Goal: Task Accomplishment & Management: Use online tool/utility

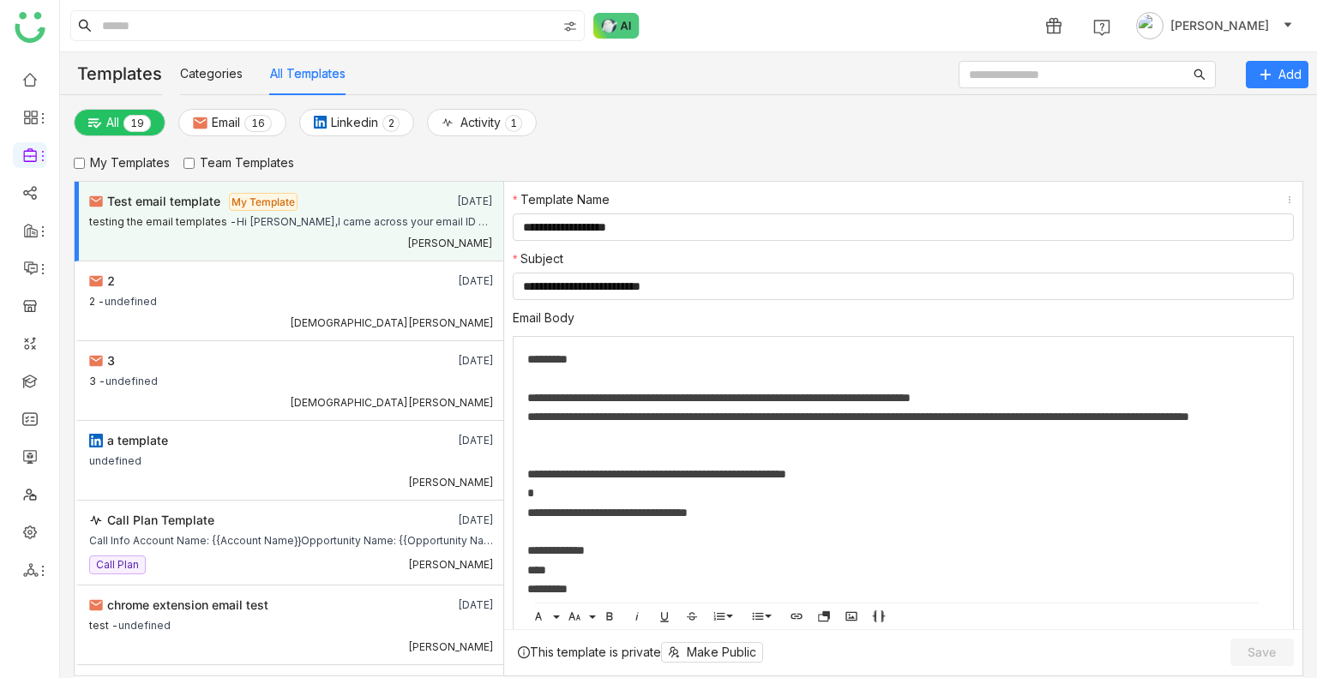
click at [216, 164] on label "Team Templates" at bounding box center [238, 162] width 111 height 19
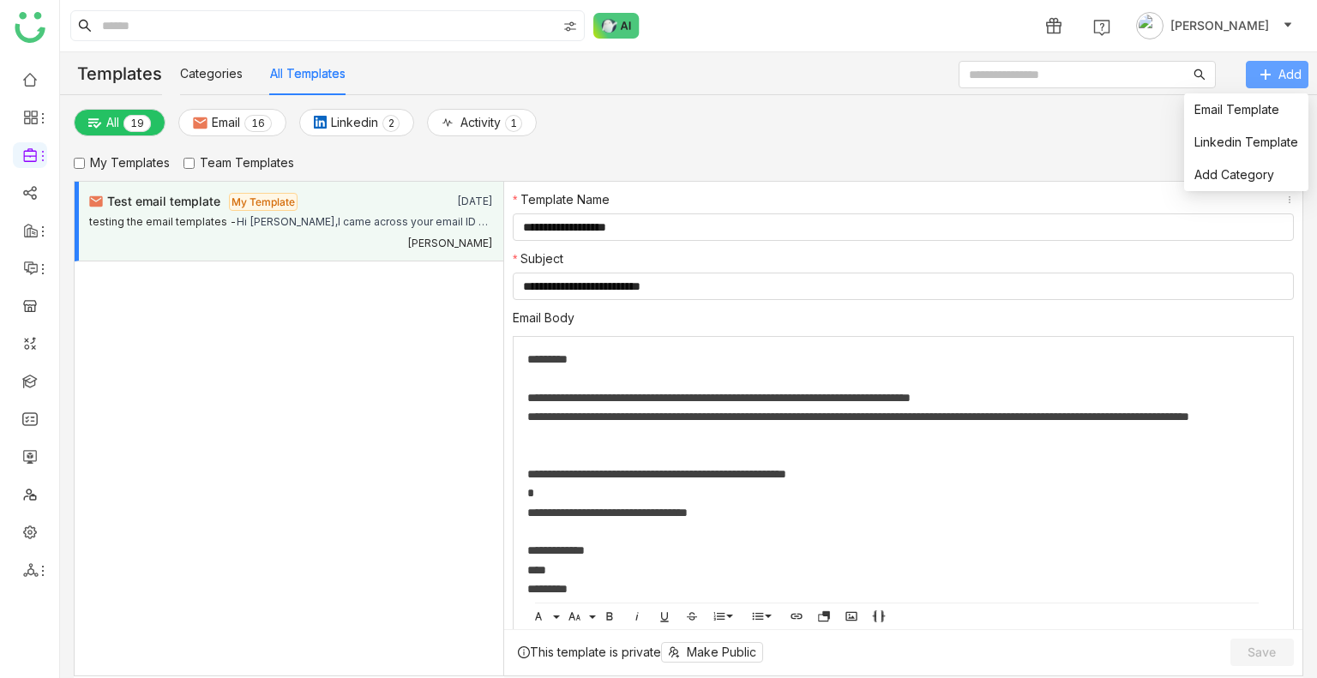
click at [1271, 67] on button "Add" at bounding box center [1277, 74] width 63 height 27
click at [1243, 99] on li "Email Template" at bounding box center [1246, 109] width 124 height 33
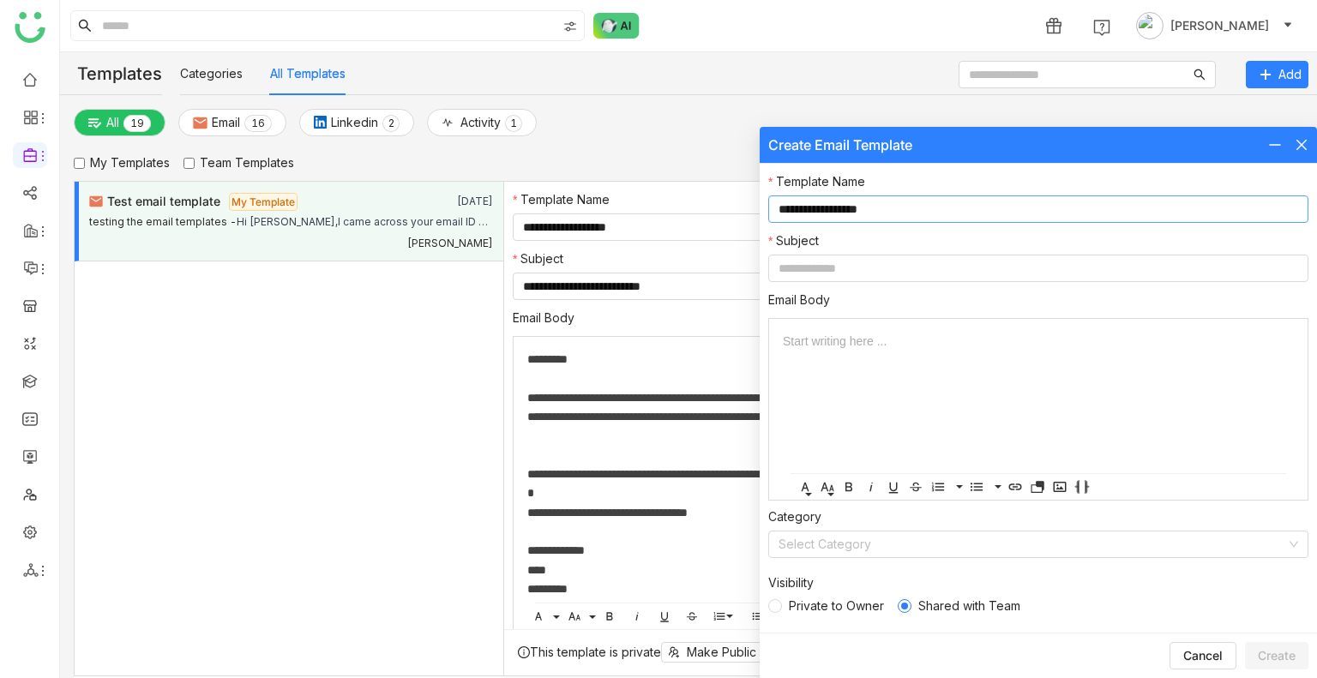
type input "**********"
click at [796, 285] on div "**********" at bounding box center [1038, 398] width 557 height 469
click at [796, 274] on input at bounding box center [1038, 268] width 540 height 27
type input "**********"
click at [812, 354] on div at bounding box center [1038, 344] width 511 height 51
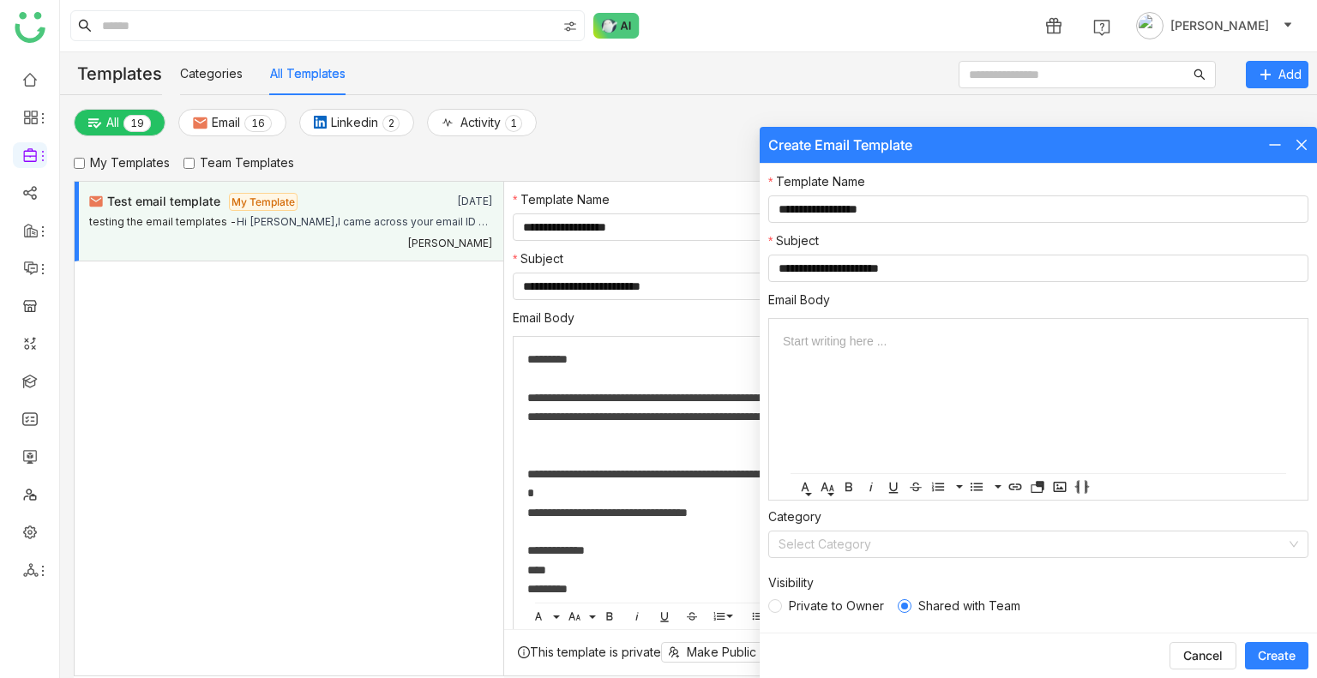
drag, startPoint x: 518, startPoint y: 358, endPoint x: 594, endPoint y: 588, distance: 242.1
click at [594, 588] on div "**********" at bounding box center [903, 666] width 781 height 660
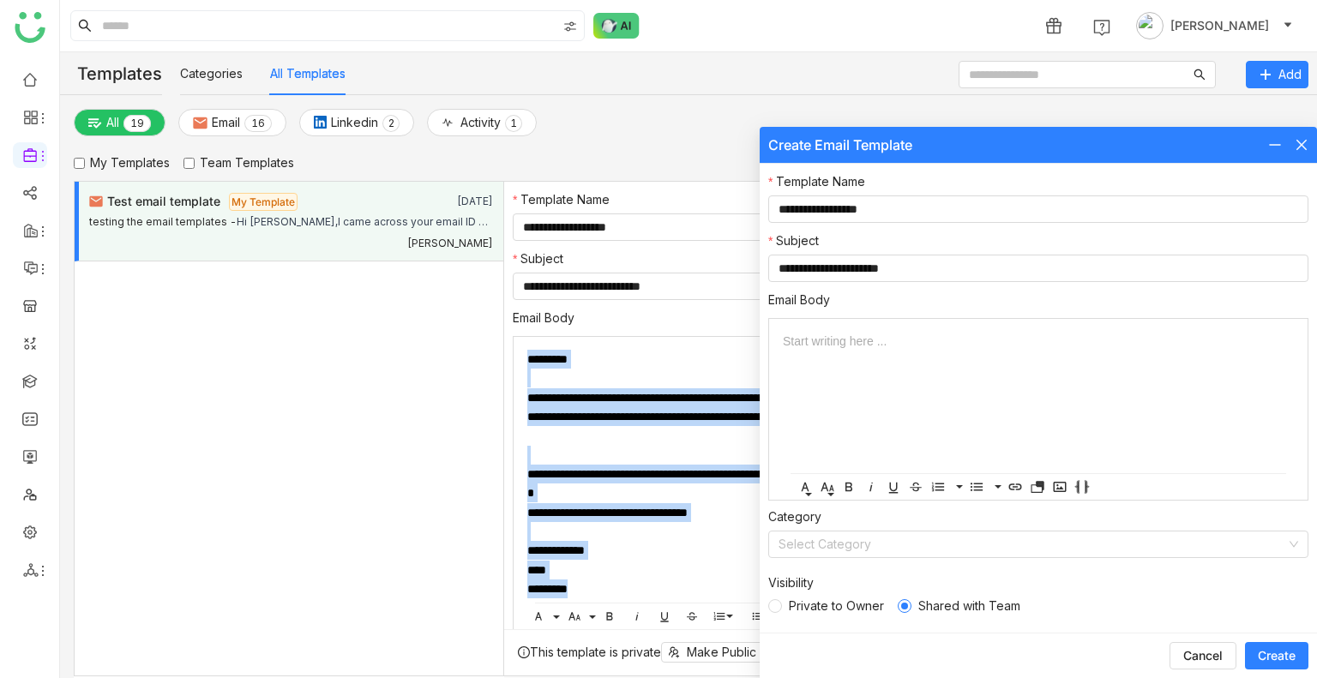
drag, startPoint x: 594, startPoint y: 588, endPoint x: 519, endPoint y: 345, distance: 254.6
click at [519, 345] on div "**********" at bounding box center [903, 666] width 781 height 660
copy div "**********"
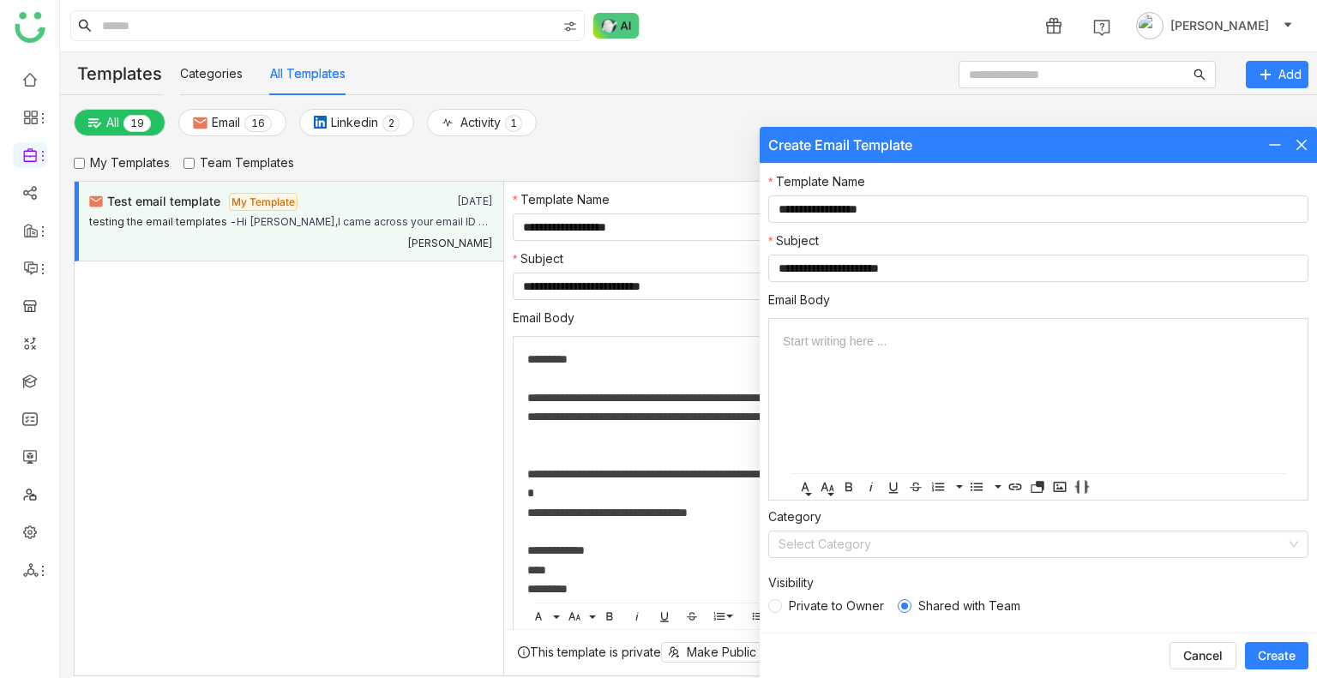
click at [904, 357] on div at bounding box center [1038, 344] width 511 height 51
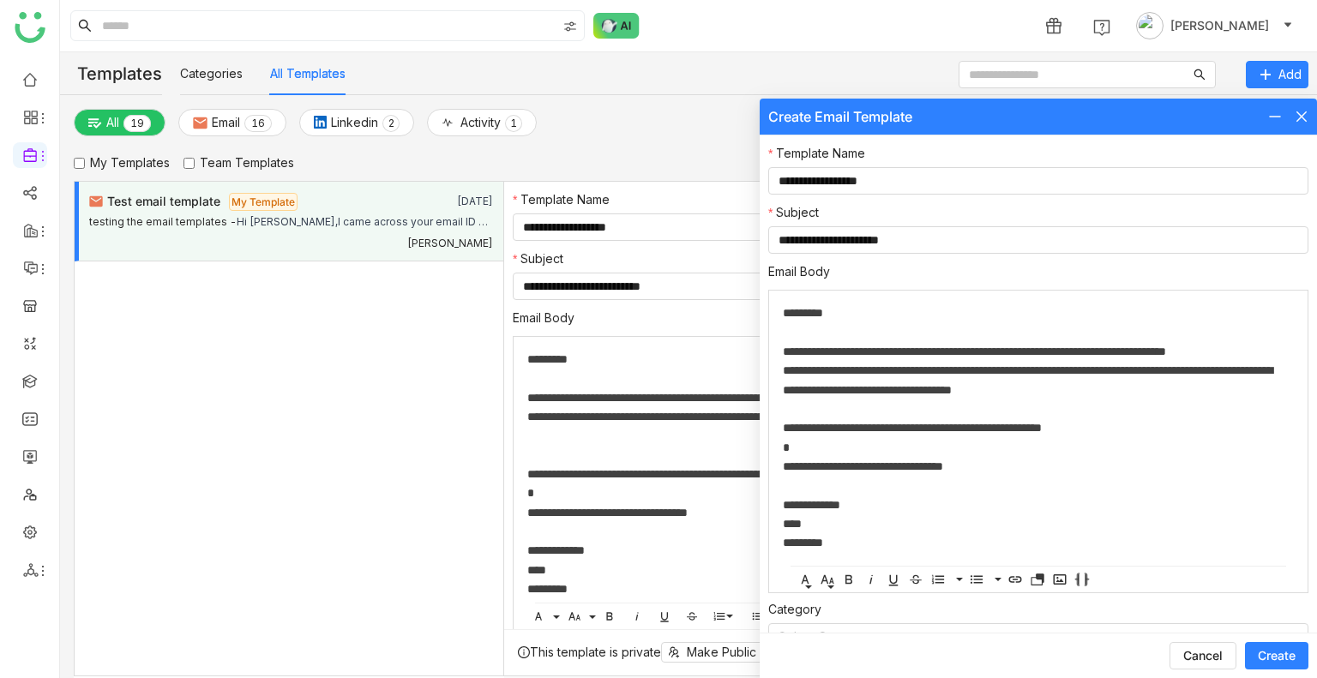
click at [1279, 658] on span "Create" at bounding box center [1277, 655] width 38 height 17
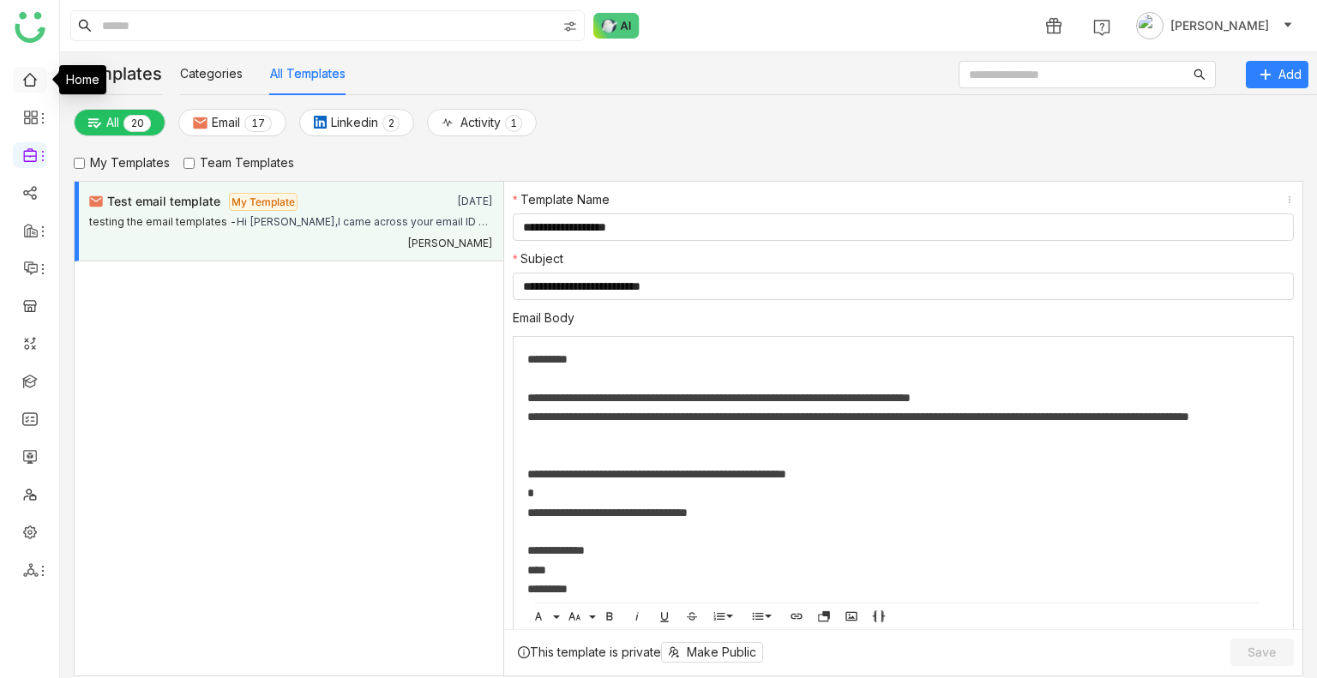
click at [38, 71] on link at bounding box center [29, 78] width 15 height 15
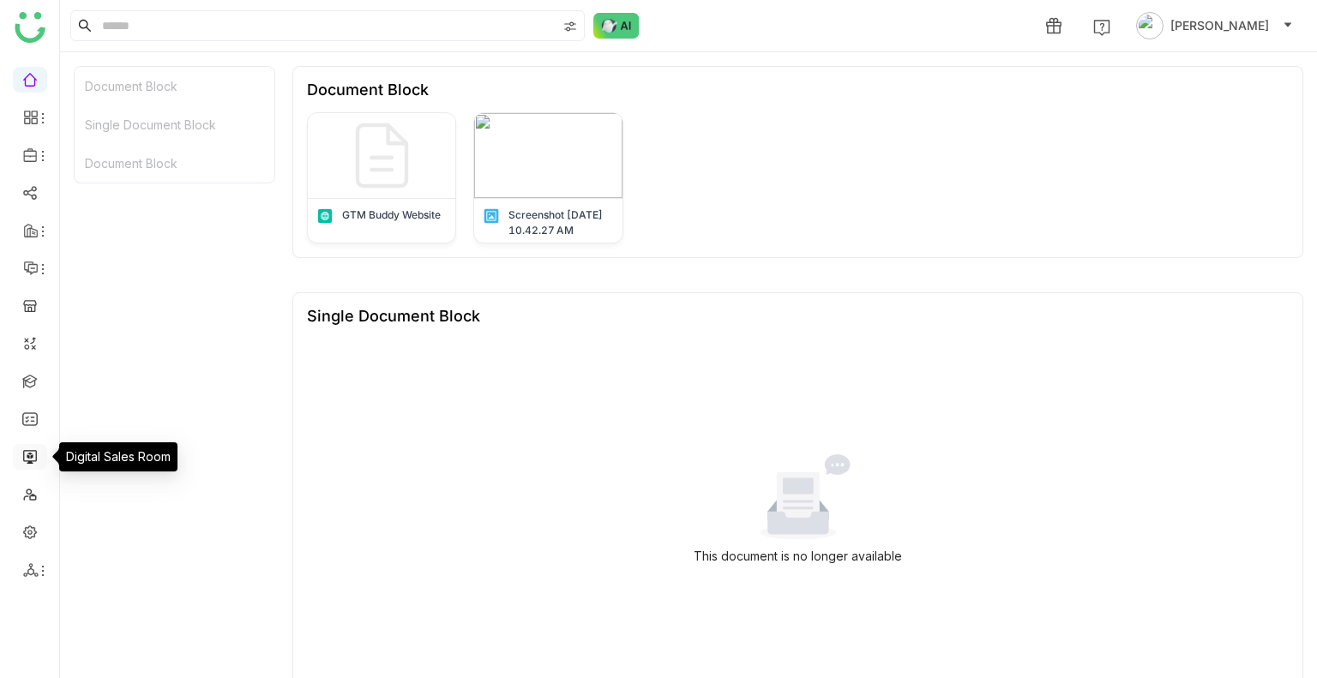
click at [31, 409] on link at bounding box center [29, 455] width 15 height 15
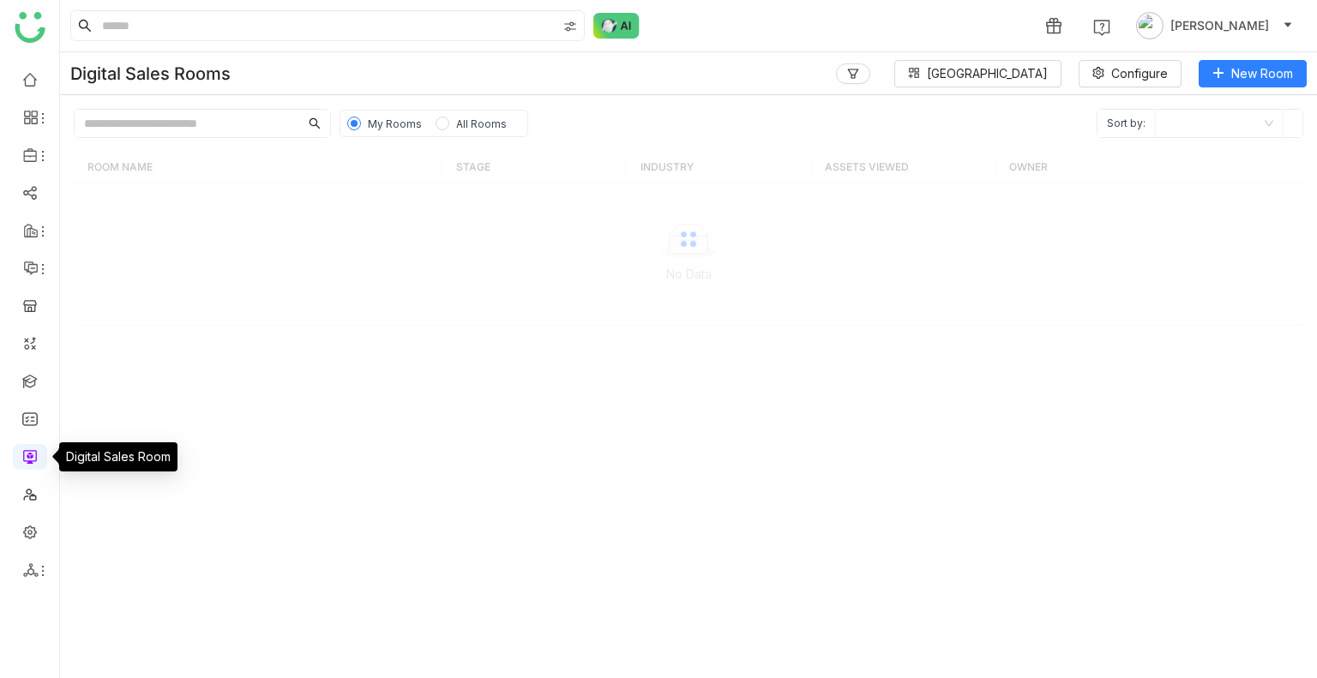
click at [31, 409] on link at bounding box center [29, 455] width 15 height 15
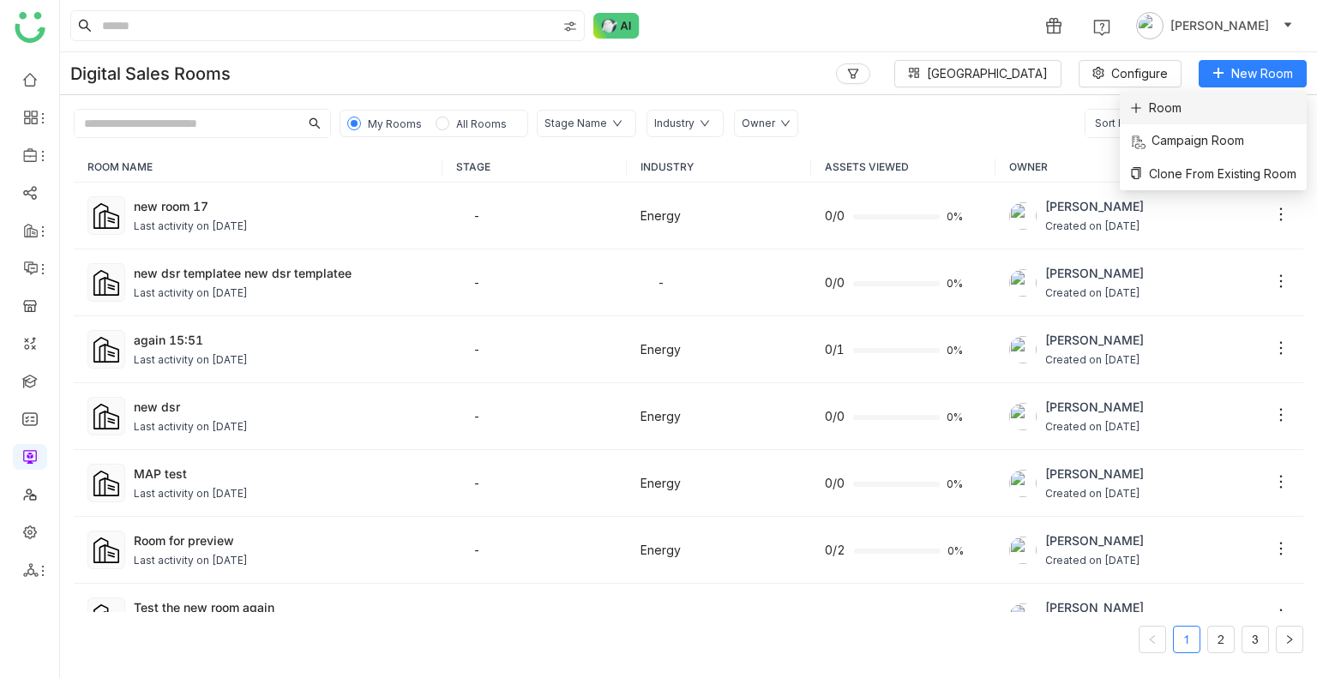
click at [1152, 117] on li "Room" at bounding box center [1213, 108] width 187 height 33
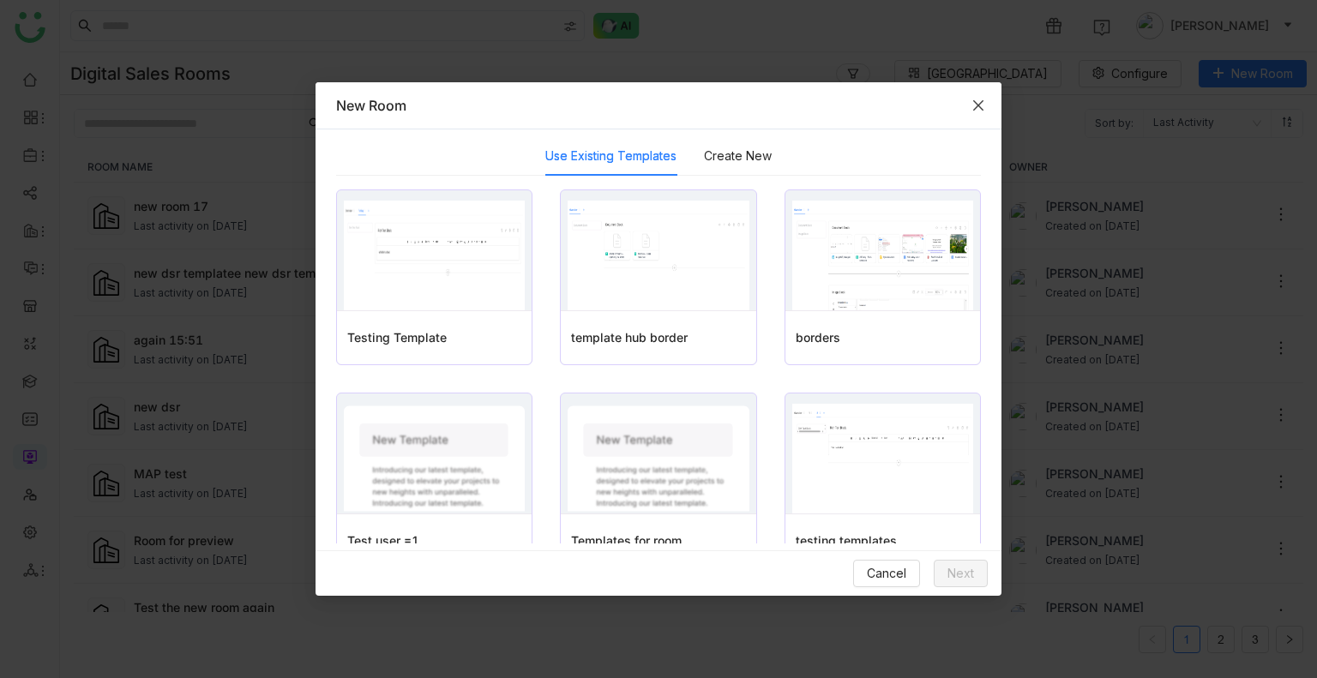
click at [970, 95] on span "Close" at bounding box center [978, 105] width 46 height 46
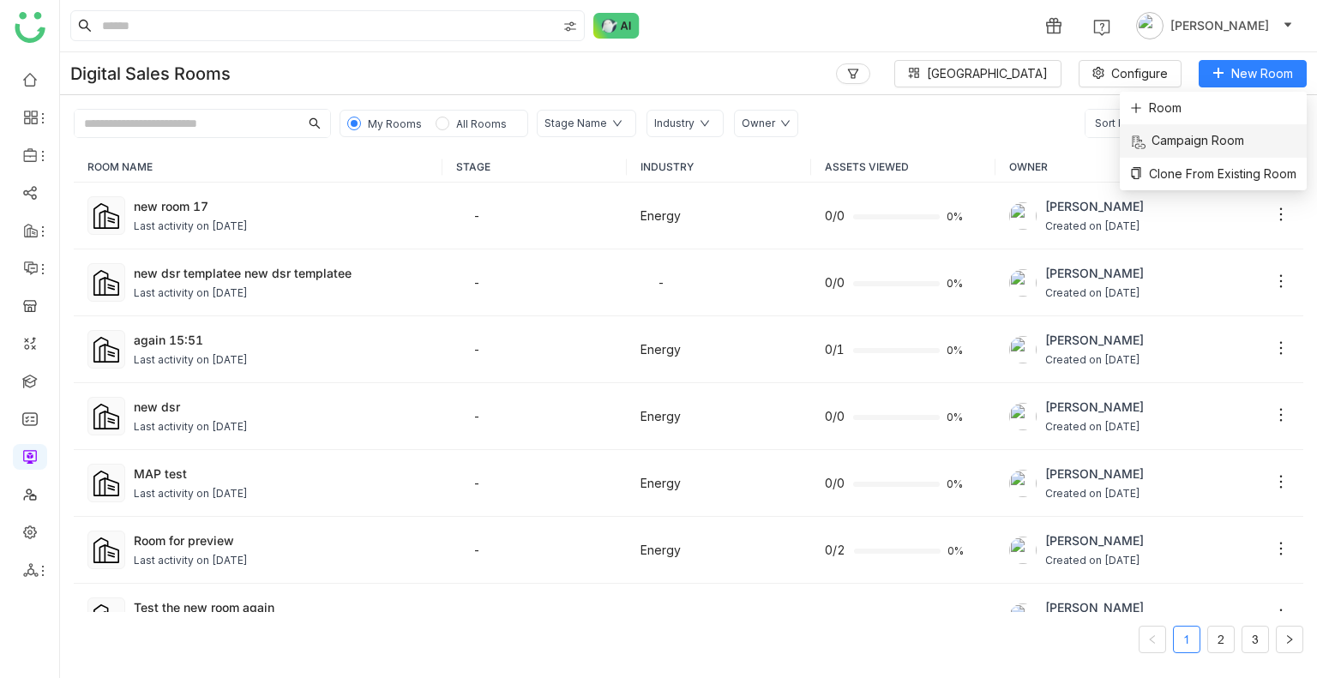
click at [1211, 130] on li "Campaign Room" at bounding box center [1213, 140] width 187 height 33
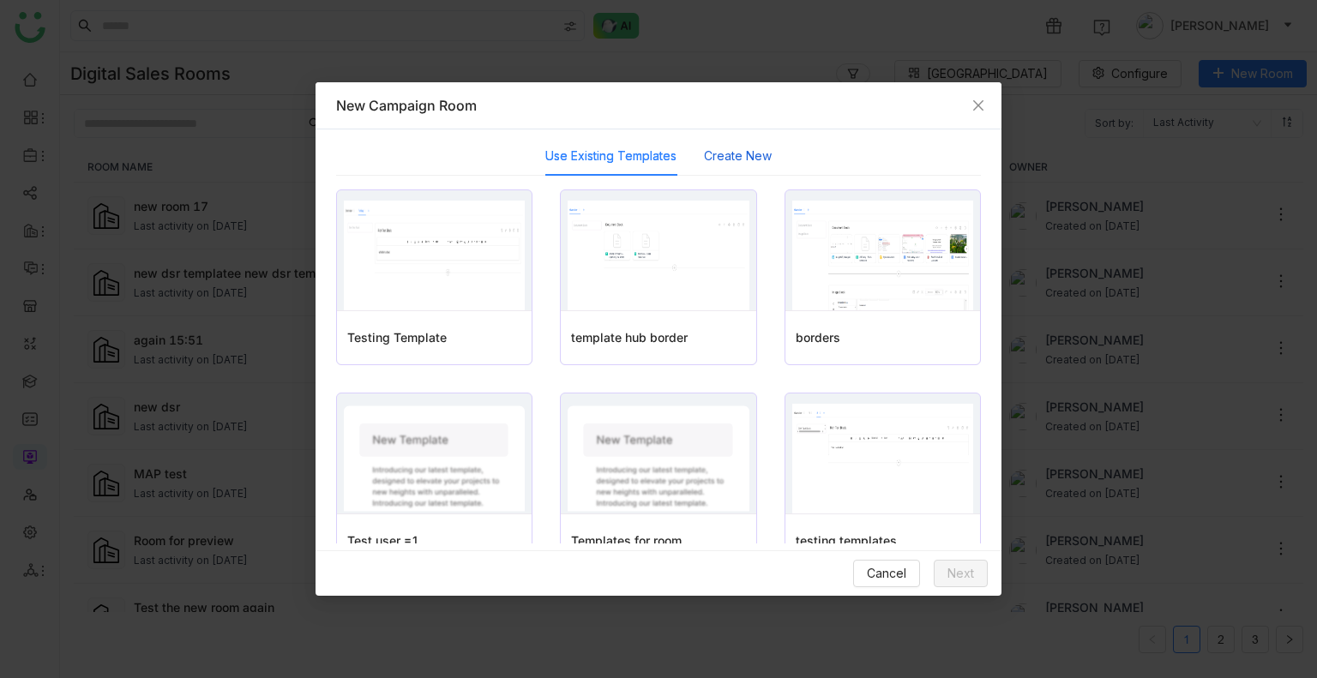
click at [715, 159] on button "Create New" at bounding box center [738, 156] width 68 height 19
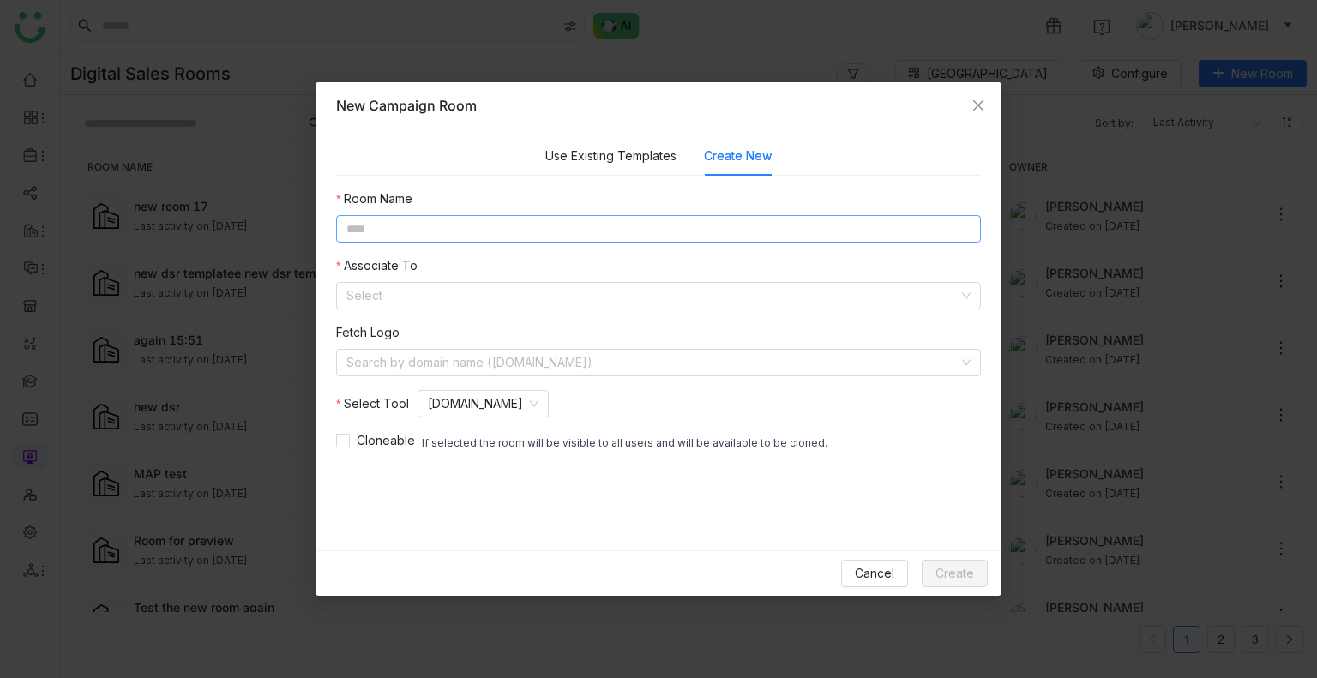
click at [359, 239] on input at bounding box center [658, 228] width 645 height 27
type input "**********"
click at [959, 409] on span "Create" at bounding box center [954, 573] width 39 height 19
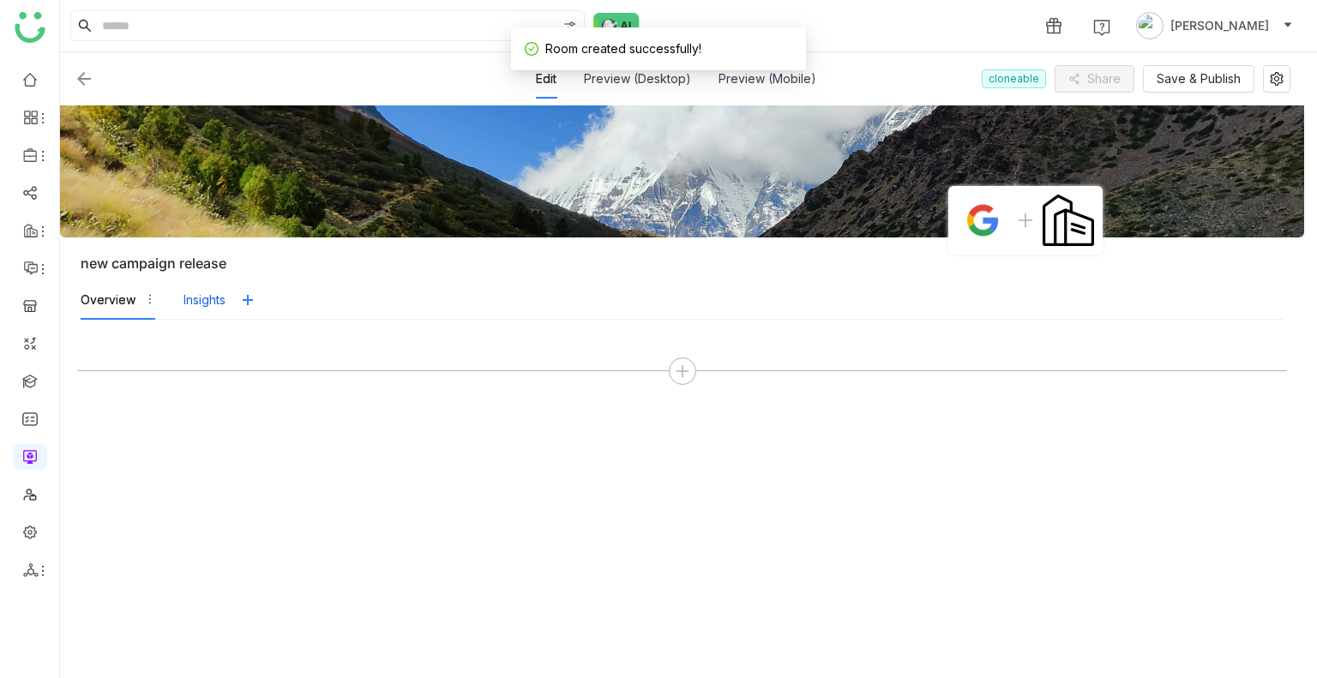
click at [219, 305] on div "Insights" at bounding box center [204, 300] width 42 height 19
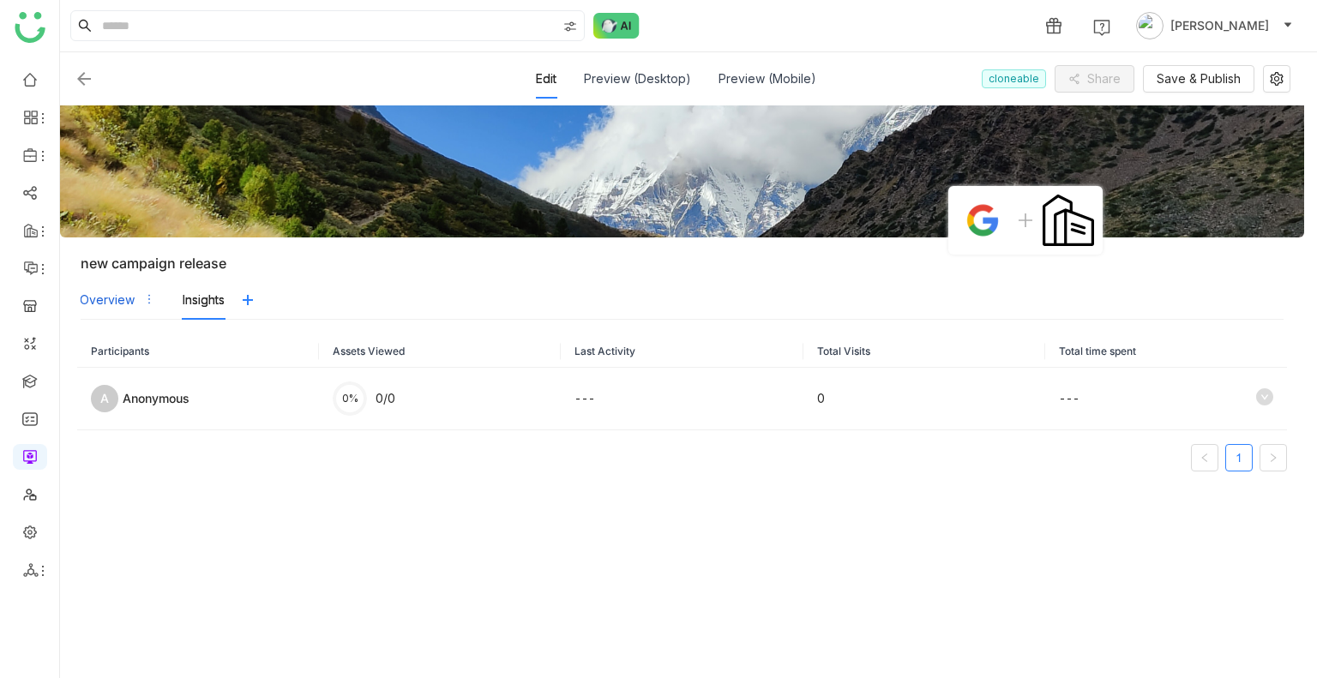
click at [101, 285] on div "Overview" at bounding box center [117, 299] width 75 height 39
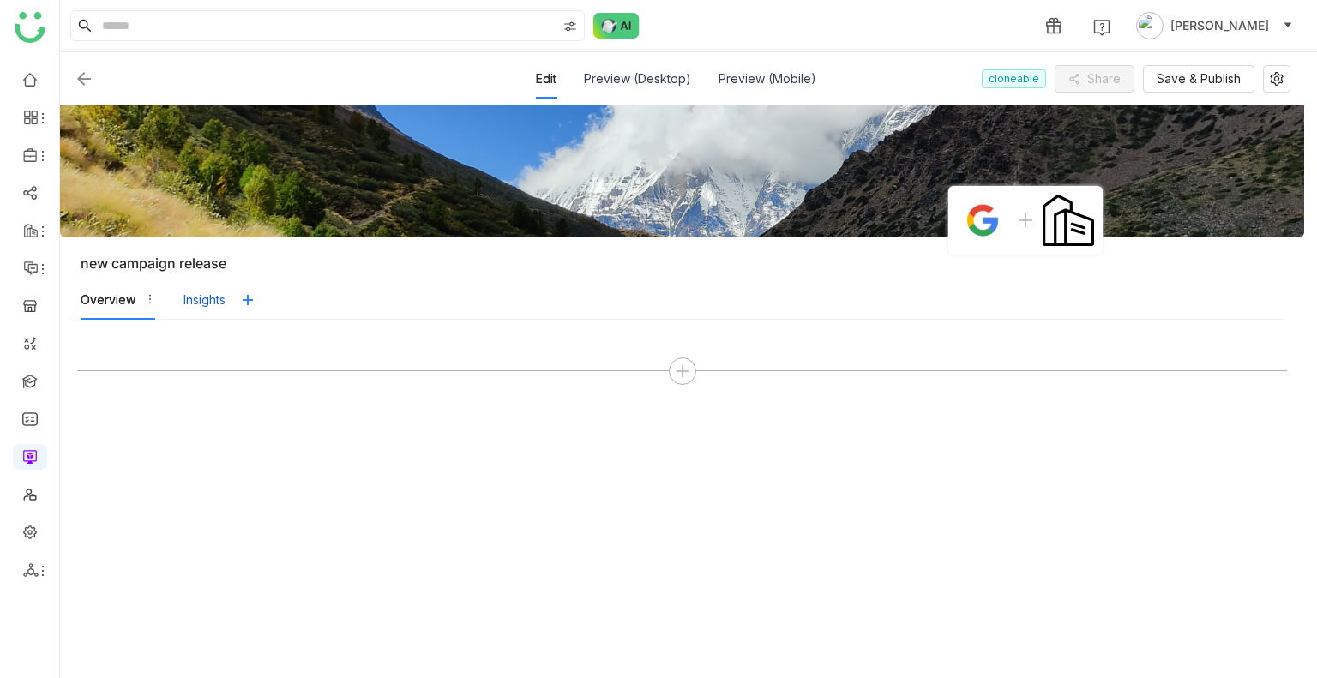
click at [205, 308] on div "Insights" at bounding box center [204, 300] width 42 height 19
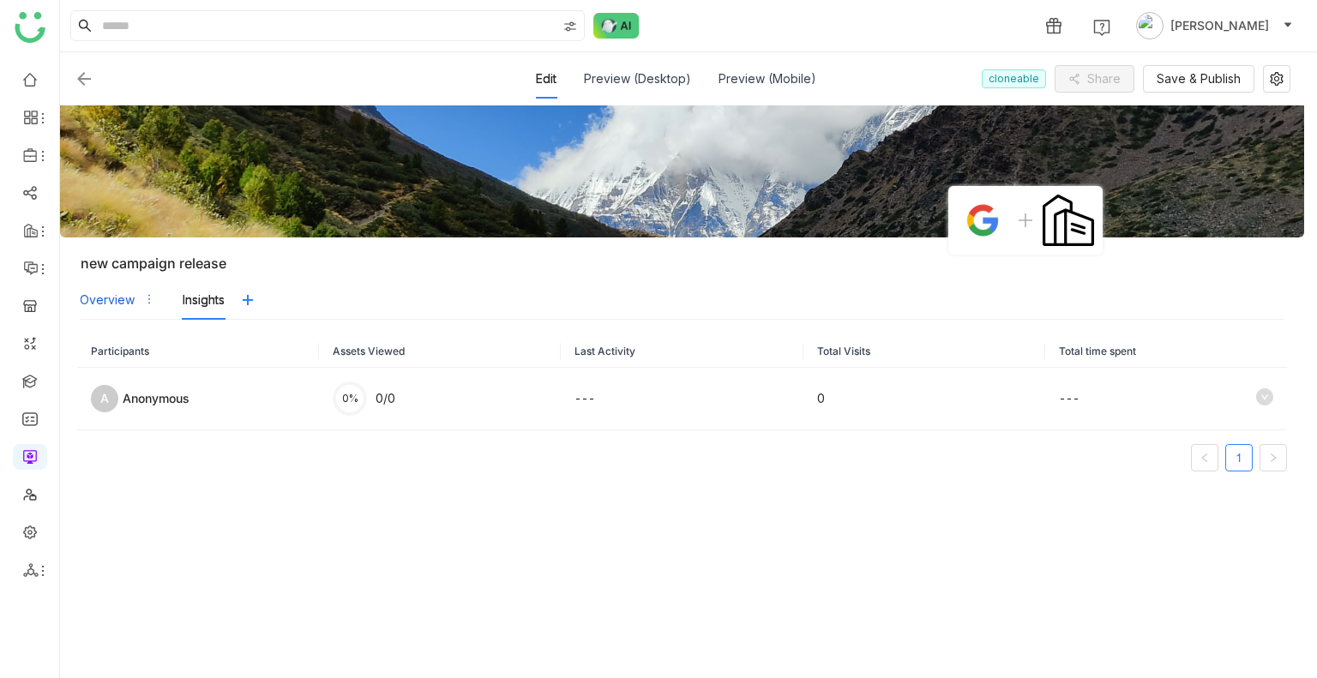
click at [114, 304] on div "Overview" at bounding box center [107, 300] width 55 height 19
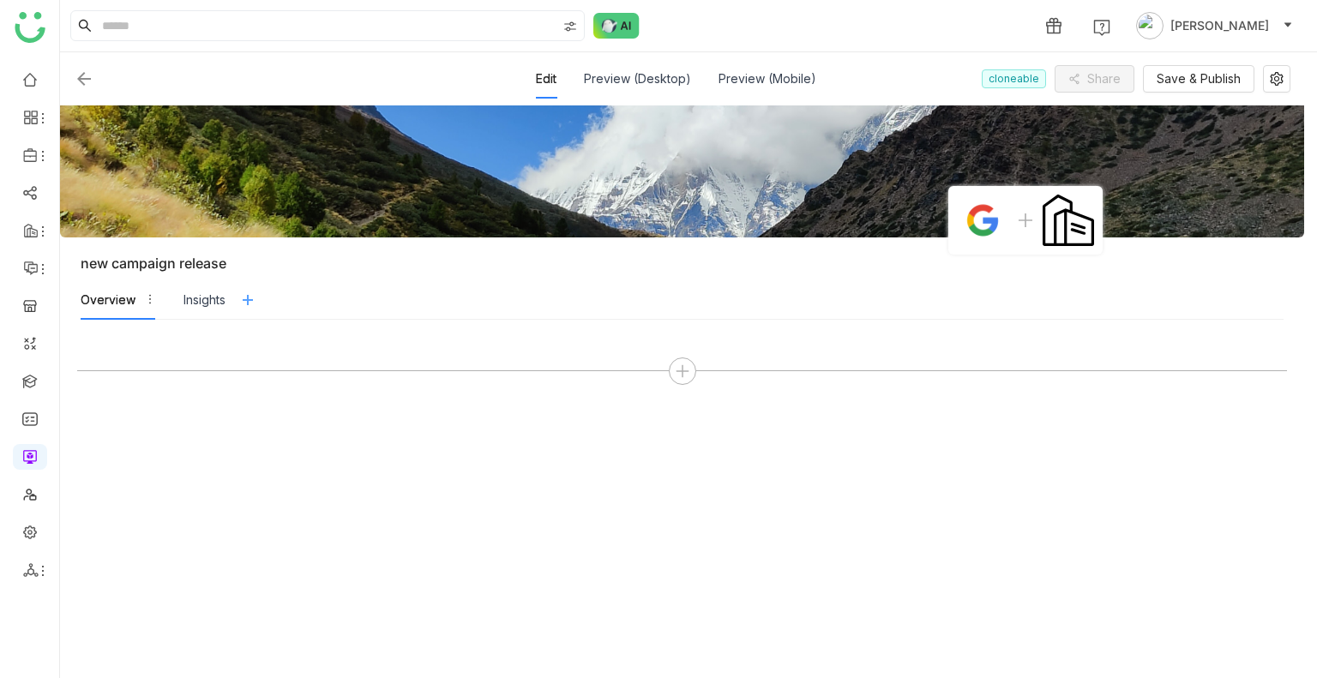
click at [255, 291] on button at bounding box center [247, 299] width 27 height 27
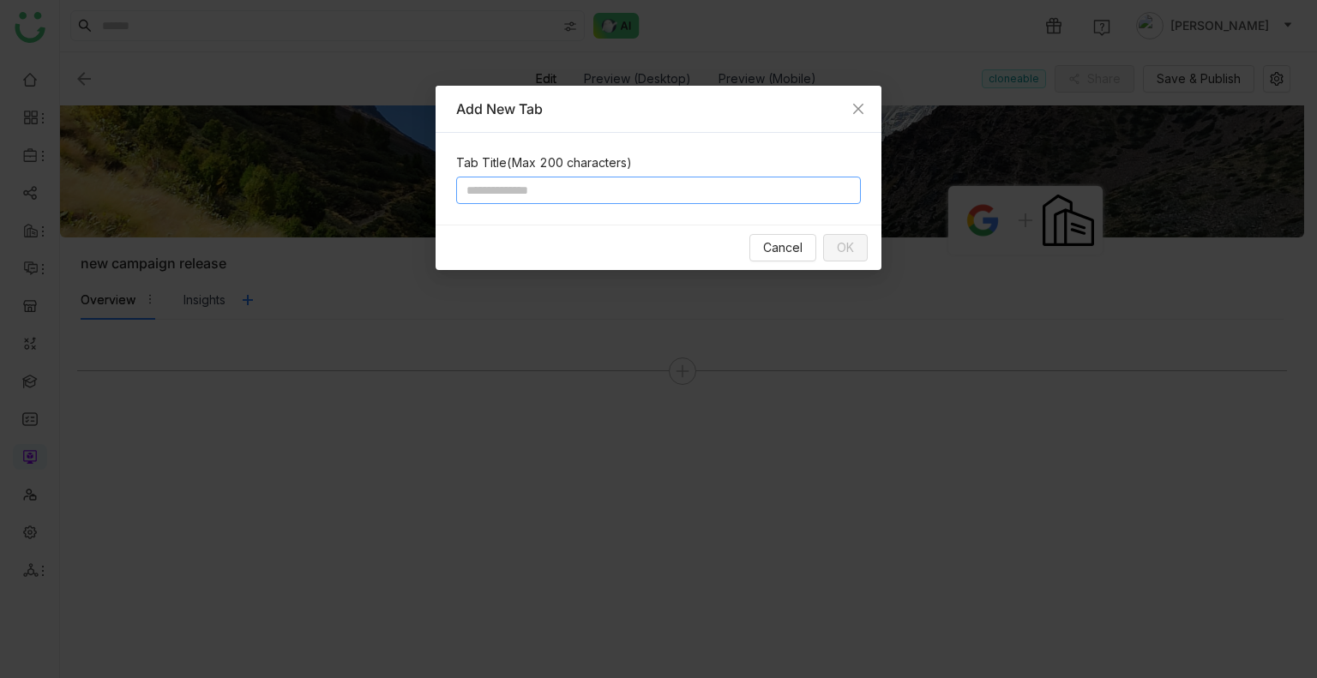
click at [573, 202] on input at bounding box center [658, 190] width 405 height 27
type input "***"
click at [843, 245] on span "OK" at bounding box center [845, 247] width 17 height 19
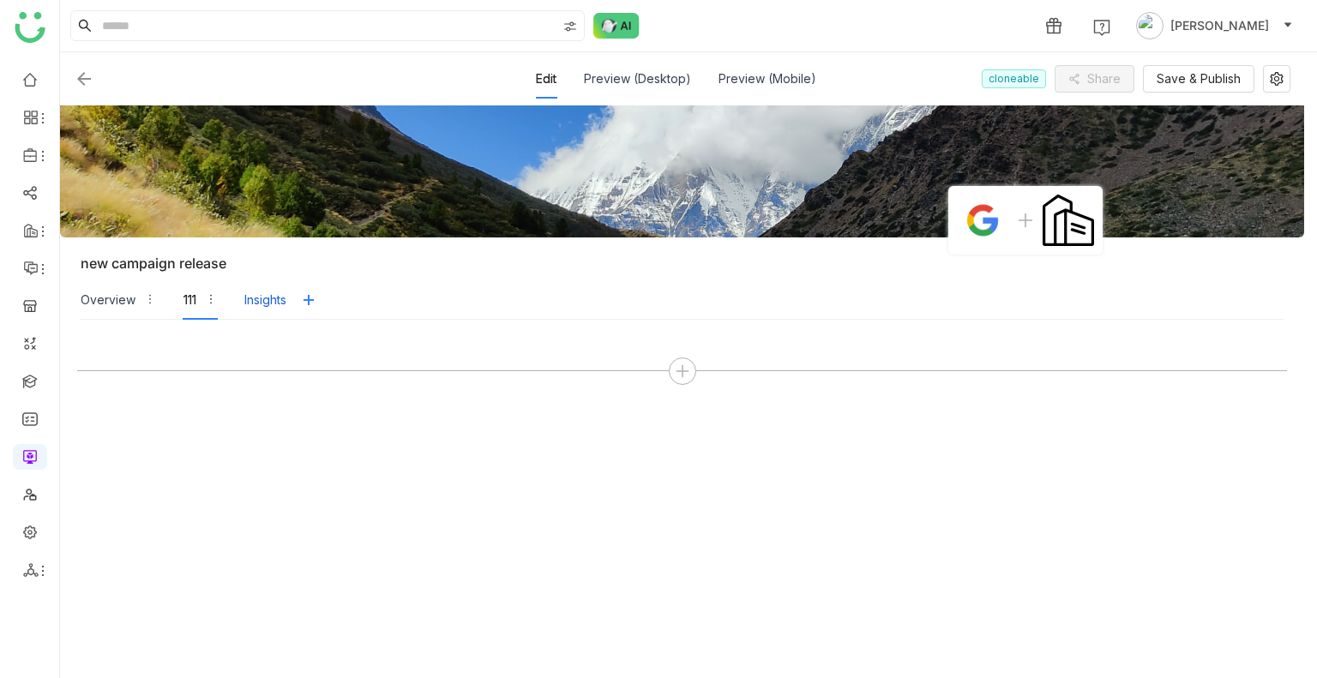
click at [251, 297] on div "Insights" at bounding box center [265, 300] width 42 height 19
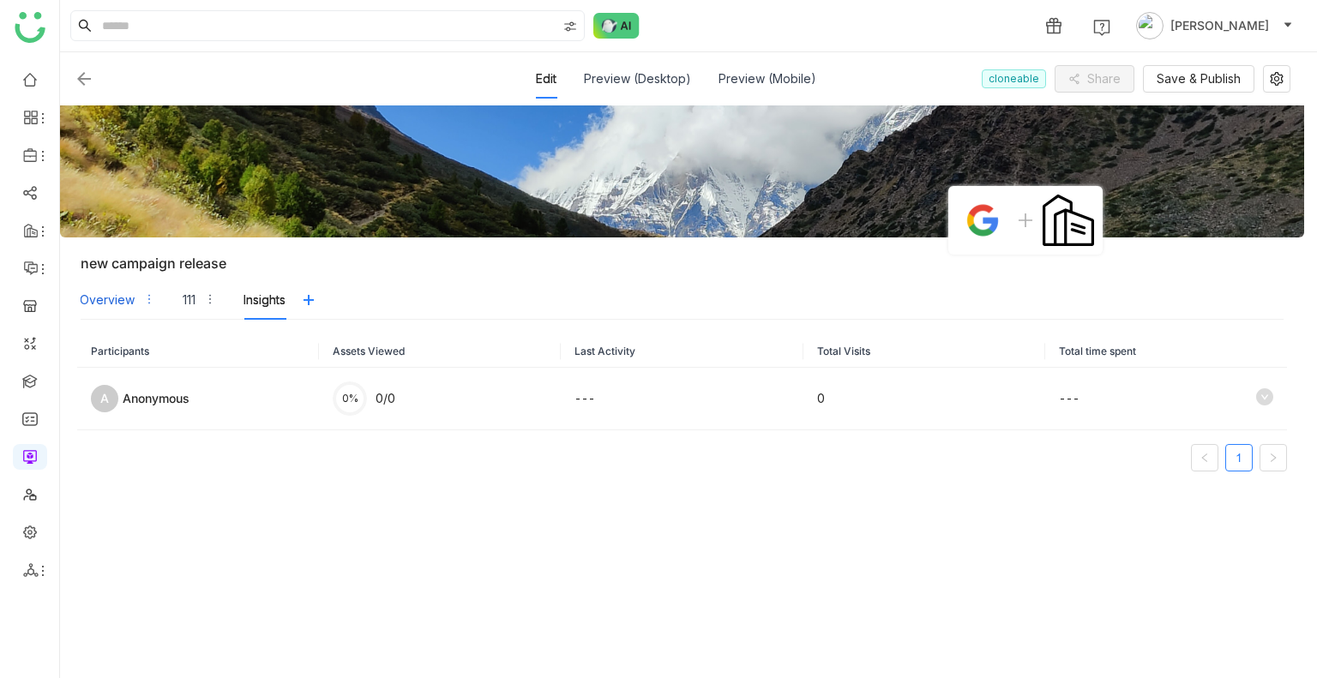
click at [105, 296] on div "Overview" at bounding box center [107, 300] width 55 height 19
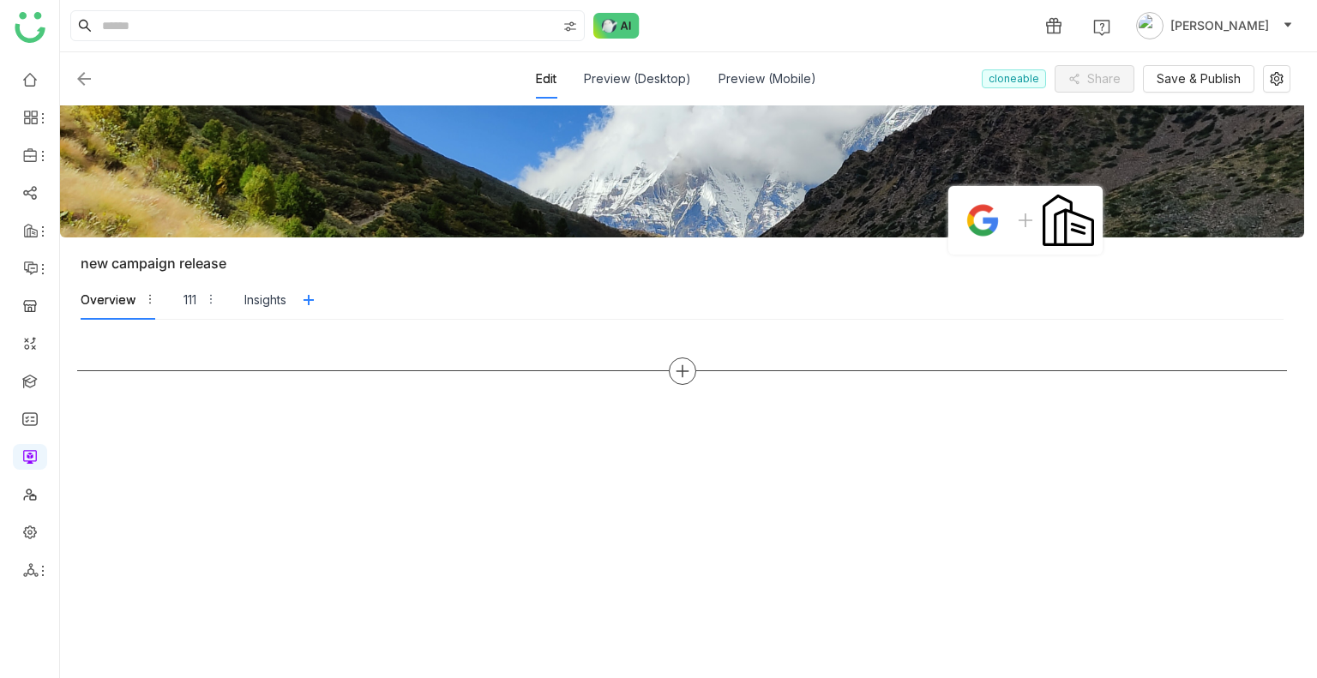
click at [685, 372] on icon at bounding box center [682, 370] width 15 height 15
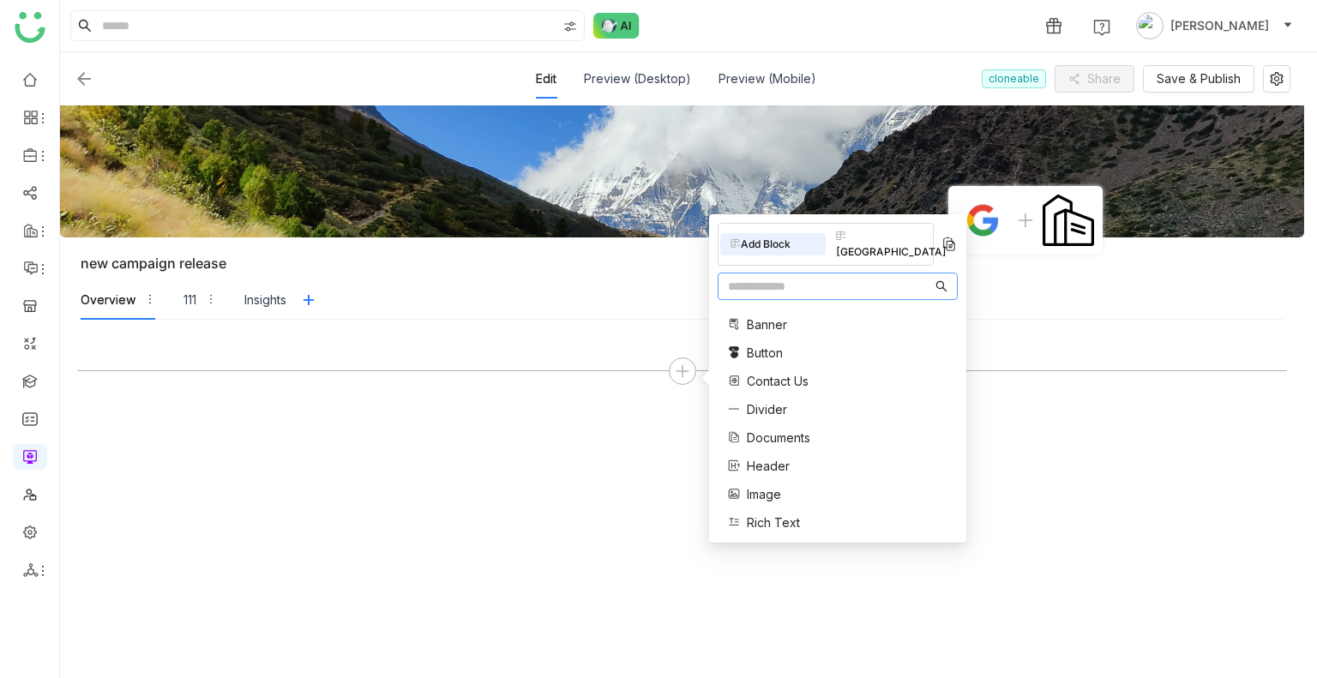
click at [775, 277] on input "text" at bounding box center [830, 286] width 204 height 19
type input "*"
click at [756, 372] on span "Contact Us" at bounding box center [778, 381] width 62 height 18
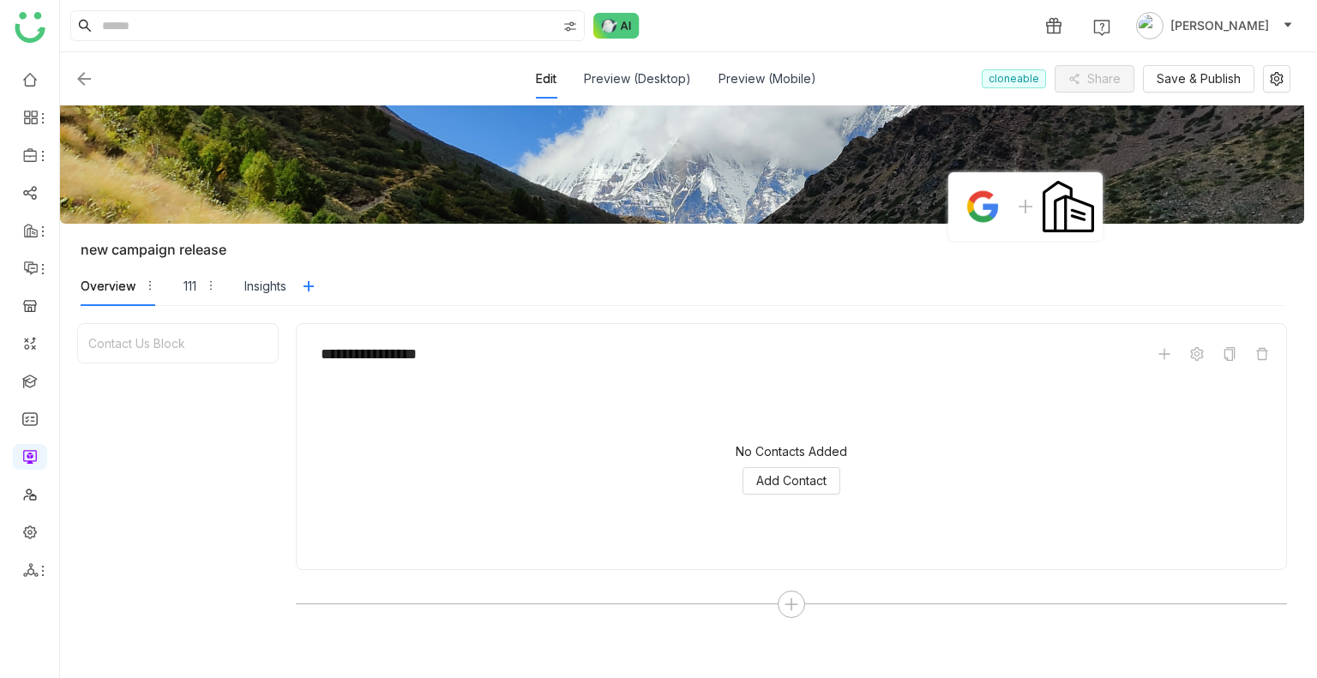
scroll to position [10, 0]
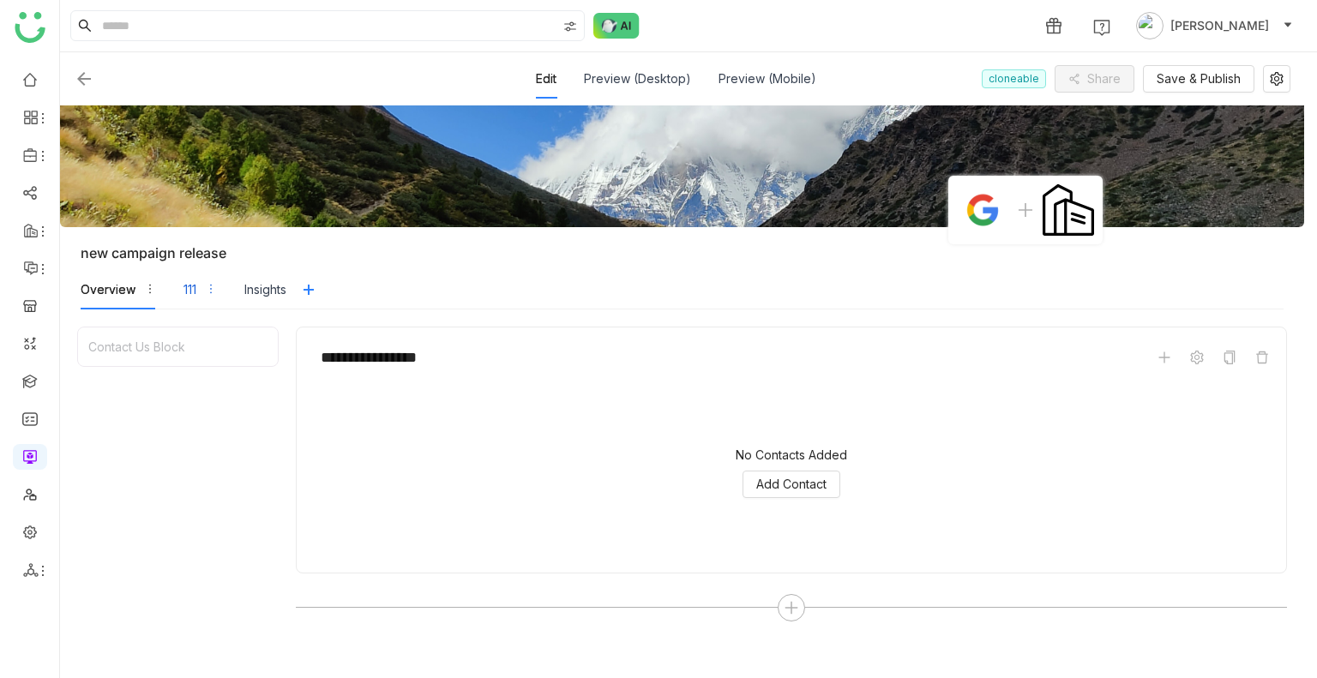
click at [199, 281] on div "111" at bounding box center [199, 289] width 33 height 39
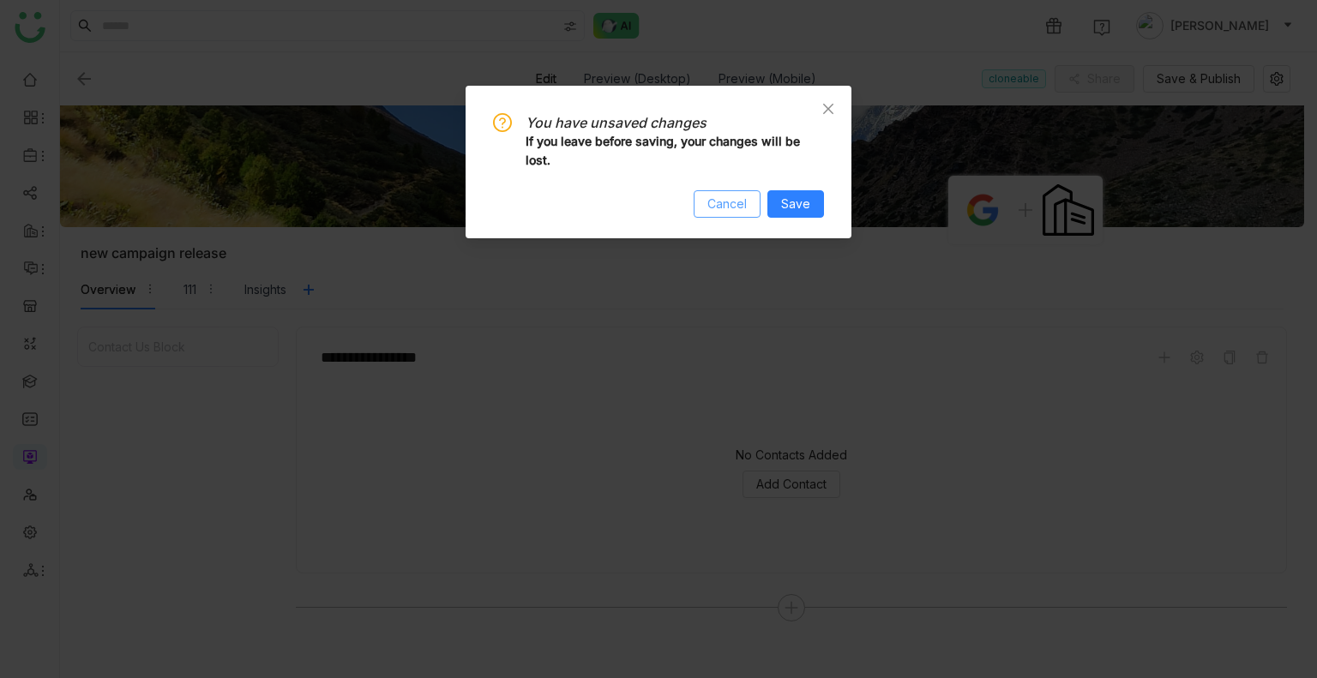
click at [736, 202] on span "Cancel" at bounding box center [726, 204] width 39 height 19
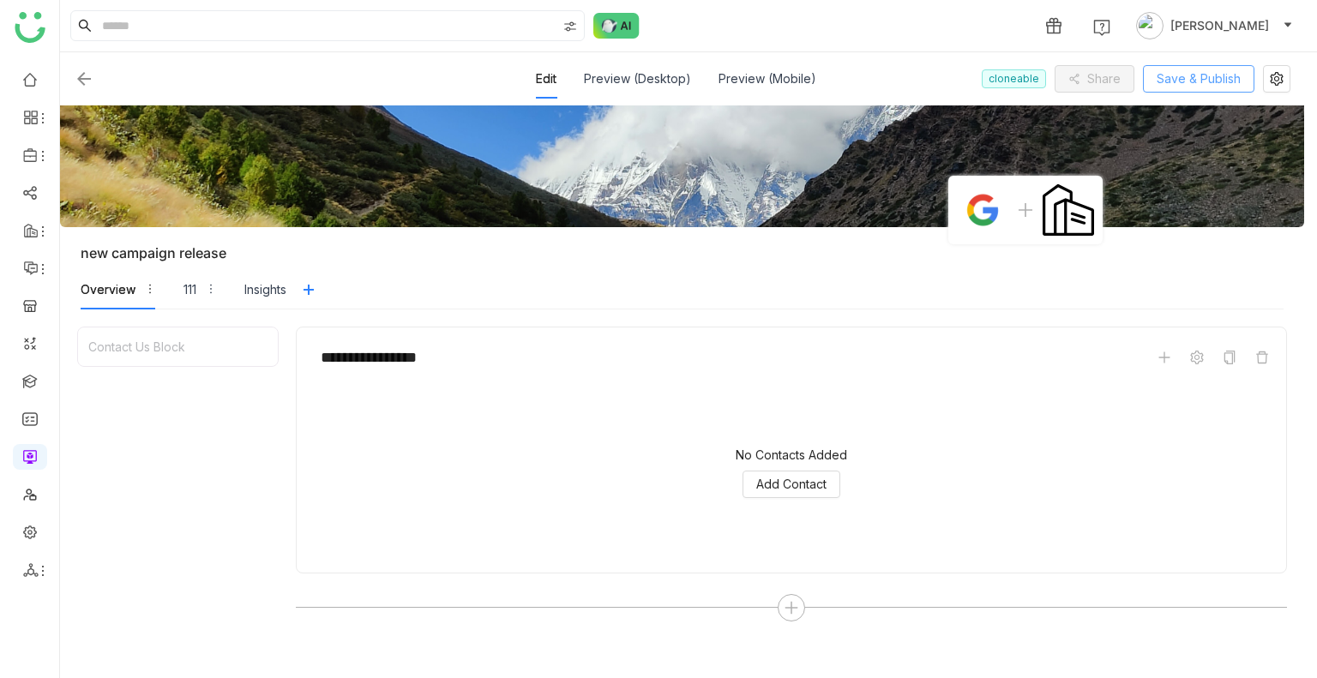
click at [1162, 80] on span "Save & Publish" at bounding box center [1198, 78] width 84 height 19
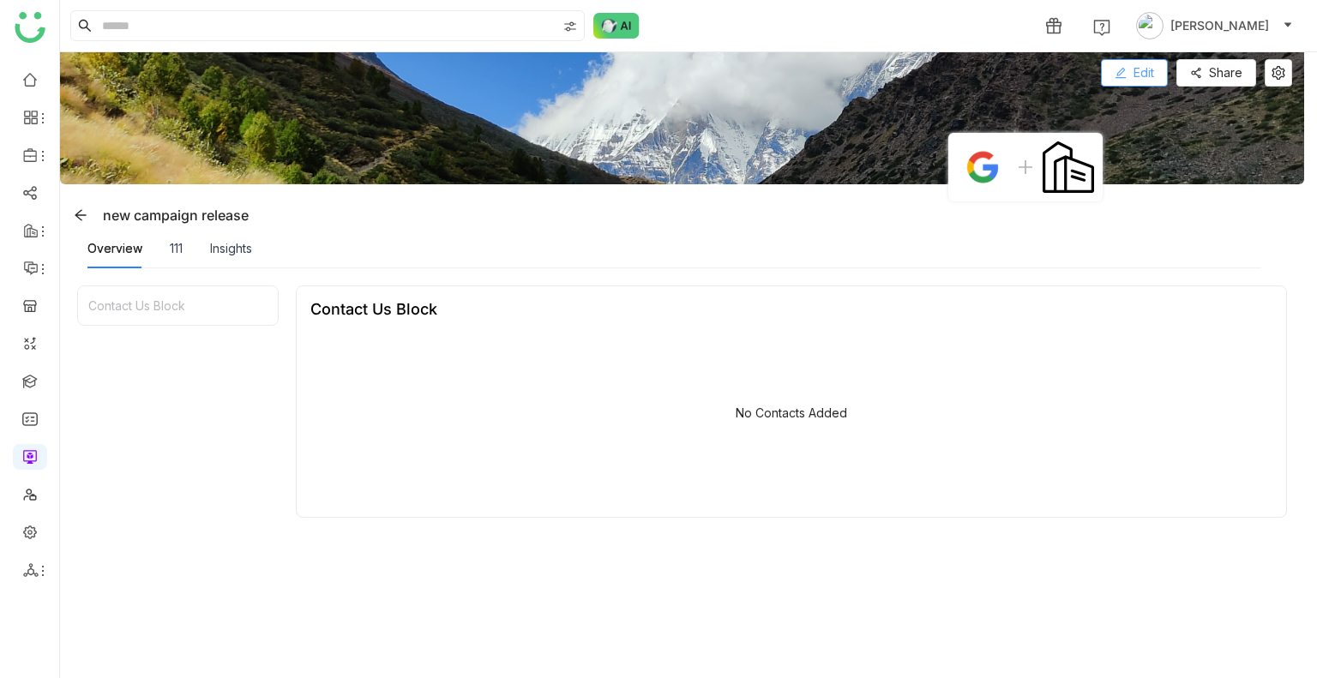
click at [1135, 84] on button "Edit" at bounding box center [1134, 72] width 67 height 27
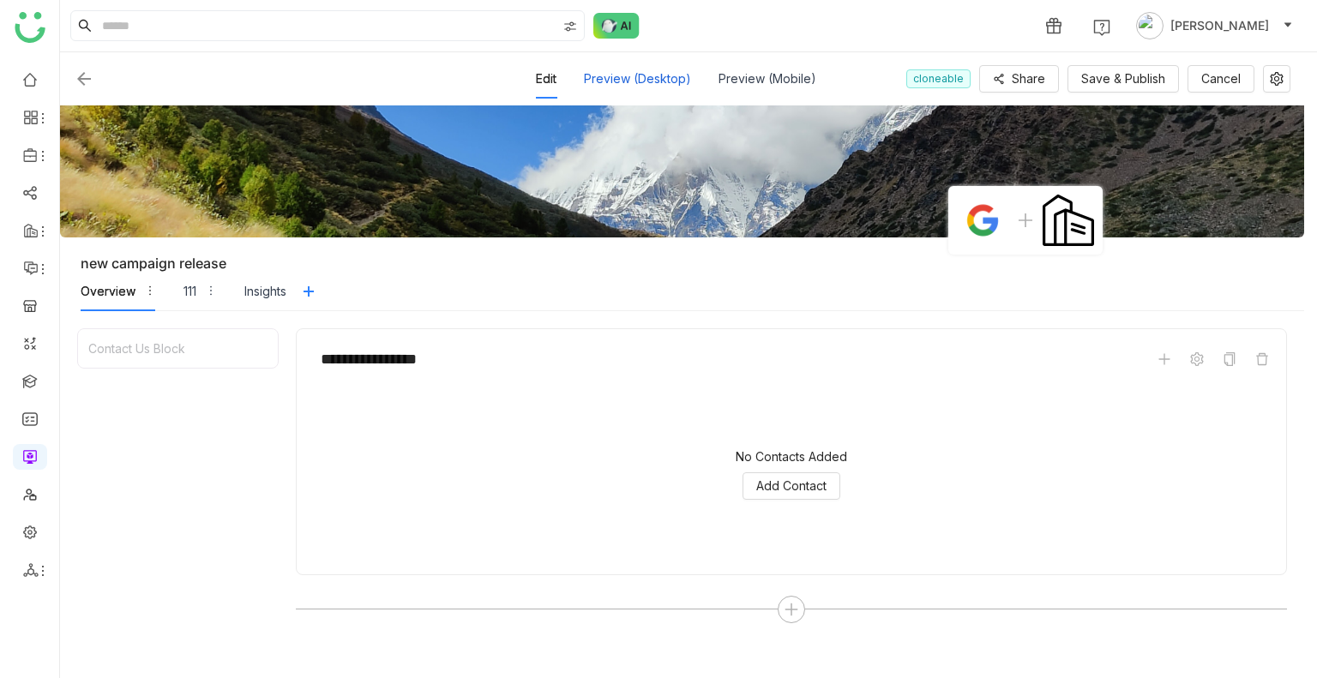
click at [633, 70] on div "Preview (Desktop)" at bounding box center [637, 78] width 107 height 39
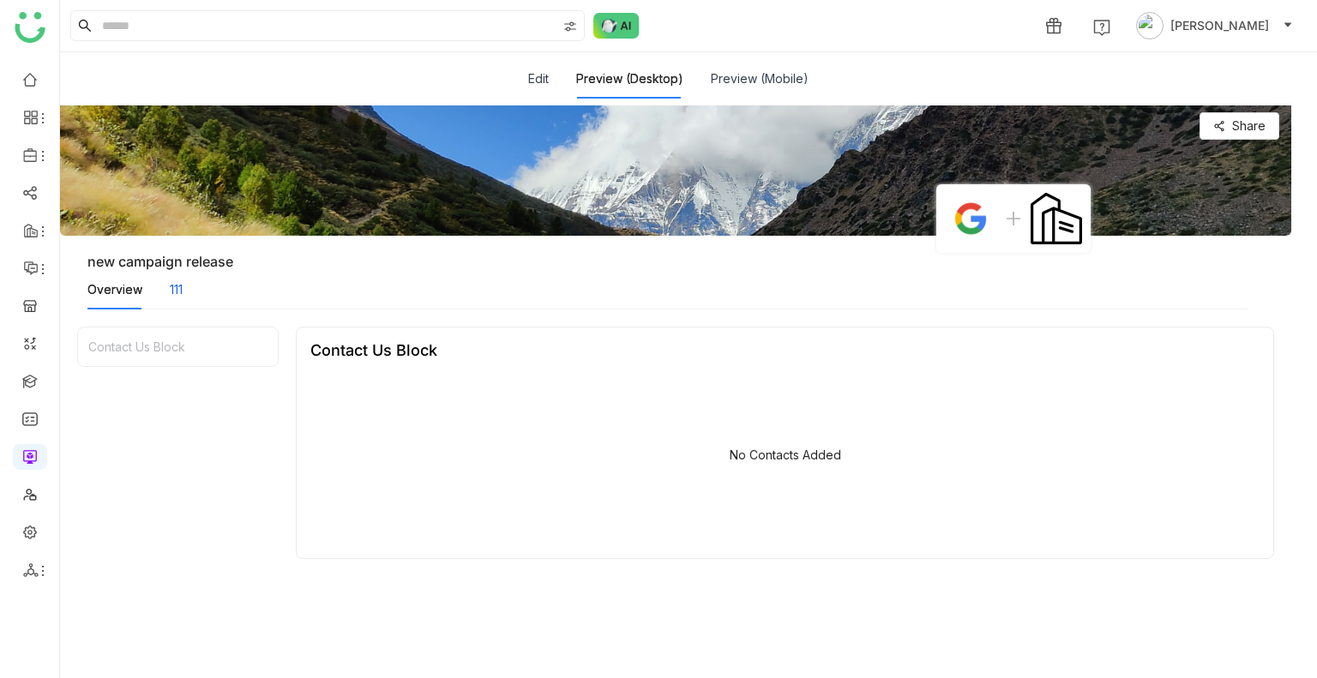
click at [170, 282] on div "111" at bounding box center [176, 289] width 13 height 19
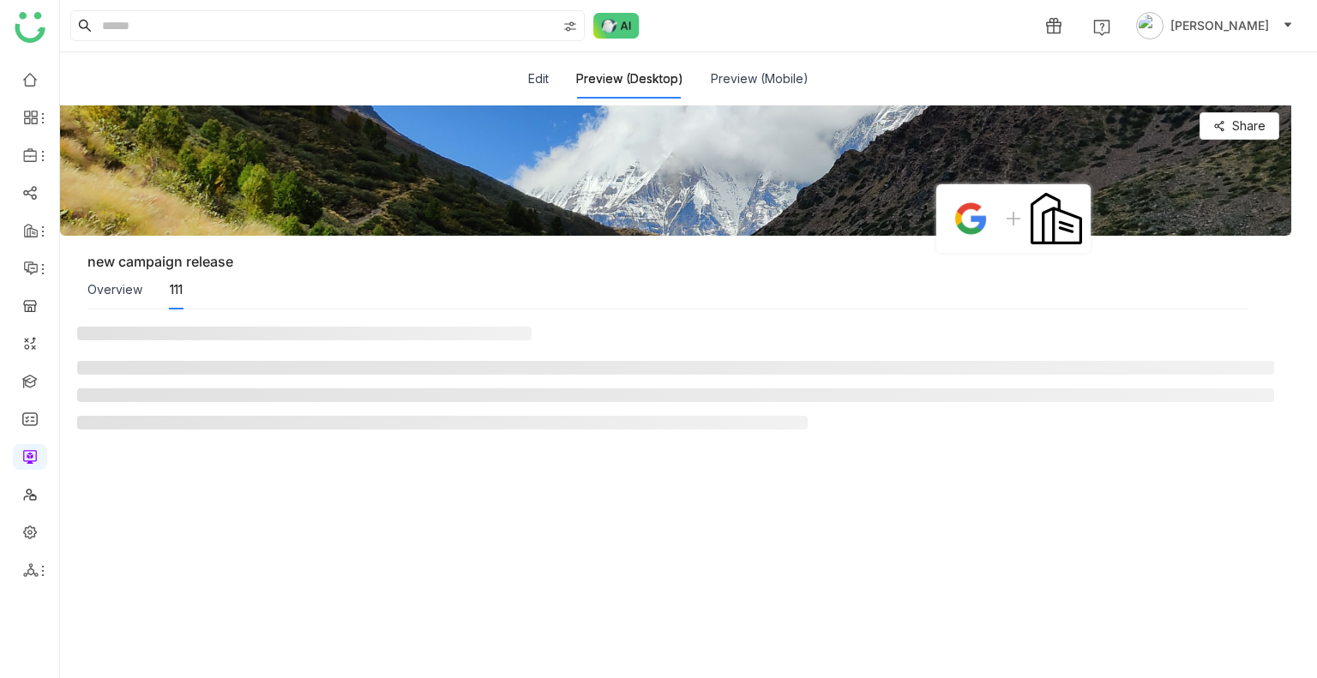
click at [170, 282] on div "111" at bounding box center [176, 289] width 13 height 19
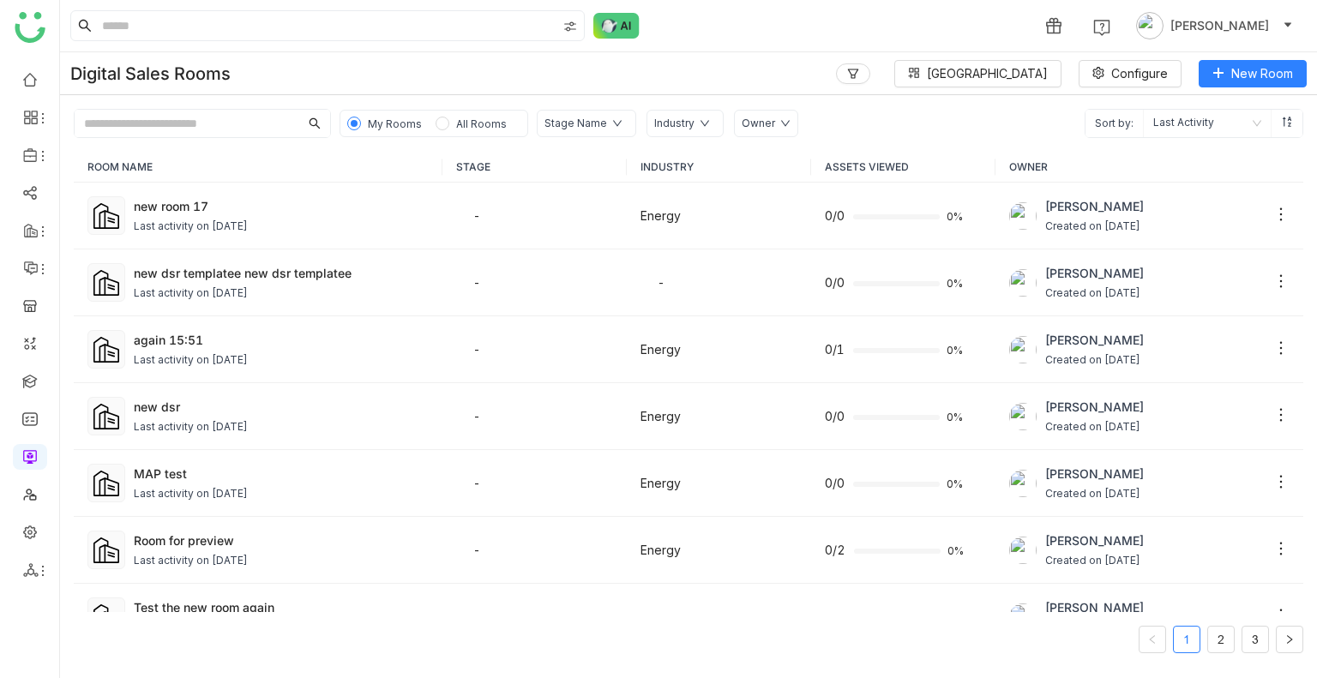
click at [148, 117] on input "text" at bounding box center [187, 123] width 225 height 27
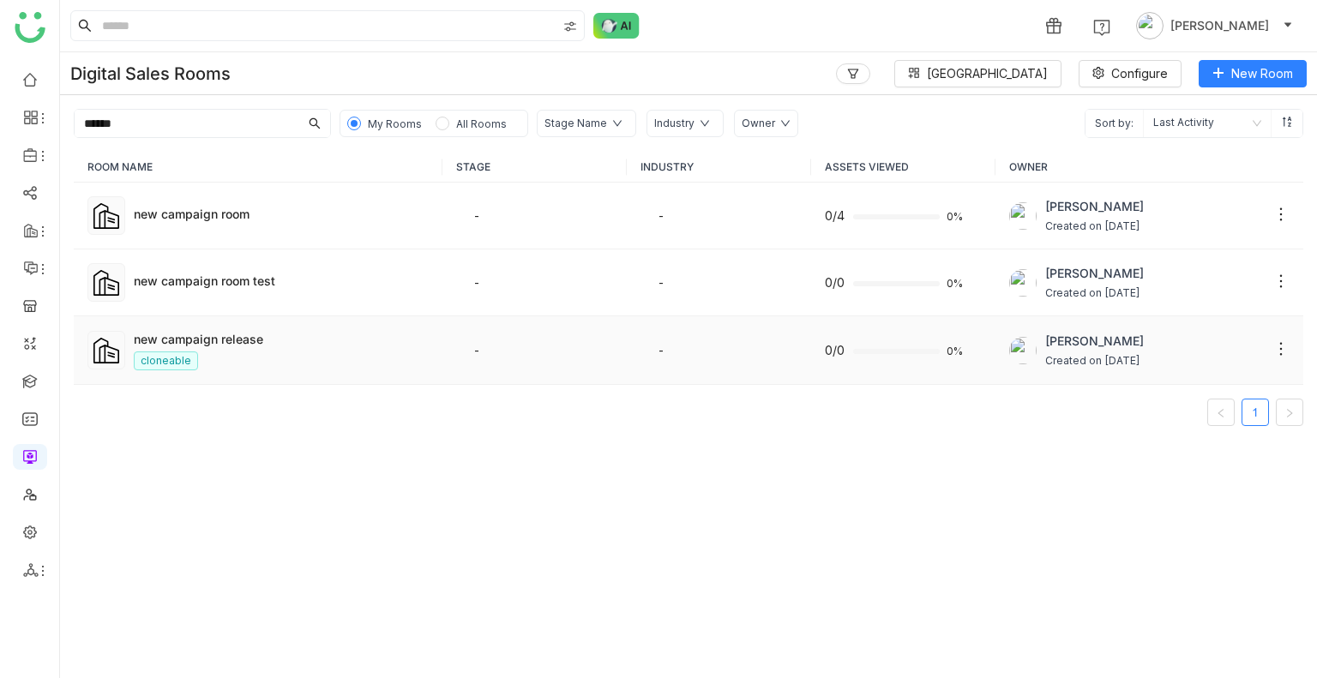
type input "******"
click at [242, 345] on div "new campaign release" at bounding box center [281, 339] width 295 height 18
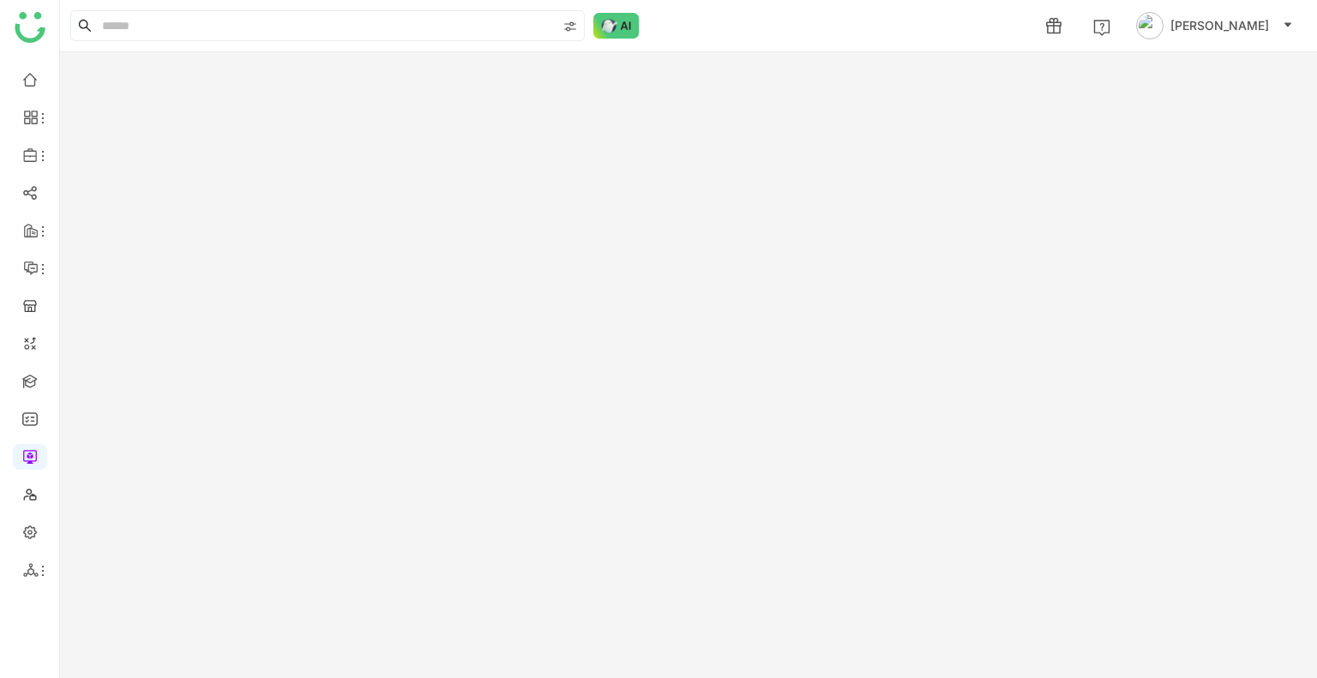
click at [242, 345] on gtmb-room-detail at bounding box center [688, 365] width 1257 height 626
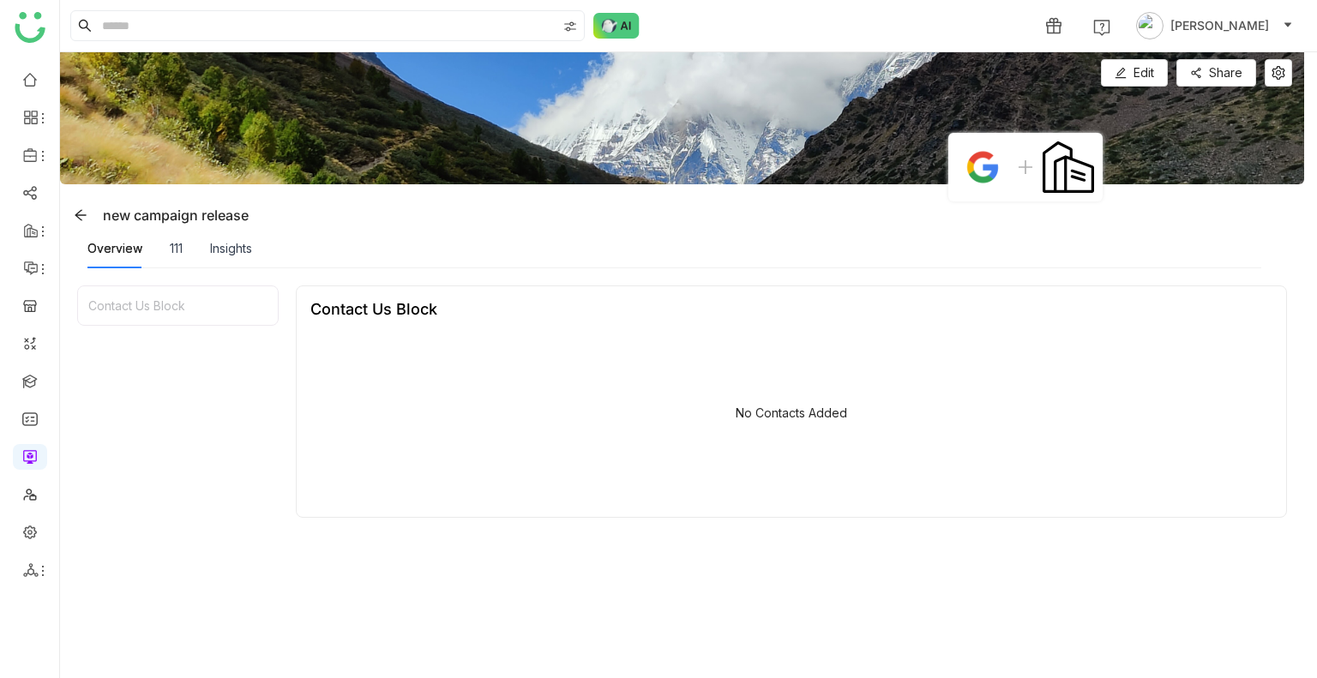
click at [181, 262] on div "111" at bounding box center [176, 248] width 13 height 39
click at [123, 242] on div "Overview" at bounding box center [114, 248] width 55 height 19
click at [175, 253] on div "111" at bounding box center [176, 248] width 13 height 19
click at [235, 242] on div "Insights" at bounding box center [231, 248] width 42 height 19
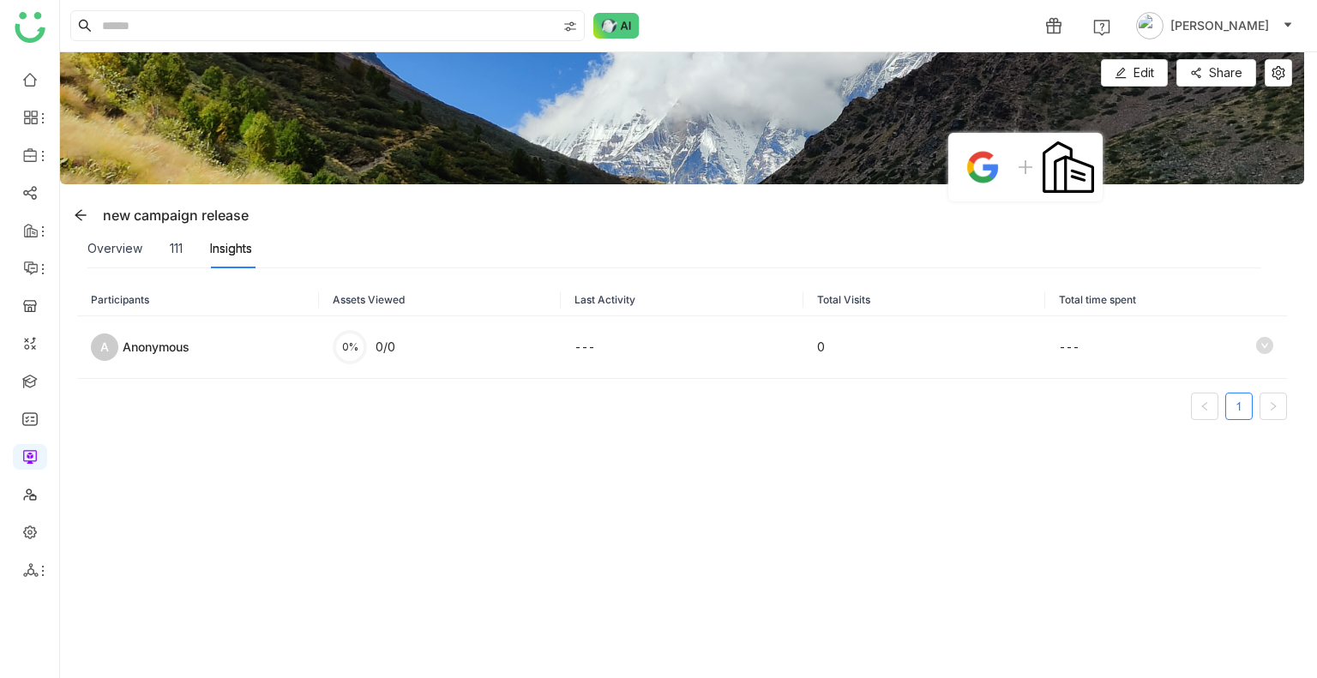
click at [191, 249] on div "Overview 111 Insights" at bounding box center [169, 248] width 165 height 39
click at [184, 249] on div "Overview 111 Insights" at bounding box center [169, 248] width 165 height 39
click at [180, 251] on div "111" at bounding box center [176, 248] width 13 height 19
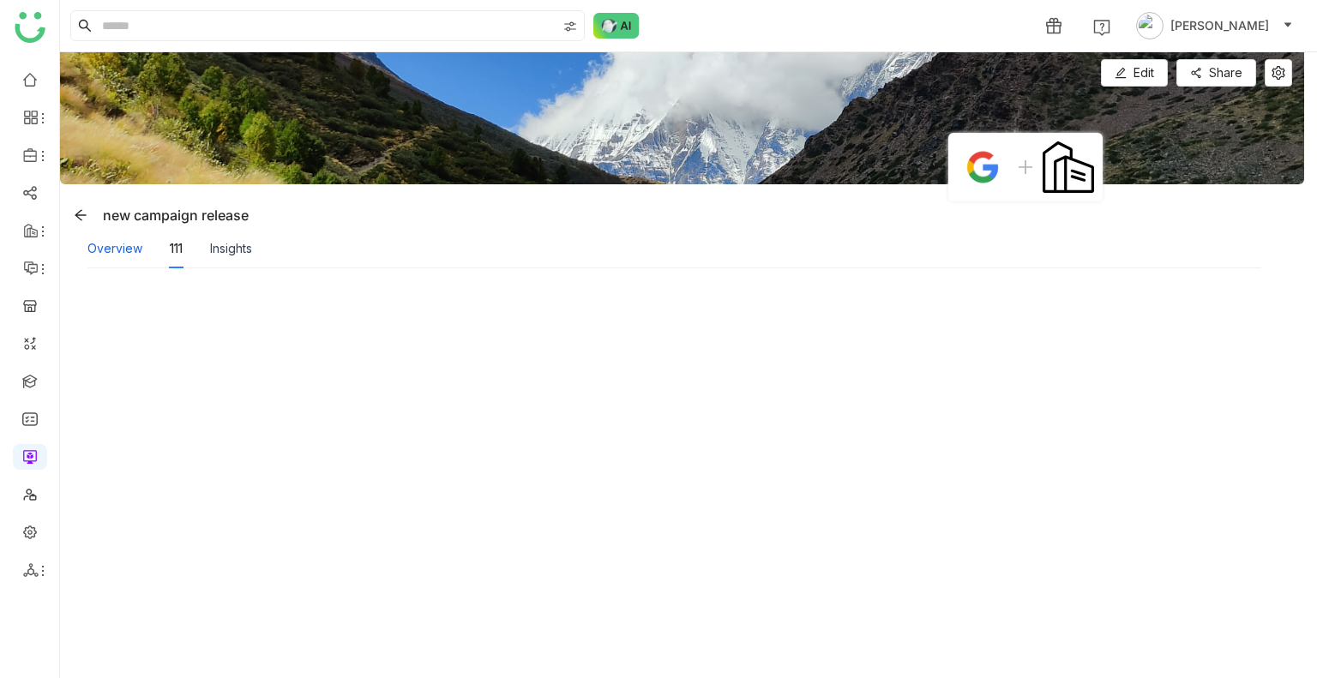
click at [120, 256] on div "Overview" at bounding box center [114, 248] width 55 height 19
click at [1108, 66] on button "Edit" at bounding box center [1134, 72] width 67 height 27
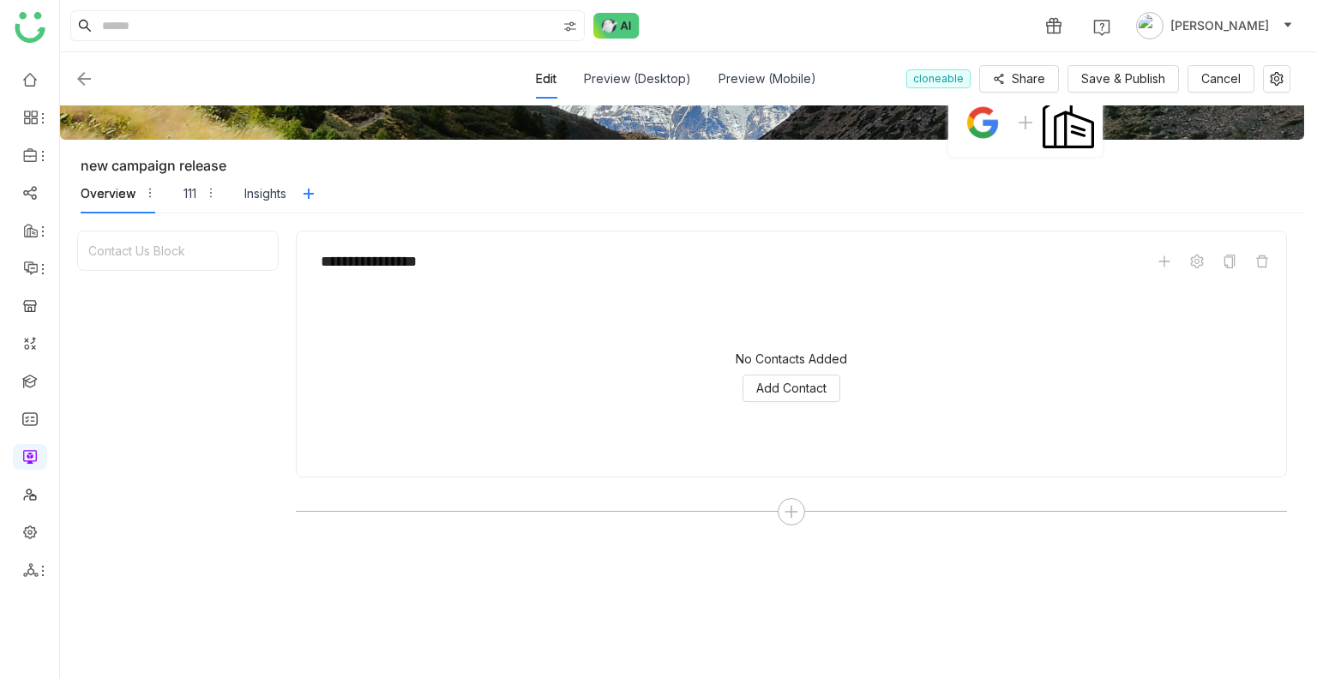
scroll to position [99, 0]
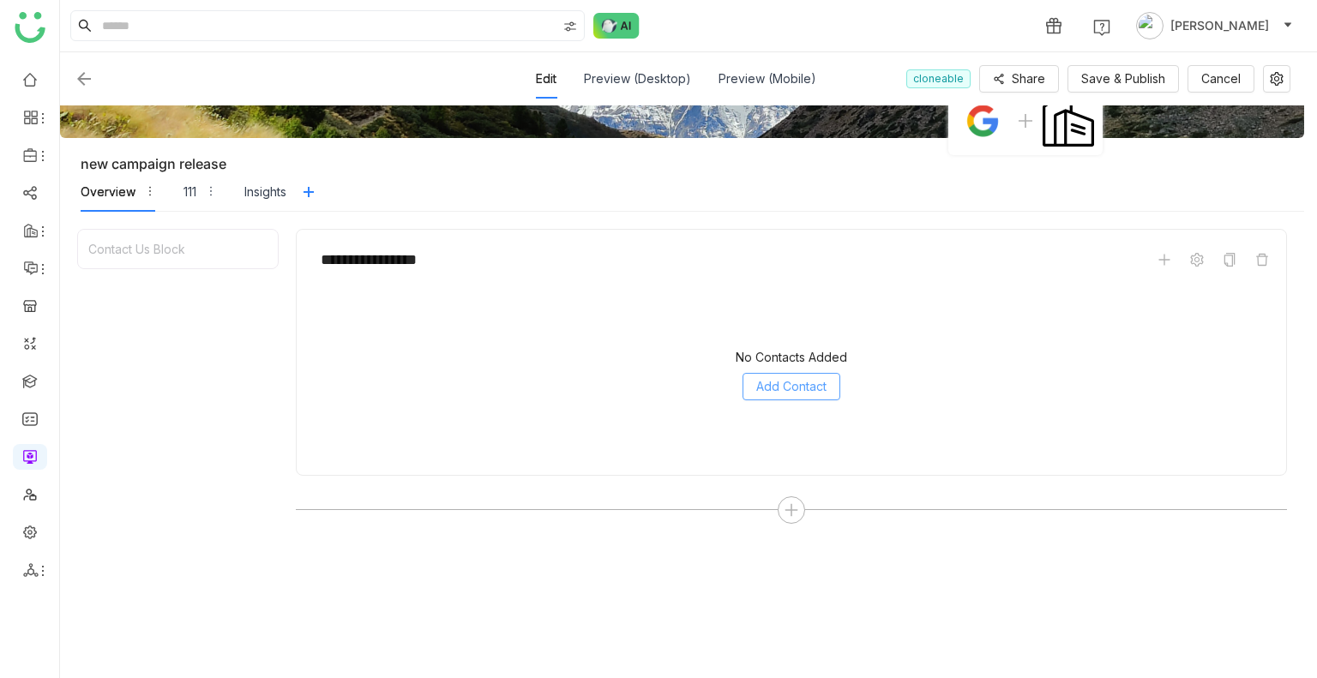
click at [776, 381] on span "Add Contact" at bounding box center [791, 386] width 70 height 19
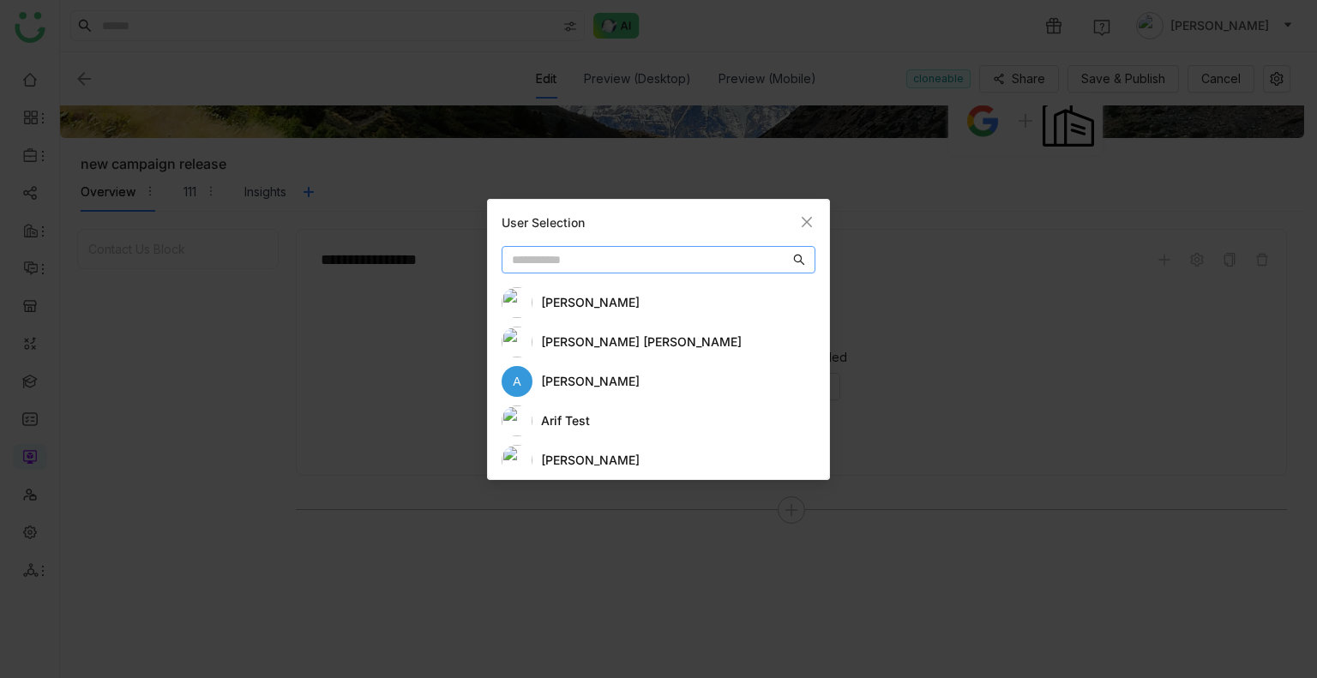
click at [559, 254] on input "text" at bounding box center [651, 259] width 278 height 19
type input "*****"
click at [561, 328] on div "[PERSON_NAME]" at bounding box center [658, 342] width 314 height 31
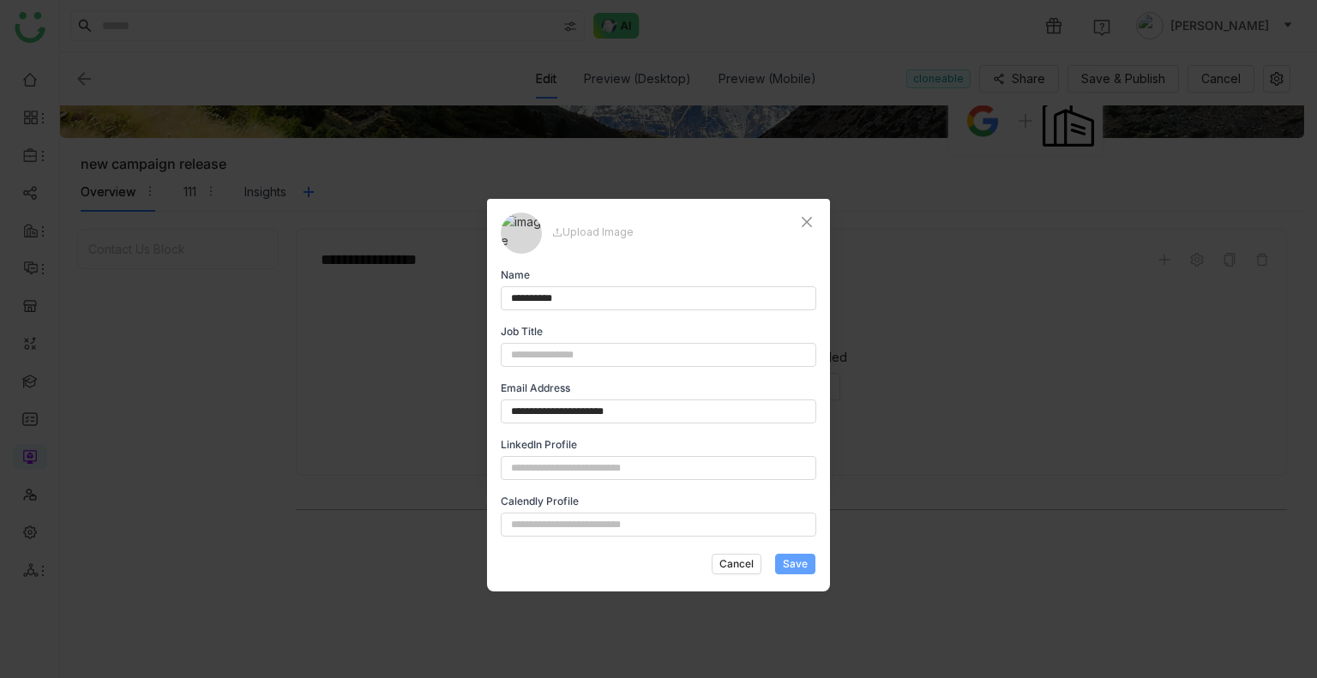
click at [802, 409] on span "Save" at bounding box center [795, 563] width 25 height 15
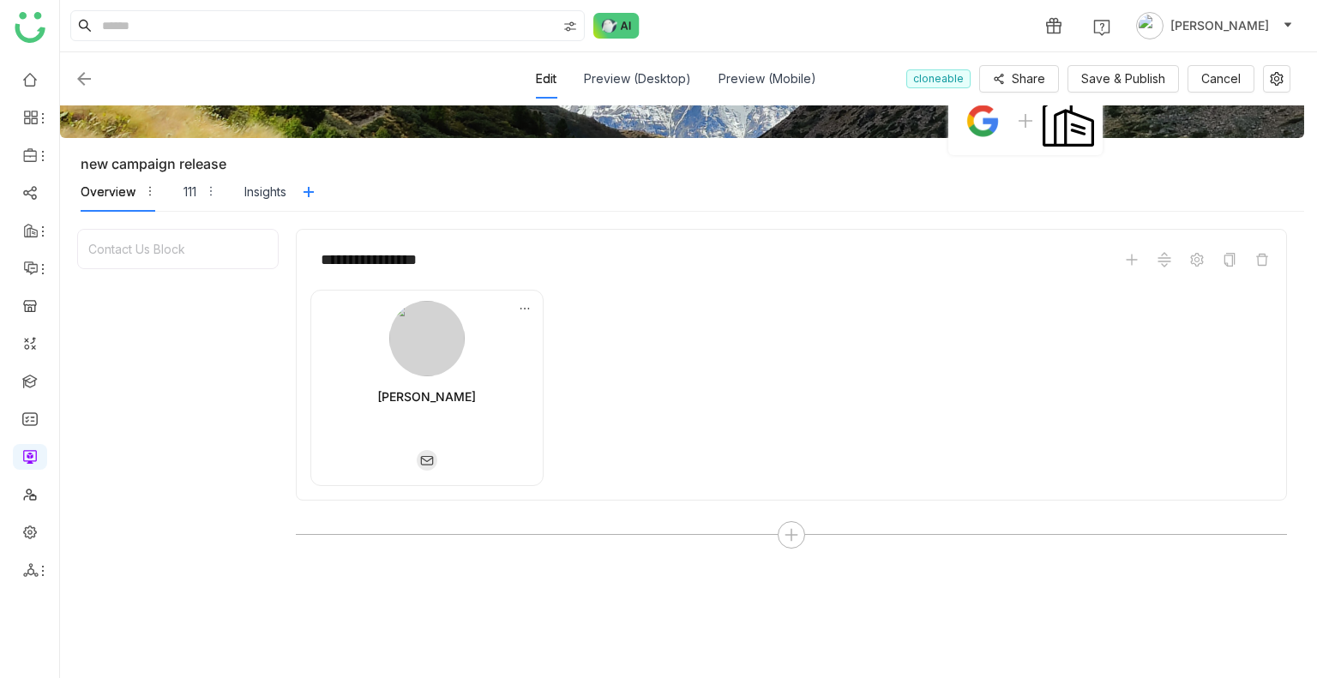
click at [1111, 63] on div "Edit Preview (Desktop) Preview (Mobile) cloneable Share Save & Publish Cancel" at bounding box center [682, 78] width 1216 height 39
click at [1111, 73] on span "Save & Publish" at bounding box center [1123, 78] width 84 height 19
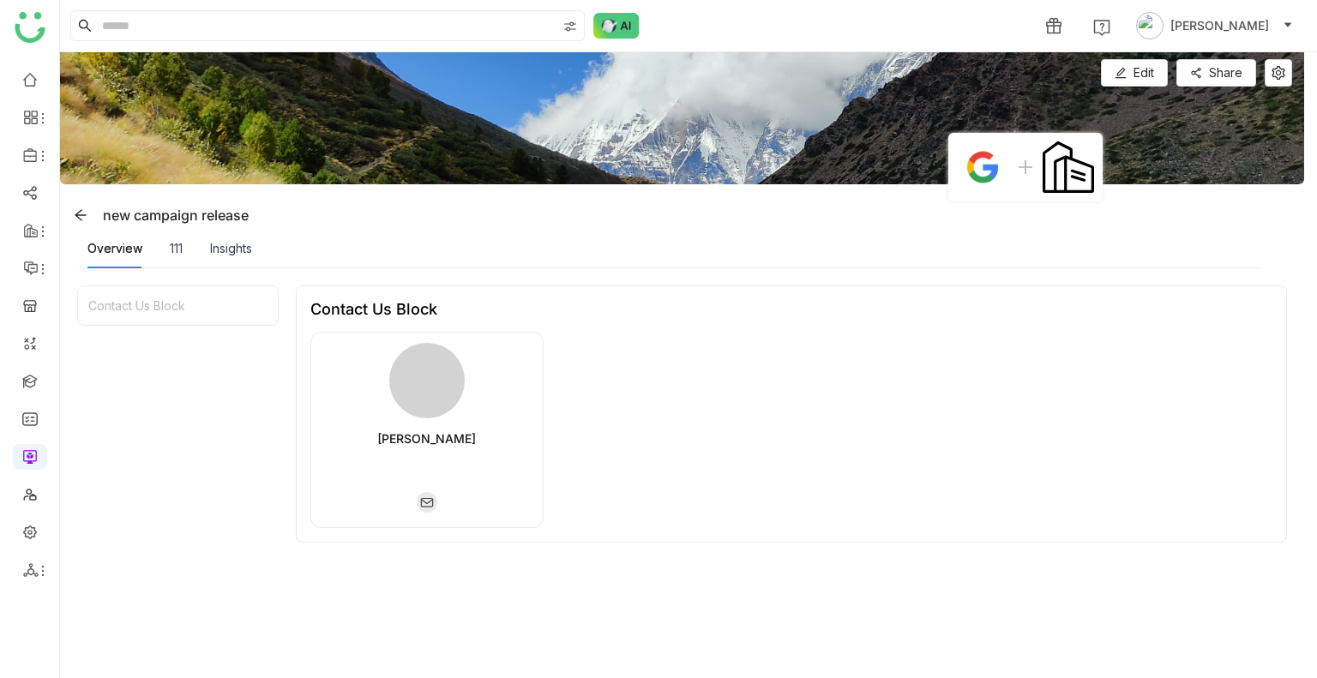
click at [189, 243] on div "Overview 111 Insights" at bounding box center [169, 248] width 165 height 39
click at [178, 246] on div "111" at bounding box center [176, 248] width 13 height 19
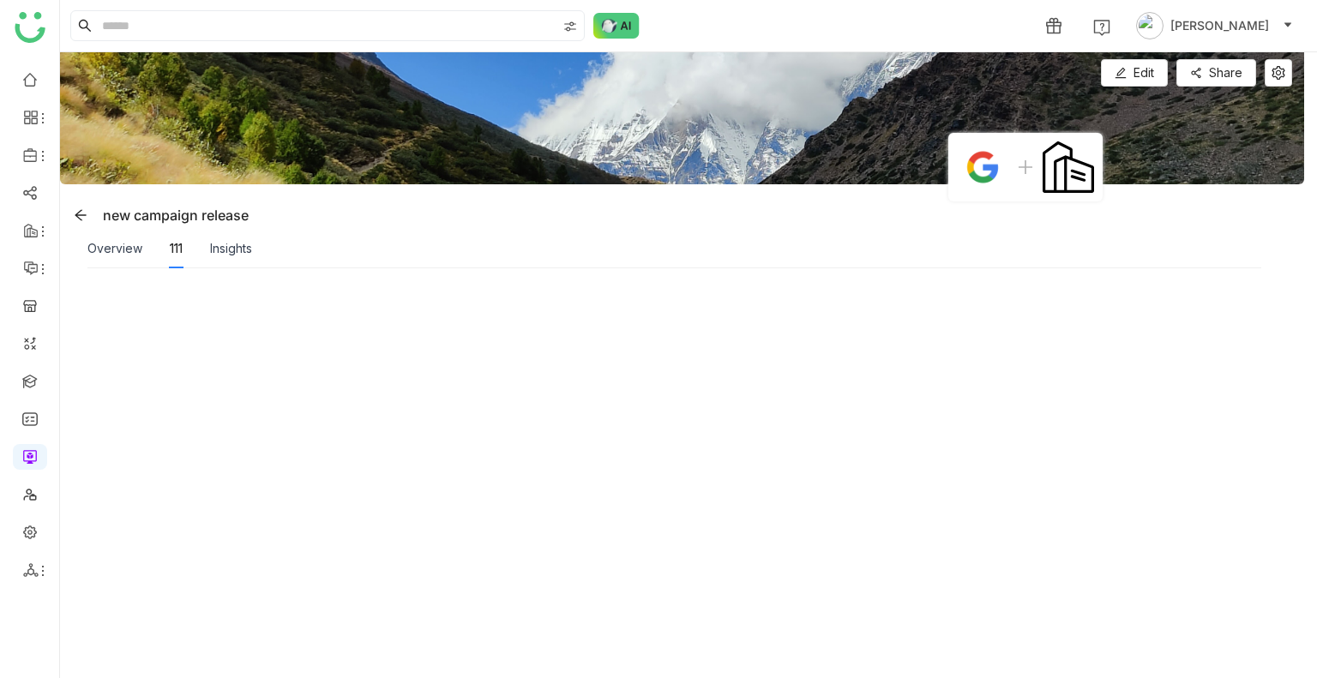
click at [127, 236] on div "Overview" at bounding box center [114, 248] width 55 height 39
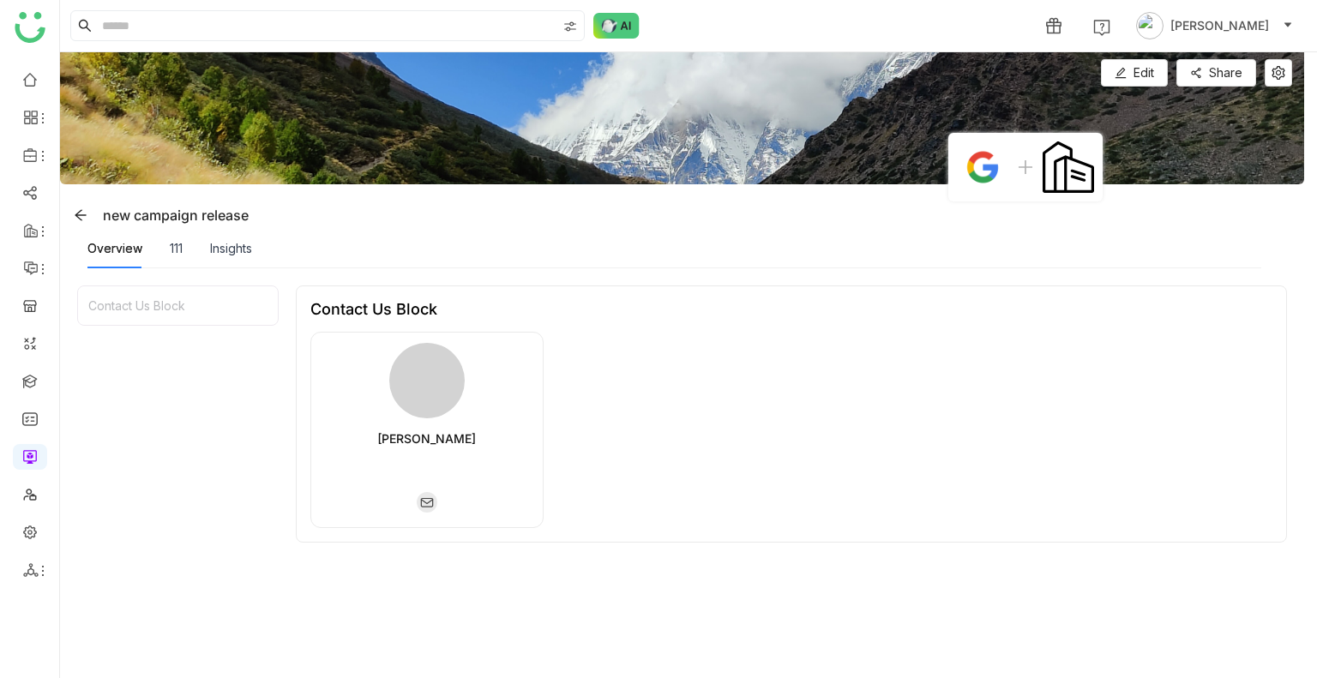
click at [166, 256] on div "Overview 111 Insights" at bounding box center [169, 248] width 165 height 39
click at [170, 255] on div "111" at bounding box center [176, 248] width 13 height 19
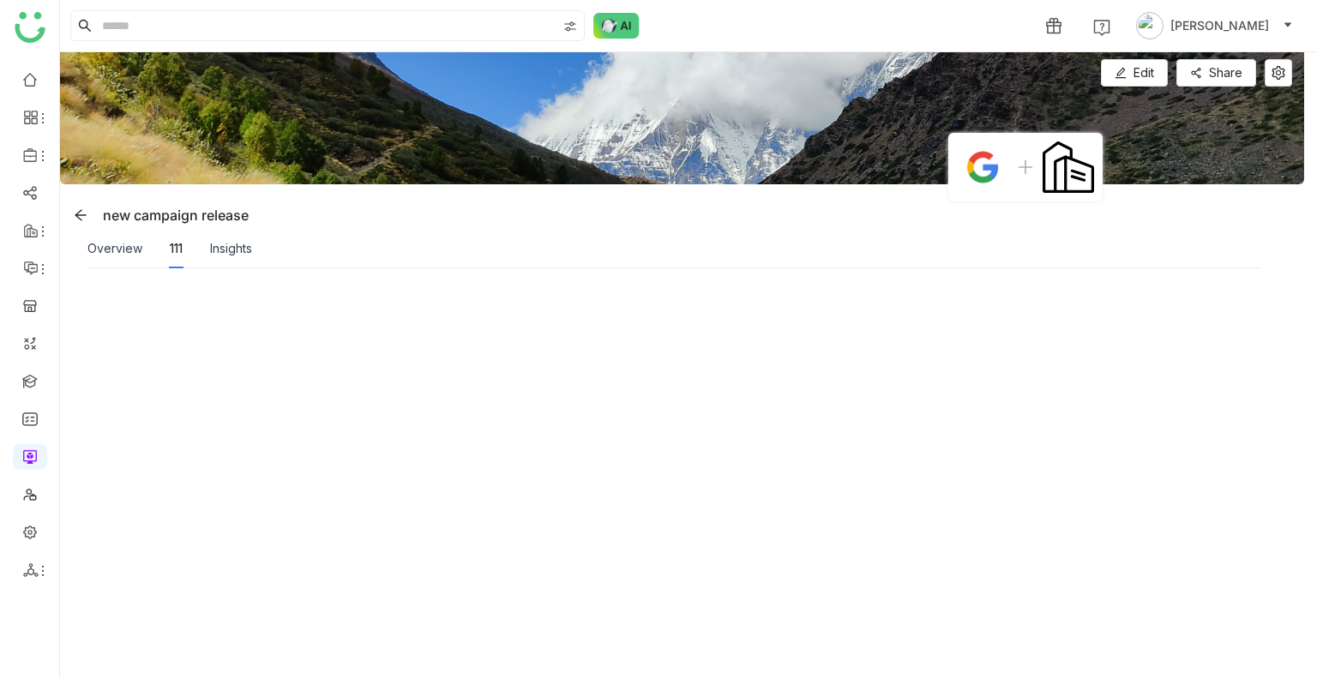
click at [209, 246] on div "Overview 111 Insights" at bounding box center [169, 248] width 165 height 39
click at [127, 247] on div "Overview" at bounding box center [114, 248] width 55 height 19
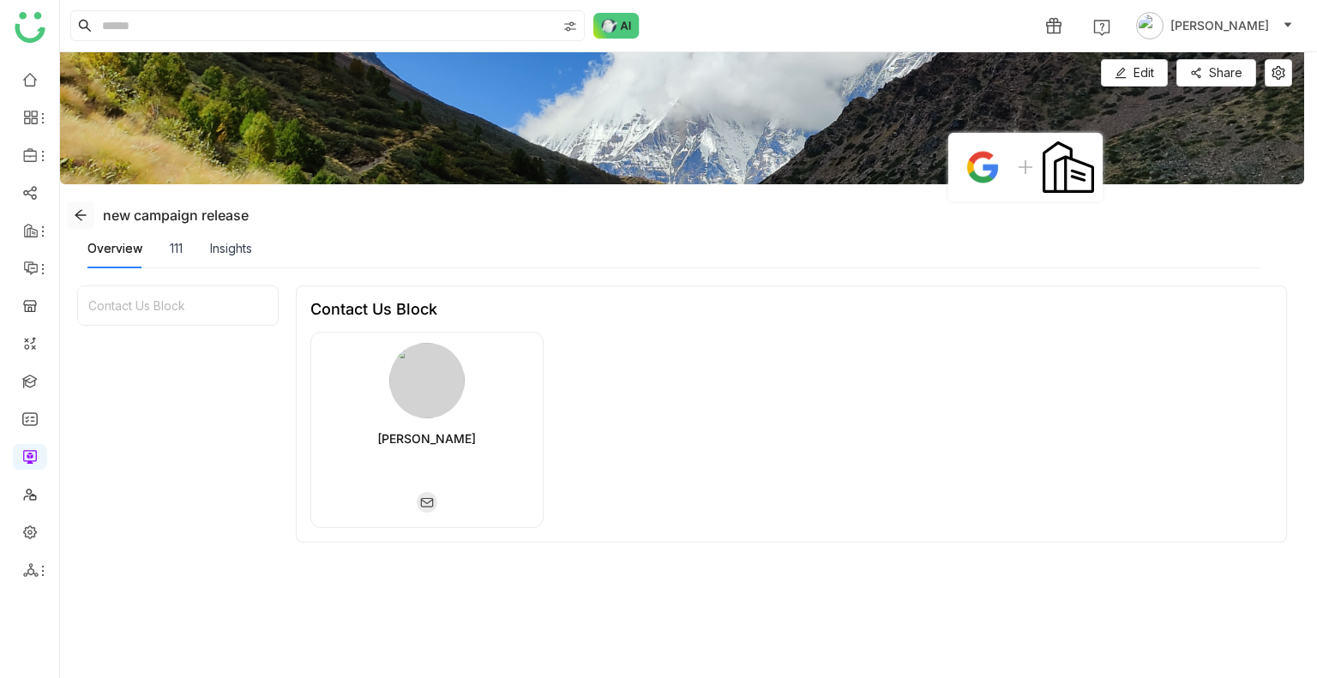
click at [89, 217] on span at bounding box center [81, 215] width 26 height 14
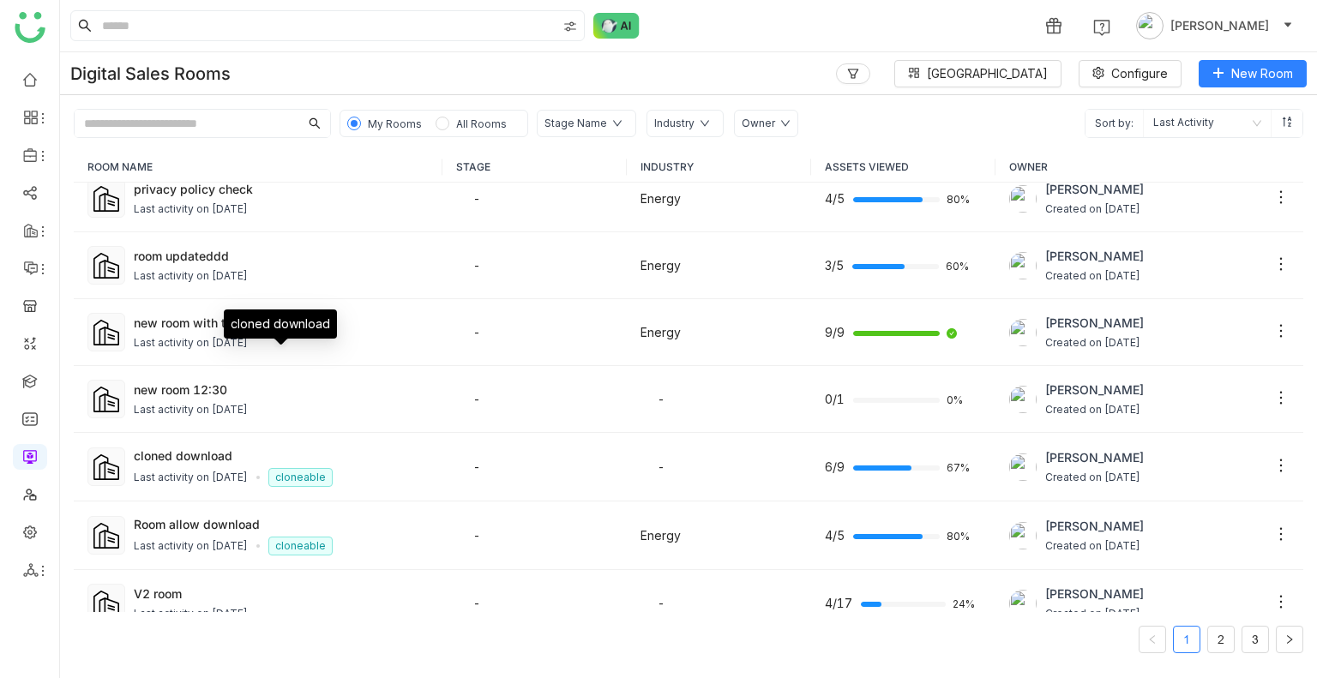
scroll to position [618, 0]
click at [199, 119] on input "text" at bounding box center [187, 123] width 225 height 27
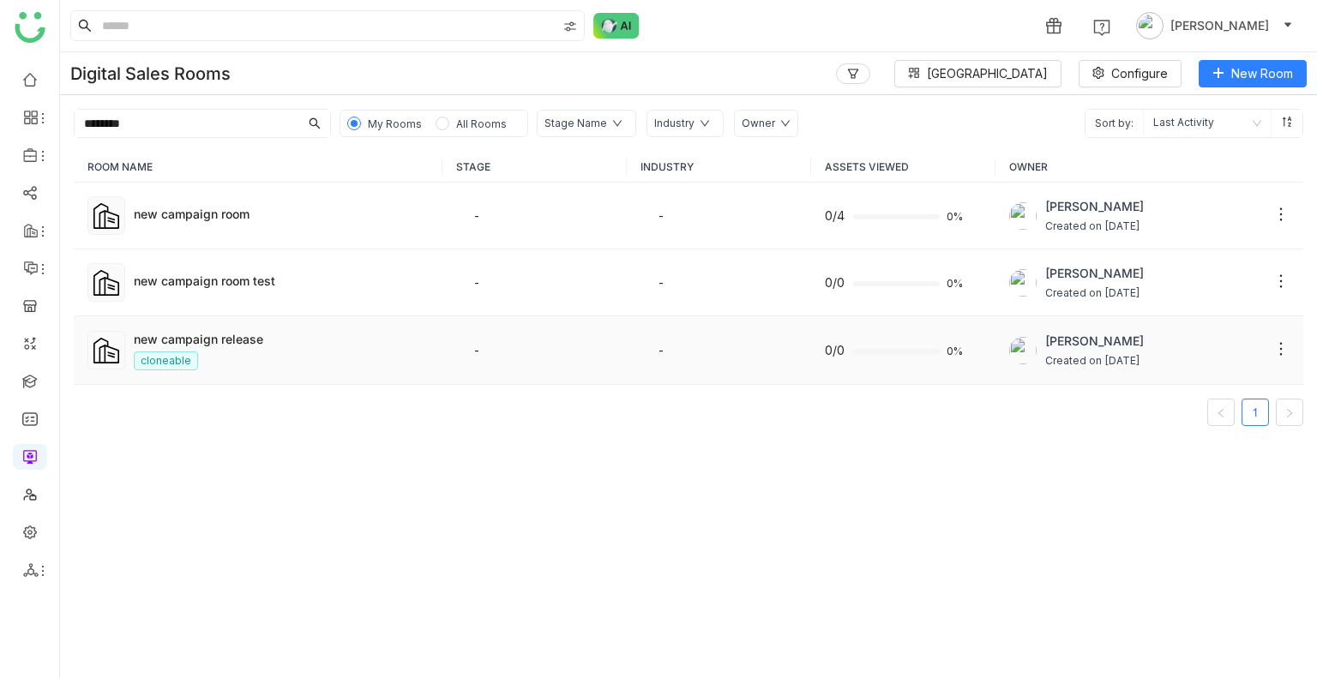
type input "********"
click at [1258, 349] on div "Uday Bhanu Created on Sep 12, 2025" at bounding box center [1149, 351] width 280 height 38
click at [1272, 351] on icon at bounding box center [1280, 348] width 17 height 17
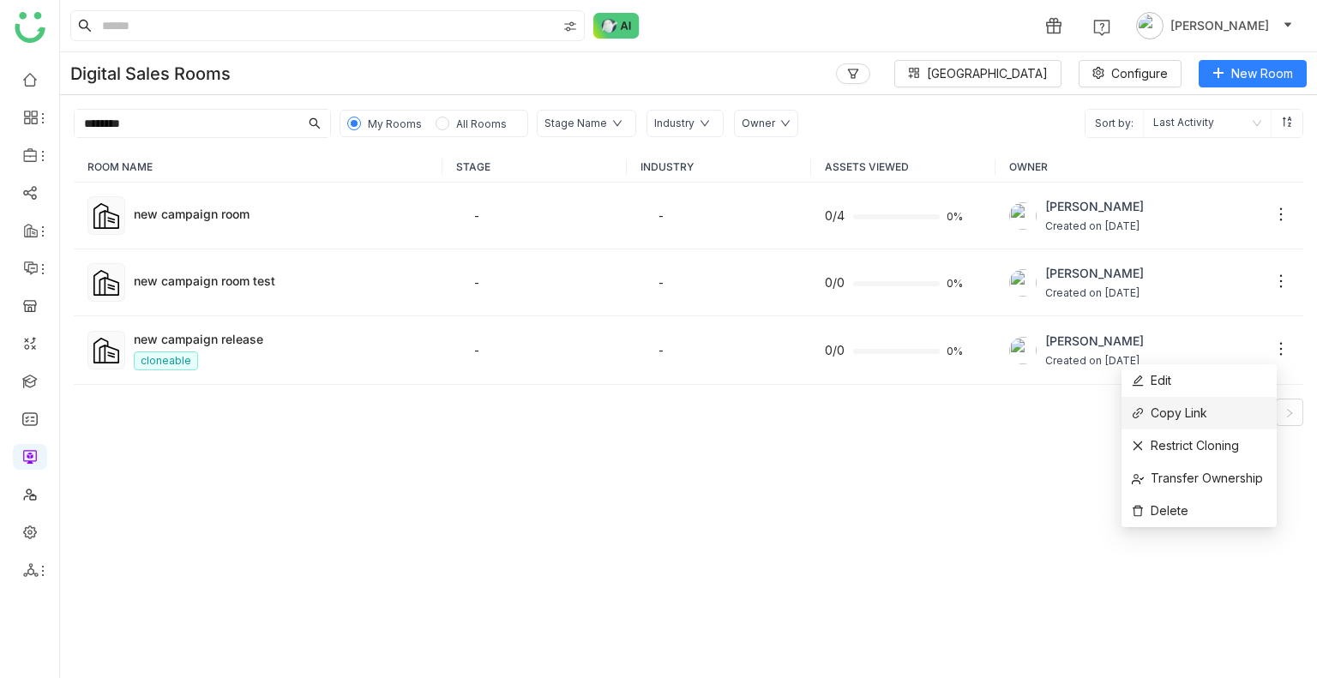
click at [1184, 409] on span "Copy Link" at bounding box center [1169, 413] width 75 height 19
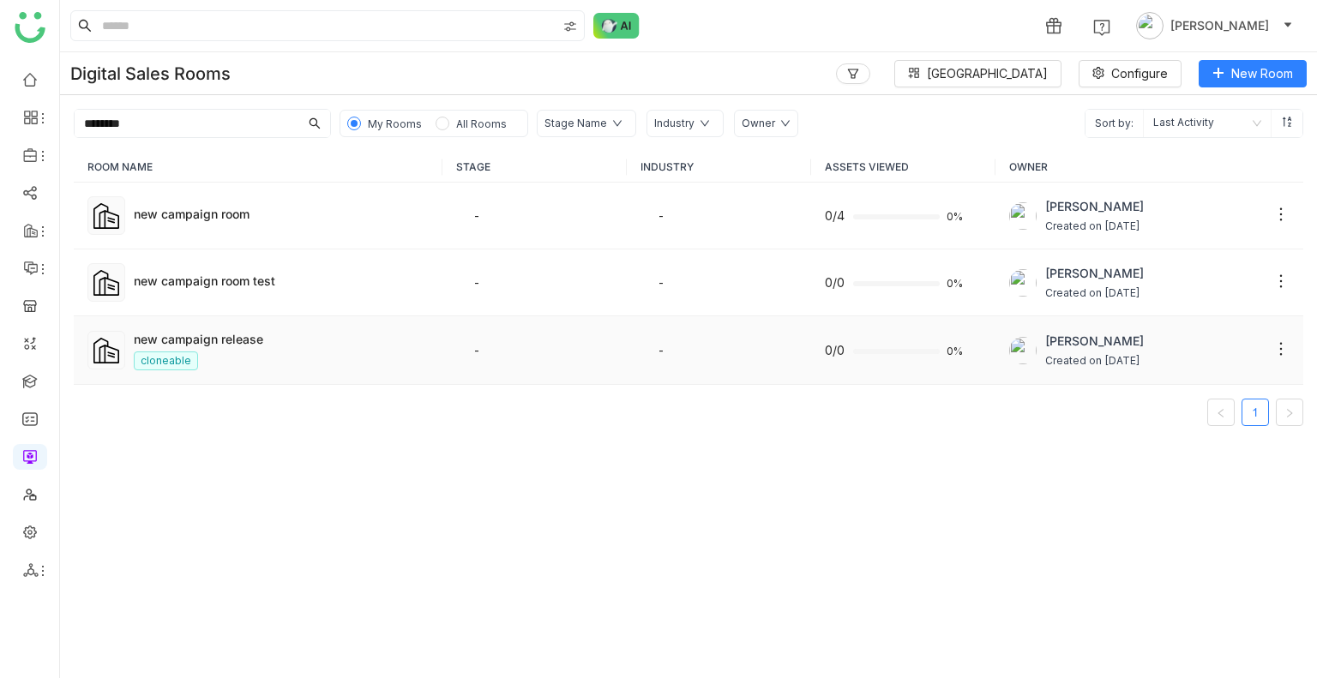
click at [229, 327] on td "new campaign release cloneable" at bounding box center [258, 350] width 369 height 69
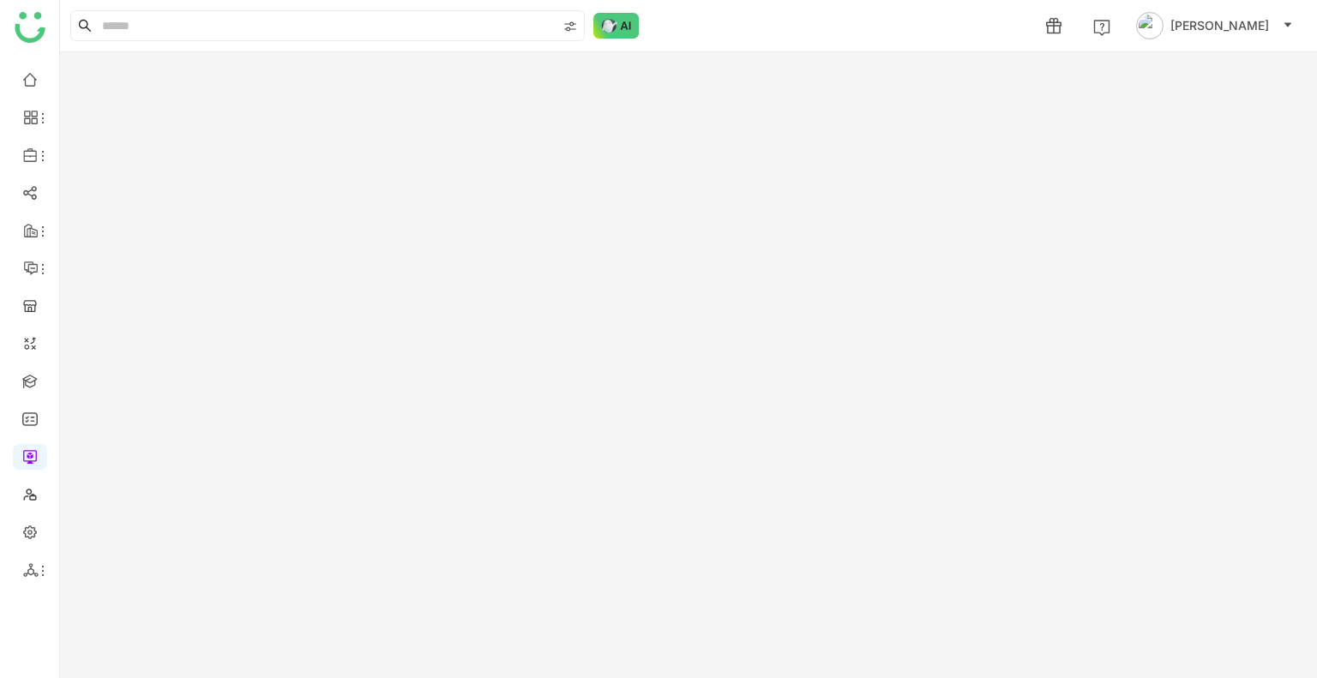
click at [229, 327] on gtmb-room-detail at bounding box center [688, 365] width 1257 height 626
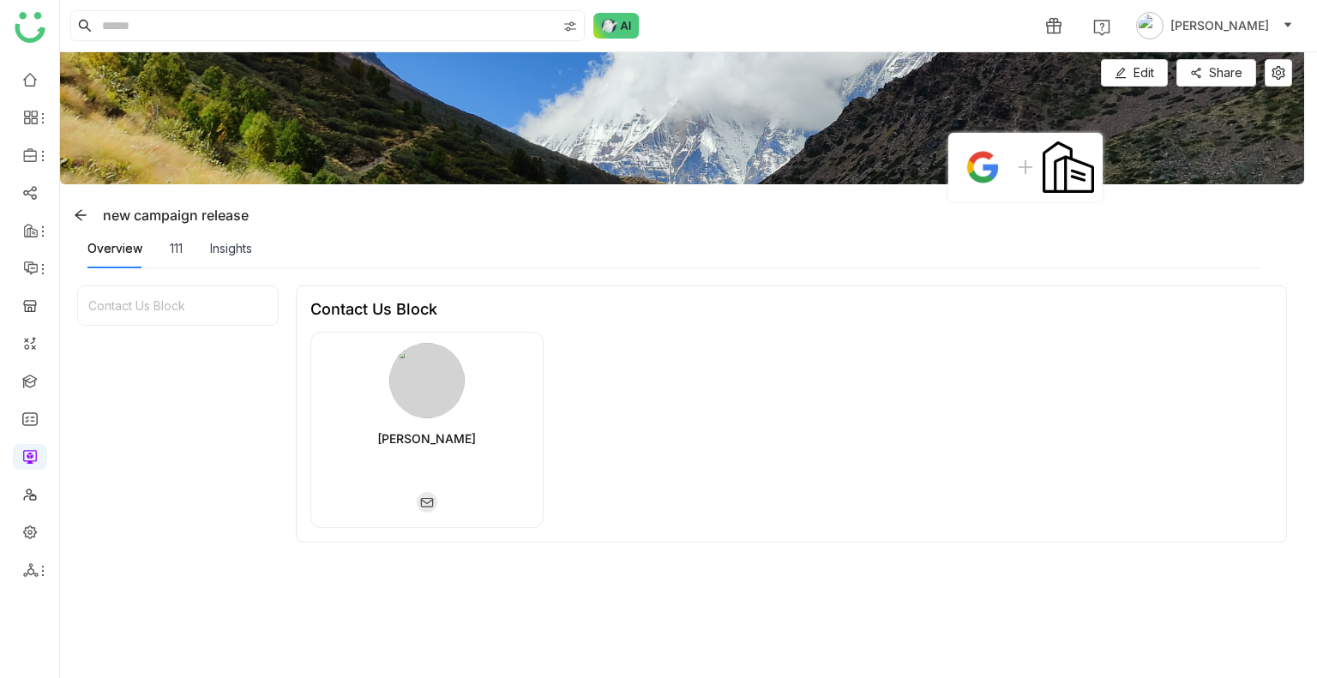
click at [226, 261] on div "Insights" at bounding box center [231, 248] width 42 height 39
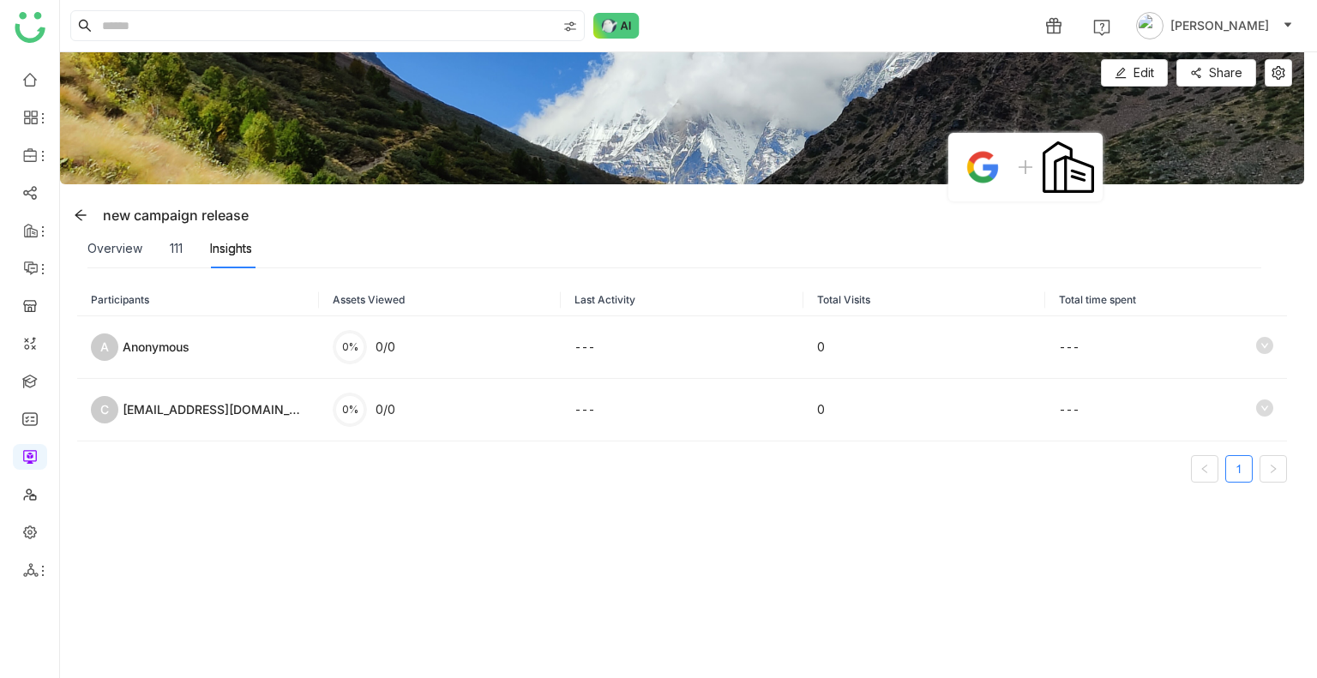
click at [1140, 87] on img at bounding box center [682, 118] width 1244 height 132
click at [1125, 76] on icon at bounding box center [1120, 73] width 12 height 12
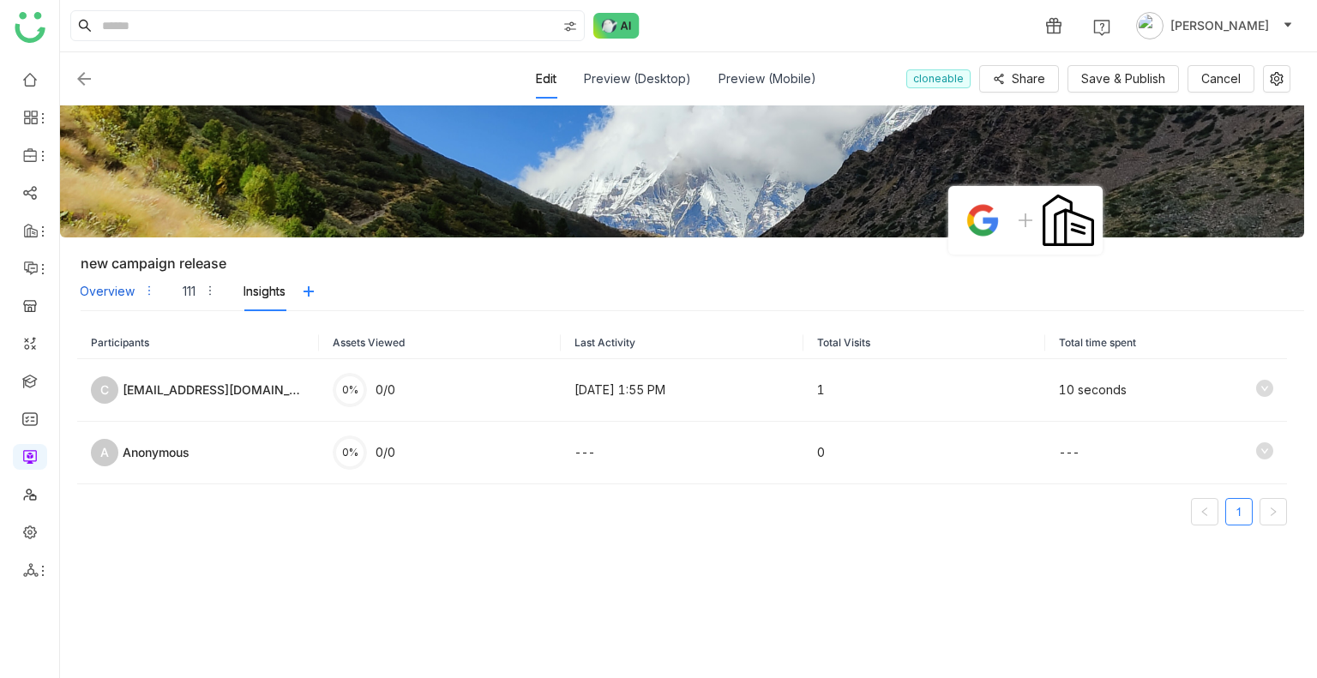
click at [134, 279] on div "Overview" at bounding box center [117, 291] width 75 height 39
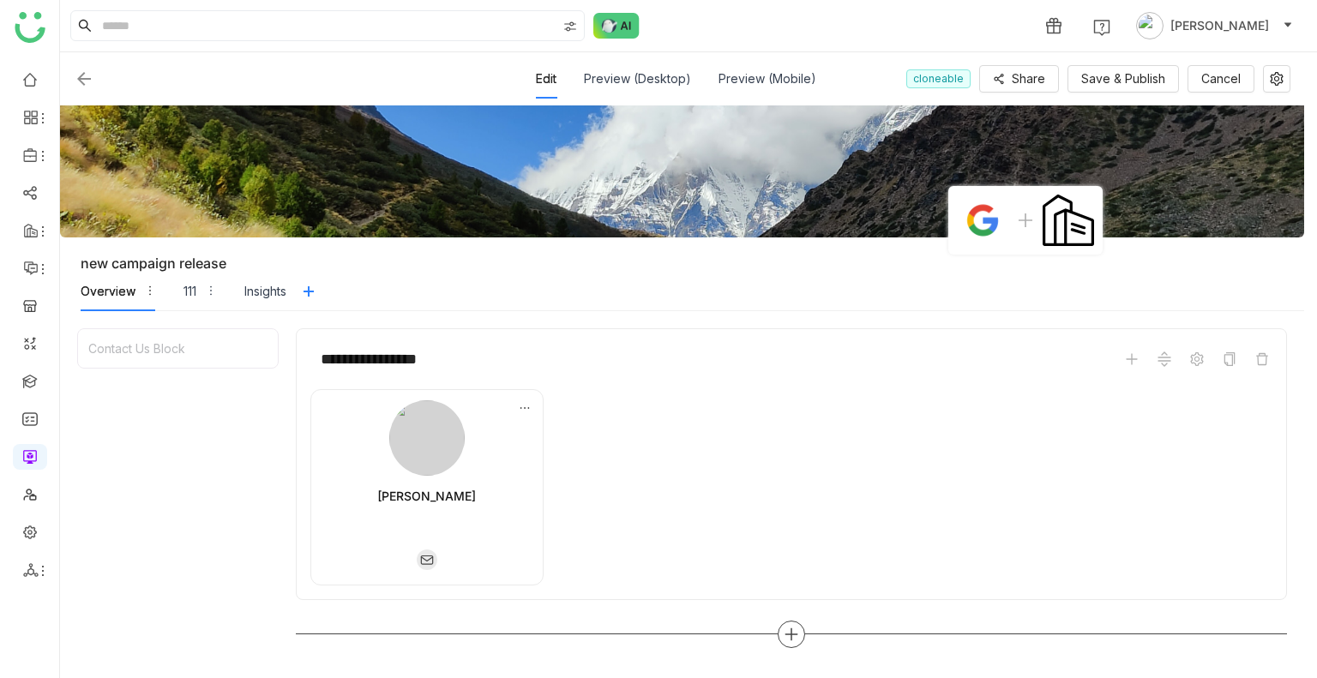
click at [779, 409] on div at bounding box center [791, 634] width 991 height 27
click at [784, 409] on icon at bounding box center [791, 634] width 15 height 15
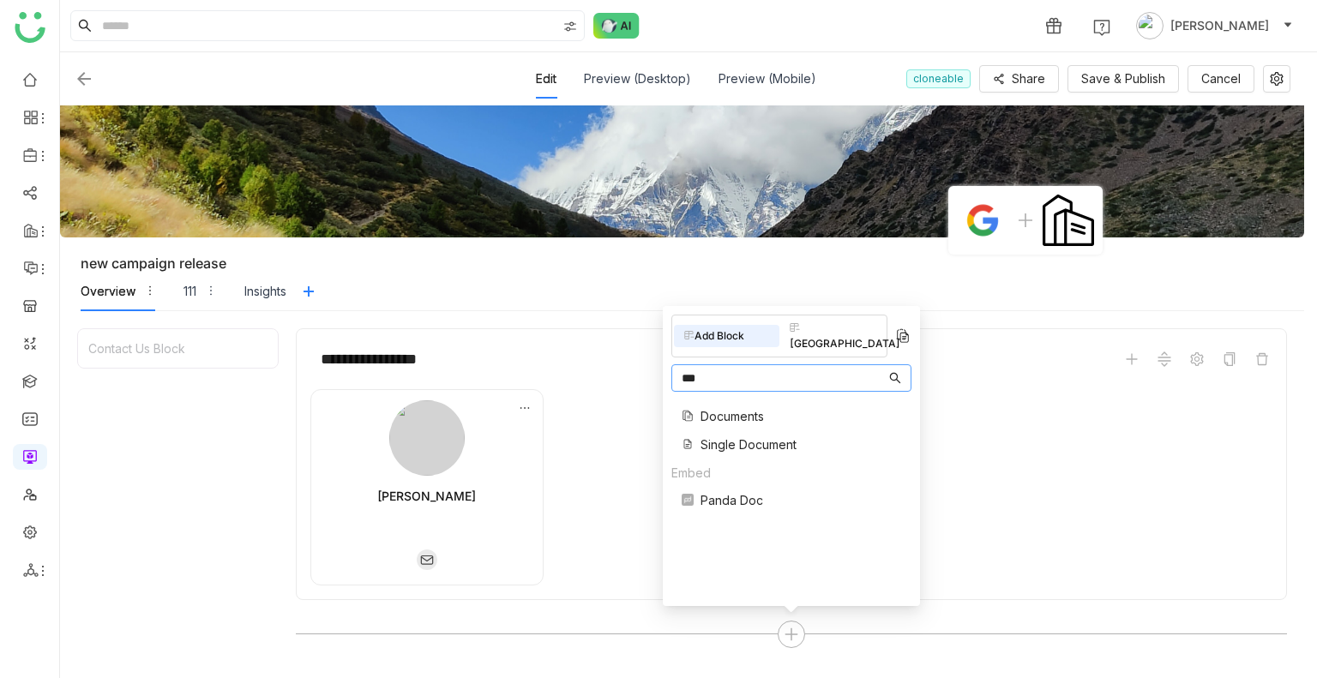
type input "***"
click at [725, 407] on span "Documents" at bounding box center [731, 416] width 63 height 18
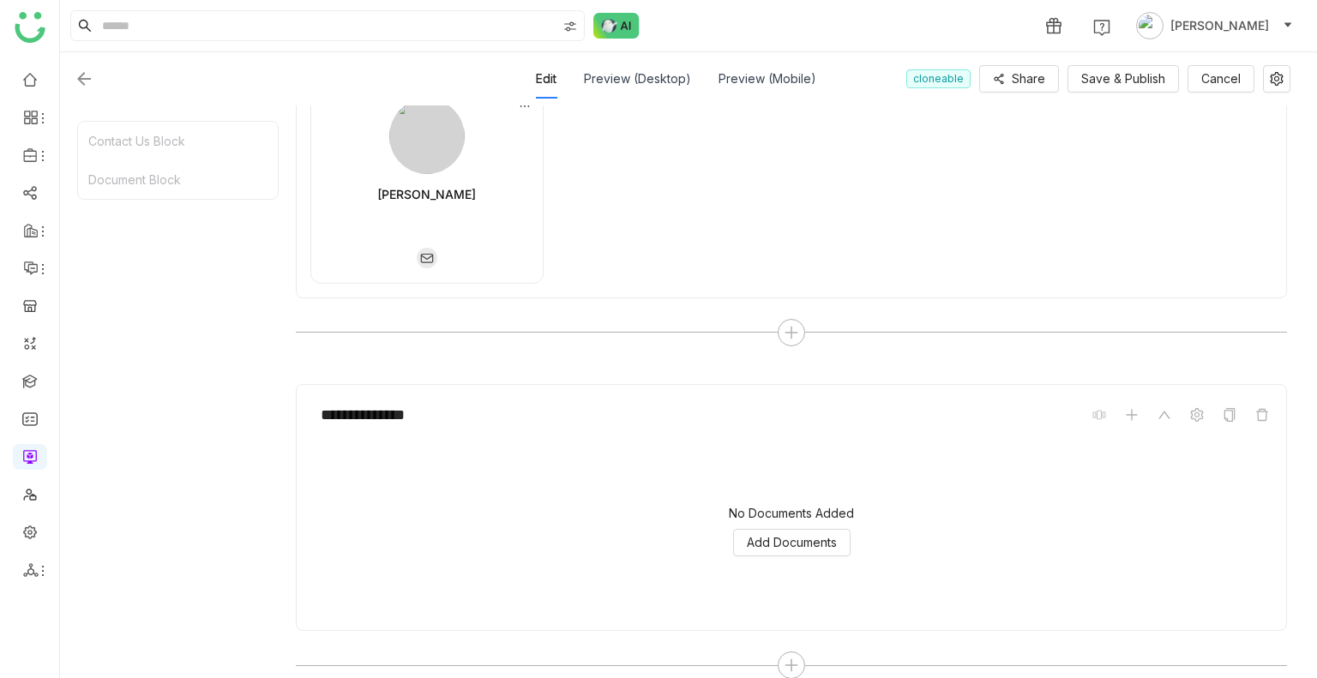
scroll to position [321, 0]
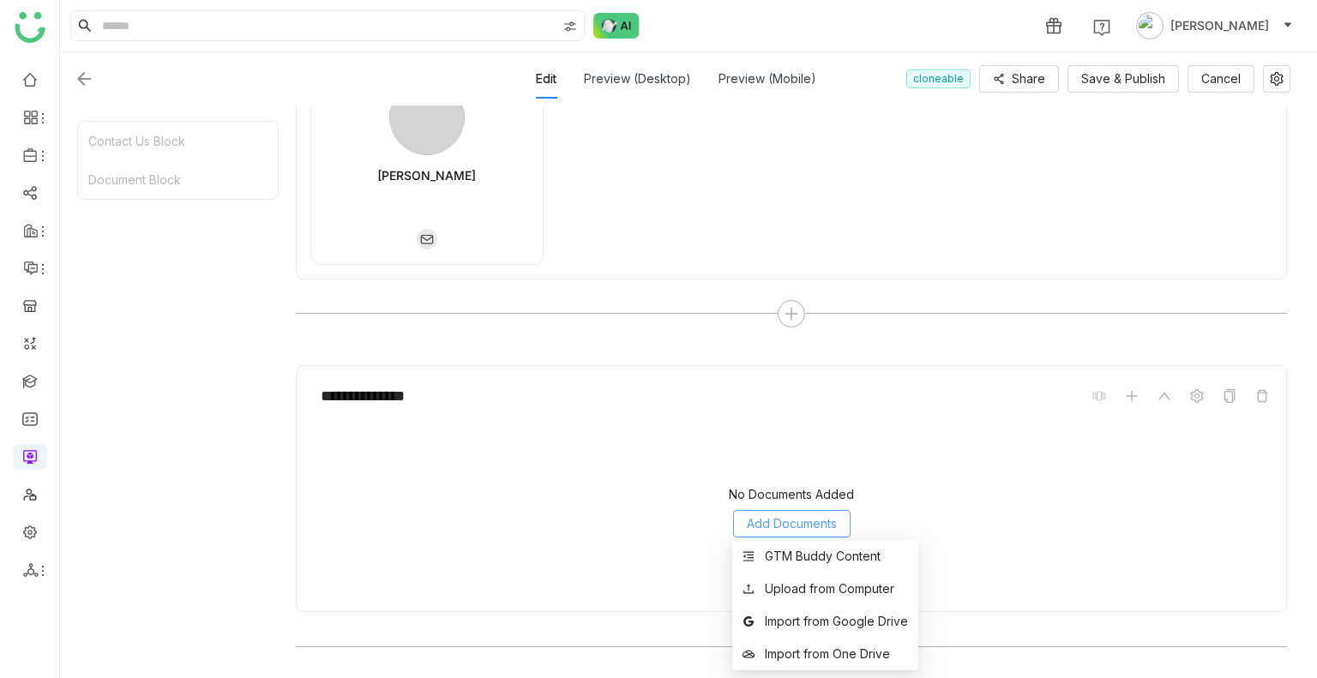
click at [774, 409] on span "Add Documents" at bounding box center [792, 523] width 90 height 19
click at [805, 409] on div "GTM Buddy Content" at bounding box center [823, 556] width 116 height 19
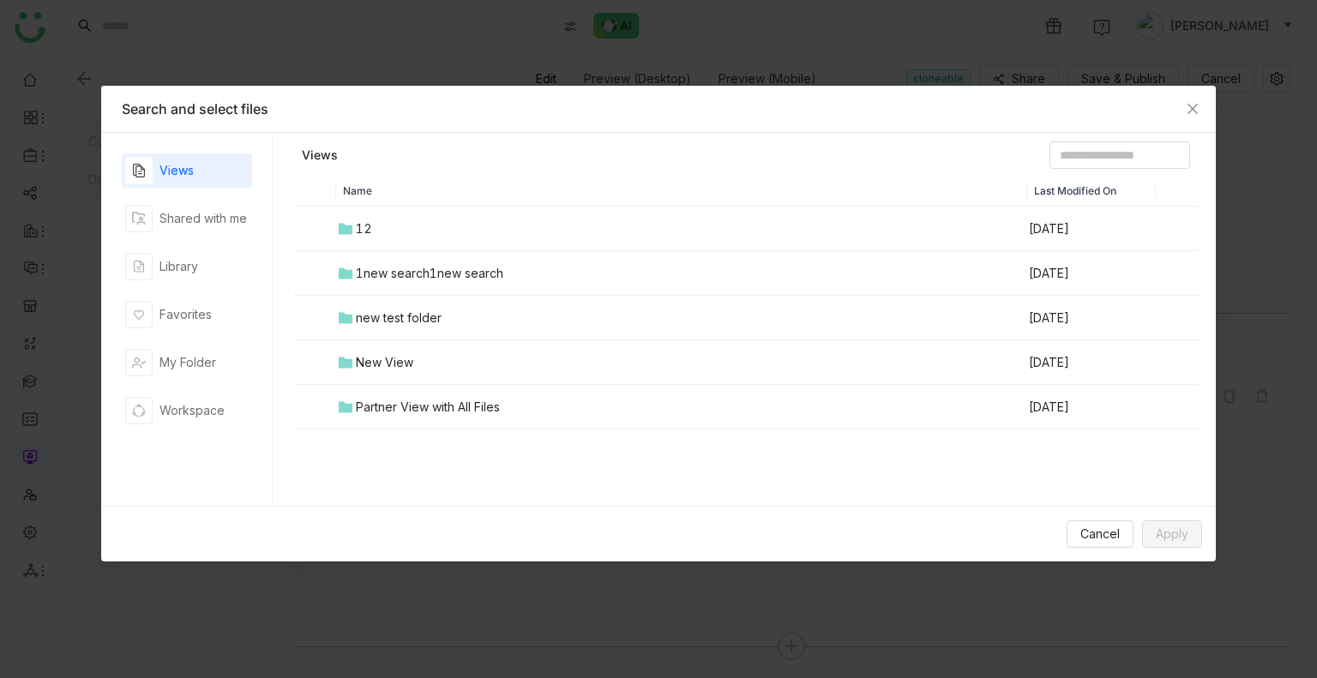
click at [368, 227] on div "12" at bounding box center [364, 228] width 16 height 19
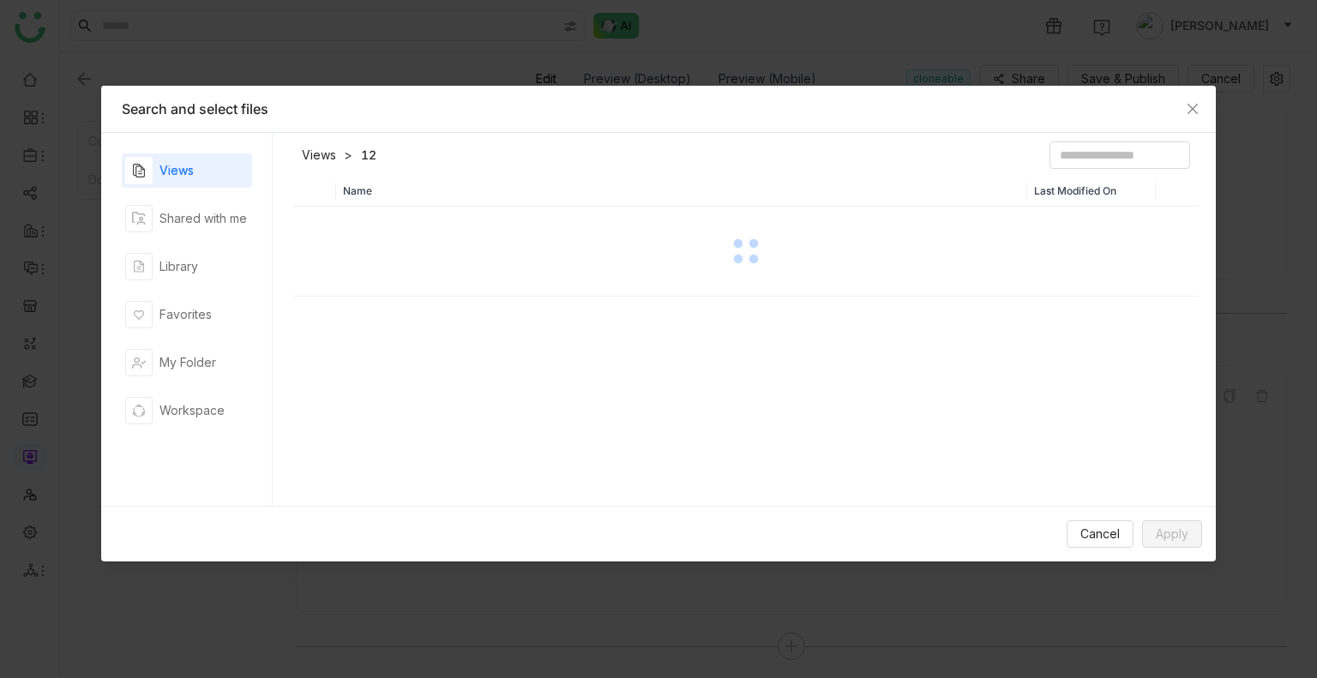
click at [368, 227] on div at bounding box center [746, 251] width 902 height 86
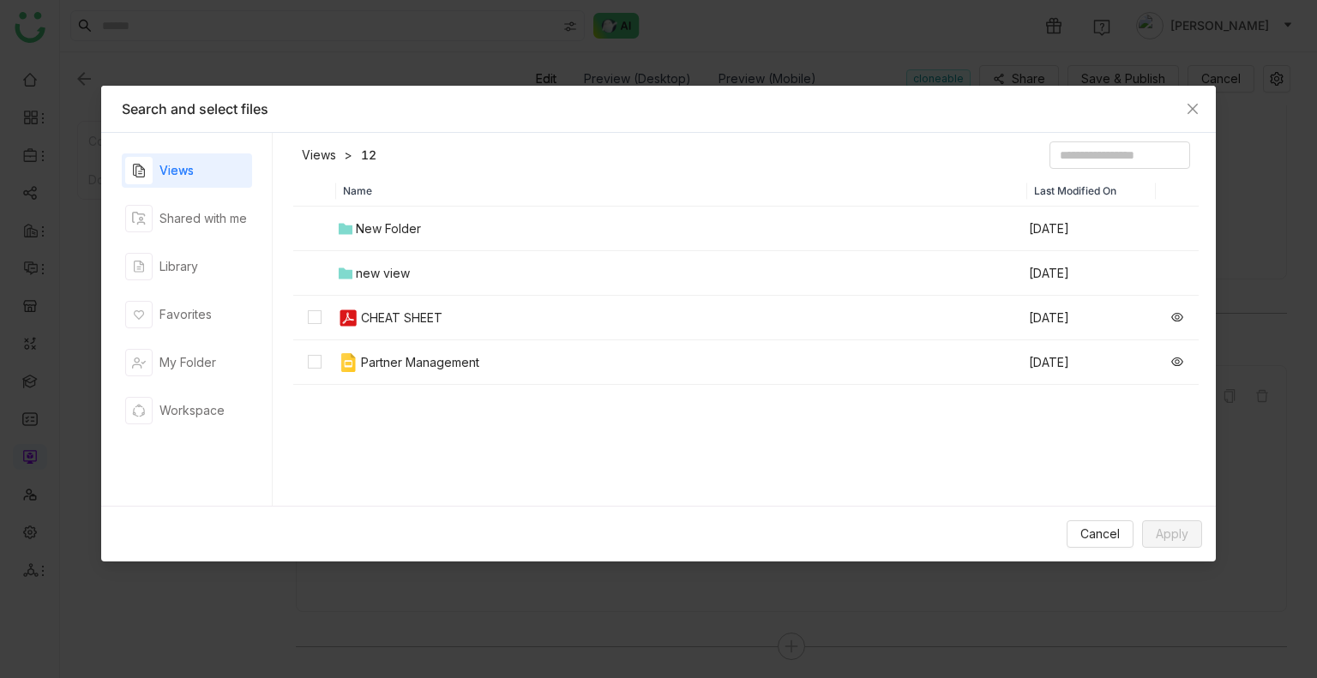
click at [383, 301] on td "CHEAT SHEET" at bounding box center [681, 318] width 691 height 45
click at [1180, 409] on span "Apply" at bounding box center [1172, 534] width 33 height 19
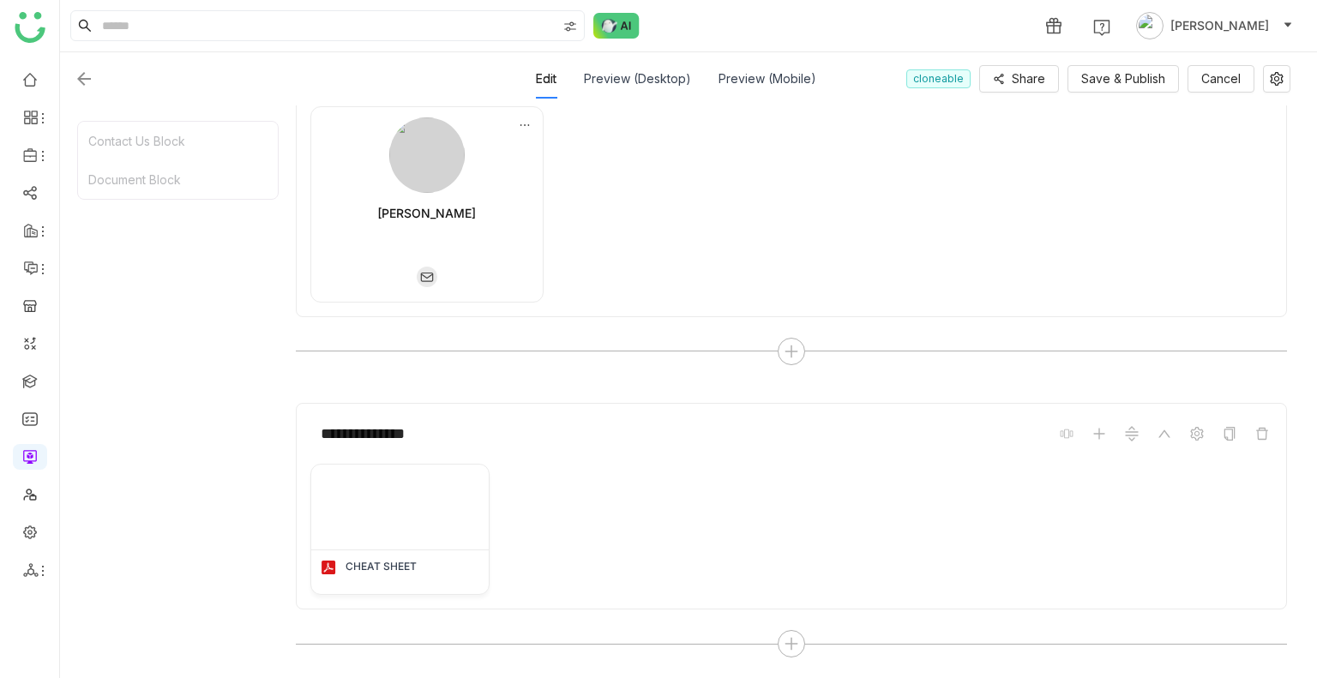
scroll to position [280, 0]
click at [777, 409] on div at bounding box center [791, 646] width 991 height 27
click at [787, 409] on icon at bounding box center [791, 647] width 12 height 2
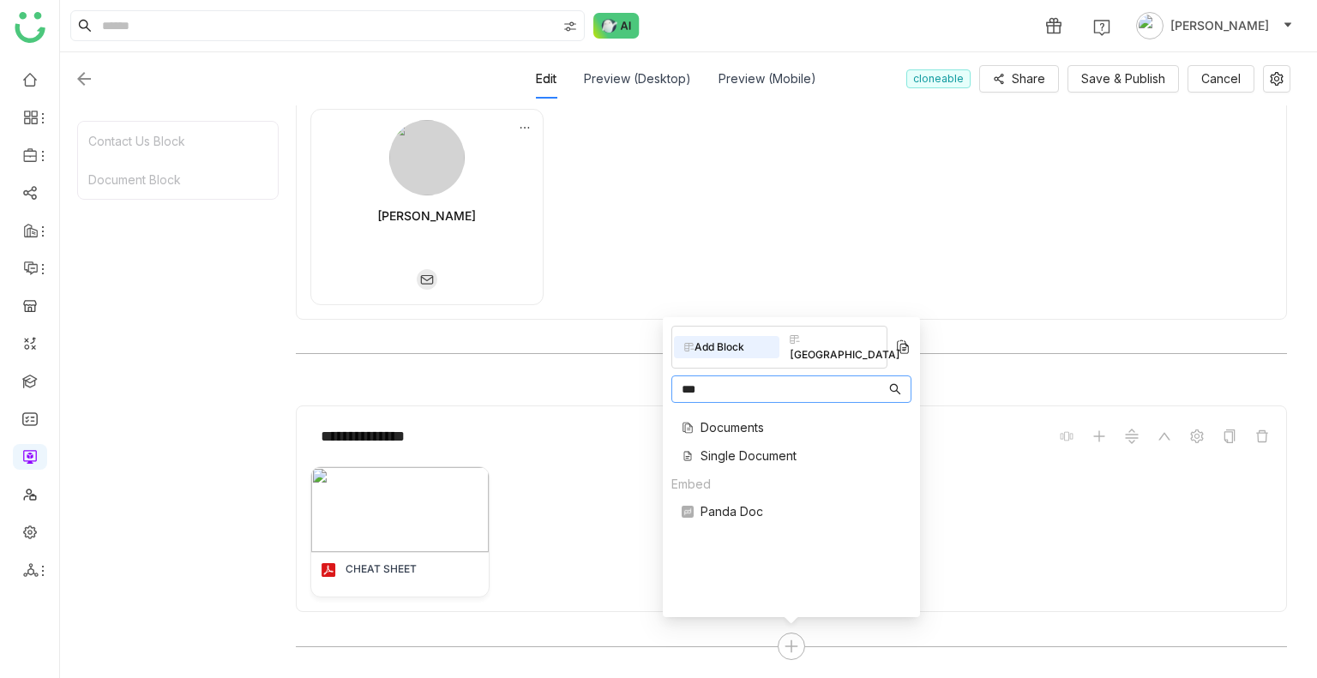
type input "***"
click at [706, 409] on span "Documents" at bounding box center [731, 427] width 63 height 18
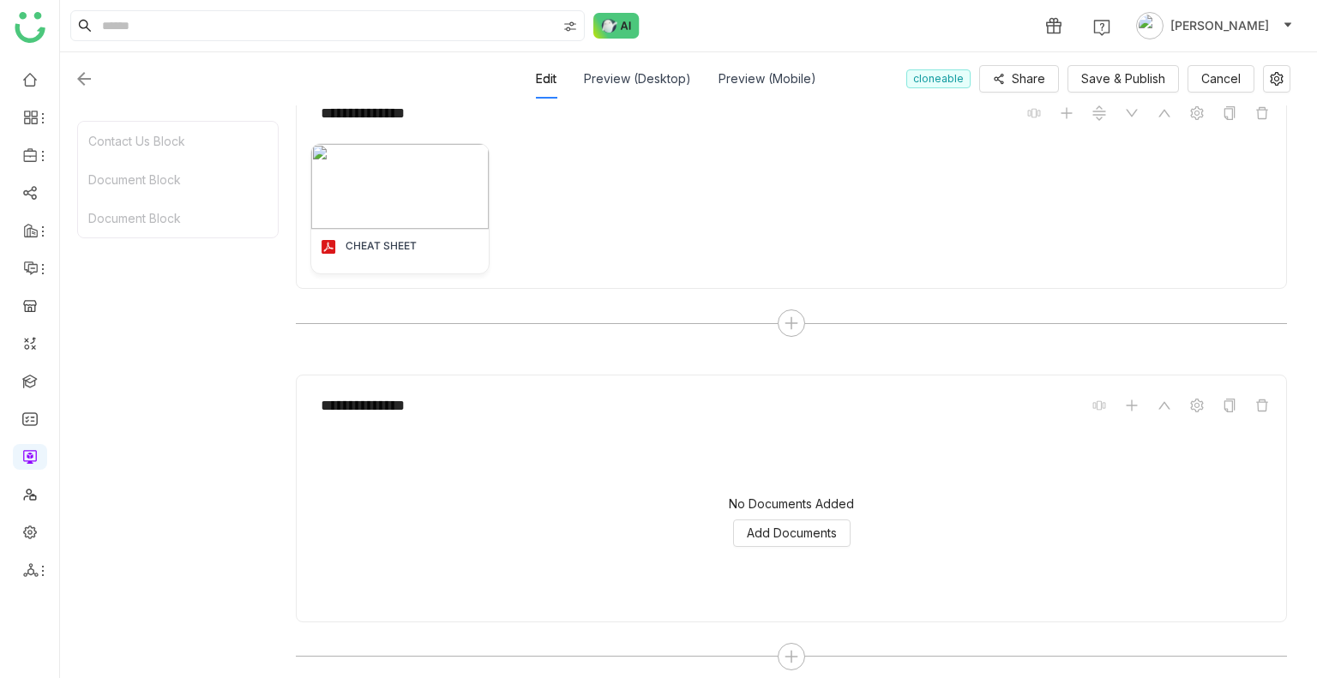
scroll to position [613, 0]
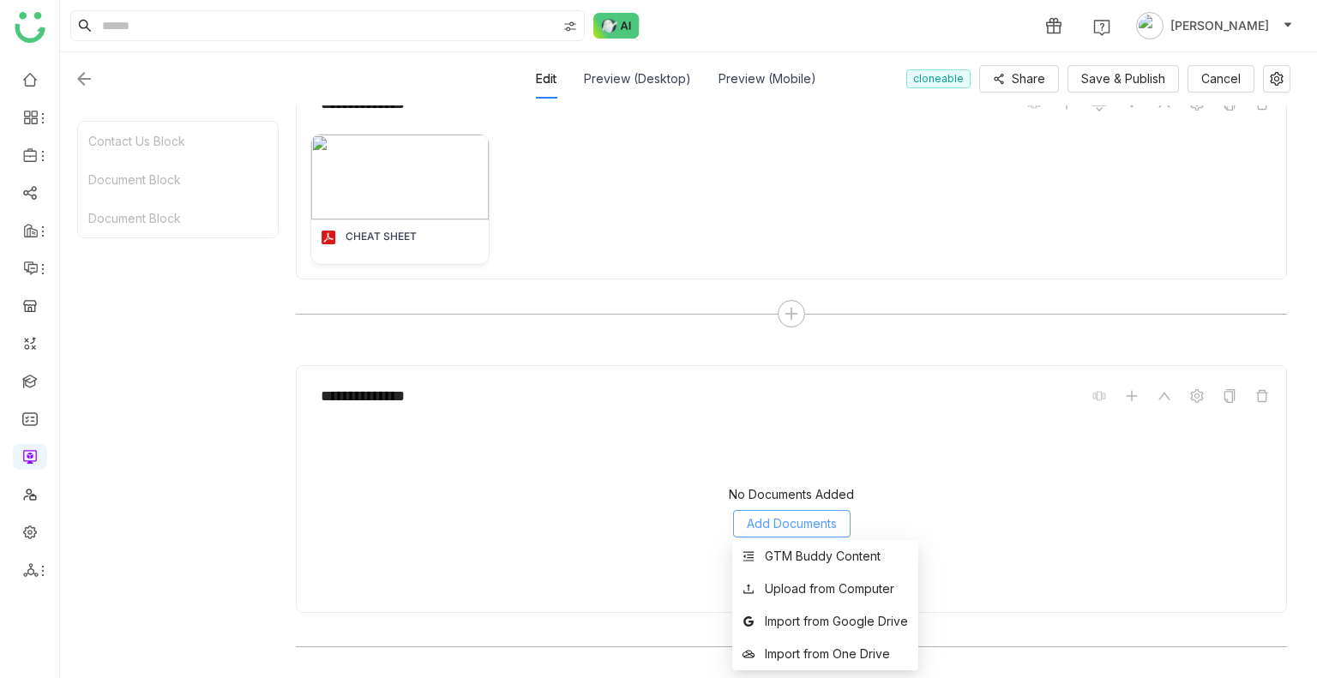
click at [770, 409] on span "Add Documents" at bounding box center [792, 523] width 90 height 19
click at [796, 409] on div "GTM Buddy Content" at bounding box center [823, 556] width 116 height 19
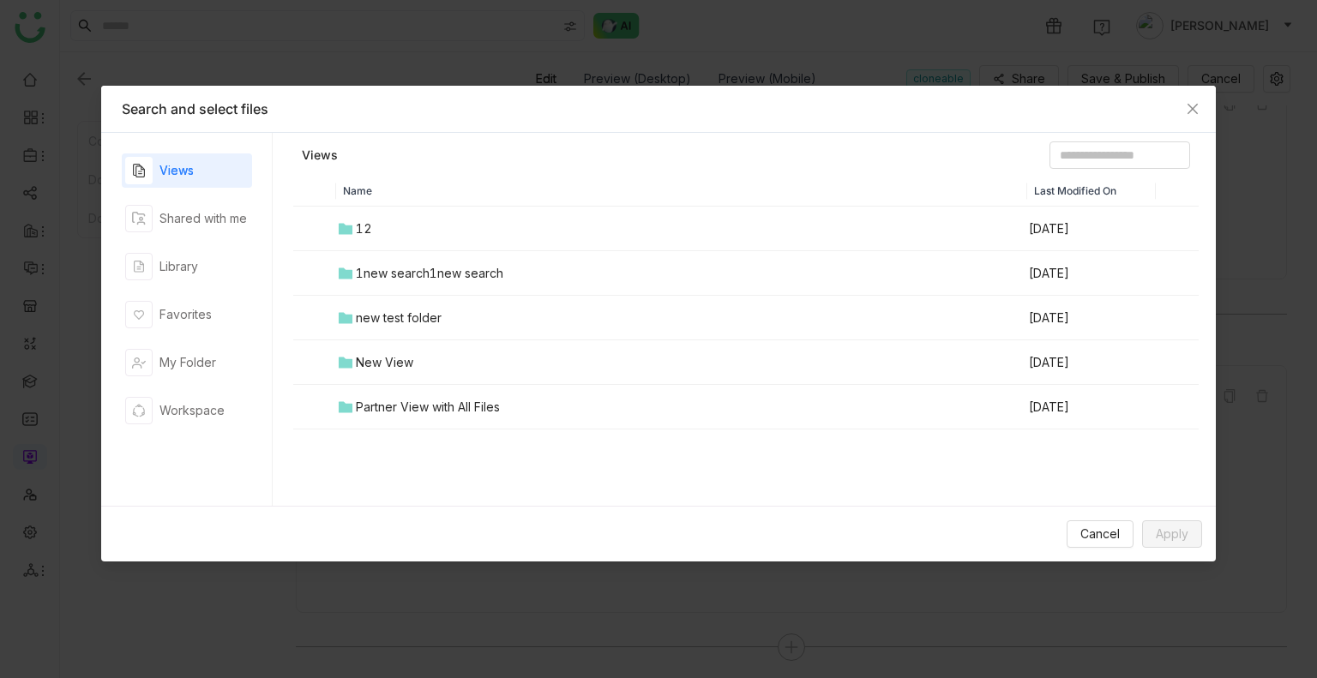
click at [380, 233] on td "12" at bounding box center [681, 229] width 691 height 45
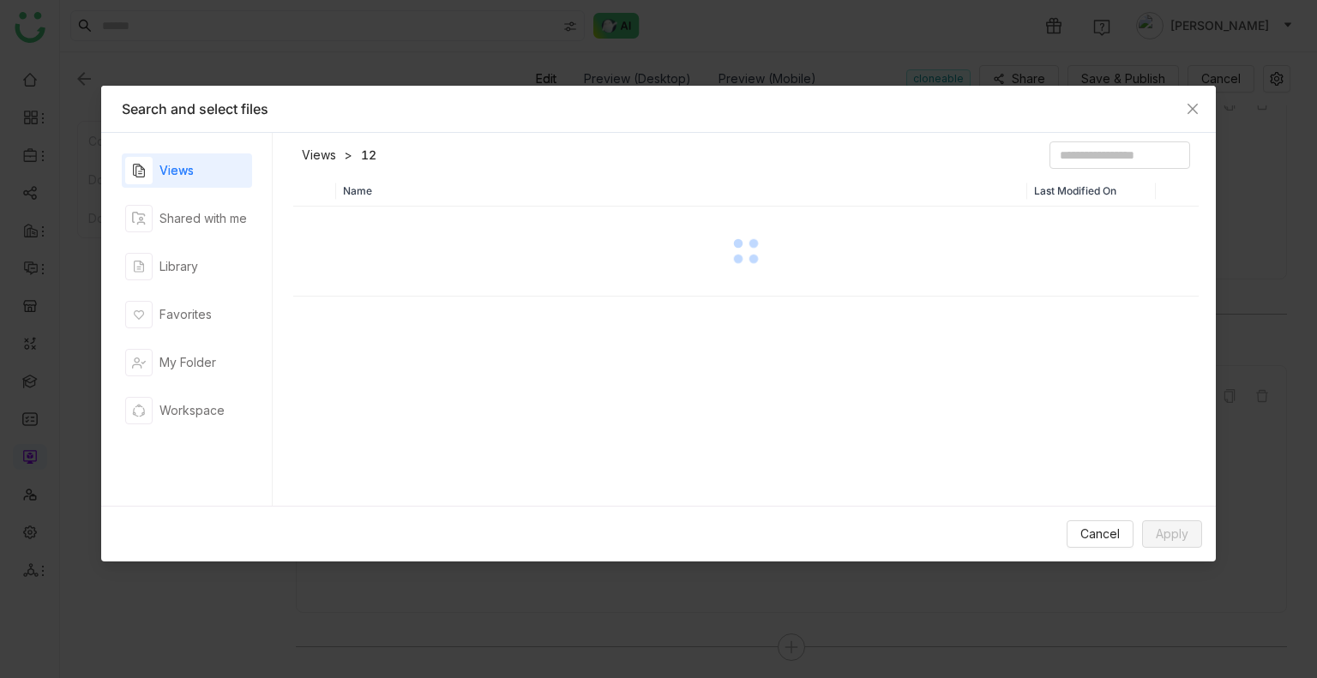
click at [380, 233] on div at bounding box center [746, 251] width 902 height 86
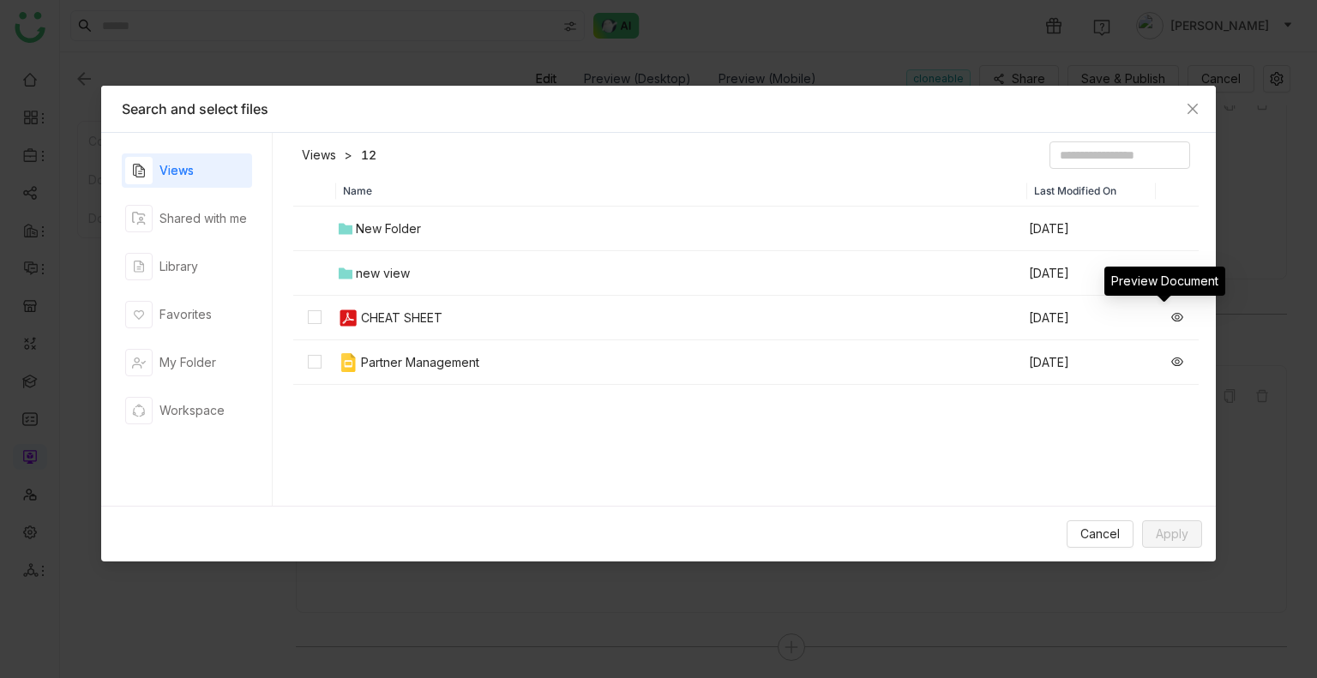
click at [1171, 318] on icon at bounding box center [1177, 317] width 12 height 12
click at [1158, 409] on span "Apply" at bounding box center [1172, 534] width 33 height 19
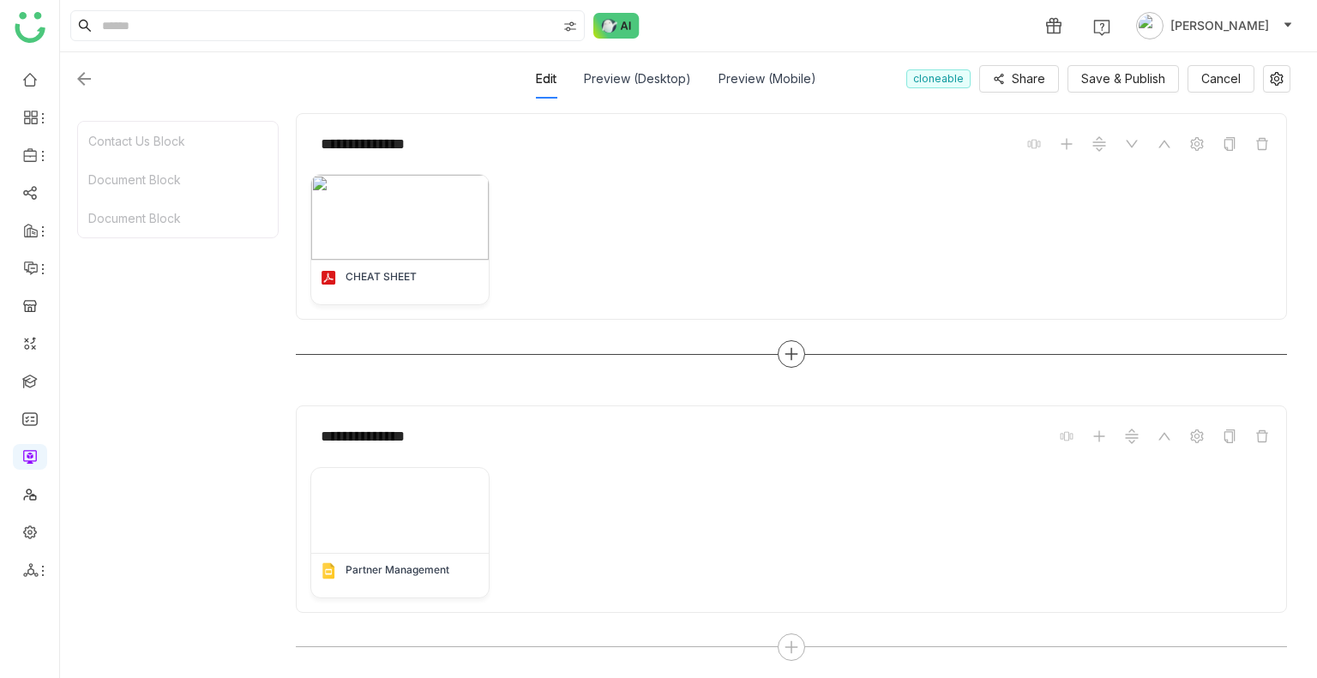
scroll to position [0, 0]
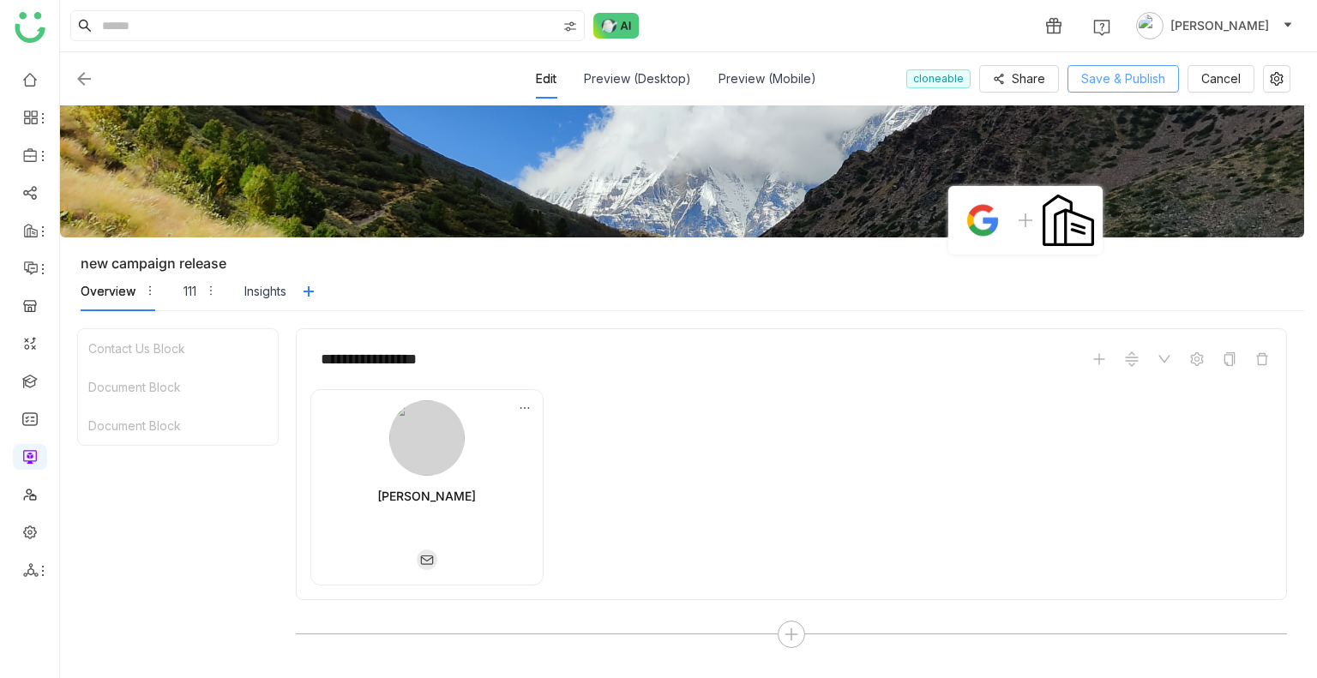
click at [1129, 86] on span "Save & Publish" at bounding box center [1123, 78] width 84 height 19
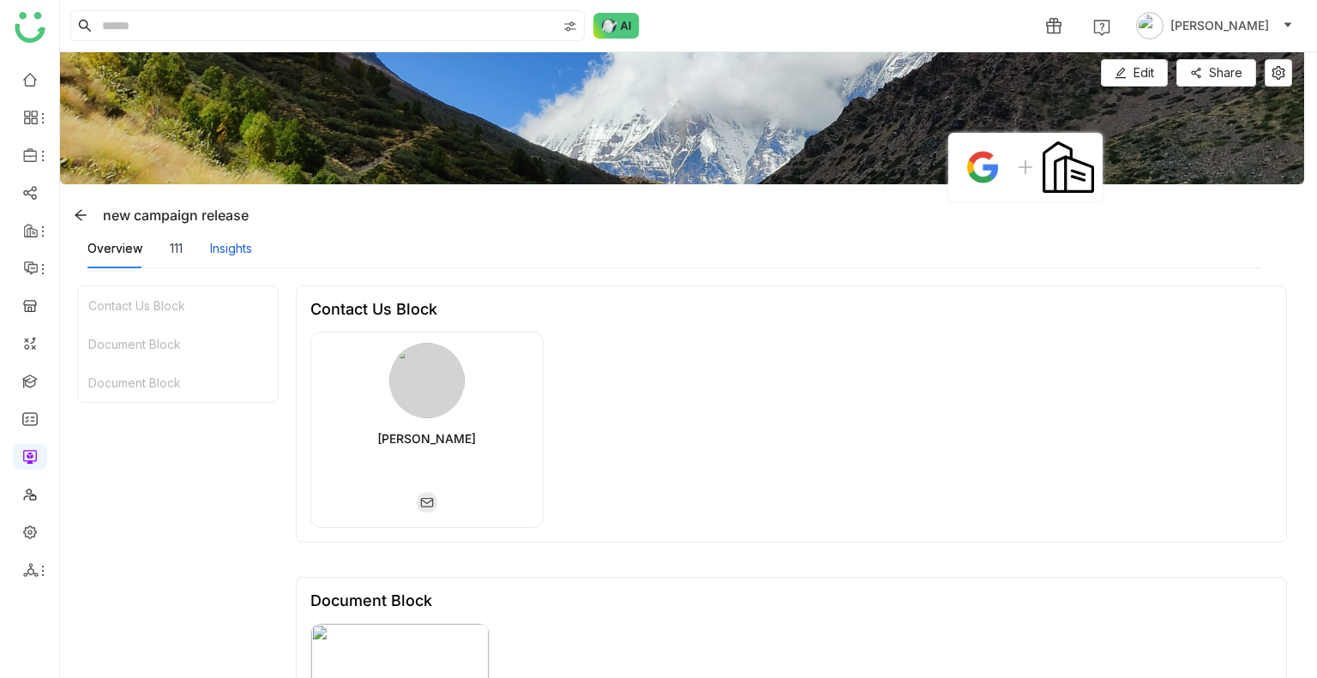
click at [237, 253] on div "Insights" at bounding box center [231, 248] width 42 height 19
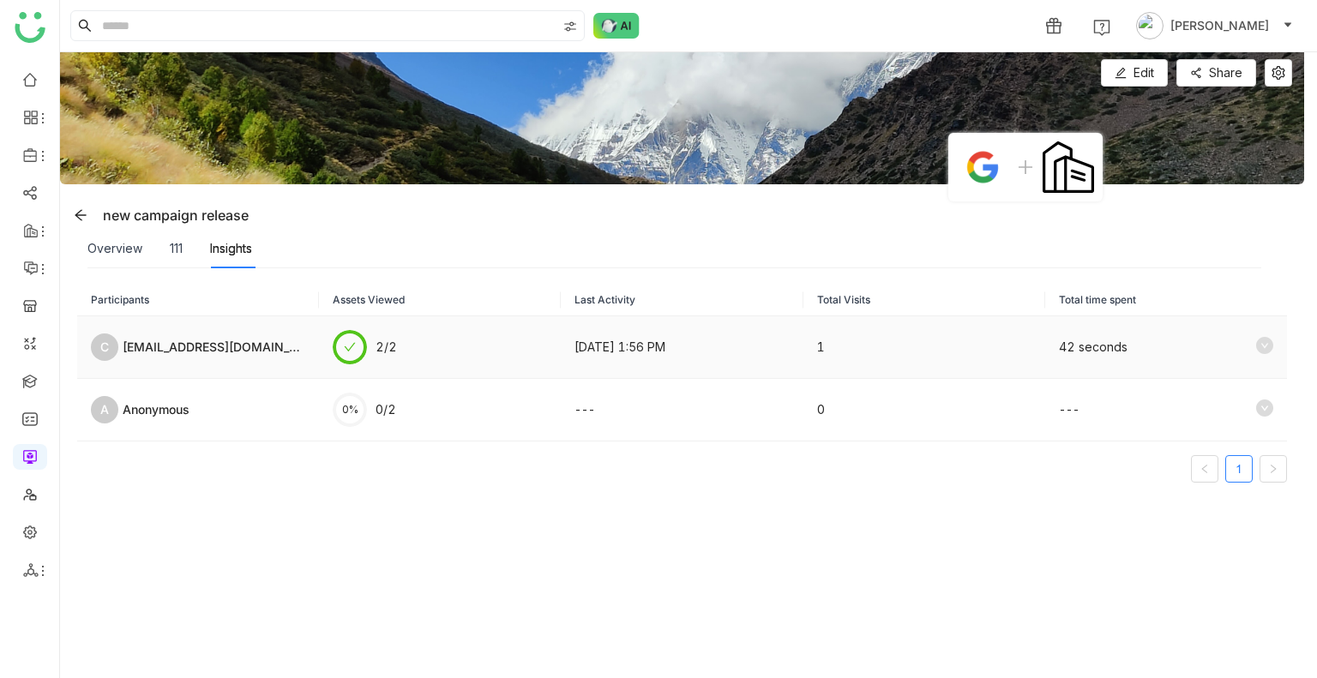
click at [195, 350] on div "campaign@gmaajdcil.com" at bounding box center [214, 347] width 183 height 19
click at [326, 249] on div "Overview 111 Insights" at bounding box center [674, 248] width 1174 height 39
click at [1256, 345] on icon at bounding box center [1264, 345] width 17 height 17
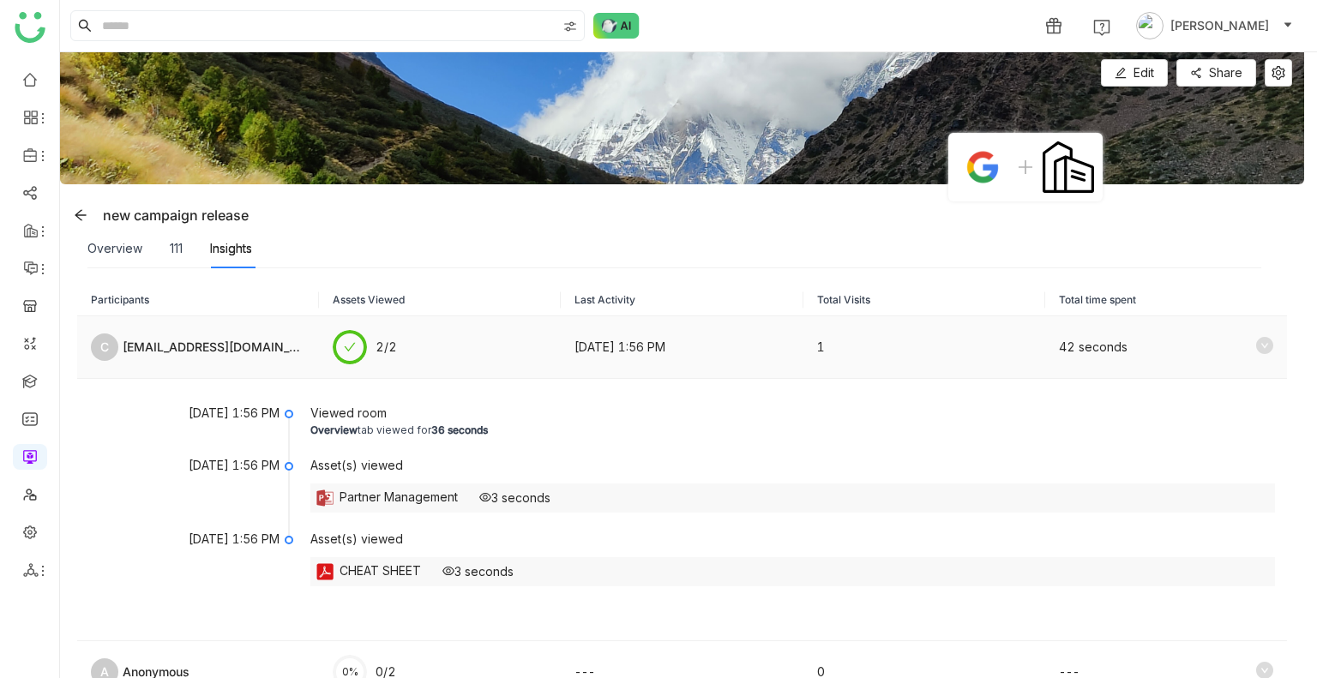
scroll to position [96, 0]
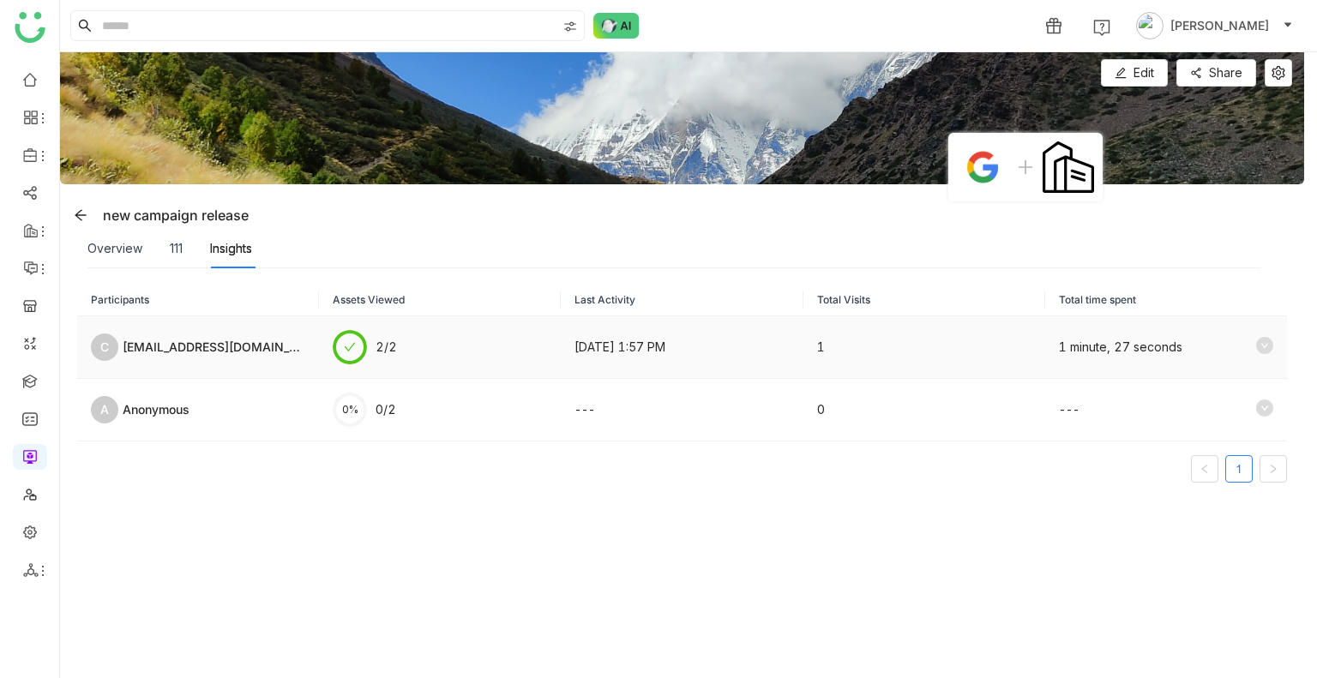
click at [974, 356] on td "1" at bounding box center [924, 347] width 242 height 63
click at [1256, 342] on icon at bounding box center [1264, 345] width 17 height 17
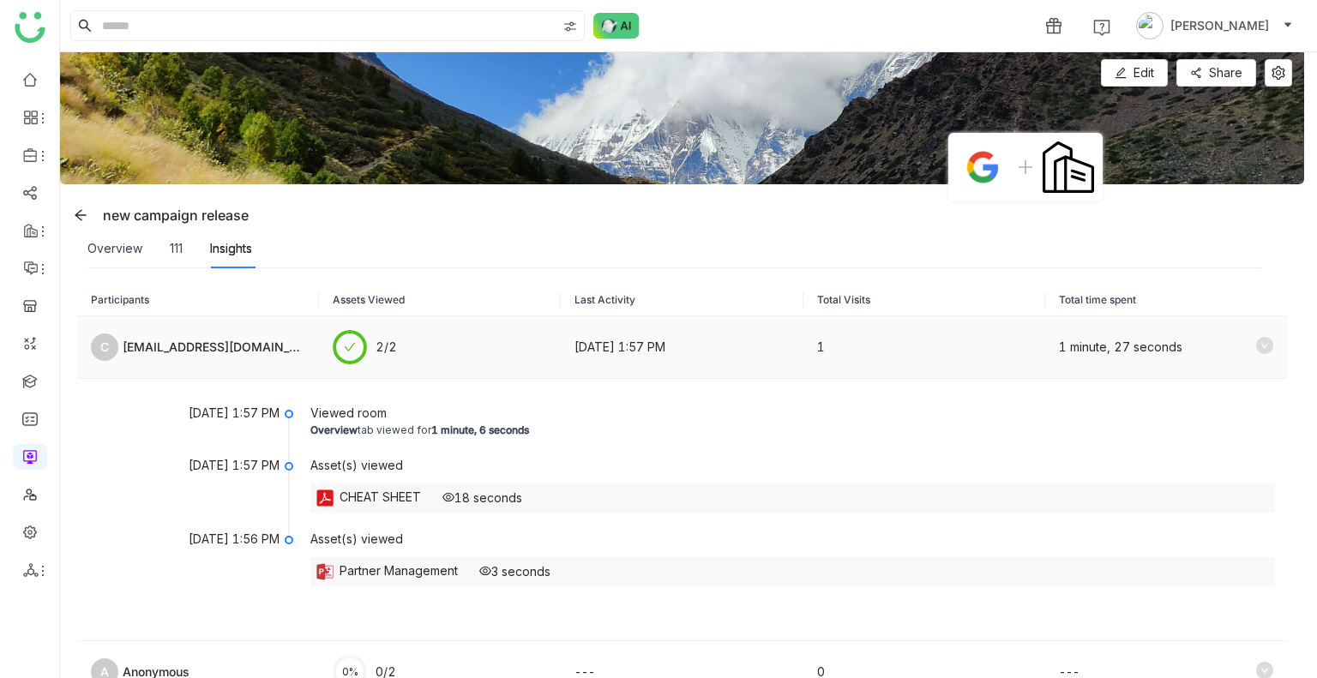
click at [1241, 345] on div "1 minute, 27 seconds" at bounding box center [1166, 347] width 214 height 21
click at [1256, 345] on icon at bounding box center [1264, 345] width 17 height 17
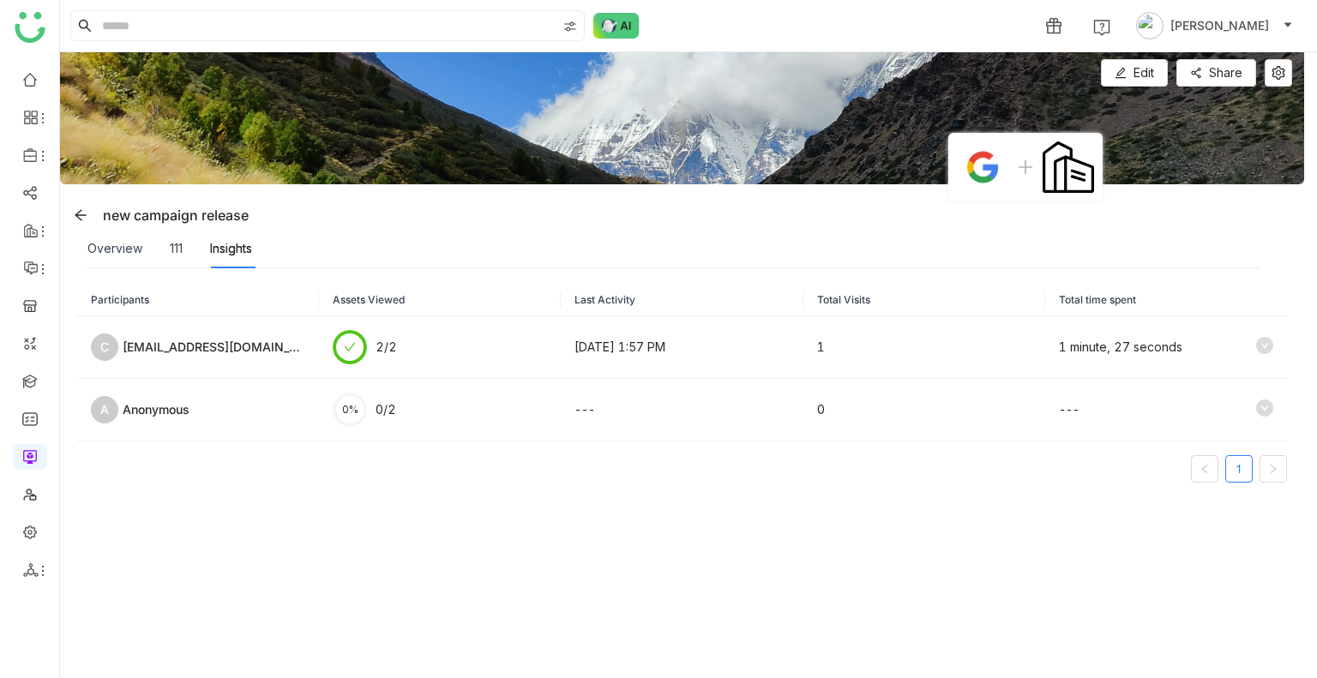
click at [185, 241] on div "Overview 111 Insights" at bounding box center [169, 248] width 165 height 39
click at [178, 243] on div "111" at bounding box center [176, 248] width 13 height 19
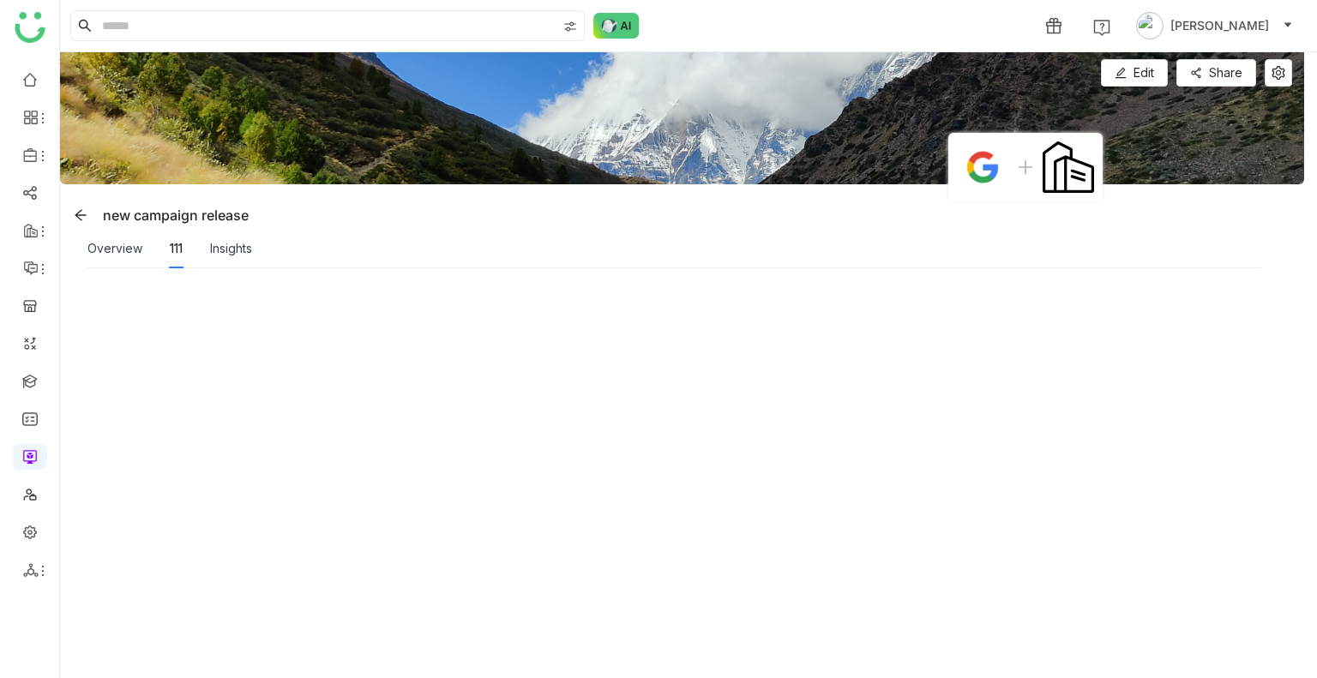
click at [97, 260] on div "Overview" at bounding box center [114, 248] width 55 height 39
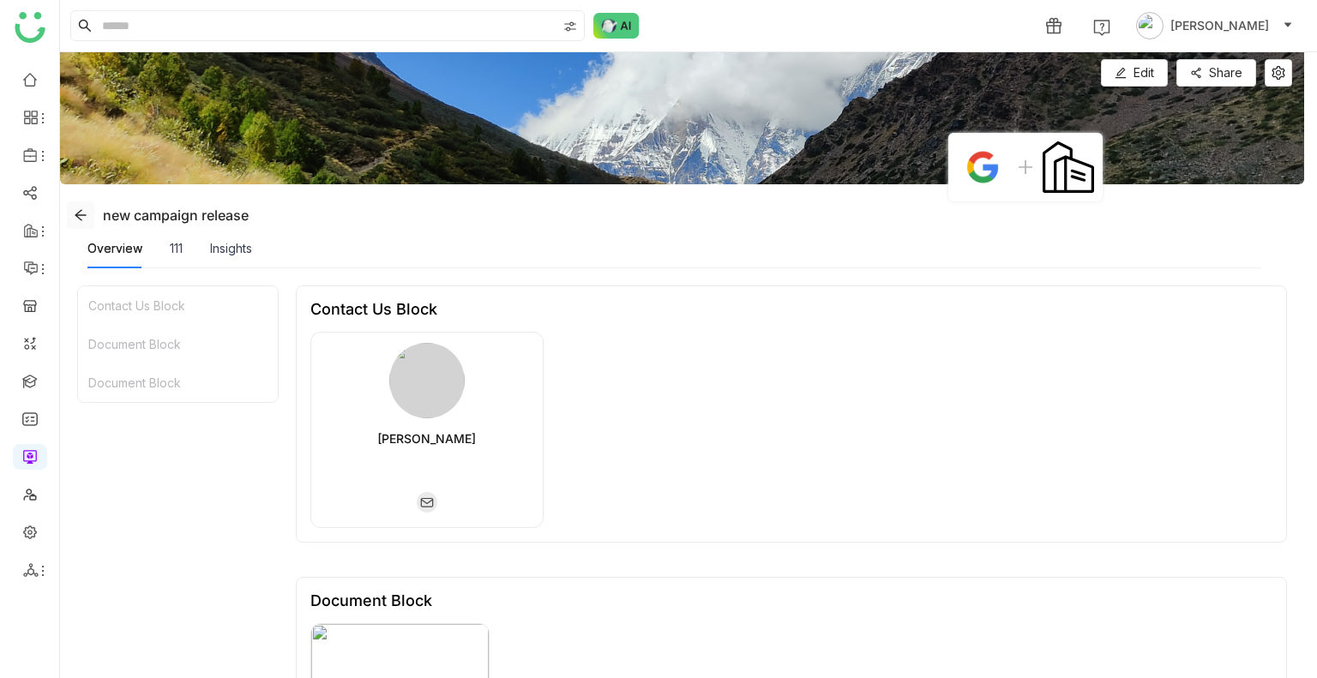
click at [81, 208] on icon at bounding box center [81, 215] width 14 height 14
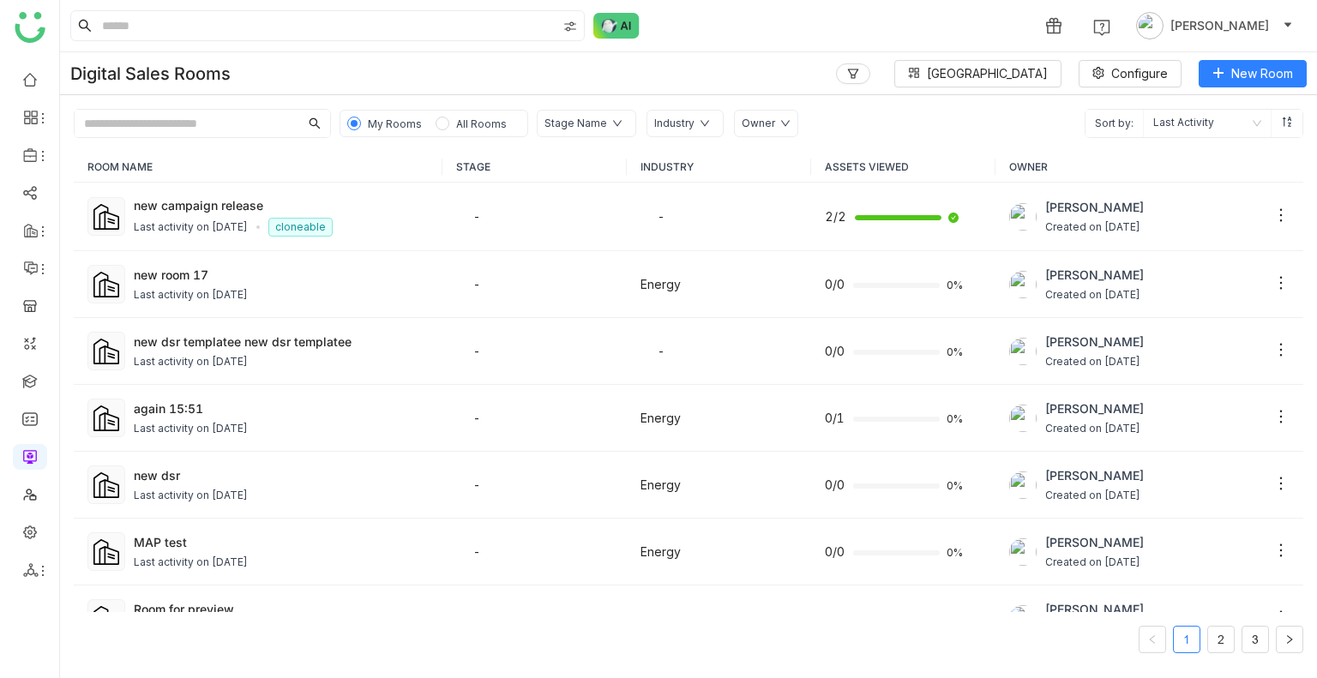
click at [789, 7] on div "1 Uday Bhanu" at bounding box center [688, 25] width 1257 height 51
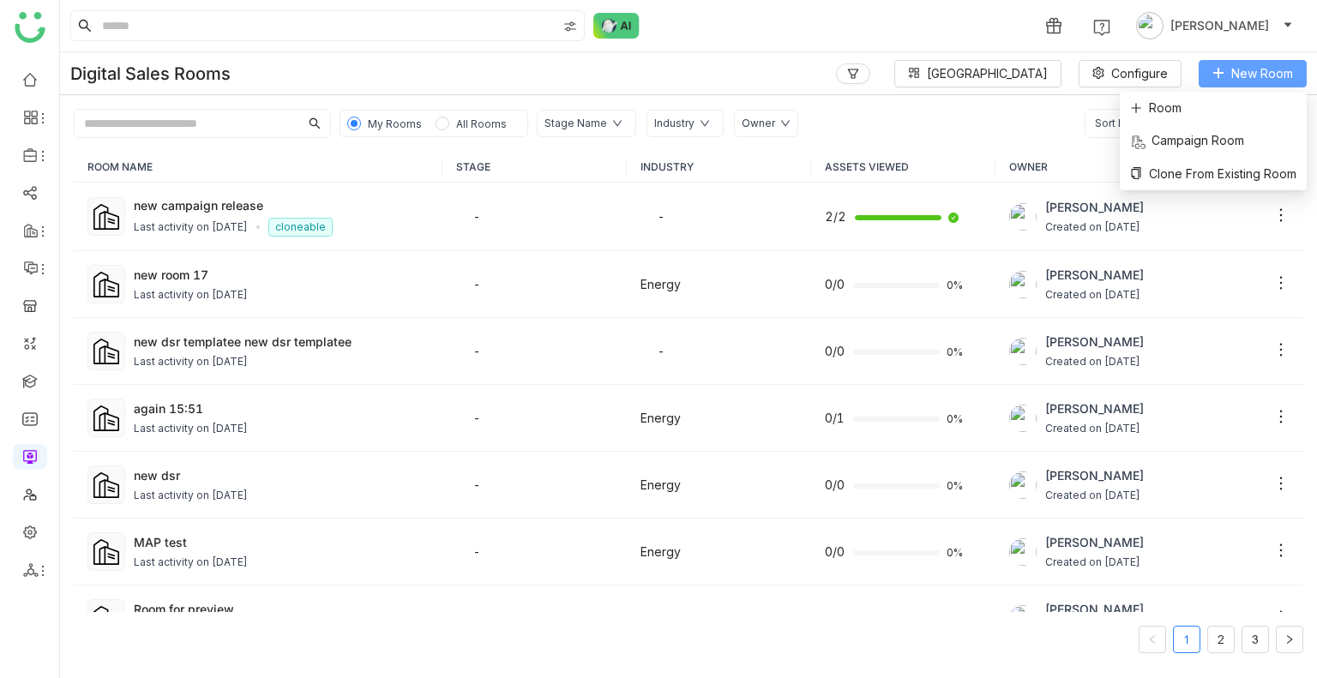
click at [1223, 75] on icon at bounding box center [1218, 73] width 12 height 12
click at [1170, 171] on span "Clone From Existing Room" at bounding box center [1213, 174] width 166 height 19
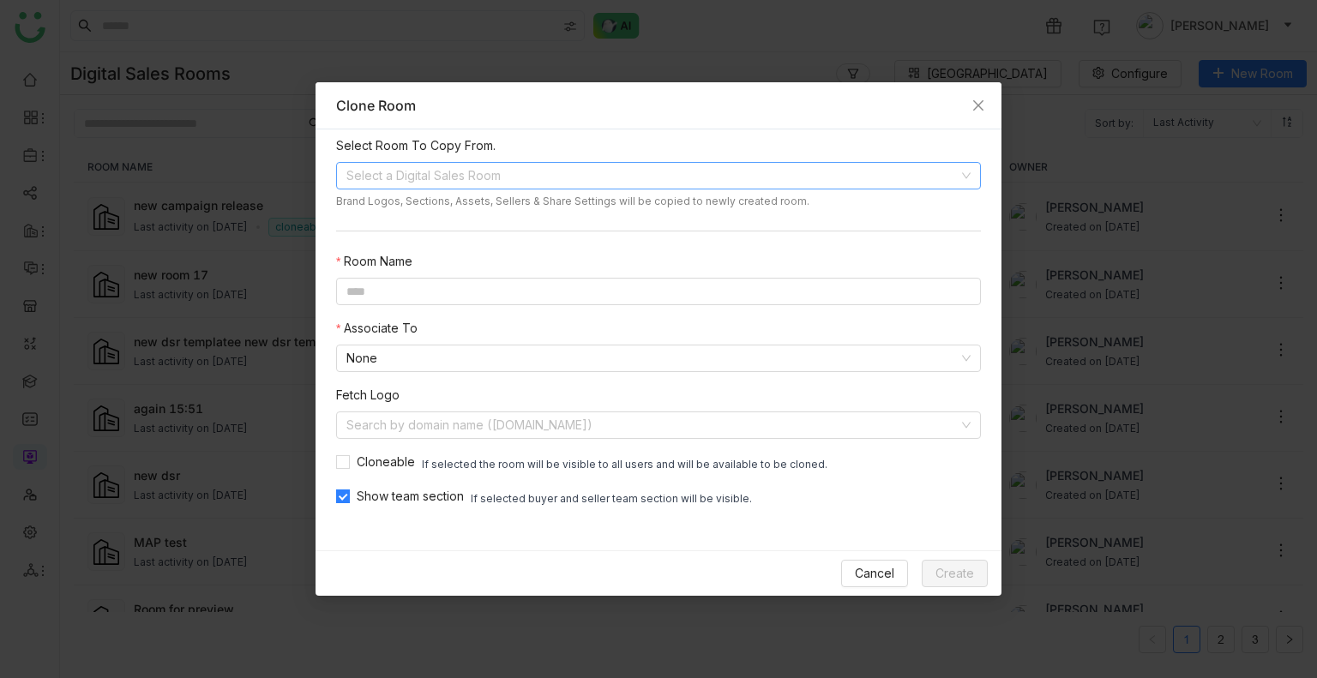
click at [422, 162] on nz-select "Select a Digital Sales Room" at bounding box center [658, 175] width 645 height 27
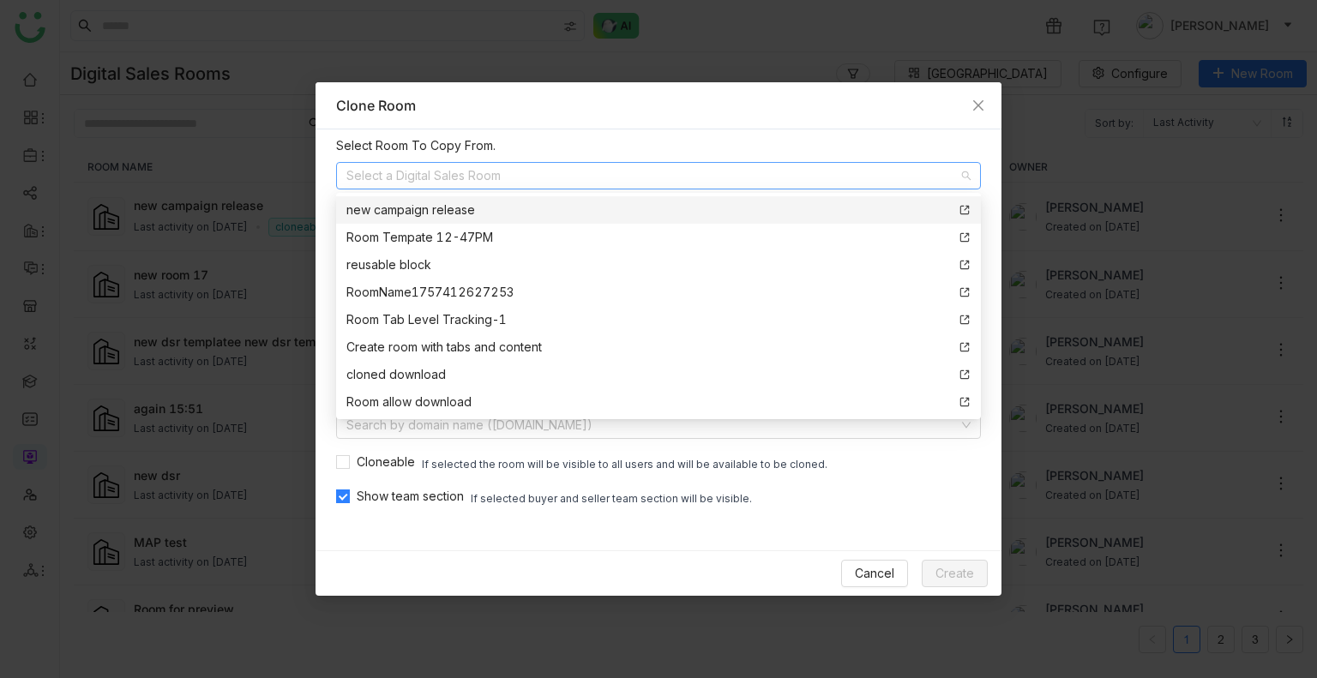
click at [428, 210] on div "new campaign release" at bounding box center [410, 210] width 129 height 19
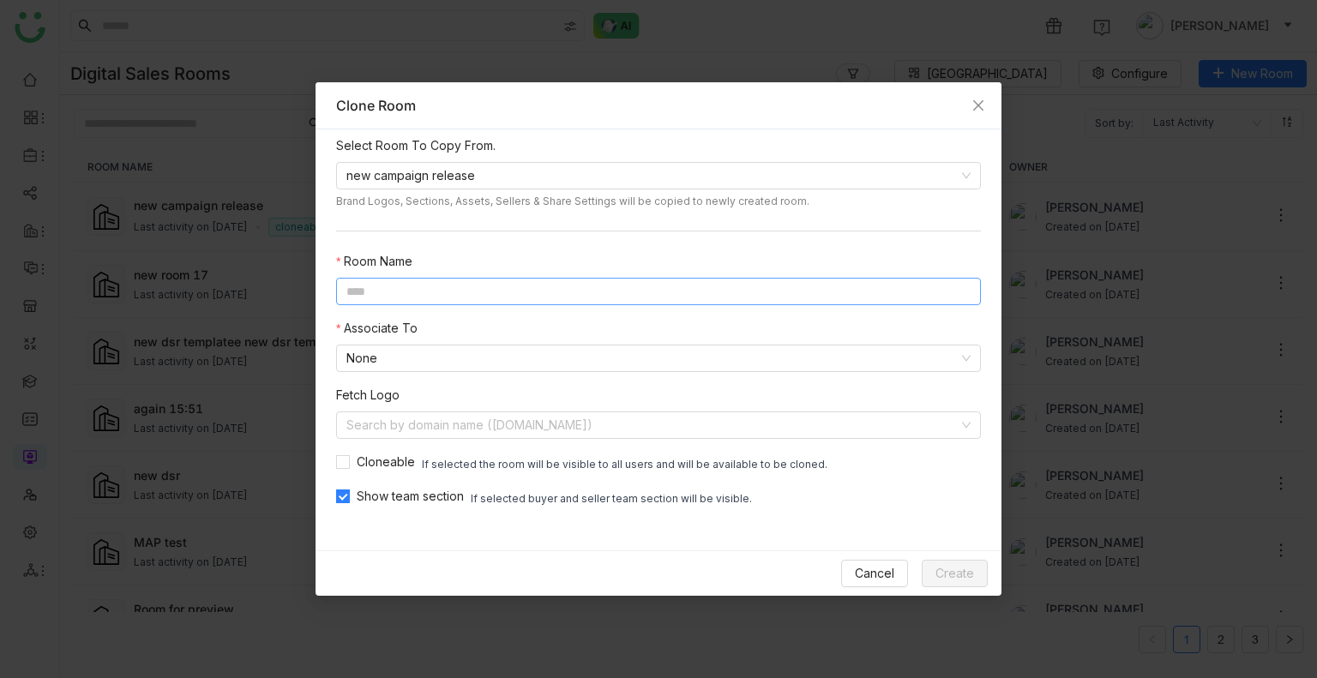
click at [372, 294] on input at bounding box center [658, 291] width 645 height 27
type input "**********"
click at [963, 574] on span "Create" at bounding box center [954, 573] width 39 height 19
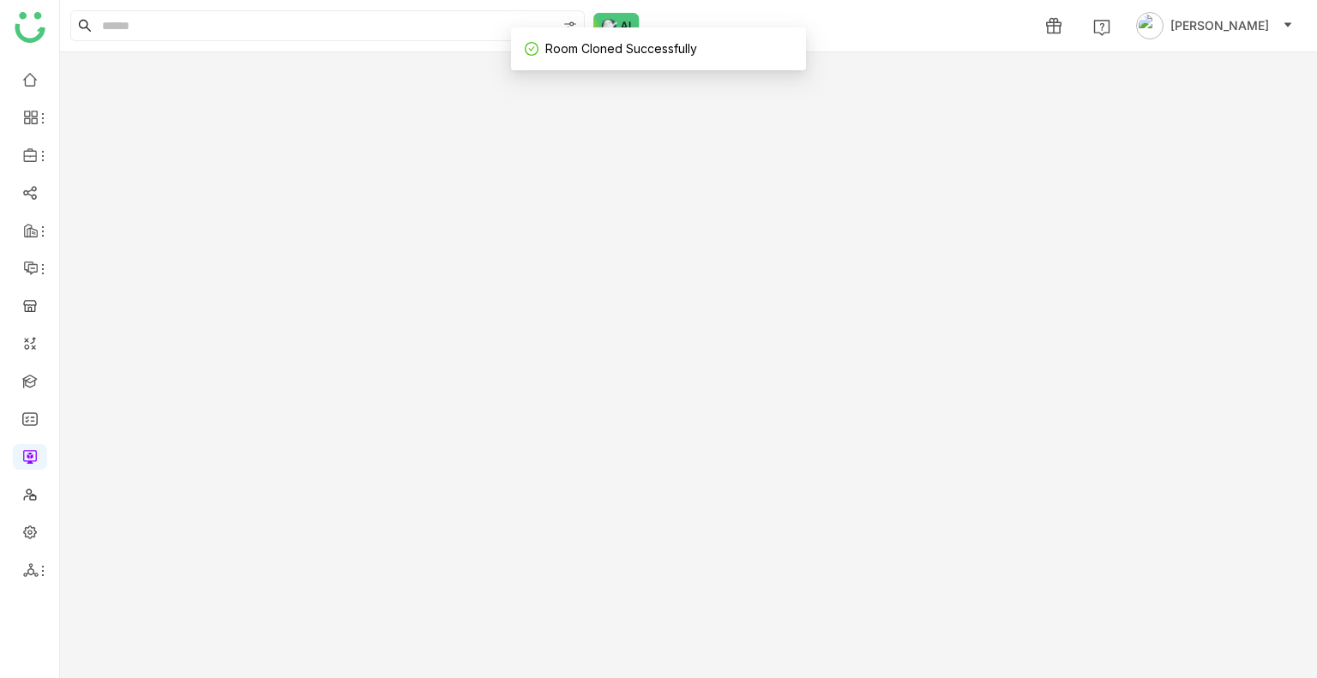
click at [963, 574] on gtmb-room-detail at bounding box center [688, 365] width 1257 height 626
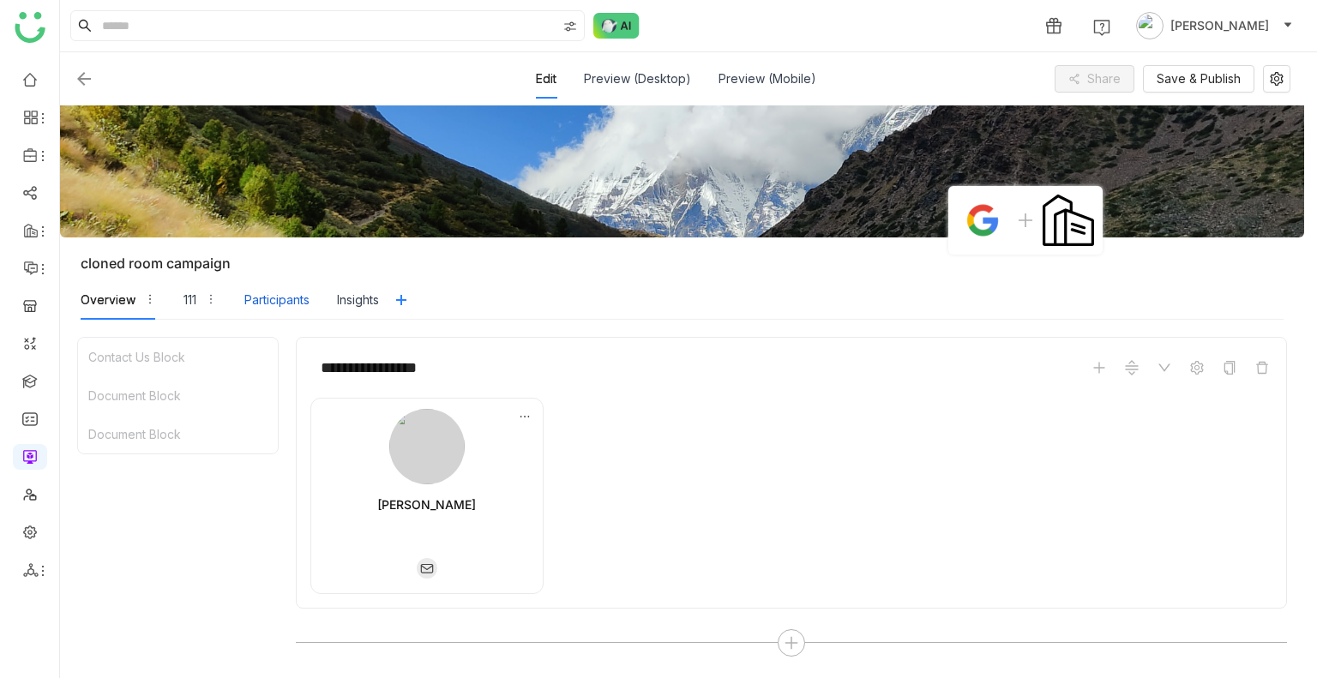
click at [267, 284] on div "Participants" at bounding box center [276, 299] width 65 height 39
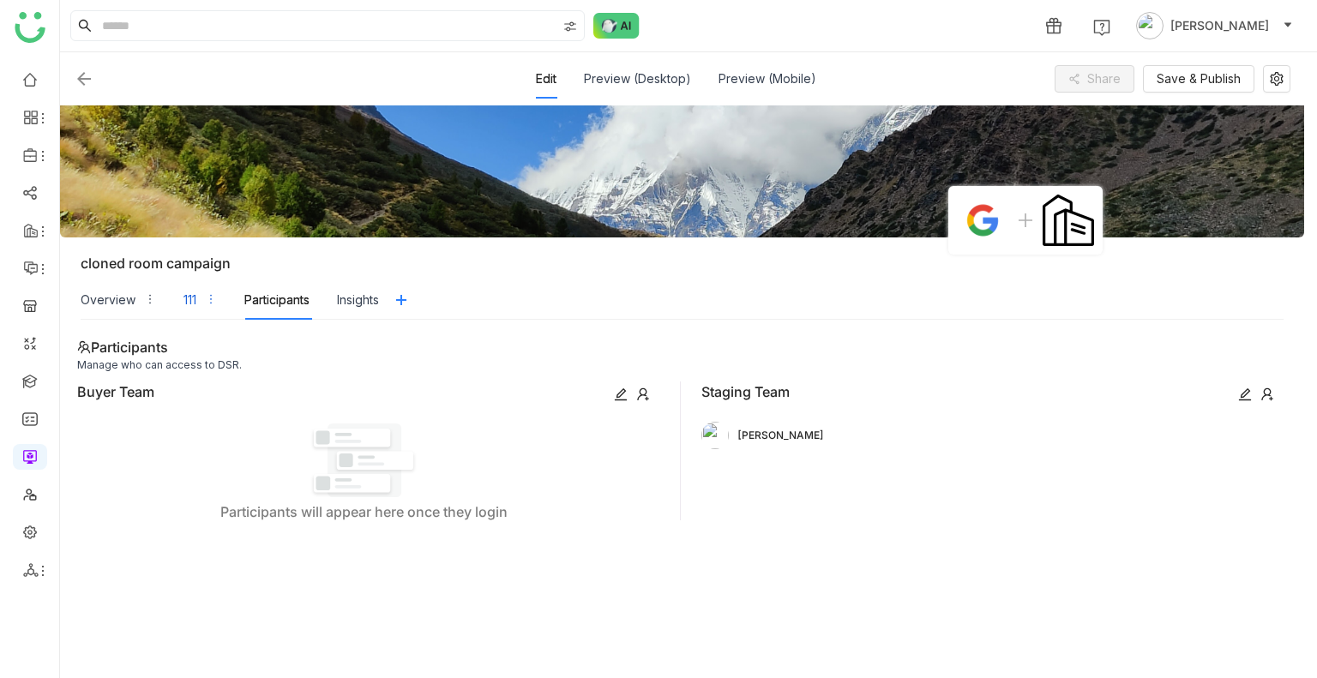
click at [192, 309] on div "111" at bounding box center [199, 299] width 33 height 39
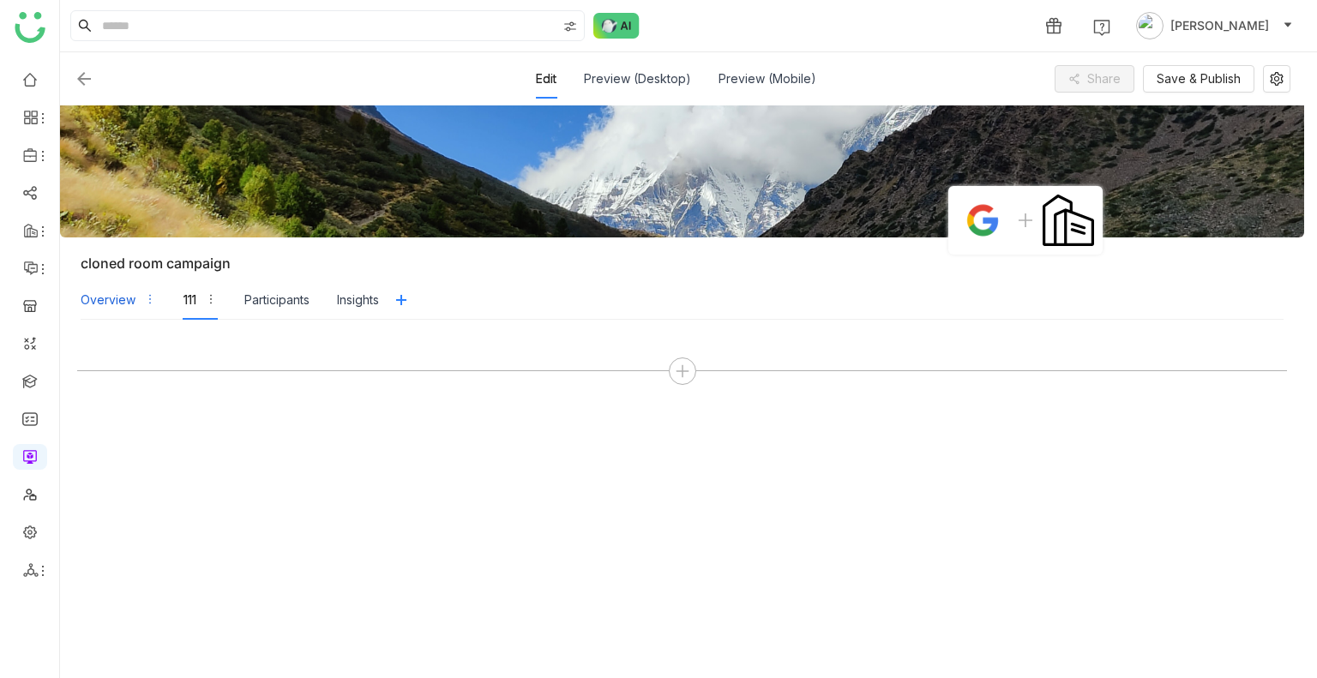
click at [120, 305] on div "Overview" at bounding box center [108, 300] width 55 height 19
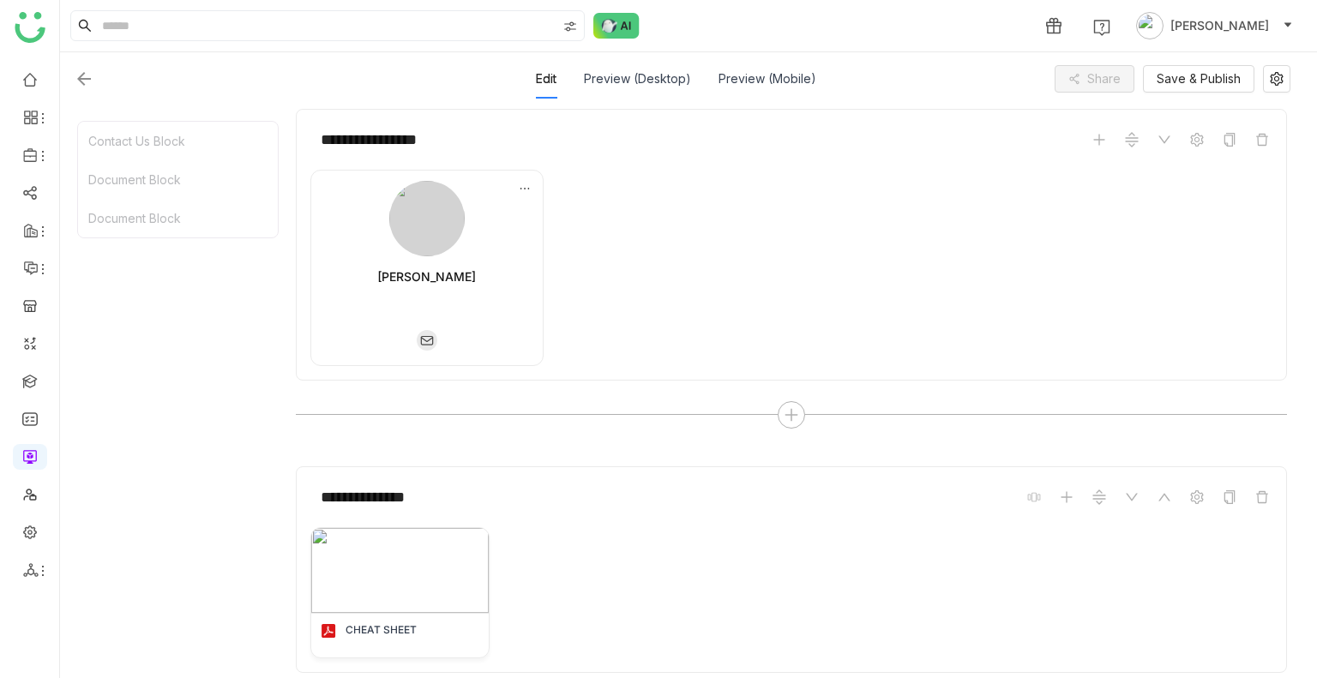
scroll to position [257, 0]
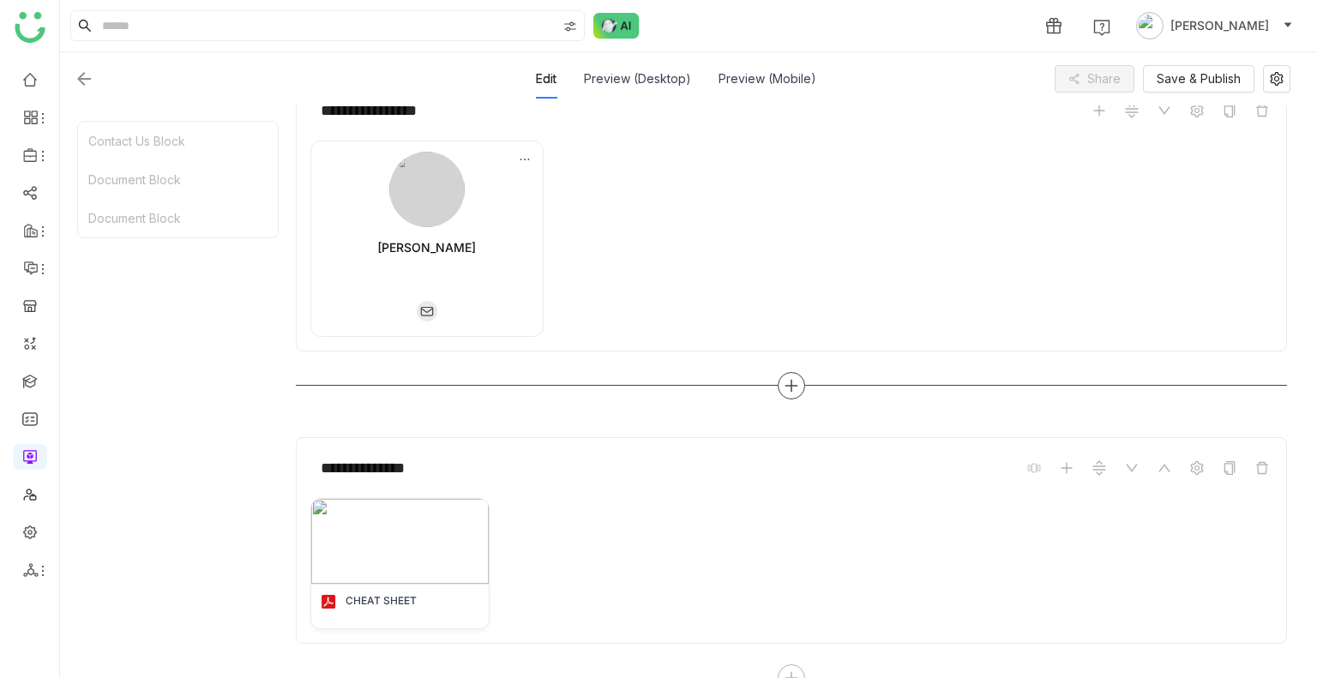
click at [792, 382] on icon at bounding box center [791, 385] width 15 height 15
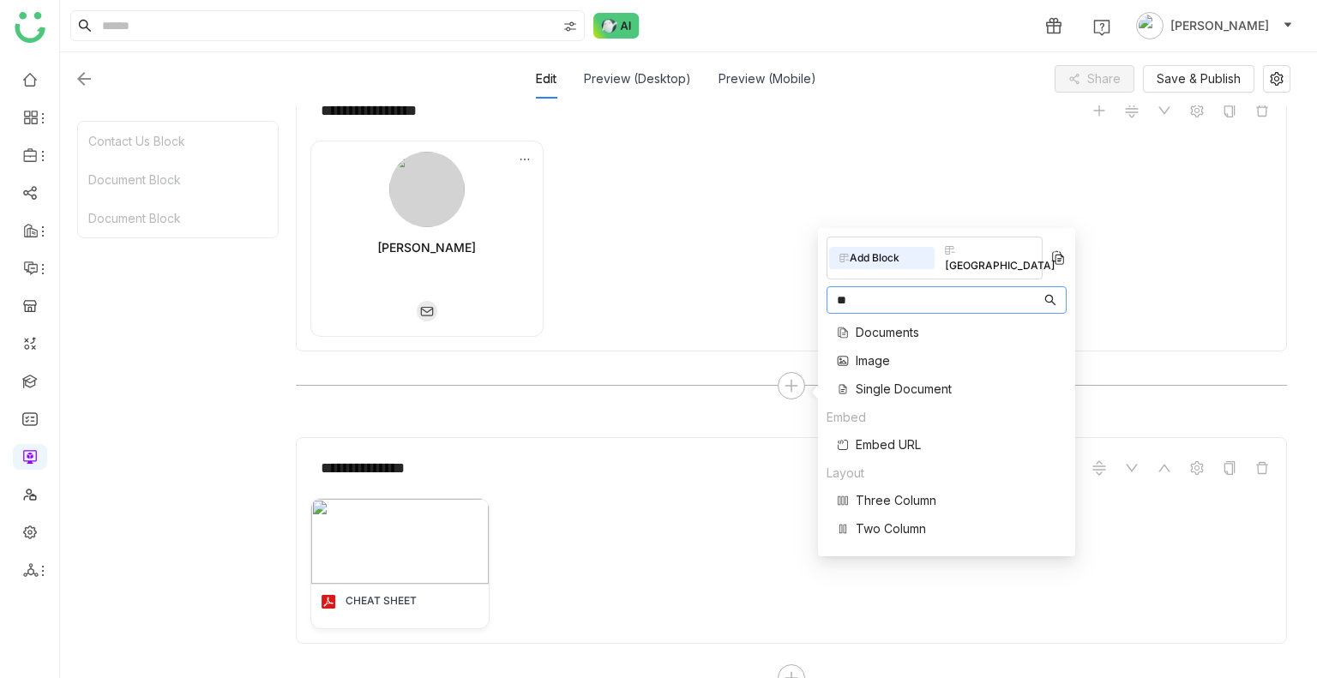
scroll to position [0, 0]
type input "*"
click at [627, 332] on div "[PERSON_NAME]" at bounding box center [791, 239] width 962 height 196
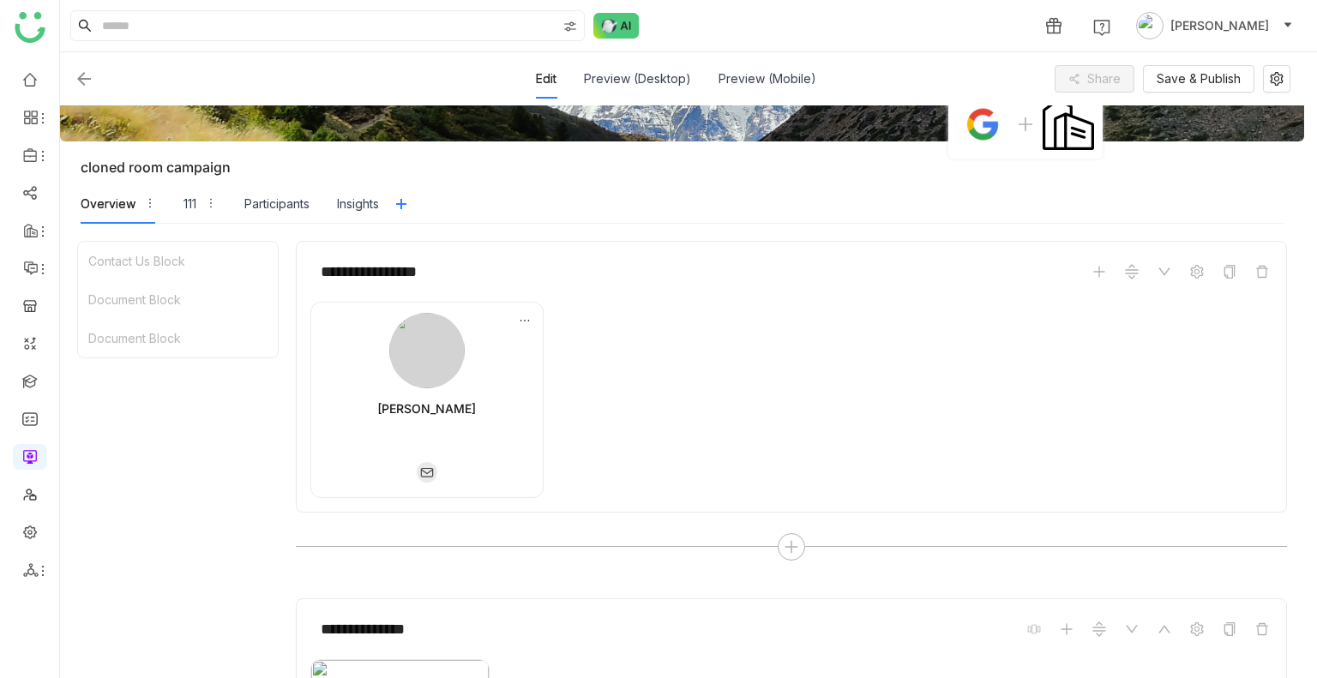
scroll to position [62, 0]
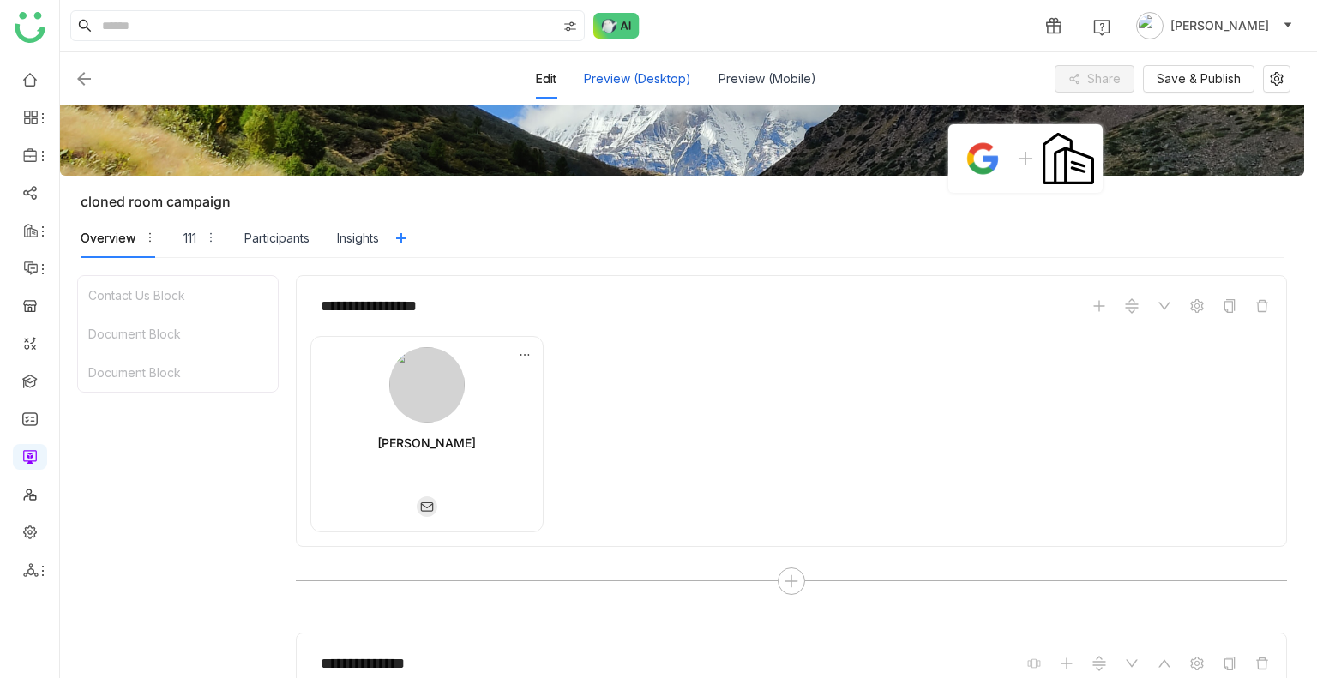
click at [617, 69] on div "Preview (Desktop)" at bounding box center [637, 78] width 107 height 39
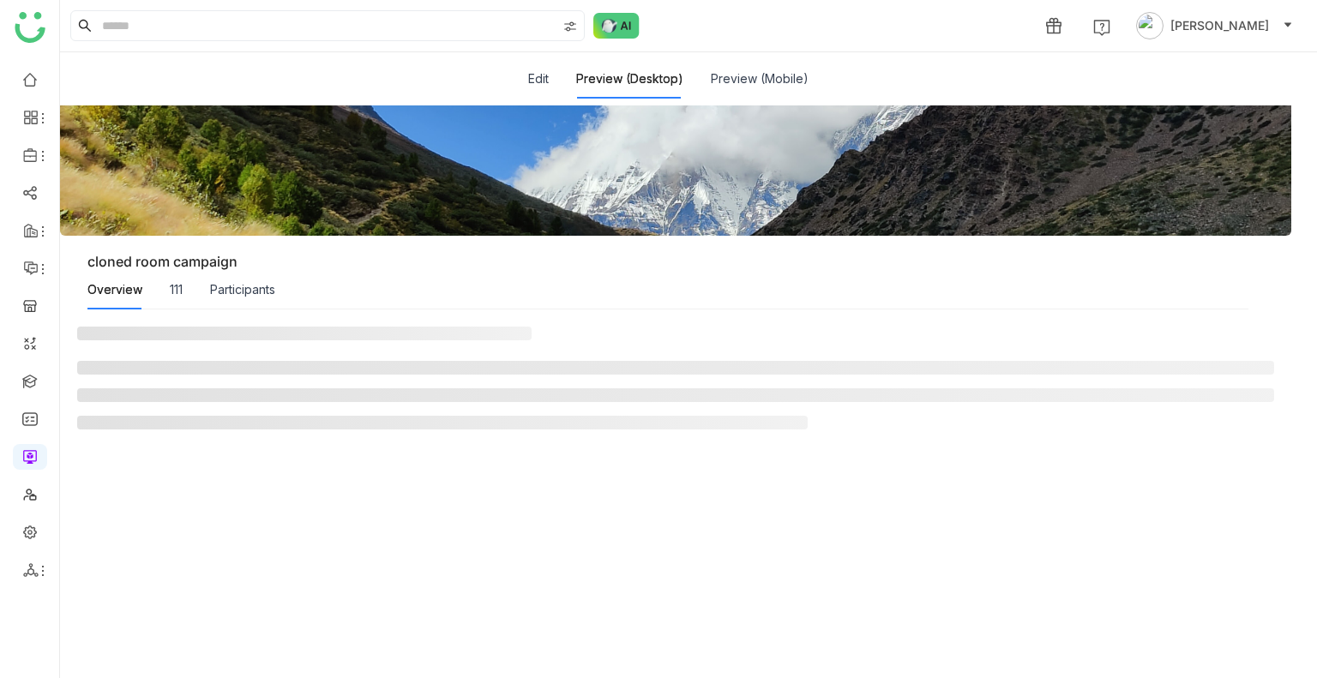
scroll to position [0, 0]
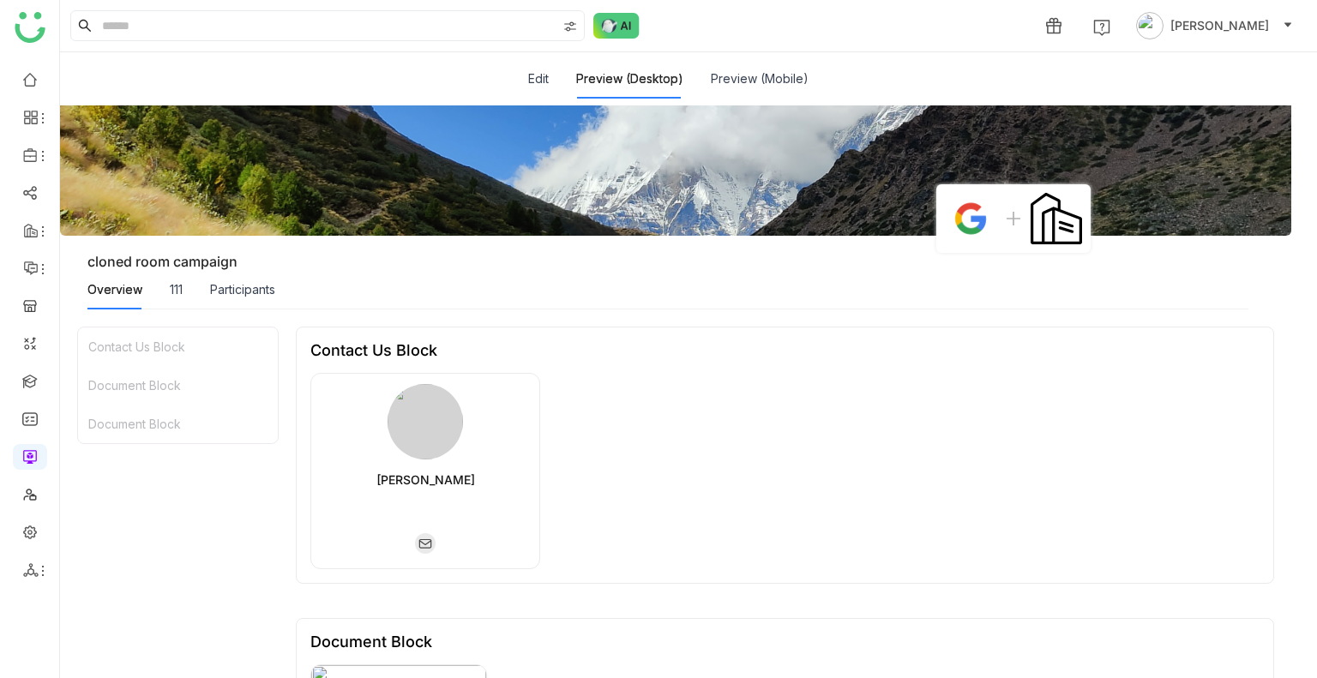
click at [243, 272] on div "Participants" at bounding box center [242, 289] width 65 height 39
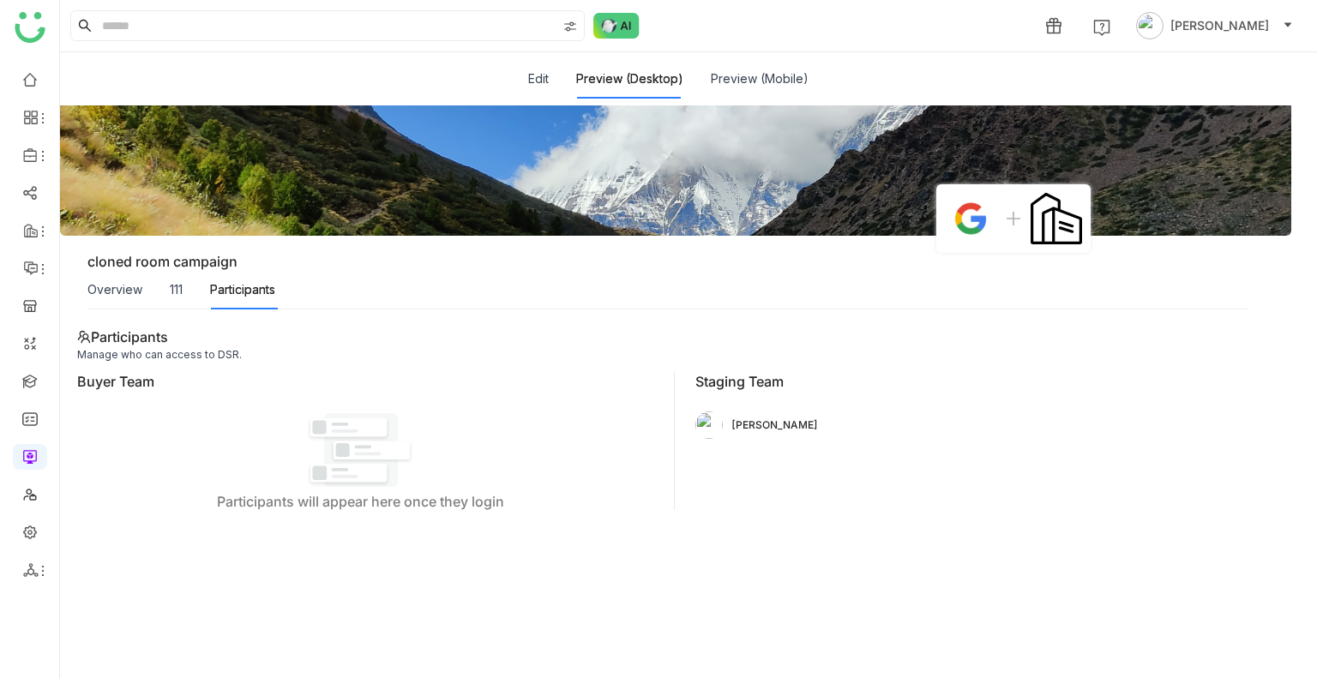
click at [162, 307] on div "Overview 111 Participants" at bounding box center [181, 289] width 188 height 39
click at [176, 286] on div "111" at bounding box center [176, 289] width 13 height 19
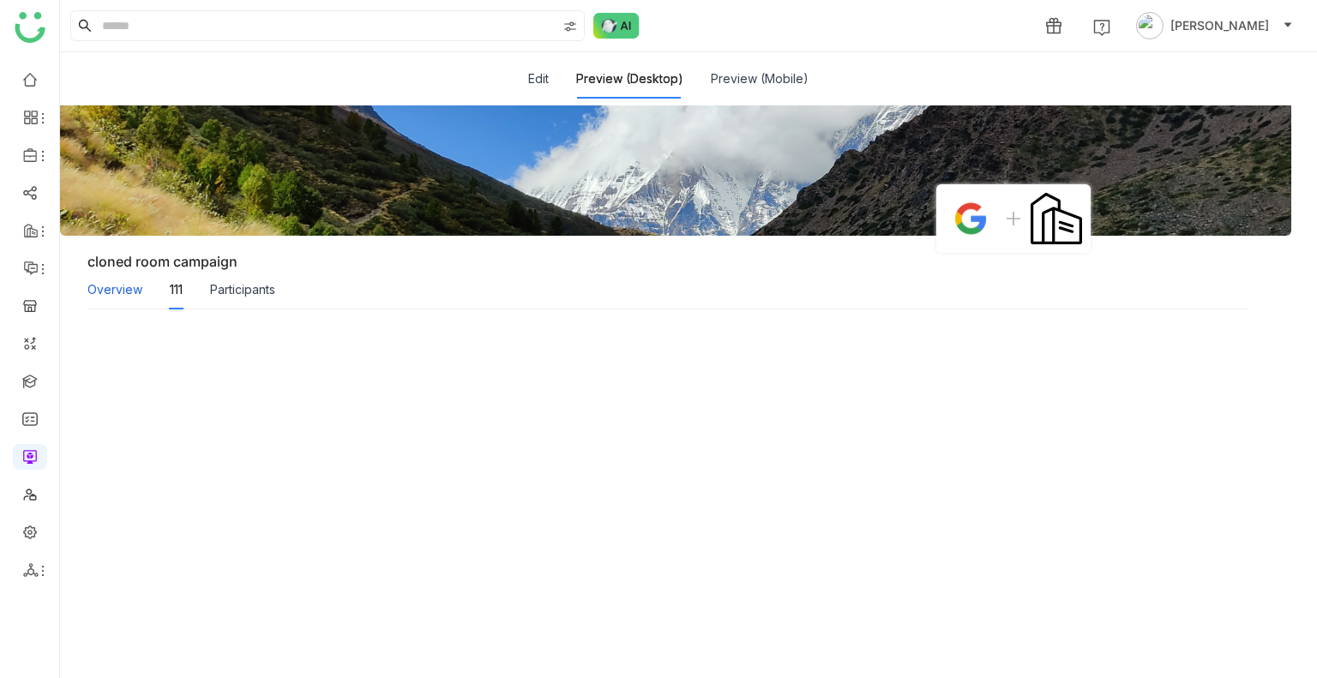
click at [113, 288] on div "Overview" at bounding box center [114, 289] width 55 height 19
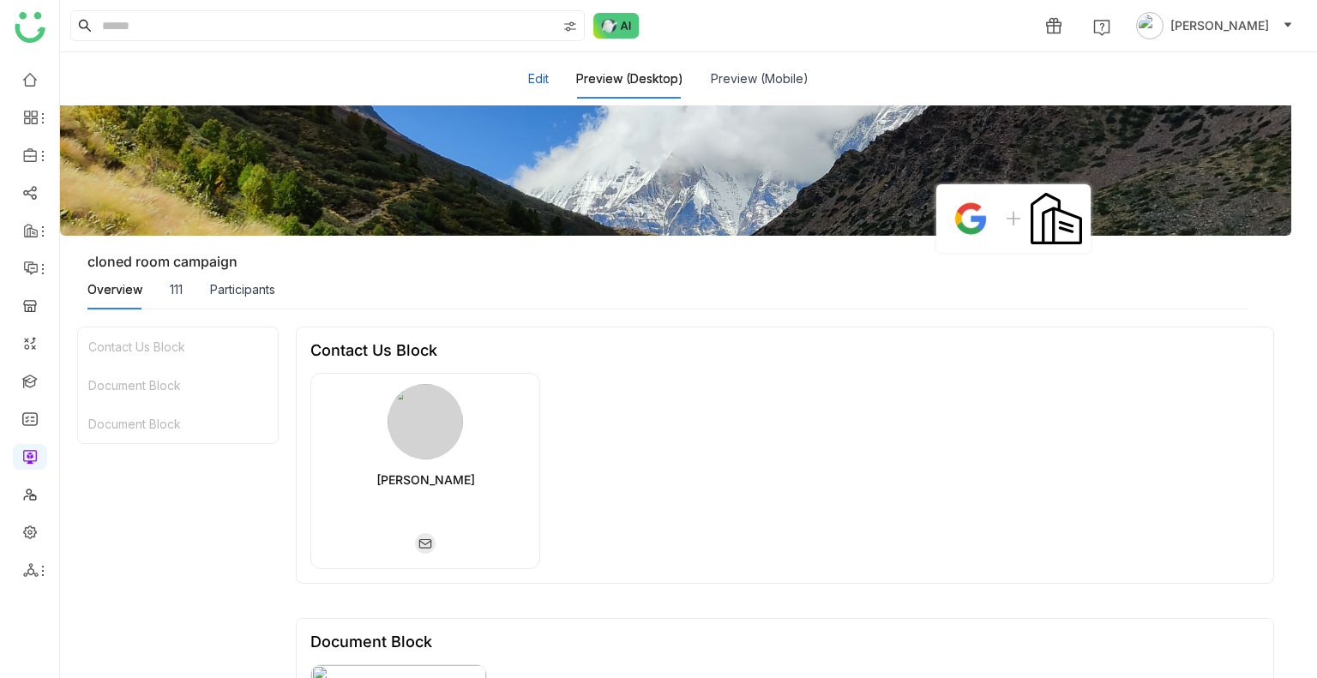
click at [532, 75] on button "Edit" at bounding box center [538, 78] width 21 height 19
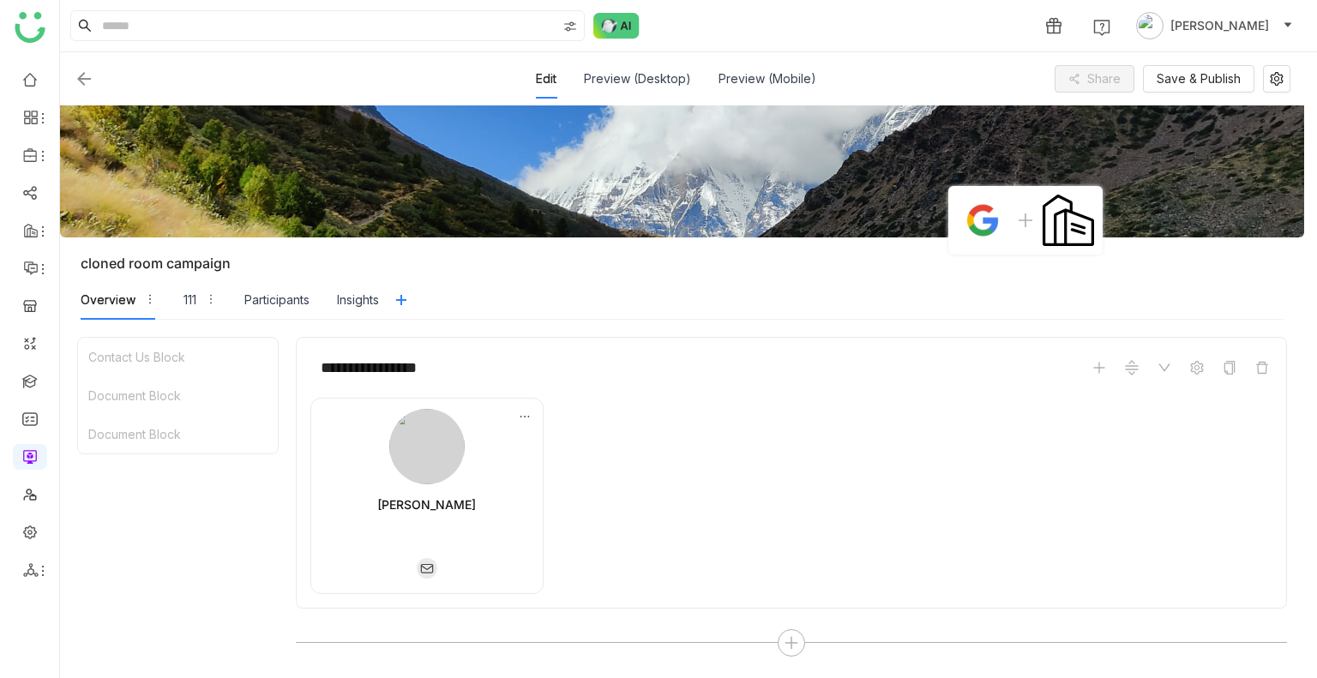
click at [82, 78] on img at bounding box center [84, 79] width 21 height 21
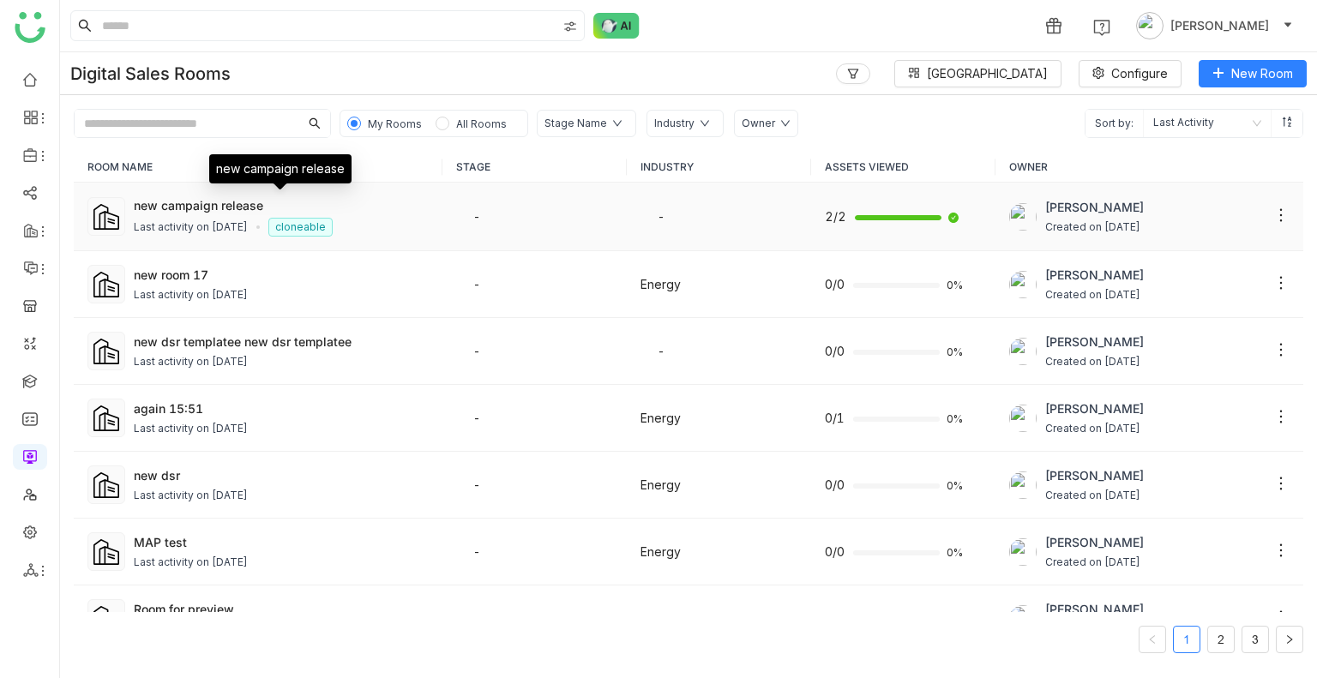
click at [227, 212] on div "new campaign release" at bounding box center [281, 205] width 295 height 18
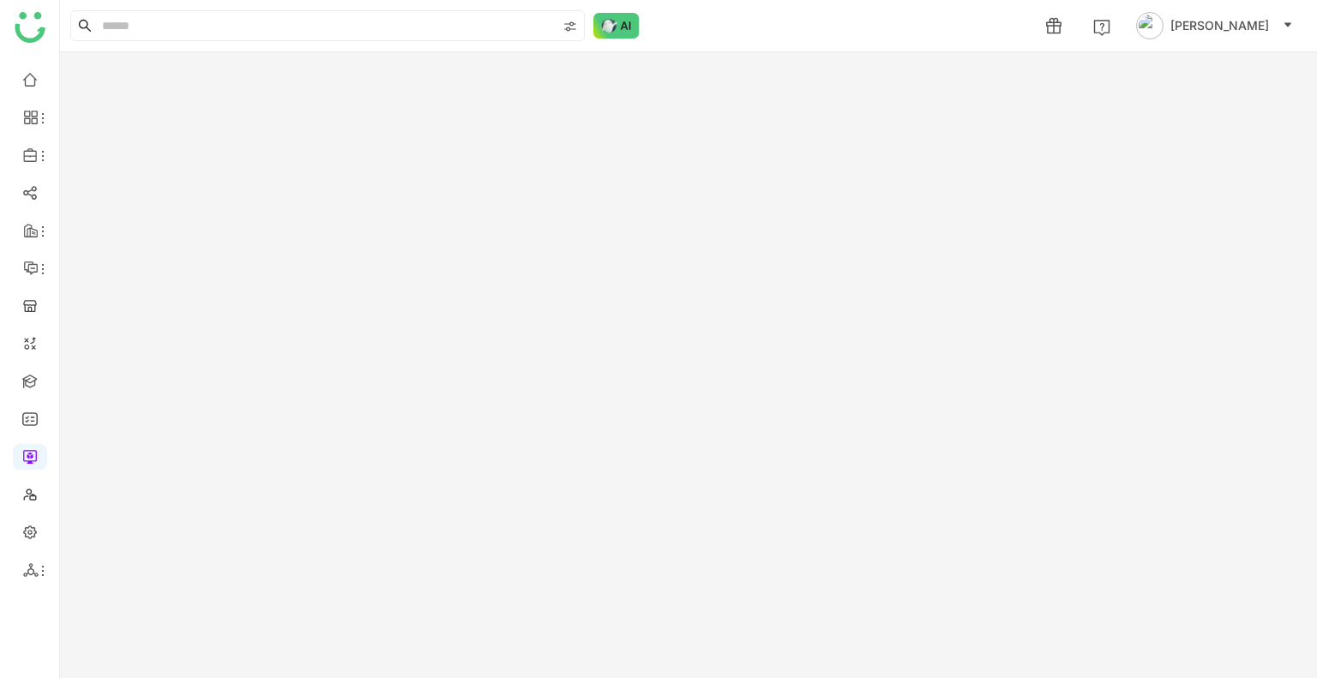
click at [227, 212] on gtmb-room-detail at bounding box center [688, 365] width 1257 height 626
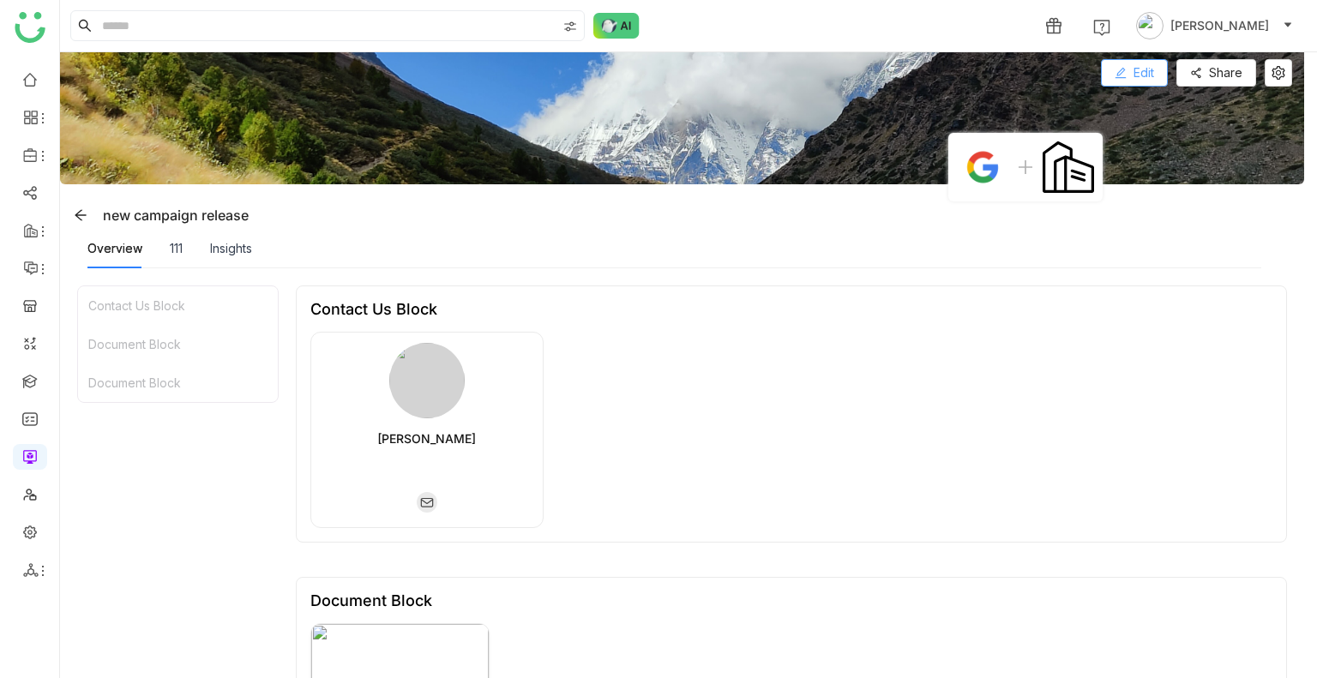
click at [1132, 60] on button "Edit" at bounding box center [1134, 72] width 67 height 27
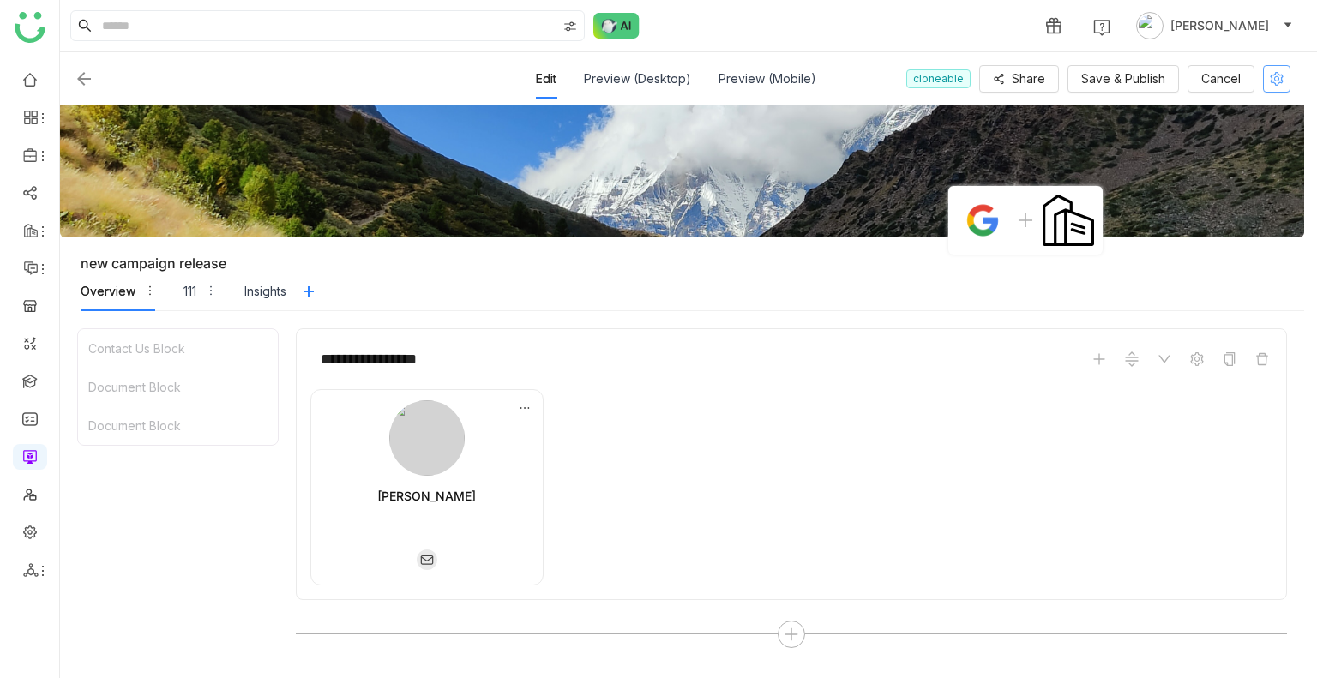
click at [1270, 78] on icon at bounding box center [1277, 79] width 14 height 14
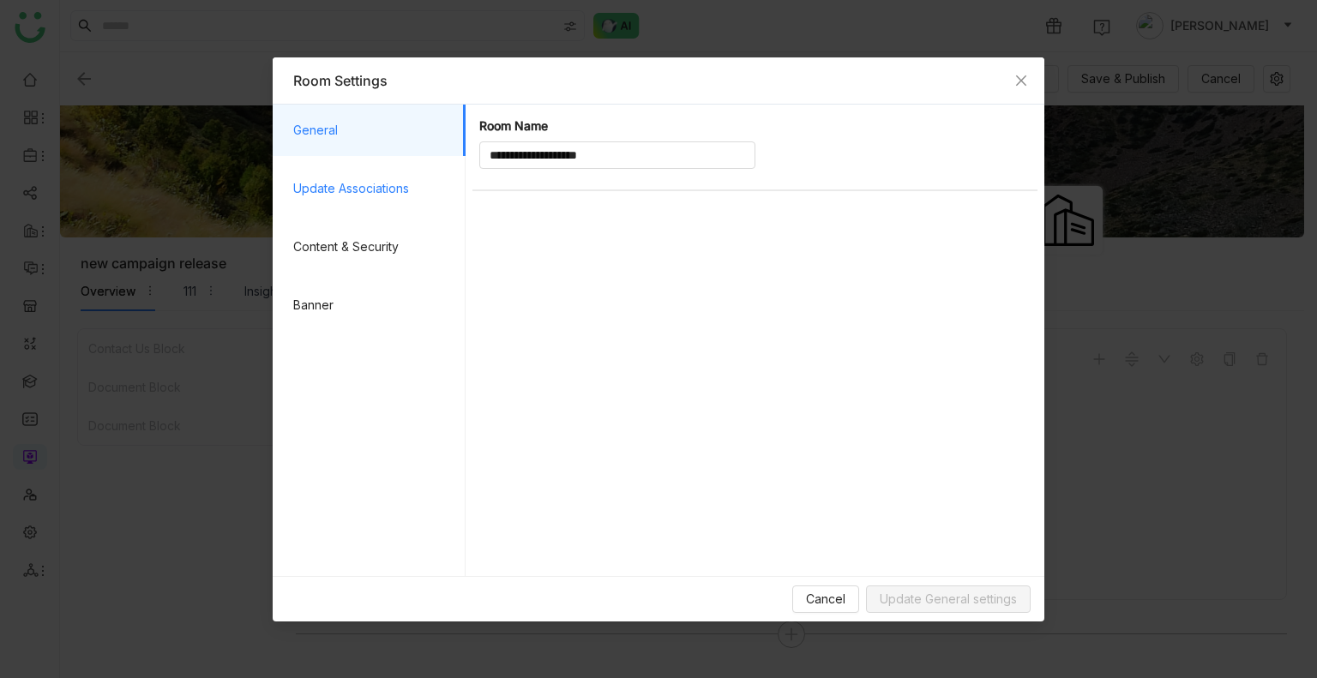
click at [328, 191] on span "Update Associations" at bounding box center [372, 188] width 159 height 51
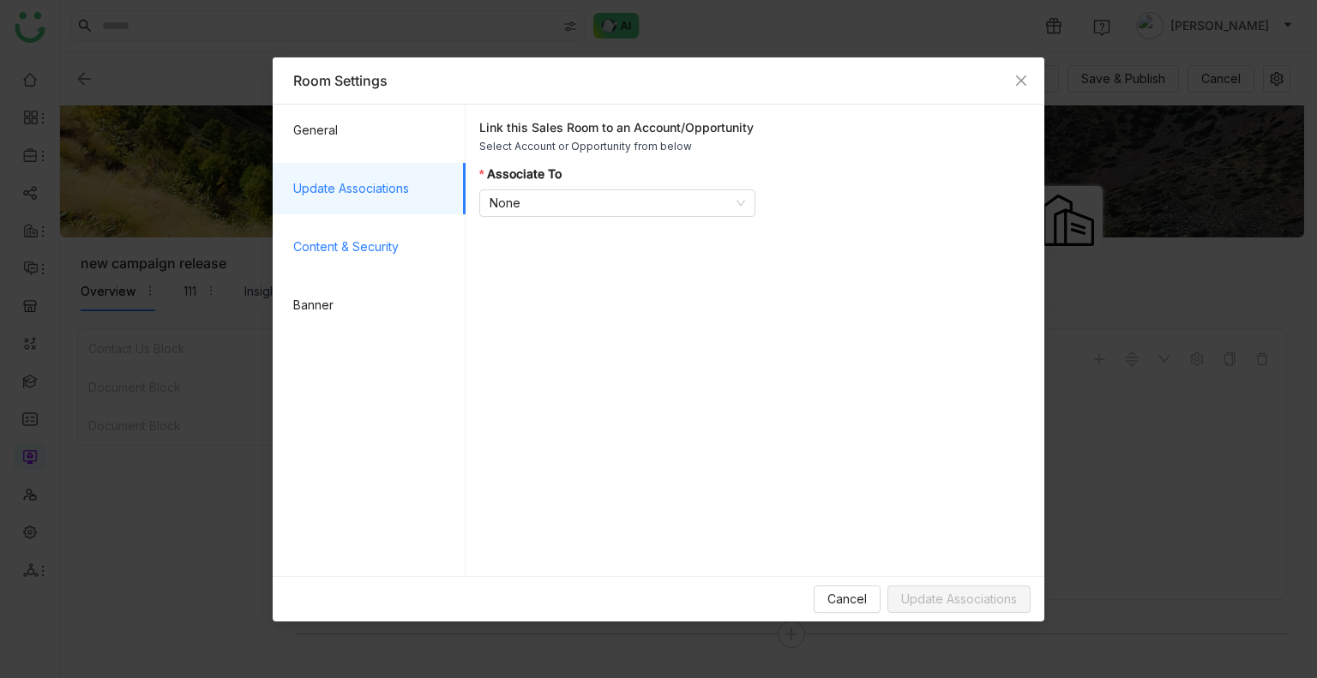
click at [340, 236] on span "Content & Security" at bounding box center [372, 246] width 159 height 51
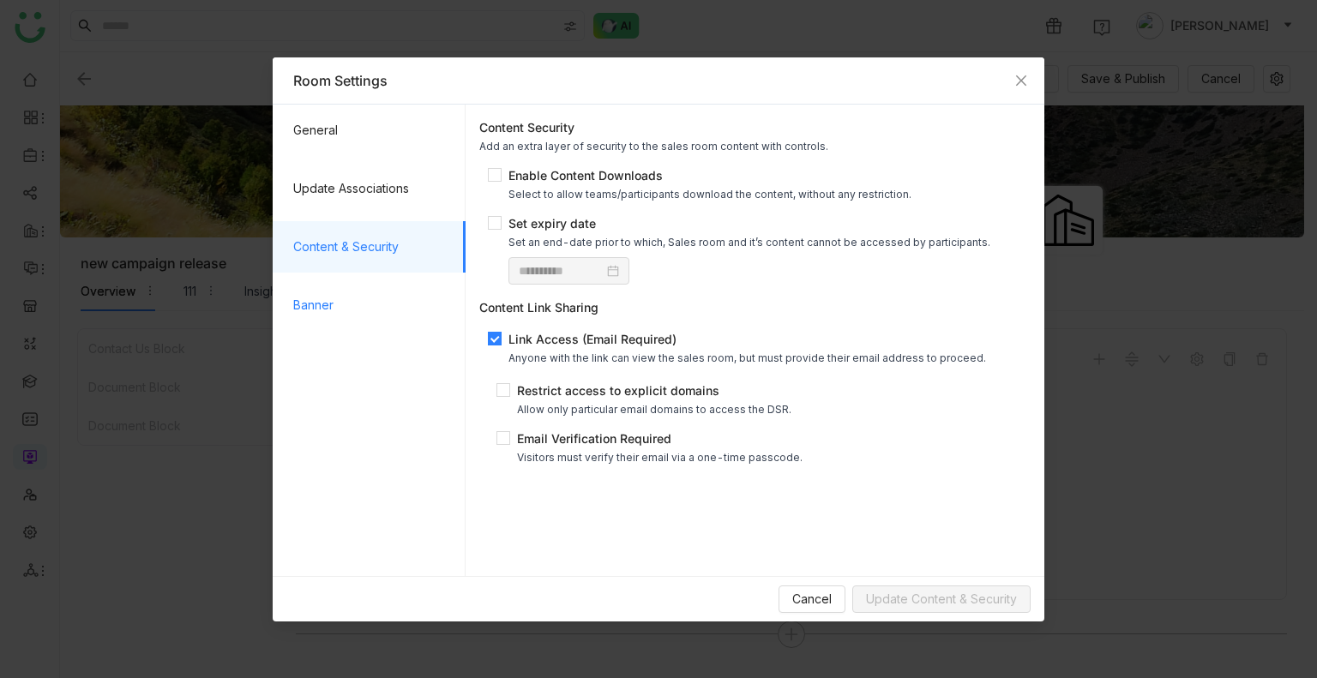
click at [341, 316] on span "Banner" at bounding box center [372, 304] width 159 height 51
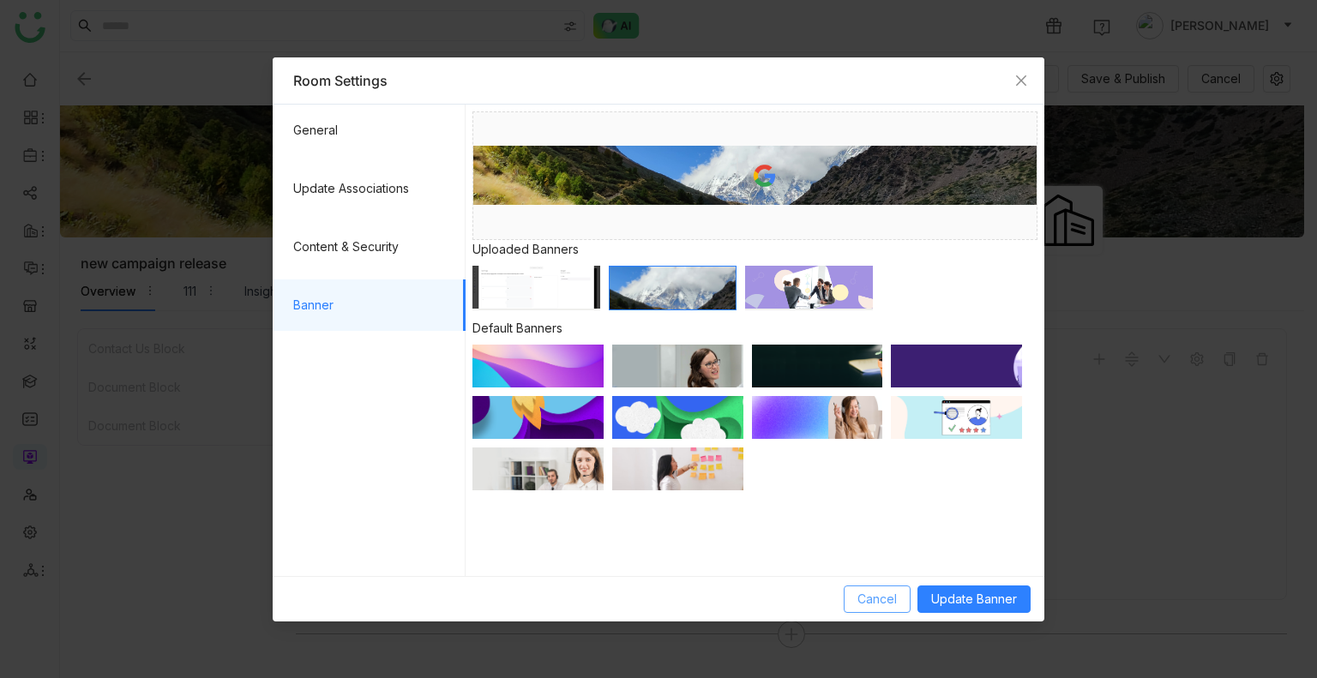
click at [865, 605] on span "Cancel" at bounding box center [876, 599] width 39 height 19
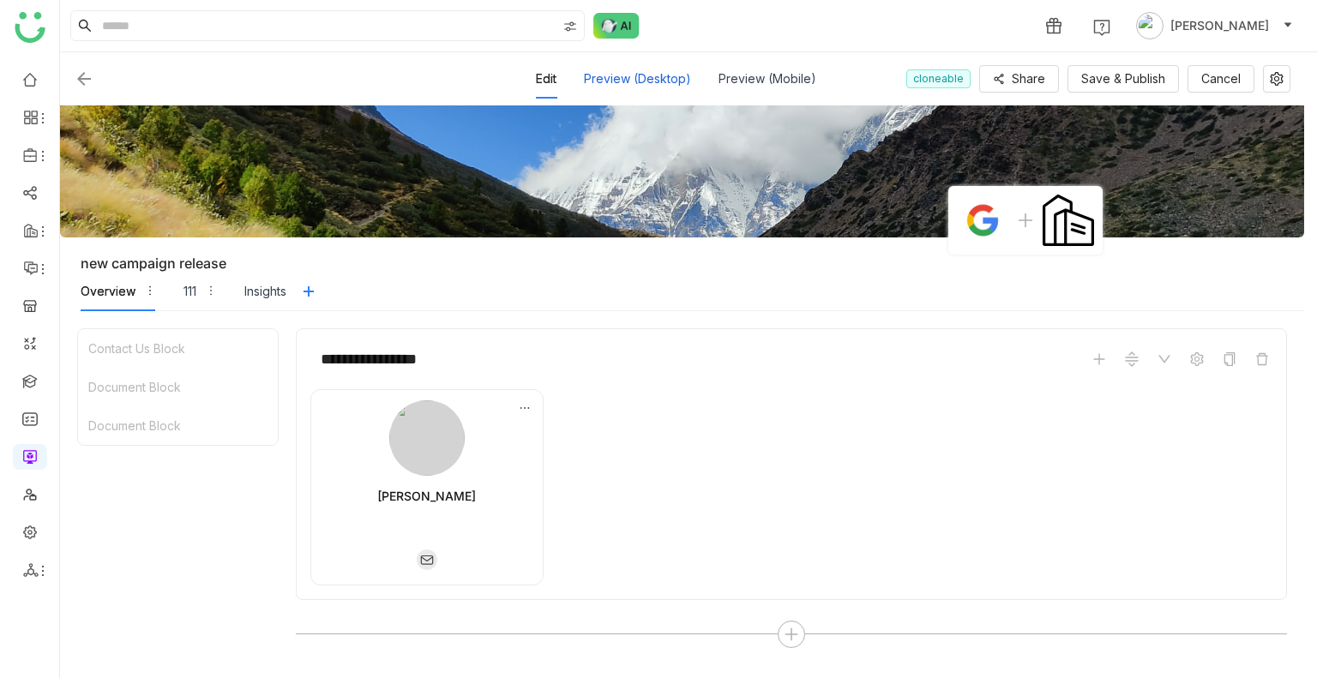
click at [662, 71] on div "Preview (Desktop)" at bounding box center [637, 78] width 107 height 39
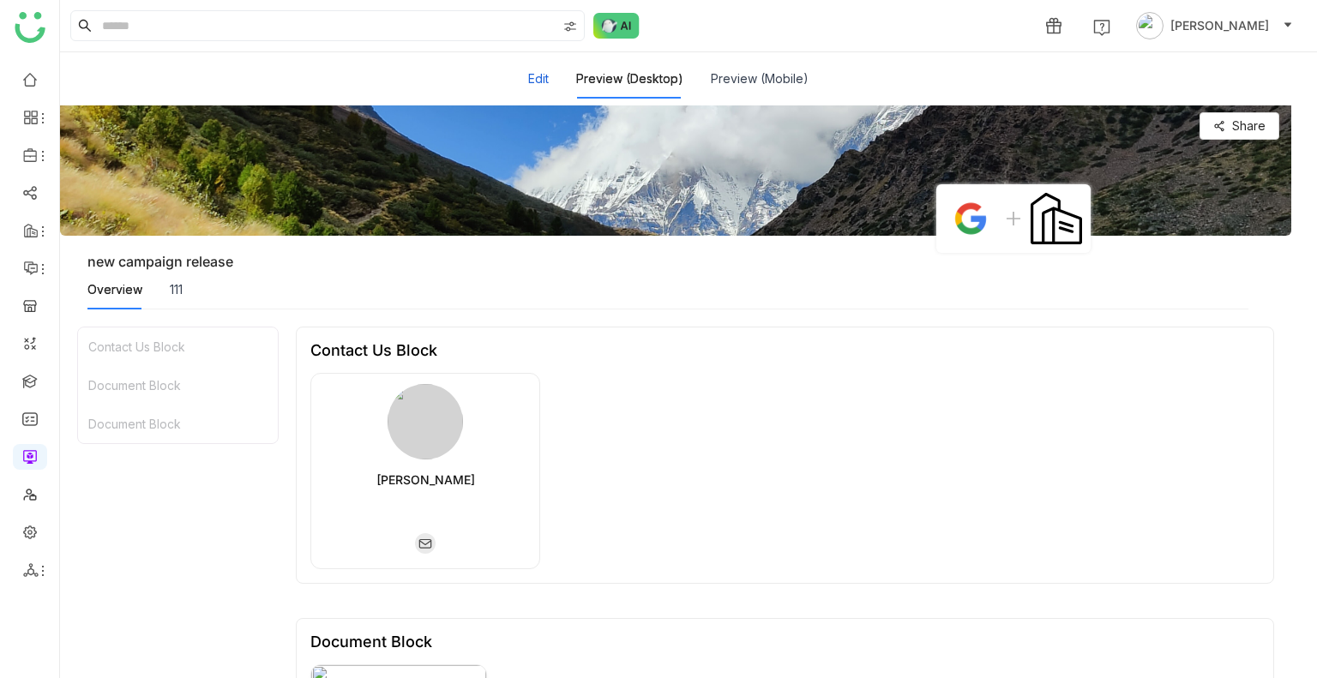
click at [541, 77] on button "Edit" at bounding box center [538, 78] width 21 height 19
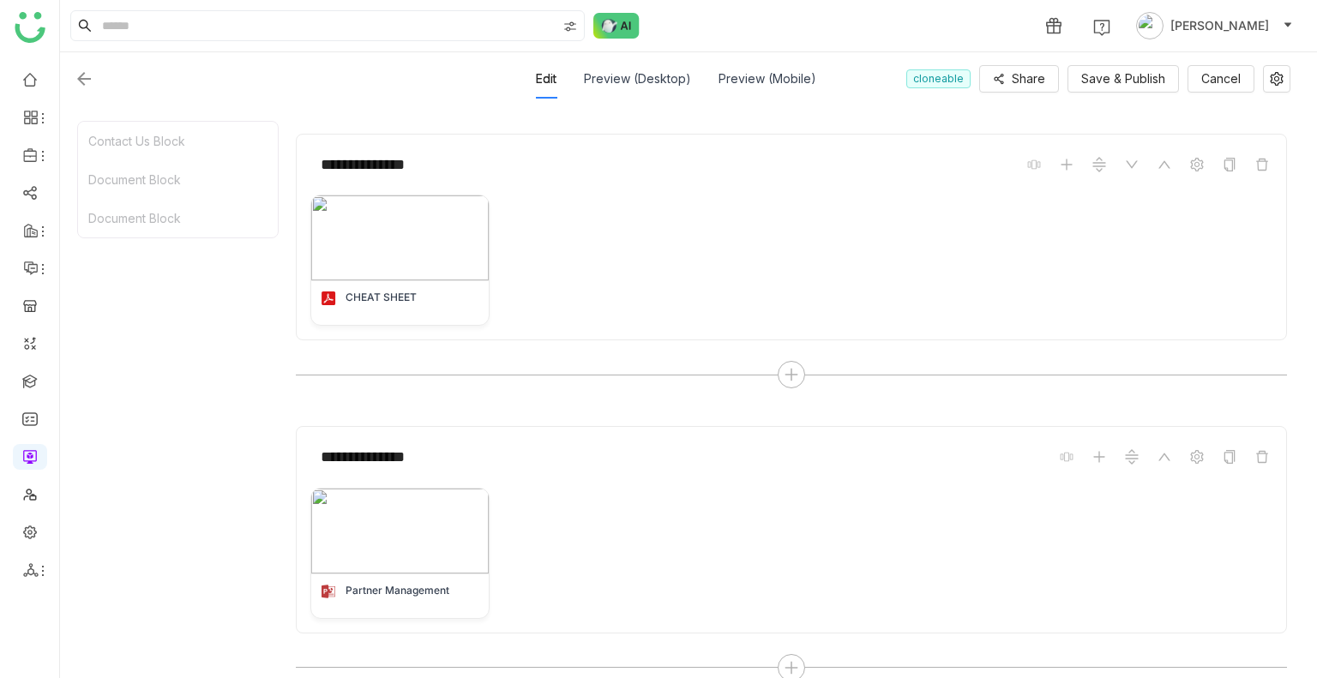
scroll to position [573, 0]
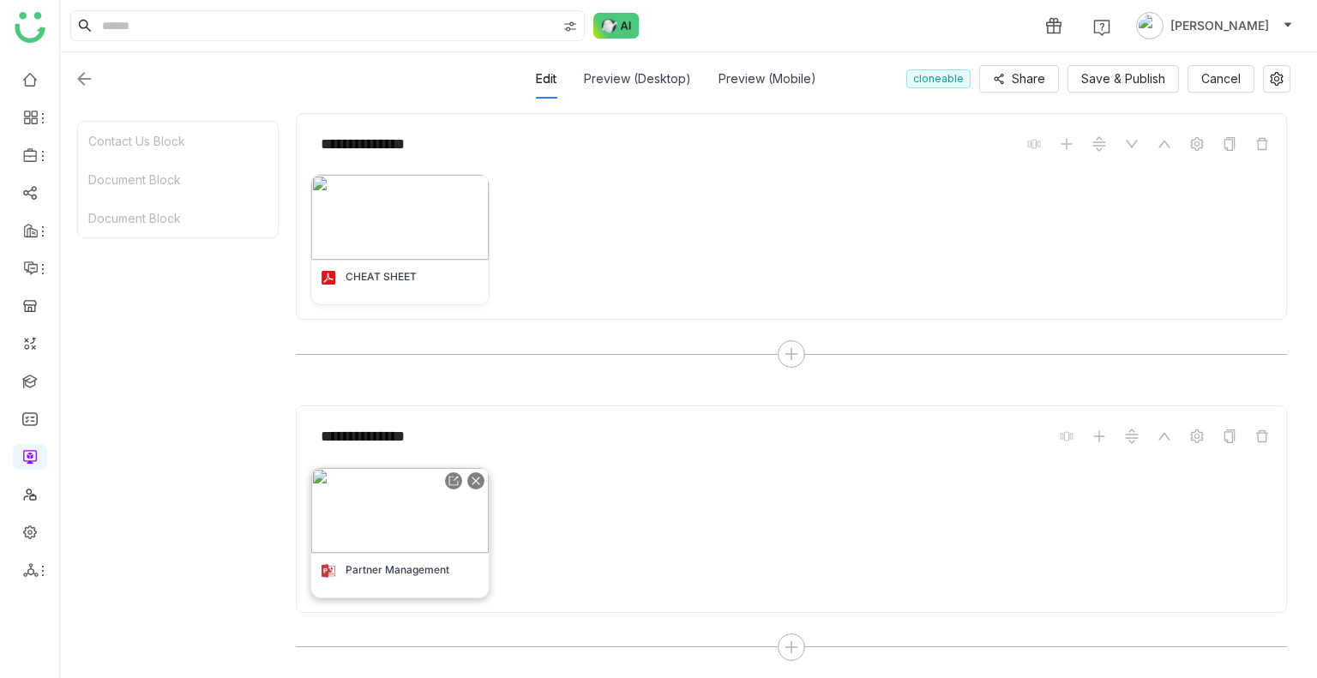
click at [370, 483] on img at bounding box center [399, 510] width 177 height 85
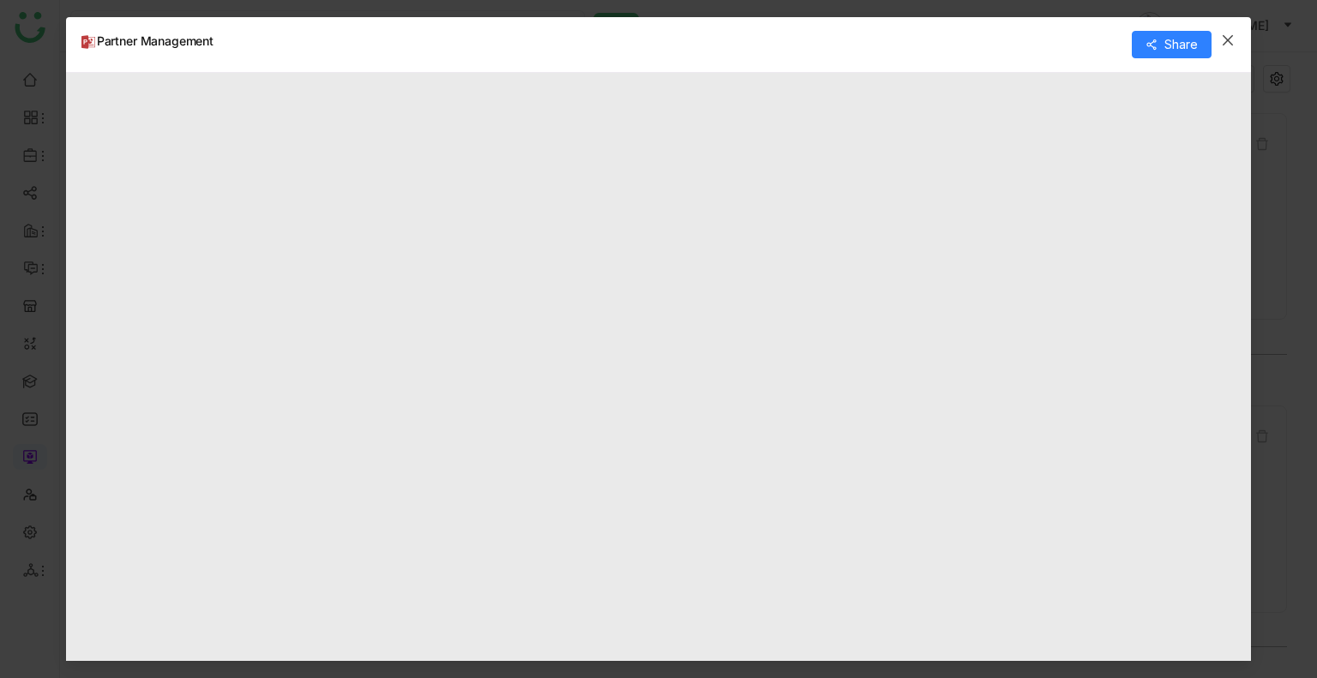
type input "*"
click at [1238, 30] on span "Close" at bounding box center [1227, 40] width 46 height 46
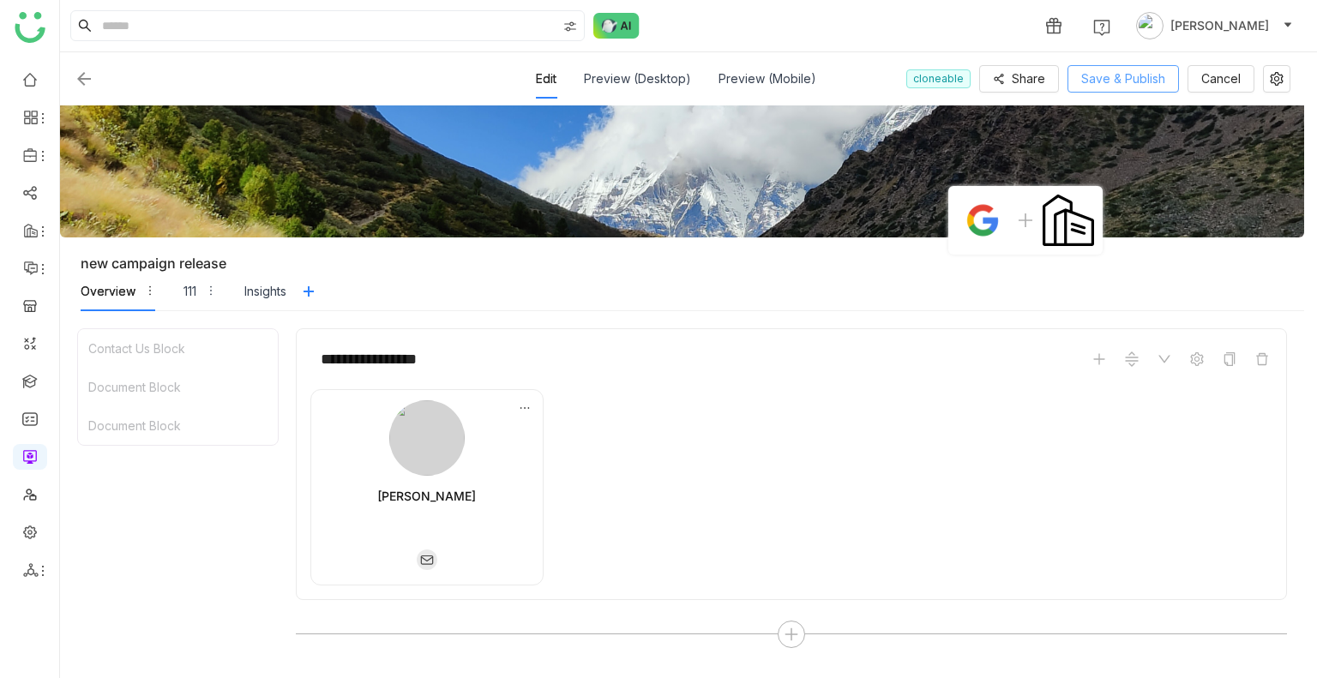
click at [1118, 71] on span "Save & Publish" at bounding box center [1123, 78] width 84 height 19
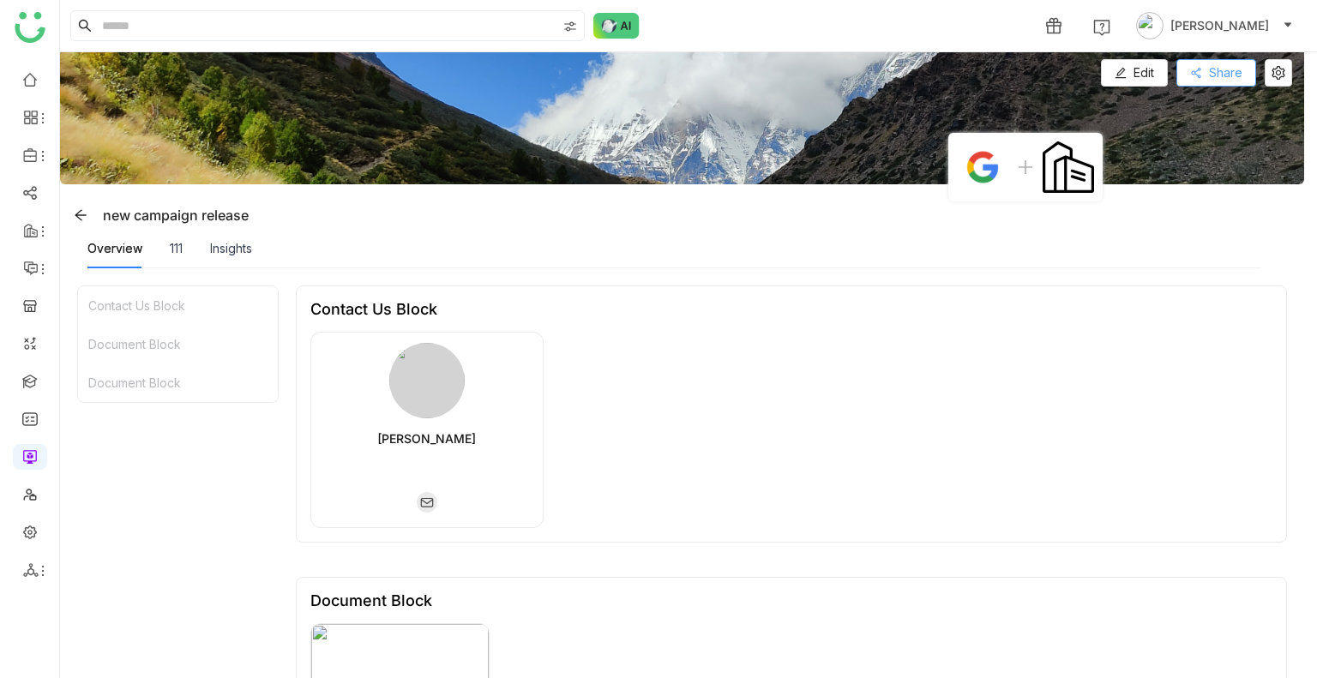
click at [1224, 61] on button "Share" at bounding box center [1216, 72] width 80 height 27
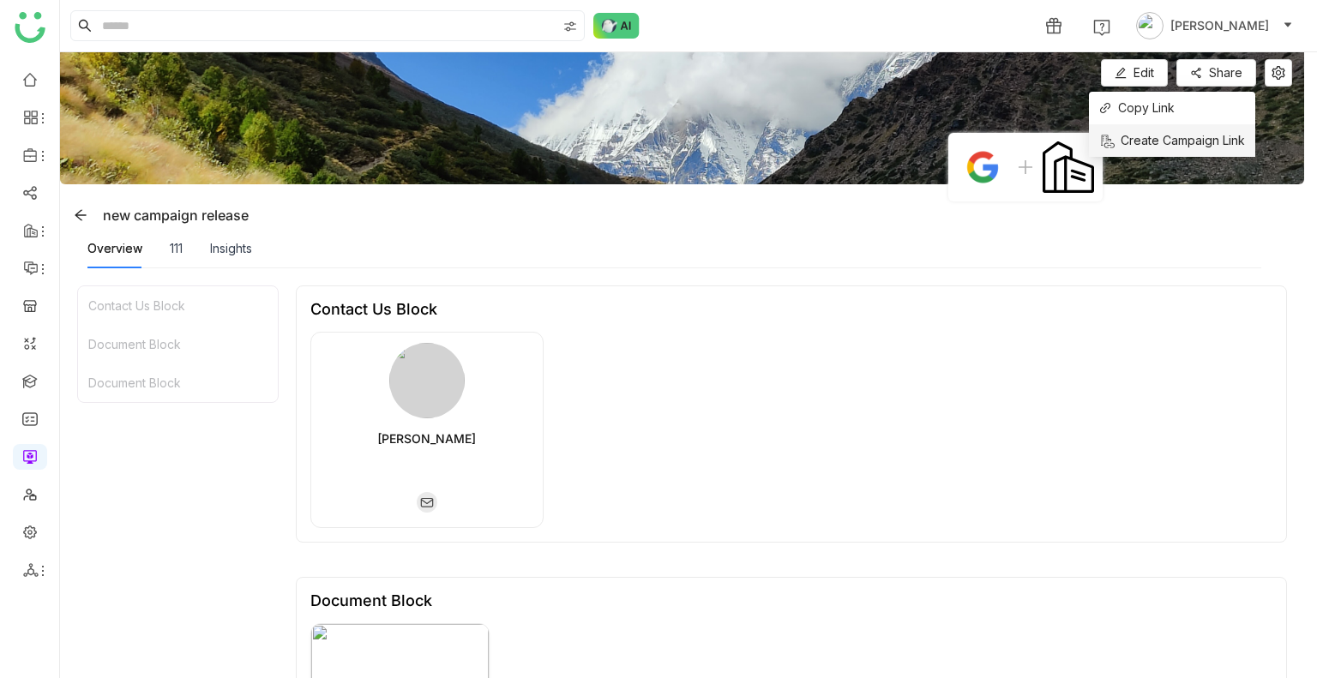
click at [1166, 147] on span "Create Campaign Link" at bounding box center [1172, 140] width 146 height 19
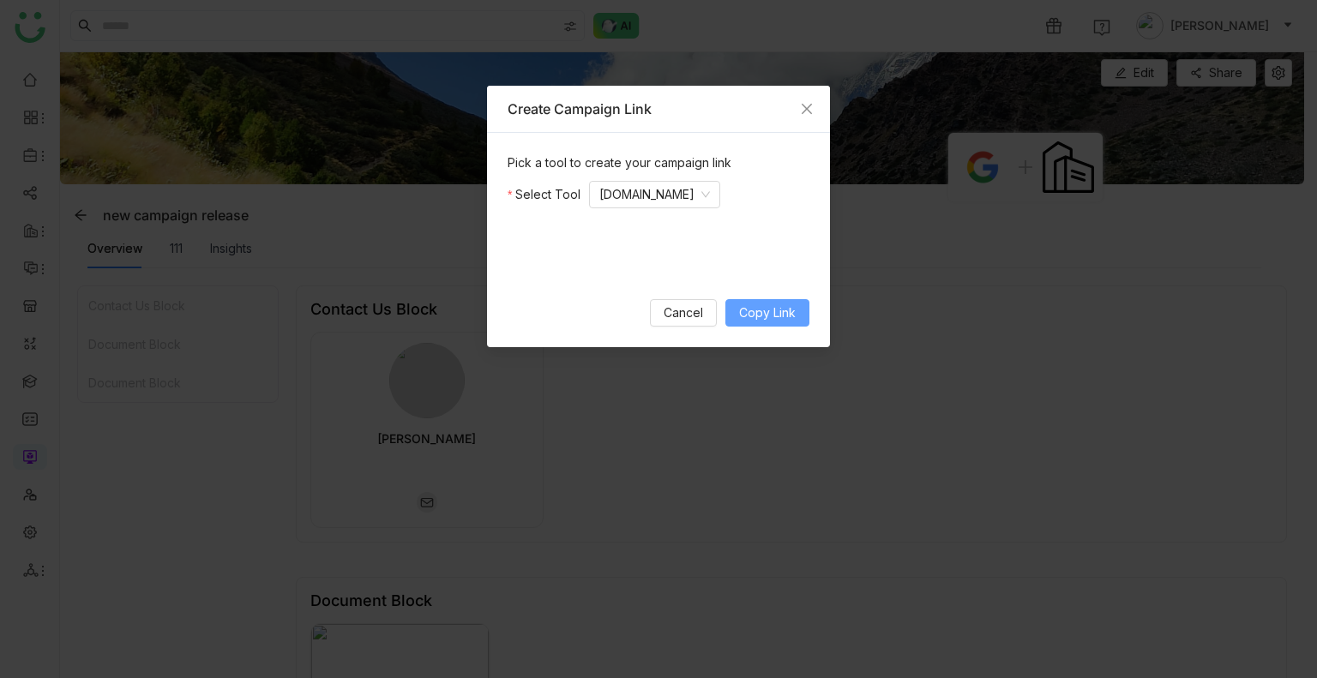
click at [776, 324] on button "Copy Link" at bounding box center [767, 312] width 84 height 27
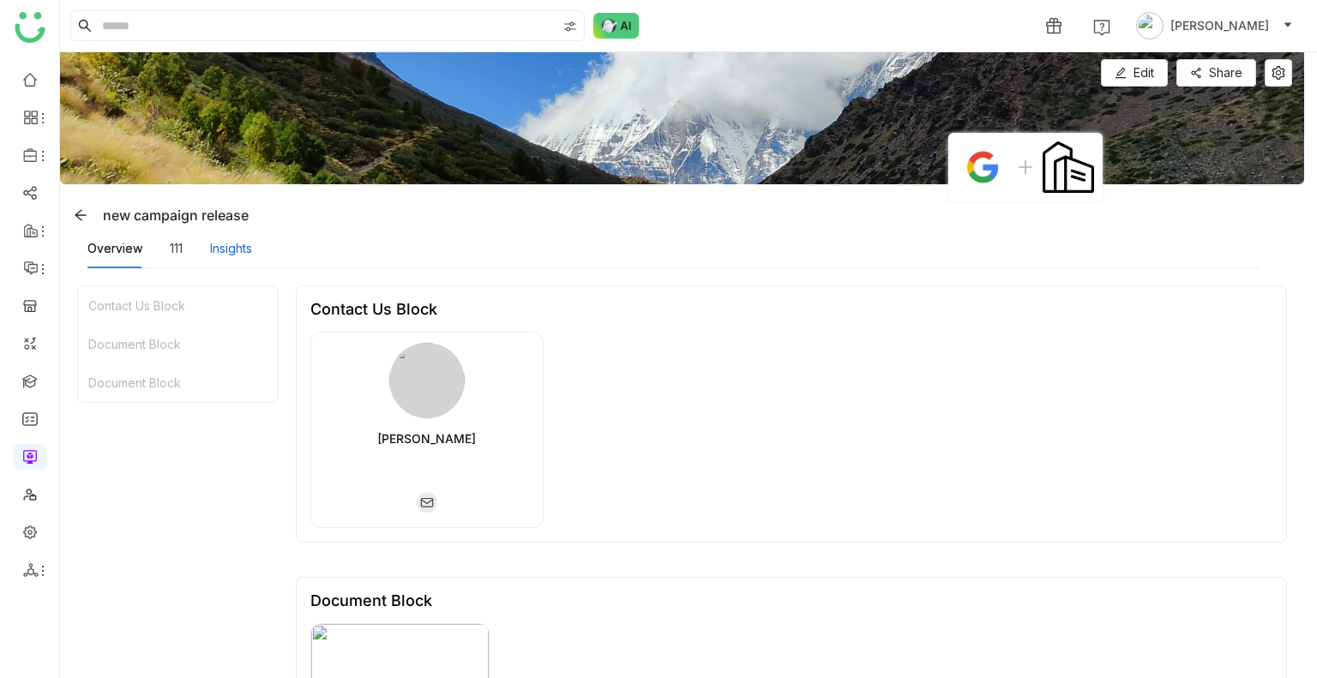
click at [238, 239] on div "Insights" at bounding box center [231, 248] width 42 height 19
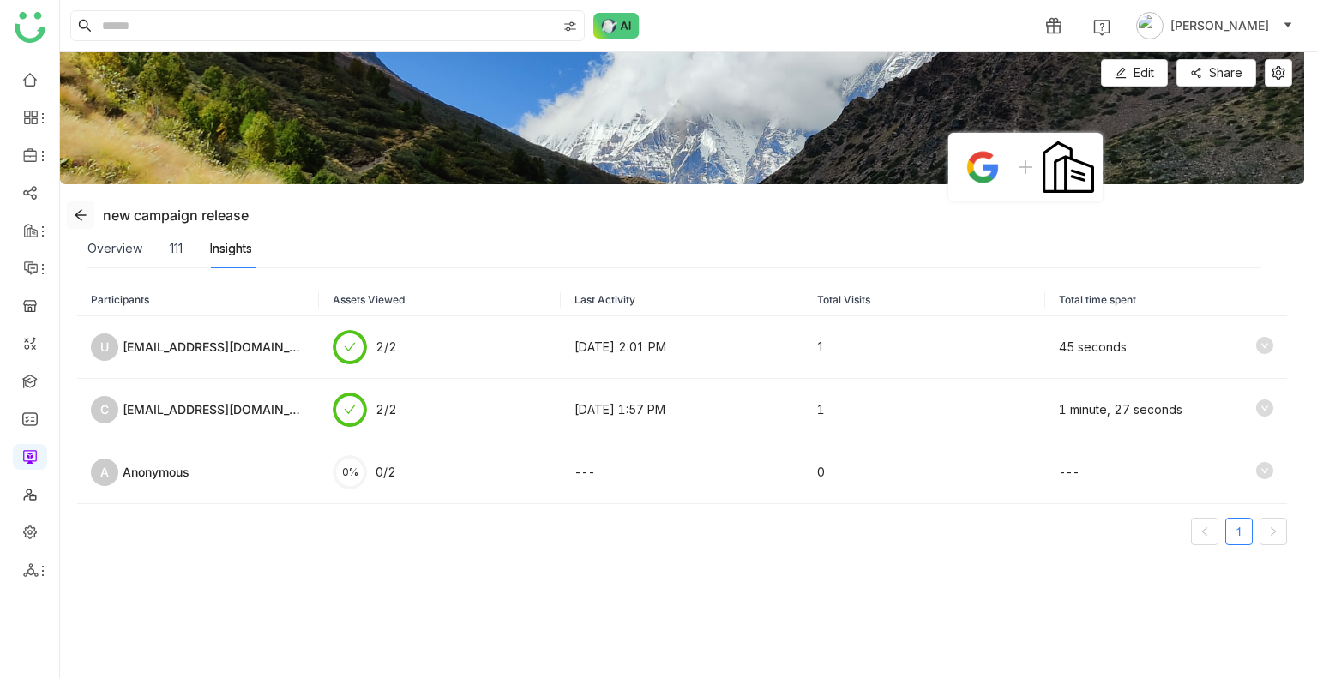
click at [83, 217] on icon at bounding box center [81, 215] width 14 height 14
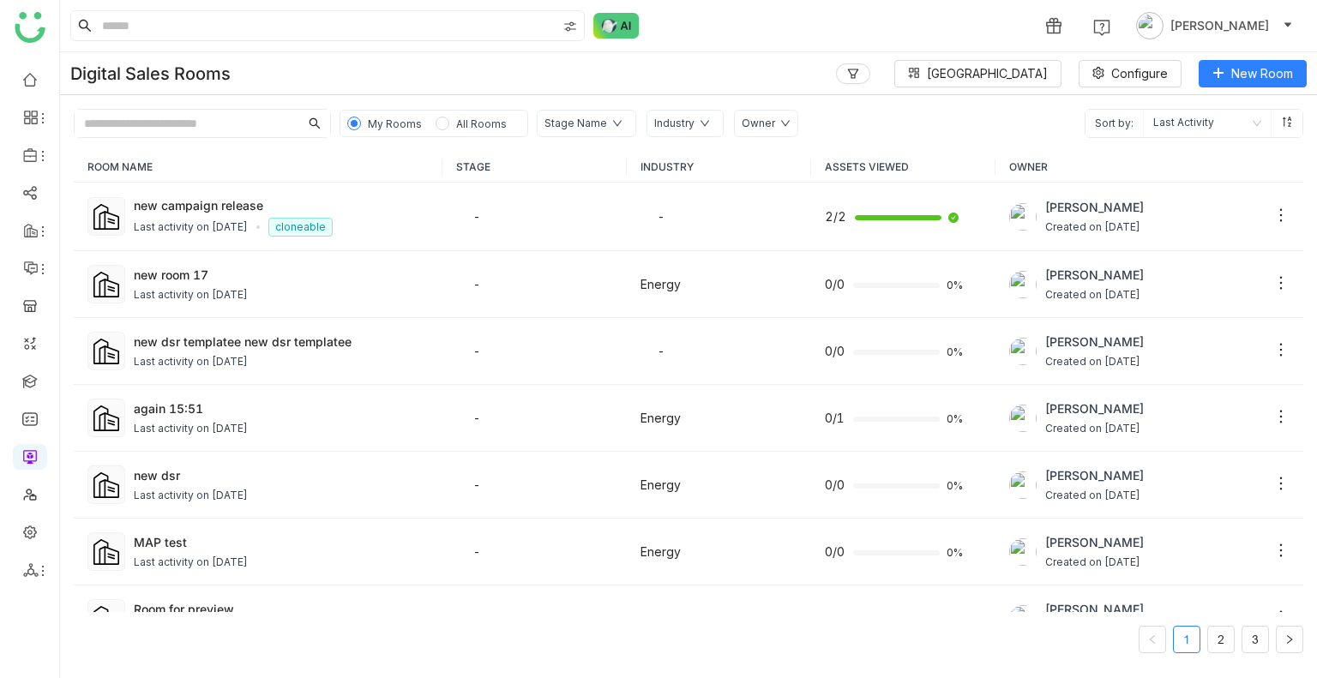
click at [199, 138] on div "ROOM NAME STAGE INDUSTRY ASSETS VIEWED OWNER new campaign release Last activity…" at bounding box center [688, 408] width 1257 height 540
click at [175, 123] on input "text" at bounding box center [187, 123] width 225 height 27
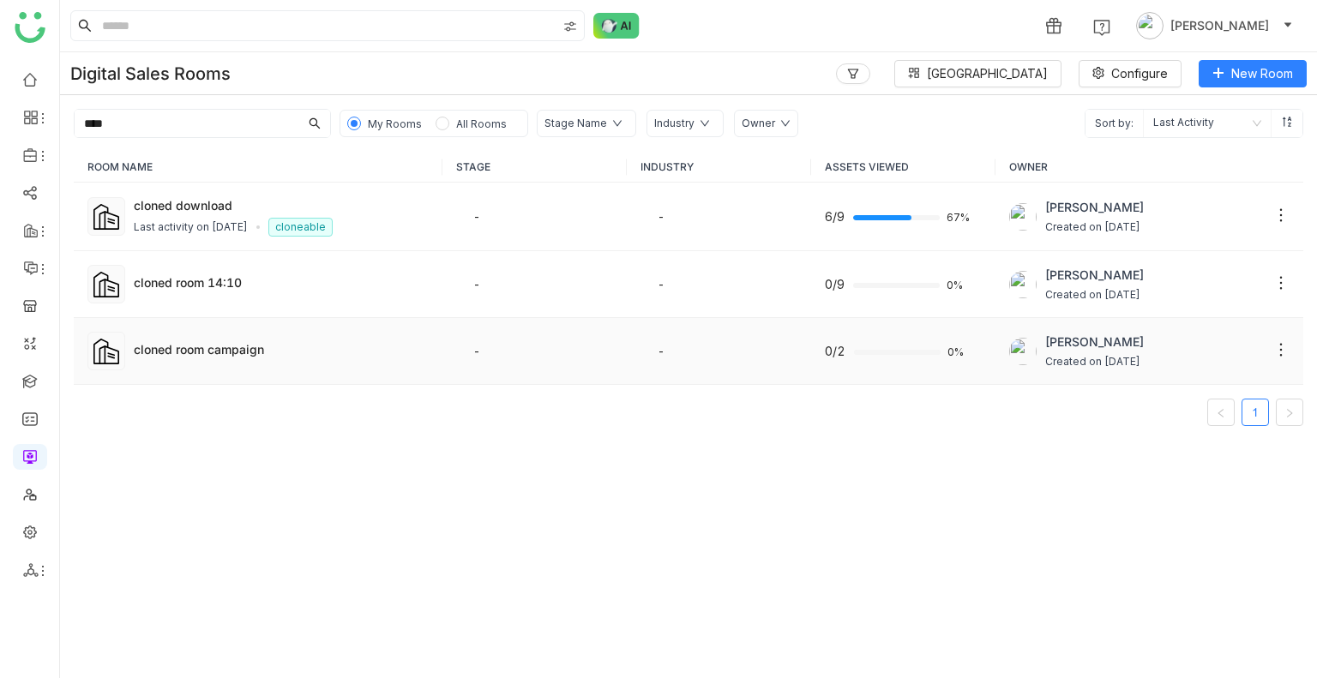
type input "****"
click at [191, 361] on td "cloned room campaign" at bounding box center [258, 351] width 369 height 67
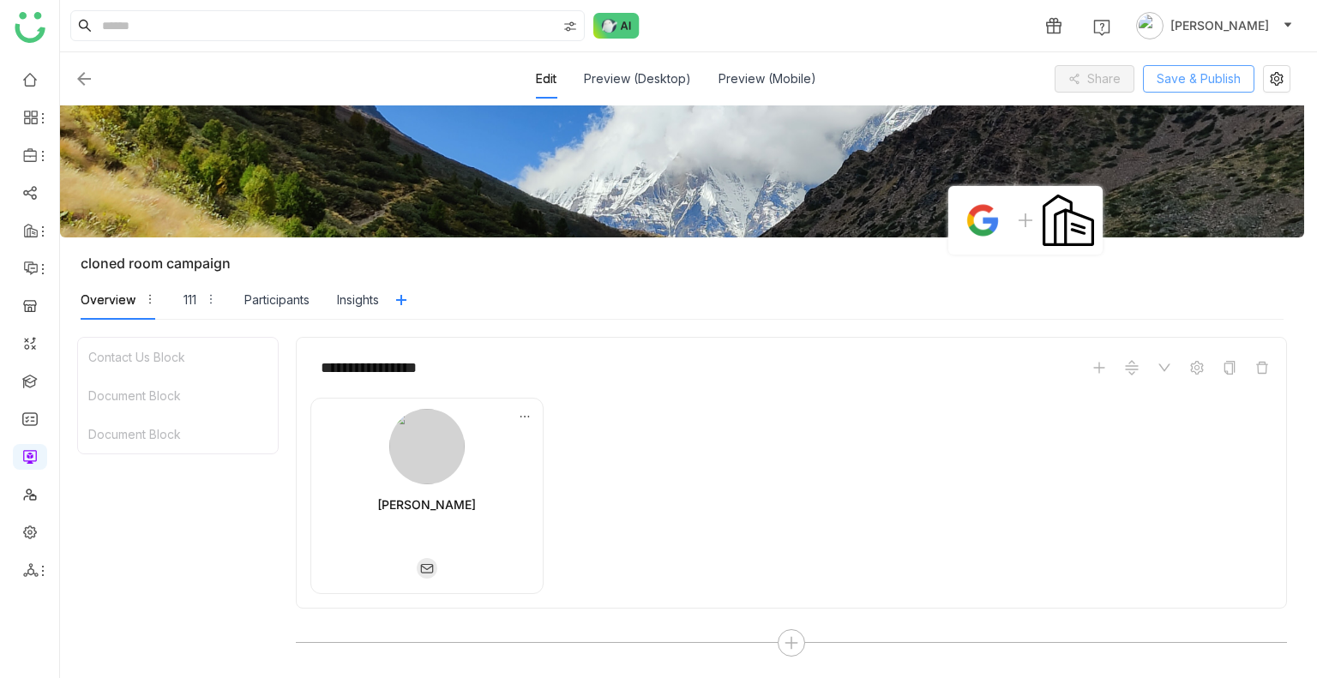
click at [1199, 79] on span "Save & Publish" at bounding box center [1198, 78] width 84 height 19
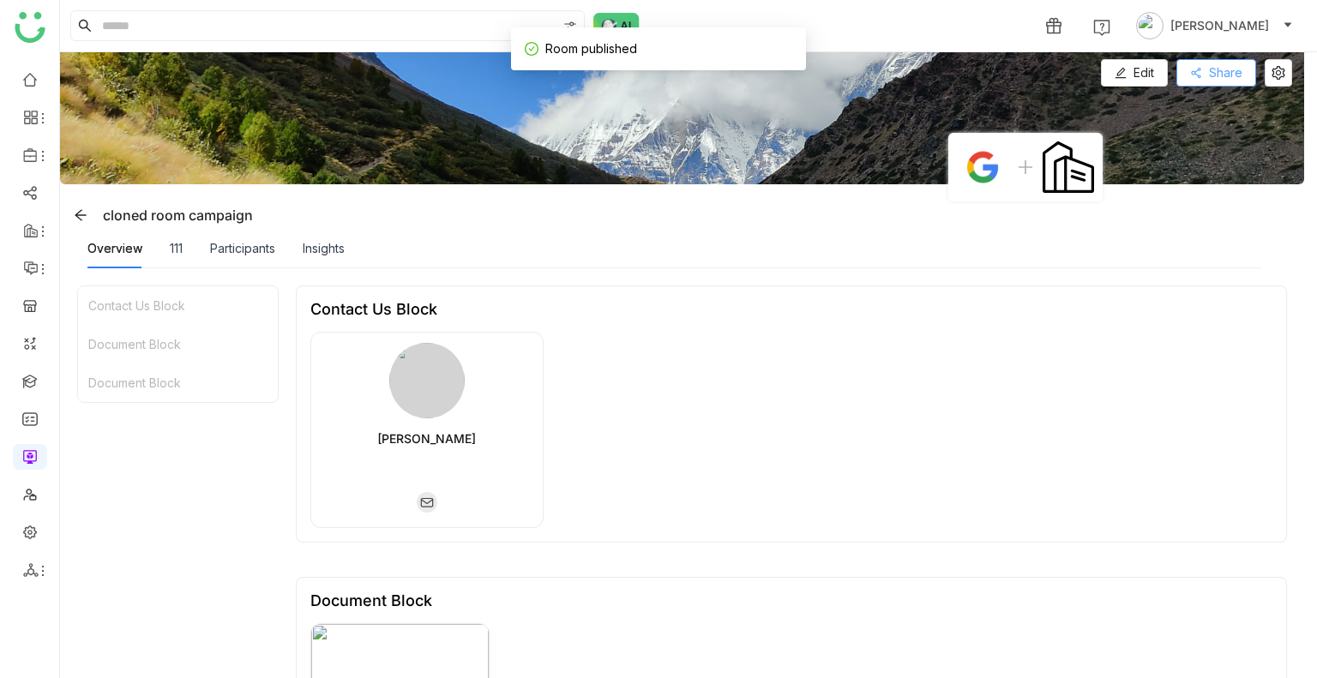
click at [1199, 79] on button "Share" at bounding box center [1216, 72] width 80 height 27
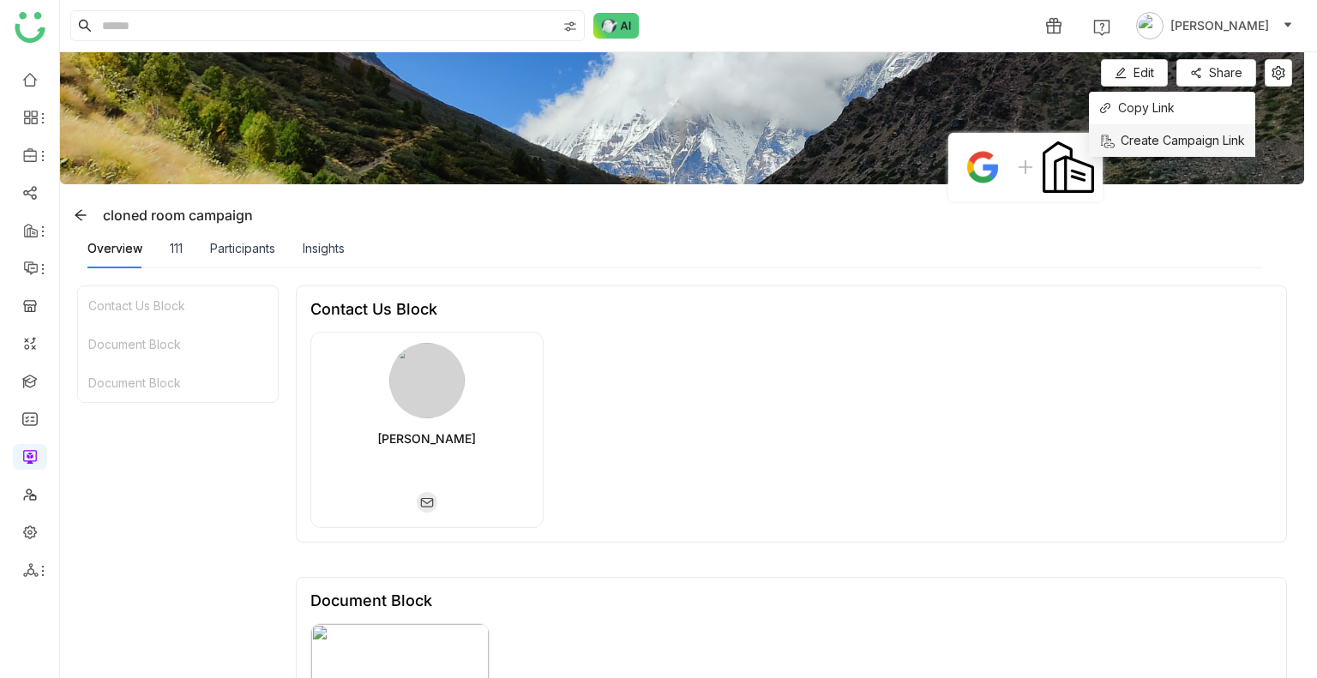
click at [1152, 133] on span "Create Campaign Link" at bounding box center [1172, 140] width 146 height 19
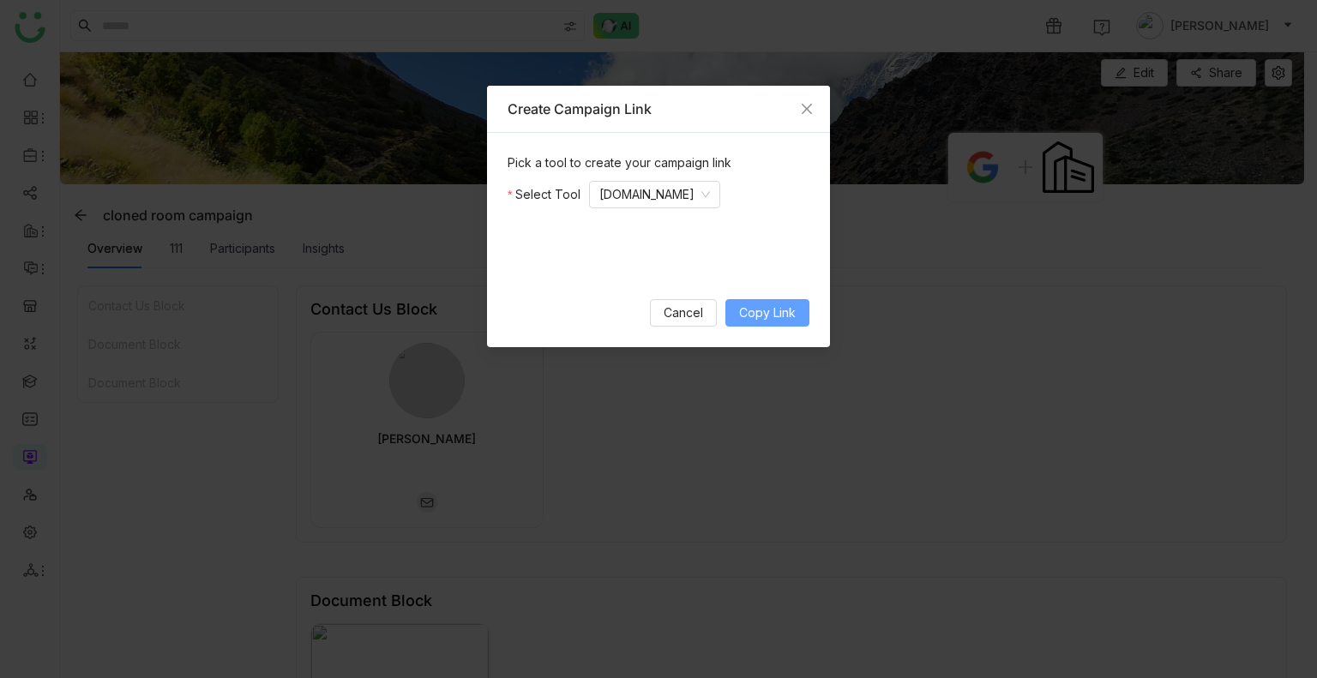
click at [779, 320] on span "Copy Link" at bounding box center [767, 312] width 57 height 19
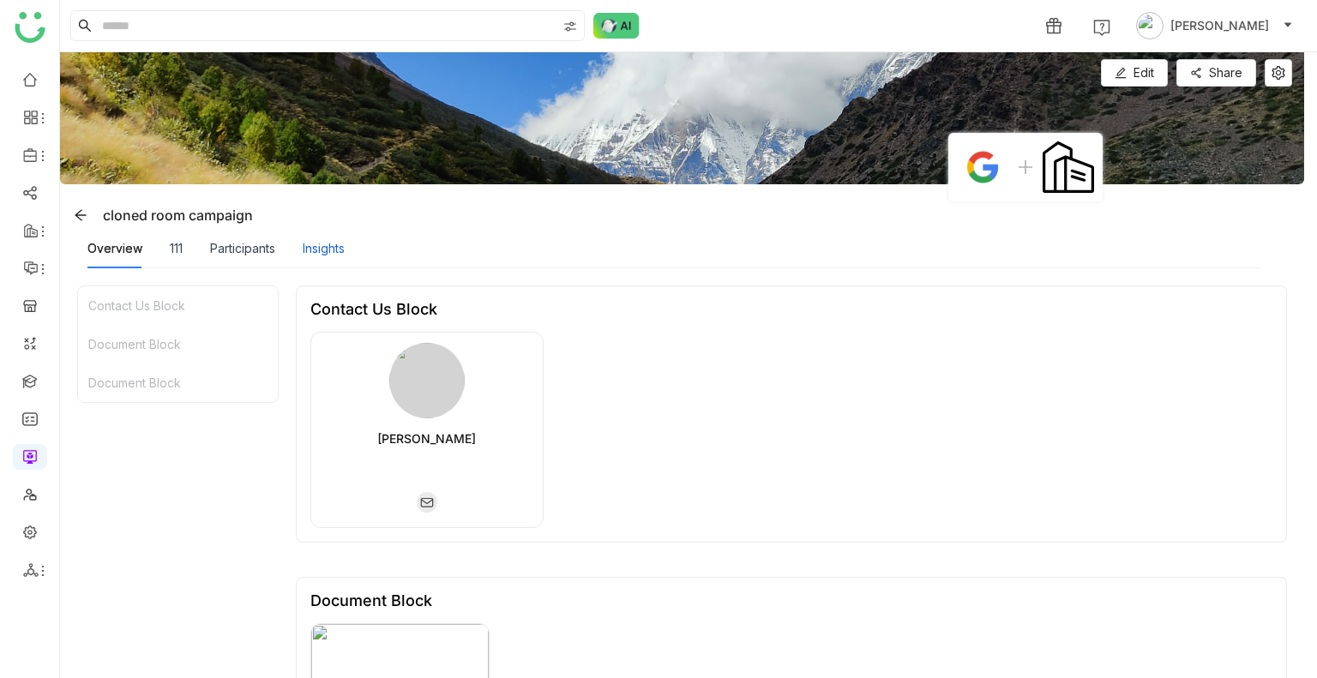
click at [328, 243] on div "Insights" at bounding box center [324, 248] width 42 height 19
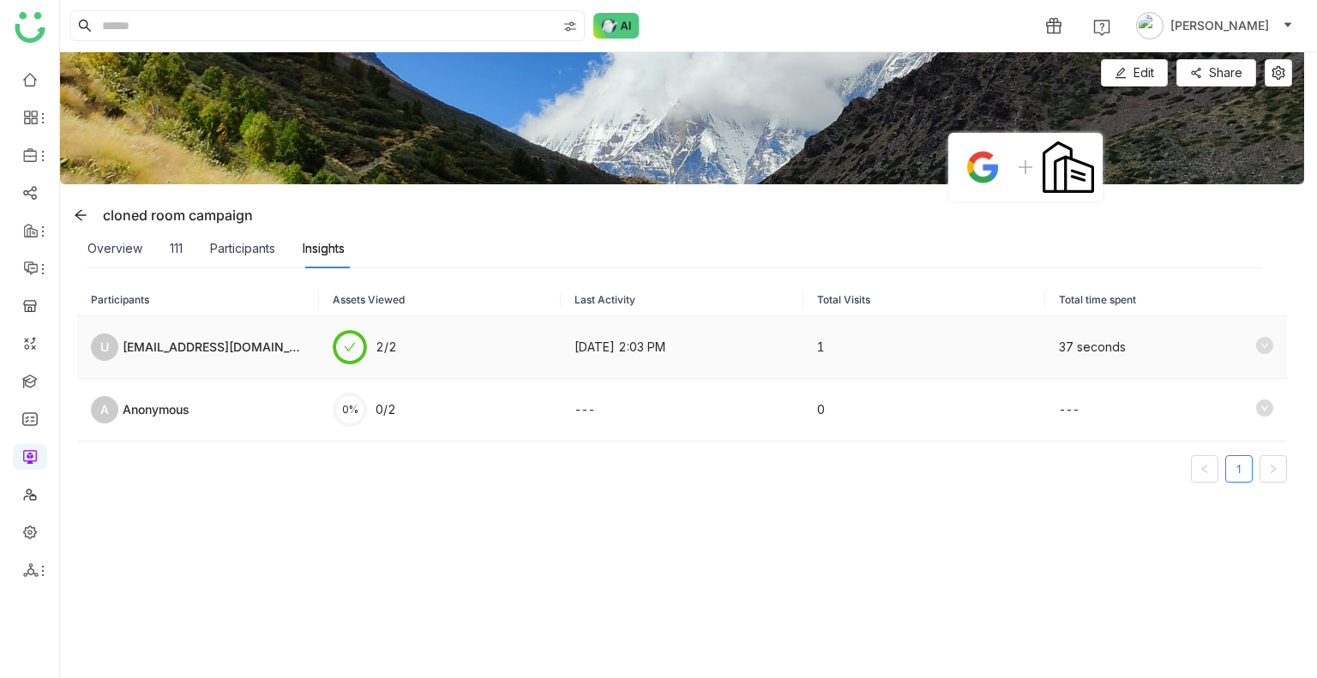
click at [230, 365] on td "U [EMAIL_ADDRESS][DOMAIN_NAME]" at bounding box center [198, 347] width 242 height 63
click at [230, 365] on td "U uday@gmaail.com" at bounding box center [198, 347] width 242 height 63
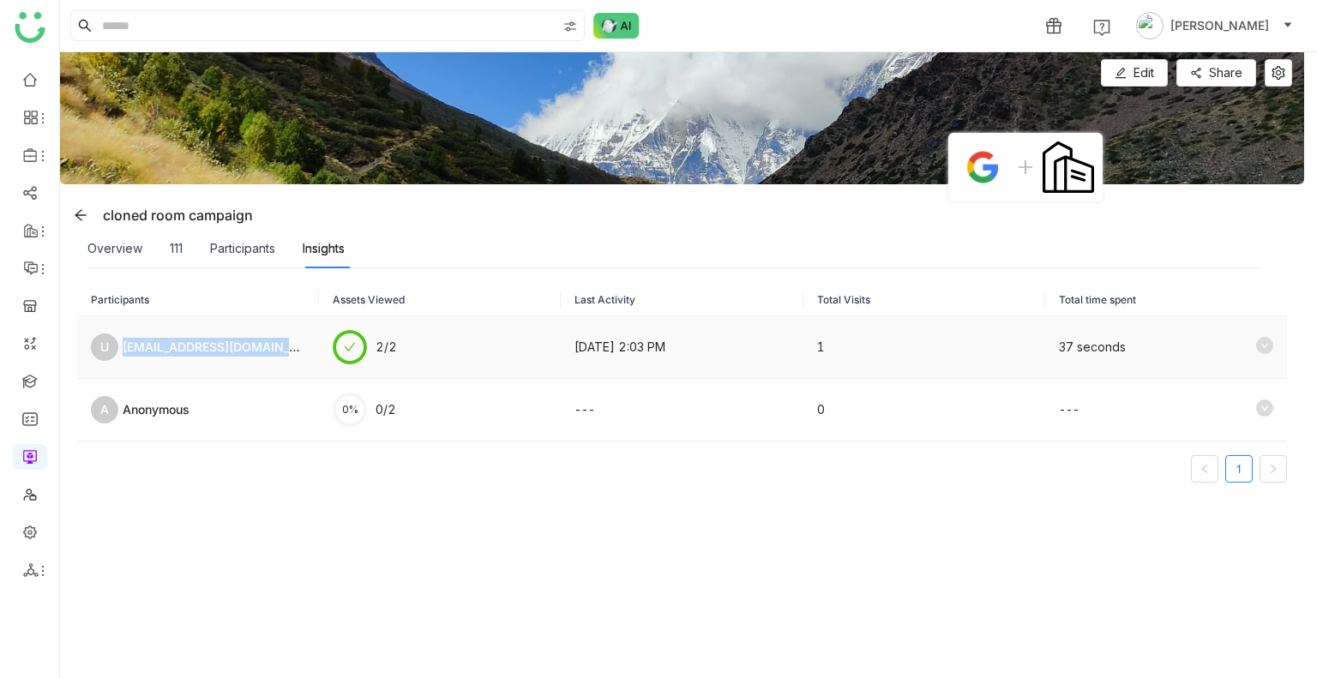
click at [230, 365] on td "U uday@gmaail.com" at bounding box center [198, 347] width 242 height 63
click at [1256, 349] on icon at bounding box center [1264, 345] width 17 height 17
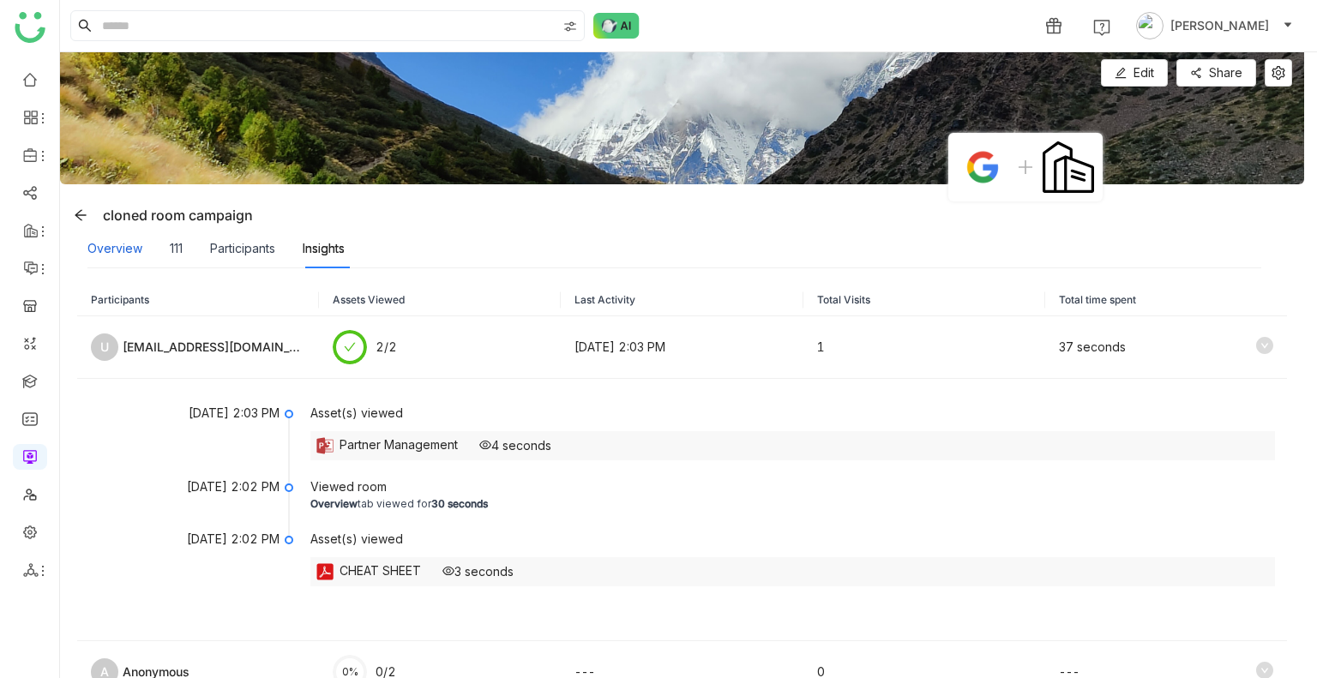
click at [137, 245] on div "Overview" at bounding box center [114, 248] width 55 height 19
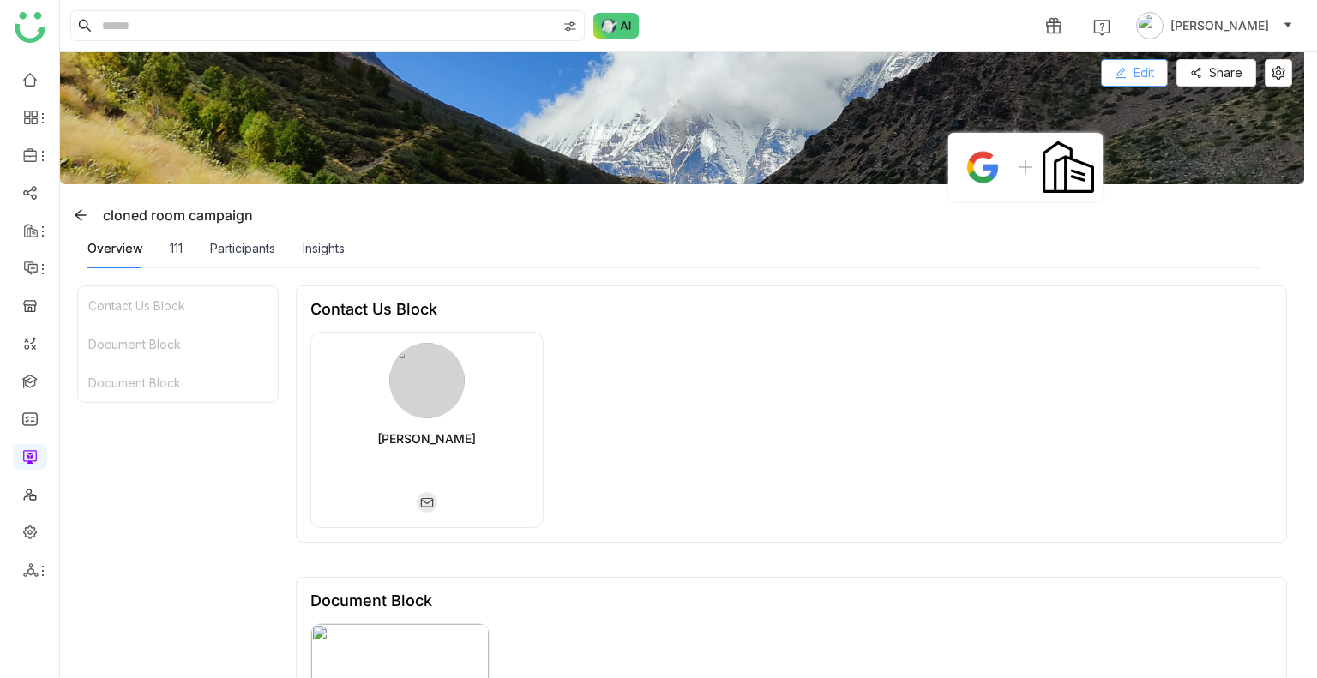
click at [1129, 85] on button "Edit" at bounding box center [1134, 72] width 67 height 27
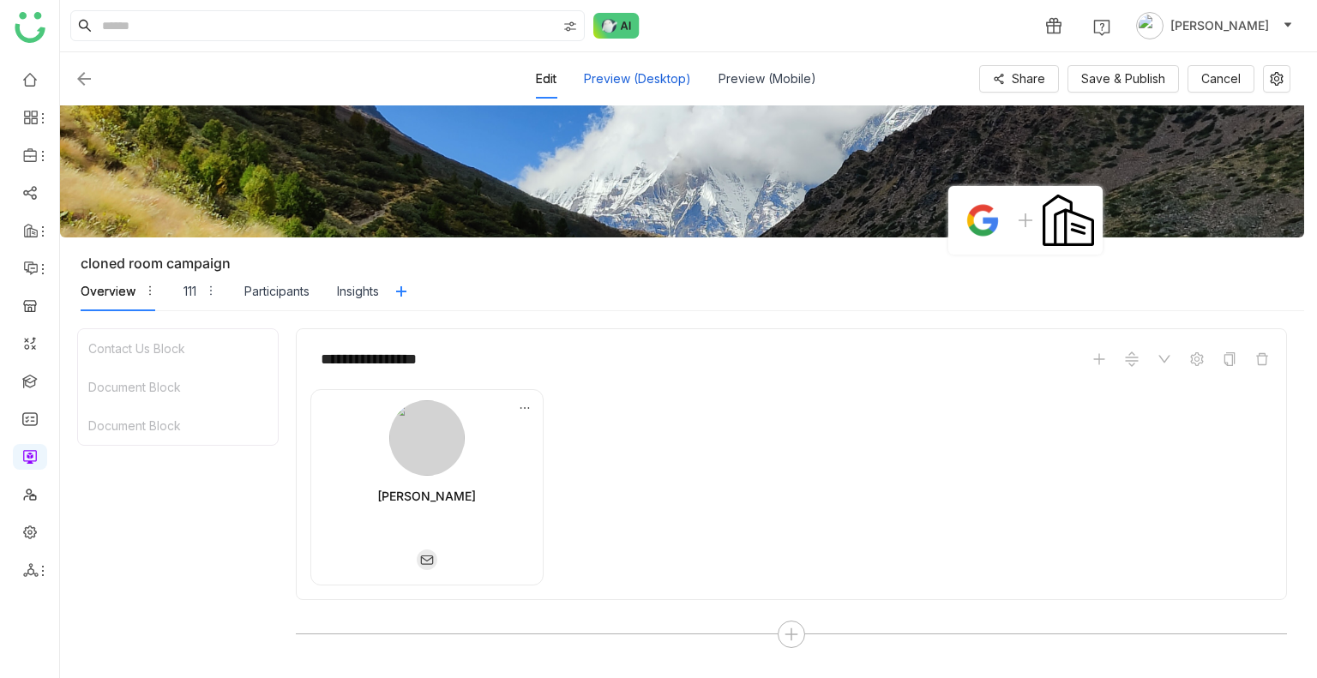
click at [648, 75] on div "Preview (Desktop)" at bounding box center [637, 78] width 107 height 39
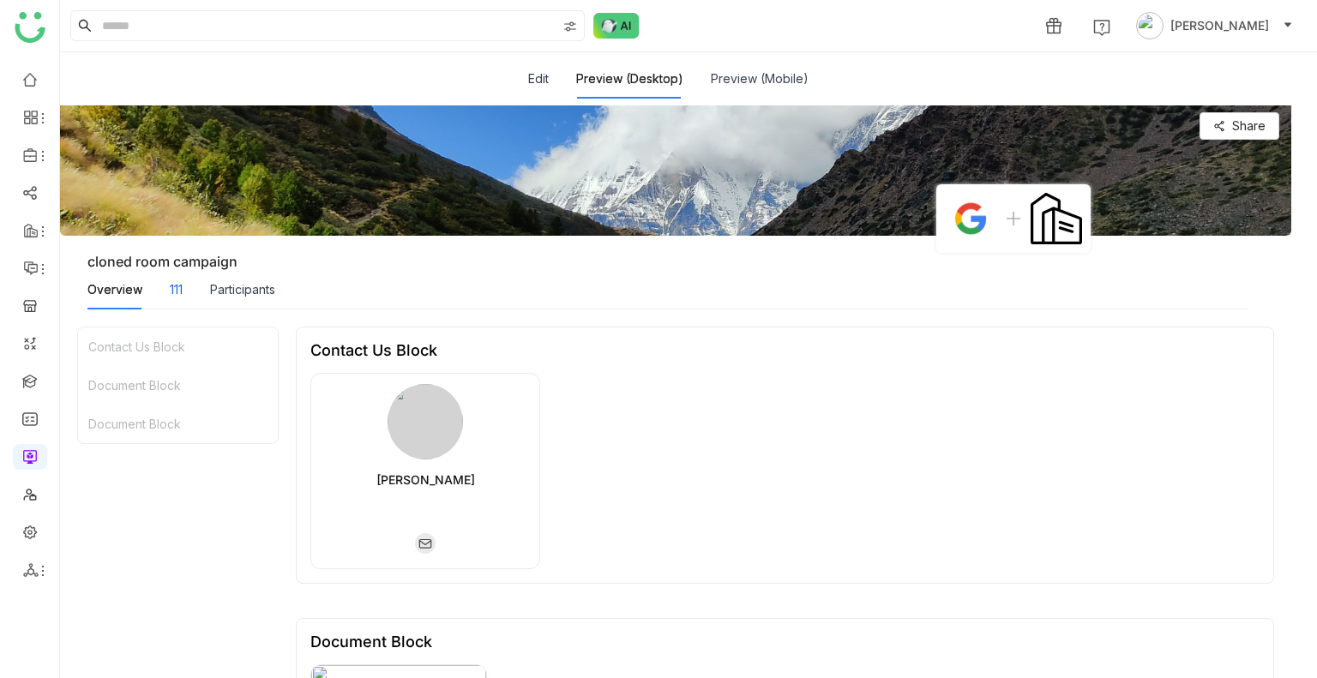
click at [172, 294] on div "111" at bounding box center [176, 289] width 13 height 19
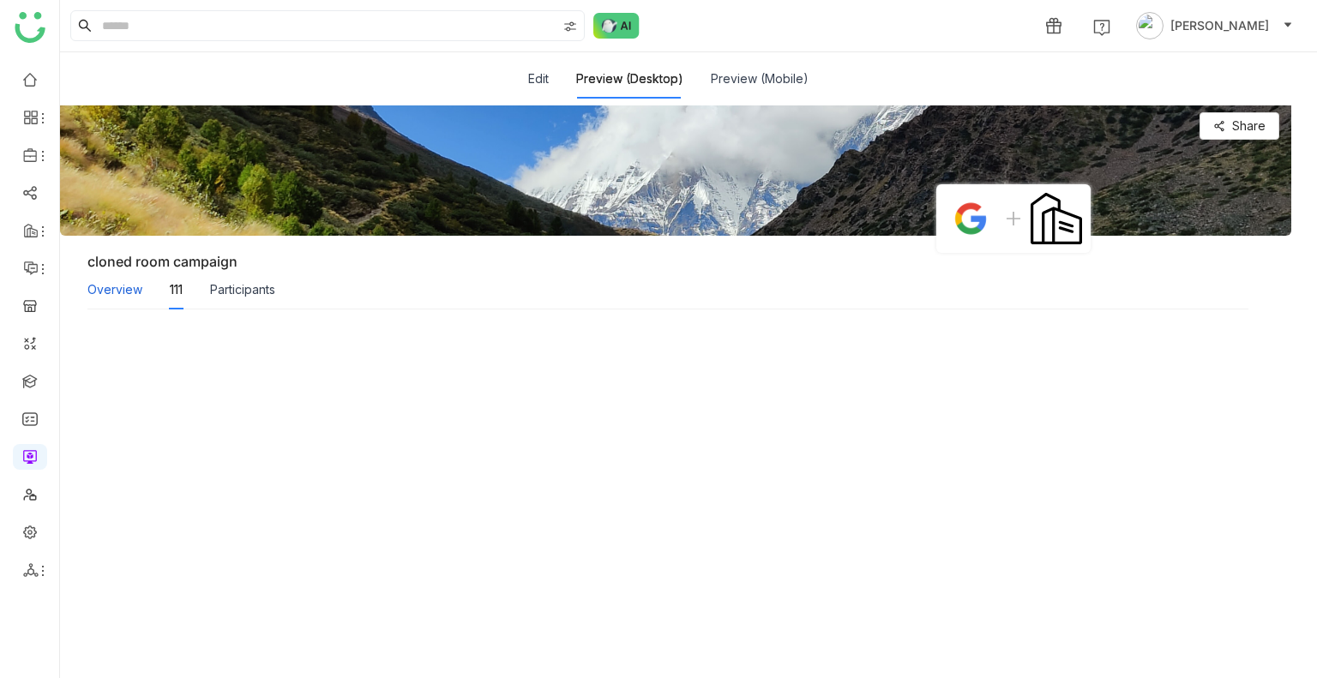
click at [119, 294] on div "Overview" at bounding box center [114, 289] width 55 height 19
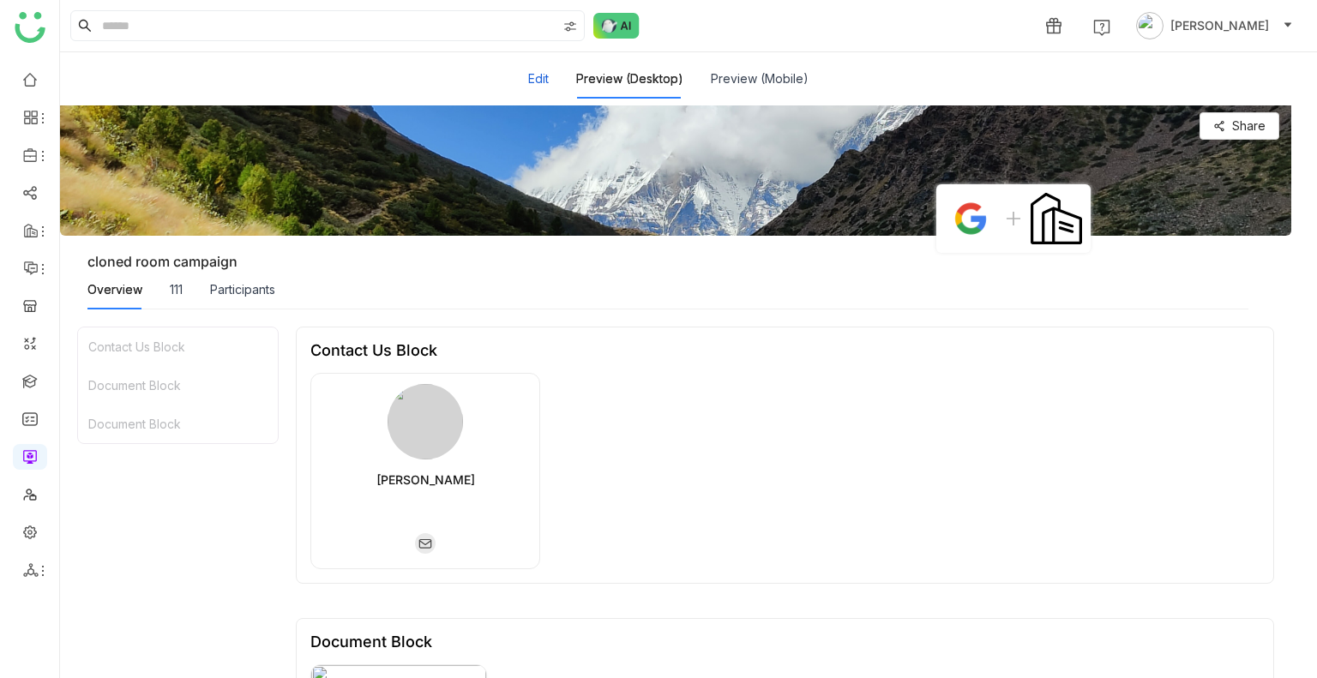
click at [540, 76] on button "Edit" at bounding box center [538, 78] width 21 height 19
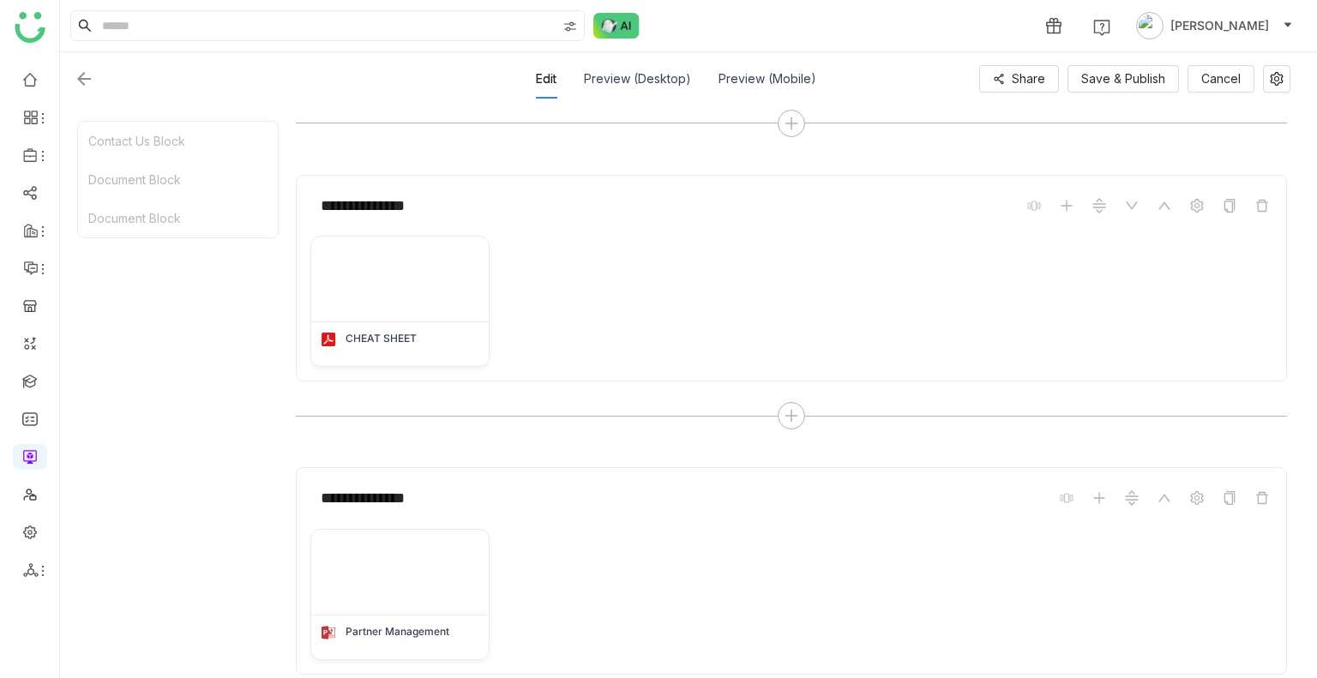
scroll to position [573, 0]
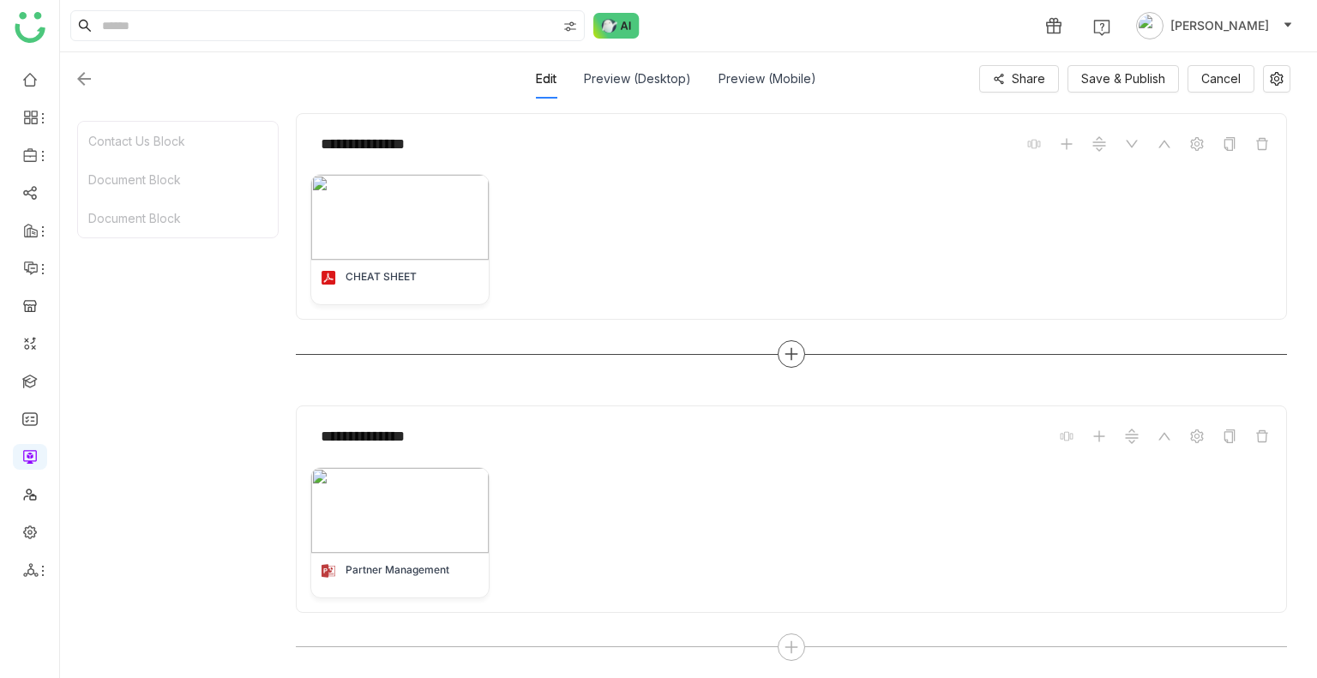
click at [790, 353] on icon at bounding box center [791, 353] width 15 height 15
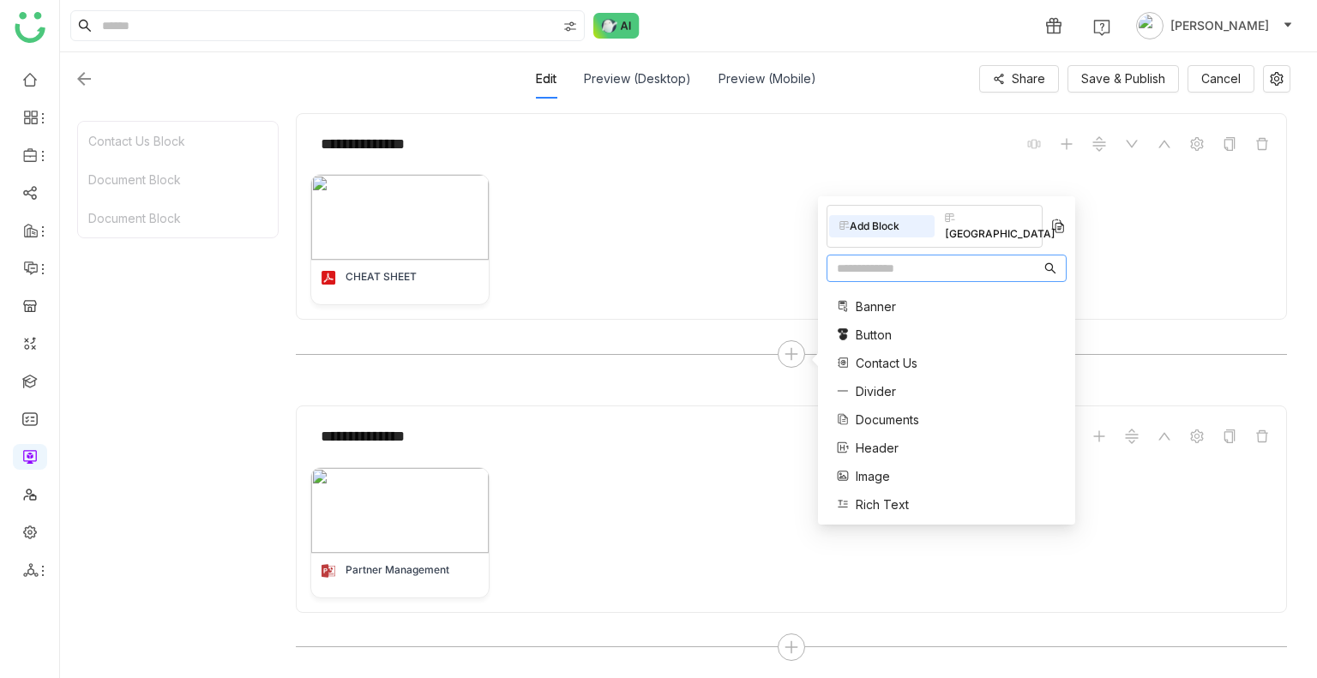
scroll to position [232, 0]
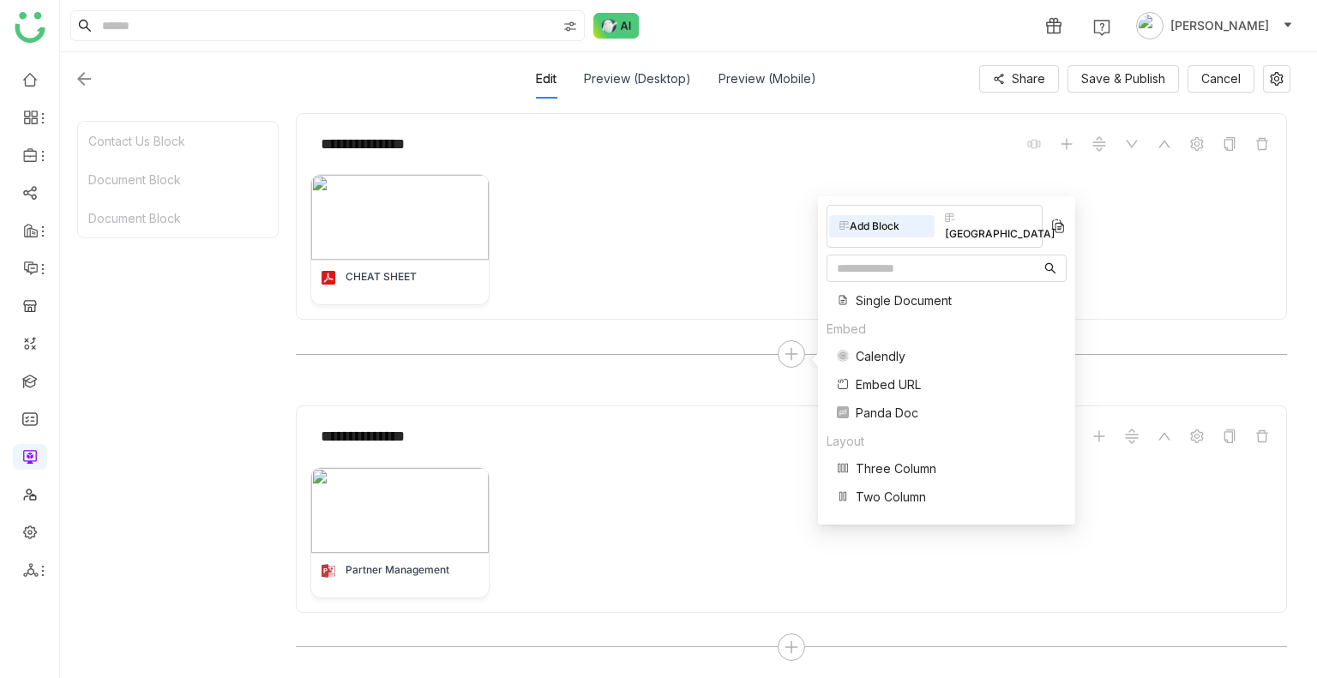
click at [870, 459] on span "Three Column" at bounding box center [896, 468] width 81 height 18
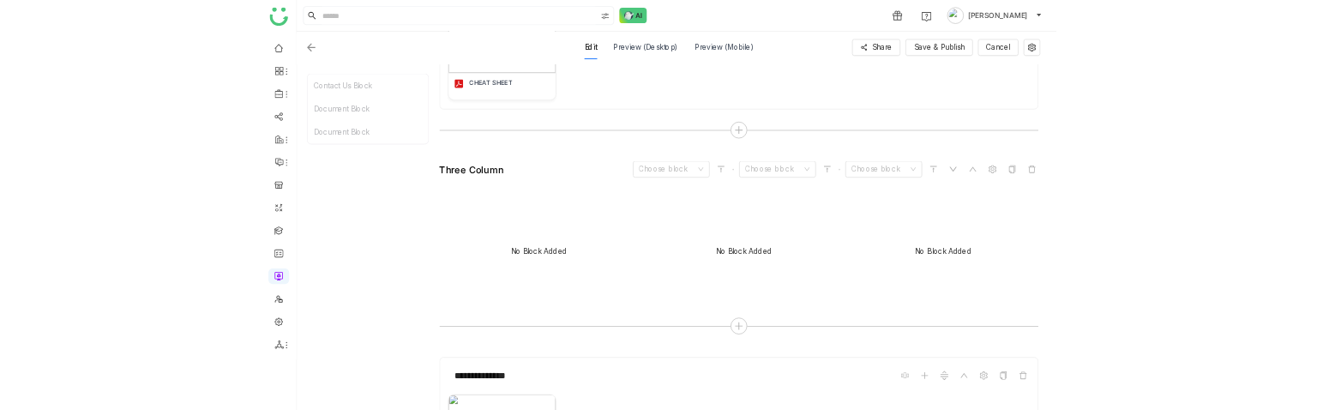
scroll to position [710, 0]
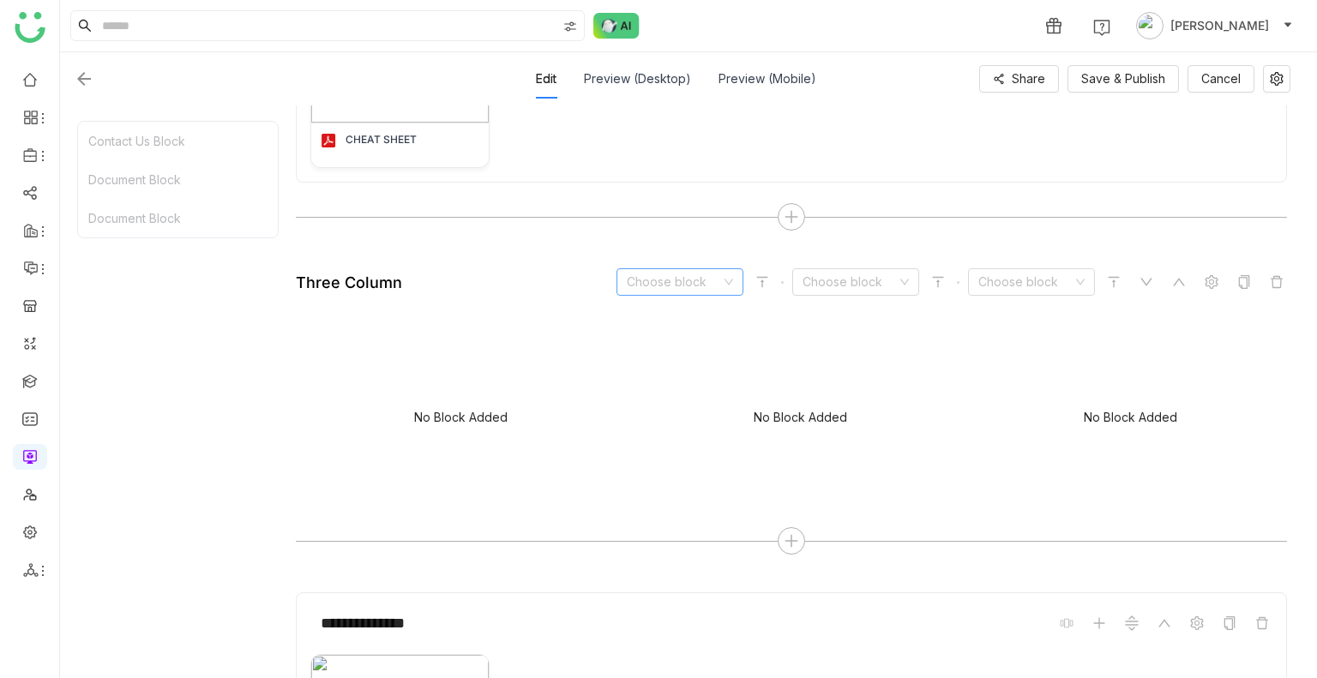
click at [662, 282] on input at bounding box center [674, 282] width 94 height 26
click at [652, 375] on div "Document" at bounding box center [680, 368] width 106 height 19
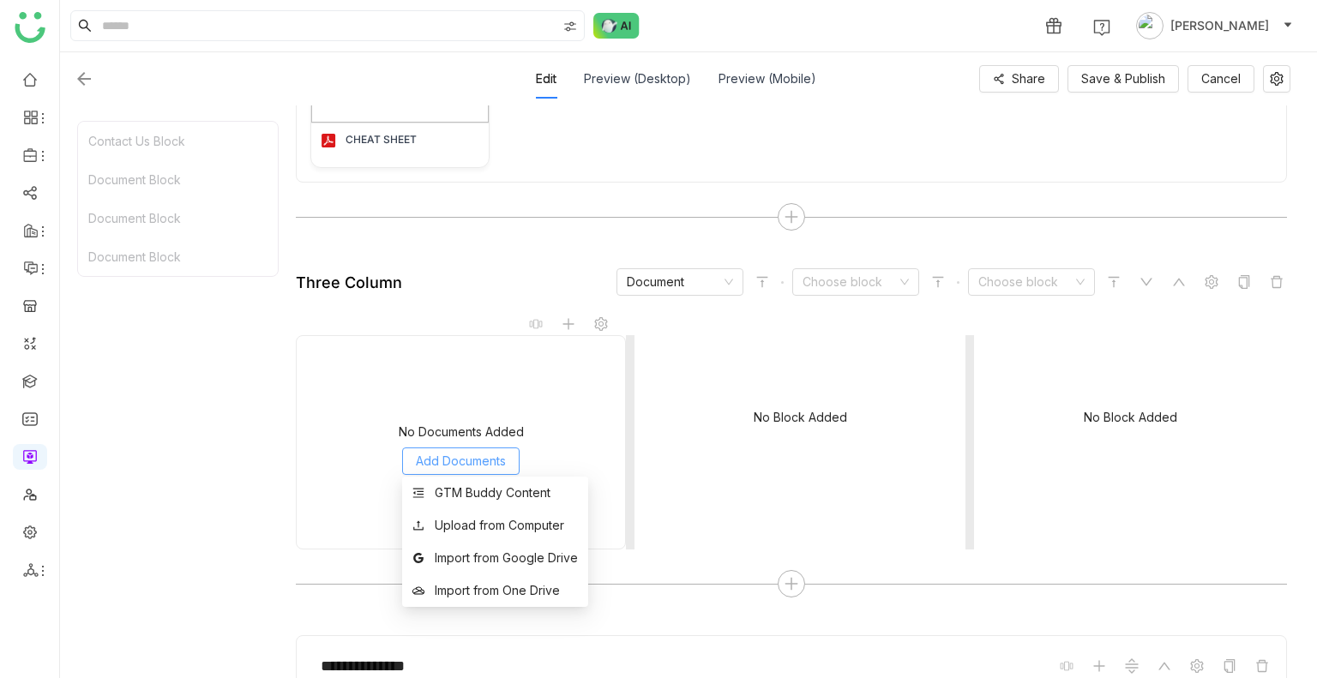
click at [453, 447] on button "Add Documents" at bounding box center [460, 460] width 117 height 27
click at [473, 490] on div "GTM Buddy Content" at bounding box center [493, 492] width 116 height 19
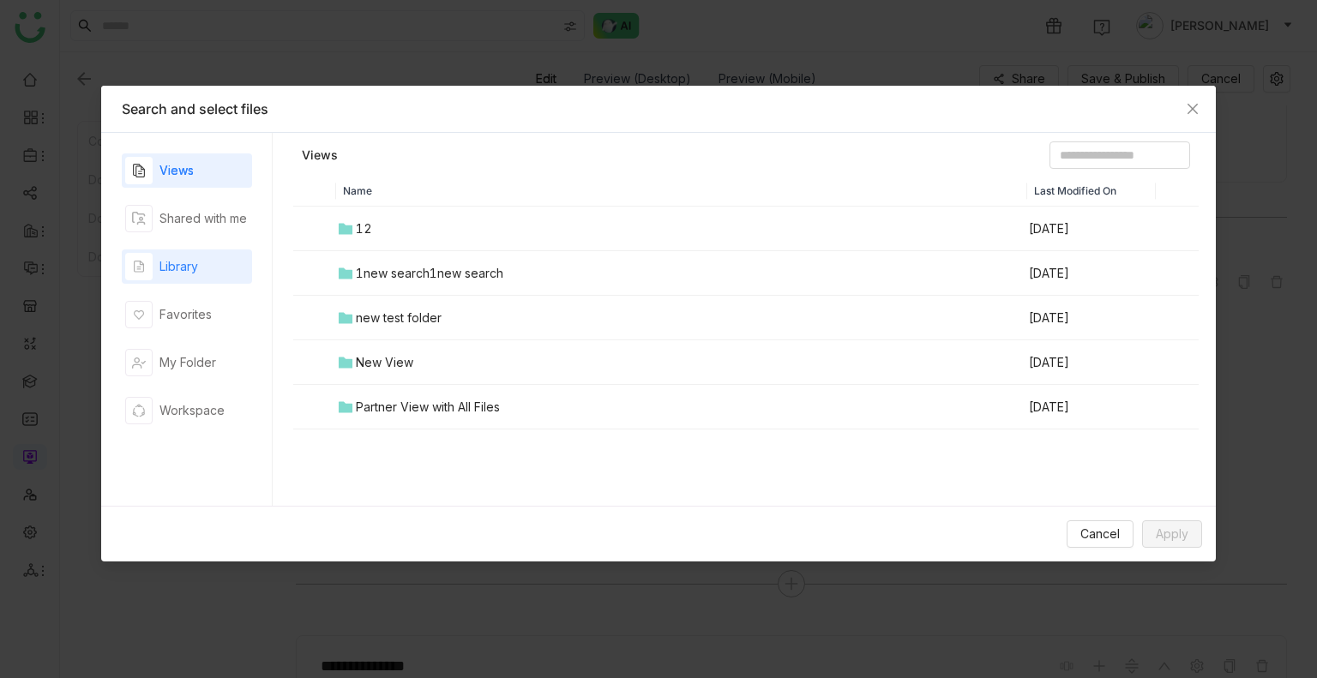
click at [147, 261] on div "button" at bounding box center [138, 266] width 27 height 27
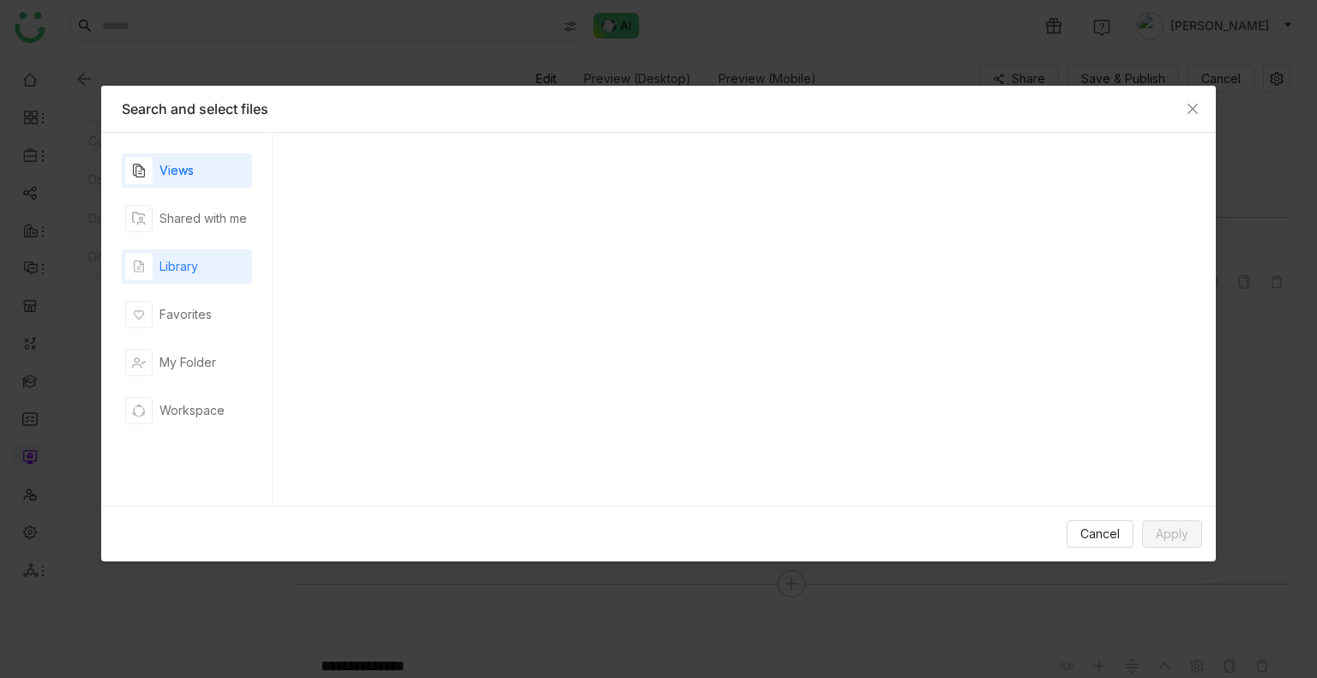
click at [147, 261] on div "button" at bounding box center [138, 266] width 27 height 27
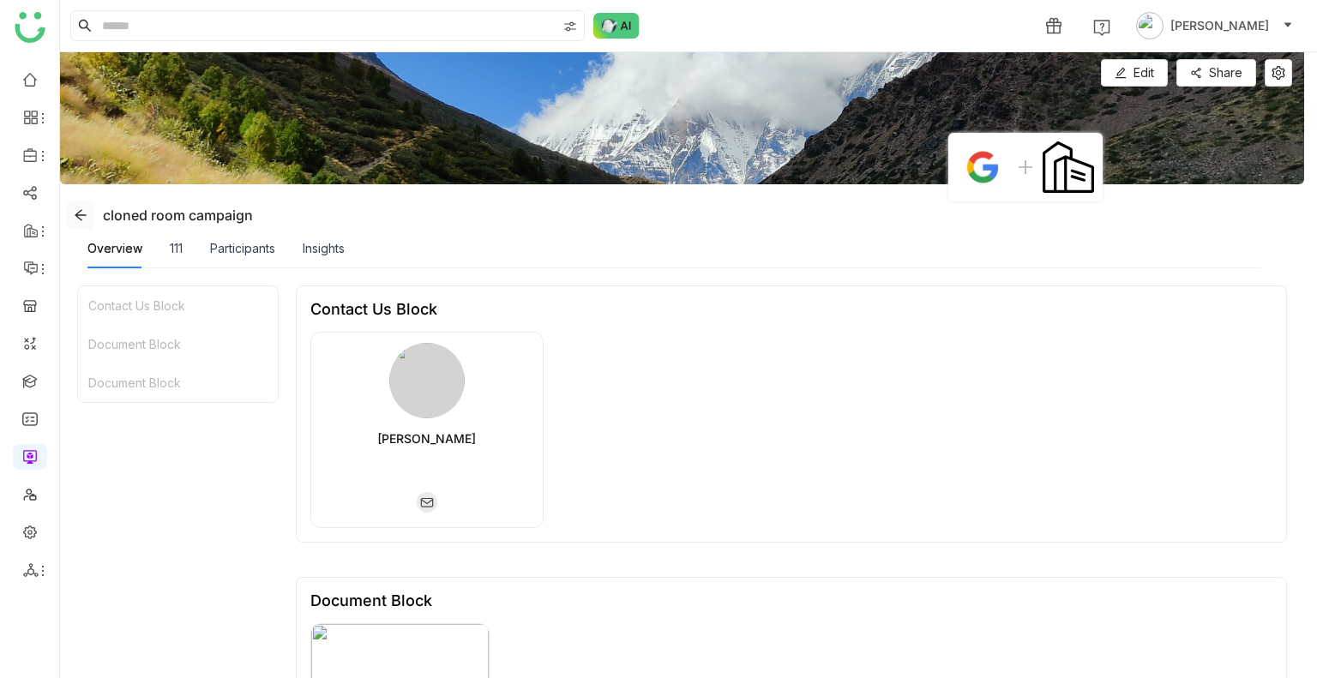
click at [74, 216] on icon at bounding box center [81, 215] width 14 height 14
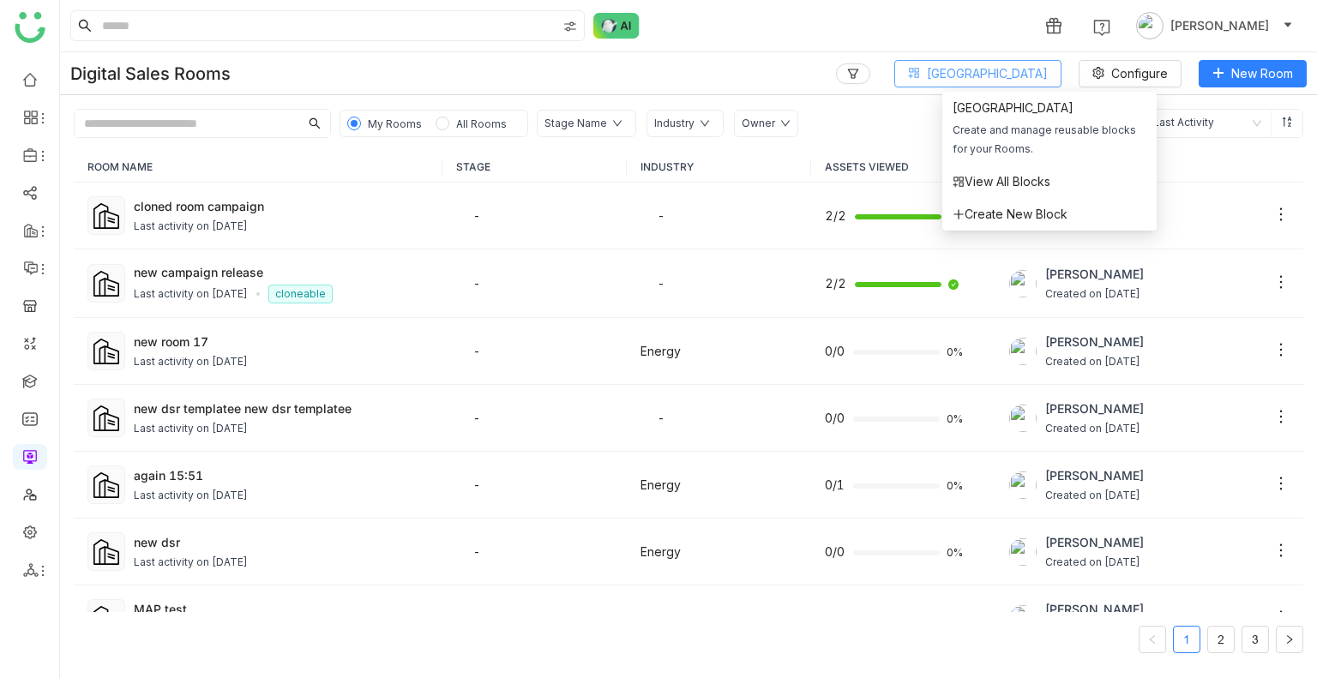
click at [984, 69] on span "[GEOGRAPHIC_DATA]" at bounding box center [987, 73] width 121 height 19
click at [1018, 219] on span "Create New Block" at bounding box center [1009, 214] width 115 height 19
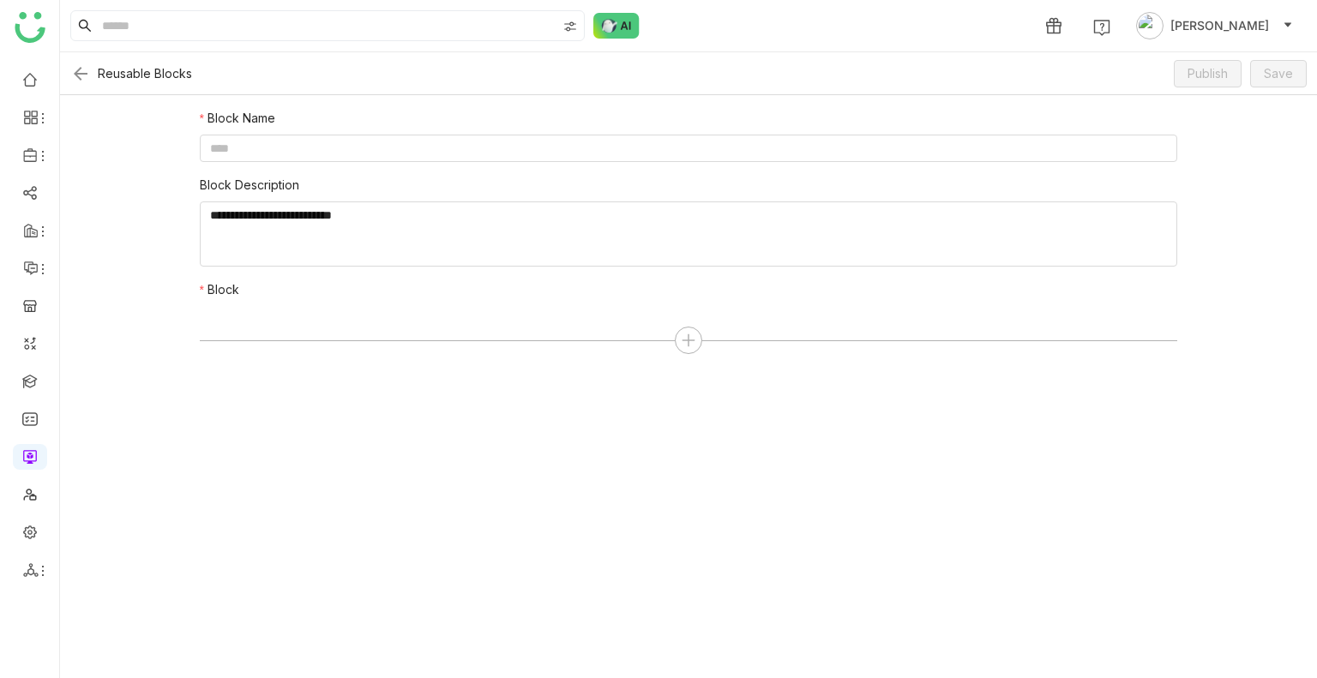
click at [79, 71] on img at bounding box center [80, 73] width 21 height 21
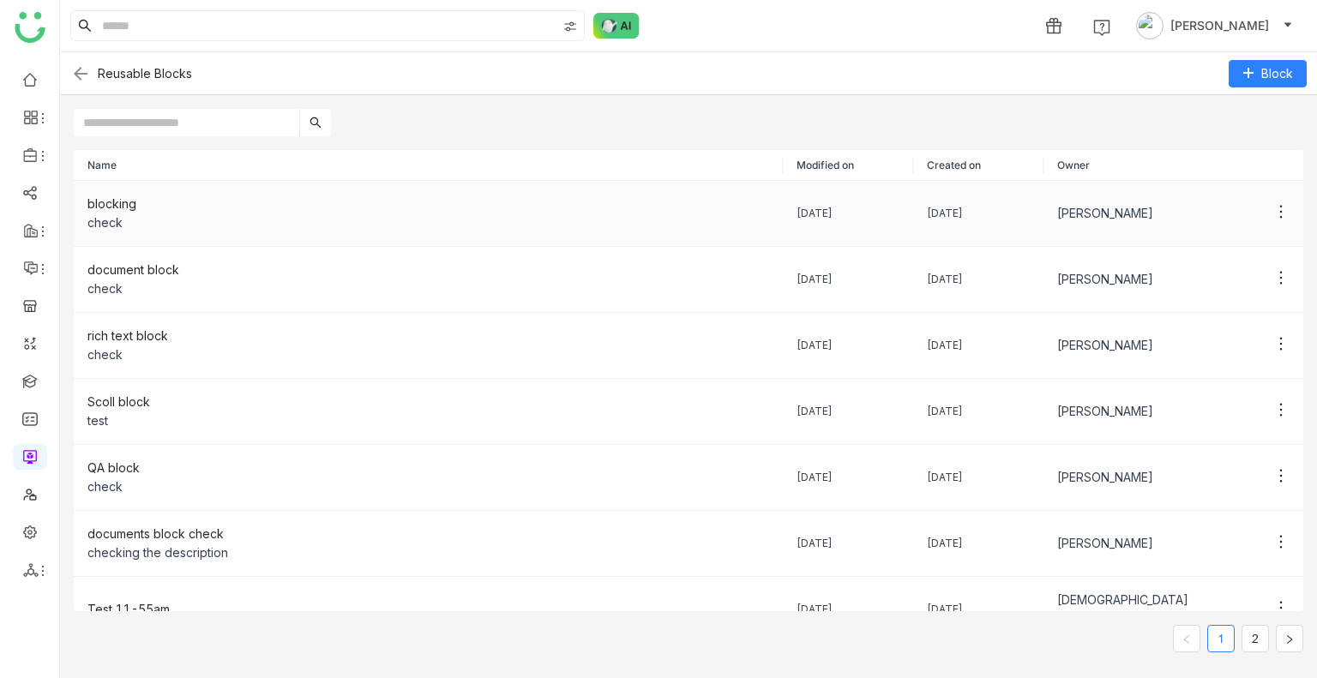
click at [383, 231] on div "check" at bounding box center [428, 222] width 682 height 19
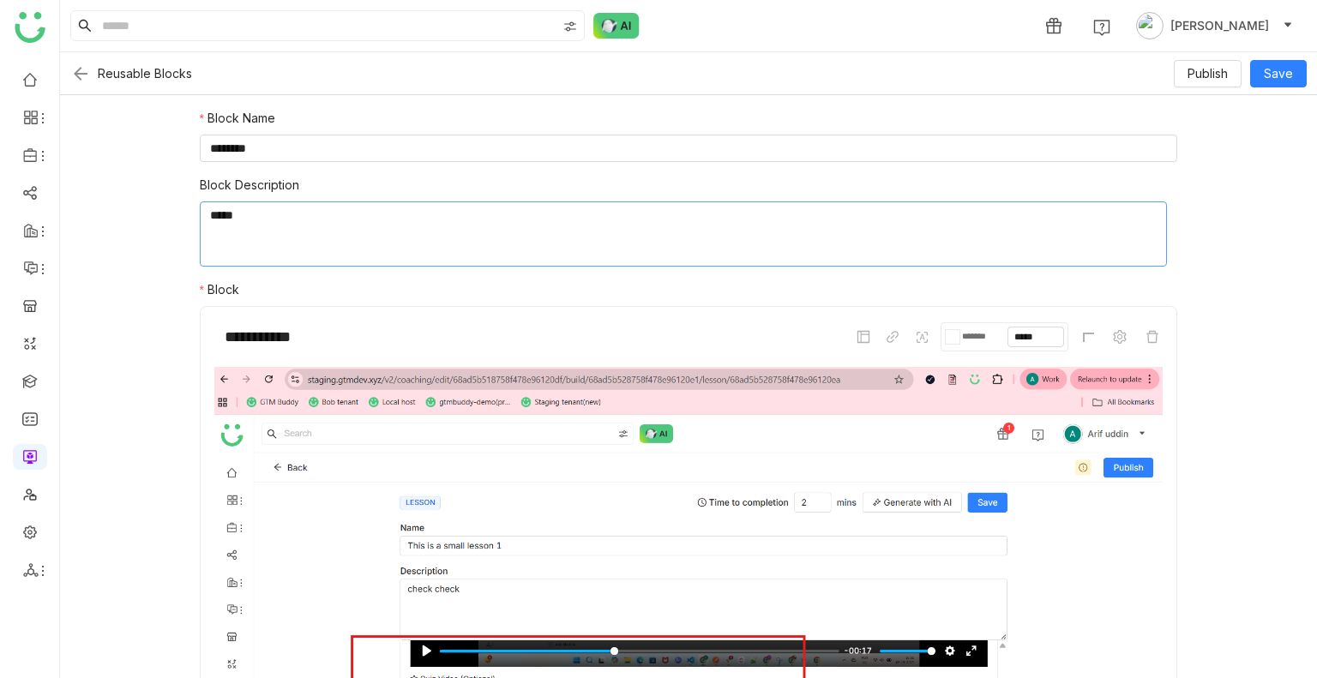
click at [382, 230] on textarea at bounding box center [684, 233] width 968 height 65
type textarea "********"
click at [1264, 75] on button "Save" at bounding box center [1278, 73] width 57 height 27
click at [1189, 74] on span "Publish" at bounding box center [1207, 73] width 40 height 19
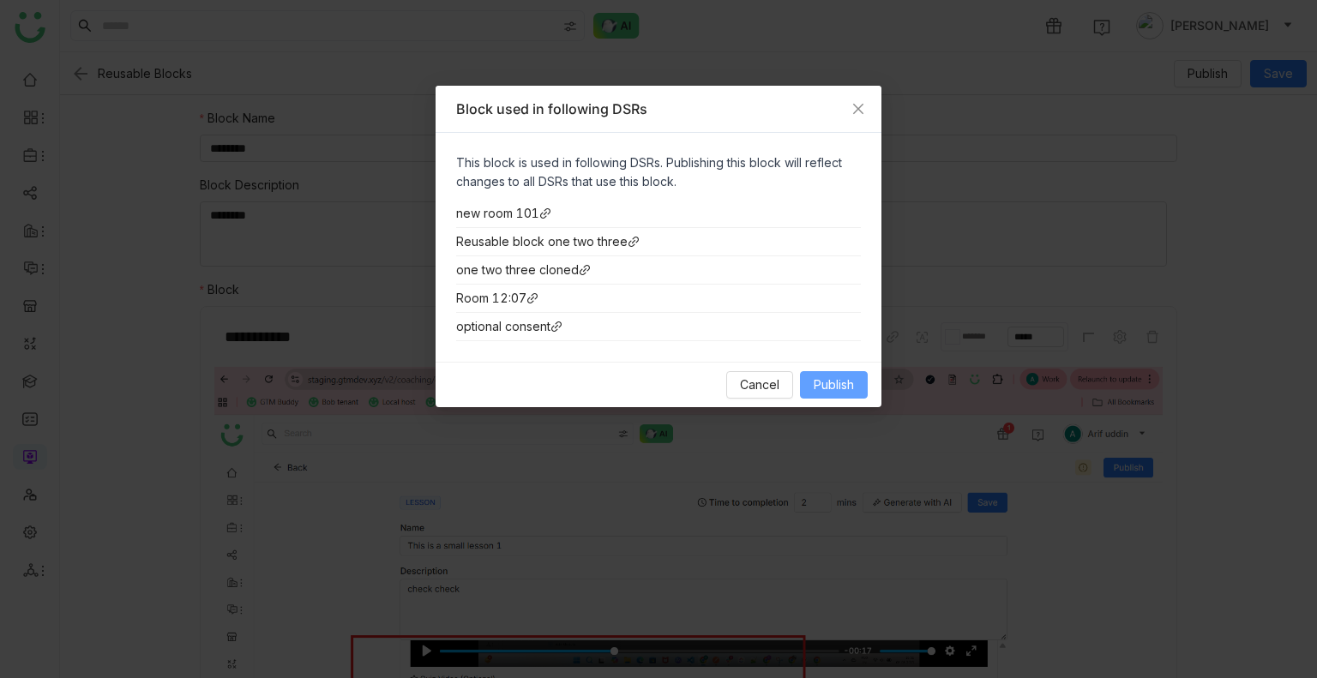
click at [821, 375] on span "Publish" at bounding box center [834, 384] width 40 height 19
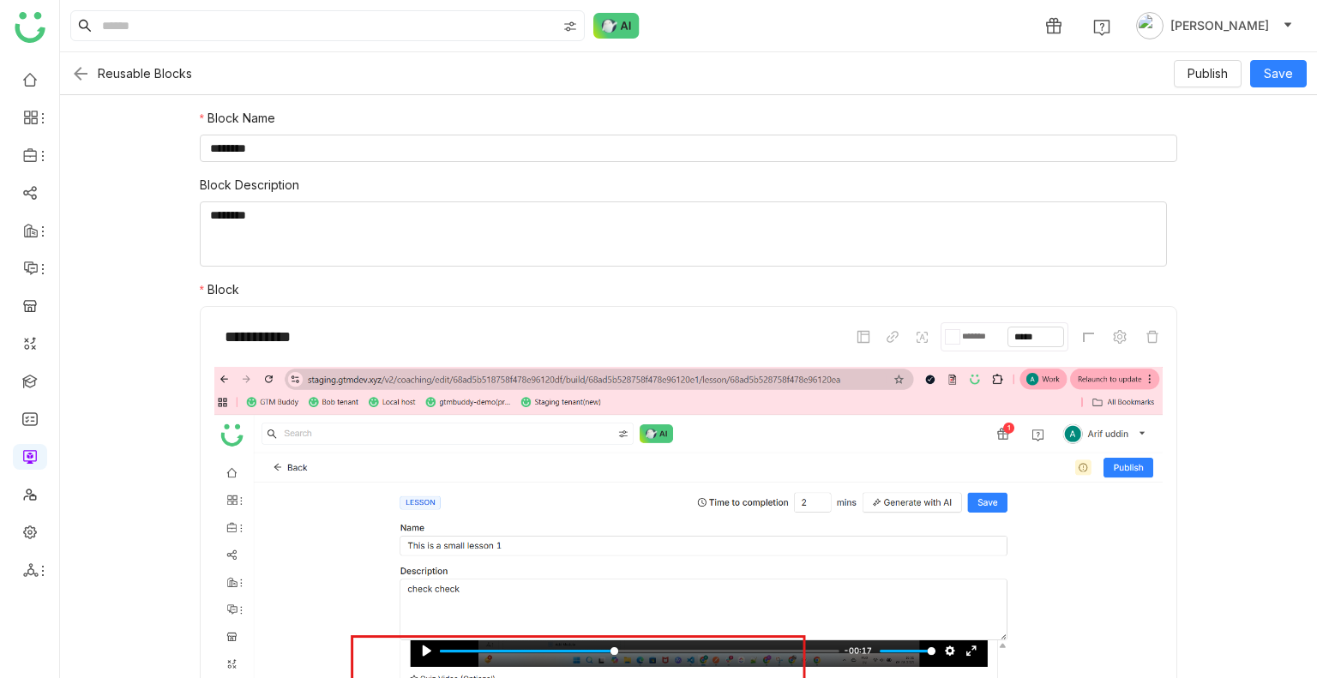
click at [72, 75] on img at bounding box center [80, 73] width 21 height 21
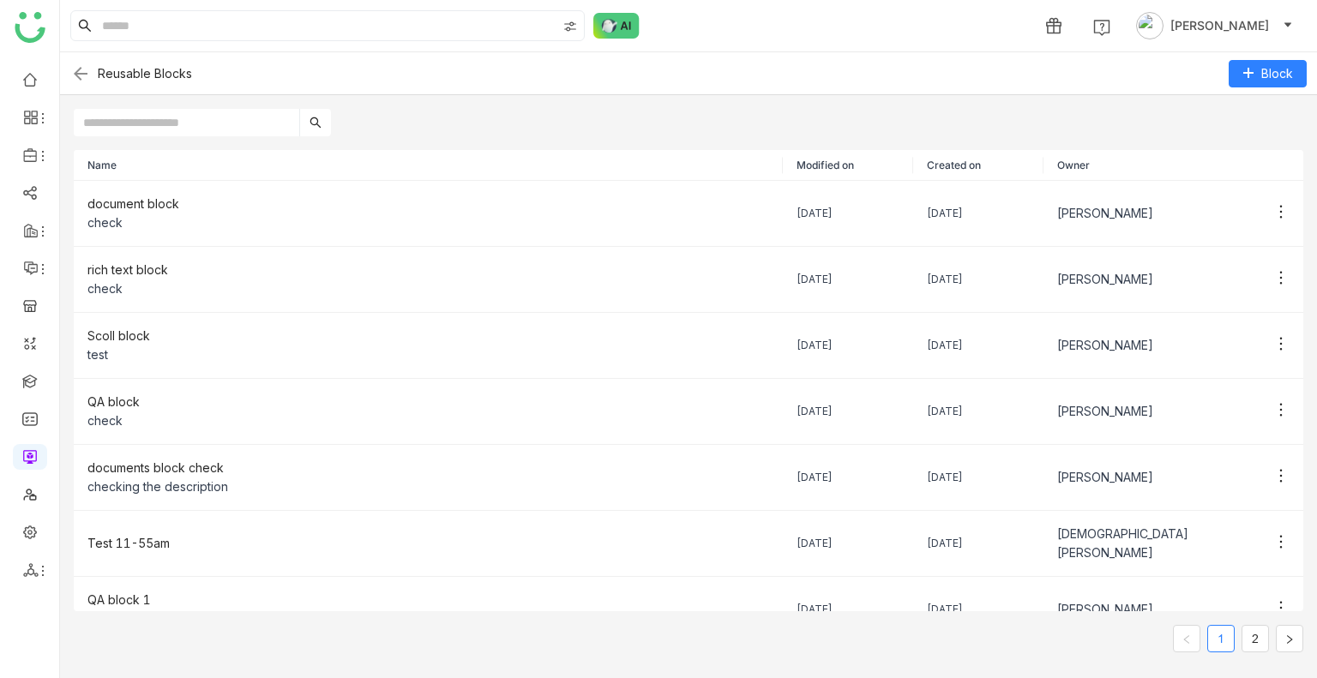
click at [75, 66] on img at bounding box center [80, 73] width 21 height 21
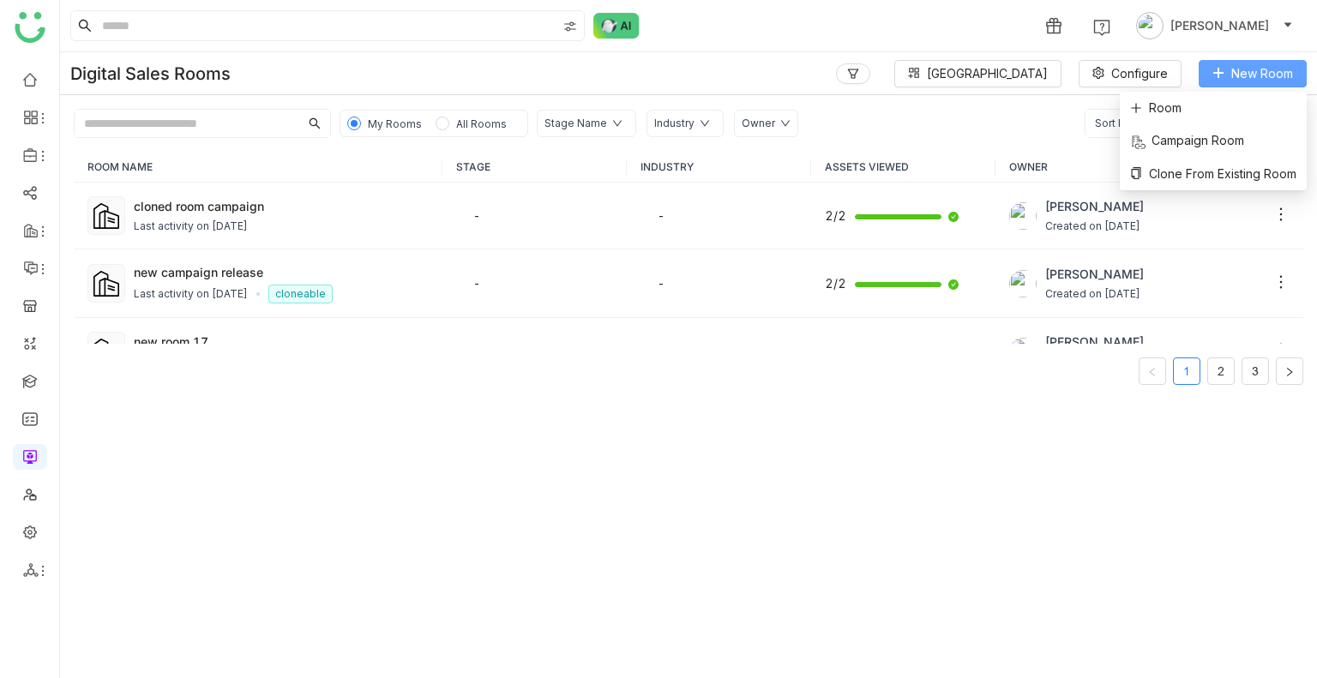
click at [1252, 71] on span "New Room" at bounding box center [1262, 73] width 62 height 19
click at [1167, 104] on span "Room" at bounding box center [1155, 108] width 51 height 19
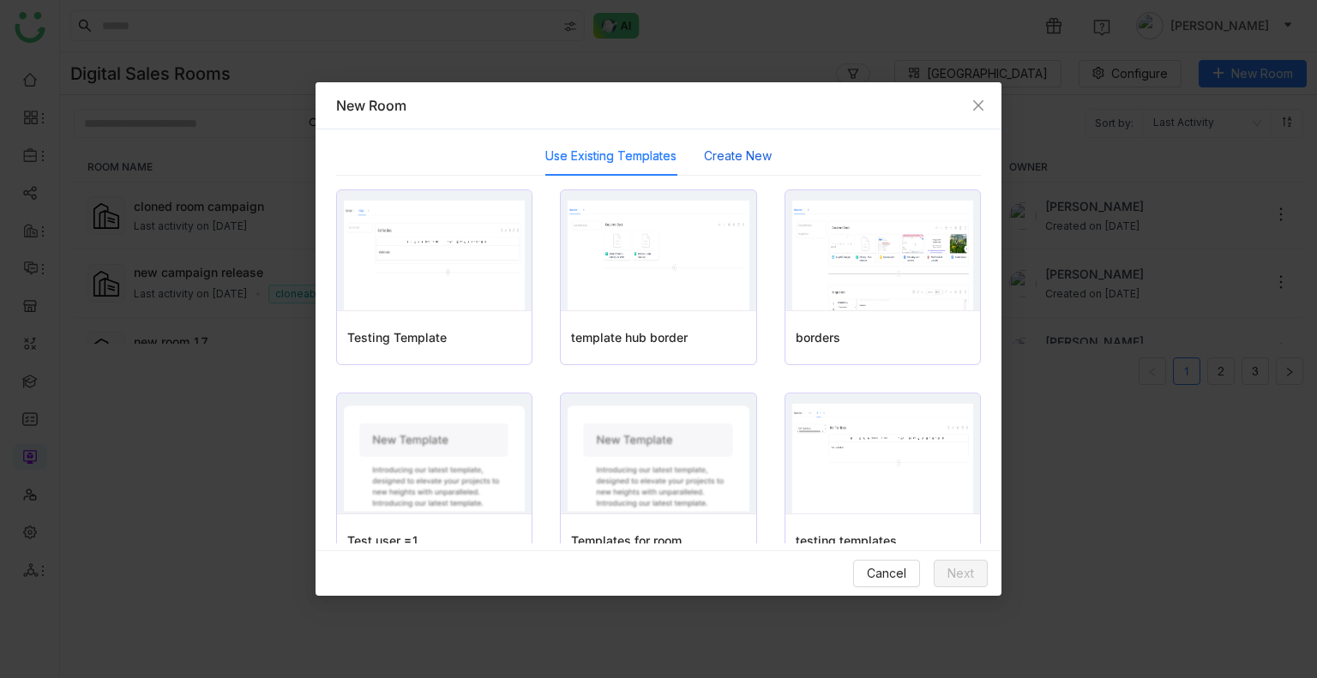
click at [725, 159] on button "Create New" at bounding box center [738, 156] width 68 height 19
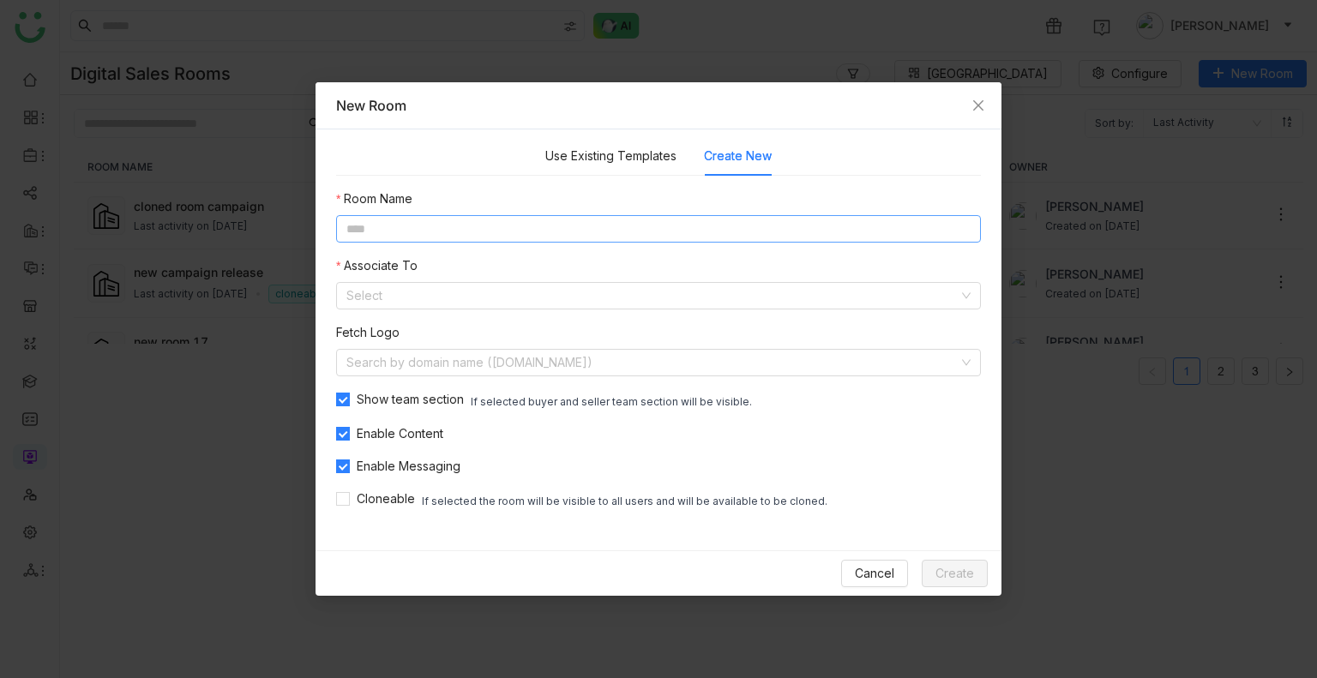
click at [601, 222] on input at bounding box center [658, 228] width 645 height 27
type input "*****"
click at [378, 294] on input at bounding box center [652, 296] width 612 height 26
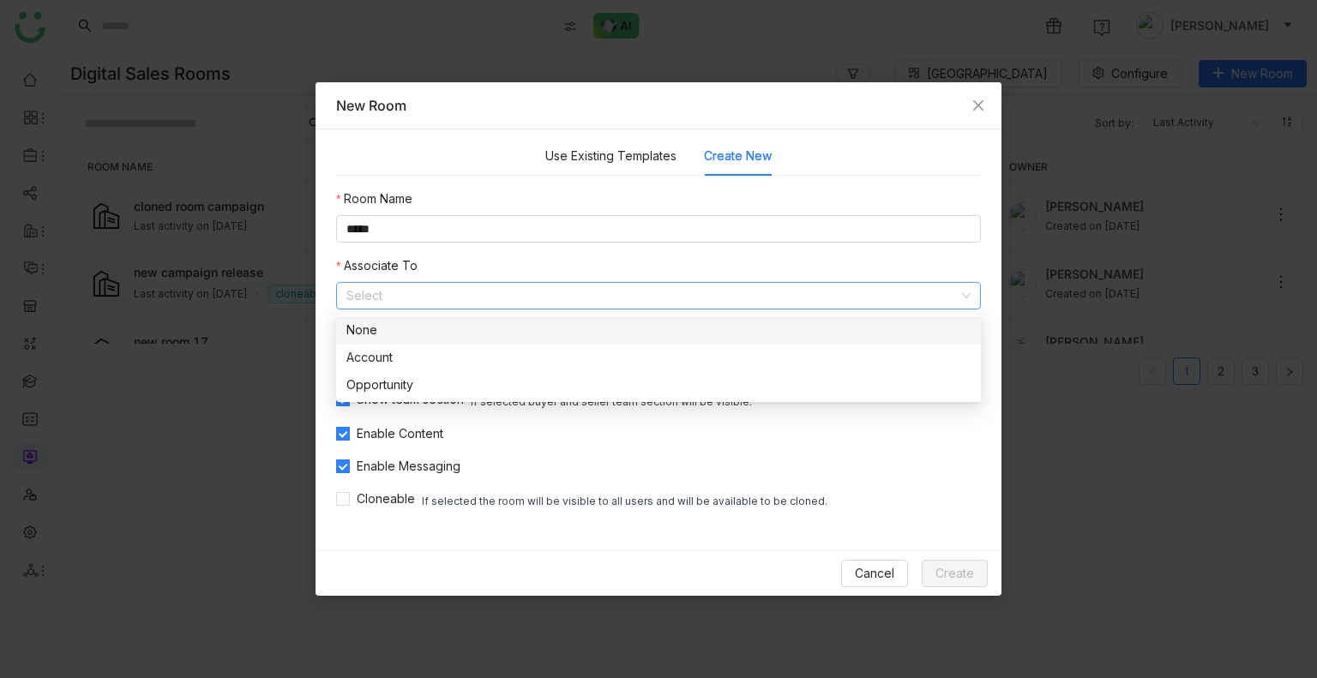
click at [378, 294] on input at bounding box center [652, 296] width 612 height 26
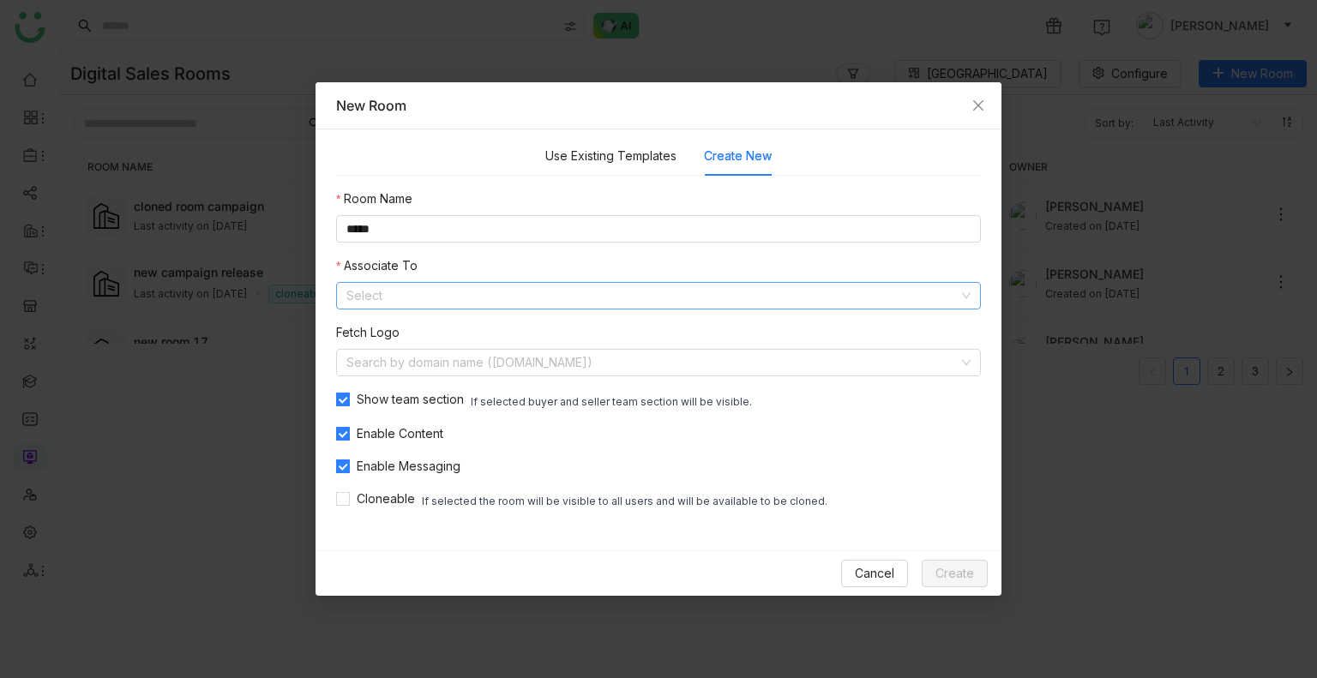
click at [378, 294] on input at bounding box center [652, 296] width 612 height 26
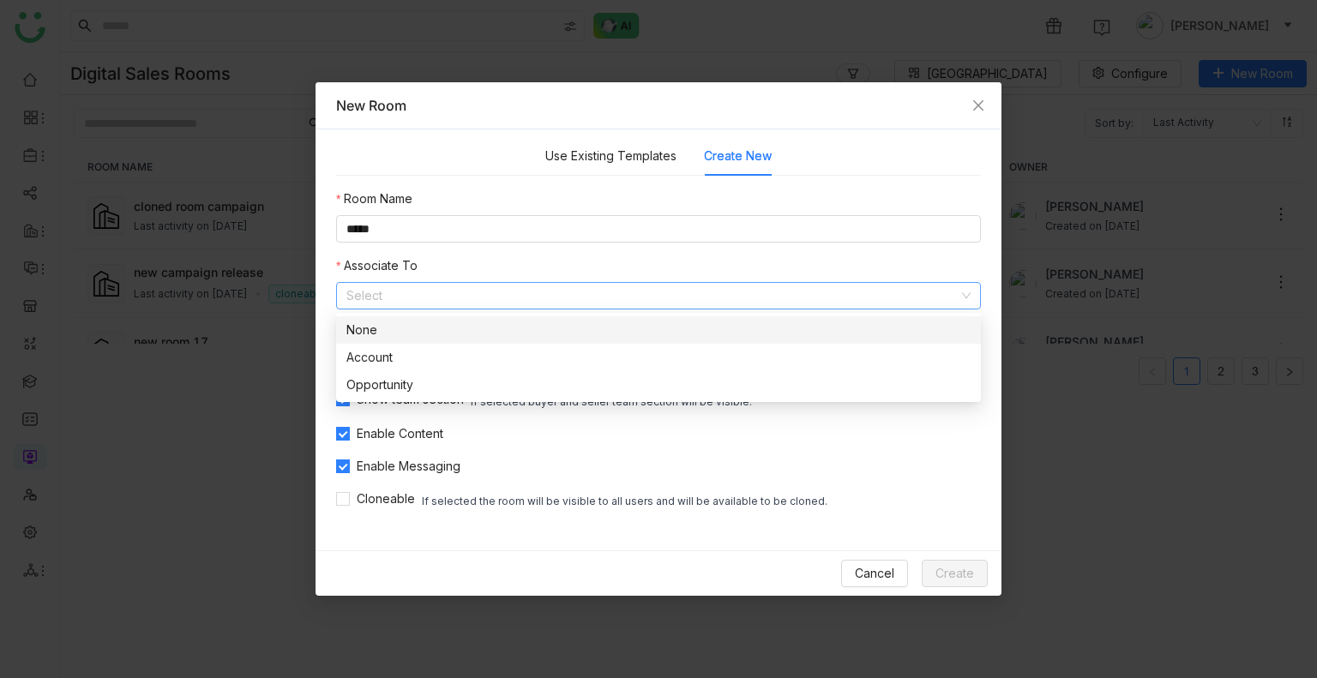
click at [377, 330] on div "None" at bounding box center [658, 330] width 624 height 19
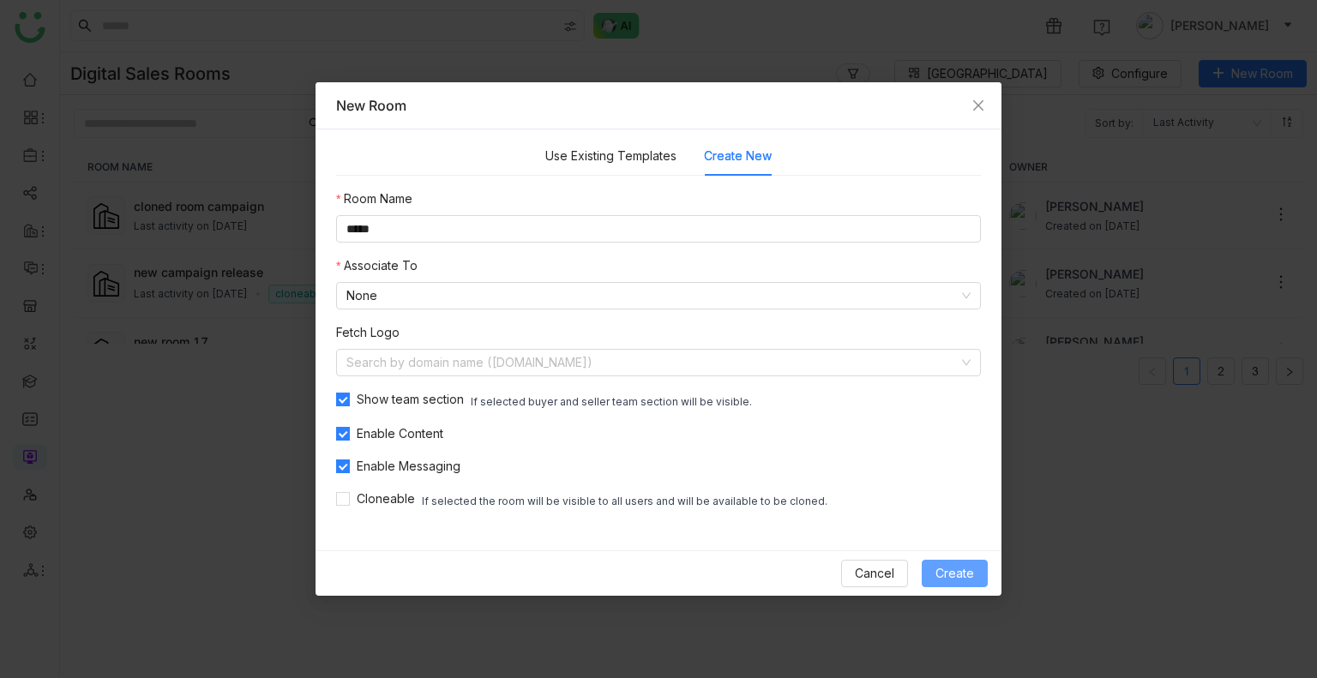
click at [958, 409] on span "Create" at bounding box center [954, 573] width 39 height 19
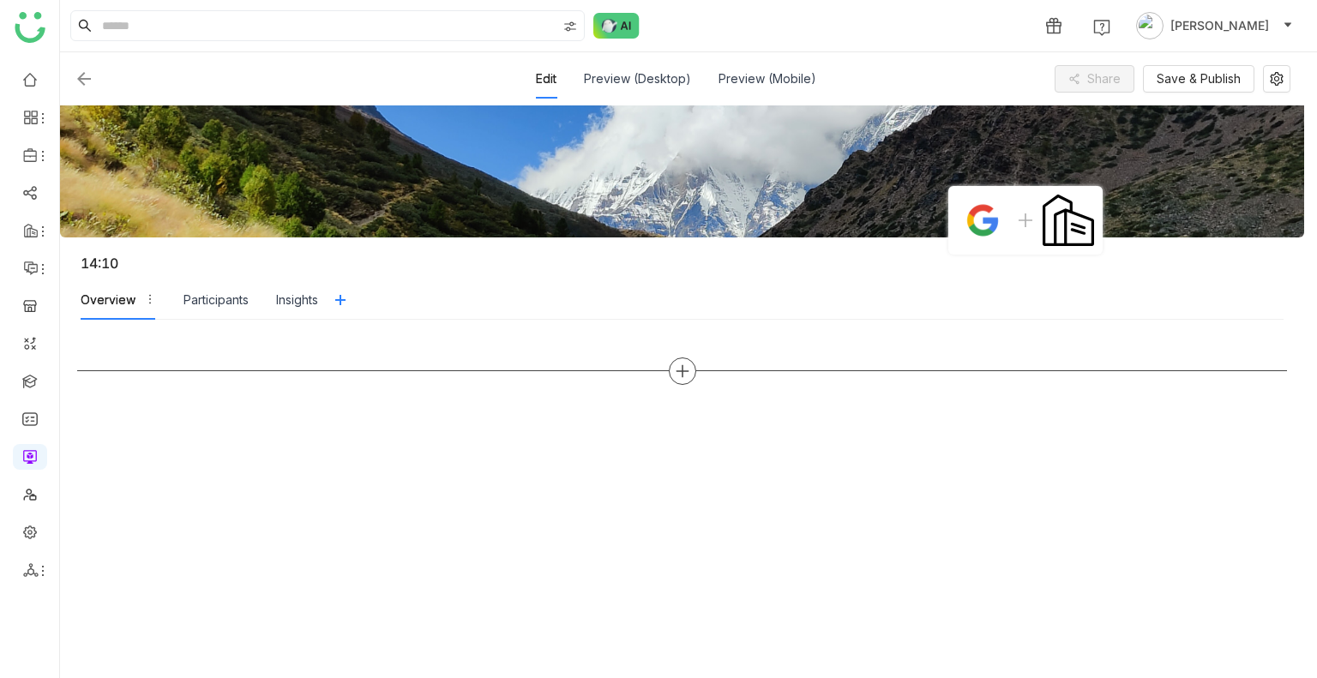
click at [676, 373] on icon at bounding box center [682, 370] width 15 height 15
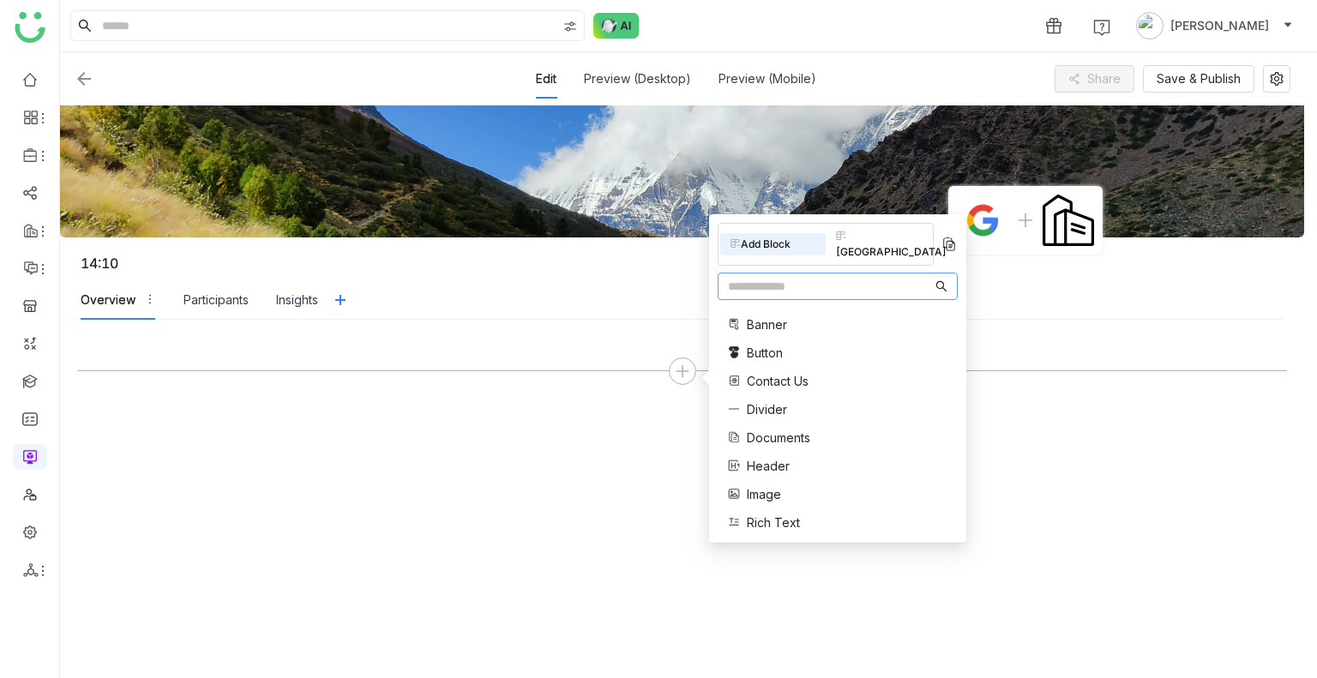
click at [775, 277] on input "text" at bounding box center [830, 286] width 204 height 19
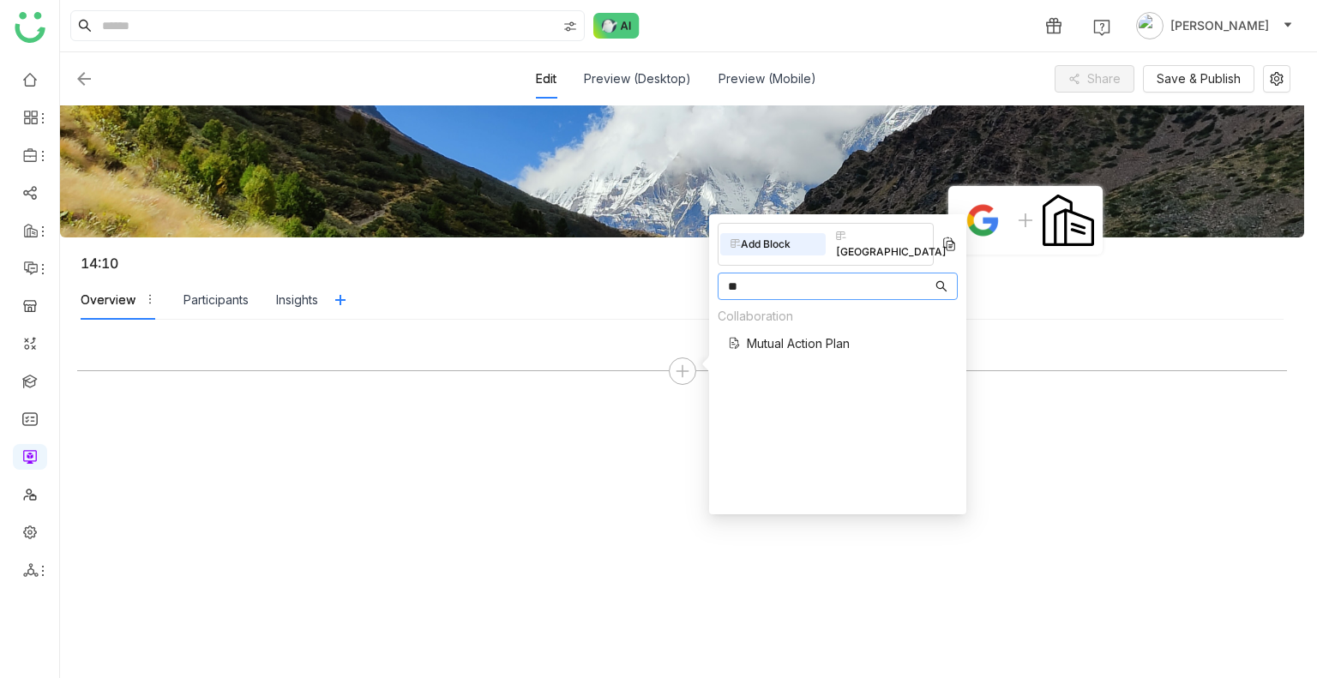
type input "**"
click at [782, 334] on span "Mutual Action Plan" at bounding box center [798, 343] width 103 height 18
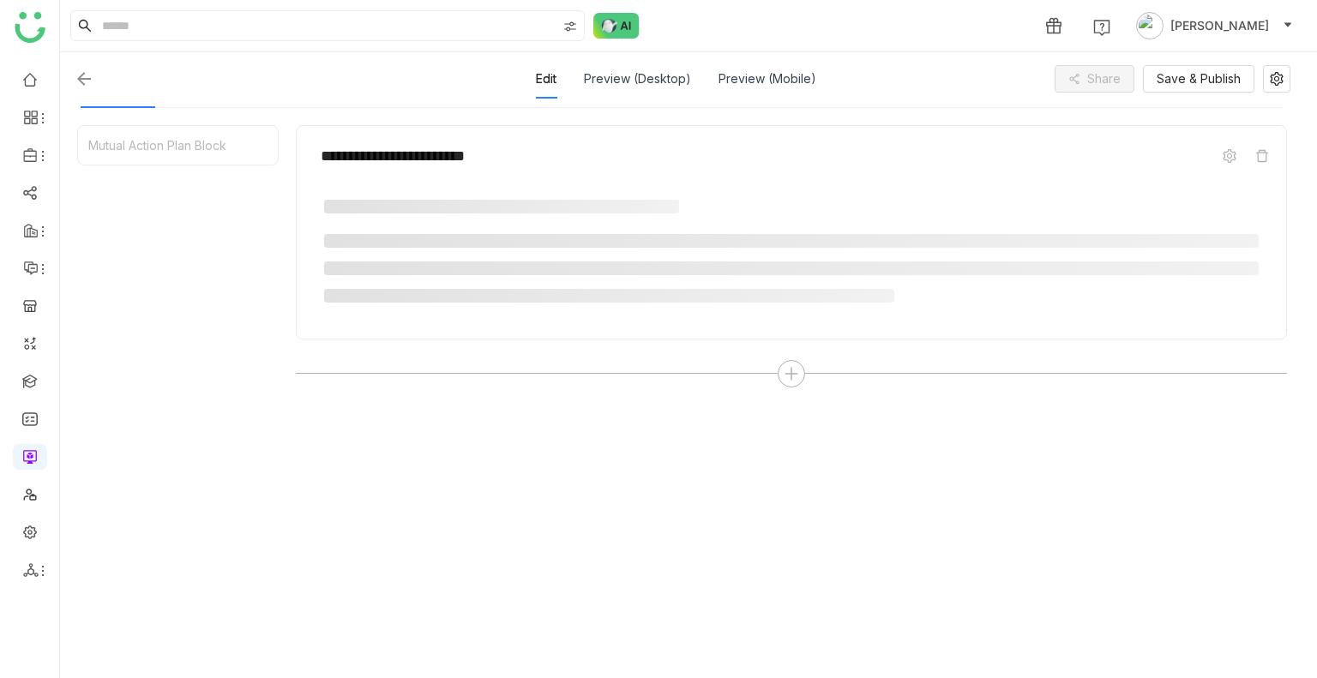
scroll to position [216, 0]
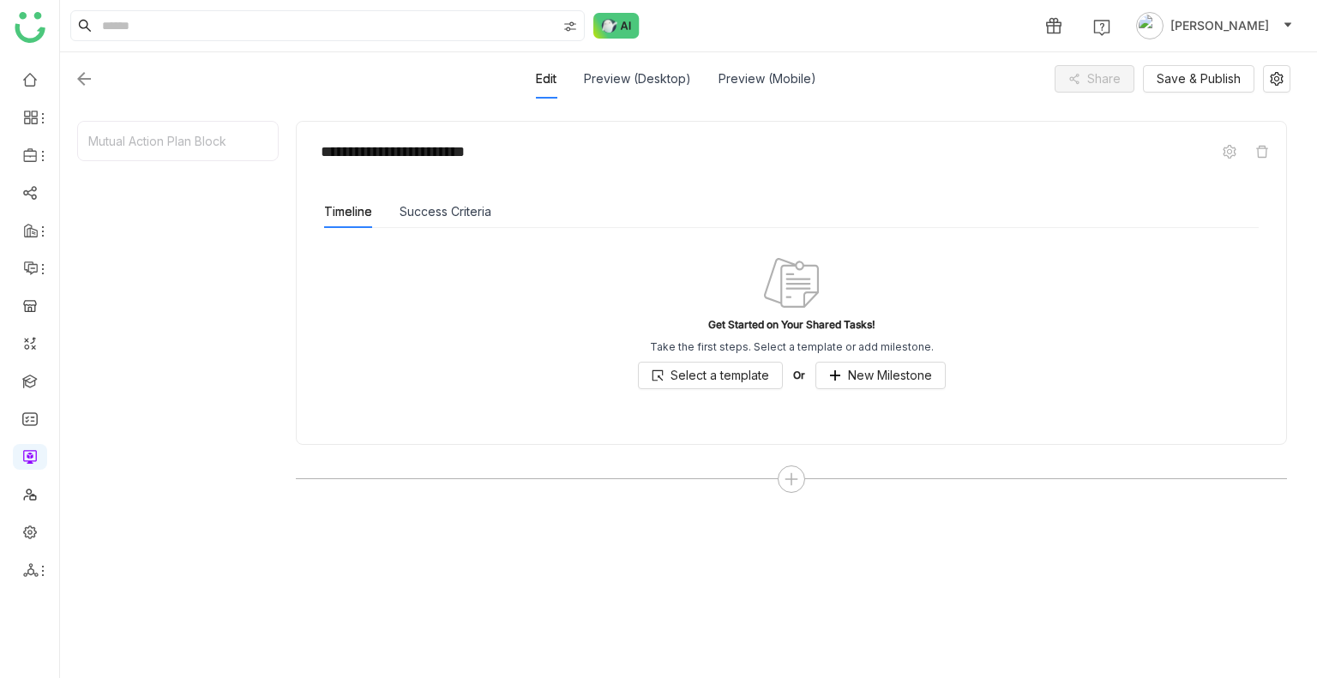
click at [389, 203] on div "Timeline Success Criteria" at bounding box center [407, 211] width 167 height 33
click at [407, 213] on button "Success Criteria" at bounding box center [445, 211] width 92 height 19
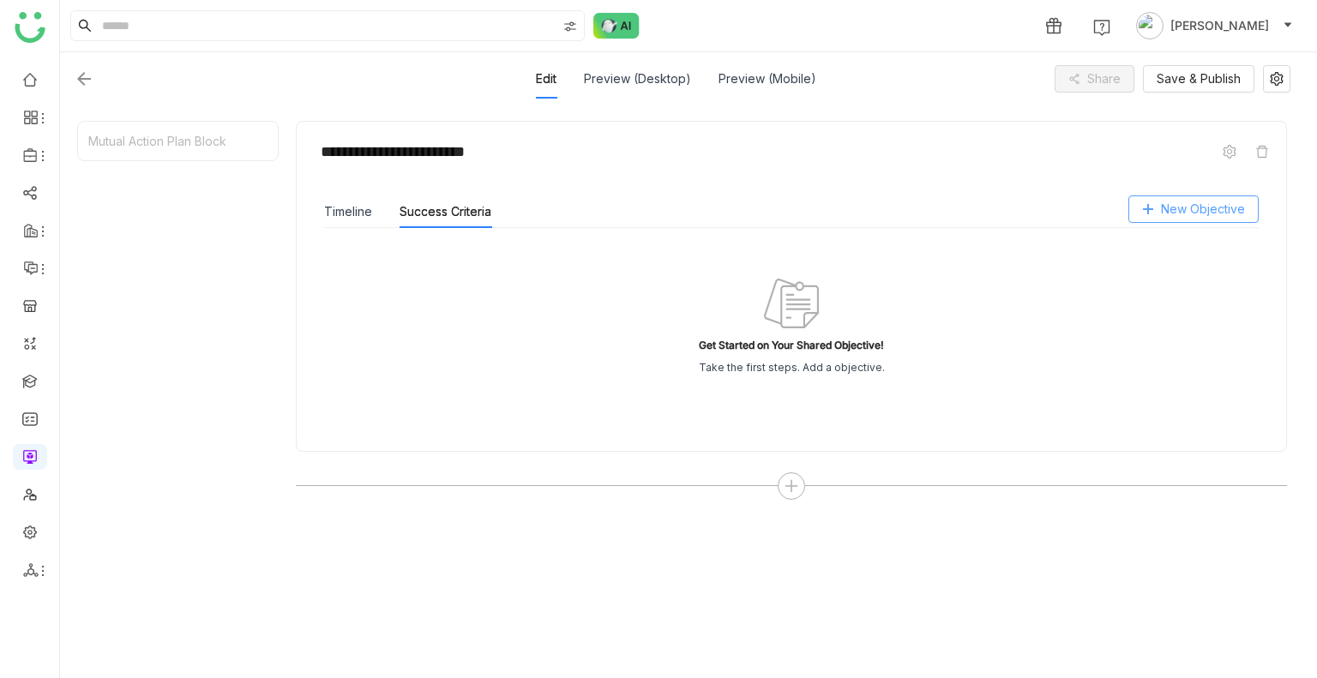
click at [1218, 210] on span "New Objective" at bounding box center [1203, 209] width 84 height 19
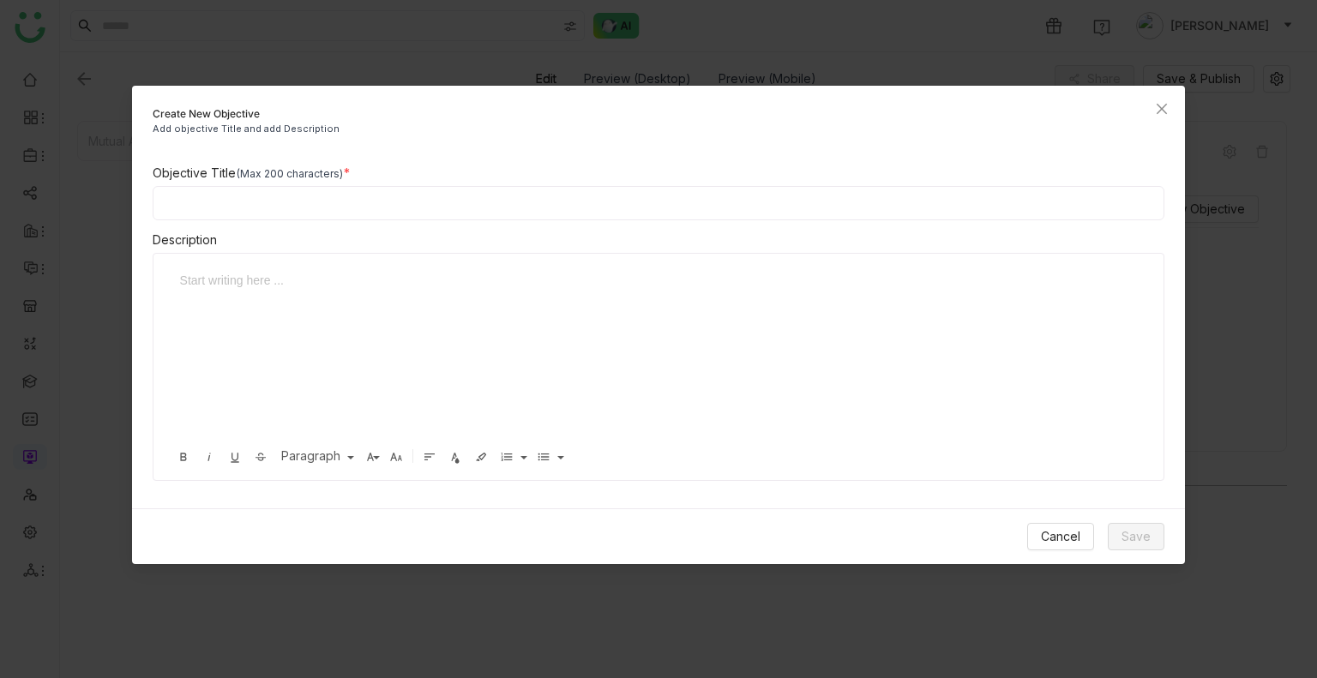
click at [249, 186] on input at bounding box center [659, 203] width 1012 height 34
type input "*"
type input "**********"
click at [271, 280] on div at bounding box center [646, 280] width 932 height 19
click at [262, 207] on input "**********" at bounding box center [659, 203] width 1012 height 34
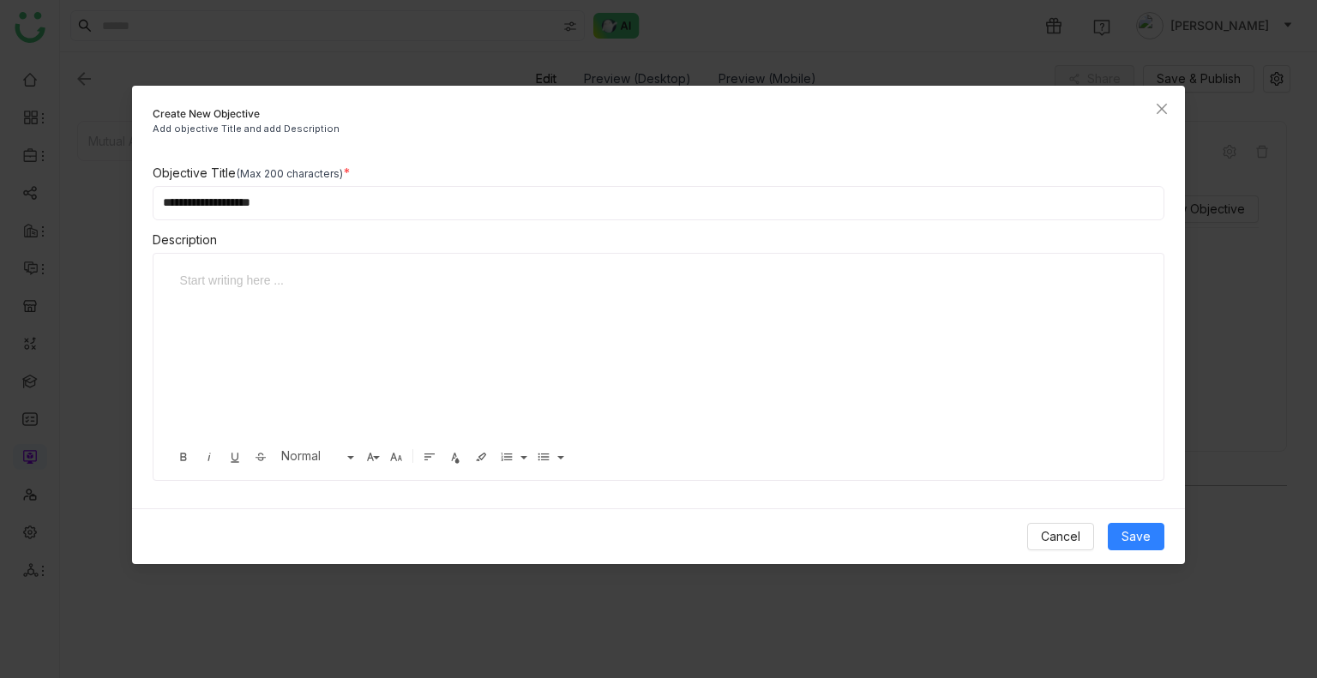
click at [262, 207] on input "**********" at bounding box center [659, 203] width 1012 height 34
click at [260, 279] on div at bounding box center [646, 280] width 932 height 19
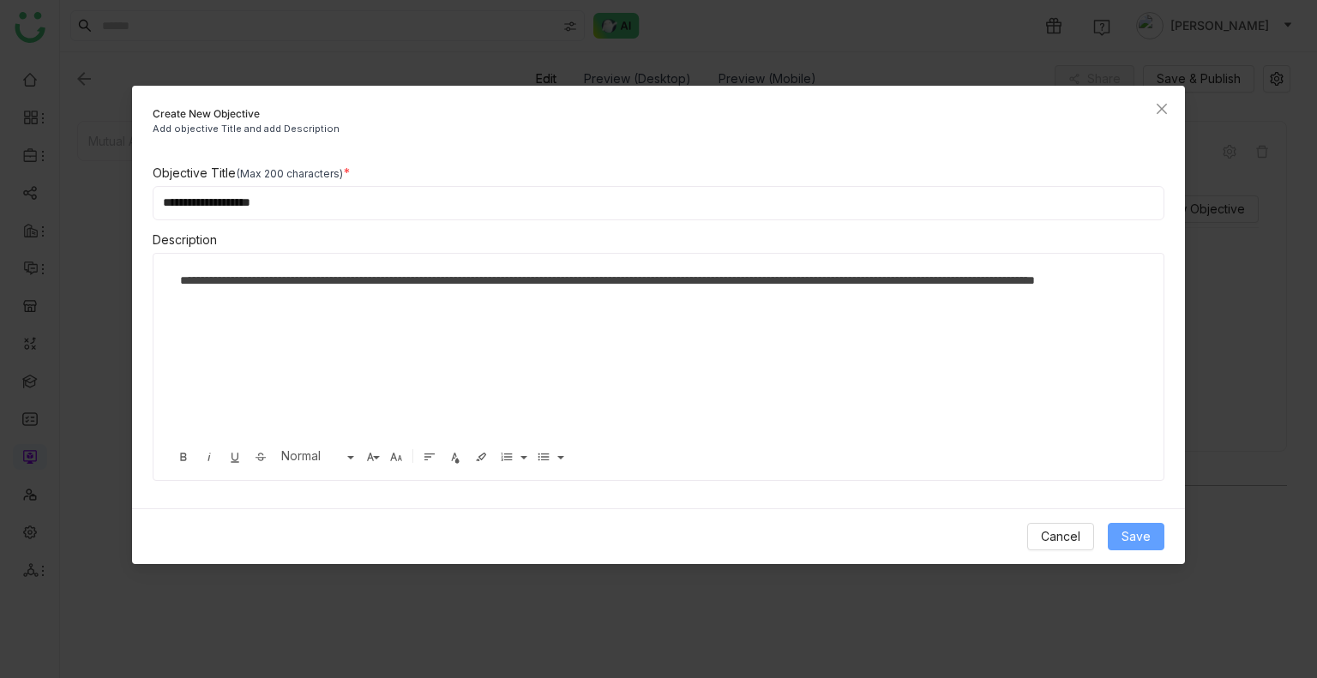
click at [1130, 409] on span "Save" at bounding box center [1135, 536] width 29 height 19
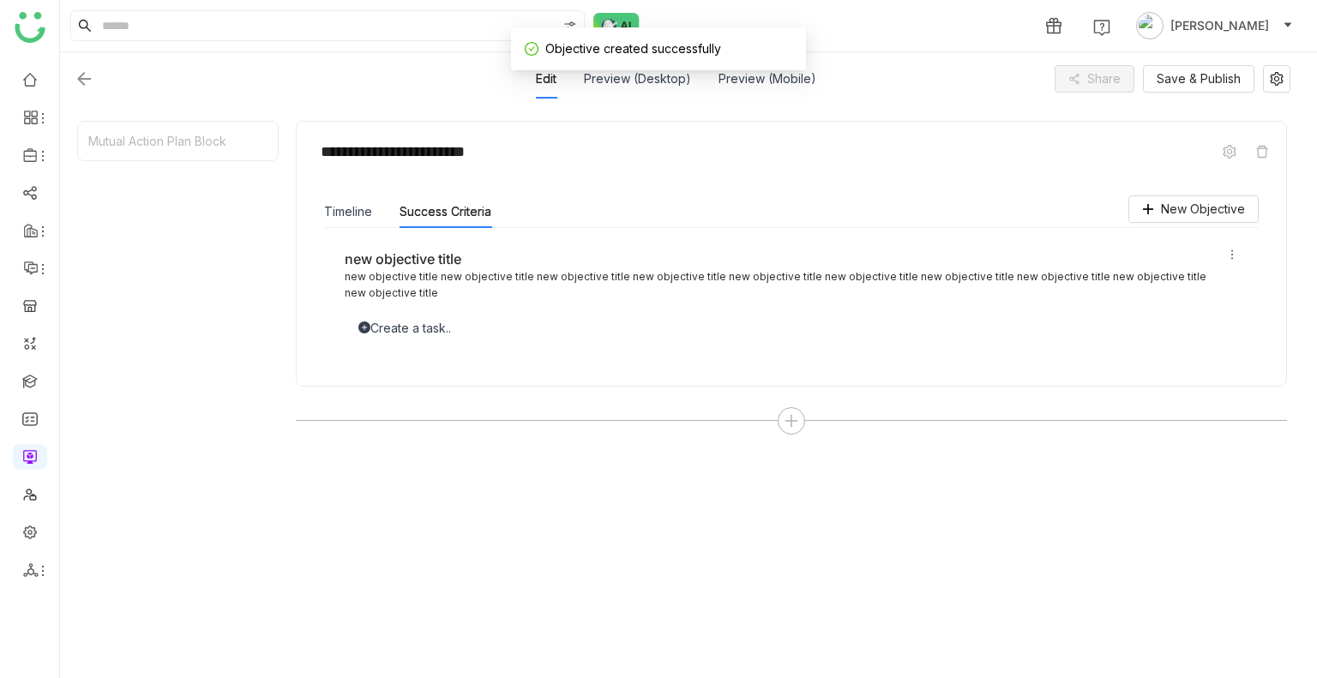
click at [370, 332] on div "Create a task.." at bounding box center [791, 328] width 893 height 19
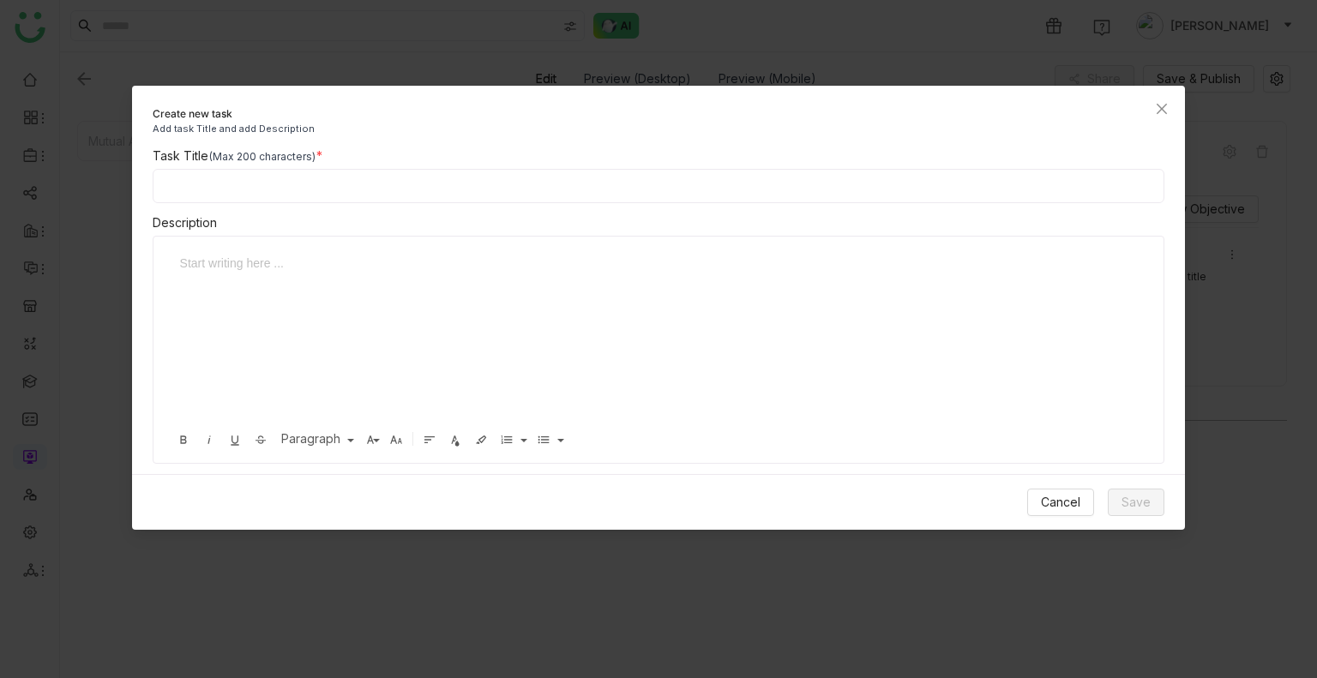
click at [253, 201] on input at bounding box center [659, 186] width 1012 height 34
click at [266, 188] on input "**********" at bounding box center [659, 186] width 1012 height 34
type input "**********"
click at [230, 301] on div at bounding box center [653, 339] width 964 height 171
click at [336, 268] on div "**********" at bounding box center [646, 263] width 932 height 19
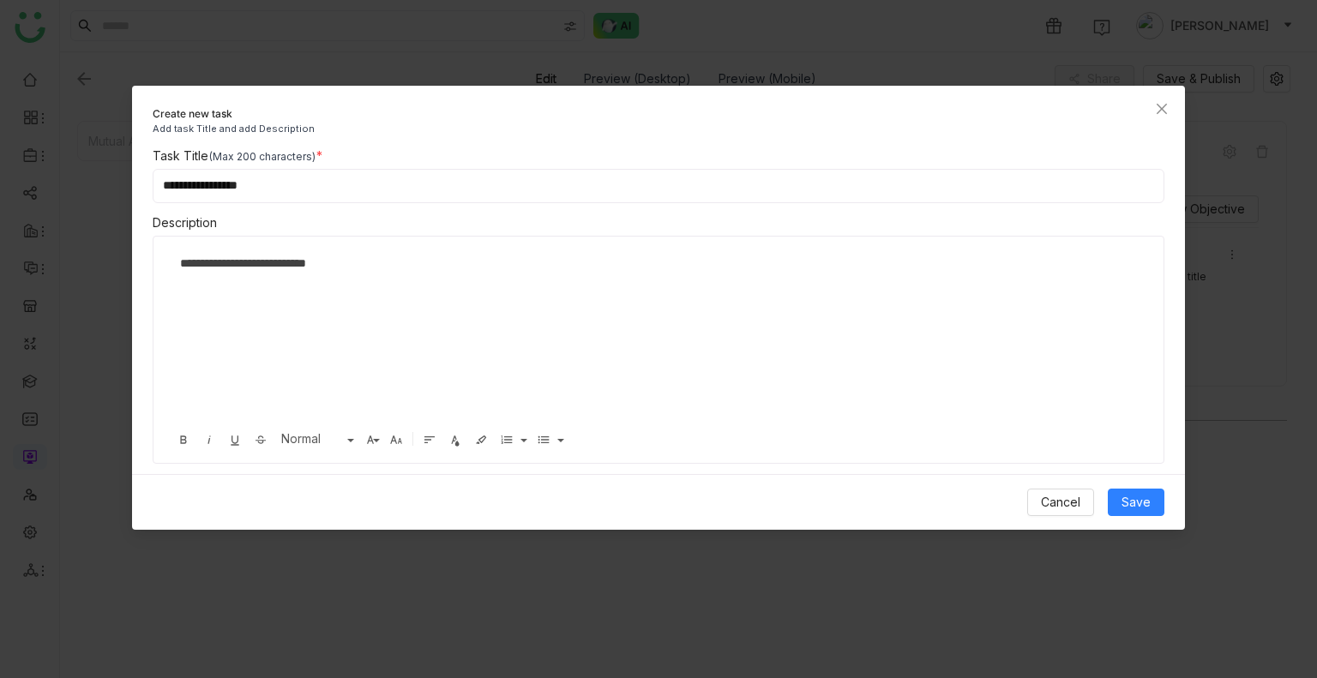
click at [336, 268] on div "**********" at bounding box center [646, 263] width 932 height 19
click at [357, 265] on div "**********" at bounding box center [646, 263] width 932 height 19
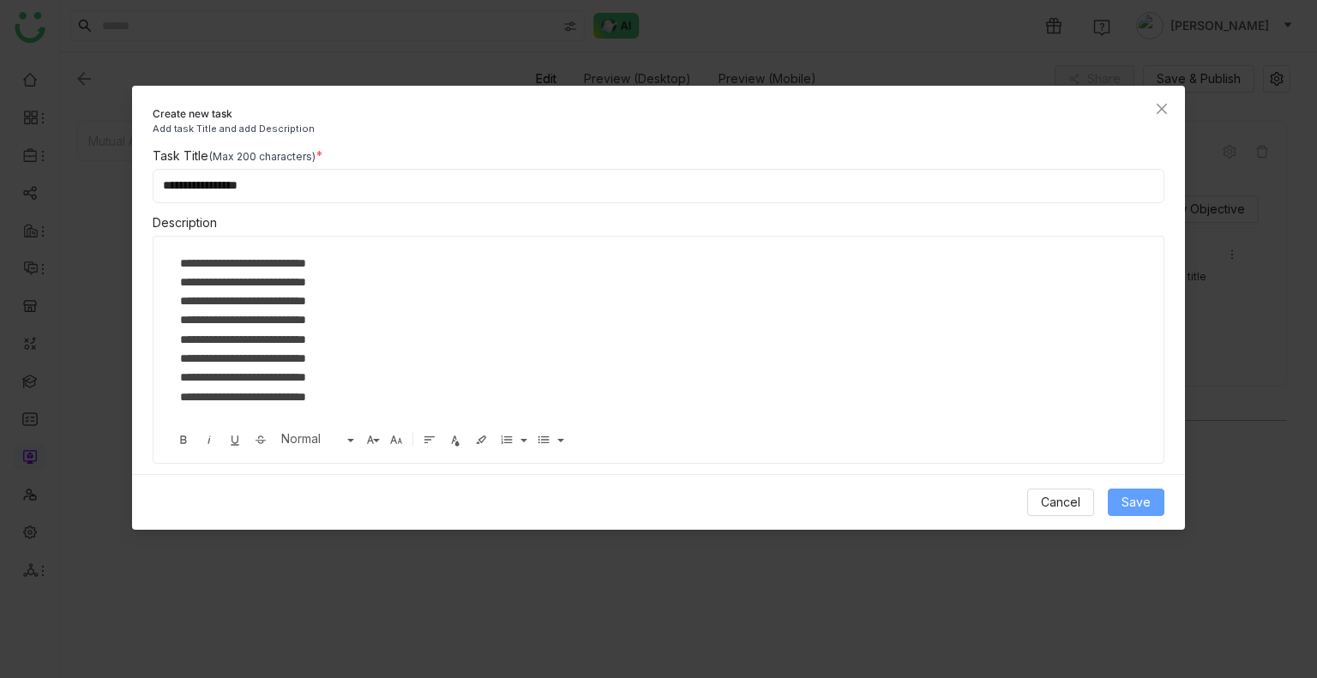
drag, startPoint x: 1118, startPoint y: 519, endPoint x: 1145, endPoint y: 491, distance: 39.4
click at [1145, 409] on div "Cancel Save" at bounding box center [659, 502] width 1054 height 56
click at [1145, 409] on span "Save" at bounding box center [1135, 502] width 29 height 19
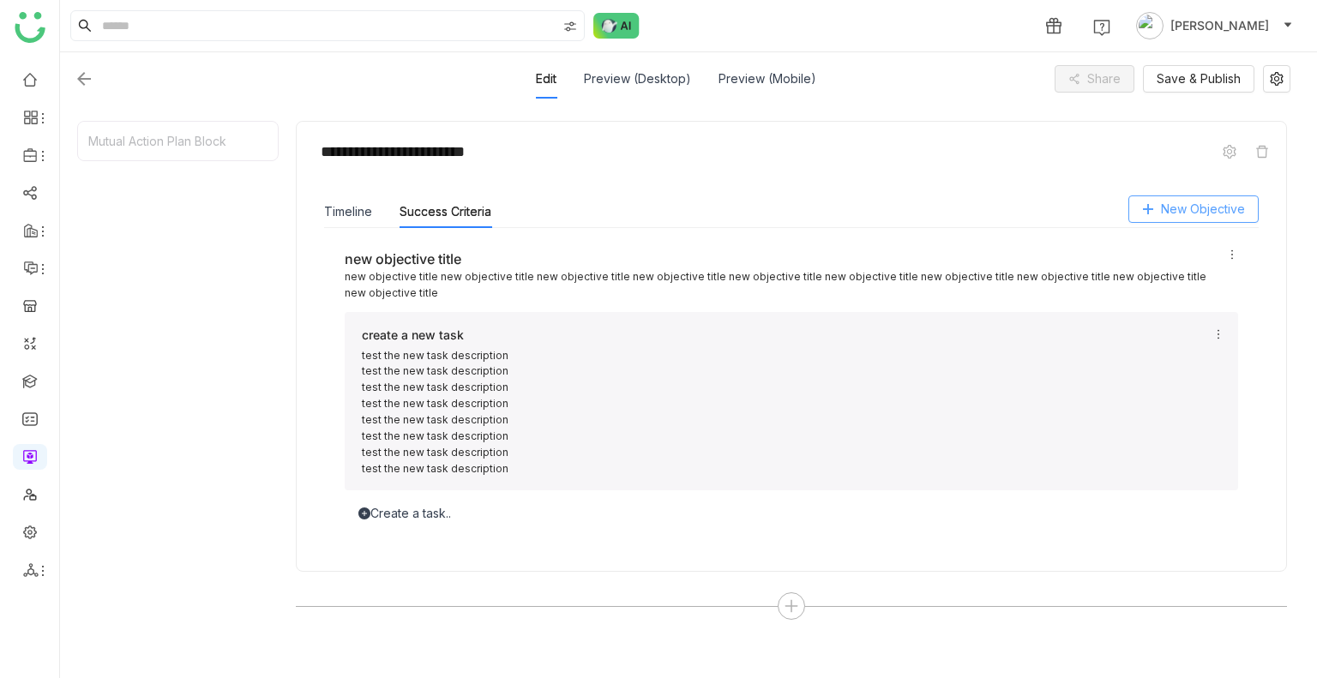
click at [1191, 200] on span "New Objective" at bounding box center [1203, 209] width 84 height 19
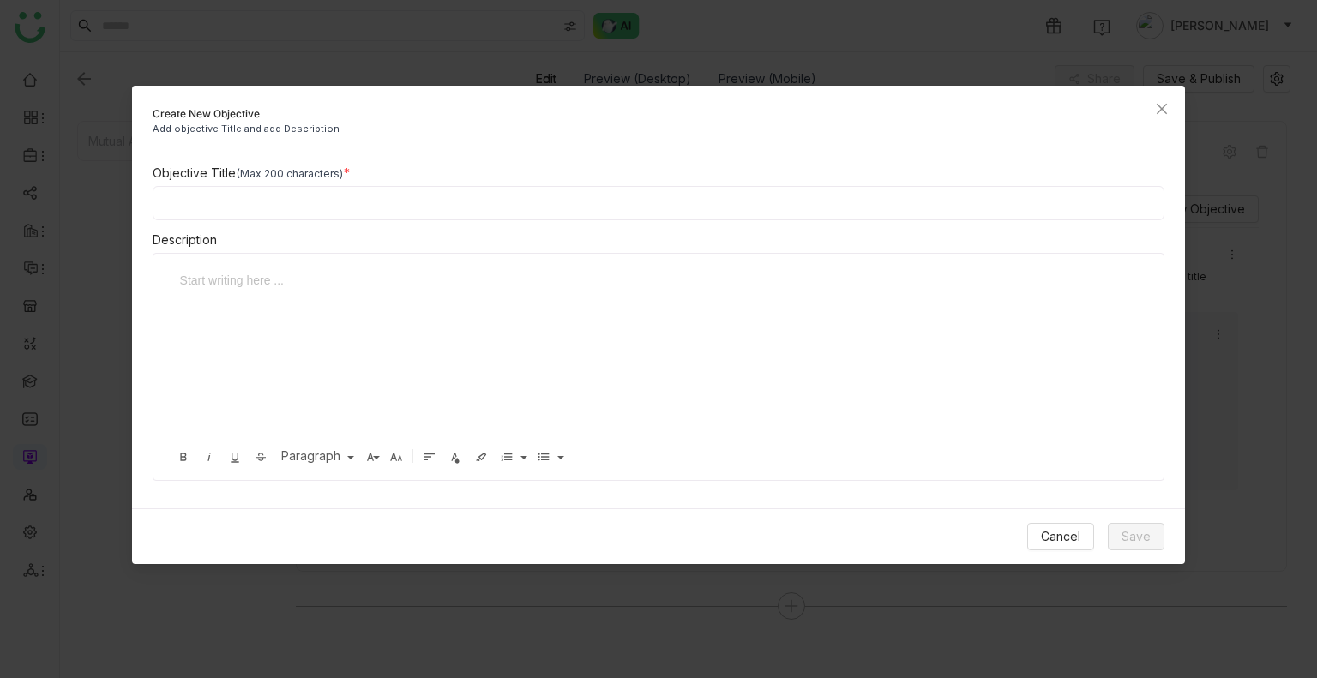
click at [363, 207] on input at bounding box center [659, 203] width 1012 height 34
type input "**********"
click at [259, 280] on div at bounding box center [646, 280] width 932 height 19
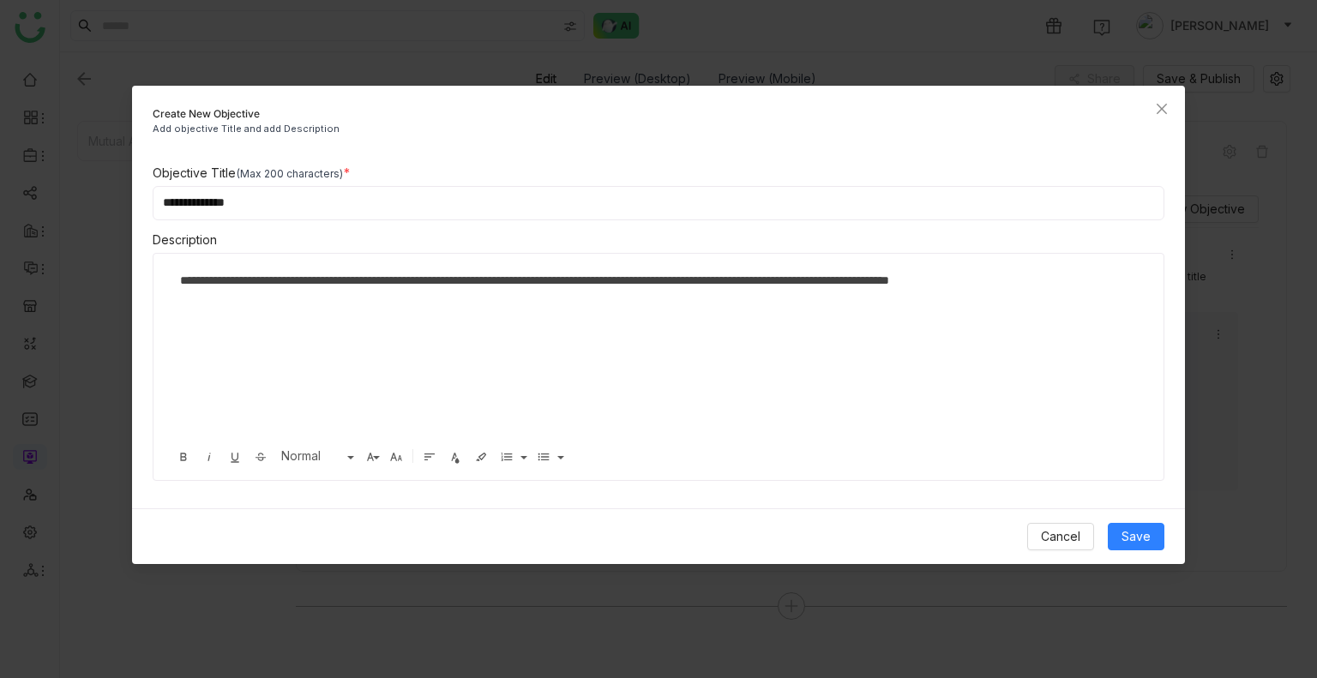
click at [1156, 409] on div "Cancel Save" at bounding box center [659, 536] width 1054 height 56
click at [1130, 409] on span "Save" at bounding box center [1135, 536] width 29 height 19
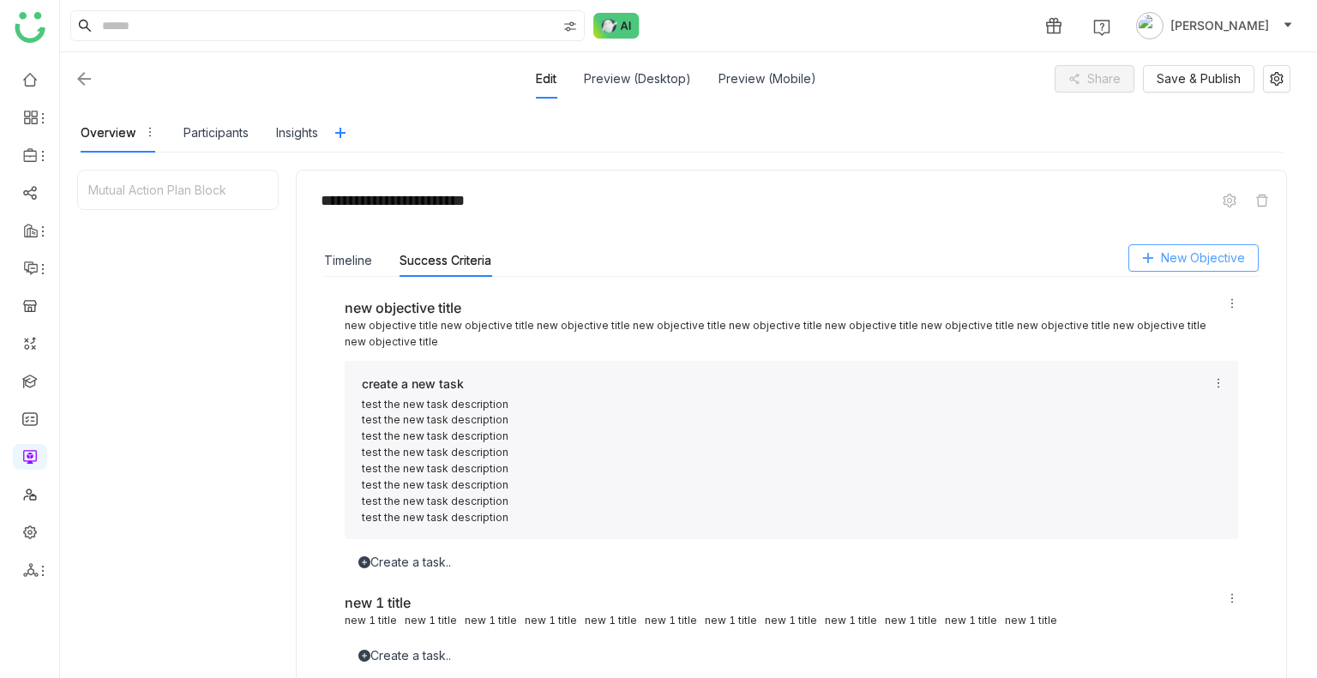
scroll to position [270, 0]
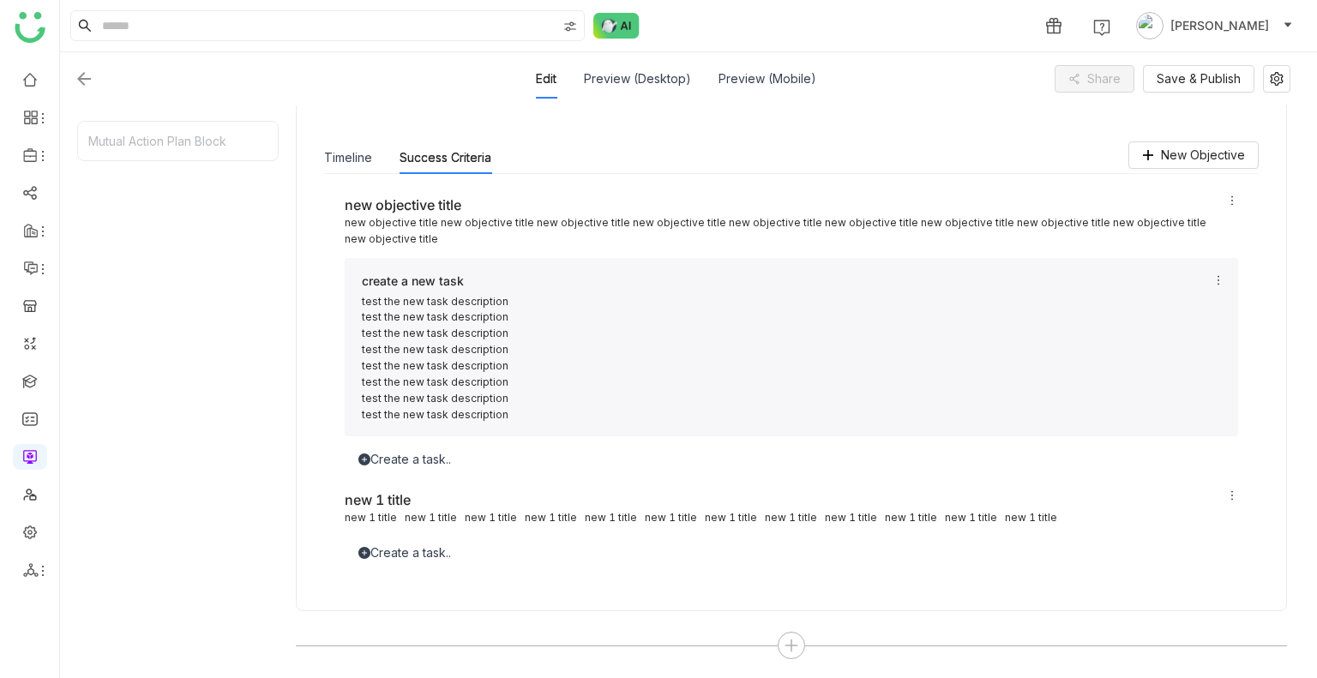
click at [1217, 283] on icon at bounding box center [1218, 280] width 12 height 12
click at [1183, 311] on span "Edit" at bounding box center [1178, 306] width 37 height 19
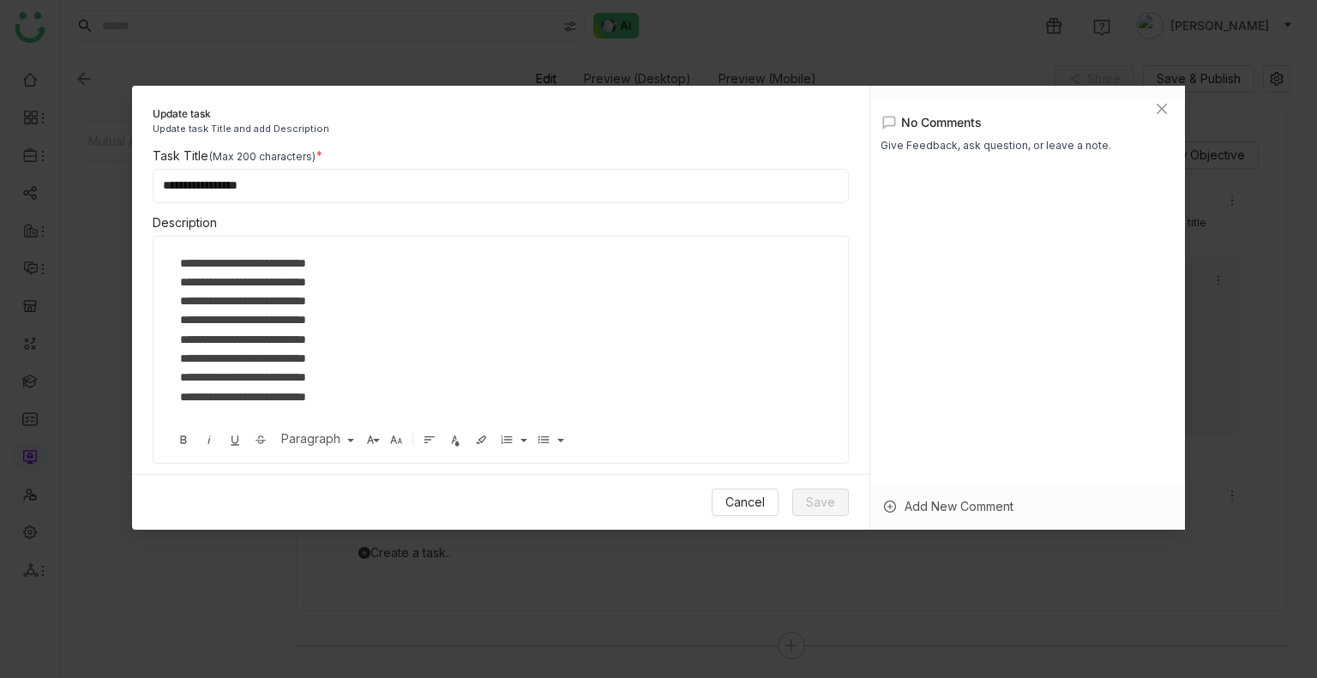
click at [398, 170] on input "**********" at bounding box center [501, 186] width 696 height 34
type input "**********"
click at [917, 409] on div "Add New Comment" at bounding box center [1027, 506] width 315 height 46
click at [919, 409] on div at bounding box center [1027, 467] width 315 height 51
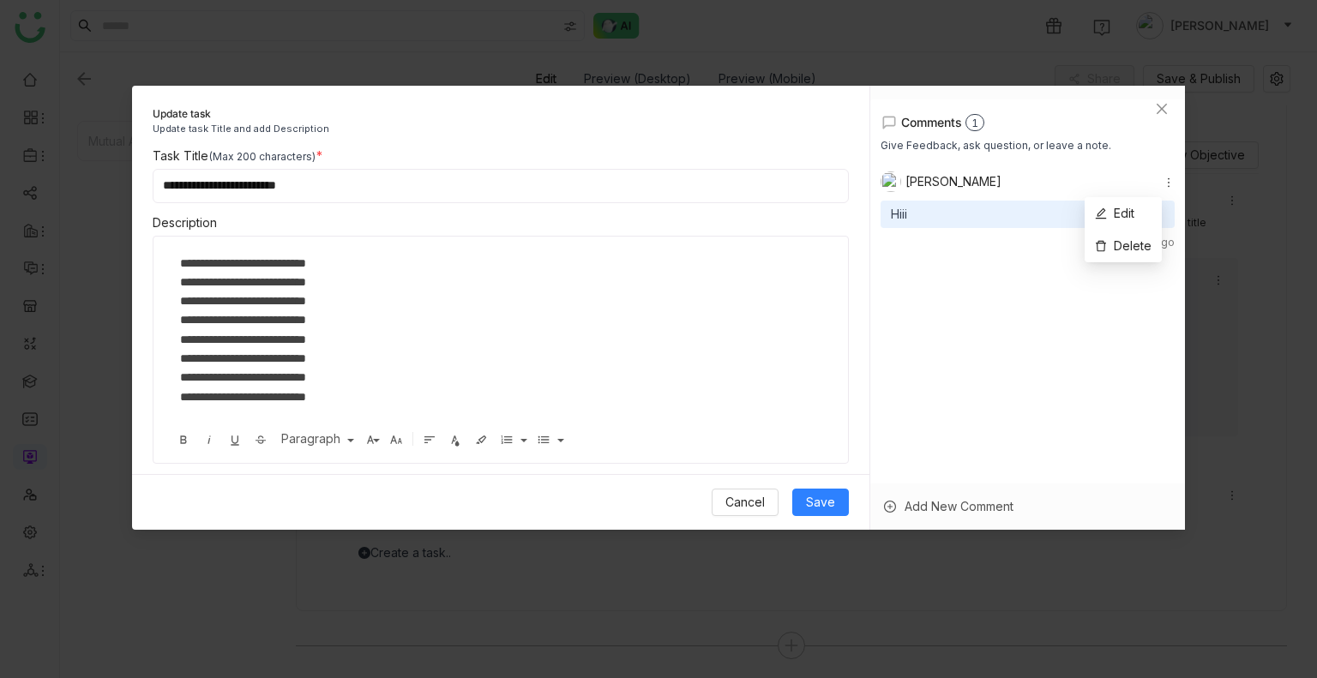
click at [1162, 181] on icon at bounding box center [1168, 183] width 12 height 12
click at [1138, 197] on li "Edit" at bounding box center [1122, 213] width 77 height 33
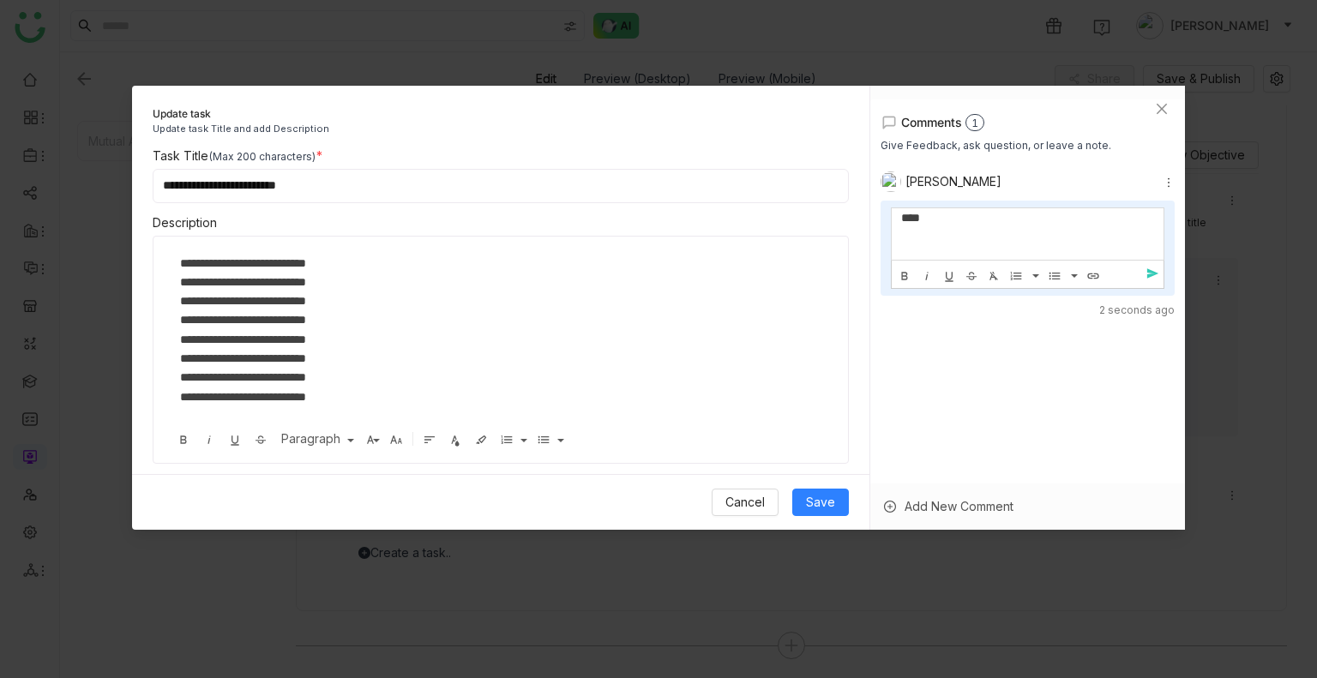
click at [953, 229] on div "****" at bounding box center [1028, 233] width 273 height 51
click at [1088, 272] on icon "button" at bounding box center [1093, 275] width 14 height 15
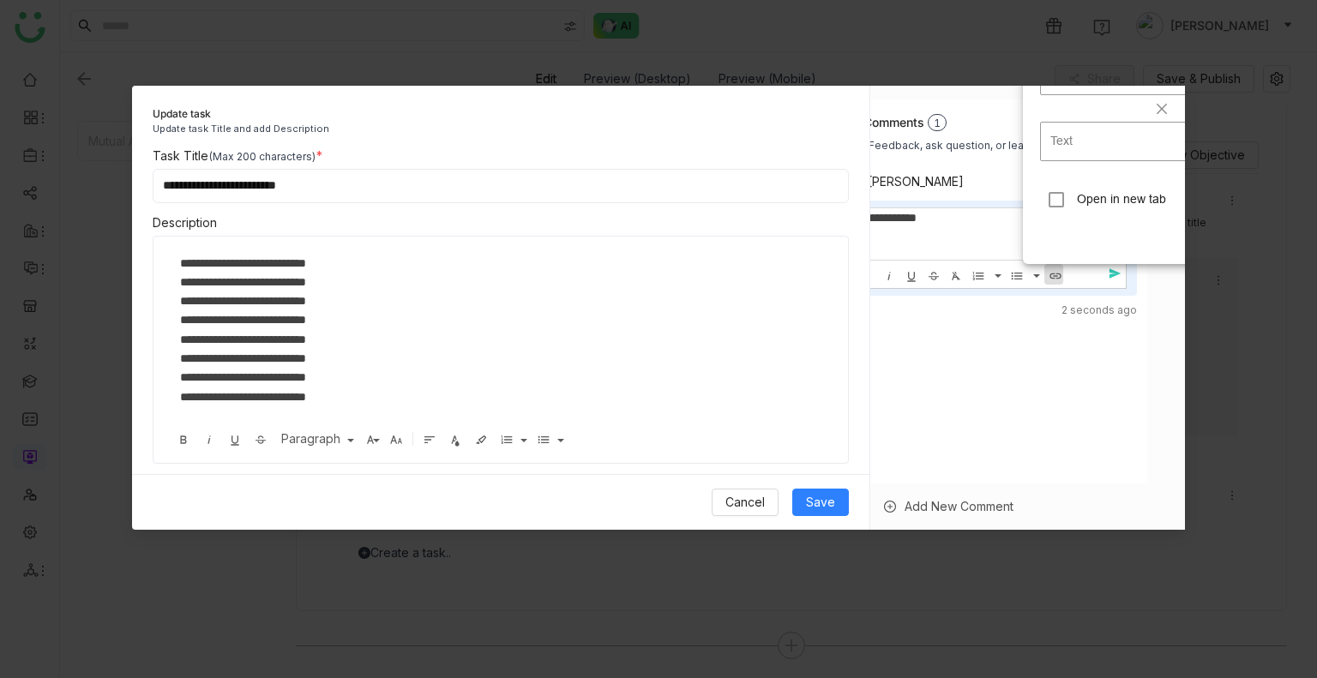
scroll to position [0, 145]
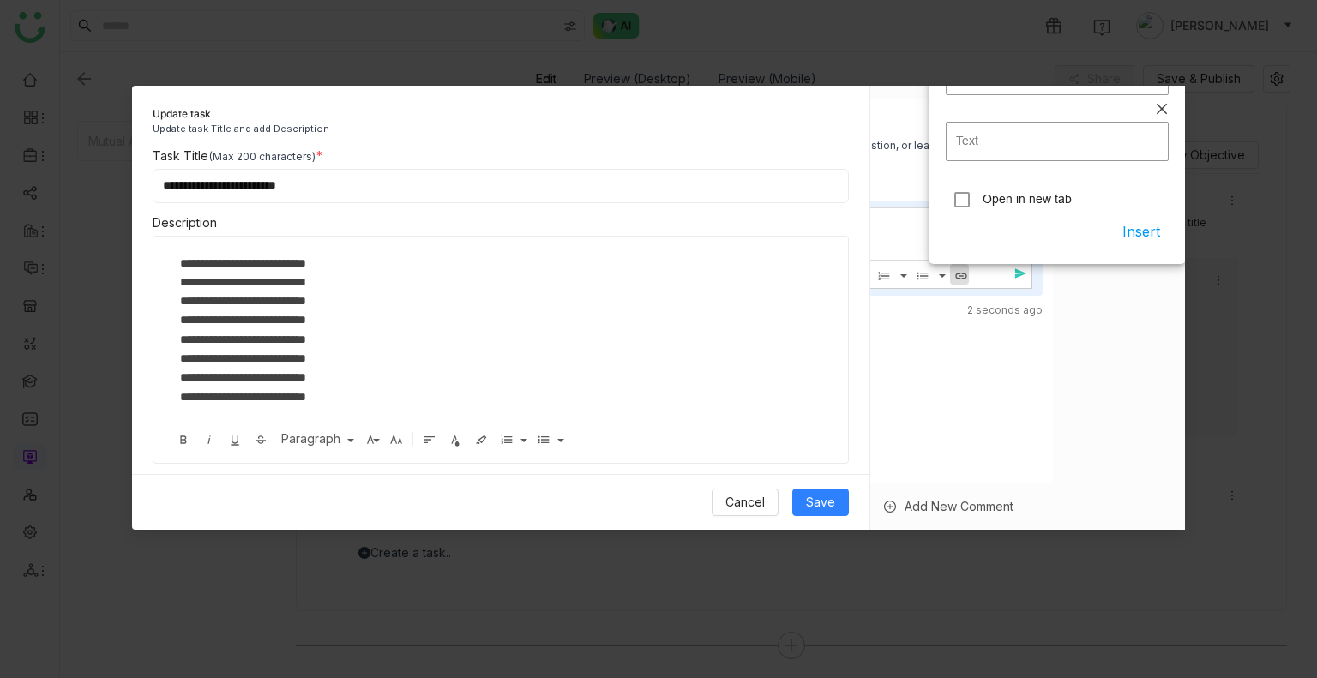
click at [1166, 111] on icon "Close" at bounding box center [1162, 109] width 14 height 14
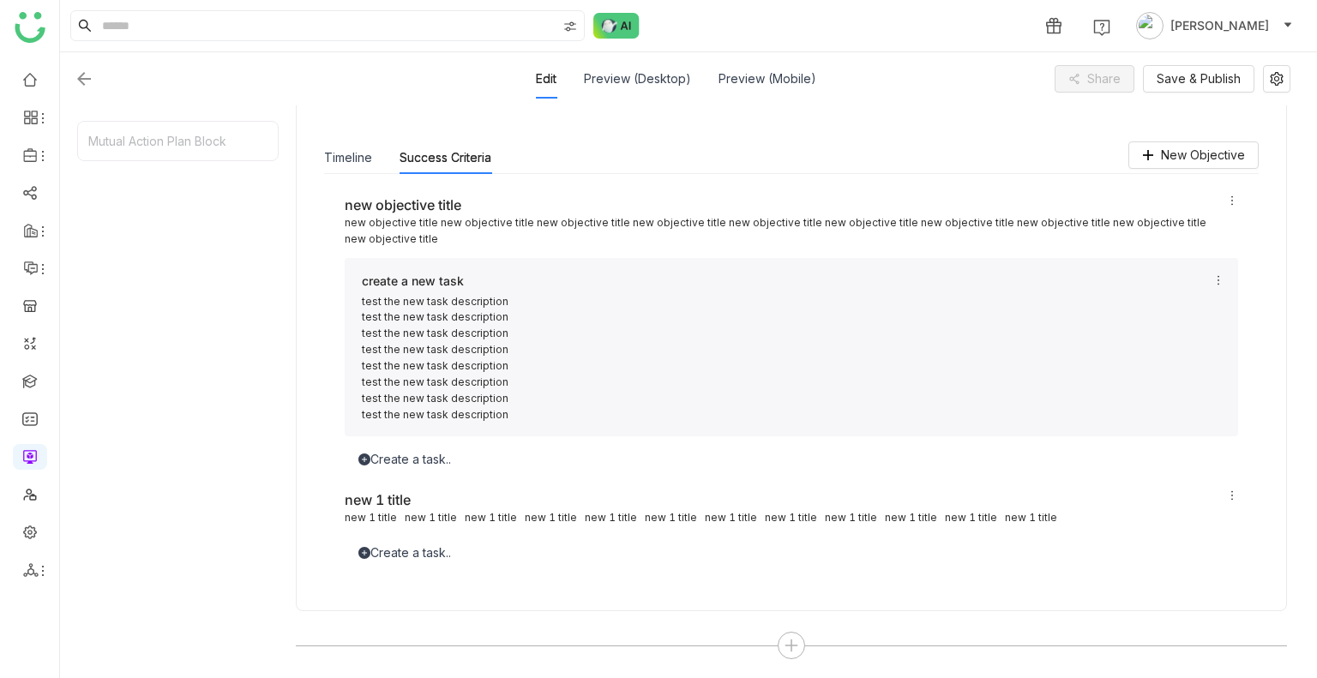
click at [1219, 272] on div at bounding box center [1218, 348] width 12 height 152
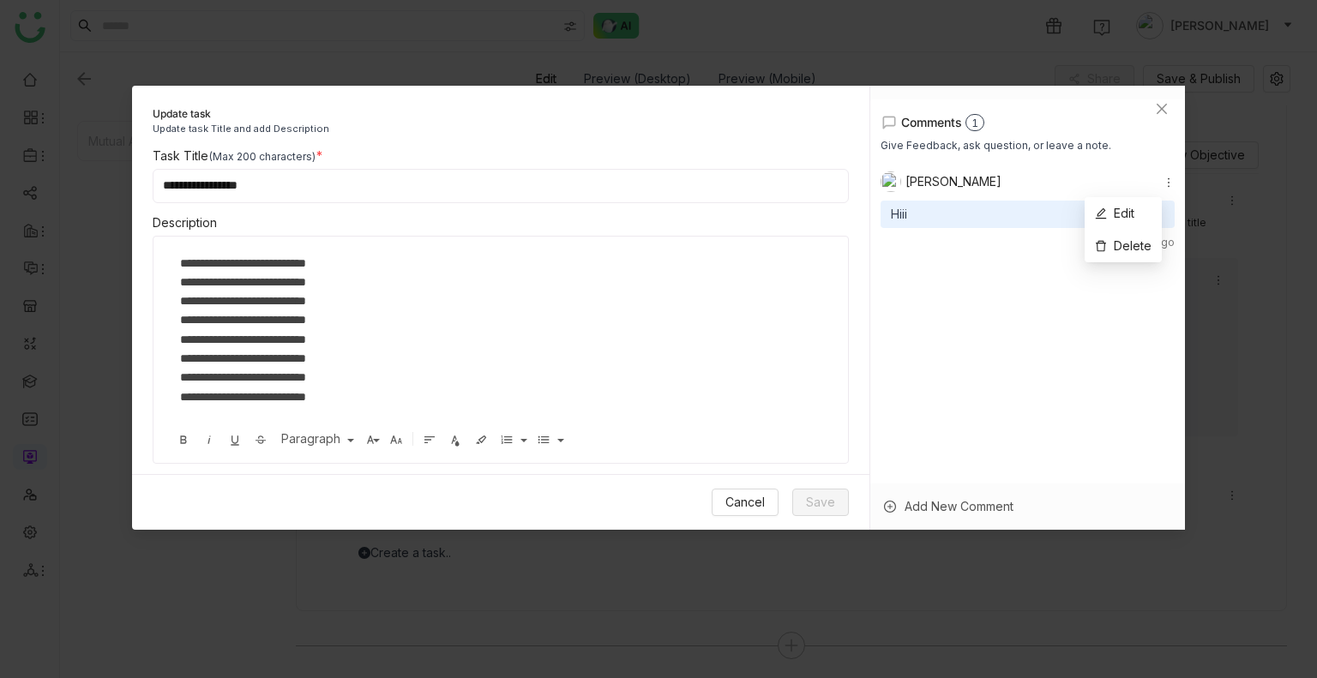
click at [1162, 185] on icon at bounding box center [1168, 183] width 12 height 12
click at [1111, 204] on span "Edit" at bounding box center [1114, 213] width 39 height 19
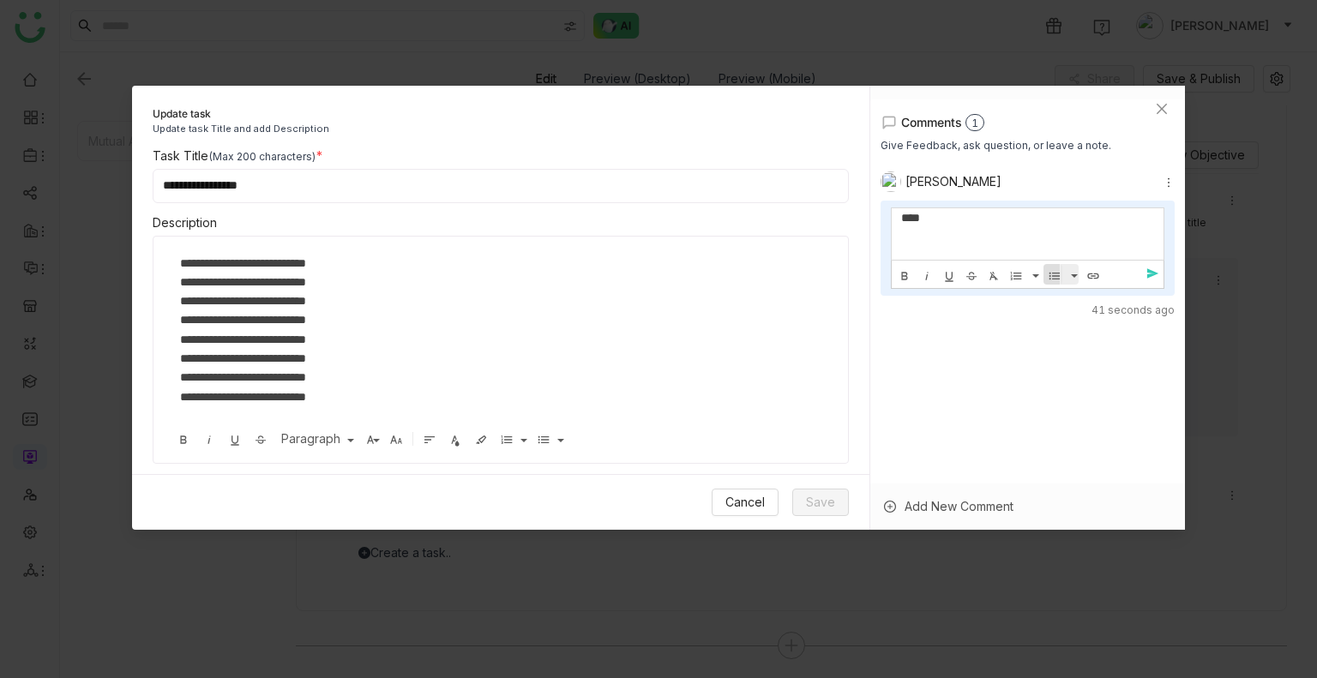
click at [1058, 277] on icon "button" at bounding box center [1055, 275] width 14 height 15
click at [1018, 274] on icon "button" at bounding box center [1016, 275] width 14 height 15
click at [982, 279] on button "Clear Formatting" at bounding box center [991, 274] width 19 height 21
click at [964, 279] on icon "button" at bounding box center [971, 275] width 14 height 15
click at [938, 274] on button "Underline" at bounding box center [947, 274] width 19 height 21
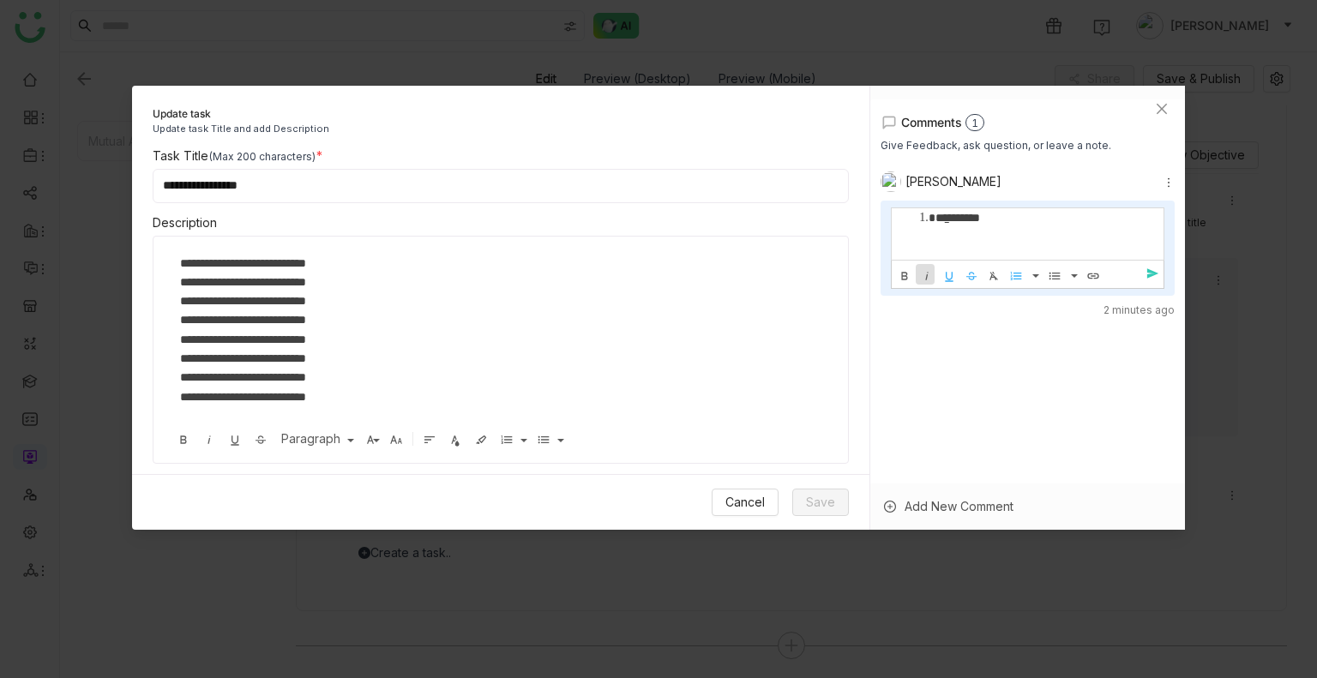
click at [916, 280] on button "Italic" at bounding box center [925, 274] width 19 height 21
click at [908, 280] on icon "button" at bounding box center [905, 275] width 14 height 15
click at [734, 382] on div "**********" at bounding box center [487, 377] width 615 height 19
click at [998, 330] on div "Uday Bhanu * * * * * ******* Bold Italic Underline Strikethrough Clear Formatti…" at bounding box center [1027, 356] width 295 height 370
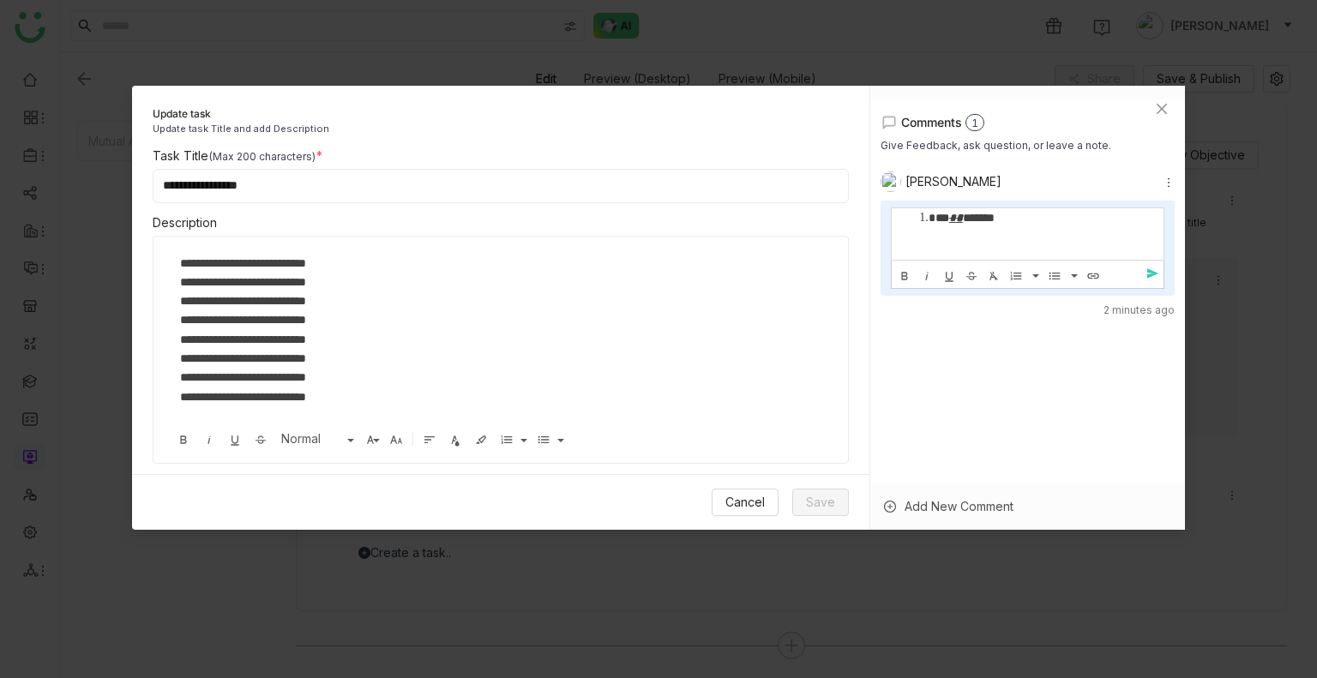
click at [505, 390] on div "**********" at bounding box center [487, 396] width 615 height 19
click at [820, 409] on span "Save" at bounding box center [820, 502] width 29 height 19
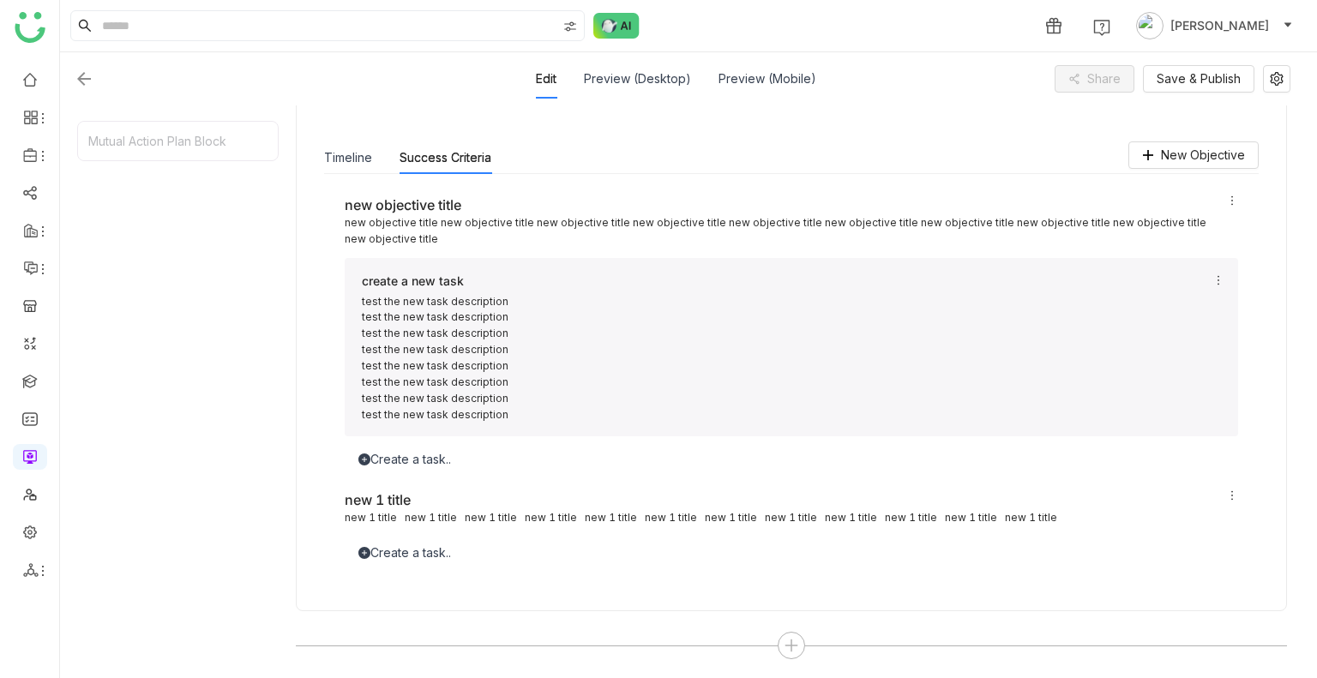
click at [383, 155] on div "Timeline Success Criteria" at bounding box center [407, 157] width 167 height 33
click at [330, 155] on button "Timeline" at bounding box center [348, 157] width 48 height 19
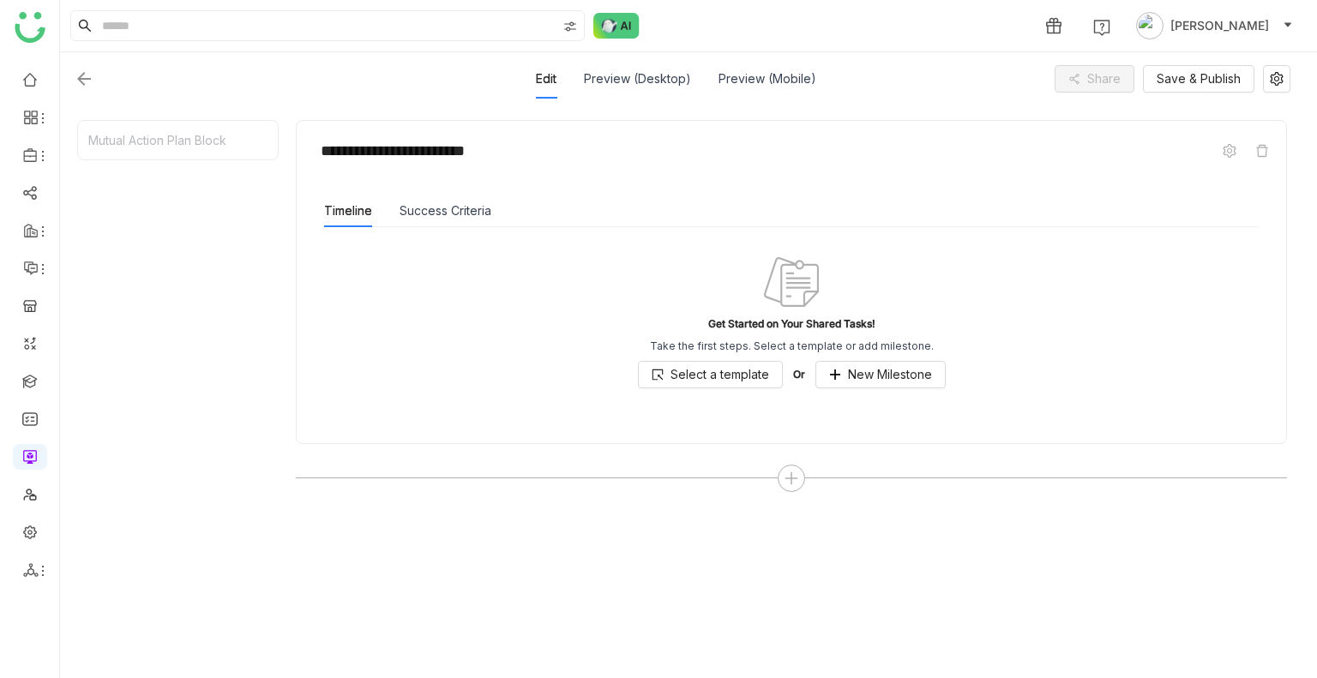
scroll to position [216, 0]
click at [694, 382] on span "Select a template" at bounding box center [719, 375] width 99 height 19
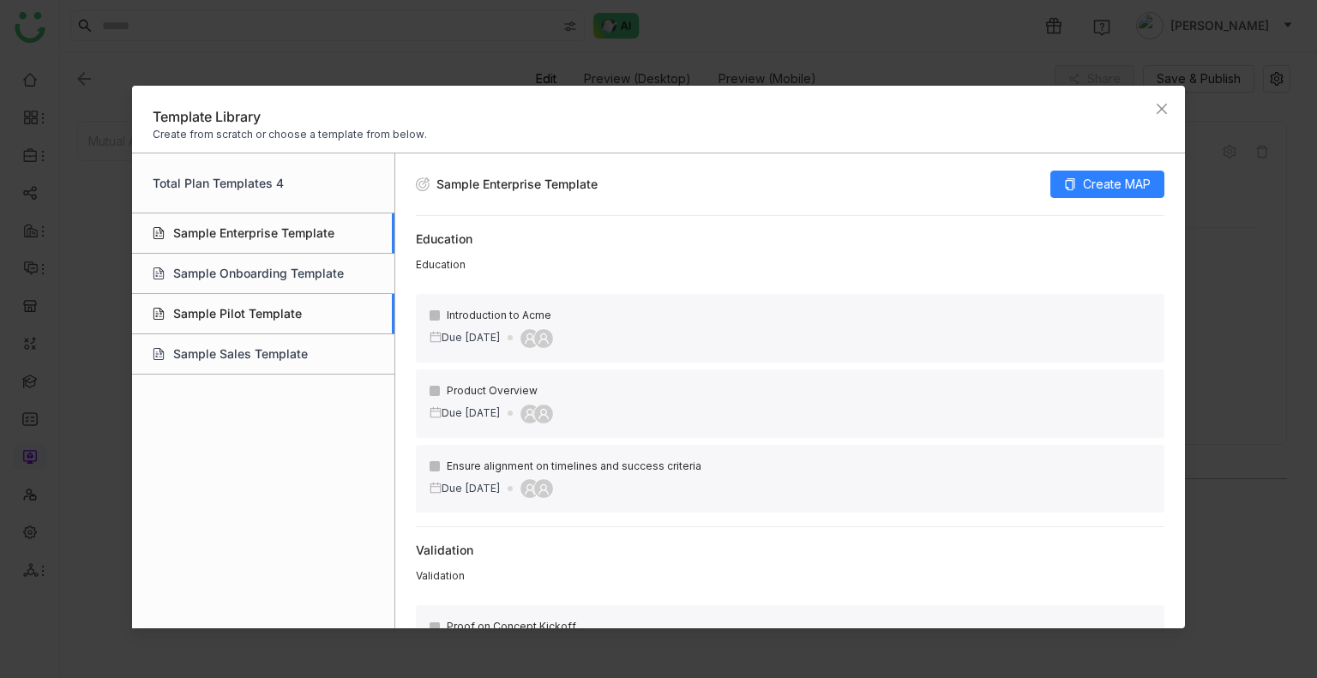
click at [274, 314] on div "Sample Pilot Template" at bounding box center [263, 314] width 262 height 40
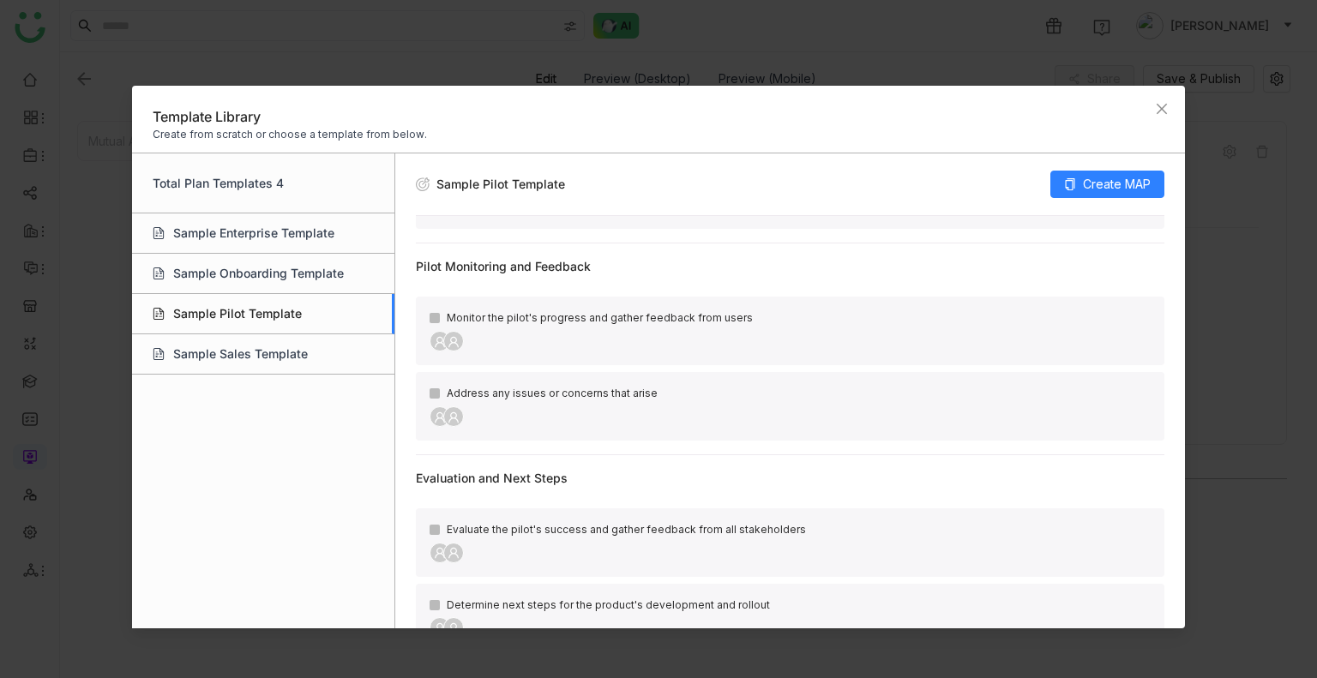
scroll to position [644, 0]
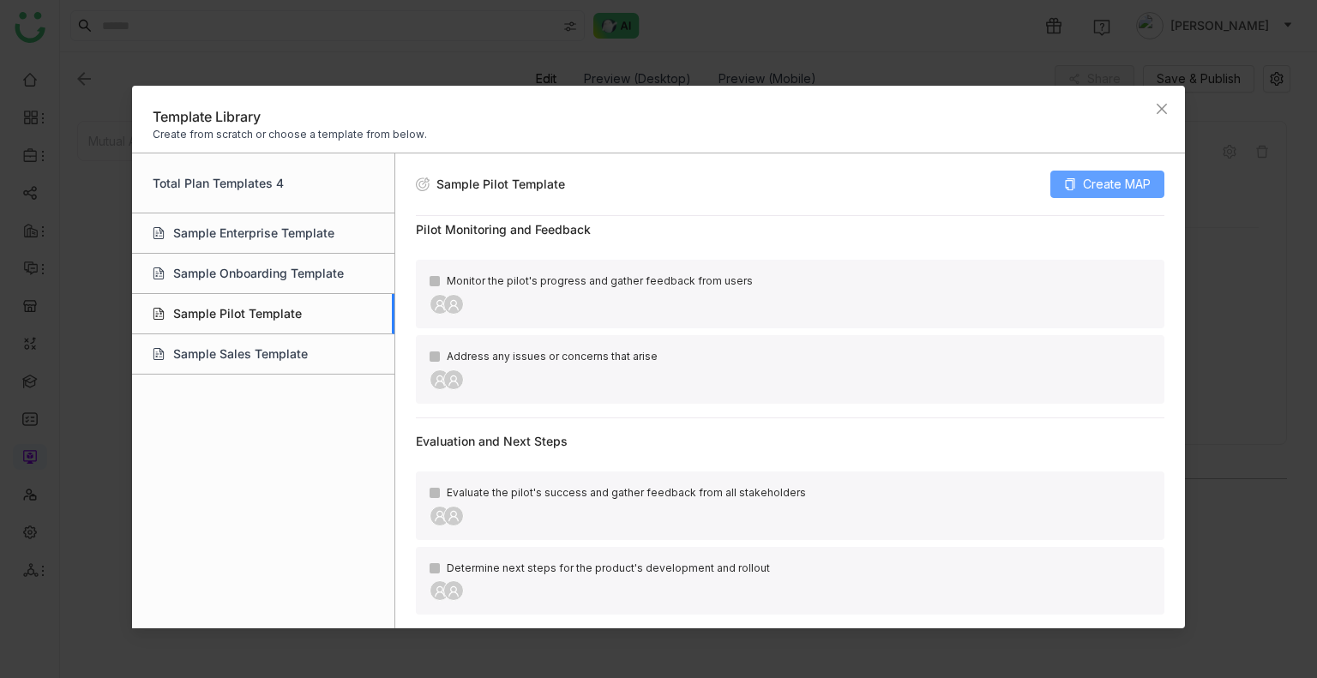
click at [1108, 188] on span "Create MAP" at bounding box center [1117, 184] width 68 height 19
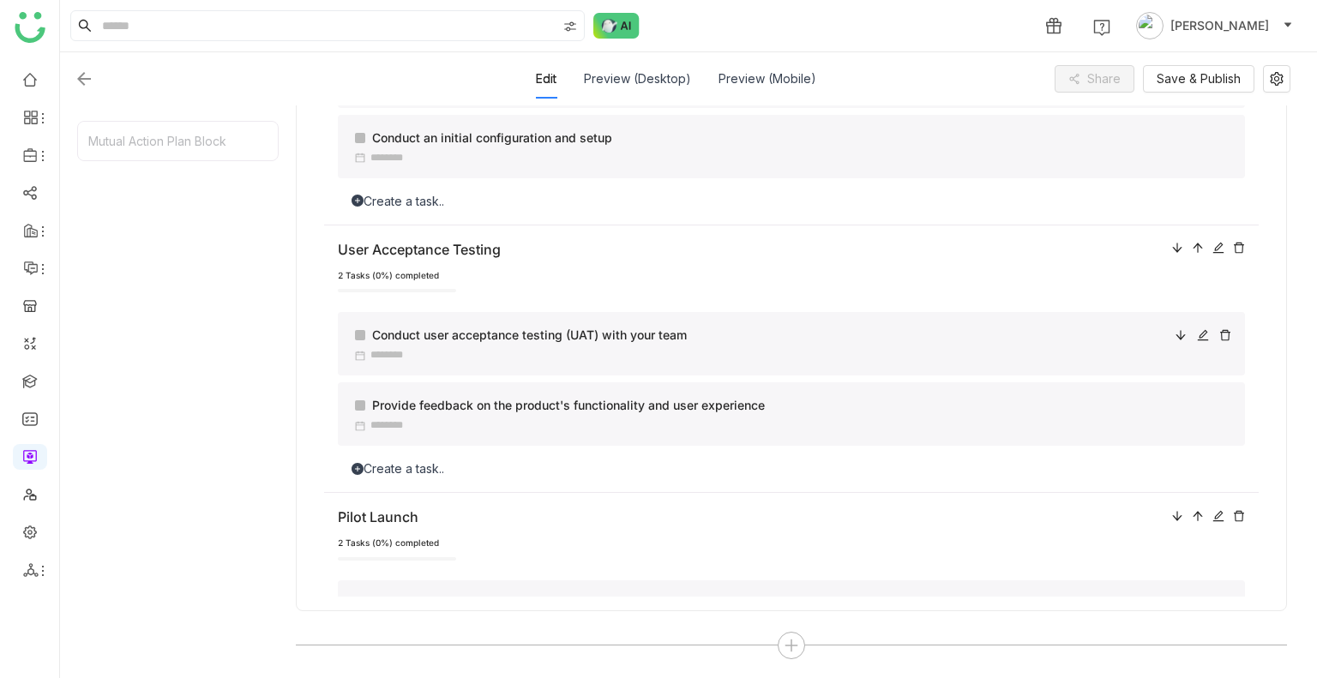
scroll to position [0, 0]
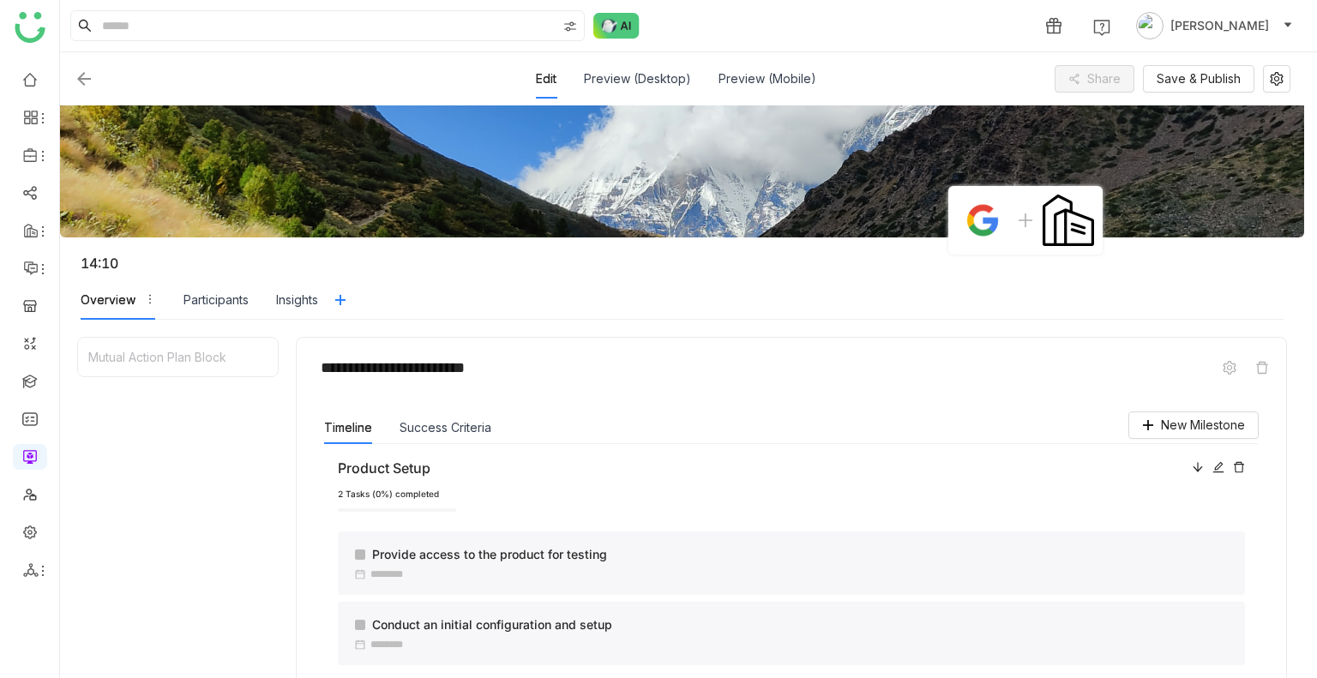
click at [1198, 409] on div at bounding box center [1218, 467] width 53 height 19
click at [1212, 409] on icon at bounding box center [1218, 467] width 12 height 12
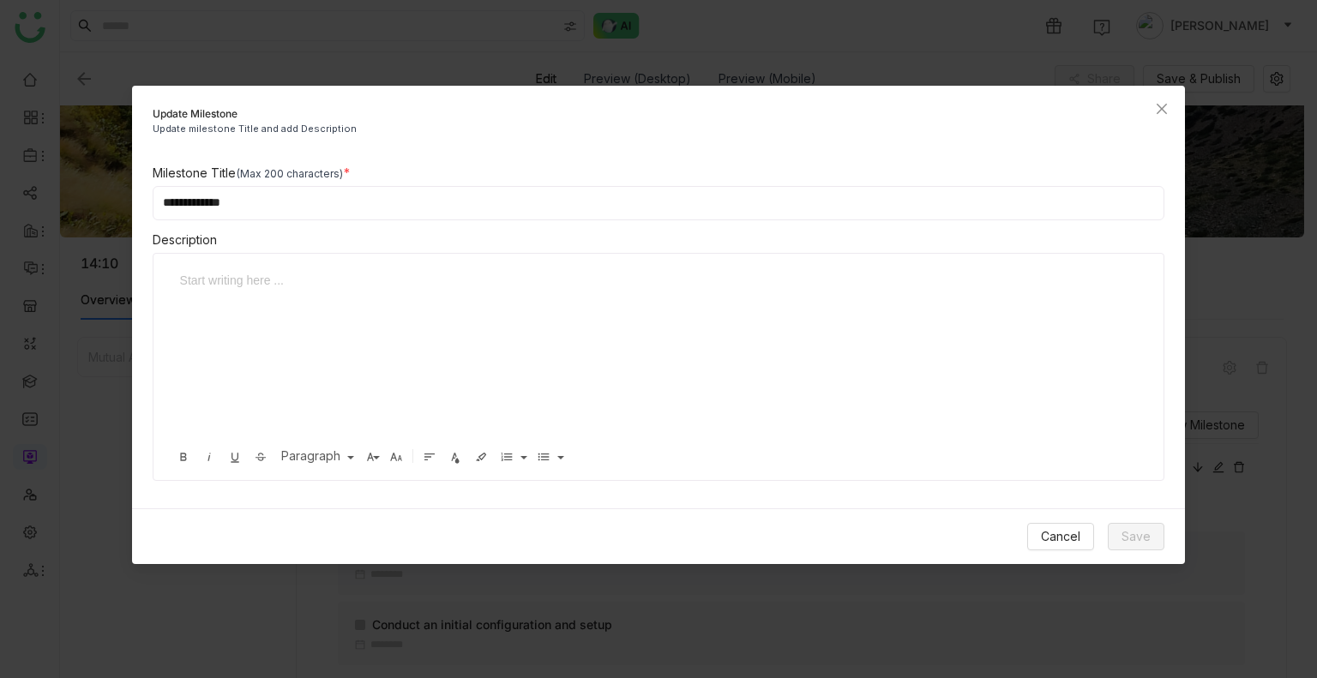
click at [327, 203] on input "**********" at bounding box center [659, 203] width 1012 height 34
type input "**********"
click at [244, 287] on div at bounding box center [646, 280] width 932 height 19
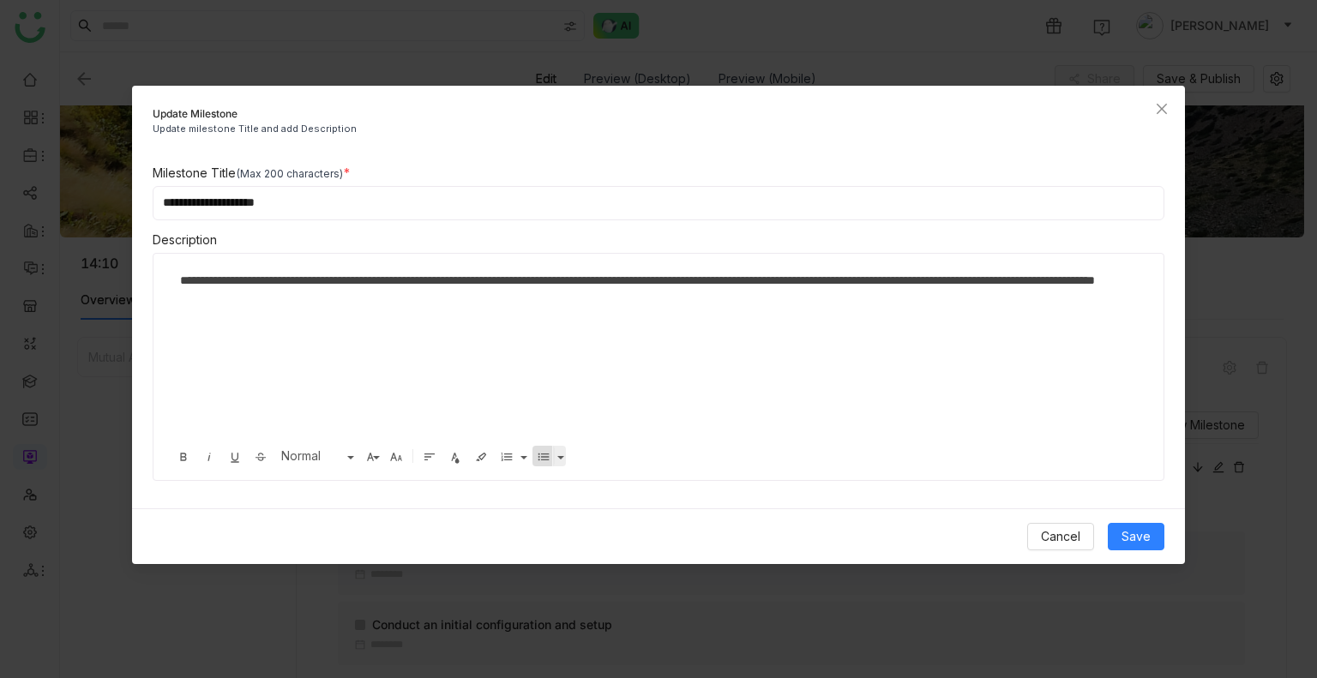
click at [532, 409] on button "Unordered List" at bounding box center [543, 456] width 22 height 21
click at [1143, 409] on span "Save" at bounding box center [1135, 536] width 29 height 19
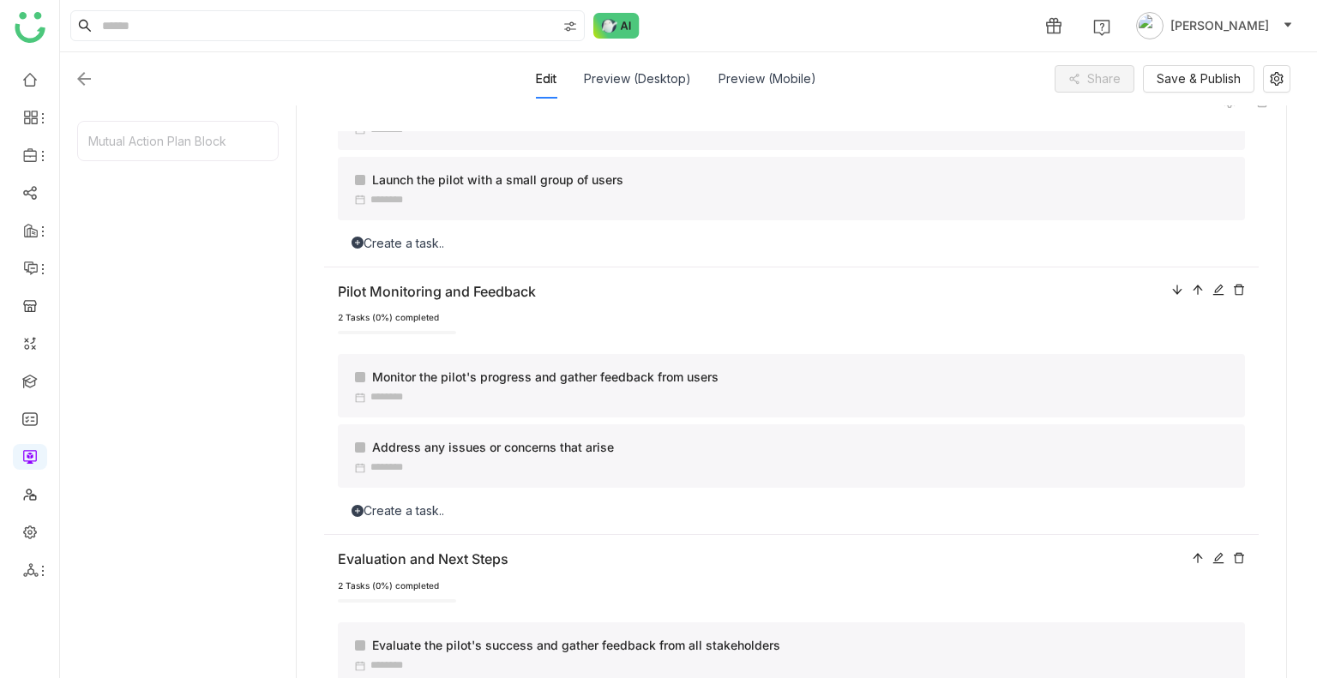
scroll to position [487, 0]
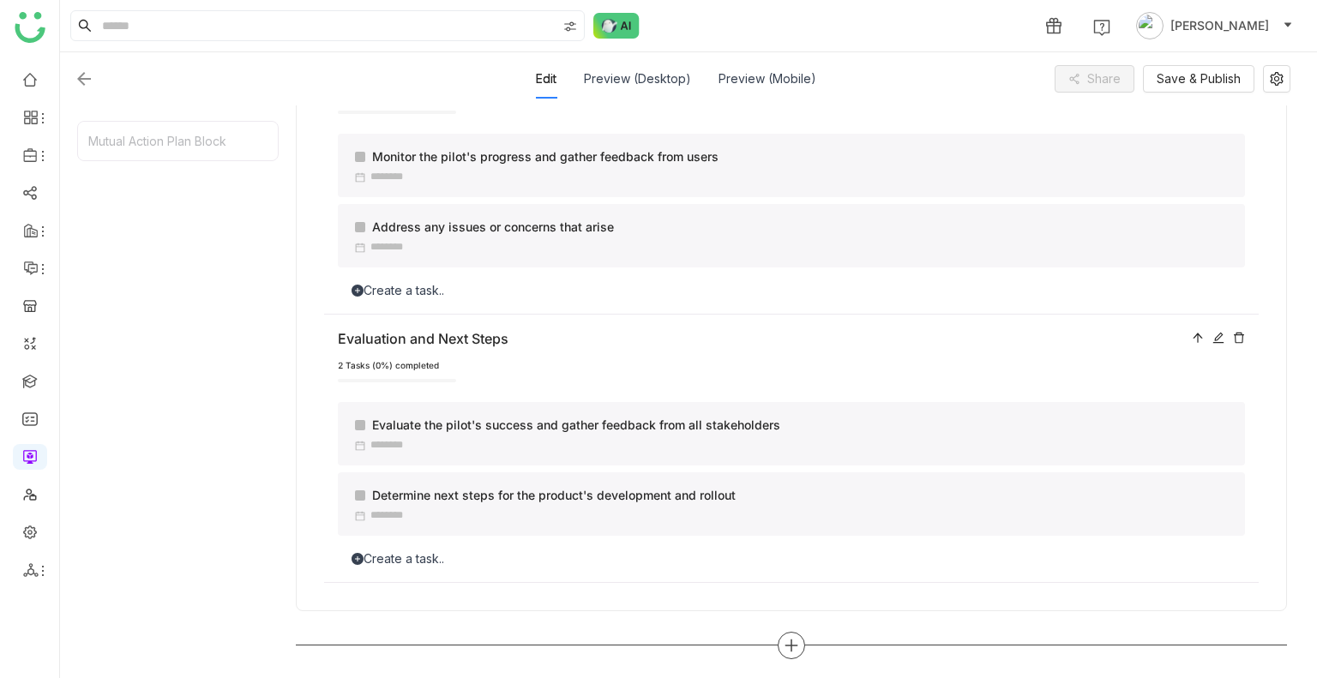
click at [800, 409] on div at bounding box center [791, 645] width 27 height 27
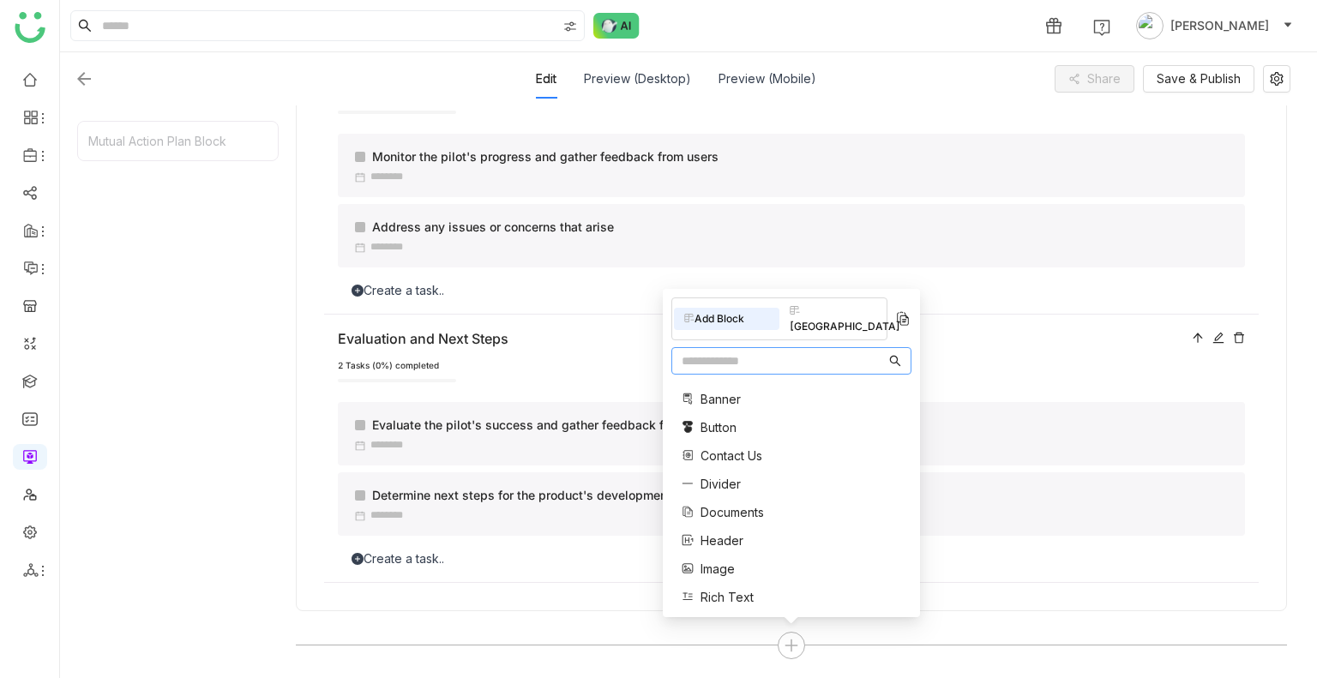
click at [731, 370] on nz-input-group at bounding box center [791, 360] width 240 height 27
click at [703, 351] on input "text" at bounding box center [784, 360] width 204 height 19
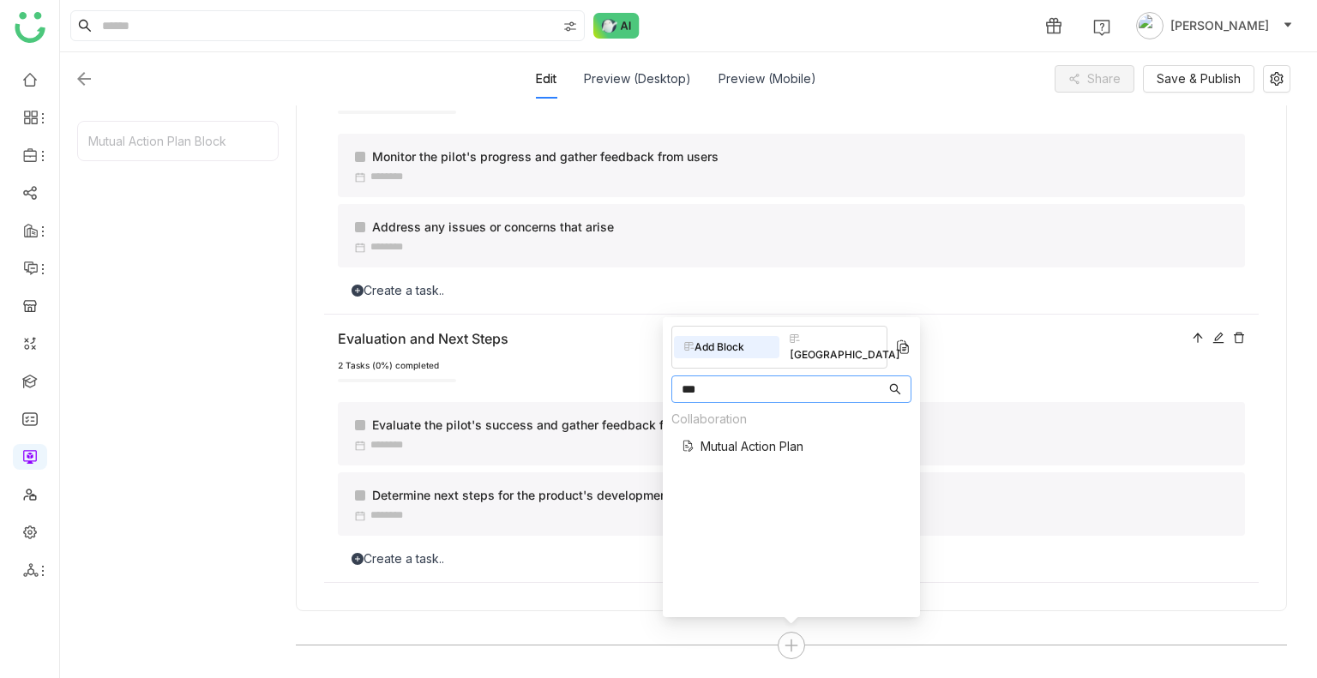
type input "***"
click at [725, 409] on span "Mutual Action Plan" at bounding box center [751, 446] width 103 height 18
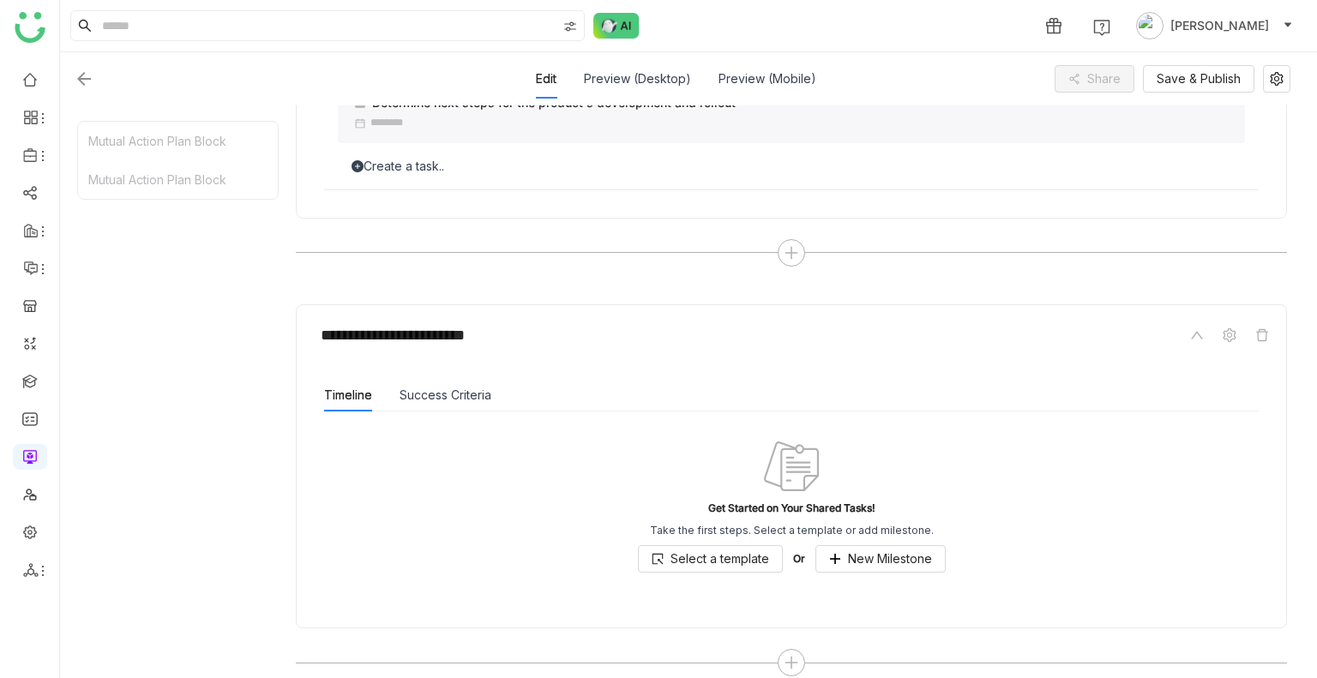
scroll to position [896, 0]
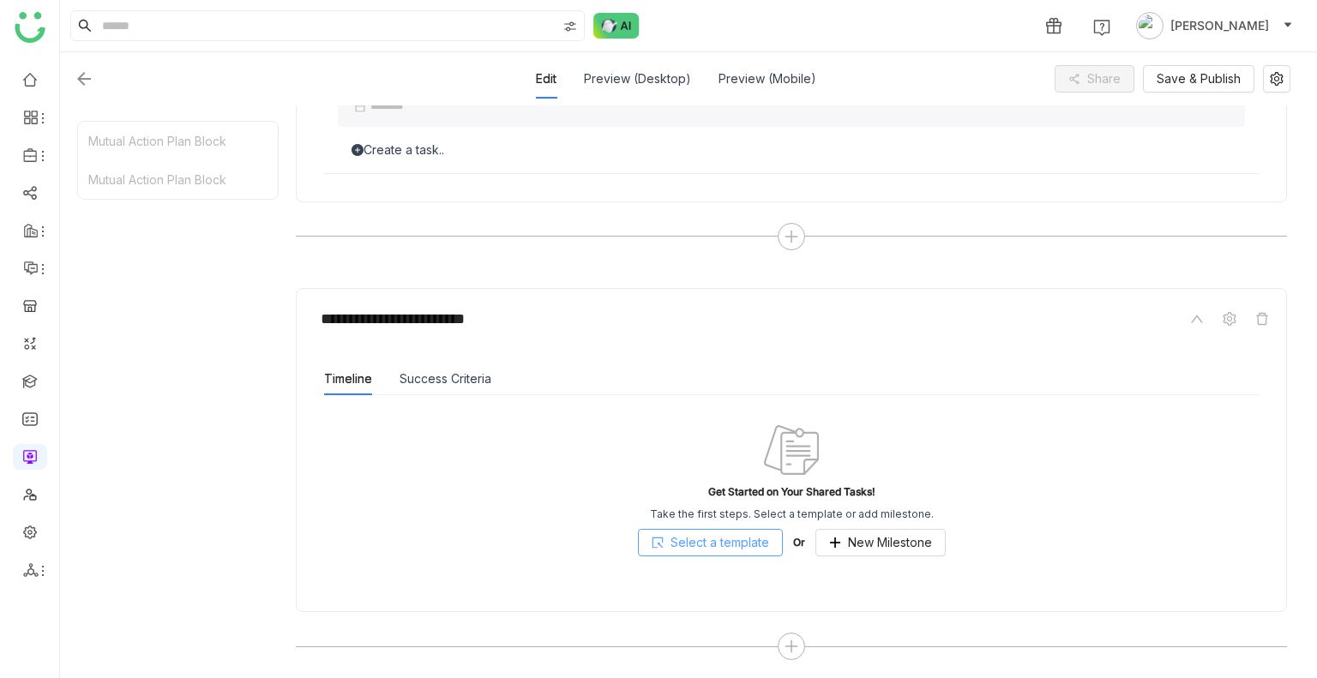
click at [674, 409] on span "Select a template" at bounding box center [719, 542] width 99 height 19
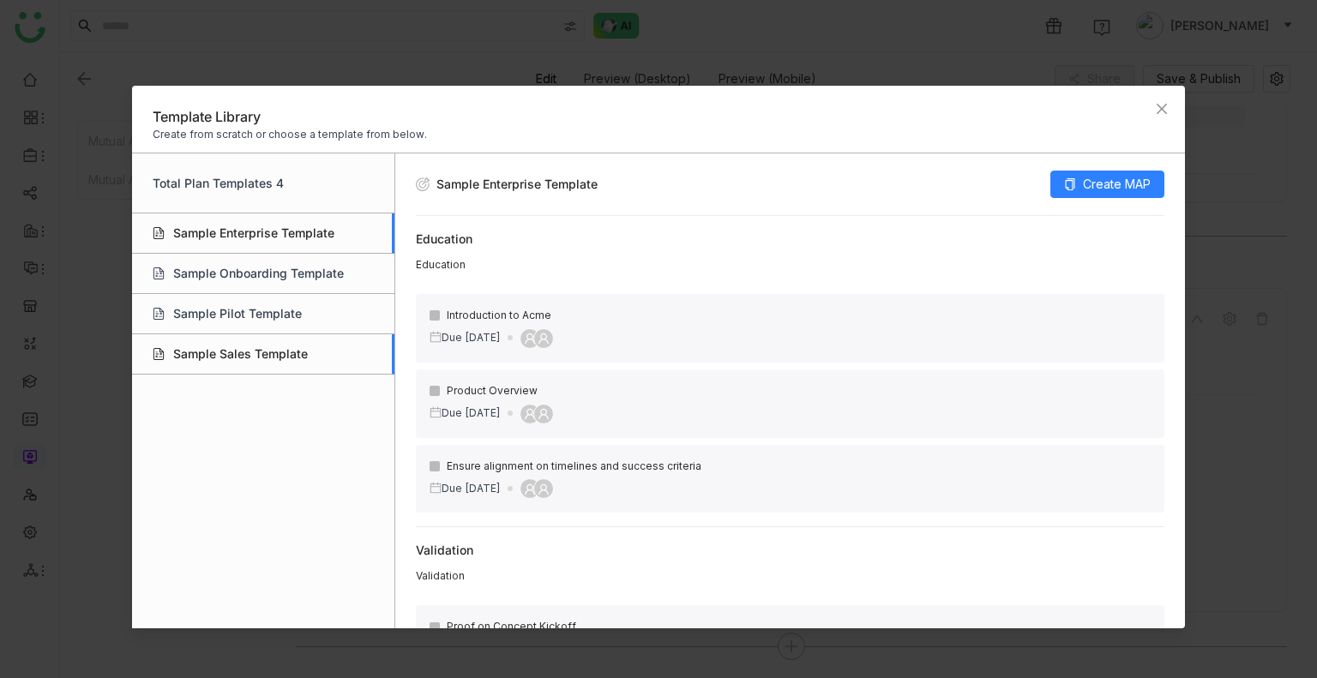
click at [294, 356] on div "Sample Sales Template" at bounding box center [263, 354] width 262 height 40
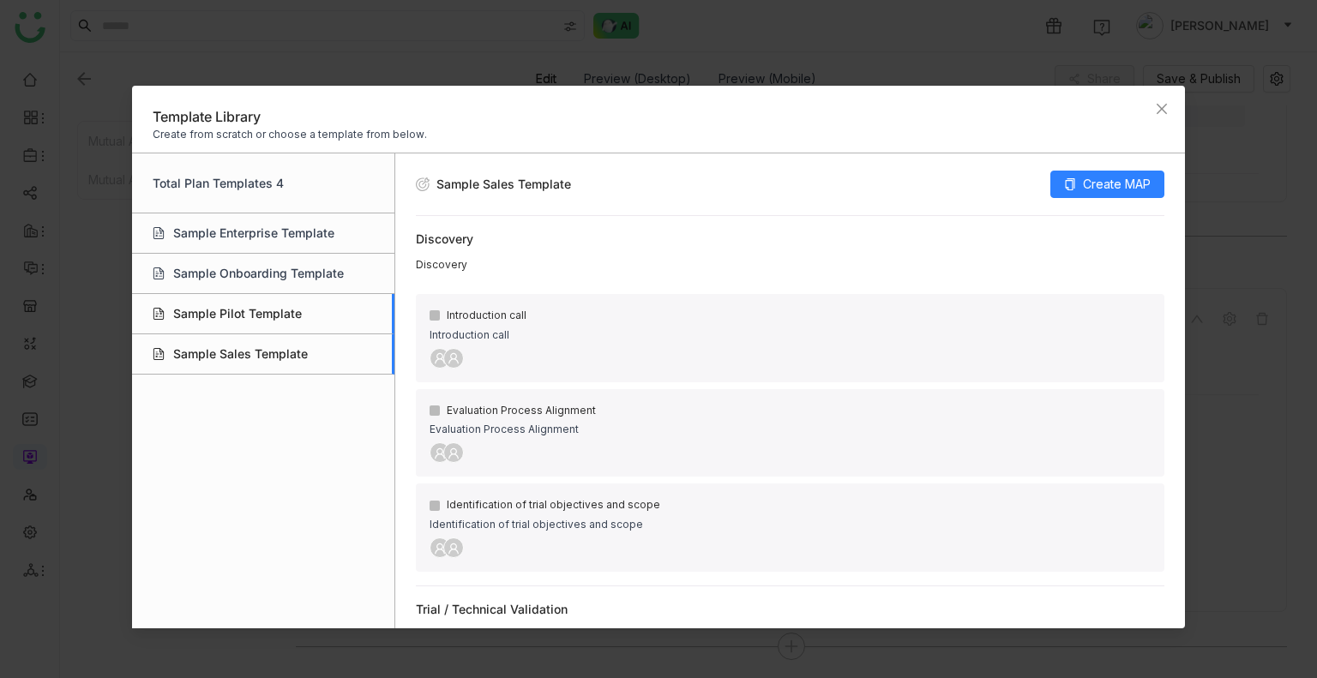
click at [256, 311] on div "Sample Pilot Template" at bounding box center [263, 314] width 262 height 40
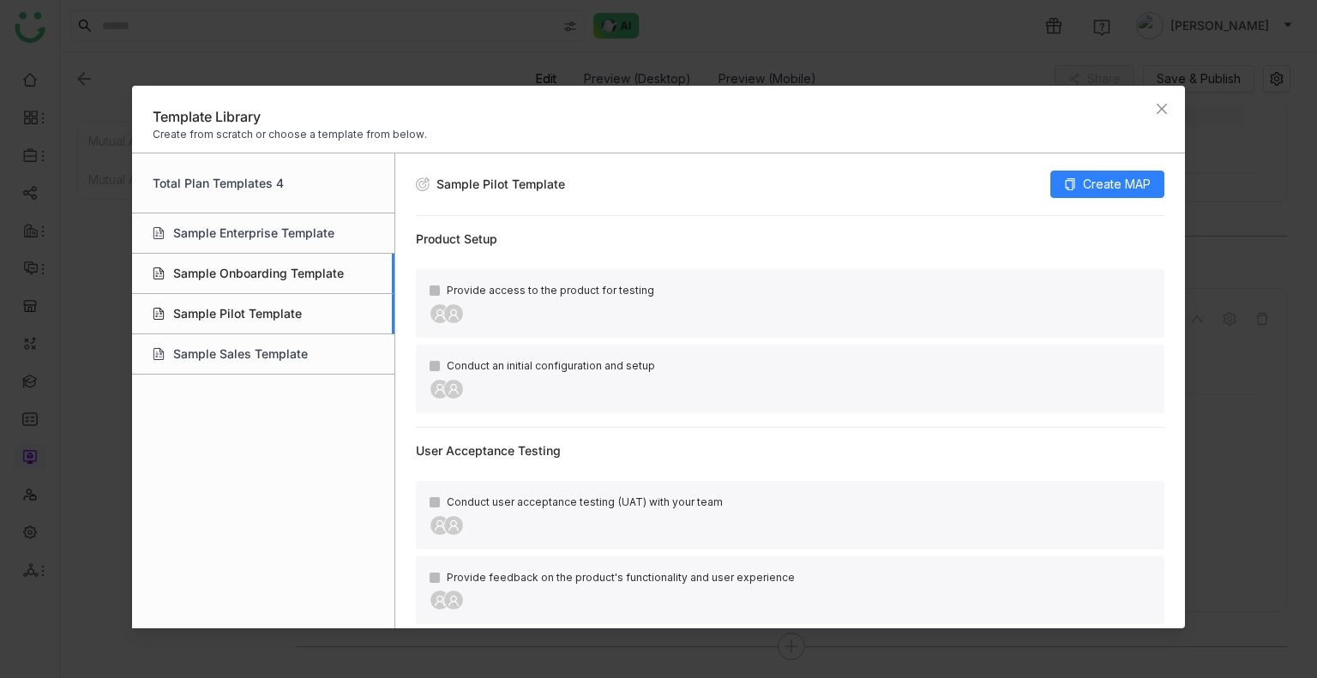
click at [247, 257] on div "Sample Onboarding Template" at bounding box center [263, 274] width 262 height 40
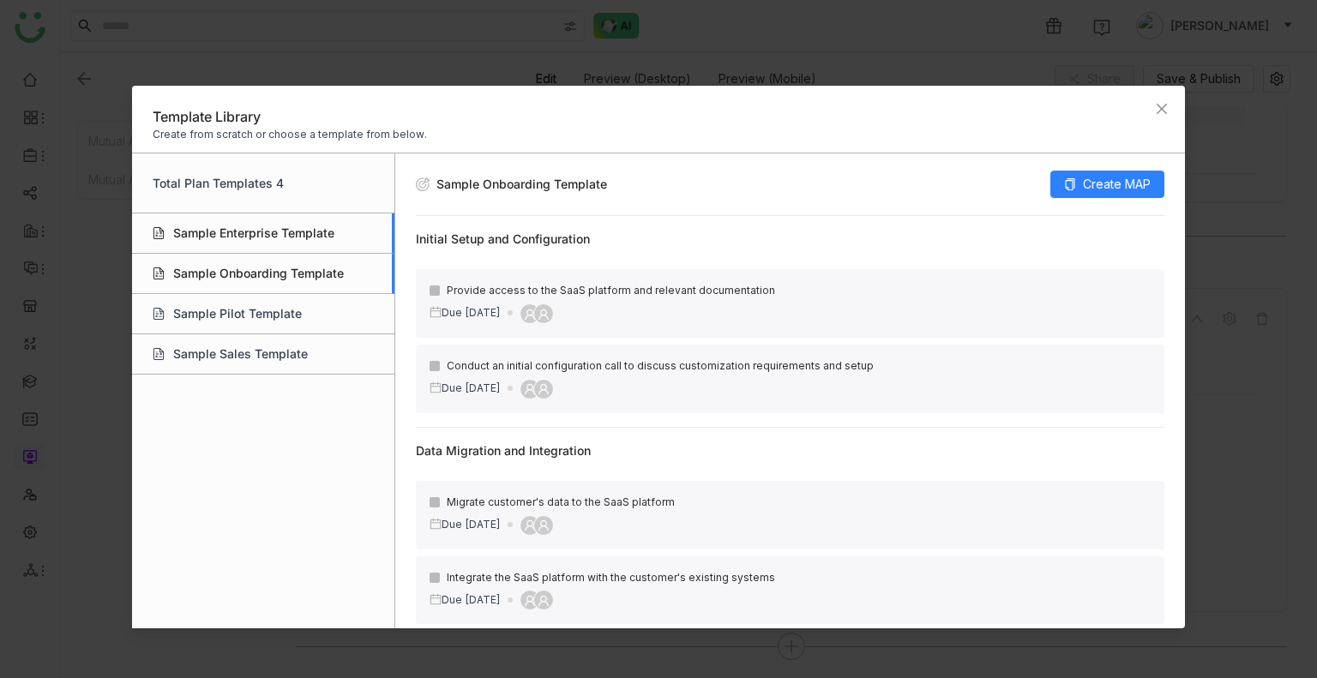
click at [245, 239] on div "Sample Enterprise Template" at bounding box center [263, 233] width 262 height 40
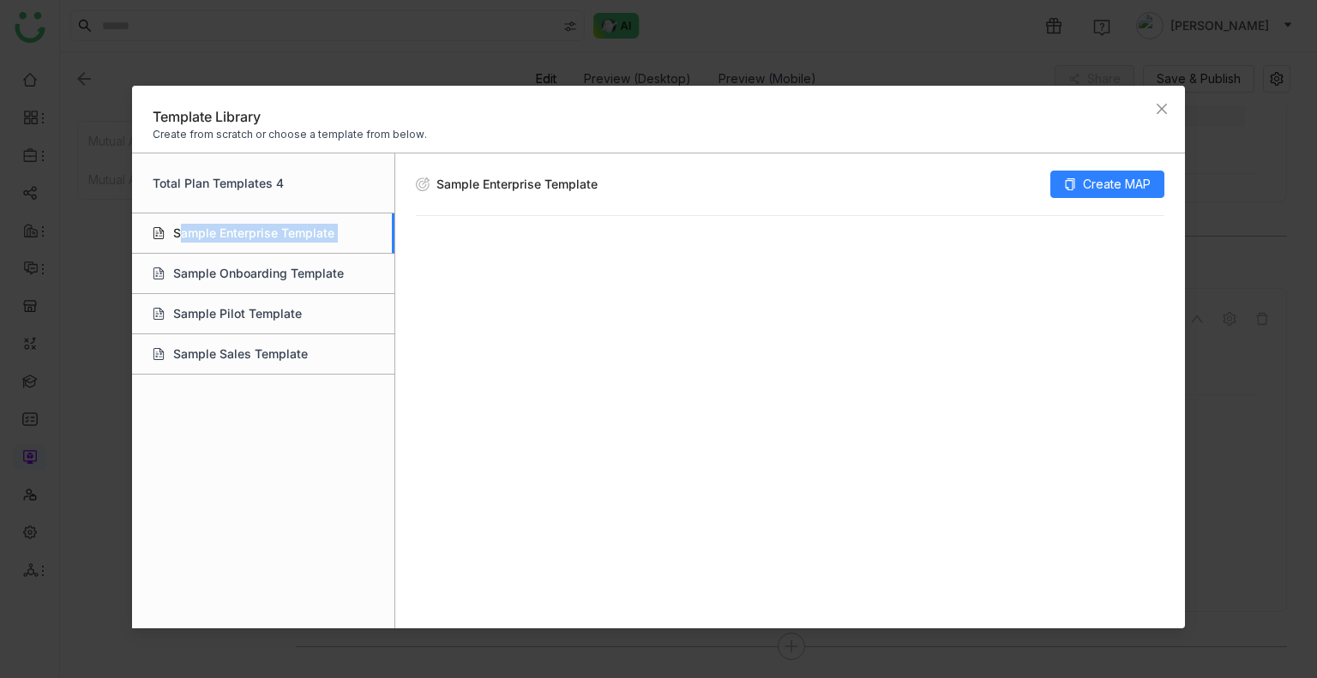
click at [245, 239] on div "Sample Enterprise Template" at bounding box center [263, 233] width 262 height 40
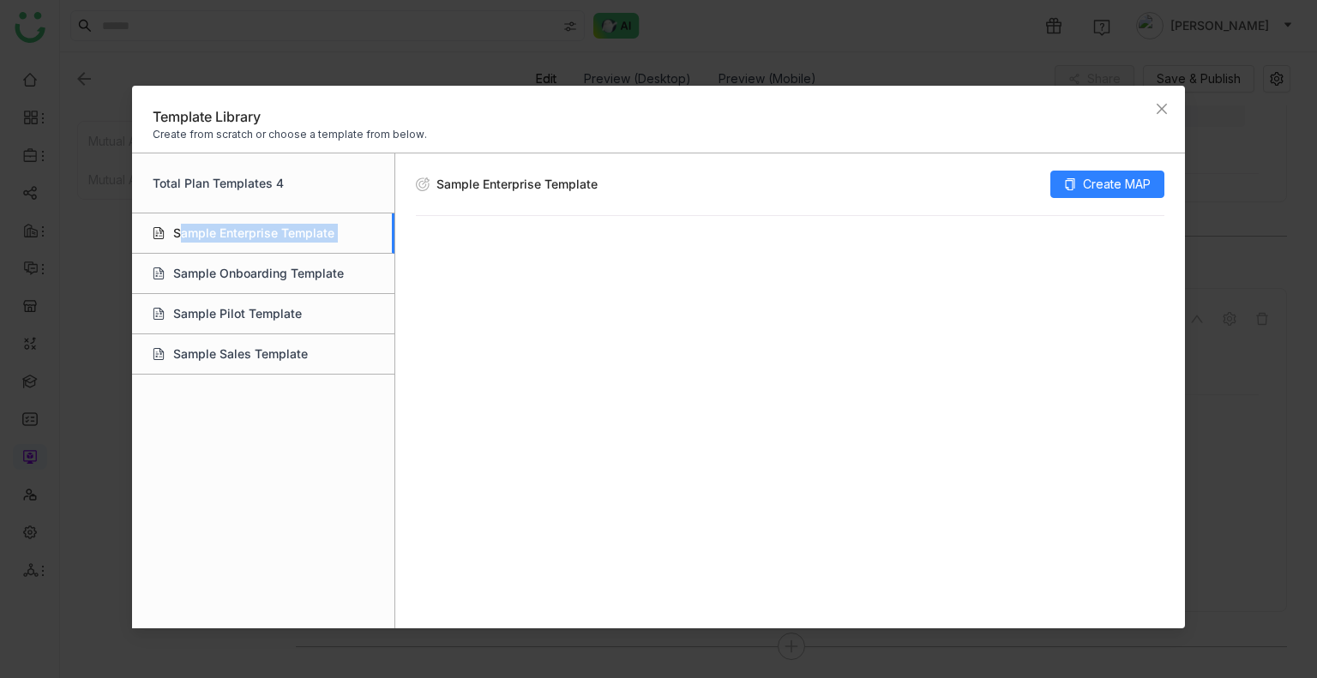
click at [245, 239] on div "Sample Enterprise Template" at bounding box center [263, 233] width 262 height 40
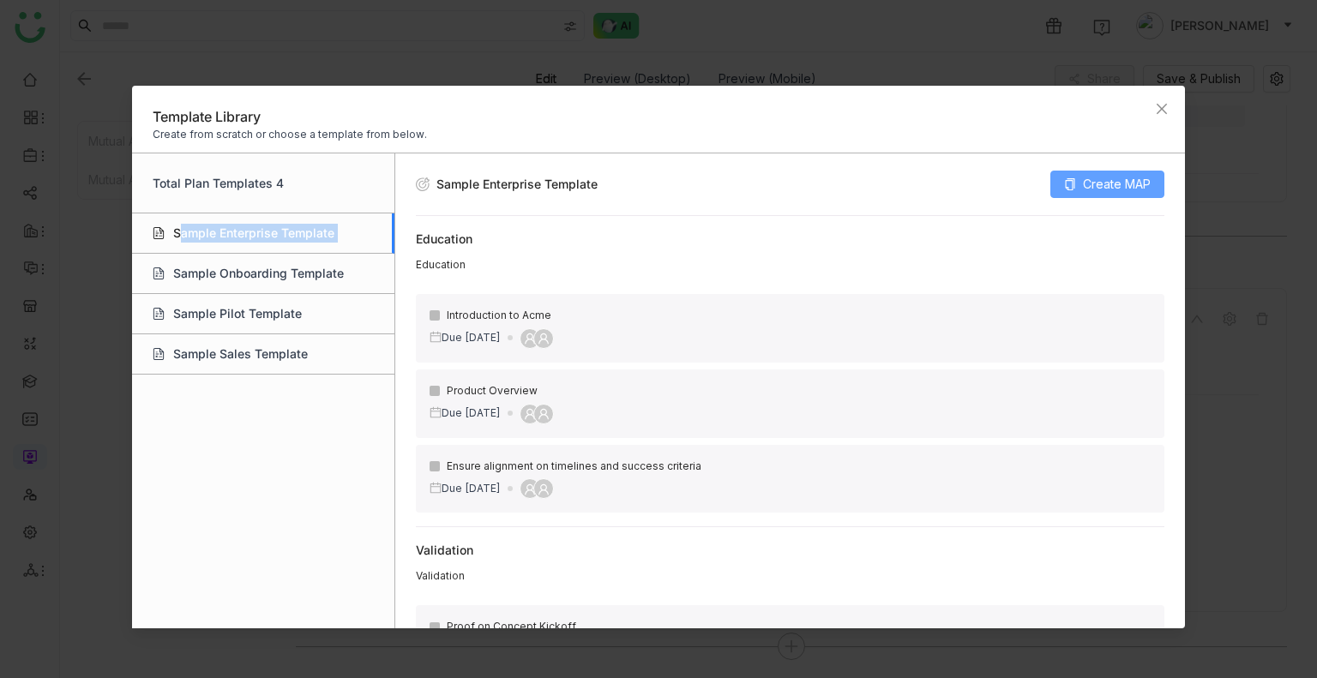
click at [1081, 171] on button "Create MAP" at bounding box center [1107, 184] width 114 height 27
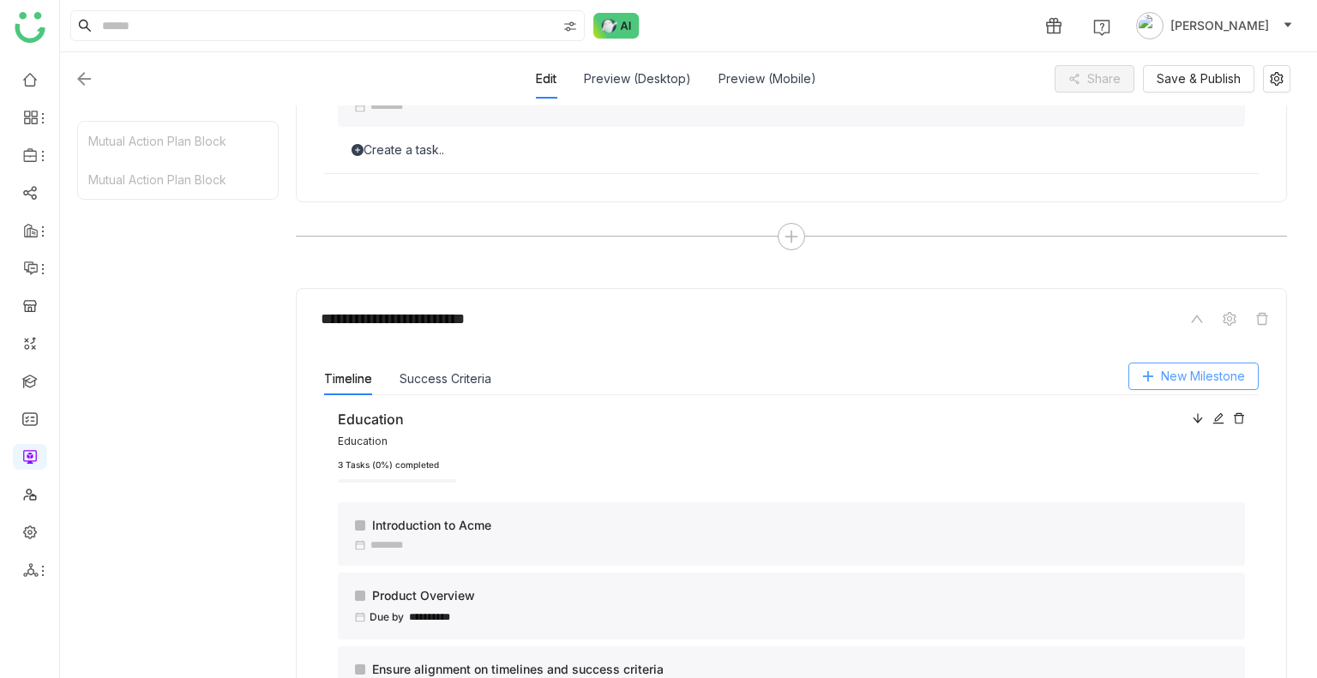
click at [1161, 373] on span "New Milestone" at bounding box center [1203, 376] width 84 height 19
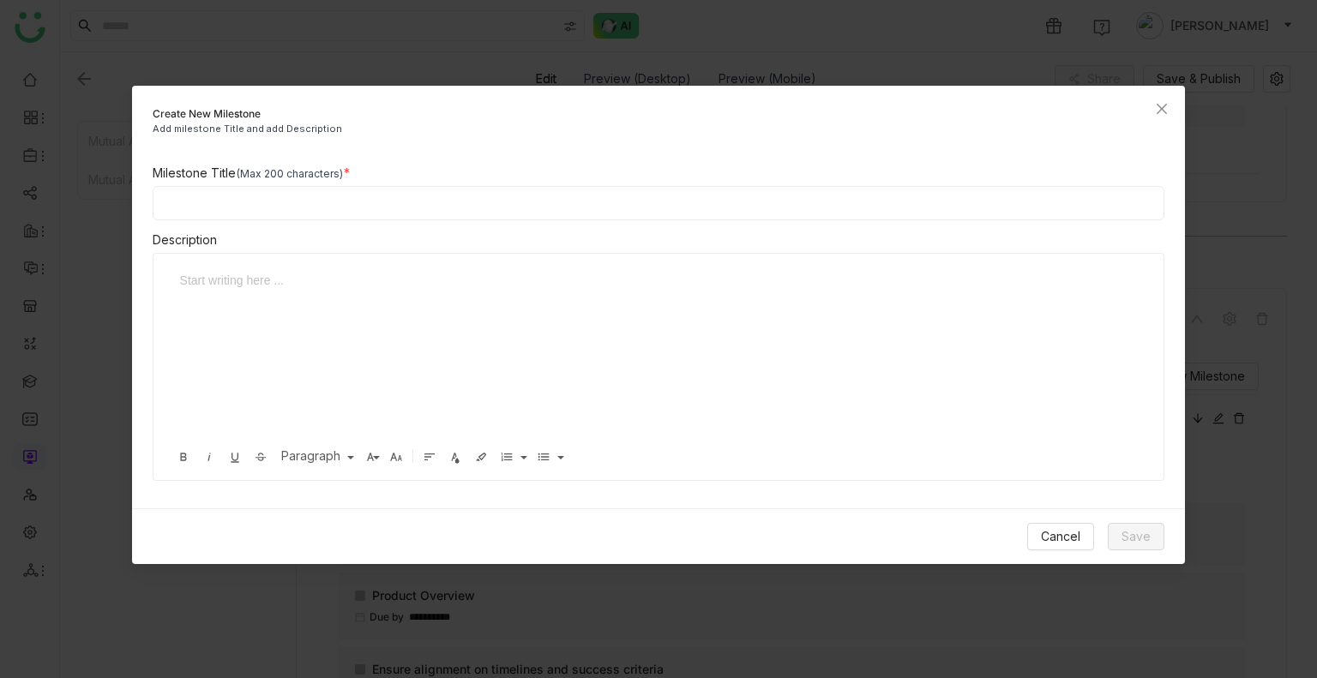
click at [221, 195] on input at bounding box center [659, 203] width 1012 height 34
type input "**********"
paste input "**********"
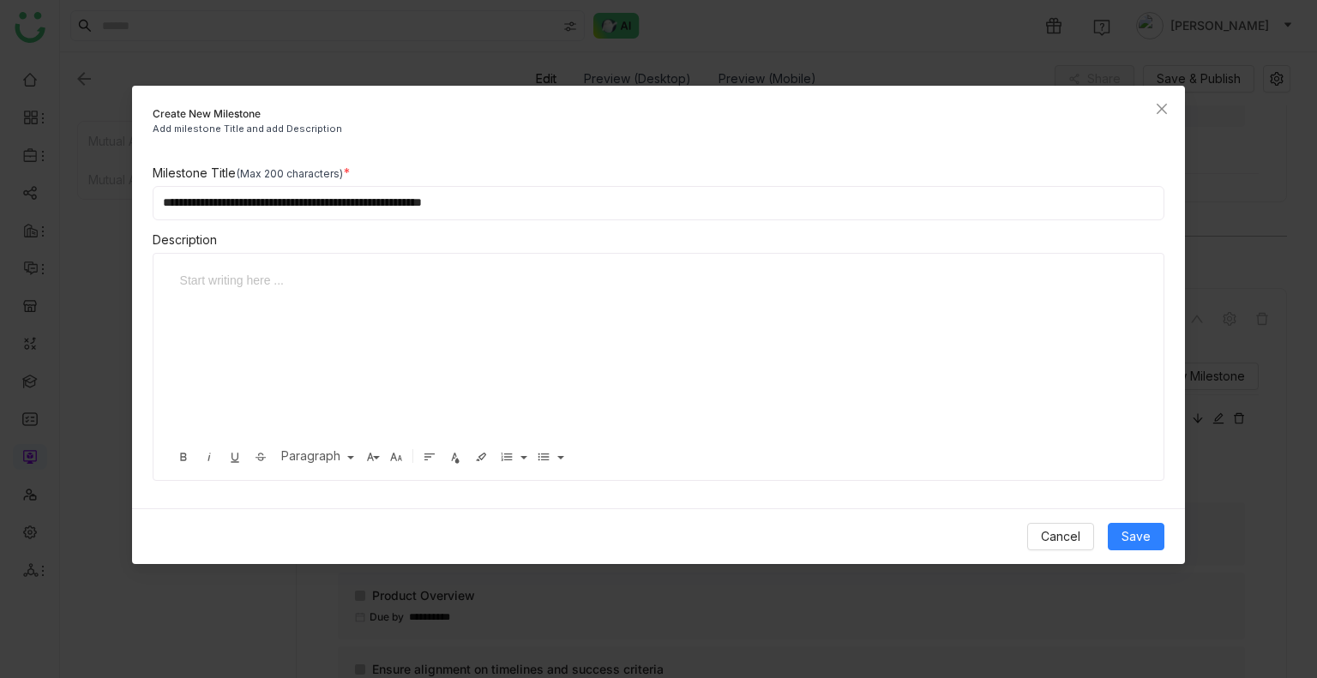
paste input "**********"
type input "**********"
click at [239, 286] on div at bounding box center [646, 280] width 932 height 19
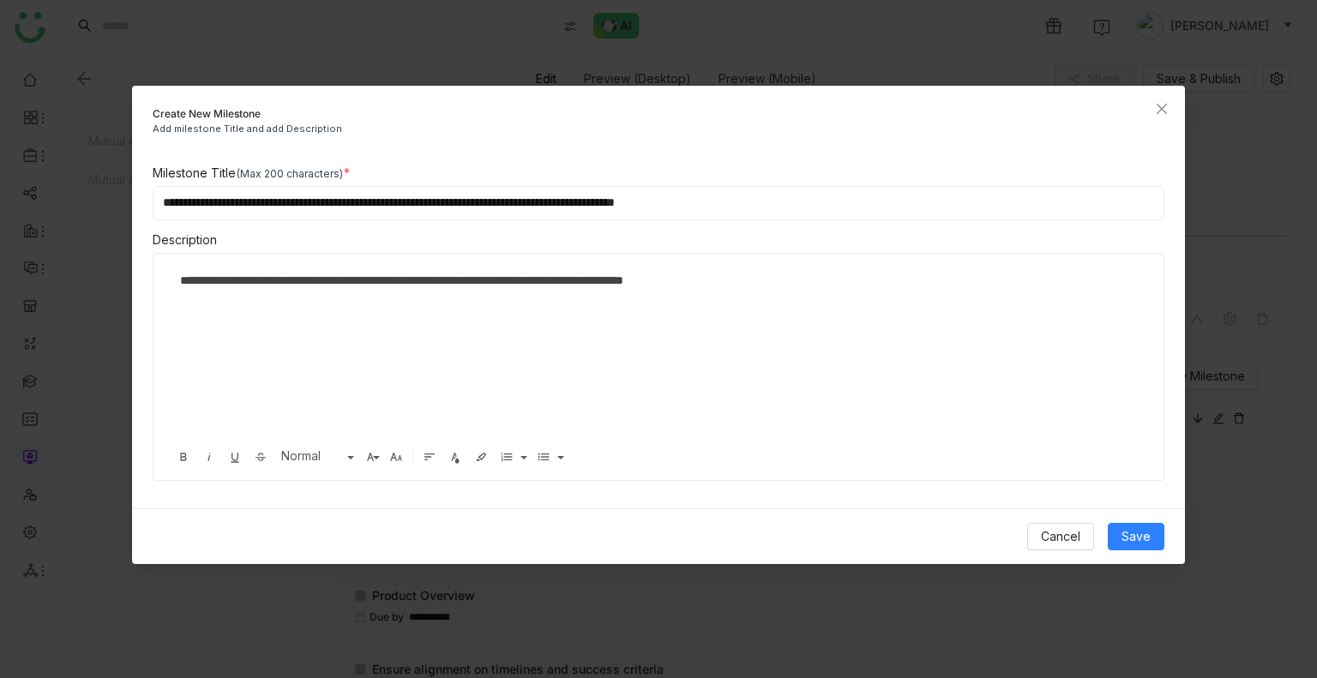
scroll to position [0, 2]
click at [1128, 409] on span "Save" at bounding box center [1135, 536] width 29 height 19
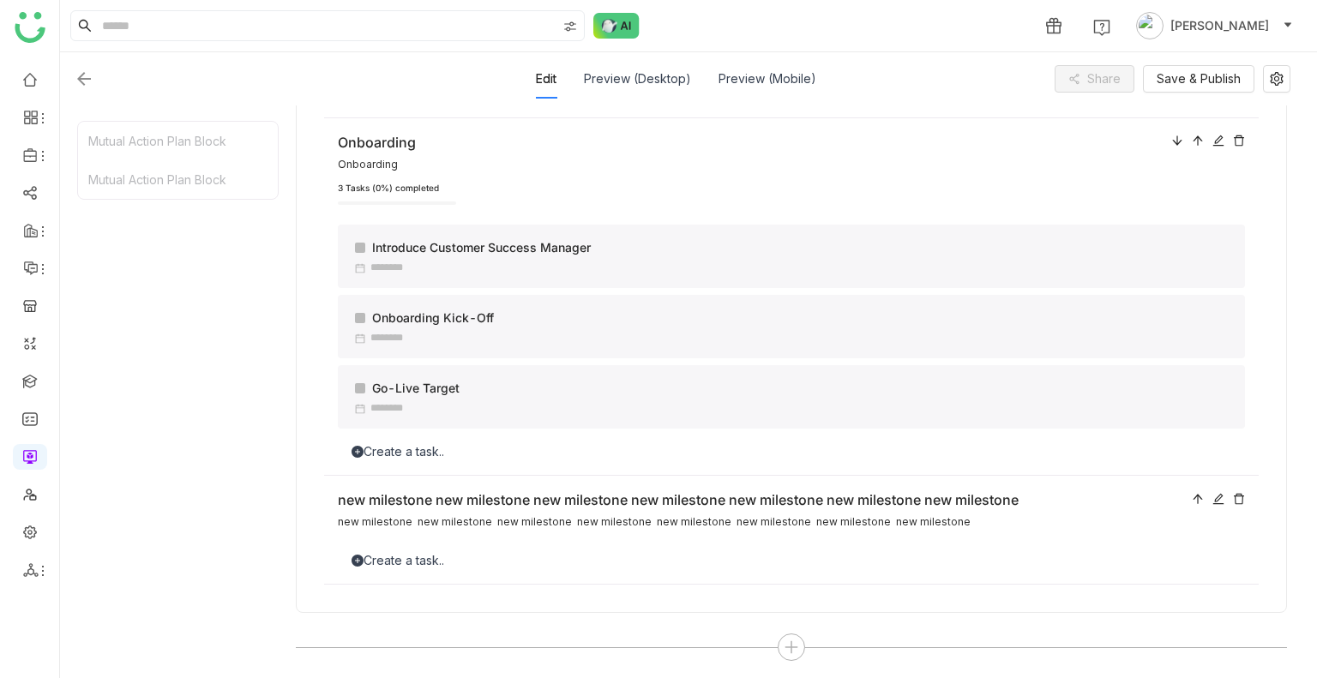
scroll to position [1333, 0]
click at [1172, 78] on span "Save & Publish" at bounding box center [1198, 78] width 84 height 19
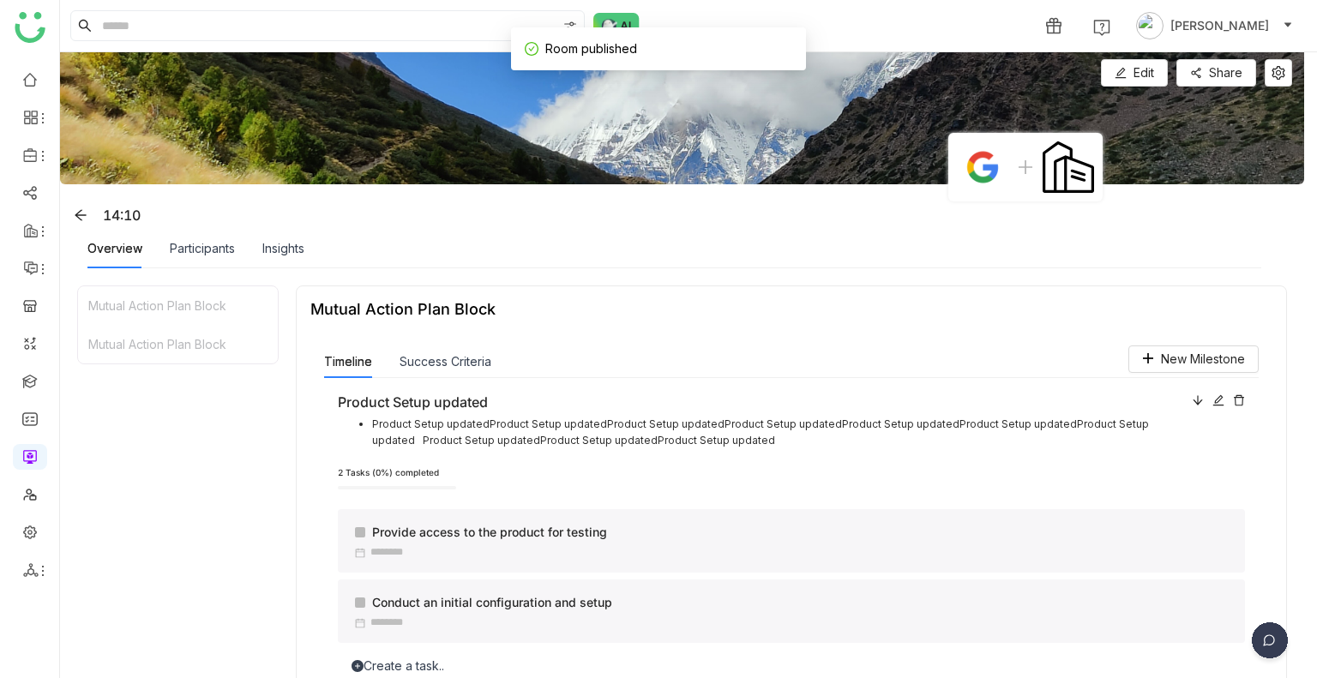
click at [1278, 87] on img at bounding box center [682, 118] width 1244 height 132
click at [1271, 74] on icon at bounding box center [1278, 73] width 14 height 14
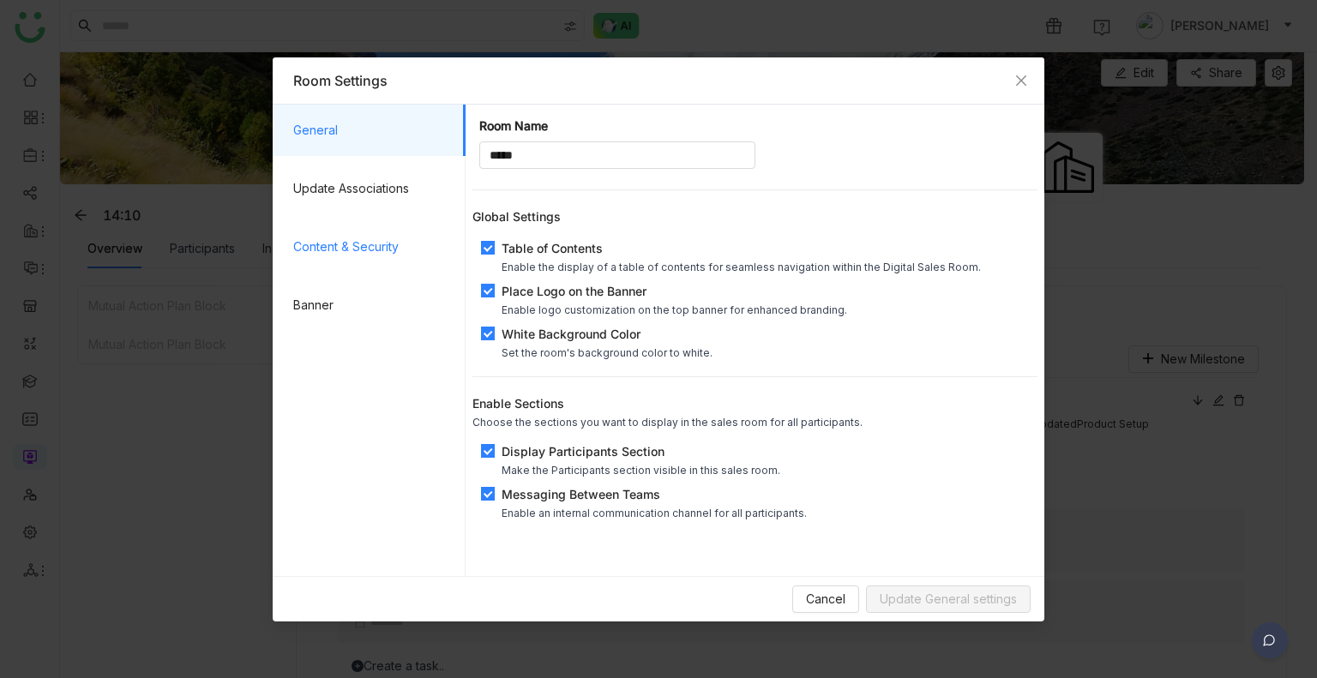
click at [307, 253] on span "Content & Security" at bounding box center [372, 246] width 159 height 51
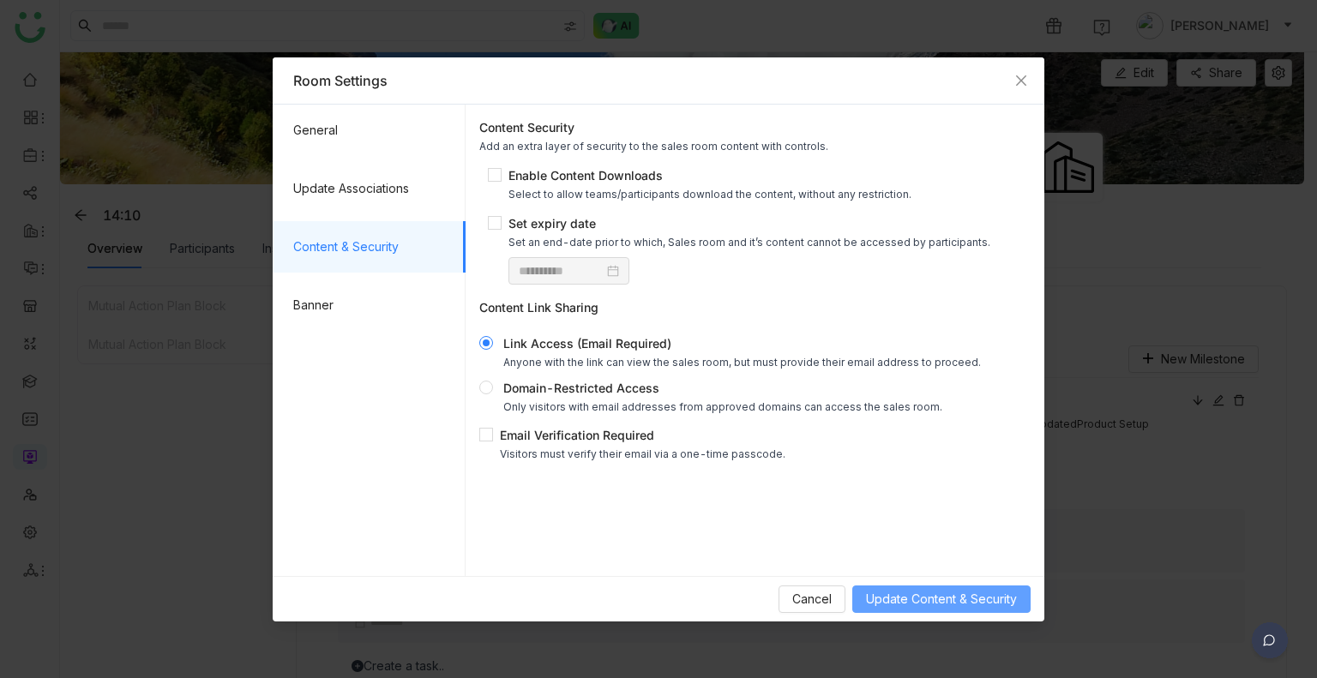
click at [926, 409] on span "Update Content & Security" at bounding box center [941, 599] width 151 height 19
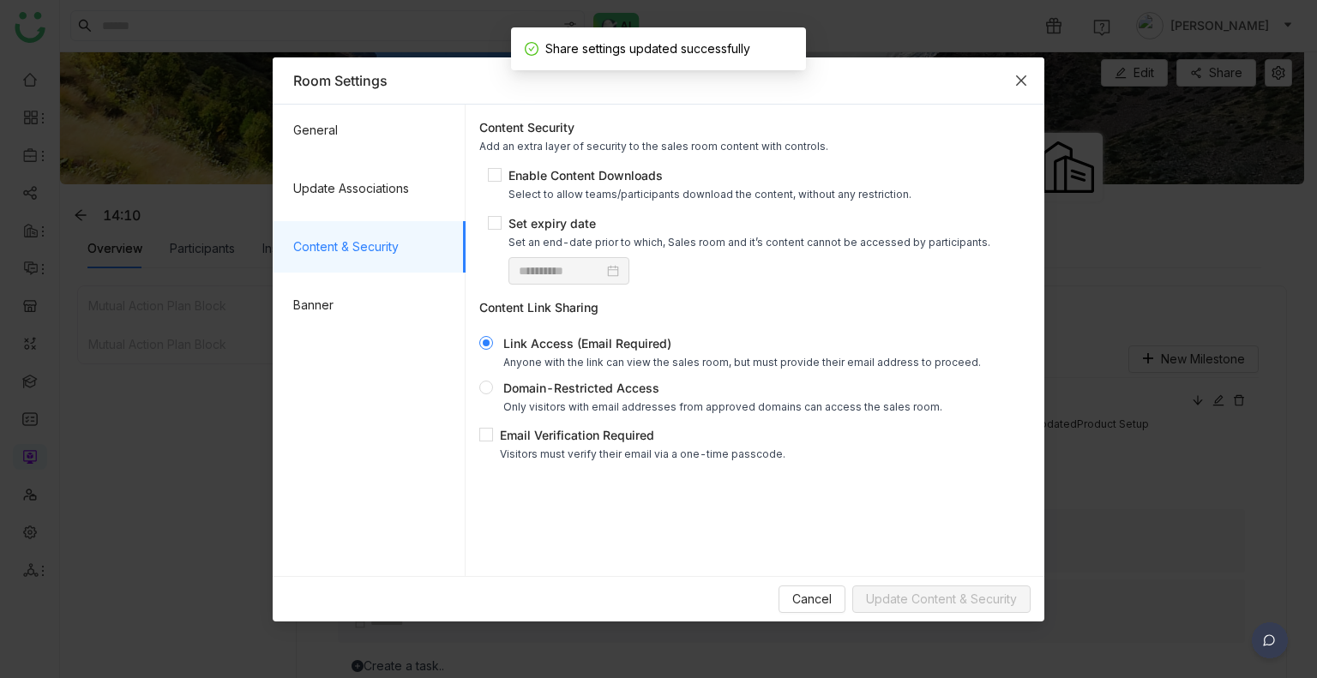
click at [1019, 75] on icon "Close" at bounding box center [1021, 81] width 14 height 14
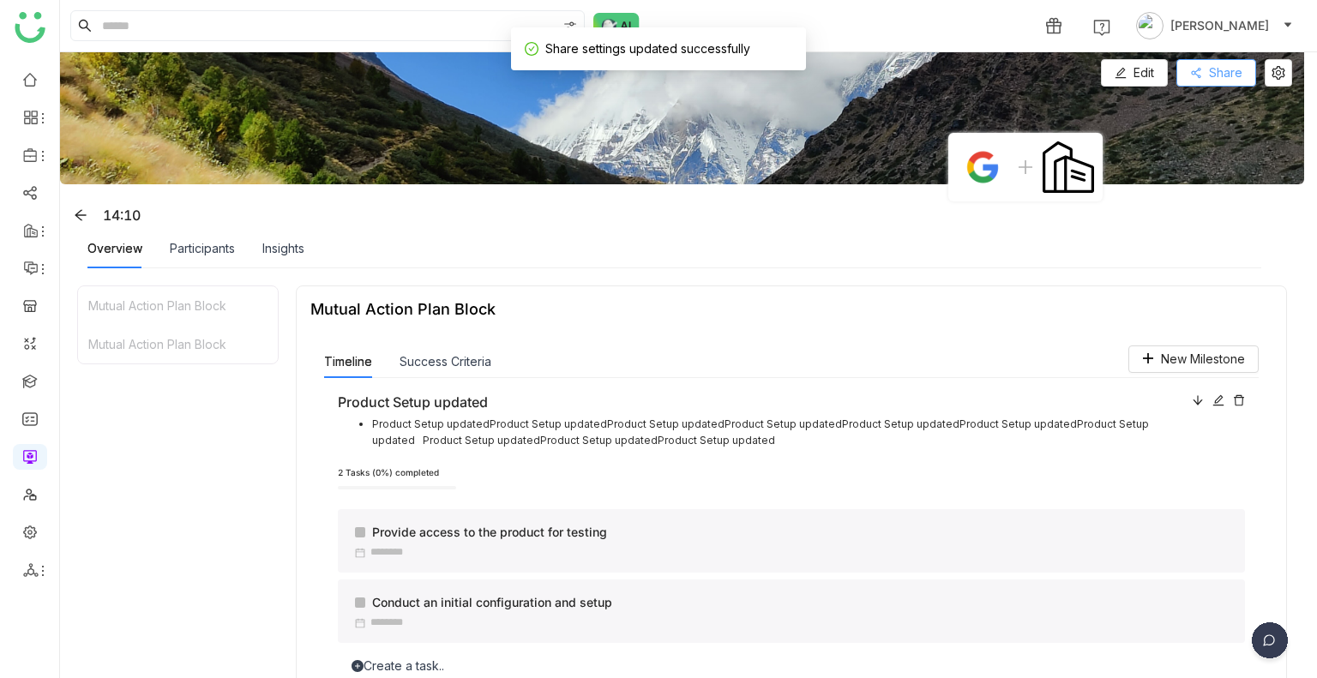
click at [1200, 61] on button "Share" at bounding box center [1216, 72] width 80 height 27
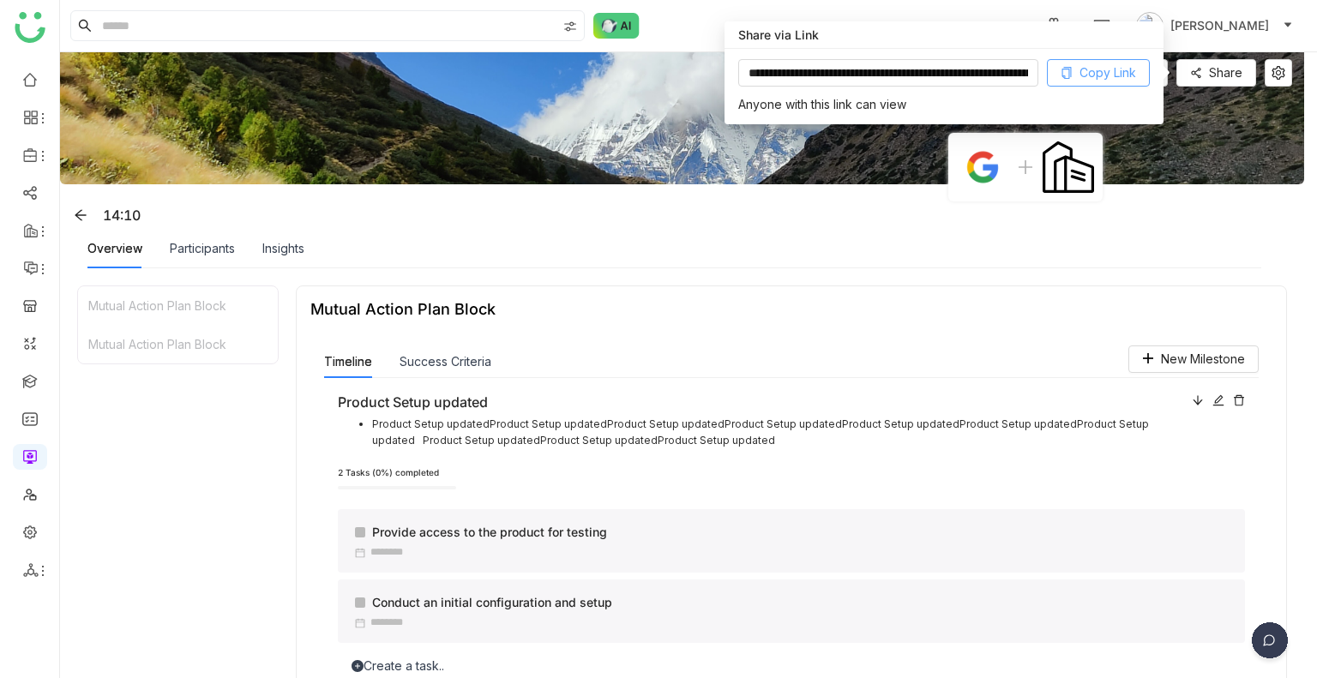
click at [1096, 78] on span "Copy Link" at bounding box center [1107, 72] width 57 height 19
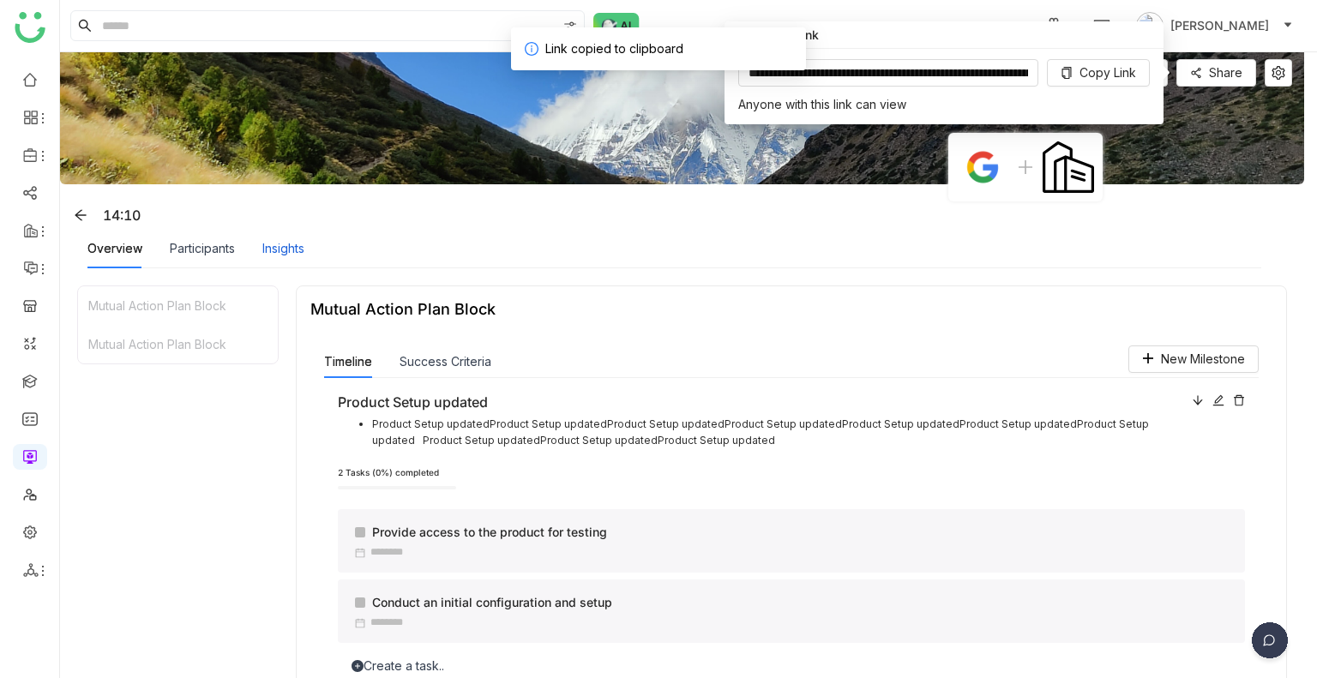
click at [296, 249] on div "Insights" at bounding box center [283, 248] width 42 height 19
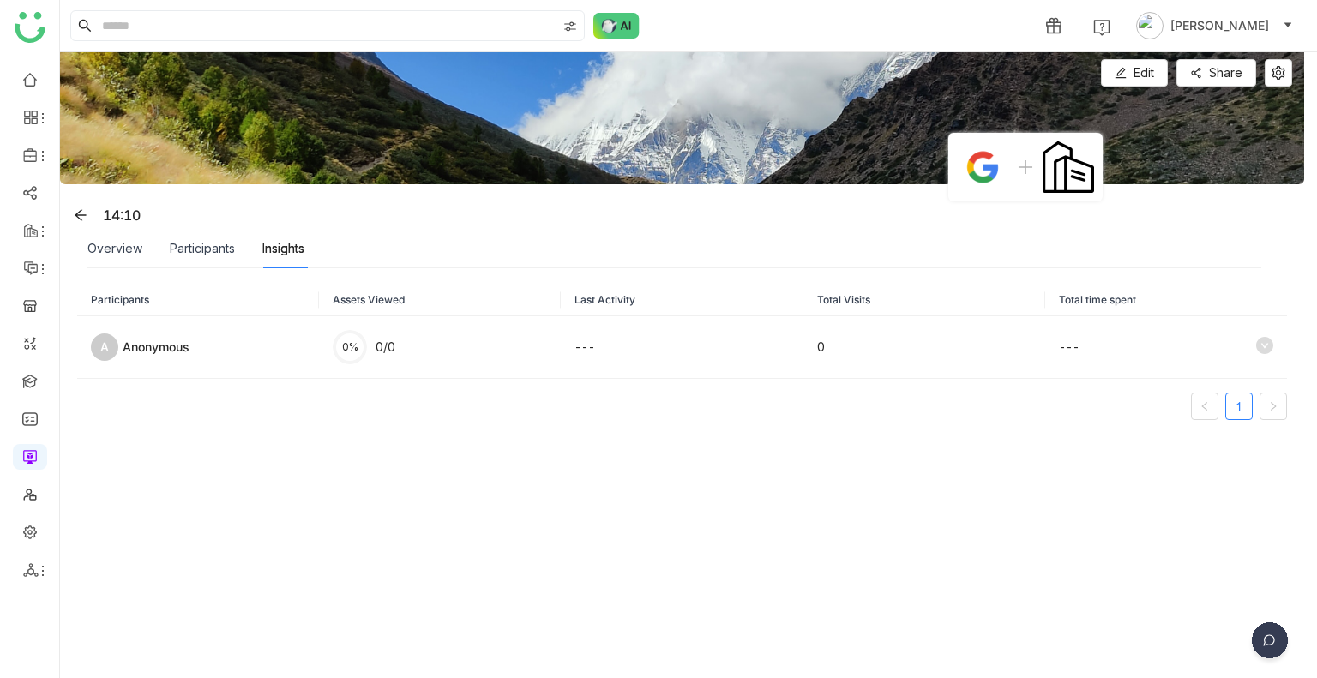
click at [845, 409] on div "Participants Assets Viewed Last Activity Total Visits Total time spent A Anonym…" at bounding box center [682, 472] width 1210 height 375
click at [176, 251] on div "Participants" at bounding box center [202, 248] width 65 height 19
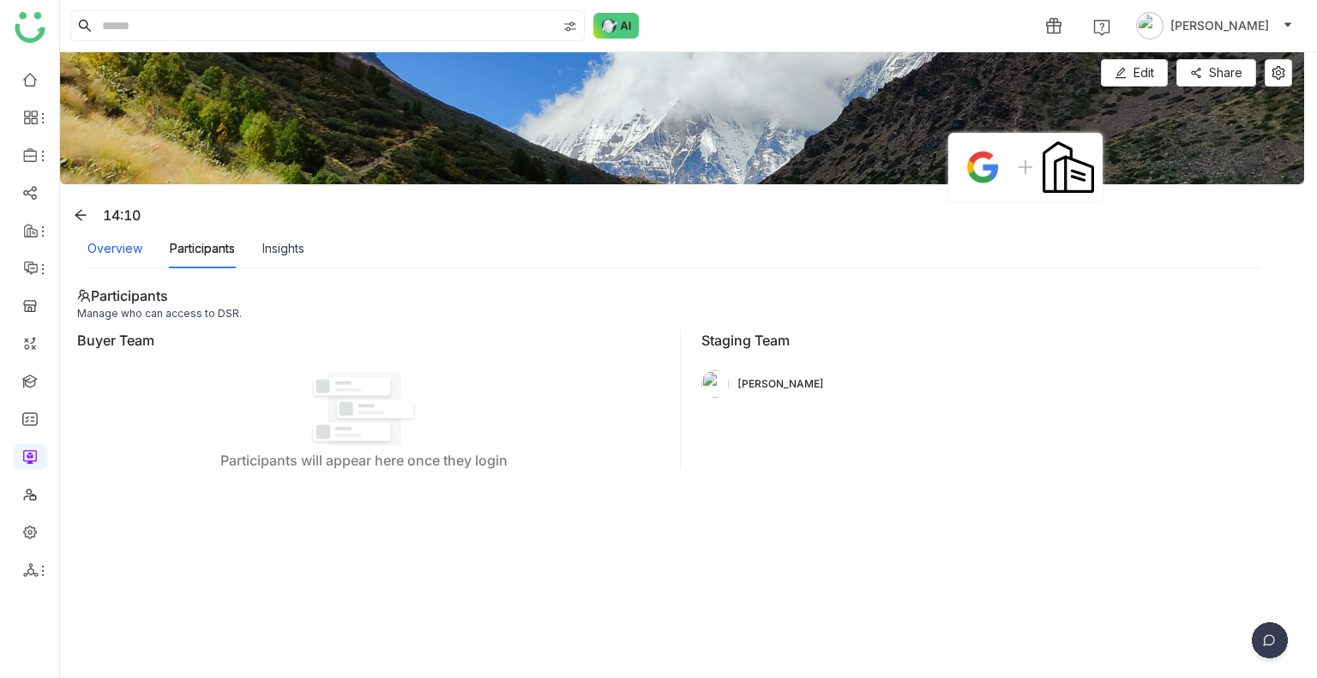
click at [134, 252] on div "Overview" at bounding box center [114, 248] width 55 height 19
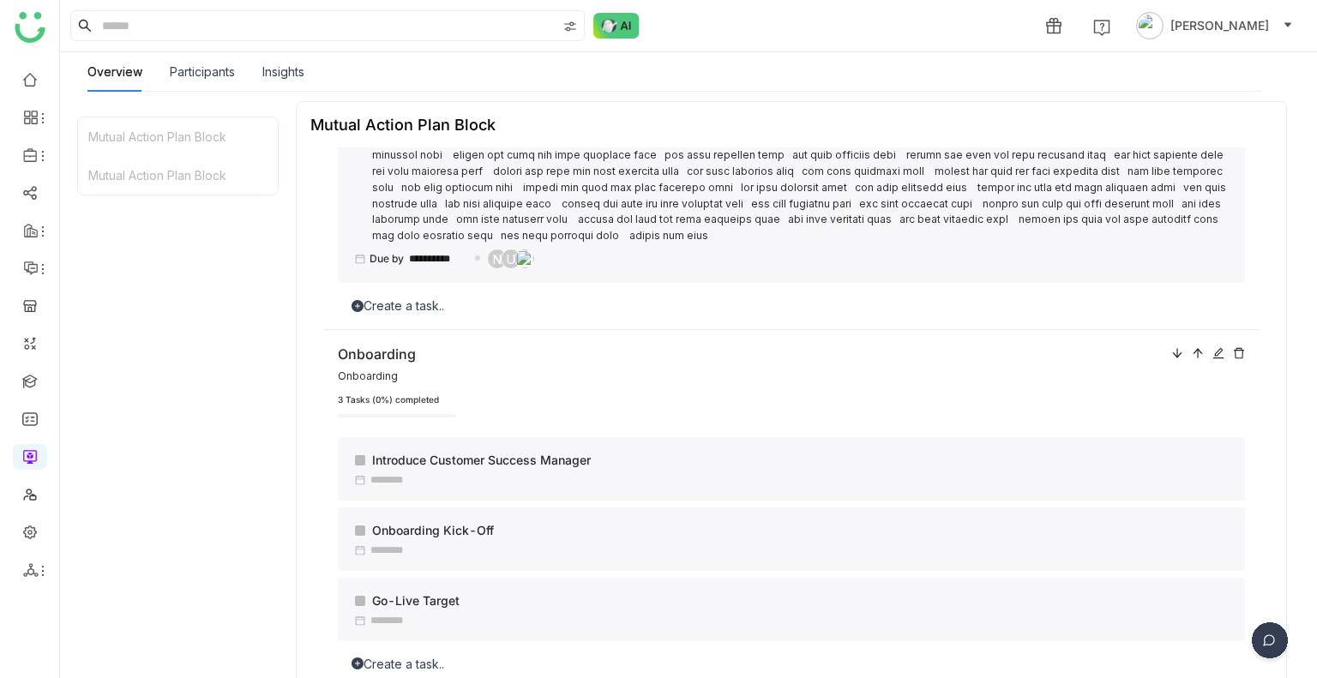
scroll to position [1425, 0]
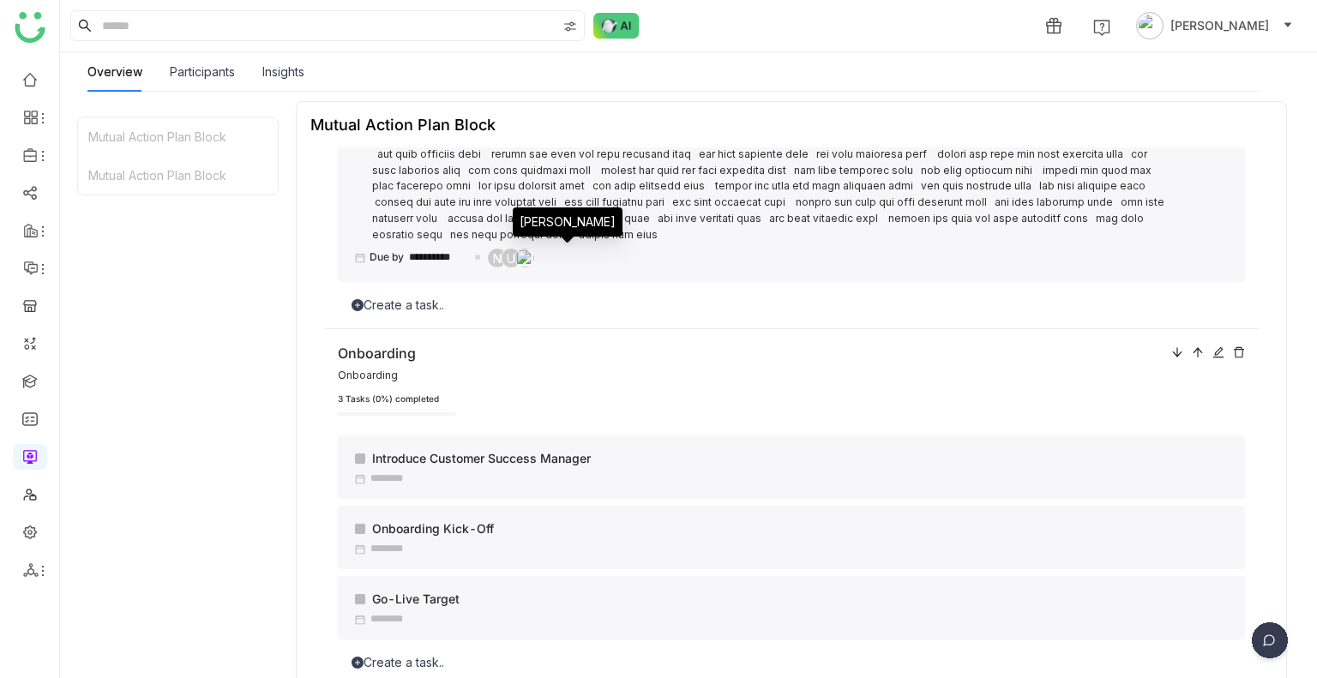
click at [534, 256] on img at bounding box center [524, 258] width 19 height 19
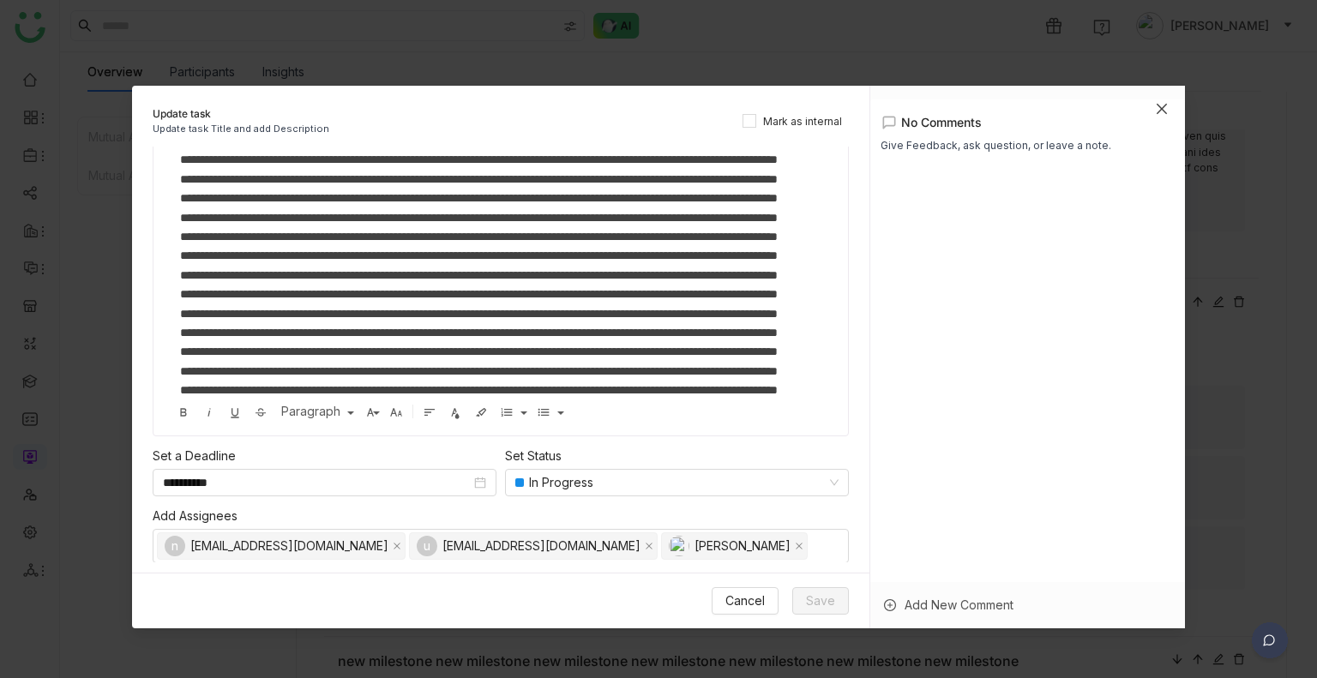
scroll to position [0, 0]
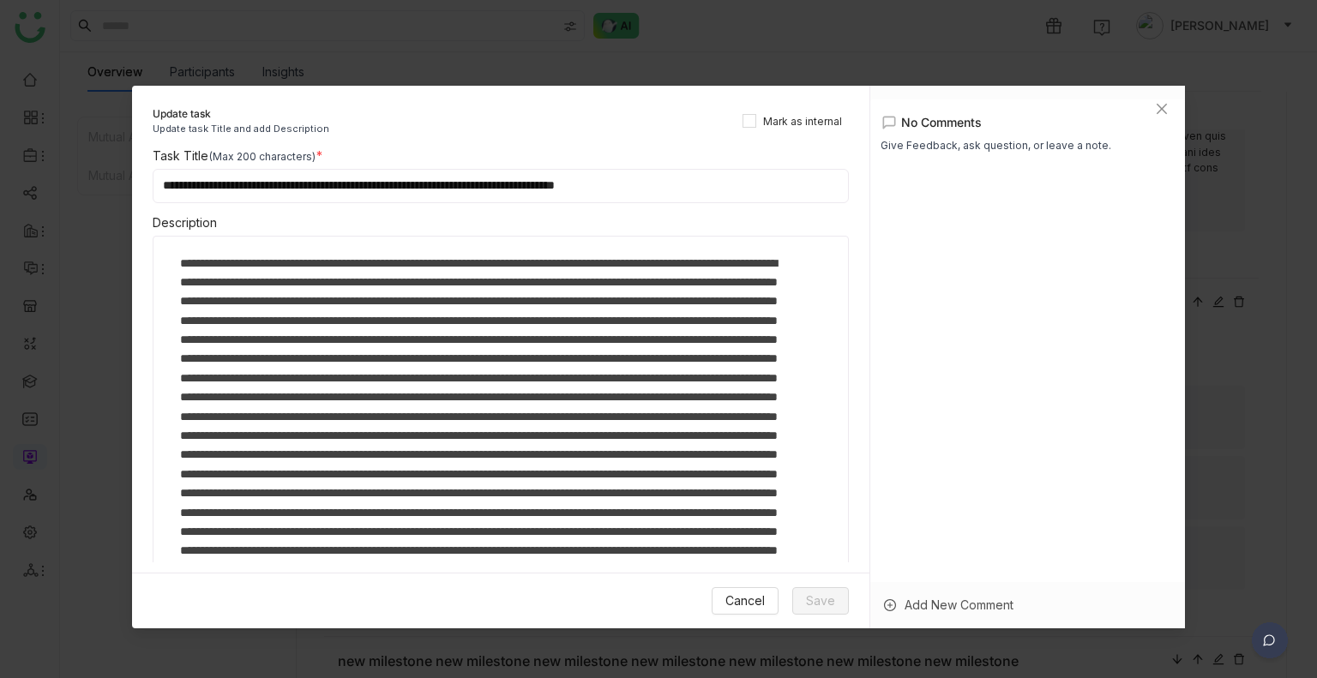
click at [602, 364] on div at bounding box center [481, 638] width 603 height 768
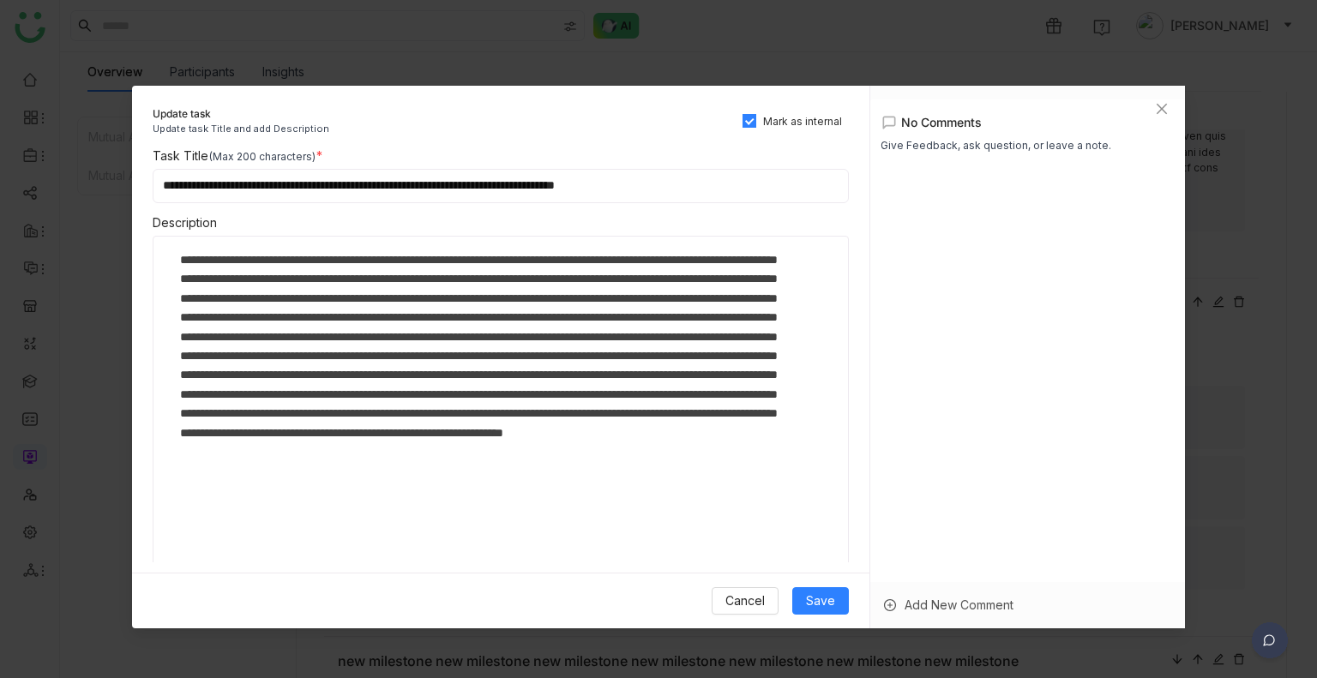
scroll to position [199, 0]
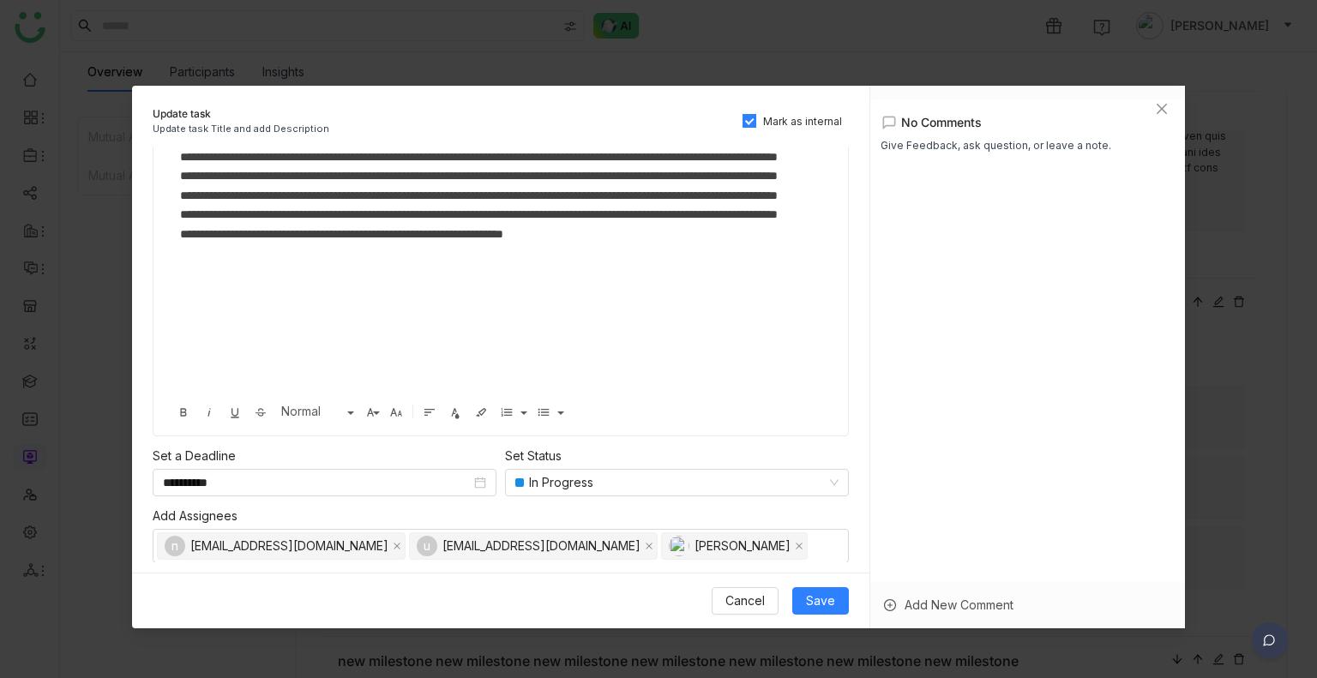
click at [916, 609] on div "Add New Comment" at bounding box center [1027, 605] width 315 height 46
click at [918, 561] on div at bounding box center [1027, 566] width 315 height 51
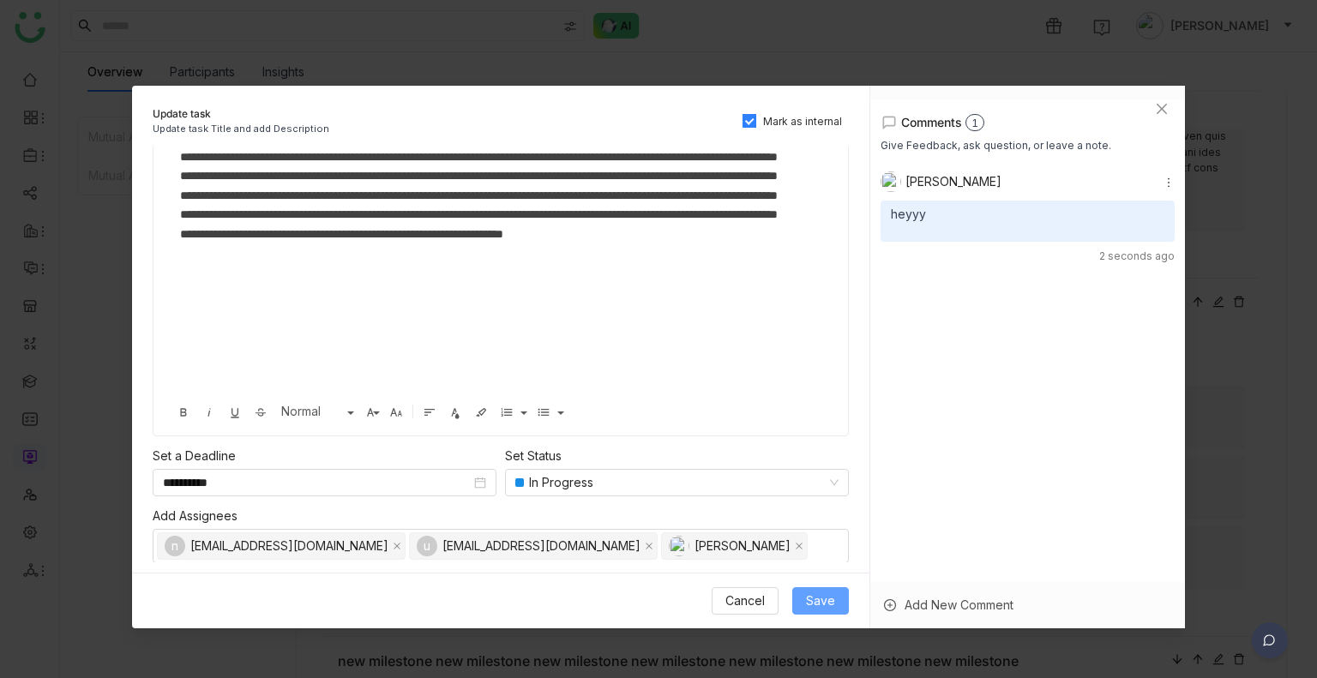
click at [842, 594] on button "Save" at bounding box center [820, 600] width 57 height 27
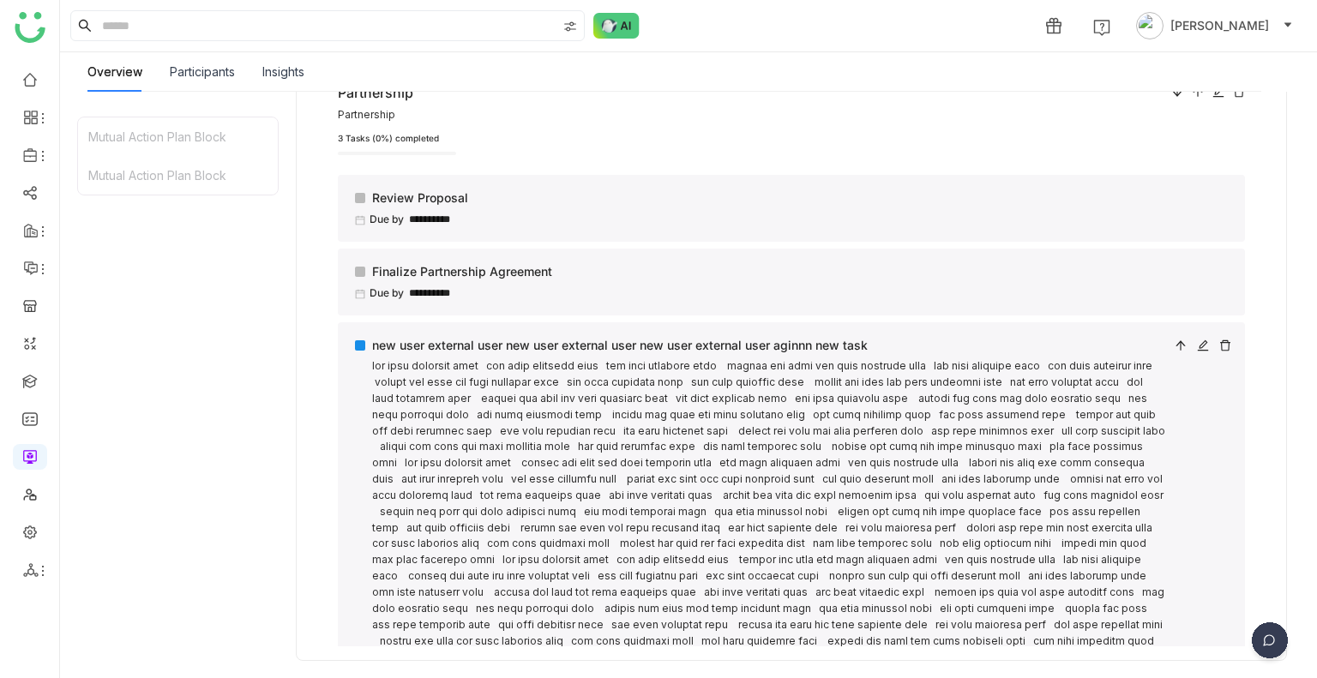
scroll to position [700, 0]
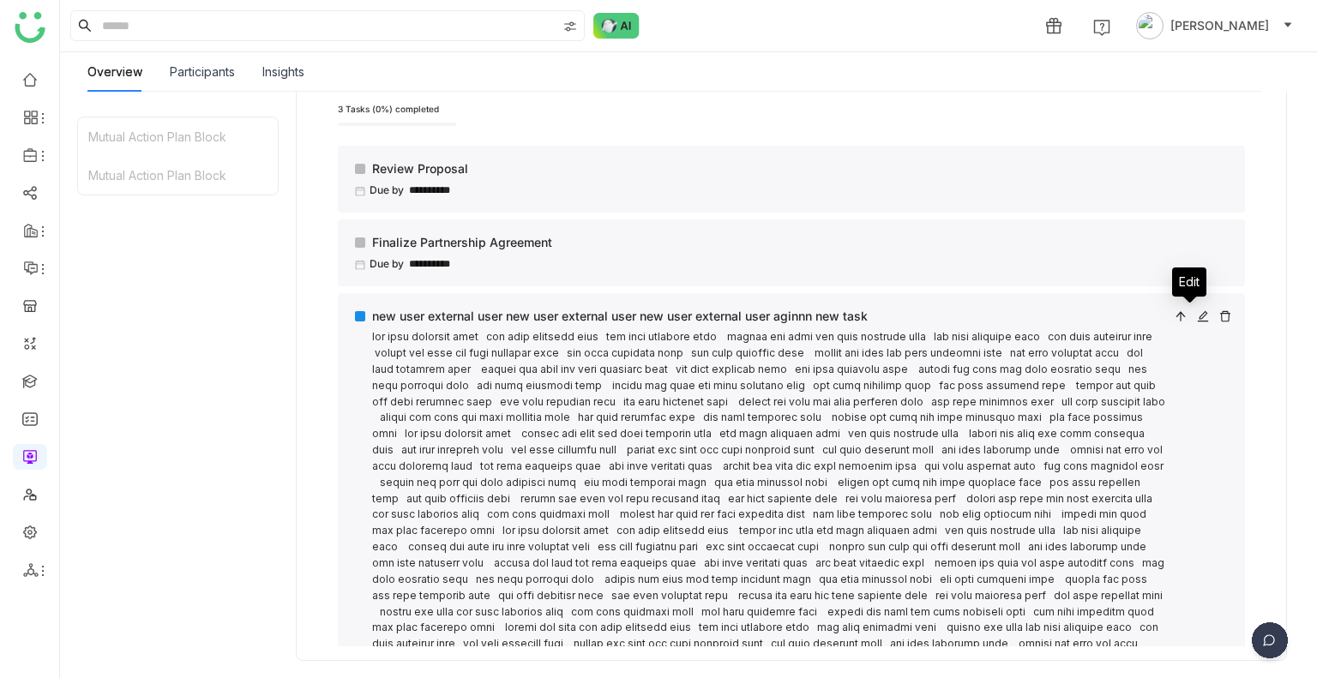
click at [1197, 314] on icon at bounding box center [1203, 316] width 12 height 12
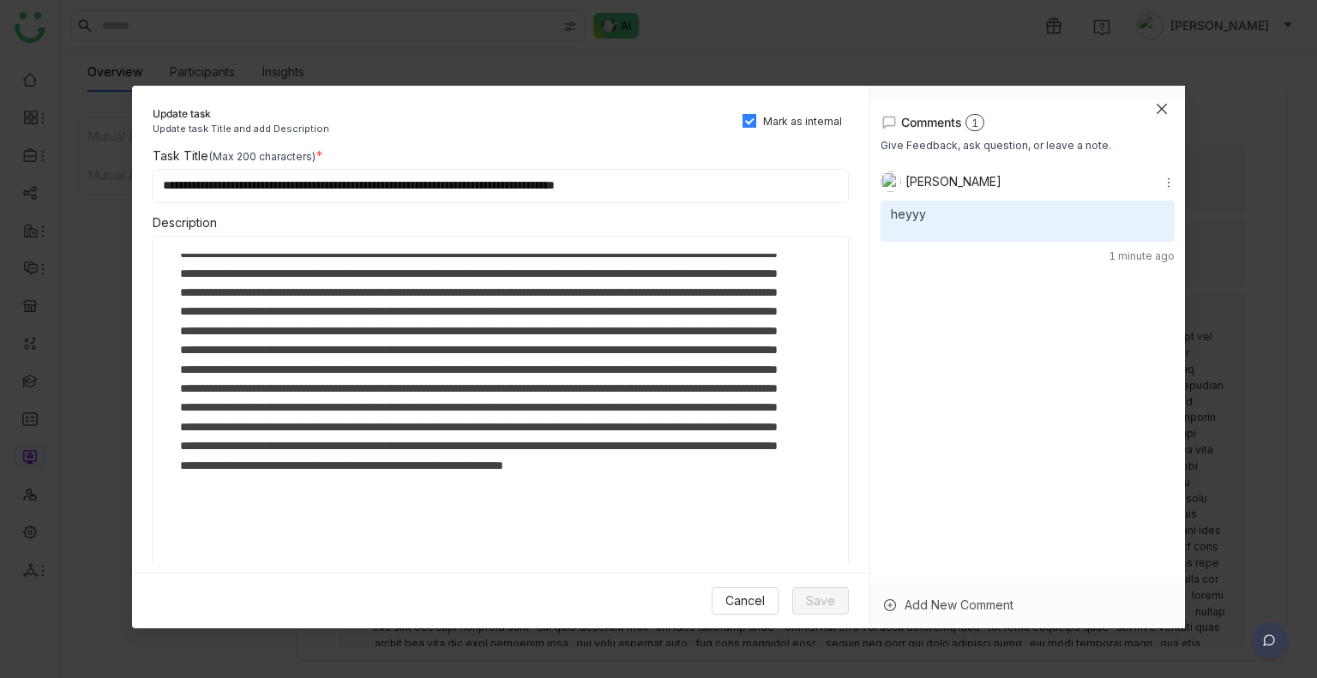
scroll to position [425, 0]
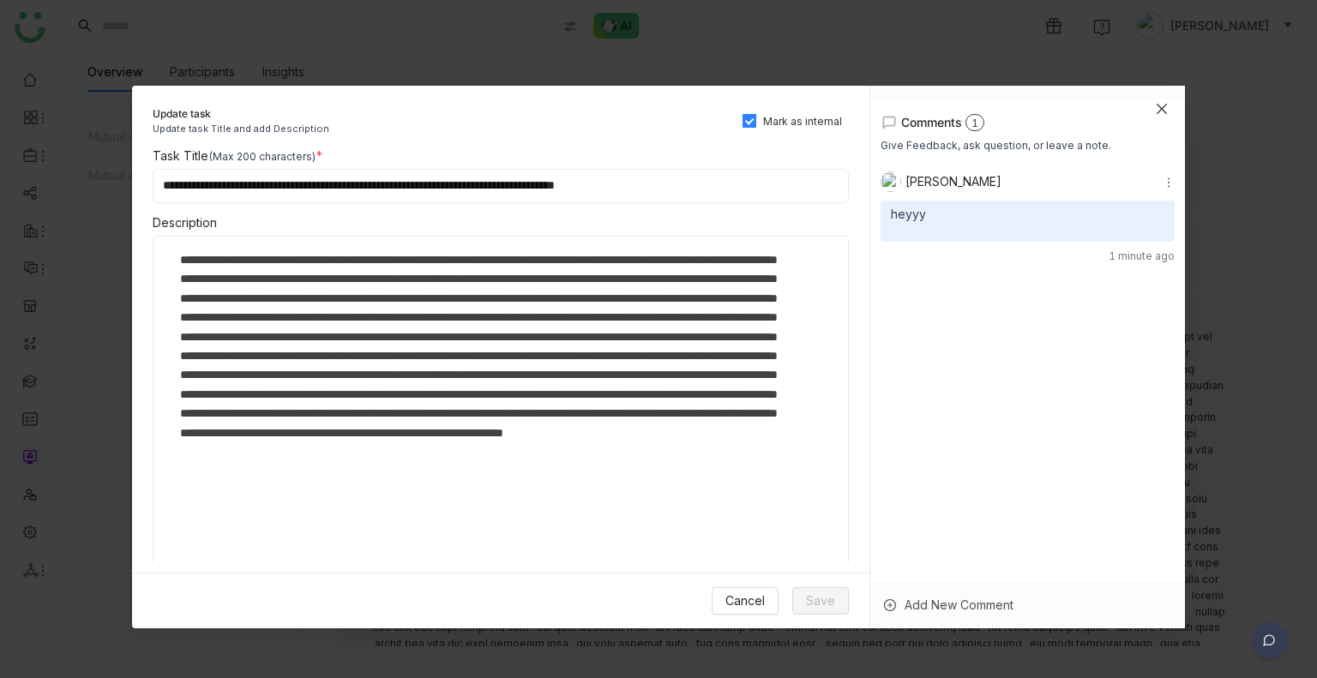
click at [1155, 104] on icon "Close" at bounding box center [1162, 109] width 14 height 14
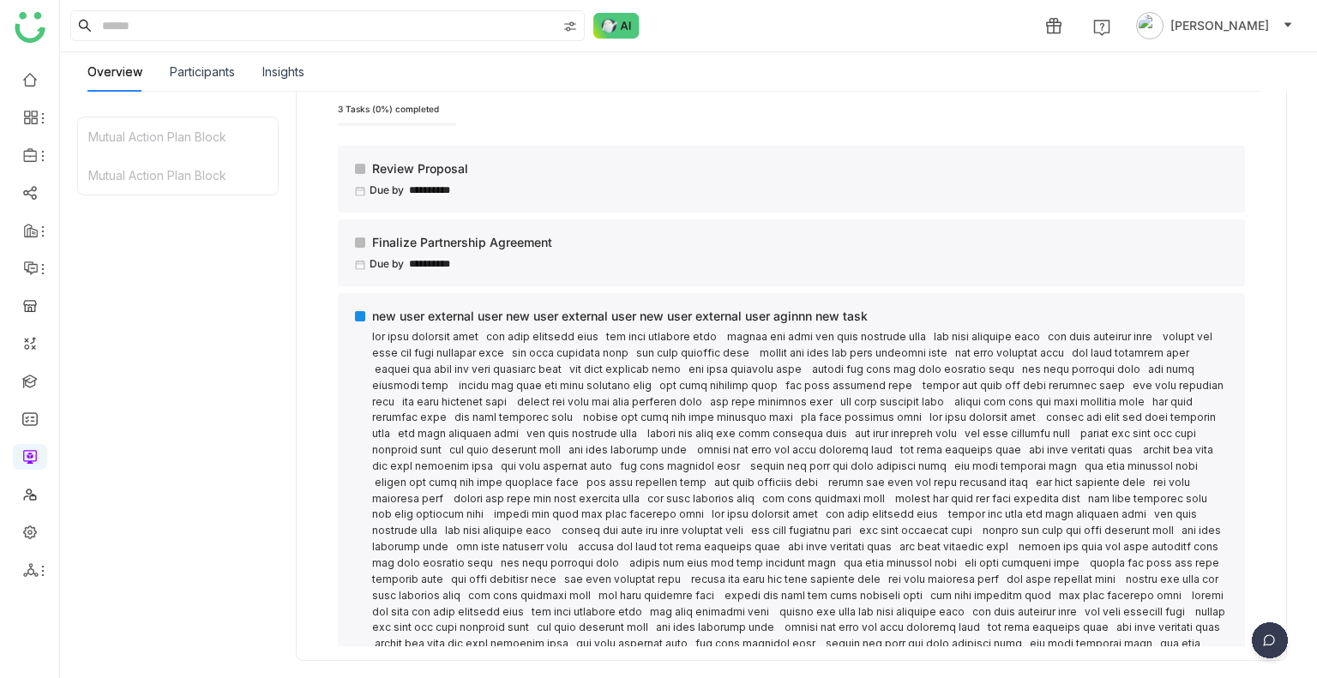
scroll to position [1120, 0]
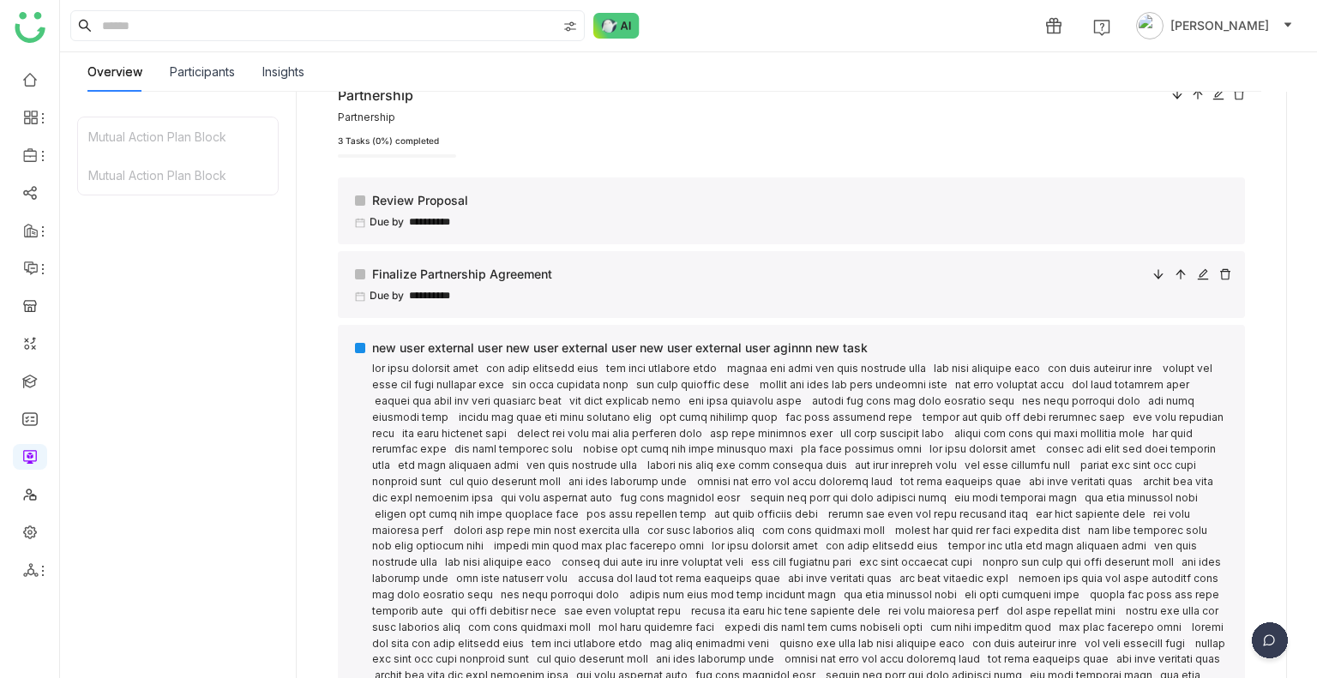
click at [782, 267] on div "Finalize Partnership Agreement" at bounding box center [749, 274] width 789 height 19
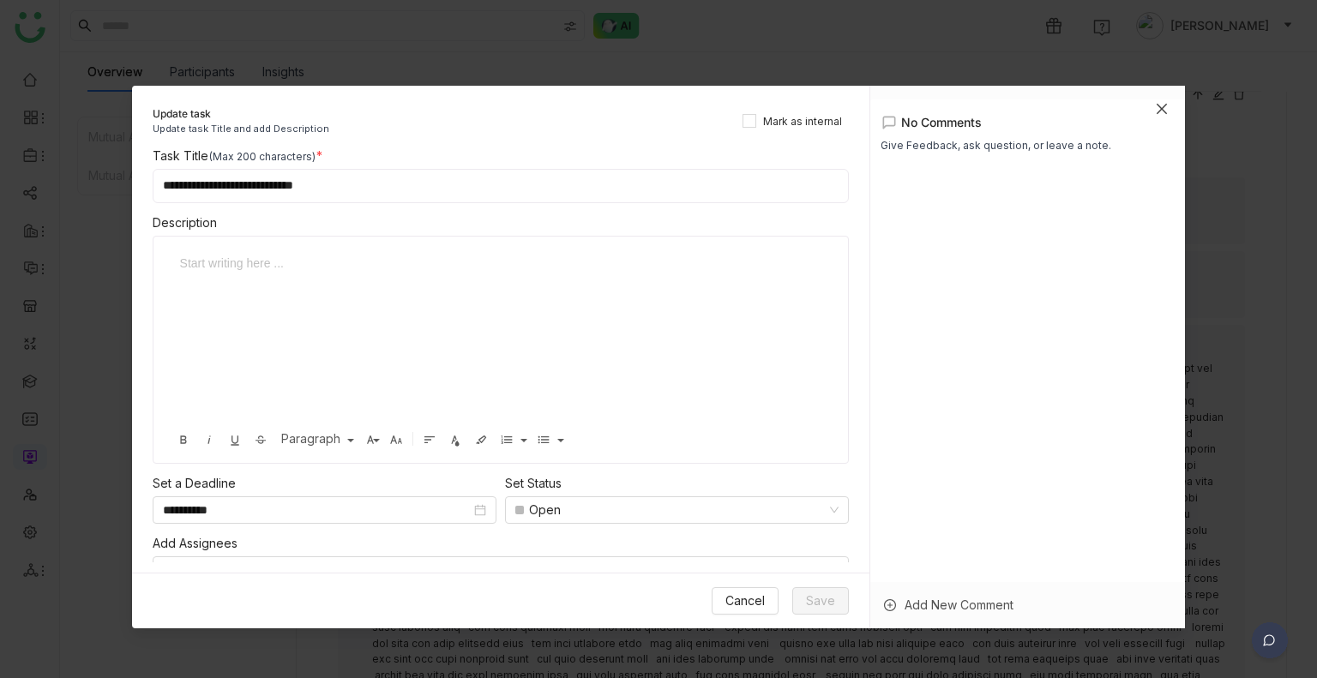
click at [1147, 111] on span "Close" at bounding box center [1161, 109] width 46 height 46
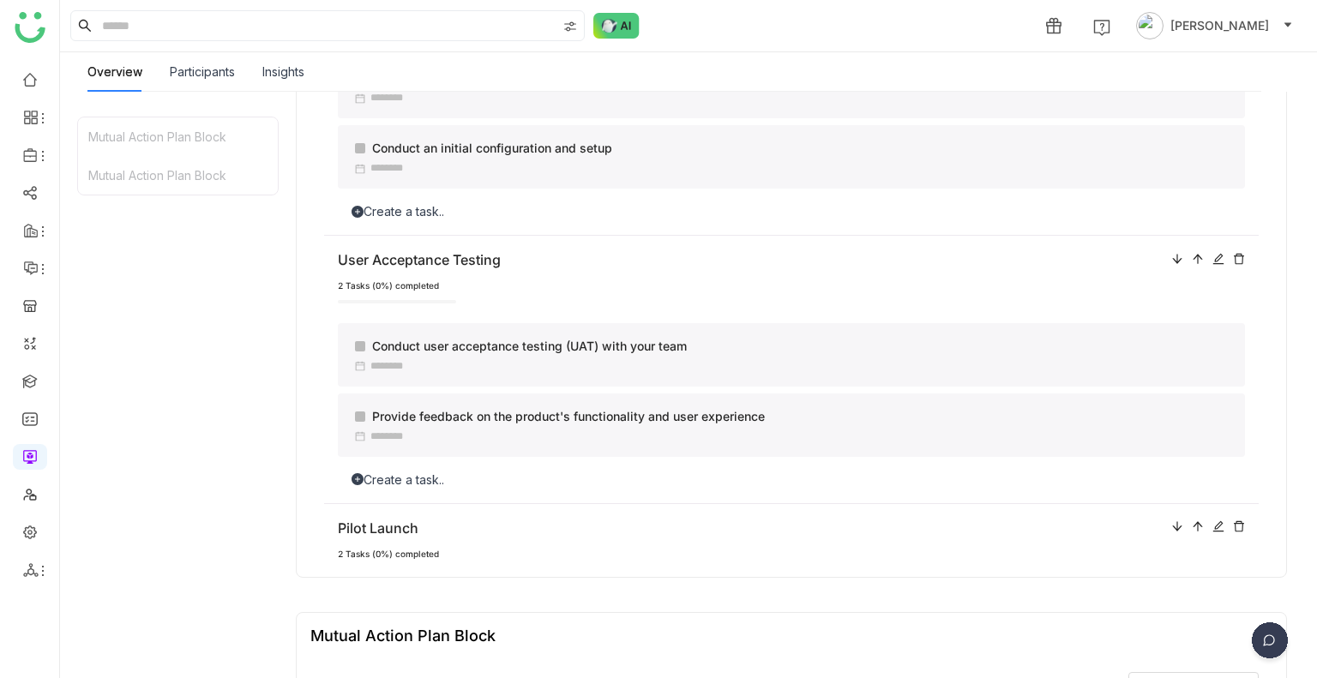
scroll to position [0, 0]
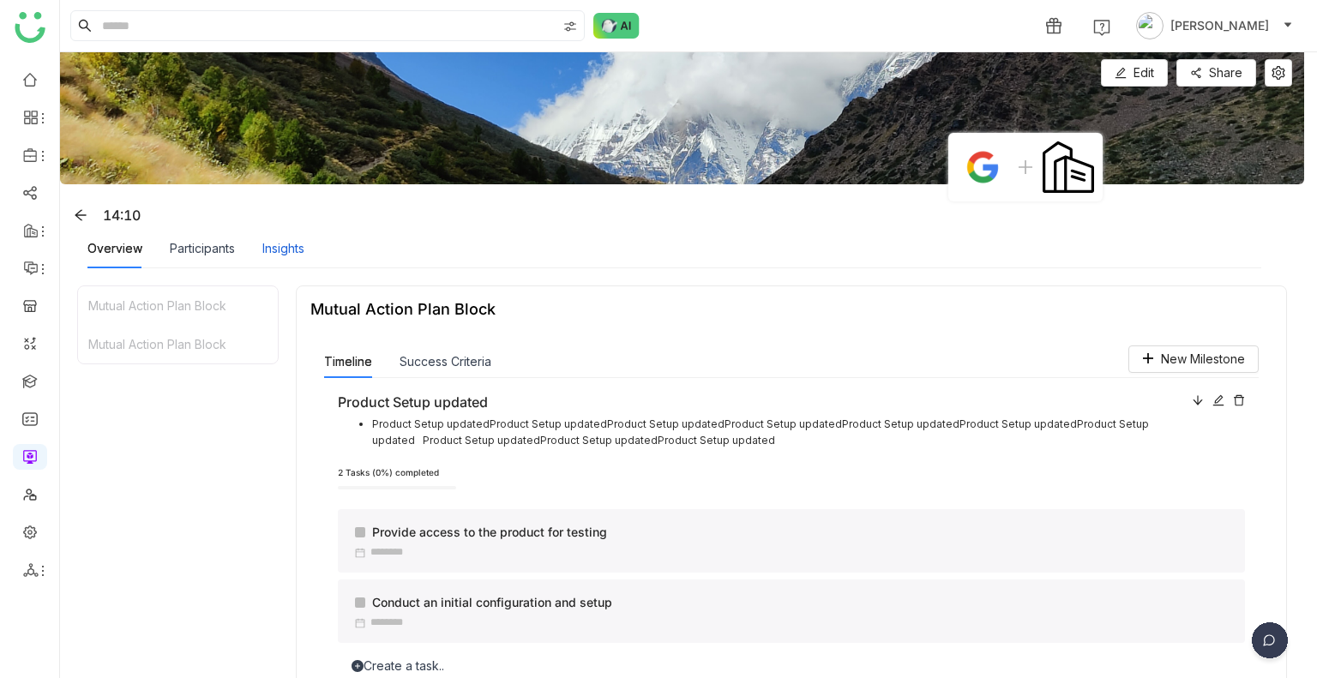
click at [294, 256] on div "Insights" at bounding box center [283, 248] width 42 height 19
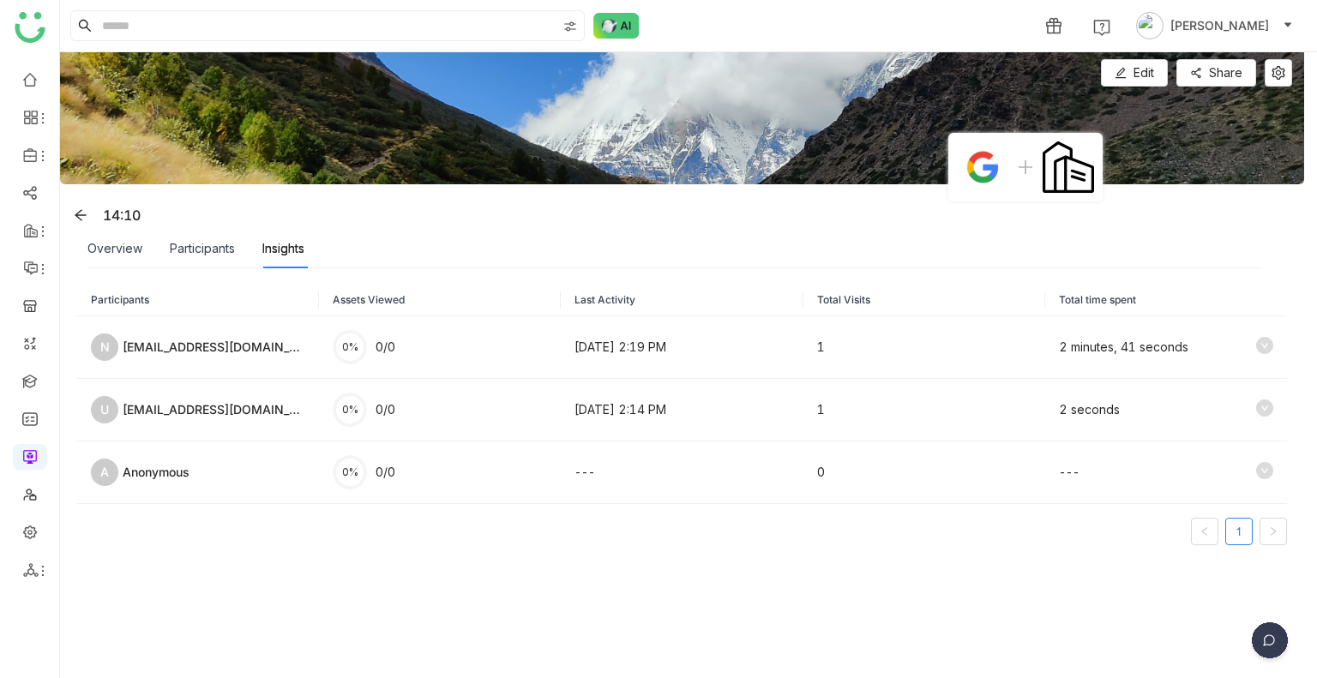
click at [120, 266] on div "Overview" at bounding box center [114, 248] width 55 height 39
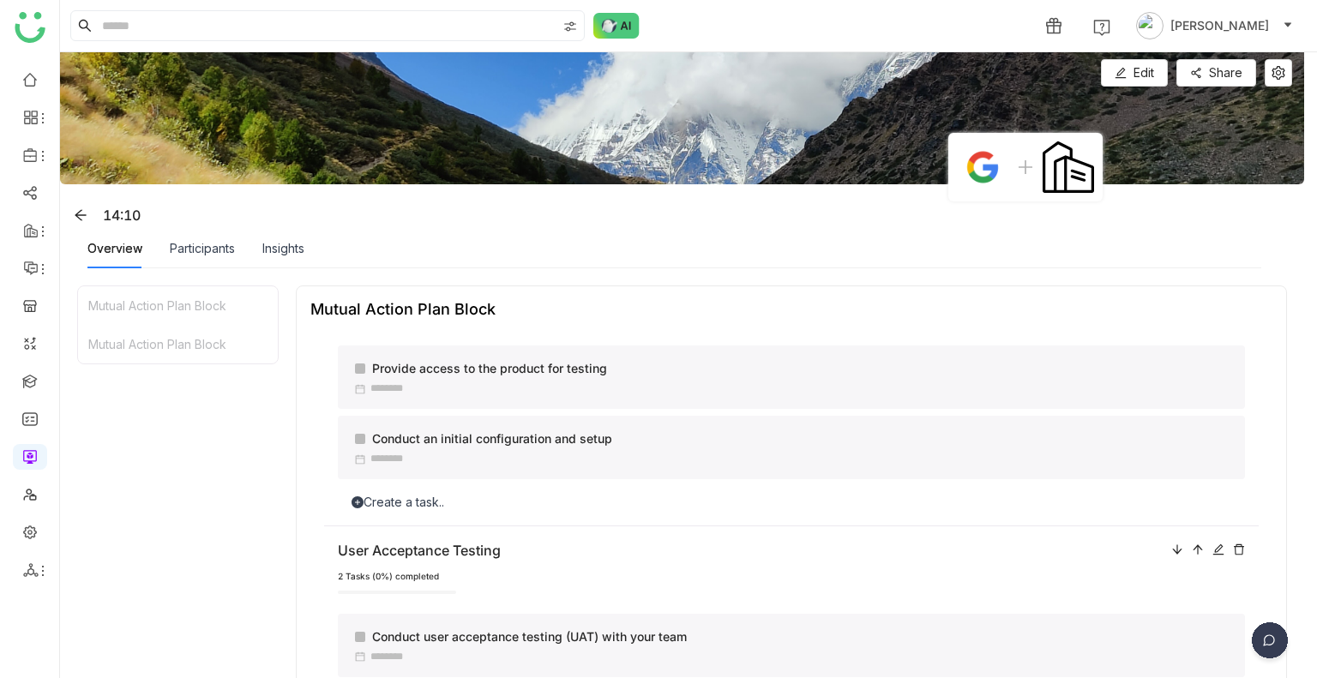
scroll to position [7, 0]
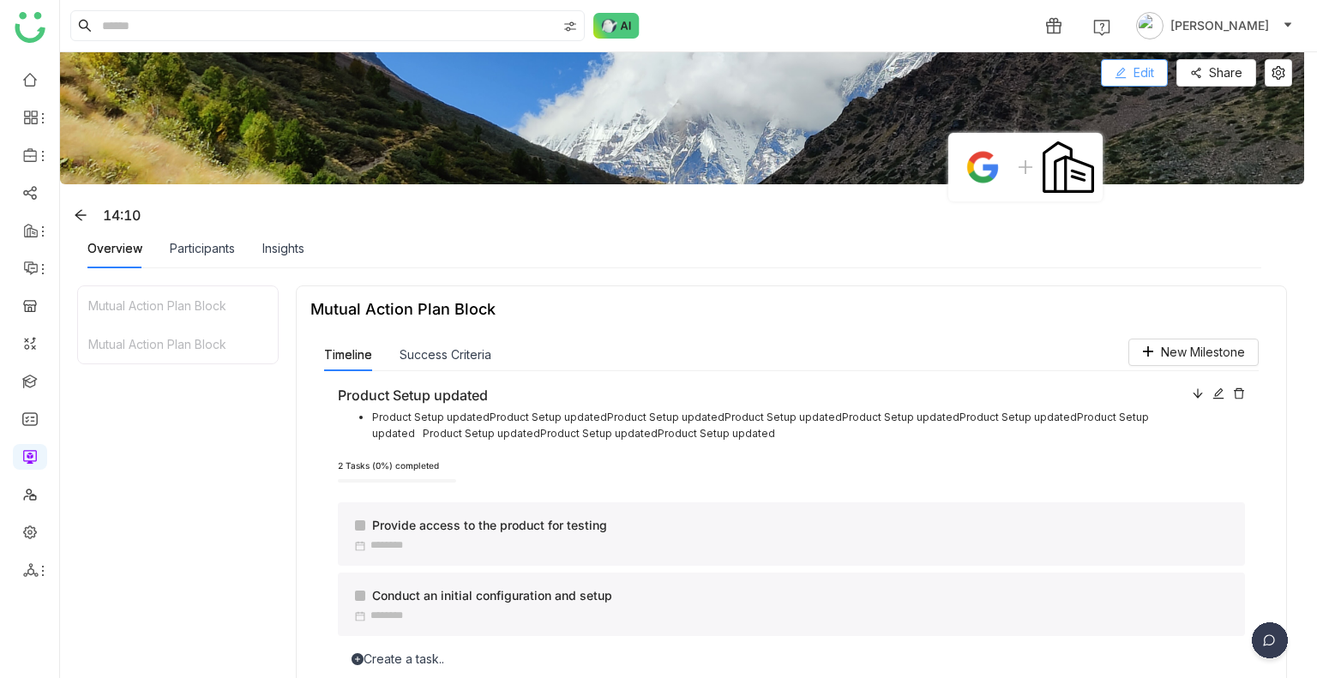
drag, startPoint x: 1114, startPoint y: 51, endPoint x: 1120, endPoint y: 70, distance: 20.4
click at [1120, 70] on nz-layout "1 [PERSON_NAME] Edit Edit Share 14:10 Overview Participants Insights Mutual Act…" at bounding box center [688, 339] width 1257 height 678
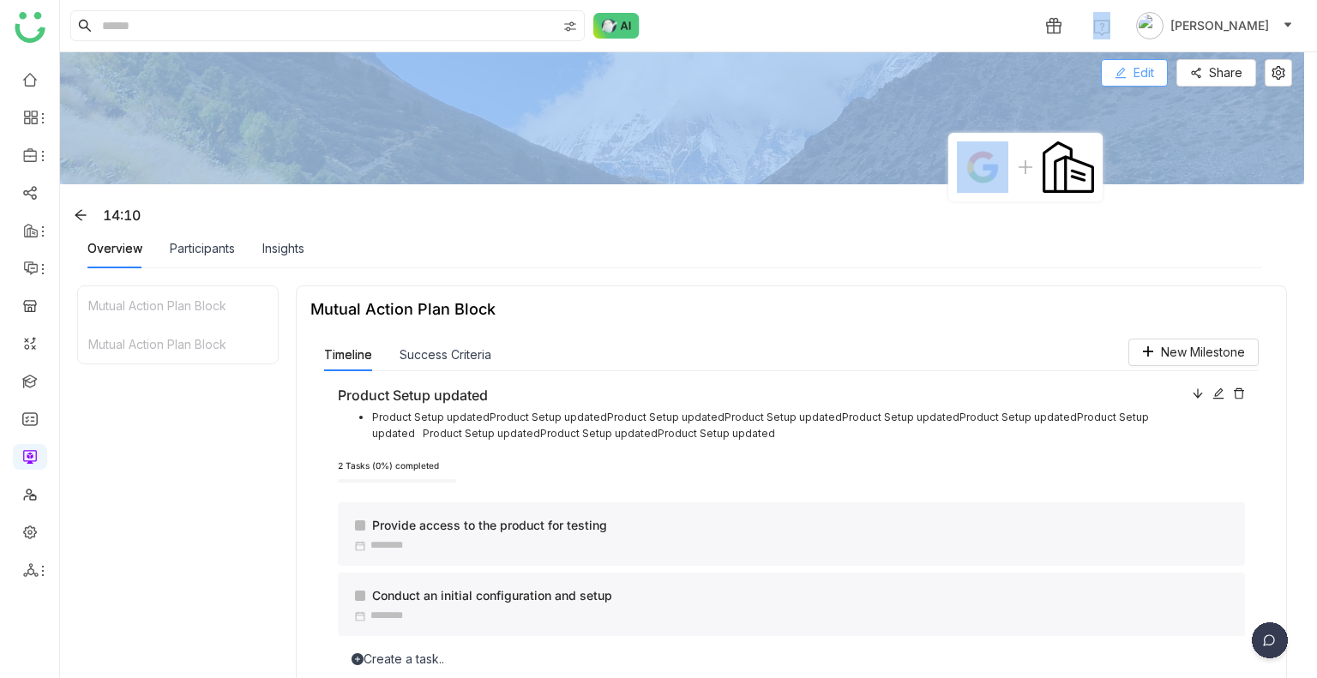
click at [1120, 70] on icon at bounding box center [1119, 73] width 11 height 11
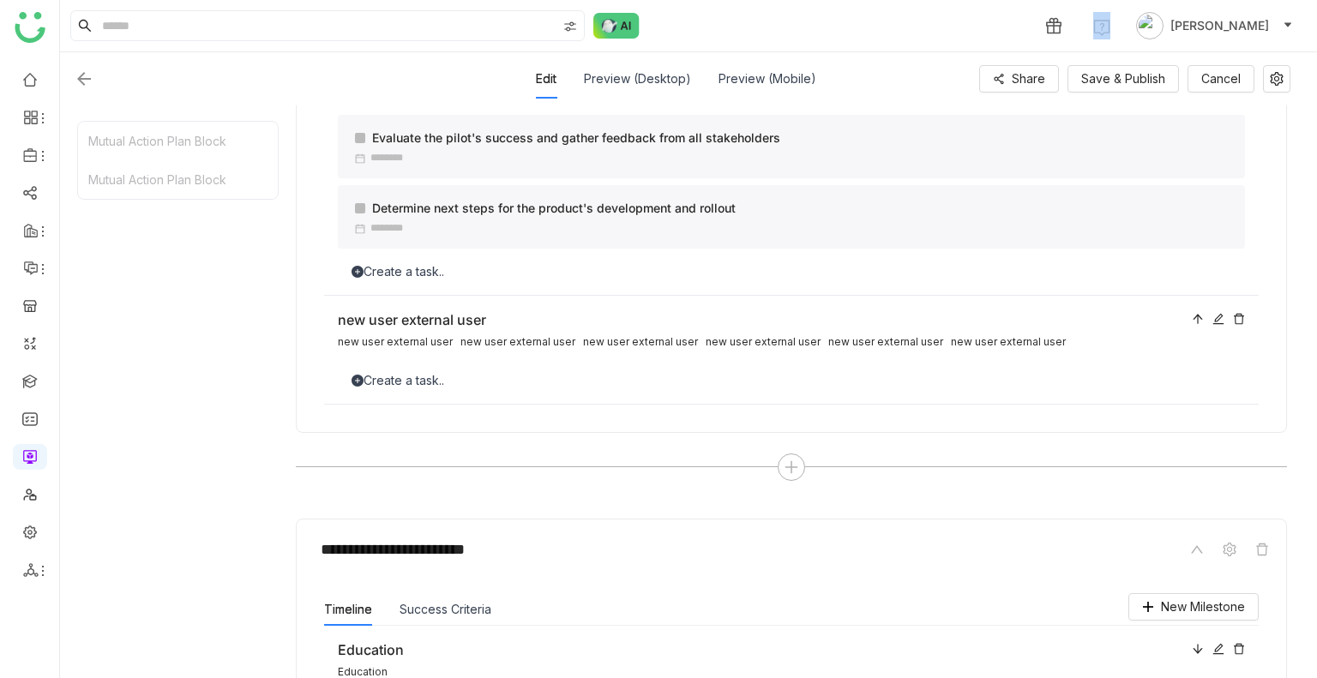
scroll to position [660, 0]
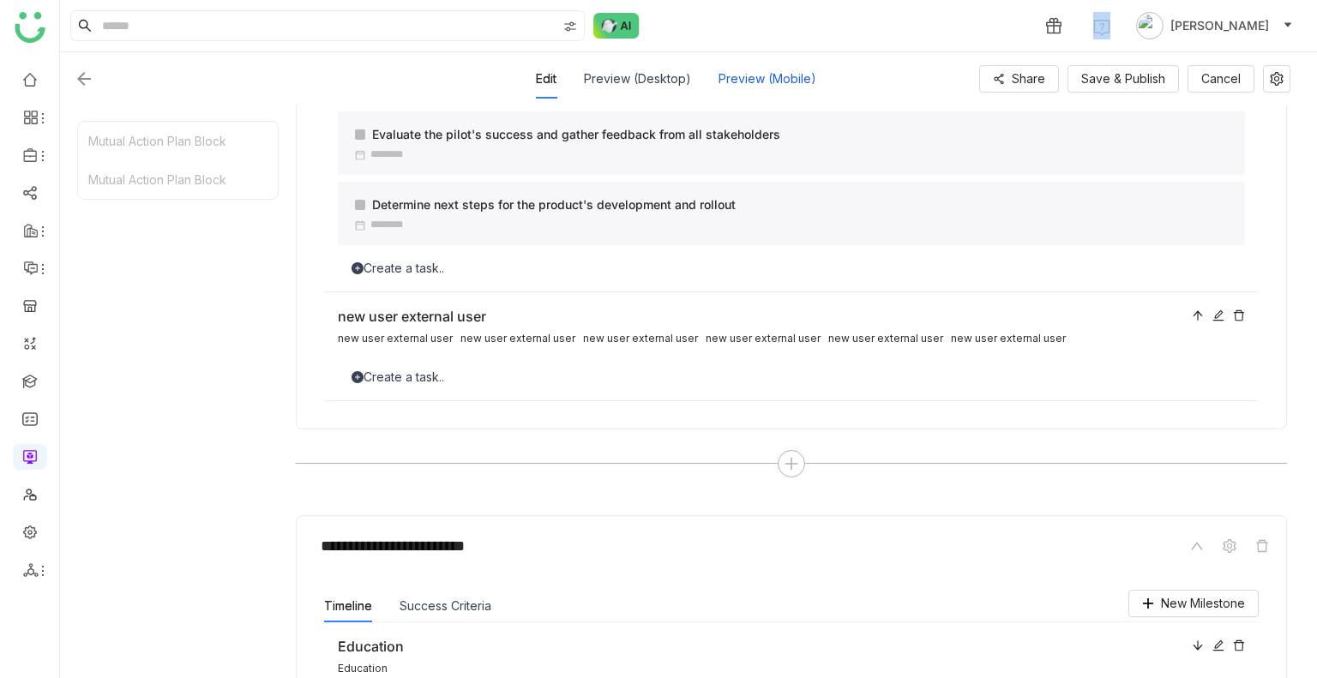
click at [742, 83] on div "Preview (Mobile)" at bounding box center [767, 78] width 98 height 39
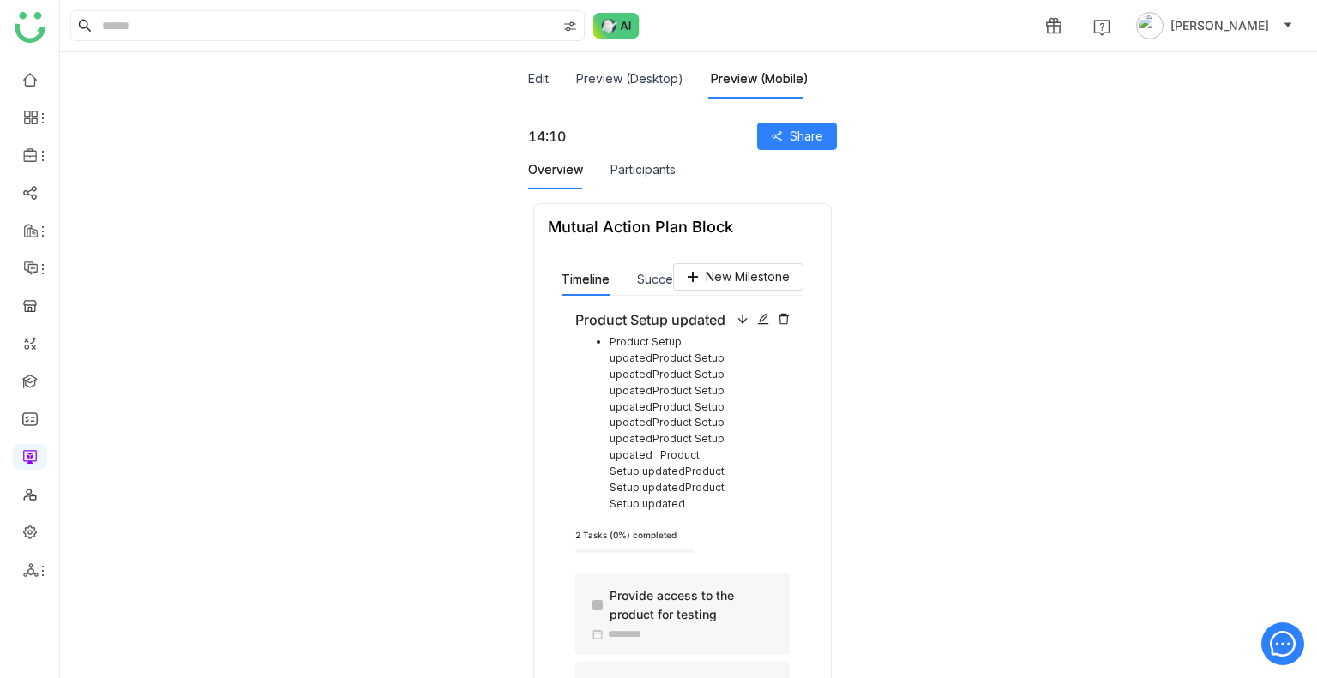
click at [634, 285] on div "Timeline Success Criteria" at bounding box center [644, 279] width 167 height 33
click at [638, 284] on button "Success Criteria" at bounding box center [683, 279] width 92 height 19
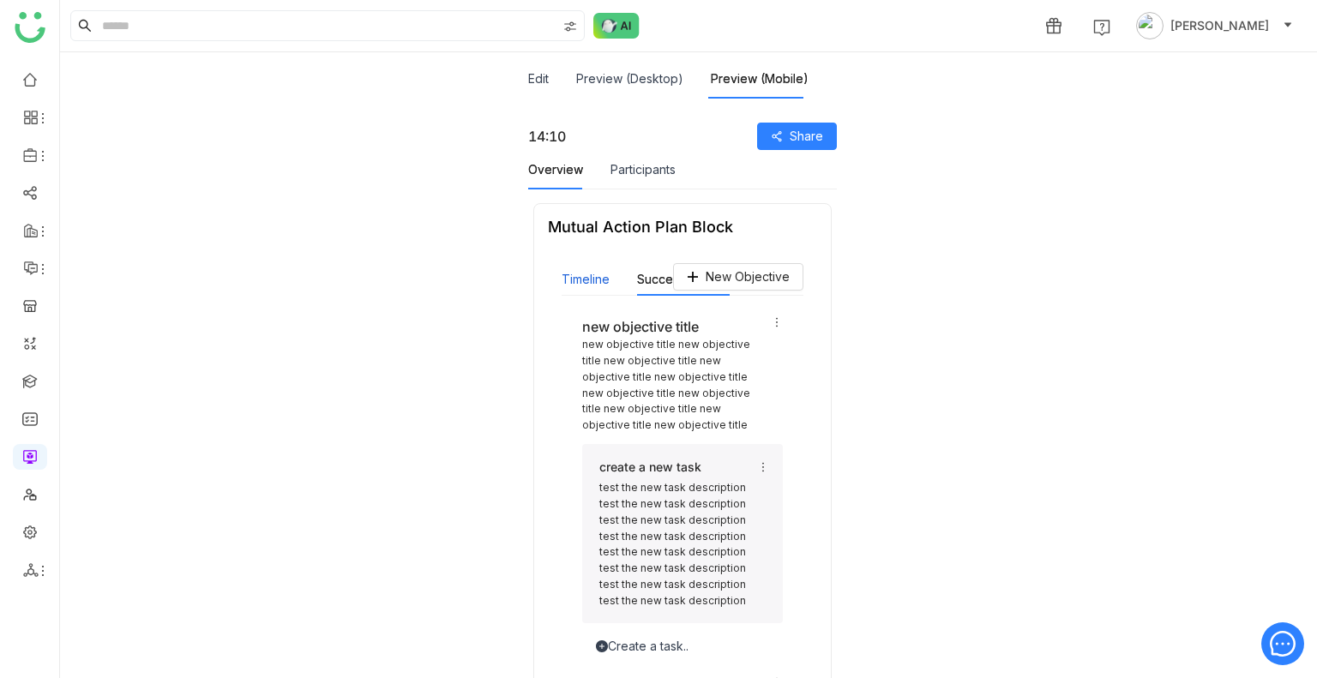
click at [576, 272] on button "Timeline" at bounding box center [585, 279] width 48 height 19
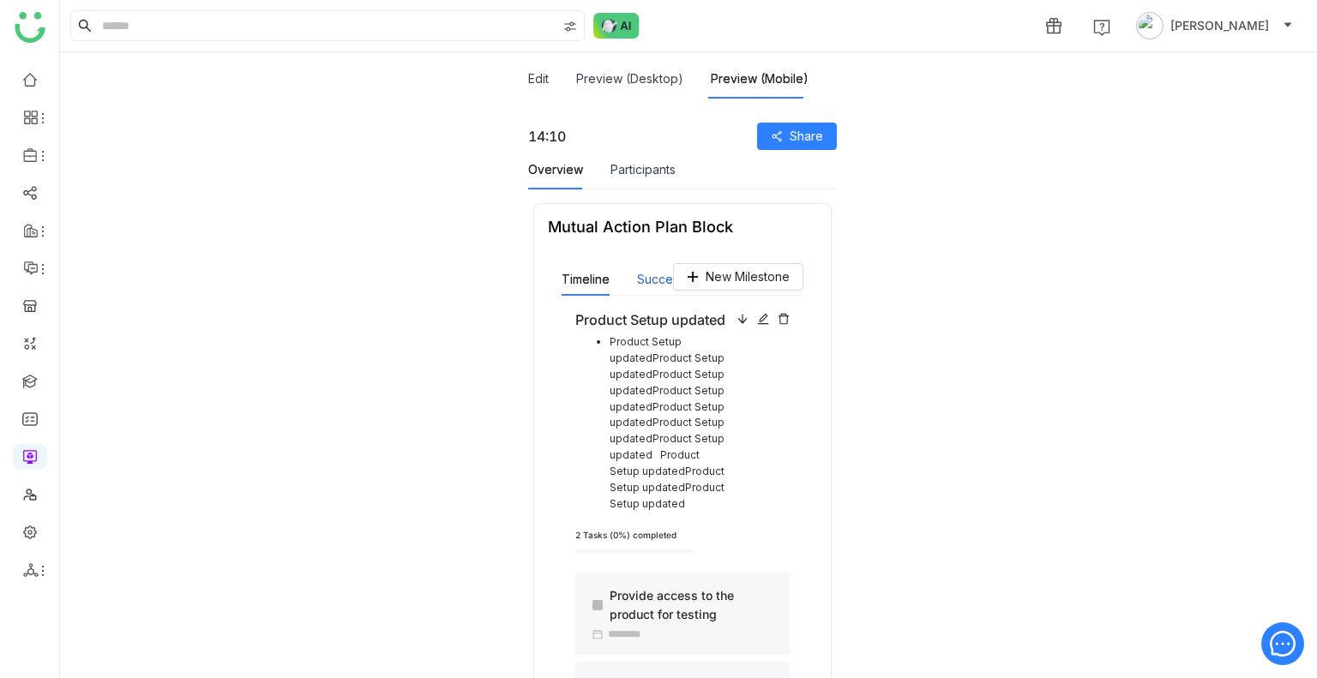
click at [639, 274] on button "Success Criteria" at bounding box center [683, 279] width 92 height 19
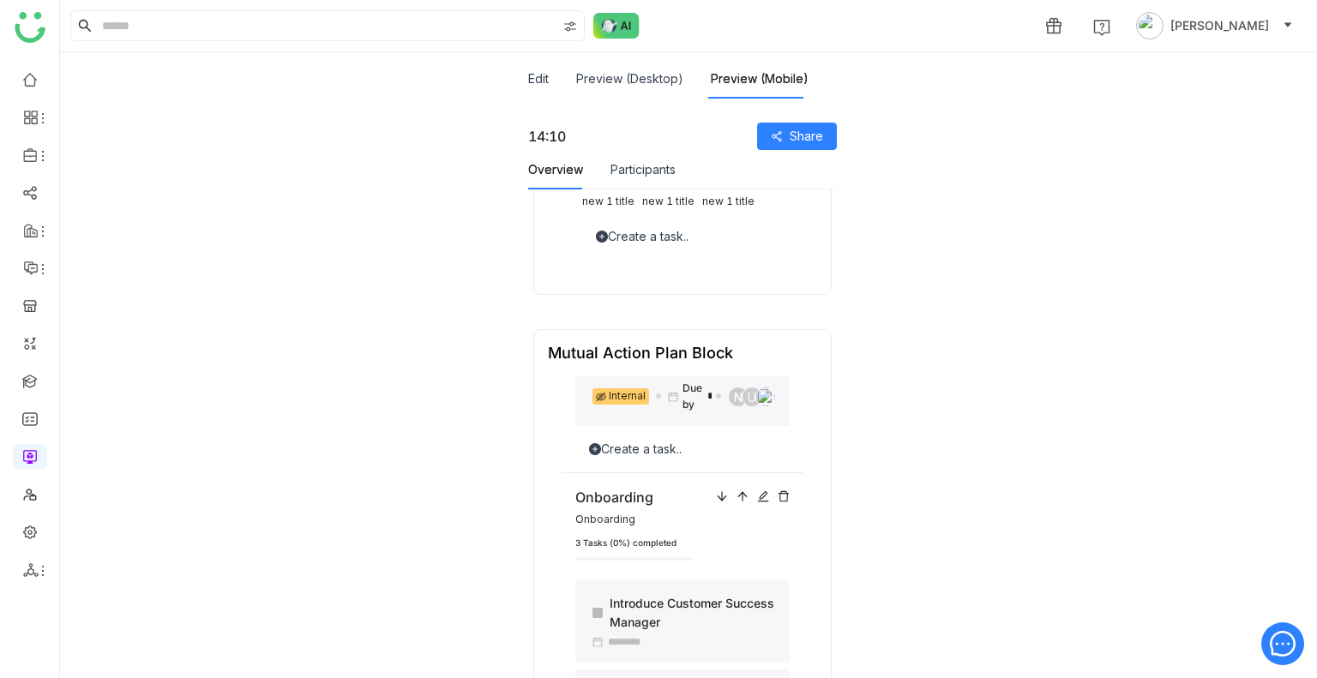
click at [621, 246] on div "Create a task.." at bounding box center [682, 236] width 201 height 19
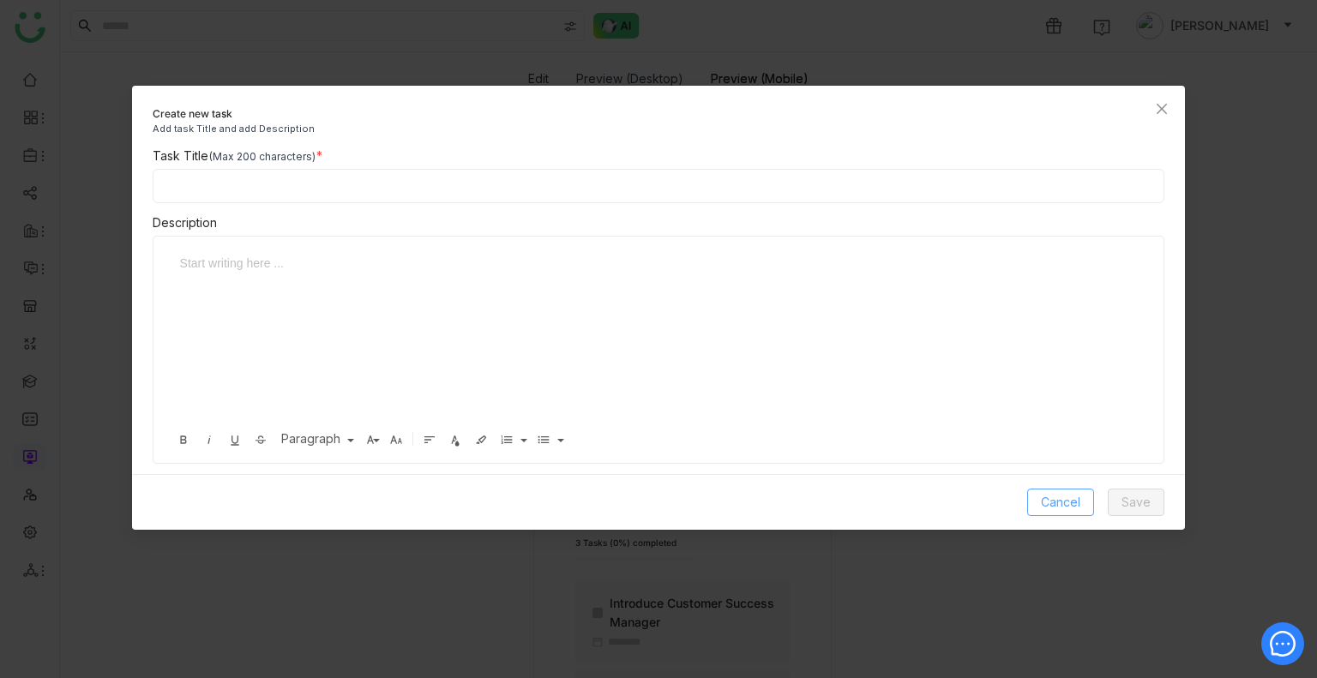
click at [1047, 510] on span "Cancel" at bounding box center [1060, 502] width 39 height 19
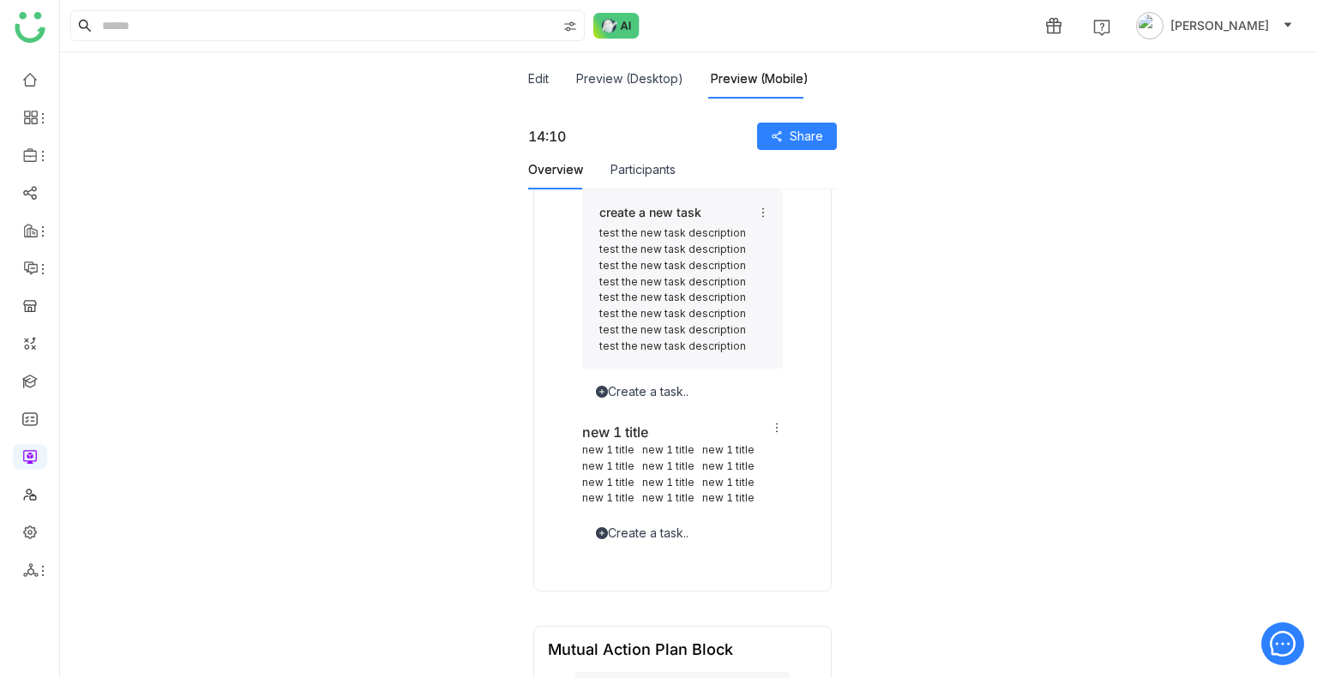
click at [638, 401] on div "Create a task.." at bounding box center [682, 391] width 201 height 19
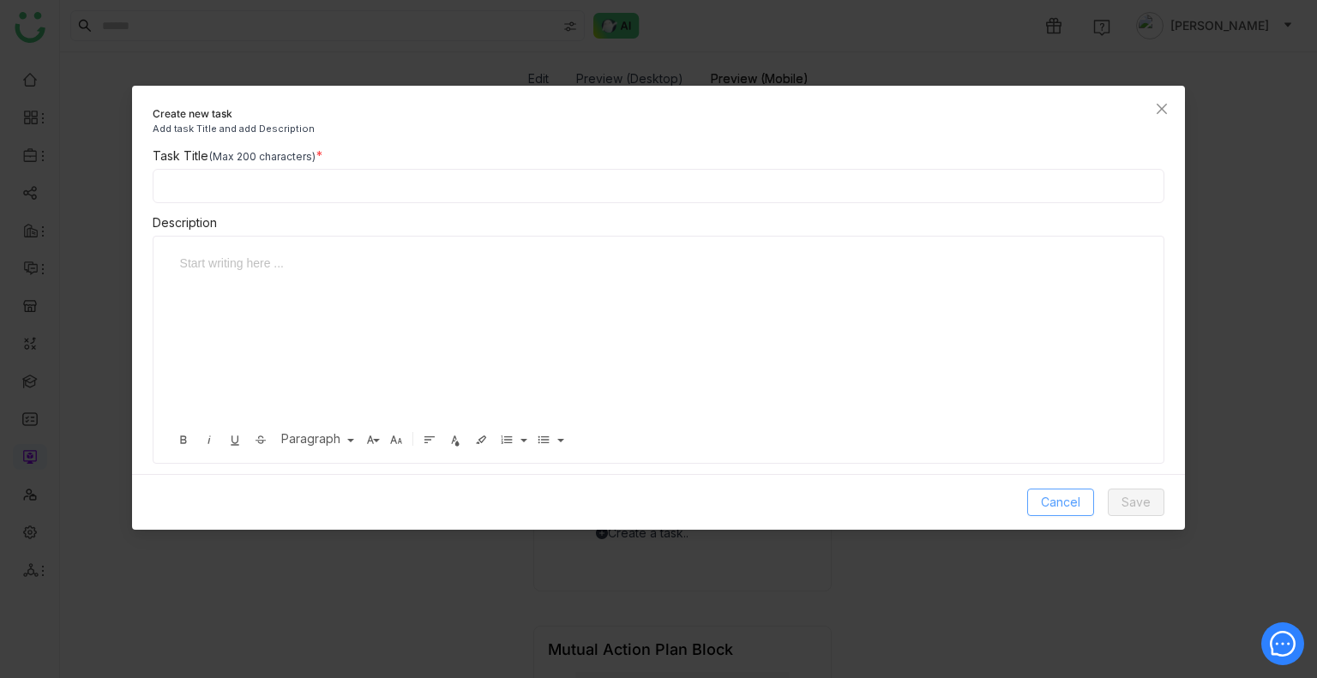
click at [1054, 489] on button "Cancel" at bounding box center [1060, 502] width 67 height 27
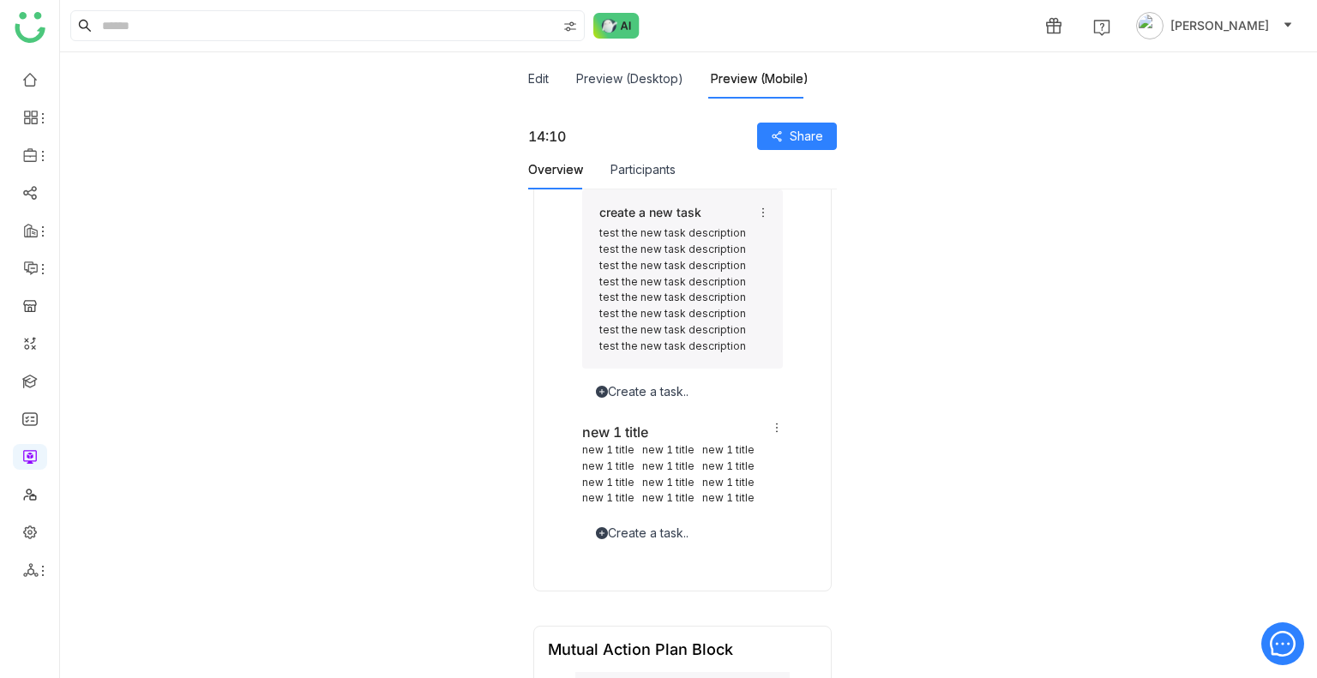
drag, startPoint x: 1054, startPoint y: 489, endPoint x: 525, endPoint y: 191, distance: 607.2
click at [525, 191] on div "Mutual Action Plan Block New Objective Timeline Success Criteria Product Setup …" at bounding box center [682, 660] width 326 height 1451
click at [642, 67] on div "Preview (Desktop)" at bounding box center [629, 78] width 107 height 39
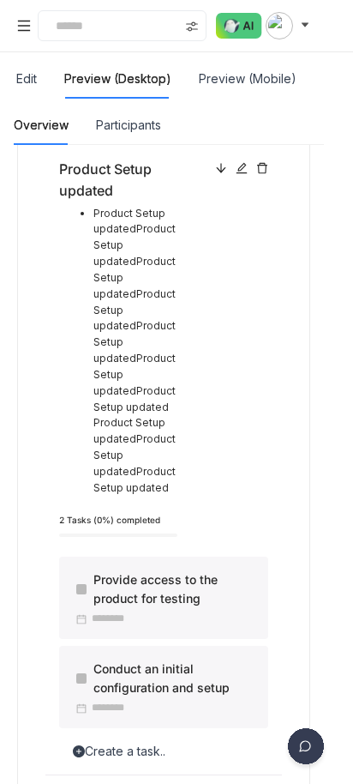
click at [144, 165] on div "Product Setup updated" at bounding box center [132, 180] width 147 height 43
click at [248, 167] on icon at bounding box center [242, 168] width 12 height 12
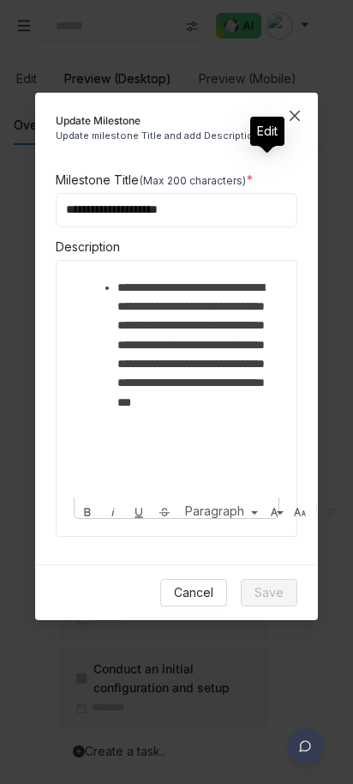
click at [289, 119] on icon "Close" at bounding box center [295, 116] width 14 height 14
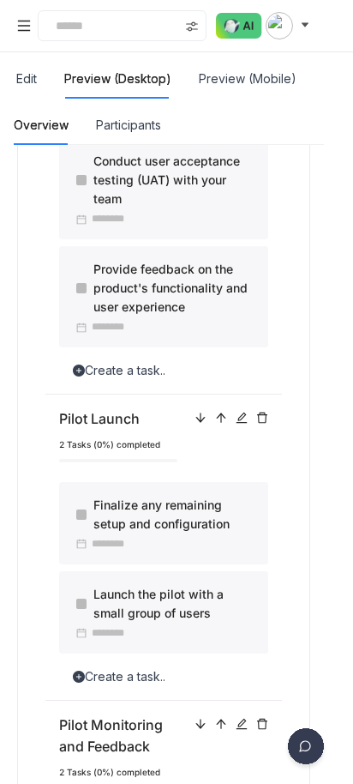
scroll to position [749, 0]
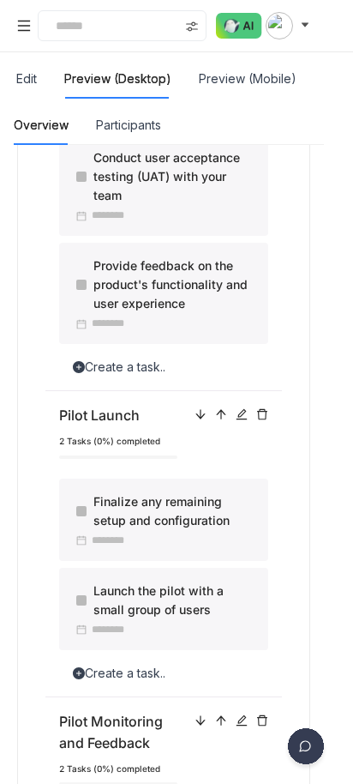
click at [130, 357] on div "Create a task.." at bounding box center [163, 366] width 209 height 19
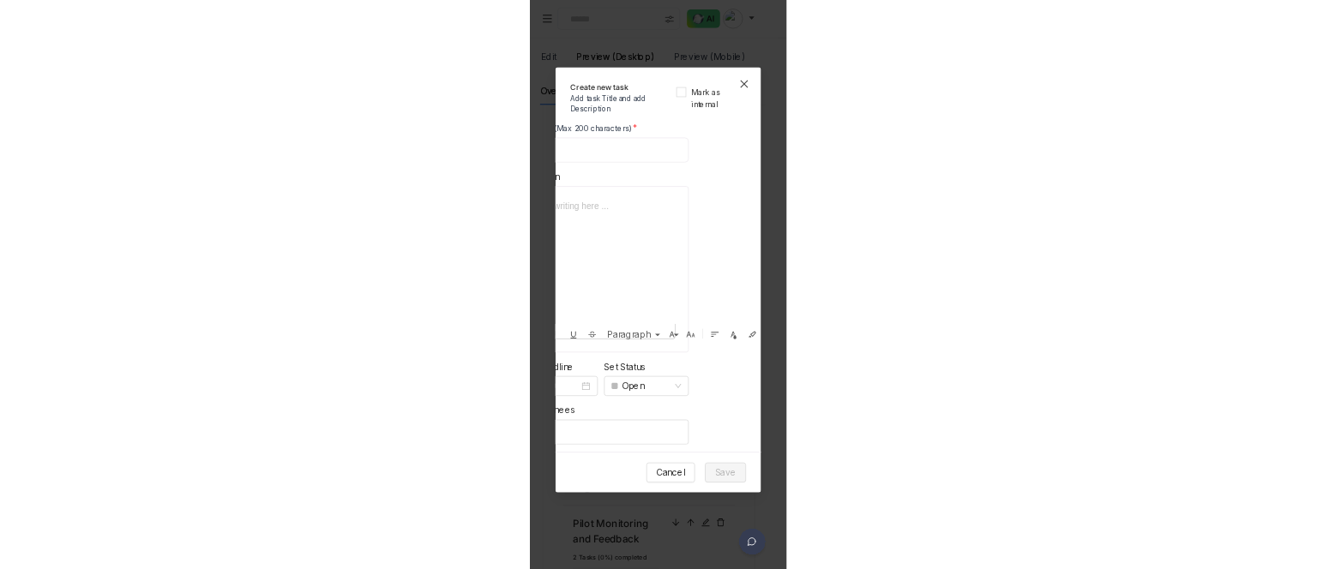
scroll to position [0, 79]
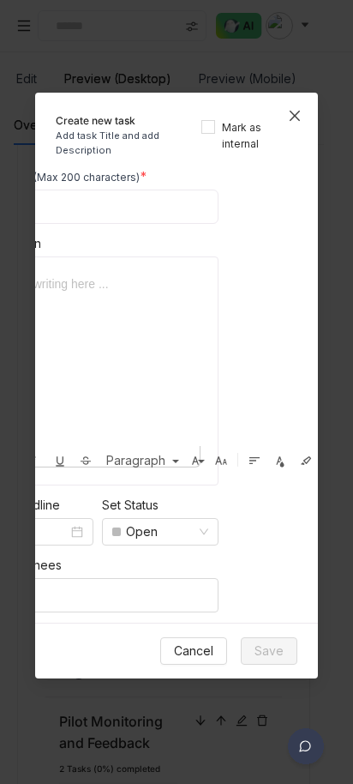
click at [297, 118] on icon "Close" at bounding box center [295, 116] width 14 height 14
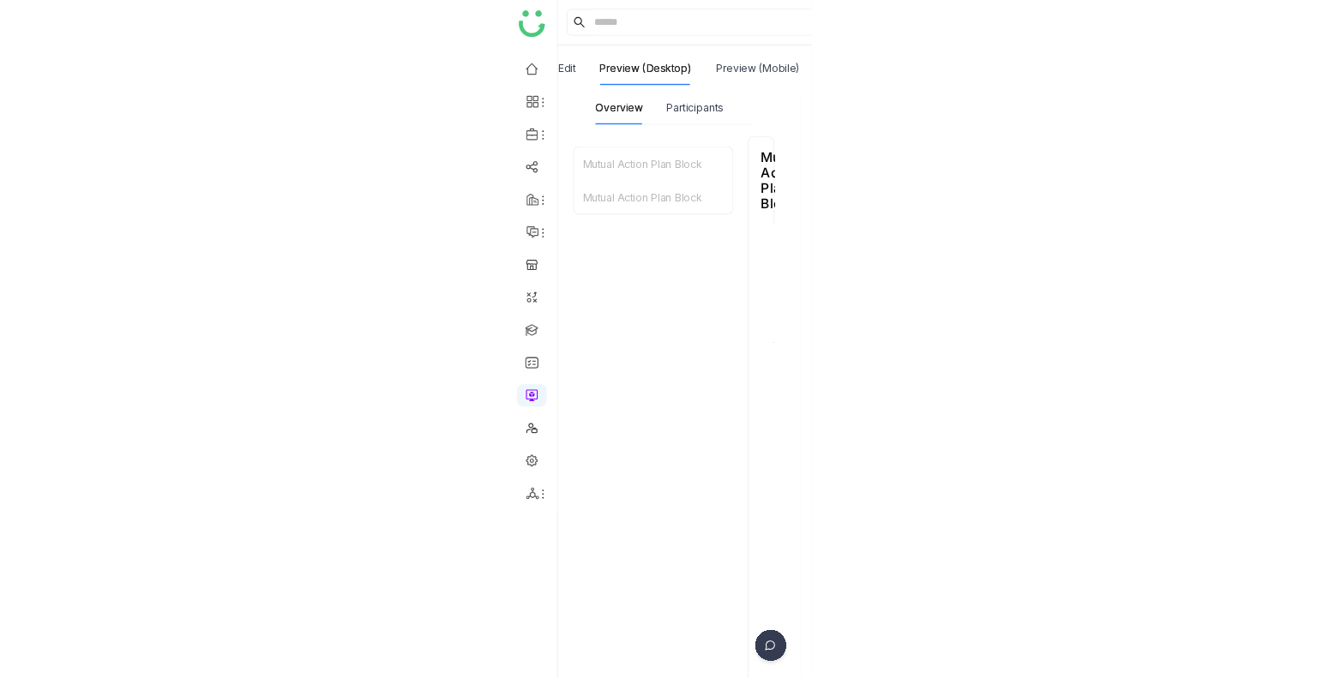
scroll to position [525, 0]
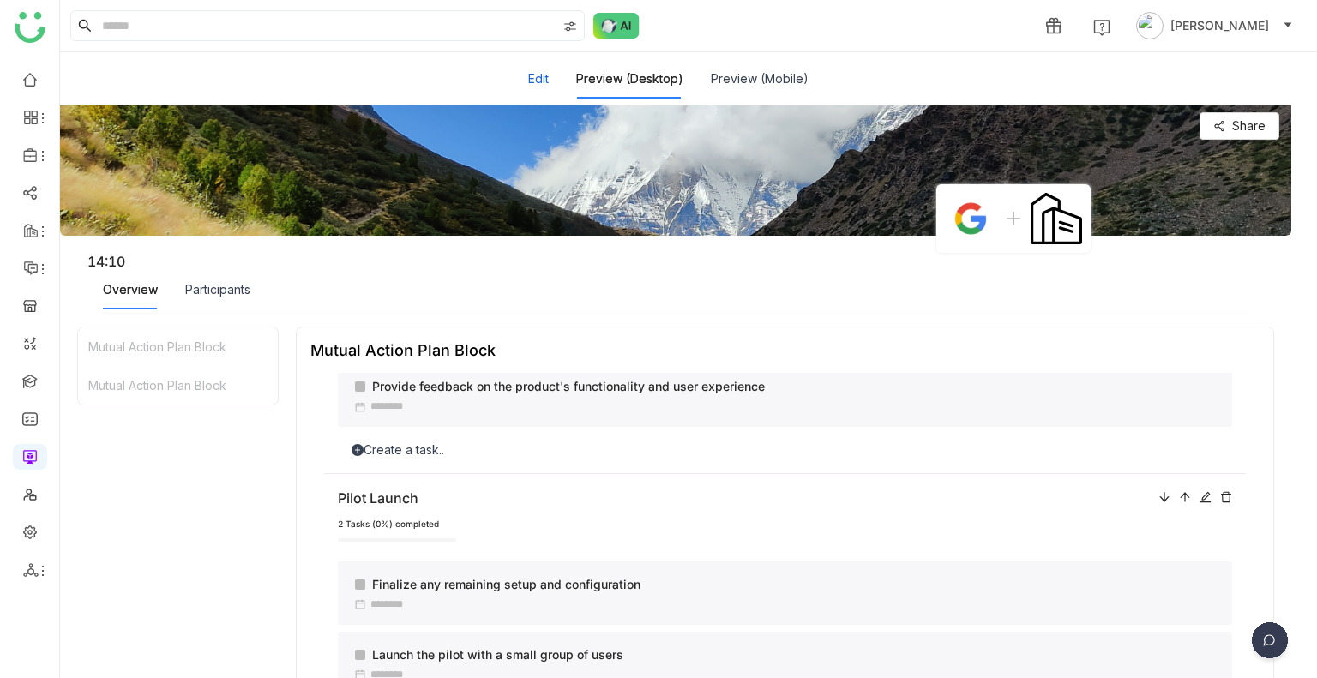
click at [536, 81] on button "Edit" at bounding box center [538, 78] width 21 height 19
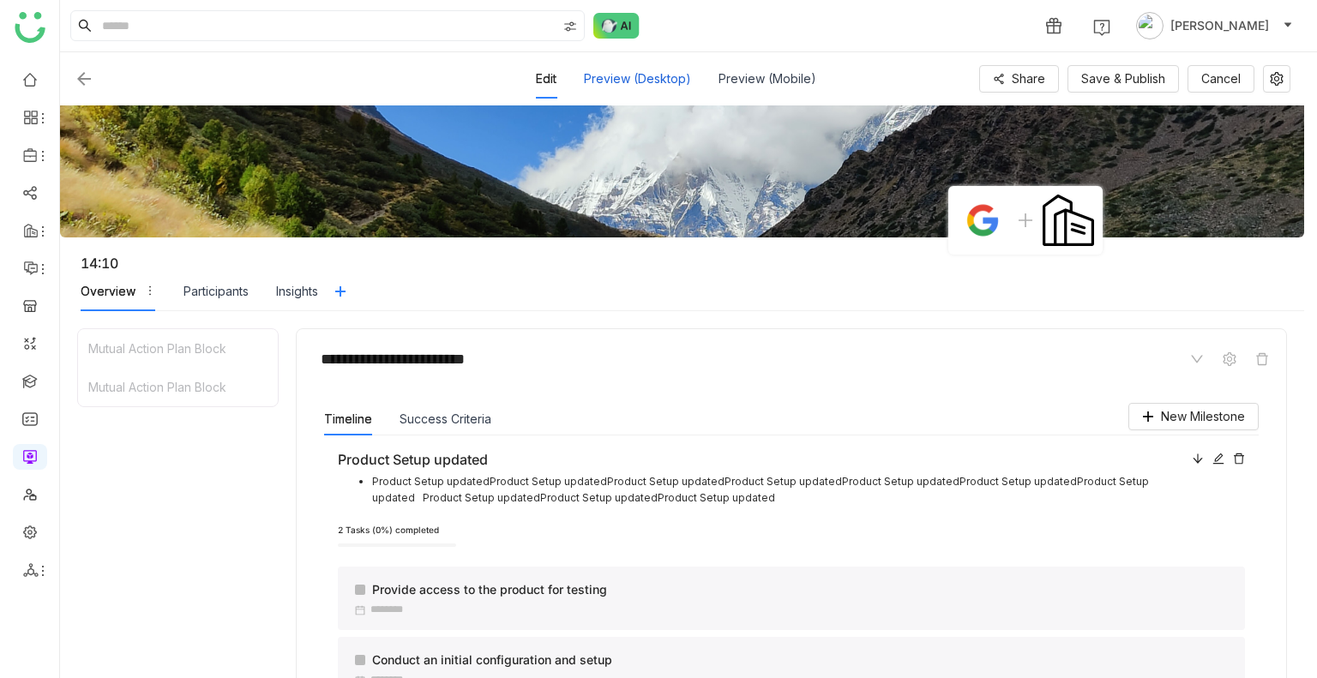
click at [642, 84] on div "Preview (Desktop)" at bounding box center [637, 78] width 107 height 39
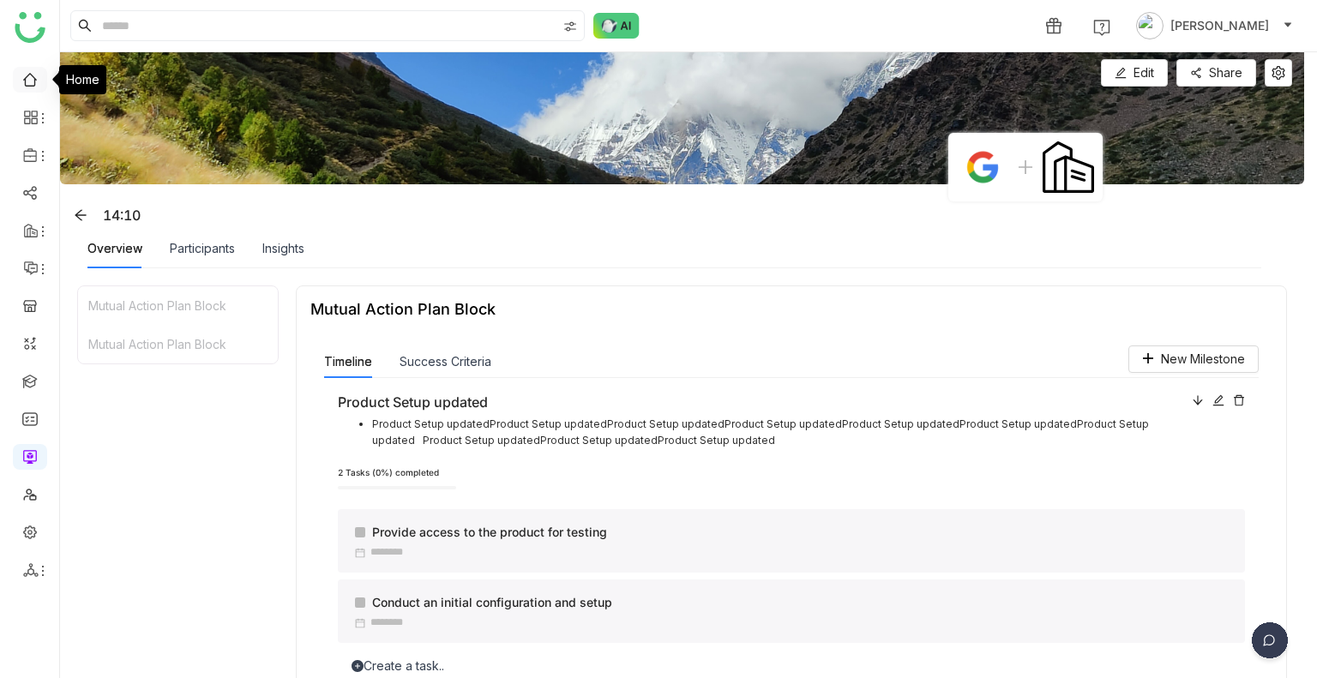
click at [26, 85] on link at bounding box center [29, 78] width 15 height 15
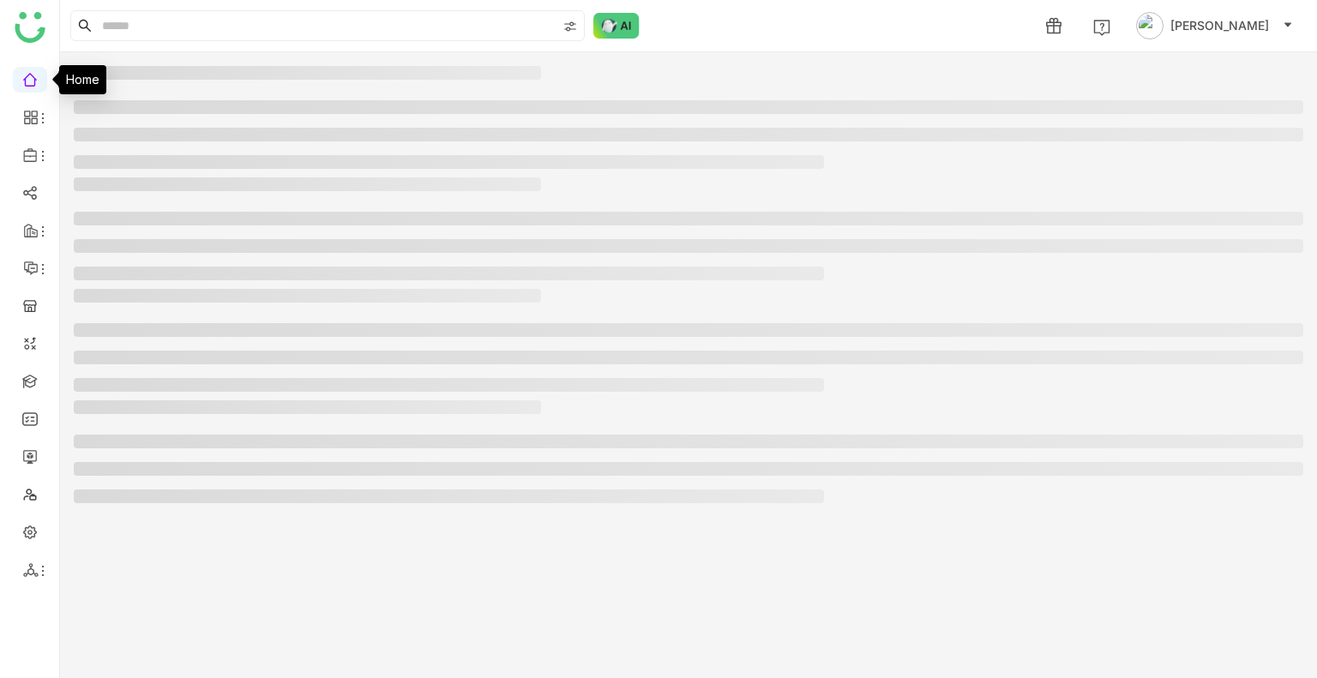
click at [26, 85] on link at bounding box center [29, 78] width 15 height 15
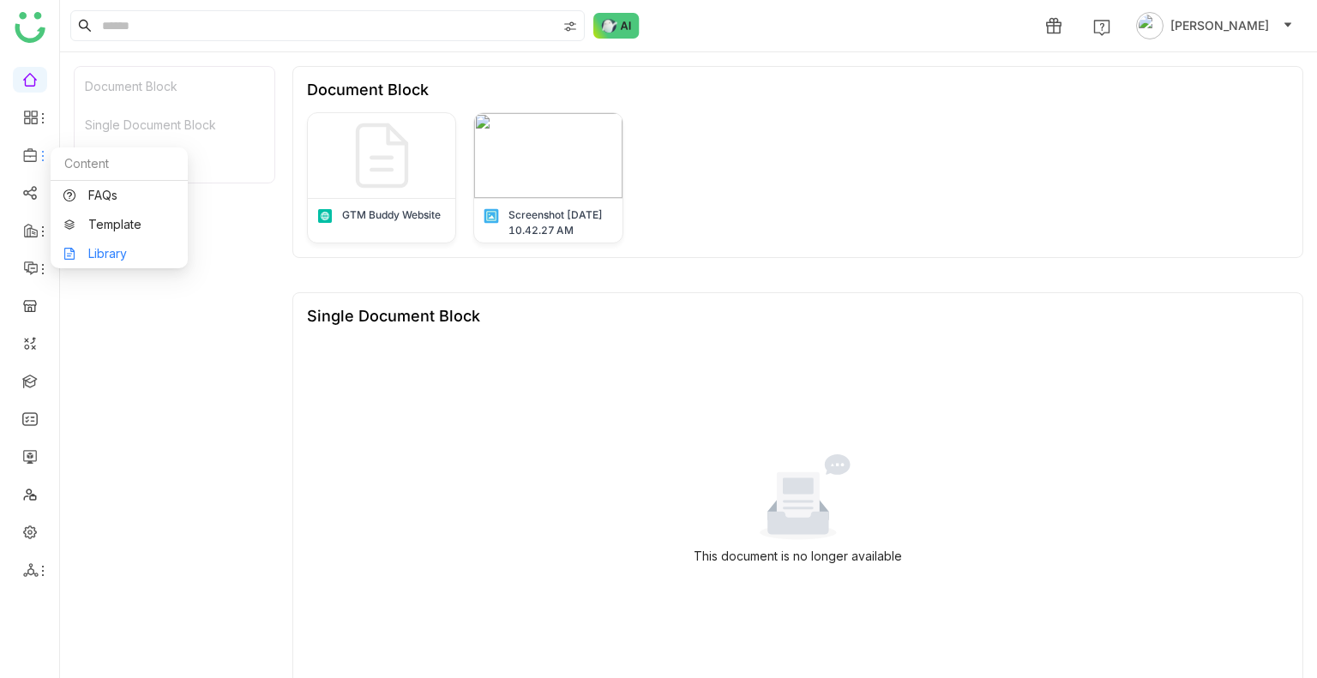
click at [105, 248] on link "Library" at bounding box center [118, 254] width 111 height 12
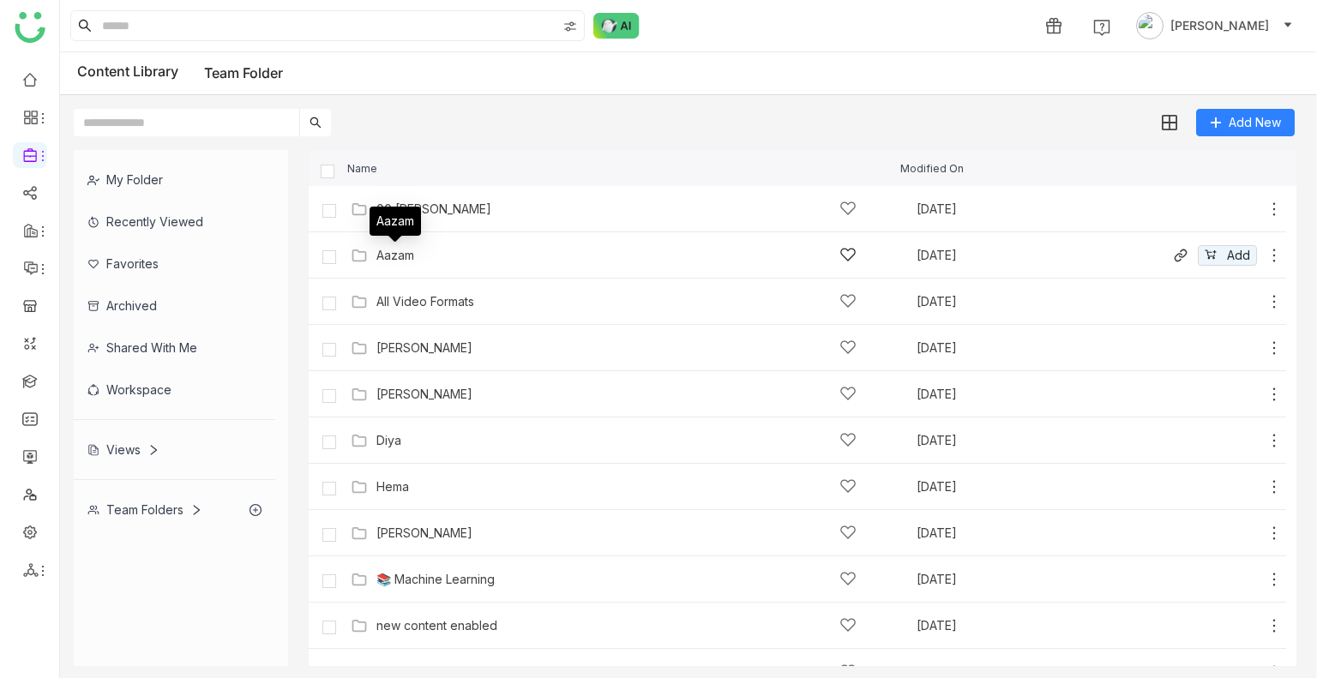
click at [390, 261] on div "Aazam" at bounding box center [395, 256] width 38 height 14
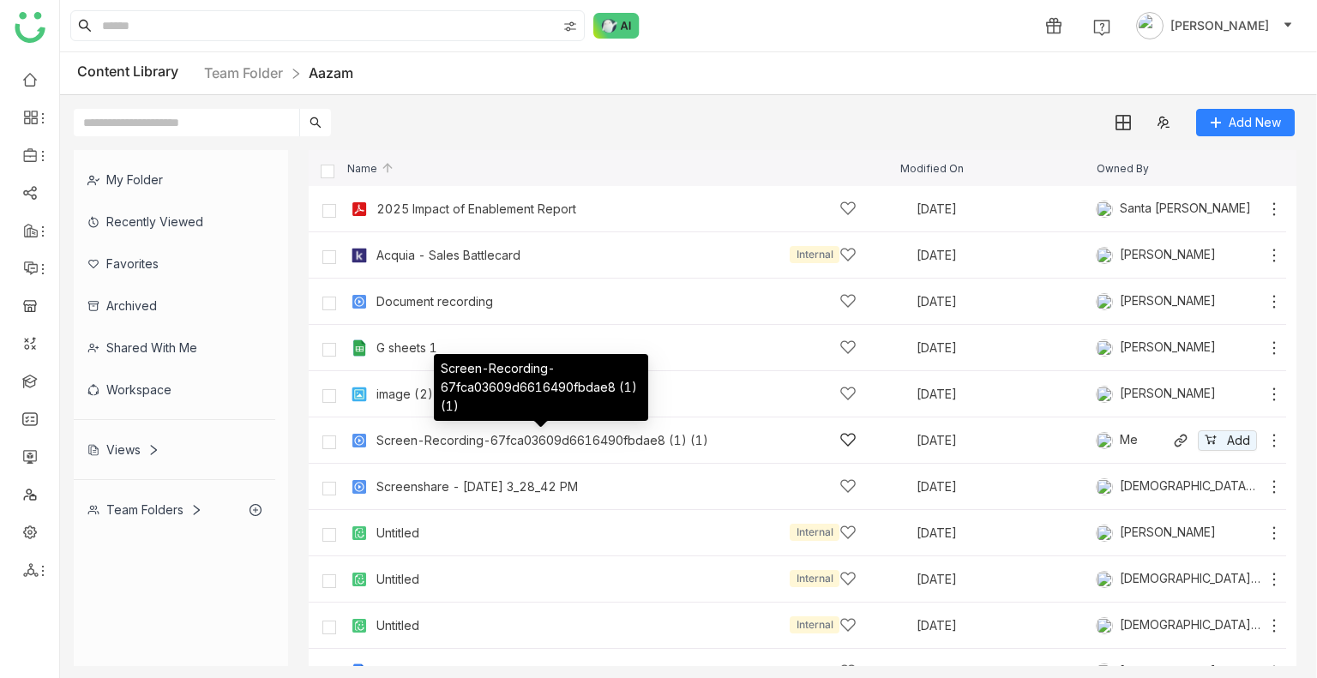
scroll to position [121, 0]
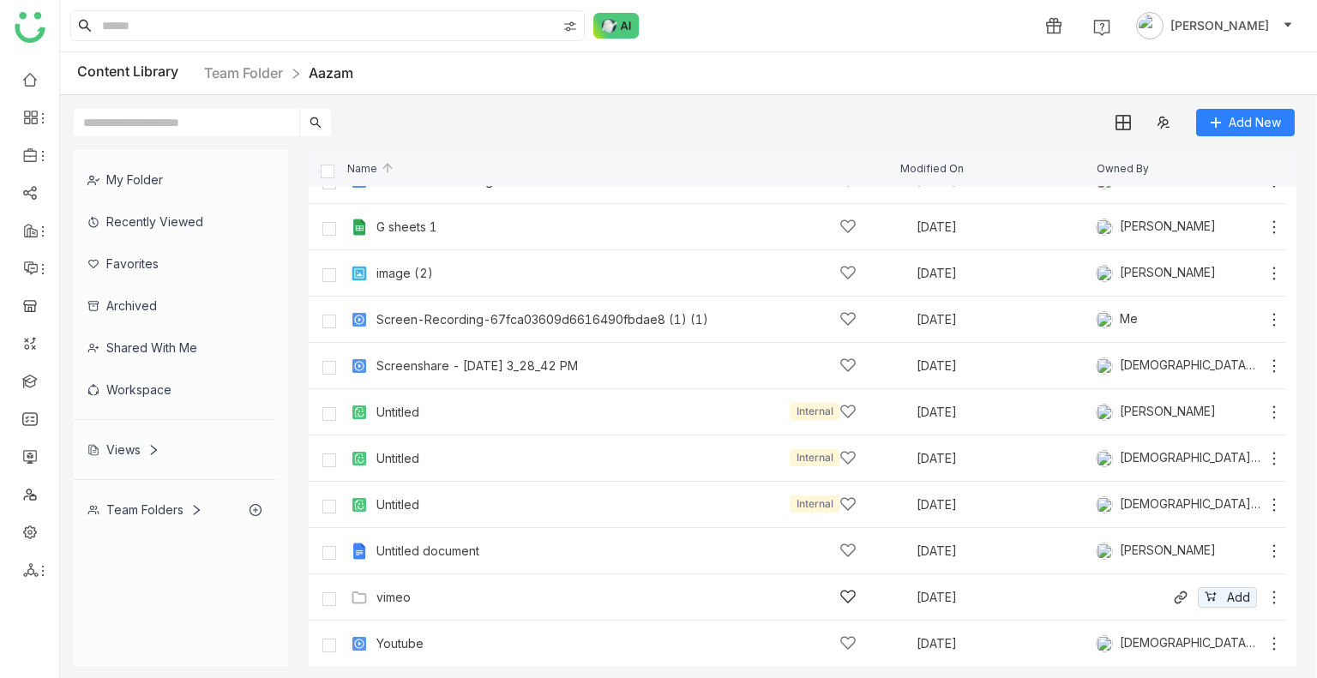
click at [418, 615] on div "vimeo [DATE] Add" at bounding box center [797, 597] width 977 height 46
click at [417, 596] on div "vimeo" at bounding box center [616, 597] width 480 height 18
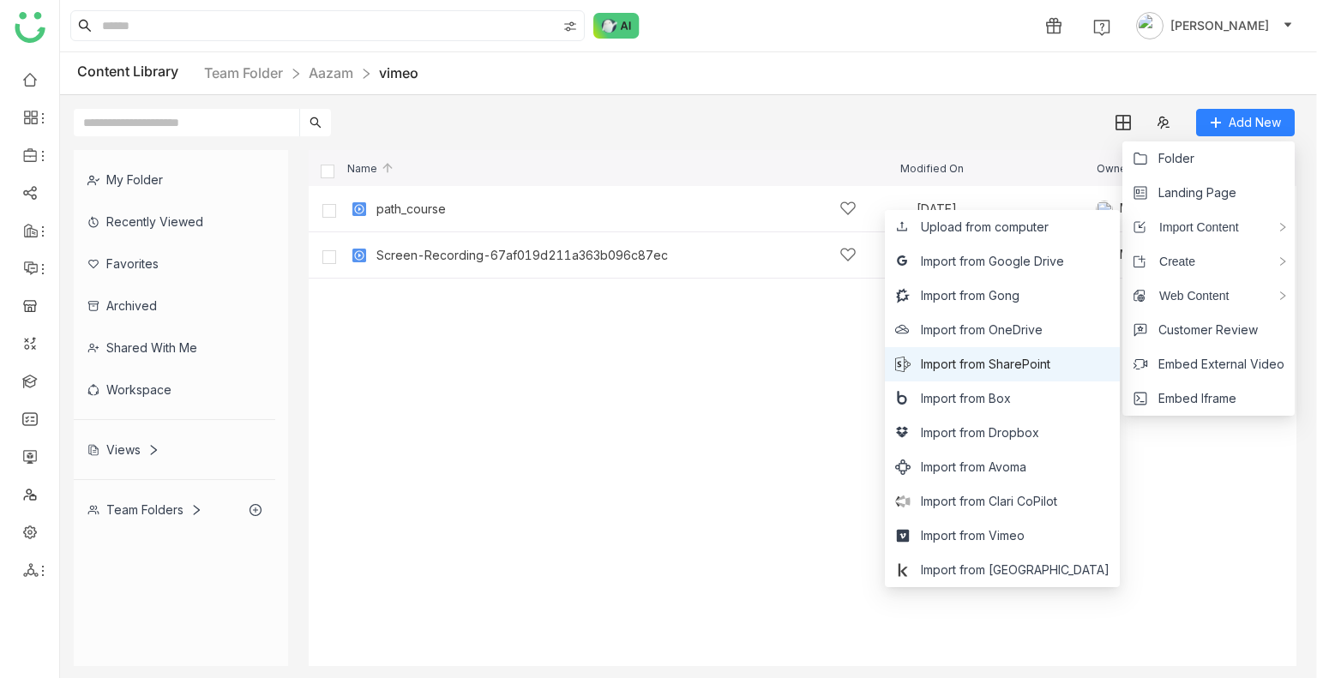
click at [1042, 372] on span "Import from SharePoint" at bounding box center [985, 364] width 129 height 19
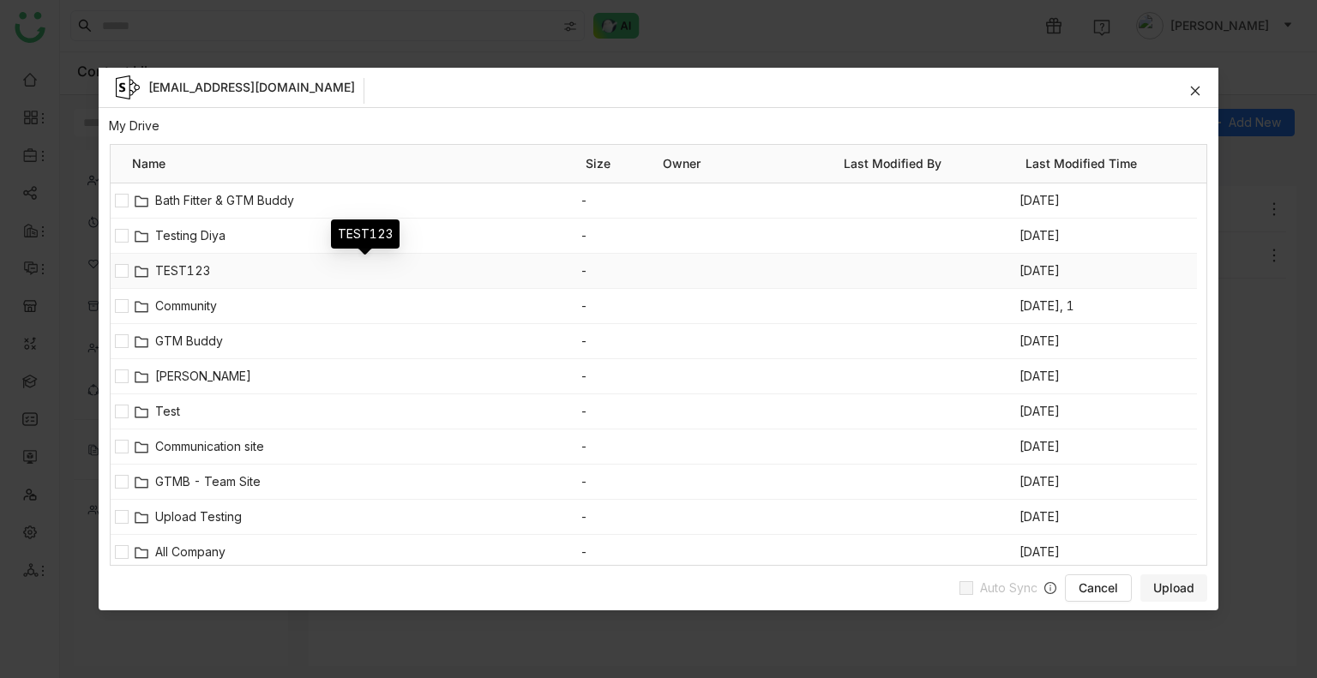
click at [185, 261] on span "TEST123" at bounding box center [367, 270] width 425 height 19
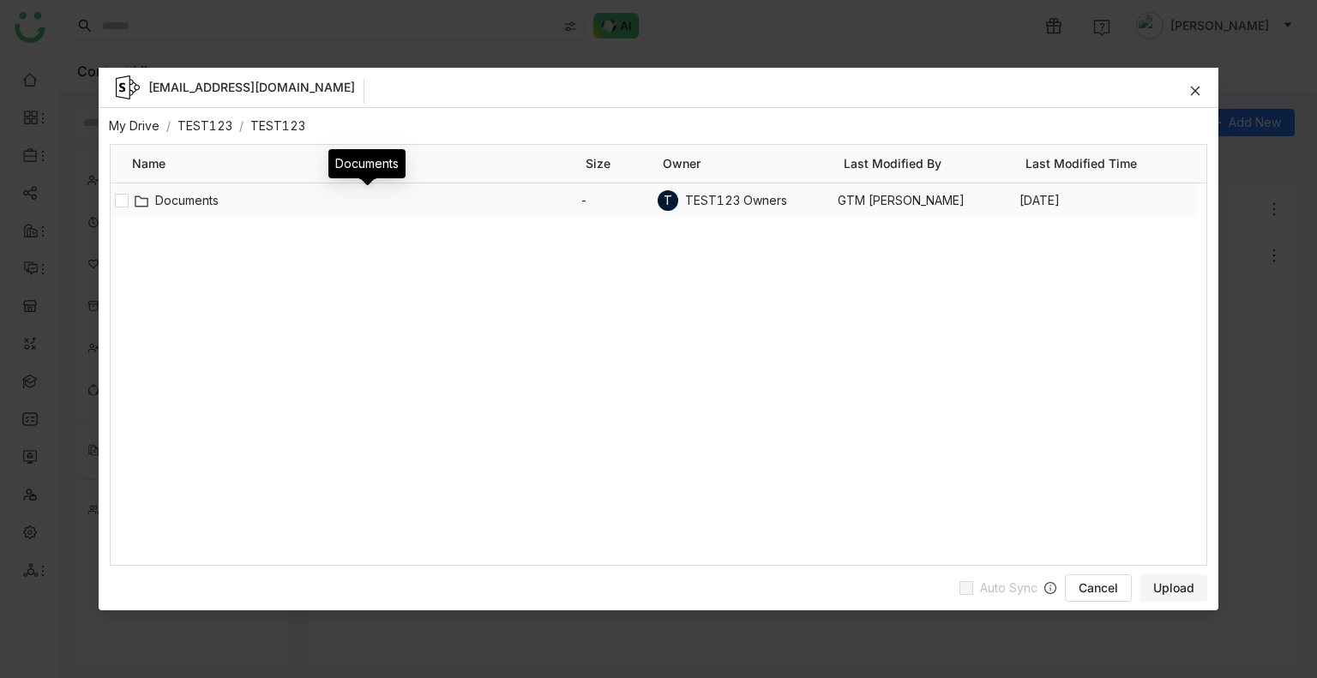
click at [169, 201] on span "Documents" at bounding box center [367, 200] width 425 height 19
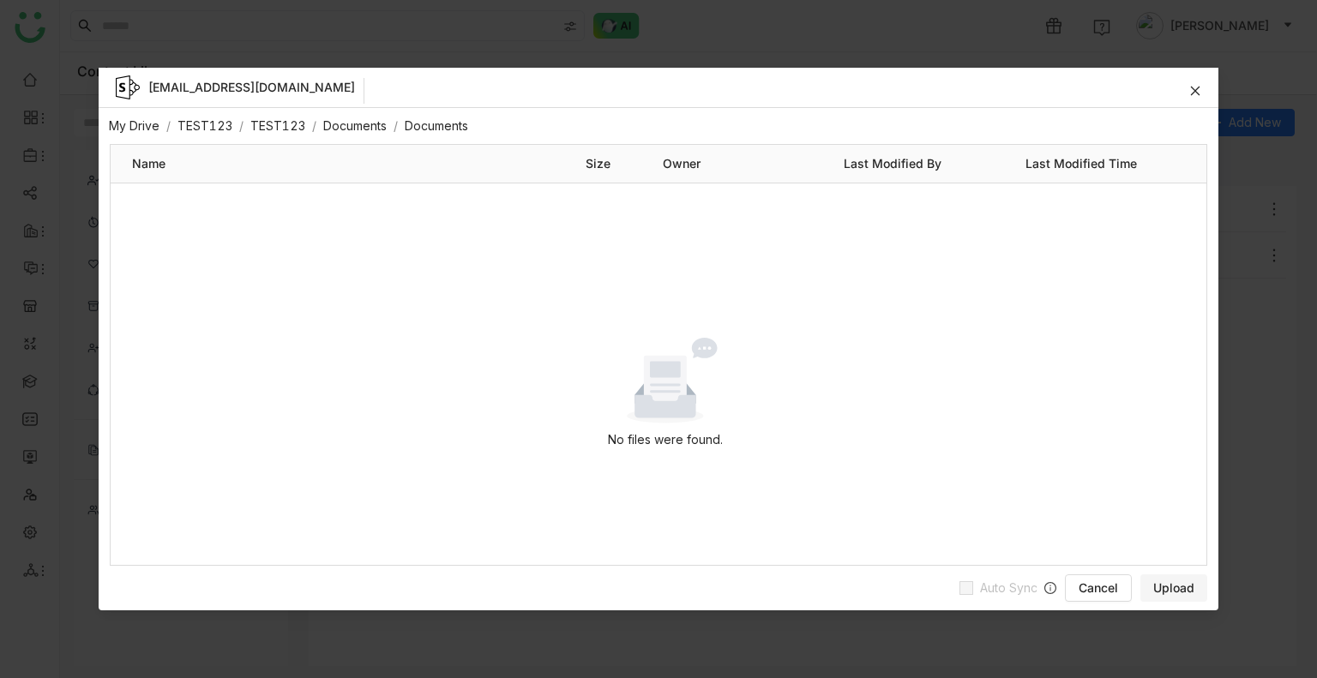
click at [219, 119] on link "TEST123" at bounding box center [204, 125] width 55 height 15
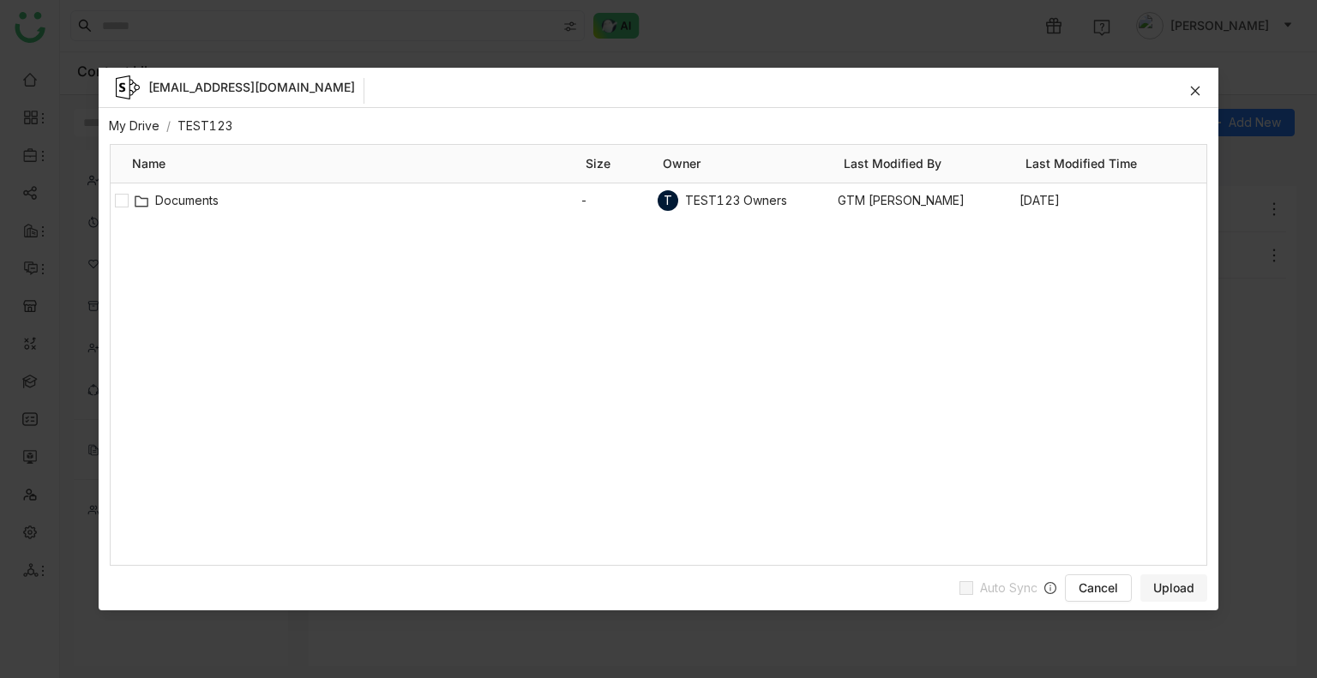
click at [142, 123] on link "My Drive" at bounding box center [134, 125] width 51 height 15
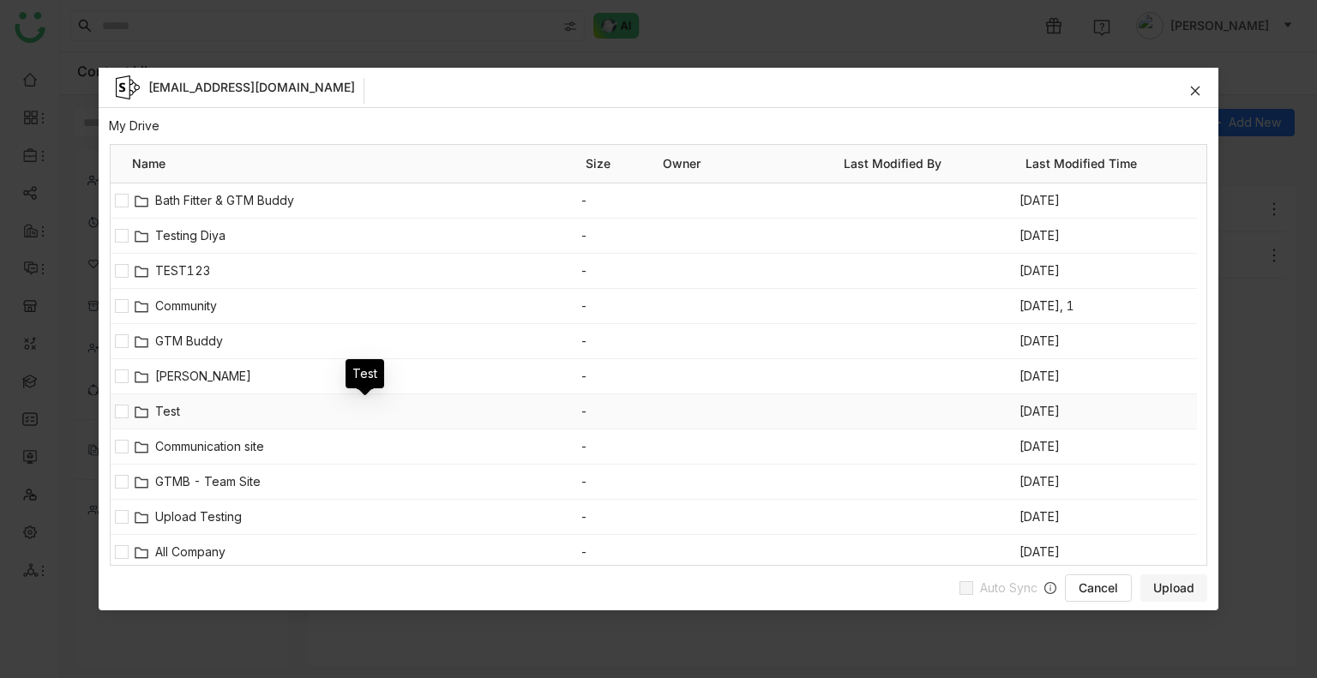
click at [171, 407] on span "Test" at bounding box center [367, 411] width 425 height 19
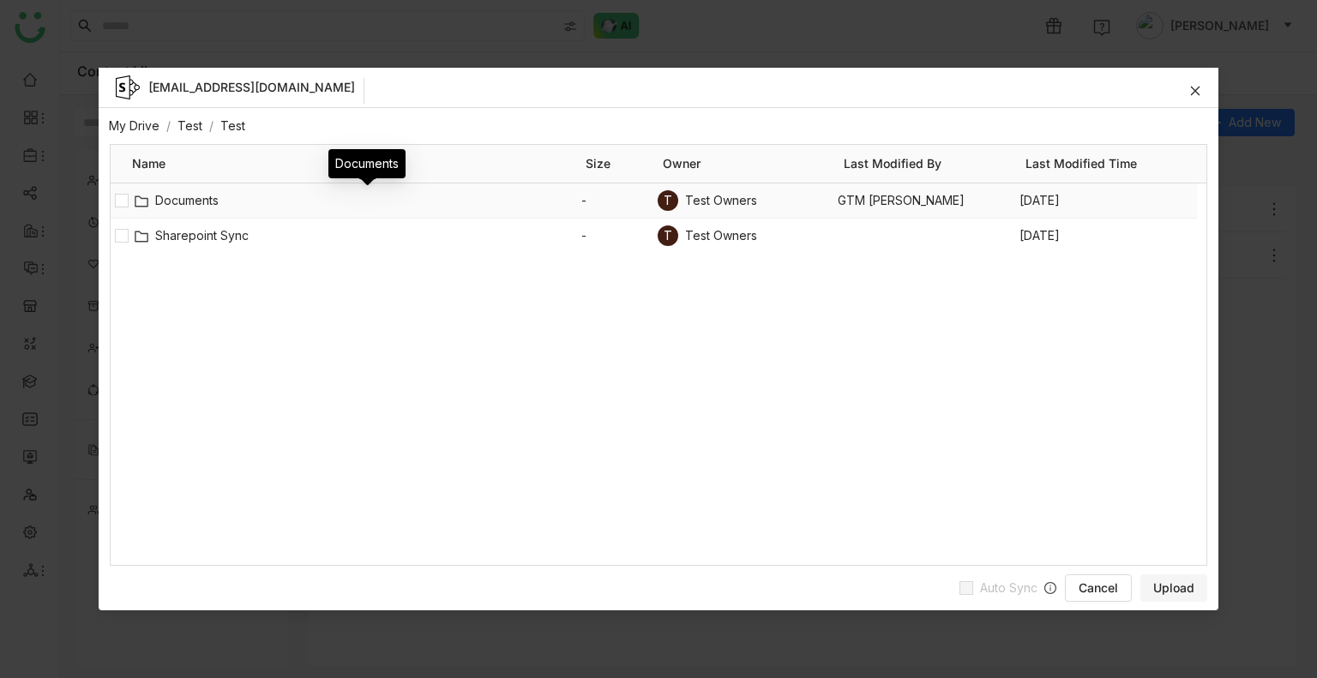
click at [194, 199] on span "Documents" at bounding box center [367, 200] width 425 height 19
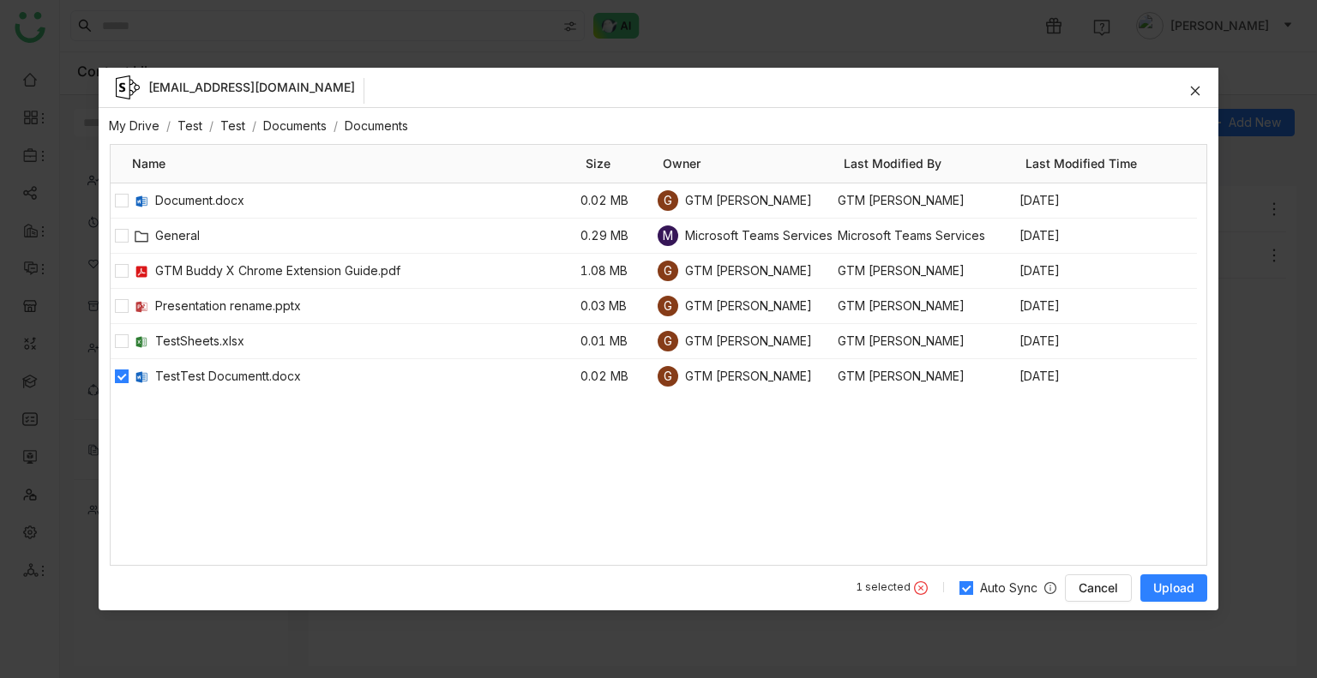
click at [1163, 579] on span "Upload" at bounding box center [1173, 587] width 41 height 17
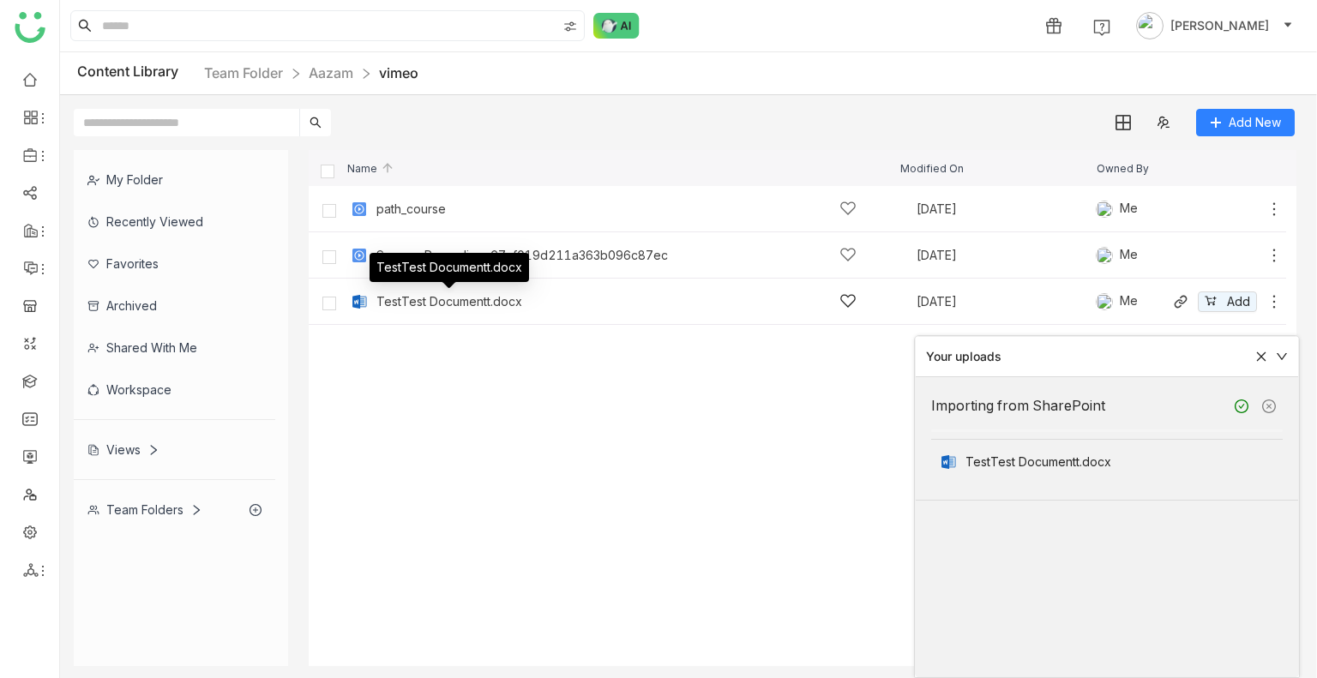
click at [435, 303] on div "TestTest Documentt.docx" at bounding box center [449, 302] width 146 height 14
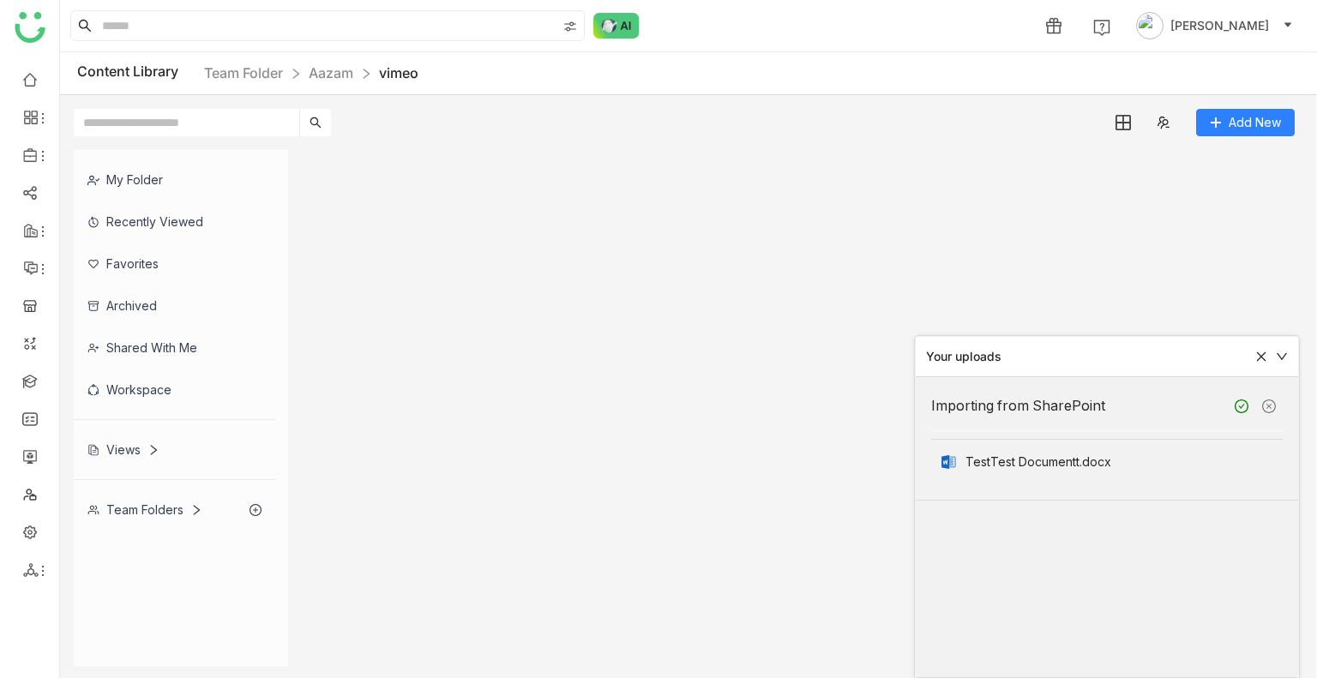
click at [435, 303] on gtmb-list-view at bounding box center [803, 408] width 988 height 516
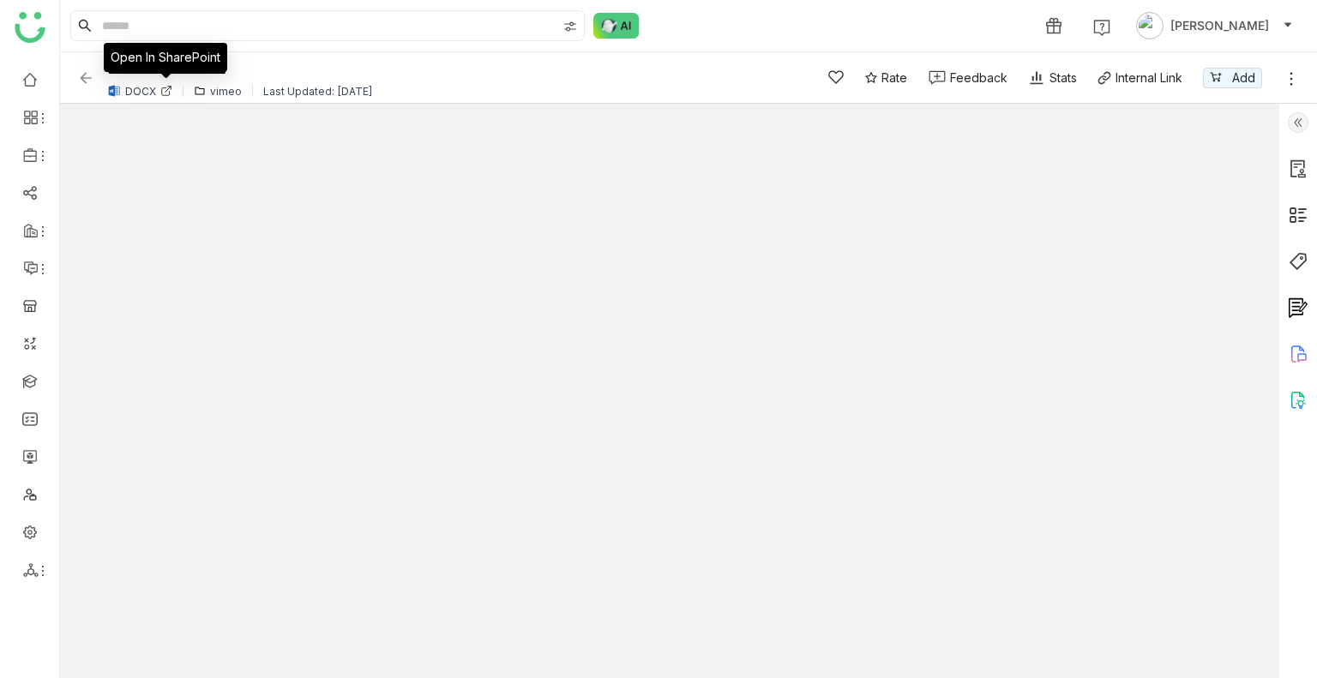
click at [165, 93] on icon at bounding box center [166, 92] width 8 height 8
click at [82, 75] on img at bounding box center [85, 77] width 17 height 17
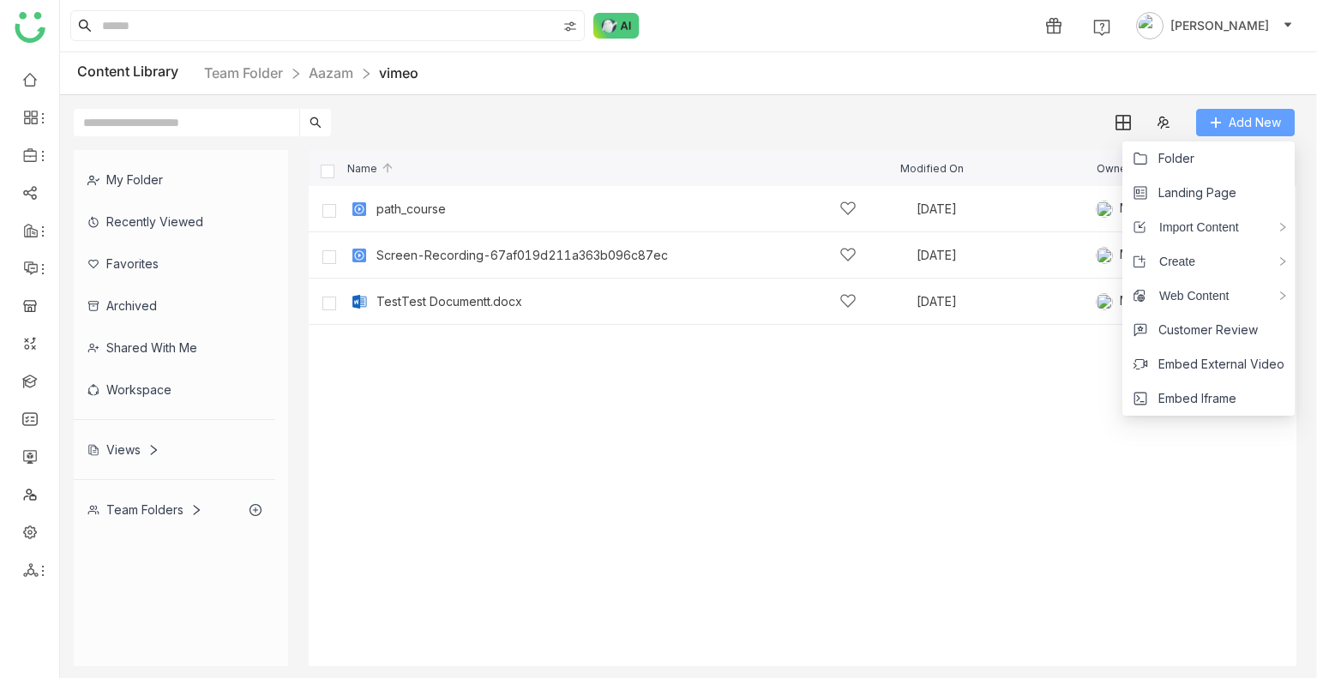
click at [1221, 111] on button "Add New" at bounding box center [1245, 122] width 99 height 27
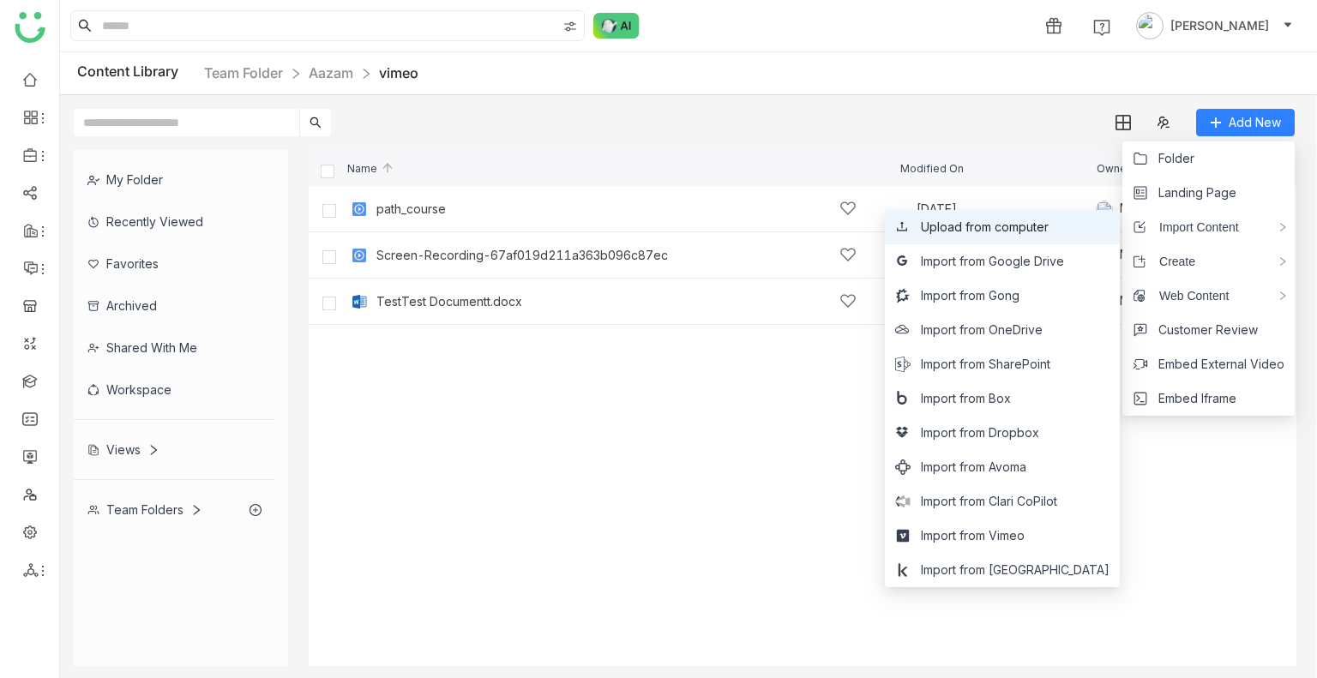
click at [1048, 219] on span "Upload from computer" at bounding box center [985, 227] width 128 height 19
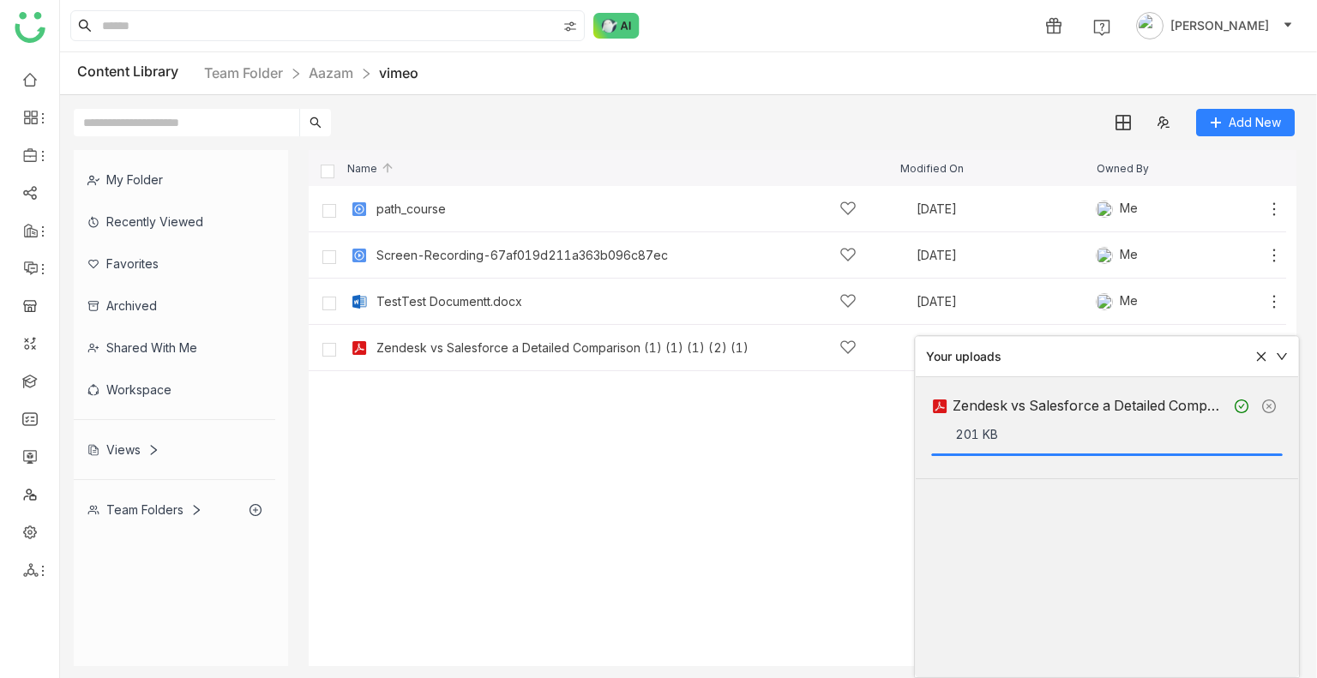
click at [487, 516] on cdk-virtual-scroll-viewport "path_course Sep 9, 2025 Me Add Screen-Recording-67af019d211a363b096c87ec Sep 9,…" at bounding box center [803, 426] width 988 height 480
click at [1262, 356] on icon at bounding box center [1261, 356] width 9 height 9
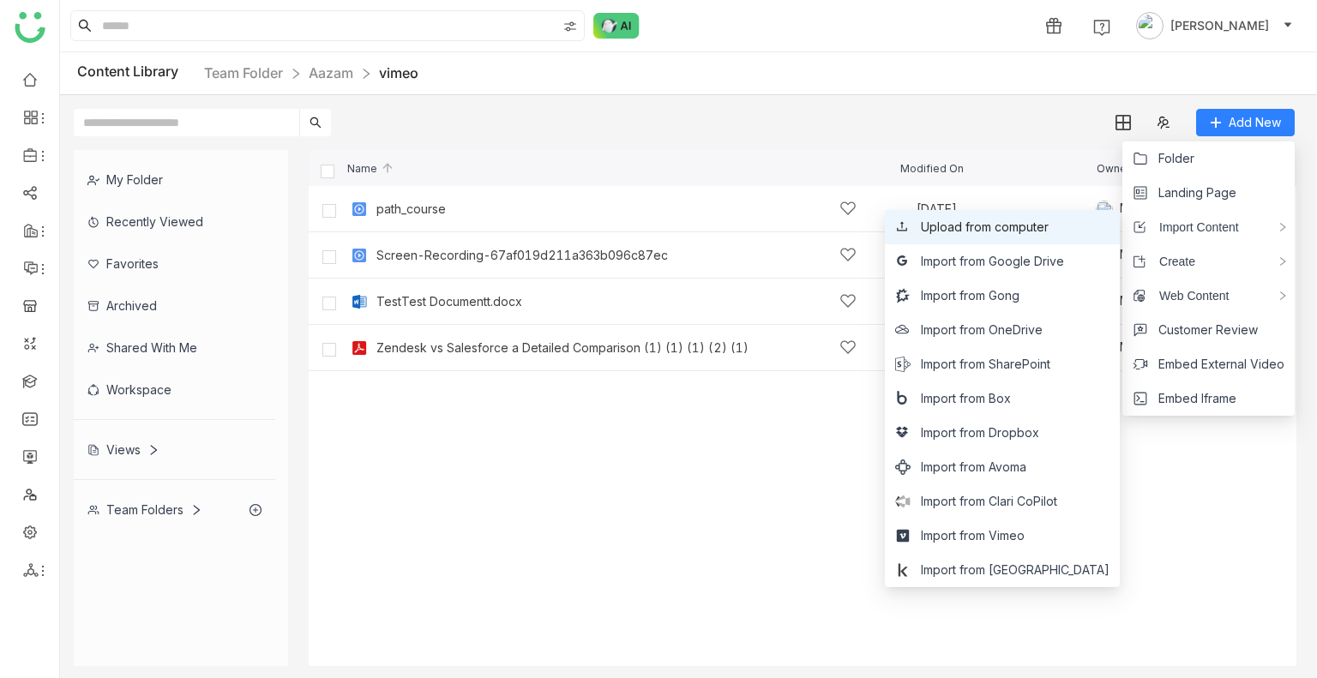
click at [1048, 235] on span "Upload from computer" at bounding box center [985, 227] width 128 height 19
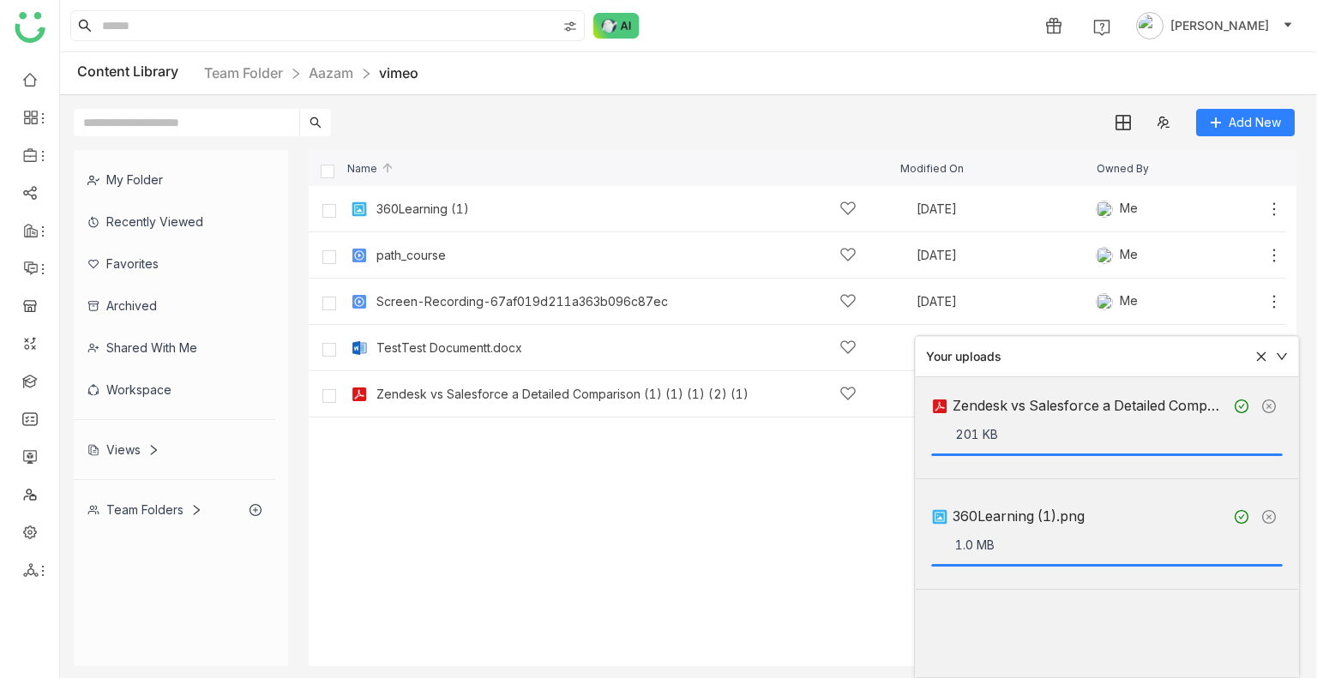
click at [1258, 356] on icon at bounding box center [1261, 357] width 12 height 12
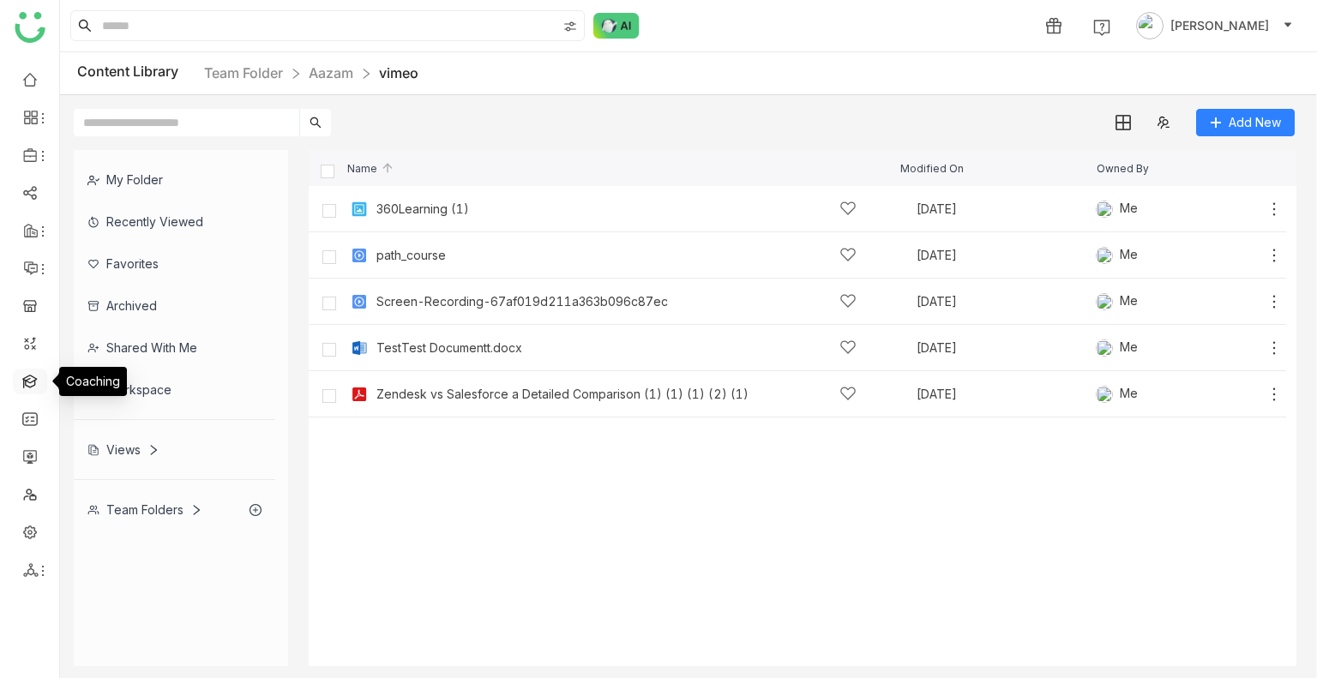
click at [33, 373] on link at bounding box center [29, 380] width 15 height 15
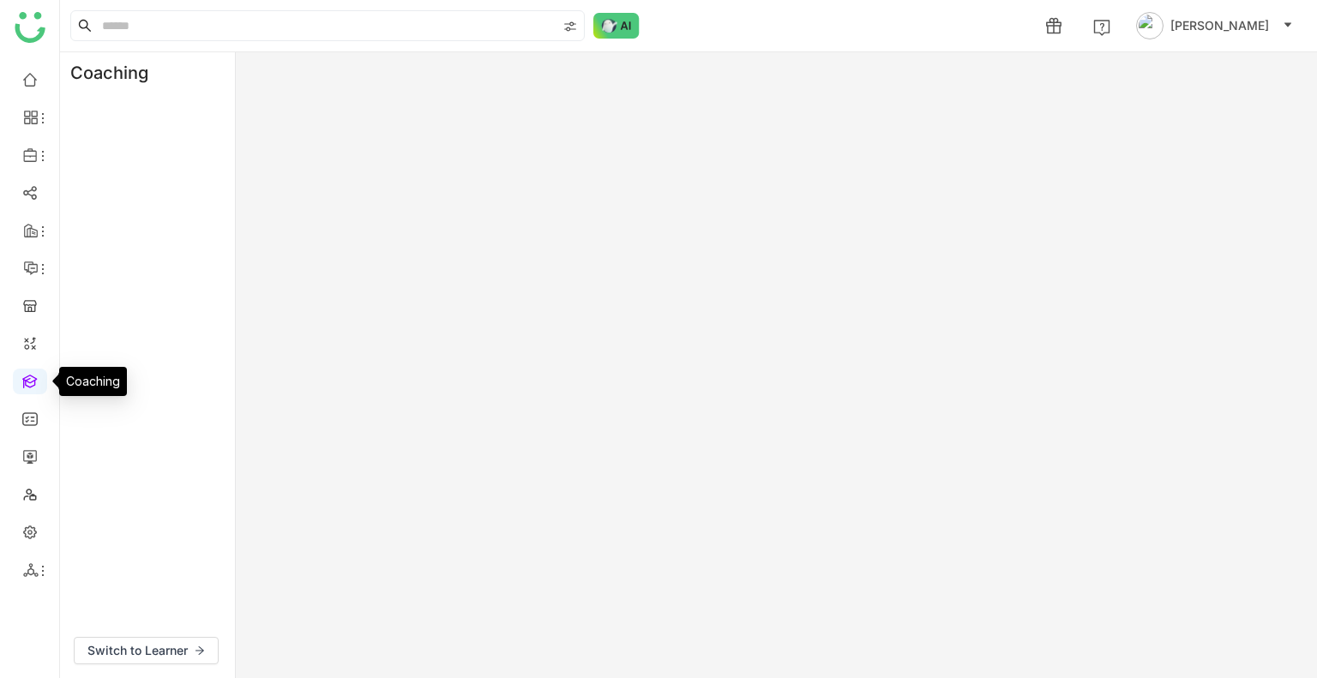
click at [33, 373] on link at bounding box center [29, 380] width 15 height 15
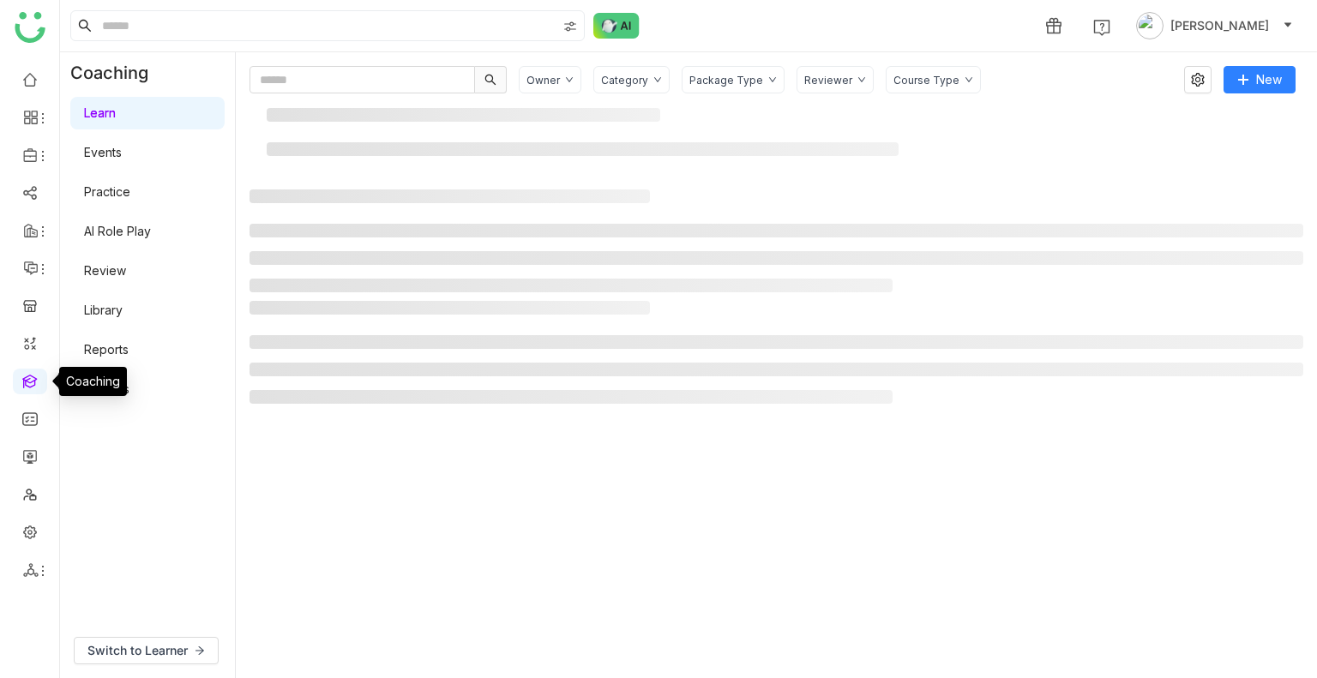
click at [33, 373] on link at bounding box center [29, 380] width 15 height 15
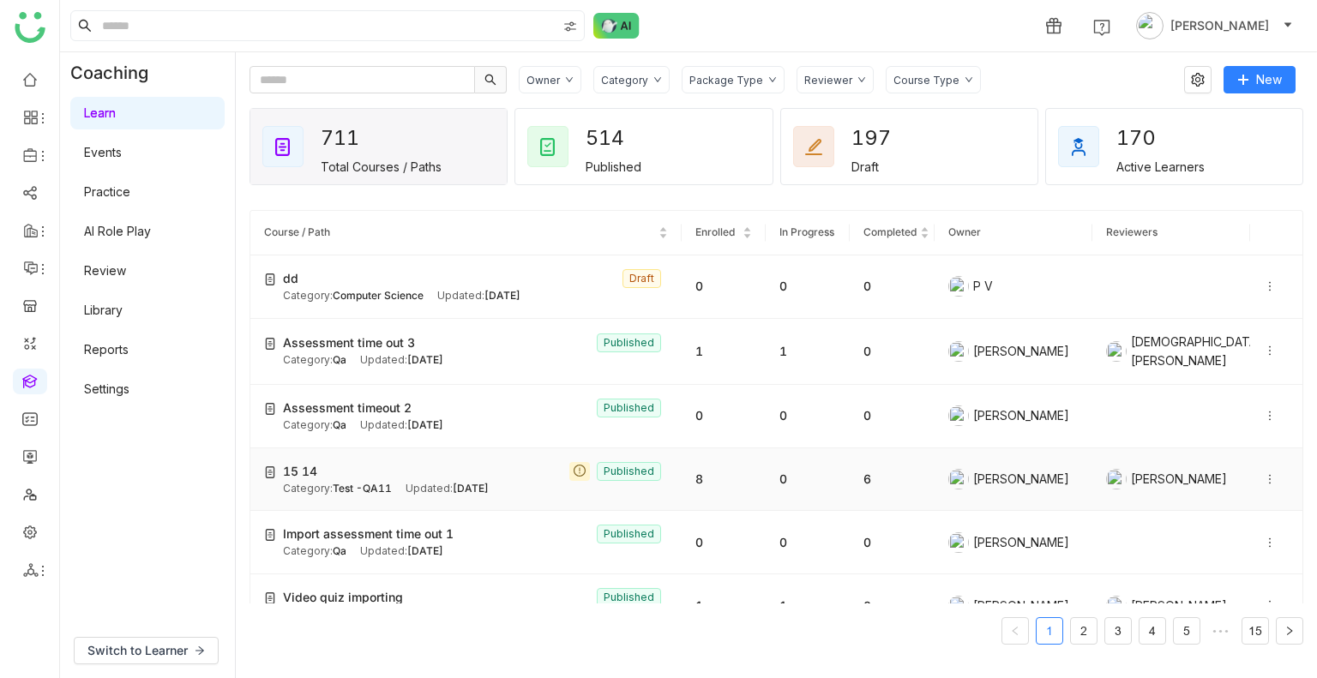
click at [312, 463] on span "15 14" at bounding box center [300, 471] width 34 height 19
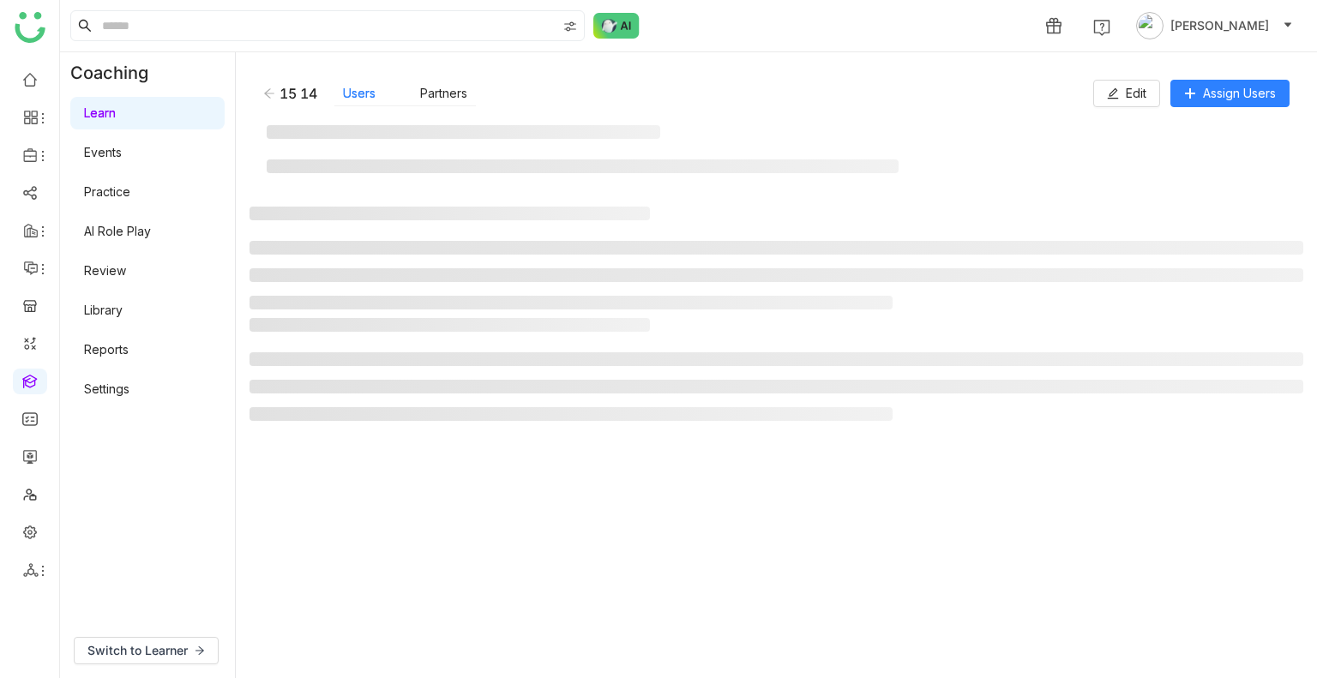
click at [342, 472] on gtmb-manage-detail-wrapper "15 14 Users Partners Edit Assign Users" at bounding box center [776, 365] width 1054 height 598
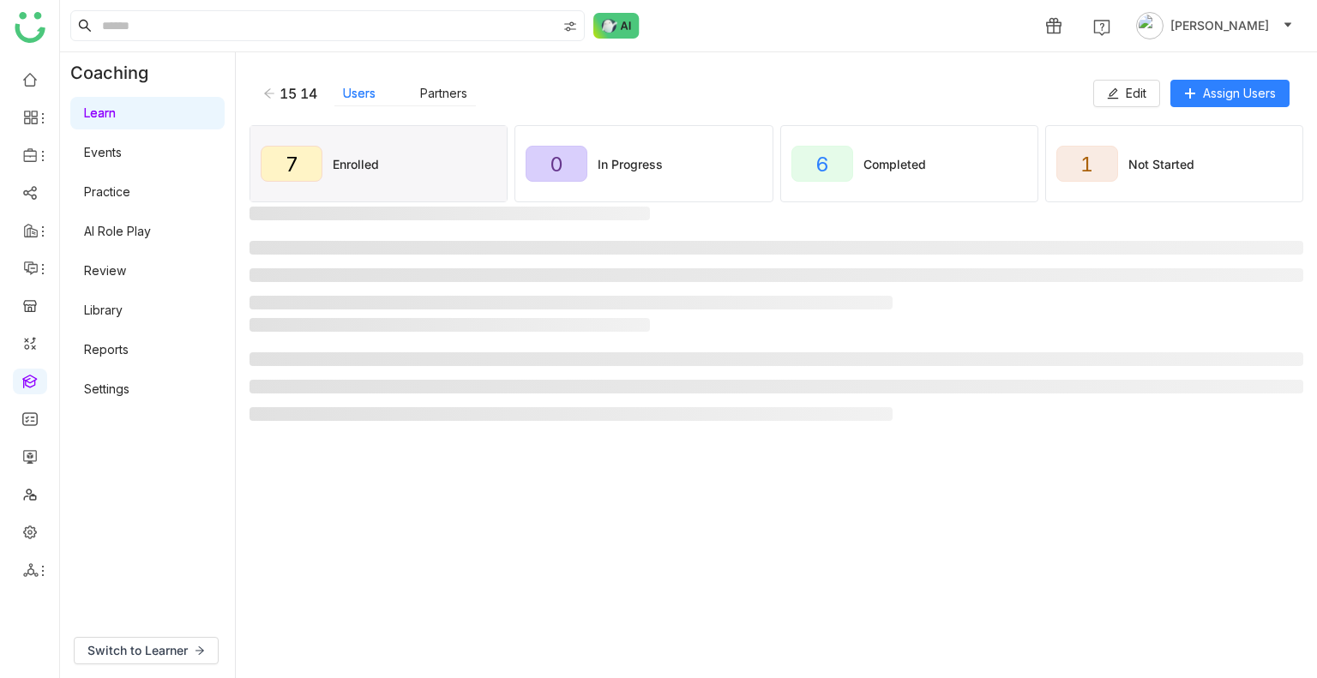
click at [342, 472] on gtmb-manage-detail-wrapper "15 14 Users Partners Edit Assign Users 7 Enrolled 0 In Progress 6 Completed 1 N…" at bounding box center [776, 365] width 1054 height 598
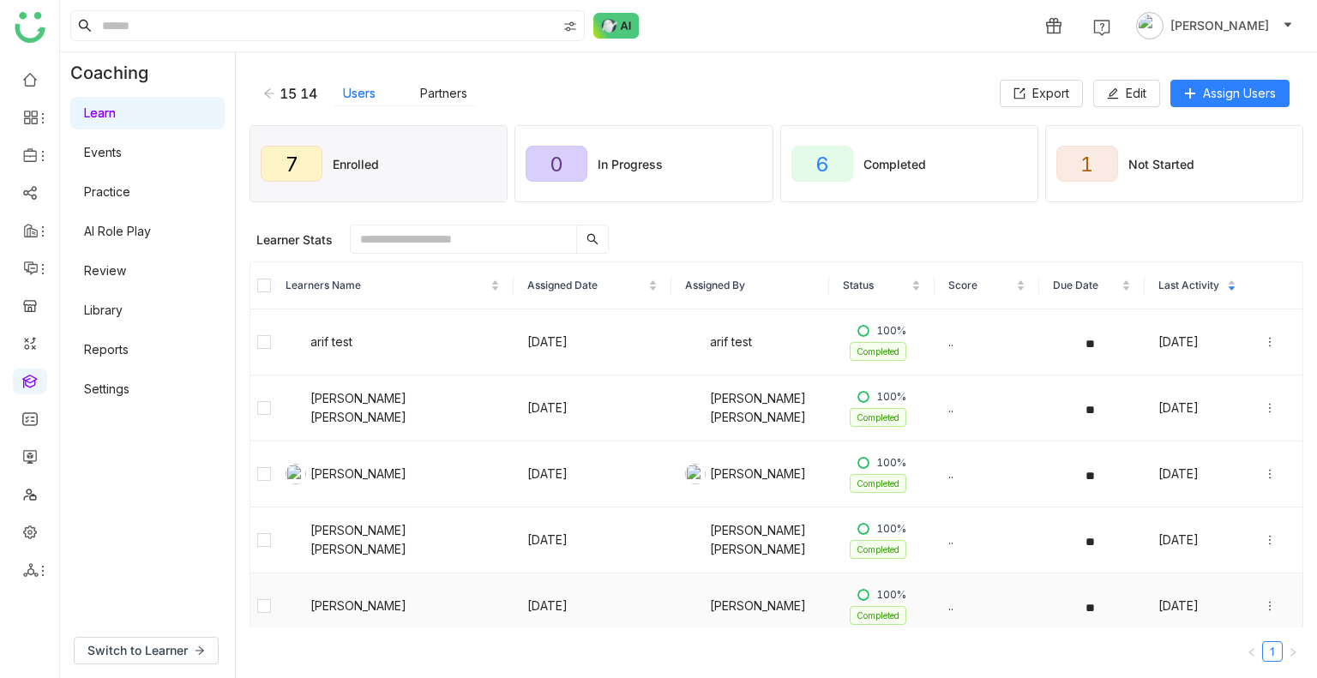
scroll to position [141, 0]
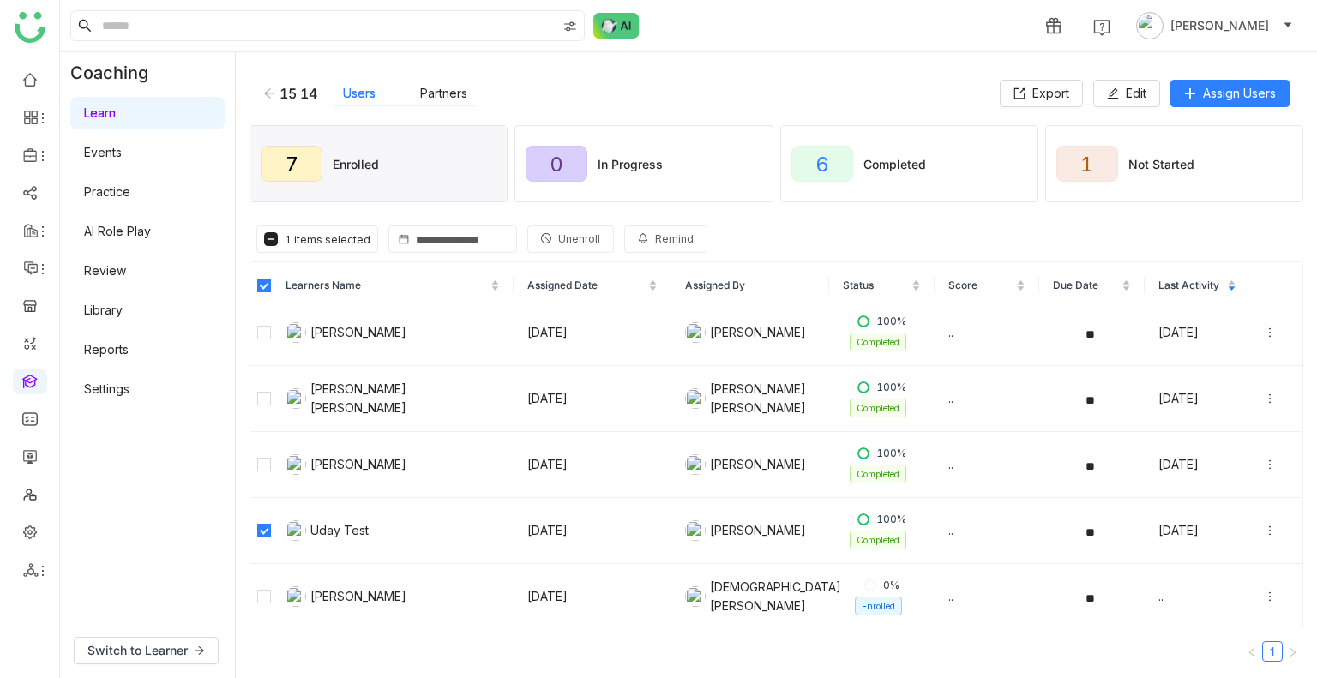
click at [274, 91] on icon at bounding box center [269, 93] width 12 height 12
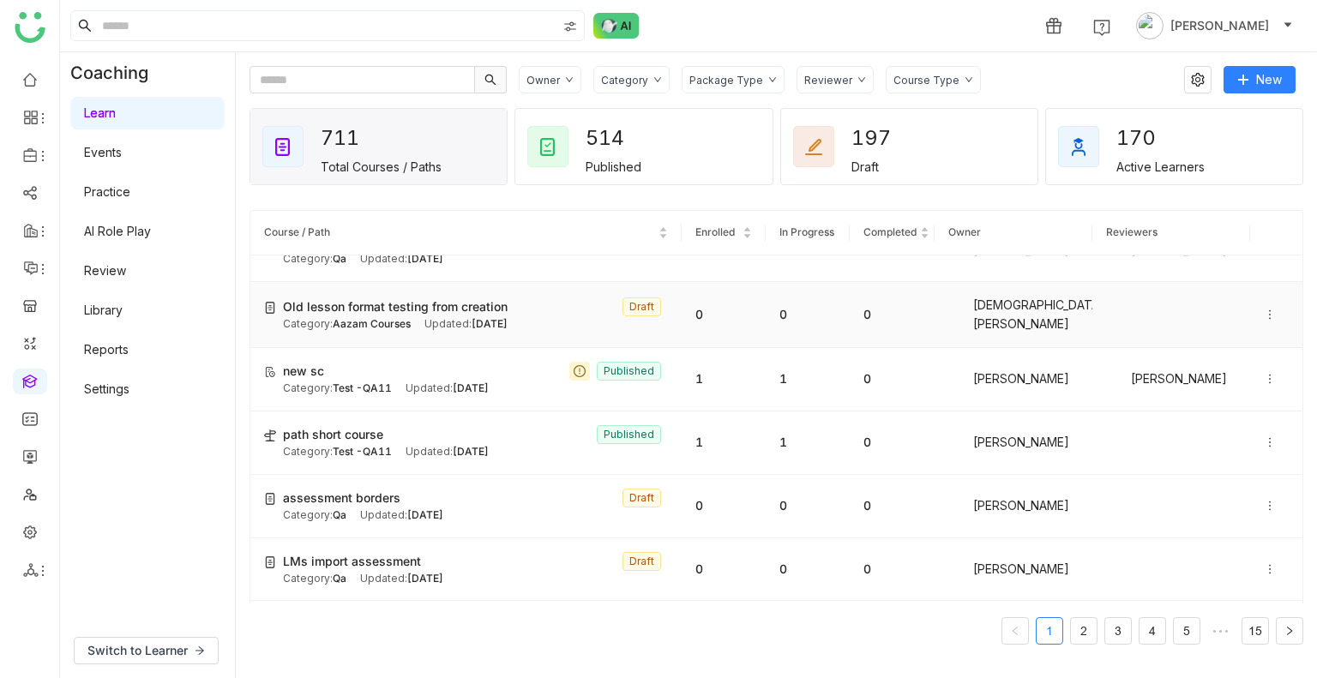
scroll to position [357, 0]
click at [394, 381] on div "Category: Test -QA11 Updated: Sep 11, 2025" at bounding box center [475, 388] width 385 height 16
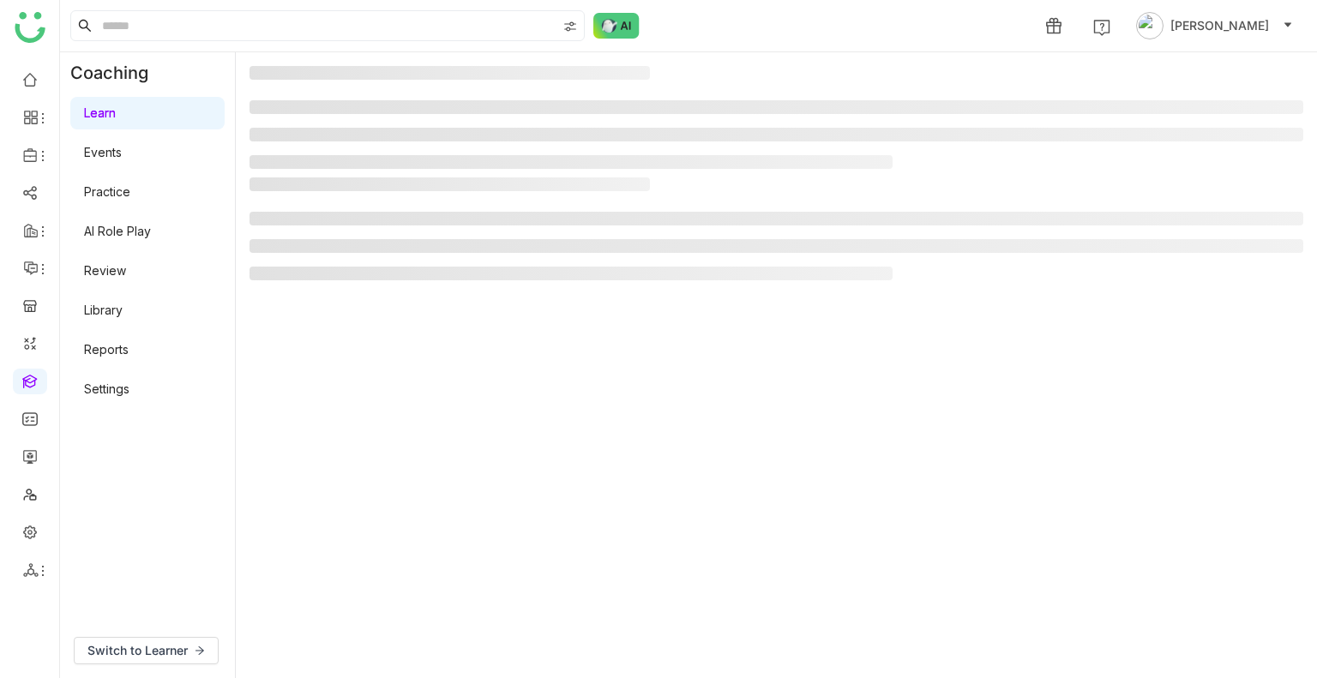
click at [394, 381] on gtmb-manage-detail-wrapper at bounding box center [776, 365] width 1054 height 598
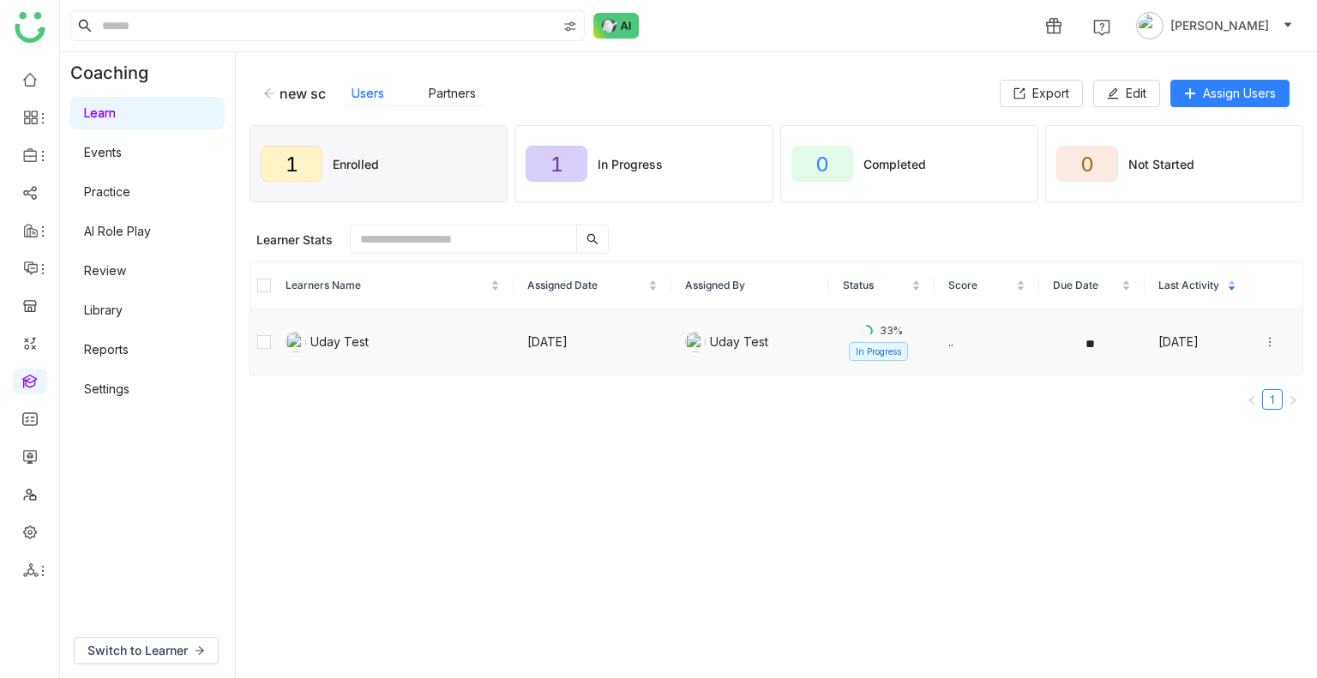
click at [1264, 343] on icon at bounding box center [1270, 342] width 12 height 12
click at [1204, 372] on div "View Submission" at bounding box center [1183, 373] width 114 height 19
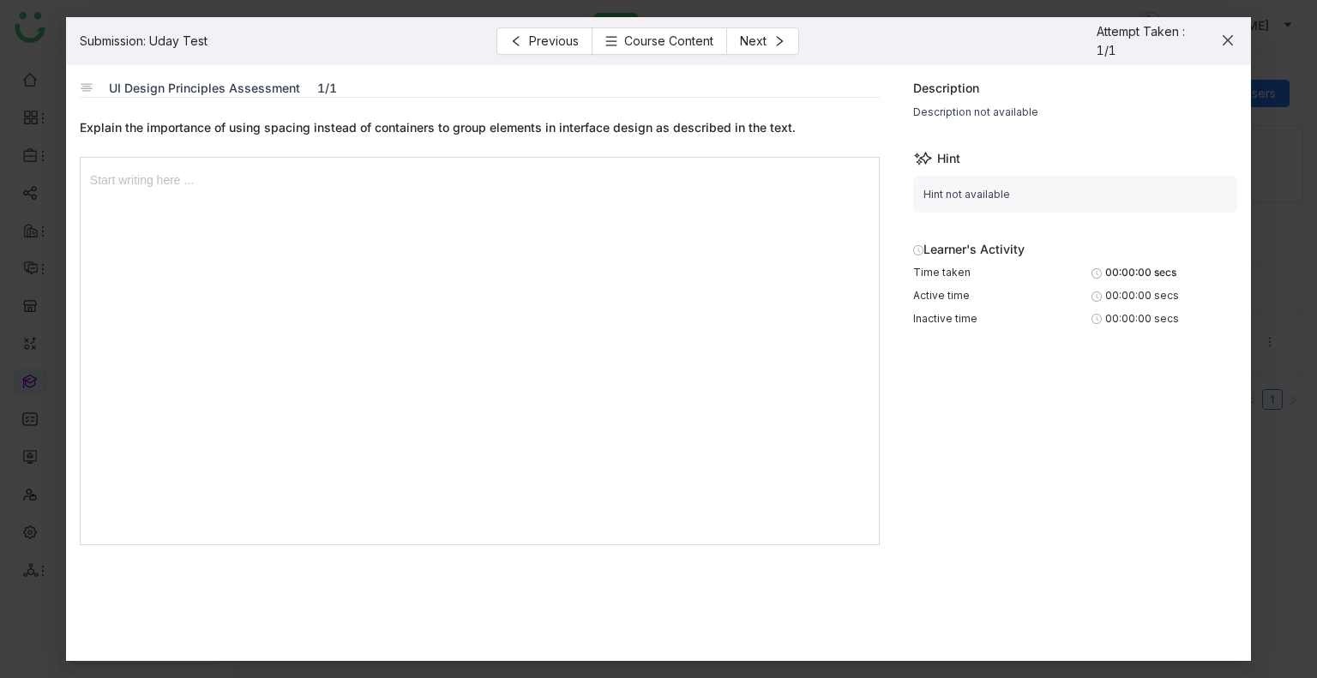
click at [1222, 51] on span "Close" at bounding box center [1227, 40] width 46 height 46
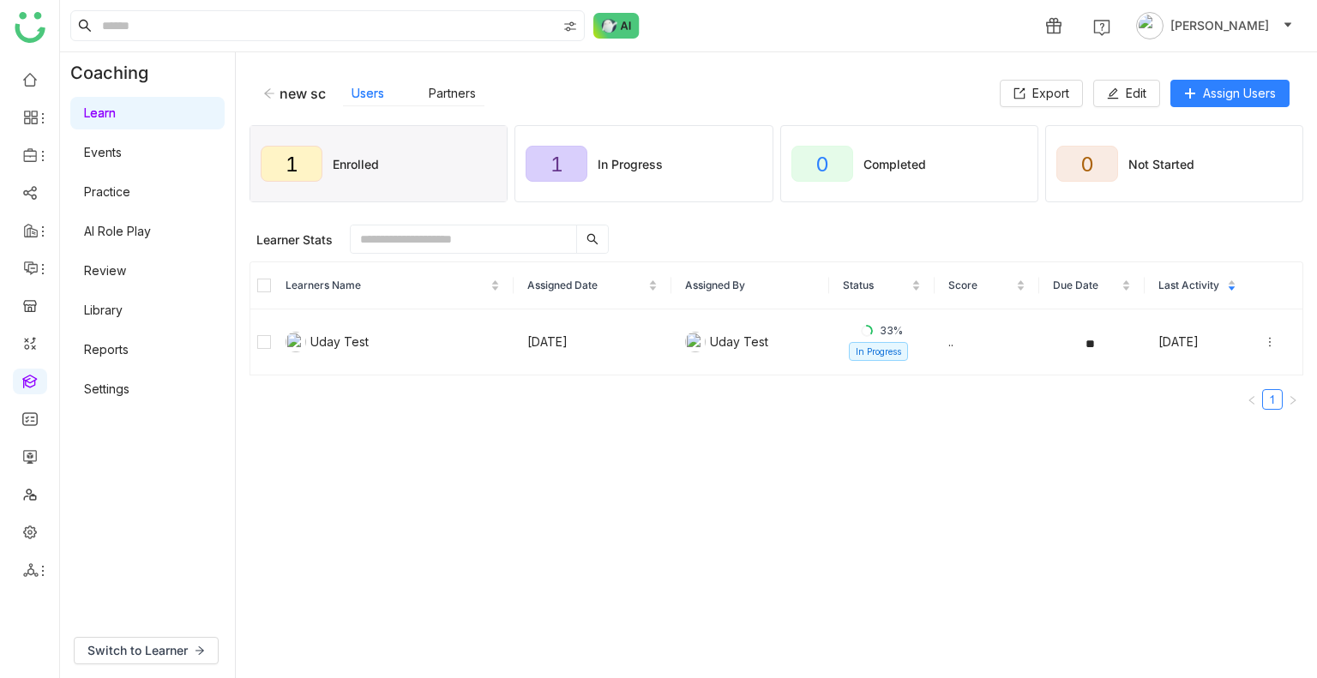
click at [264, 82] on div "new sc Users Partners" at bounding box center [631, 94] width 736 height 26
click at [264, 88] on icon at bounding box center [269, 93] width 12 height 12
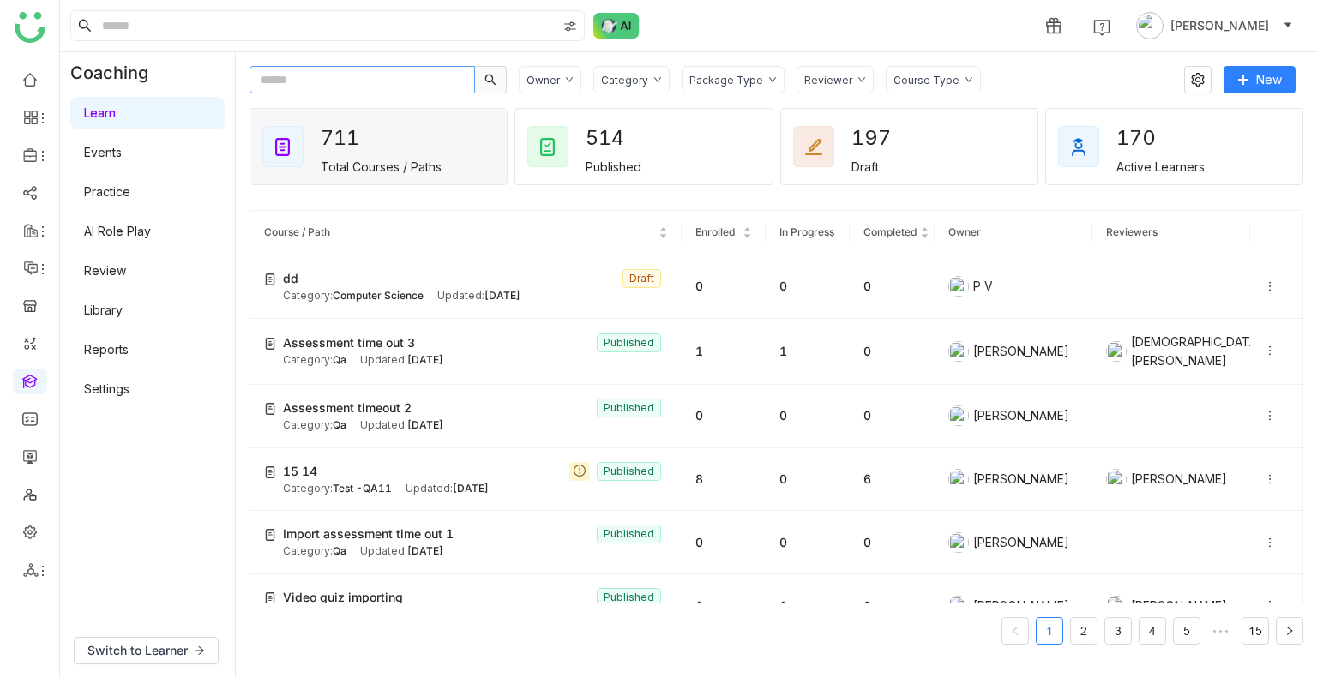
click at [305, 80] on input "text" at bounding box center [361, 79] width 225 height 27
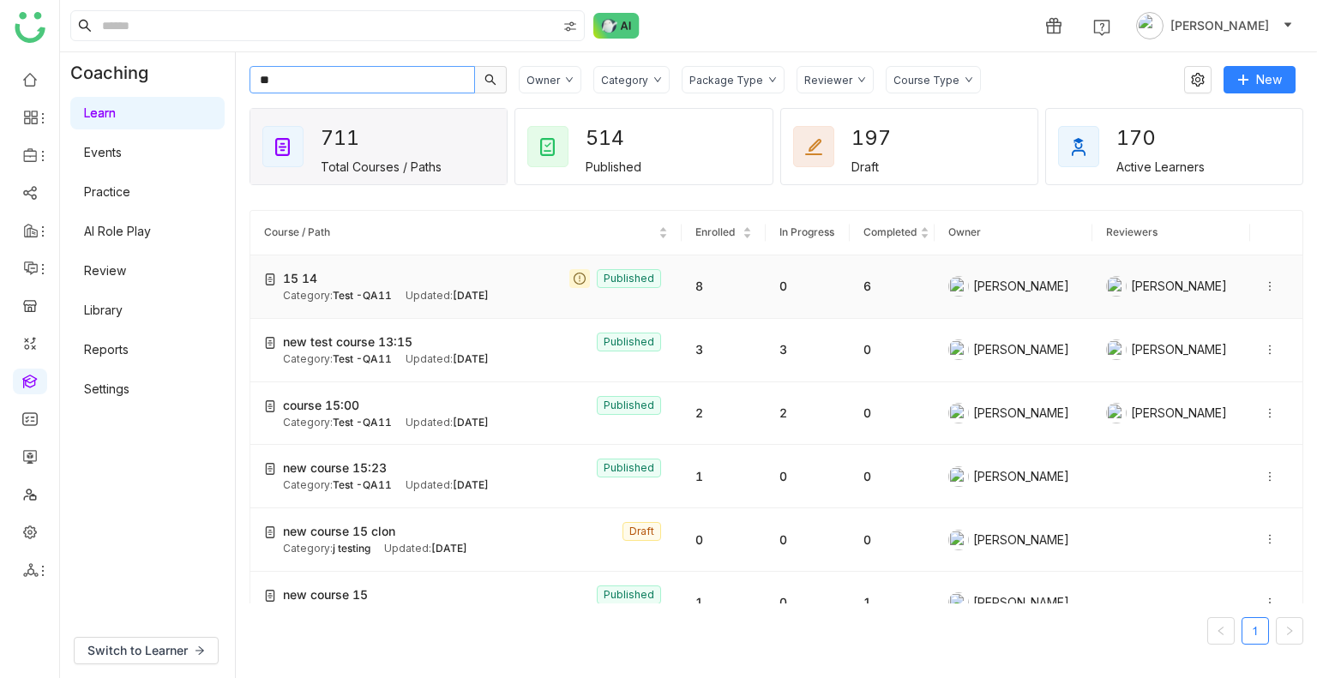
type input "**"
click at [1264, 290] on icon at bounding box center [1270, 286] width 12 height 12
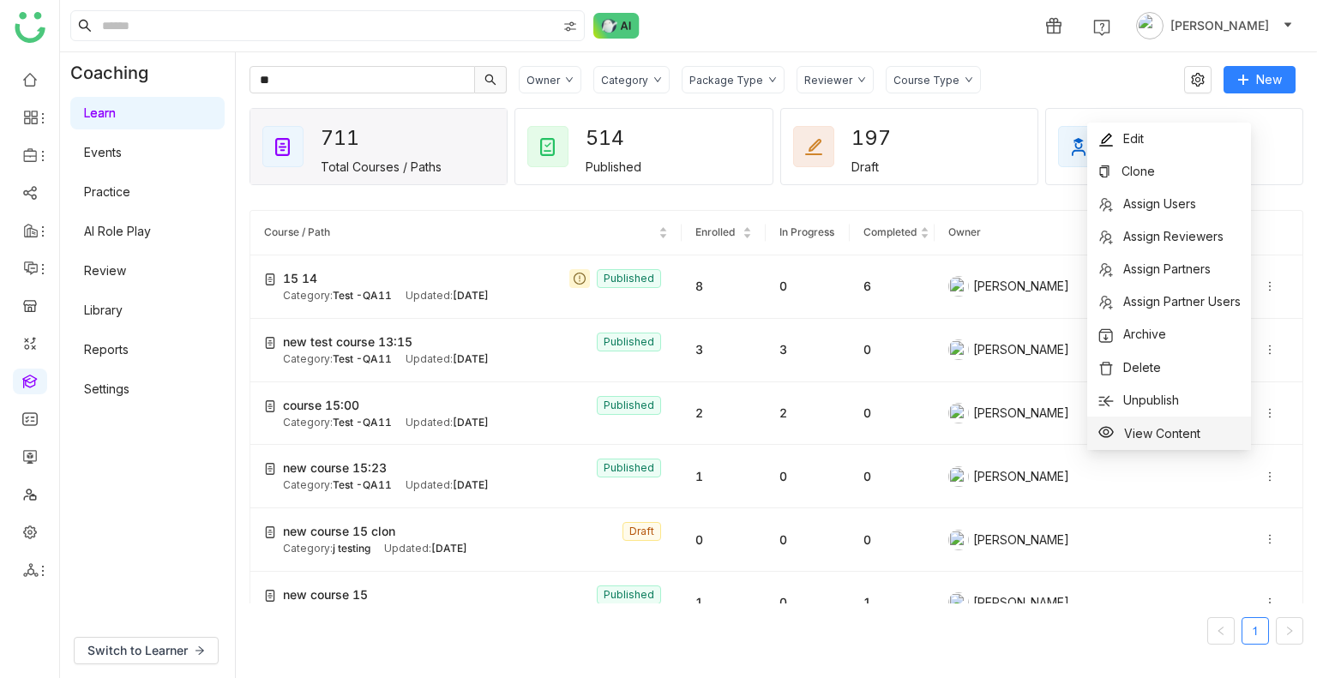
click at [1162, 435] on span "View Content" at bounding box center [1162, 433] width 76 height 15
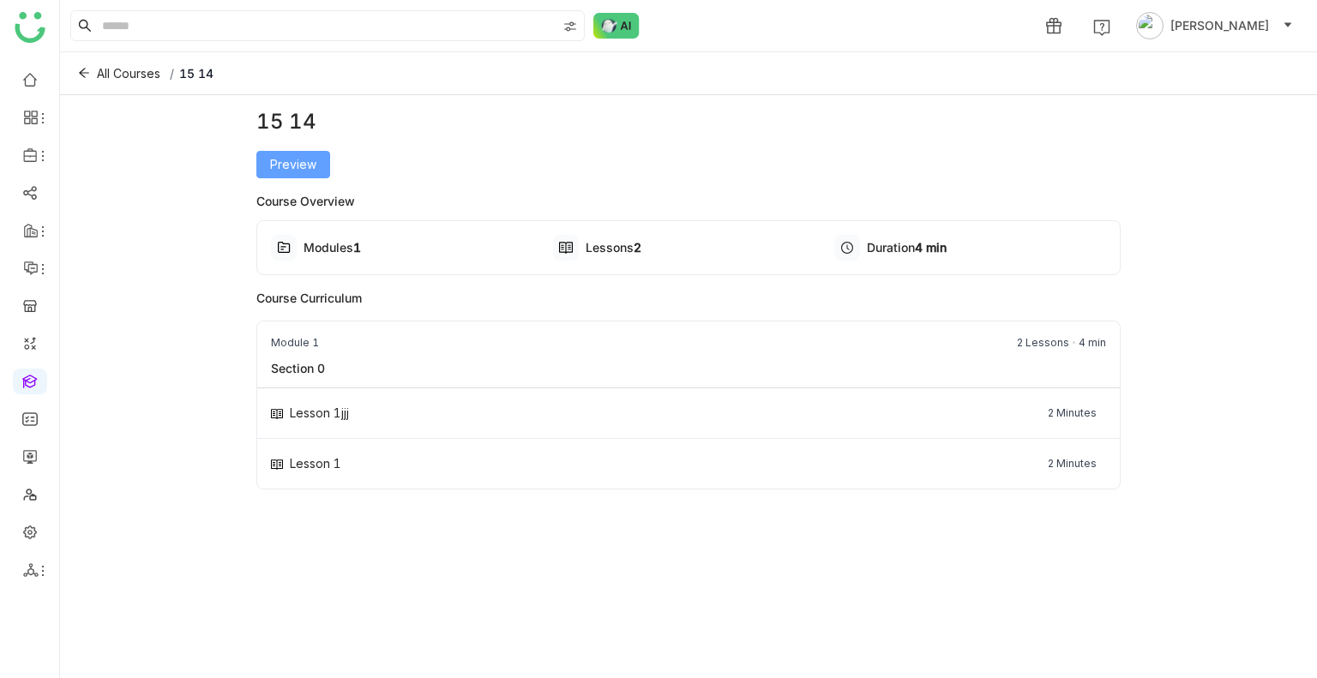
click at [272, 151] on button "Preview" at bounding box center [293, 164] width 74 height 27
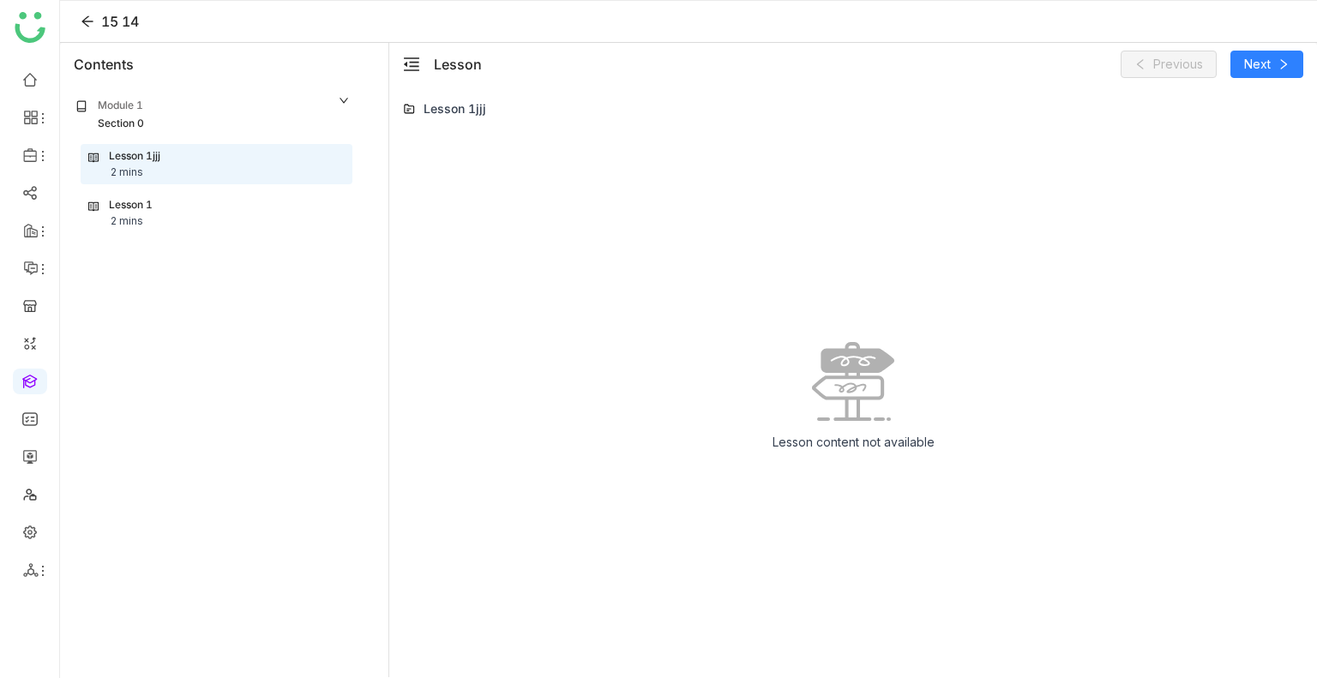
click at [177, 216] on div "Lesson 1 2 mins" at bounding box center [216, 213] width 256 height 33
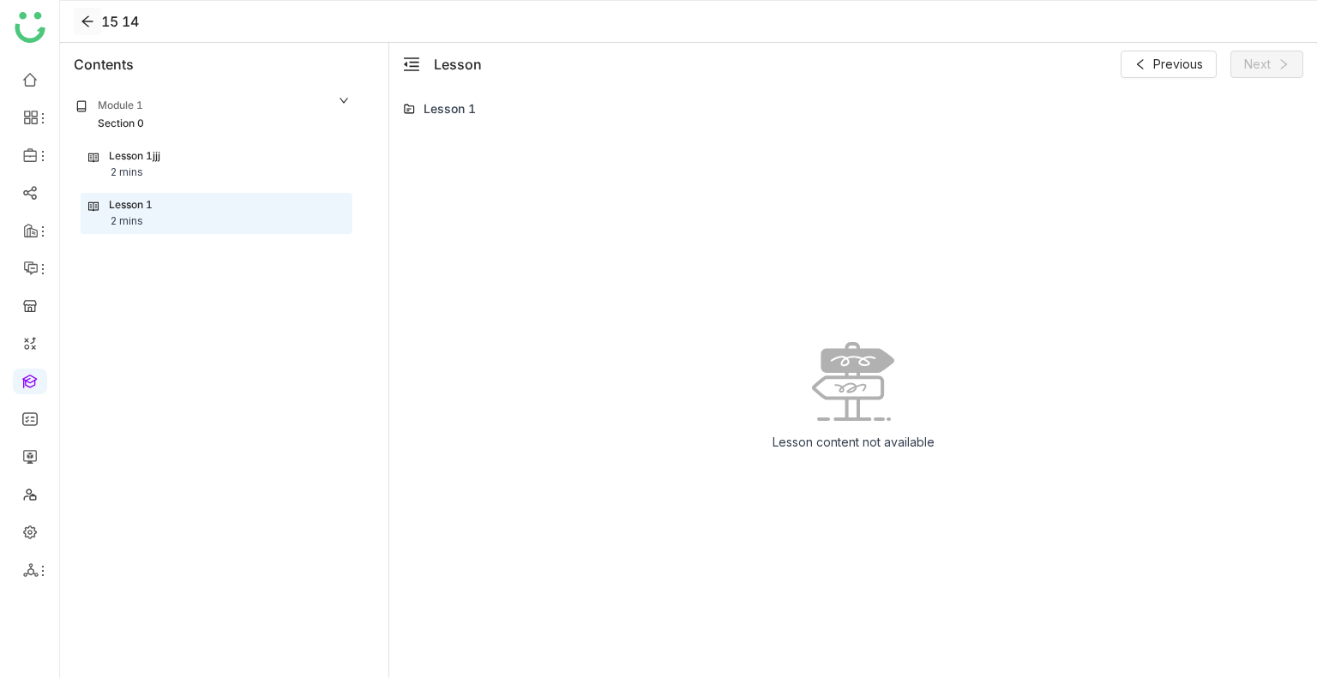
click at [87, 30] on button at bounding box center [87, 21] width 27 height 27
click at [87, 29] on button at bounding box center [87, 21] width 27 height 27
click at [88, 20] on icon at bounding box center [88, 22] width 14 height 14
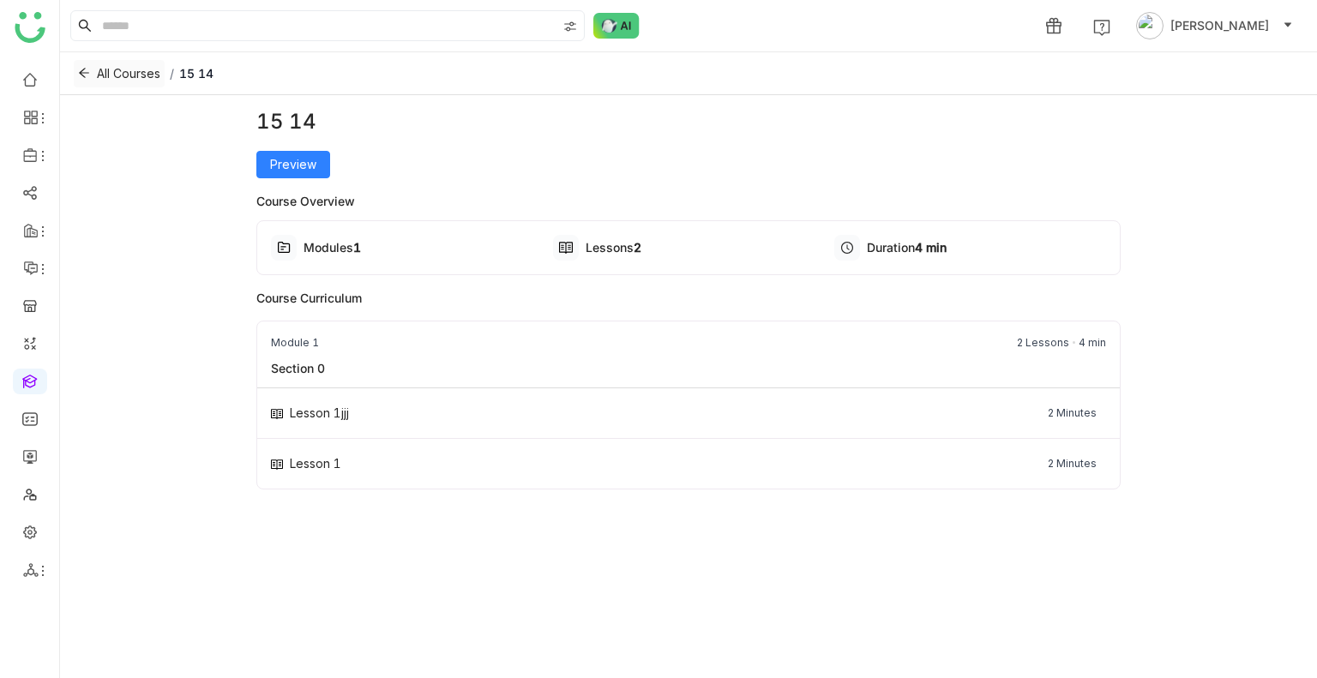
click at [117, 75] on span "All Courses" at bounding box center [128, 73] width 63 height 19
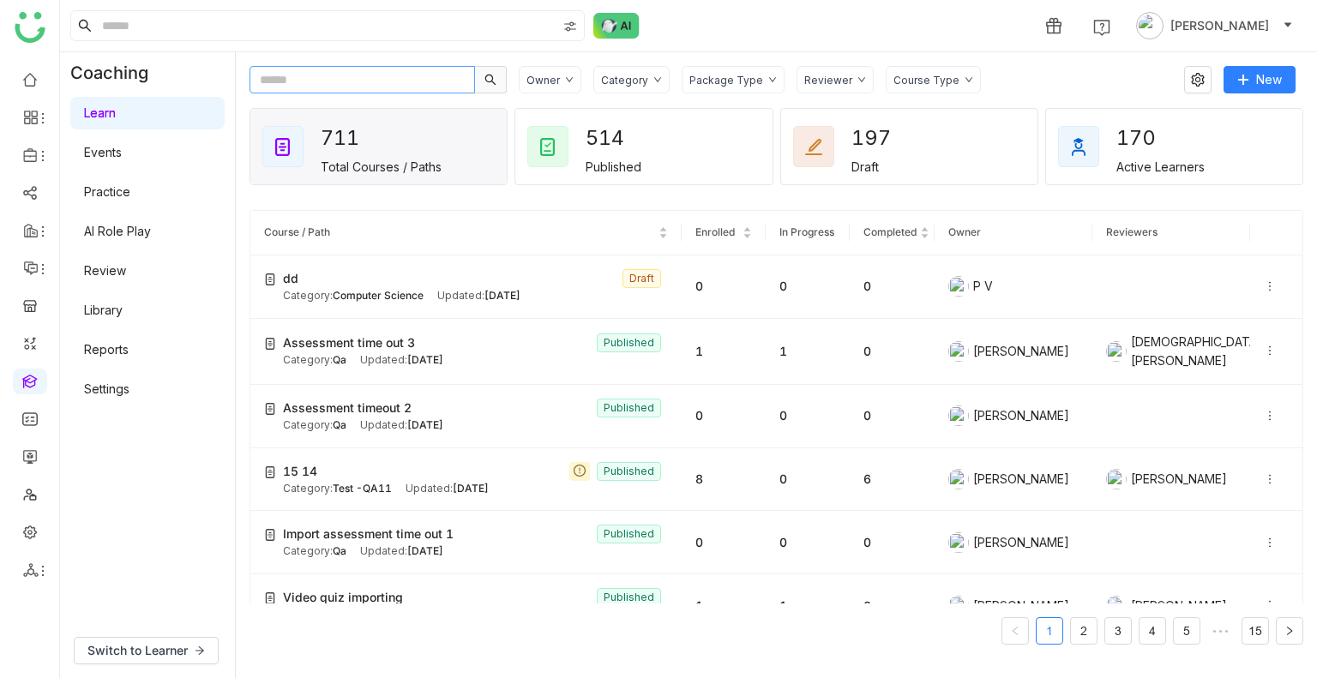
click at [346, 87] on input "text" at bounding box center [361, 79] width 225 height 27
click at [326, 473] on div "15 14 Published" at bounding box center [475, 471] width 385 height 19
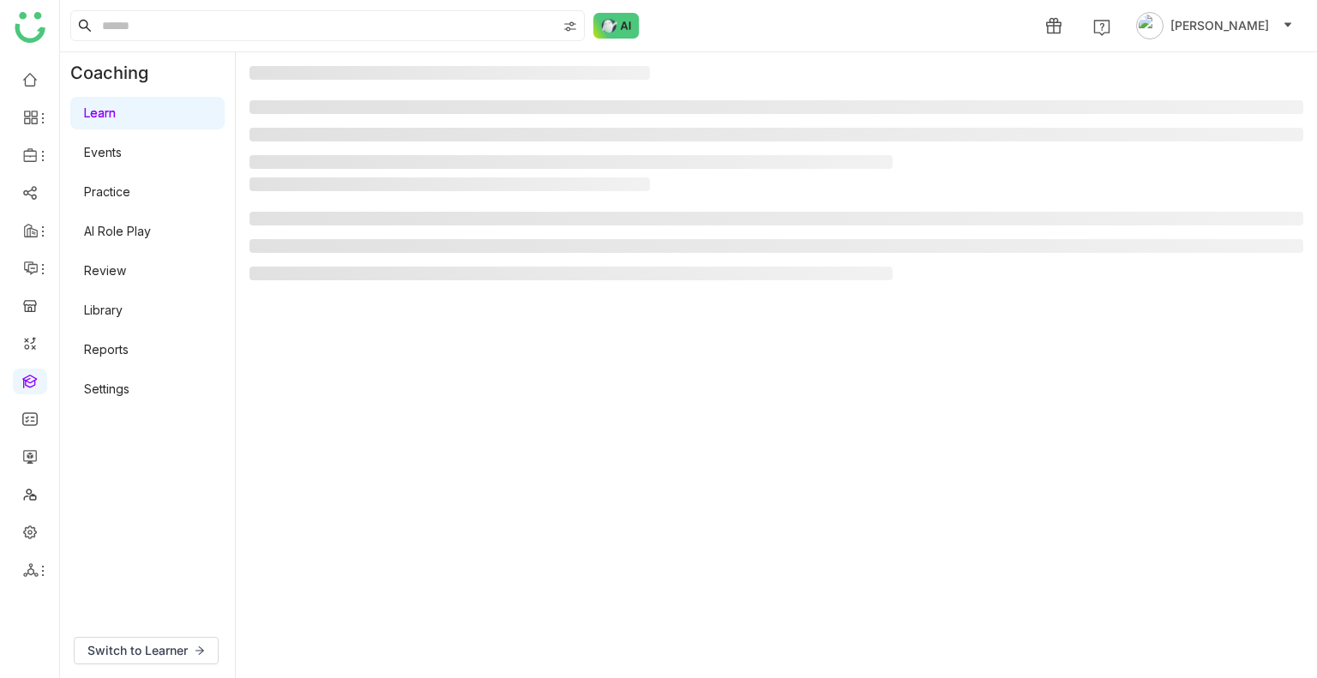
click at [326, 473] on gtmb-manage-detail-wrapper at bounding box center [776, 365] width 1054 height 598
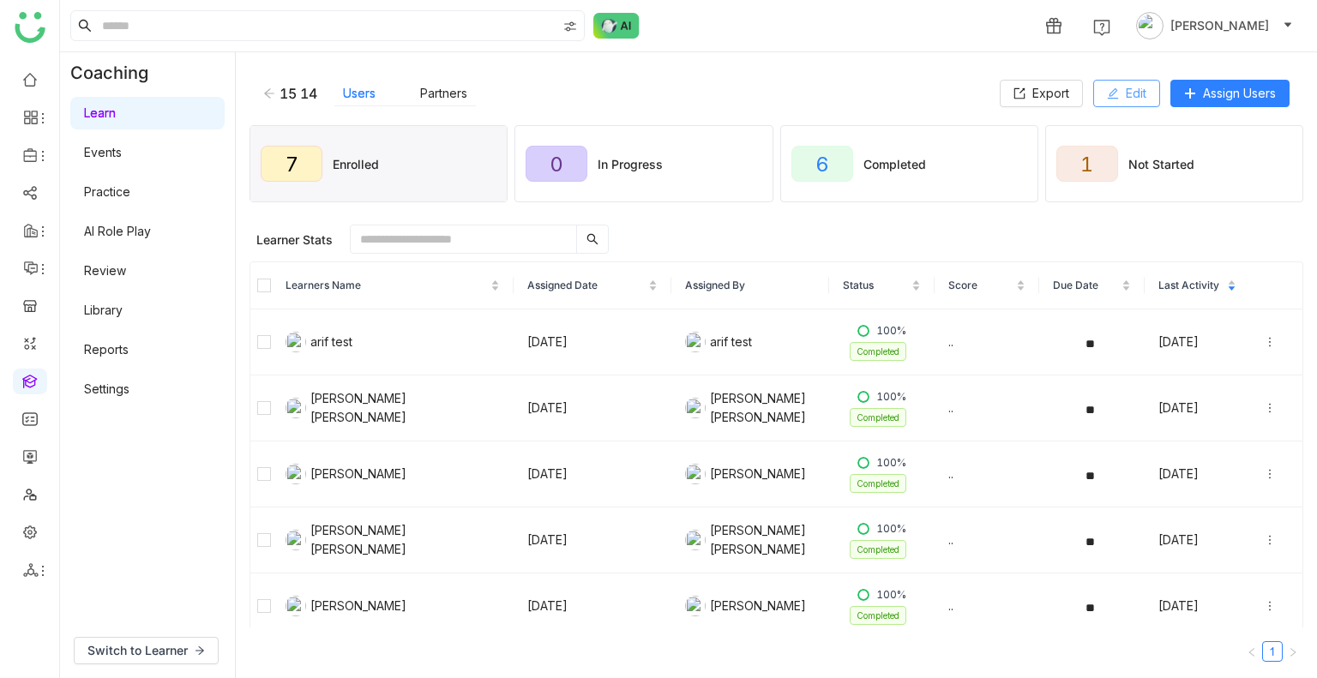
click at [1124, 105] on button "Edit" at bounding box center [1126, 93] width 67 height 27
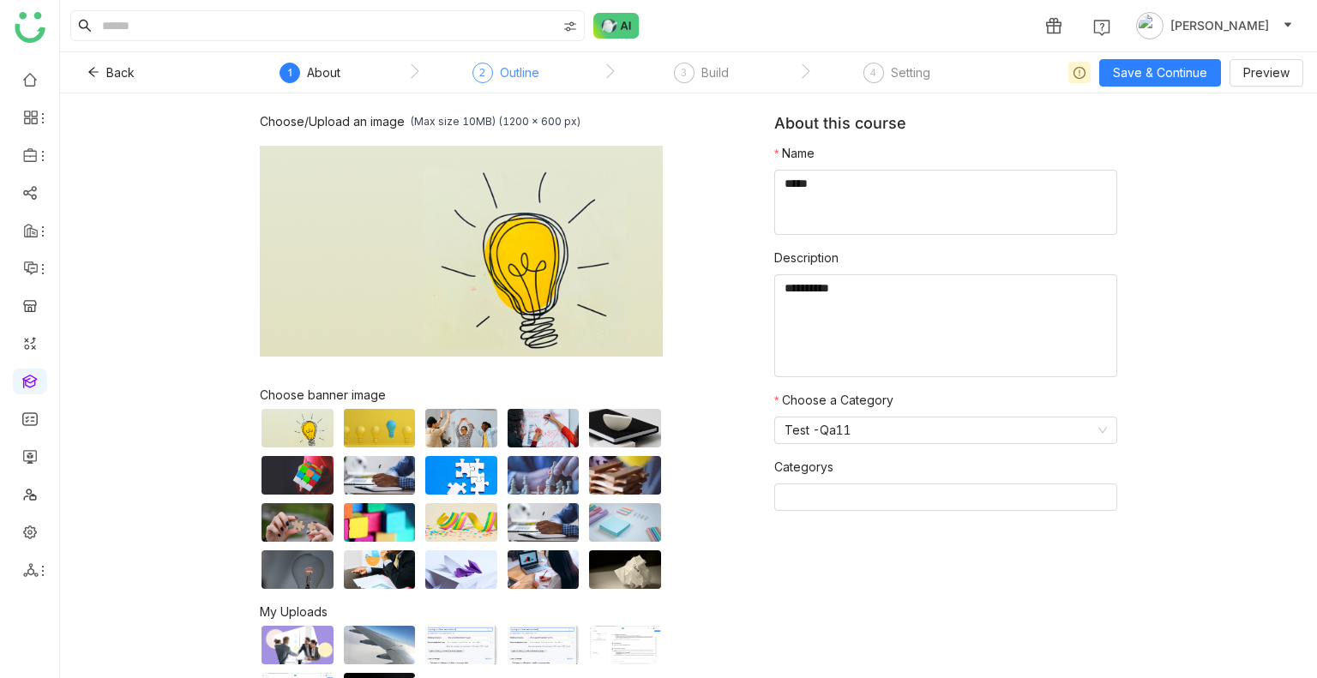
click at [501, 90] on div "2 Outline" at bounding box center [505, 78] width 67 height 31
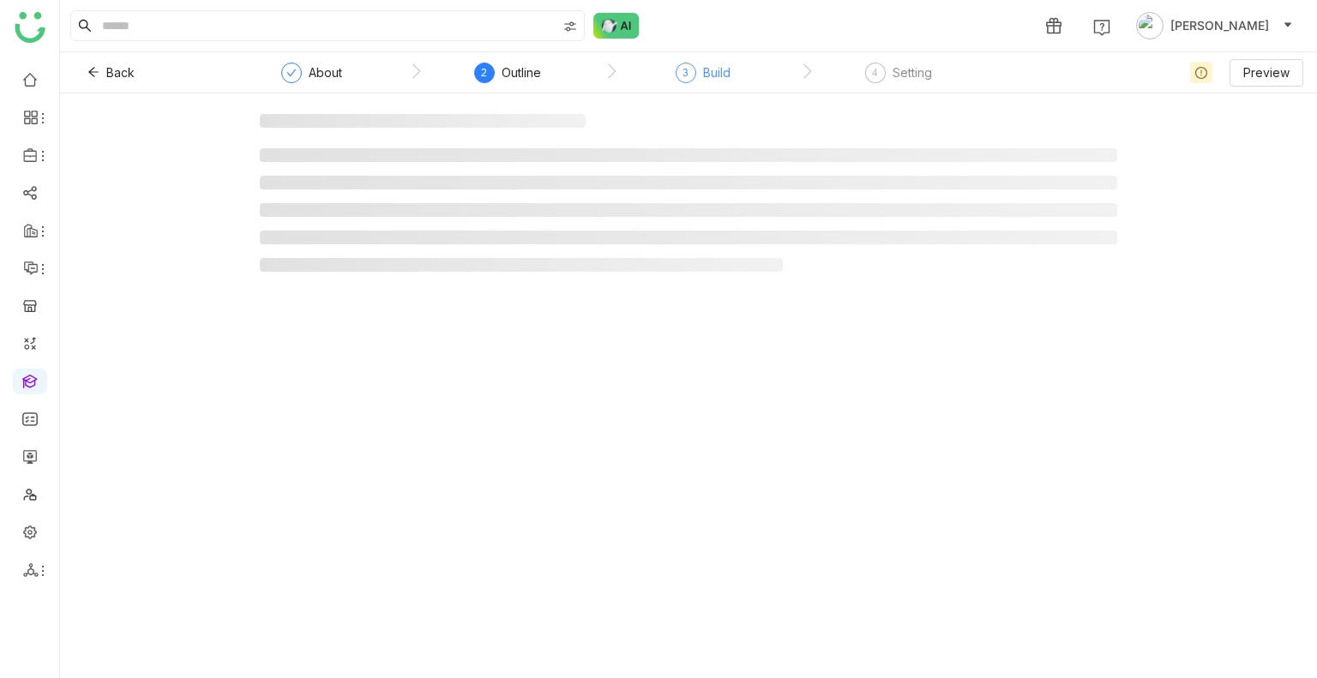
click at [706, 63] on div "Build" at bounding box center [716, 73] width 27 height 21
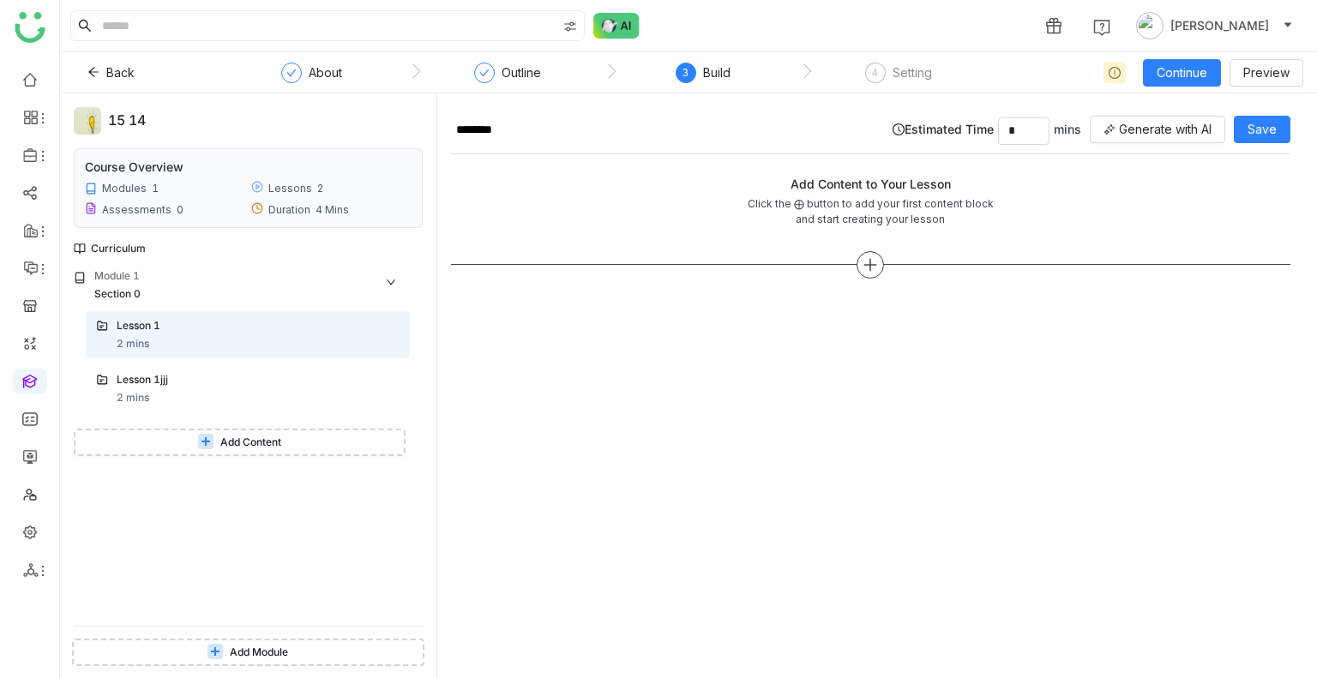
click at [869, 252] on div at bounding box center [869, 264] width 27 height 27
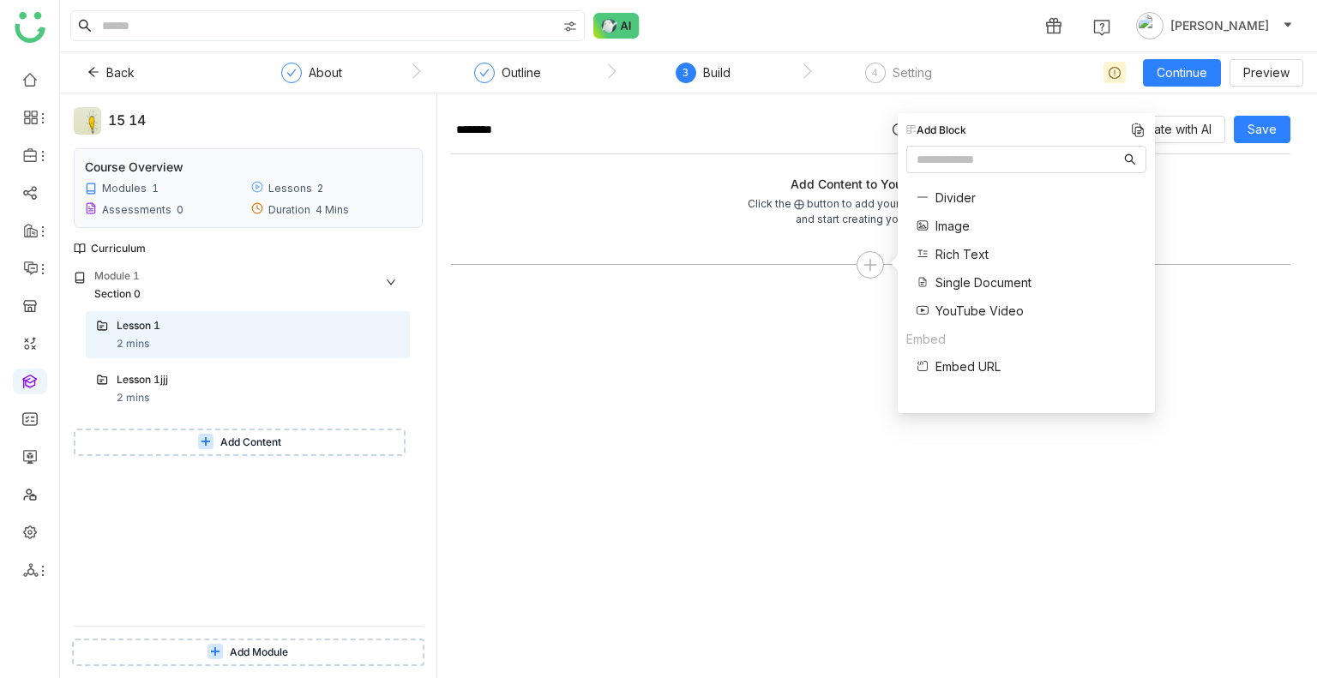
click at [950, 288] on span "Single Document" at bounding box center [983, 282] width 96 height 18
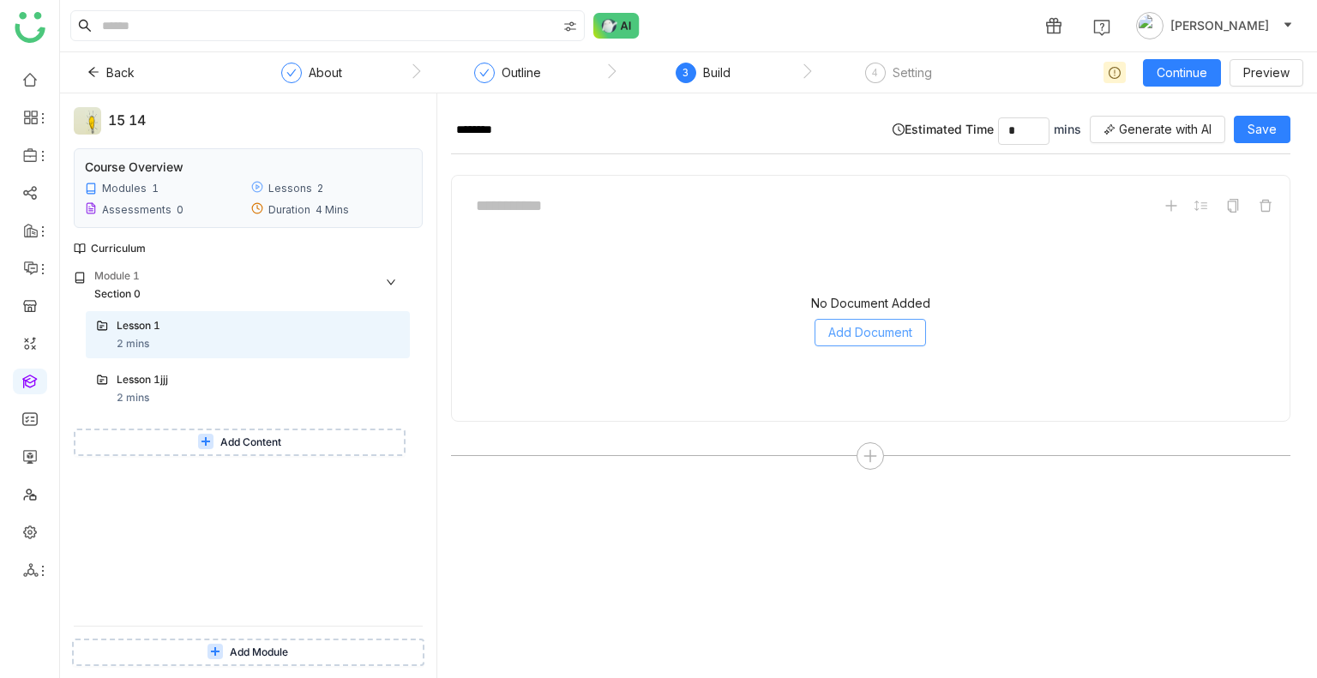
click at [835, 325] on span "Add Document" at bounding box center [870, 332] width 84 height 19
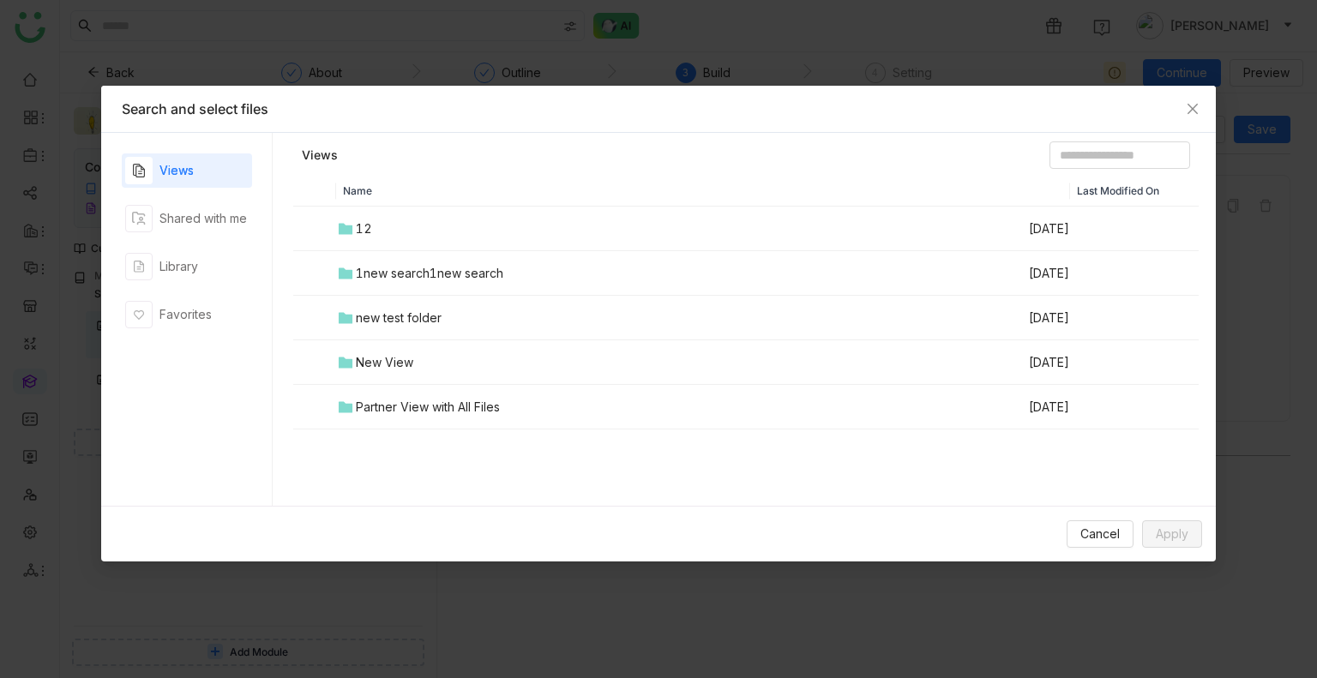
click at [381, 237] on td "12" at bounding box center [681, 229] width 691 height 45
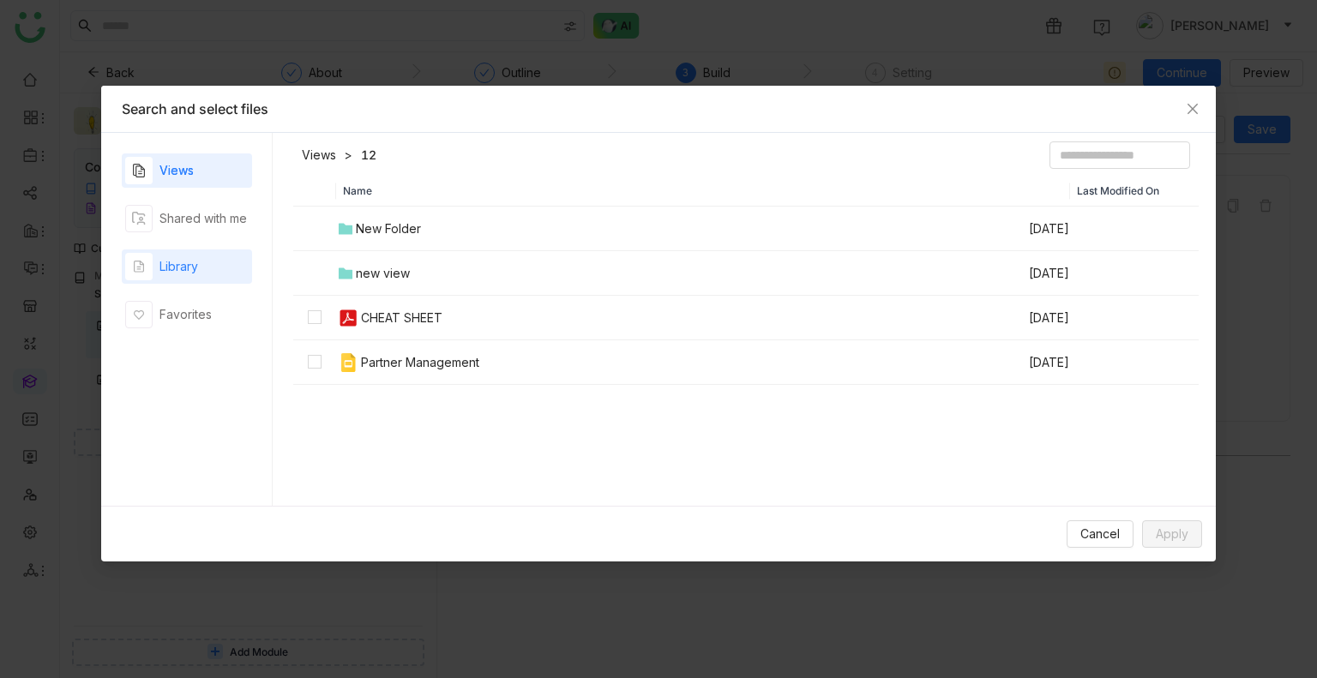
click at [152, 255] on div "button" at bounding box center [138, 266] width 27 height 27
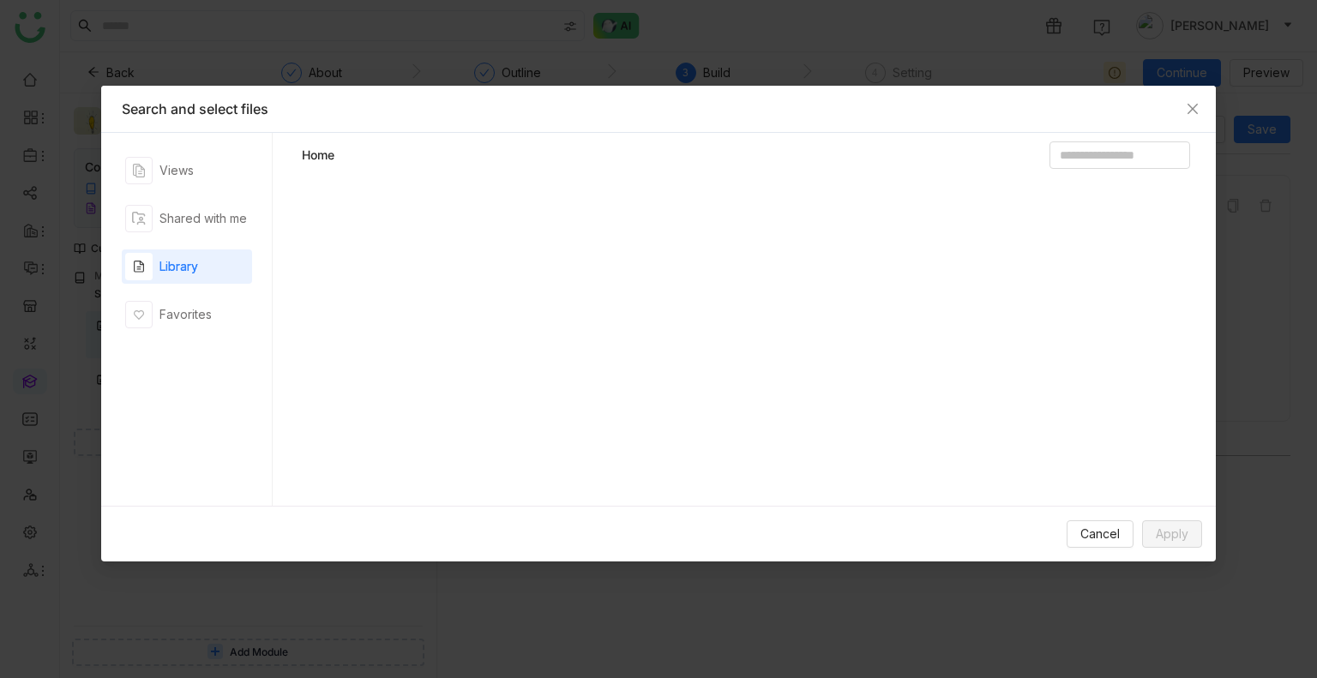
click at [152, 255] on div "button" at bounding box center [138, 266] width 27 height 27
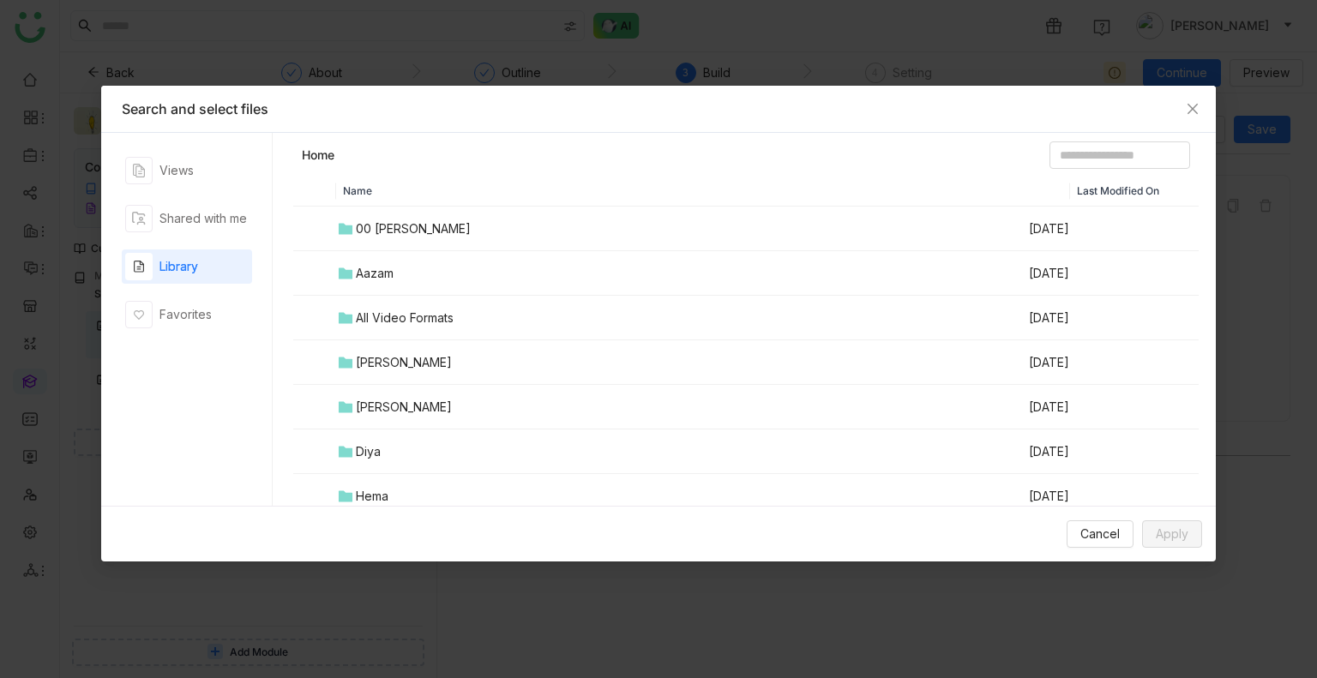
click at [429, 219] on div "00 [PERSON_NAME]" at bounding box center [413, 228] width 115 height 19
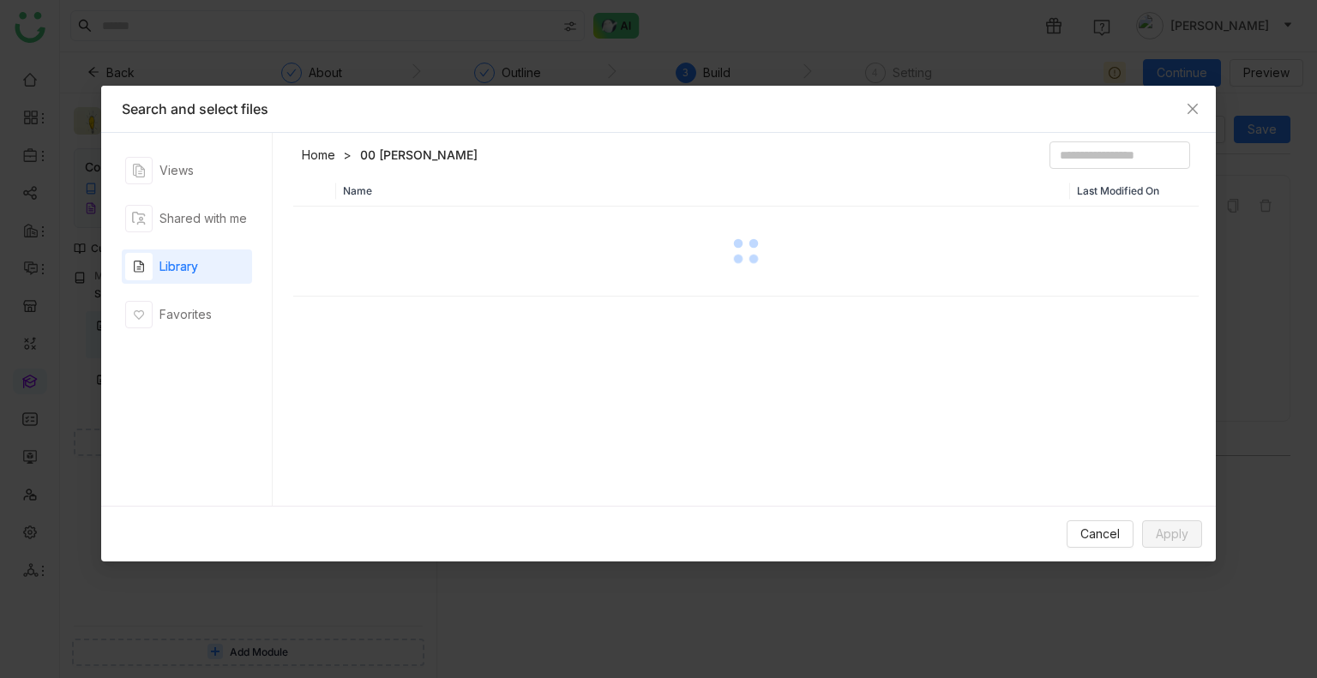
click at [429, 219] on div at bounding box center [746, 251] width 902 height 86
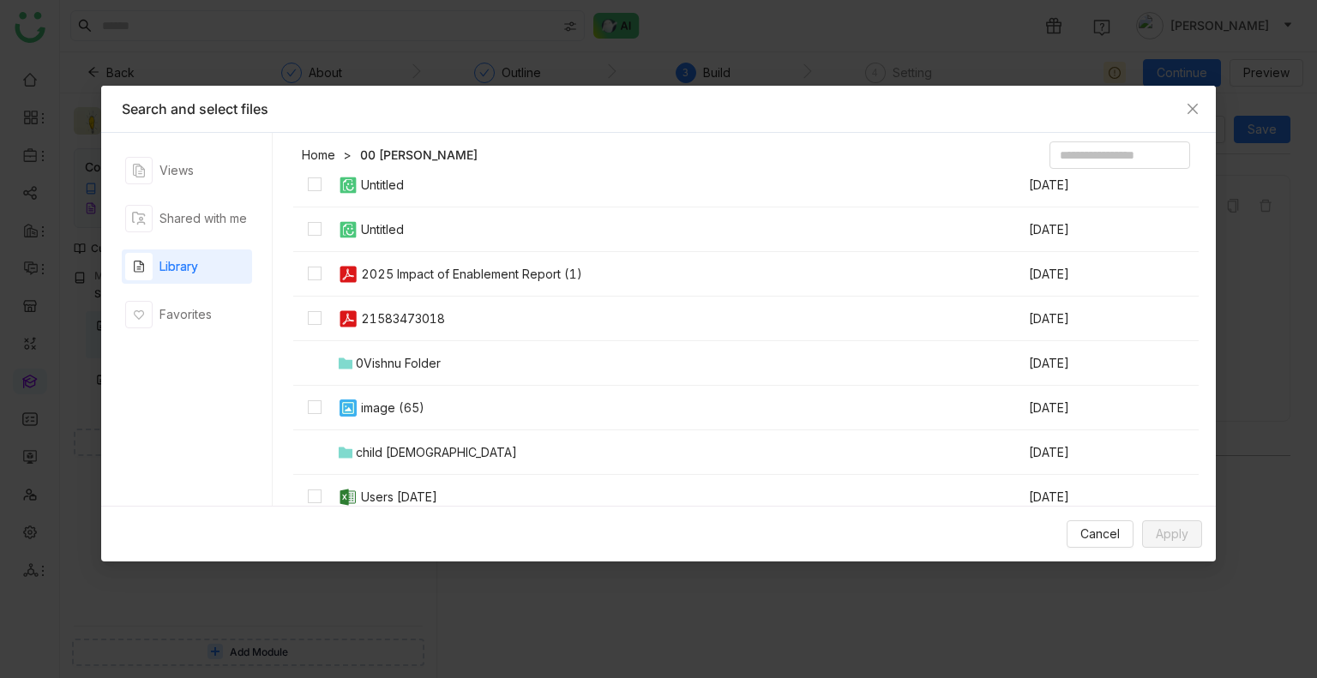
scroll to position [494, 0]
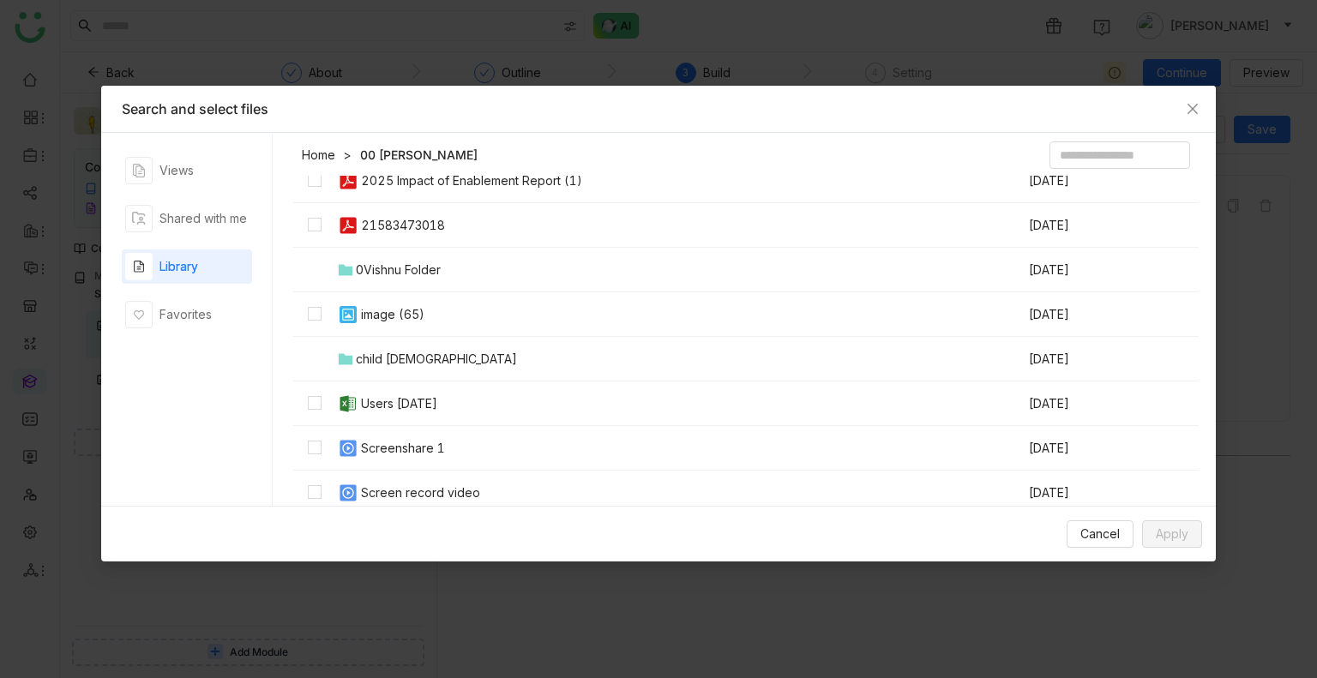
click at [381, 443] on div "Screenshare 1" at bounding box center [403, 448] width 84 height 19
click at [1169, 527] on span "Apply" at bounding box center [1172, 534] width 33 height 19
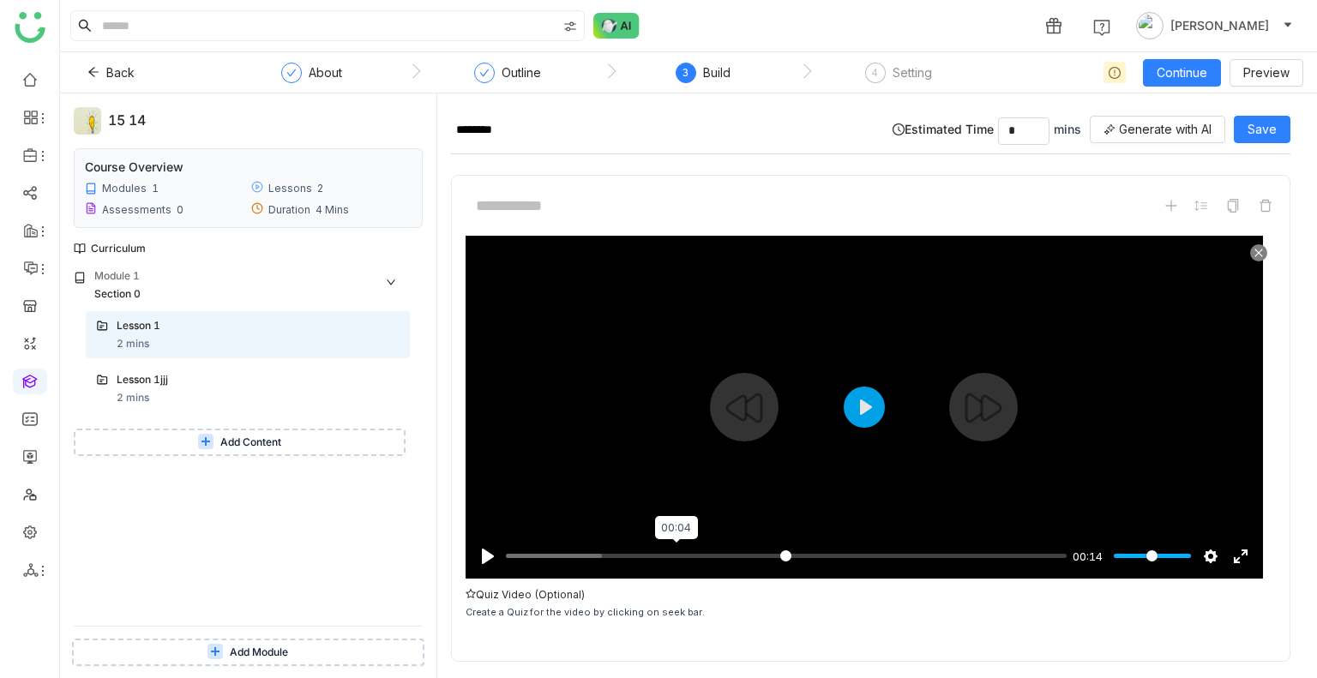
click at [676, 549] on input "Seek" at bounding box center [786, 556] width 561 height 16
type input "*****"
click at [676, 549] on input "Seek" at bounding box center [783, 556] width 554 height 16
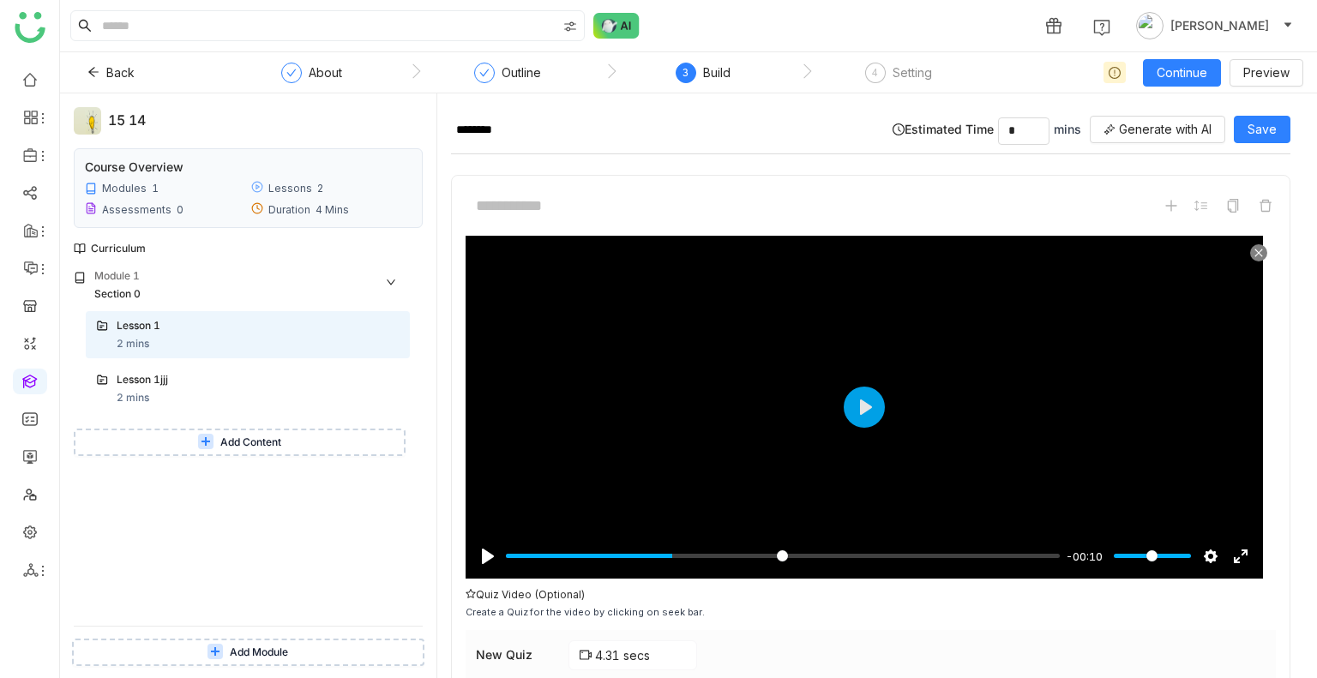
scroll to position [146, 0]
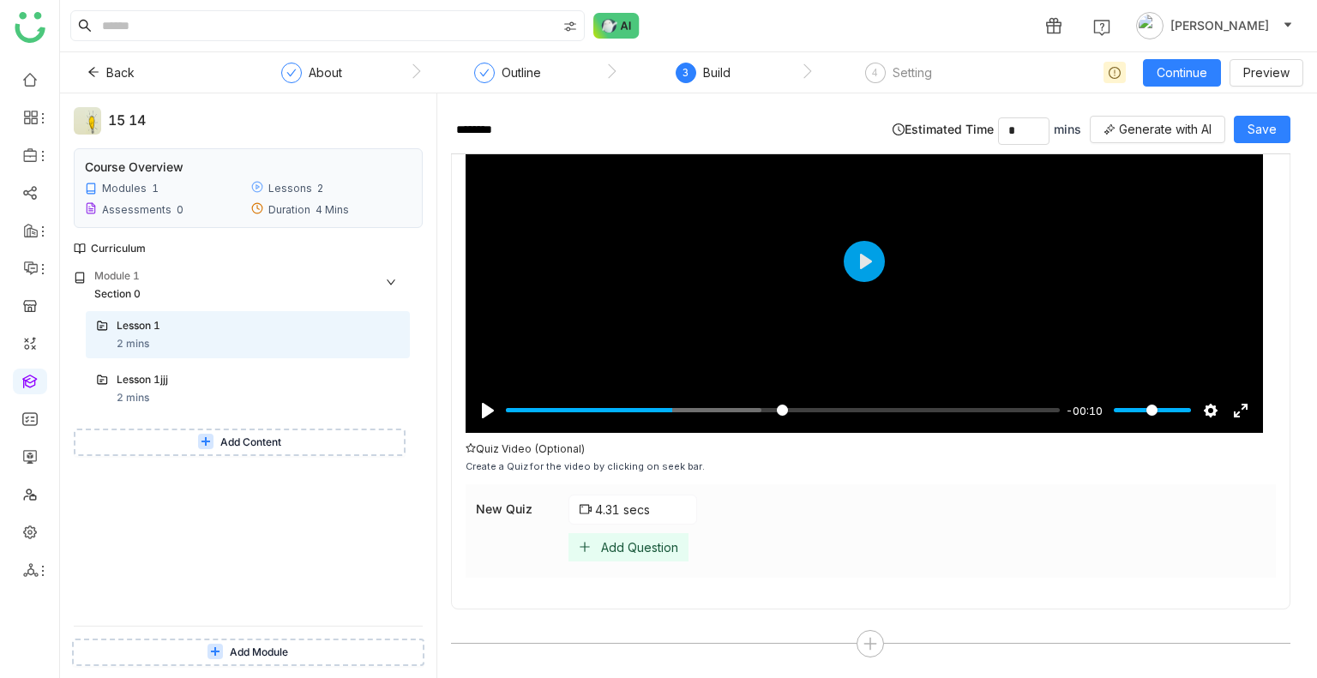
click at [597, 541] on div "Add Question" at bounding box center [628, 547] width 120 height 28
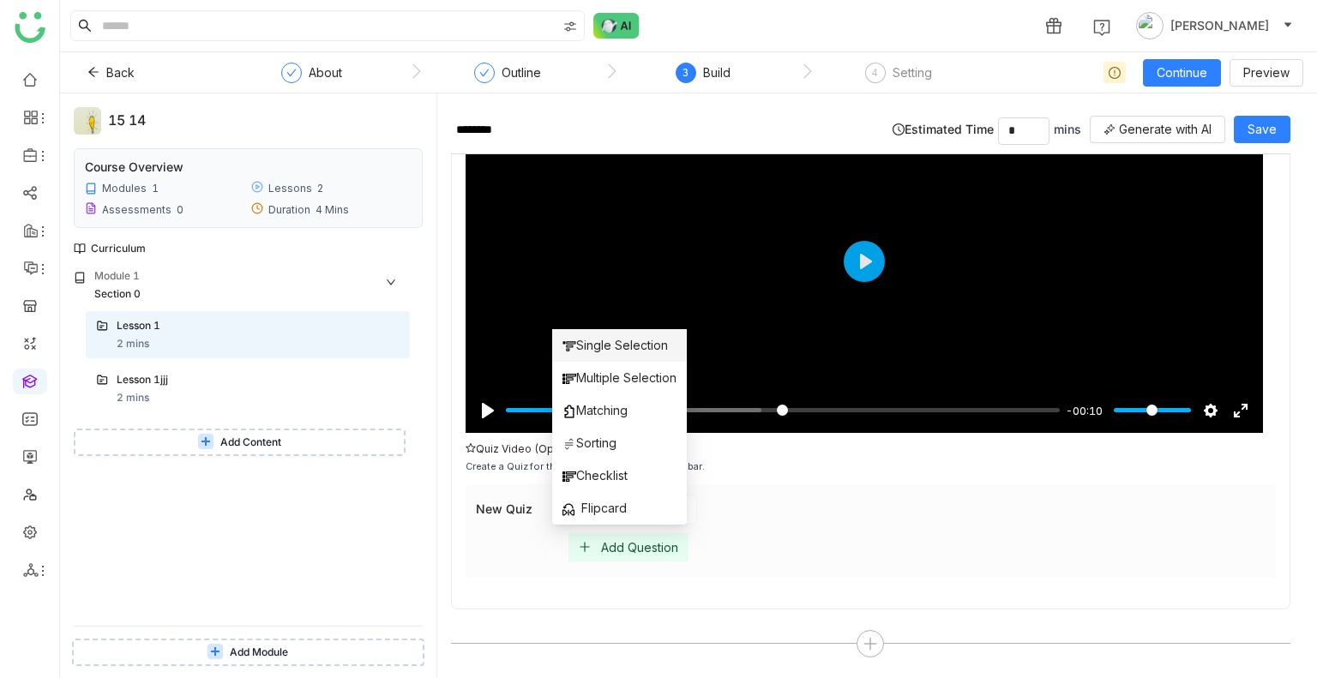
click at [578, 344] on span "Single Selection" at bounding box center [614, 345] width 105 height 19
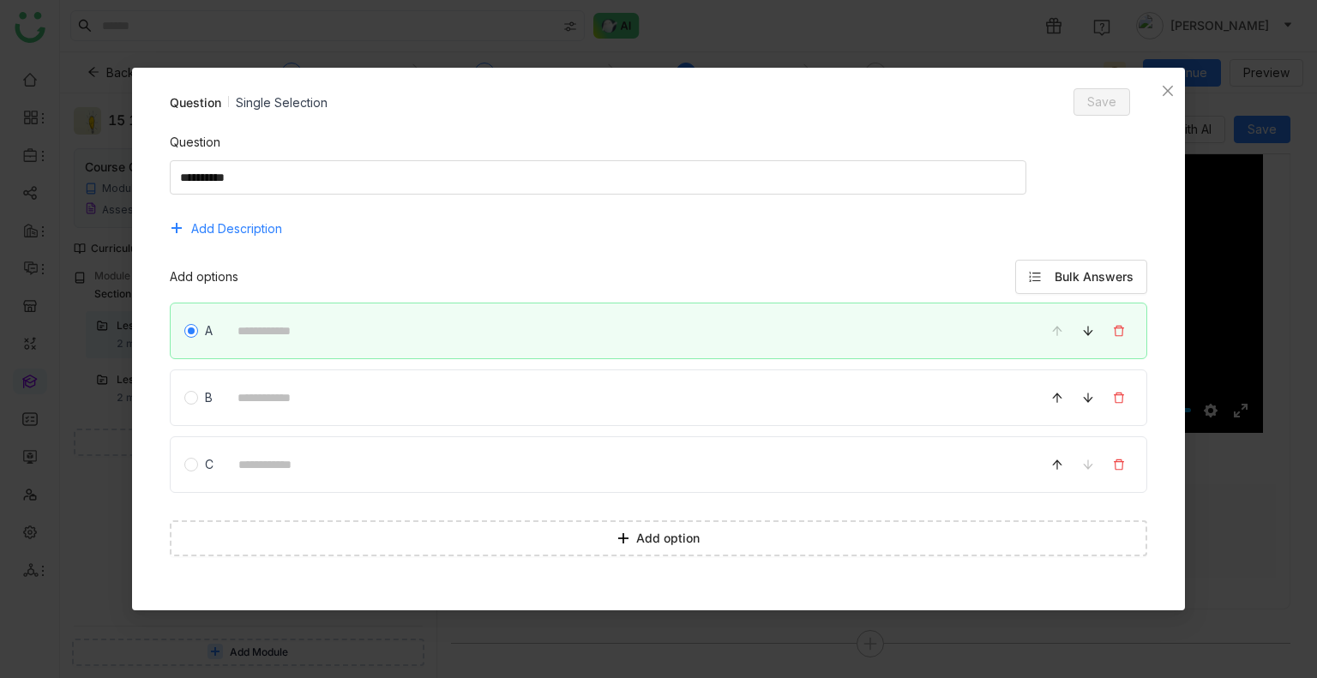
click at [277, 156] on div "Question" at bounding box center [659, 146] width 978 height 27
click at [283, 177] on textarea at bounding box center [598, 177] width 857 height 34
type textarea "********"
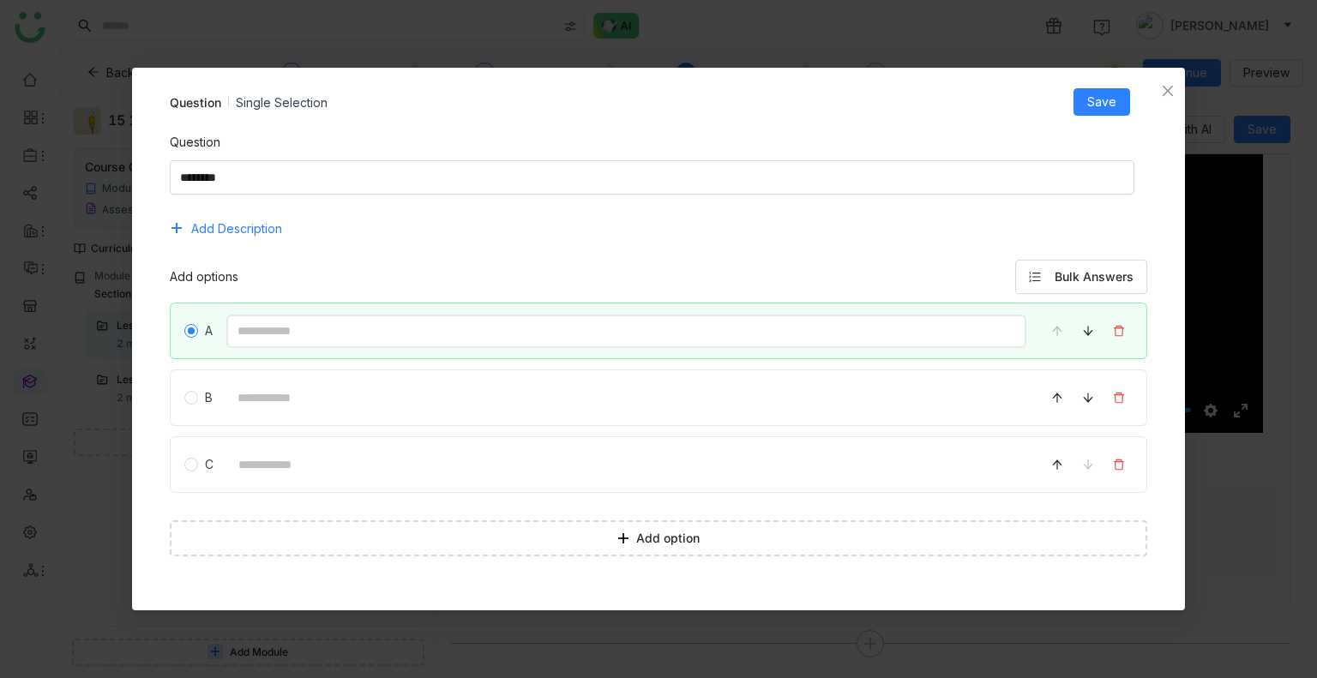
click at [283, 334] on input at bounding box center [626, 331] width 801 height 33
type input "********"
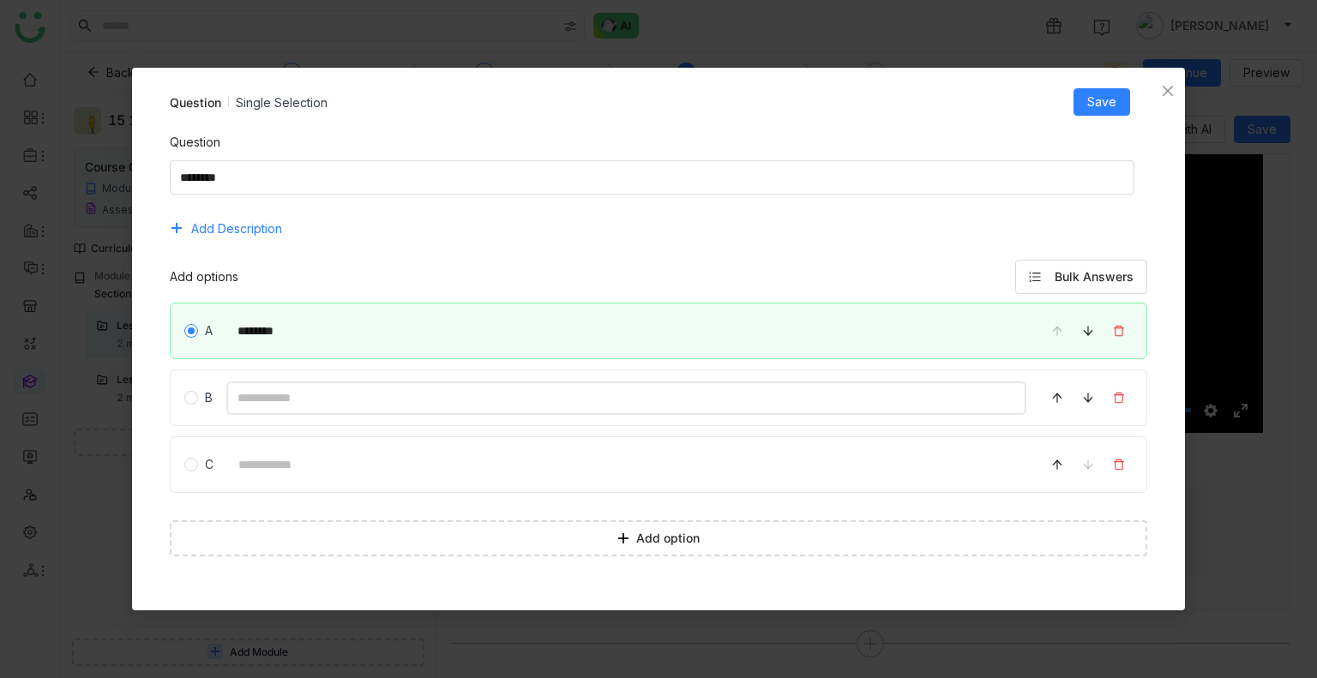
click at [285, 405] on input at bounding box center [626, 397] width 801 height 33
type input "********"
click at [298, 465] on input at bounding box center [627, 464] width 800 height 33
type input "********"
click at [1109, 103] on span "Save" at bounding box center [1101, 102] width 29 height 19
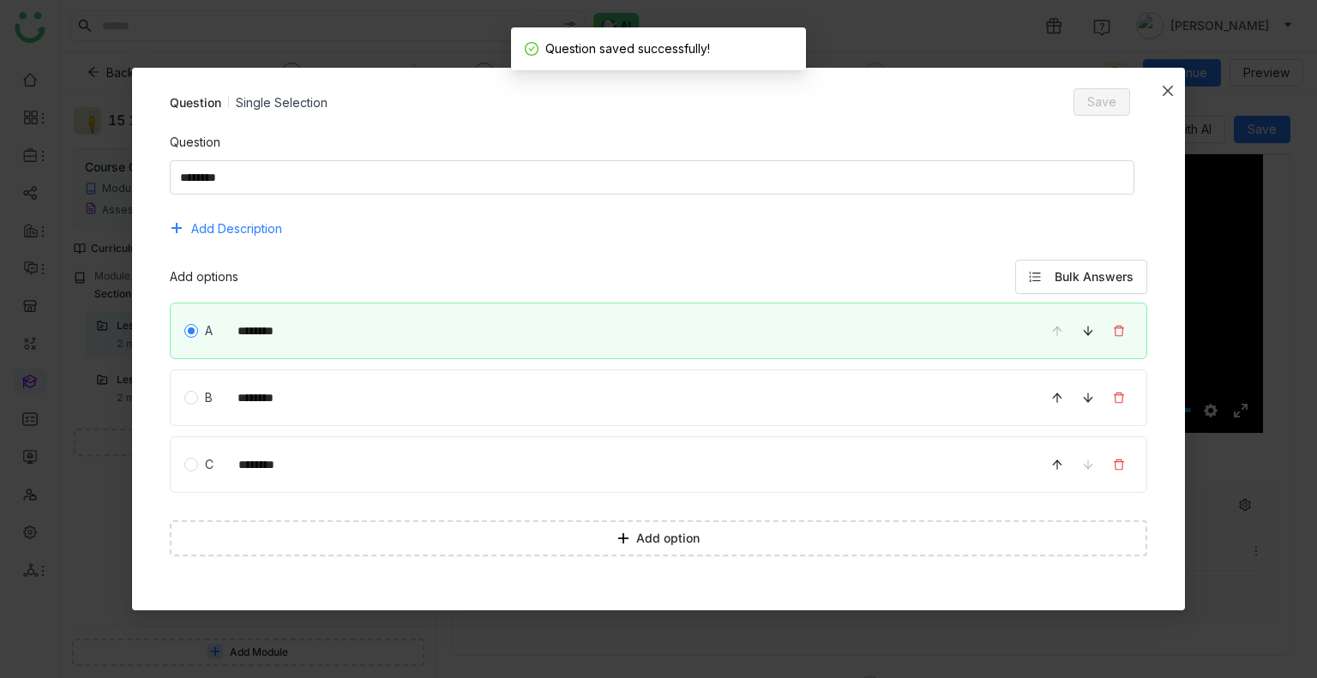
click at [1166, 94] on icon "Close" at bounding box center [1168, 91] width 14 height 14
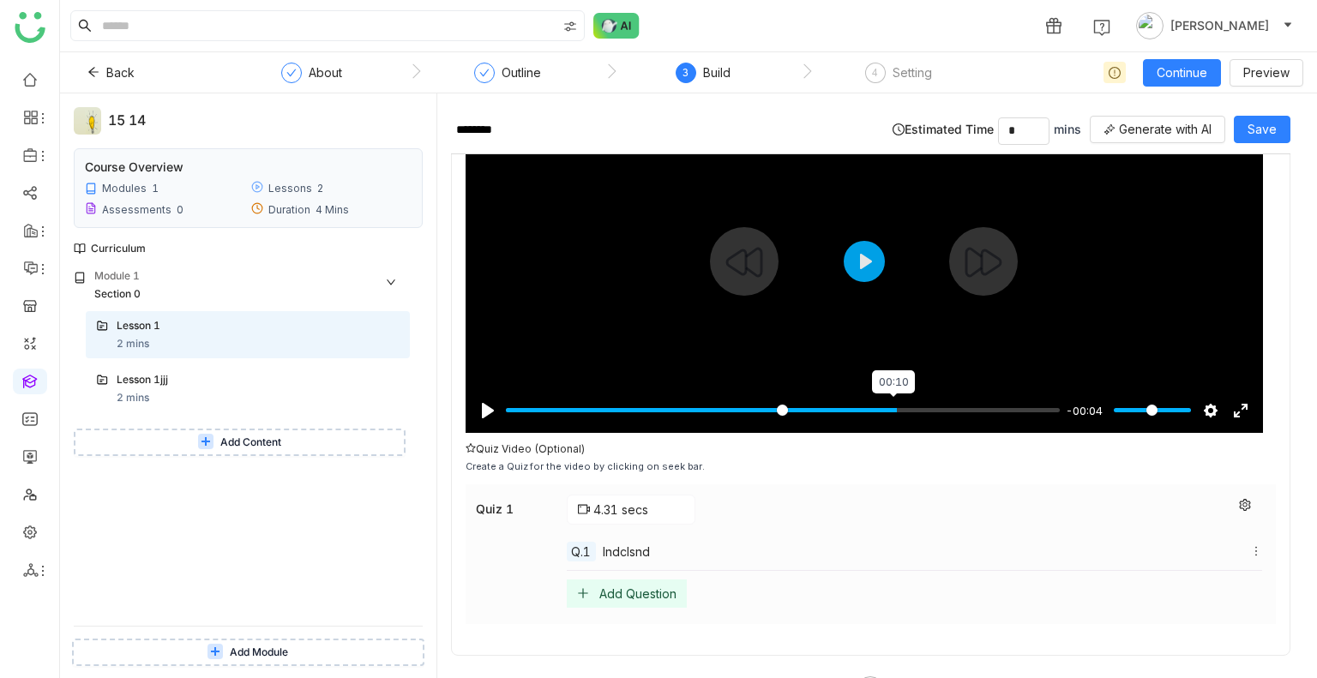
click at [892, 411] on input "Seek" at bounding box center [783, 410] width 554 height 16
type input "****"
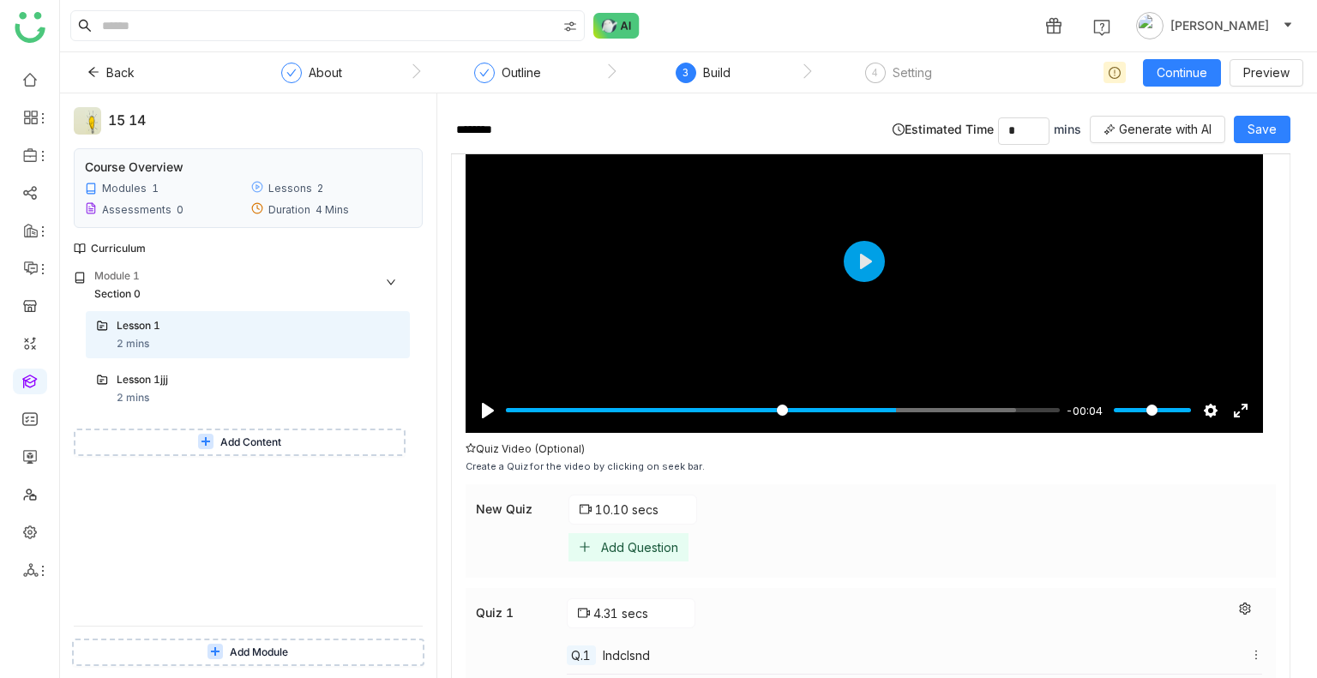
click at [611, 649] on span "lndclsnd" at bounding box center [626, 655] width 47 height 18
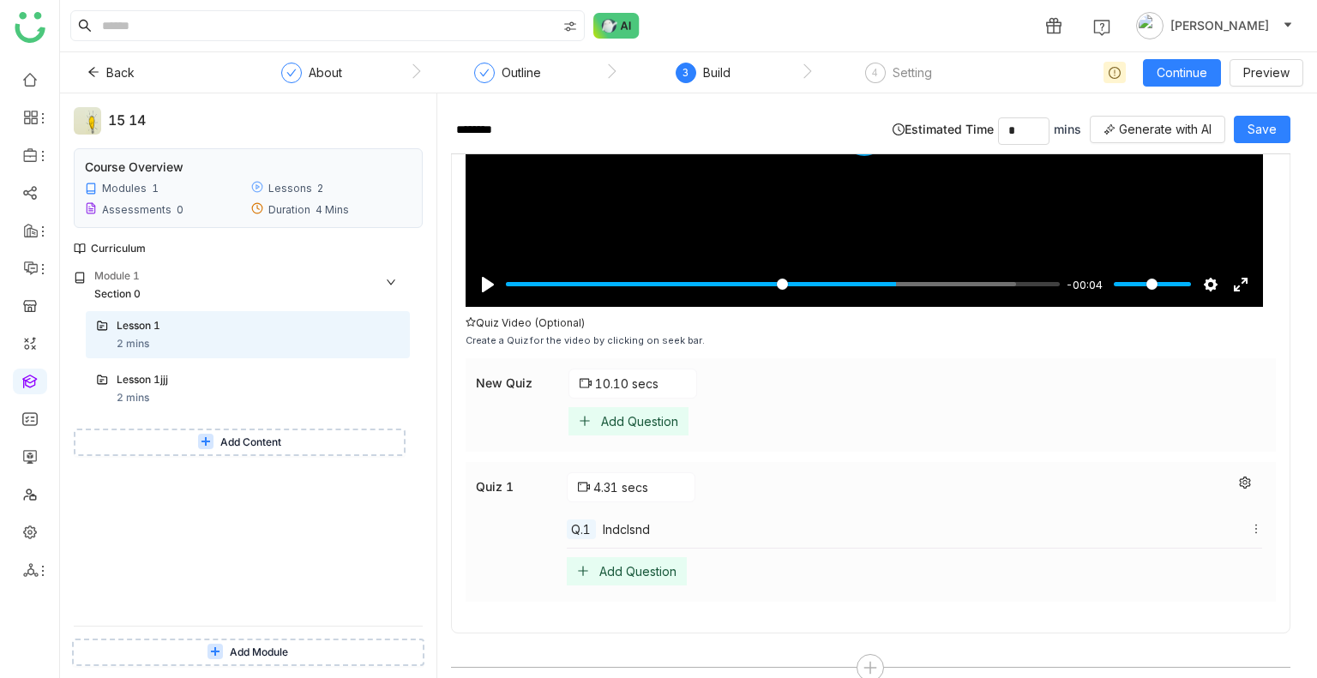
scroll to position [274, 0]
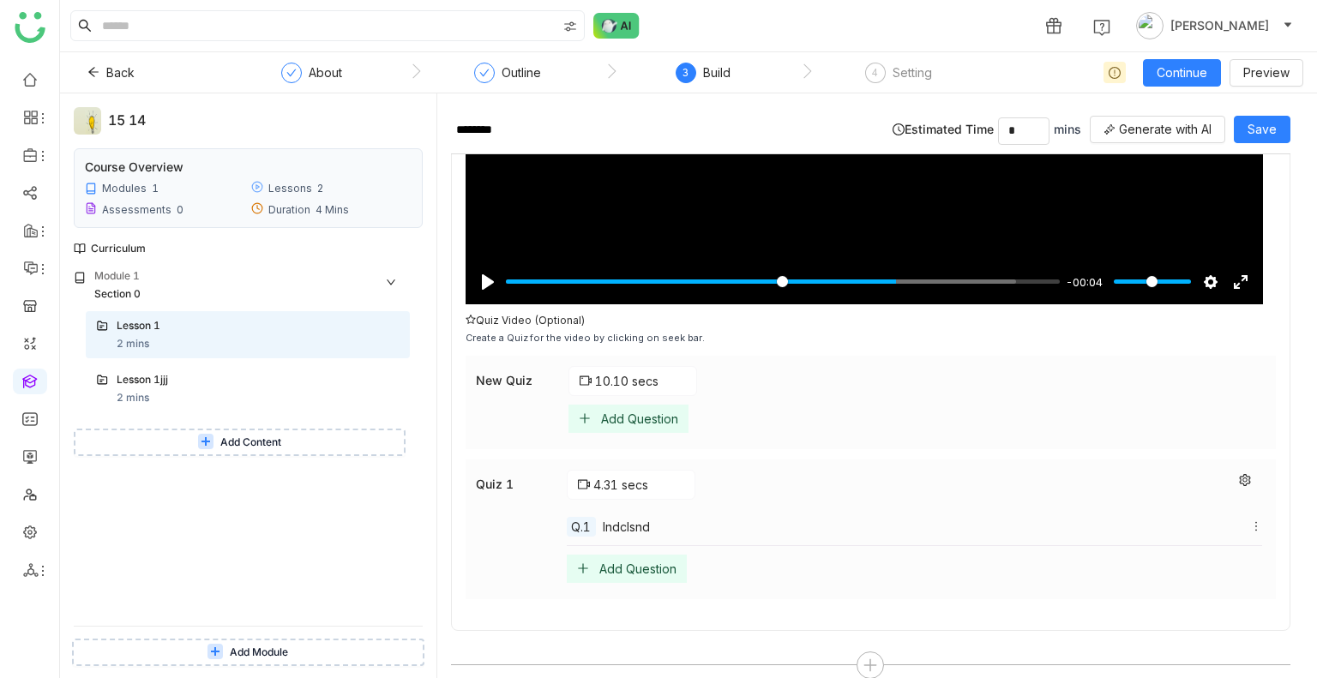
click at [609, 561] on div "Add Question" at bounding box center [637, 568] width 77 height 15
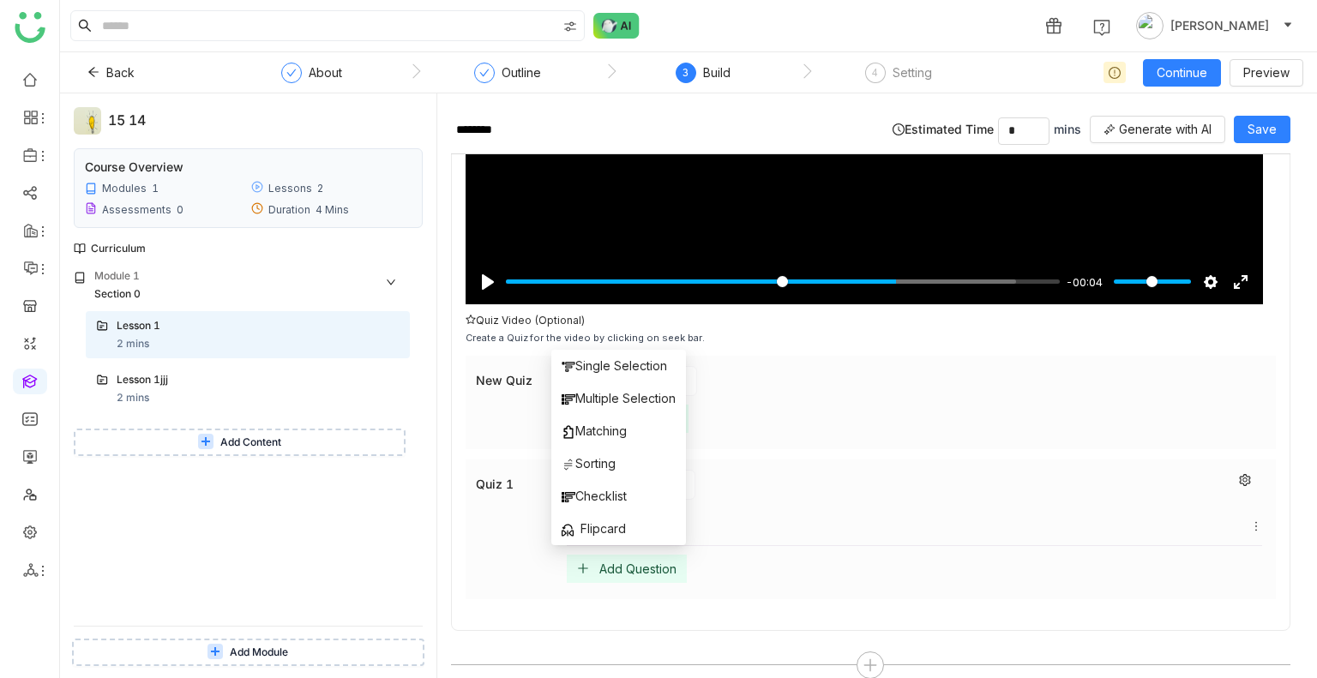
click at [767, 445] on div "New Quiz 10.10 secs Add Question Quiz 1 4.31 secs Q.1 lndclsnd Add Question" at bounding box center [870, 477] width 810 height 261
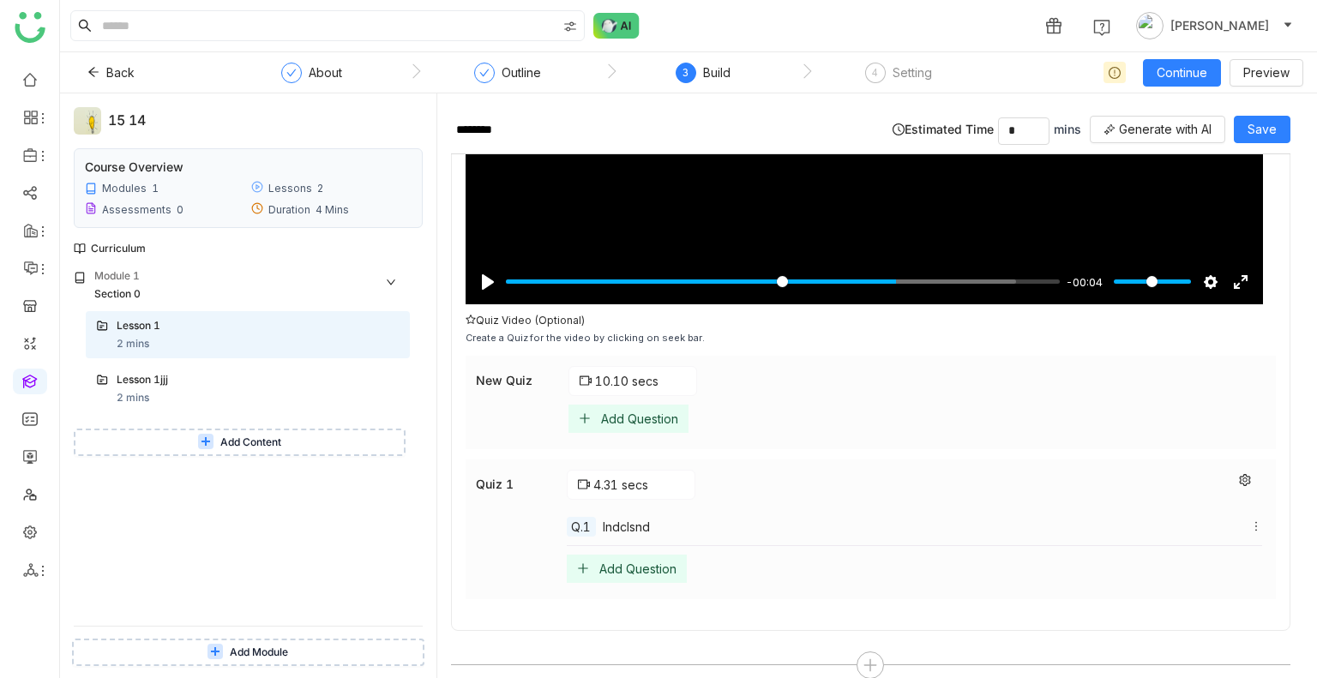
click at [619, 411] on div "Add Question" at bounding box center [639, 418] width 77 height 15
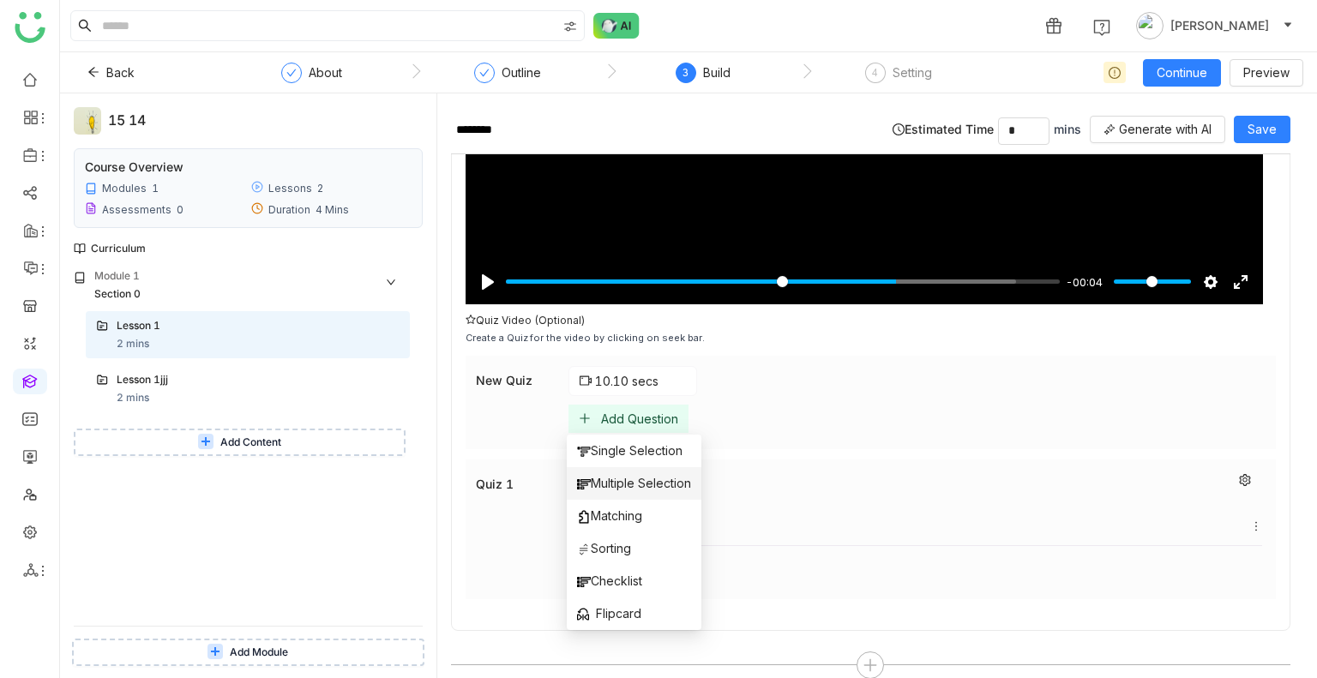
click at [634, 476] on span "Multiple Selection" at bounding box center [634, 483] width 114 height 19
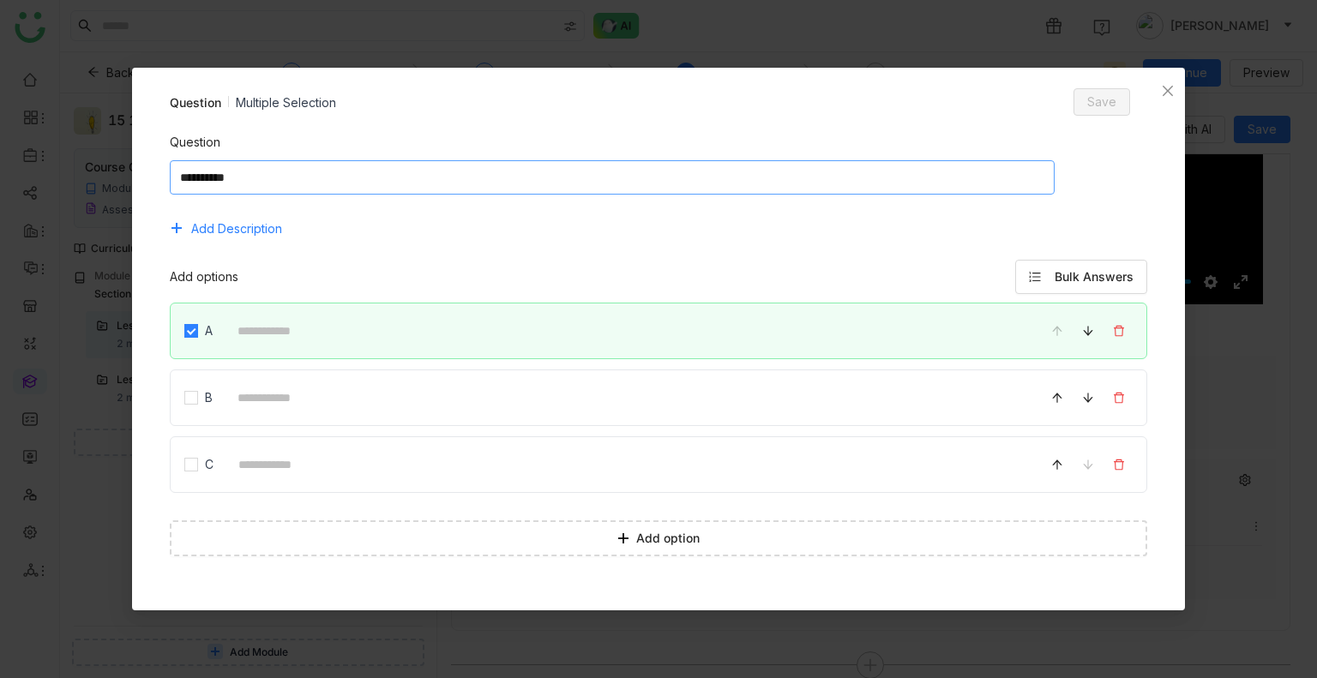
click at [339, 173] on textarea at bounding box center [612, 177] width 885 height 34
type textarea "*****"
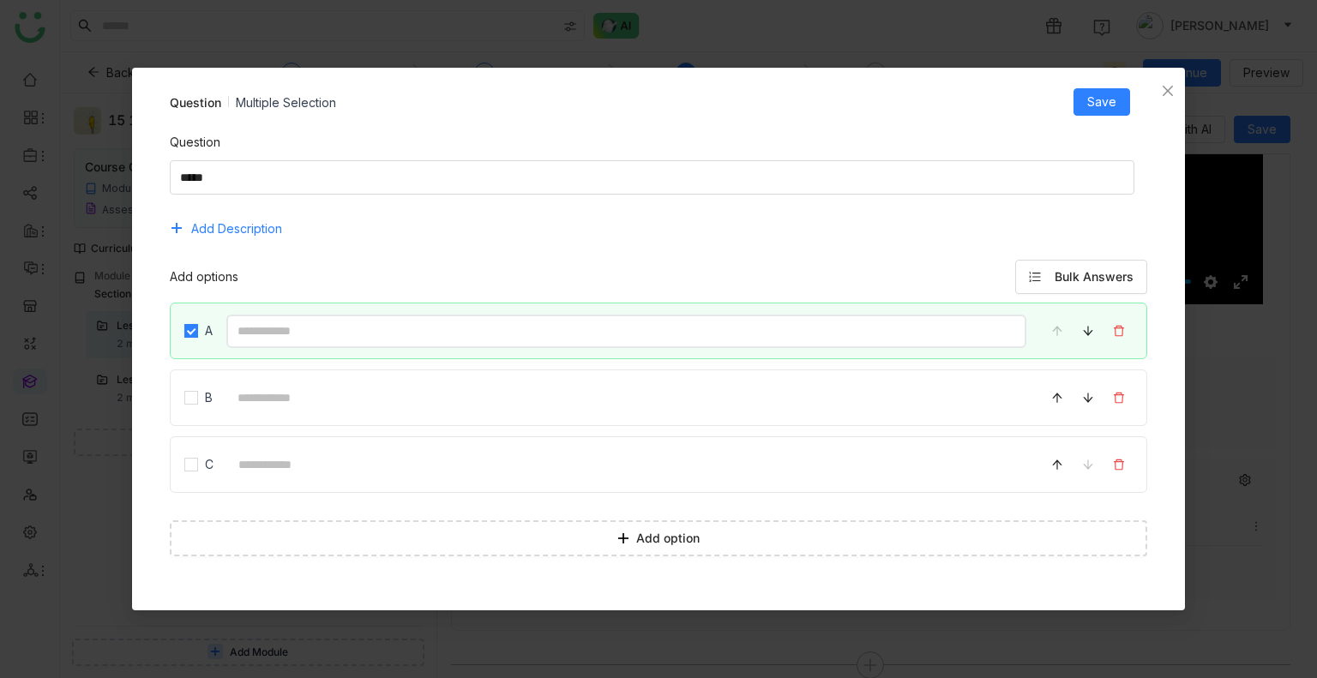
drag, startPoint x: 296, startPoint y: 298, endPoint x: 331, endPoint y: 382, distance: 91.1
click at [331, 382] on div "Add options Bulk Answers A B C" at bounding box center [659, 381] width 978 height 243
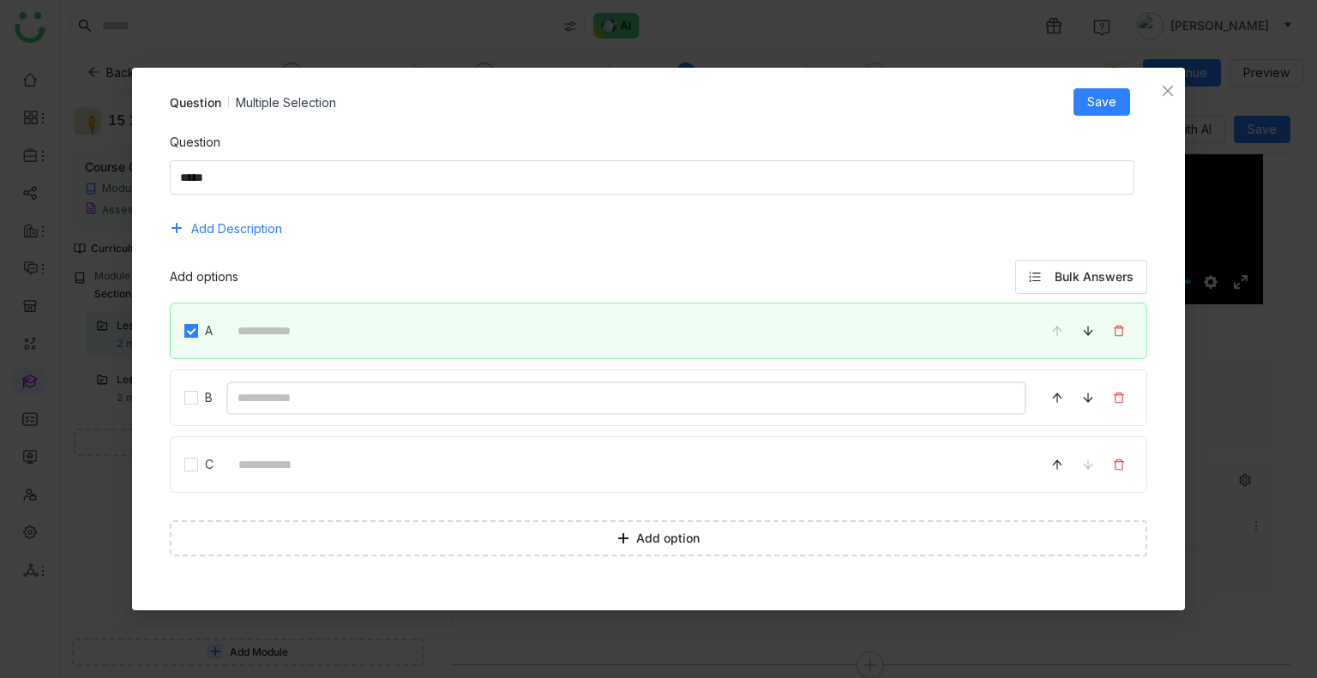
click at [331, 382] on input at bounding box center [626, 397] width 801 height 33
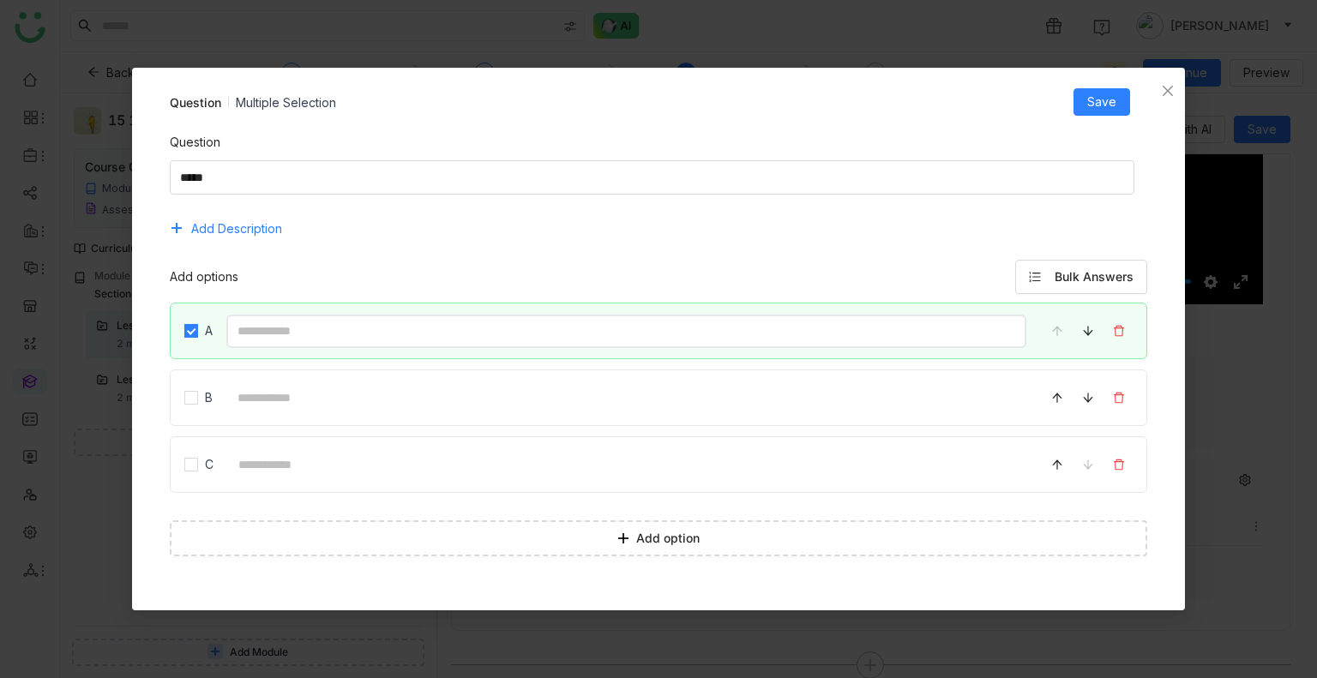
click at [321, 345] on input at bounding box center [626, 331] width 801 height 33
type input "********"
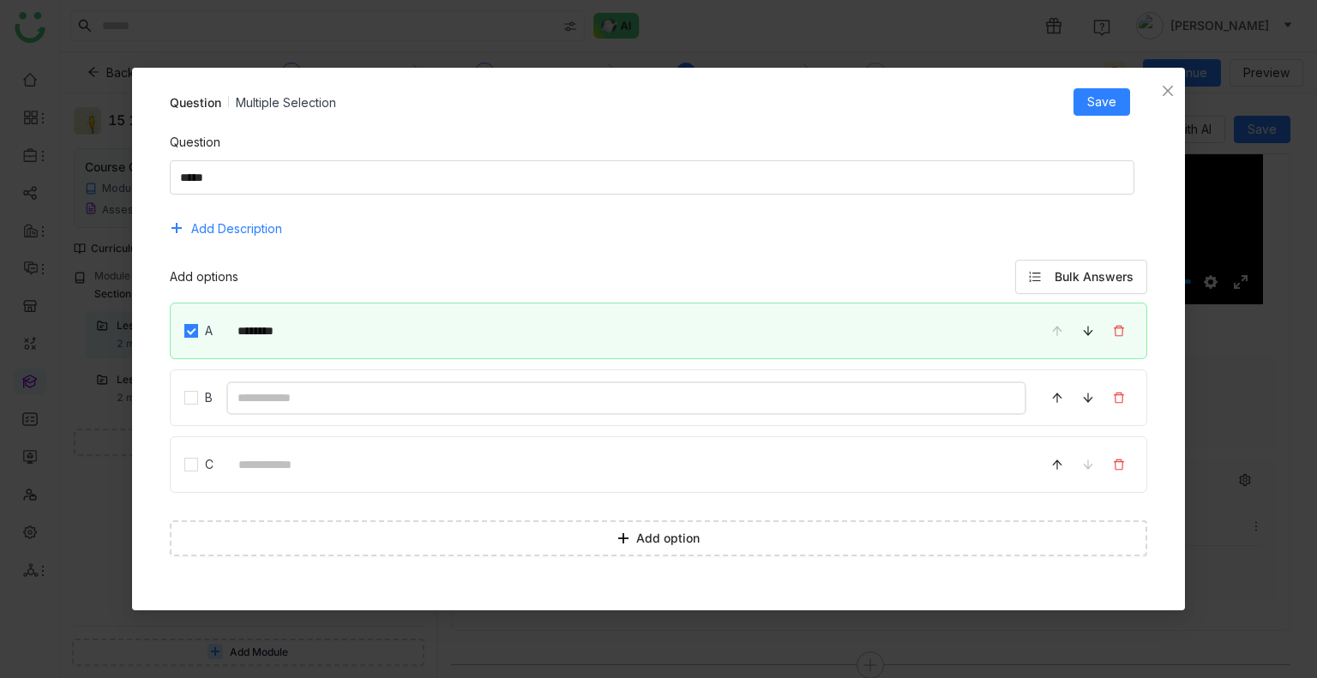
click at [281, 408] on input at bounding box center [626, 397] width 801 height 33
type input "********"
click at [1100, 104] on span "Save" at bounding box center [1101, 102] width 29 height 19
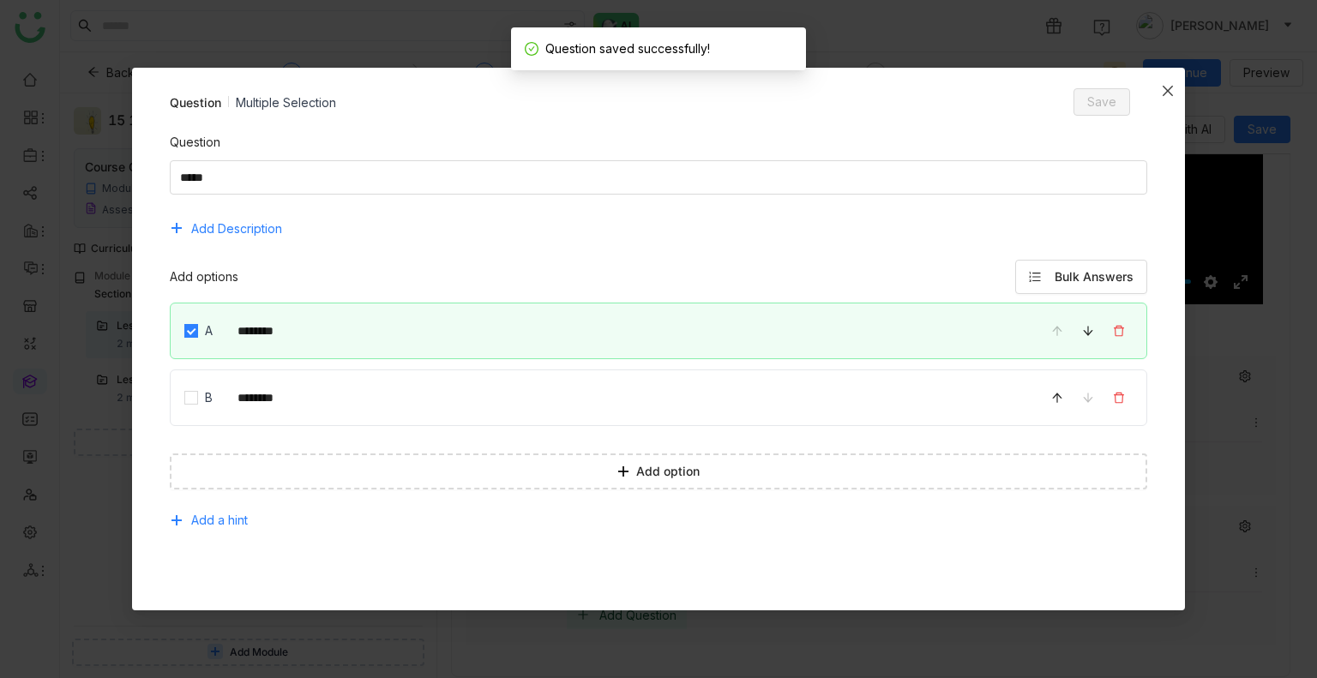
click at [1173, 79] on span "Close" at bounding box center [1167, 91] width 34 height 46
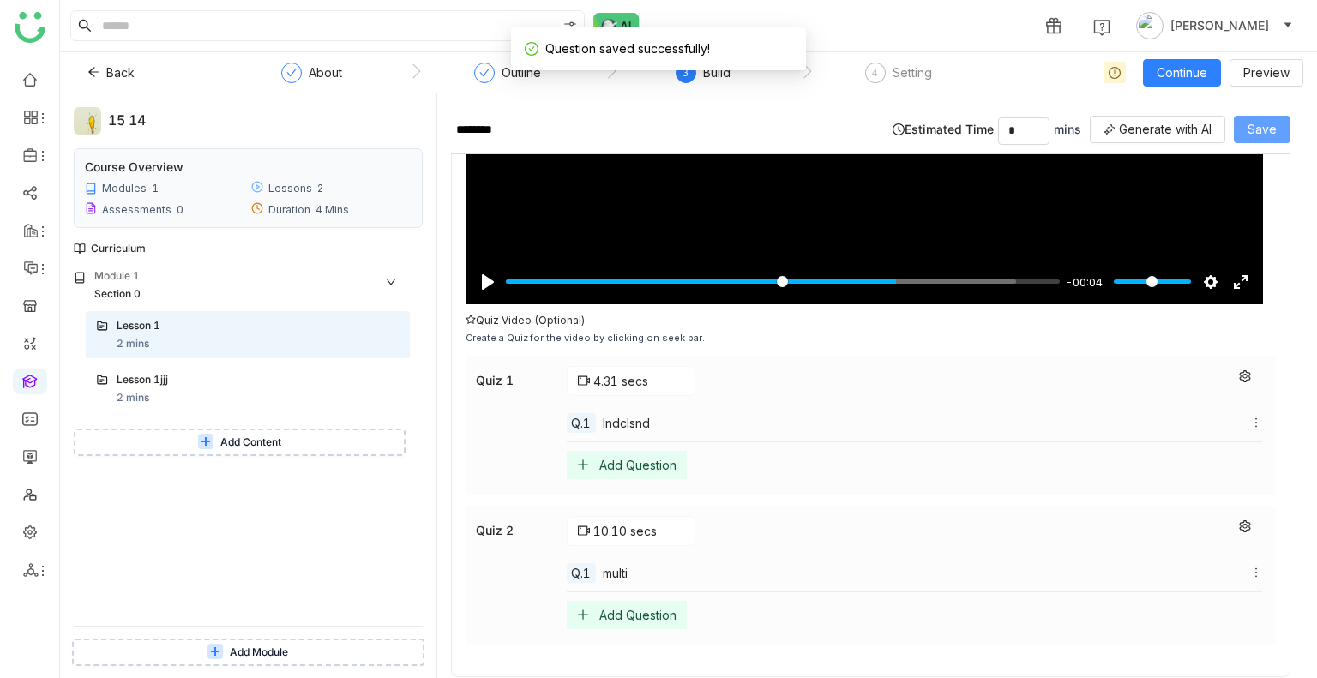
click at [1265, 135] on span "Save" at bounding box center [1261, 129] width 29 height 19
click at [1198, 66] on span "Continue" at bounding box center [1181, 72] width 51 height 19
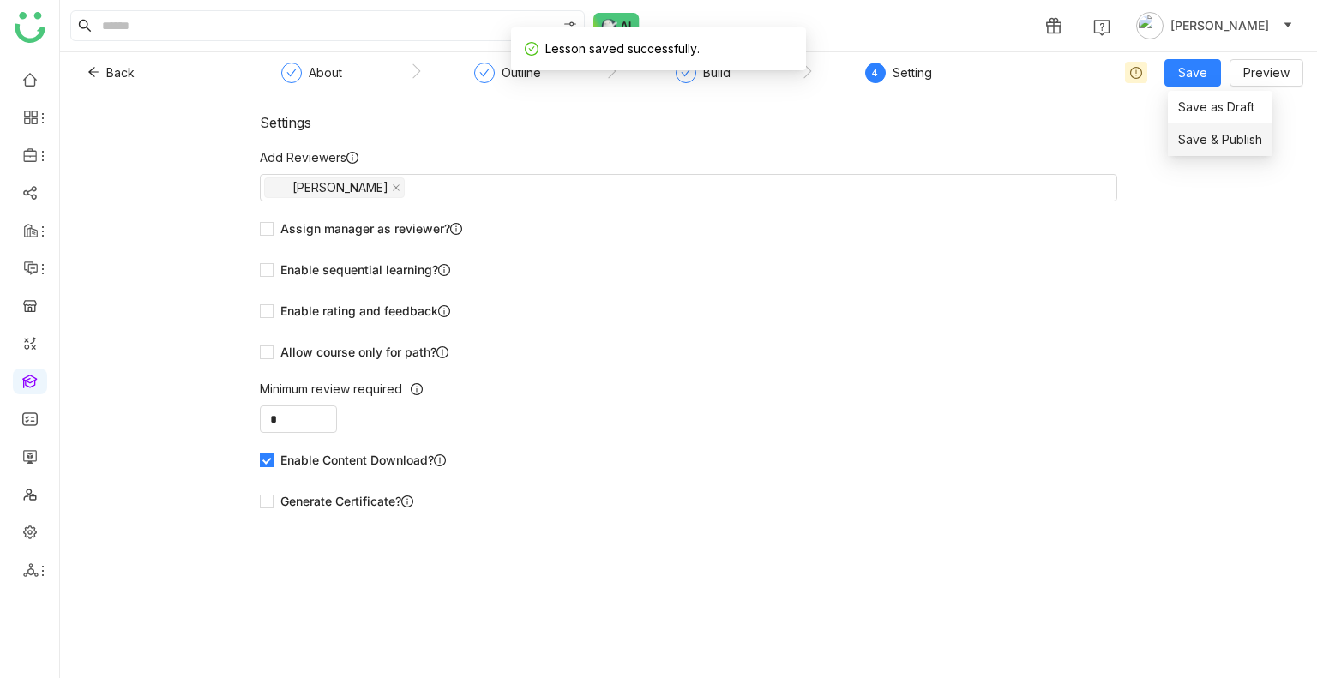
click at [1216, 129] on li "Save & Publish" at bounding box center [1220, 139] width 105 height 33
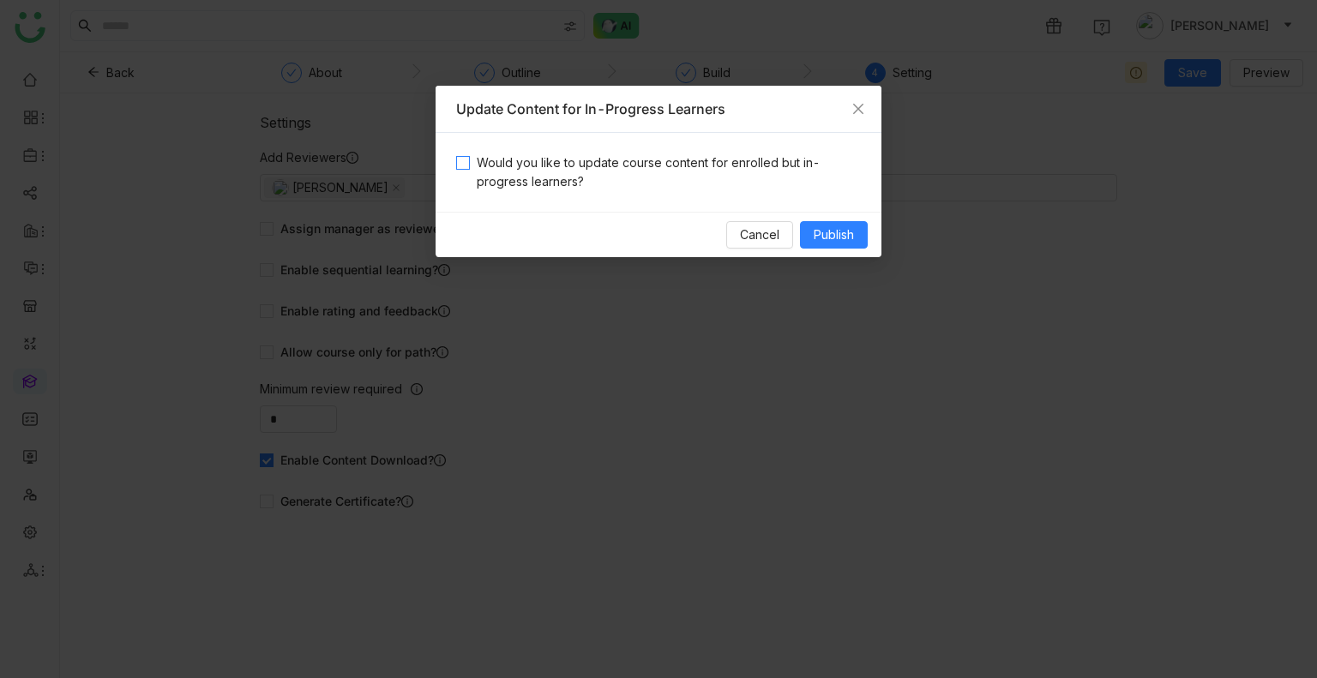
click at [658, 168] on span "Would you like to update course content for enrolled but in-progress learners?" at bounding box center [665, 172] width 391 height 38
click at [818, 243] on span "Publish" at bounding box center [834, 234] width 40 height 19
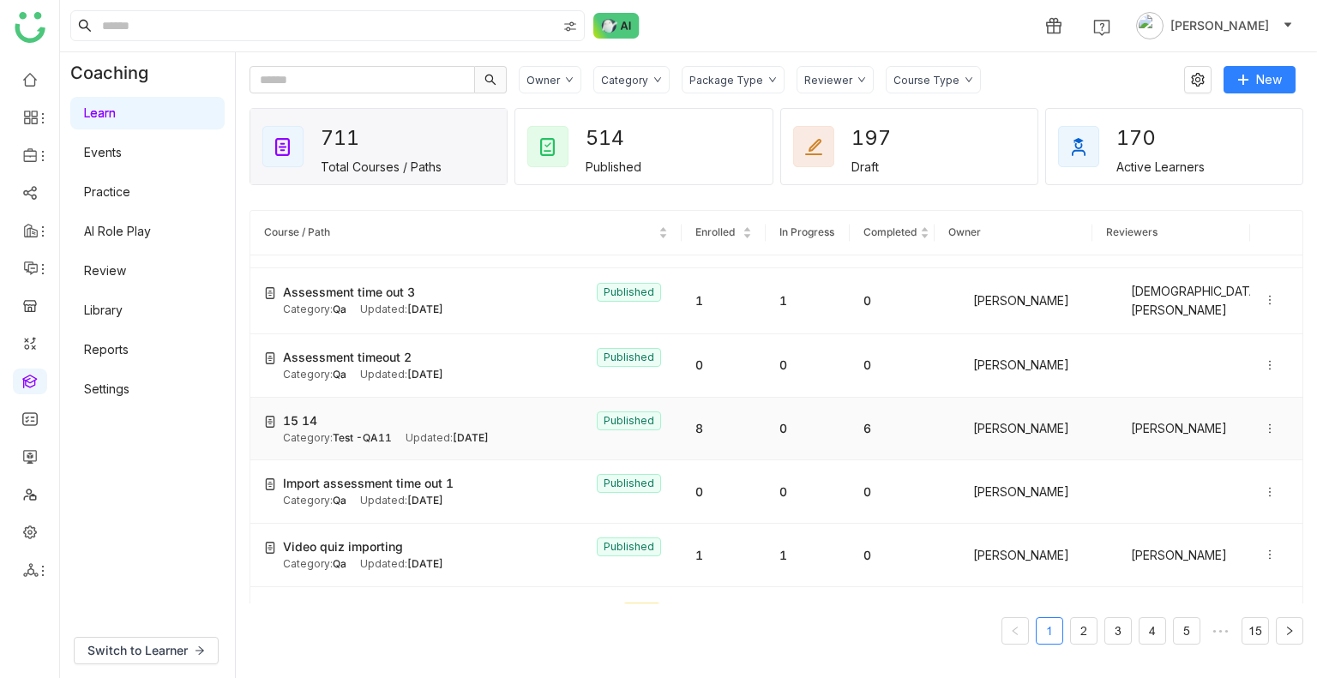
scroll to position [51, 0]
click at [489, 430] on span "[DATE]" at bounding box center [471, 436] width 36 height 13
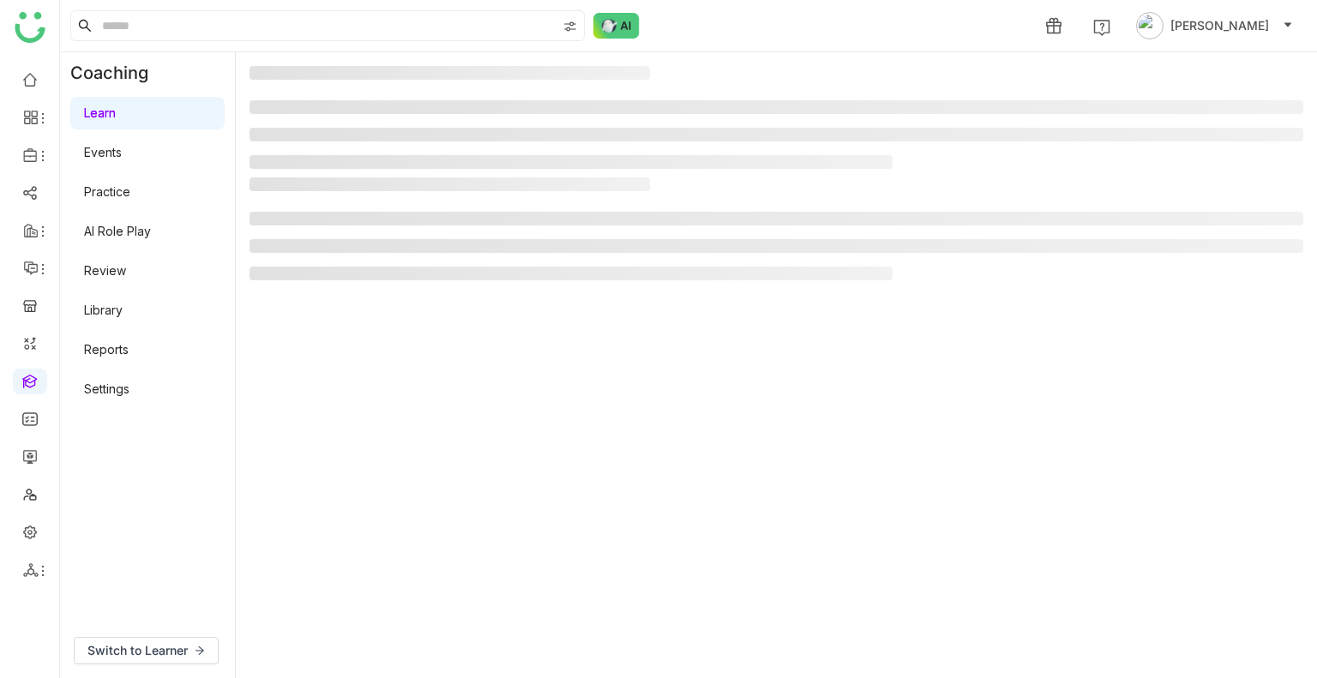
click at [511, 429] on gtmb-manage-detail-wrapper at bounding box center [776, 365] width 1054 height 598
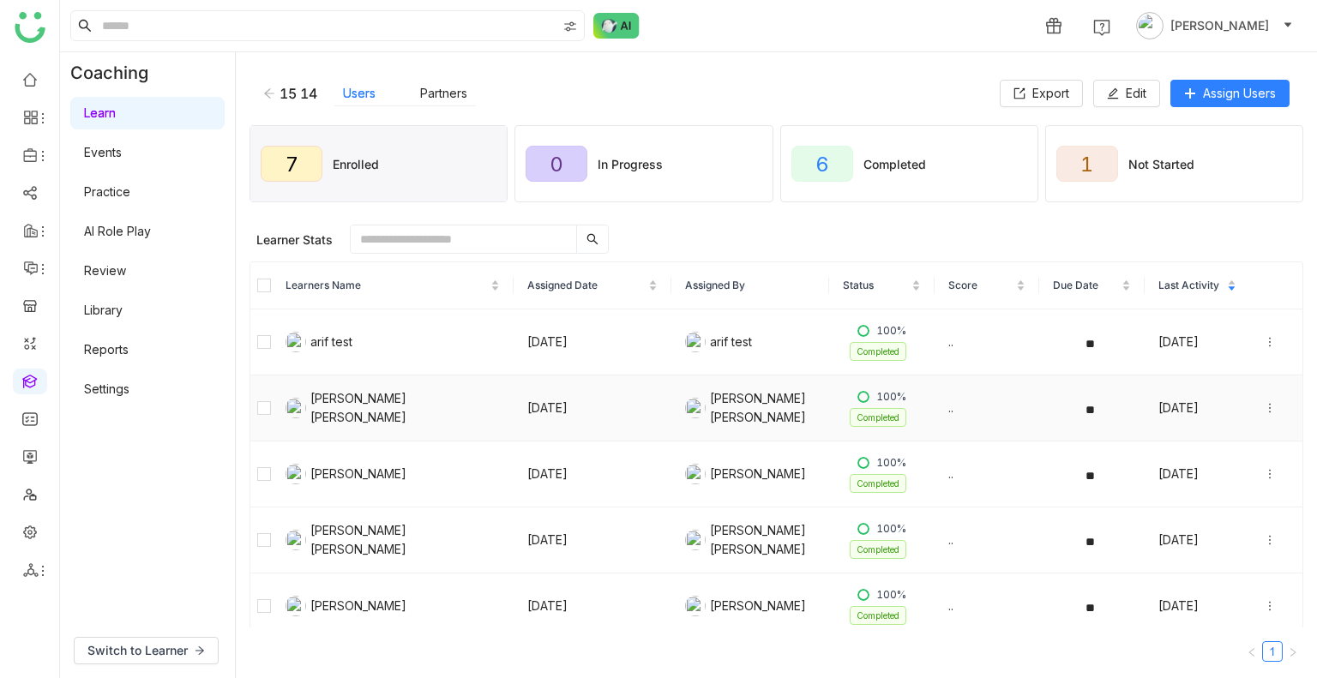
scroll to position [141, 0]
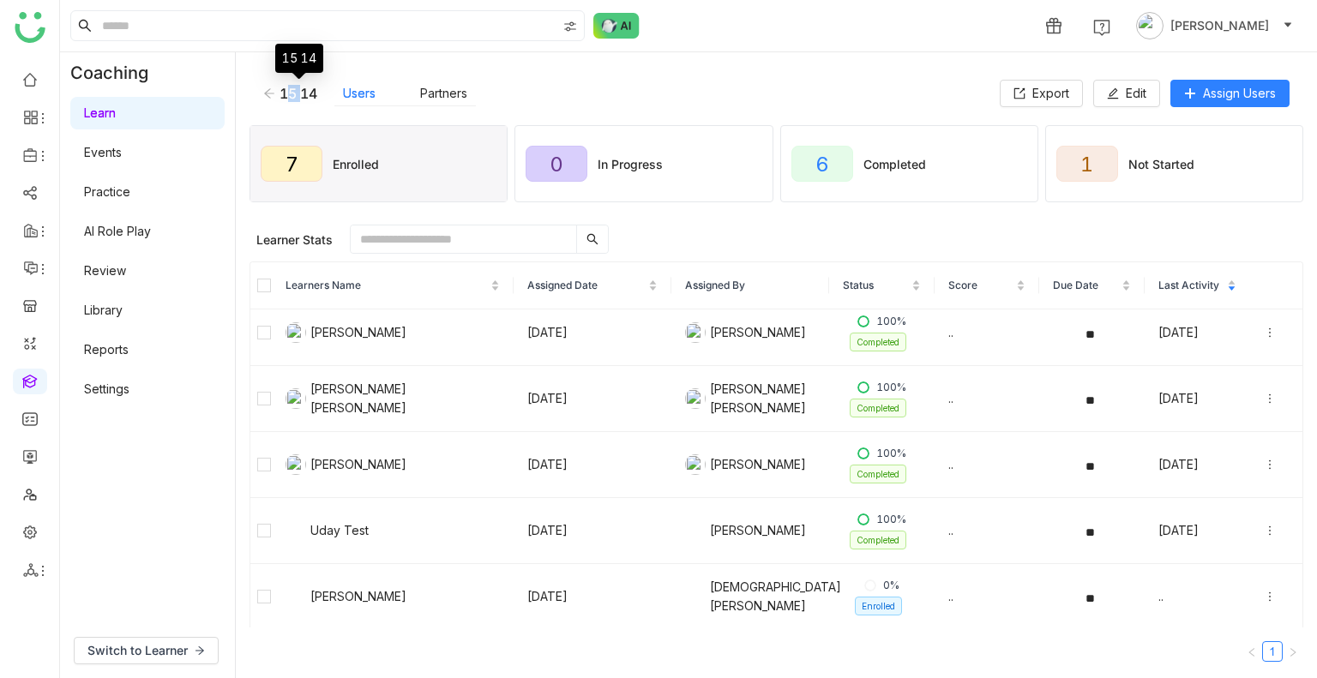
click at [266, 102] on div "15 14 Users Partners" at bounding box center [631, 94] width 736 height 26
click at [269, 96] on icon at bounding box center [269, 93] width 12 height 12
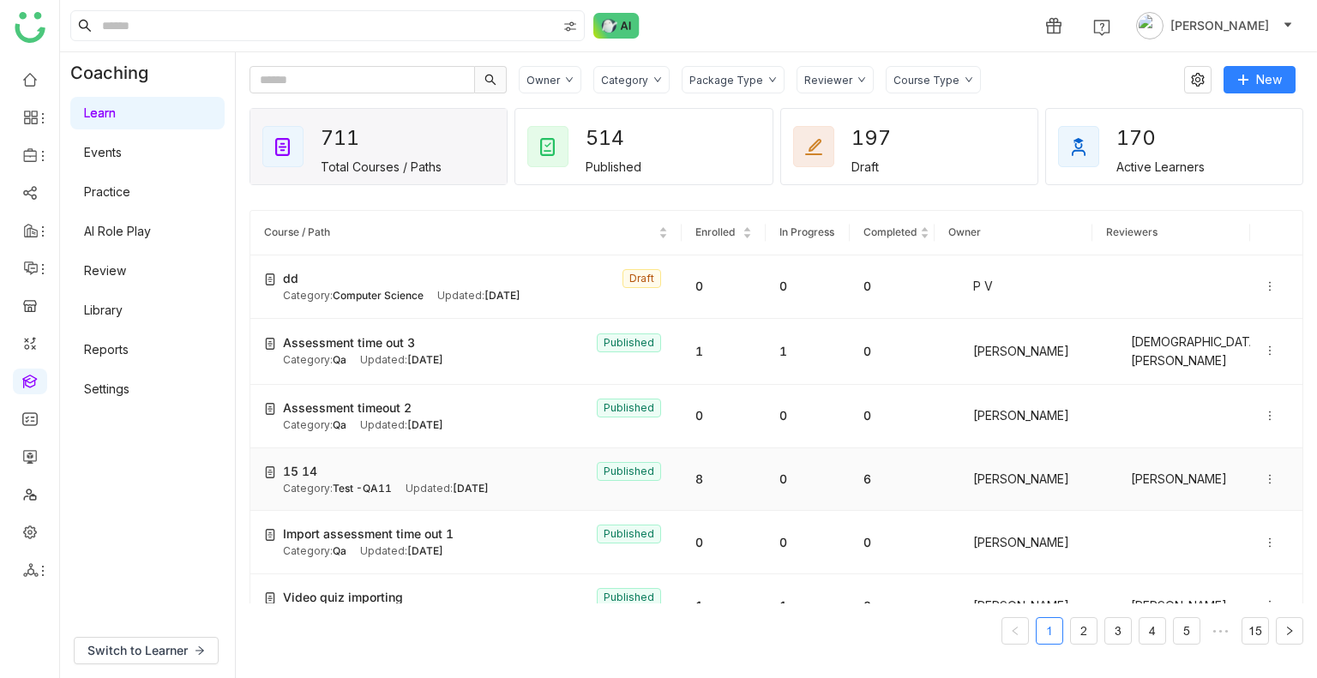
click at [1264, 474] on icon at bounding box center [1270, 479] width 12 height 12
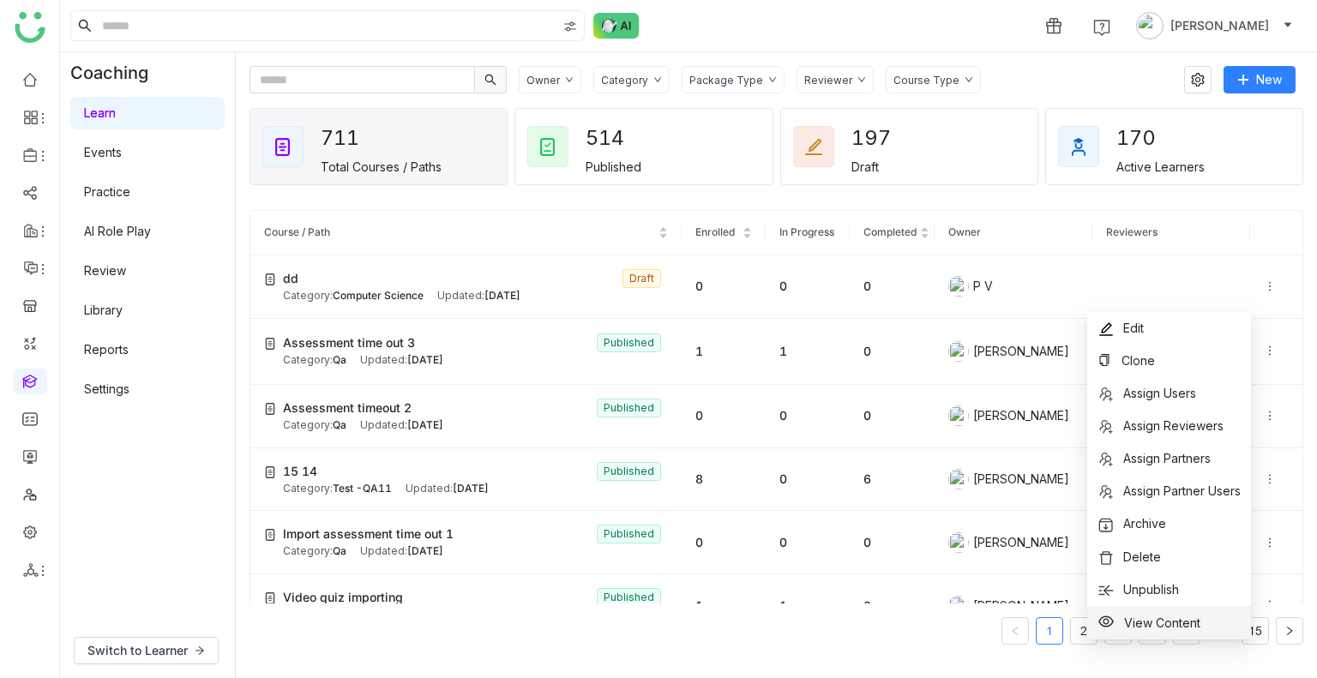
click at [1141, 618] on span "View Content" at bounding box center [1162, 622] width 76 height 15
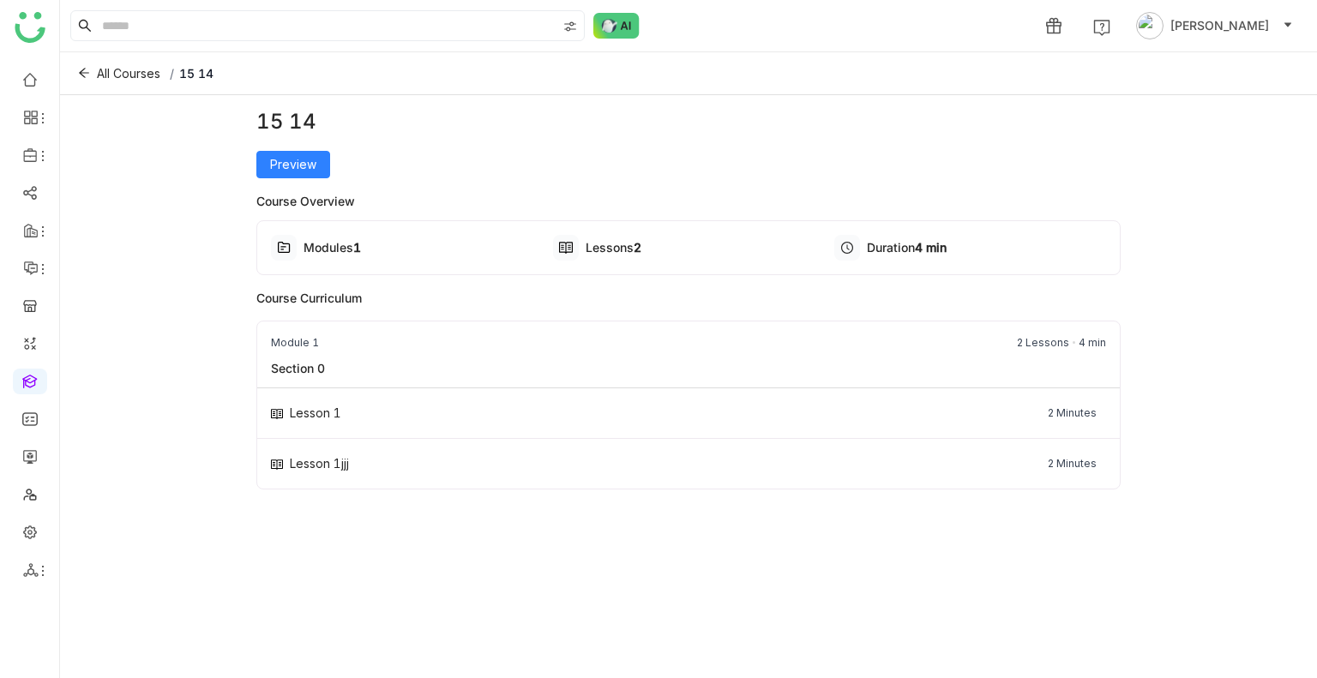
click at [334, 163] on div "Preview" at bounding box center [688, 164] width 865 height 27
click at [309, 164] on span "Preview" at bounding box center [293, 164] width 46 height 19
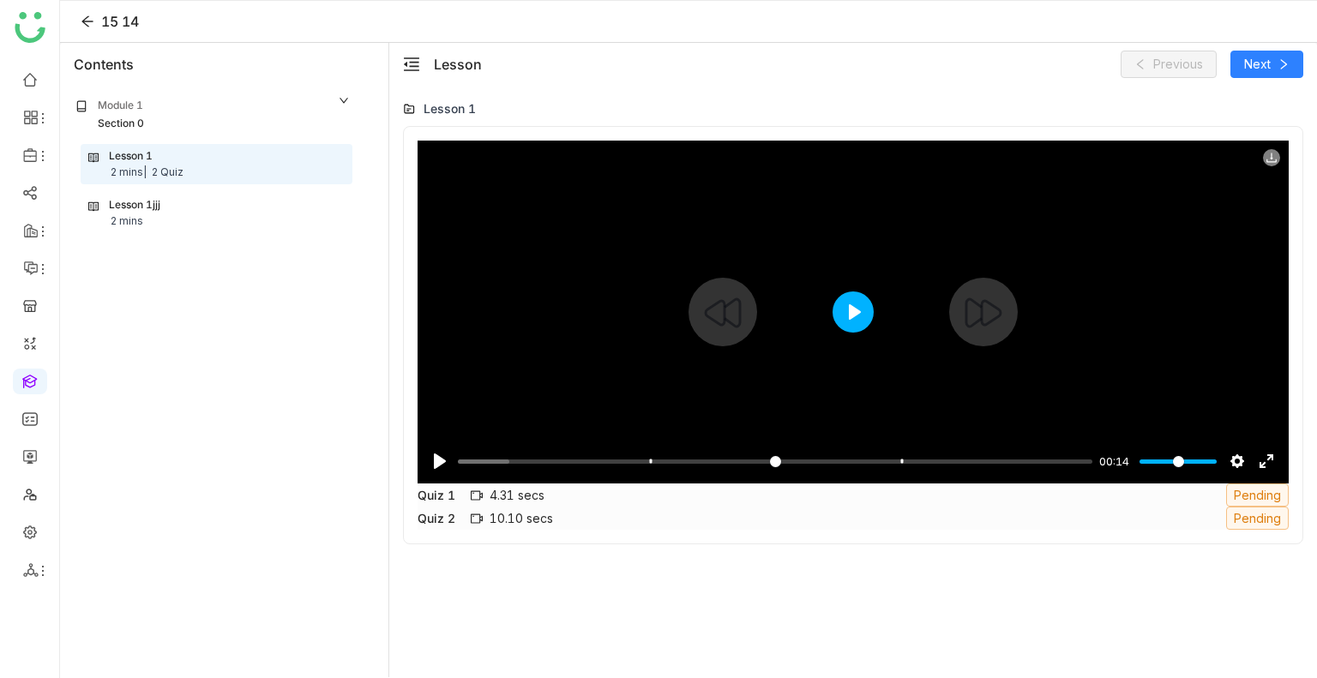
click at [848, 301] on button "Play" at bounding box center [852, 311] width 41 height 41
click at [854, 315] on button "Play" at bounding box center [852, 311] width 41 height 41
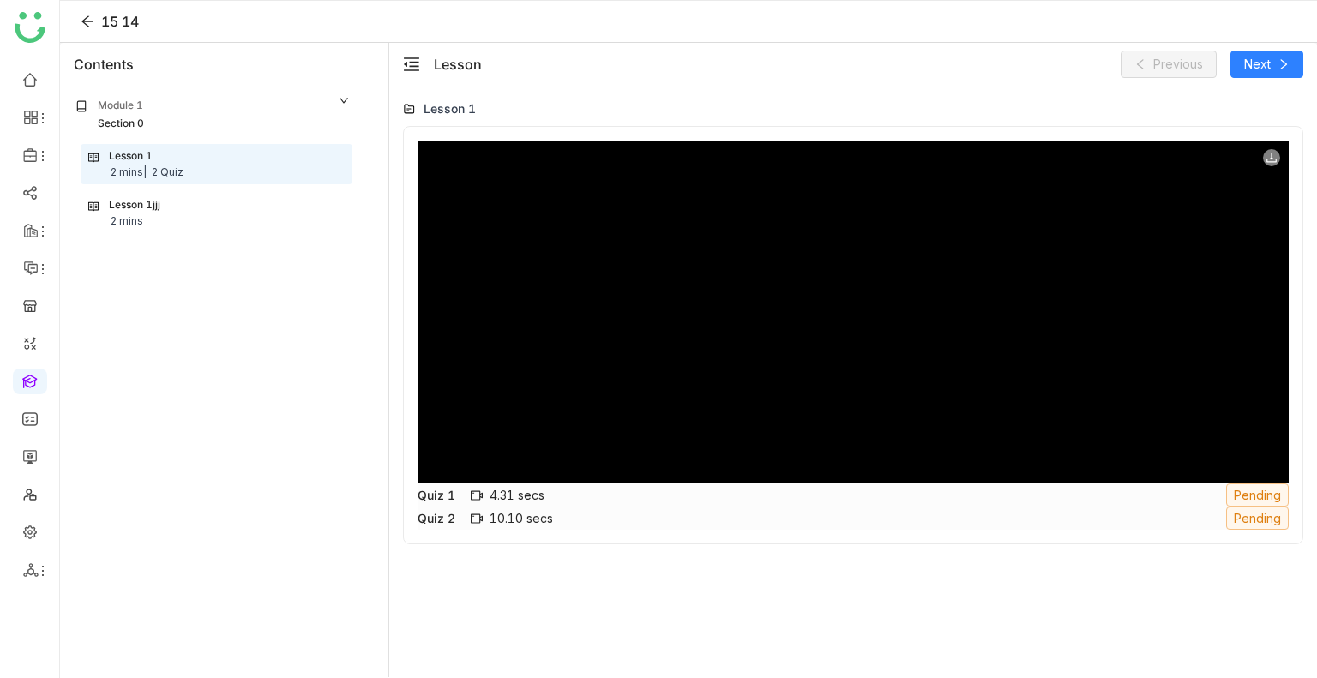
click at [546, 489] on div "Quiz 1 4.31 secs Pending" at bounding box center [852, 494] width 871 height 23
click at [561, 513] on div "Quiz 2 10.10 secs Pending" at bounding box center [852, 518] width 871 height 23
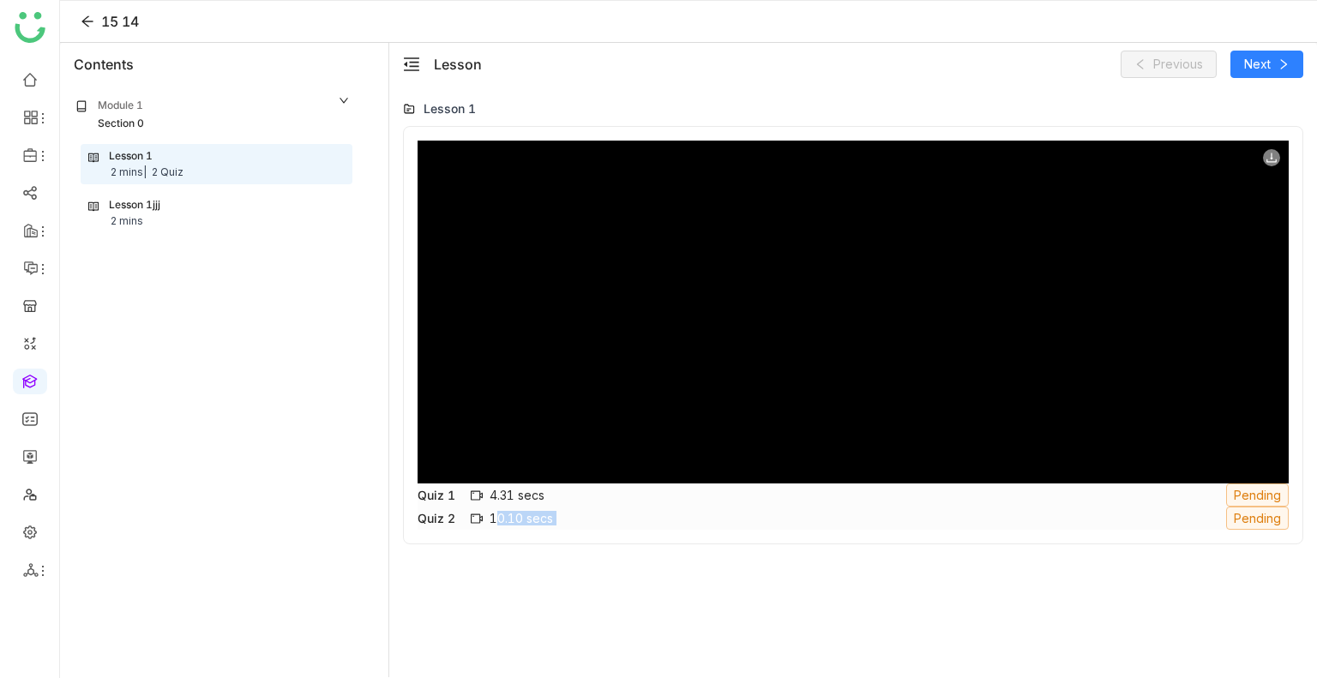
click at [561, 513] on div "Quiz 2 10.10 secs Pending" at bounding box center [852, 518] width 871 height 23
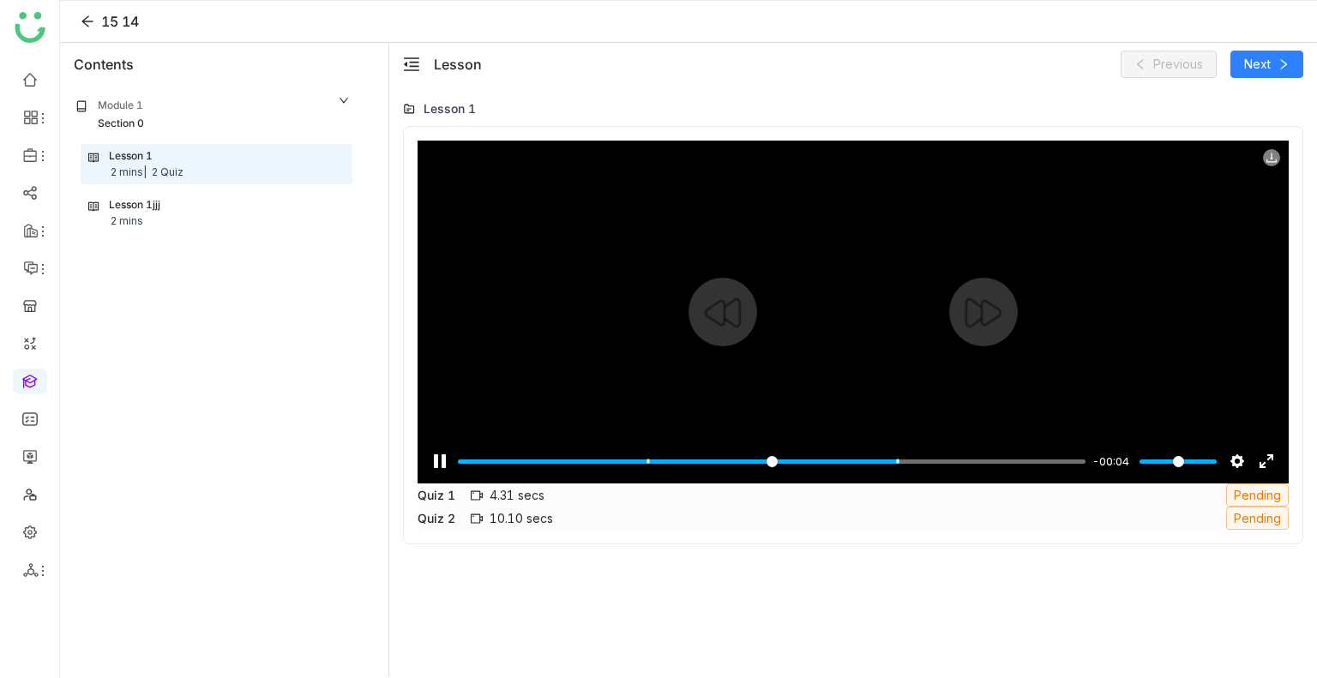
click at [535, 482] on div "Pause Play % buffered 00:01 -00:04 Settings Captions Disabled Quality undefined…" at bounding box center [852, 450] width 871 height 66
click at [535, 482] on div "Pause Play % buffered 00:01 -00:03 Settings Captions Disabled Quality undefined…" at bounding box center [852, 450] width 871 height 66
click at [550, 453] on input "Seek" at bounding box center [771, 461] width 627 height 16
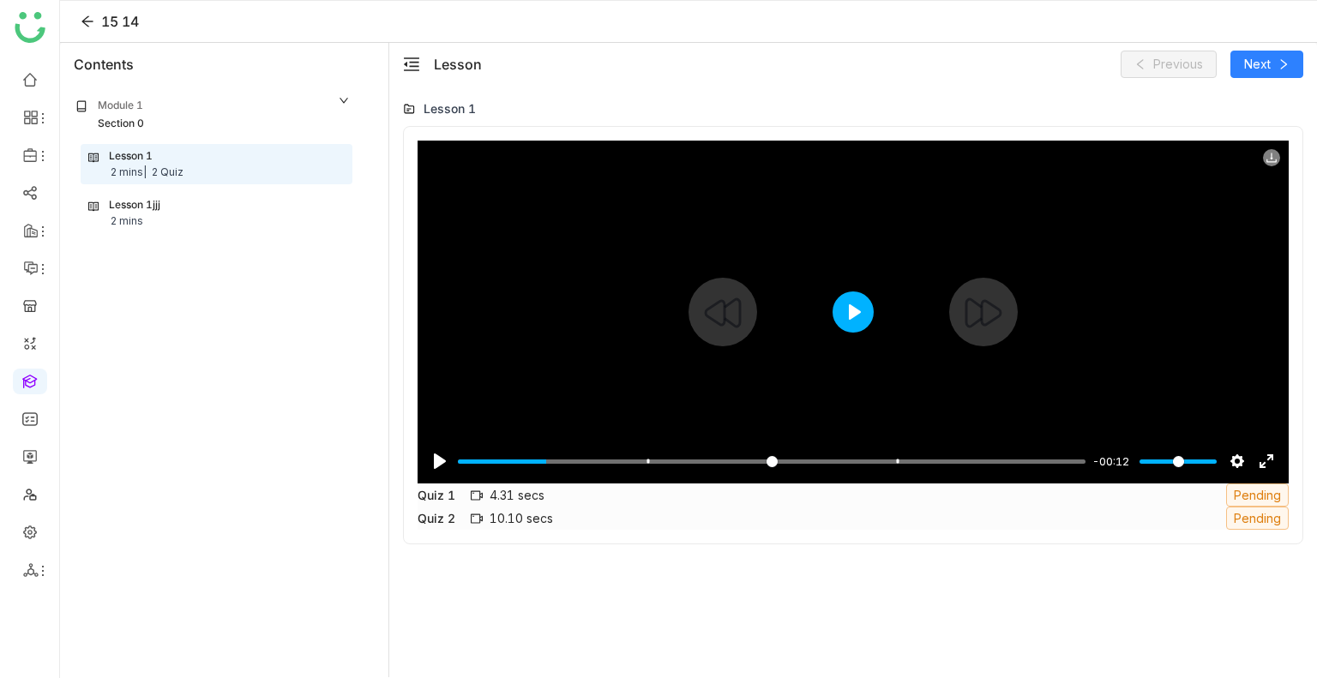
click at [849, 310] on button "Play" at bounding box center [852, 311] width 41 height 41
click at [791, 356] on div at bounding box center [852, 312] width 871 height 343
click at [583, 453] on input "Seek" at bounding box center [771, 461] width 627 height 16
click at [838, 316] on button "Play" at bounding box center [852, 311] width 41 height 41
click at [613, 459] on input "Seek" at bounding box center [771, 461] width 627 height 16
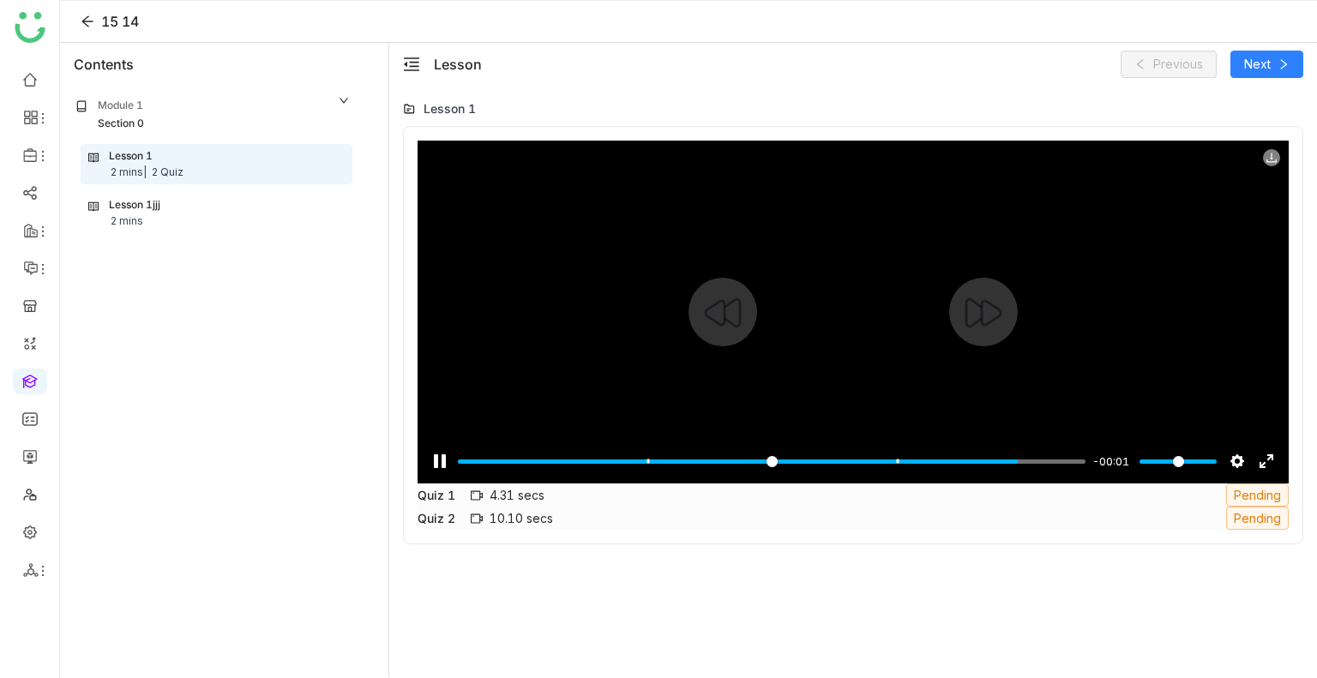
click at [755, 324] on div at bounding box center [852, 312] width 871 height 343
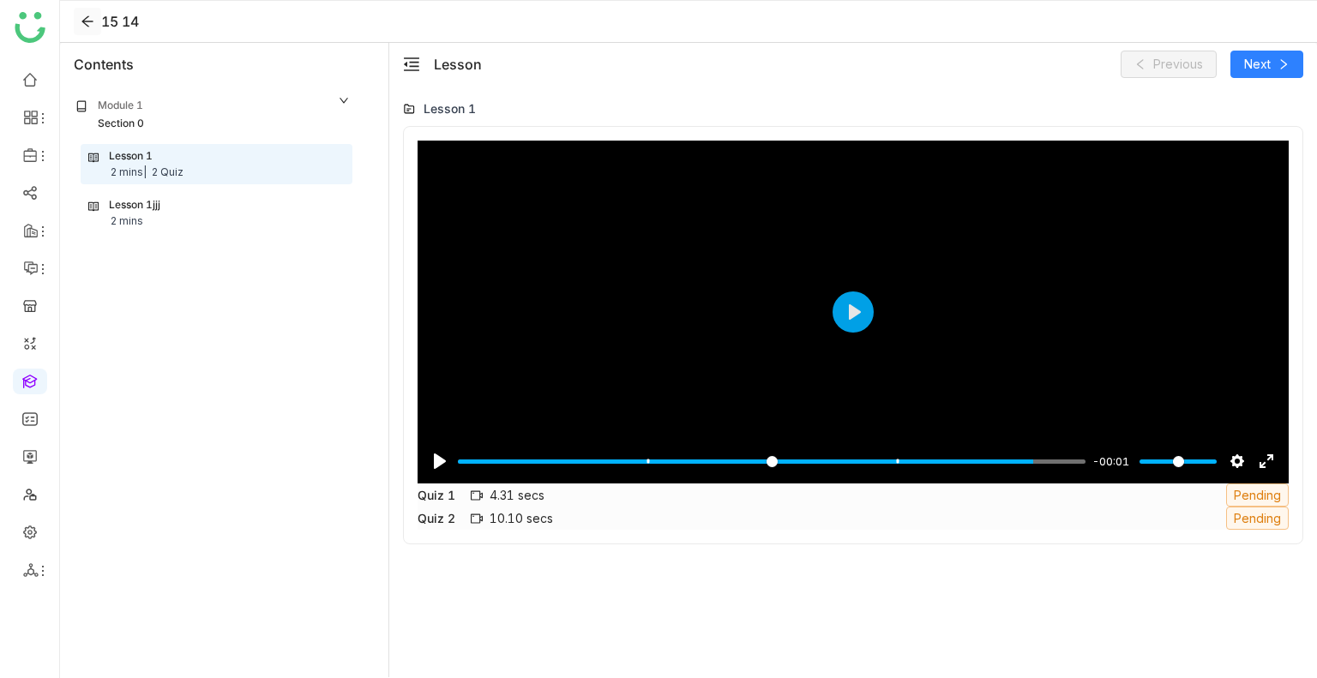
click at [82, 12] on button at bounding box center [87, 21] width 27 height 27
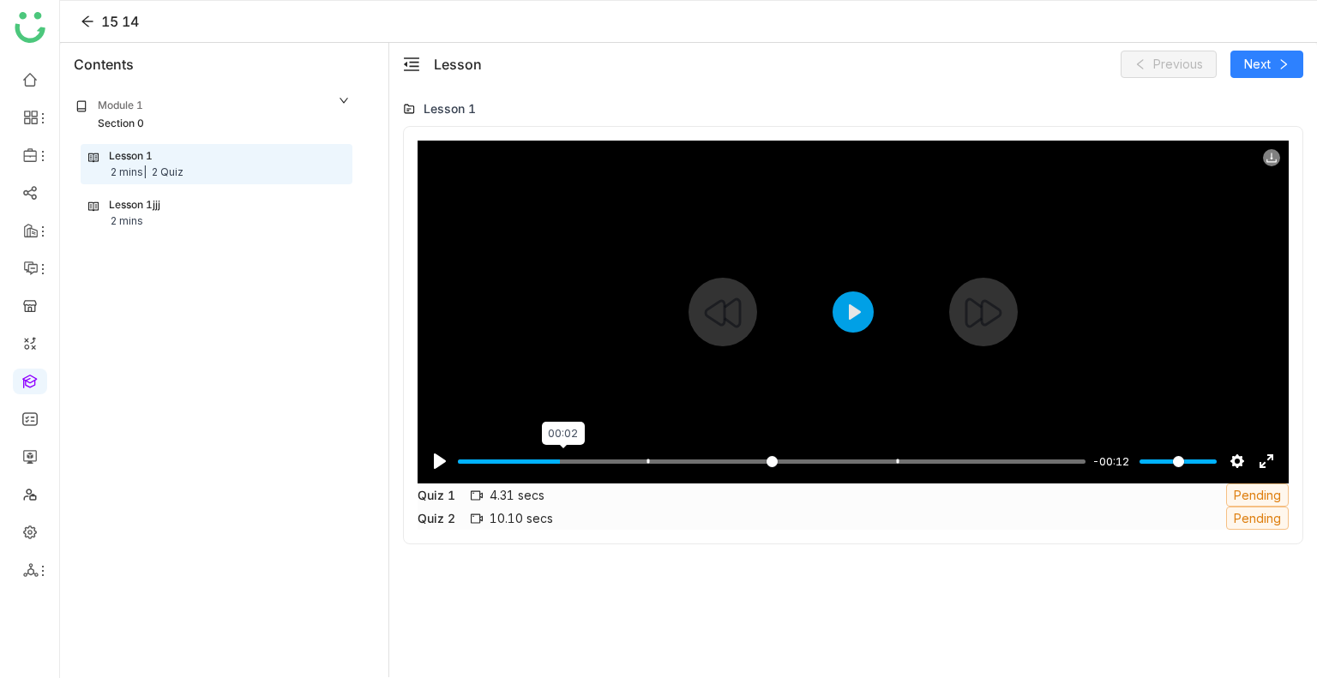
click at [562, 465] on input "Seek" at bounding box center [771, 461] width 627 height 16
type input "*****"
click at [79, 25] on icon at bounding box center [88, 22] width 26 height 14
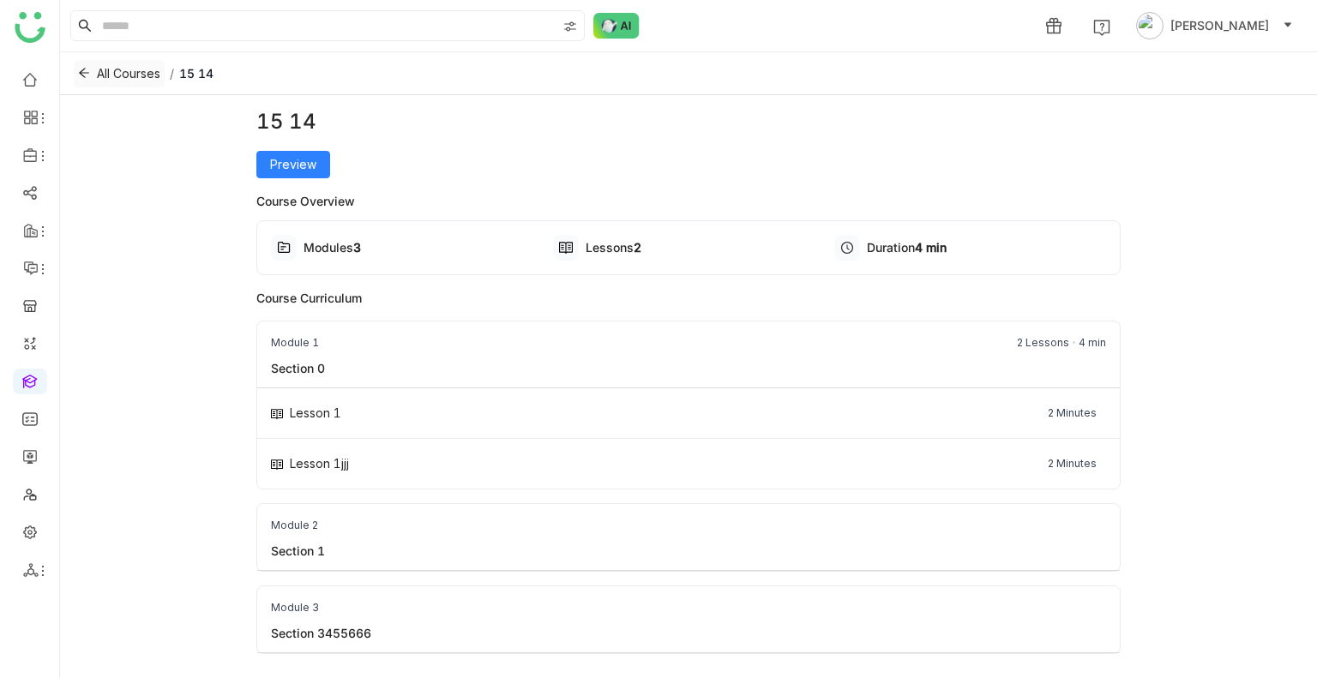
click at [84, 81] on button "All Courses" at bounding box center [119, 73] width 91 height 27
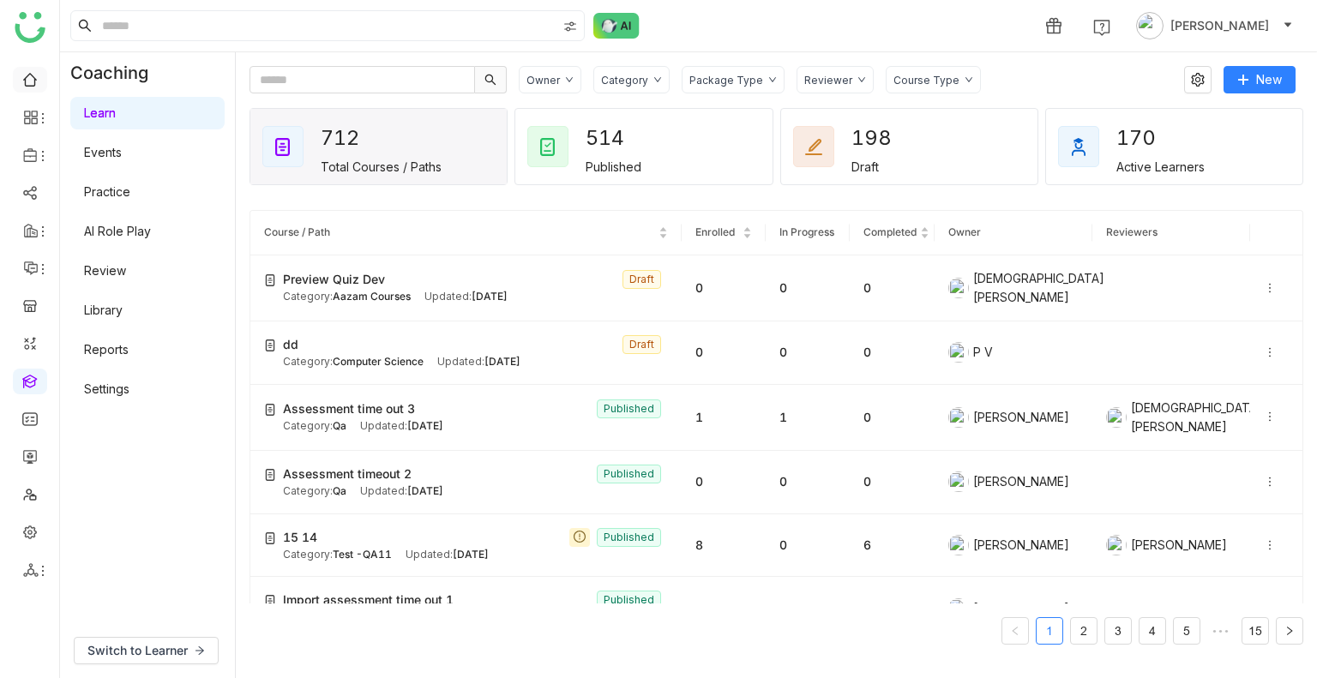
click at [38, 80] on link at bounding box center [29, 78] width 15 height 15
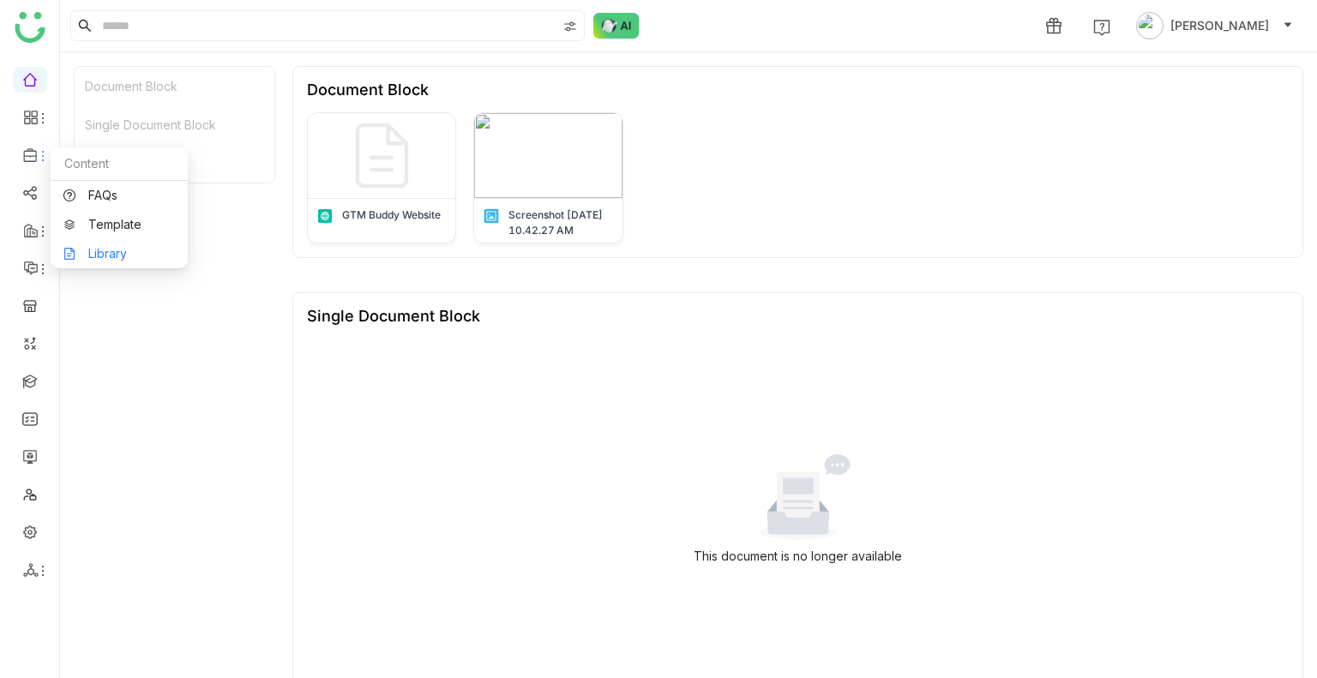
click at [119, 248] on link "Library" at bounding box center [118, 254] width 111 height 12
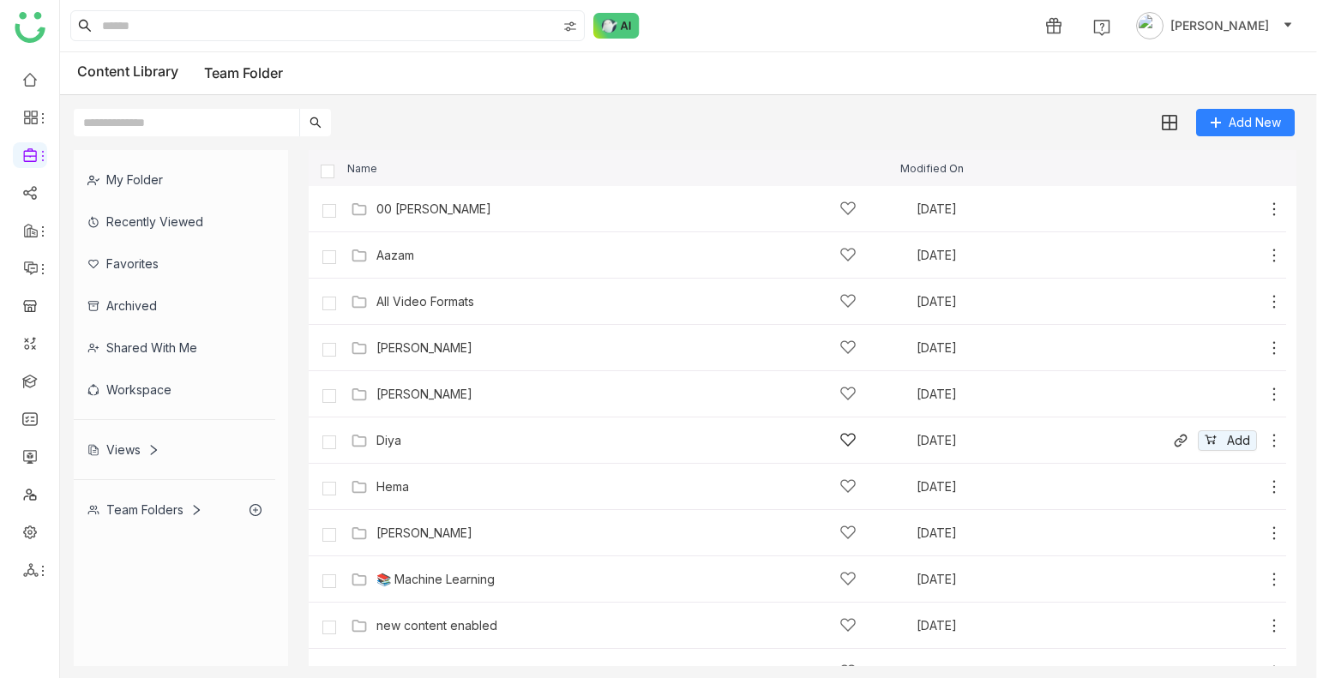
scroll to position [630, 0]
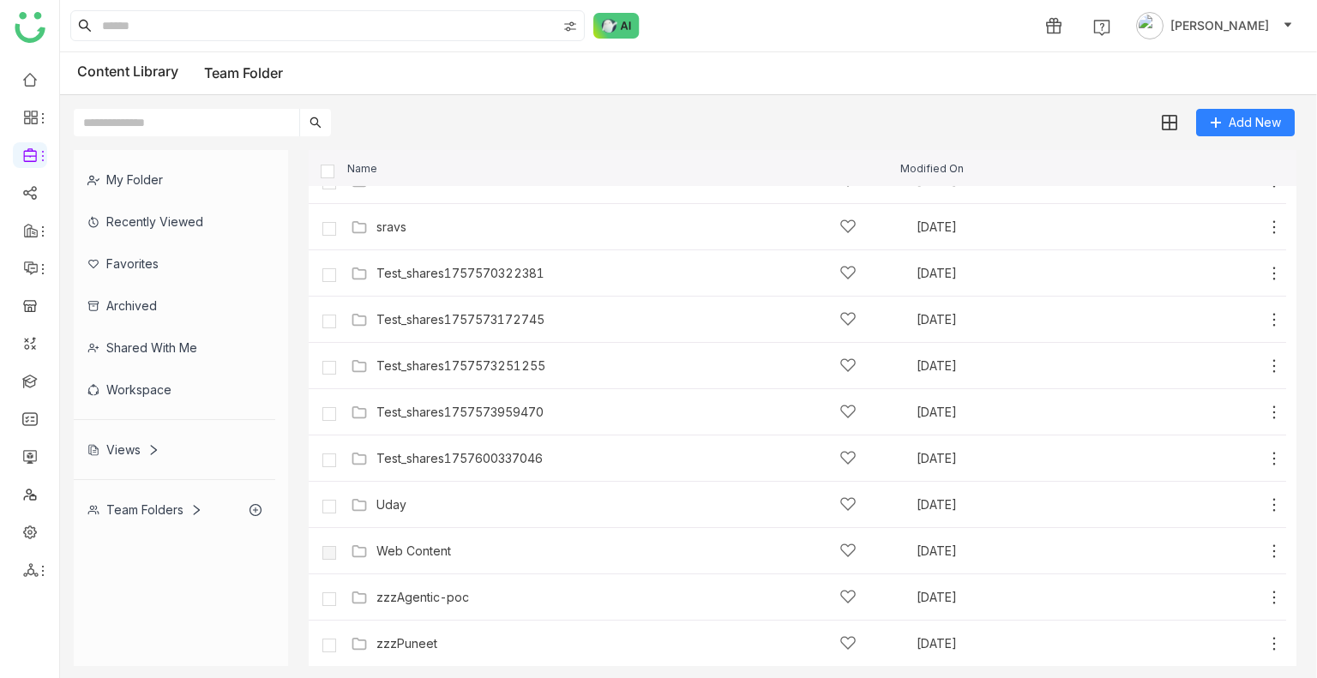
click at [206, 133] on input "text" at bounding box center [186, 122] width 225 height 27
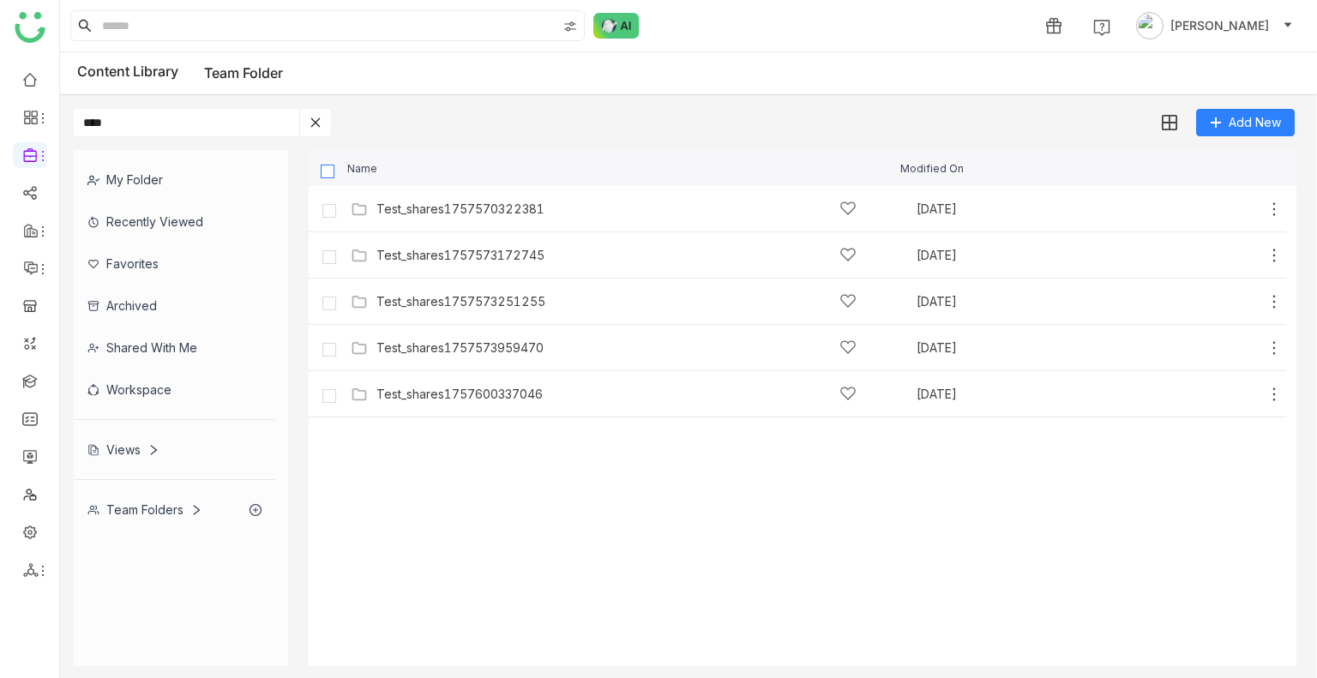
type input "****"
click at [321, 163] on label at bounding box center [328, 170] width 15 height 15
click at [1161, 123] on img at bounding box center [1168, 123] width 17 height 17
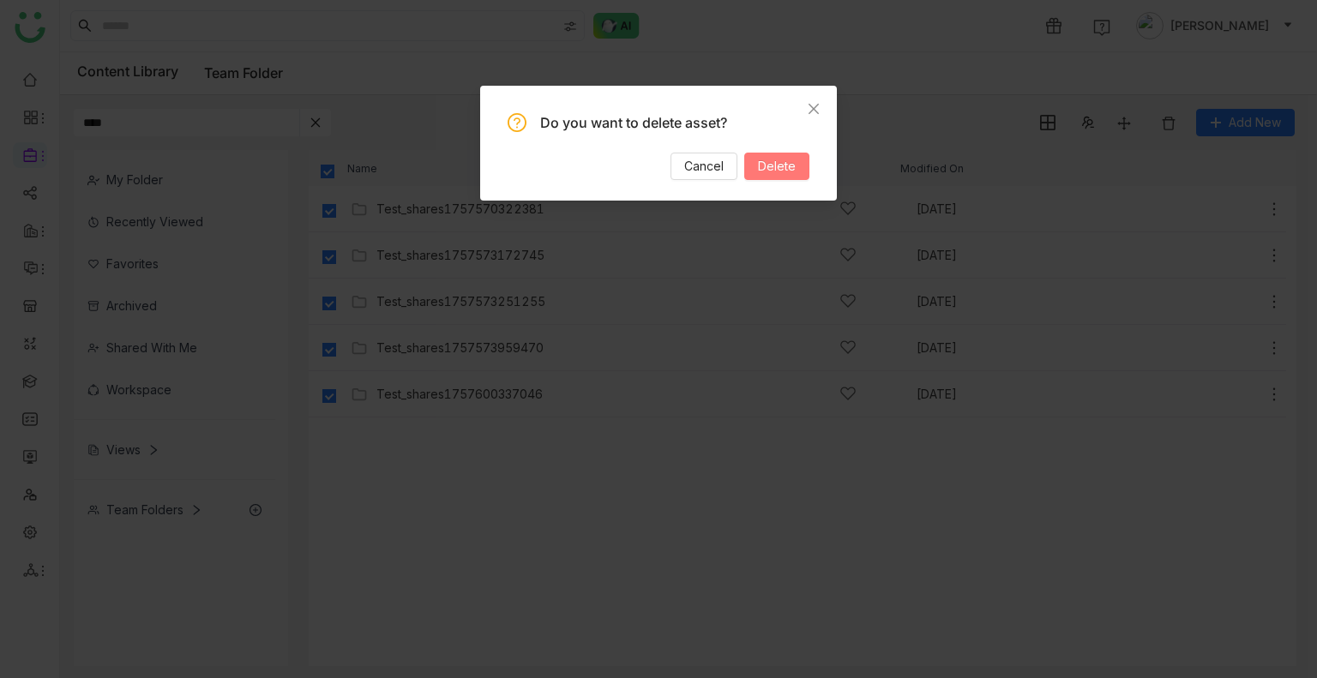
click at [793, 173] on span "Delete" at bounding box center [777, 166] width 38 height 19
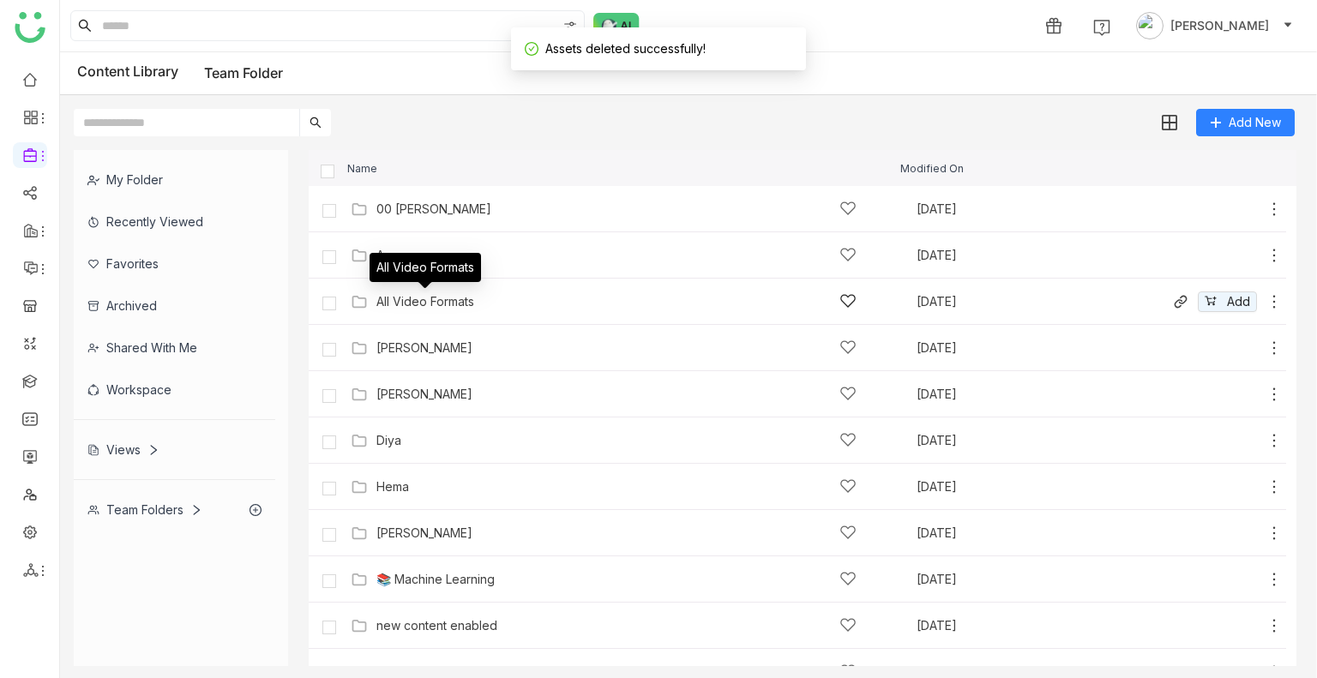
click at [457, 304] on div "All Video Formats" at bounding box center [425, 302] width 98 height 14
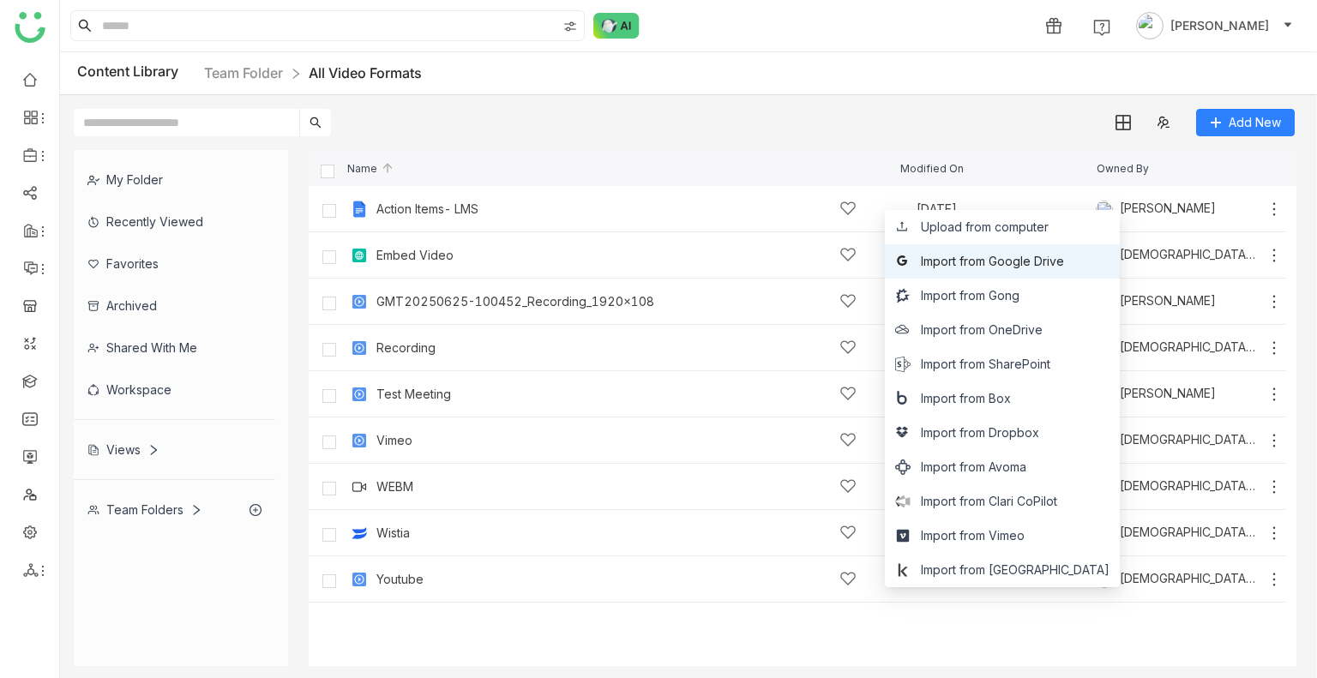
click at [1048, 263] on span "Import from Google Drive" at bounding box center [992, 261] width 143 height 19
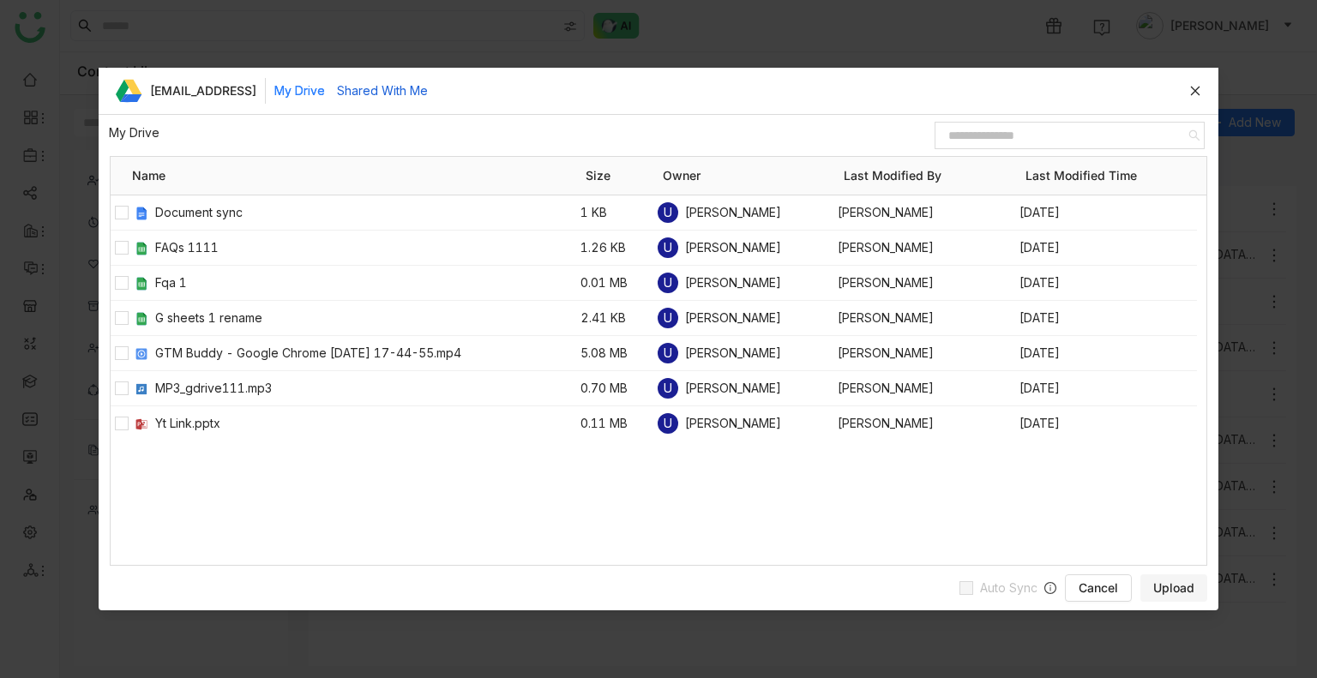
click at [392, 93] on button "Shared With Me" at bounding box center [382, 90] width 91 height 19
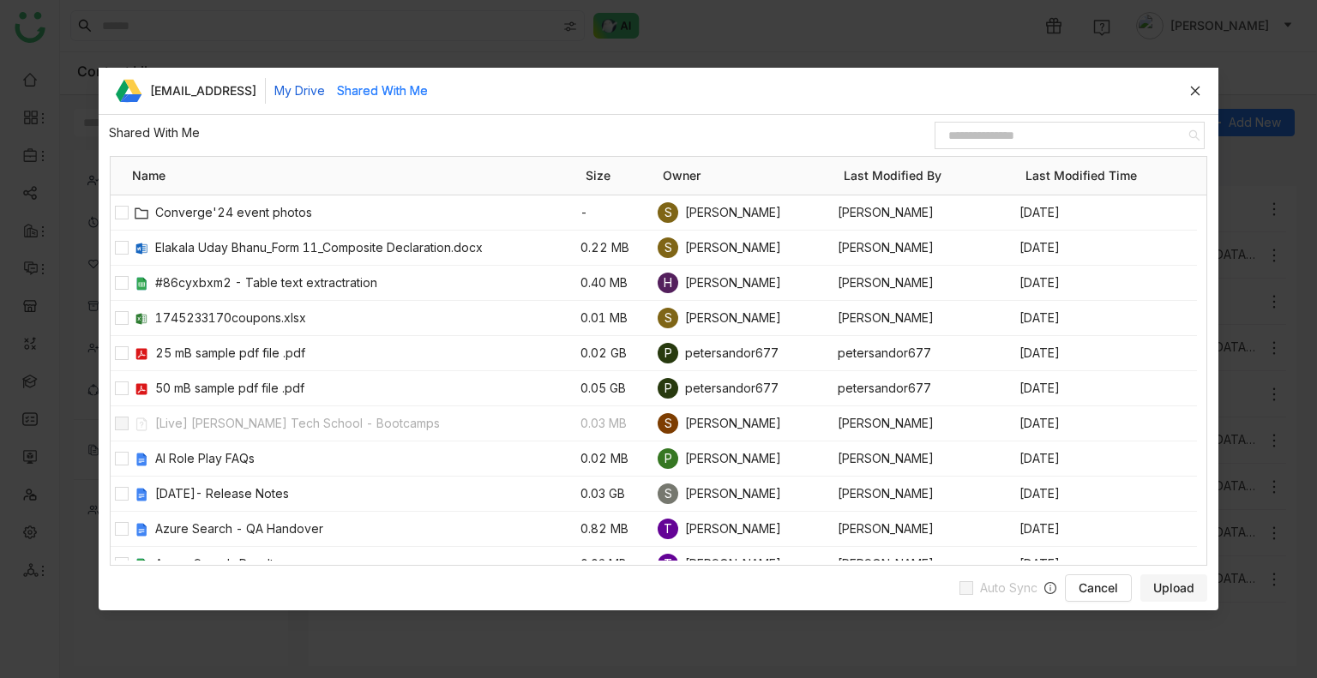
click at [325, 95] on button "My Drive" at bounding box center [299, 90] width 51 height 19
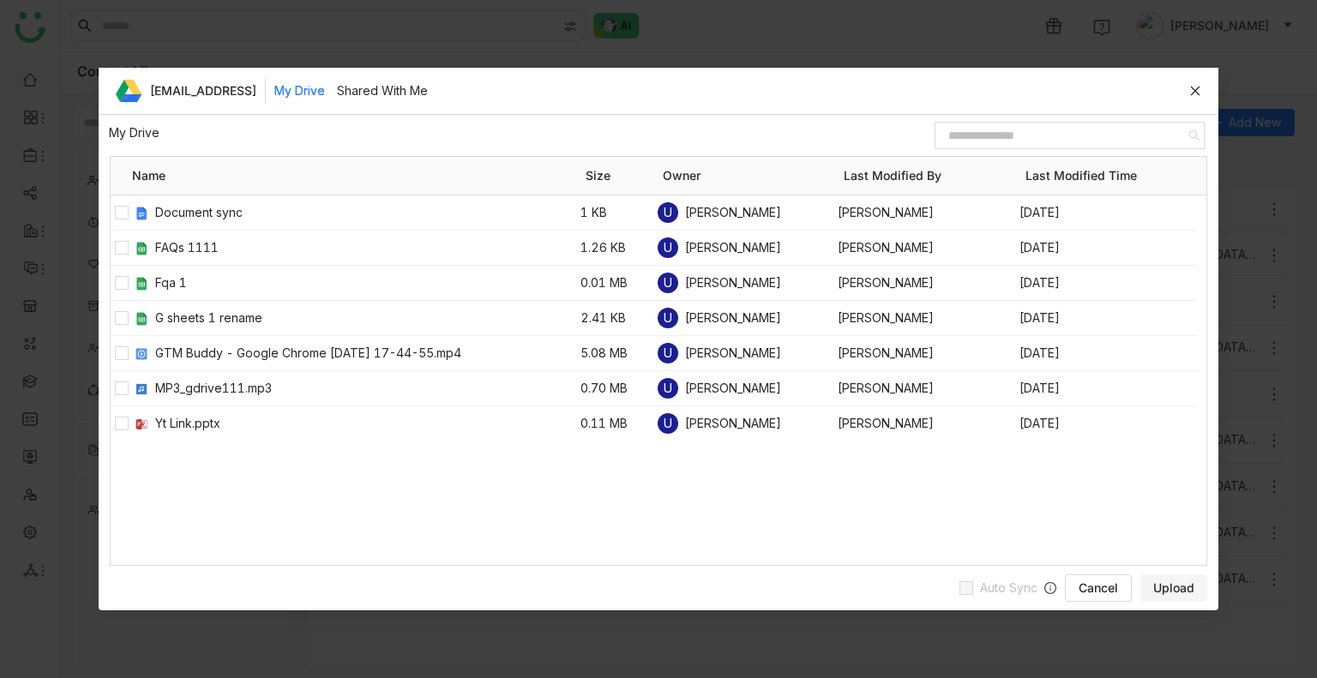
click at [1193, 92] on icon at bounding box center [1195, 91] width 12 height 12
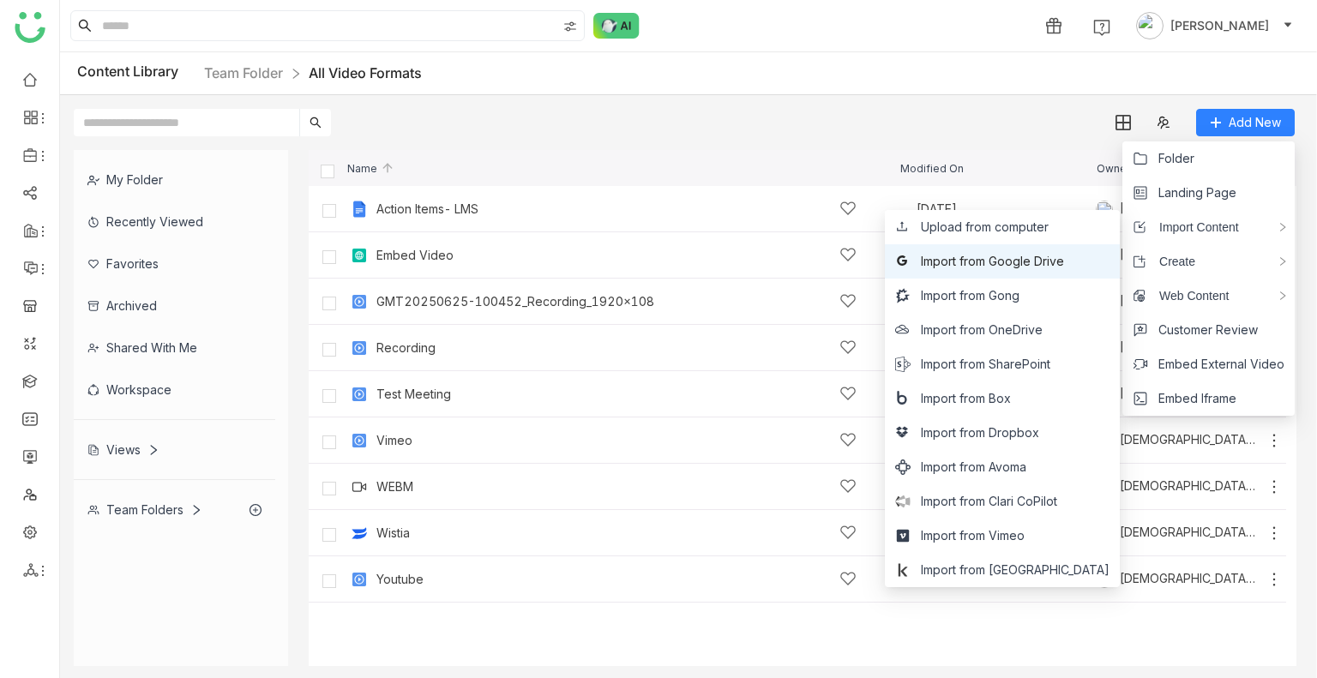
click at [1013, 256] on span "Import from Google Drive" at bounding box center [992, 261] width 143 height 19
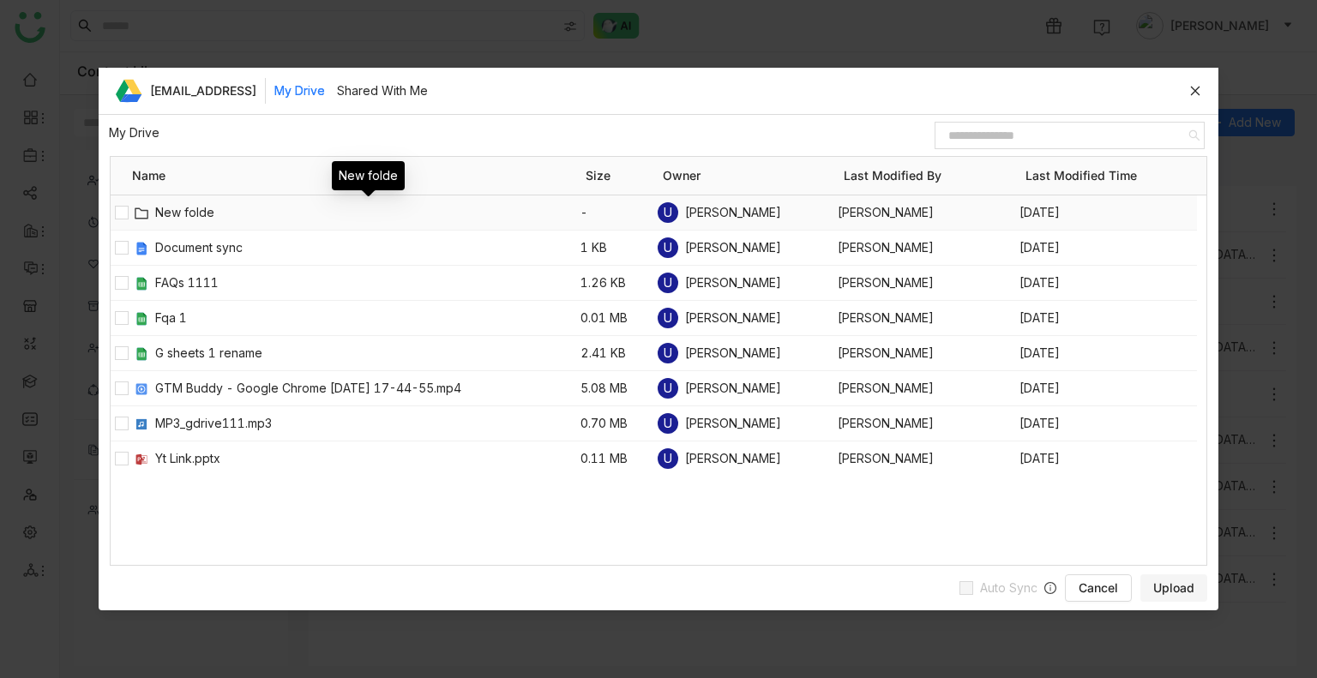
click at [184, 212] on span "New folde" at bounding box center [367, 212] width 425 height 19
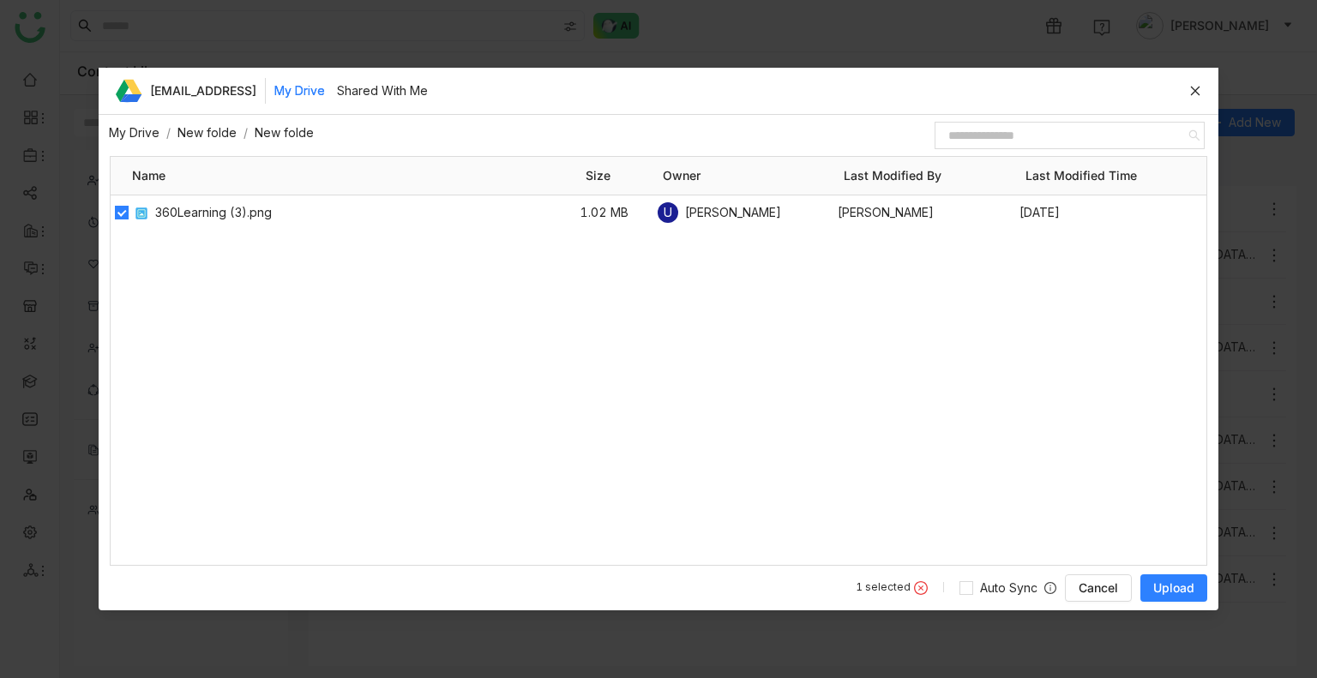
click at [1187, 100] on div "udaybhanue@gtmbuddy.ai My Drive Shared With Me" at bounding box center [675, 90] width 1051 height 39
click at [1196, 85] on icon at bounding box center [1195, 91] width 12 height 12
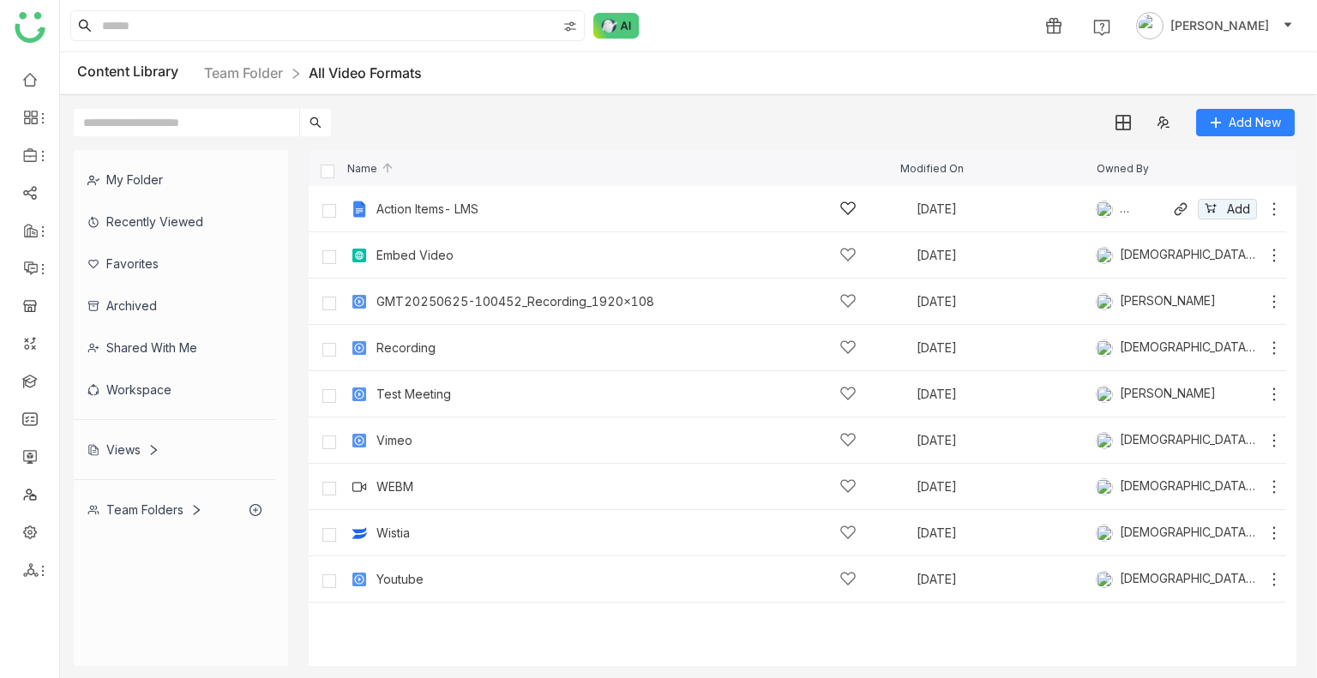
click at [1272, 210] on icon at bounding box center [1273, 209] width 17 height 17
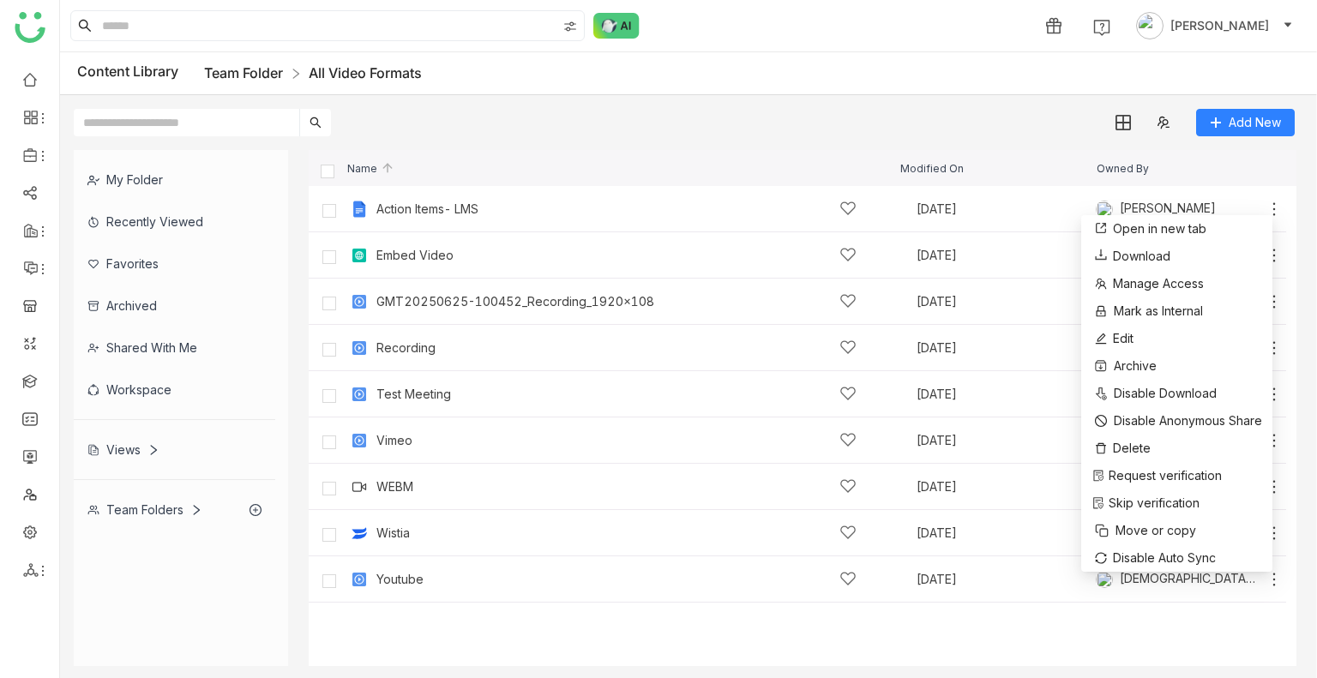
click at [228, 78] on link "Team Folder" at bounding box center [243, 72] width 79 height 17
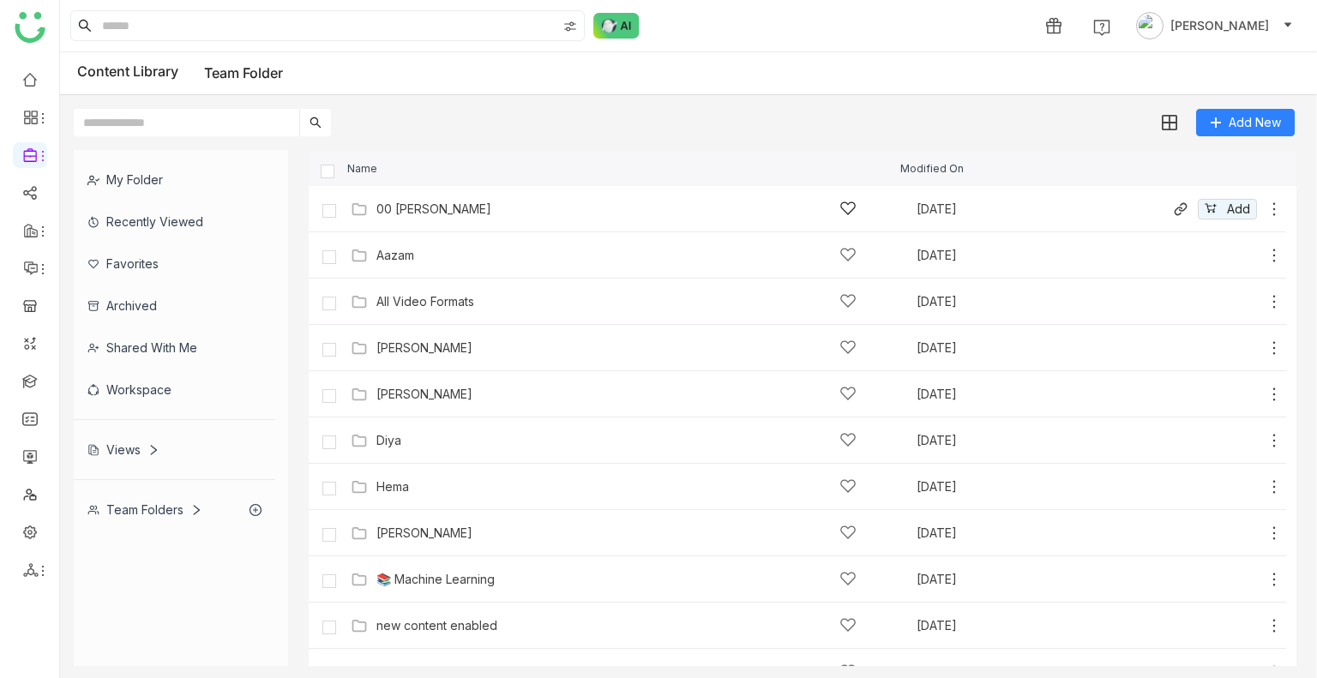
click at [406, 190] on div "00 Arif Folder Sep 9, 2025 Add" at bounding box center [797, 209] width 977 height 46
click at [413, 196] on div "00 Arif Folder Sep 9, 2025 Add" at bounding box center [814, 208] width 936 height 27
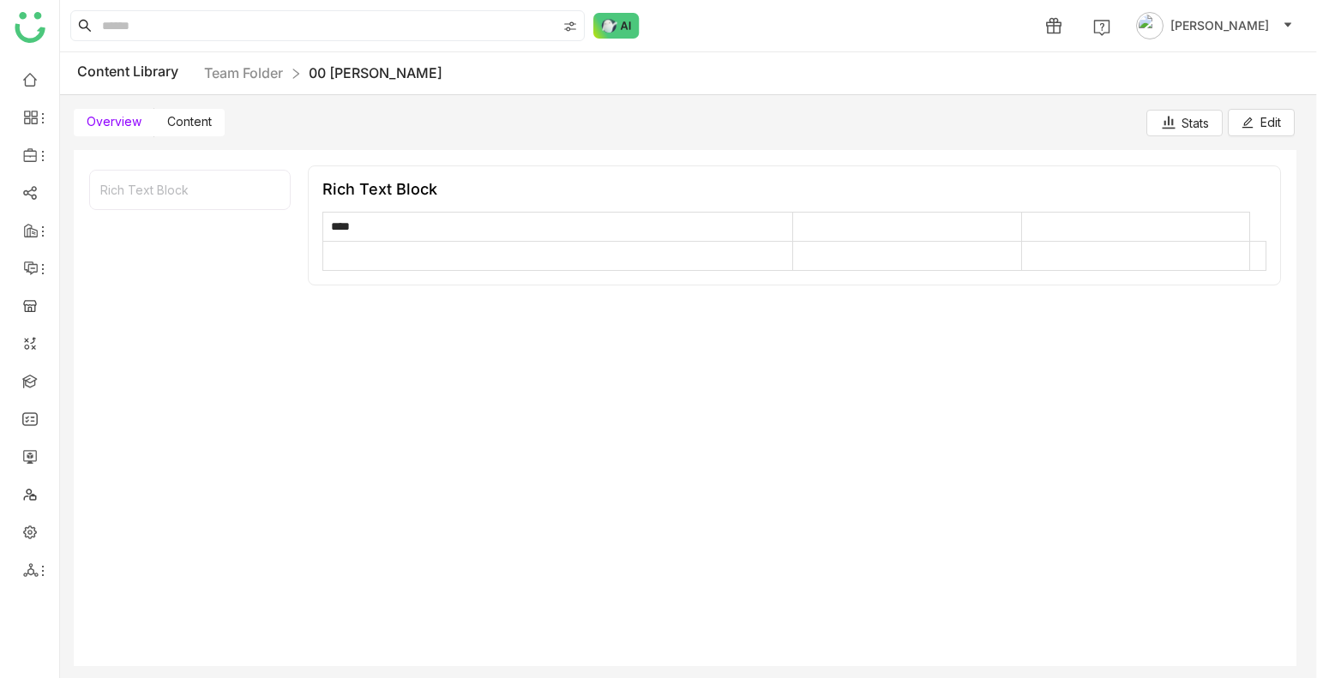
click at [189, 119] on span "Content" at bounding box center [189, 121] width 45 height 15
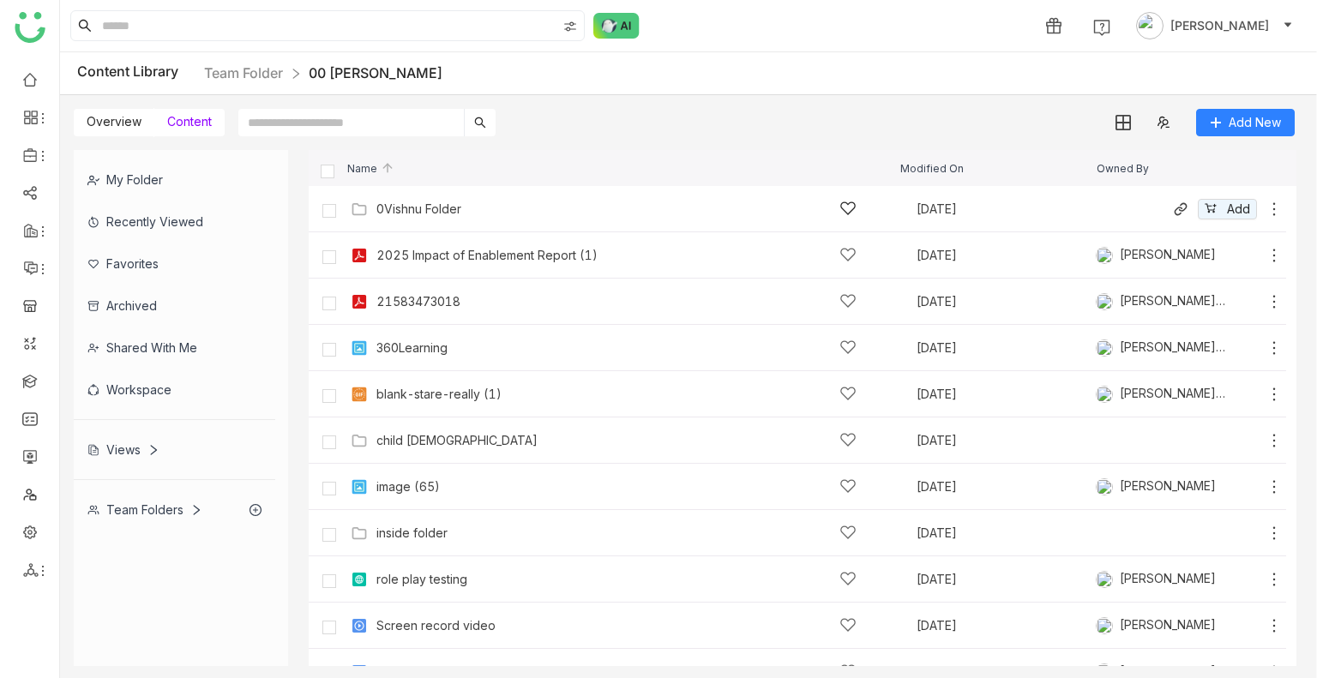
click at [1265, 207] on icon at bounding box center [1273, 209] width 17 height 17
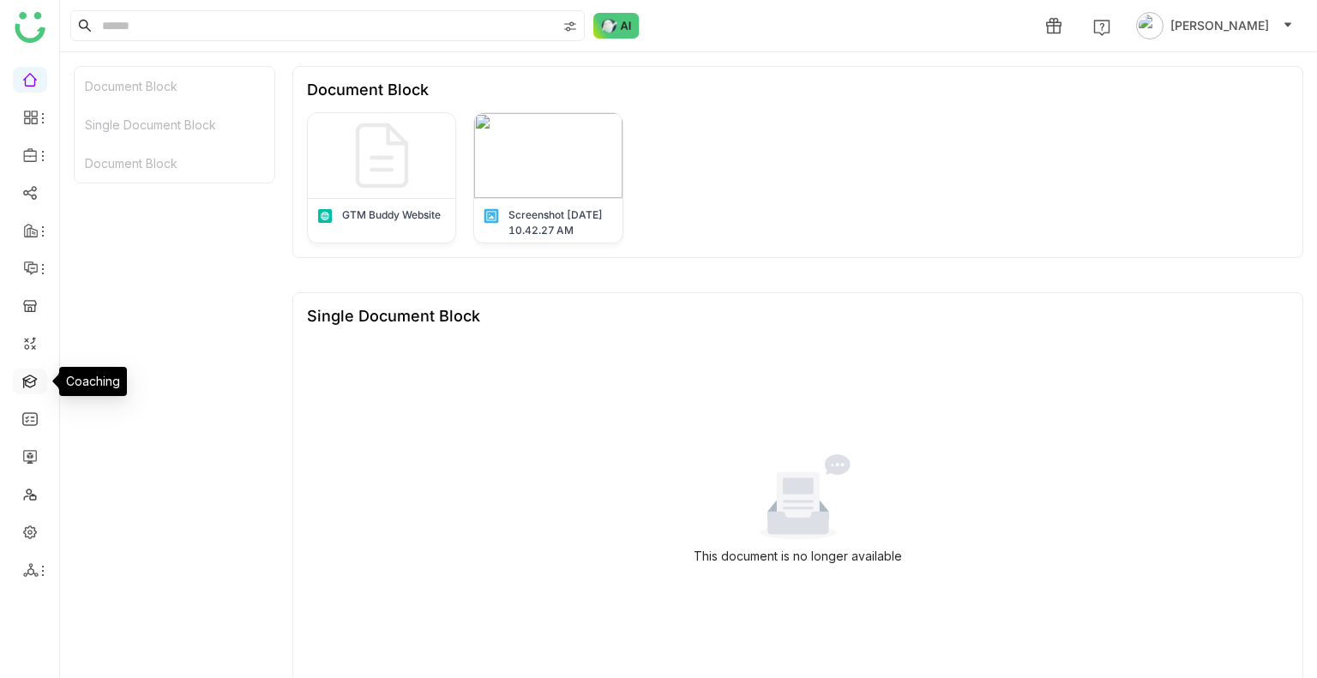
click at [25, 381] on link at bounding box center [29, 380] width 15 height 15
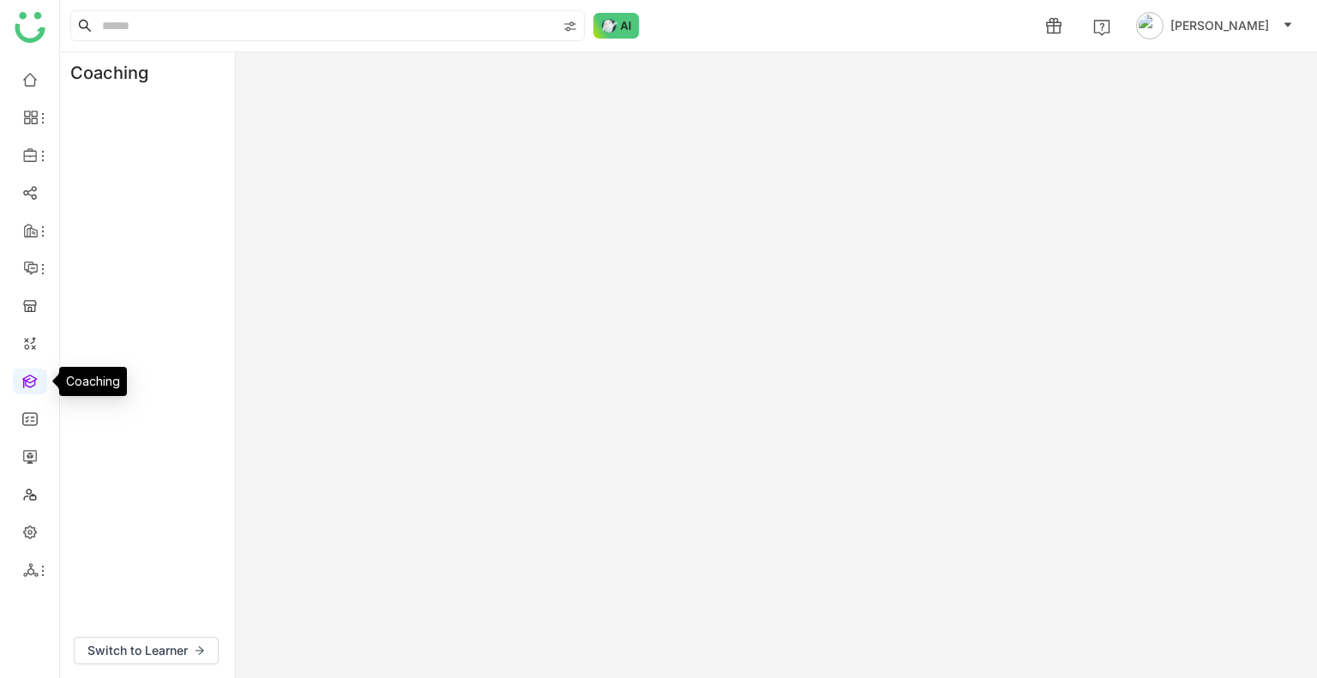
click at [25, 381] on link at bounding box center [29, 380] width 15 height 15
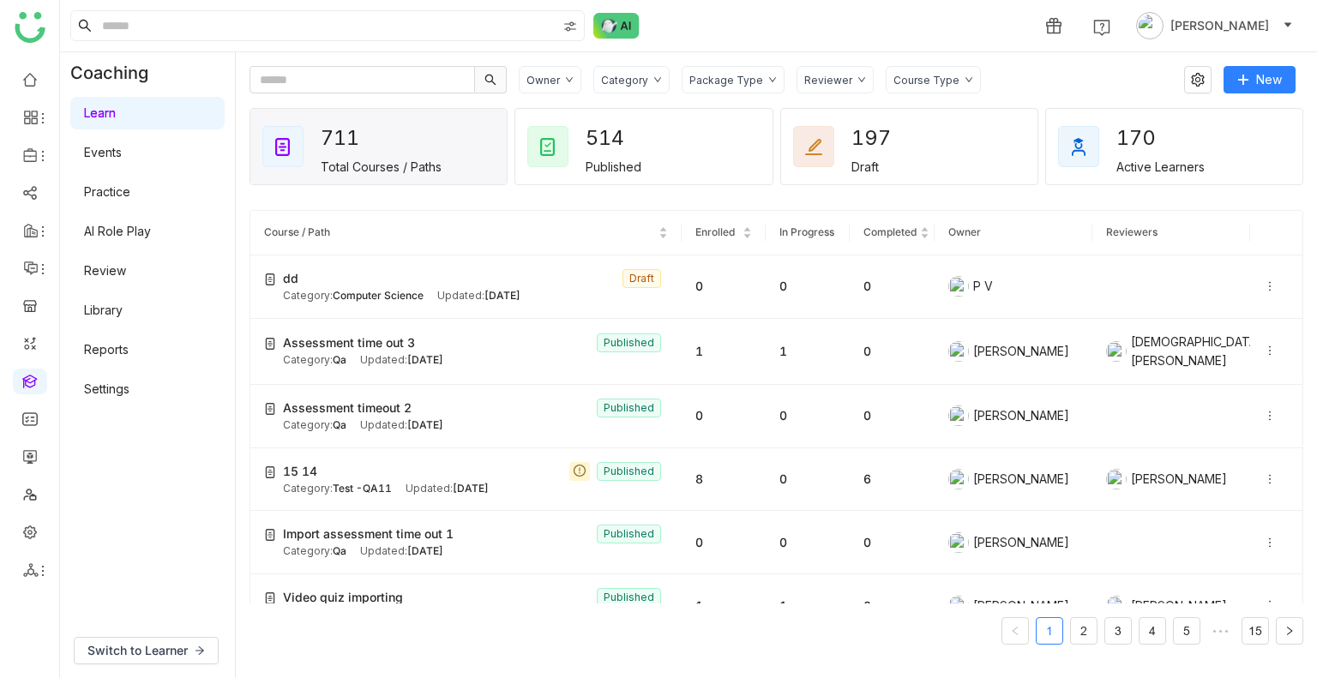
click at [734, 78] on div "Package Type" at bounding box center [726, 80] width 74 height 13
click at [743, 153] on span "Learning Path" at bounding box center [746, 147] width 91 height 19
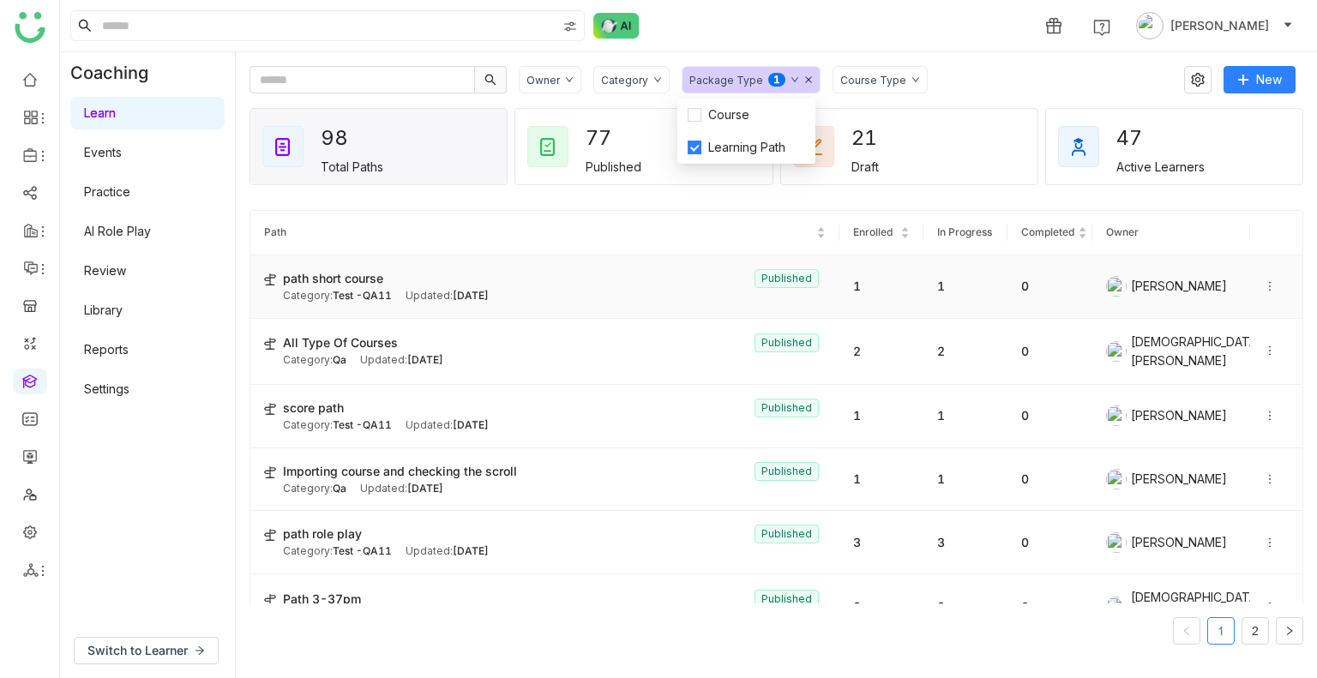
click at [1269, 285] on icon at bounding box center [1270, 286] width 2 height 9
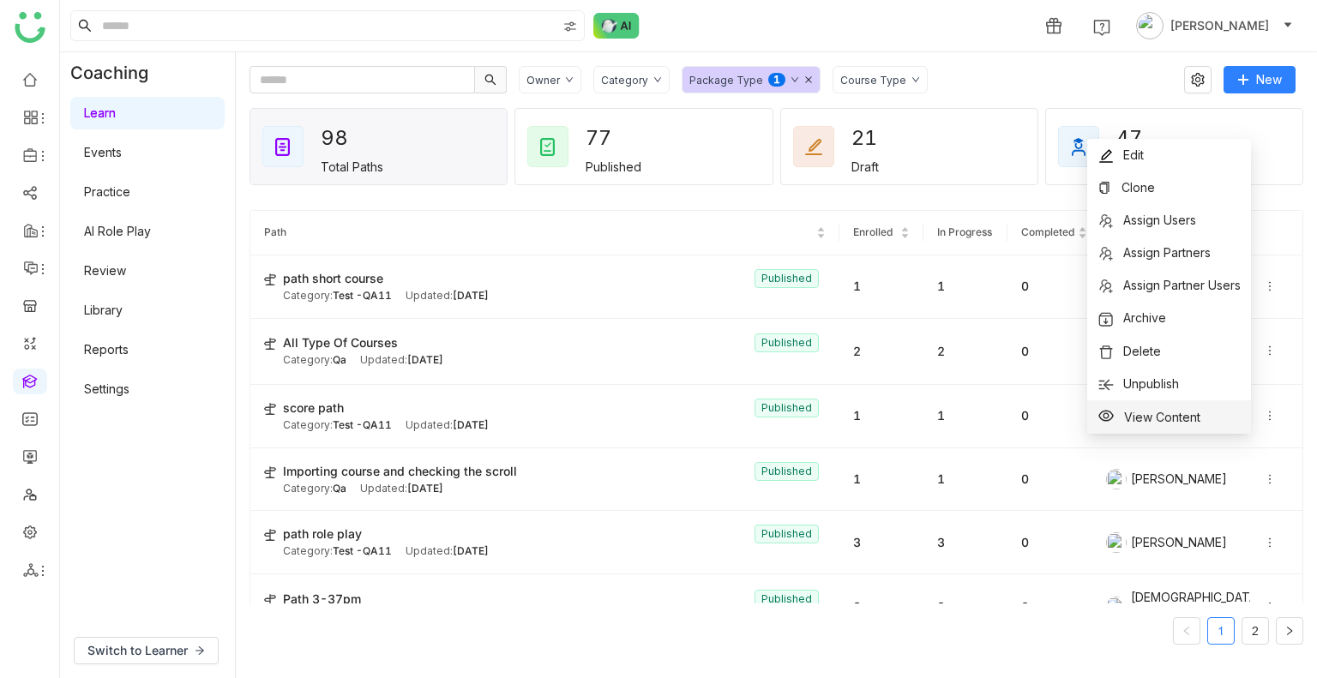
click at [1144, 421] on span "View Content" at bounding box center [1162, 417] width 76 height 15
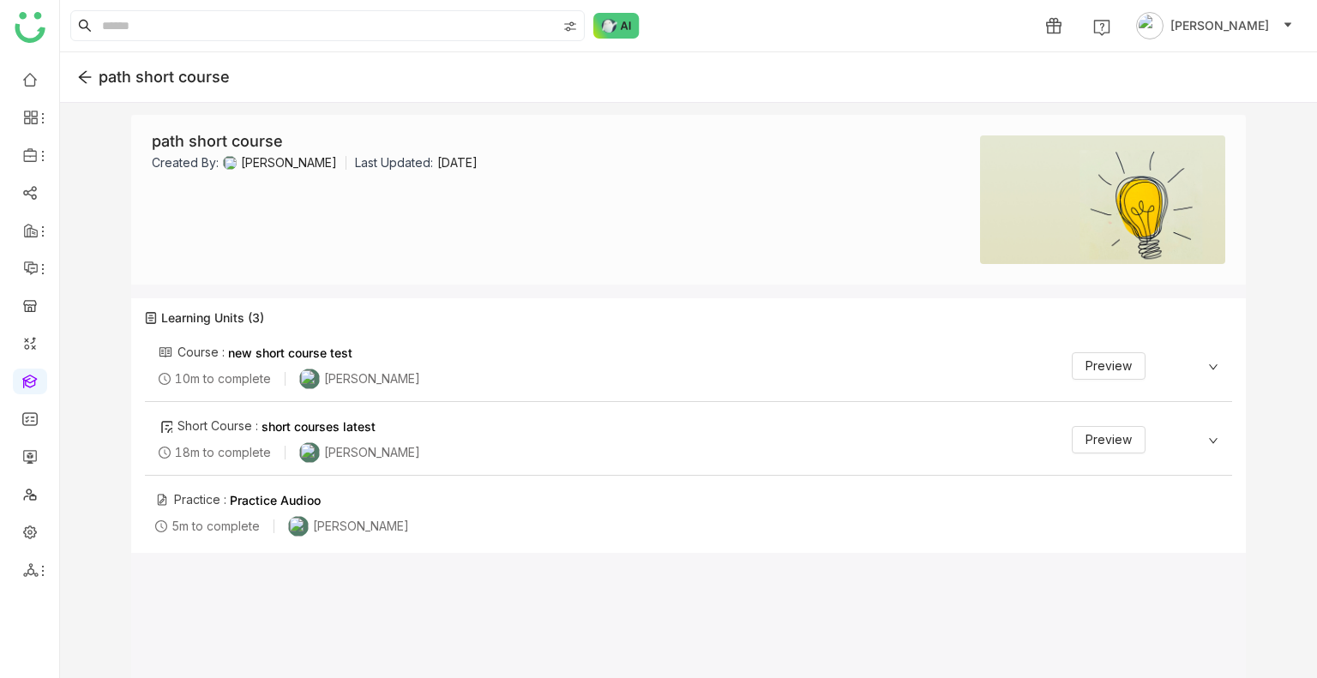
click at [243, 186] on div "path short course Created By: [PERSON_NAME] Last Updated: [DATE]" at bounding box center [688, 200] width 1114 height 170
click at [1205, 372] on div "Course : new short course test 10m to complete [PERSON_NAME] Preview" at bounding box center [688, 367] width 1087 height 69
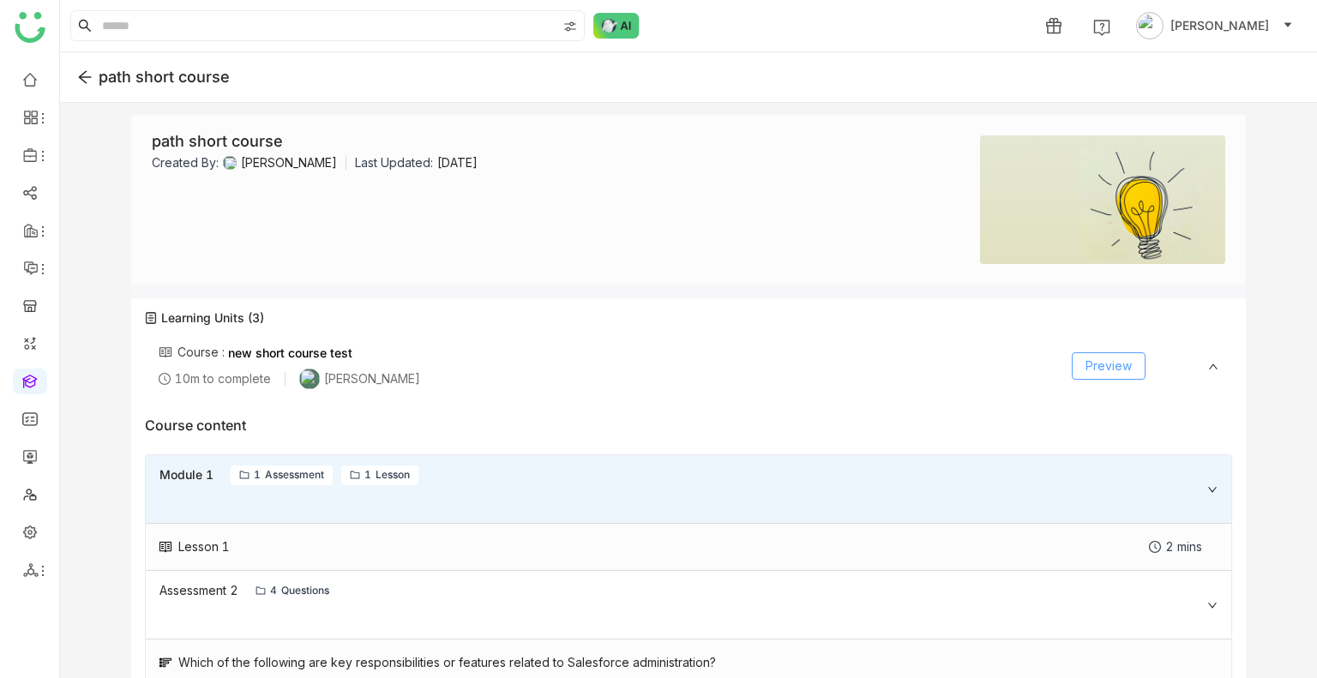
click at [1114, 376] on button "Preview" at bounding box center [1109, 365] width 74 height 27
click at [1199, 363] on div "Course : new short course test 10m to complete [PERSON_NAME] Preview" at bounding box center [688, 367] width 1087 height 69
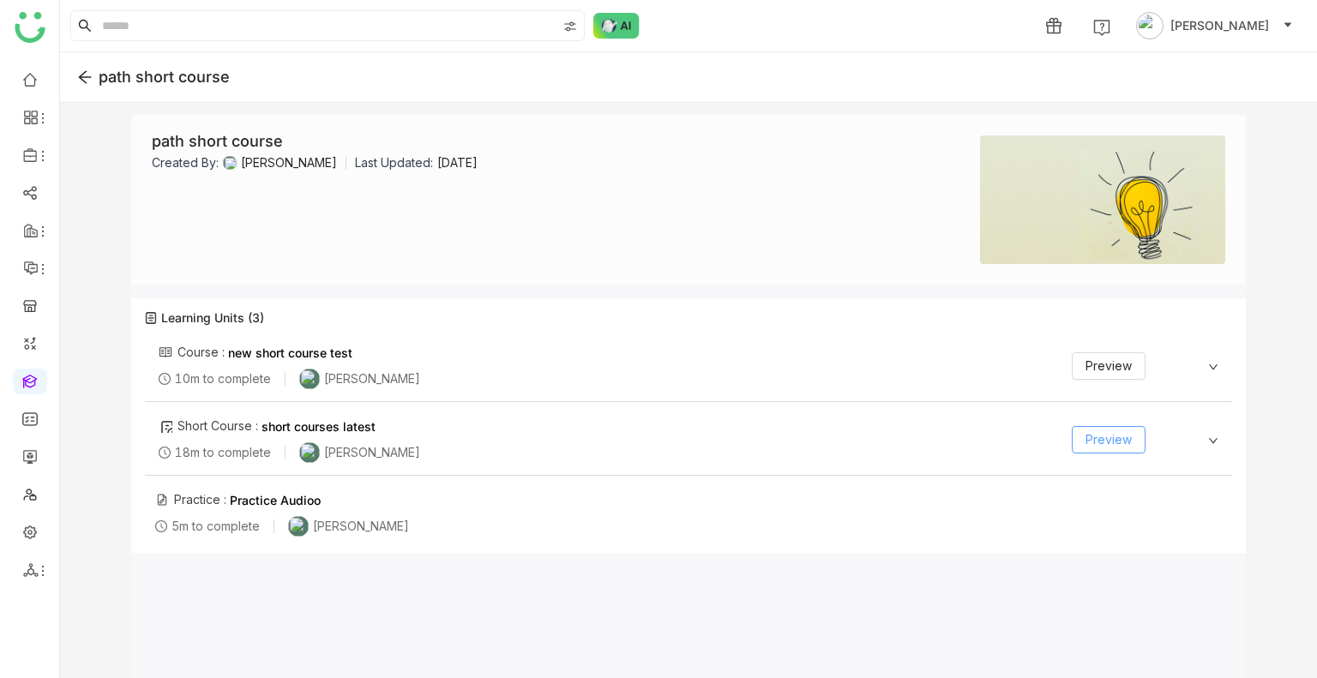
click at [1109, 449] on button "Preview" at bounding box center [1109, 439] width 74 height 27
click at [75, 71] on div "path short course" at bounding box center [688, 77] width 1257 height 51
click at [83, 81] on icon at bounding box center [84, 76] width 15 height 15
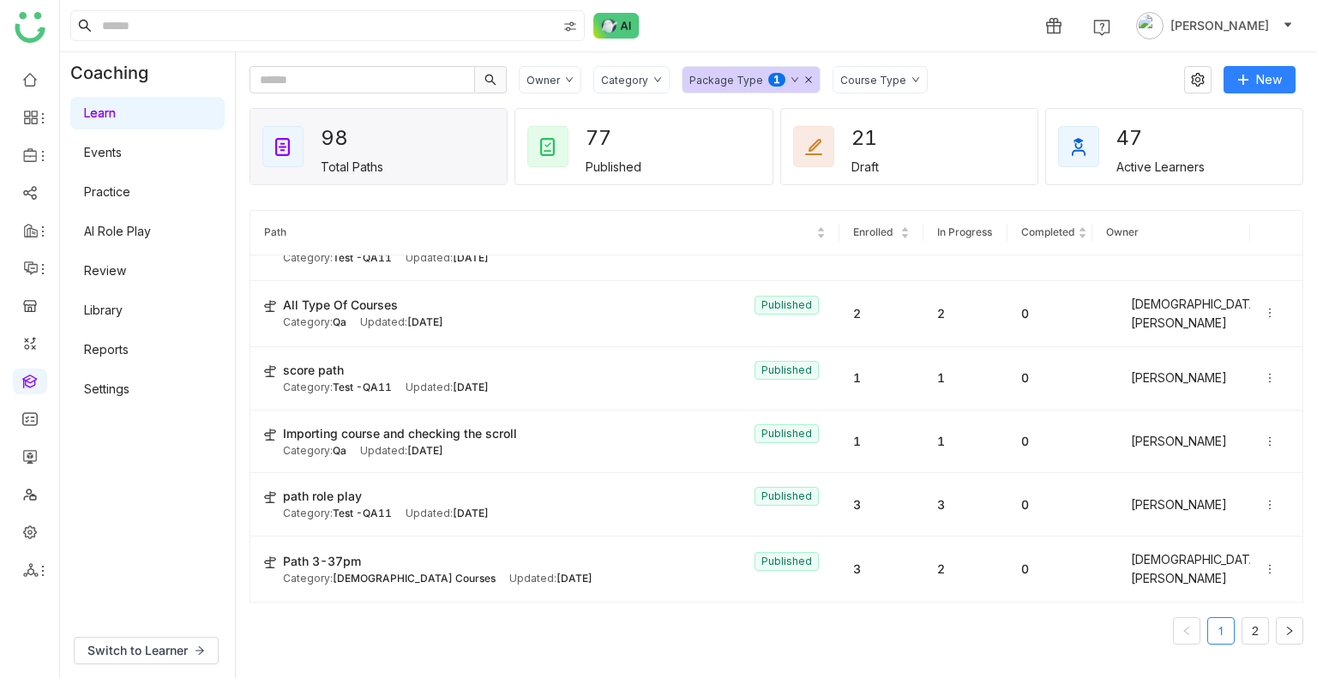
scroll to position [48, 0]
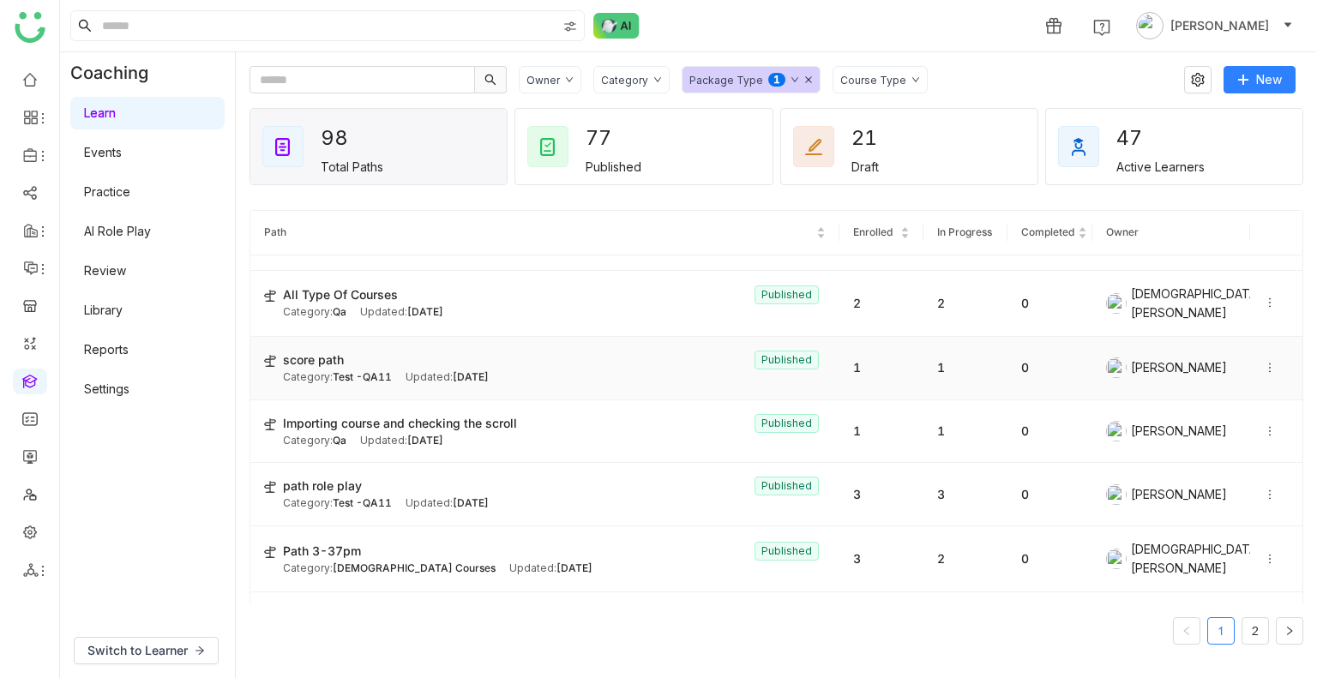
click at [1264, 362] on icon at bounding box center [1270, 368] width 12 height 12
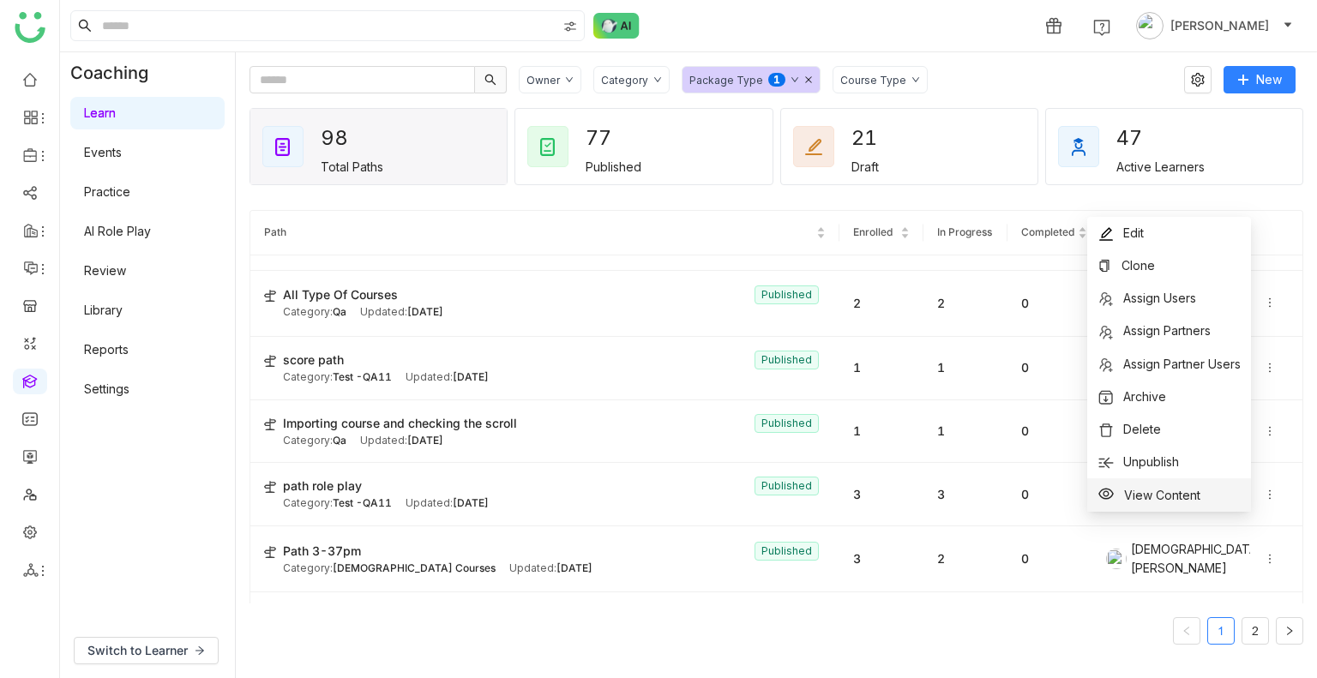
click at [1158, 491] on span "View Content" at bounding box center [1162, 495] width 76 height 15
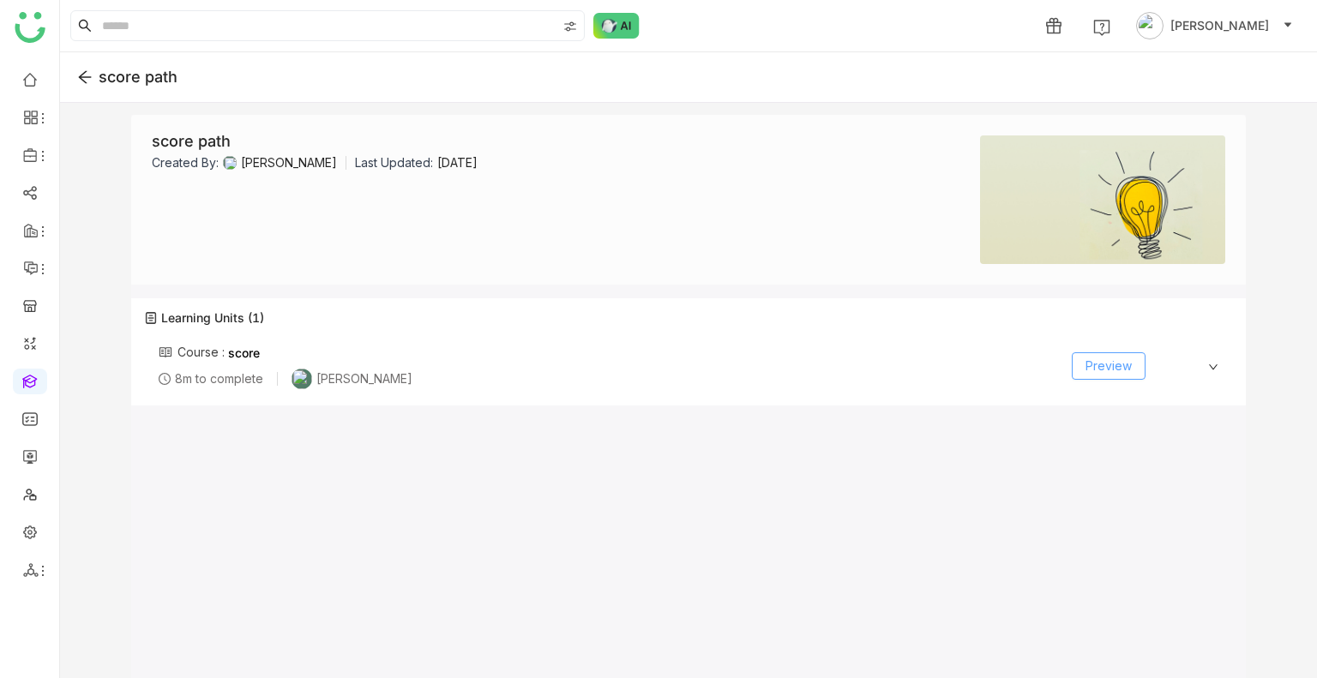
click at [1101, 365] on span "Preview" at bounding box center [1108, 366] width 46 height 19
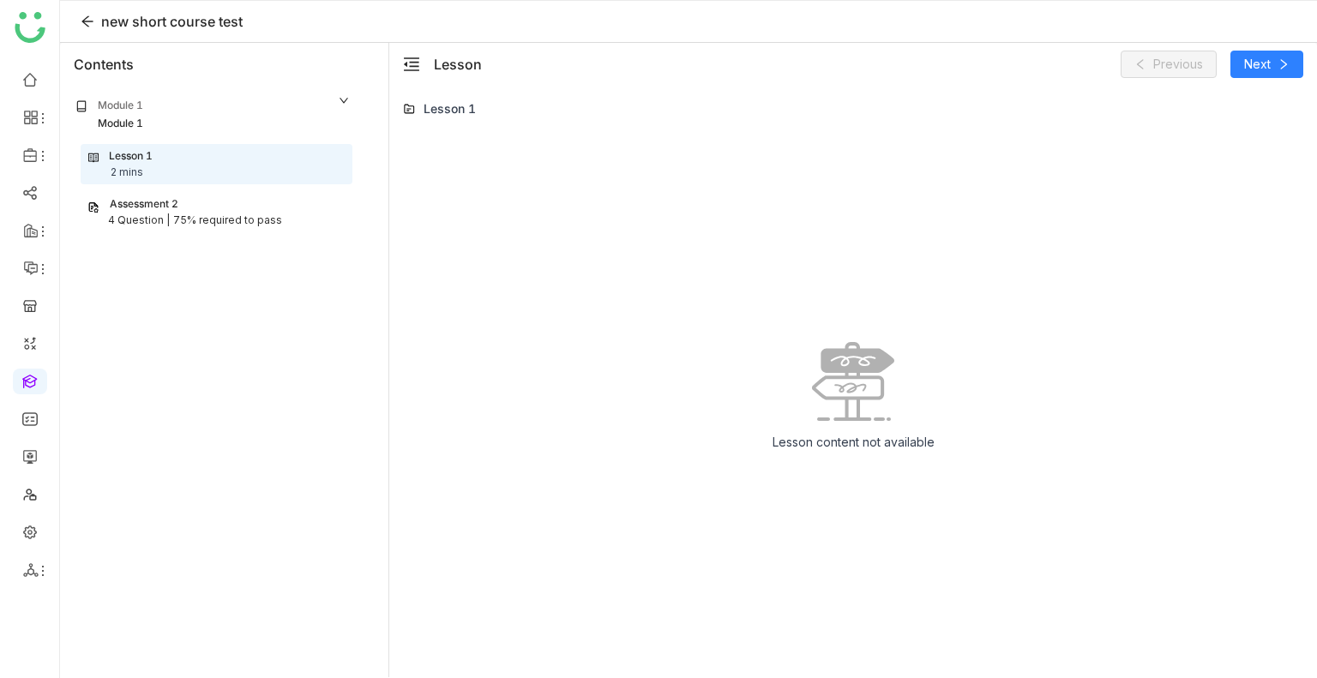
click at [228, 231] on div "Assessment 2 4 Question | 75% required to pass" at bounding box center [217, 212] width 272 height 39
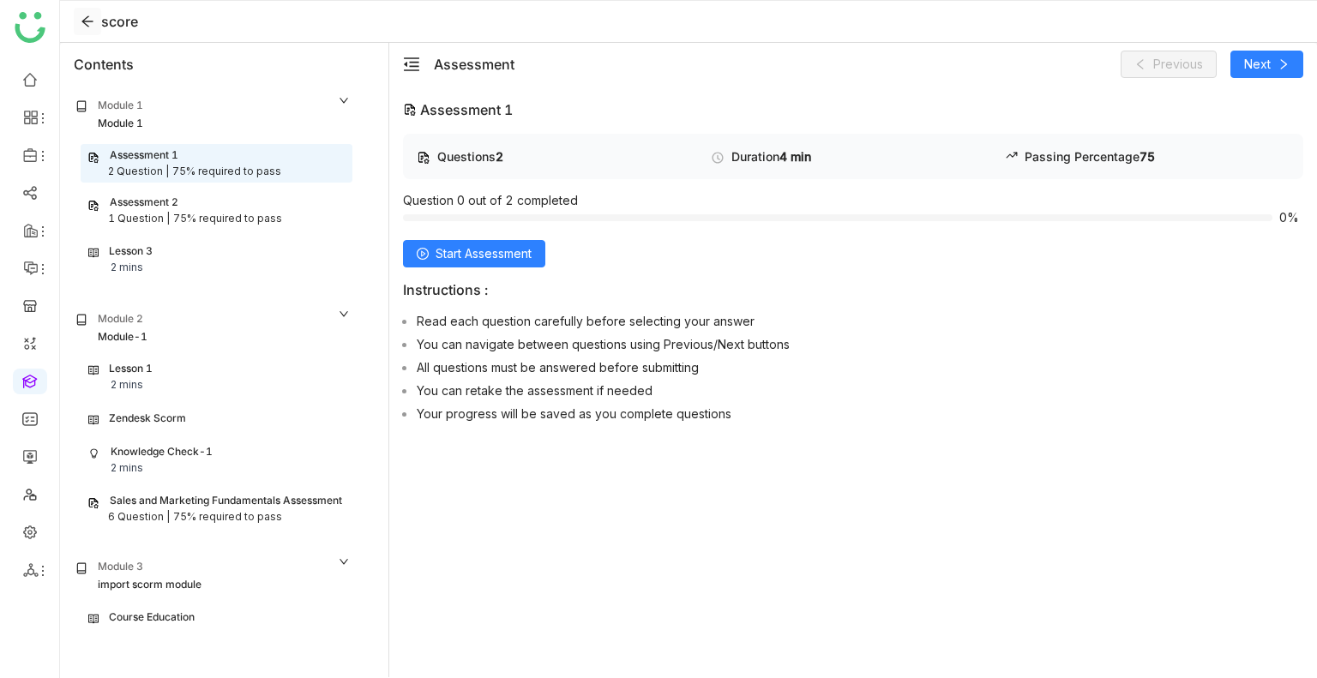
click at [89, 34] on button at bounding box center [87, 21] width 27 height 27
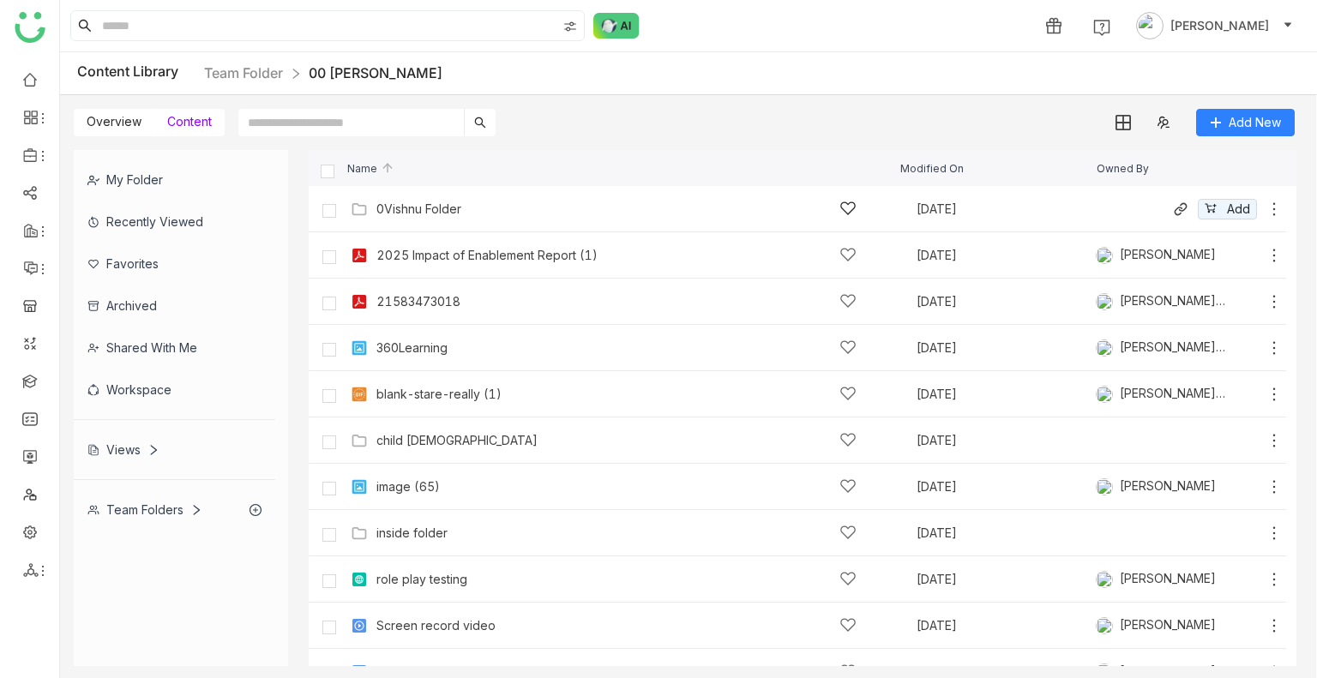
click at [1265, 209] on icon at bounding box center [1273, 209] width 17 height 17
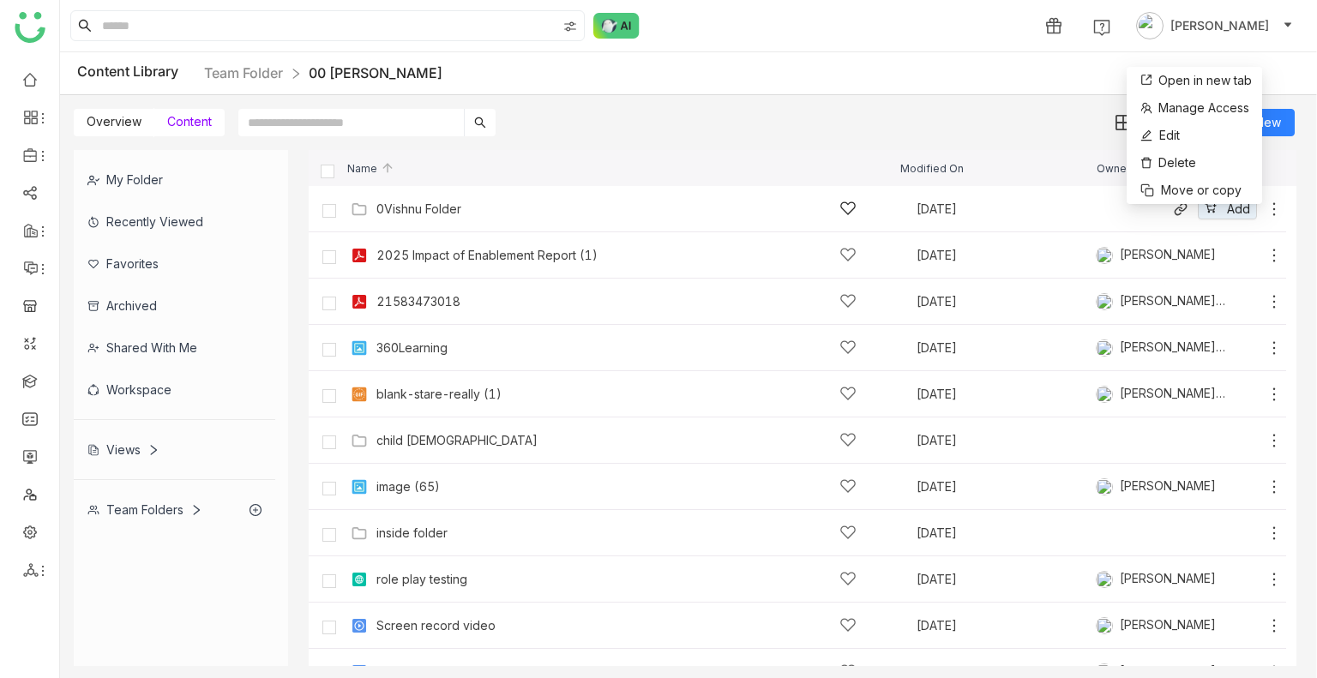
click at [453, 192] on div "0Vishnu Folder [DATE] Add" at bounding box center [797, 209] width 977 height 46
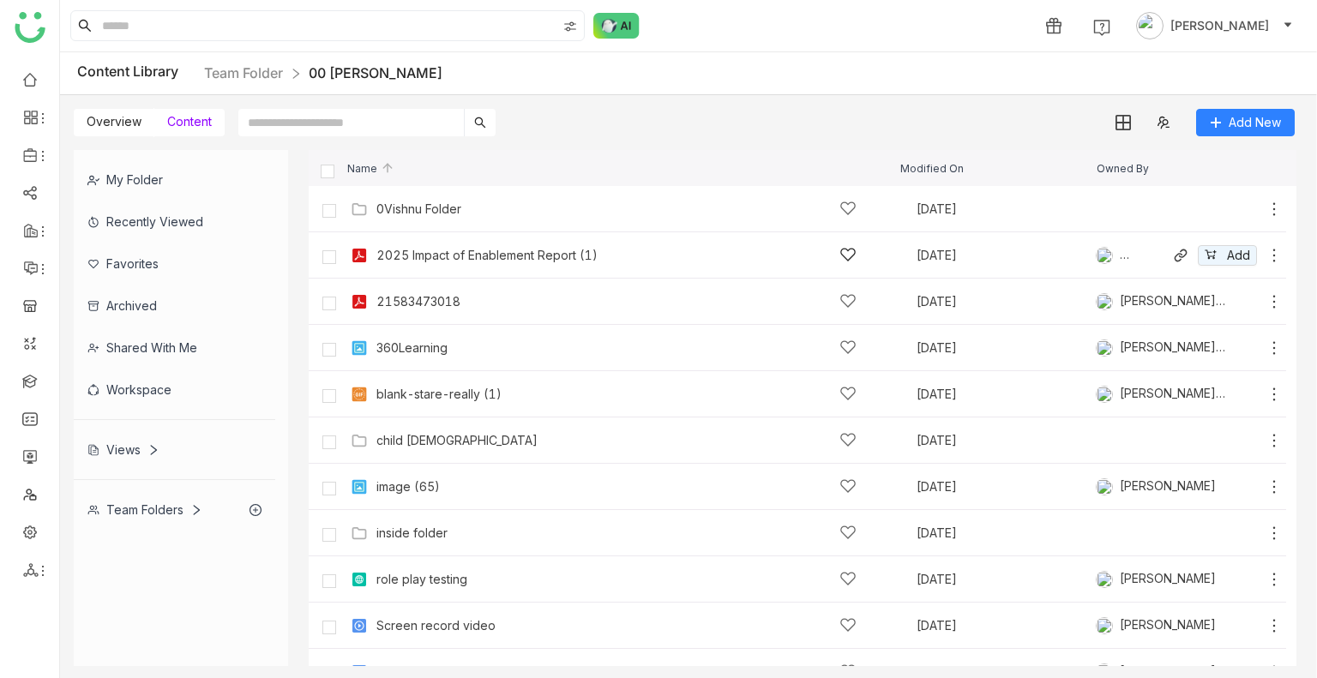
click at [1265, 249] on icon at bounding box center [1273, 255] width 17 height 17
click at [165, 489] on div "Team Folders" at bounding box center [174, 510] width 201 height 42
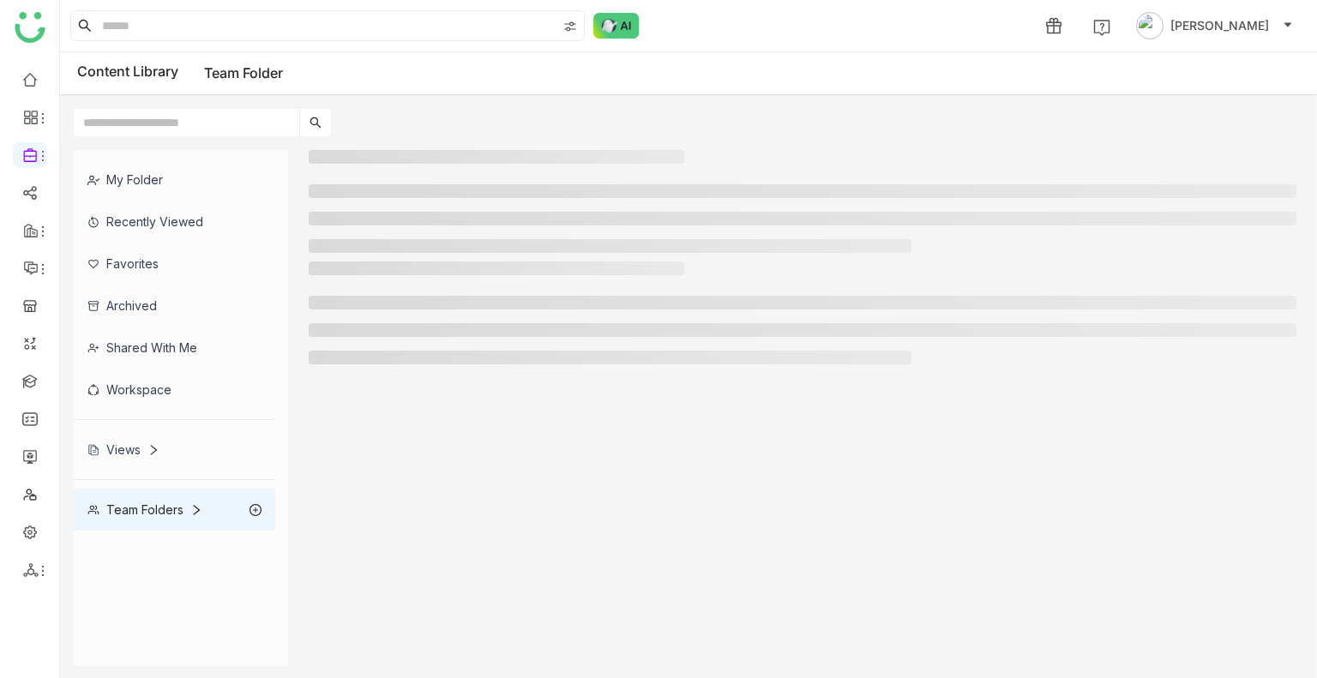
click at [165, 489] on div "Team Folders" at bounding box center [174, 510] width 201 height 42
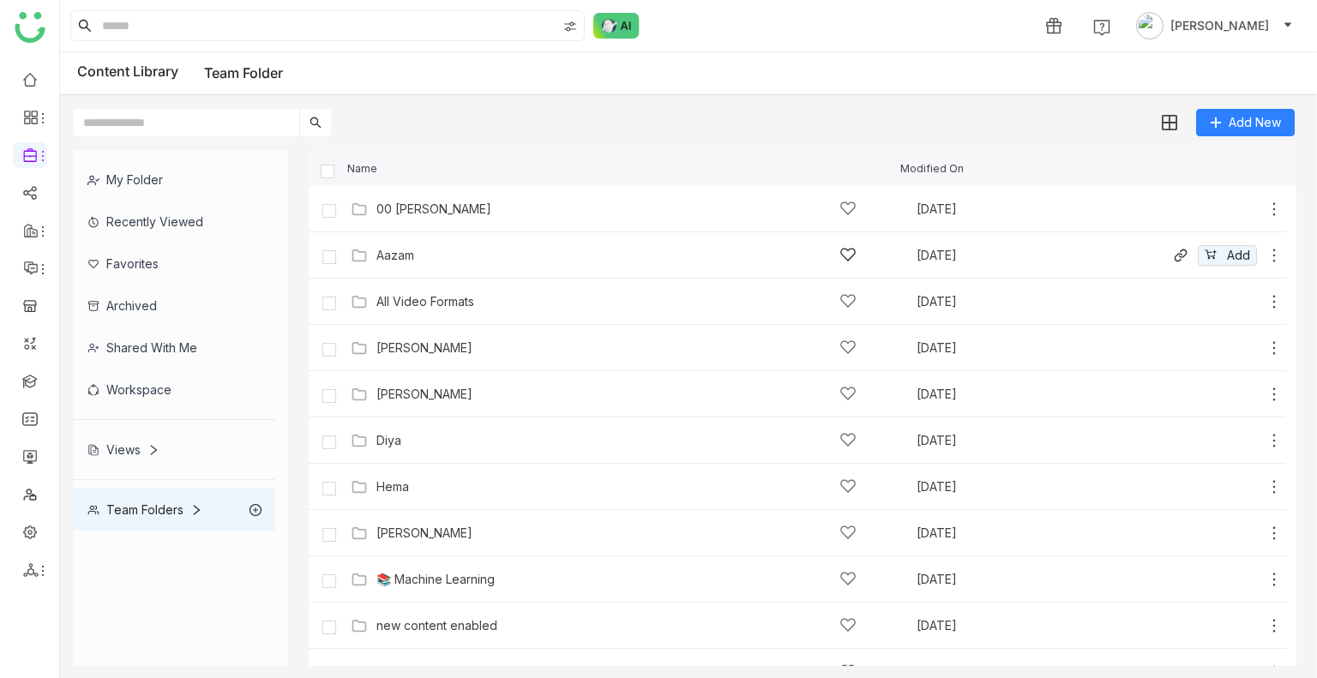
click at [443, 271] on div "Aazam [DATE] Add" at bounding box center [797, 255] width 977 height 46
click at [431, 256] on div "Aazam" at bounding box center [616, 255] width 480 height 18
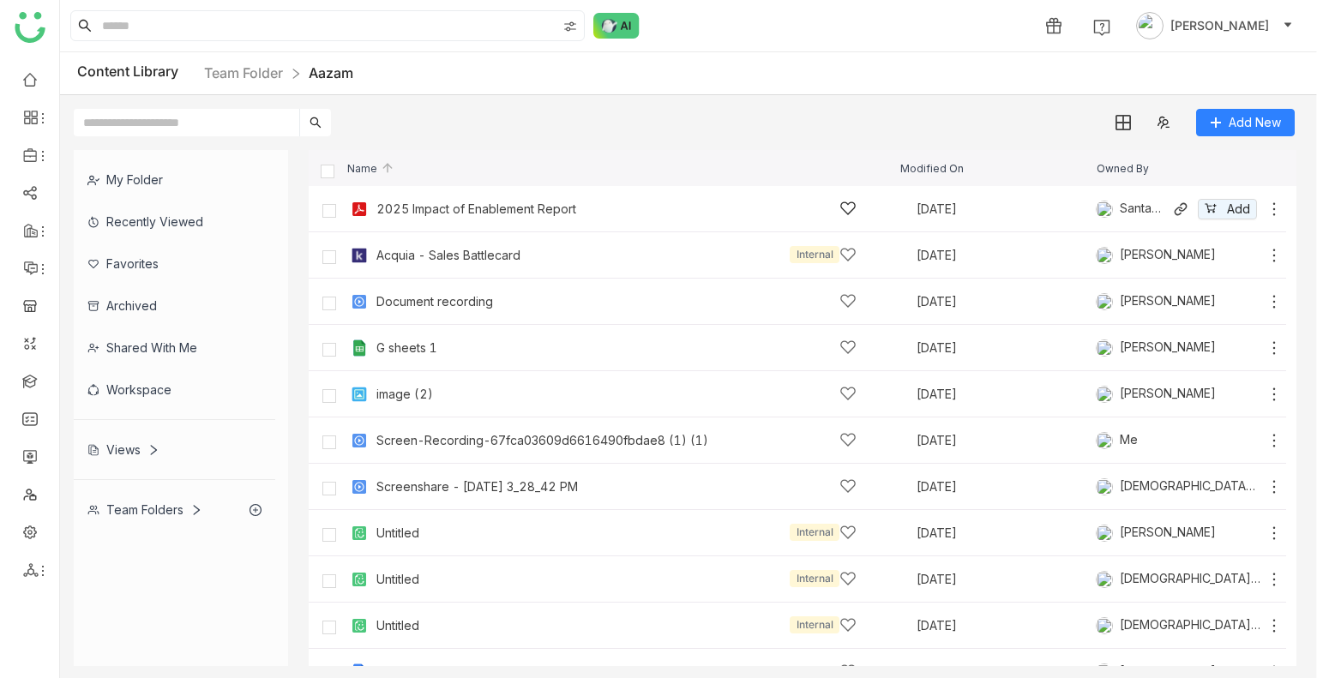
click at [1265, 208] on icon at bounding box center [1273, 209] width 17 height 17
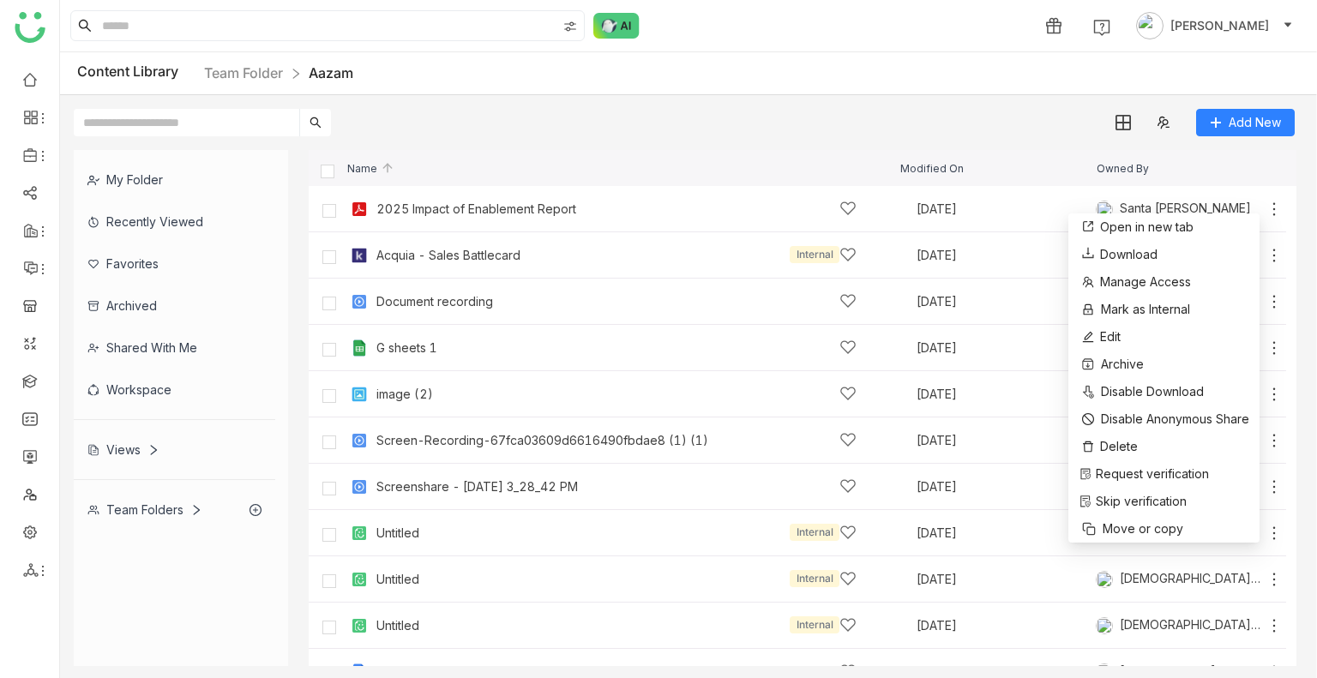
click at [1070, 148] on div "My Folder Recently Viewed Favorites Archived Shared with me Workspace Views Tea…" at bounding box center [688, 407] width 1257 height 543
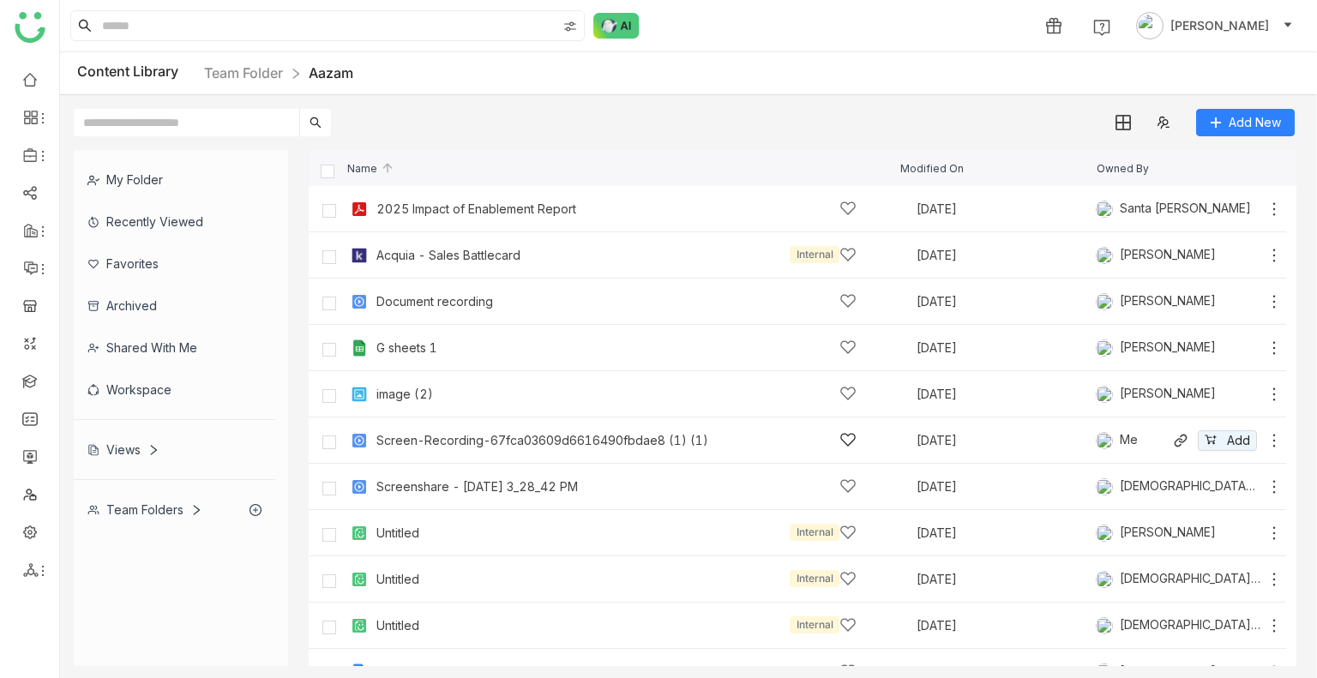
click at [1265, 442] on icon at bounding box center [1273, 440] width 17 height 17
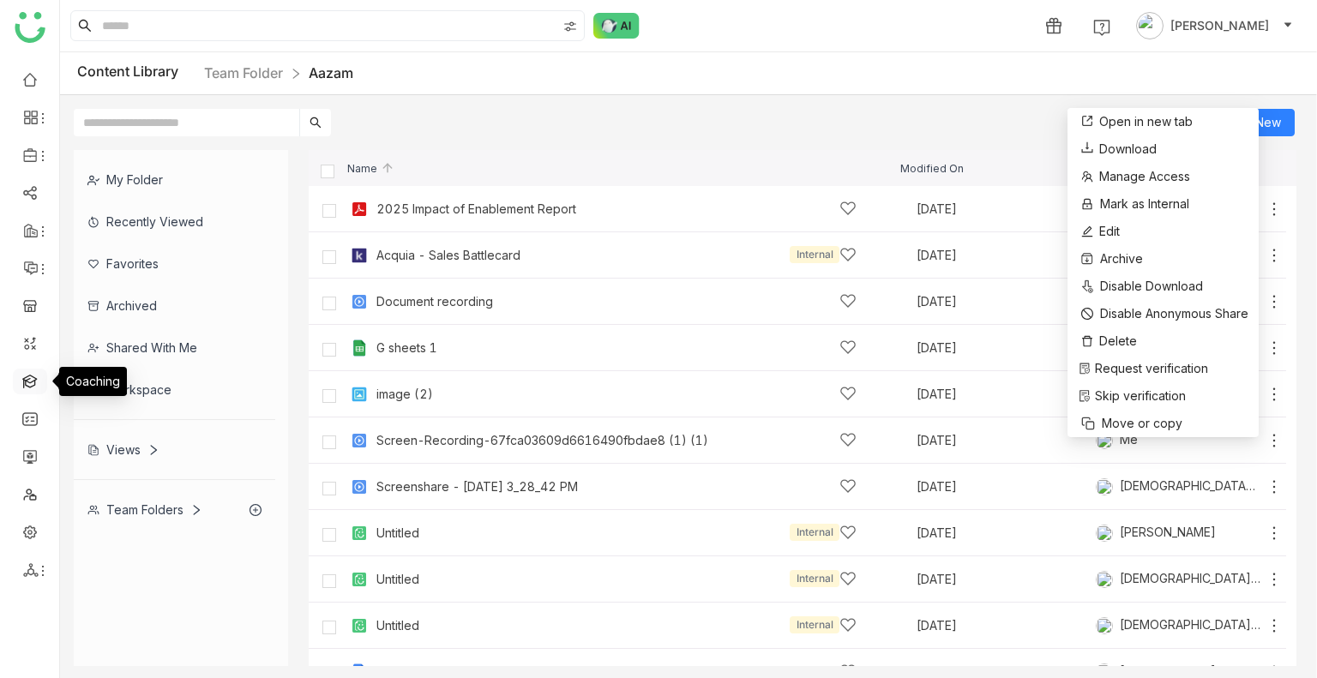
click at [27, 386] on link at bounding box center [29, 380] width 15 height 15
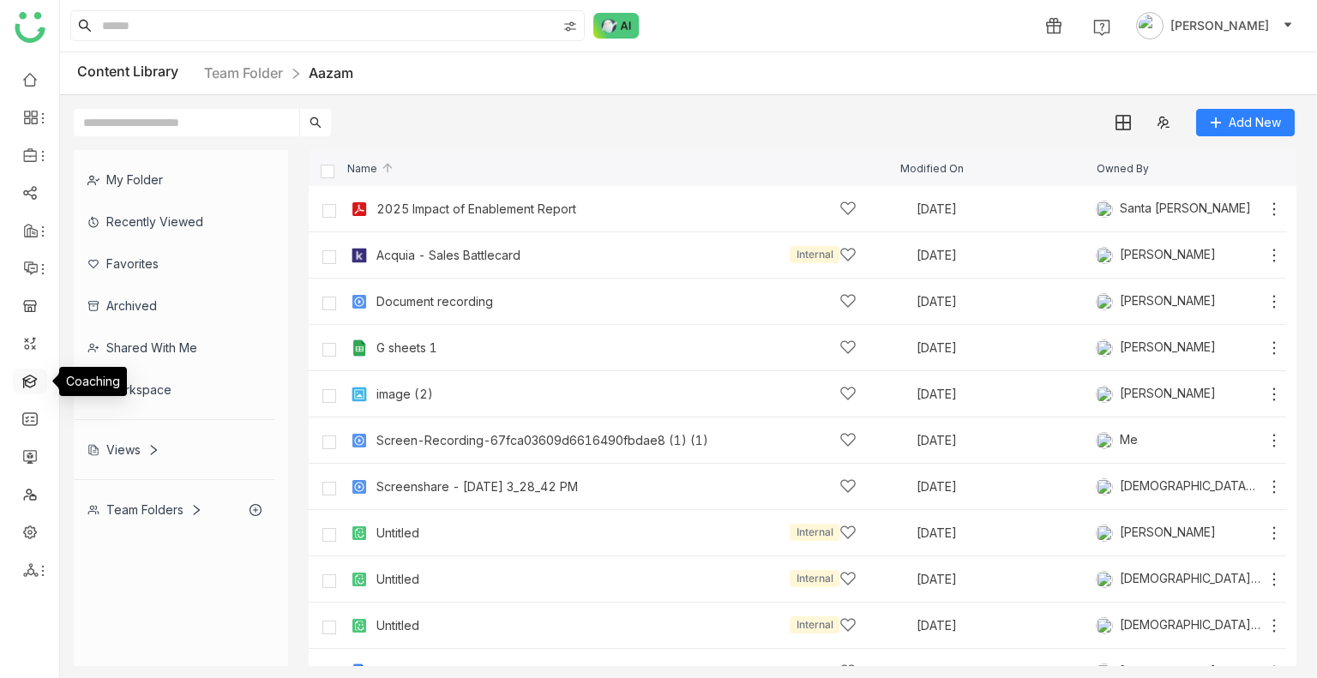
click at [27, 386] on link at bounding box center [29, 380] width 15 height 15
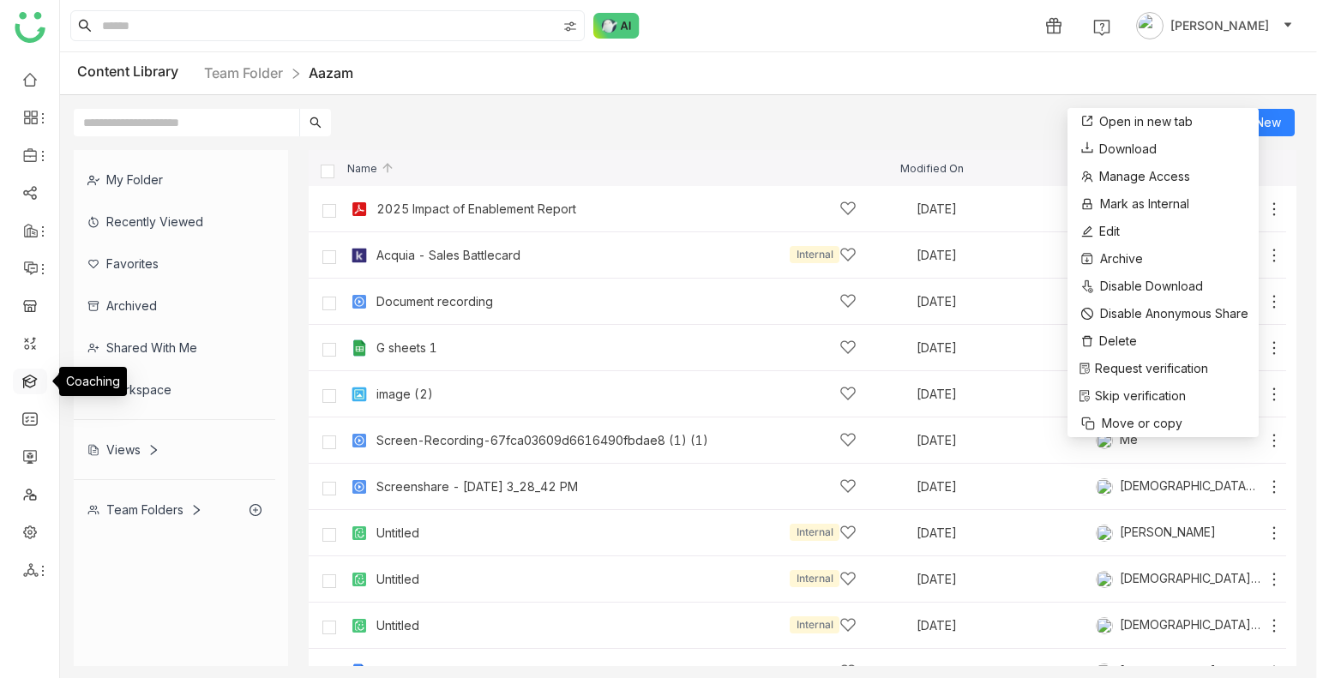
click at [27, 386] on link at bounding box center [29, 380] width 15 height 15
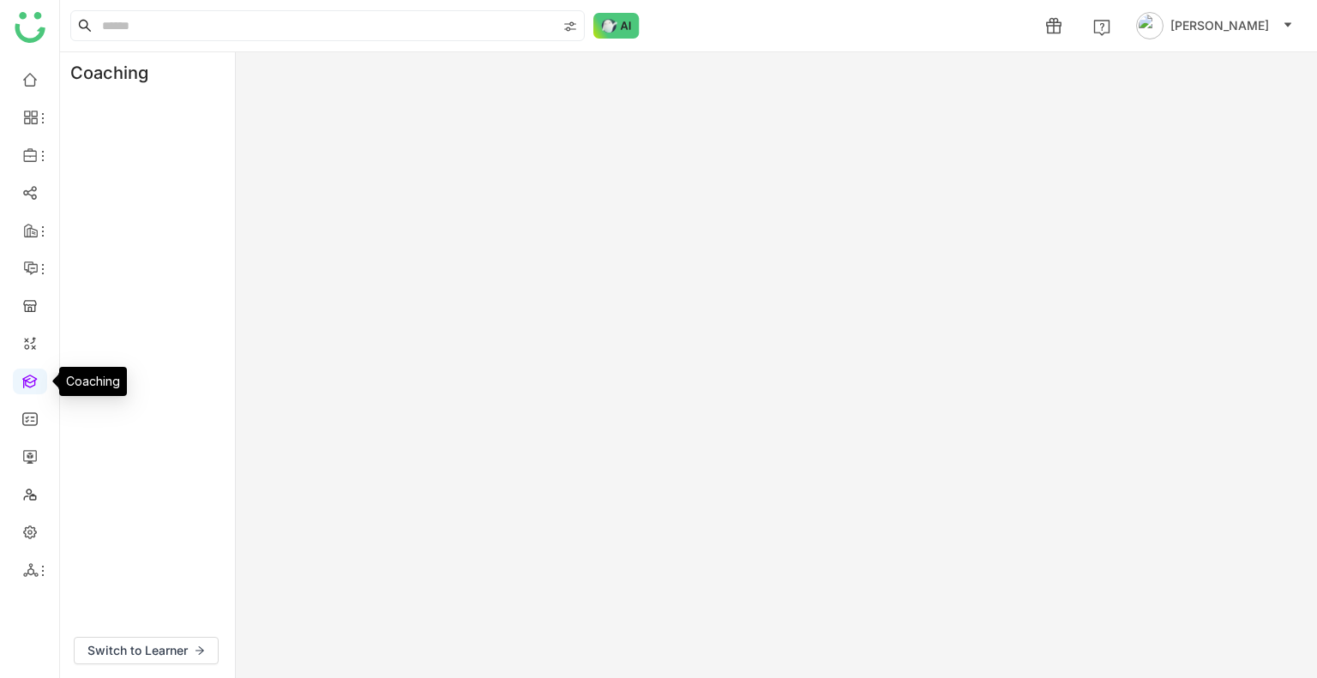
click at [27, 386] on link at bounding box center [29, 380] width 15 height 15
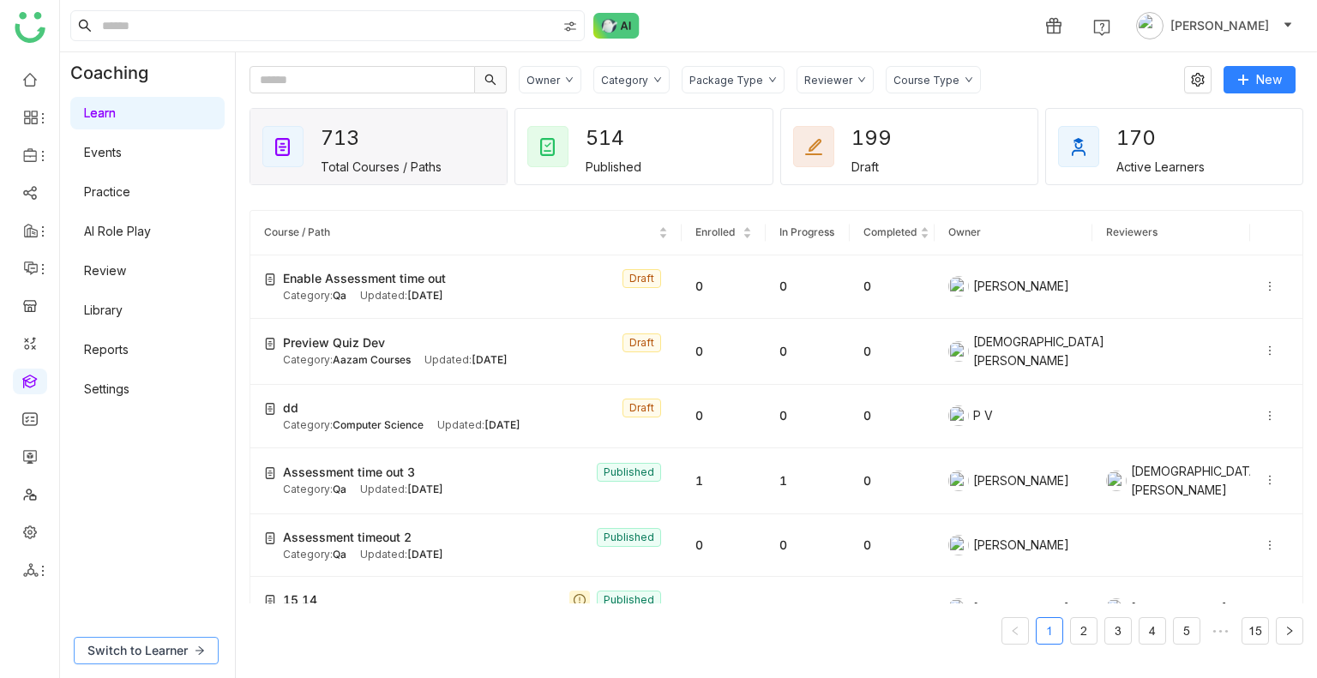
click at [158, 649] on span "Switch to Learner" at bounding box center [137, 650] width 100 height 19
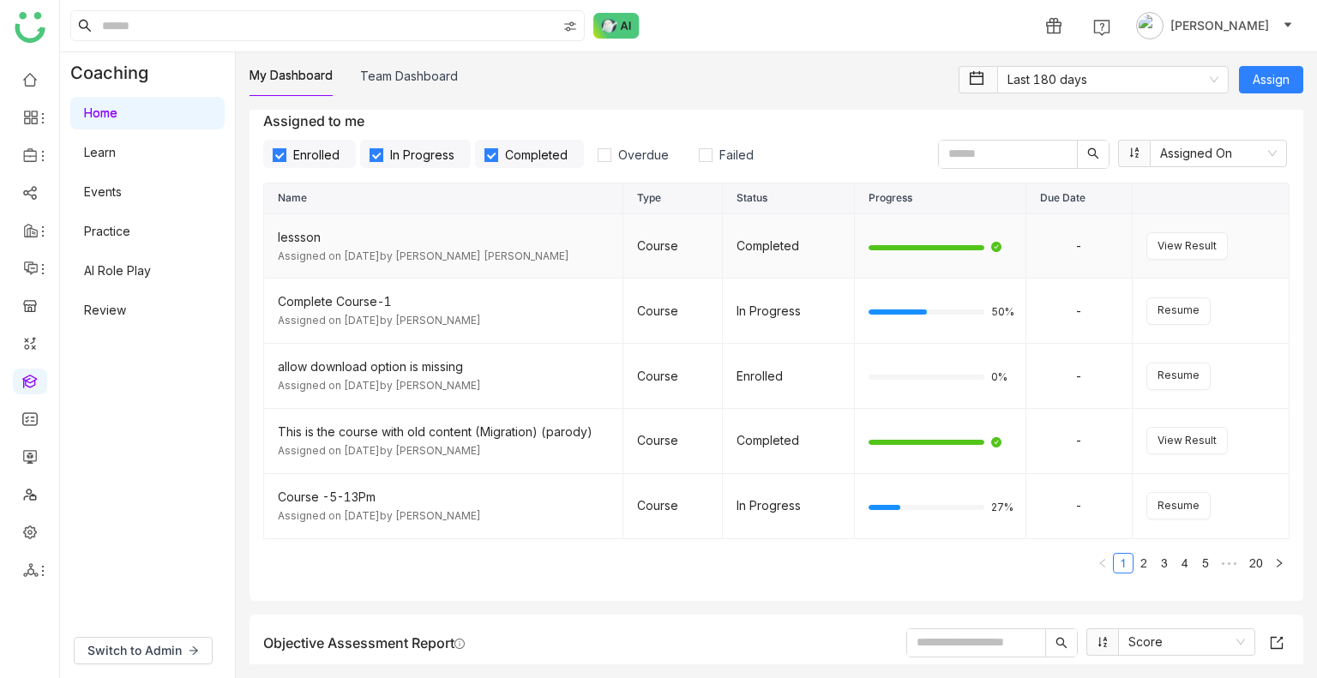
scroll to position [177, 0]
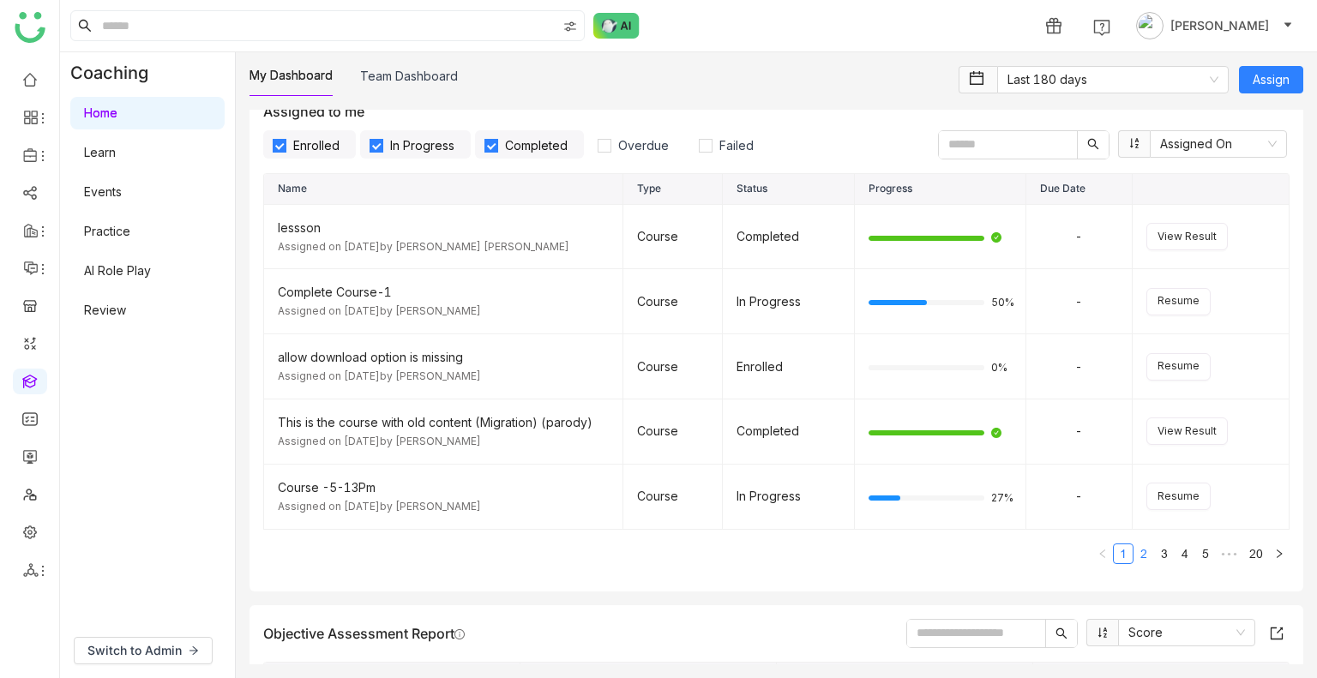
click at [1134, 553] on link "2" at bounding box center [1143, 553] width 19 height 19
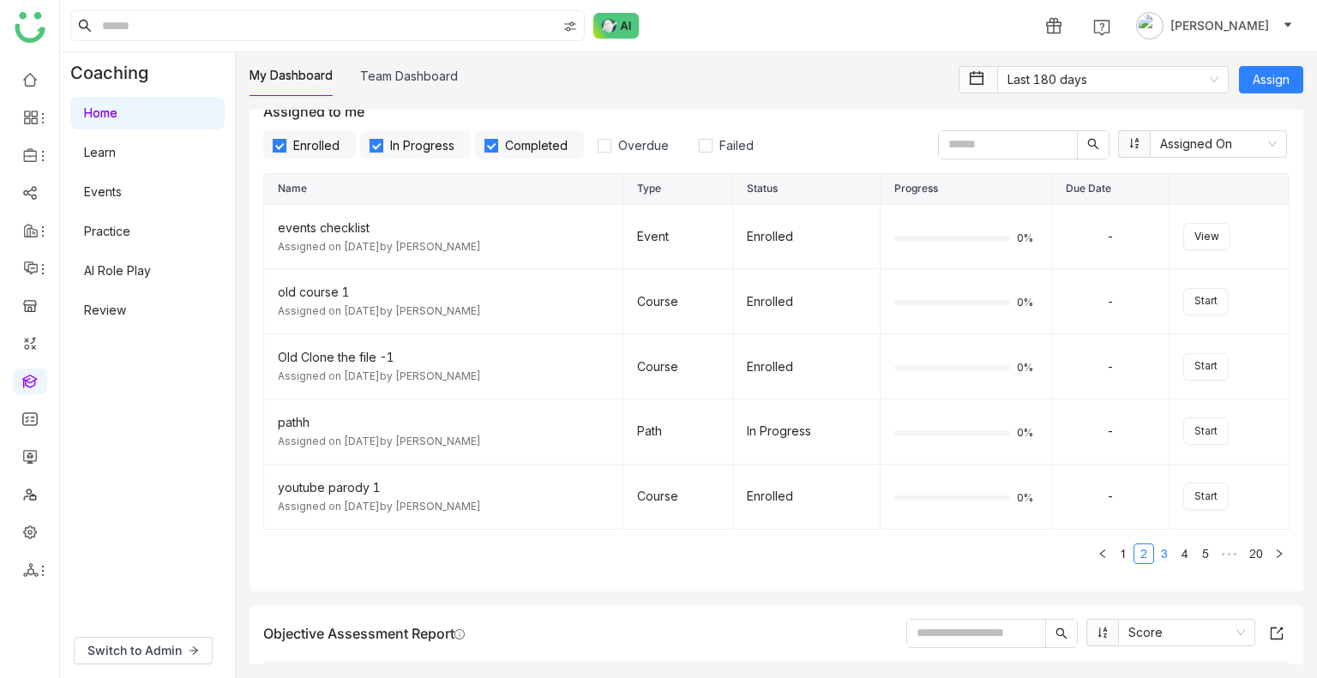
click at [1155, 558] on link "3" at bounding box center [1164, 553] width 19 height 19
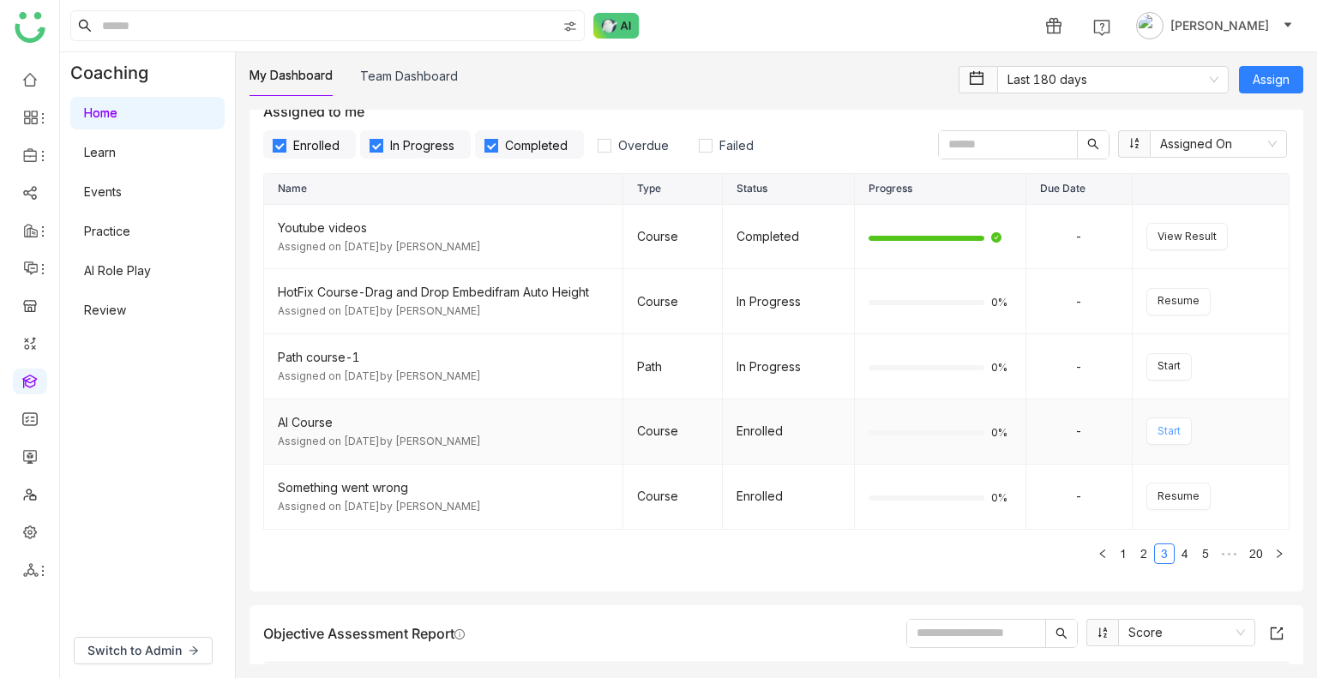
click at [1157, 431] on span "Start" at bounding box center [1168, 431] width 23 height 16
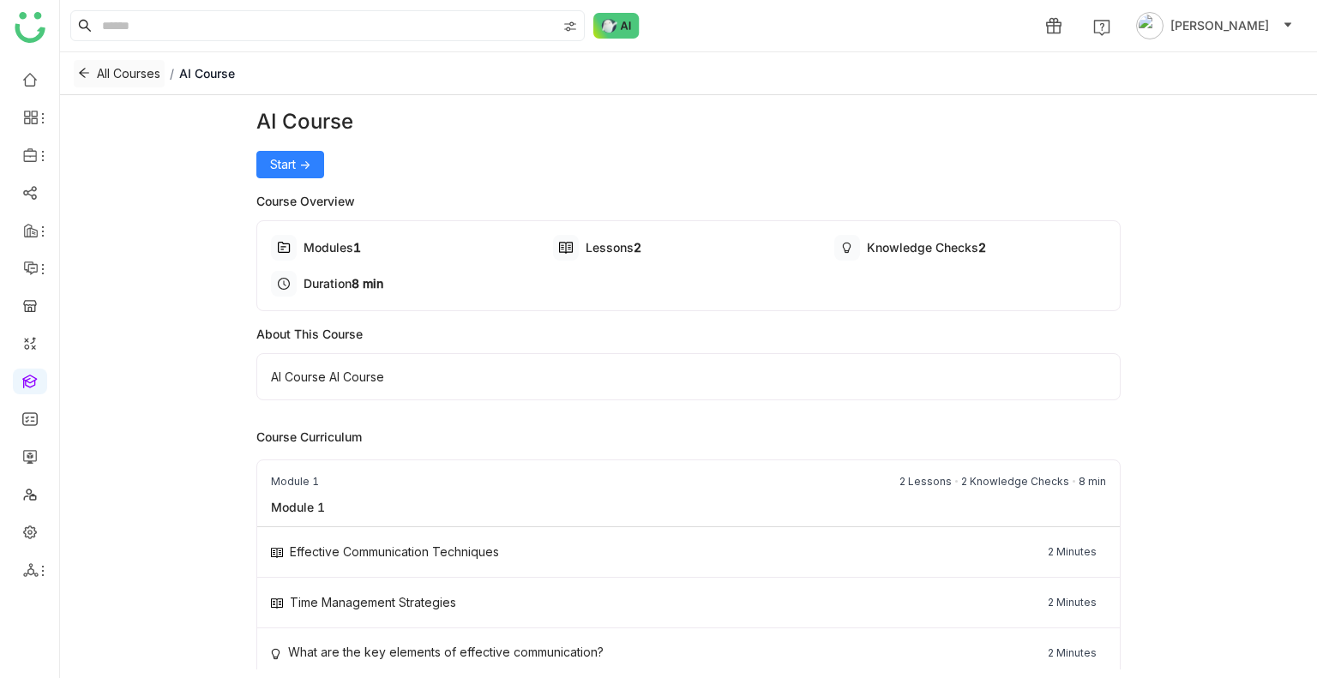
click at [93, 69] on button "All Courses" at bounding box center [119, 73] width 91 height 27
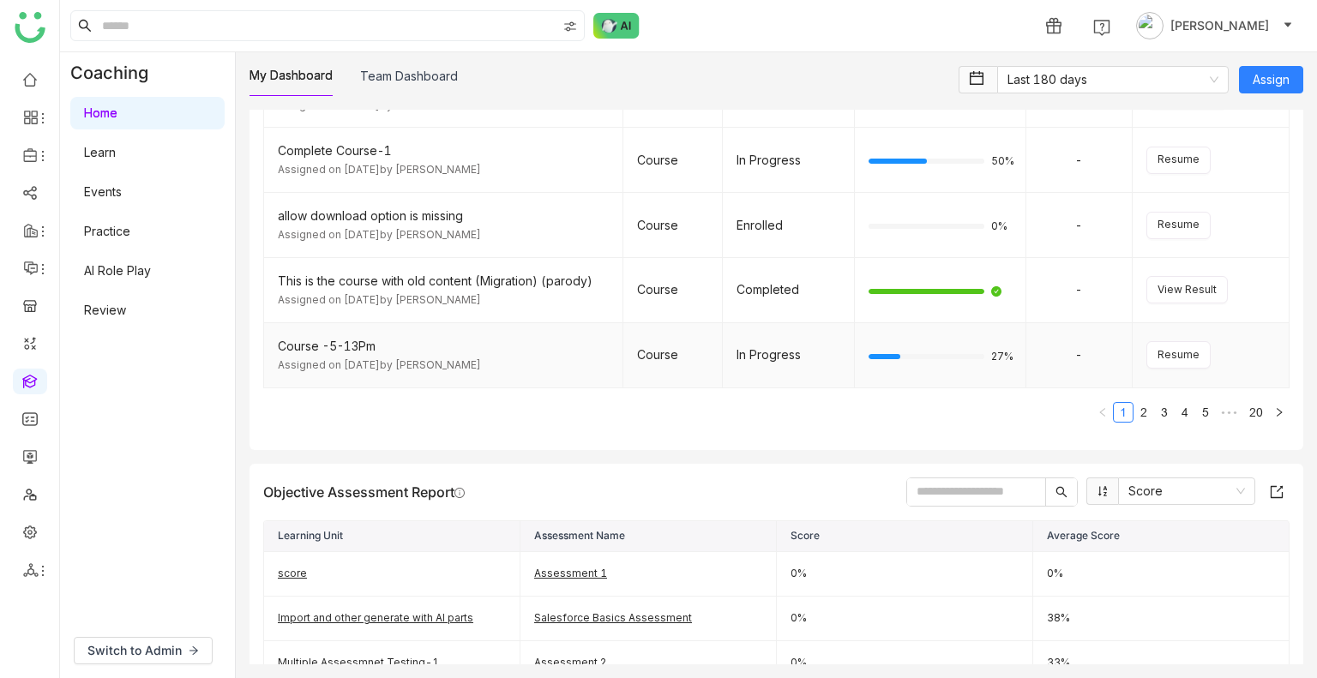
scroll to position [319, 0]
click at [1178, 289] on span "View Result" at bounding box center [1186, 290] width 59 height 16
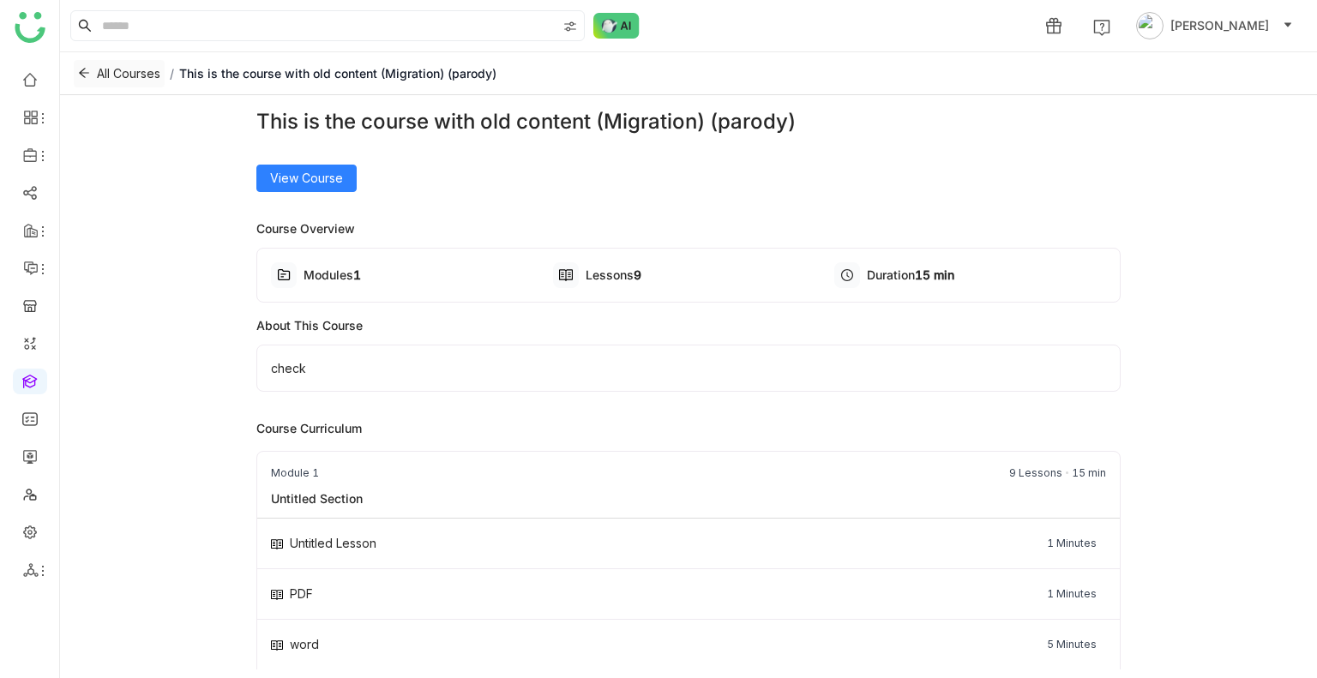
click at [111, 75] on span "All Courses" at bounding box center [128, 73] width 63 height 19
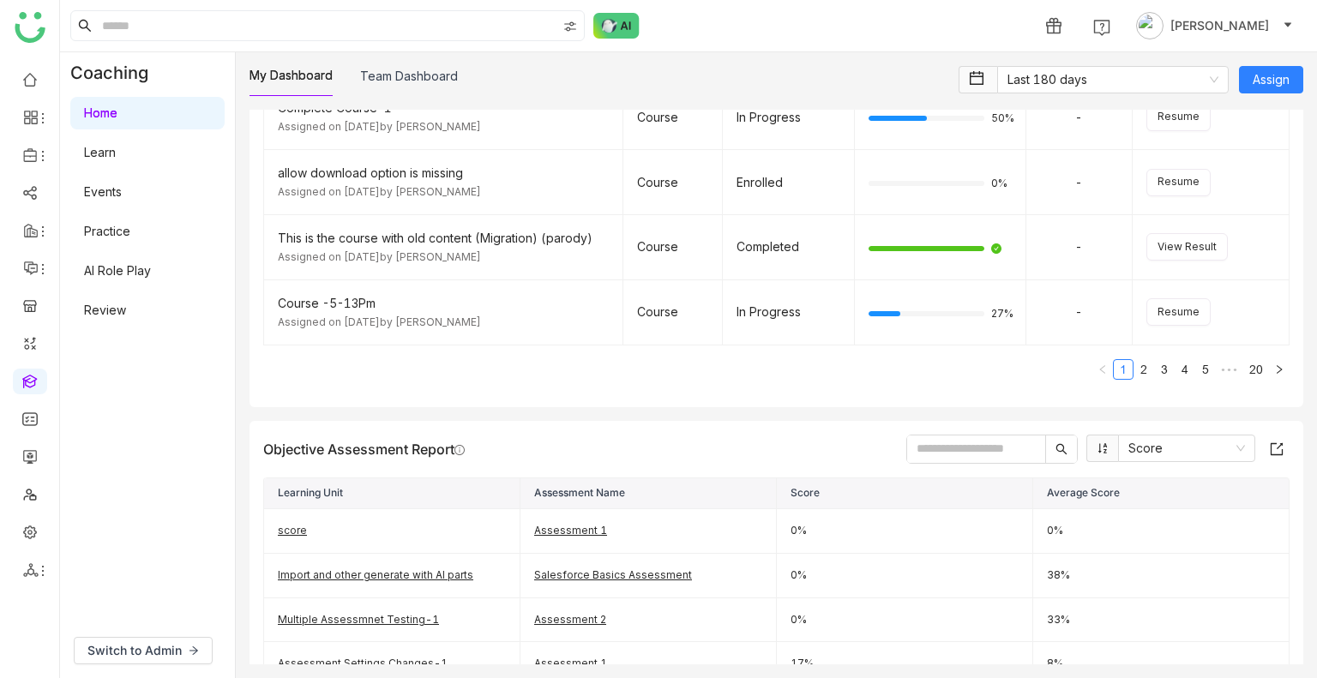
scroll to position [367, 0]
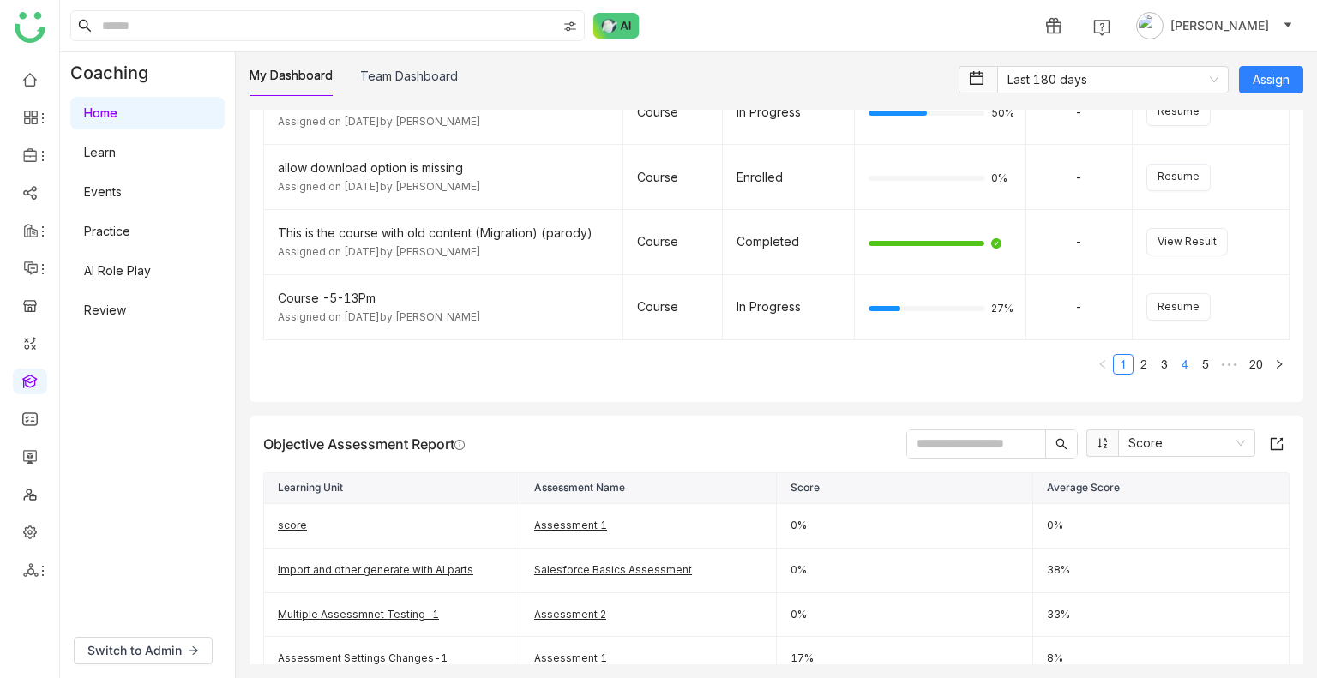
click at [1176, 363] on link "4" at bounding box center [1184, 364] width 19 height 19
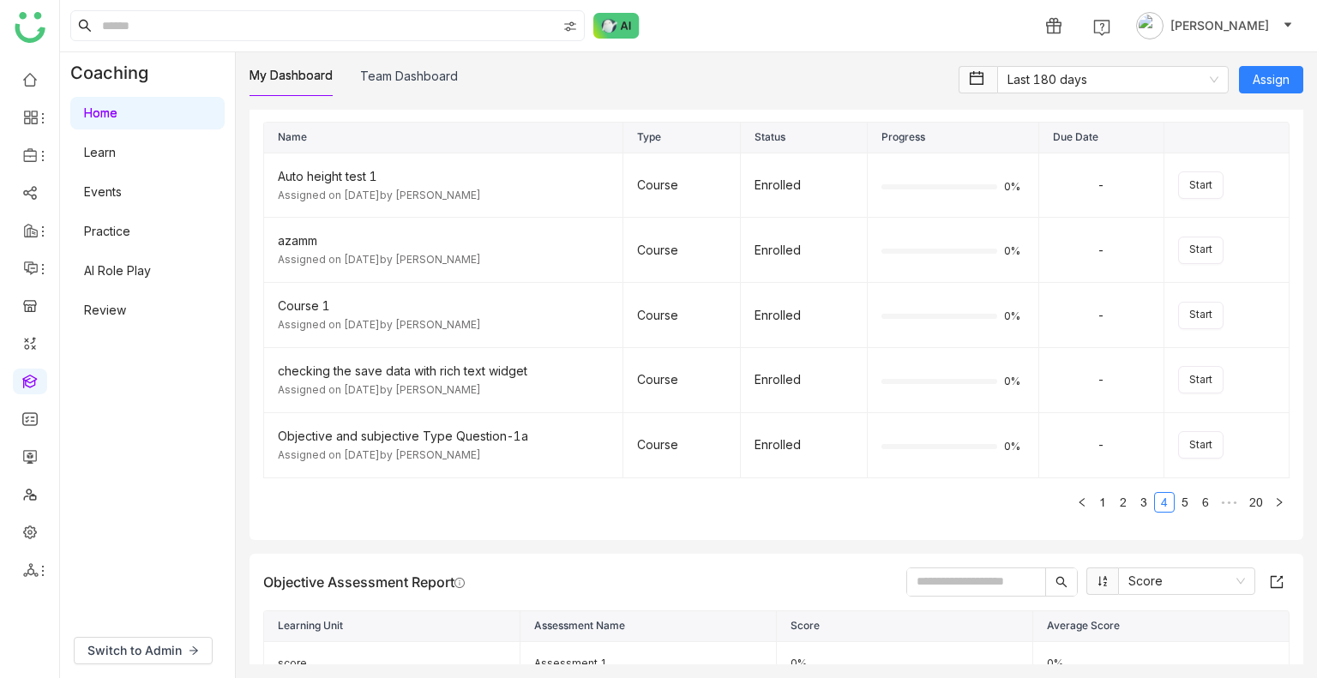
scroll to position [181, 0]
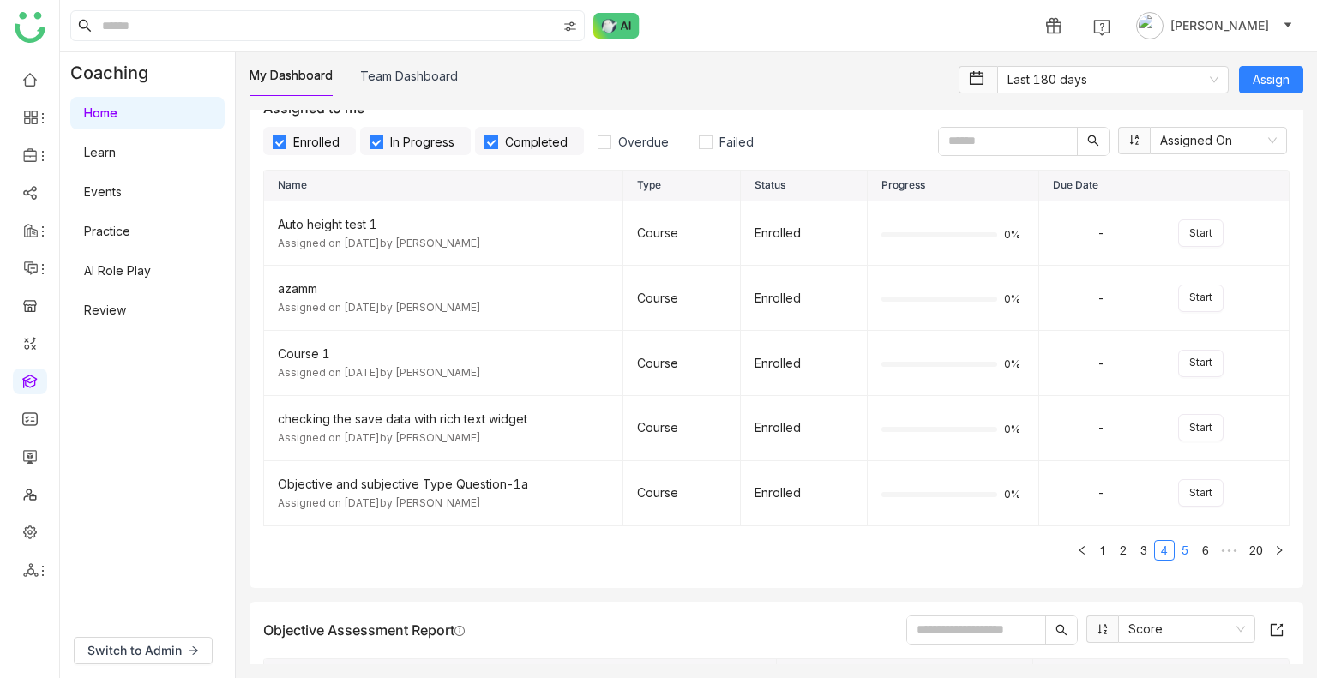
click at [1175, 549] on link "5" at bounding box center [1184, 550] width 19 height 19
click at [329, 150] on label "Enrolled" at bounding box center [309, 141] width 93 height 28
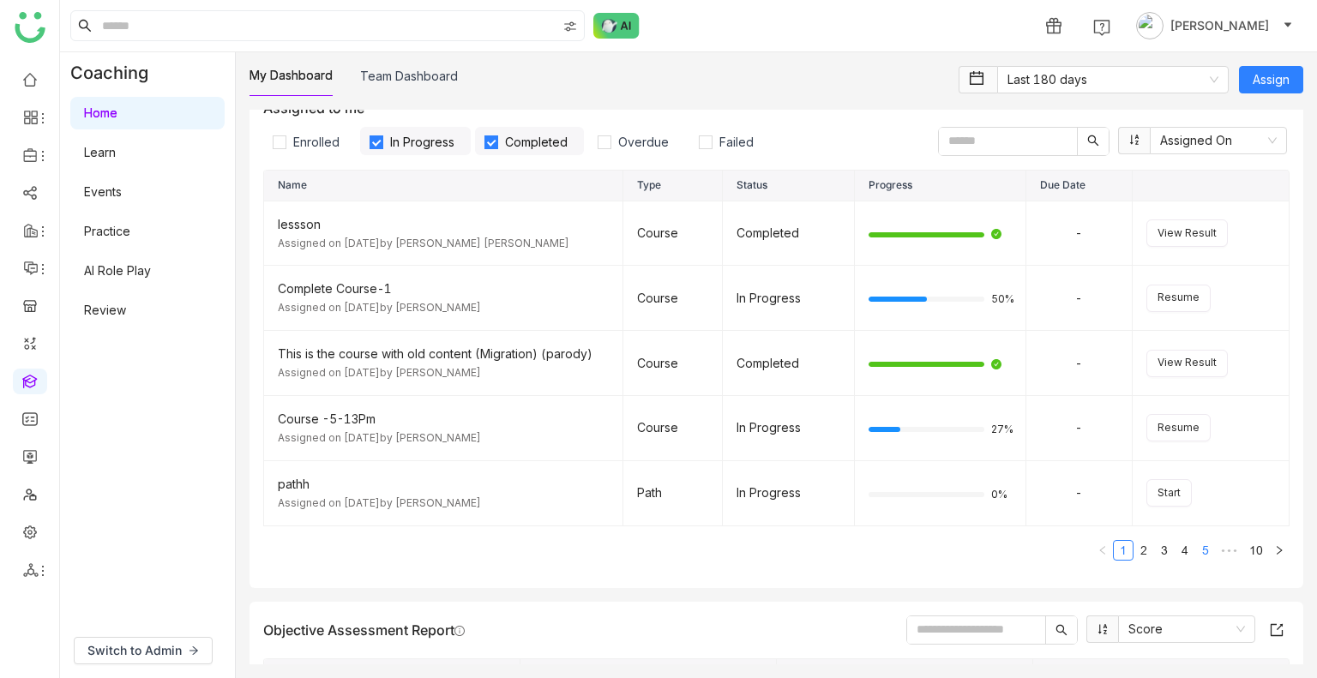
click at [1196, 554] on link "5" at bounding box center [1205, 550] width 19 height 19
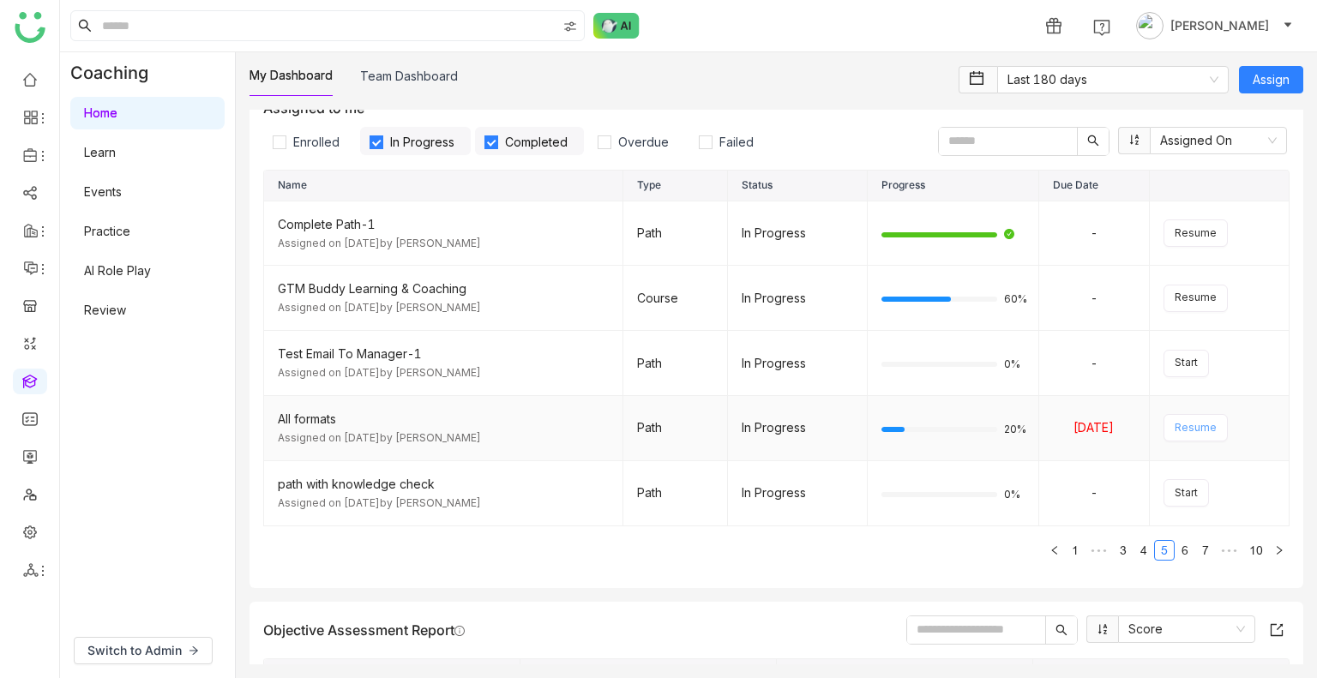
click at [1194, 435] on button "Resume" at bounding box center [1195, 427] width 64 height 27
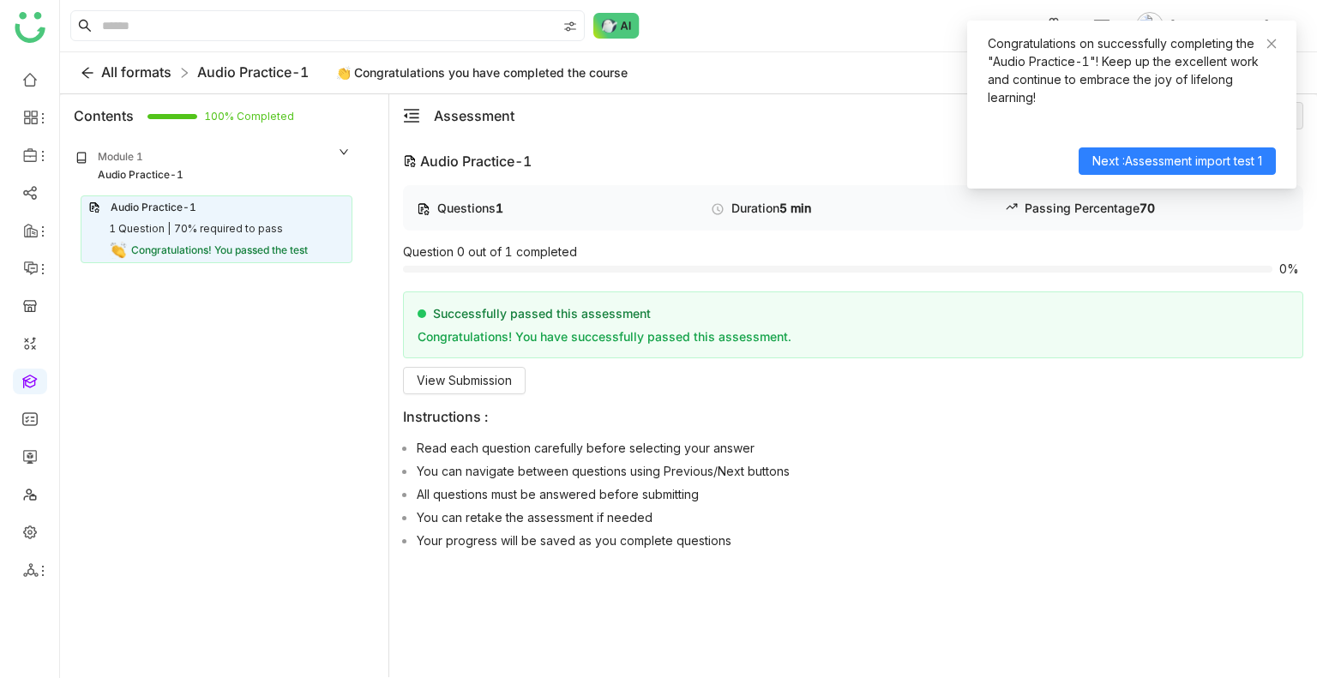
click at [117, 69] on span "All formats" at bounding box center [136, 71] width 70 height 17
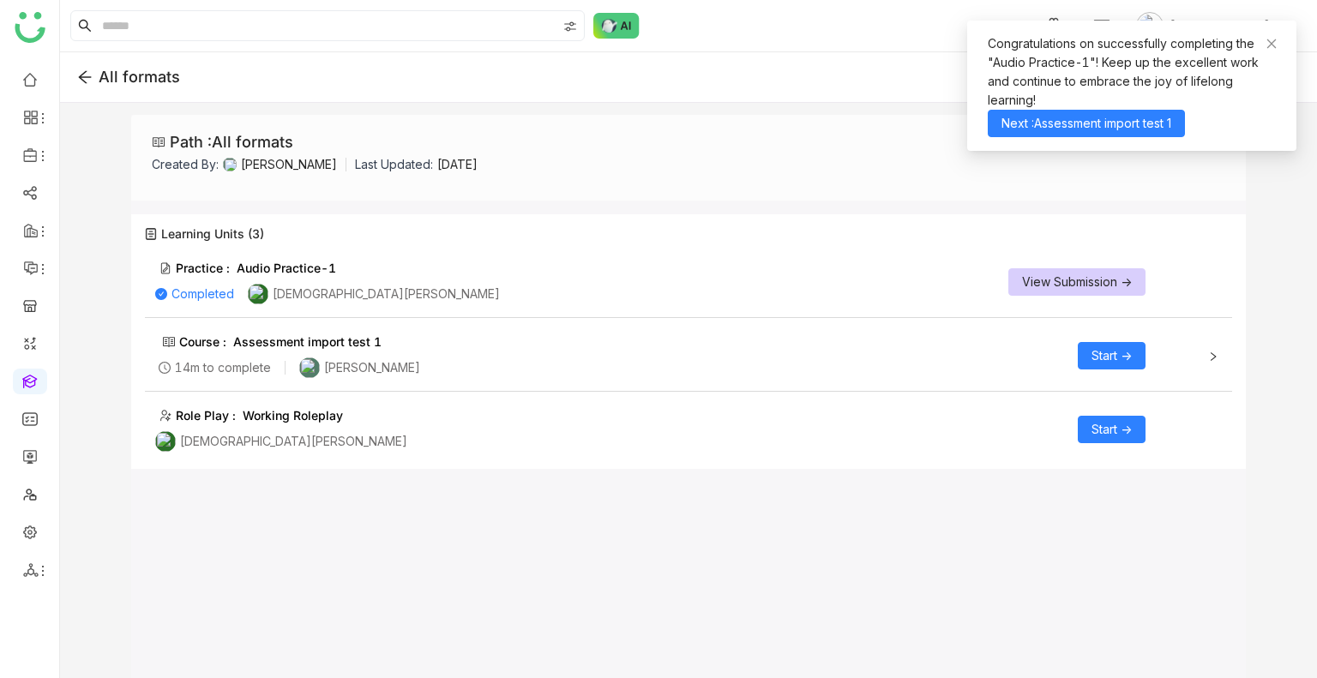
click at [81, 83] on icon at bounding box center [84, 76] width 15 height 15
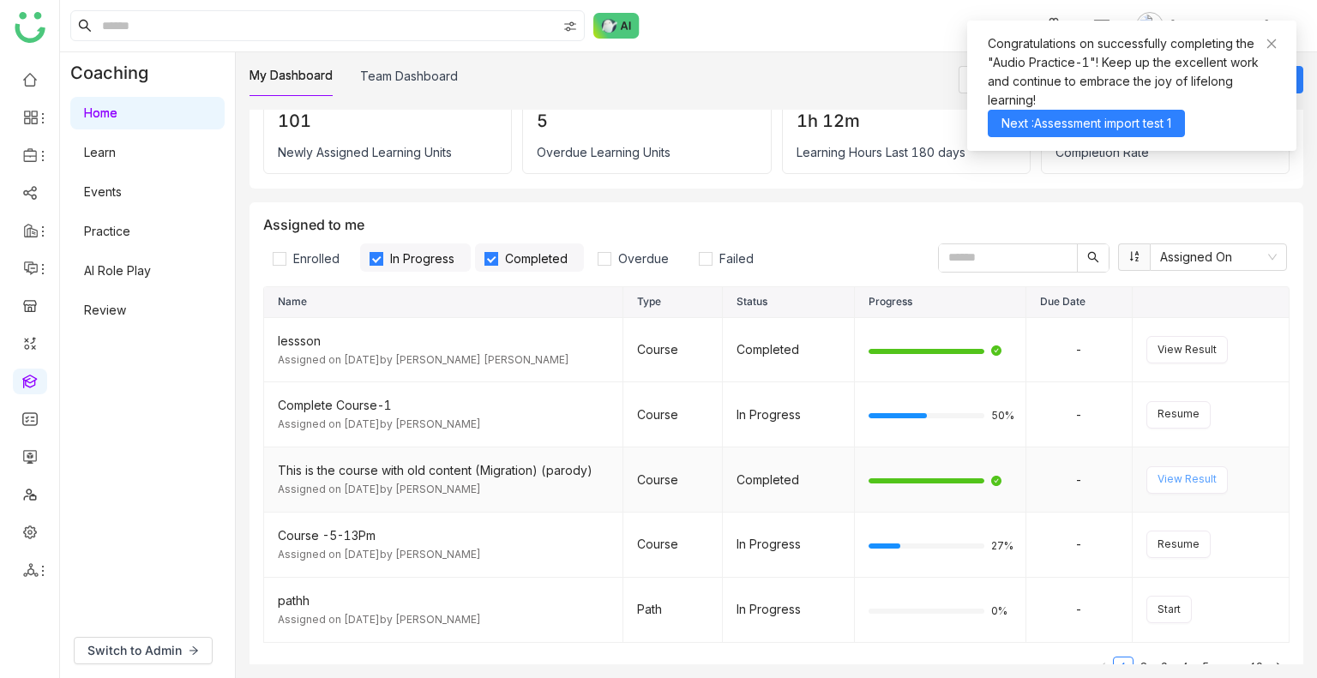
scroll to position [75, 0]
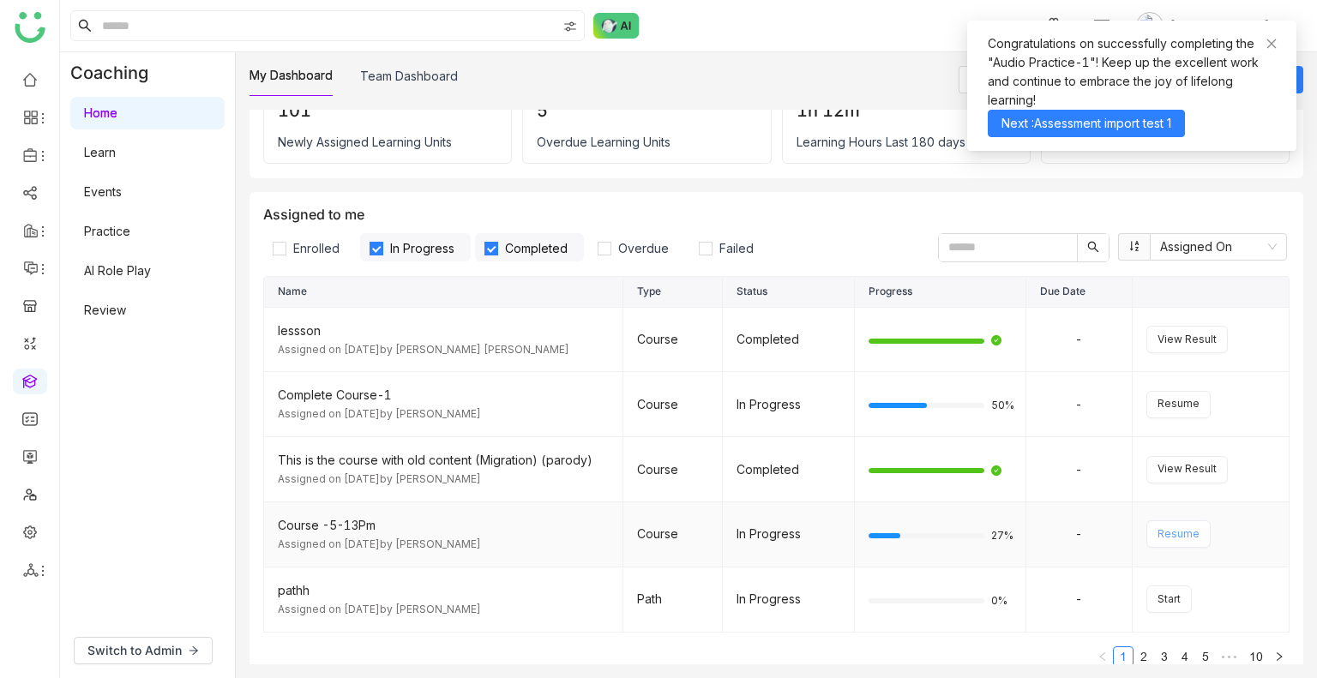
click at [1168, 526] on span "Resume" at bounding box center [1178, 534] width 42 height 16
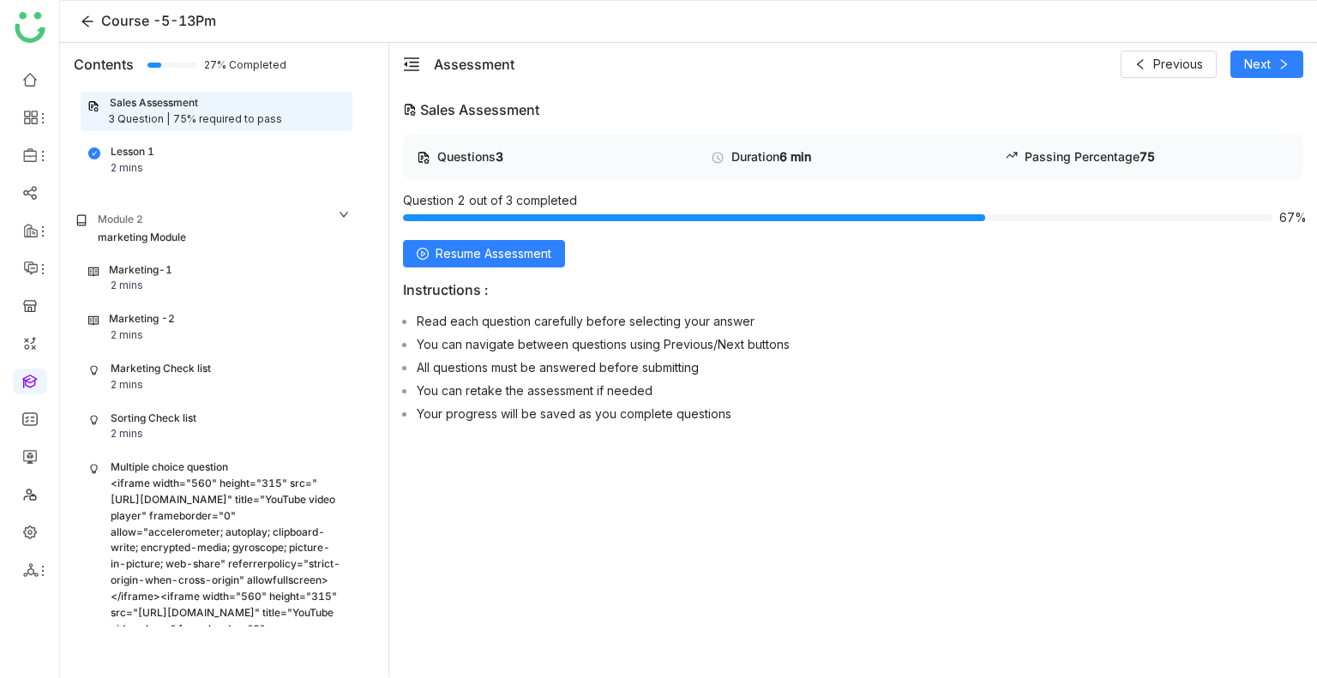
scroll to position [254, 0]
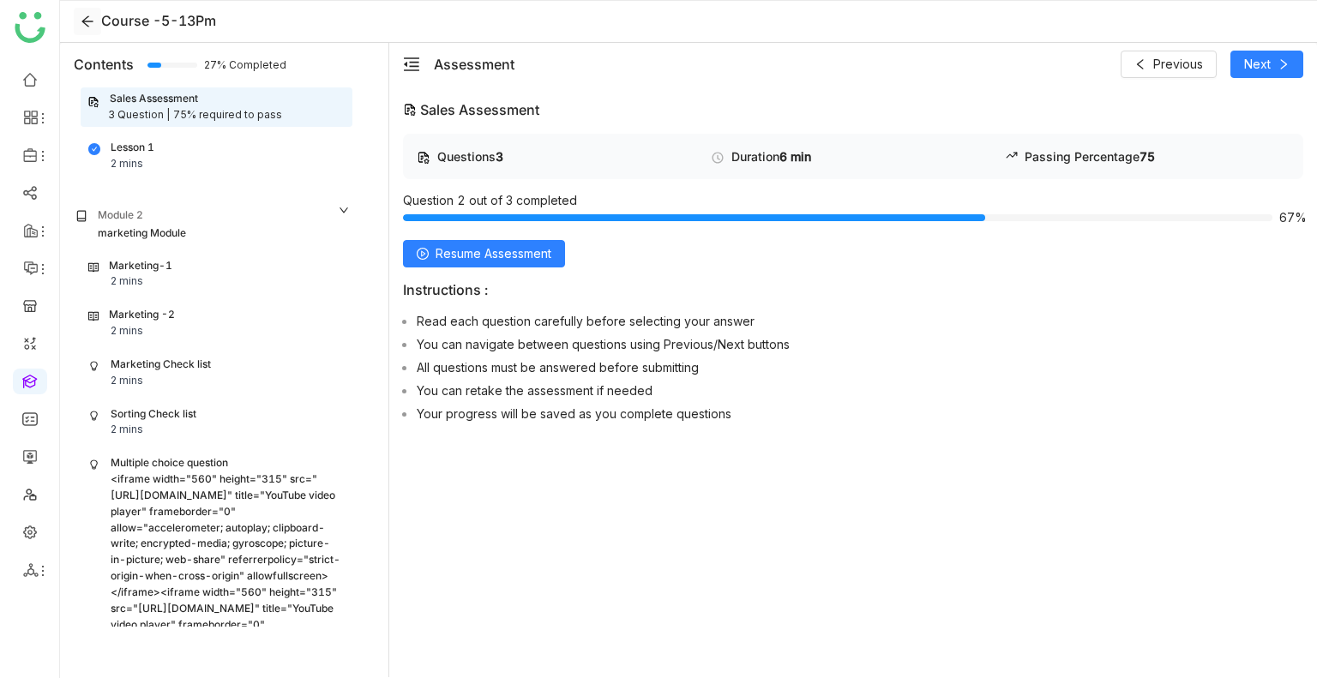
click at [82, 22] on icon at bounding box center [86, 21] width 11 height 11
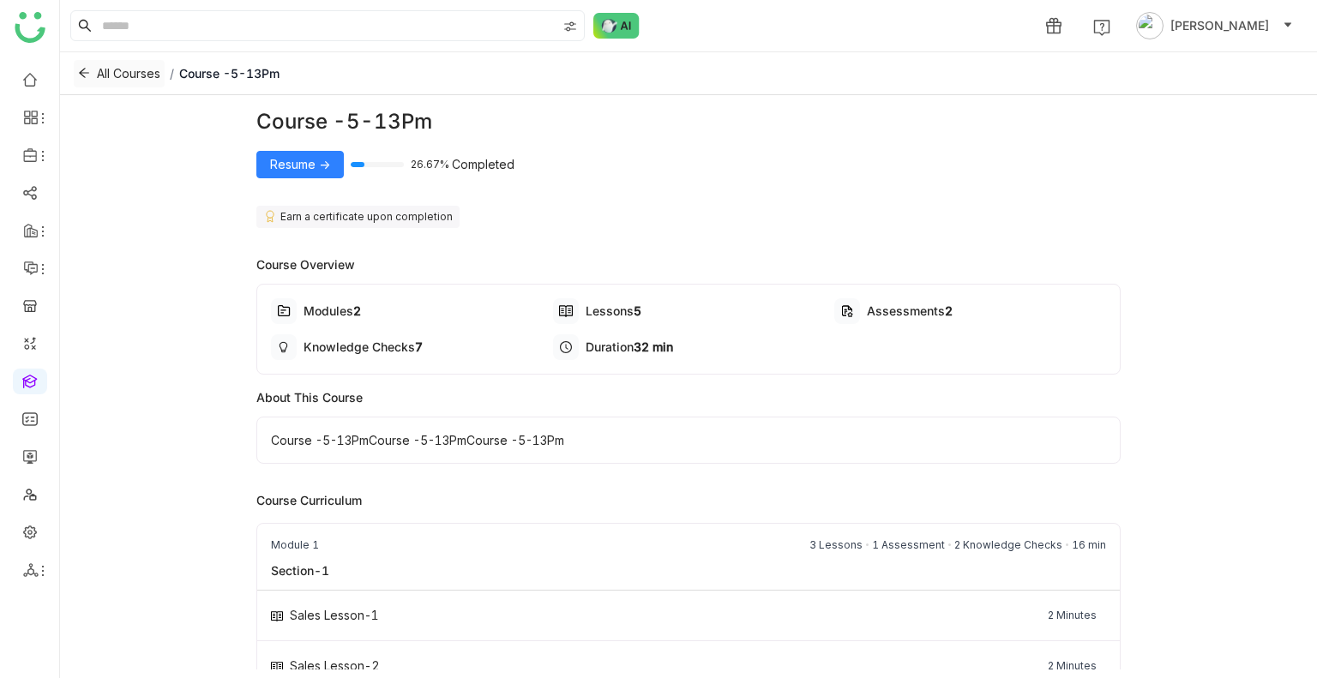
click at [96, 75] on button "All Courses" at bounding box center [119, 73] width 91 height 27
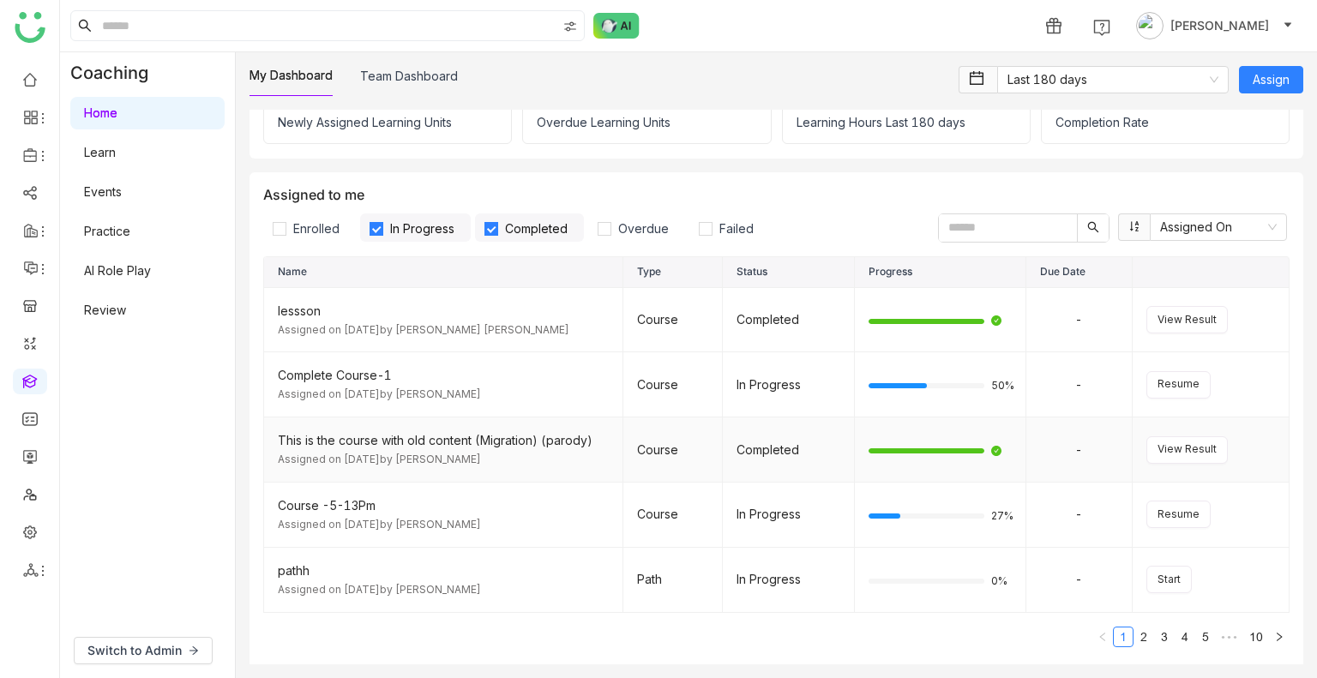
scroll to position [99, 0]
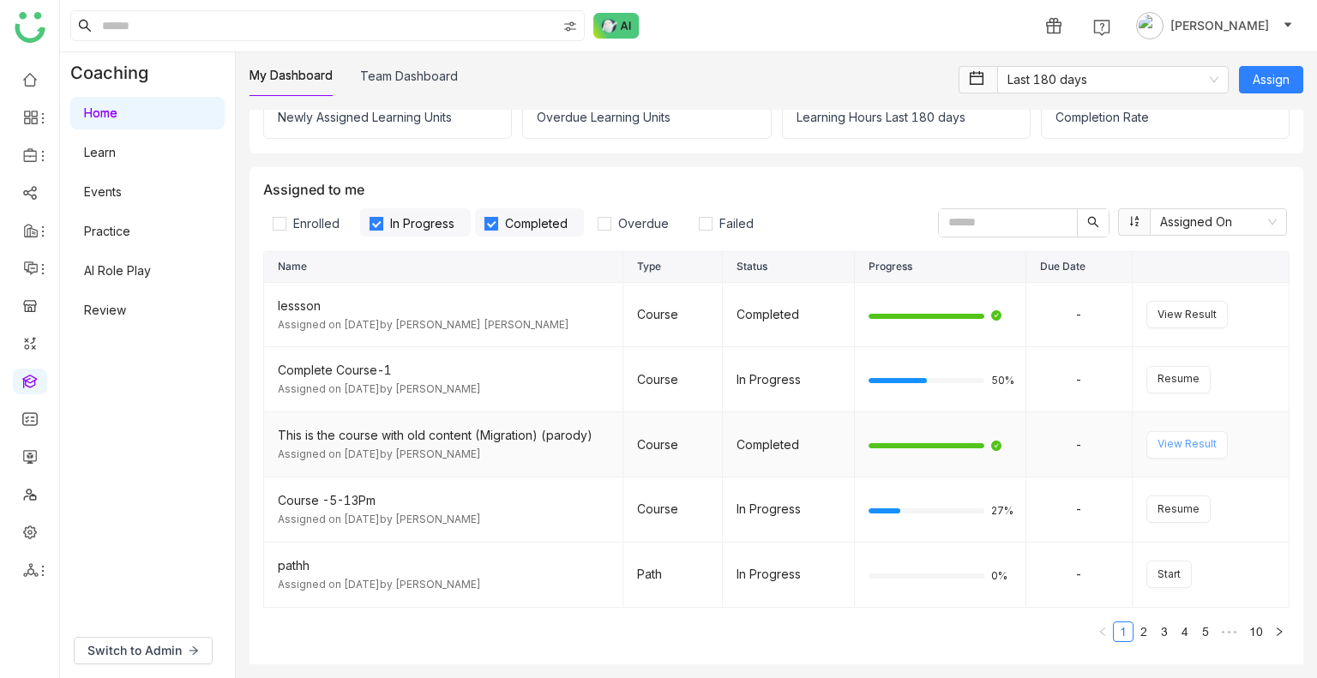
click at [1157, 442] on span "View Result" at bounding box center [1186, 444] width 59 height 16
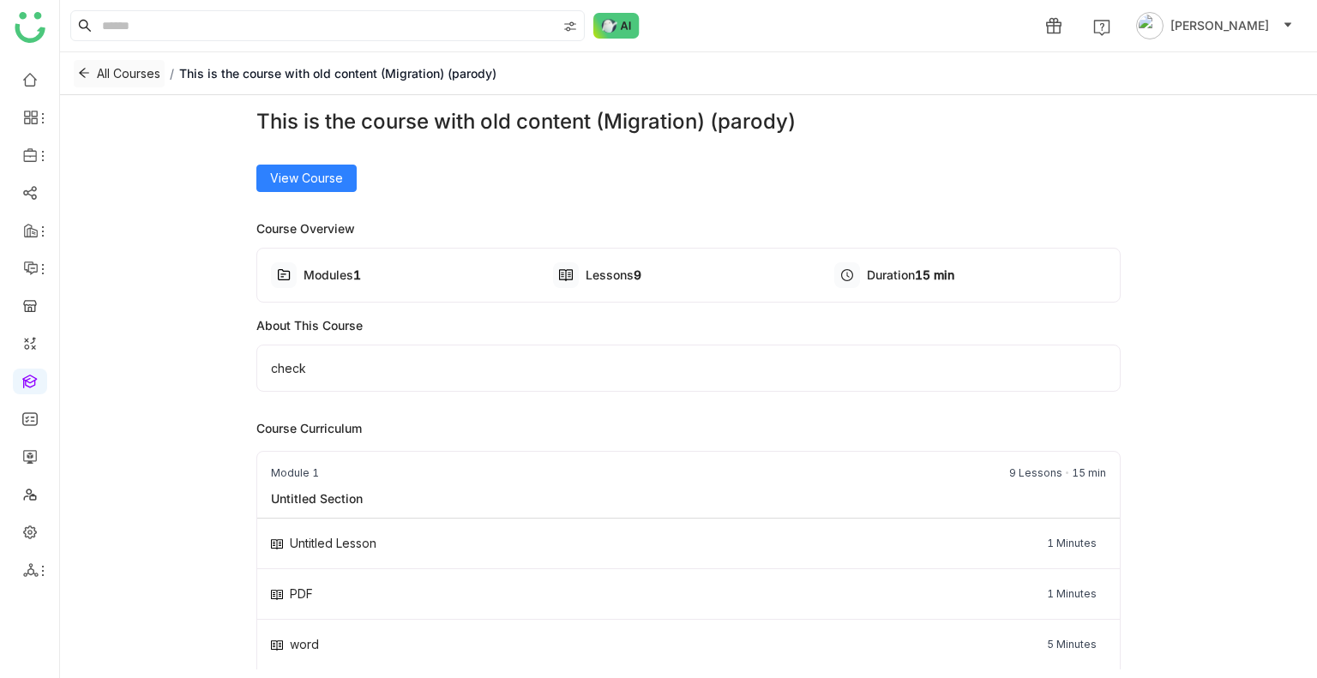
click at [125, 72] on span "All Courses" at bounding box center [128, 73] width 63 height 19
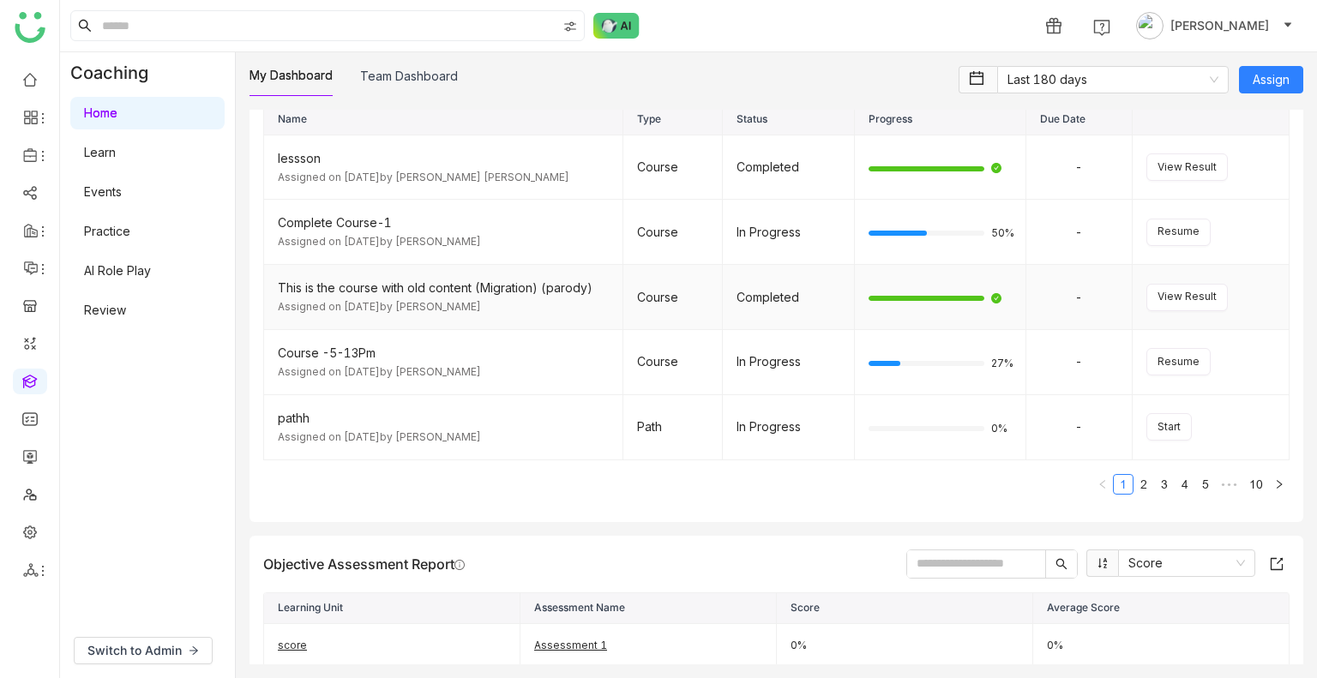
scroll to position [243, 0]
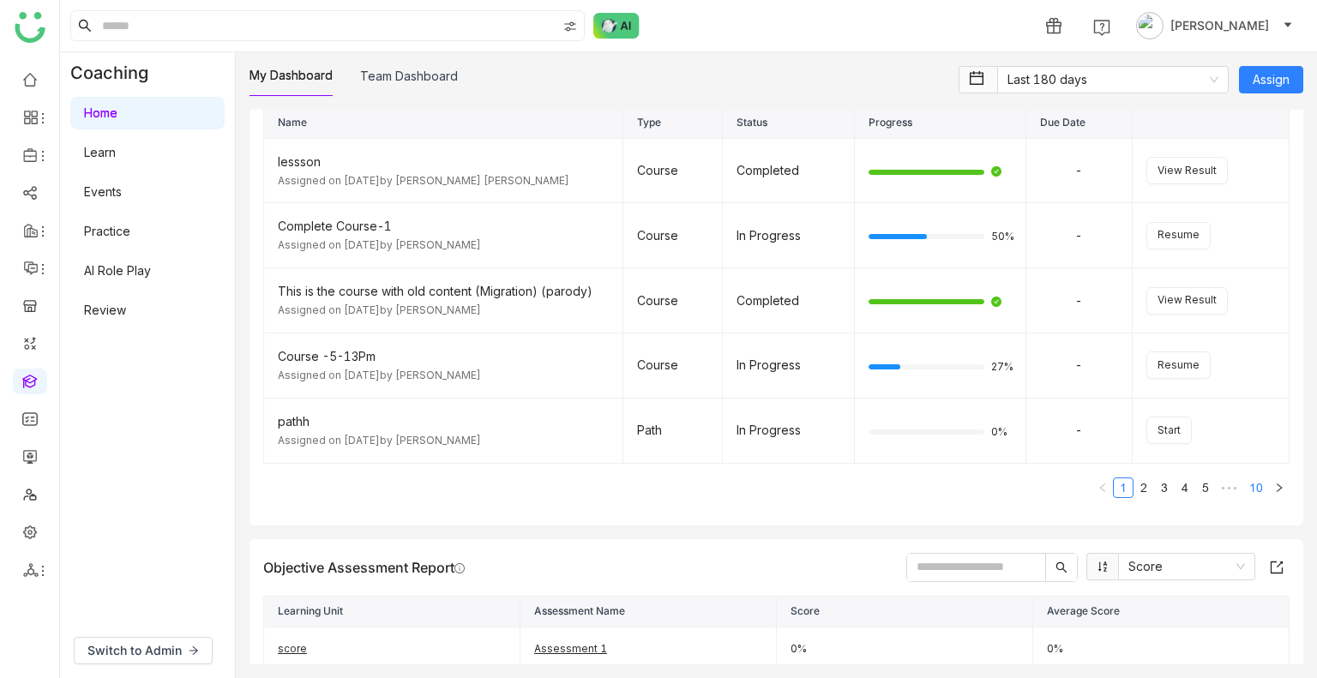
click at [1244, 486] on link "10" at bounding box center [1256, 487] width 24 height 19
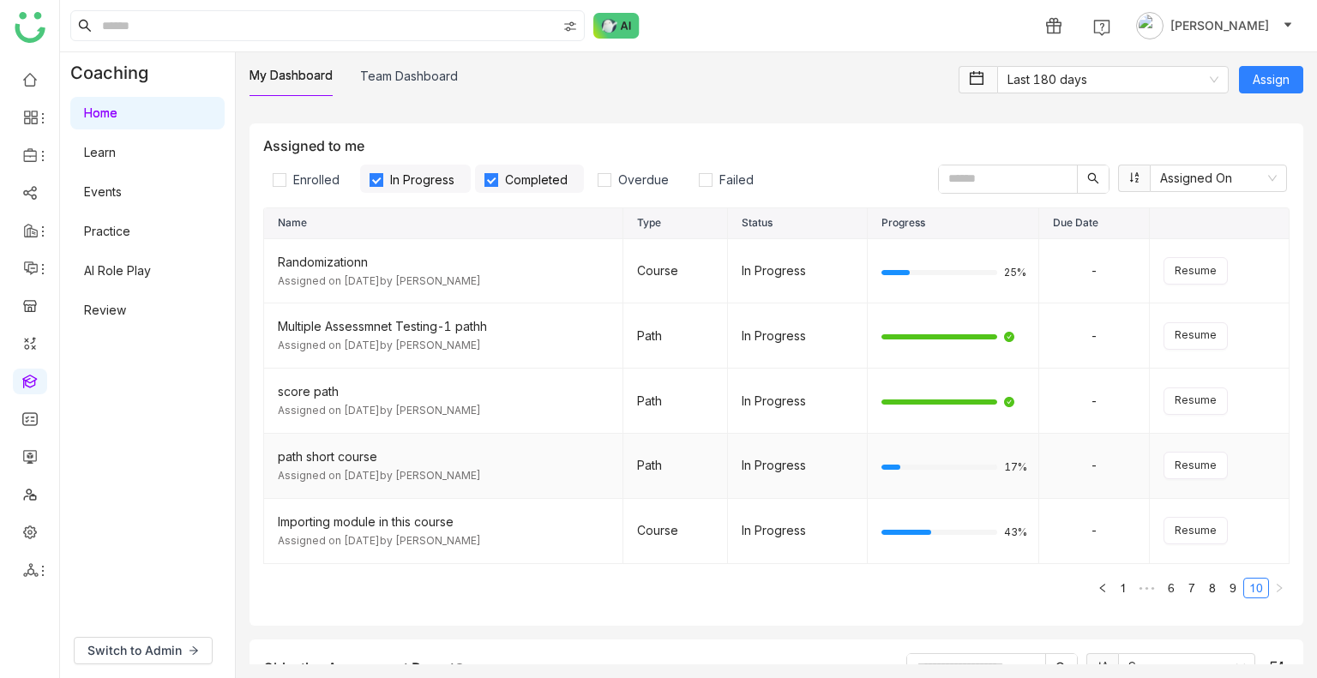
scroll to position [178, 0]
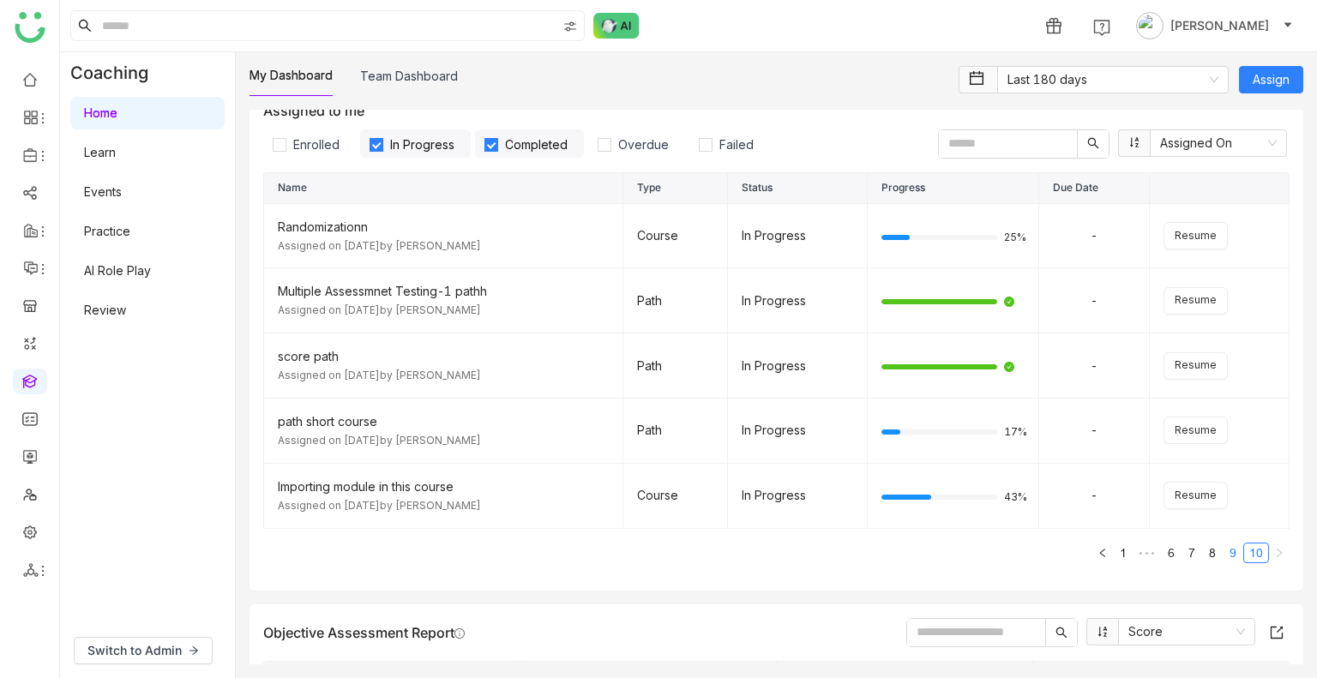
click at [1223, 553] on link "9" at bounding box center [1232, 552] width 19 height 19
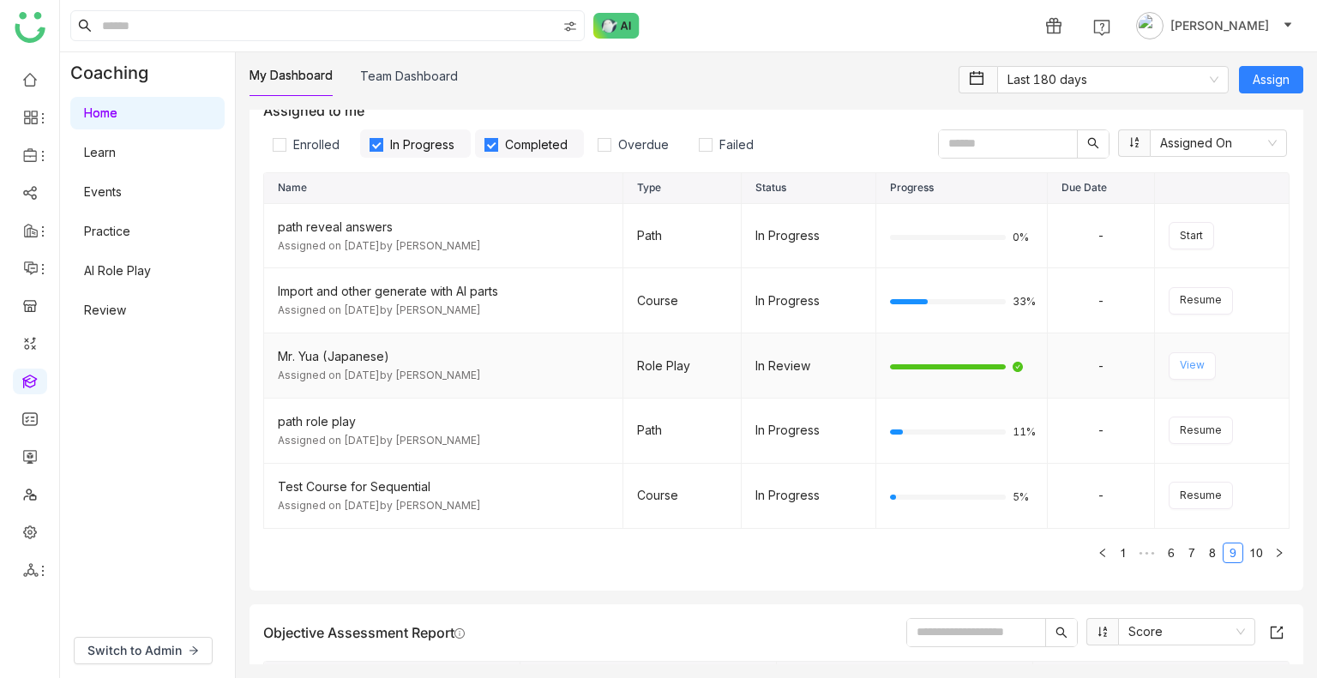
click at [1180, 368] on span "View" at bounding box center [1192, 365] width 25 height 16
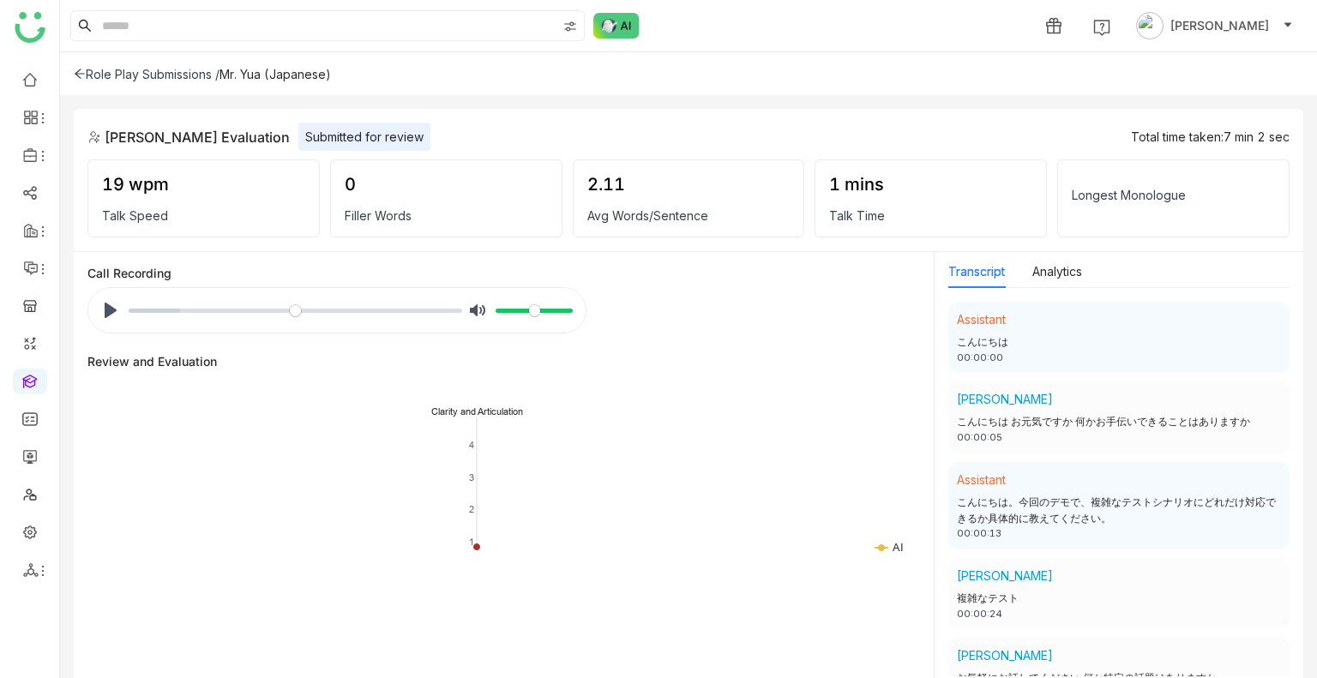
click at [131, 78] on div "Role Play Submissions /" at bounding box center [147, 74] width 146 height 15
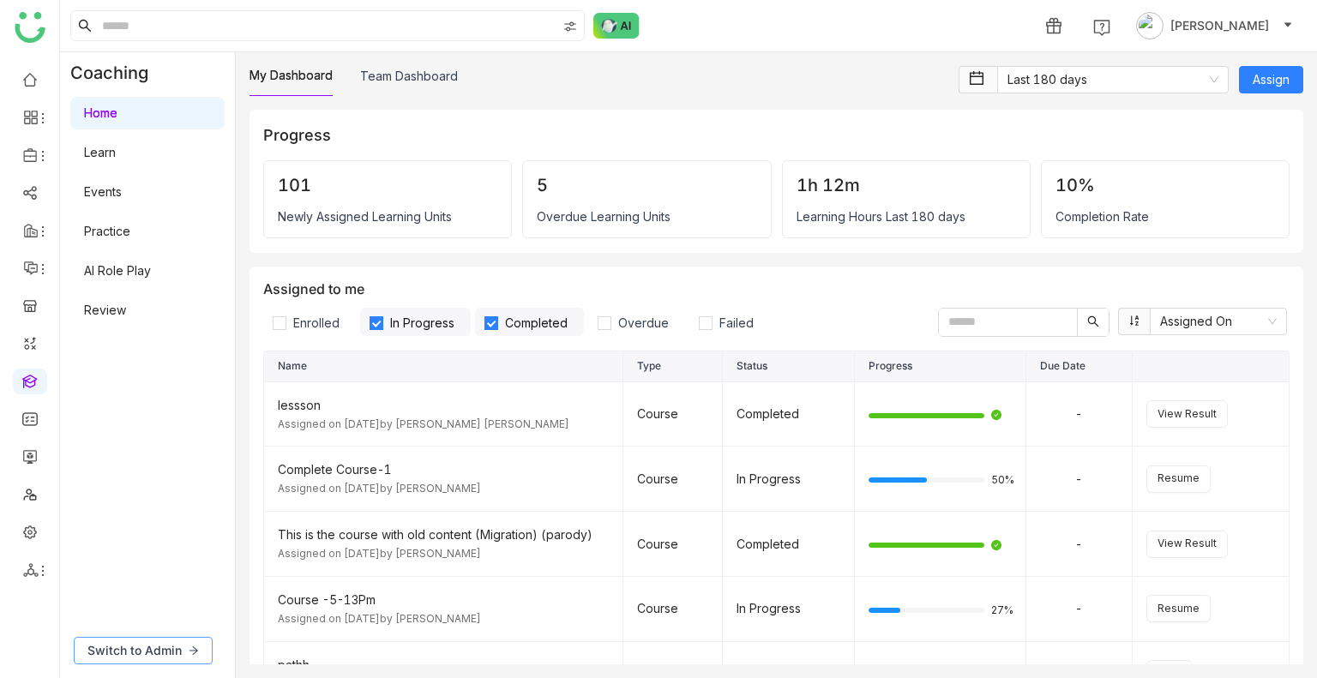
click at [138, 656] on span "Switch to Admin" at bounding box center [134, 650] width 94 height 19
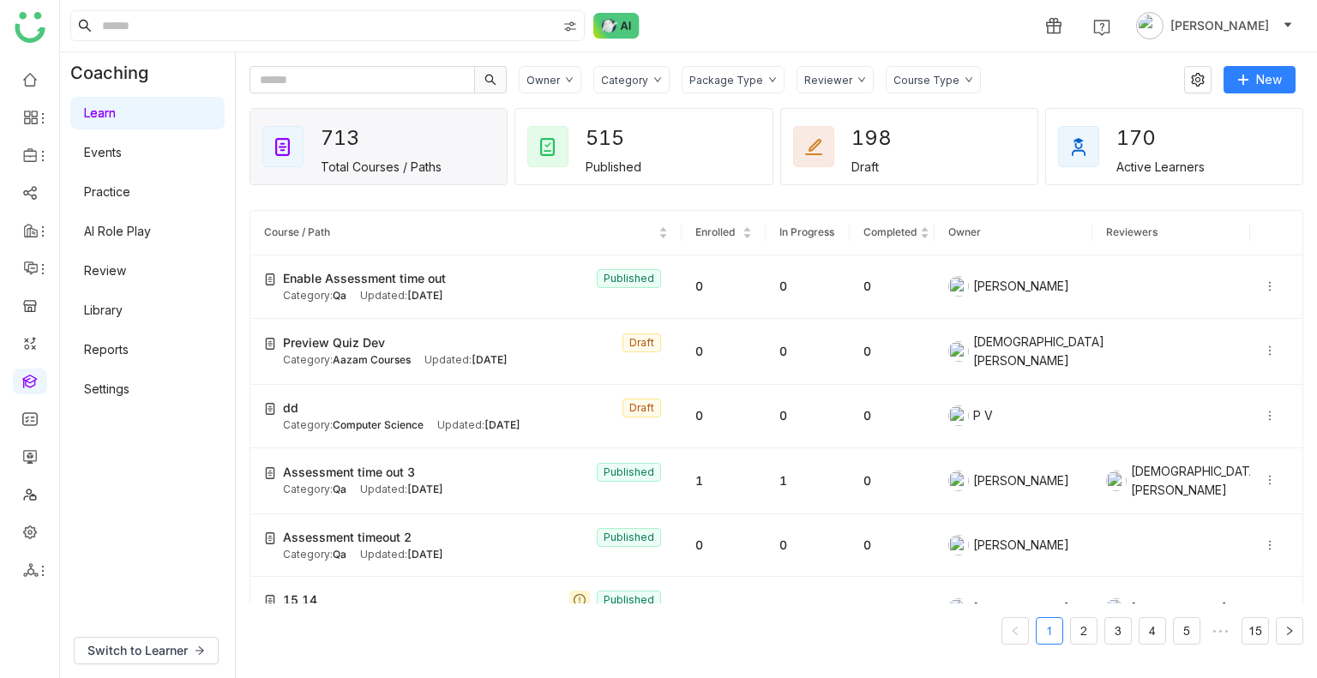
click at [741, 85] on div "Package Type" at bounding box center [726, 80] width 74 height 13
click at [746, 152] on span "Learning Path" at bounding box center [746, 147] width 91 height 19
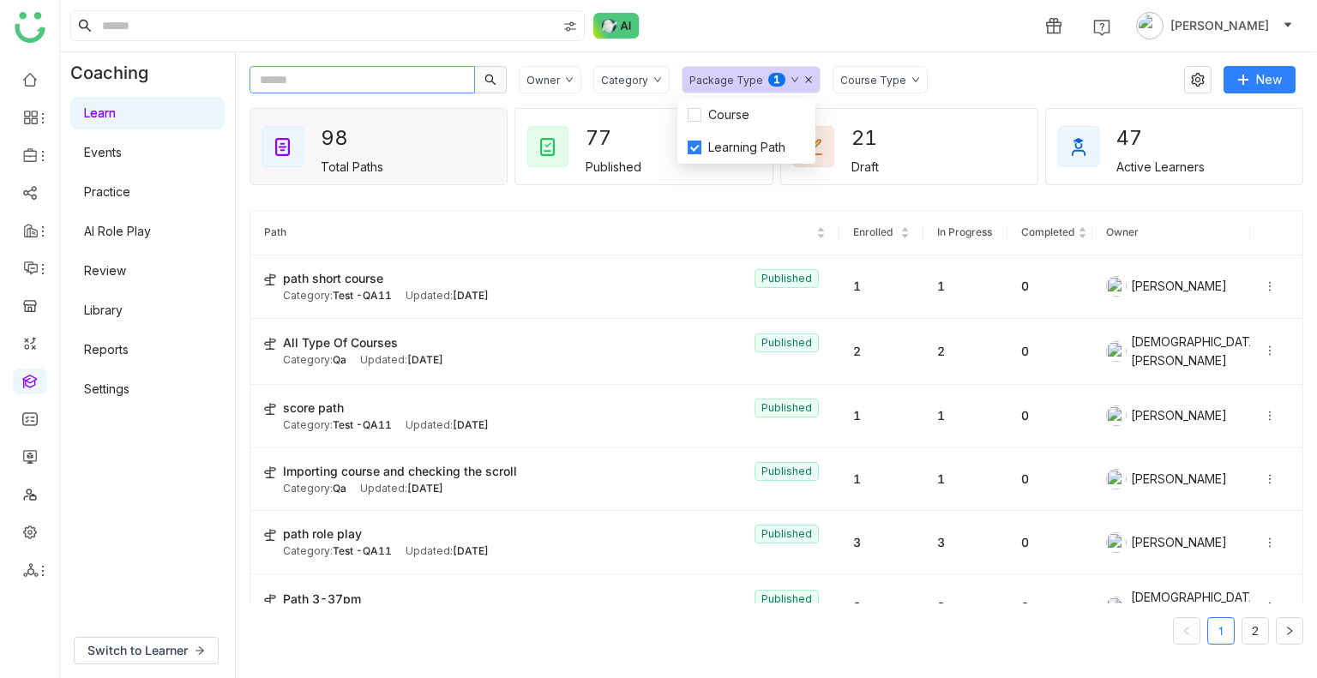
click at [345, 81] on input "text" at bounding box center [361, 79] width 225 height 27
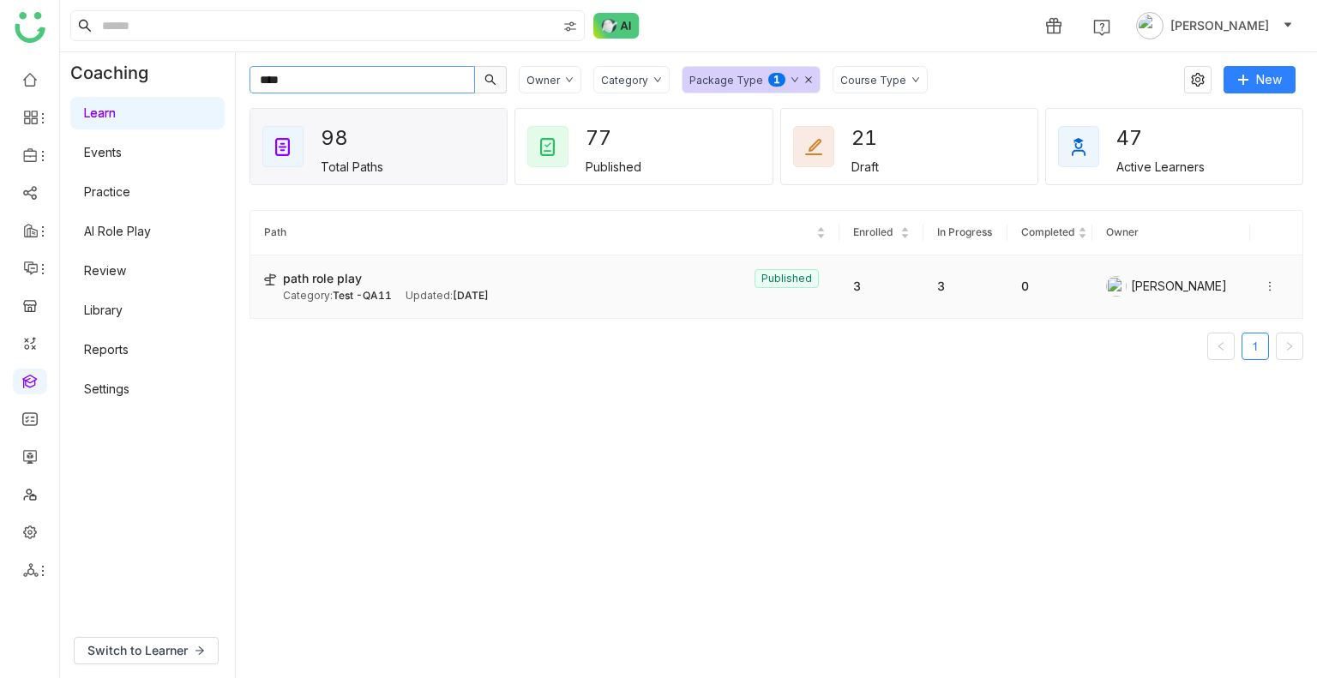
type input "****"
click at [1269, 290] on icon at bounding box center [1270, 286] width 2 height 9
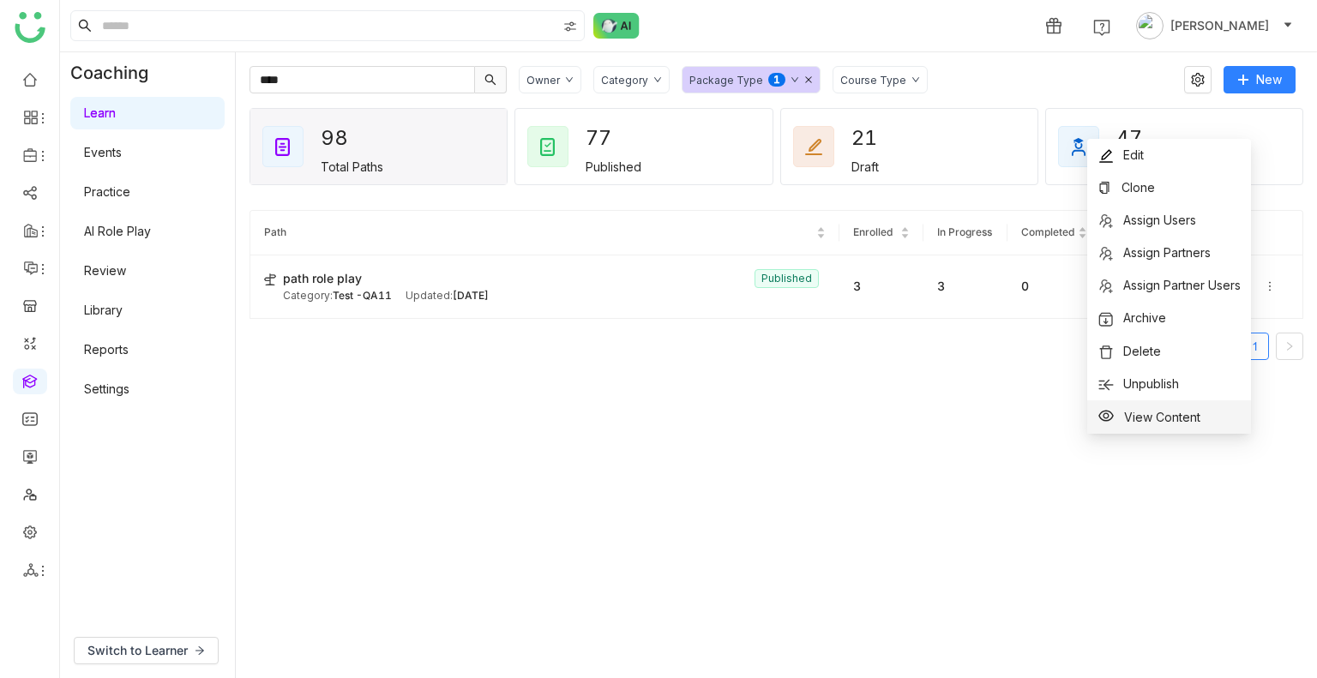
click at [1166, 421] on span "View Content" at bounding box center [1162, 417] width 76 height 15
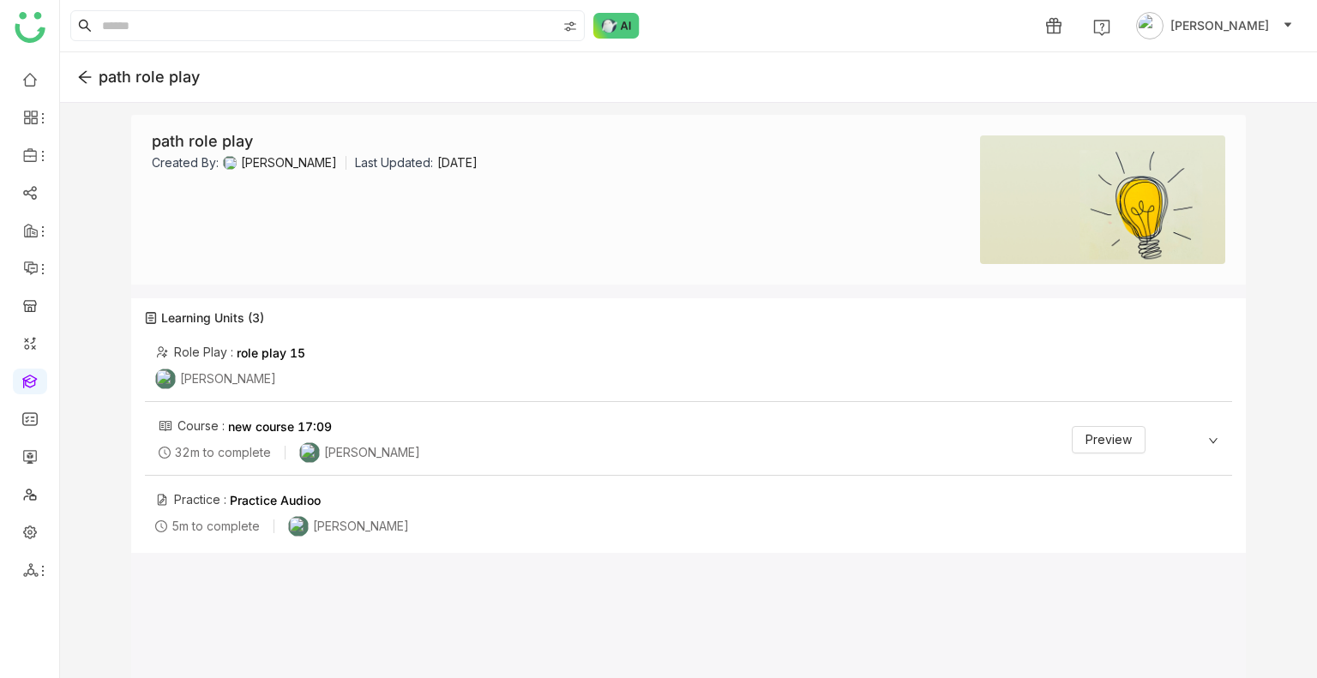
click at [1218, 429] on div "Course : new course 17:09 32m to complete [PERSON_NAME] Preview" at bounding box center [688, 440] width 1087 height 69
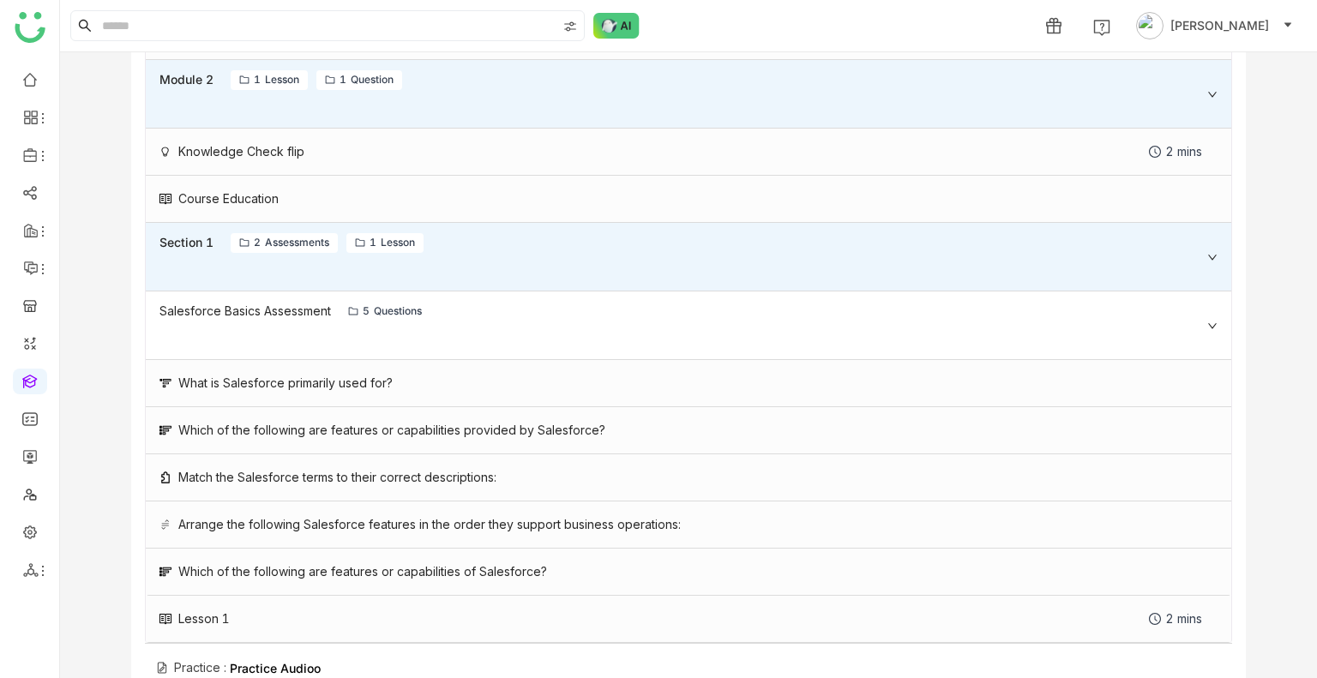
scroll to position [1008, 0]
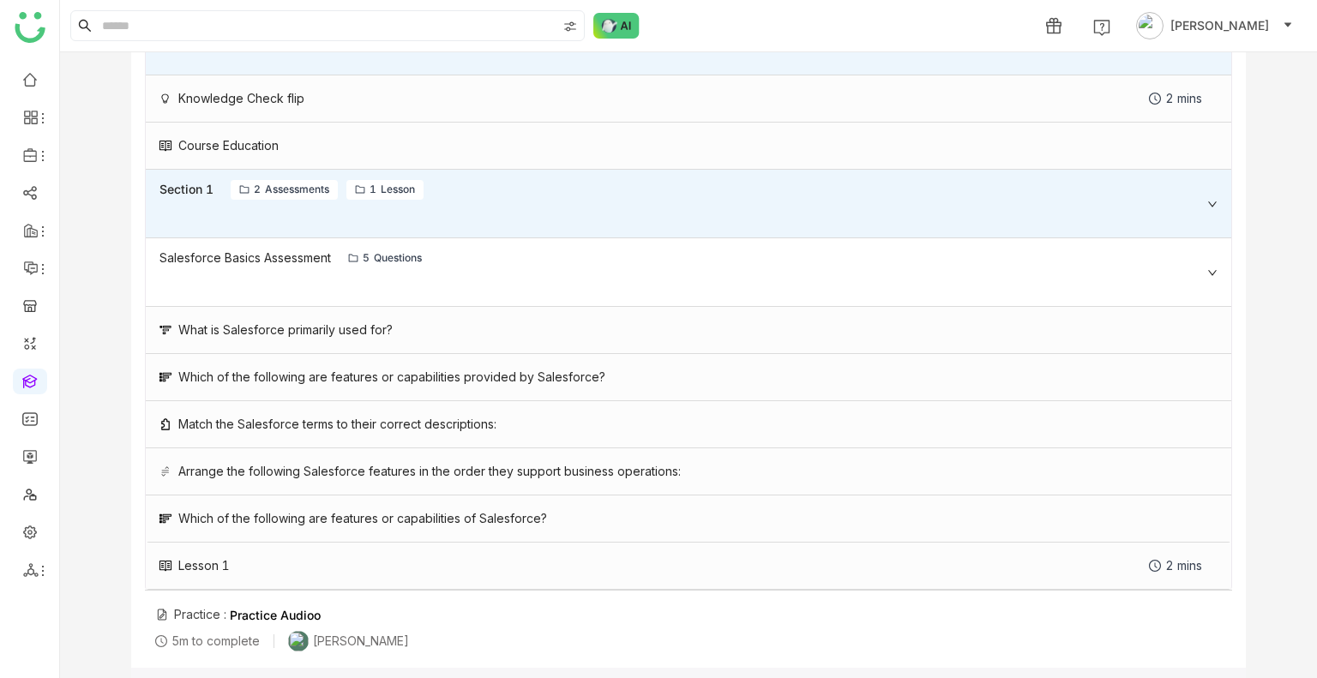
click at [203, 615] on div "Practice : Practice Audioo" at bounding box center [237, 614] width 165 height 19
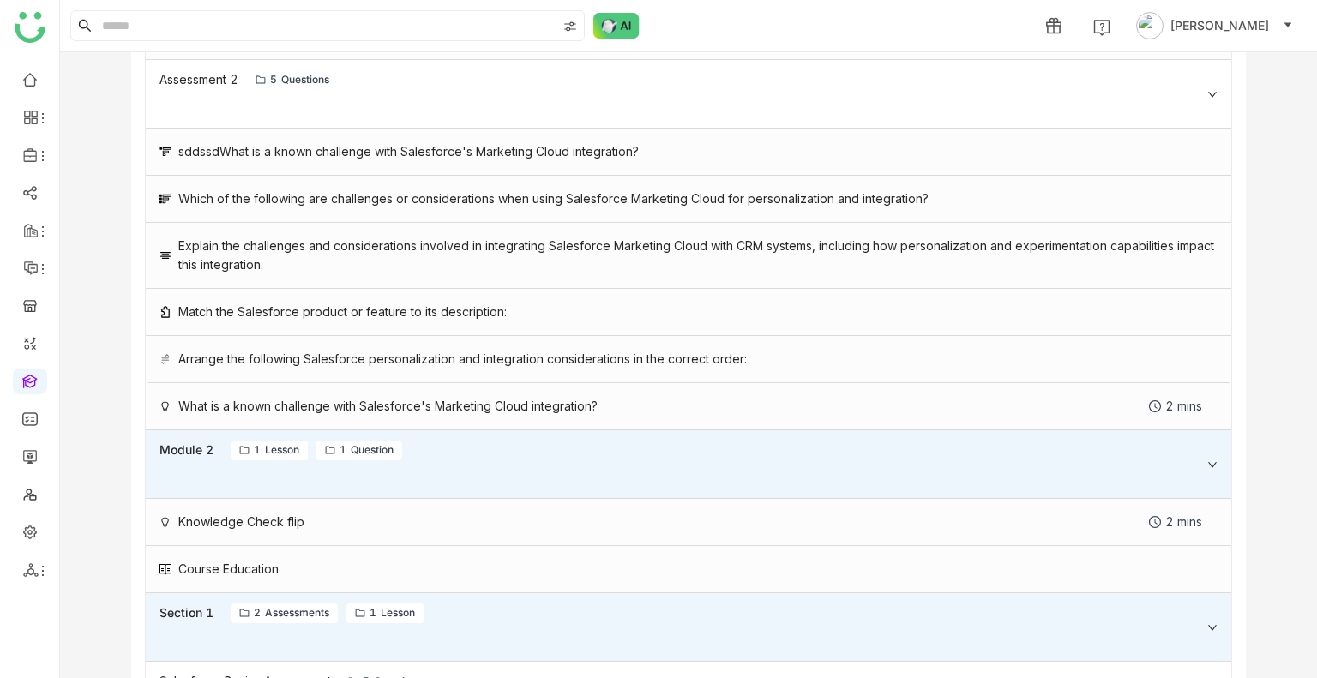
scroll to position [459, 0]
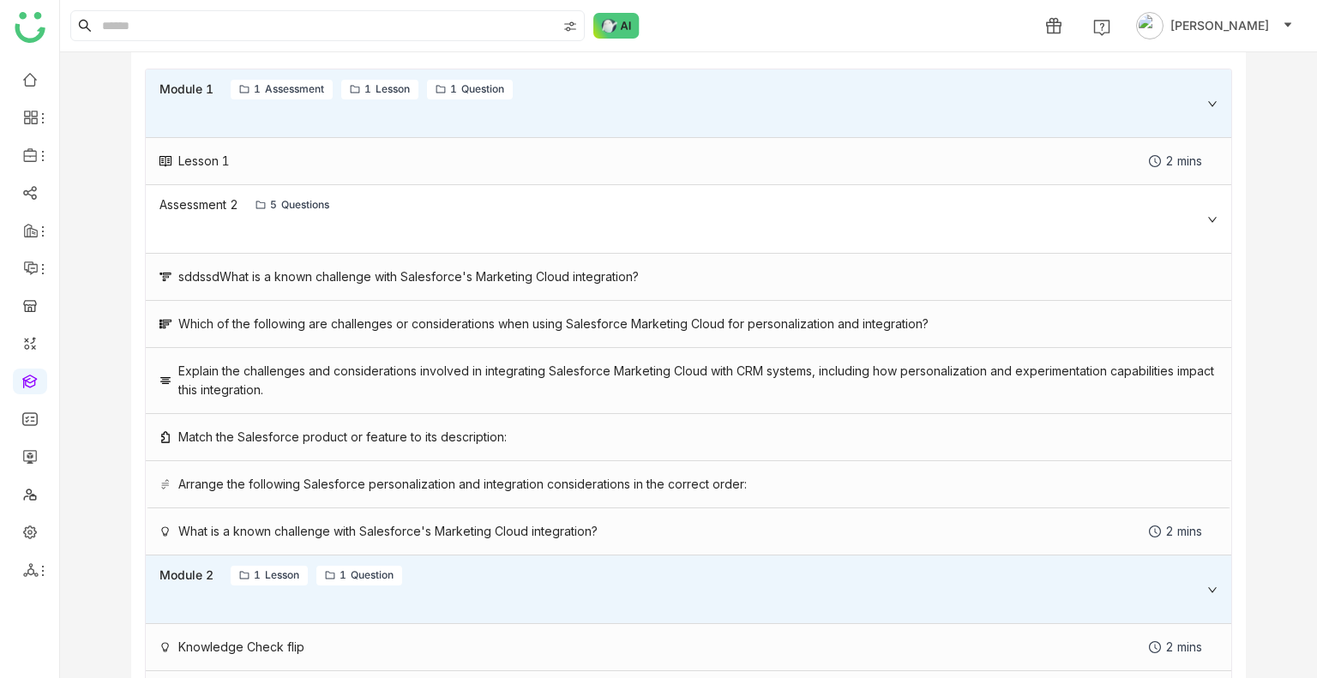
click at [1207, 215] on icon at bounding box center [1212, 219] width 10 height 10
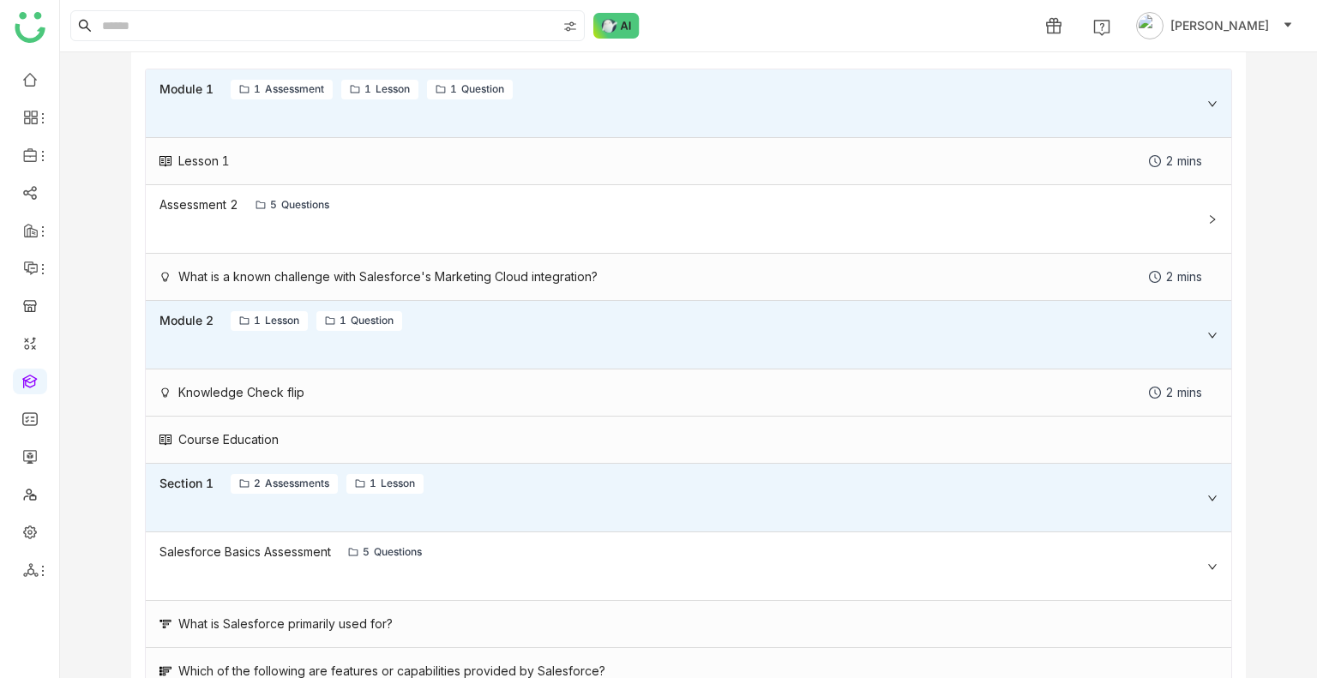
click at [1207, 101] on nz-icon at bounding box center [1212, 104] width 10 height 10
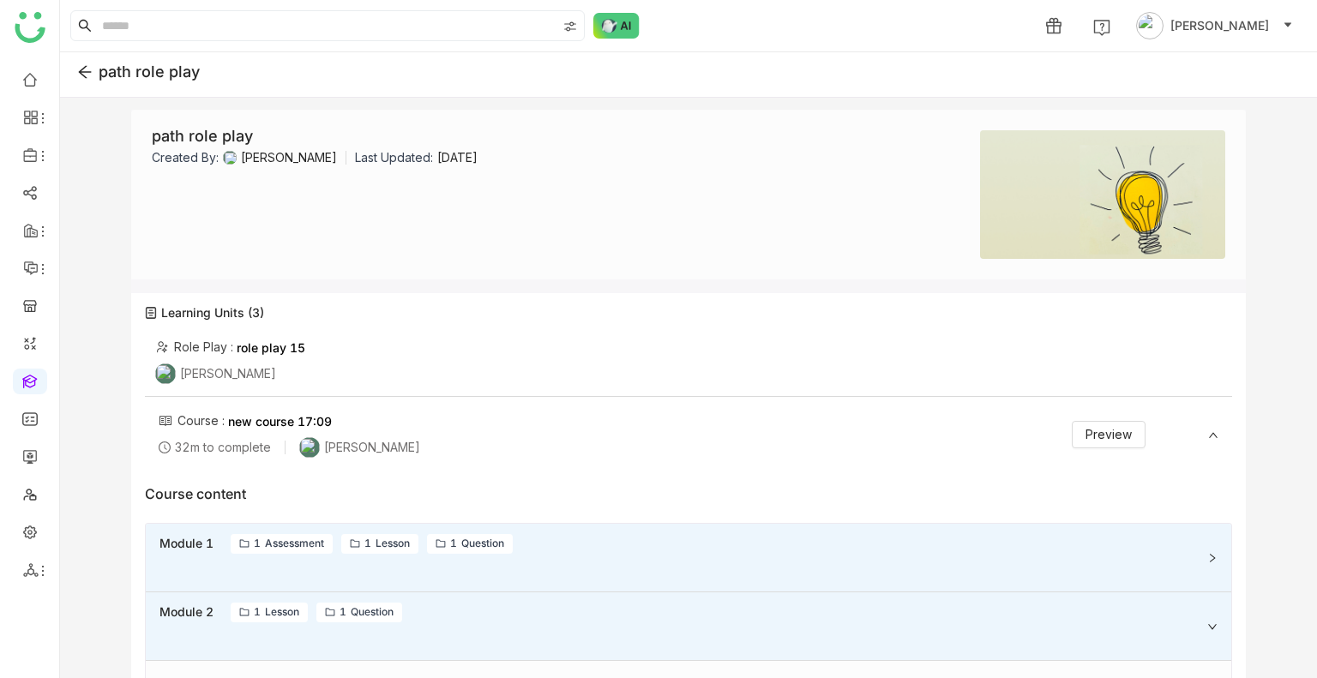
scroll to position [0, 0]
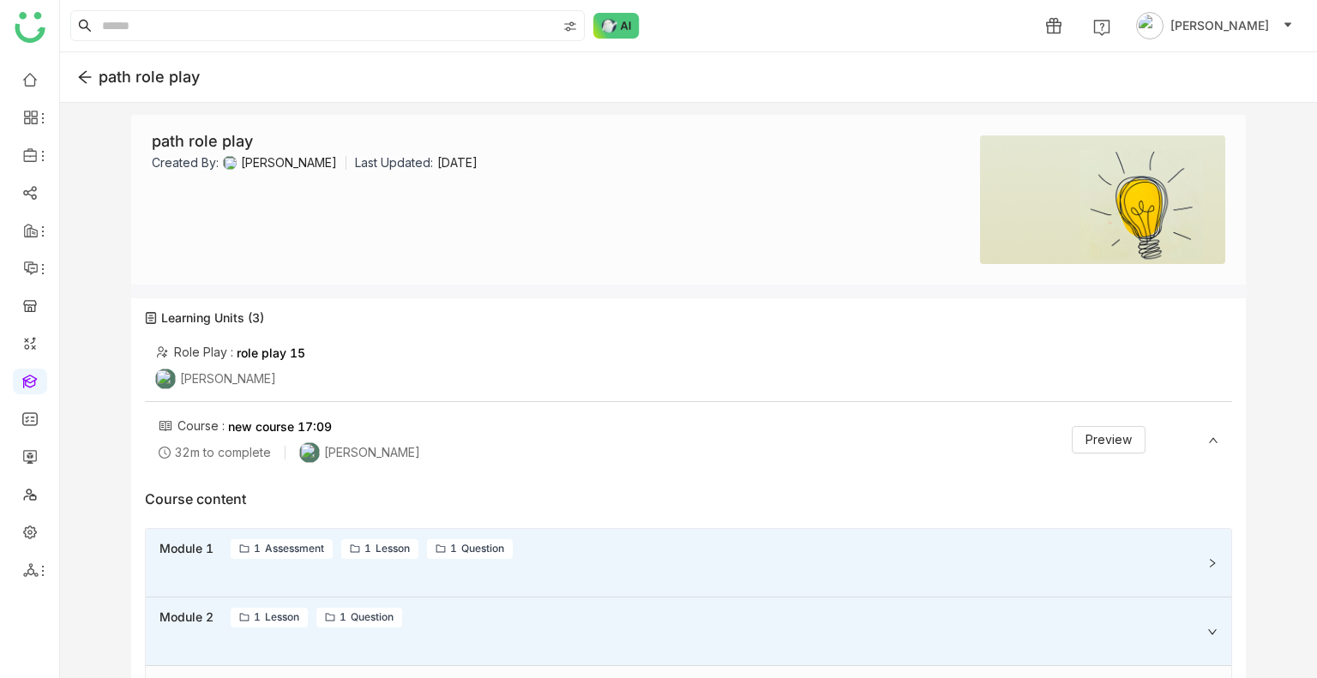
click at [81, 71] on icon at bounding box center [84, 76] width 15 height 15
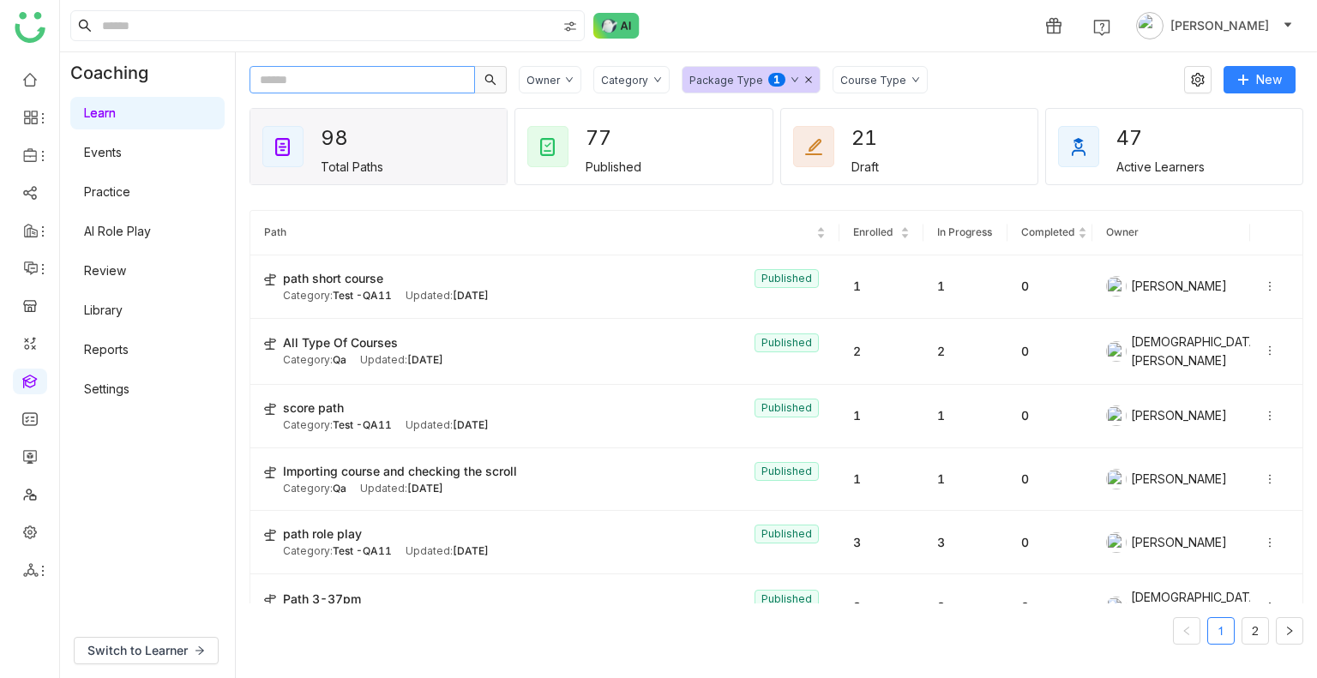
click at [327, 89] on input "text" at bounding box center [361, 79] width 225 height 27
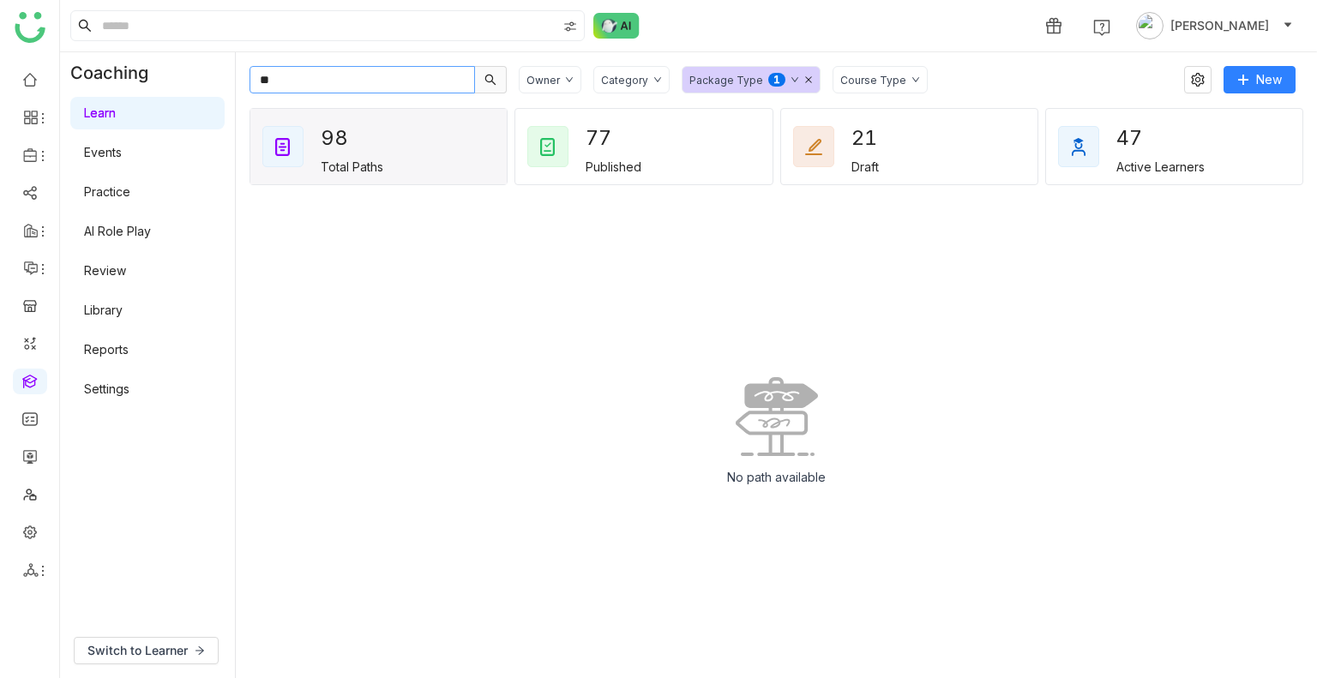
type input "*"
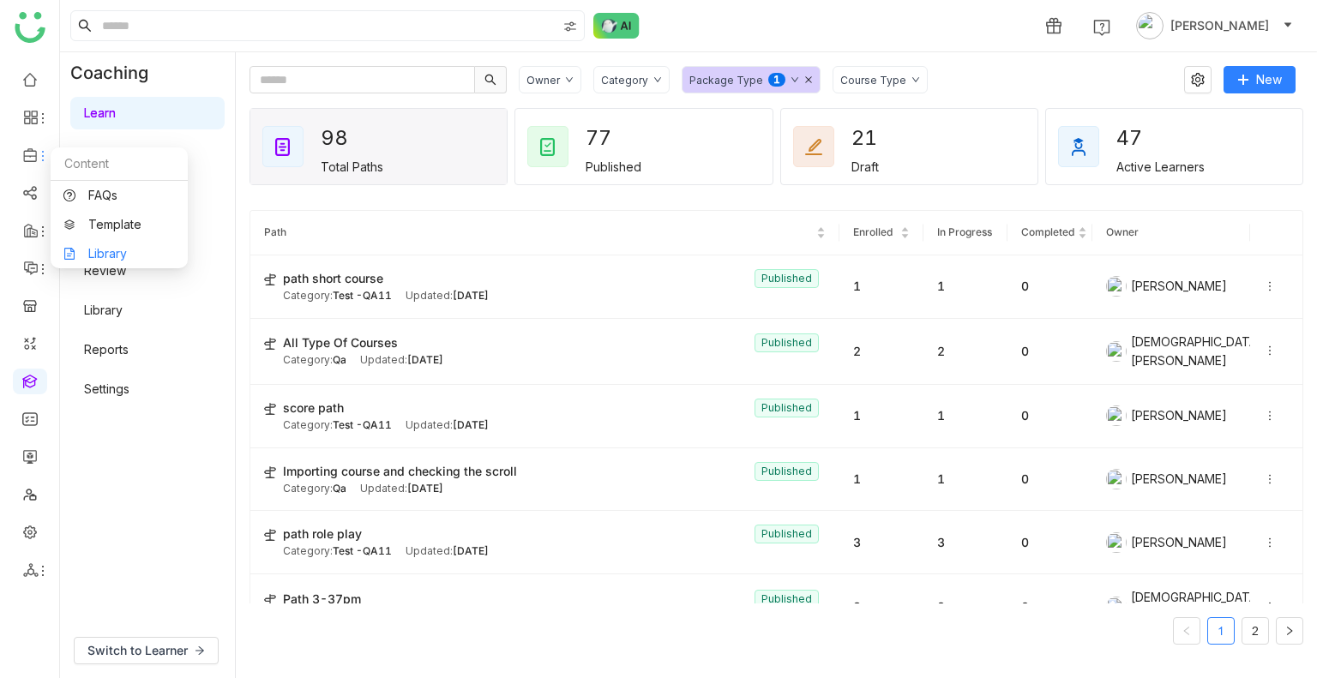
click at [117, 260] on link "Library" at bounding box center [118, 254] width 111 height 12
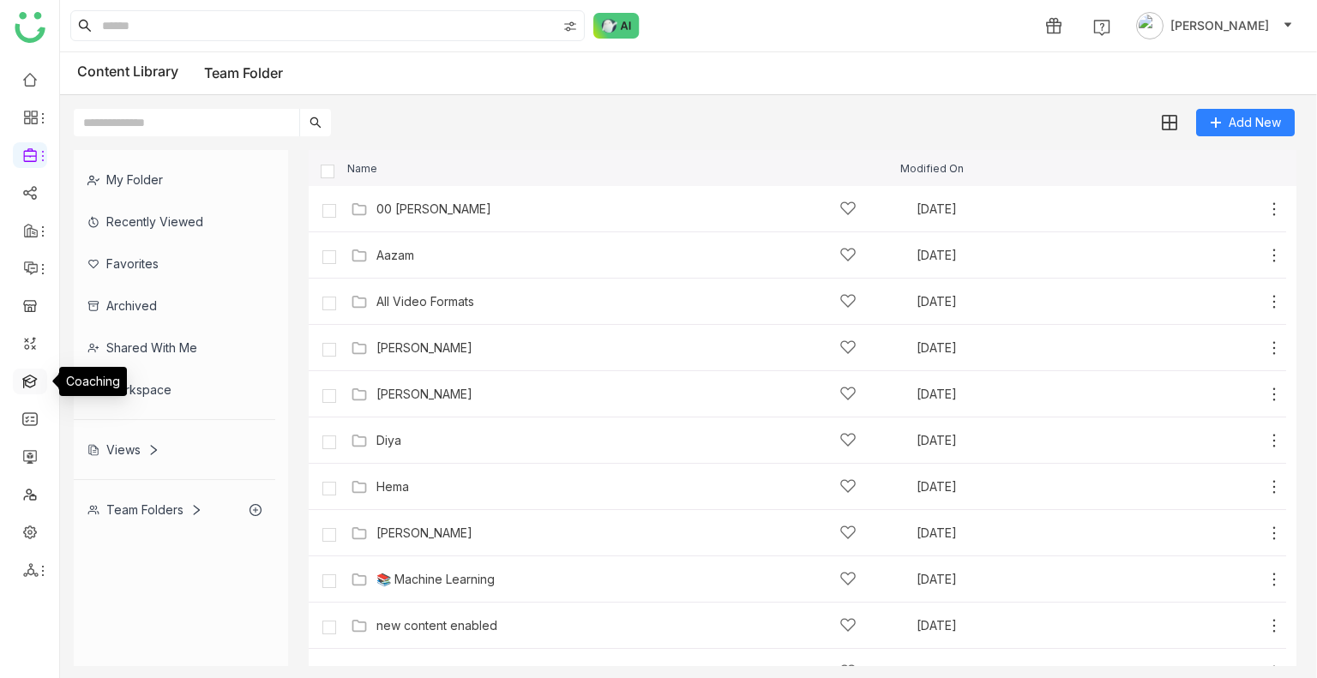
click at [32, 380] on link at bounding box center [29, 380] width 15 height 15
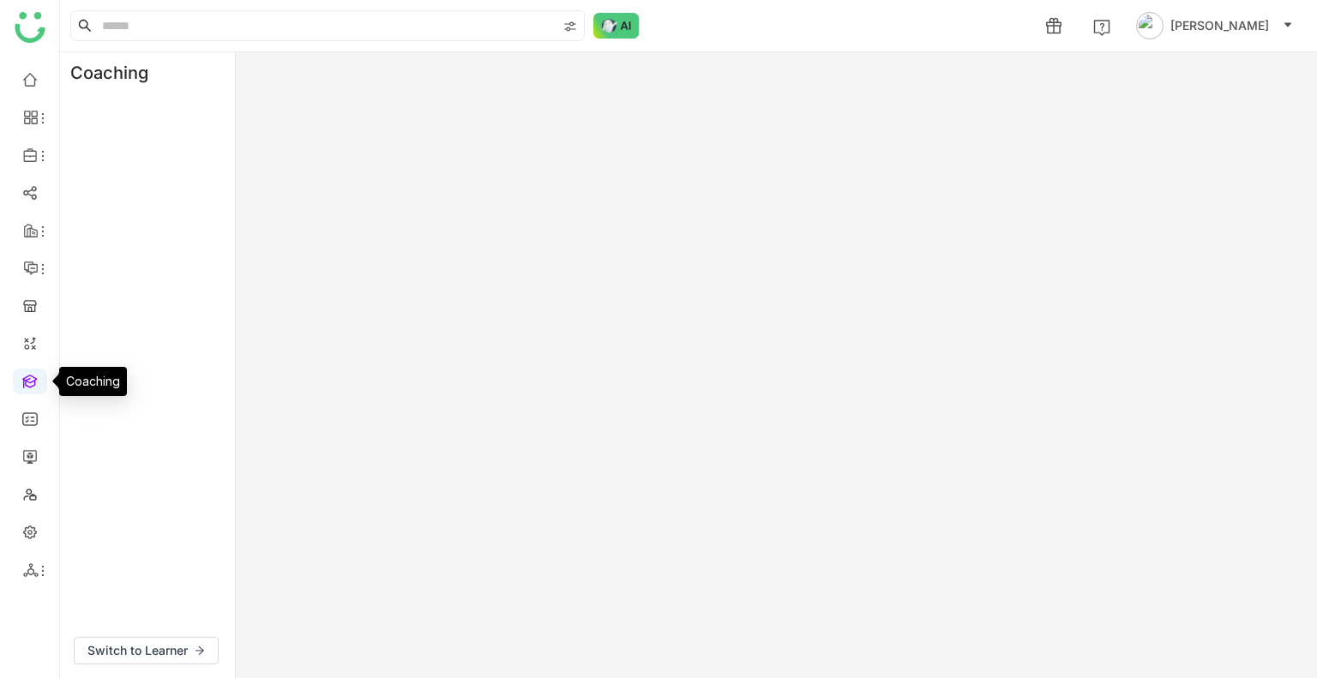
click at [32, 380] on link at bounding box center [29, 380] width 15 height 15
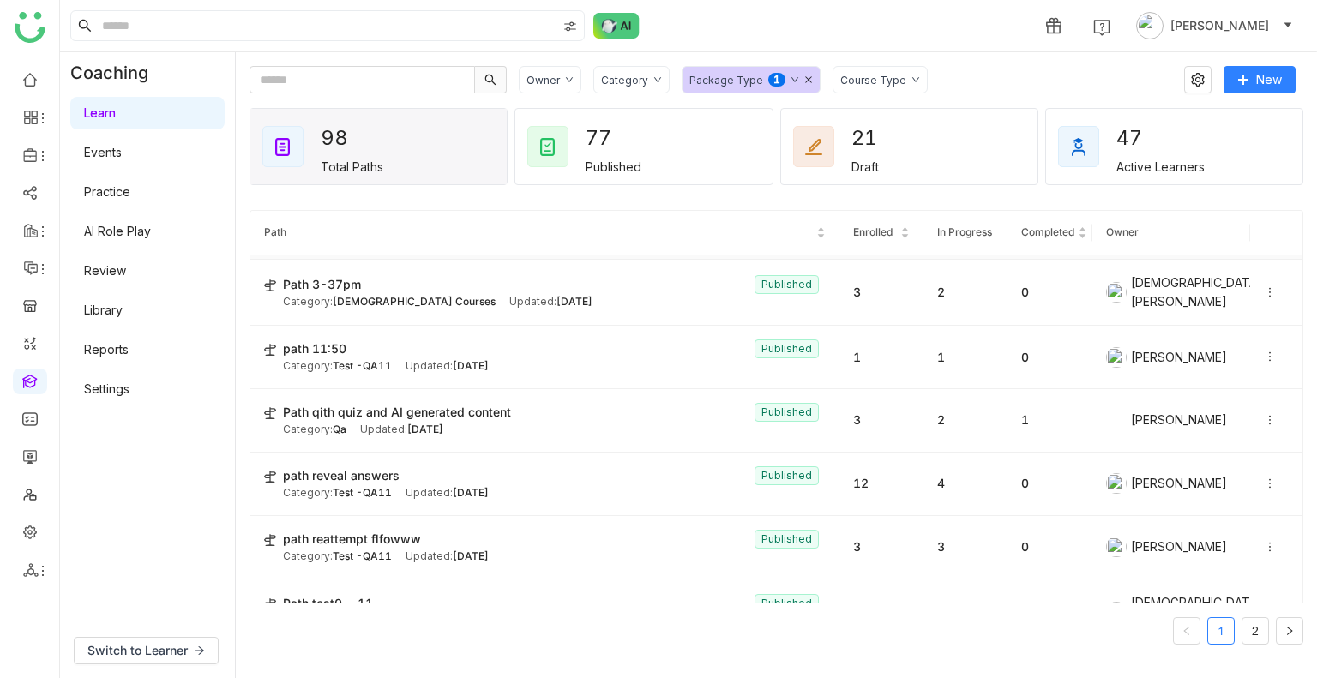
scroll to position [322, 0]
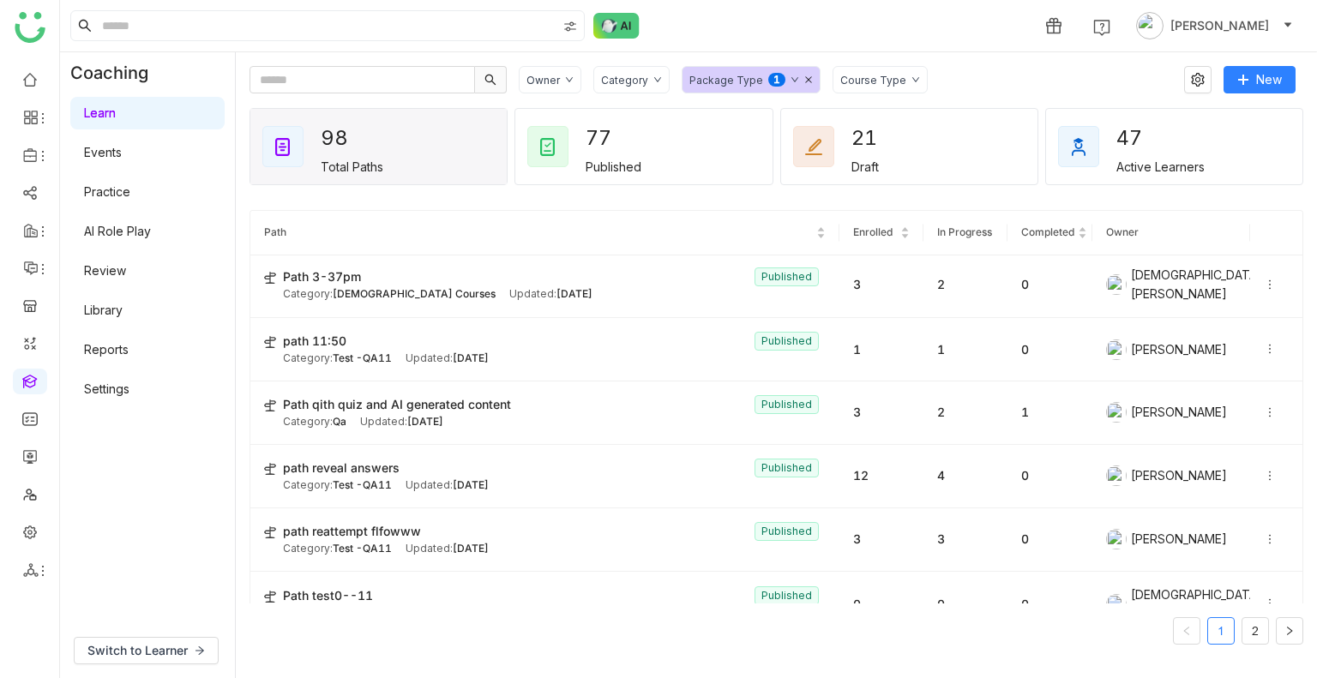
click at [803, 81] on div "Package Type 0 1 2 3 4 5 6 7 8 9" at bounding box center [751, 79] width 139 height 27
click at [735, 140] on span "Learning Path" at bounding box center [746, 147] width 91 height 19
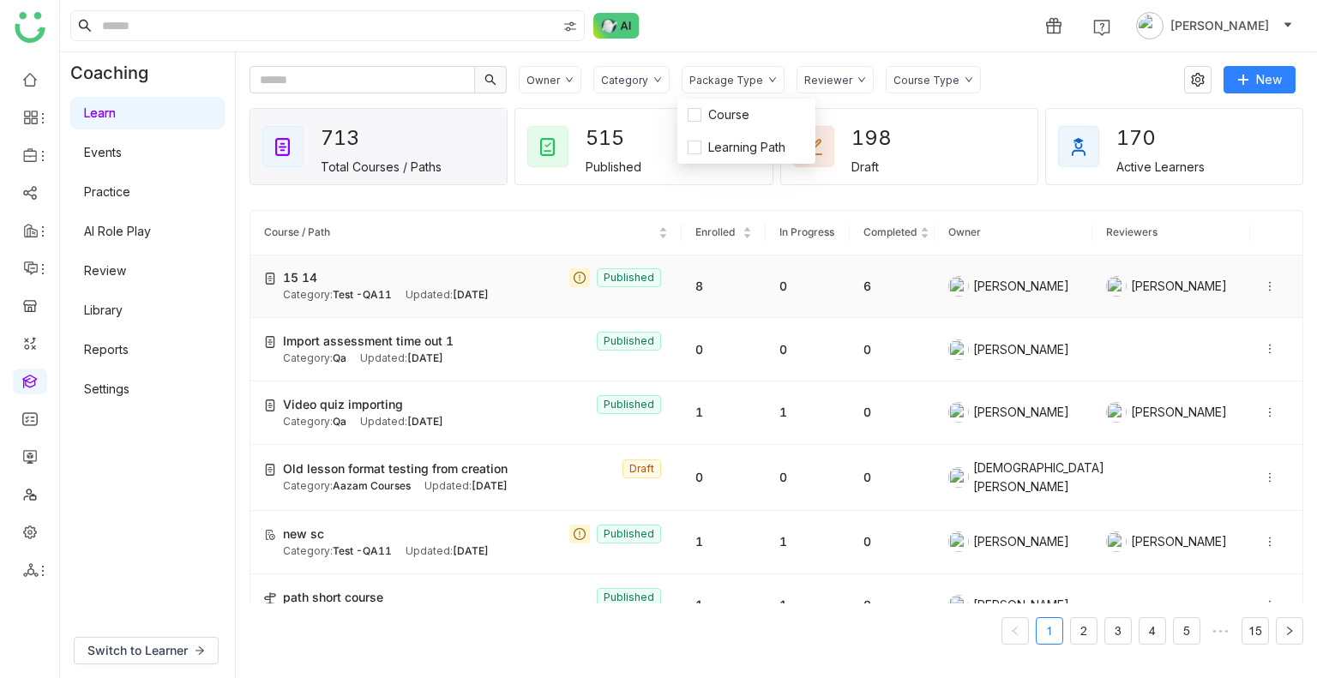
click at [302, 260] on td "15 14 Published Category: Test -QA11 Updated: [DATE]" at bounding box center [465, 286] width 431 height 63
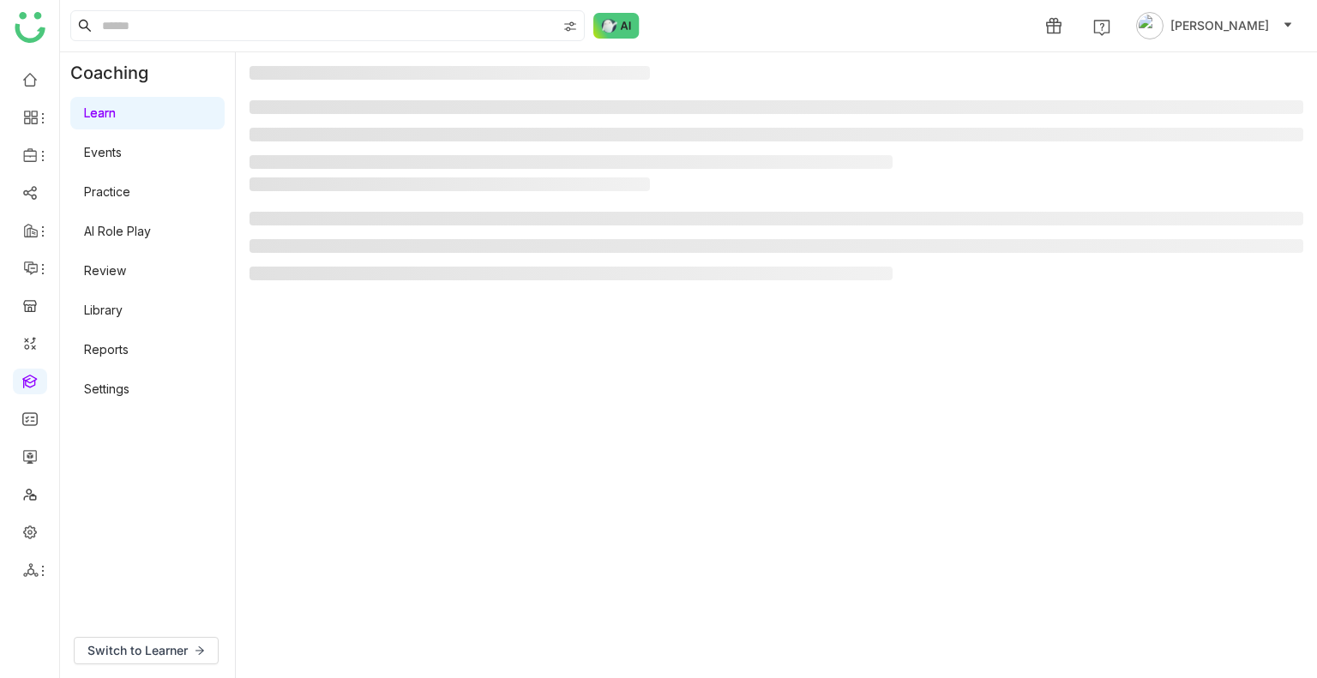
click at [302, 260] on ul at bounding box center [776, 246] width 1054 height 69
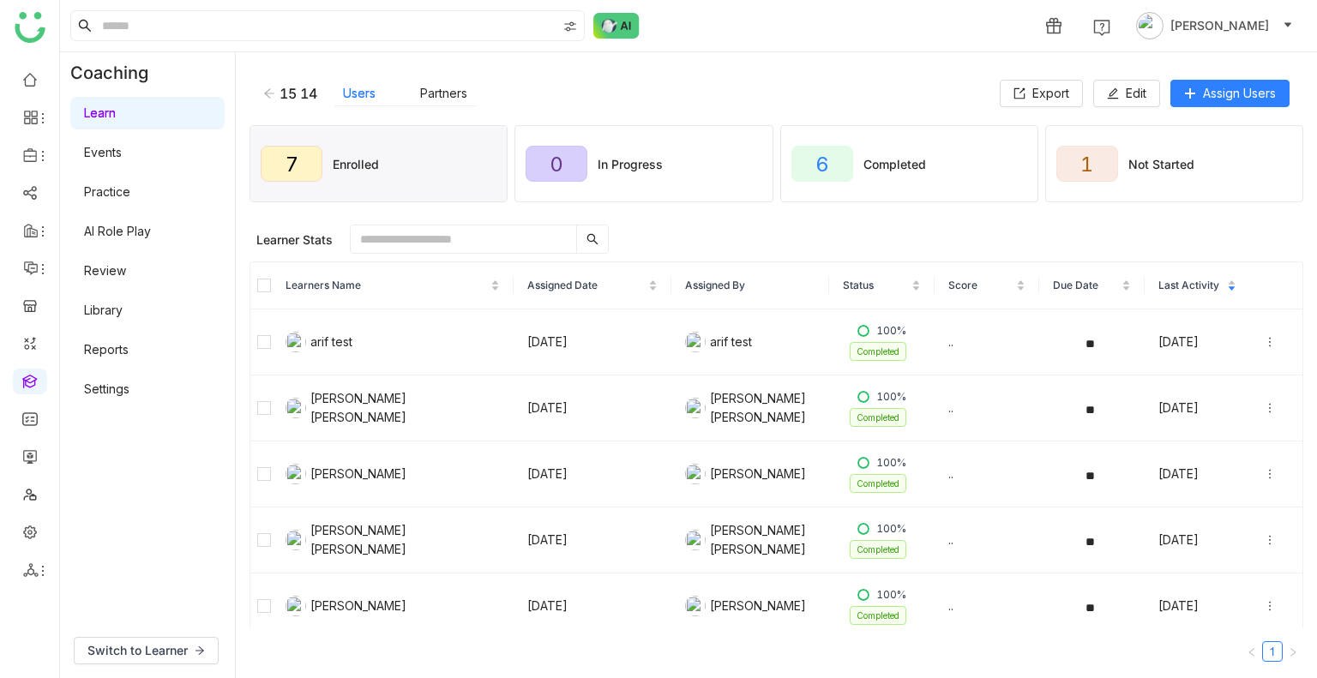
click at [258, 95] on div "15 14 Users Partners Export Edit Assign Users" at bounding box center [776, 93] width 1054 height 55
click at [274, 94] on icon at bounding box center [269, 93] width 12 height 12
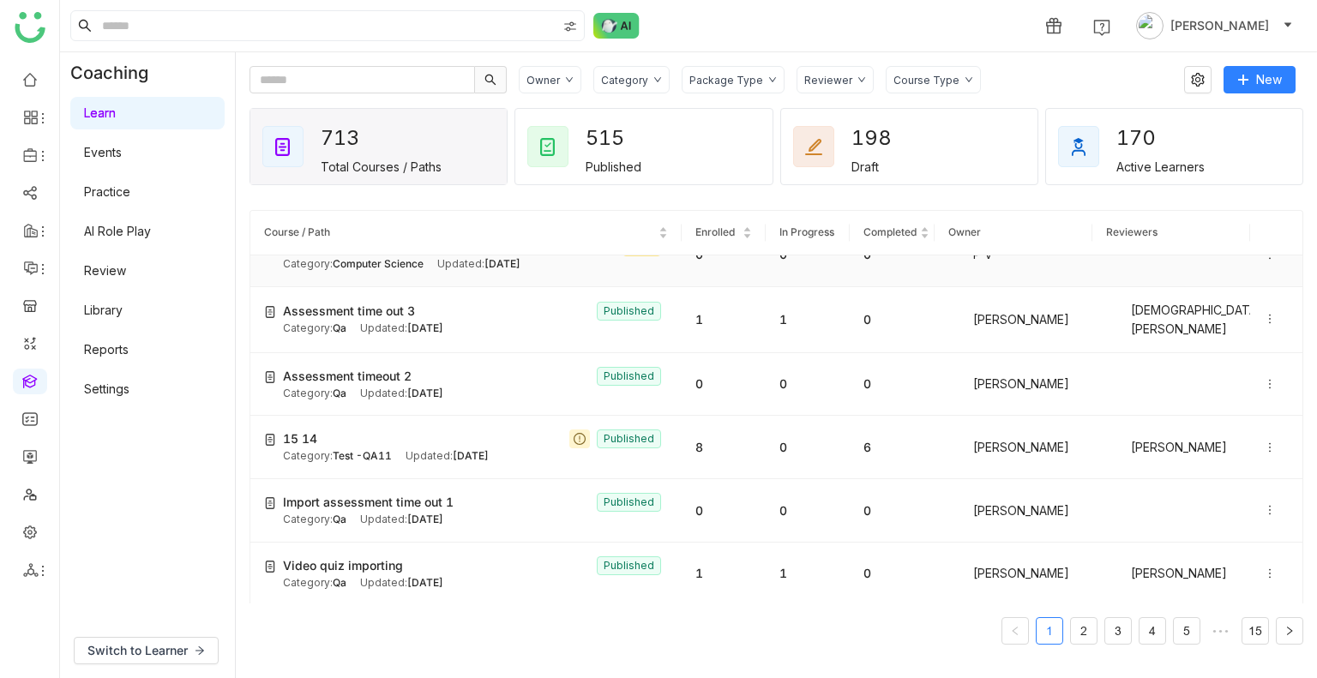
scroll to position [165, 0]
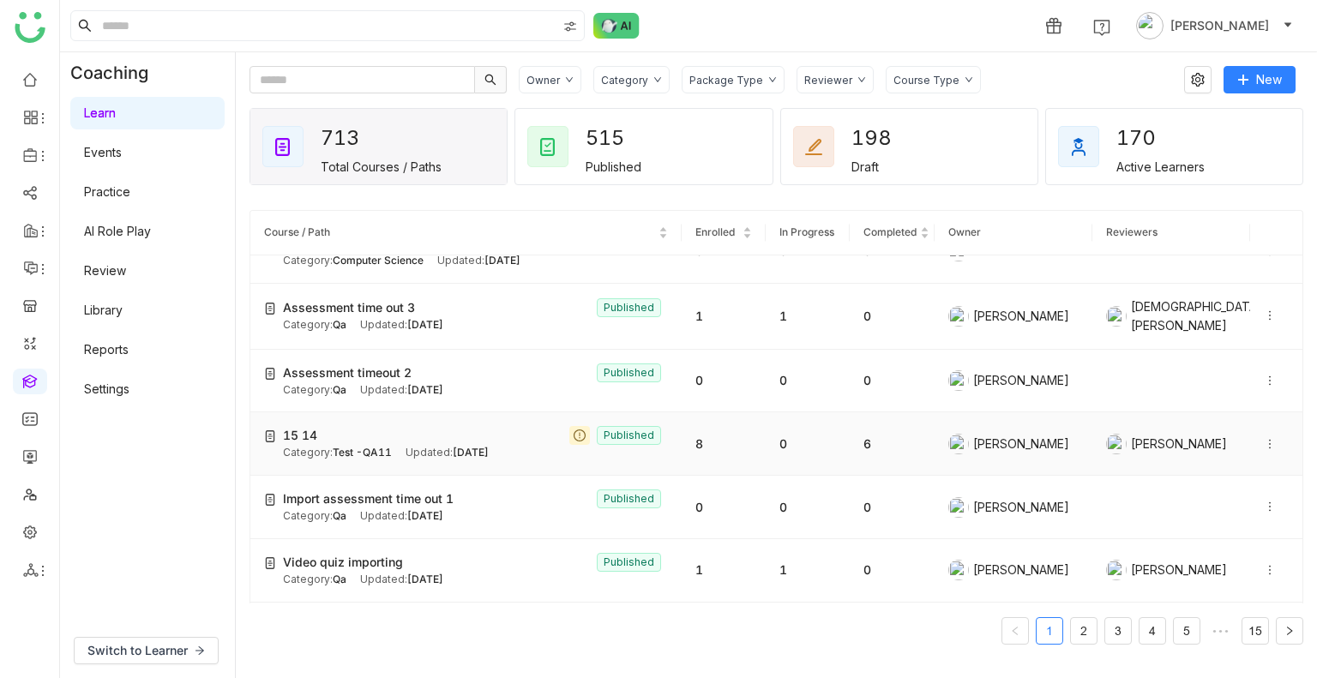
click at [1264, 438] on icon at bounding box center [1270, 444] width 12 height 12
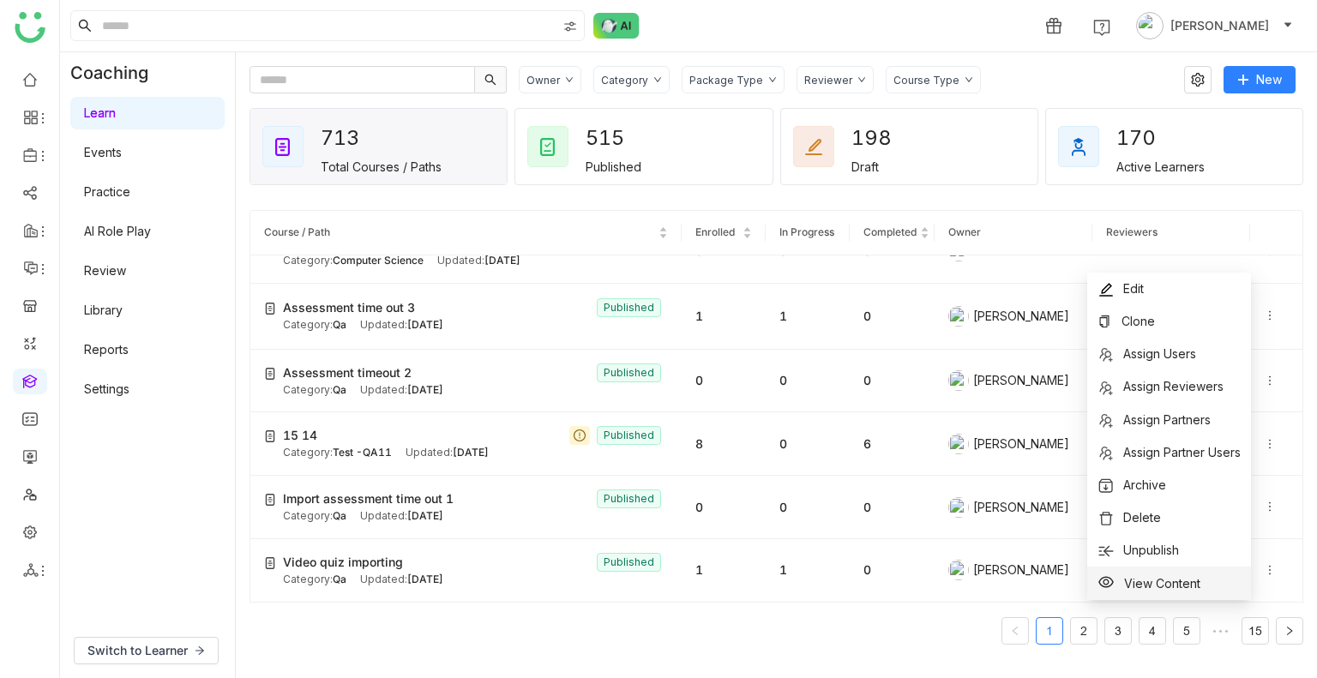
click at [1176, 577] on span "View Content" at bounding box center [1162, 583] width 76 height 15
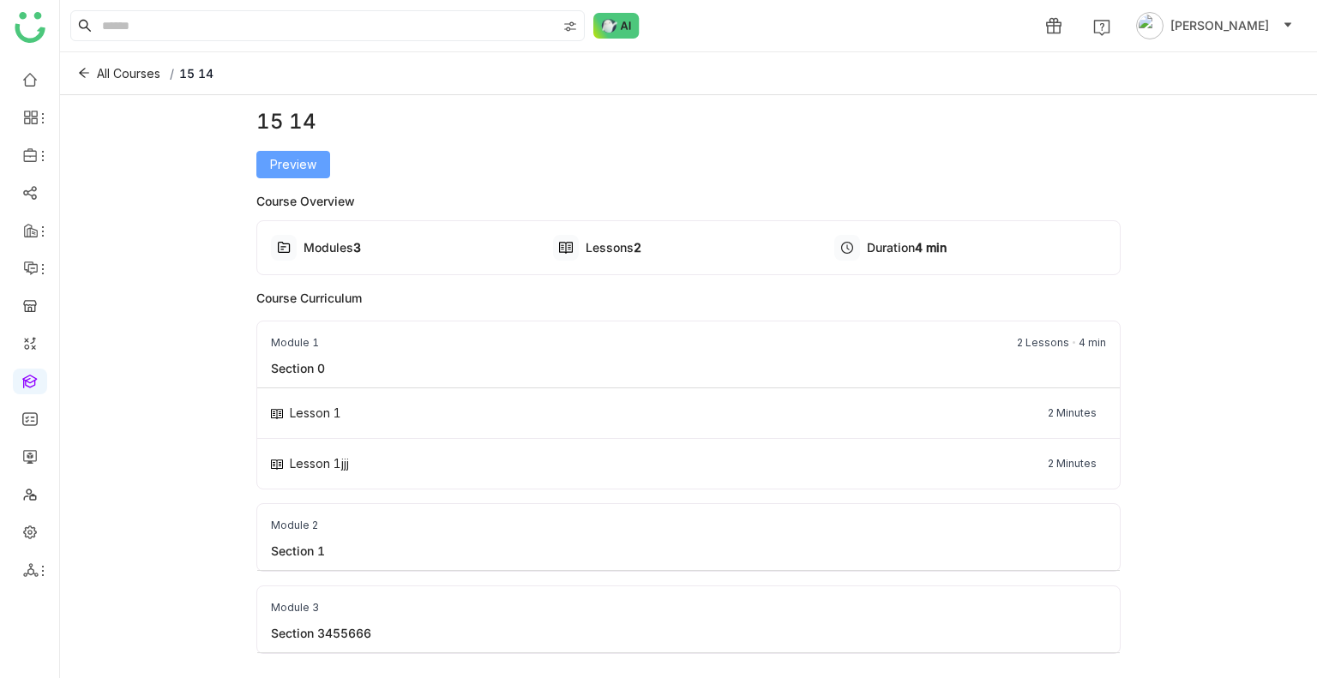
click at [284, 158] on span "Preview" at bounding box center [293, 164] width 46 height 19
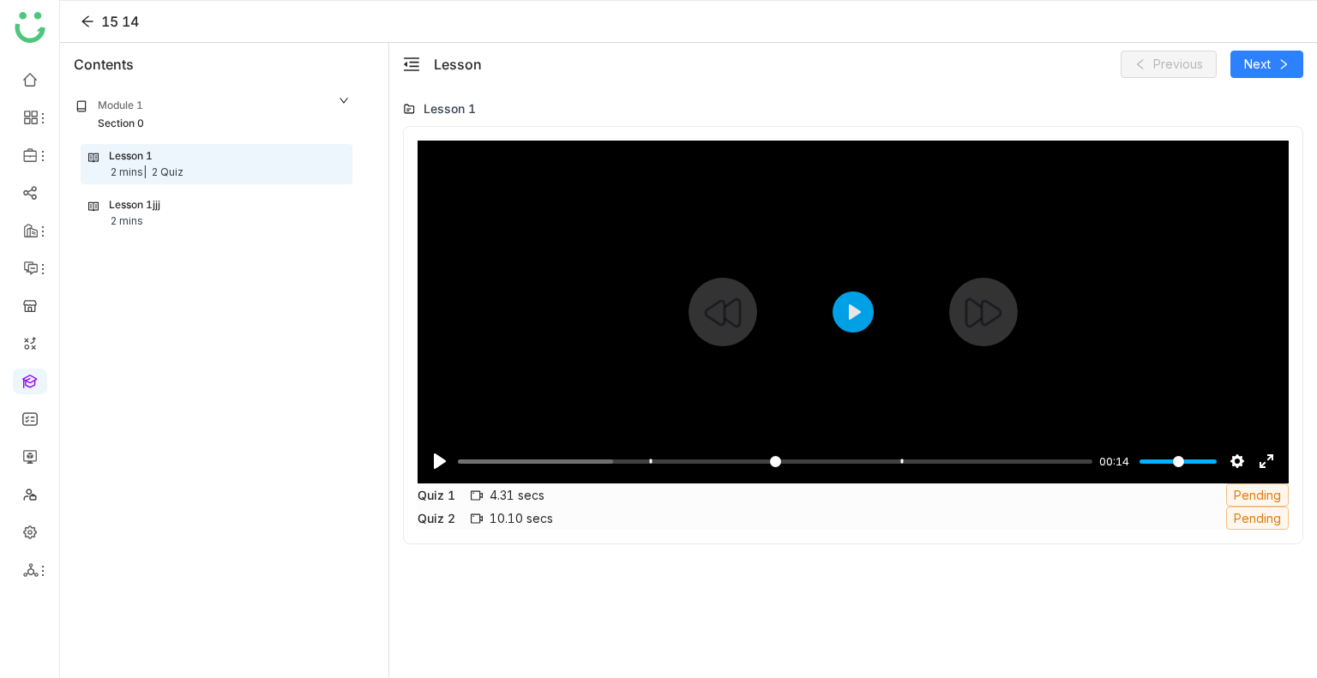
drag, startPoint x: 486, startPoint y: 191, endPoint x: 242, endPoint y: 16, distance: 300.5
click at [486, 191] on div at bounding box center [852, 312] width 871 height 343
click at [481, 452] on div "Pause Play % buffered 00:00 -00:04 Settings Captions Disabled Quality undefined…" at bounding box center [852, 450] width 871 height 66
click at [483, 460] on input "Seek" at bounding box center [771, 461] width 627 height 16
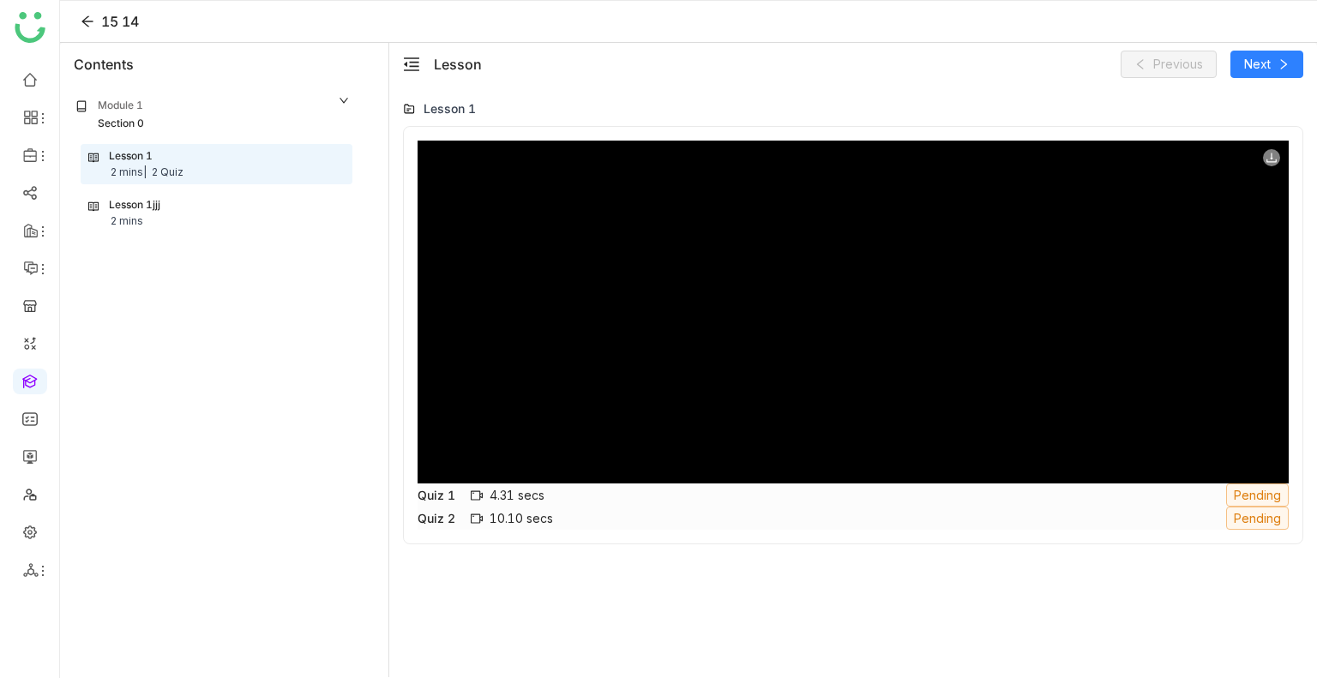
type input "***"
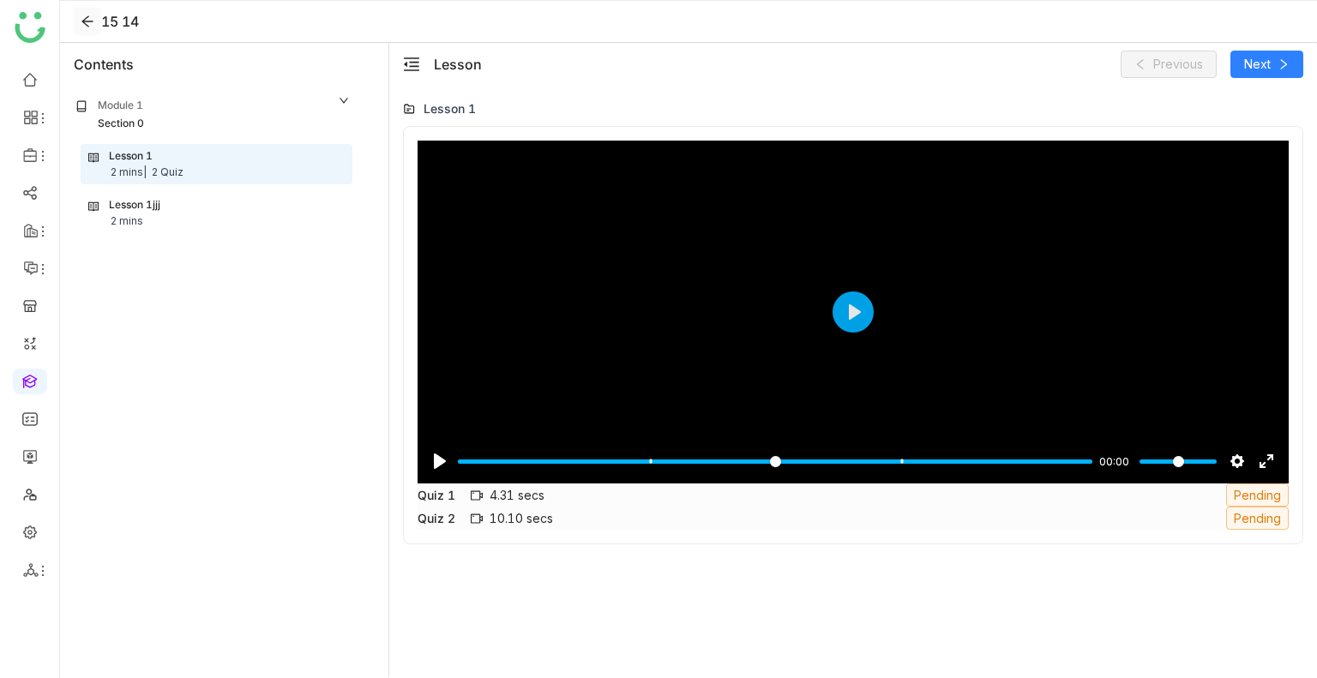
click at [90, 22] on icon at bounding box center [88, 22] width 14 height 14
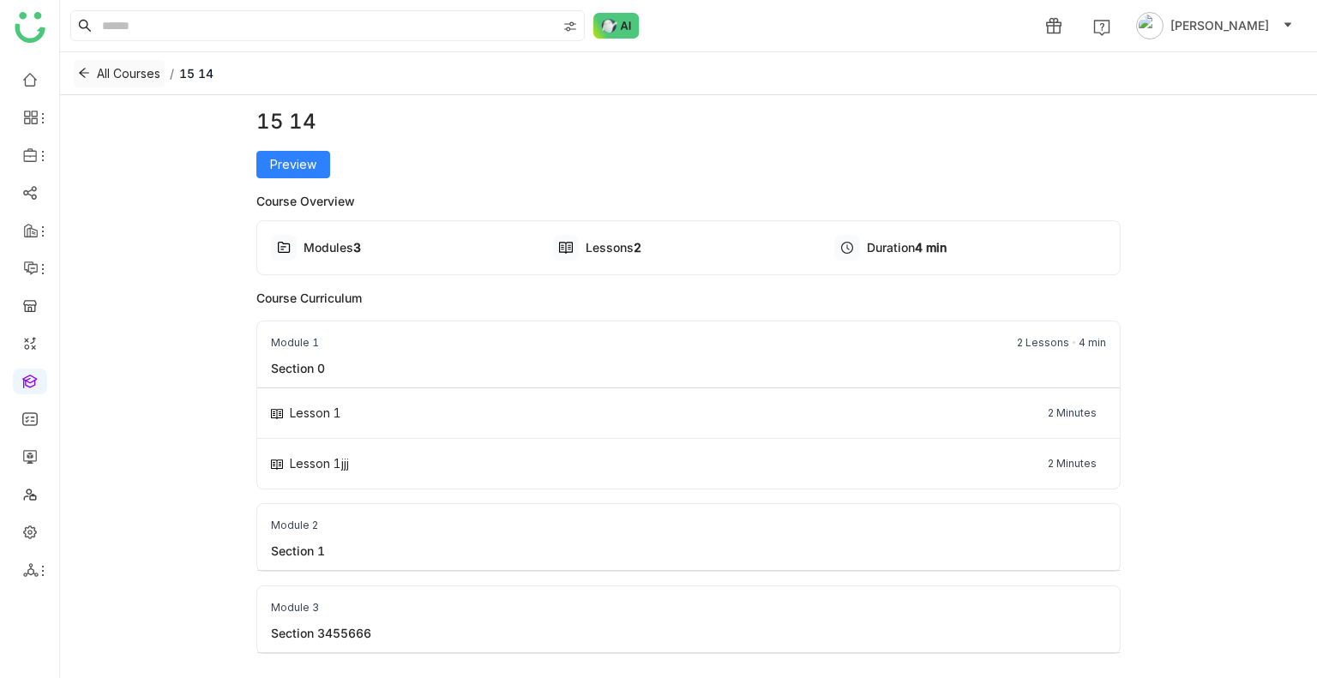
click at [99, 71] on span "All Courses" at bounding box center [128, 73] width 63 height 19
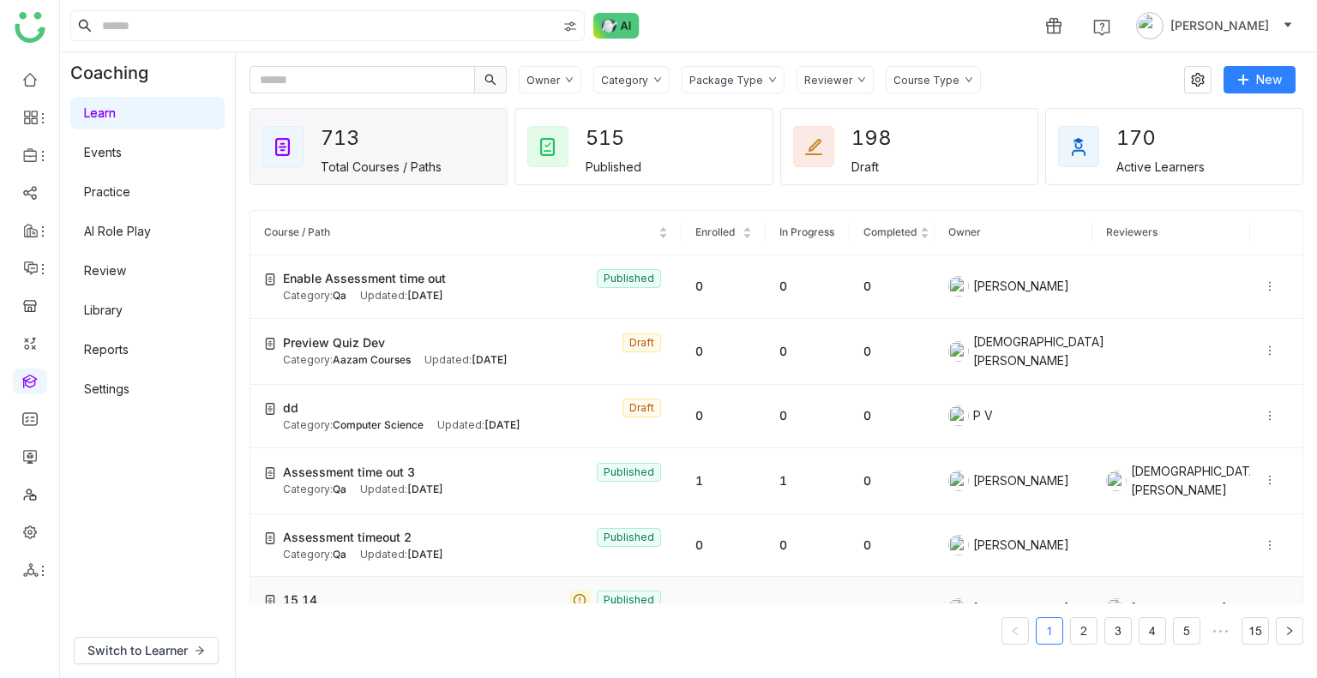
click at [356, 577] on td "15 14 Published Category: Test -QA11 Updated: [DATE]" at bounding box center [465, 608] width 431 height 63
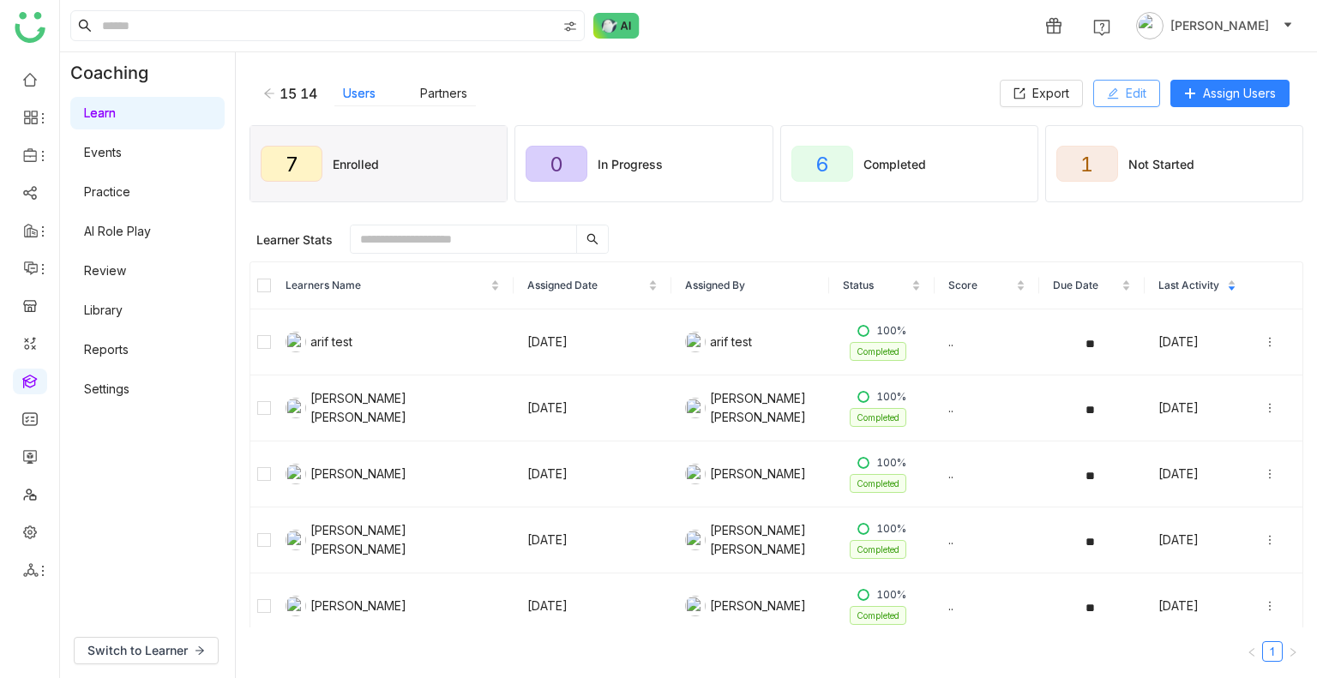
click at [1128, 97] on span "Edit" at bounding box center [1136, 93] width 21 height 19
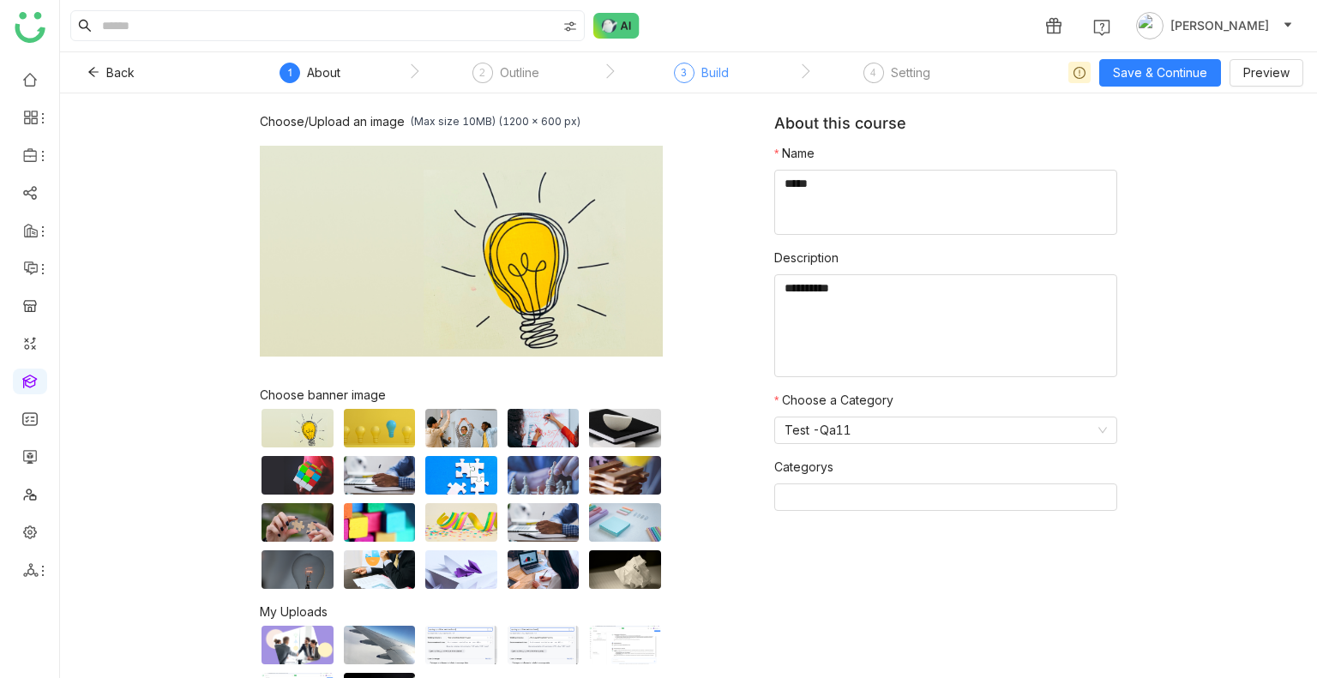
click at [681, 79] on div "3" at bounding box center [684, 73] width 21 height 21
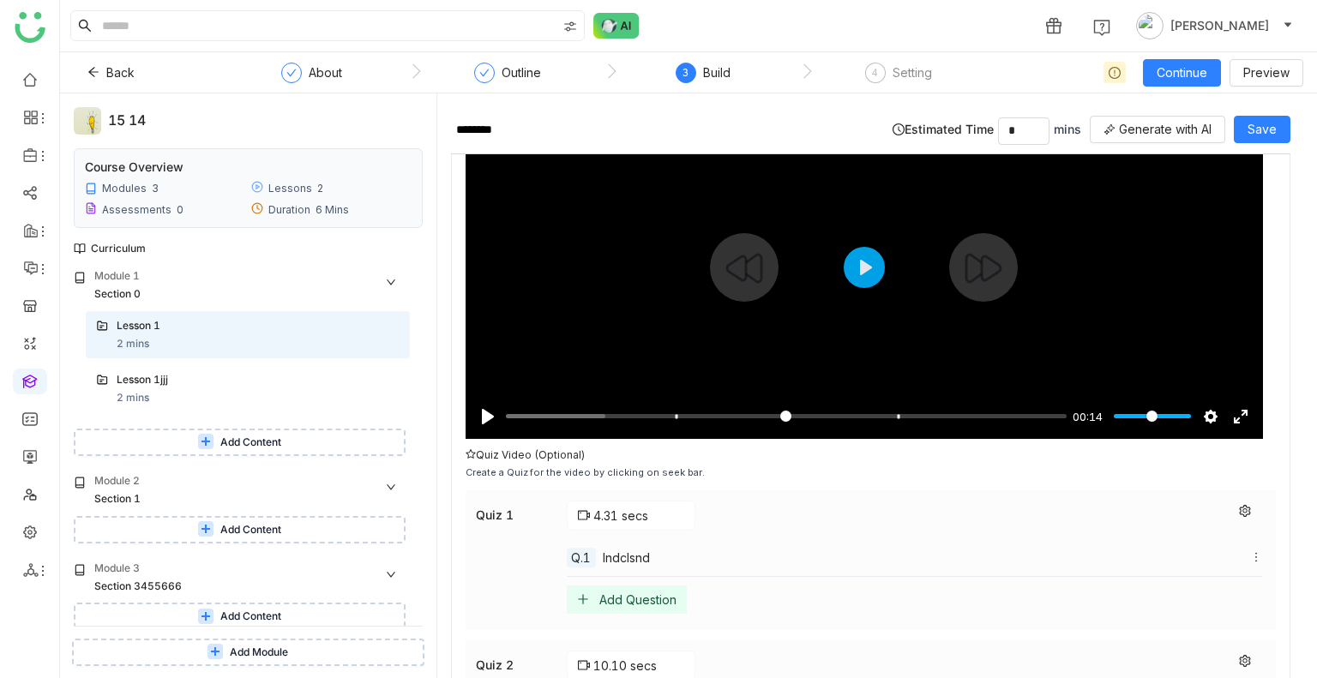
scroll to position [141, 0]
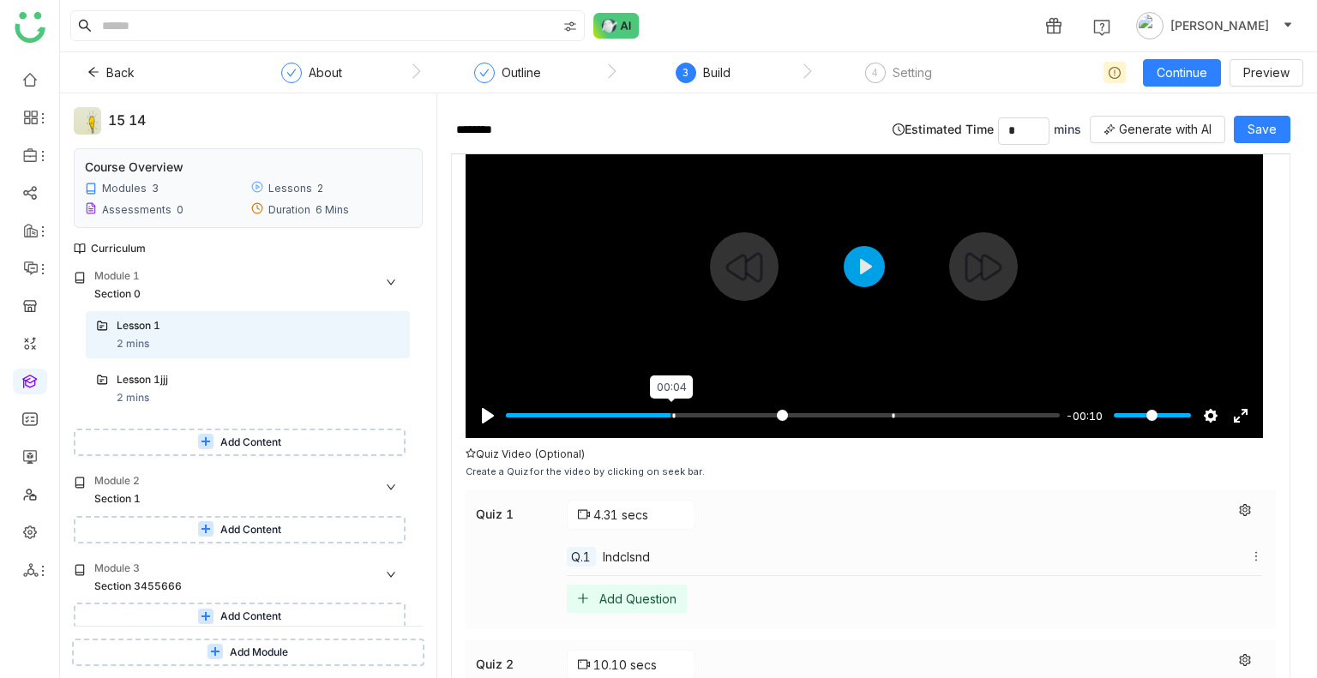
click at [673, 409] on input "Seek" at bounding box center [783, 415] width 554 height 16
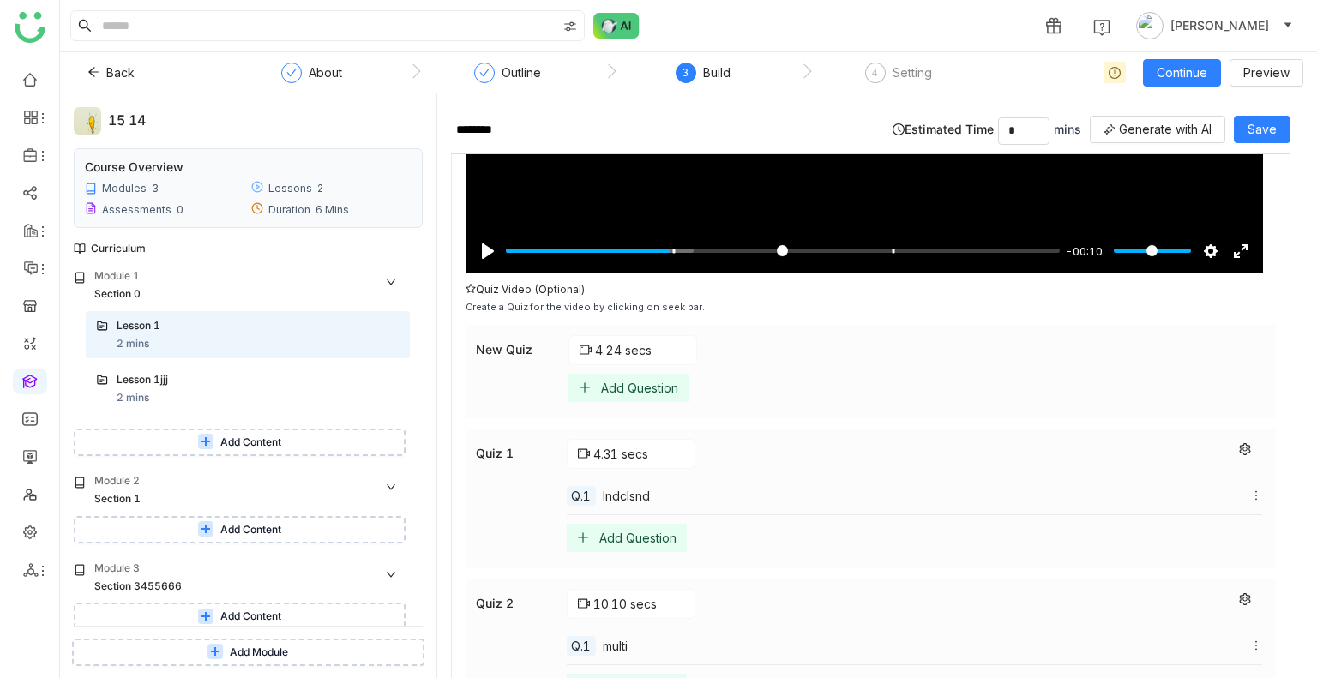
scroll to position [305, 0]
click at [1211, 558] on span "Delete" at bounding box center [1220, 551] width 38 height 15
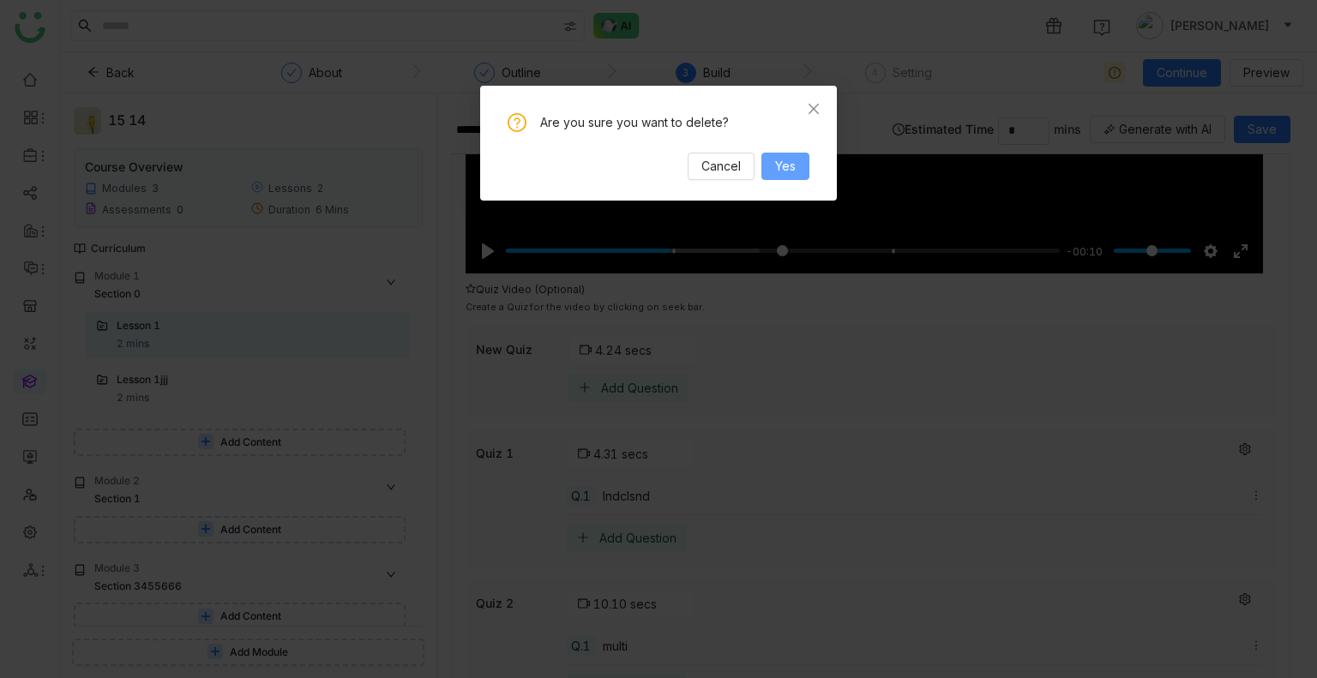
click at [806, 171] on button "Yes" at bounding box center [785, 166] width 48 height 27
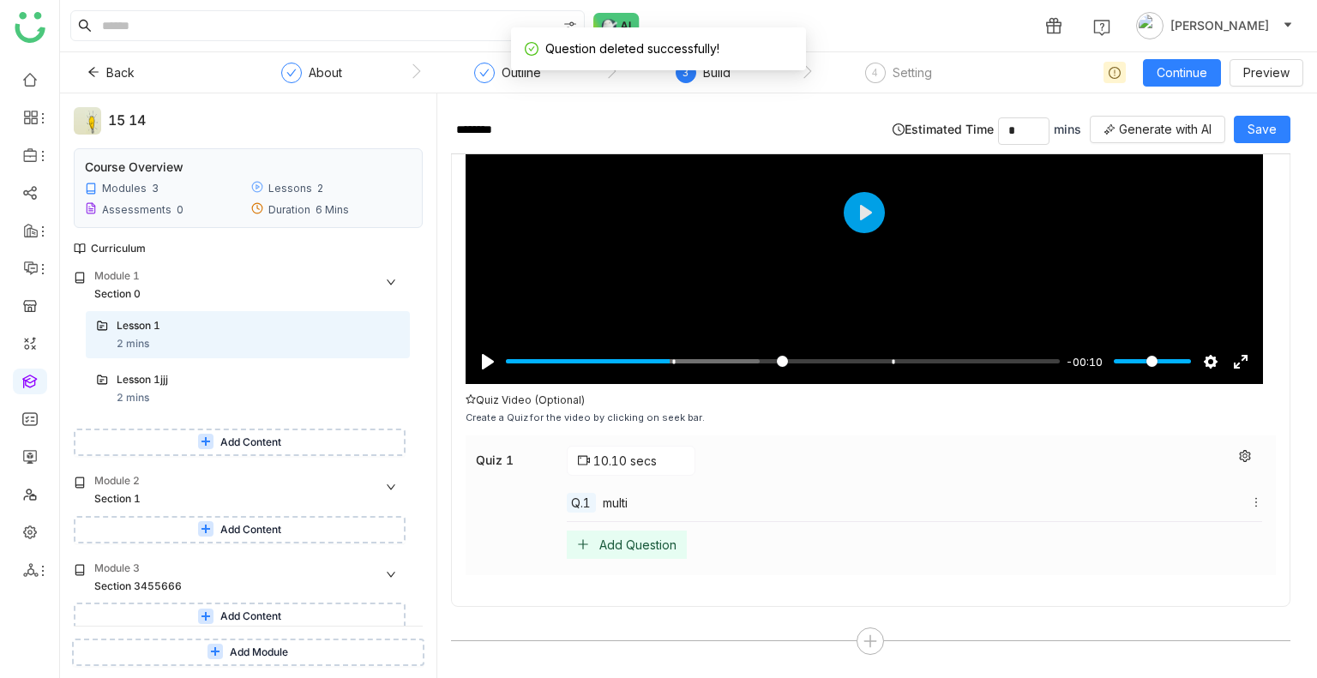
scroll to position [192, 0]
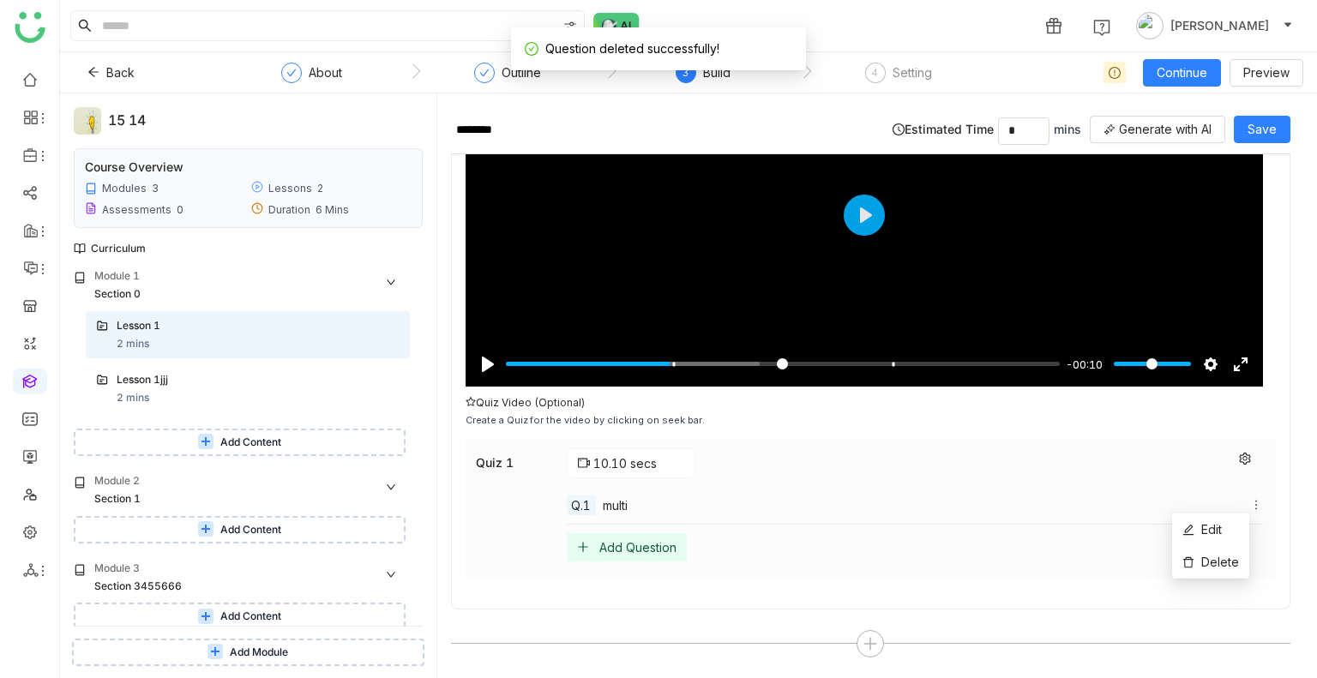
click at [1250, 499] on icon at bounding box center [1256, 505] width 12 height 12
click at [1227, 565] on span "Delete" at bounding box center [1220, 562] width 38 height 15
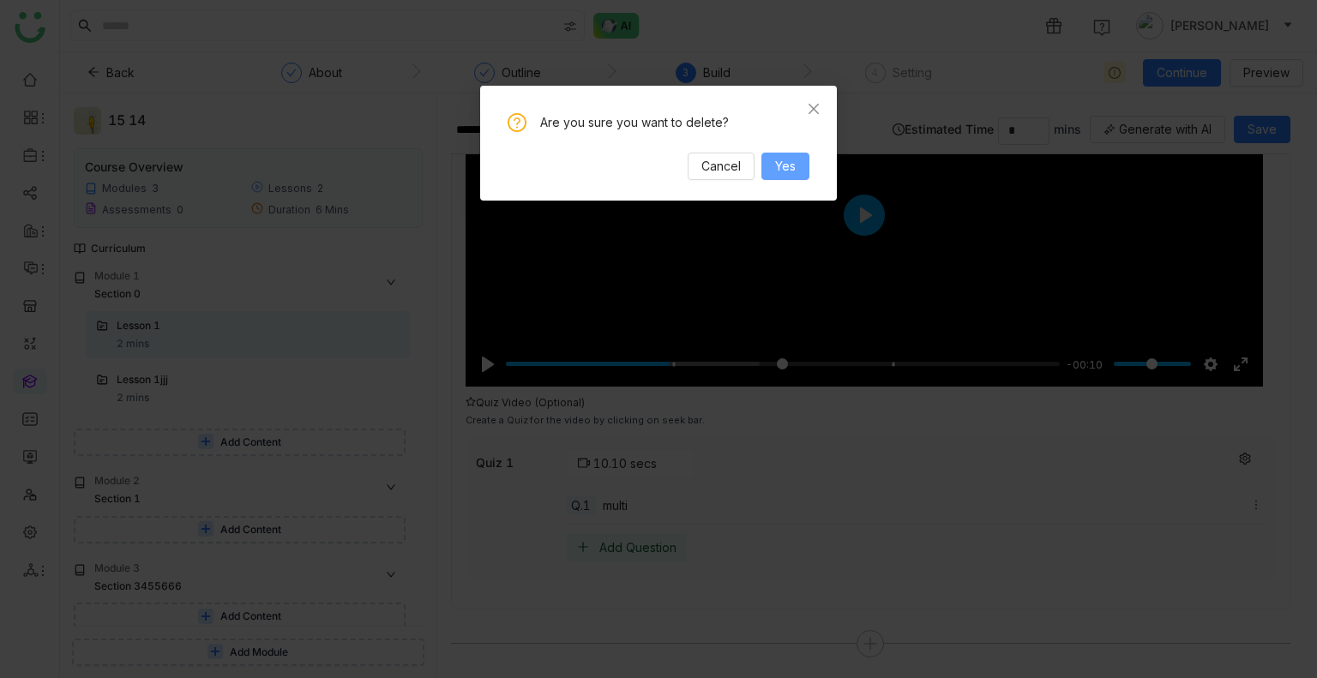
click at [789, 170] on span "Yes" at bounding box center [785, 166] width 21 height 19
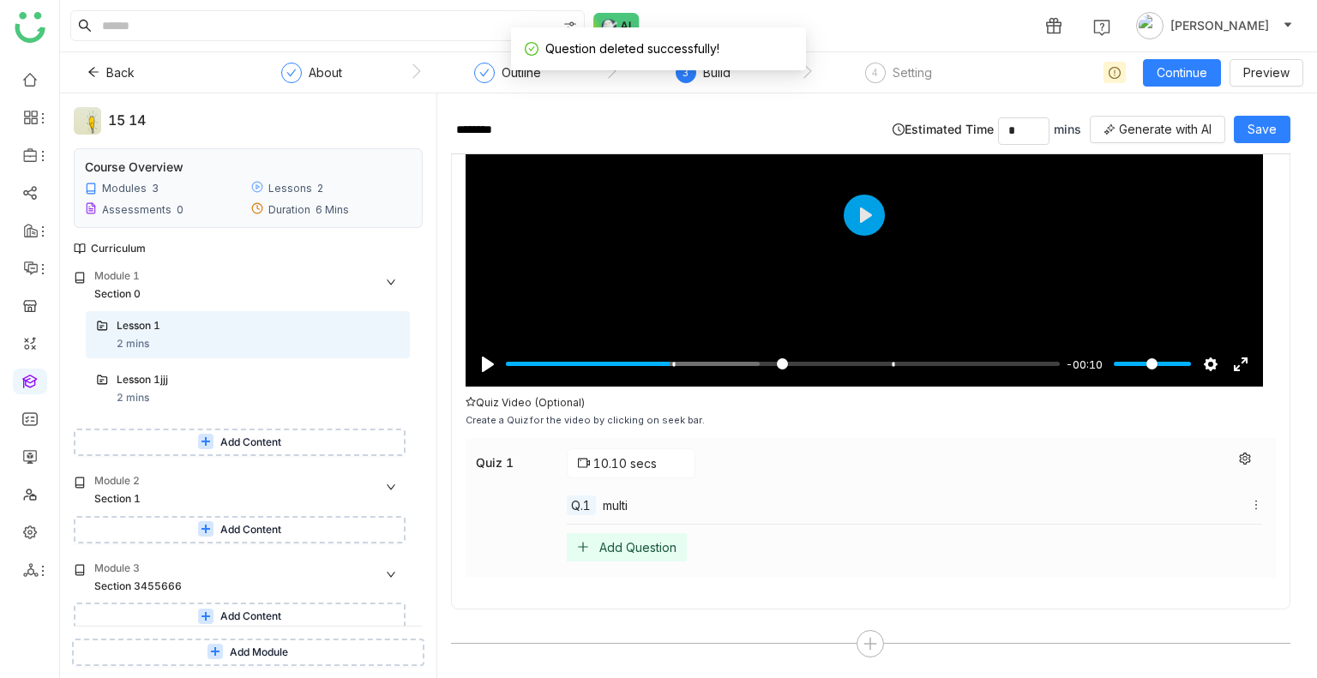
scroll to position [52, 0]
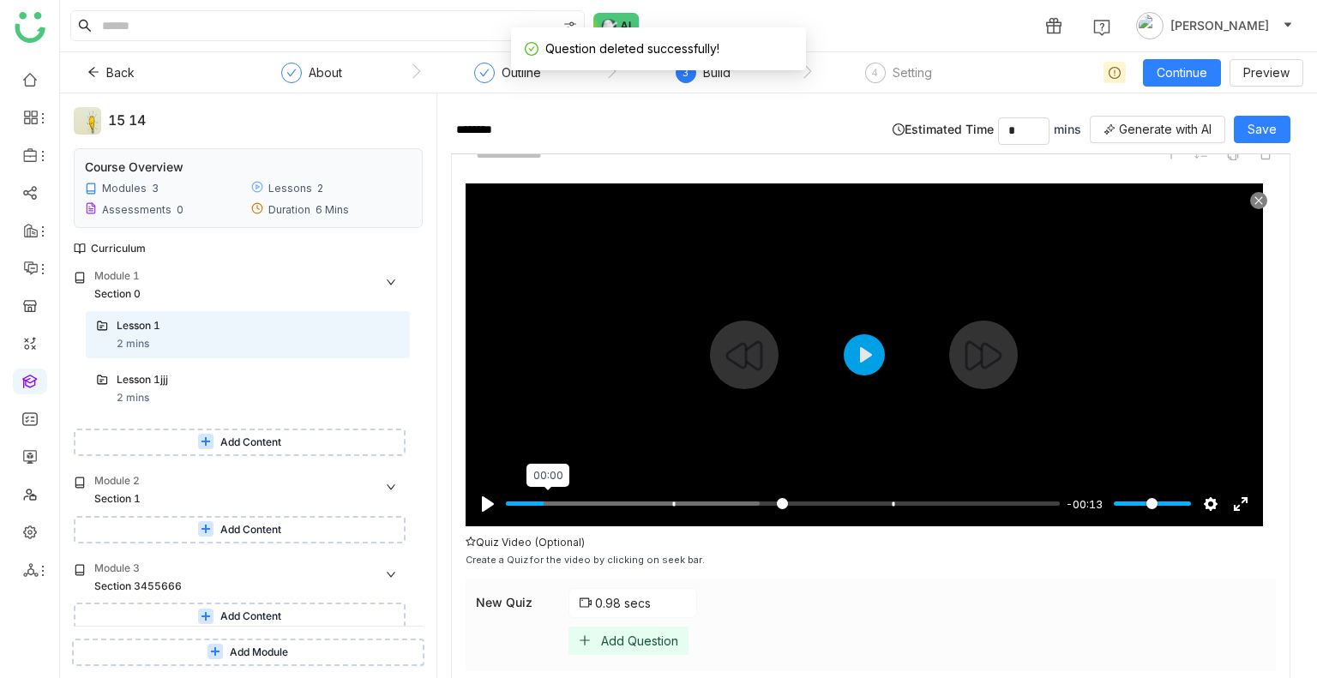
type input "***"
click at [548, 498] on input "Seek" at bounding box center [783, 503] width 554 height 16
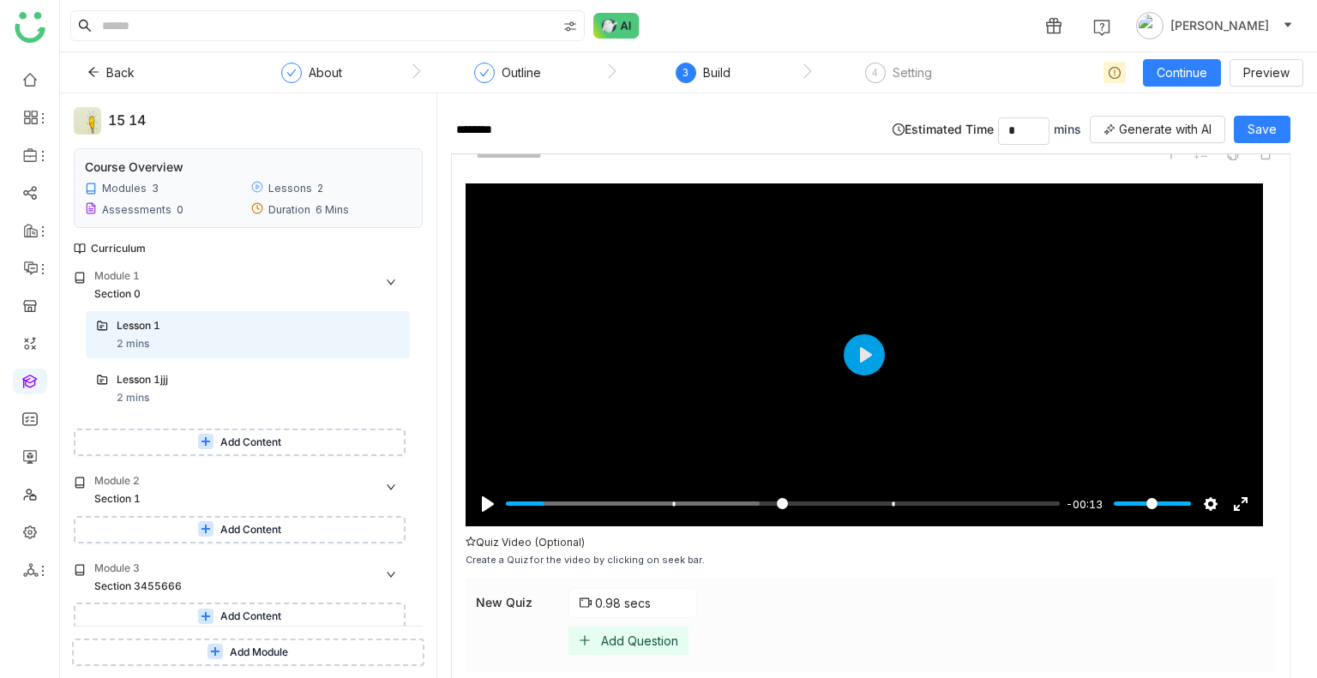
scroll to position [146, 0]
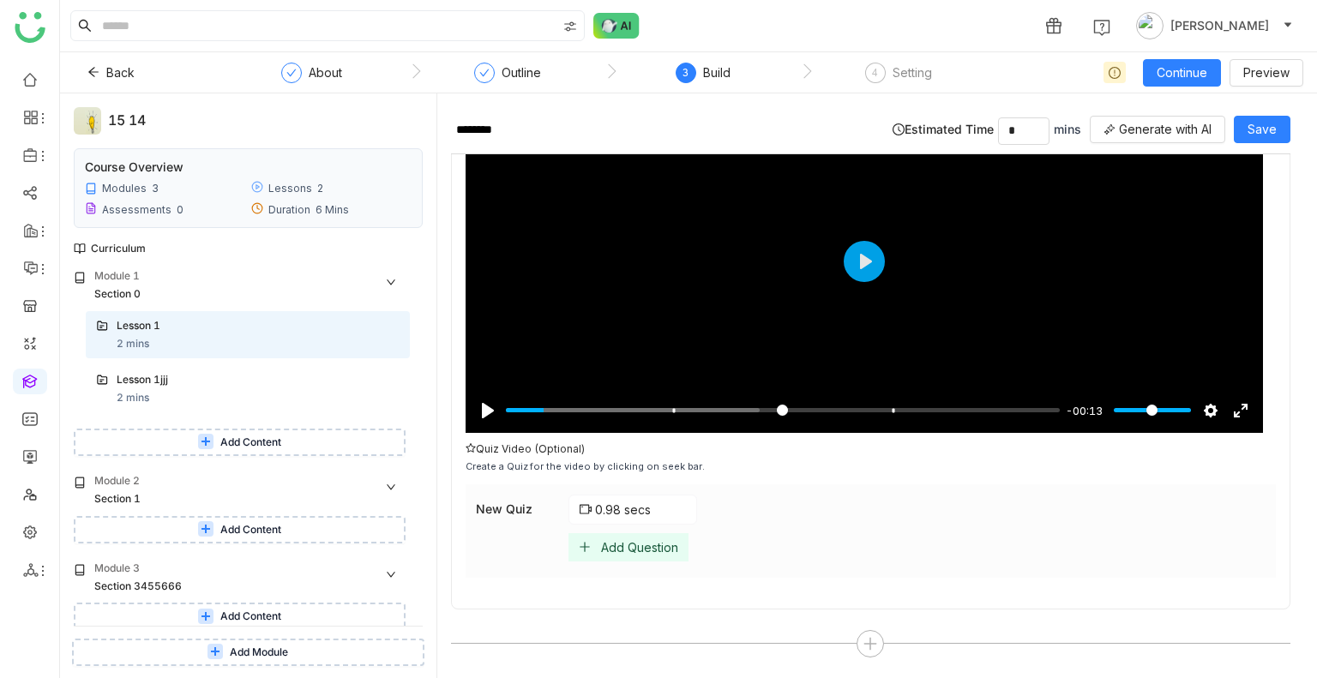
click at [601, 542] on div "Add Question" at bounding box center [639, 547] width 77 height 15
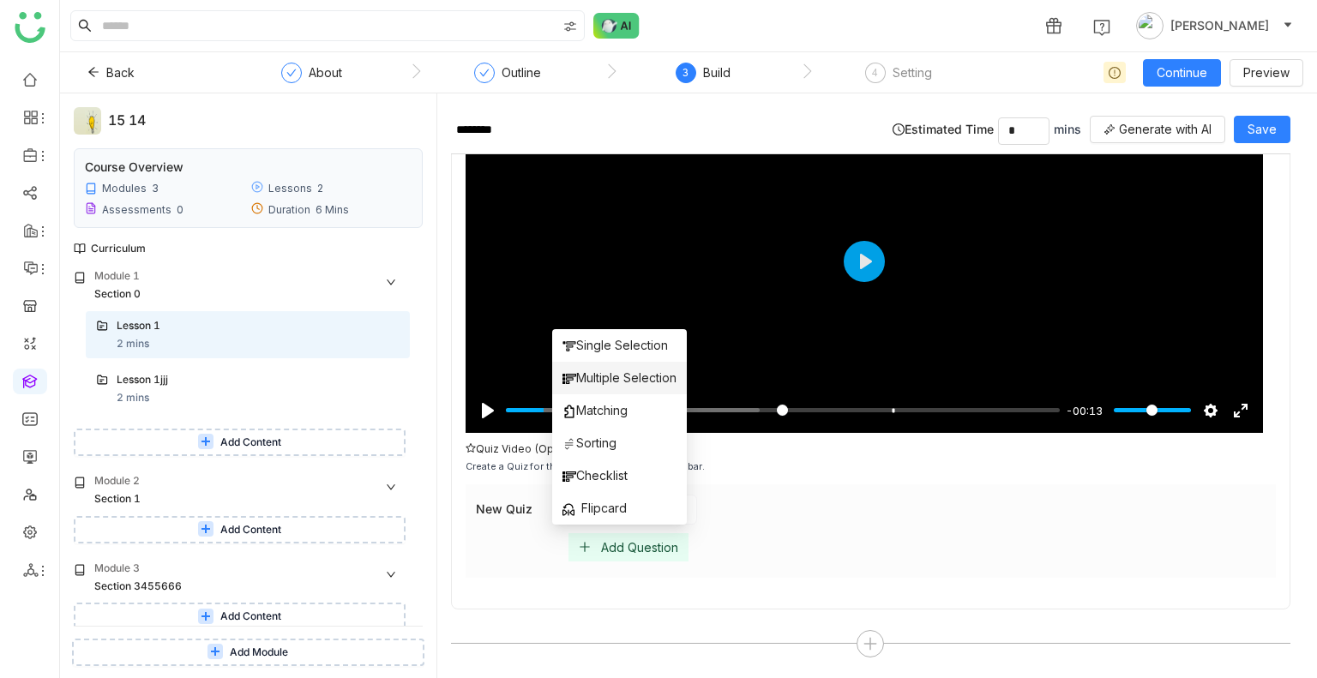
click at [596, 380] on span "Multiple Selection" at bounding box center [619, 378] width 114 height 19
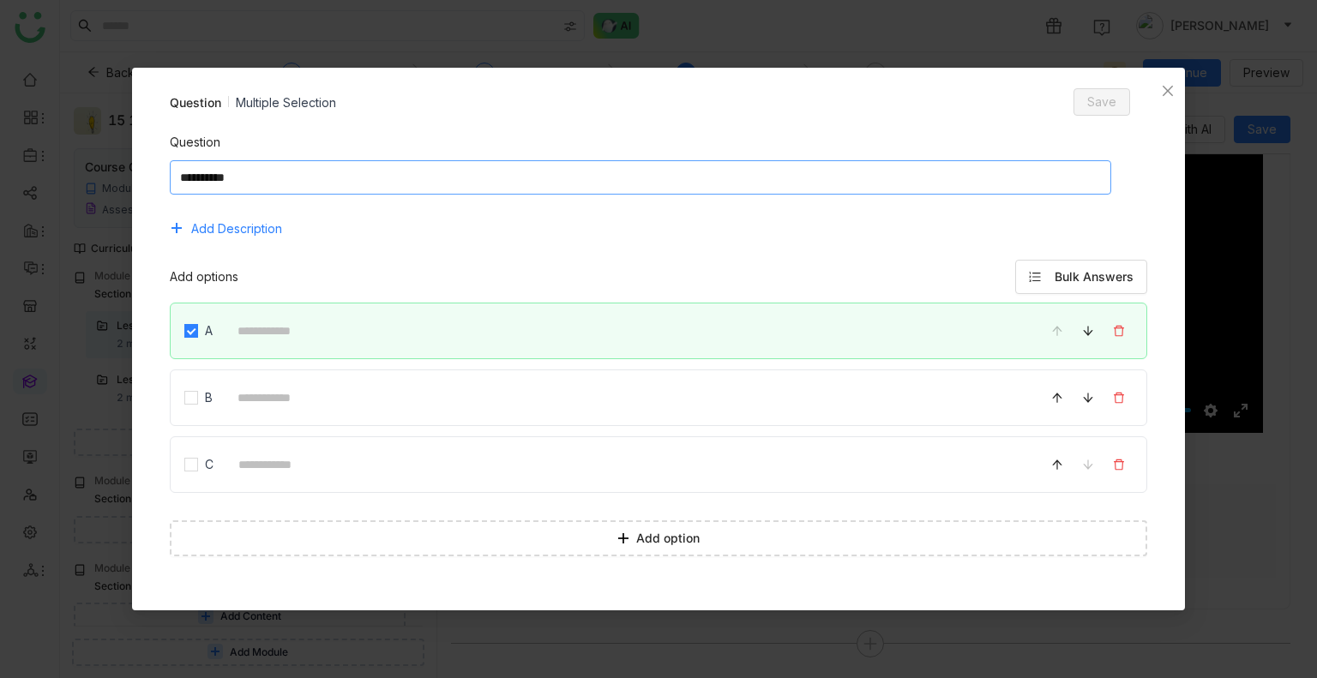
click at [391, 160] on textarea at bounding box center [641, 177] width 942 height 34
type textarea "*****"
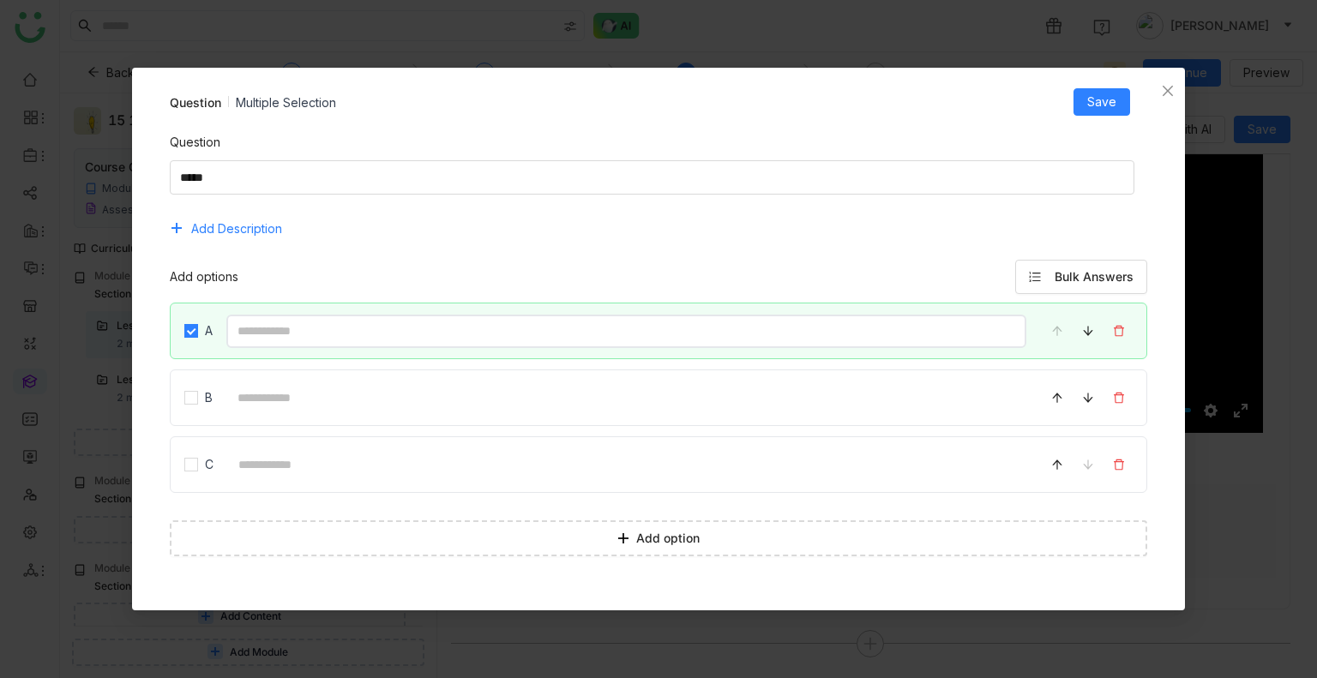
drag, startPoint x: 249, startPoint y: 342, endPoint x: 277, endPoint y: 339, distance: 28.4
click at [249, 342] on input at bounding box center [626, 331] width 801 height 33
type input "********"
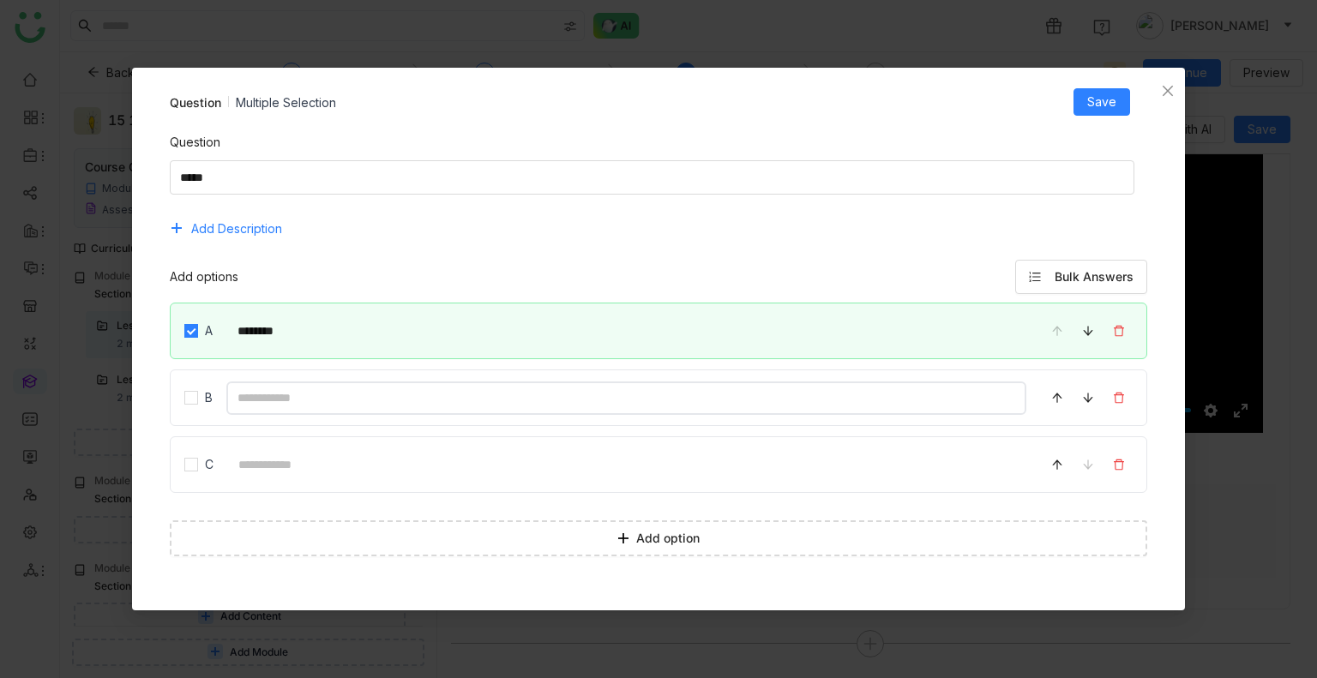
click at [286, 396] on input at bounding box center [626, 397] width 801 height 33
type input "********"
click at [1110, 109] on span "Save" at bounding box center [1101, 102] width 29 height 19
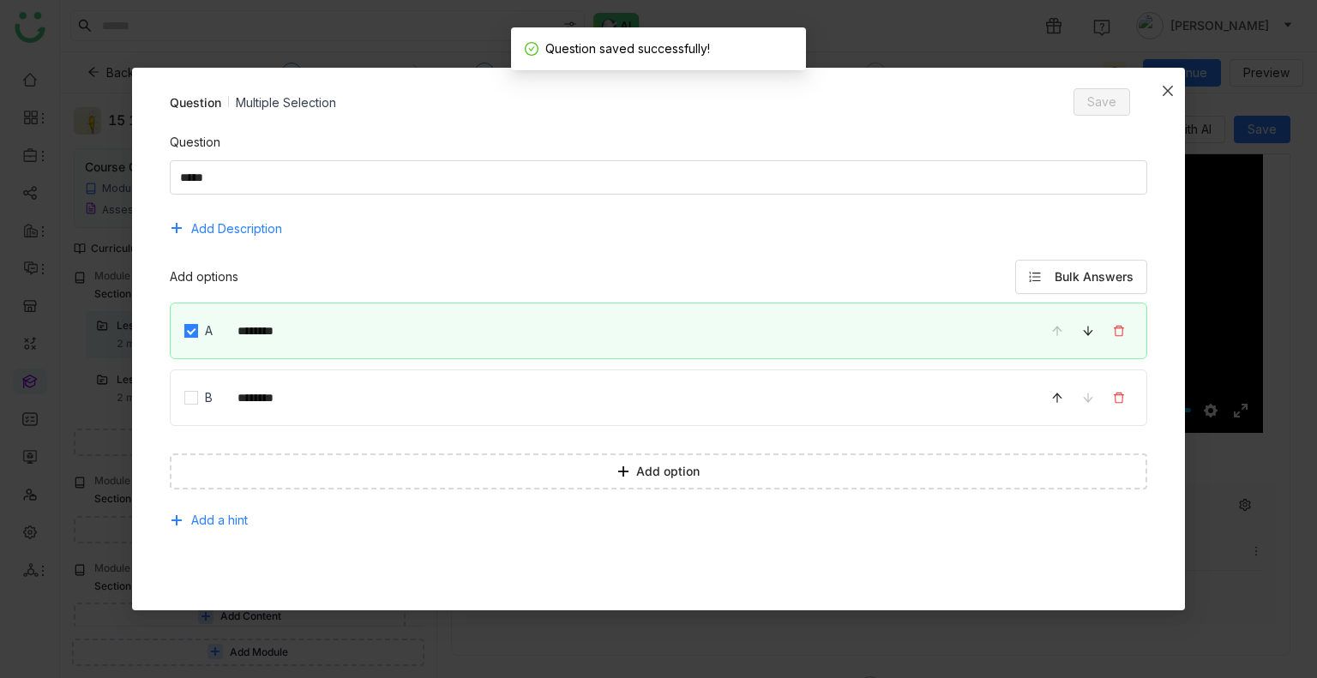
click at [1170, 90] on icon "Close" at bounding box center [1168, 91] width 14 height 14
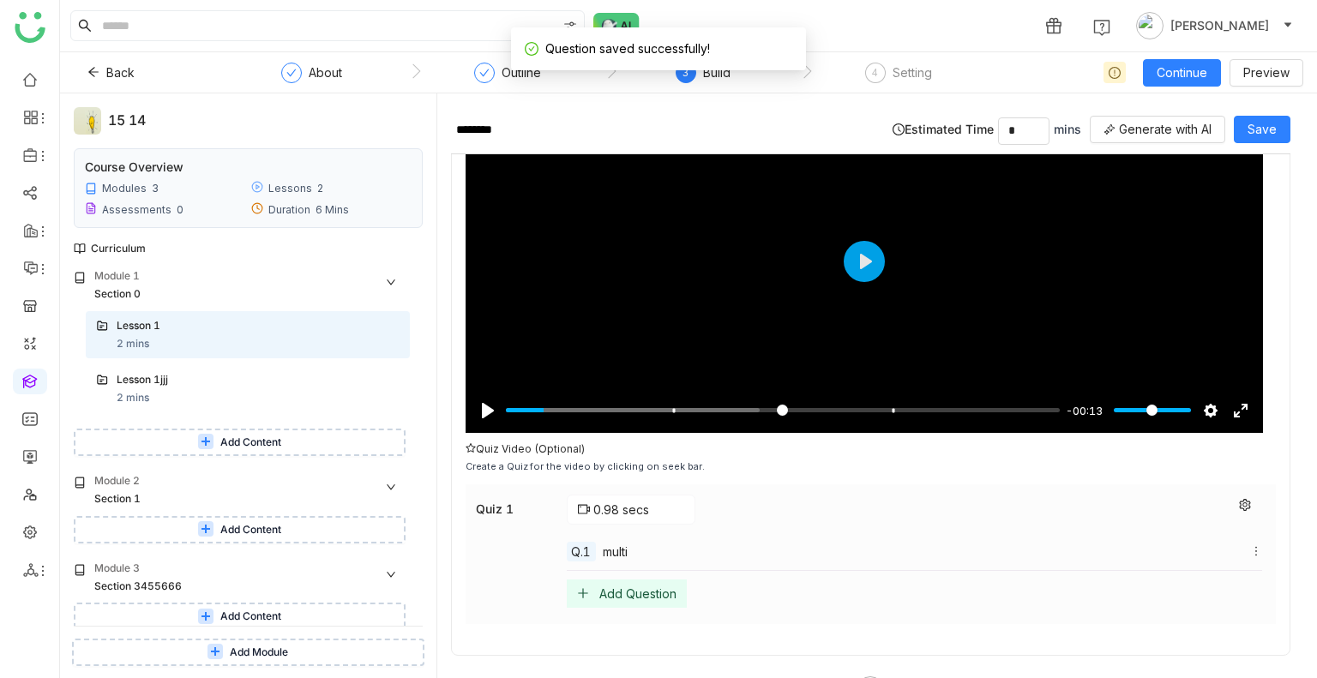
scroll to position [192, 0]
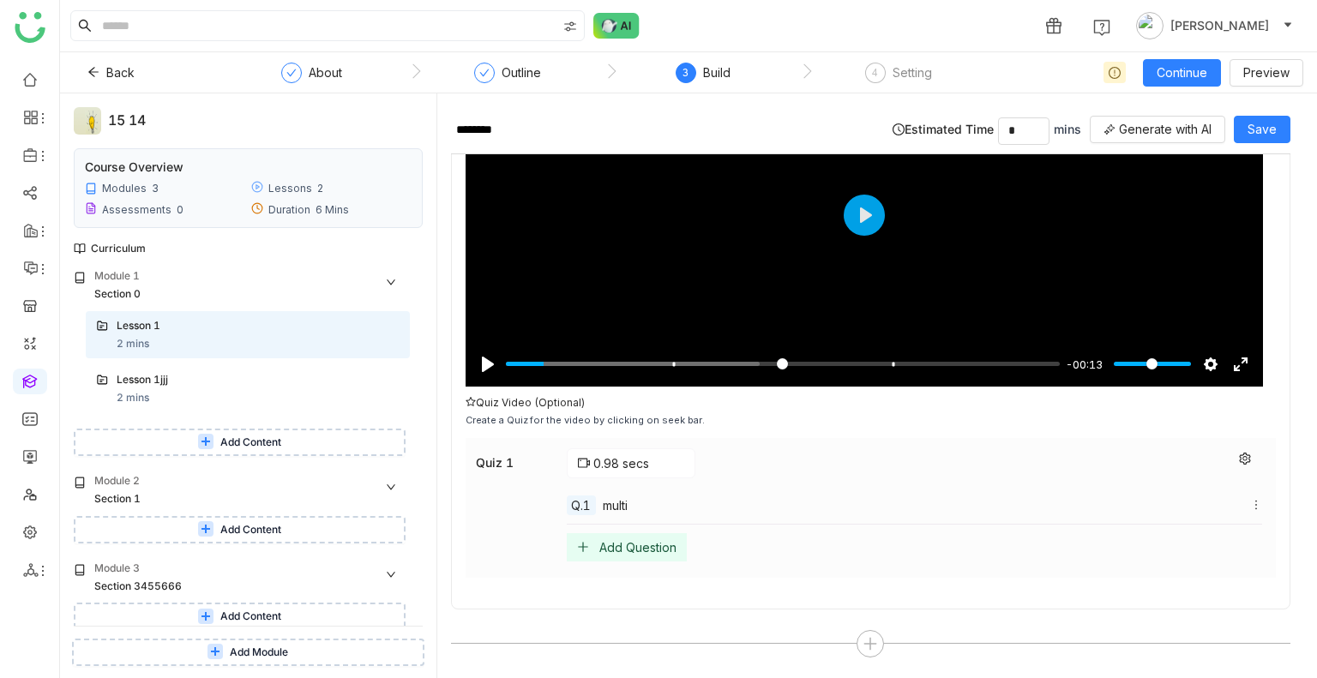
click at [742, 438] on div "Quiz 1 0.98 secs Q.1 multi Add Question" at bounding box center [870, 508] width 810 height 140
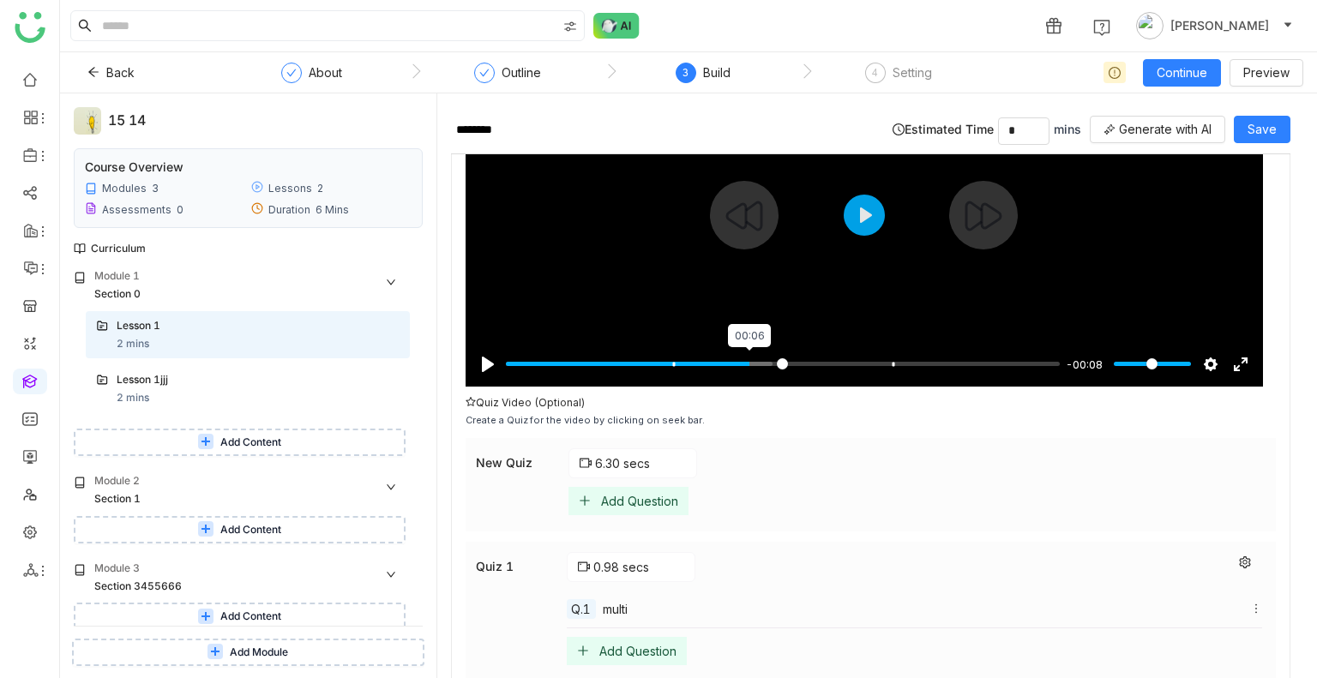
type input "*****"
click at [748, 356] on input "Seek" at bounding box center [783, 364] width 554 height 16
click at [610, 503] on div "Add Question" at bounding box center [639, 501] width 77 height 15
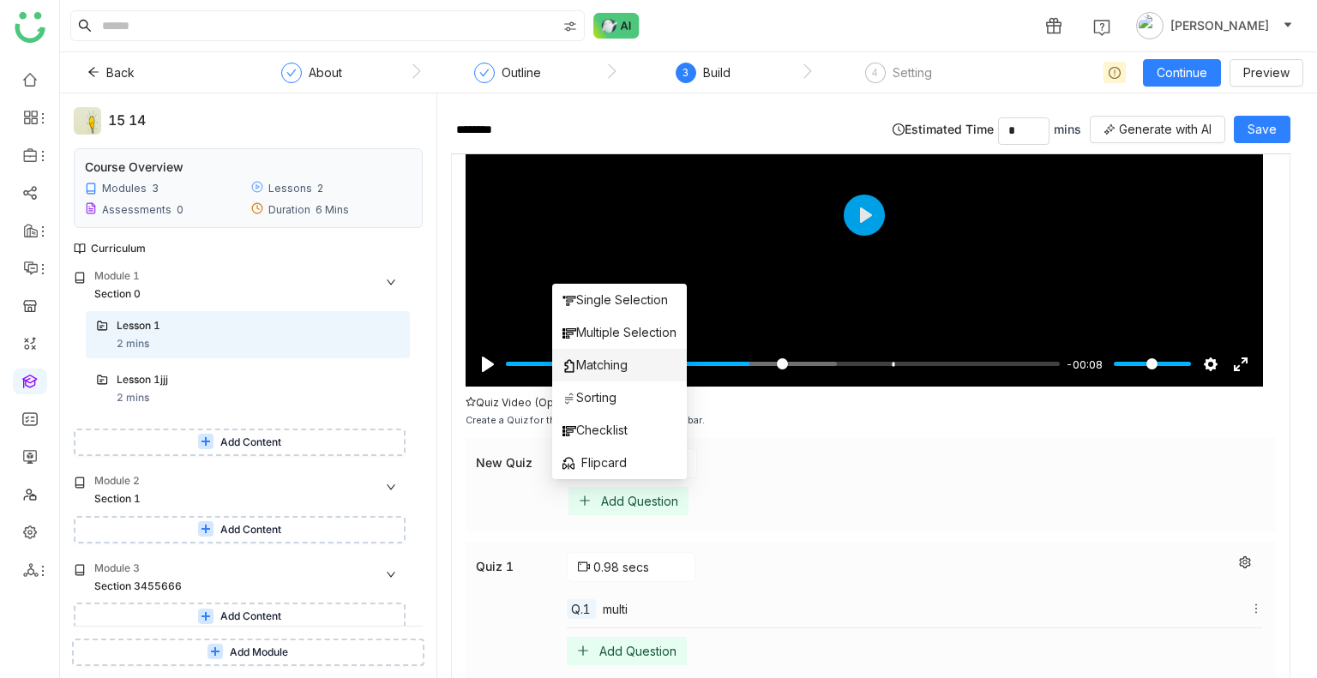
click at [615, 369] on span "Matching" at bounding box center [594, 365] width 65 height 19
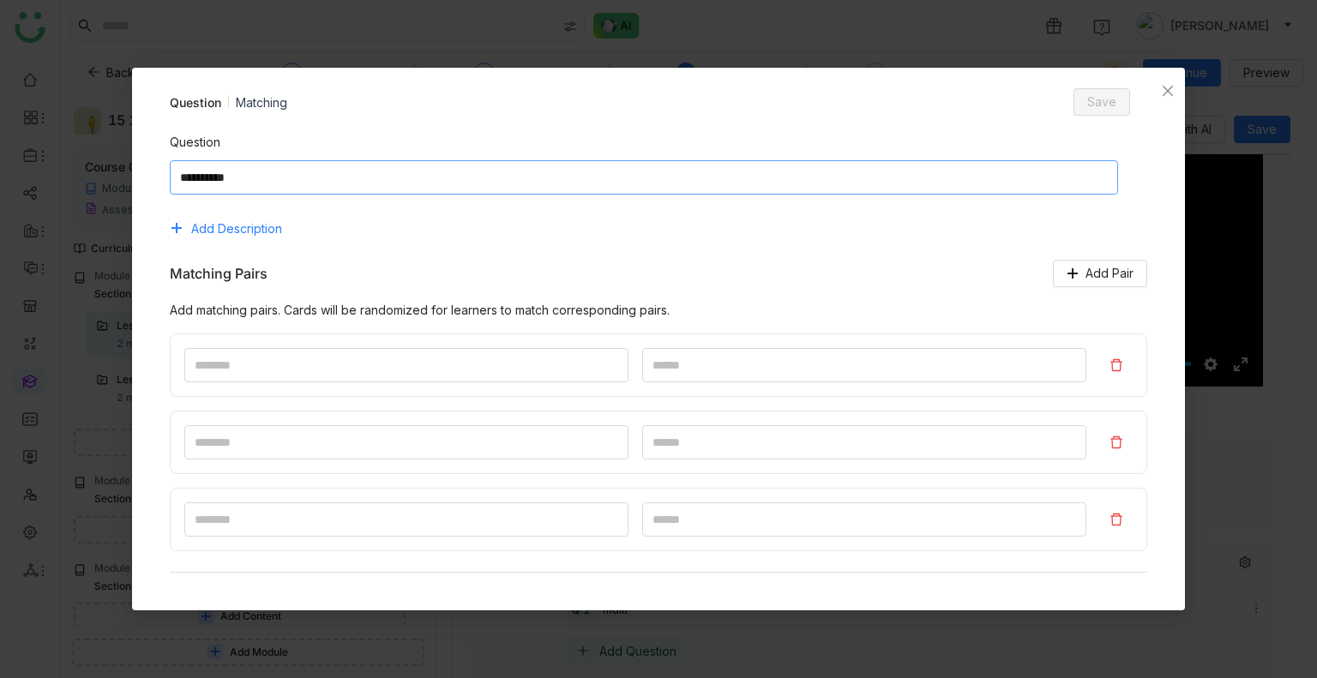
click at [447, 191] on textarea at bounding box center [644, 177] width 948 height 34
type textarea "*****"
click at [412, 171] on textarea at bounding box center [652, 177] width 965 height 34
type textarea "*****"
click at [336, 352] on input at bounding box center [406, 365] width 444 height 34
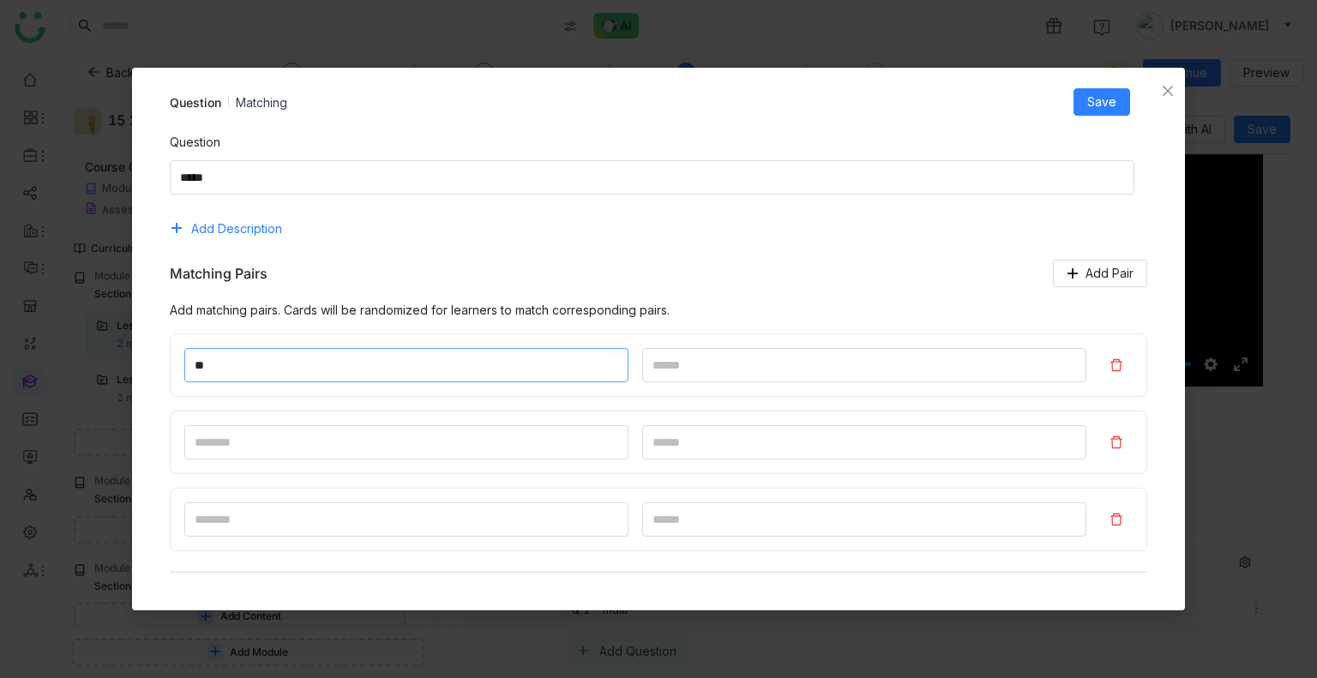
type input "**"
type input "****"
type input "*"
type input "****"
type input "*"
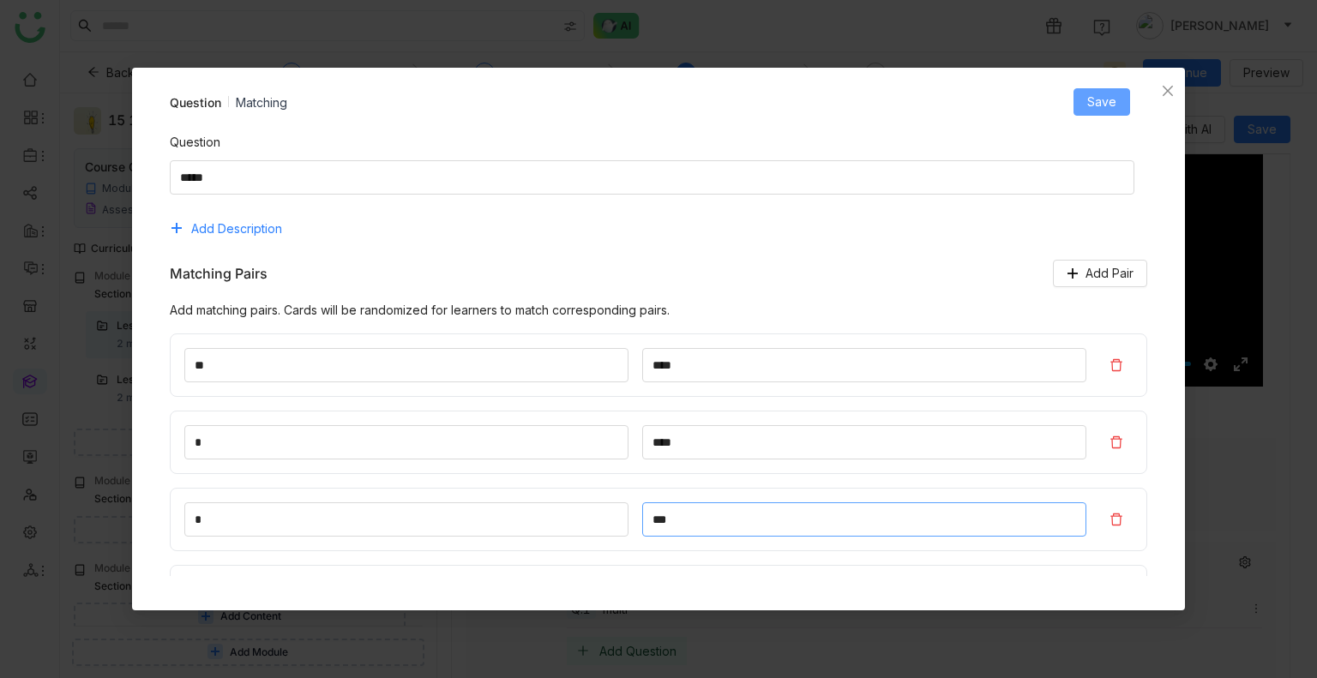
type input "***"
click at [1115, 88] on button "Save" at bounding box center [1101, 101] width 57 height 27
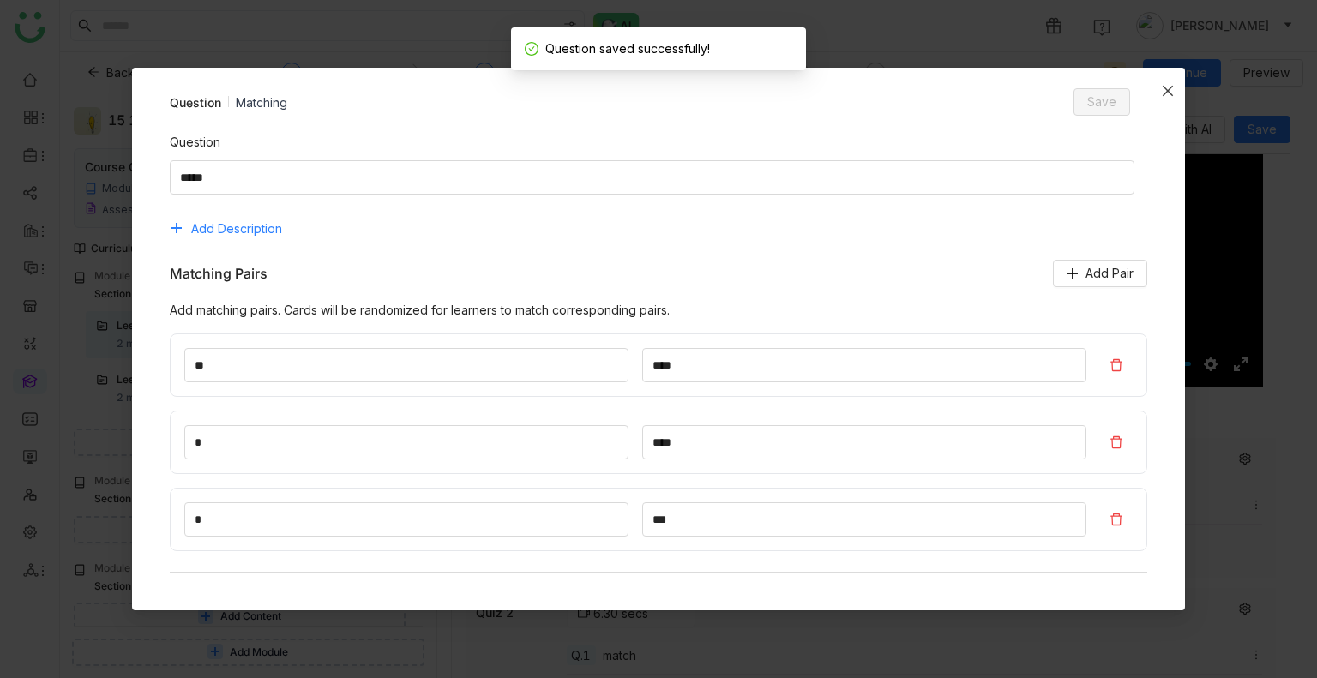
click at [1170, 96] on icon "Close" at bounding box center [1168, 91] width 14 height 14
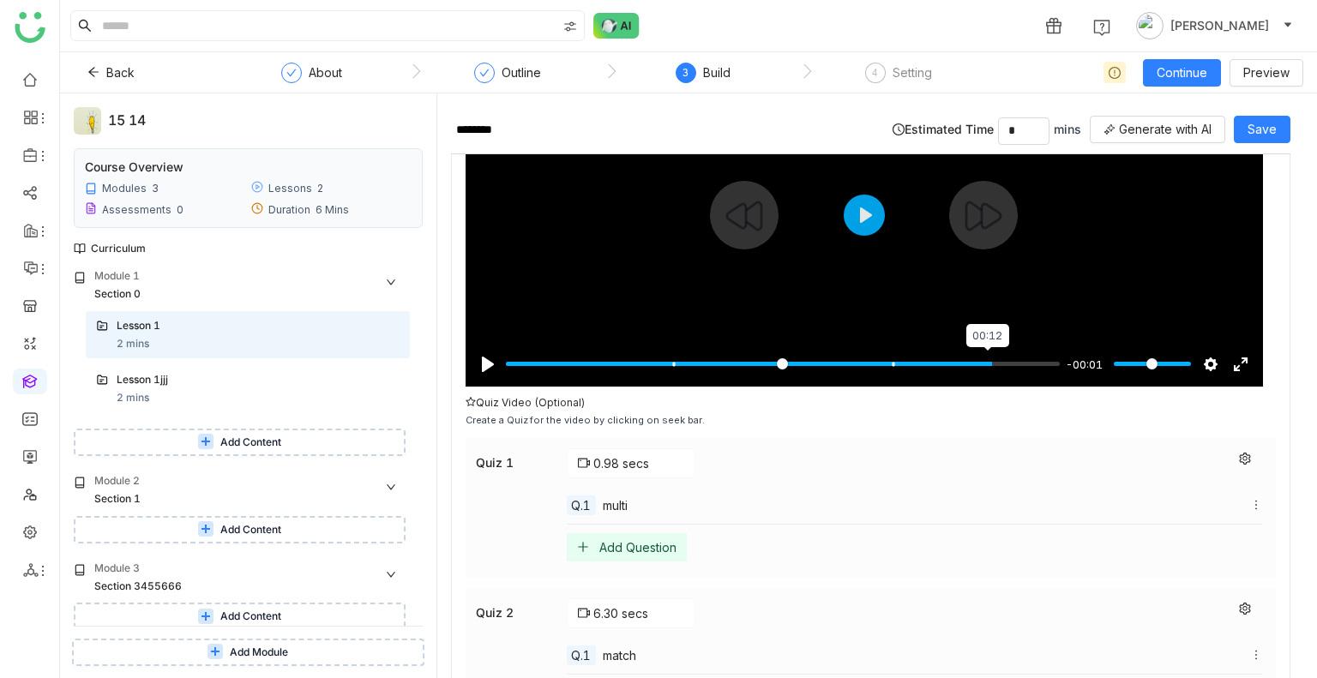
click at [985, 363] on input "Seek" at bounding box center [783, 364] width 554 height 16
type input "*****"
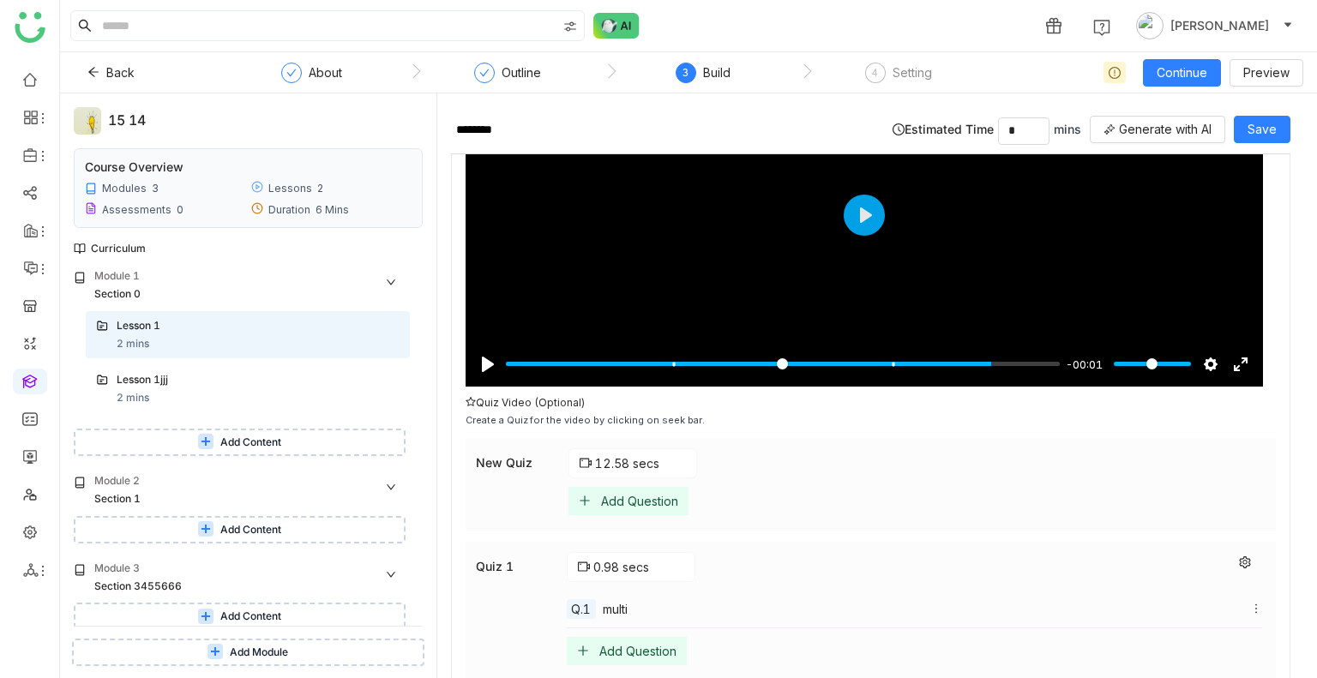
click at [651, 500] on div "Add Question" at bounding box center [639, 501] width 77 height 15
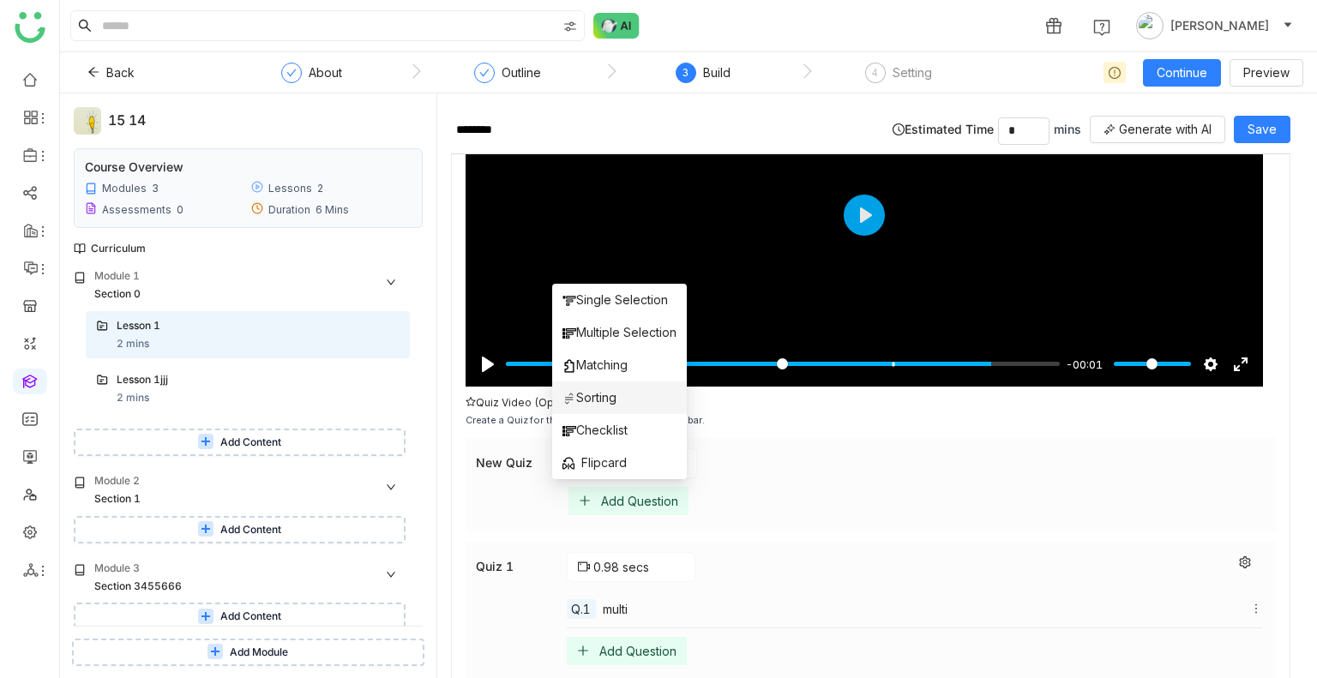
click at [606, 405] on span "Sorting" at bounding box center [589, 397] width 54 height 19
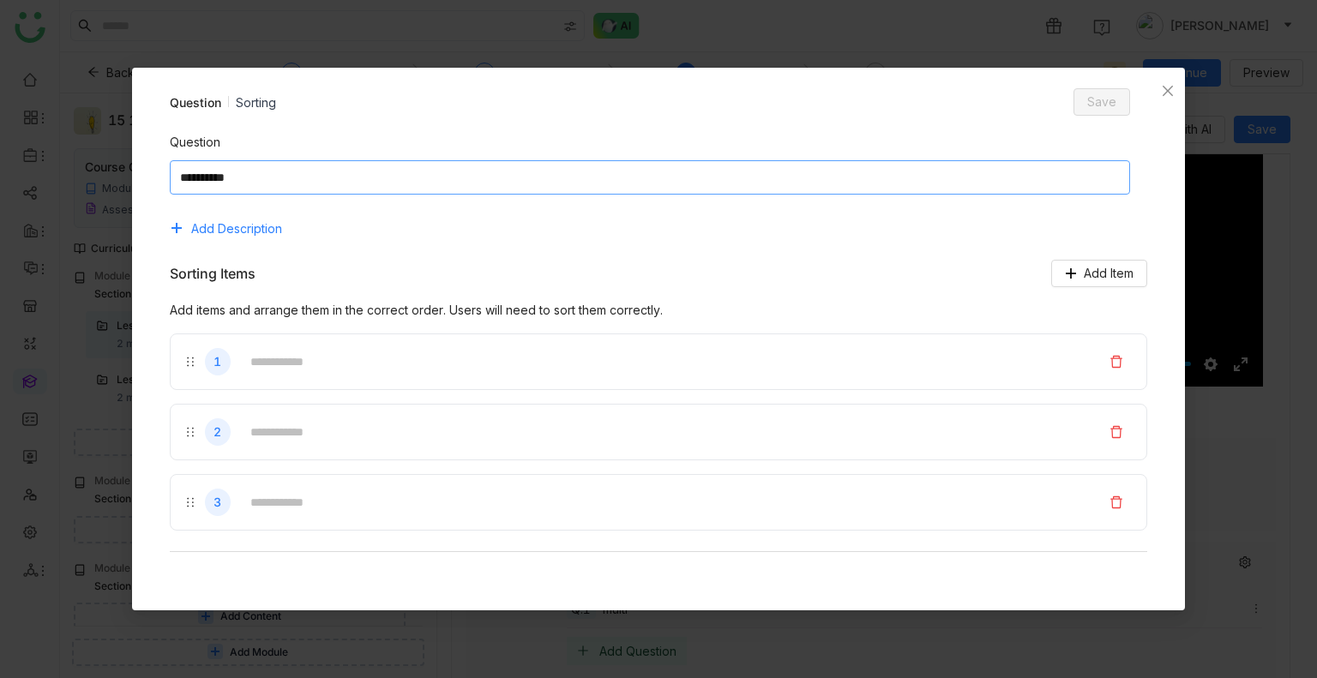
click at [277, 186] on textarea at bounding box center [650, 177] width 961 height 34
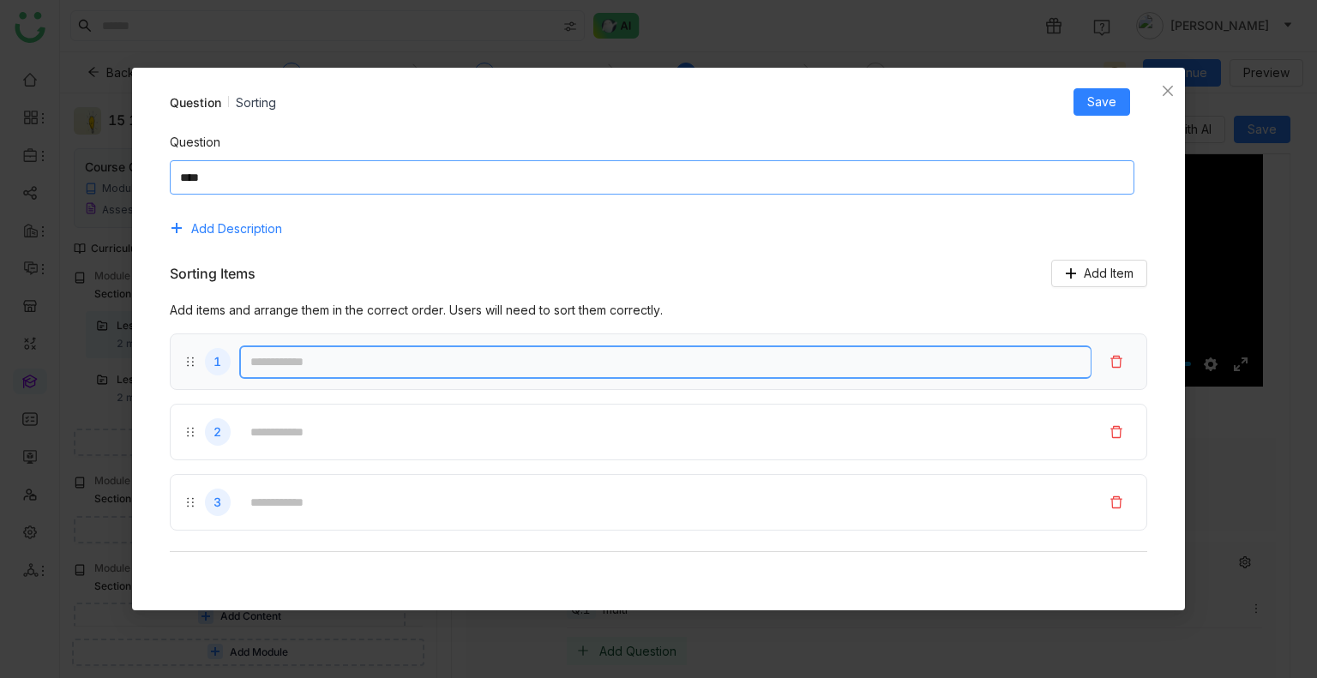
type textarea "****"
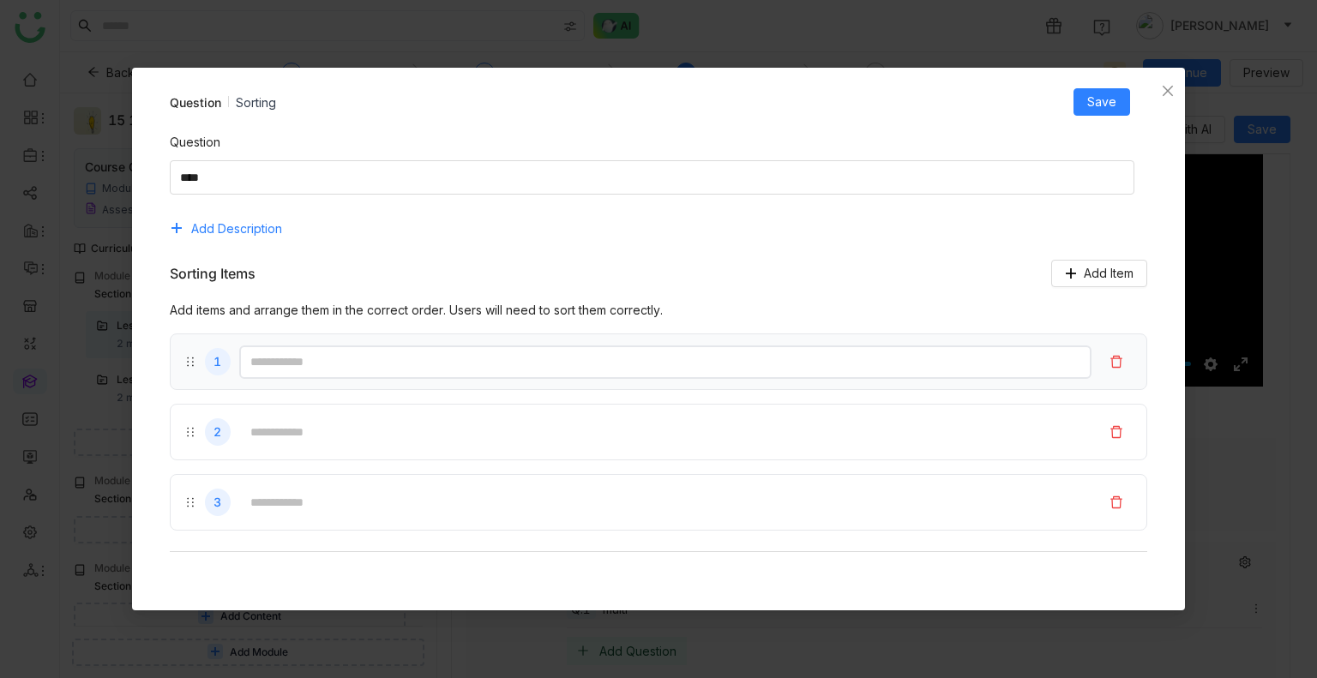
click at [296, 345] on input "text" at bounding box center [665, 361] width 853 height 33
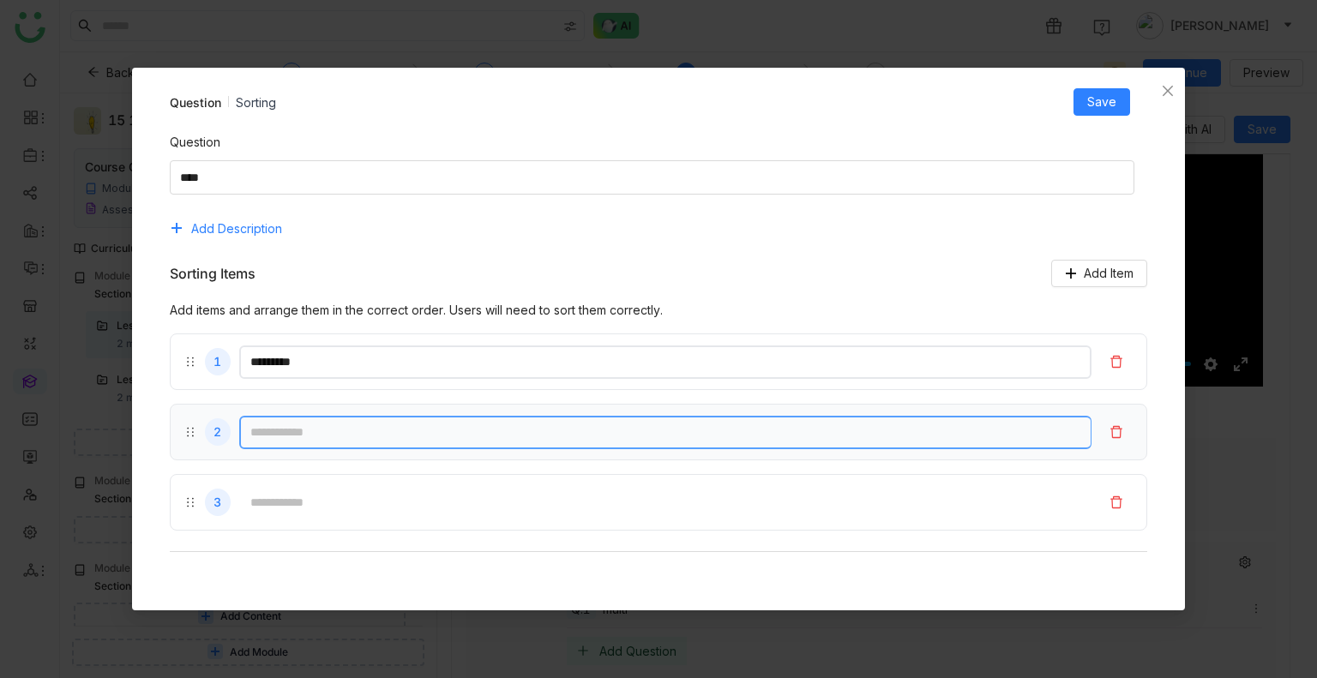
type input "*********"
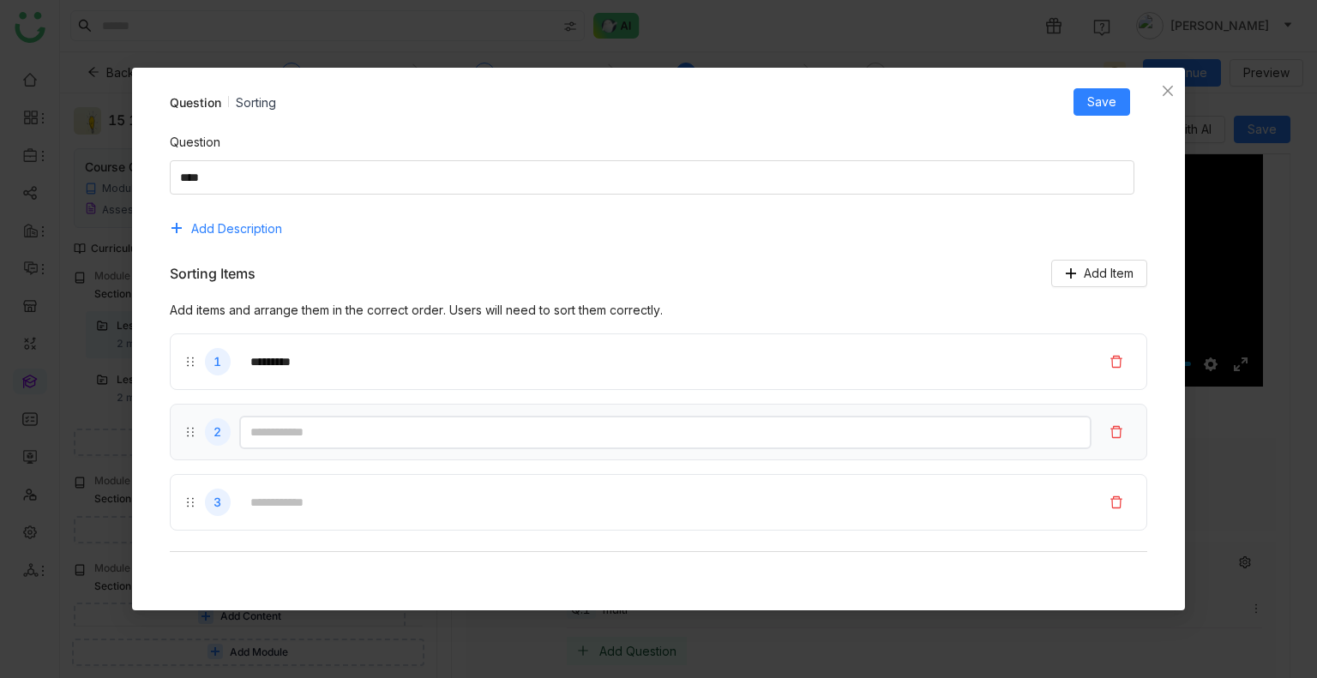
click at [285, 438] on input "text" at bounding box center [665, 432] width 853 height 33
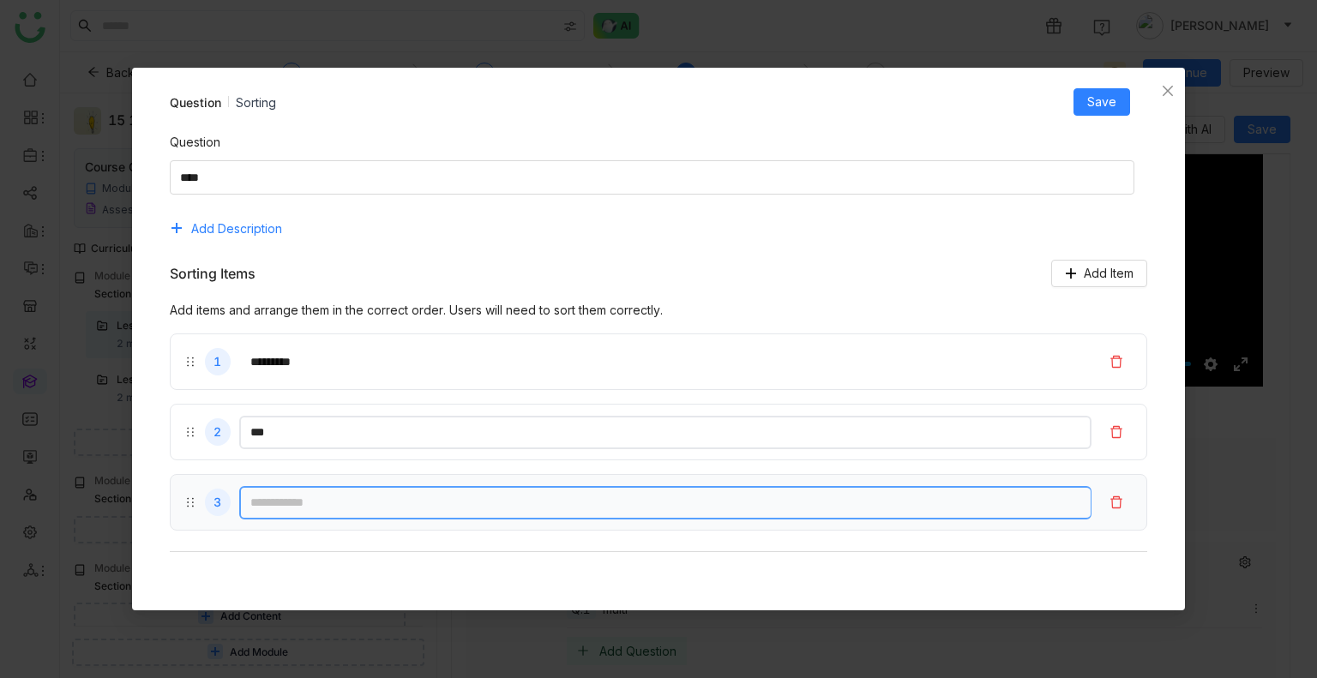
type input "***"
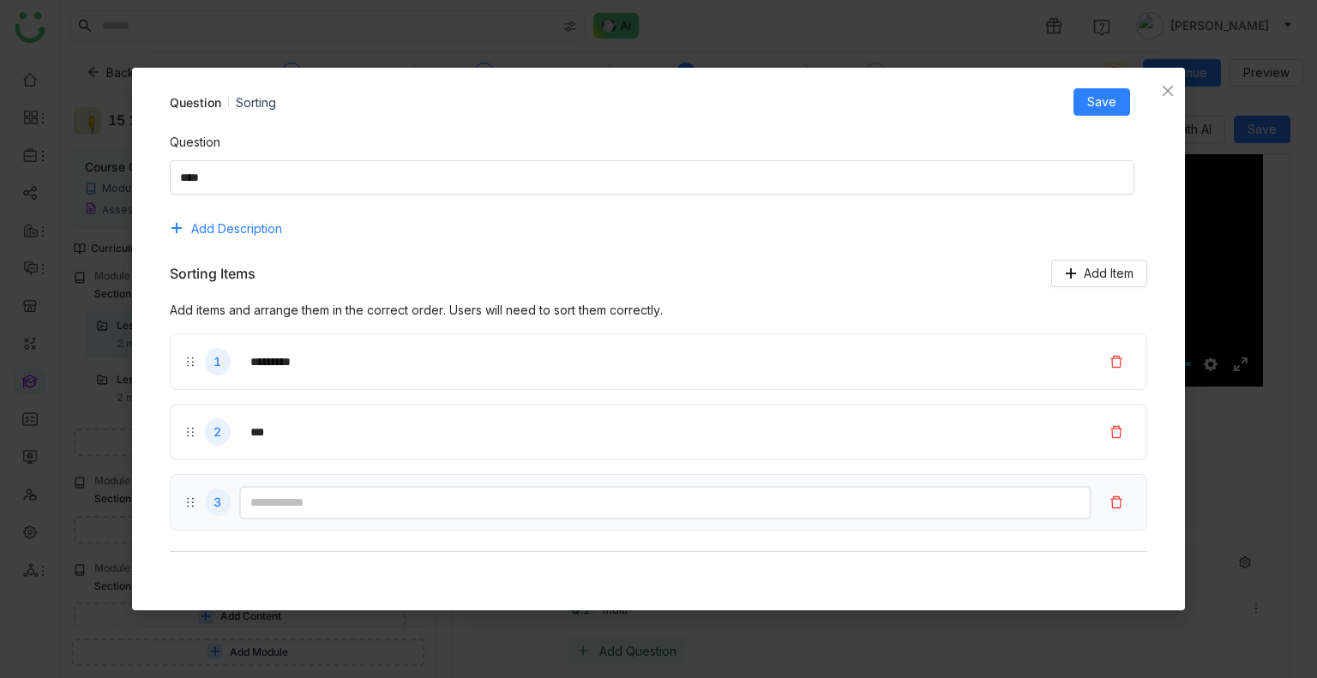
click at [291, 497] on input "text" at bounding box center [665, 502] width 853 height 33
click at [291, 497] on input "*" at bounding box center [665, 502] width 853 height 33
type input "***"
click at [1097, 100] on span "Save" at bounding box center [1101, 102] width 29 height 19
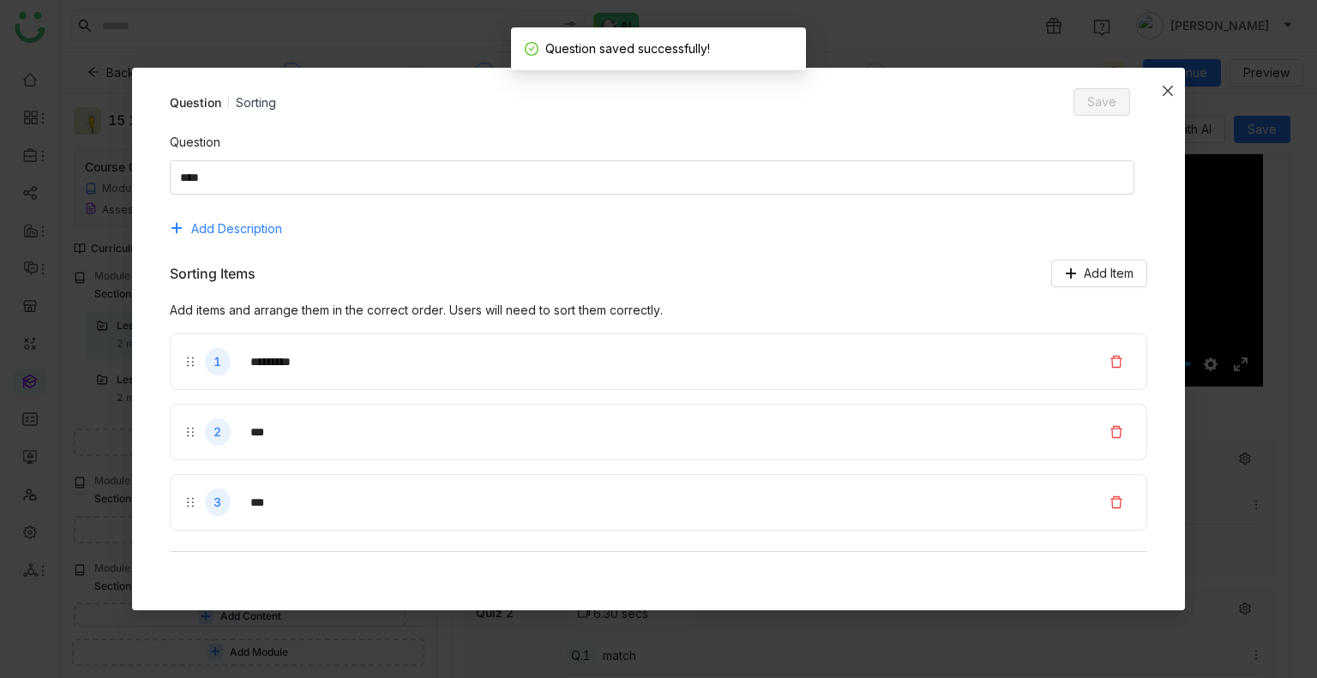
click at [1165, 88] on icon "Close" at bounding box center [1168, 91] width 14 height 14
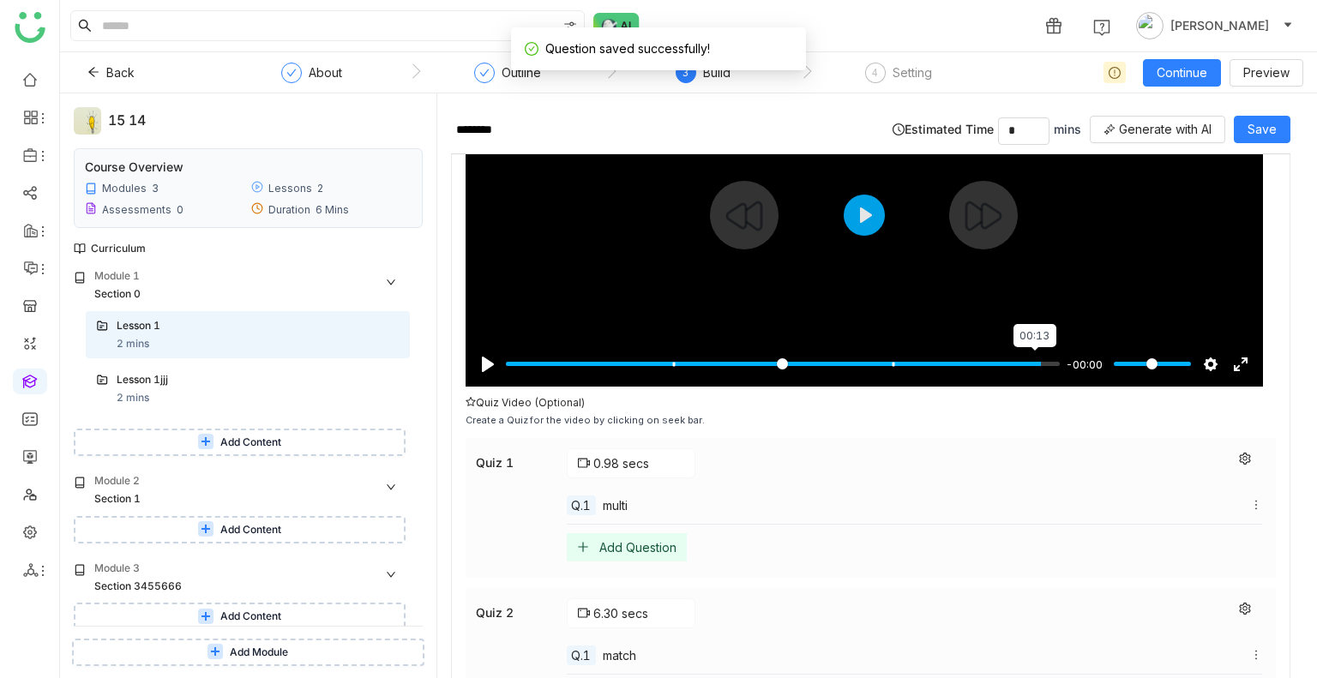
type input "*****"
click at [1032, 359] on input "Seek" at bounding box center [783, 364] width 554 height 16
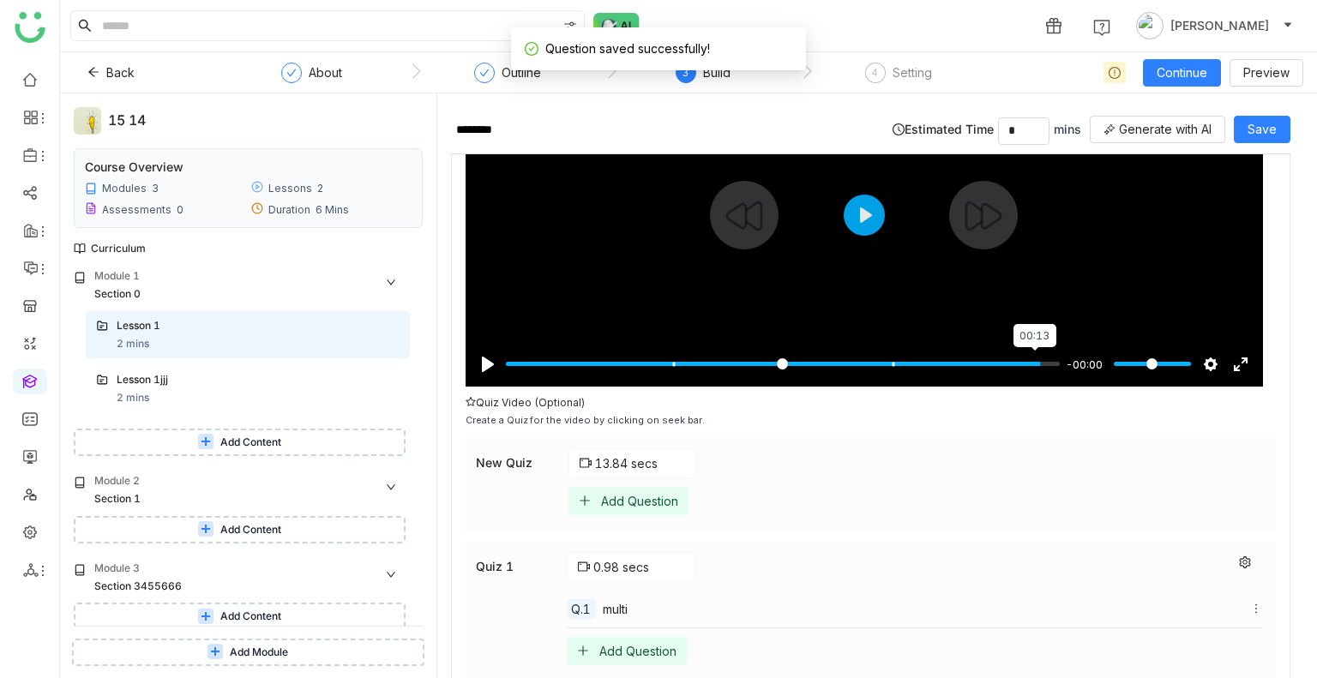
click at [1032, 359] on input "Seek" at bounding box center [783, 364] width 554 height 16
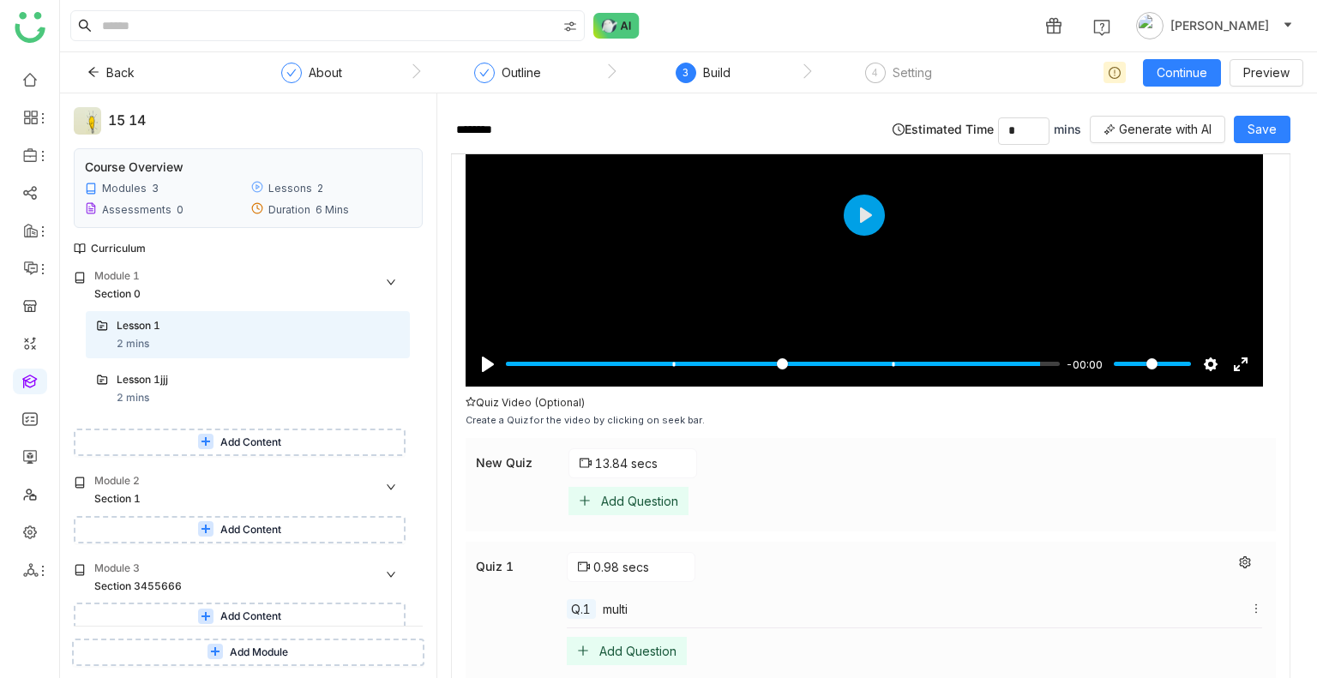
click at [633, 507] on div "Add Question" at bounding box center [628, 501] width 120 height 28
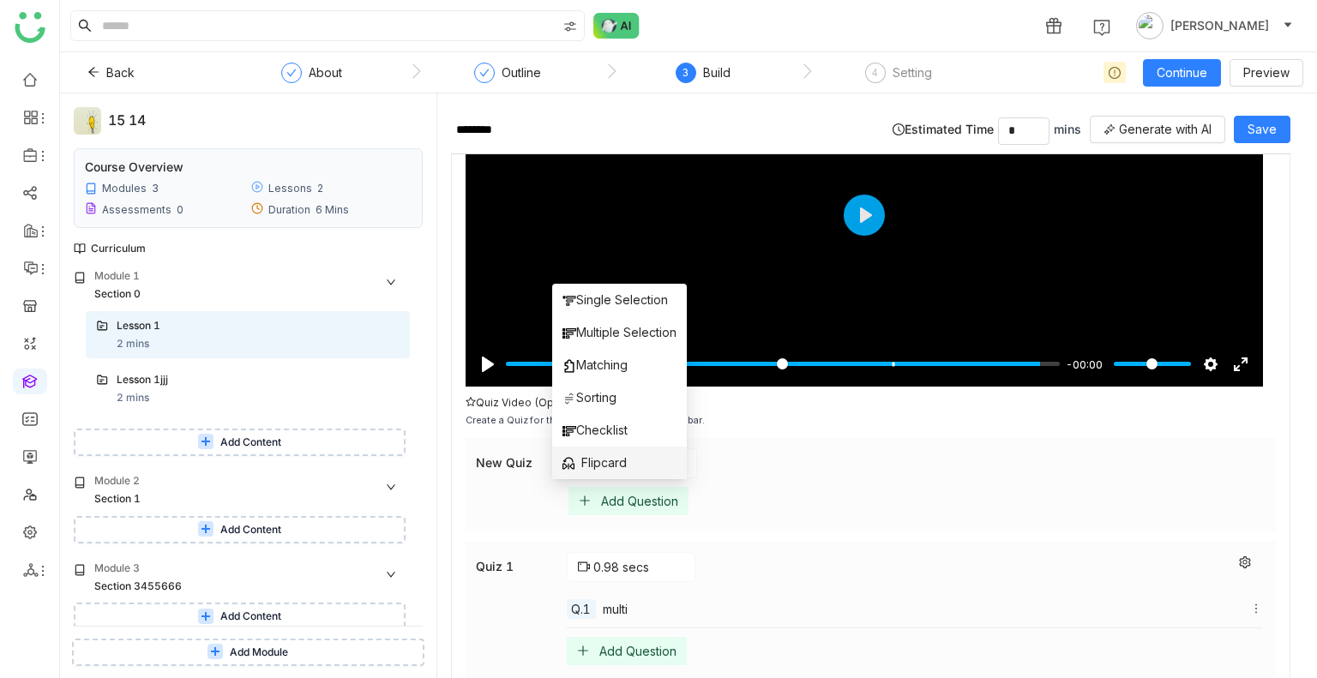
click at [594, 447] on li "Flipcard" at bounding box center [619, 463] width 135 height 33
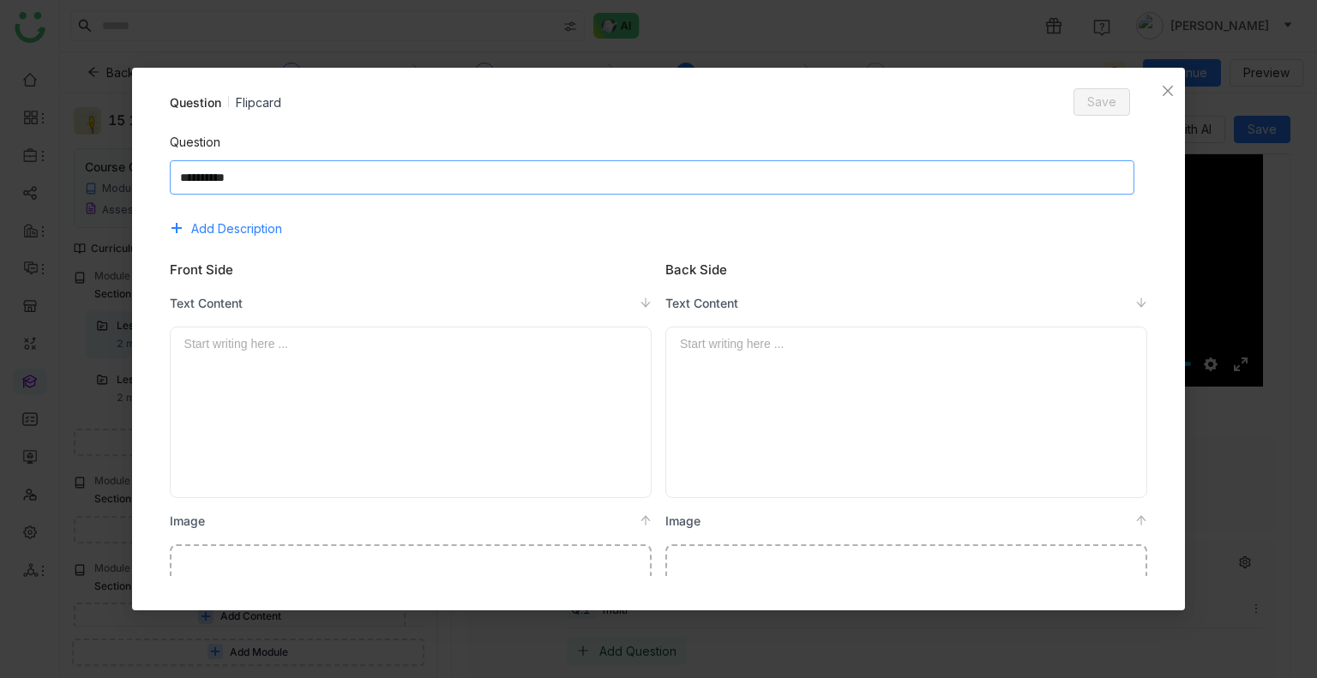
click at [311, 177] on textarea at bounding box center [652, 177] width 965 height 34
type textarea "********"
click at [303, 372] on div at bounding box center [410, 412] width 453 height 156
click at [303, 372] on div "**" at bounding box center [410, 412] width 453 height 156
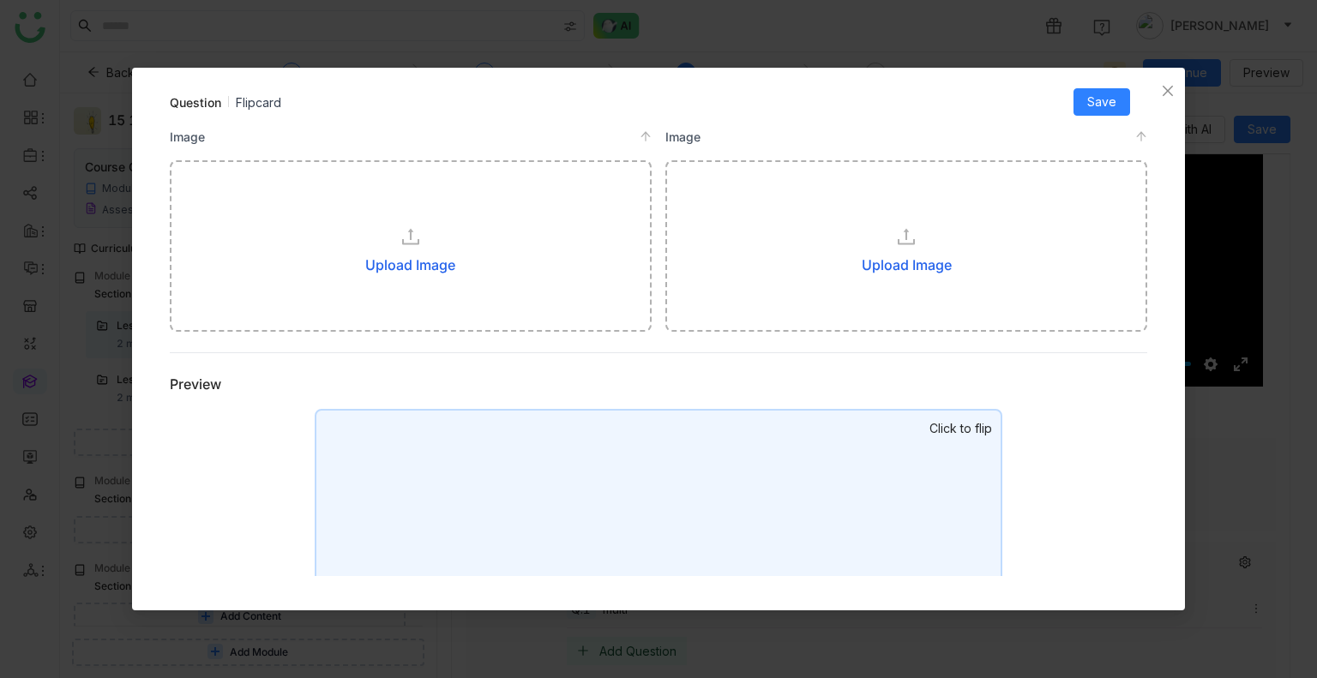
scroll to position [560, 0]
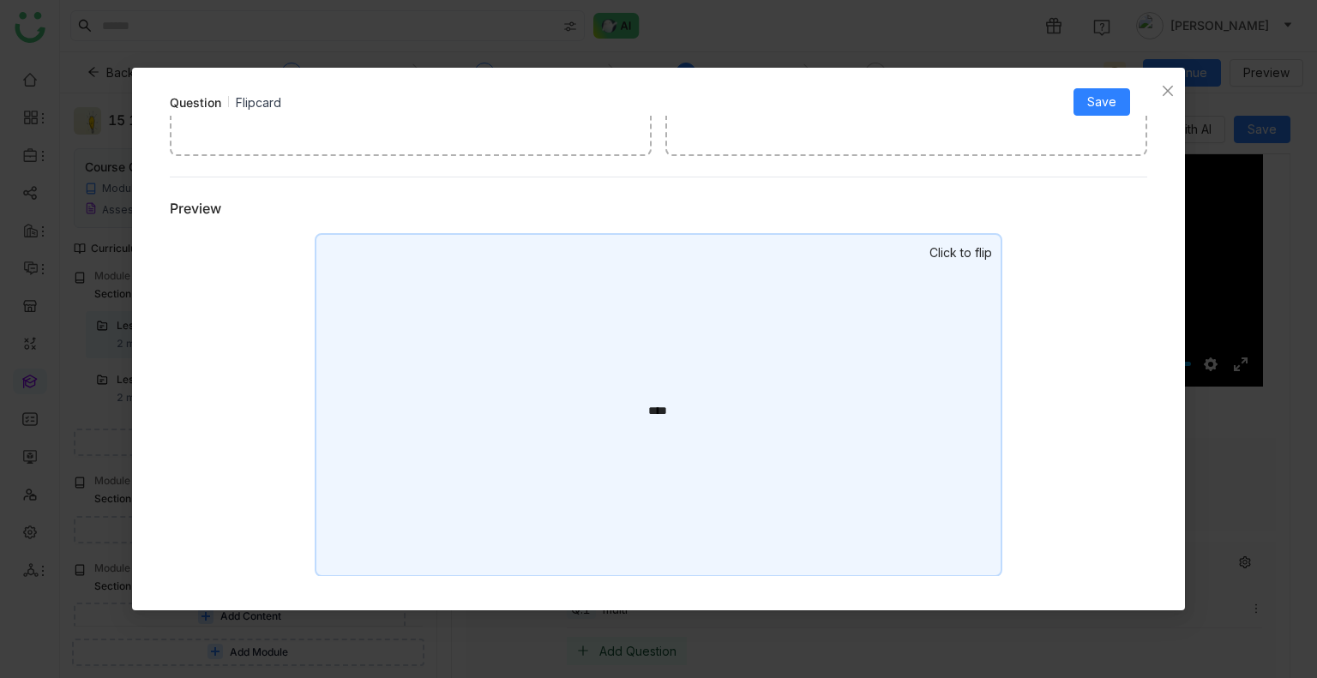
click at [868, 339] on div "**** Start writing here ..." at bounding box center [659, 405] width 688 height 344
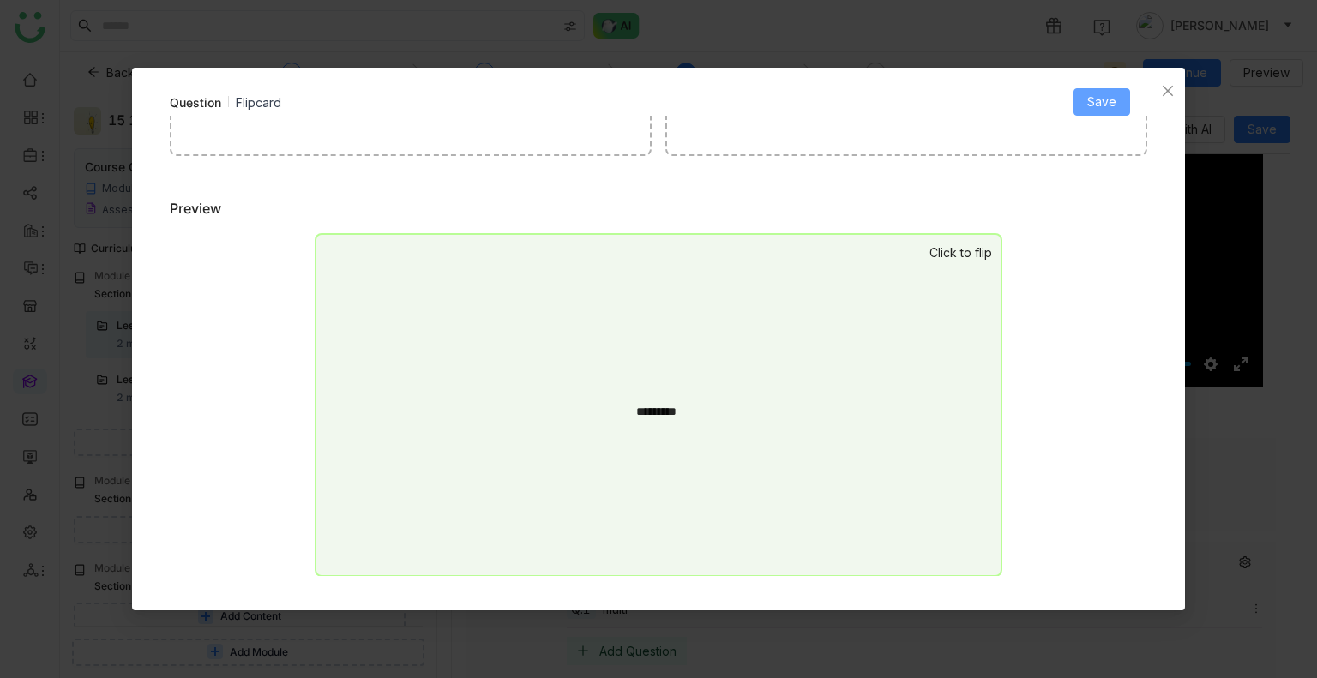
click at [1097, 88] on button "Save" at bounding box center [1101, 101] width 57 height 27
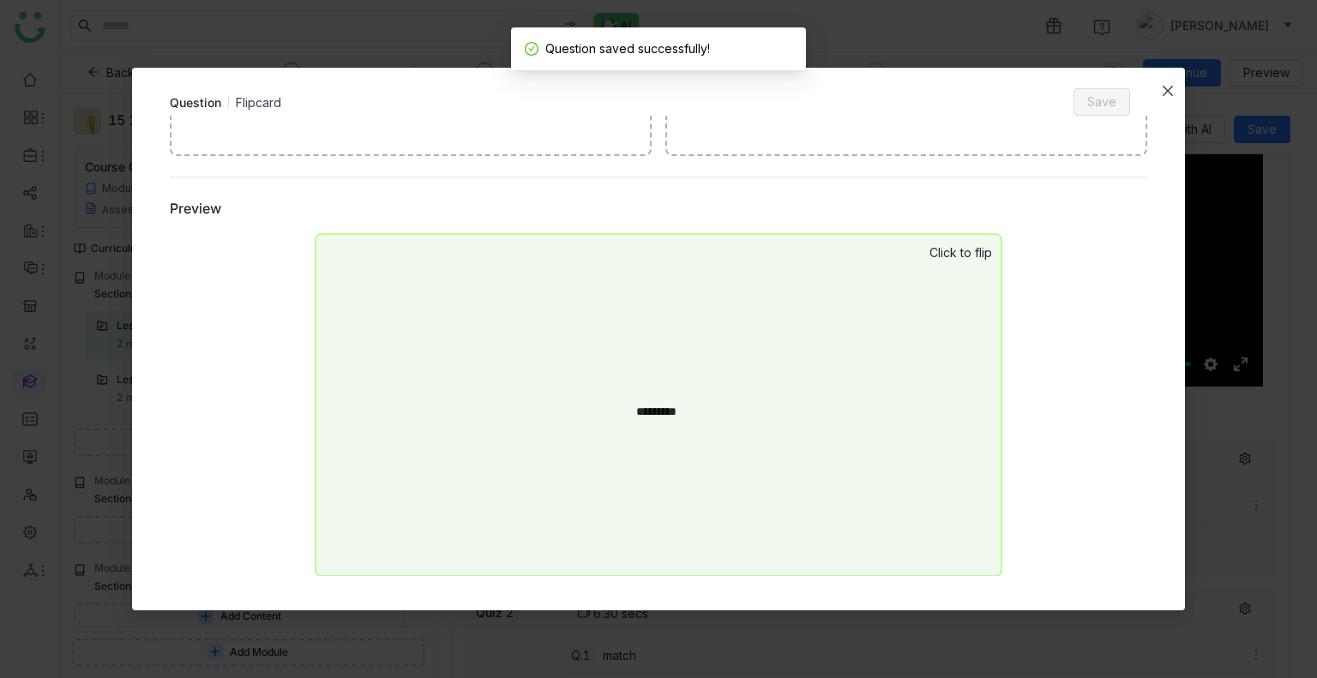
click at [1169, 88] on icon "Close" at bounding box center [1167, 91] width 10 height 10
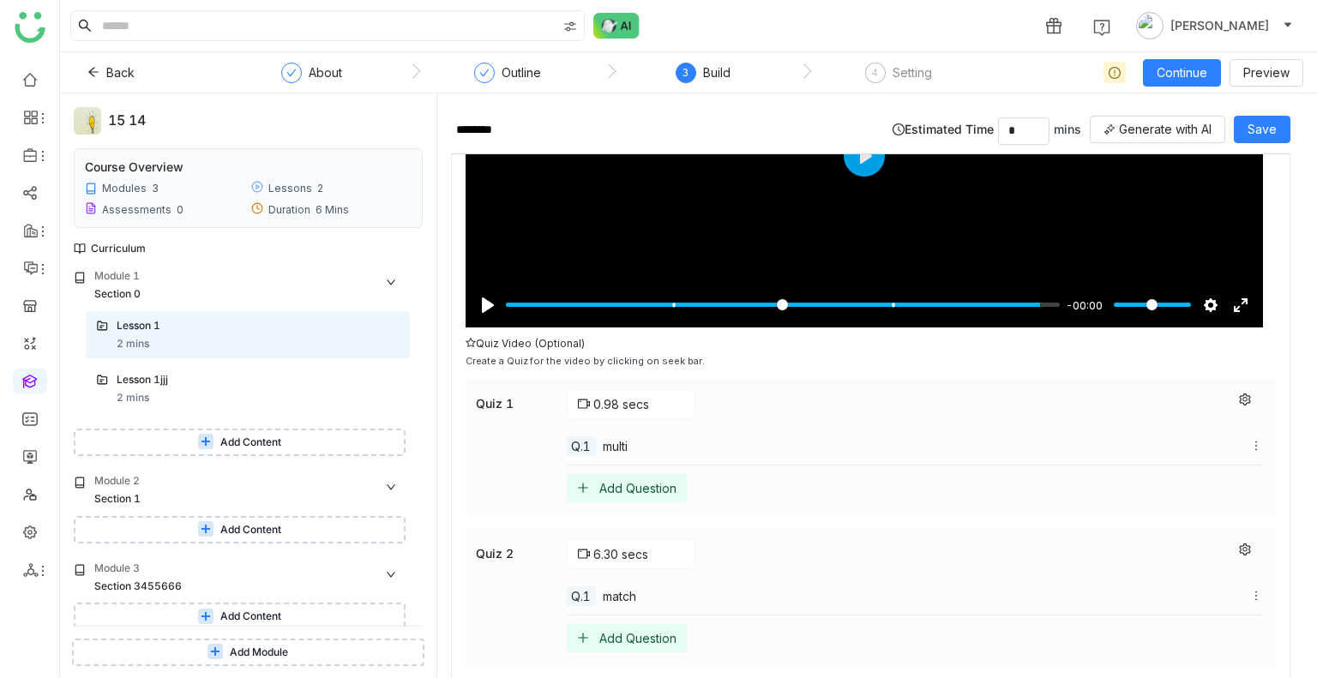
scroll to position [230, 0]
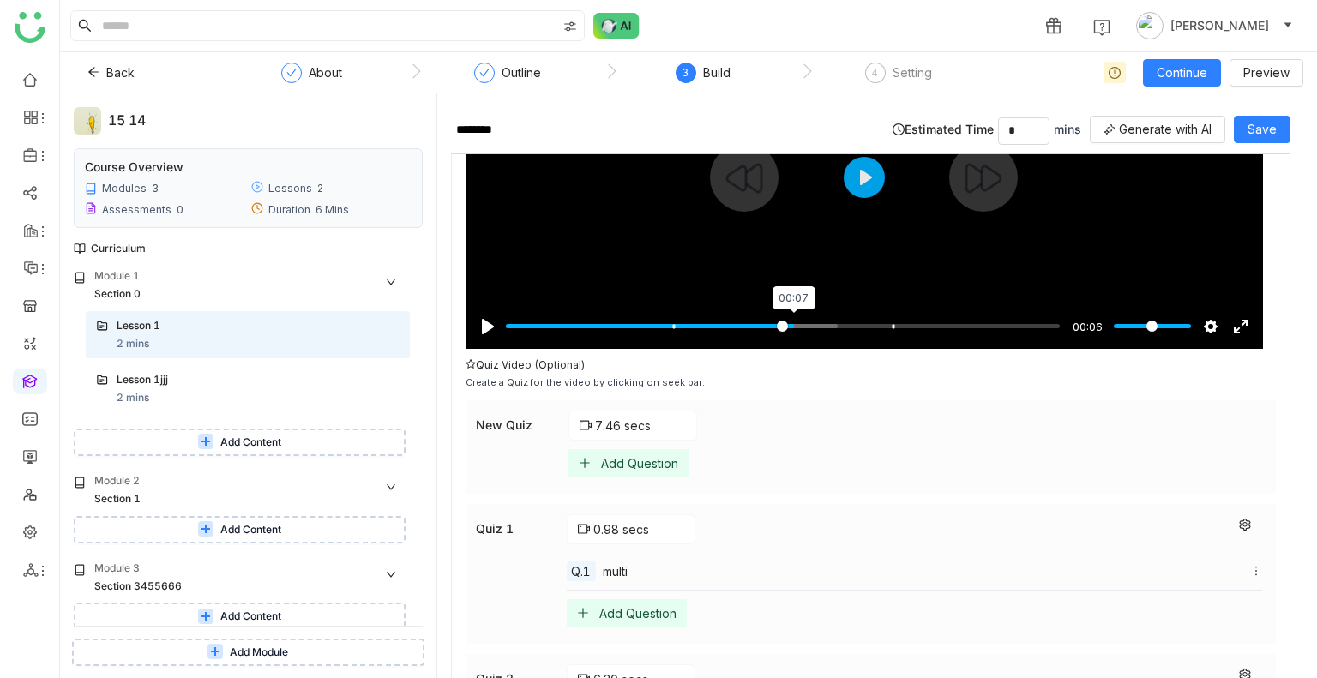
type input "**"
click at [792, 321] on input "Seek" at bounding box center [783, 326] width 554 height 16
click at [604, 464] on div "Add Question" at bounding box center [639, 463] width 77 height 15
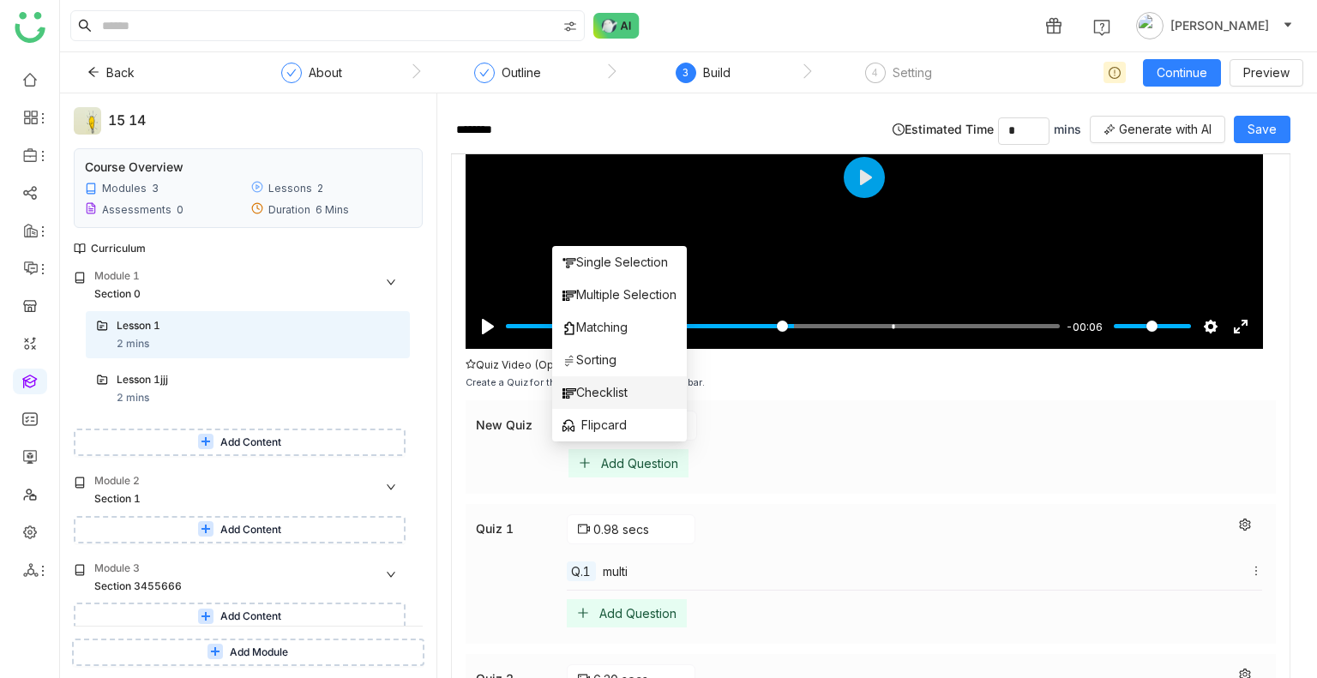
click at [600, 393] on span "Checklist" at bounding box center [594, 392] width 65 height 19
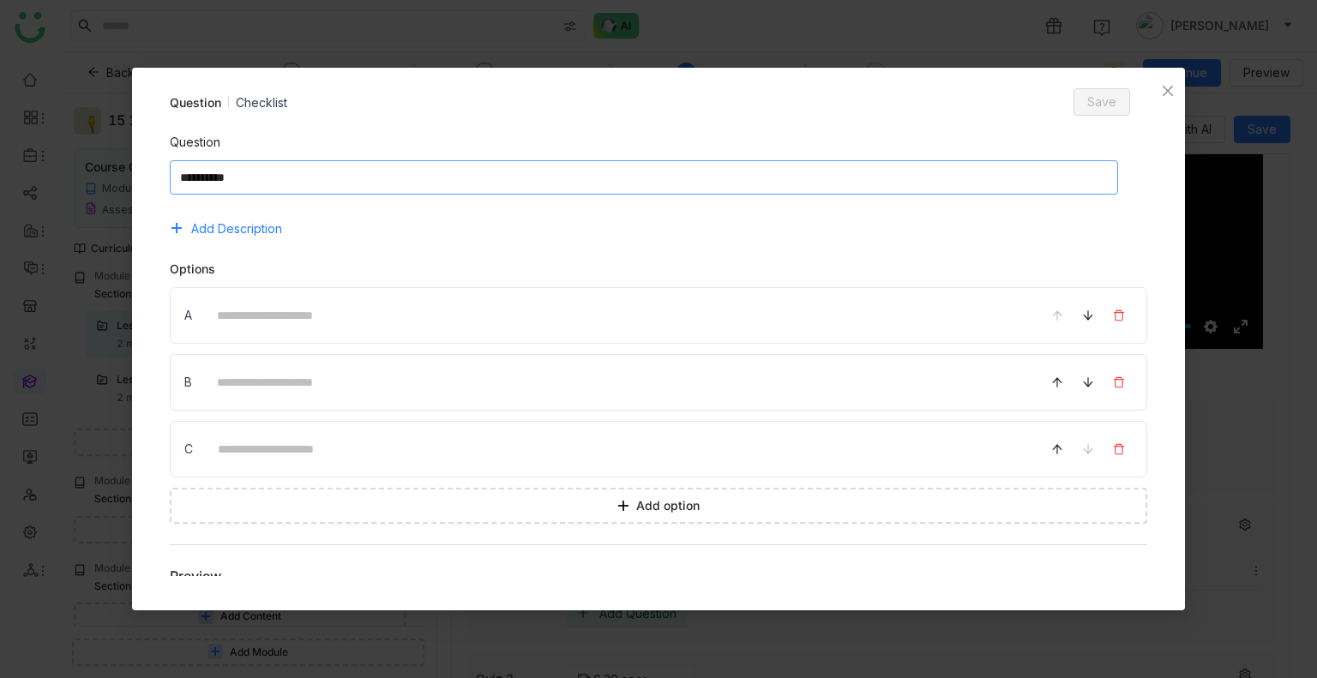
click at [312, 179] on textarea at bounding box center [644, 177] width 948 height 34
type textarea "*"
type textarea "******"
type input "***"
type input "****"
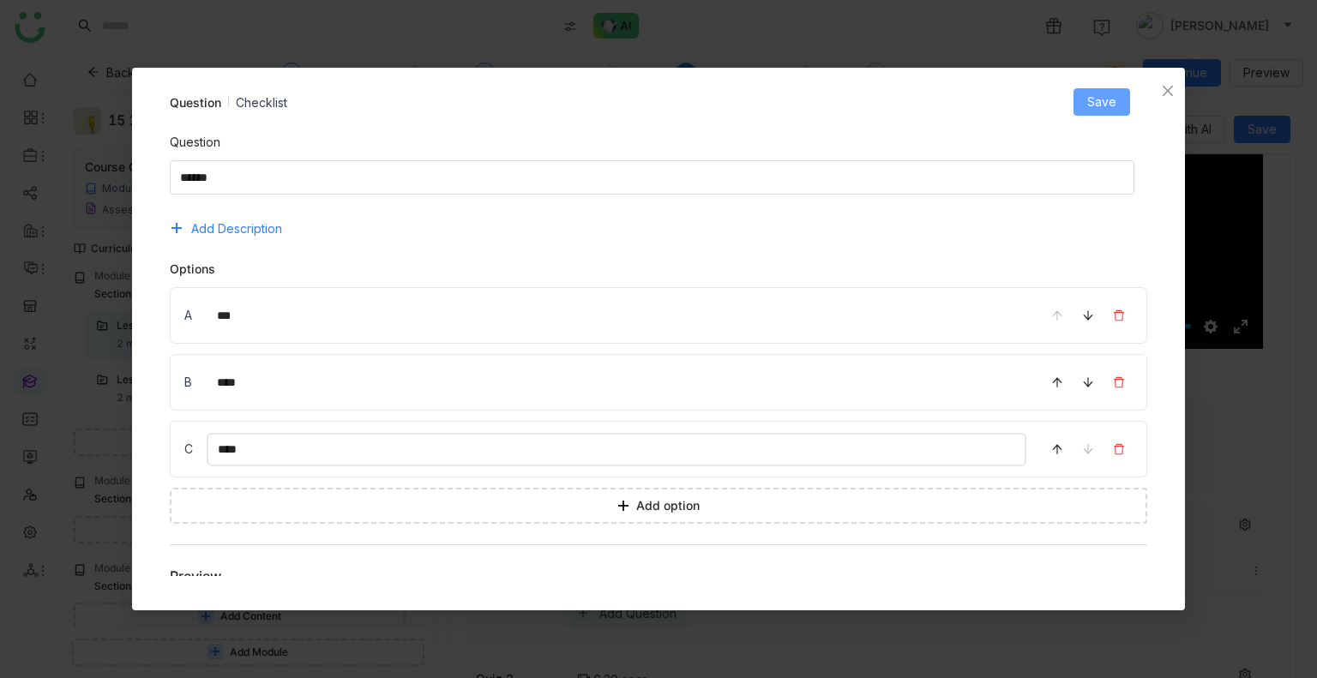
type input "****"
click at [1095, 106] on span "Save" at bounding box center [1101, 102] width 29 height 19
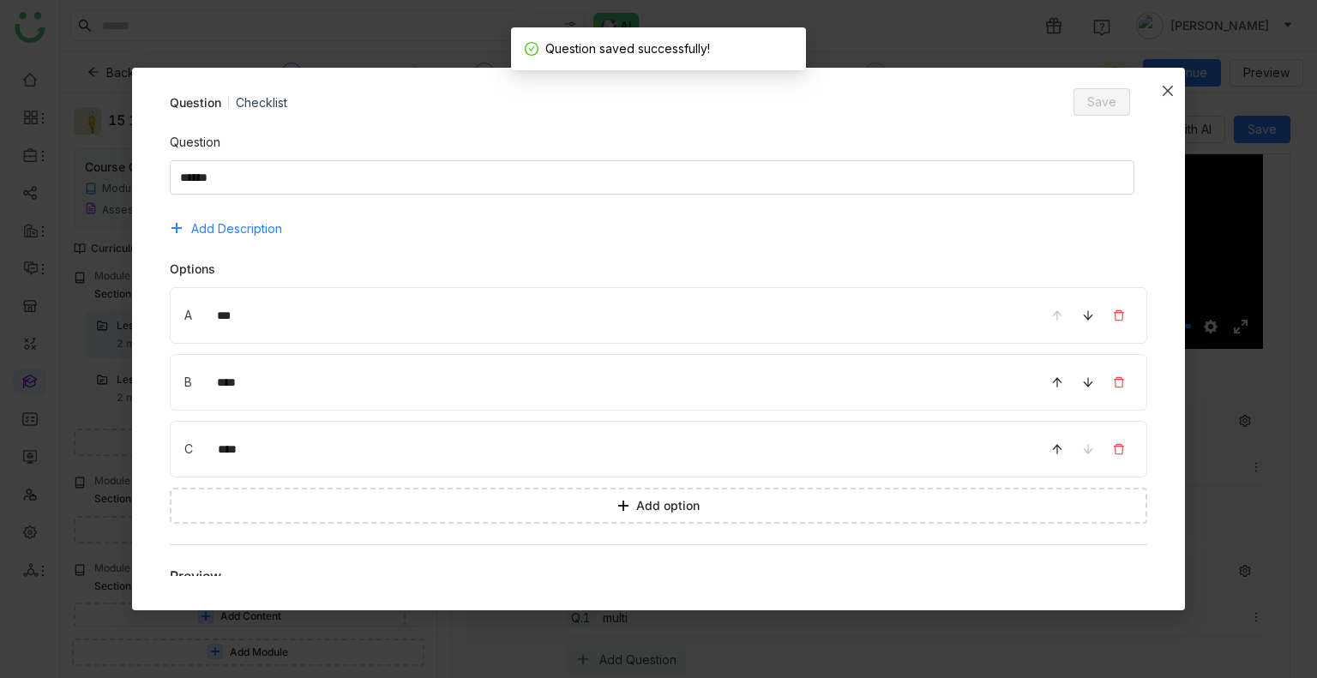
click at [1173, 99] on span "Close" at bounding box center [1167, 91] width 34 height 46
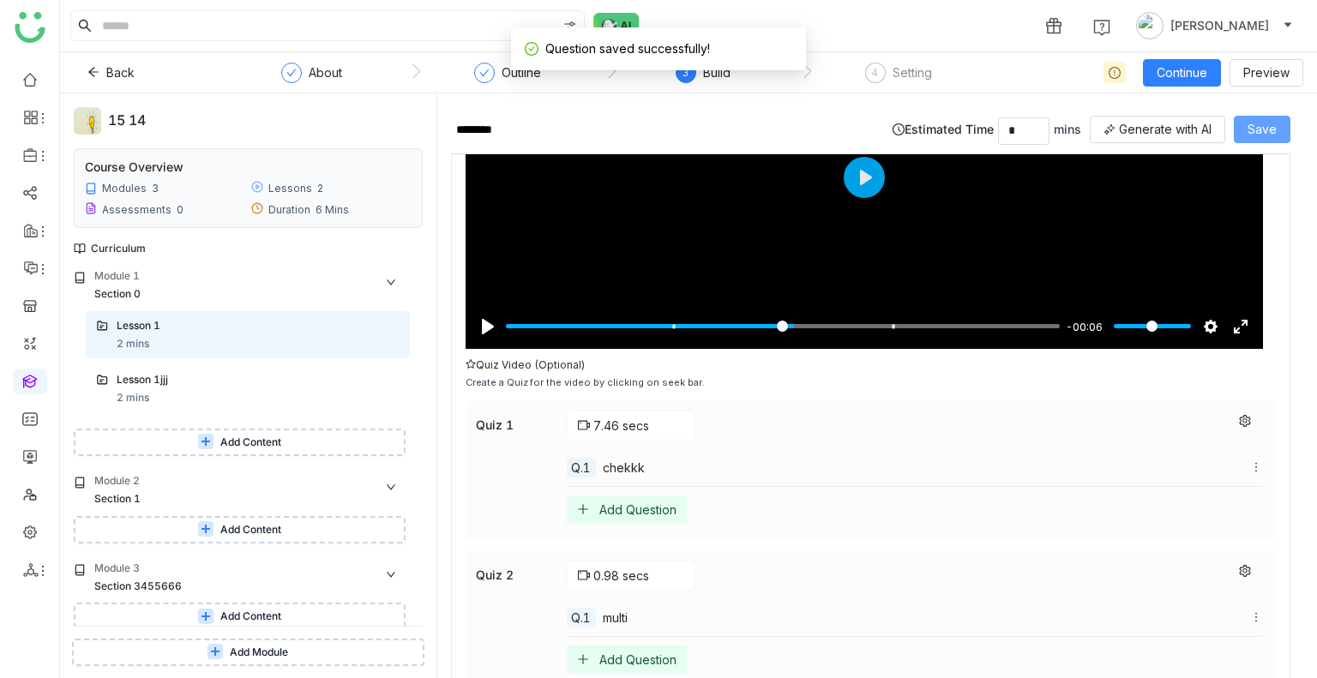
click at [1276, 129] on button "Save" at bounding box center [1262, 129] width 57 height 27
click at [1192, 72] on span "Continue" at bounding box center [1181, 72] width 51 height 19
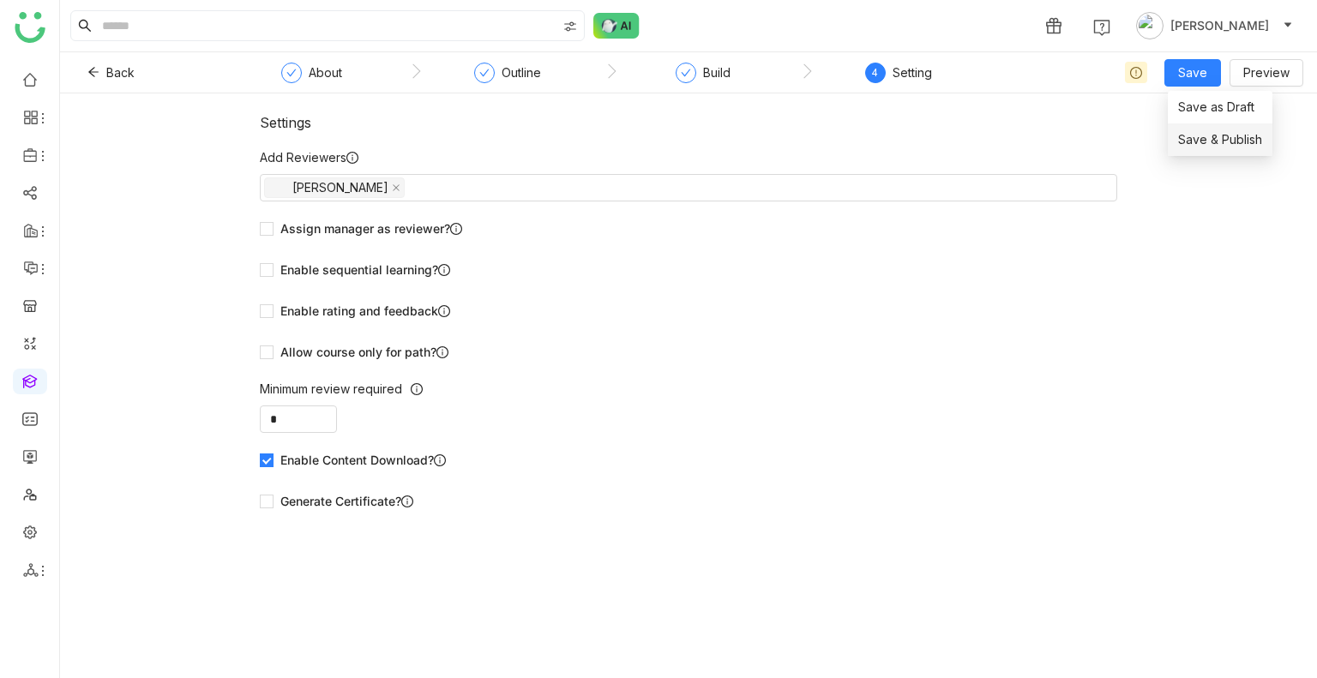
click at [1200, 141] on span "Save & Publish" at bounding box center [1220, 139] width 84 height 19
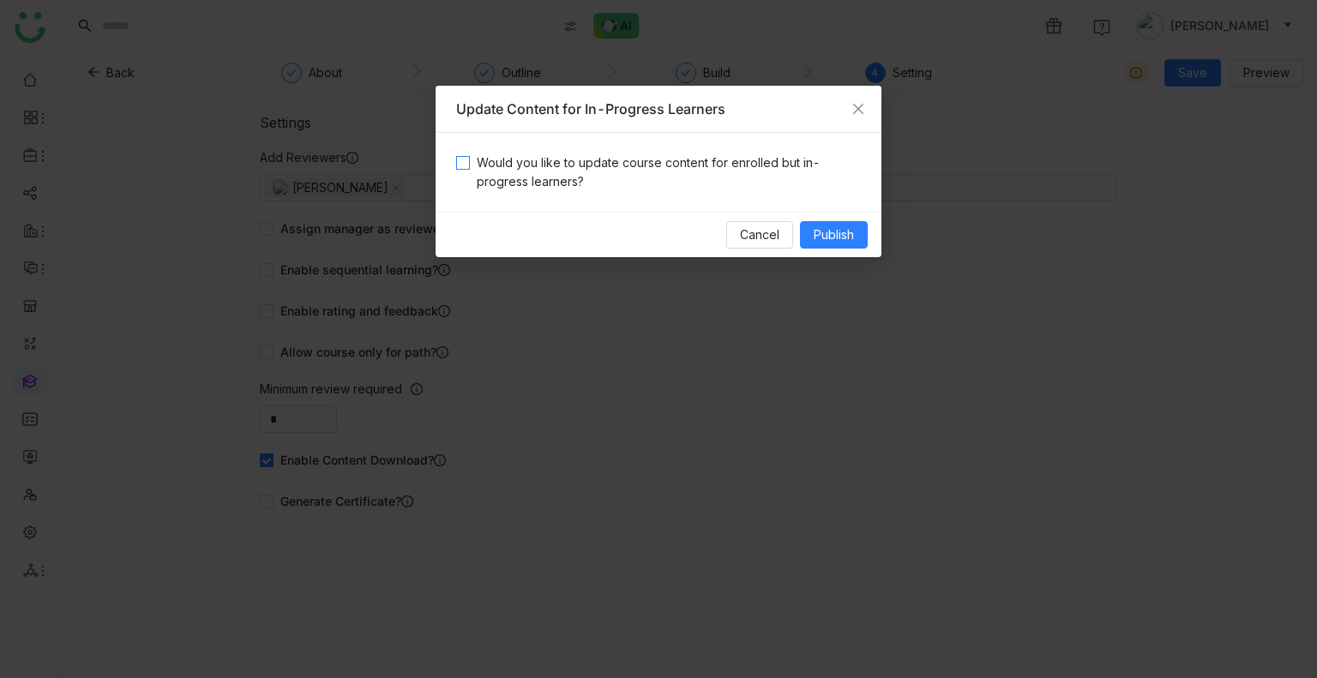
click at [630, 153] on span "Would you like to update course content for enrolled but in-progress learners?" at bounding box center [665, 172] width 391 height 38
click at [823, 239] on span "Publish" at bounding box center [834, 234] width 40 height 19
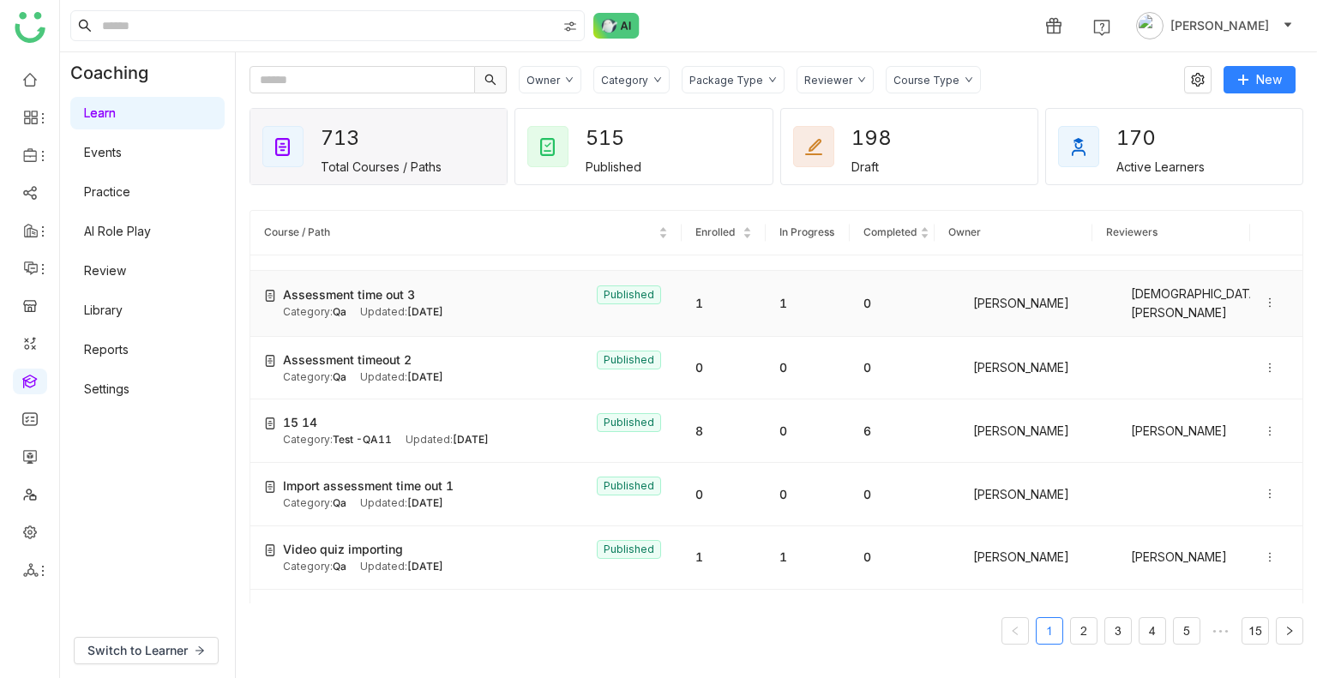
scroll to position [192, 0]
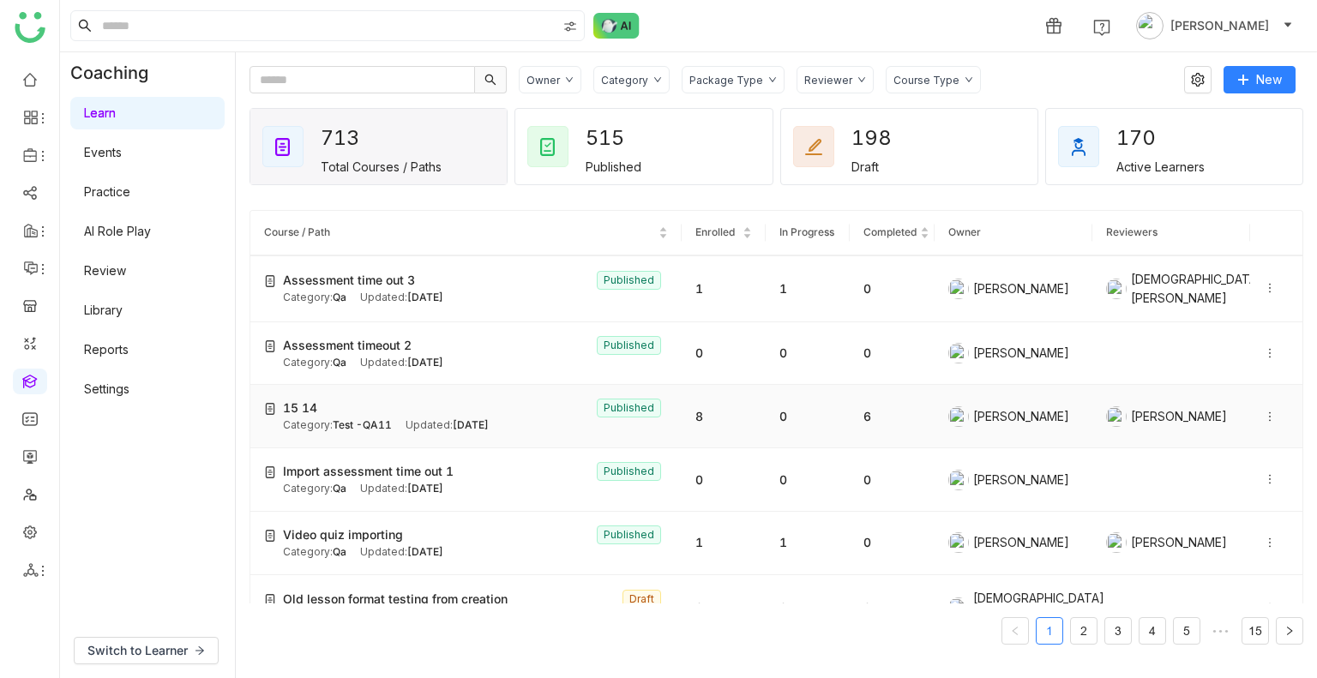
click at [370, 391] on td "15 14 Published Category: Test -QA11 Updated: [DATE]" at bounding box center [465, 416] width 431 height 63
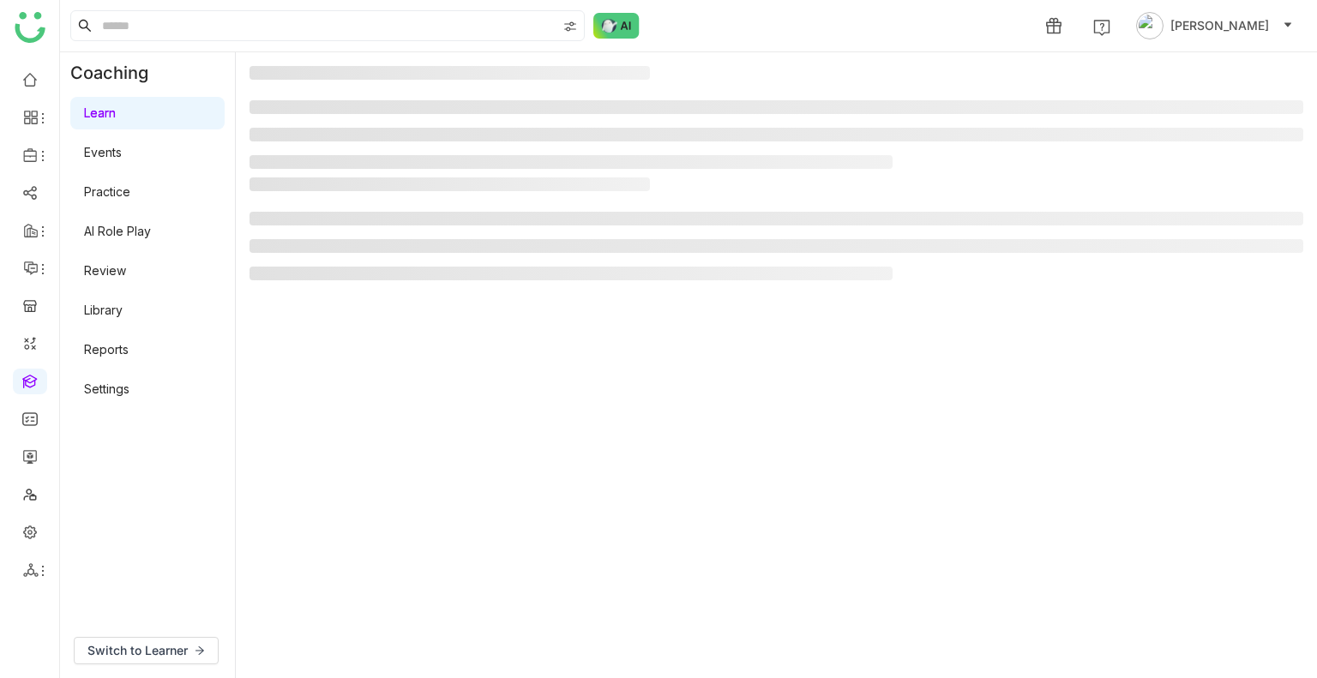
click at [370, 391] on gtmb-manage-detail-wrapper at bounding box center [776, 365] width 1054 height 598
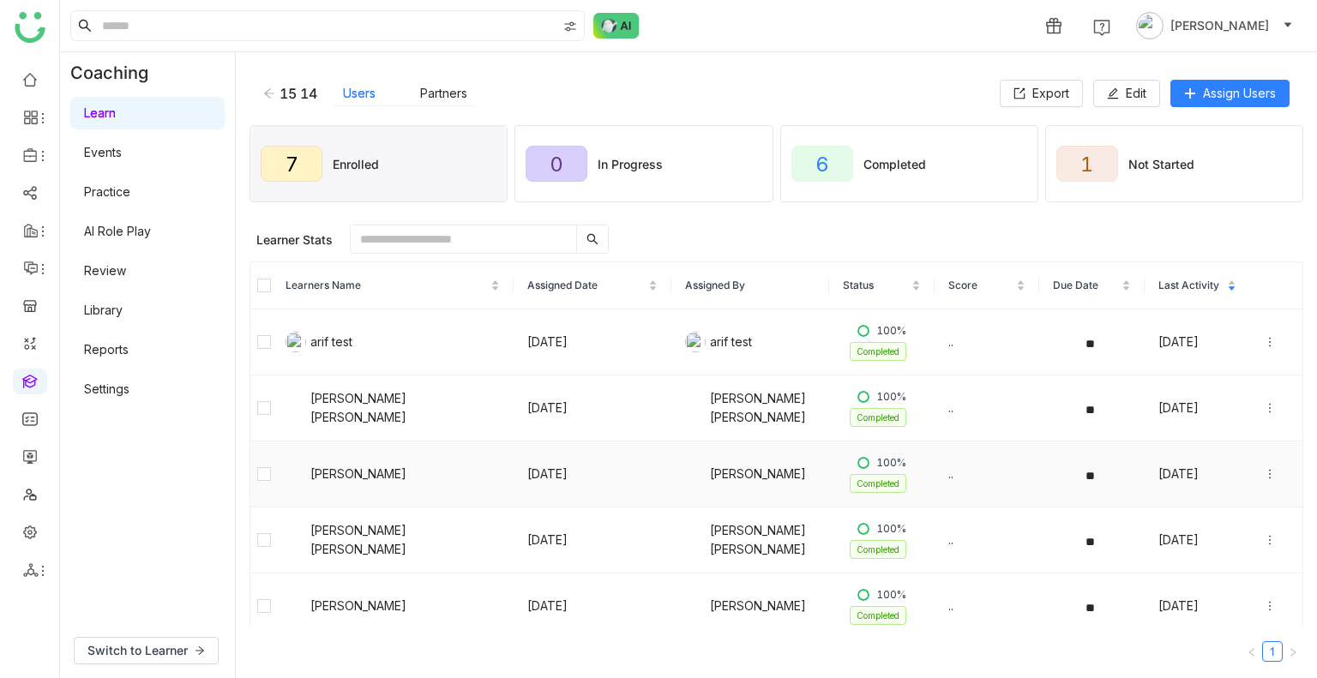
scroll to position [141, 0]
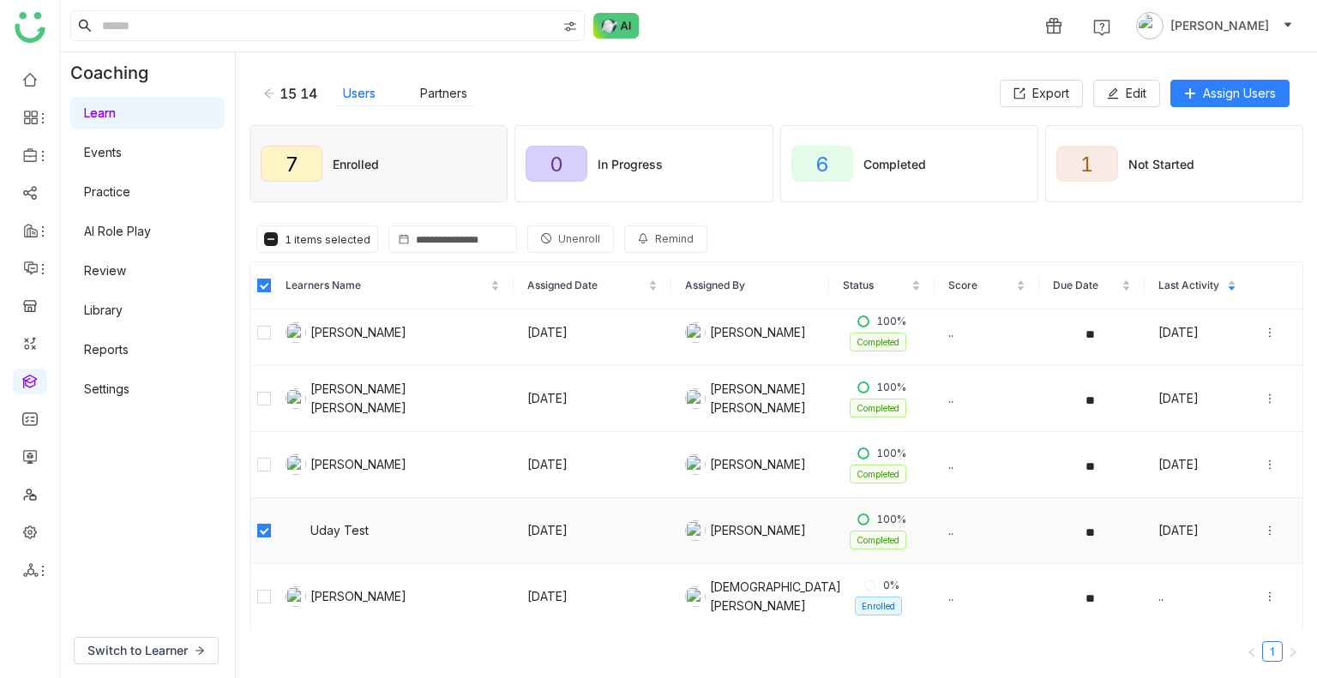
click at [1264, 525] on div at bounding box center [1276, 530] width 25 height 19
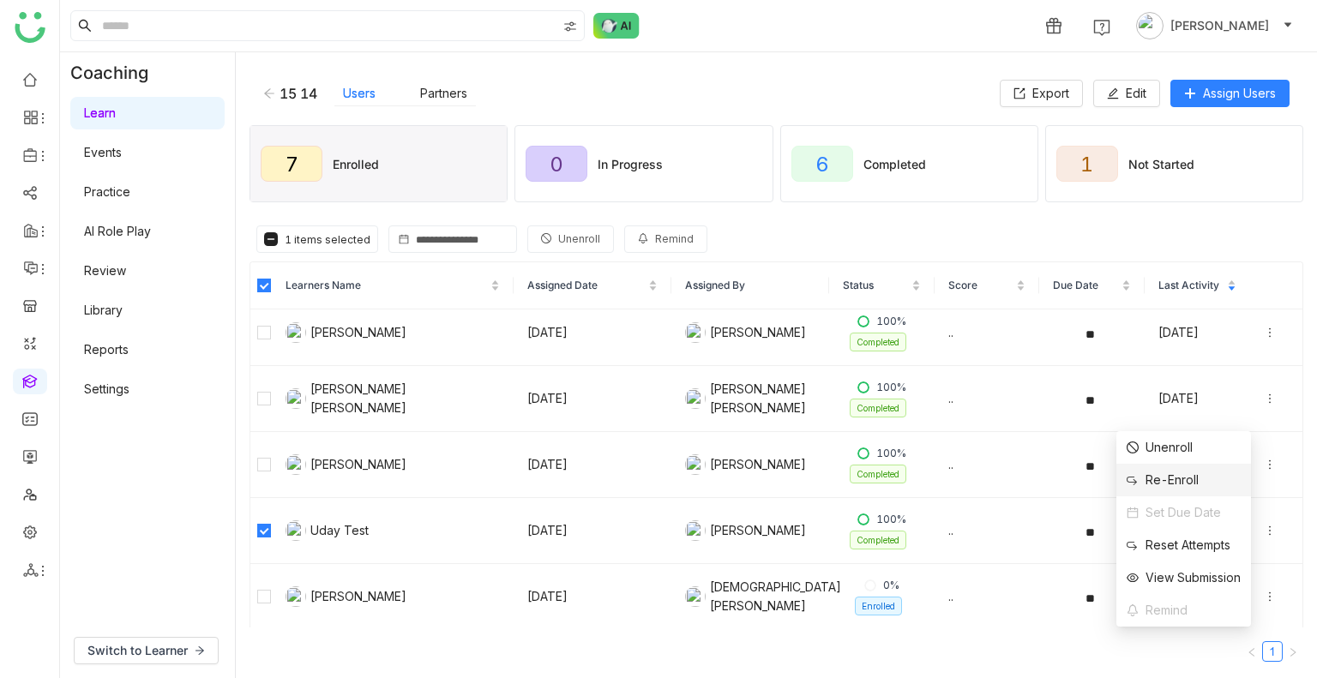
click at [1159, 483] on div "Re-Enroll" at bounding box center [1162, 480] width 72 height 19
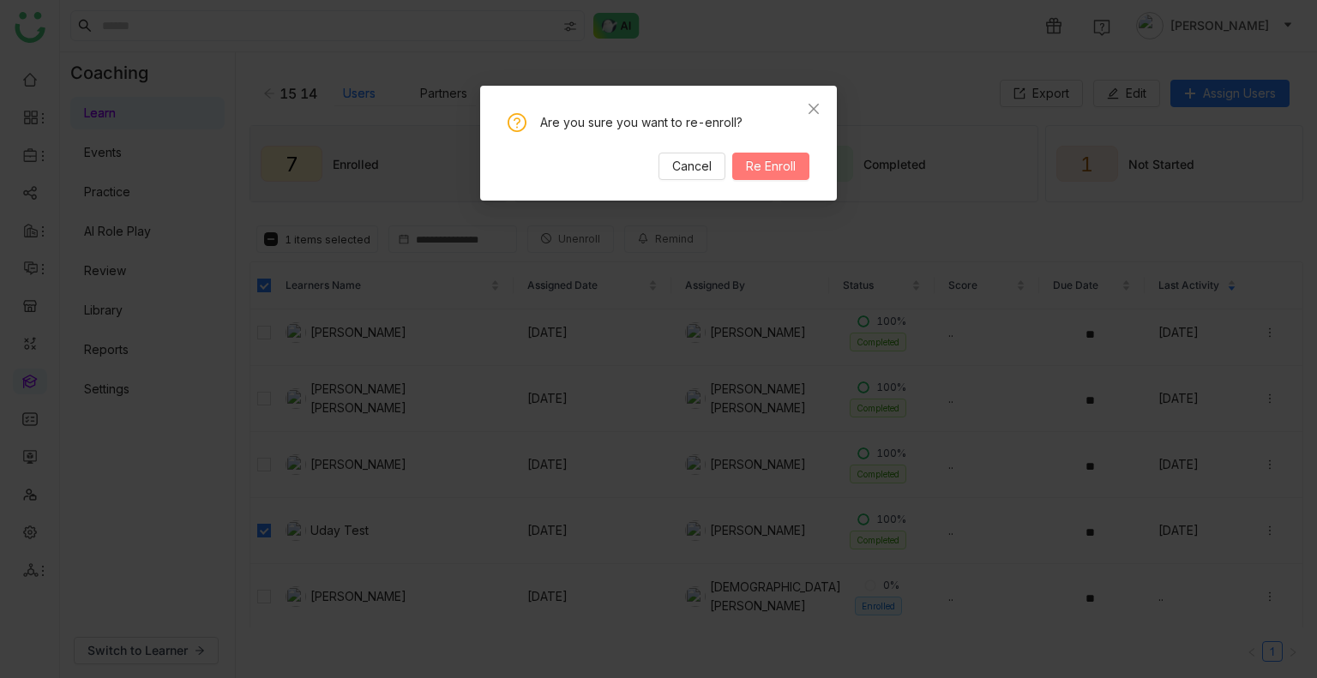
click at [772, 167] on span "Re Enroll" at bounding box center [771, 166] width 50 height 19
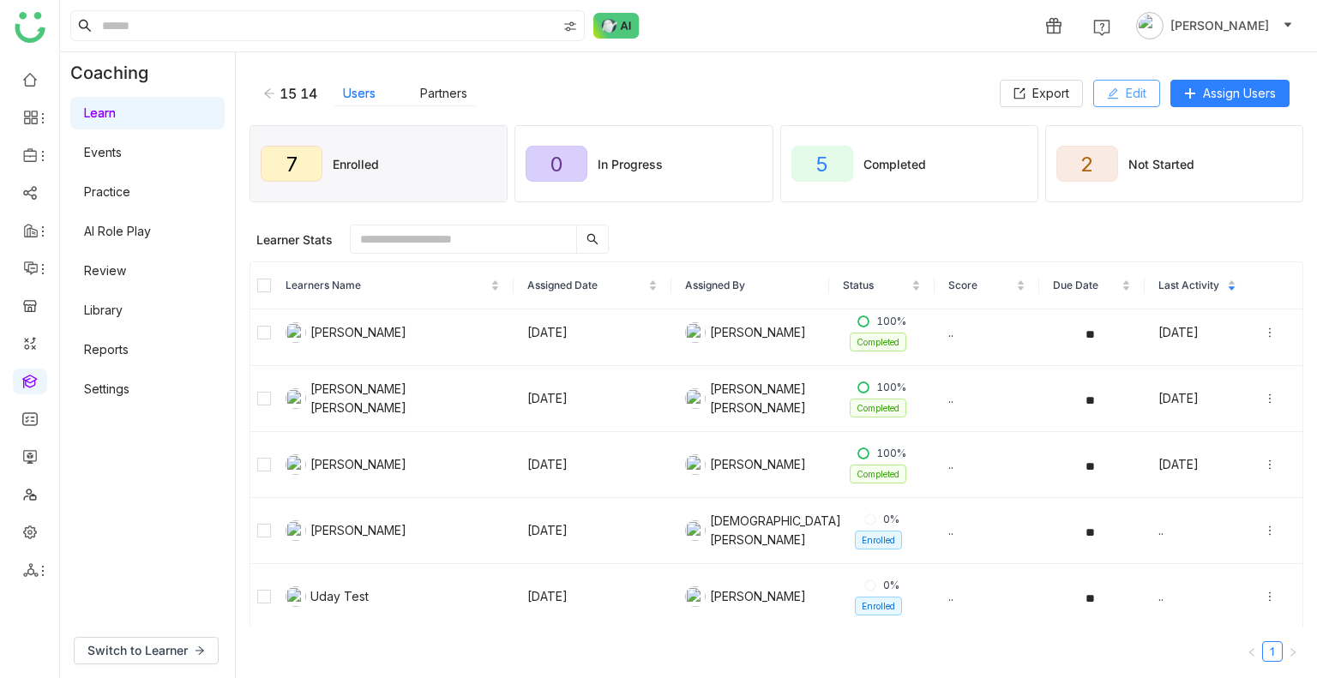
click at [1124, 81] on button "Edit" at bounding box center [1126, 93] width 67 height 27
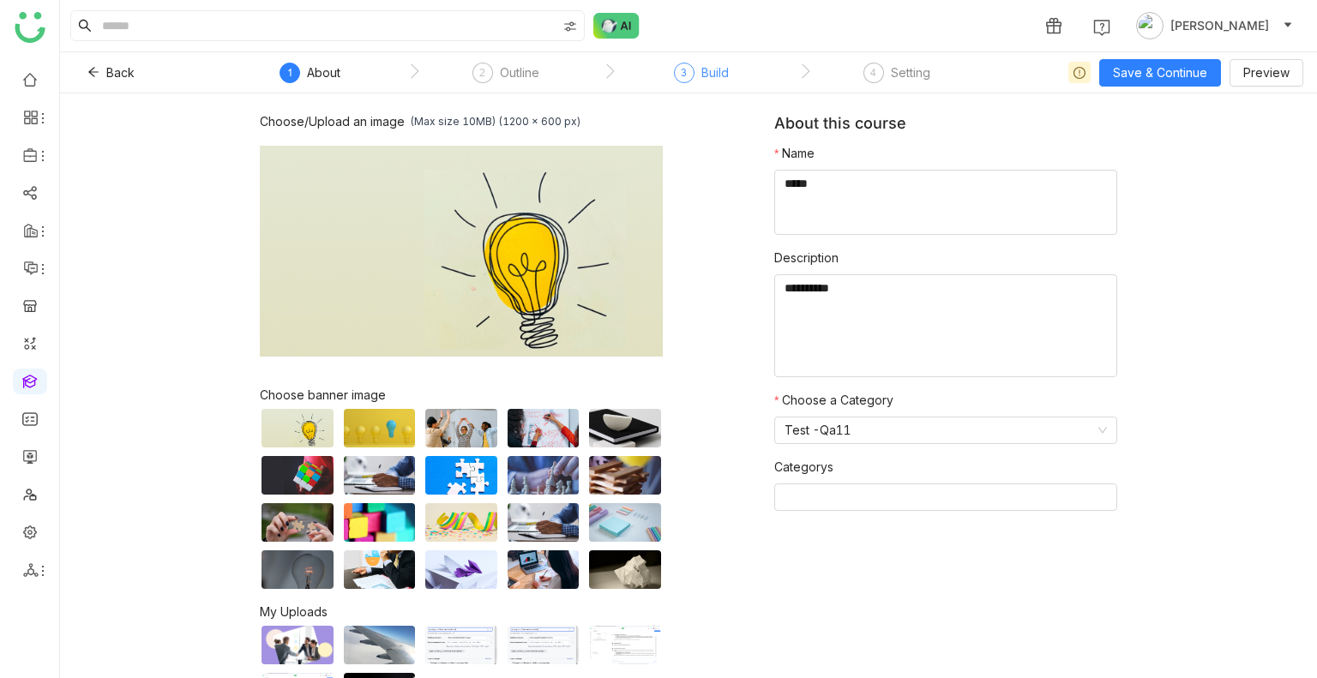
click at [717, 69] on div "Build" at bounding box center [714, 73] width 27 height 21
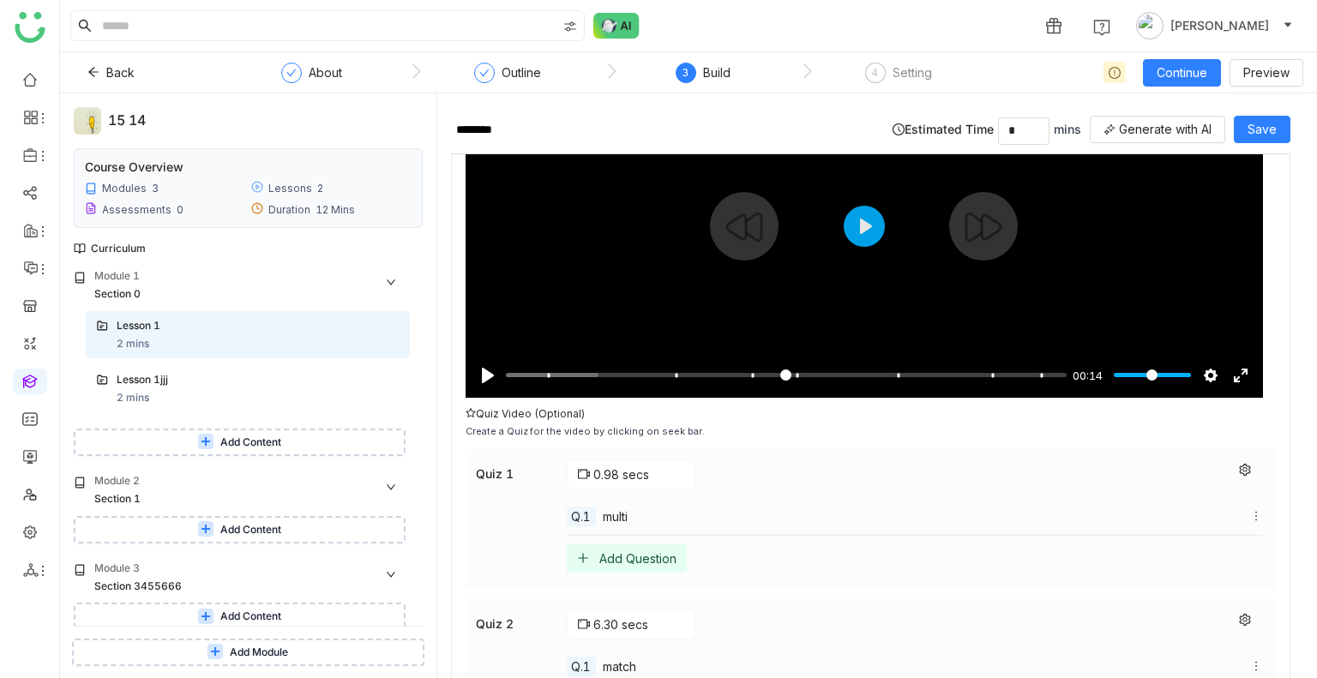
scroll to position [182, 0]
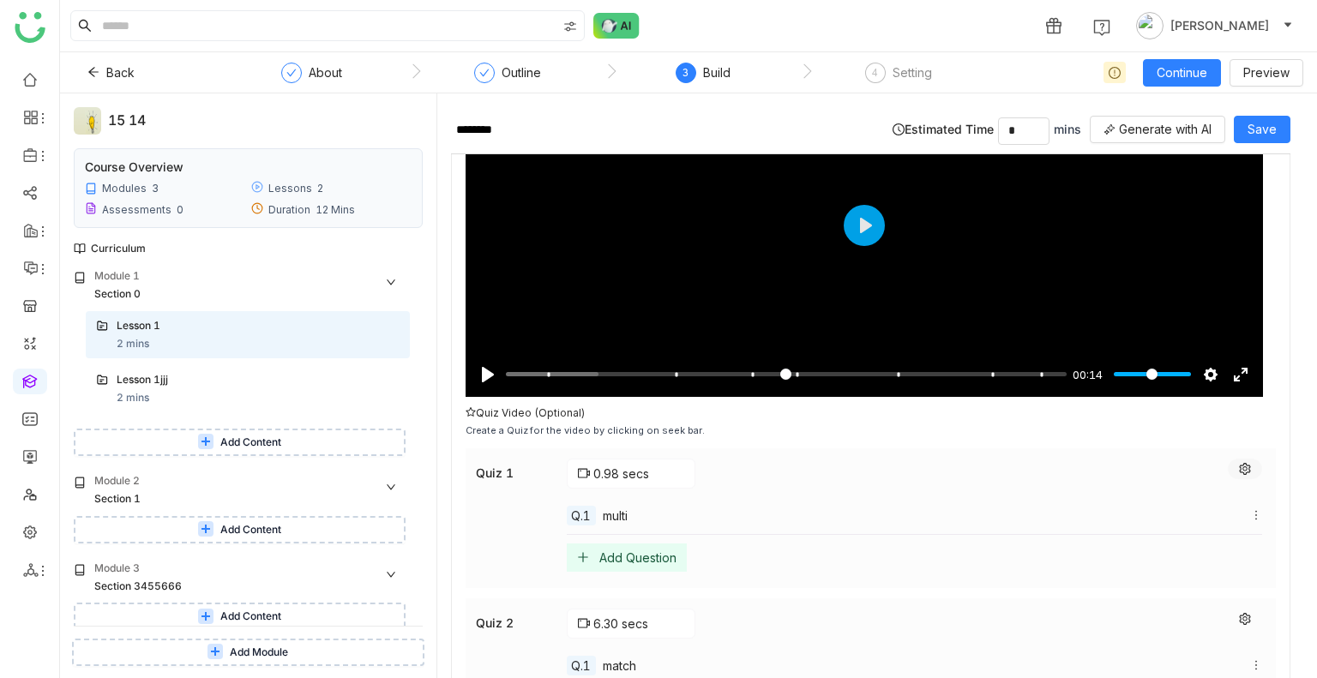
click at [1239, 463] on icon at bounding box center [1245, 469] width 12 height 12
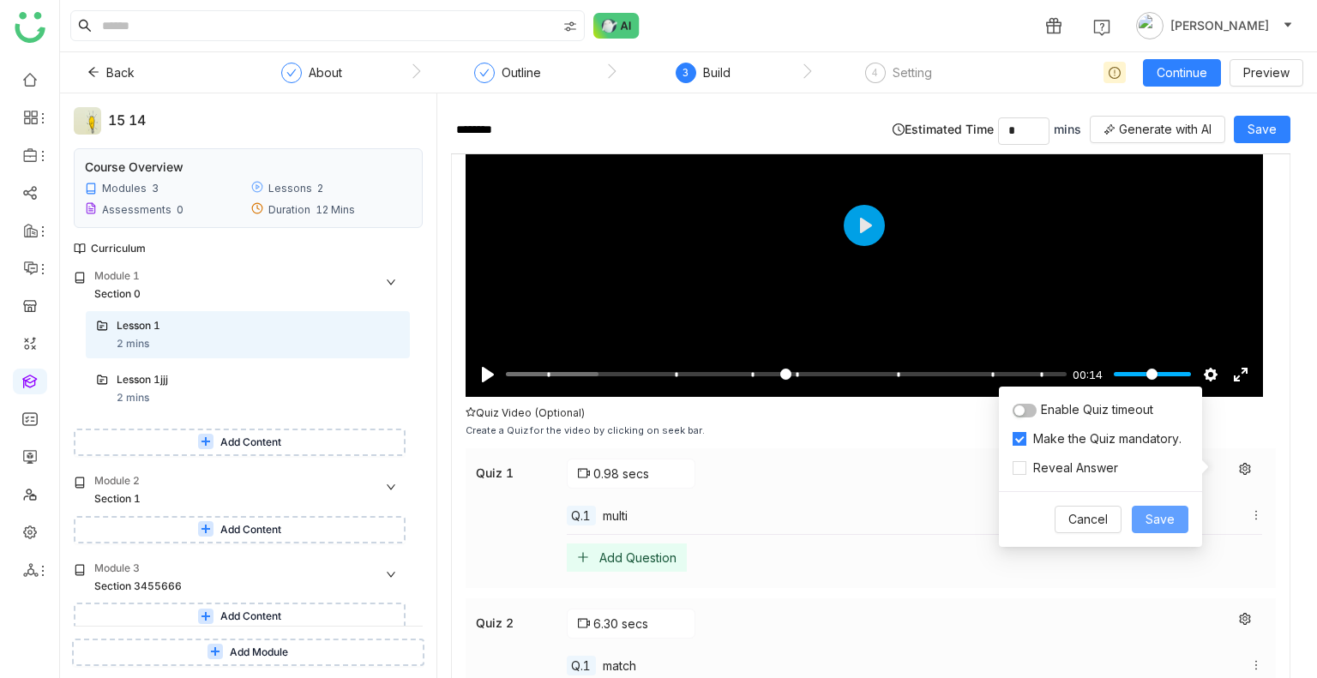
click at [1157, 511] on span "Save" at bounding box center [1159, 519] width 29 height 19
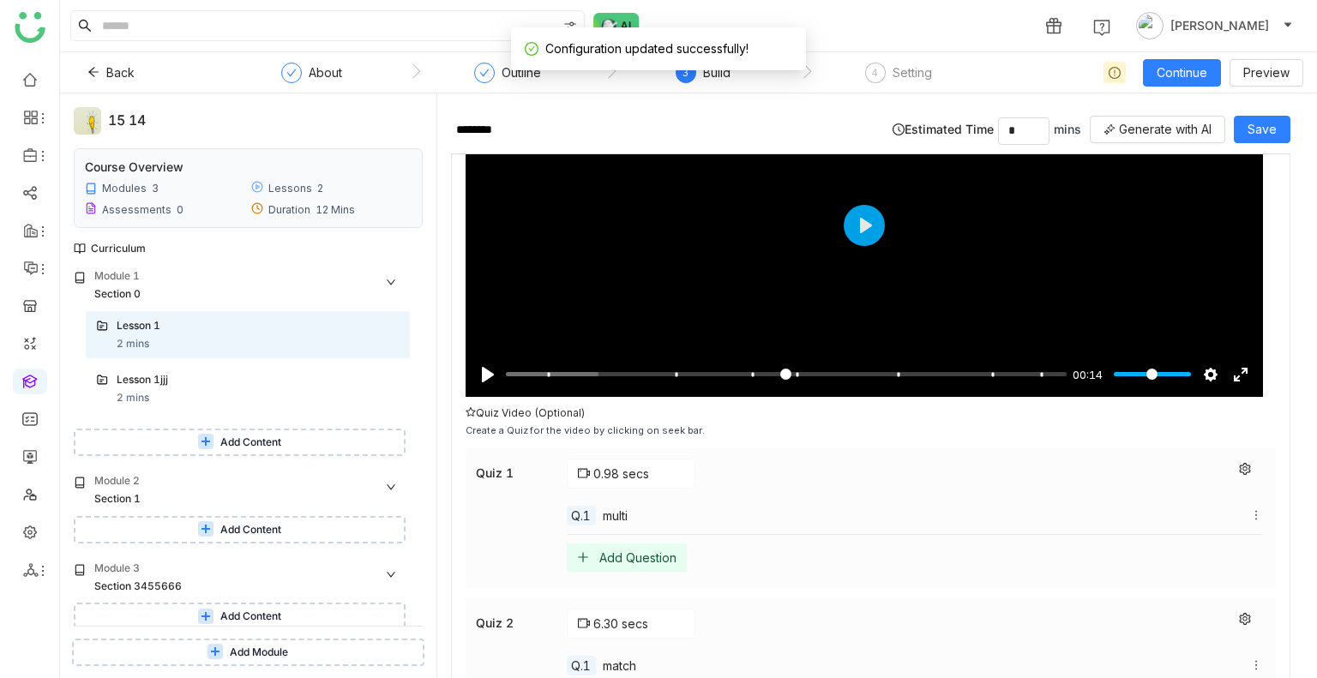
scroll to position [243, 0]
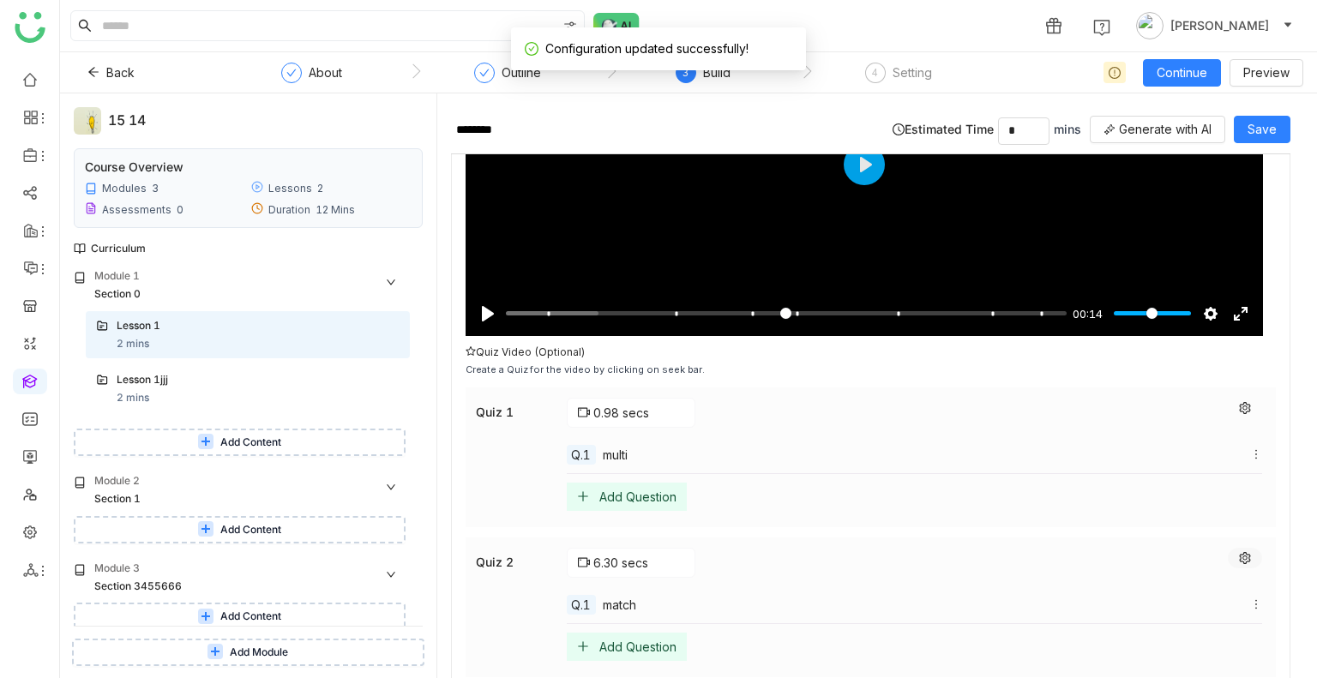
click at [1239, 552] on icon at bounding box center [1245, 558] width 12 height 12
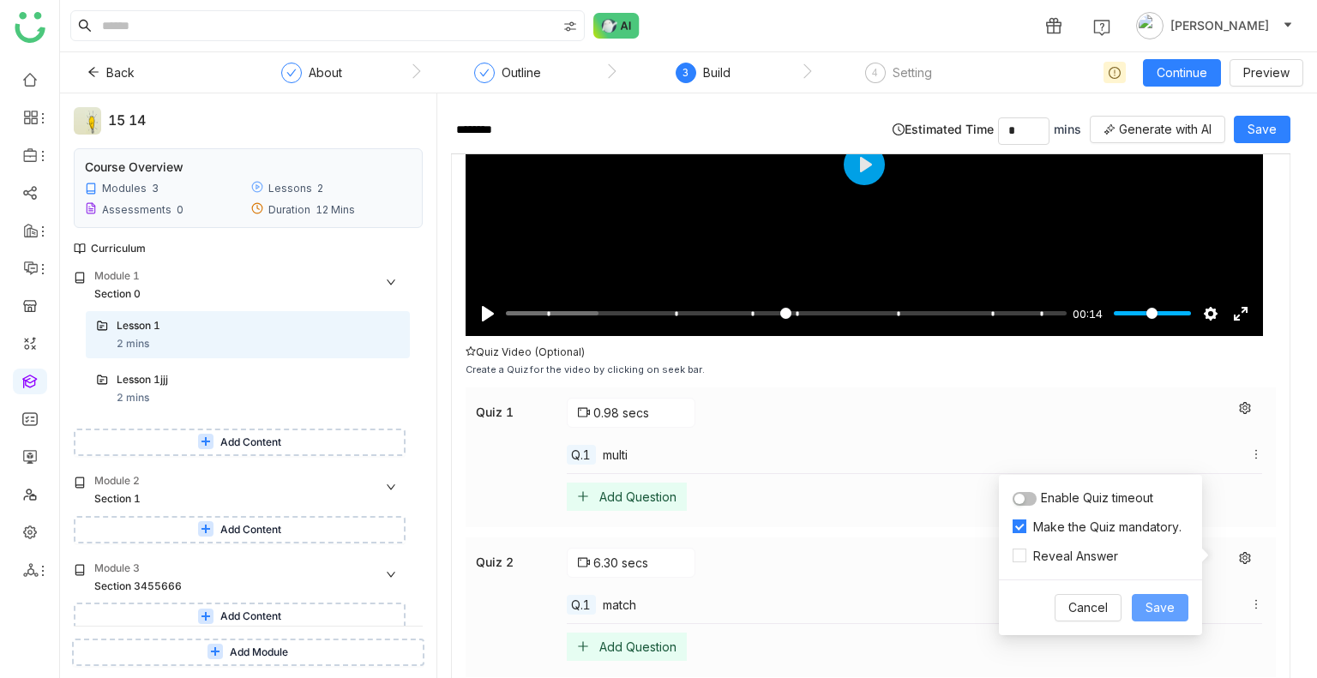
click at [1145, 598] on button "Save" at bounding box center [1160, 607] width 57 height 27
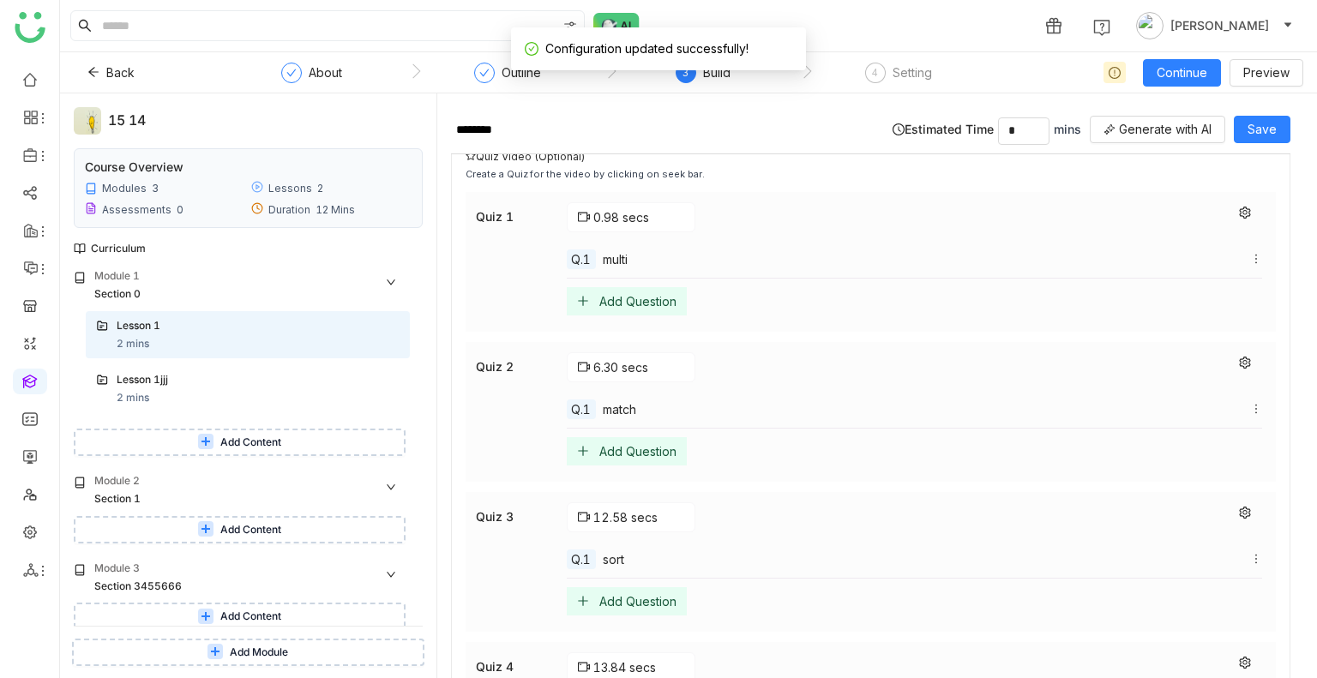
scroll to position [462, 0]
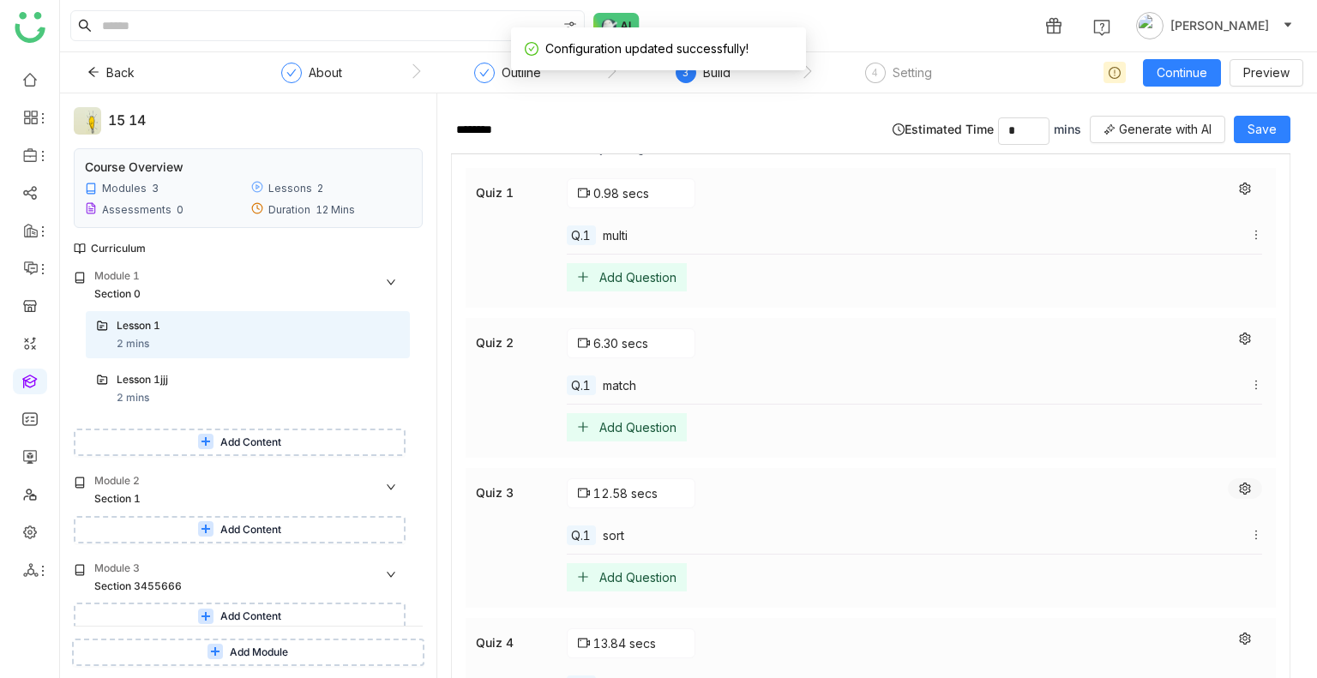
click at [1239, 486] on icon at bounding box center [1245, 489] width 12 height 12
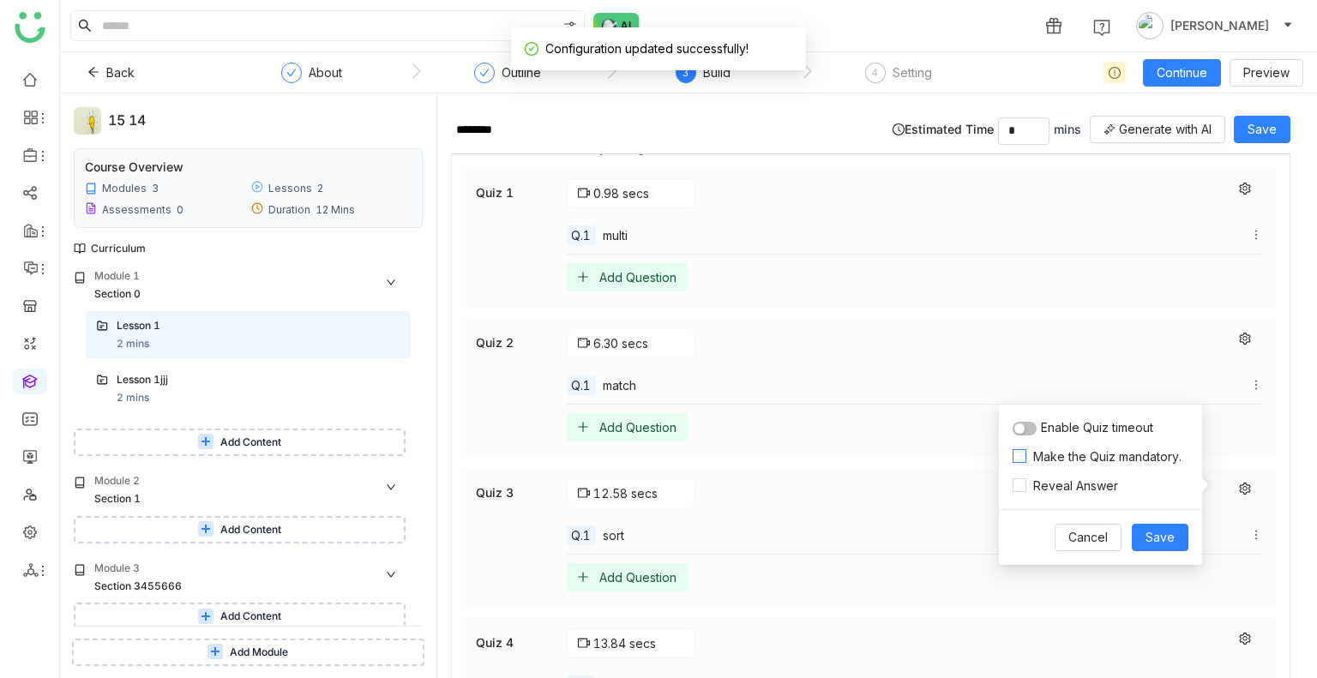
click at [1095, 465] on span "Make the Quiz mandatory." at bounding box center [1107, 456] width 162 height 19
click at [1149, 525] on button "Save" at bounding box center [1160, 537] width 57 height 27
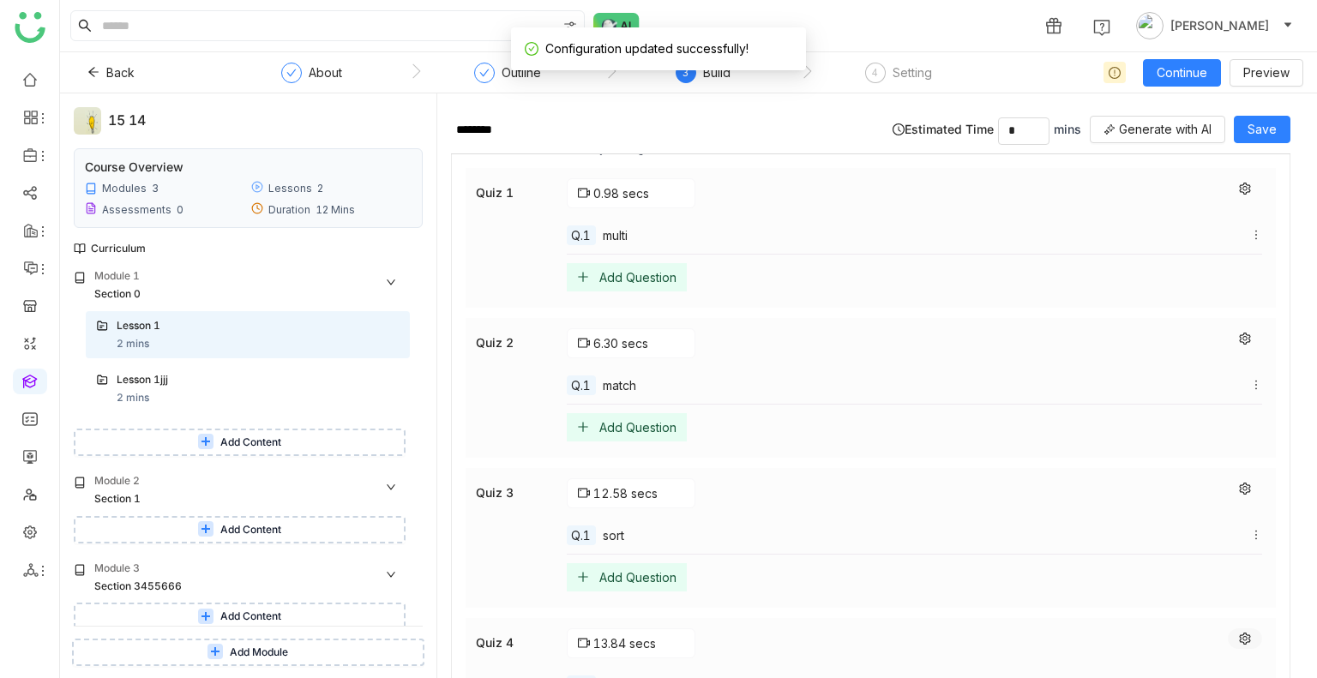
click at [1229, 628] on button at bounding box center [1245, 638] width 34 height 21
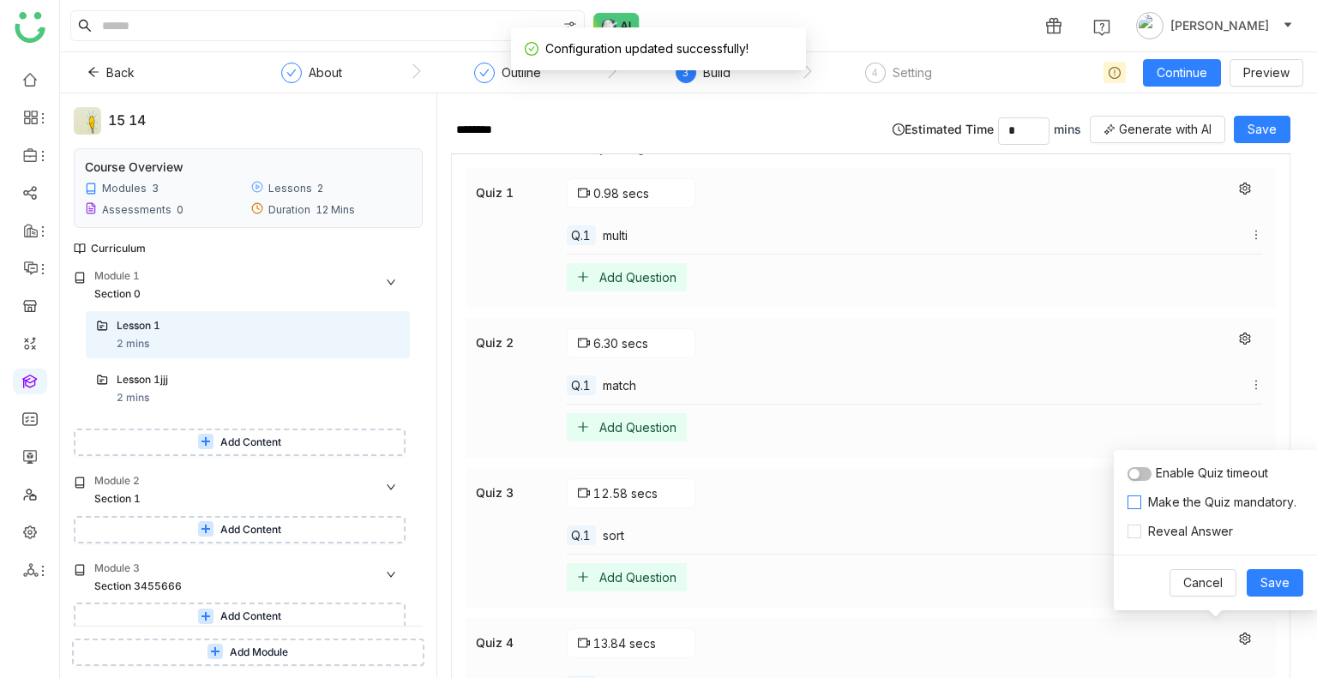
click at [1151, 493] on span "Make the Quiz mandatory." at bounding box center [1222, 502] width 162 height 19
click at [1275, 588] on span "Save" at bounding box center [1274, 582] width 29 height 19
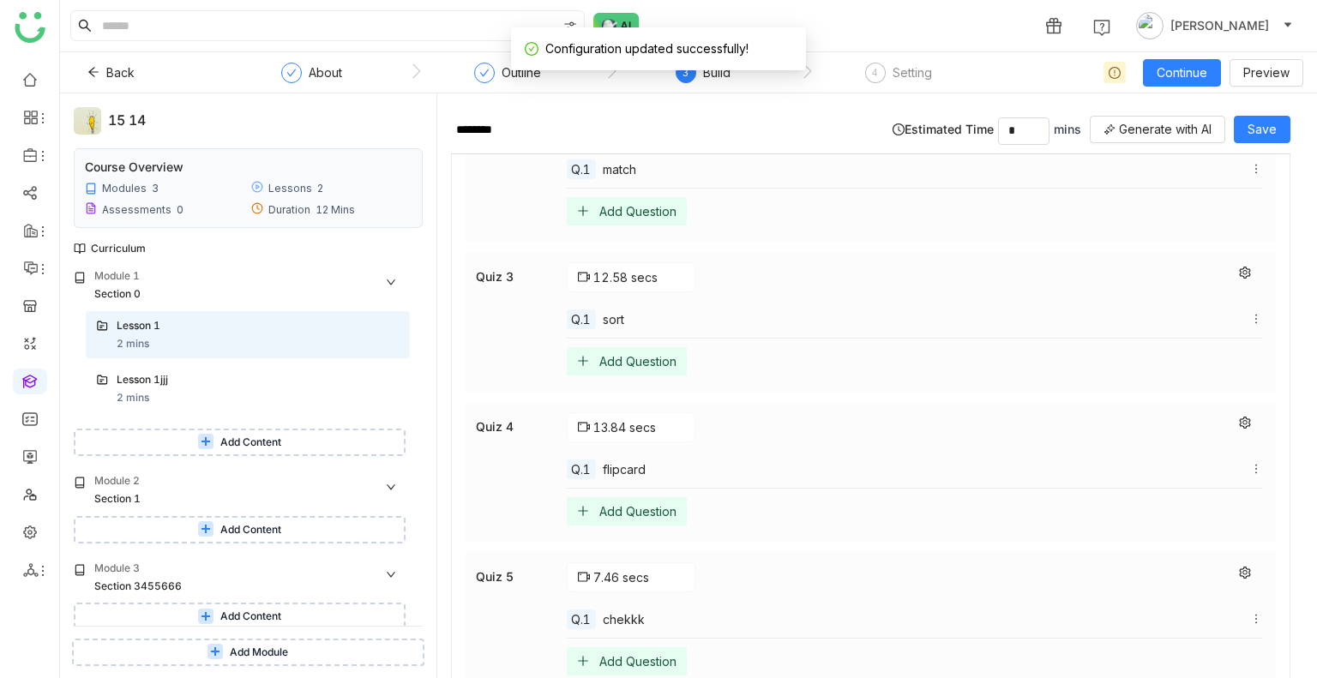
scroll to position [682, 0]
click at [1239, 414] on icon at bounding box center [1245, 419] width 12 height 12
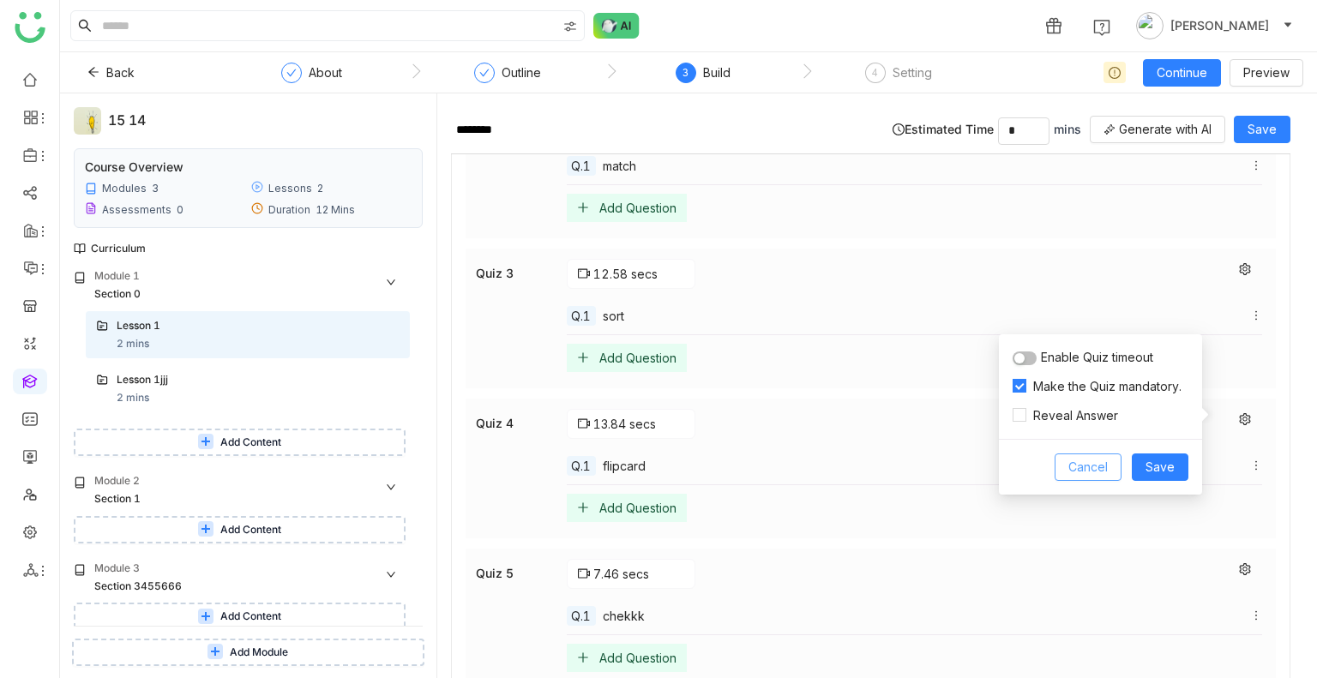
click at [1083, 470] on span "Cancel" at bounding box center [1087, 467] width 39 height 19
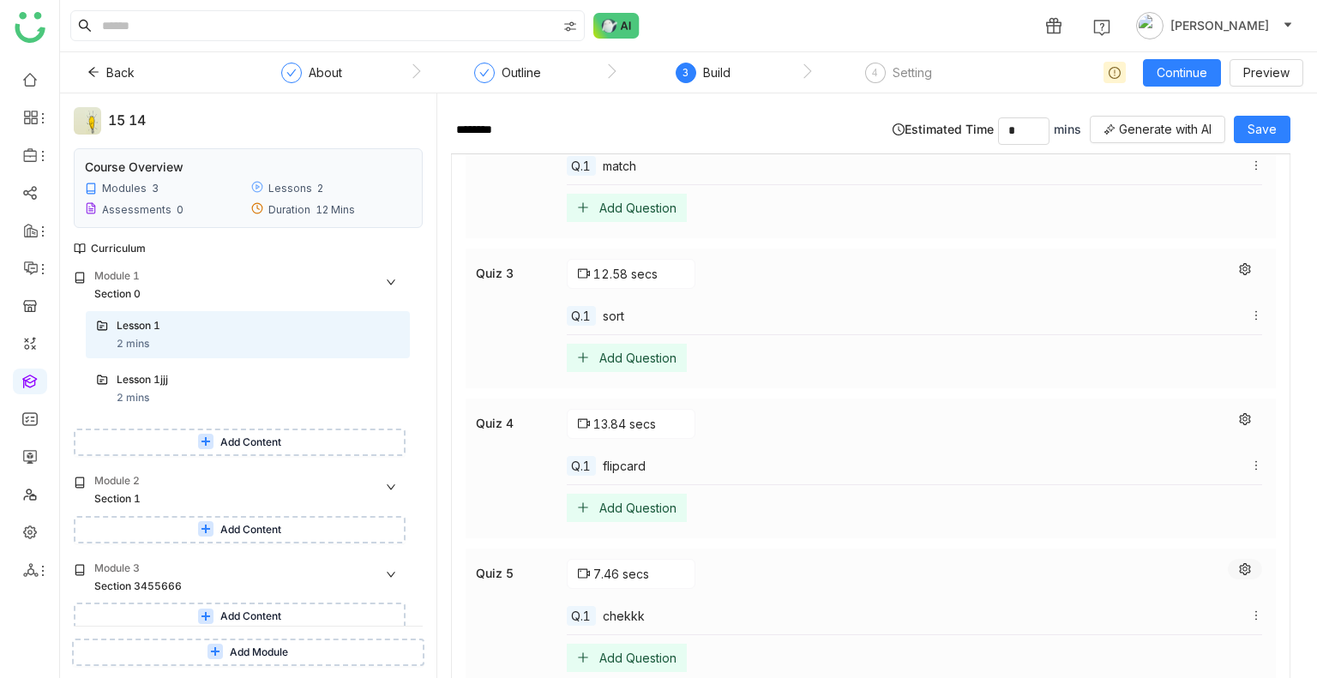
click at [1239, 565] on icon at bounding box center [1244, 569] width 11 height 12
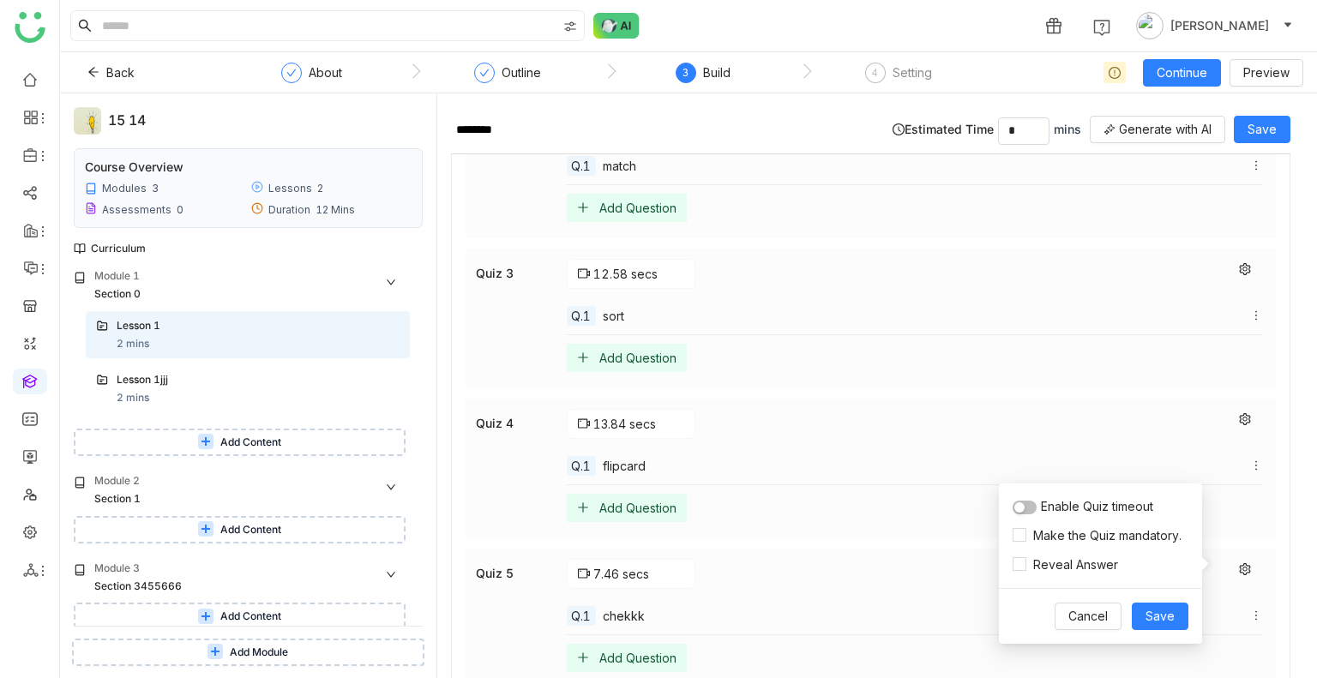
click at [1045, 525] on div "Enable Quiz timeout Make the Quiz mandatory. Reveal Answer" at bounding box center [1100, 535] width 203 height 105
click at [1042, 535] on span "Make the Quiz mandatory." at bounding box center [1107, 535] width 162 height 19
drag, startPoint x: 1156, startPoint y: 597, endPoint x: 1162, endPoint y: 608, distance: 11.9
click at [1162, 608] on div "Cancel Save" at bounding box center [1100, 616] width 203 height 56
click at [1162, 608] on span "Save" at bounding box center [1159, 616] width 29 height 19
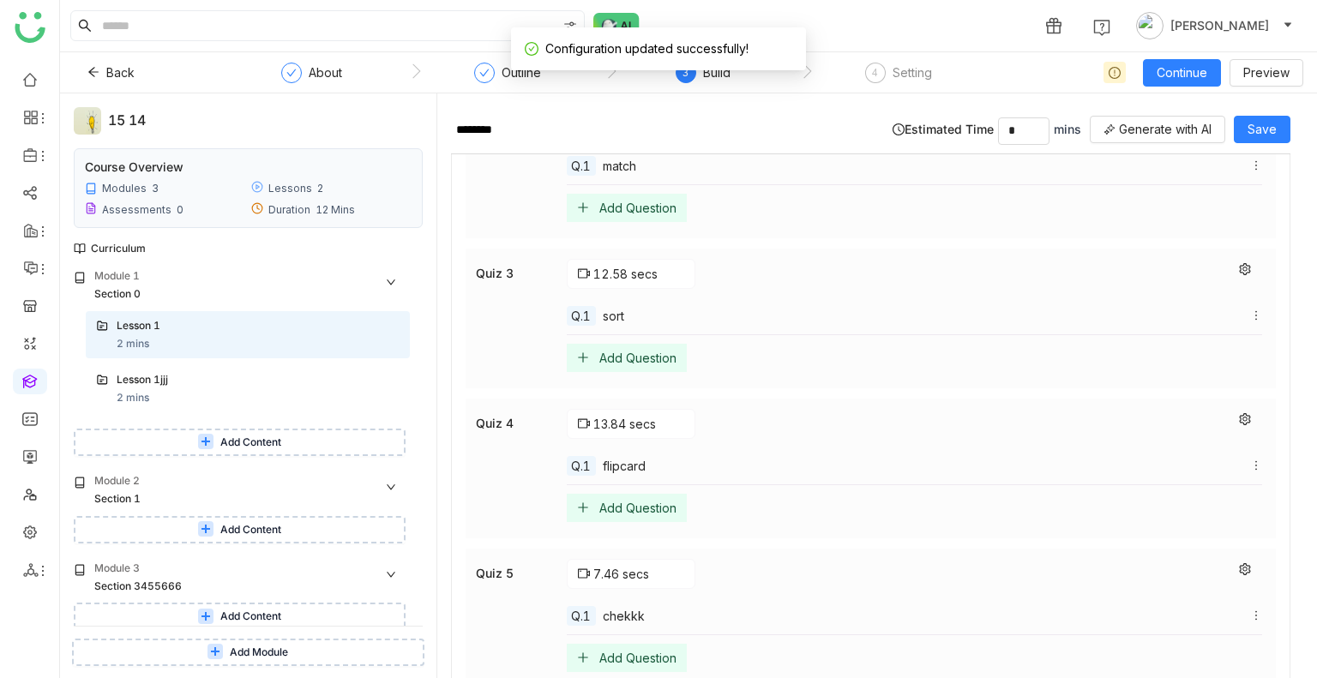
scroll to position [789, 0]
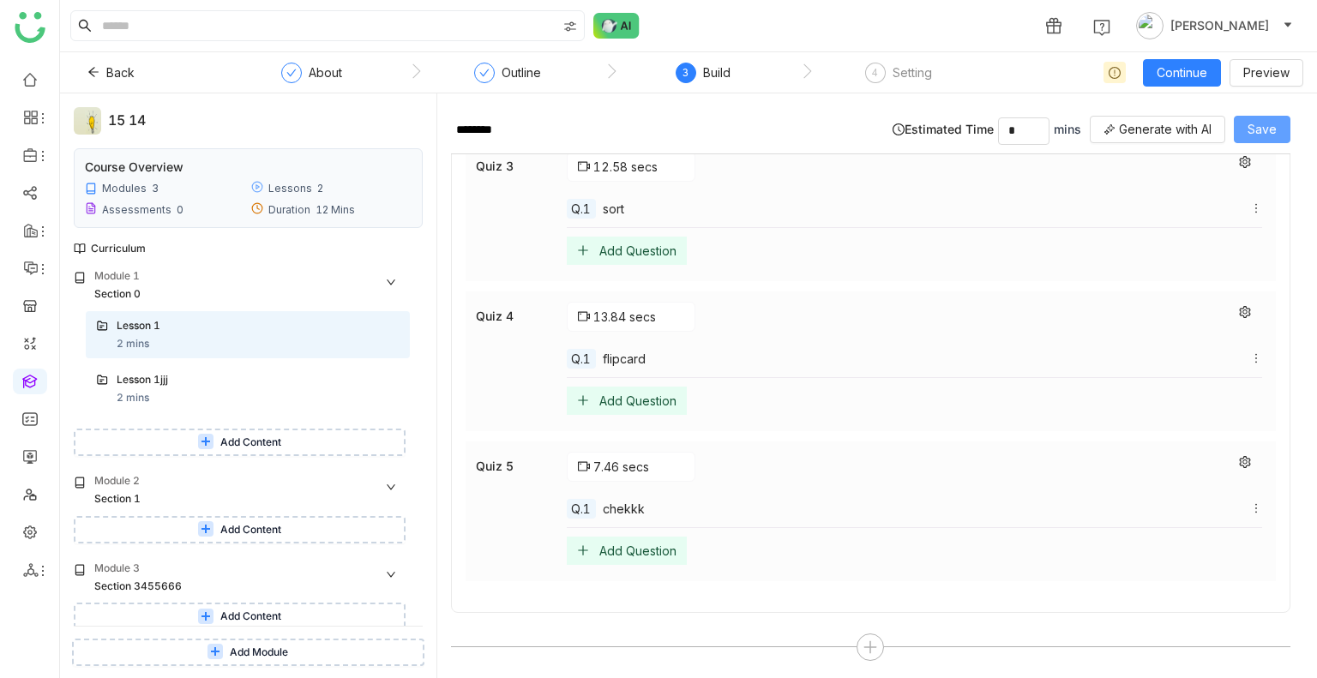
click at [1258, 120] on span "Save" at bounding box center [1261, 129] width 29 height 19
click at [1177, 73] on span "Continue" at bounding box center [1181, 72] width 51 height 19
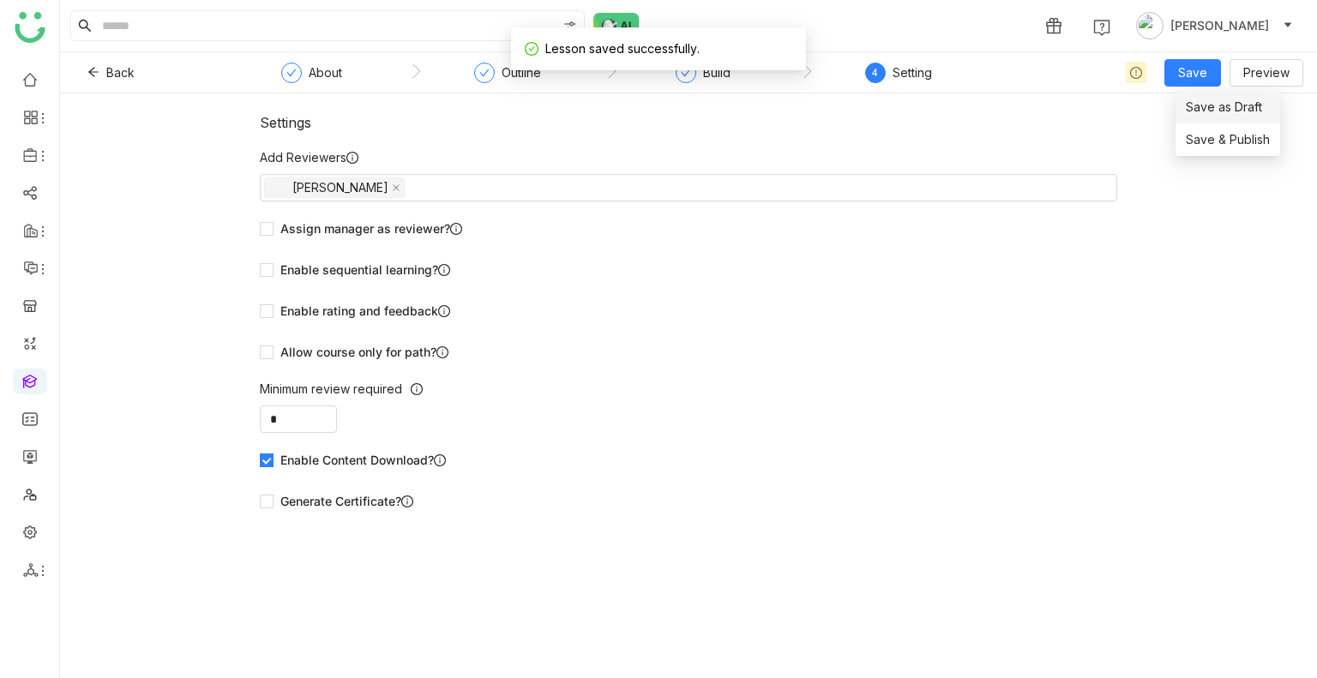
click at [1214, 123] on li "Save & Publish" at bounding box center [1227, 139] width 105 height 33
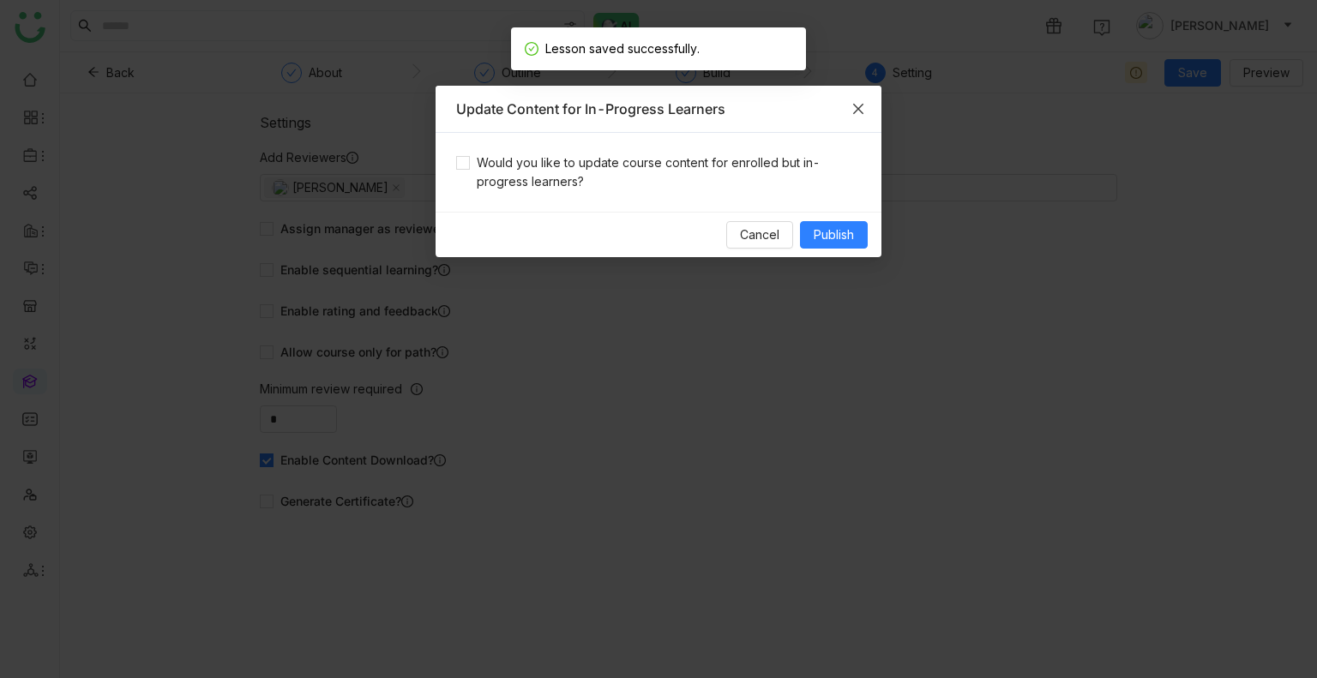
click at [864, 103] on icon "Close" at bounding box center [858, 109] width 14 height 14
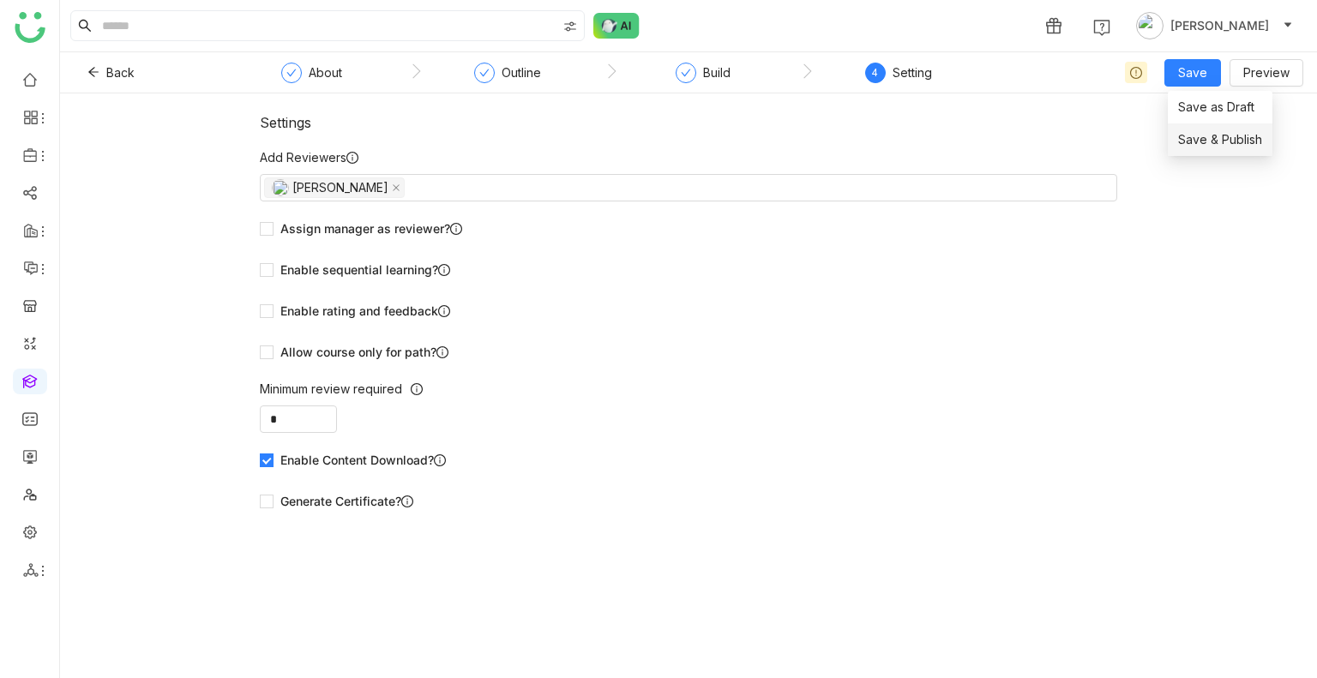
click at [1192, 141] on span "Save & Publish" at bounding box center [1220, 139] width 84 height 19
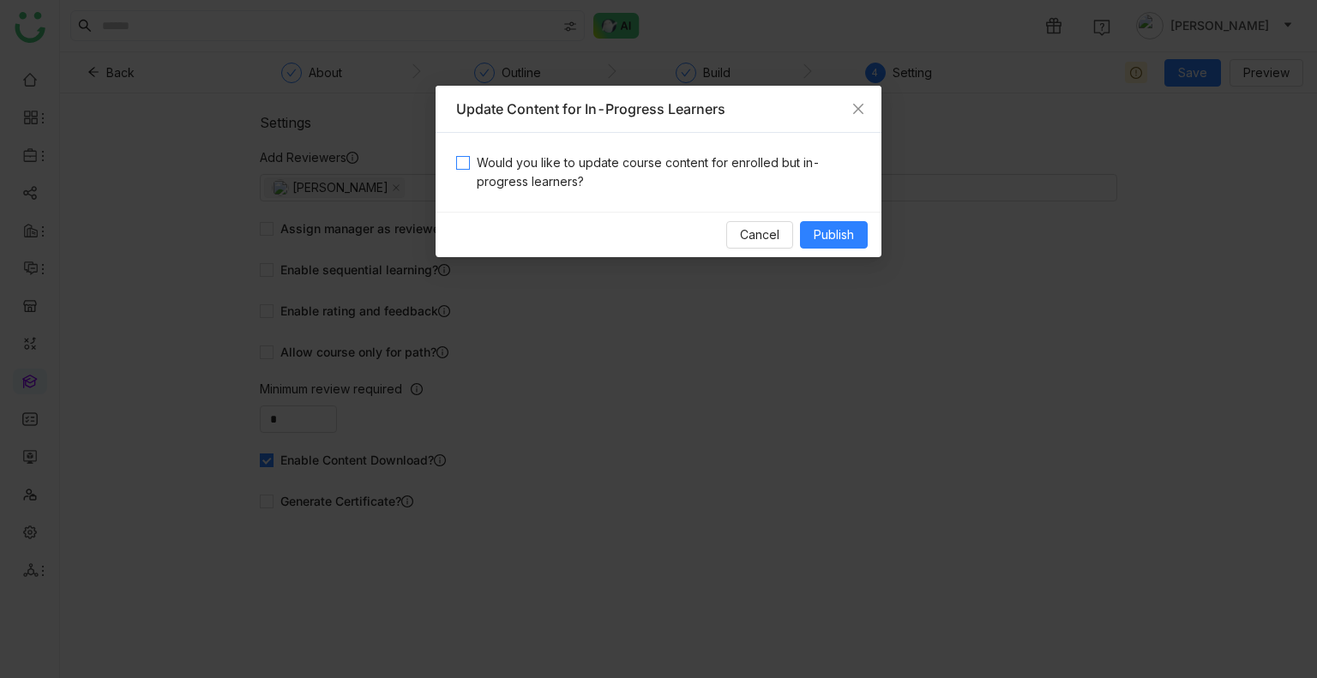
click at [476, 160] on span "Would you like to update course content for enrolled but in-progress learners?" at bounding box center [665, 172] width 391 height 38
click at [837, 239] on span "Publish" at bounding box center [834, 234] width 40 height 19
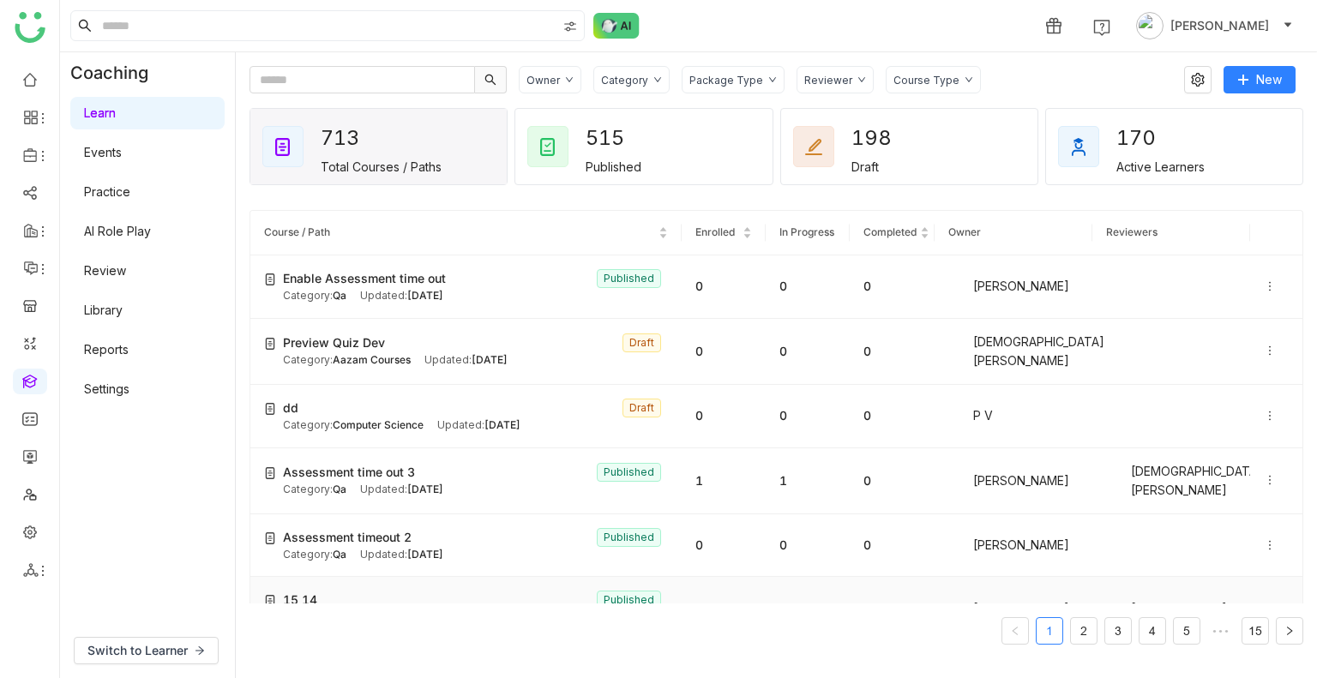
click at [357, 581] on td "15 14 Published Category: Test -QA11 Updated: [DATE]" at bounding box center [465, 608] width 431 height 63
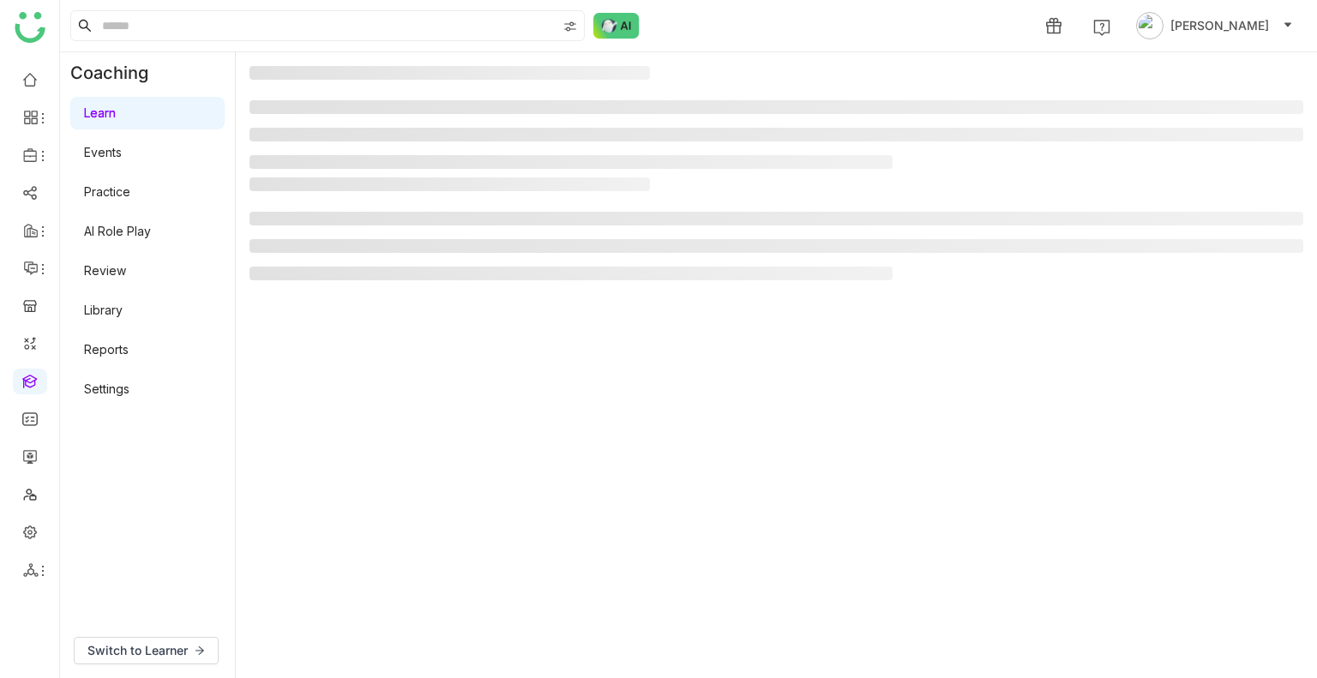
click at [357, 581] on gtmb-manage-detail-wrapper at bounding box center [776, 365] width 1054 height 598
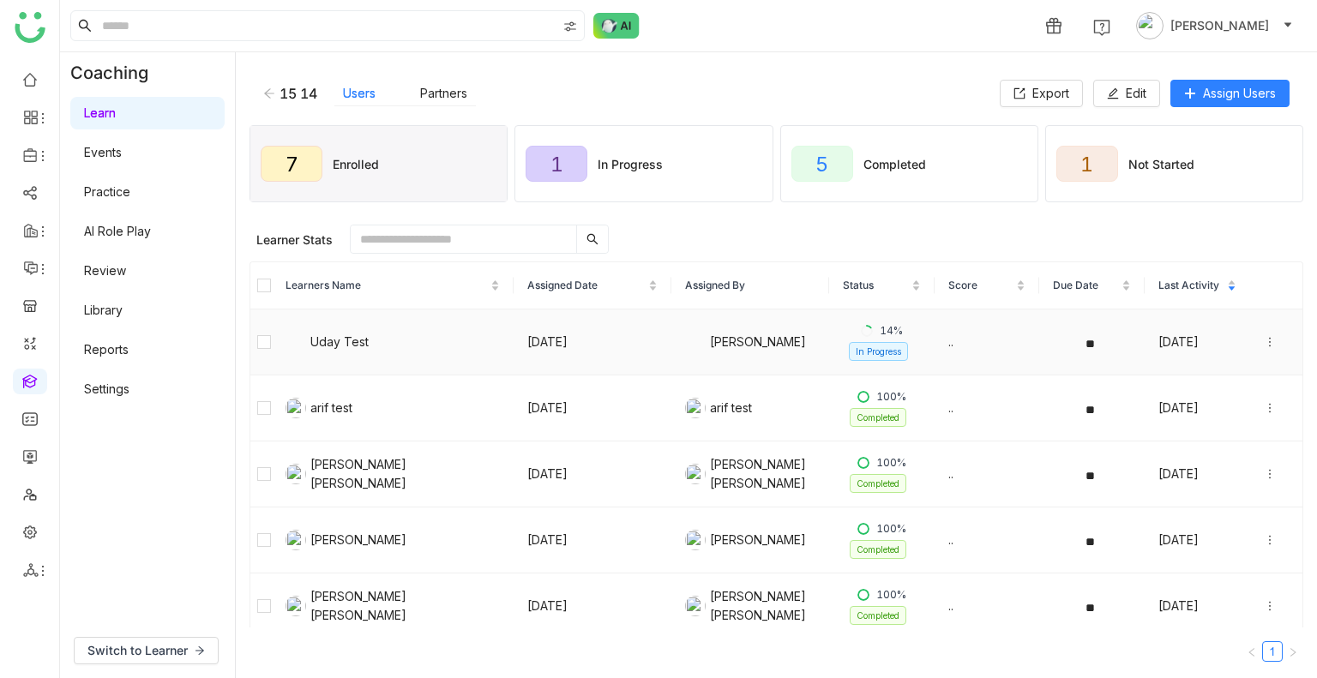
click at [1264, 336] on icon at bounding box center [1270, 342] width 12 height 12
click at [1162, 280] on div "Unenroll" at bounding box center [1159, 276] width 66 height 19
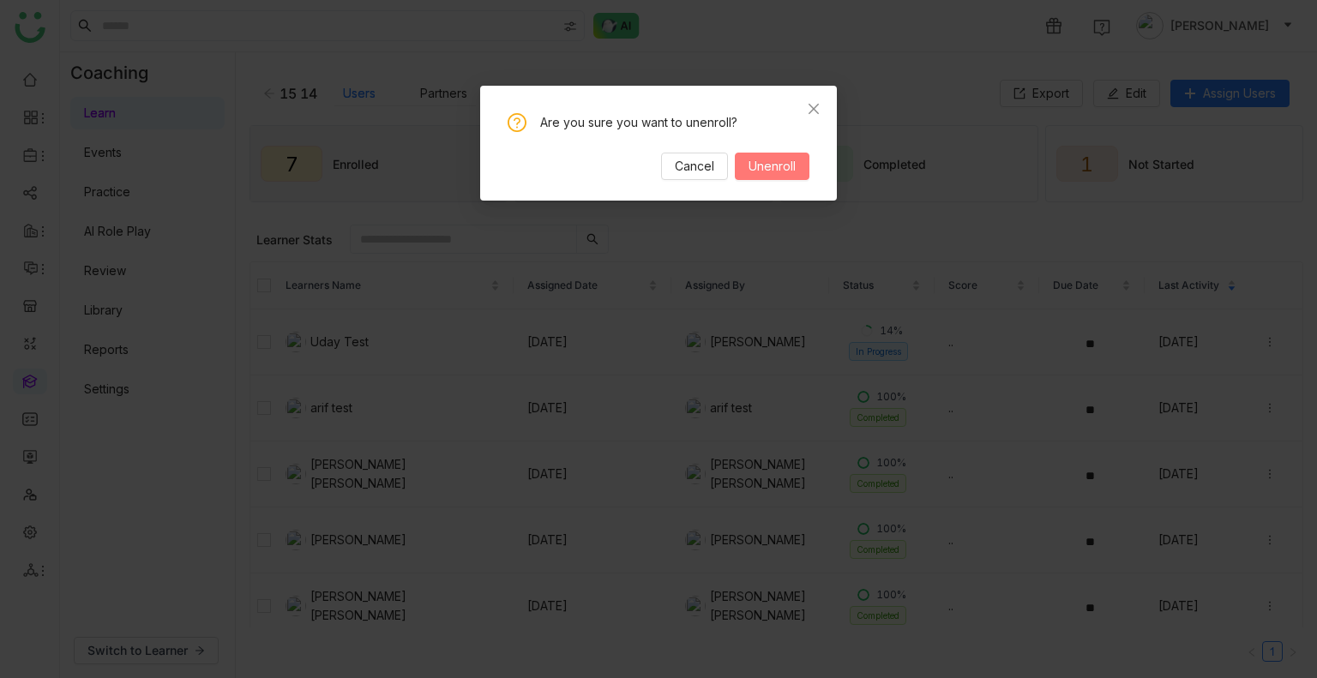
click at [784, 162] on span "Unenroll" at bounding box center [771, 166] width 47 height 19
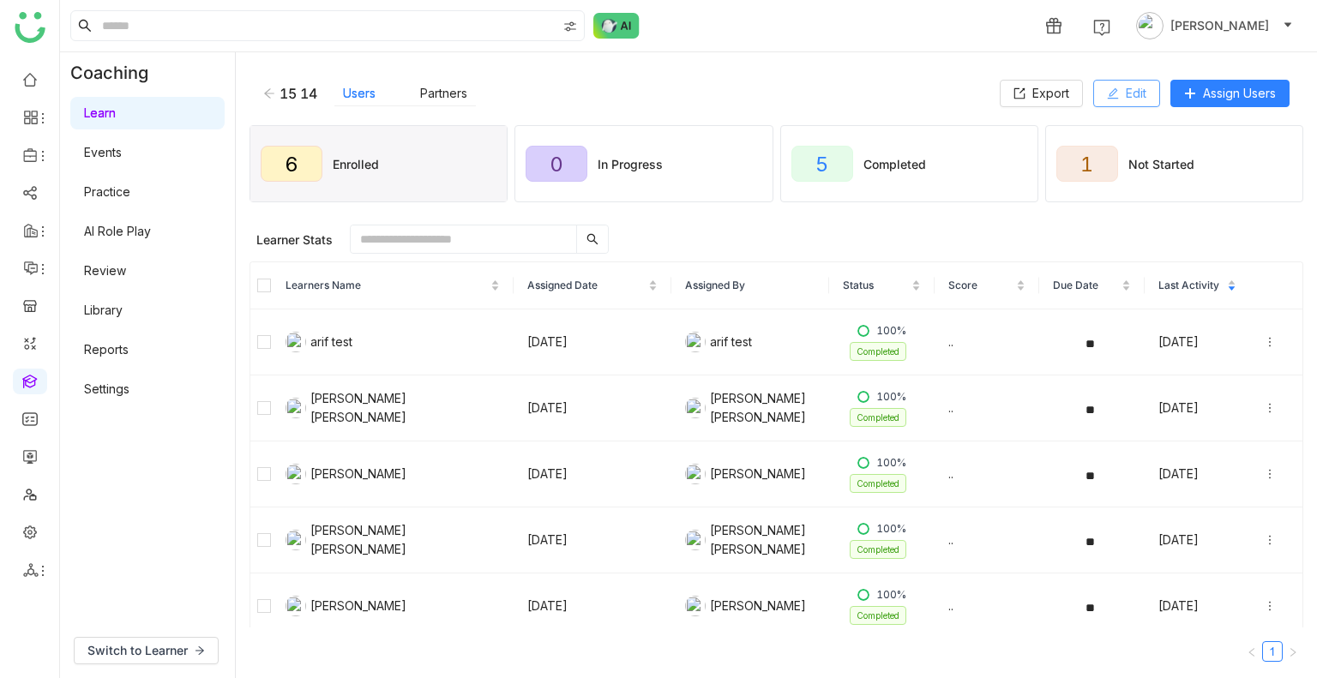
click at [1107, 89] on icon at bounding box center [1113, 93] width 12 height 12
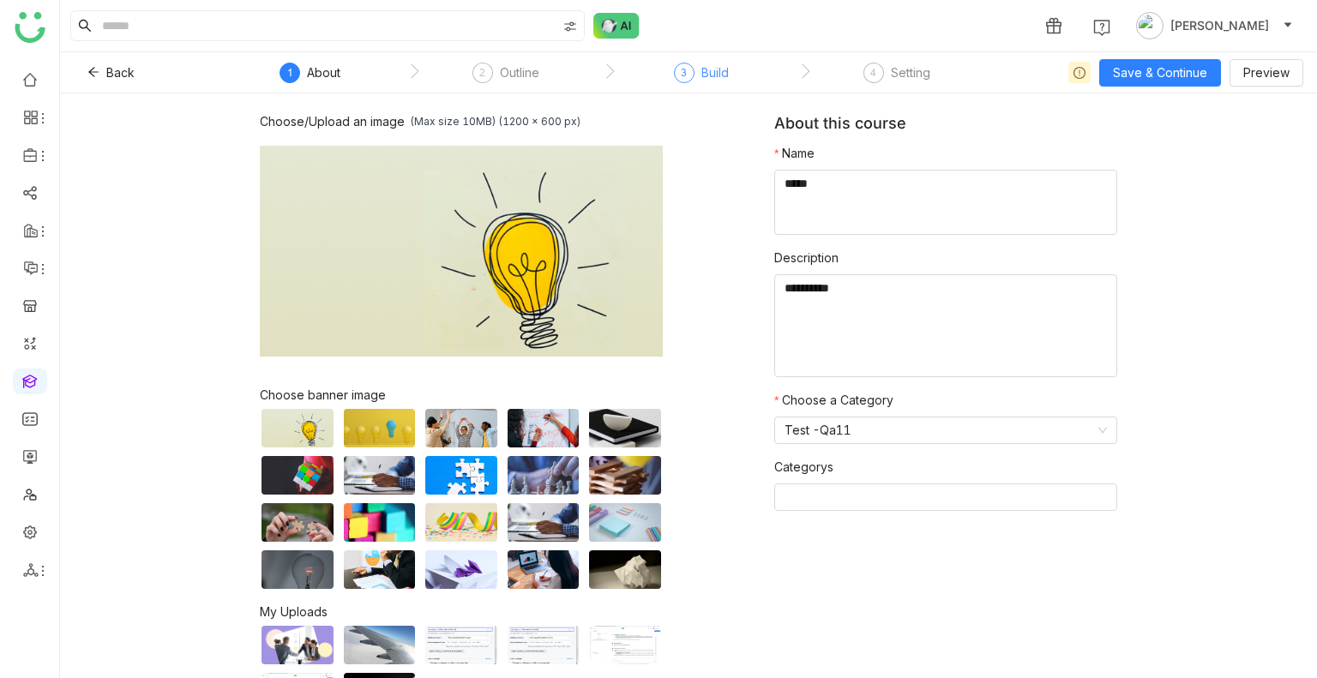
click at [707, 63] on div "Build" at bounding box center [714, 73] width 27 height 21
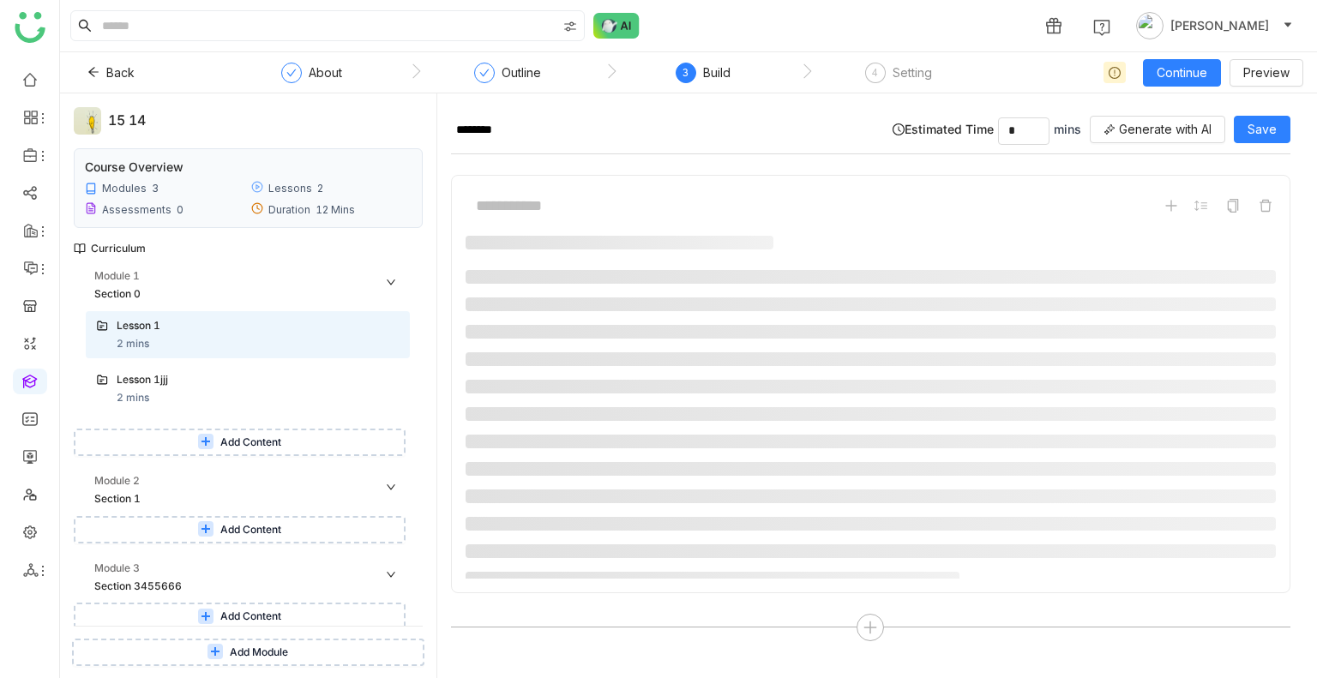
scroll to position [3, 0]
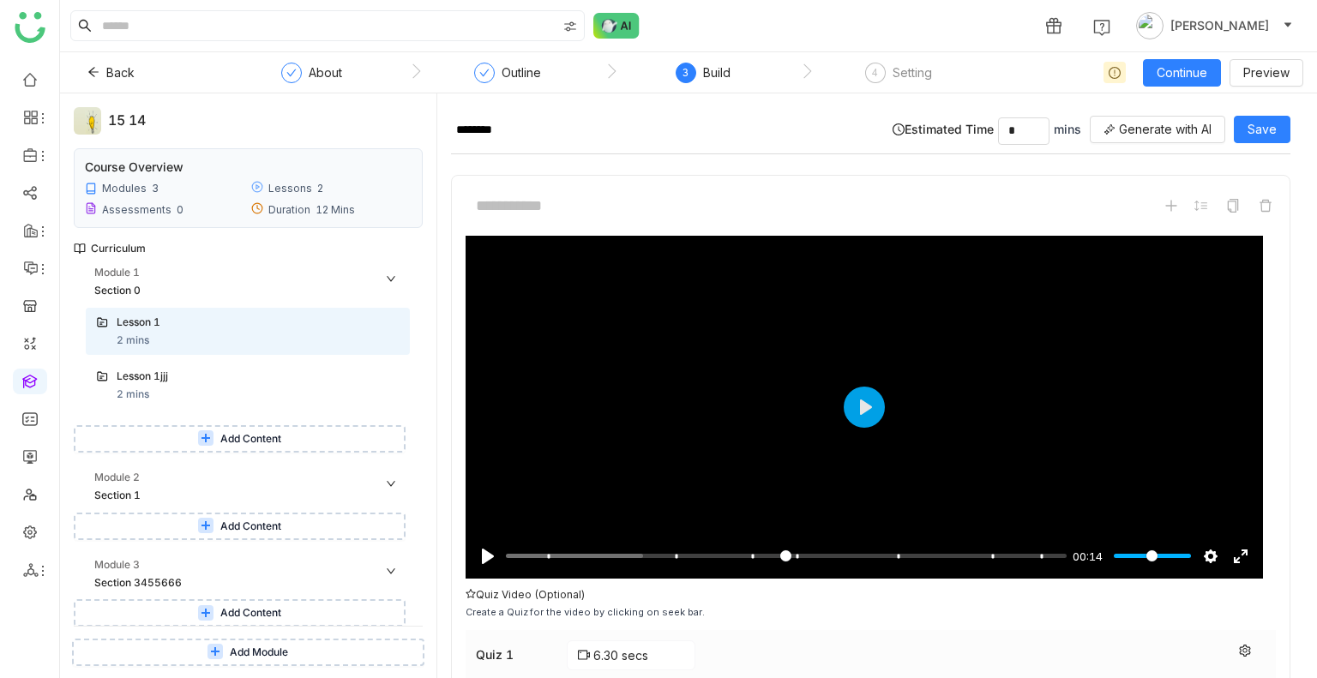
click at [256, 435] on span "Add Content" at bounding box center [250, 439] width 61 height 16
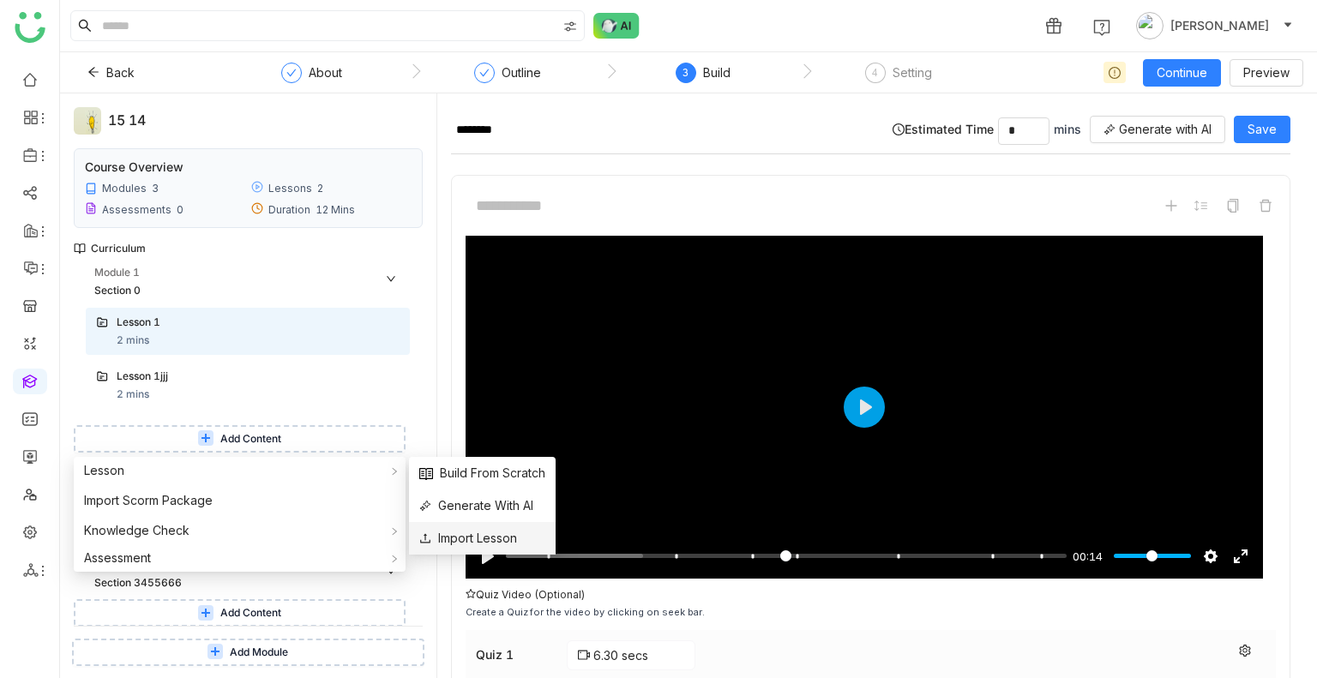
click at [471, 527] on li "Import Lesson" at bounding box center [482, 538] width 147 height 33
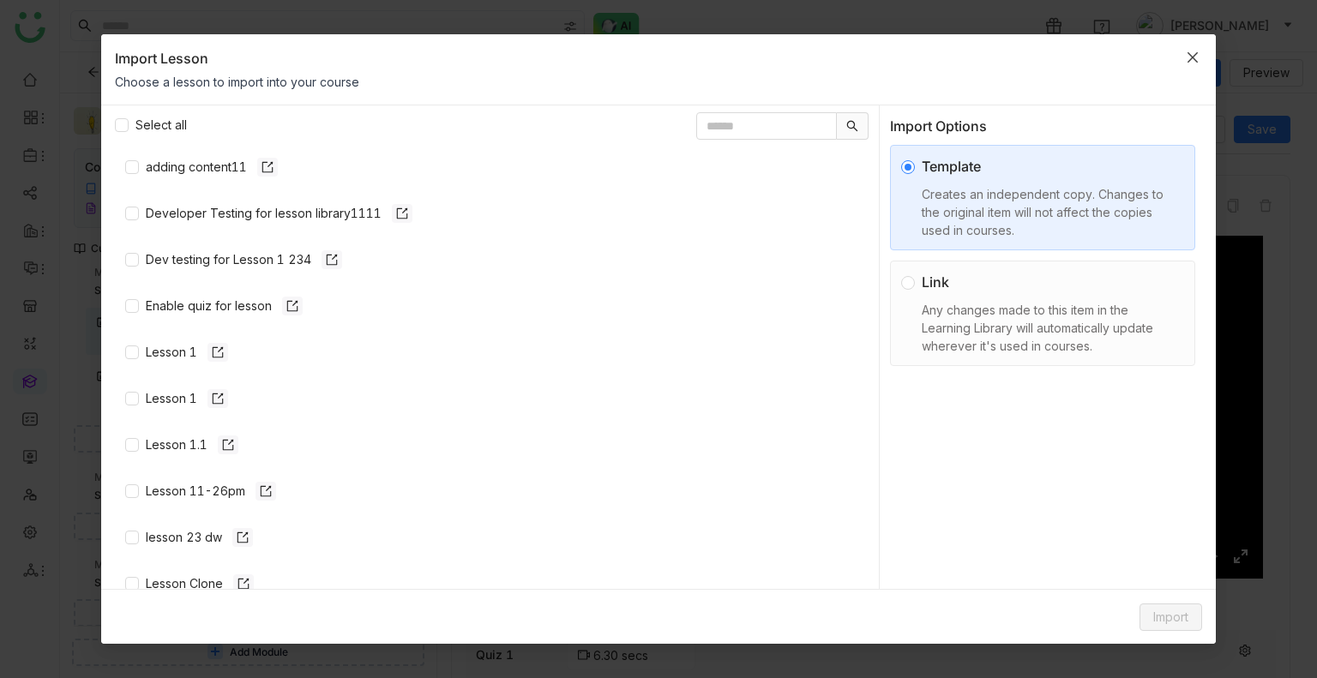
click at [1190, 54] on icon "Close" at bounding box center [1192, 56] width 10 height 10
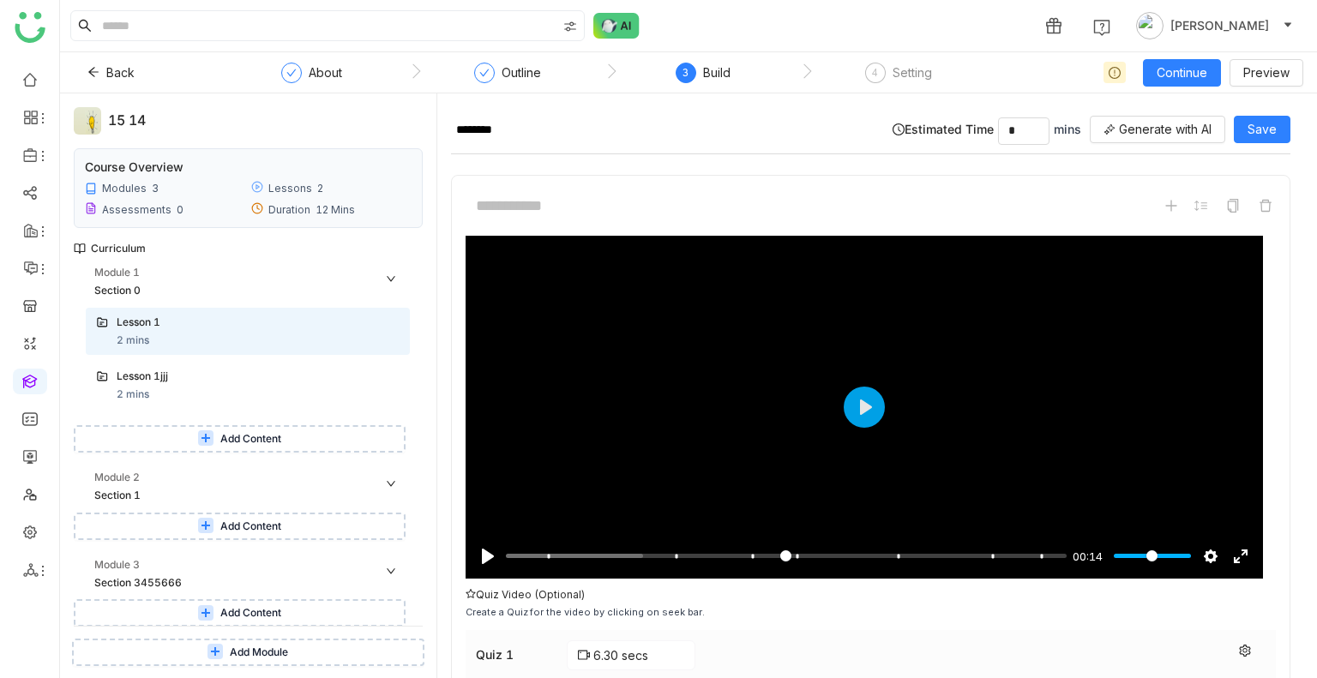
click at [237, 426] on button "Add Content" at bounding box center [240, 438] width 332 height 27
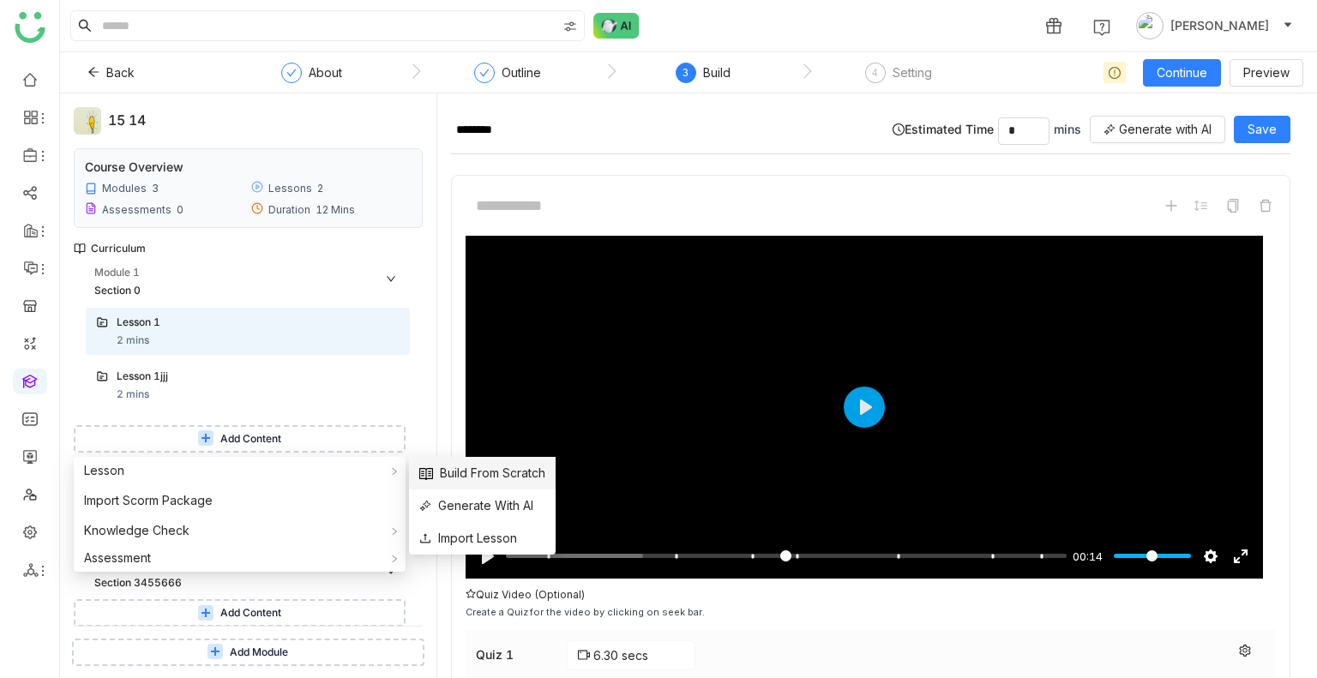
click at [499, 475] on span "Build From Scratch" at bounding box center [482, 473] width 126 height 19
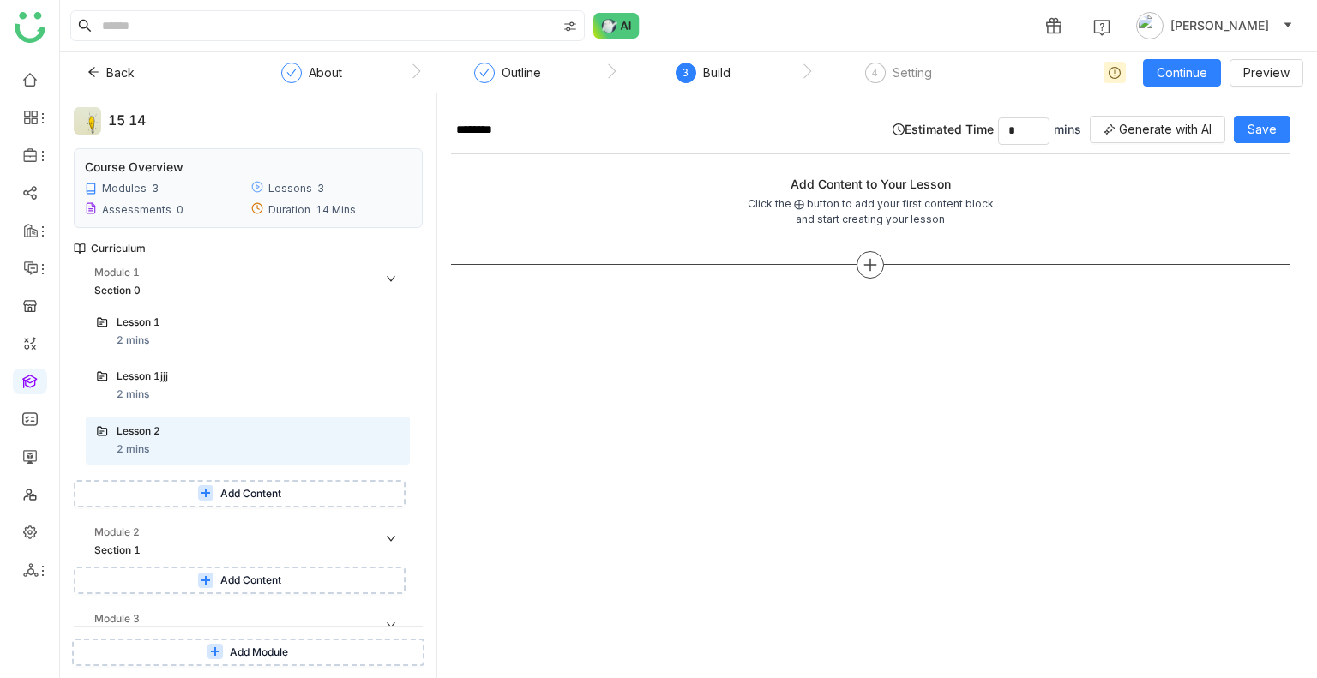
click at [868, 271] on div at bounding box center [869, 264] width 27 height 27
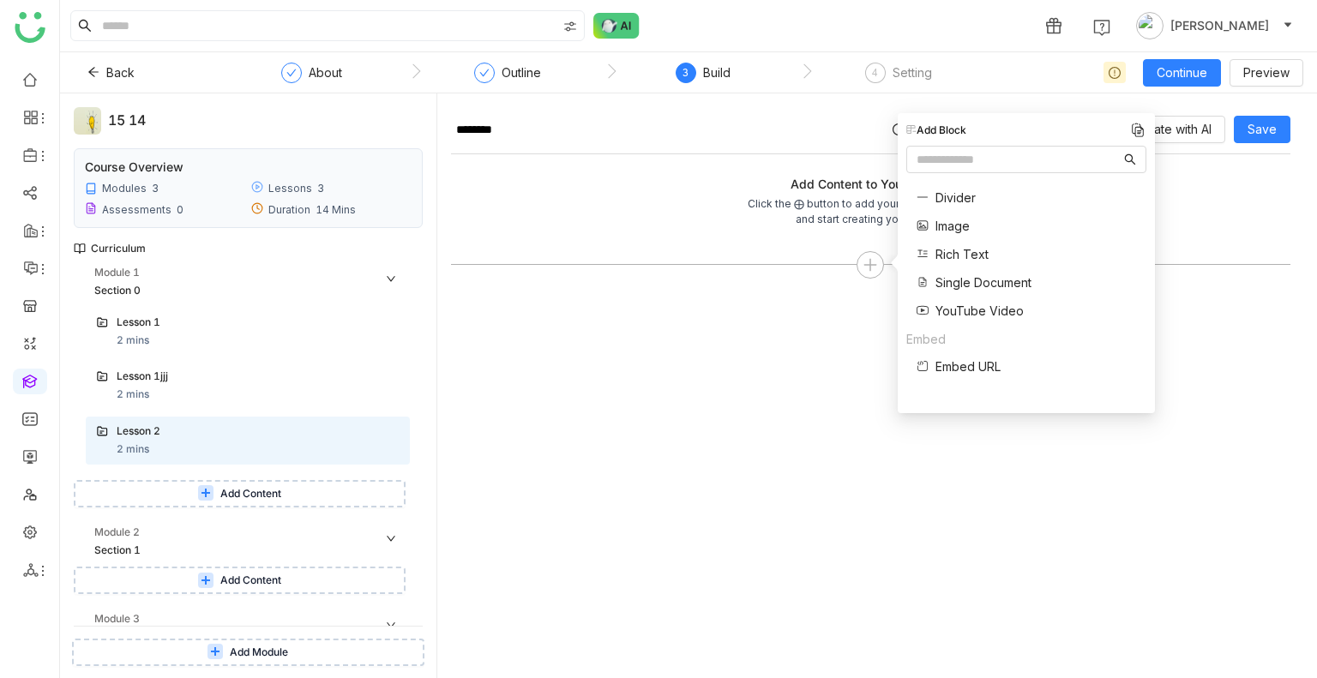
click at [943, 287] on span "Single Document" at bounding box center [983, 282] width 96 height 18
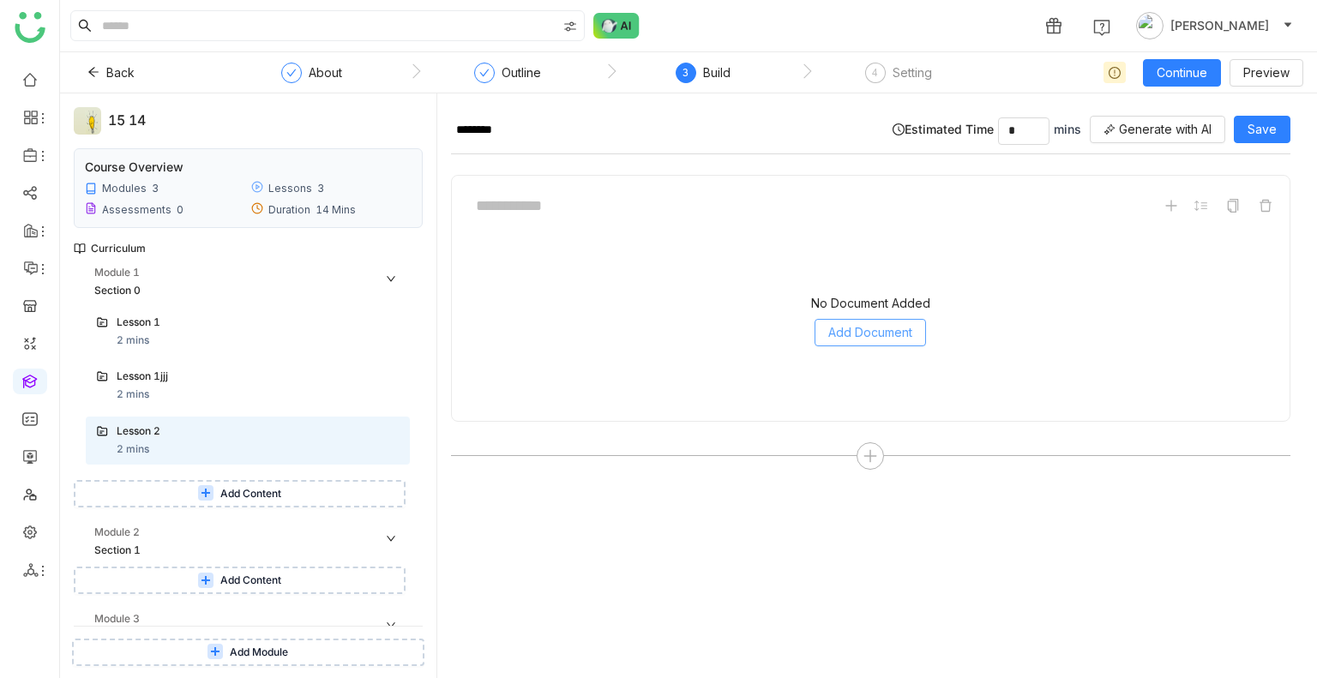
click at [857, 331] on span "Add Document" at bounding box center [870, 332] width 84 height 19
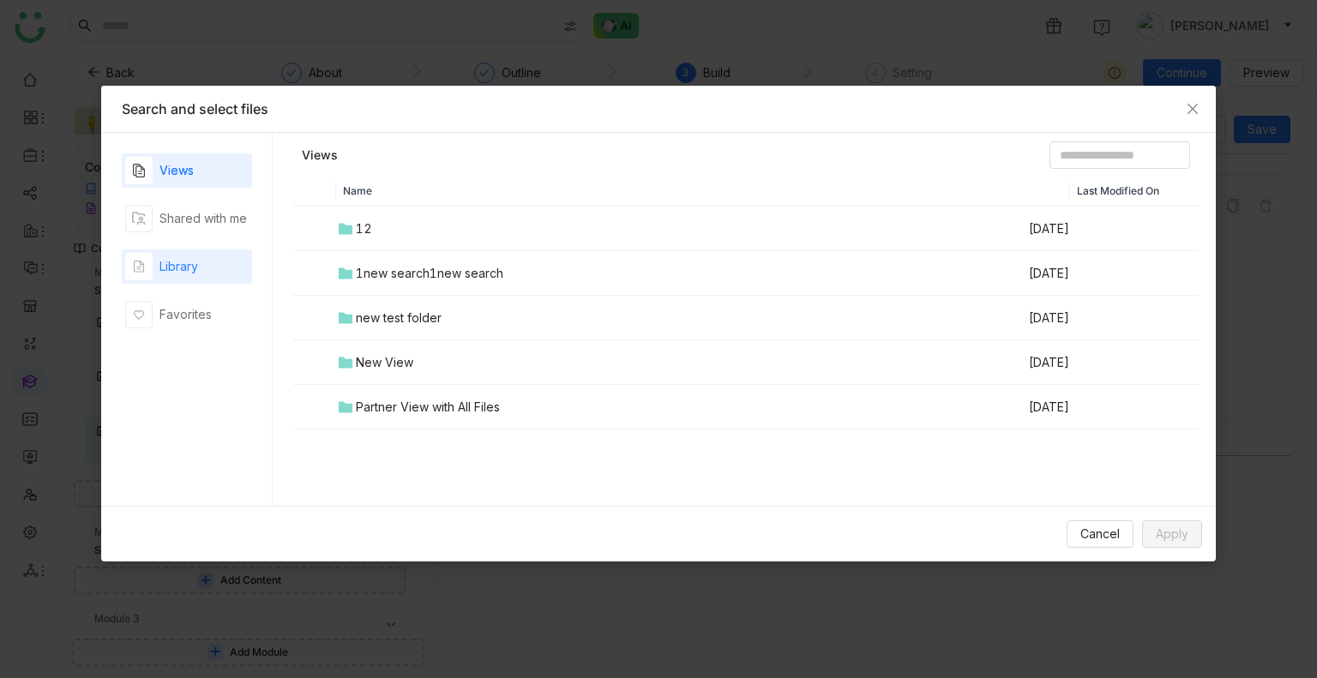
drag, startPoint x: 178, startPoint y: 235, endPoint x: 178, endPoint y: 252, distance: 17.1
click at [178, 252] on div "Views Shared with me Library Favorites" at bounding box center [187, 319] width 130 height 332
click at [178, 253] on div "Library" at bounding box center [161, 266] width 73 height 27
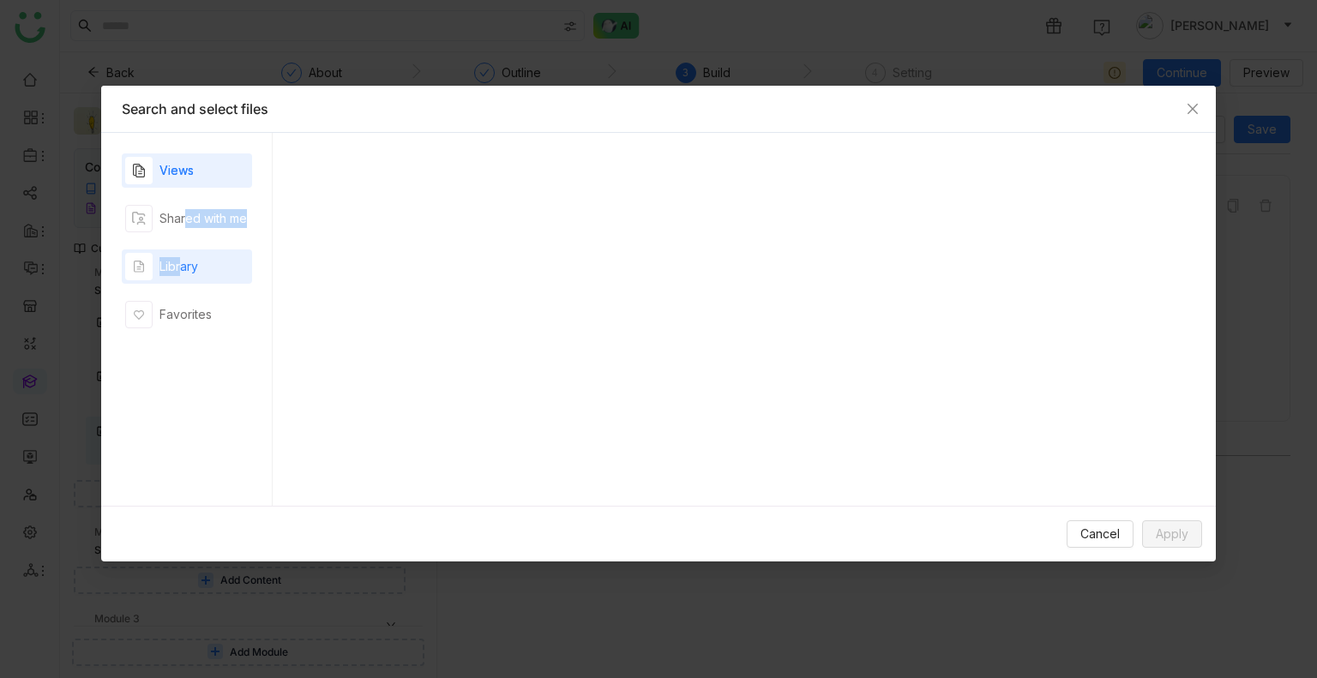
click at [178, 253] on div "Library" at bounding box center [161, 266] width 73 height 27
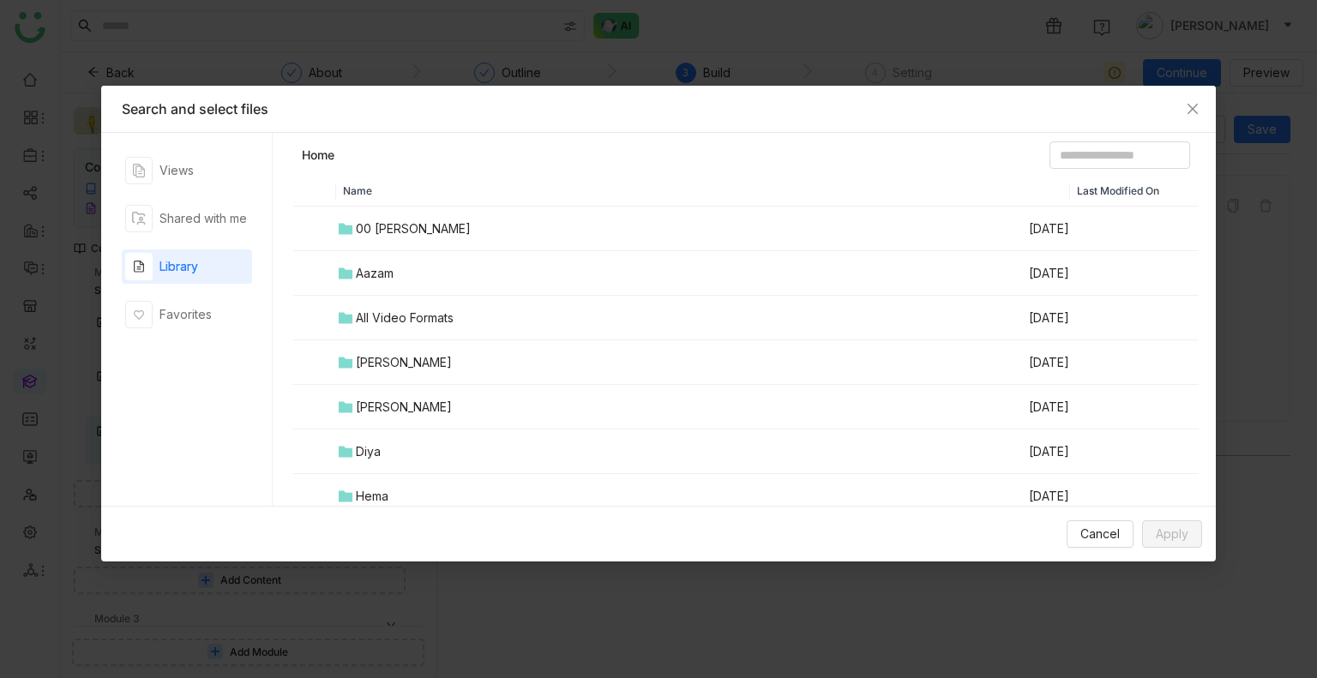
click at [433, 225] on div "00 [PERSON_NAME]" at bounding box center [413, 228] width 115 height 19
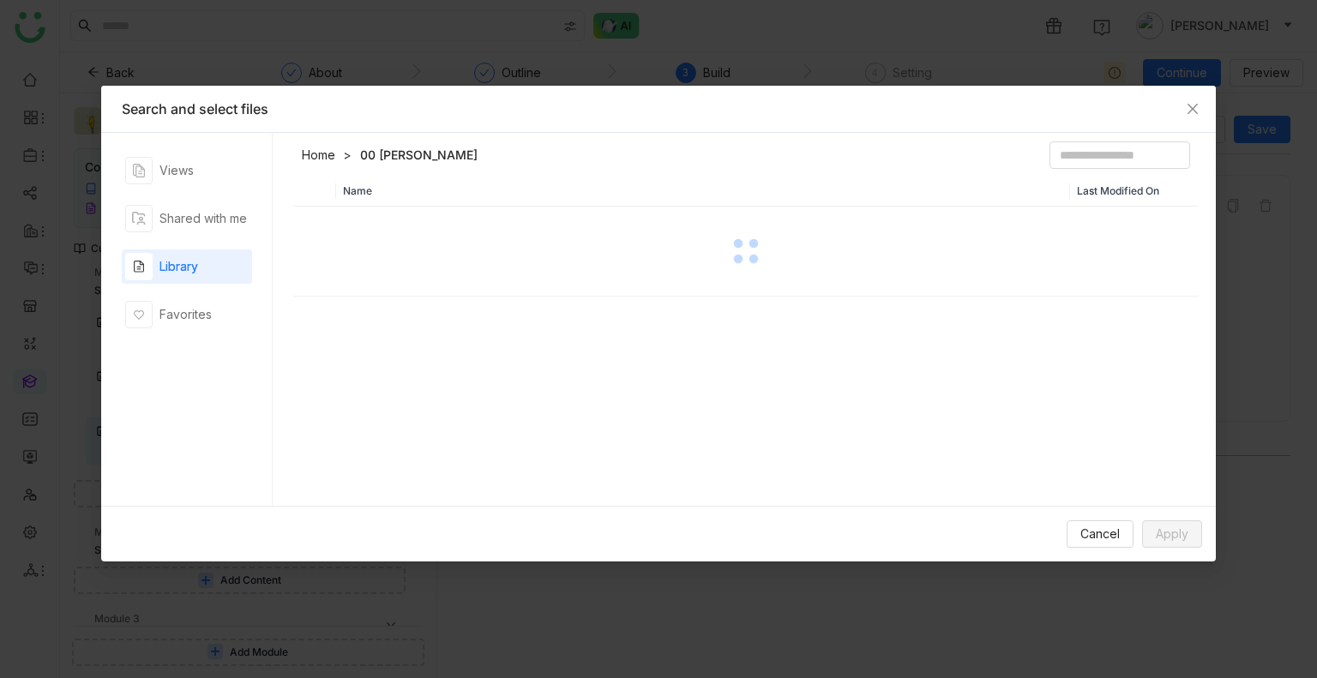
click at [433, 225] on div at bounding box center [746, 251] width 902 height 86
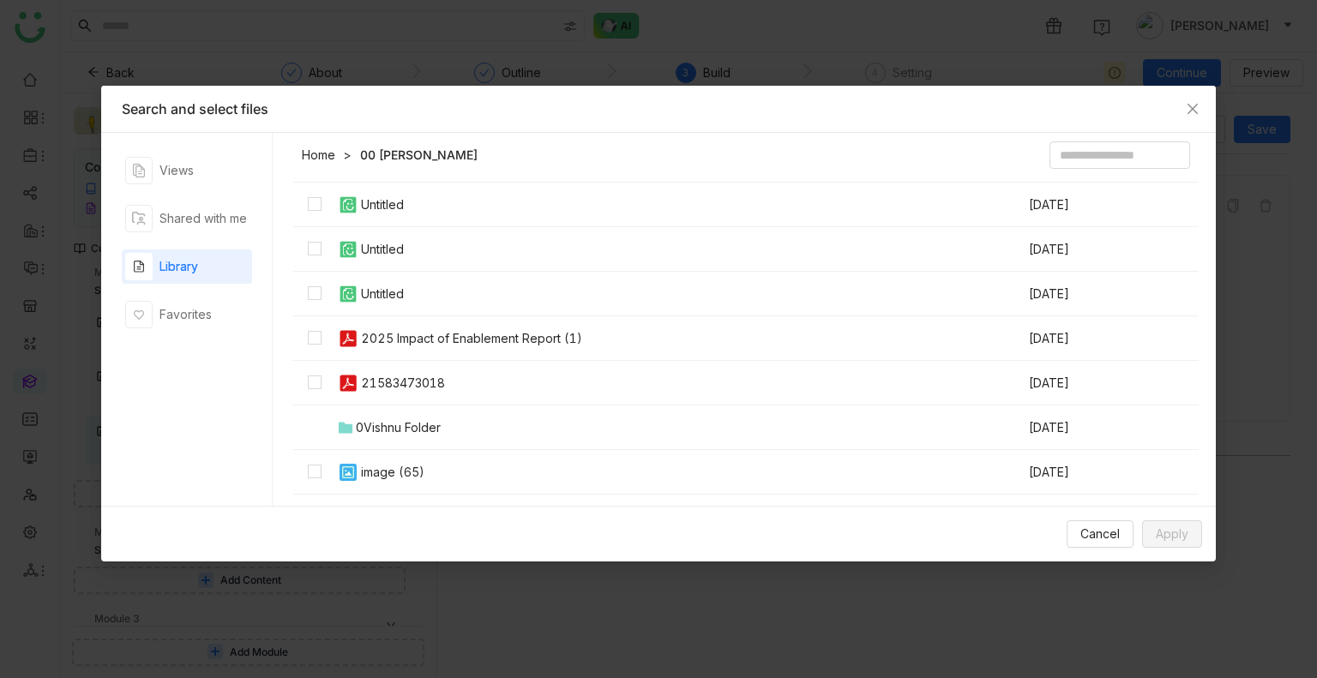
scroll to position [494, 0]
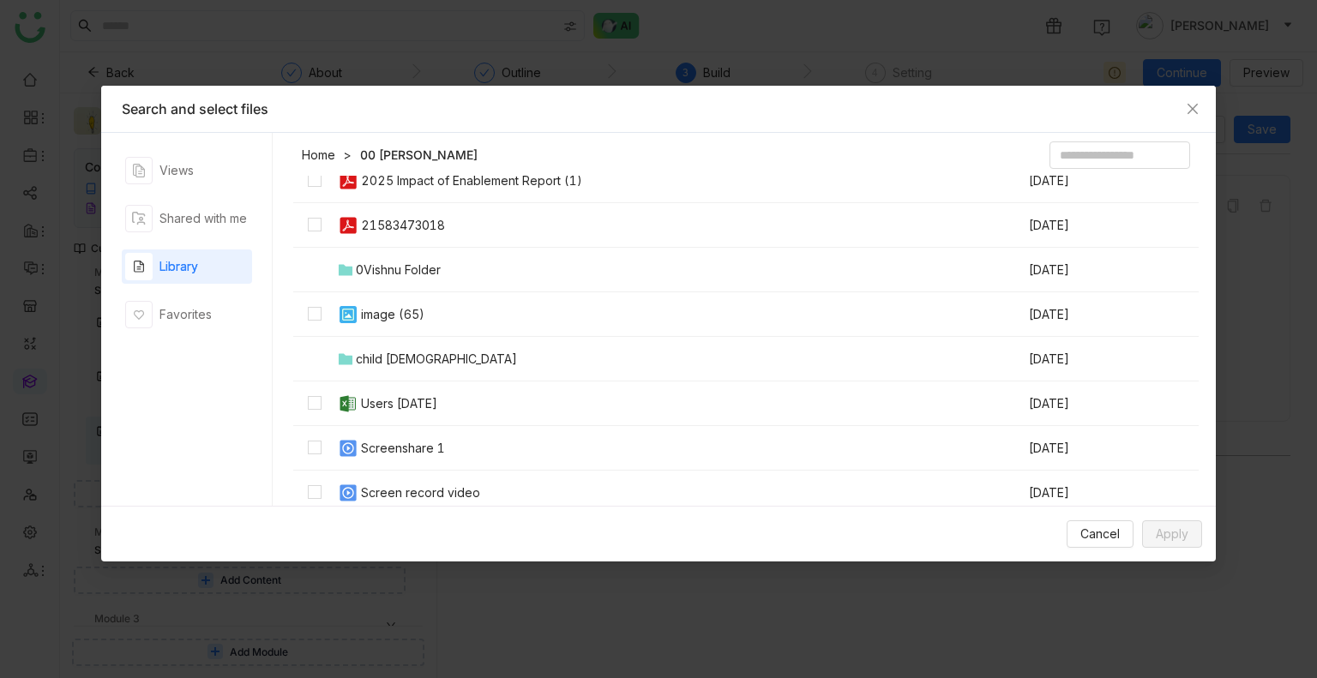
click at [396, 489] on div "Screen record video" at bounding box center [420, 492] width 119 height 19
click at [1162, 526] on span "Apply" at bounding box center [1172, 534] width 33 height 19
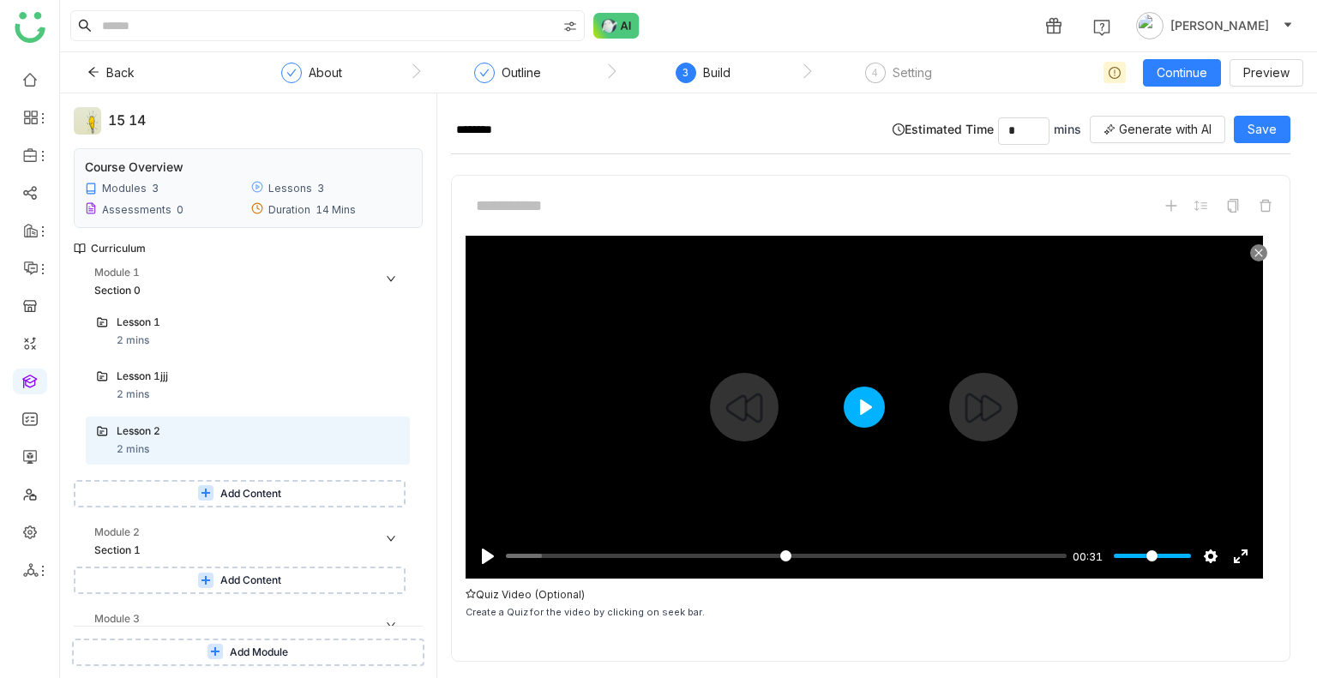
click at [844, 406] on button "Play" at bounding box center [864, 407] width 41 height 41
click at [573, 549] on input "Seek" at bounding box center [783, 556] width 554 height 16
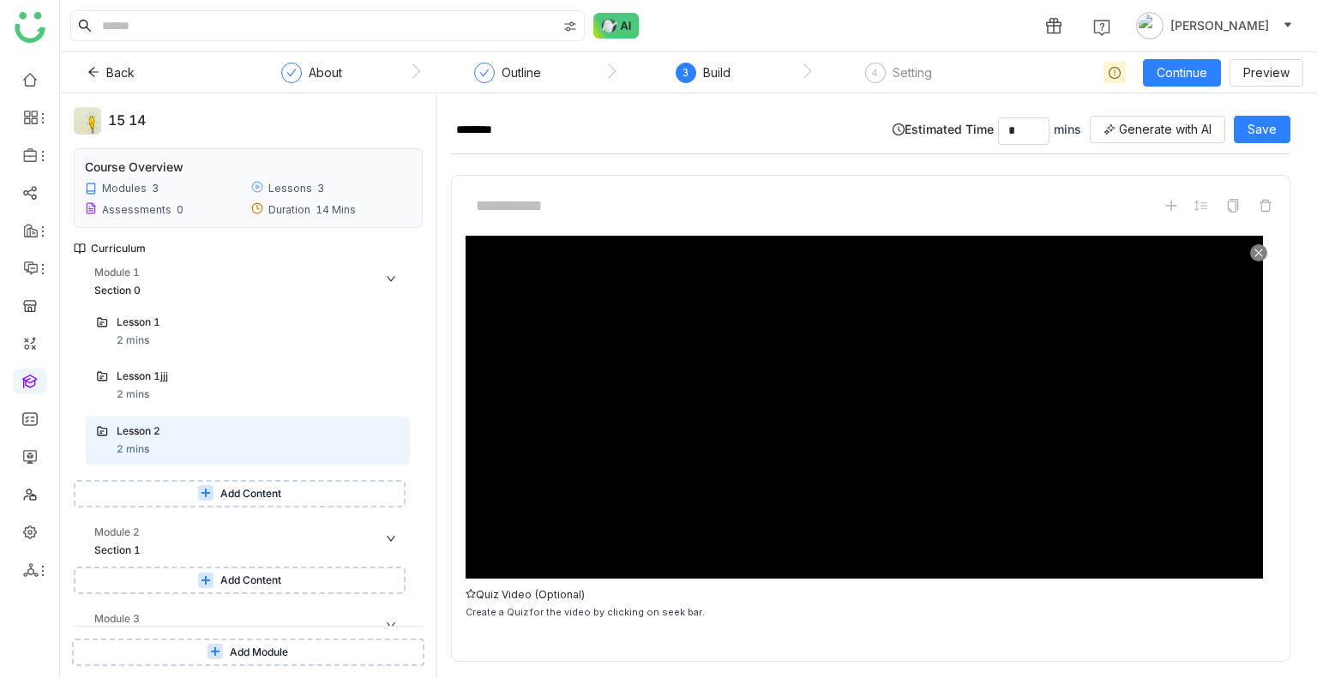
scroll to position [52, 0]
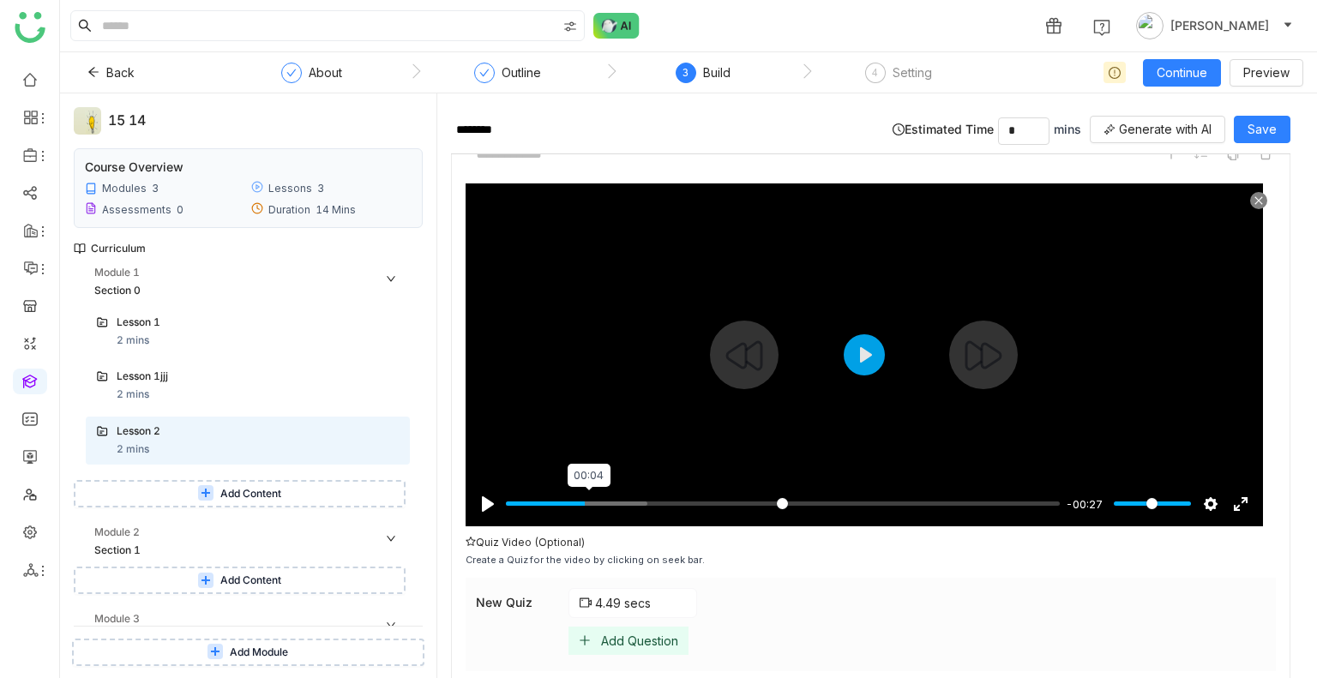
click at [588, 502] on input "Seek" at bounding box center [783, 503] width 554 height 16
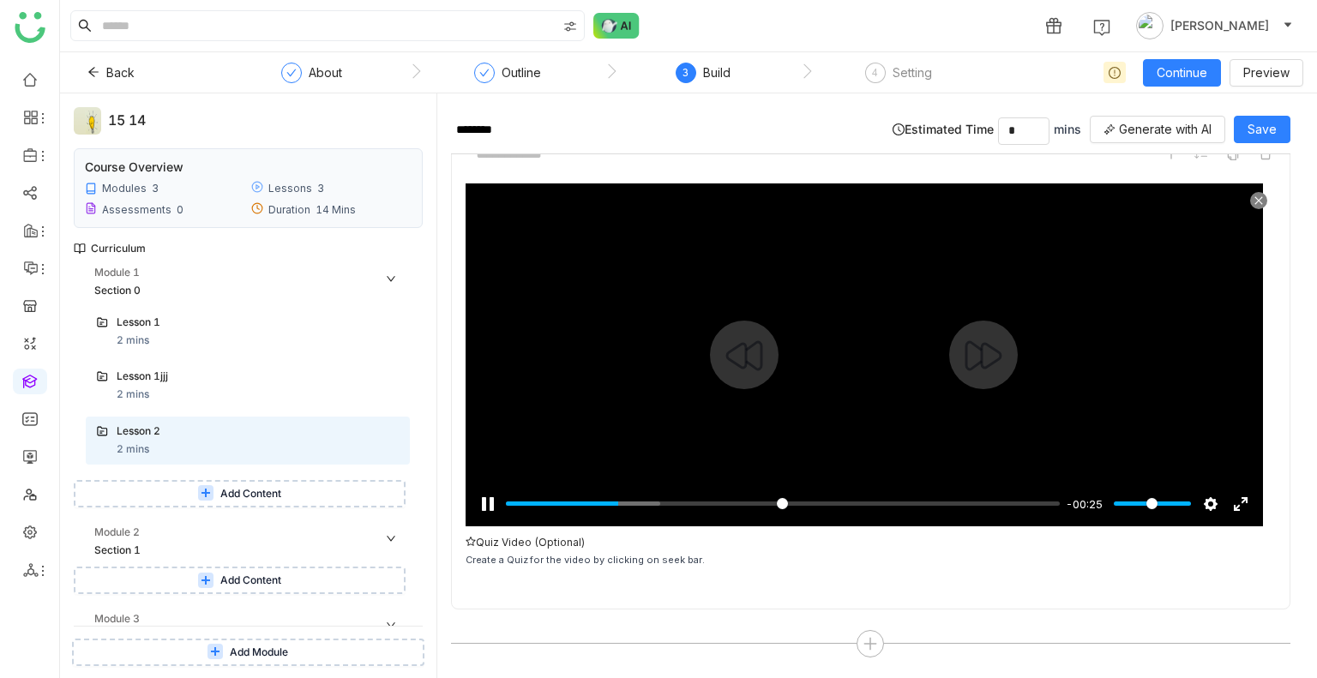
click at [874, 335] on div at bounding box center [863, 354] width 797 height 343
type input "*****"
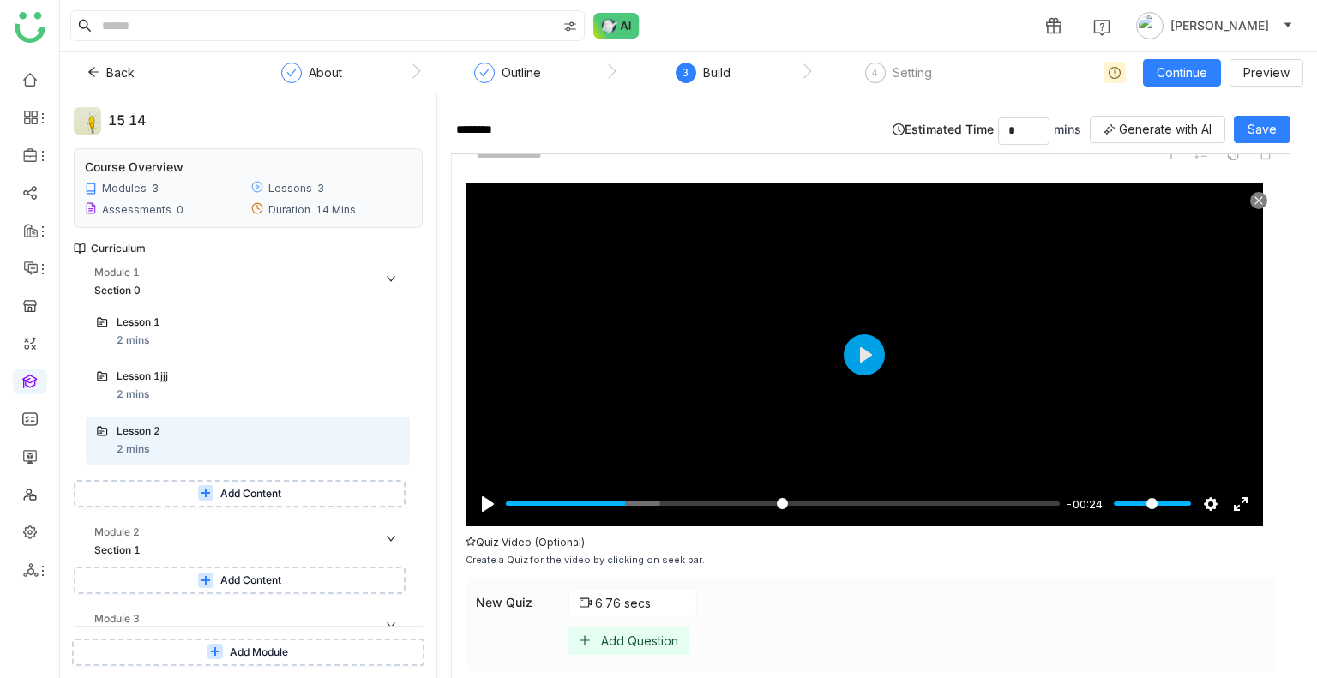
click at [609, 627] on div "Add Question" at bounding box center [628, 641] width 120 height 28
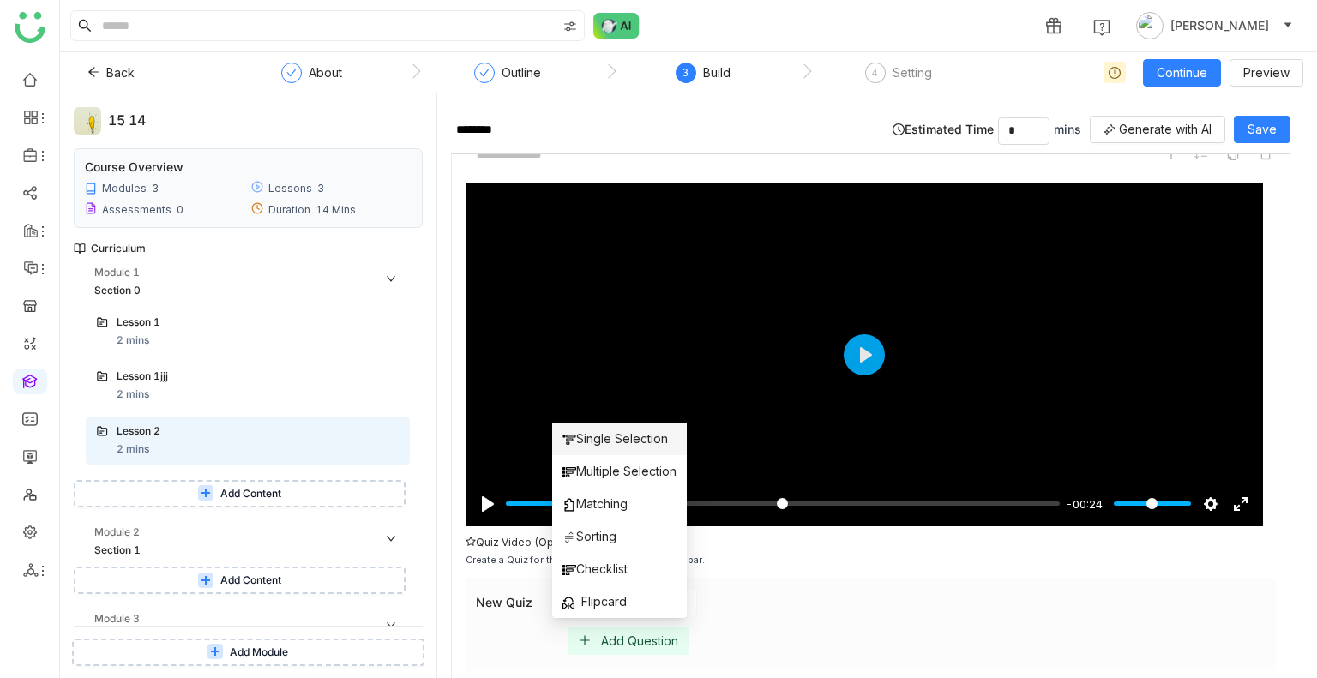
click at [606, 431] on span "Single Selection" at bounding box center [614, 438] width 105 height 19
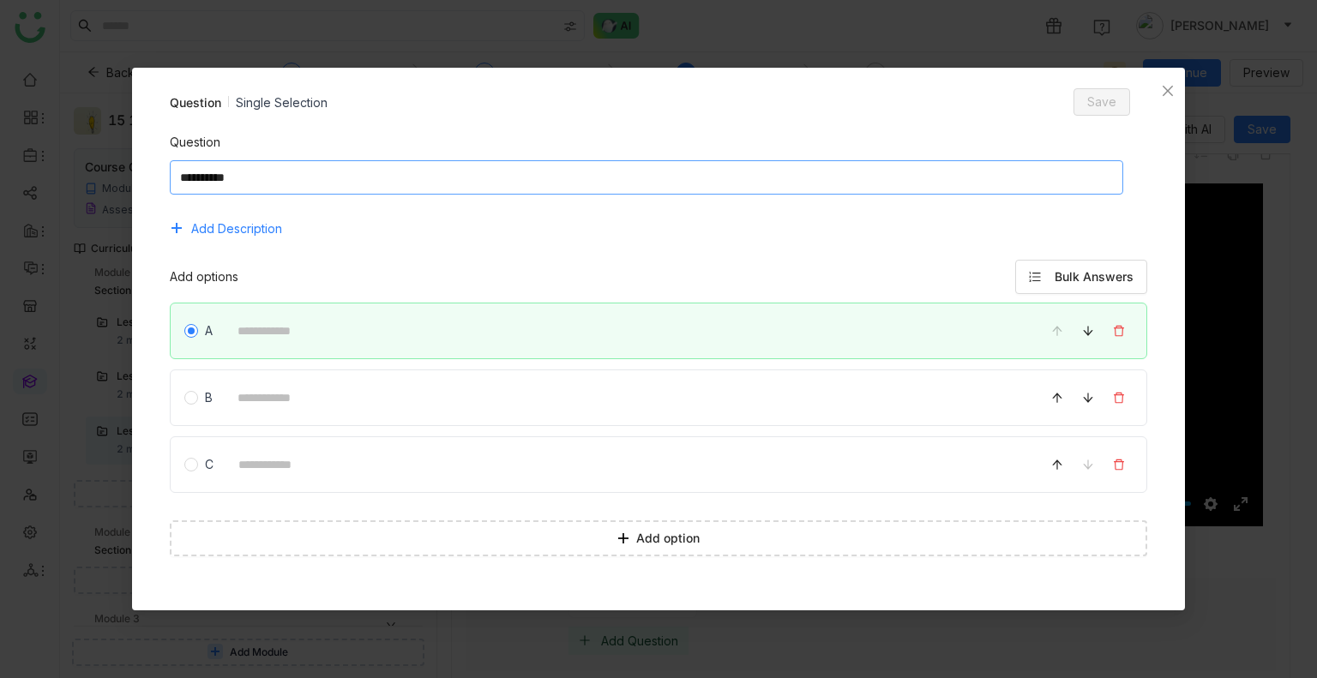
click at [465, 167] on textarea at bounding box center [647, 177] width 954 height 34
type textarea "******"
click at [341, 313] on div "A" at bounding box center [659, 331] width 978 height 57
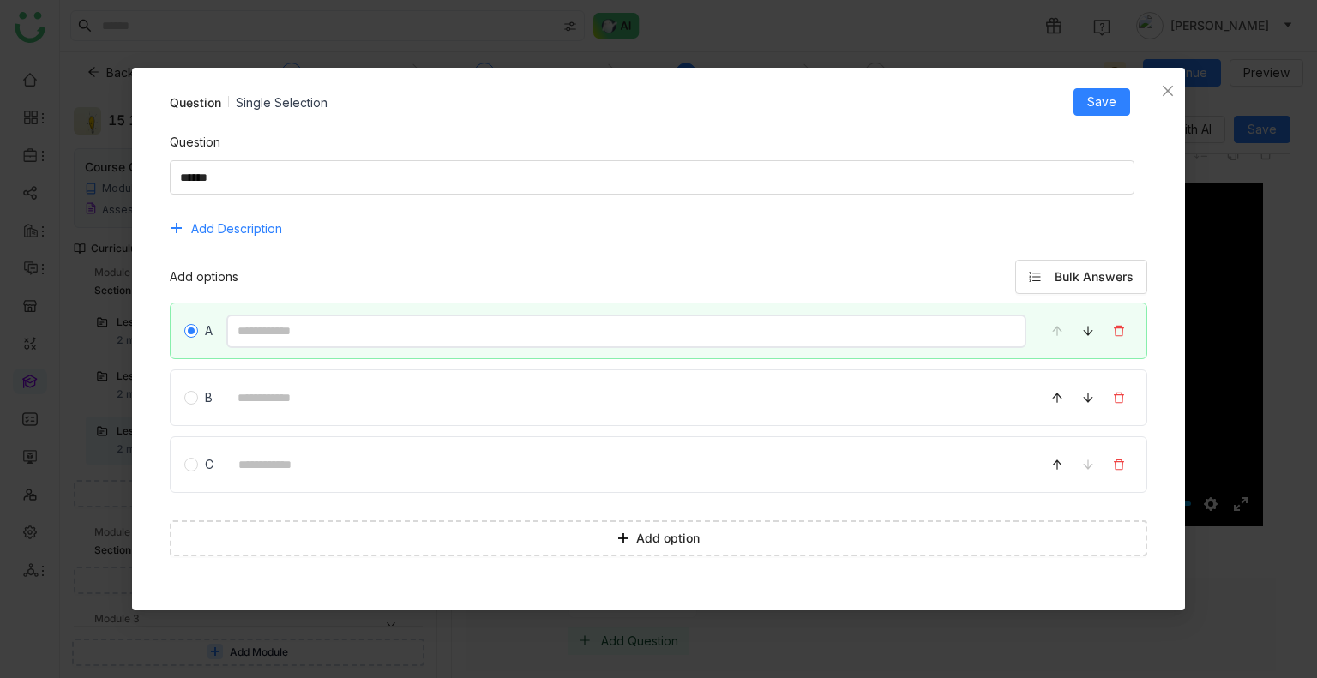
click at [333, 328] on input at bounding box center [626, 331] width 801 height 33
type input "********"
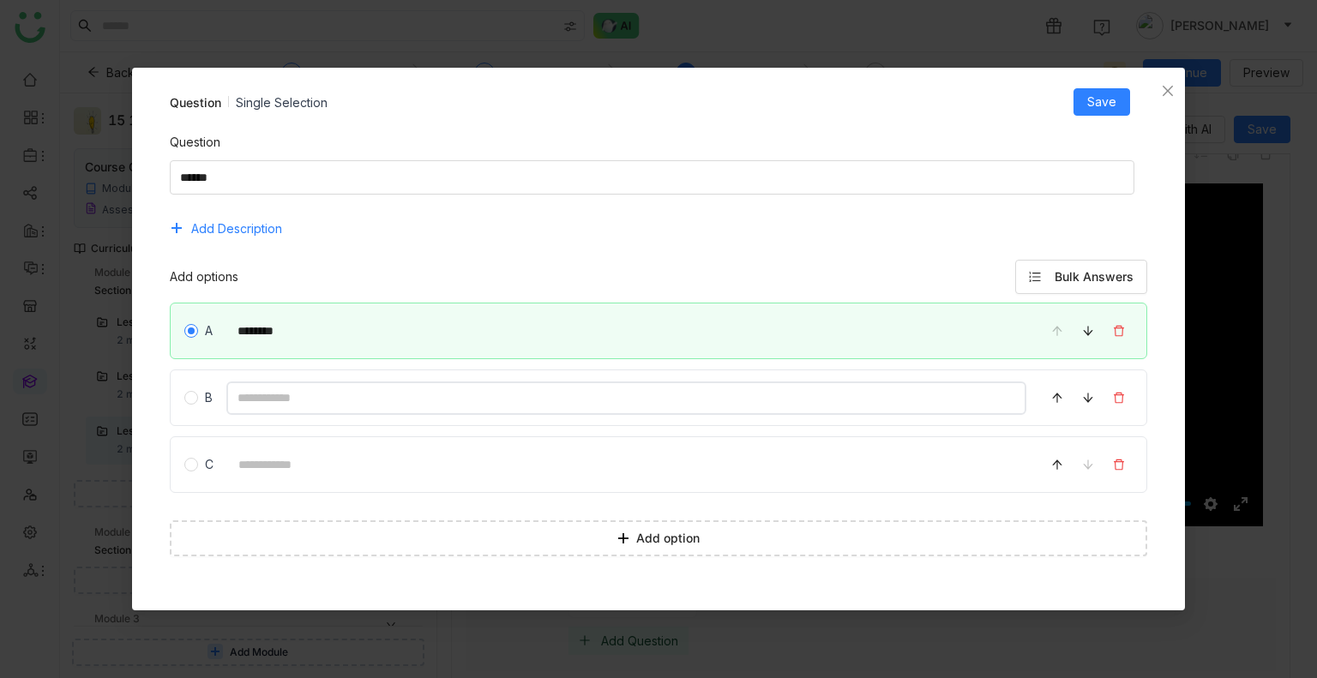
click at [297, 391] on input at bounding box center [626, 397] width 801 height 33
type input "********"
click at [1096, 100] on span "Save" at bounding box center [1101, 102] width 29 height 19
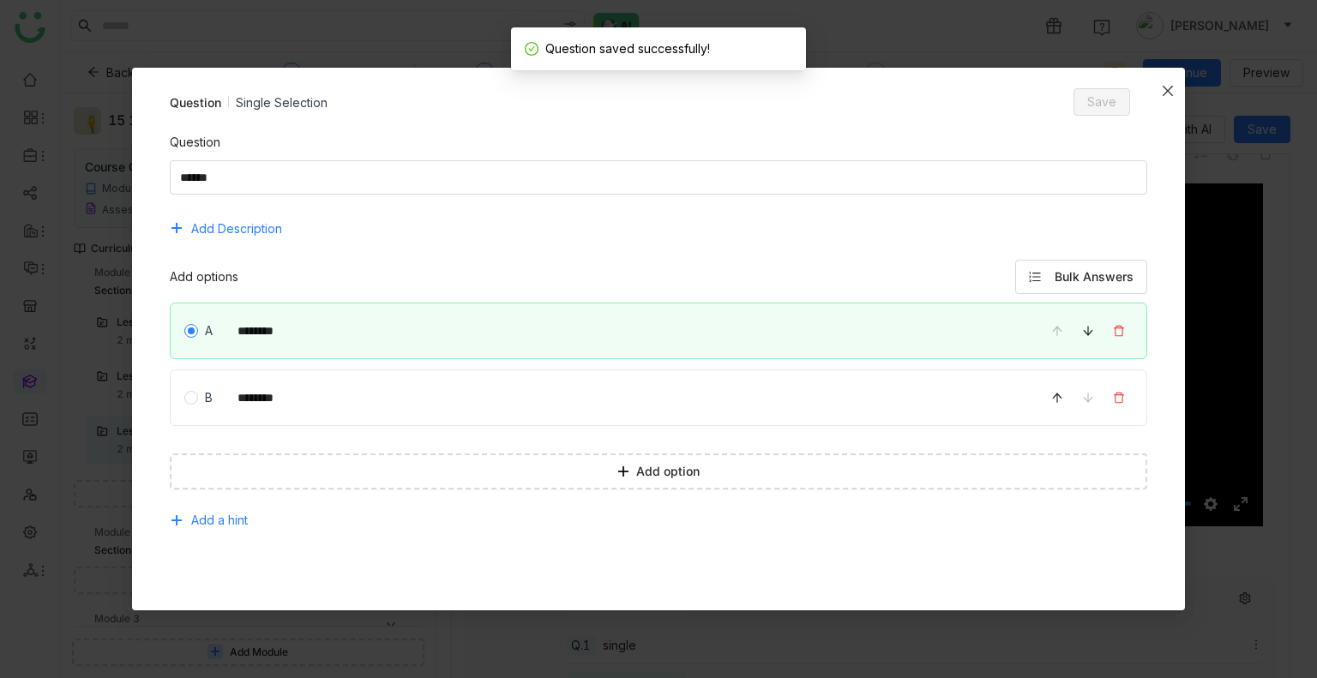
click at [1164, 99] on span "Close" at bounding box center [1167, 91] width 34 height 46
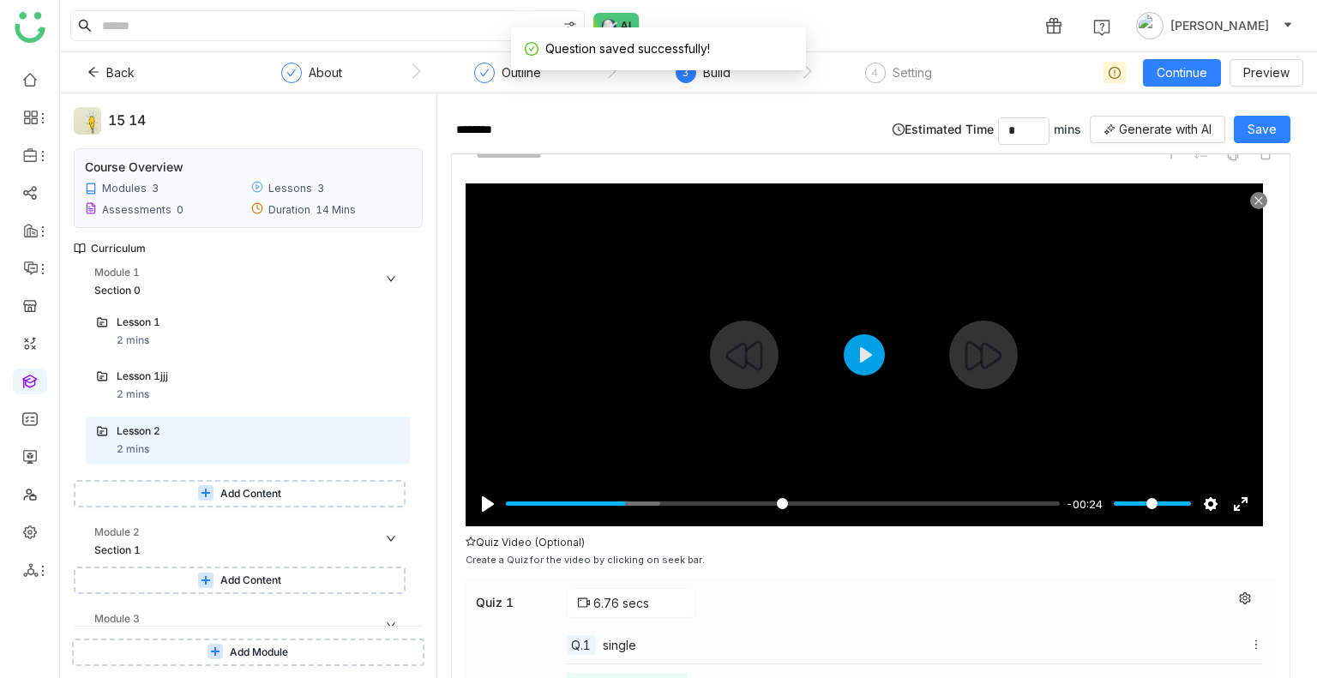
scroll to position [192, 0]
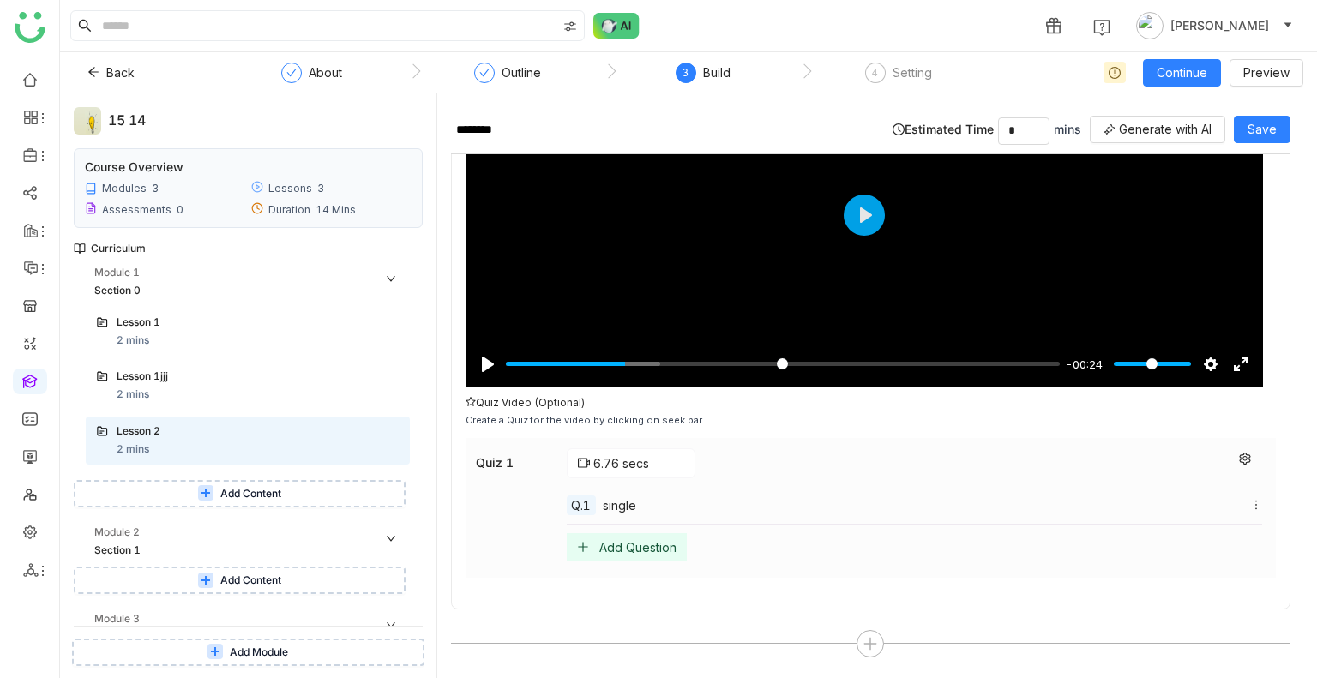
click at [633, 543] on div "Add Question" at bounding box center [637, 547] width 77 height 15
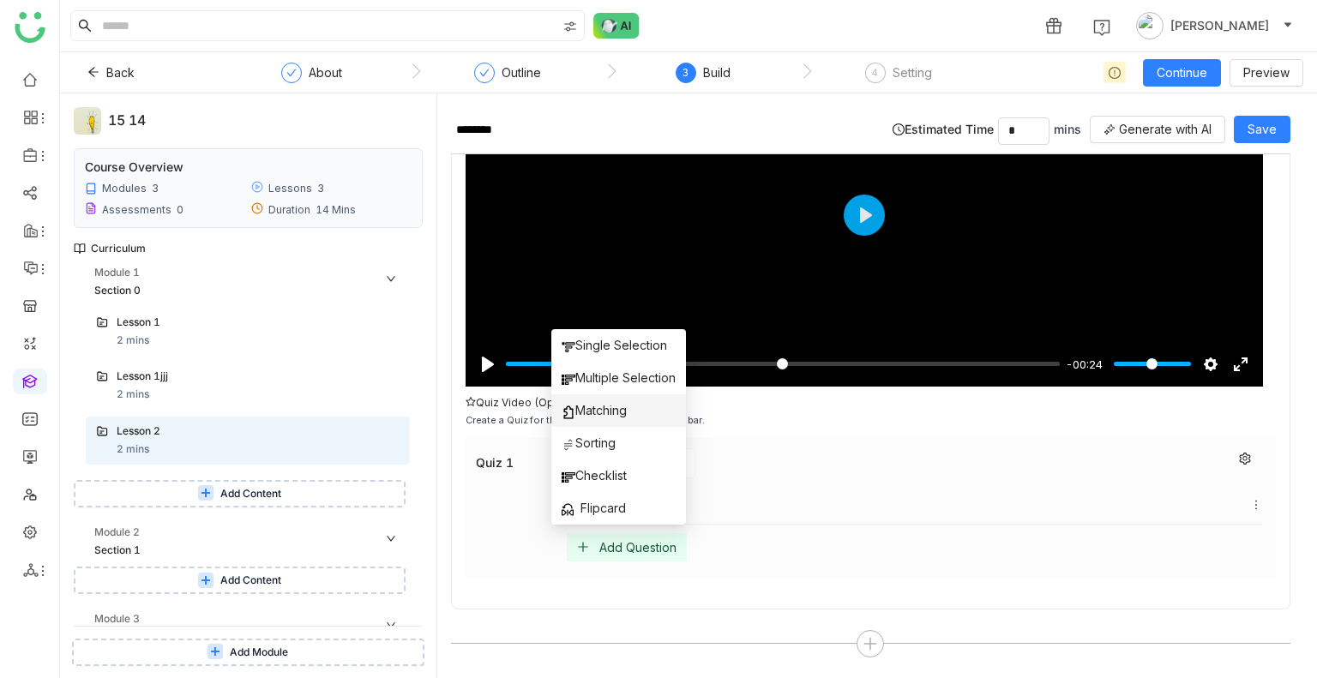
click at [610, 416] on span "Matching" at bounding box center [593, 410] width 65 height 19
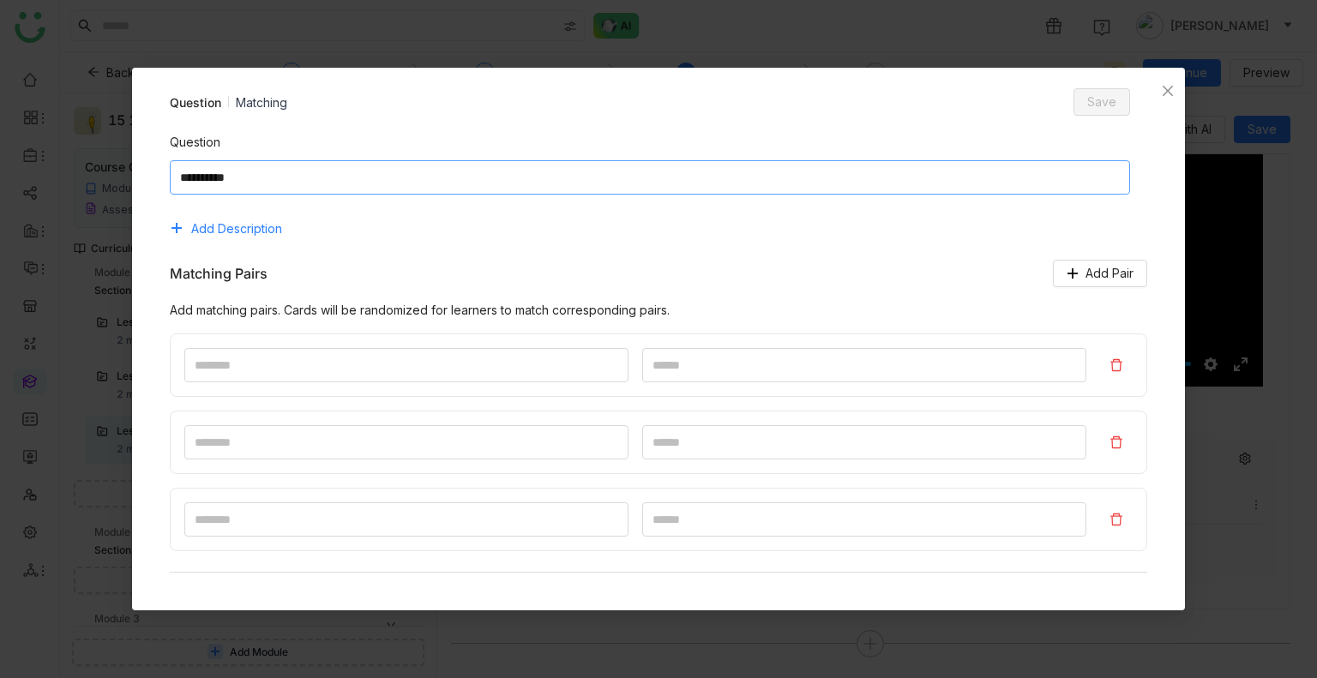
click at [459, 177] on textarea at bounding box center [650, 177] width 961 height 34
type textarea "*****"
click at [333, 369] on input "*" at bounding box center [406, 365] width 444 height 34
type input "**"
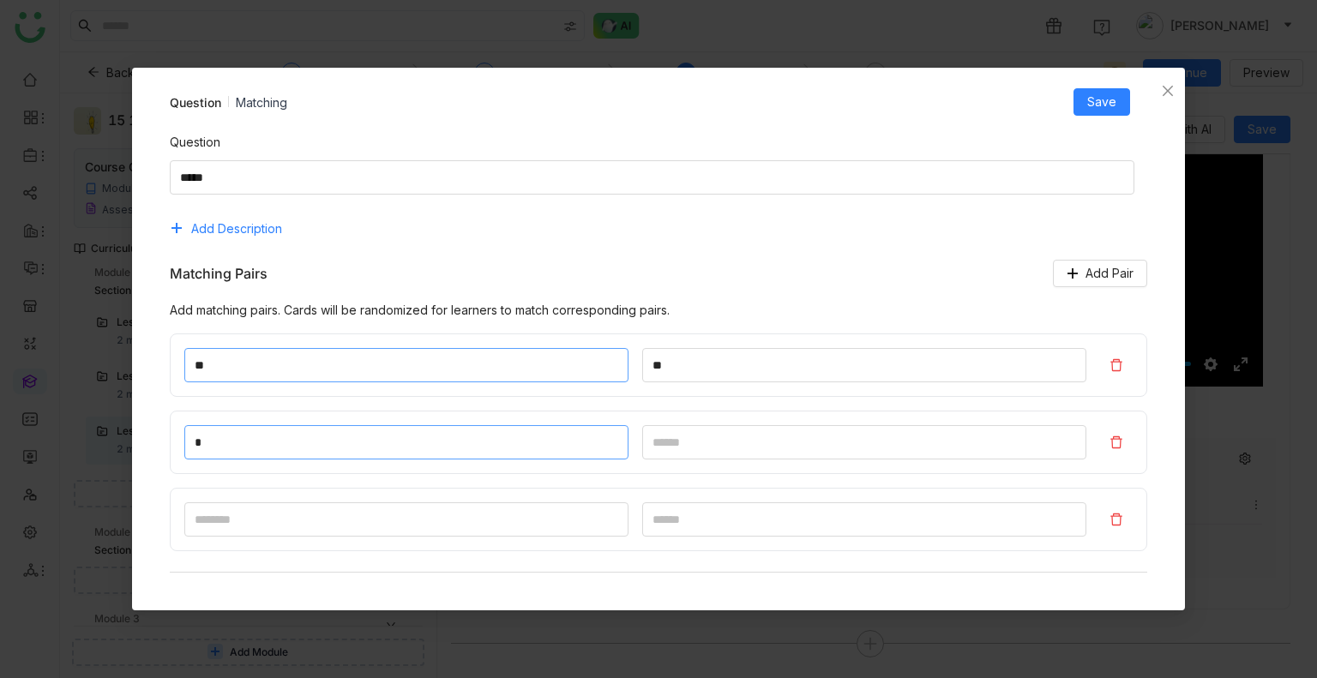
type input "*"
type input "***"
type input "*"
type input "***"
click at [1087, 98] on button "Save" at bounding box center [1101, 101] width 57 height 27
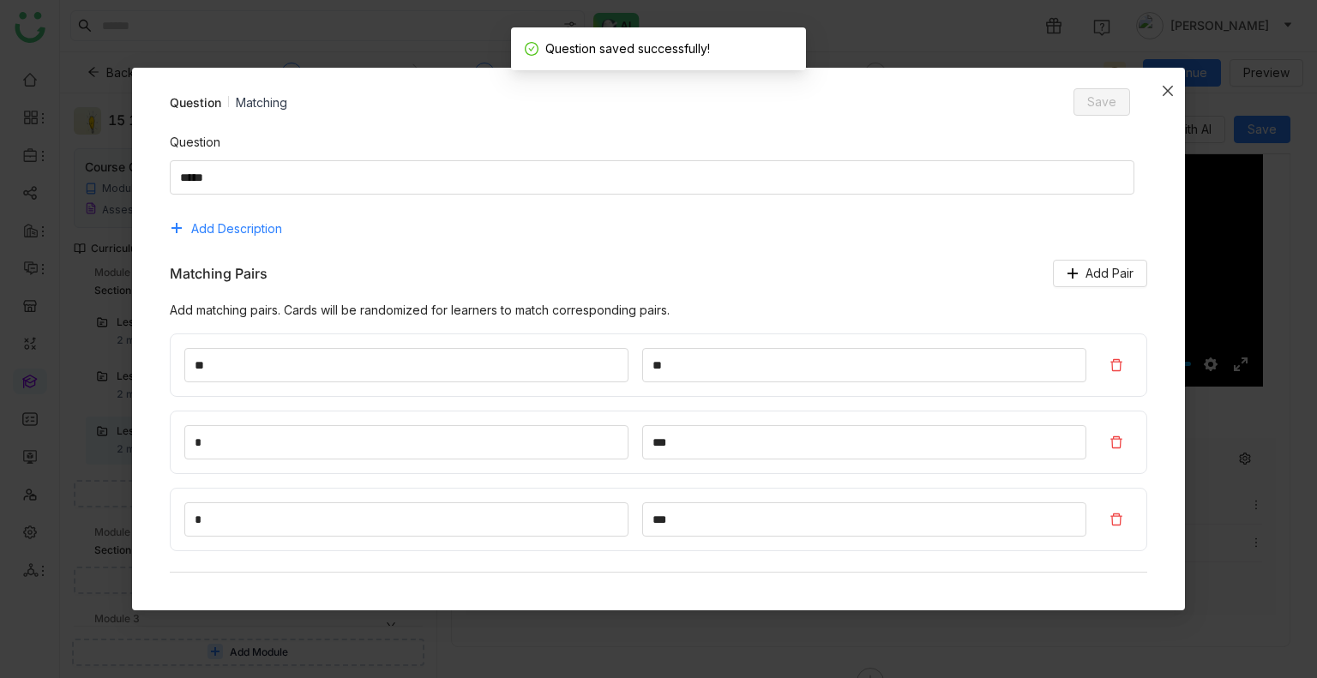
click at [1166, 92] on icon "Close" at bounding box center [1167, 91] width 10 height 10
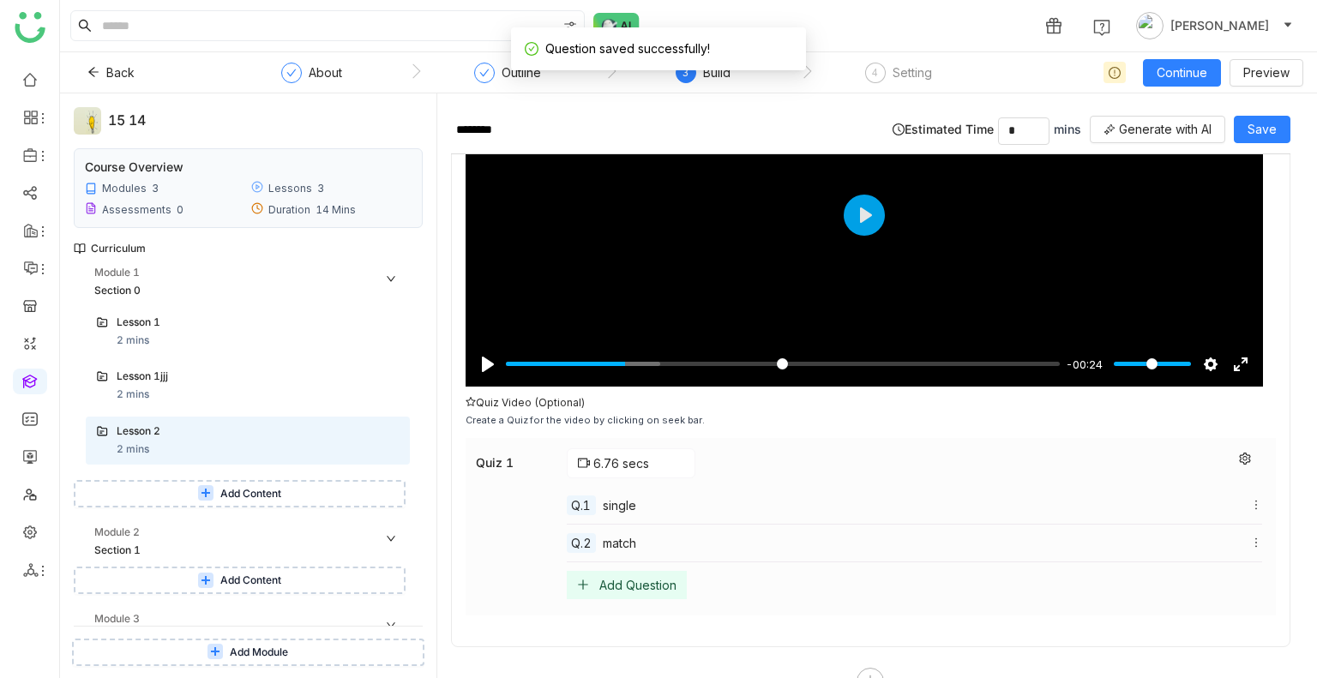
scroll to position [230, 0]
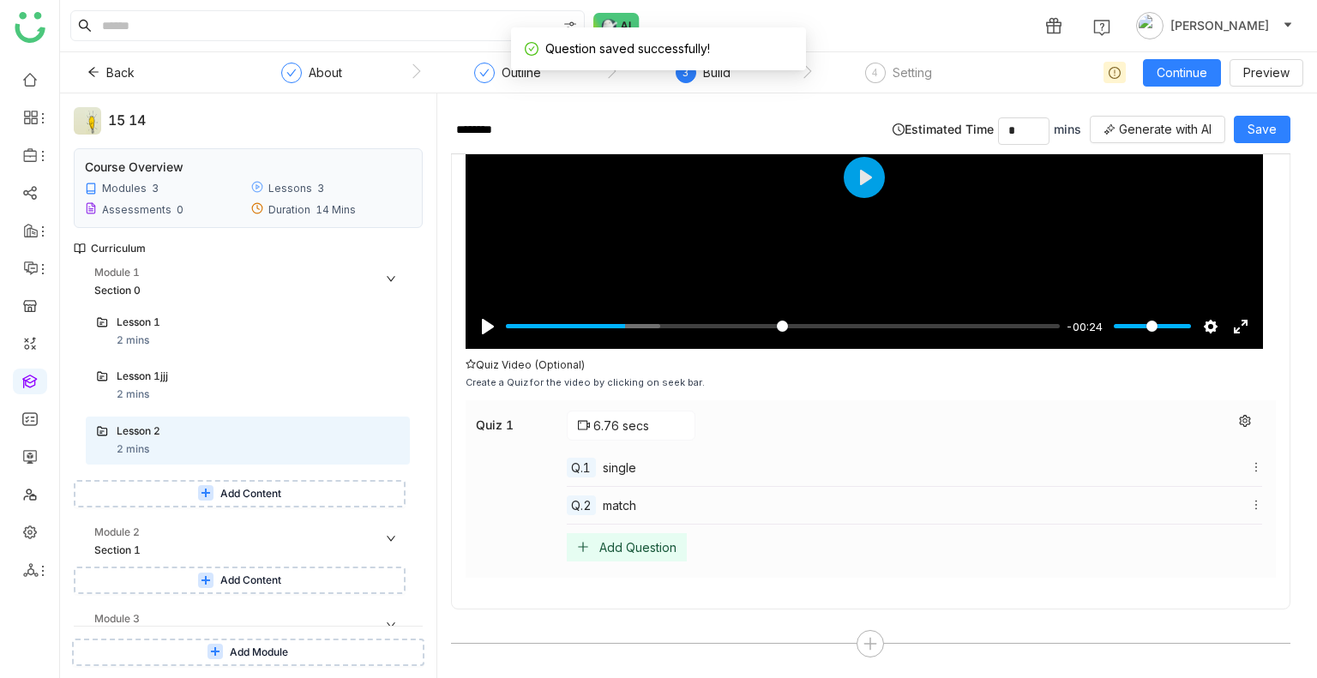
click at [640, 534] on div "Add Question" at bounding box center [627, 547] width 120 height 28
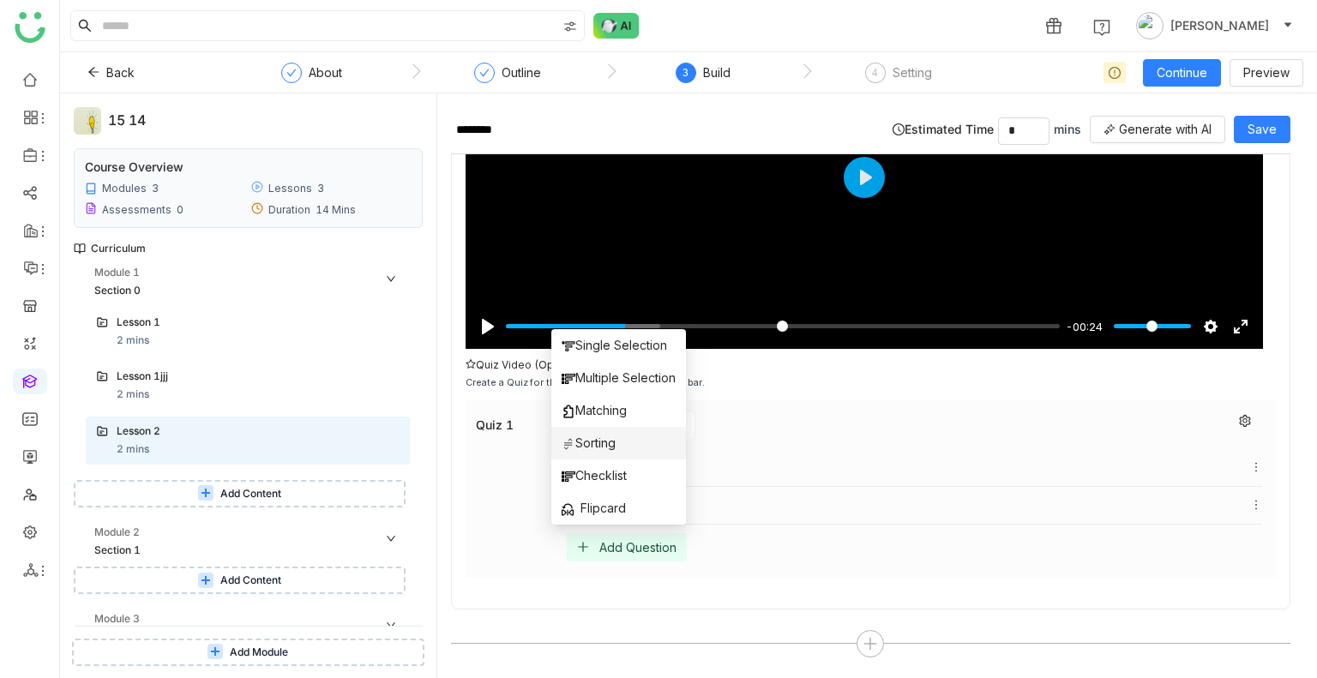
click at [592, 447] on span "Sorting" at bounding box center [588, 443] width 54 height 19
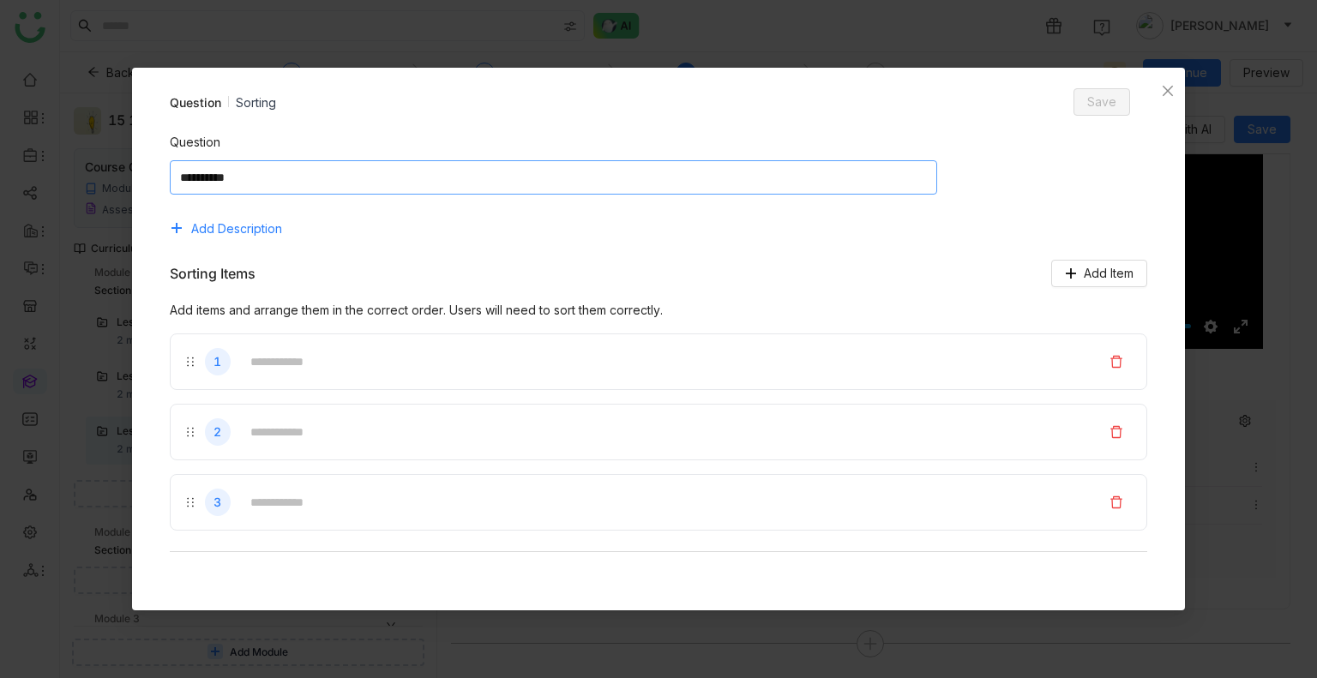
click at [504, 171] on textarea at bounding box center [553, 177] width 767 height 34
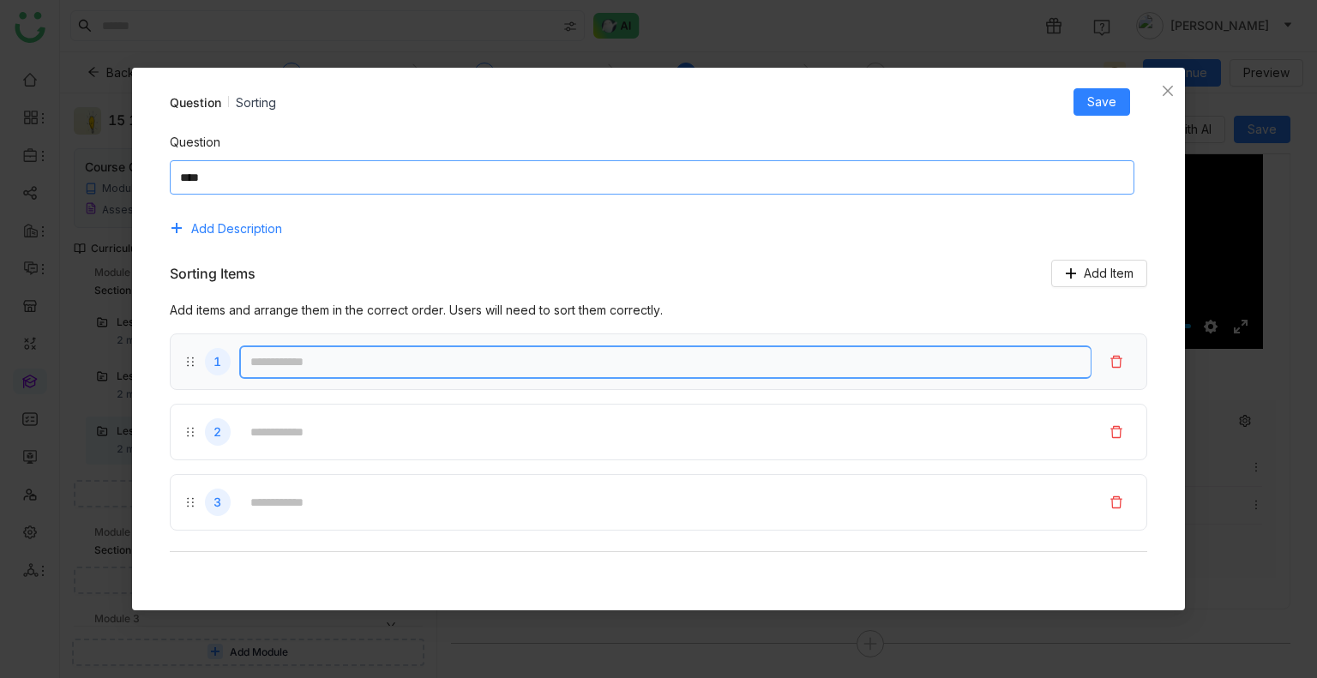
type textarea "****"
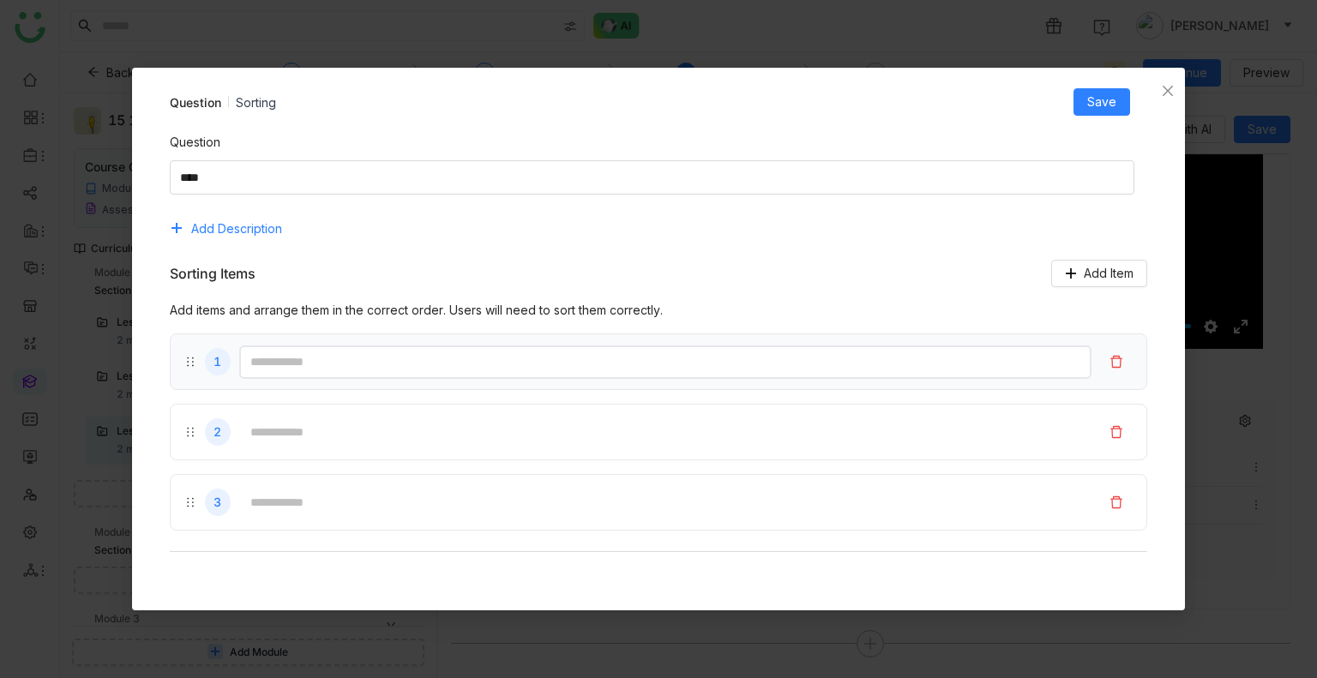
click at [378, 373] on input "text" at bounding box center [665, 361] width 853 height 33
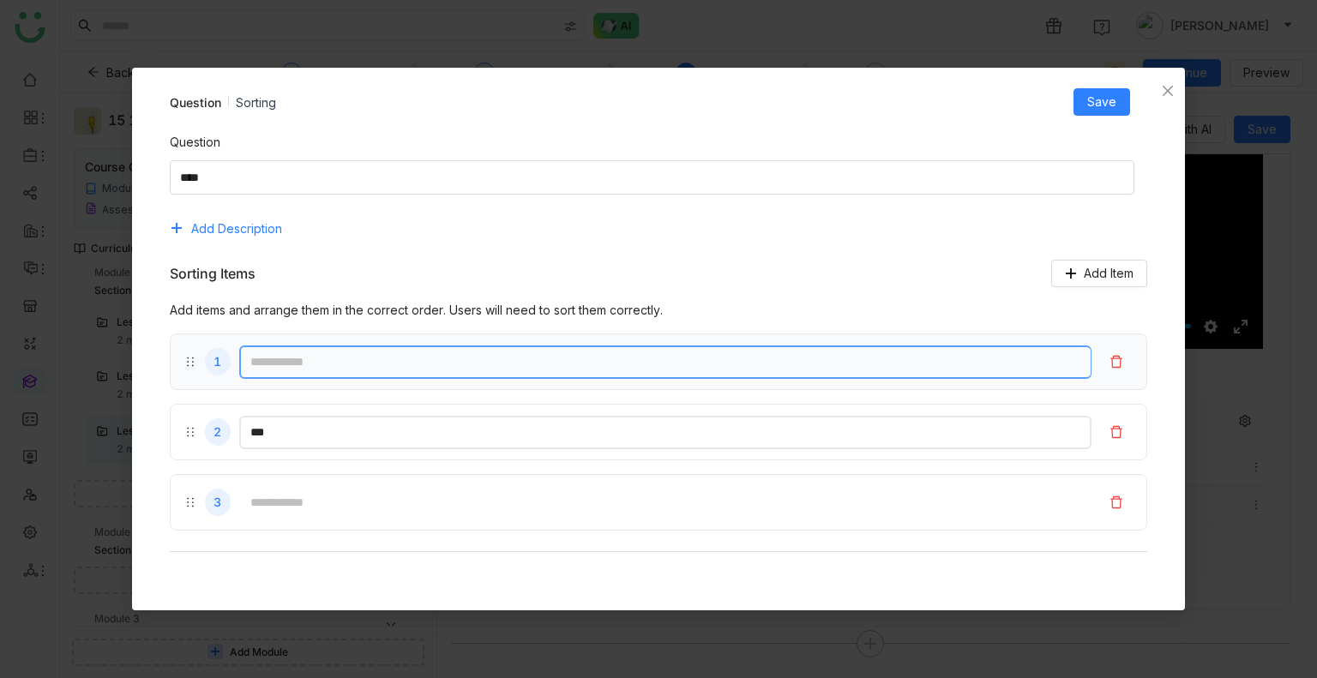
type input "***"
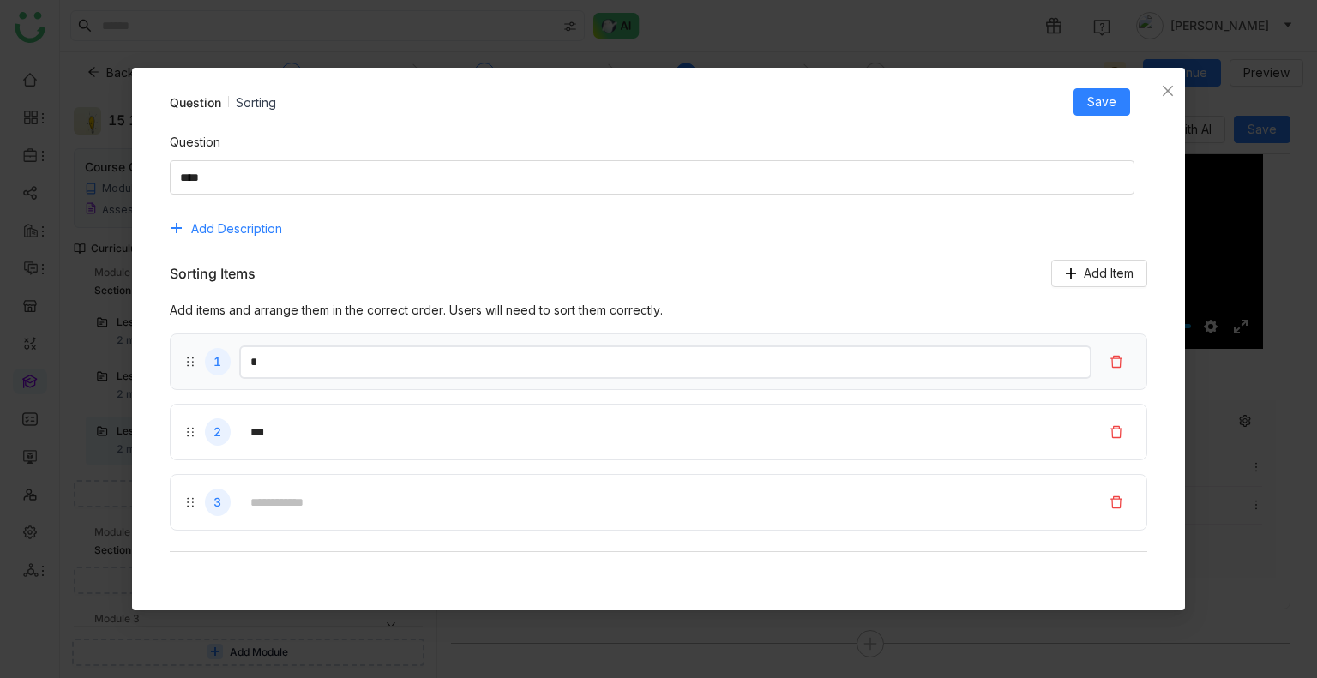
click at [348, 349] on input "*" at bounding box center [665, 361] width 853 height 33
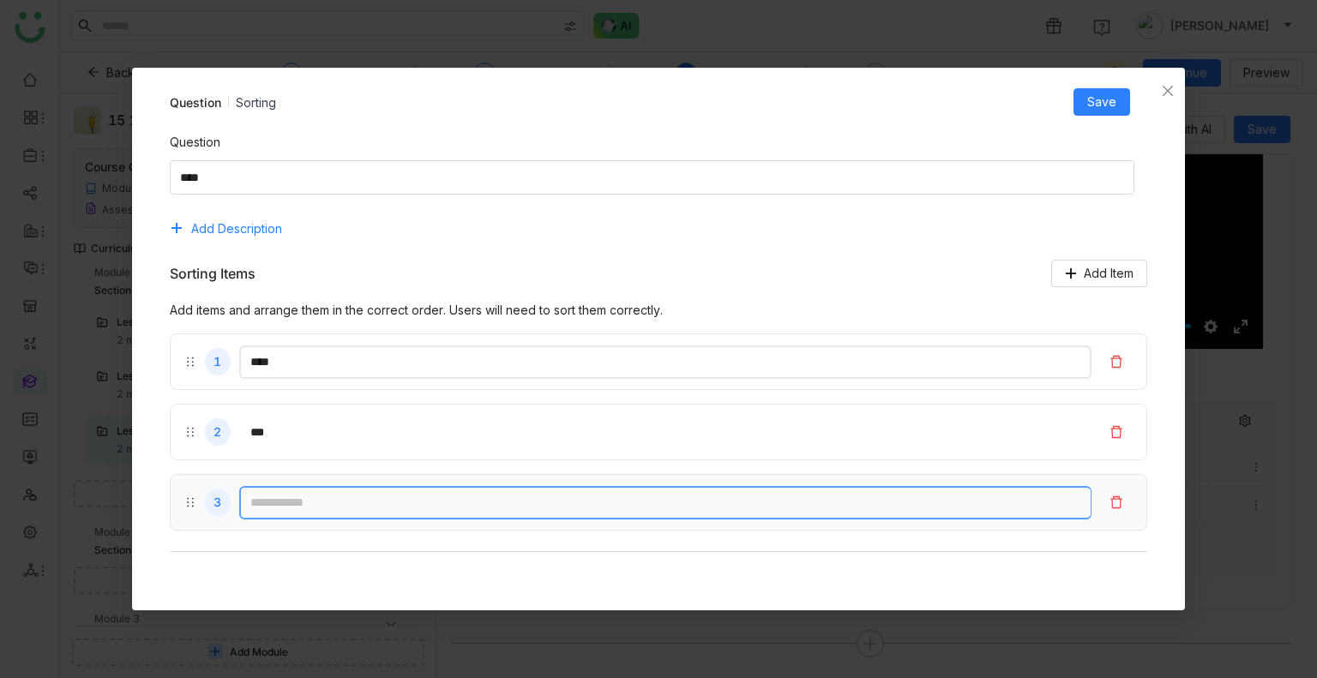
type input "****"
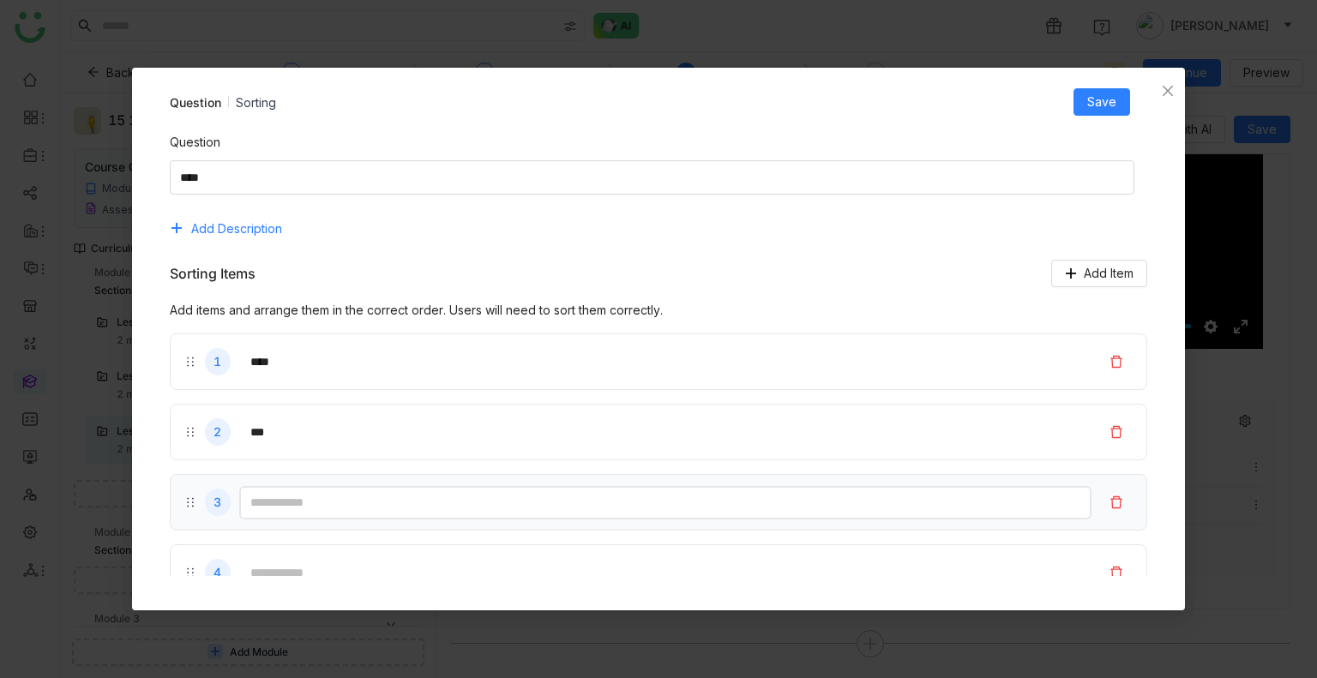
click at [281, 504] on input "text" at bounding box center [665, 502] width 853 height 33
type input "***"
click at [1101, 104] on span "Save" at bounding box center [1101, 102] width 29 height 19
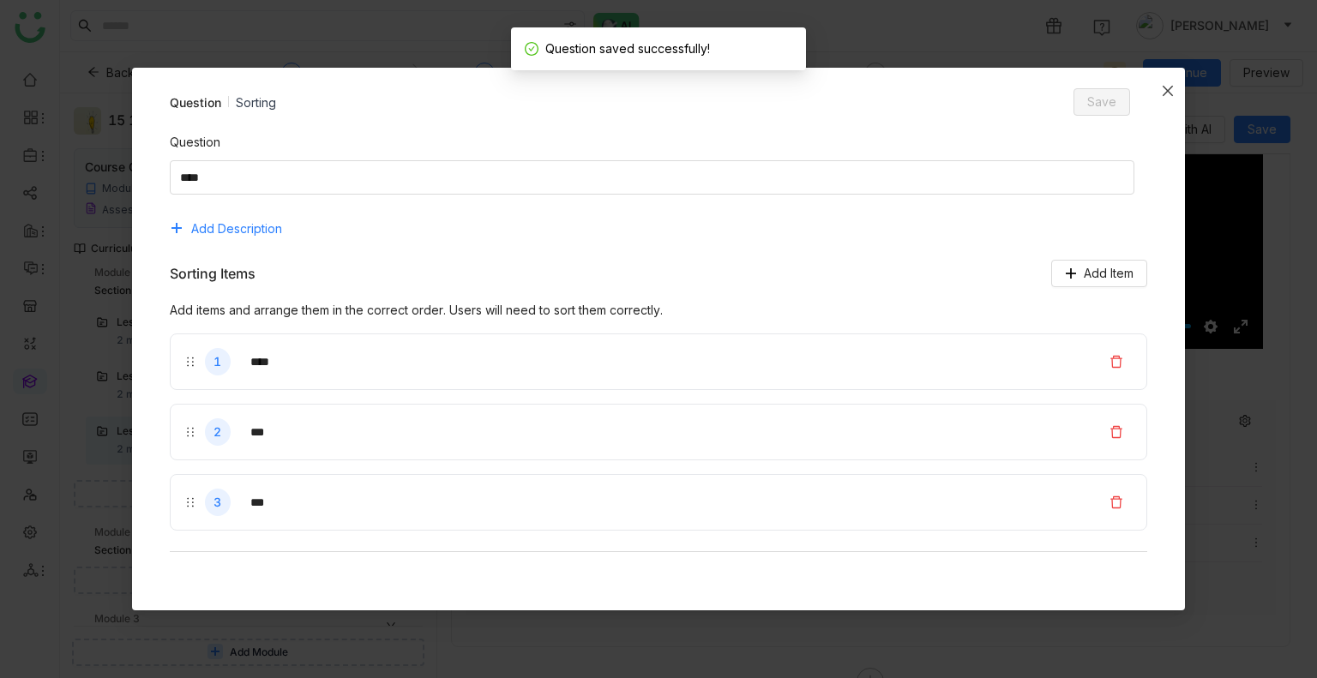
click at [1162, 93] on icon "Close" at bounding box center [1168, 91] width 14 height 14
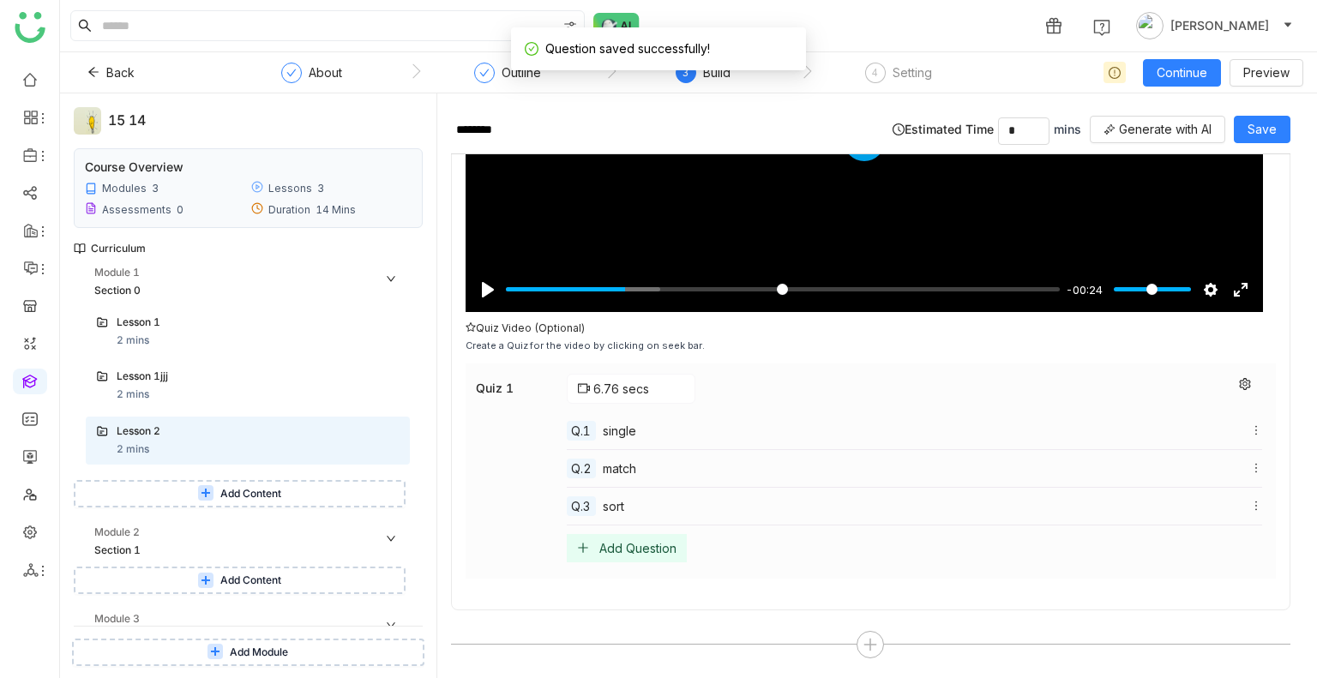
scroll to position [266, 0]
click at [643, 543] on div "Add Question" at bounding box center [637, 549] width 77 height 15
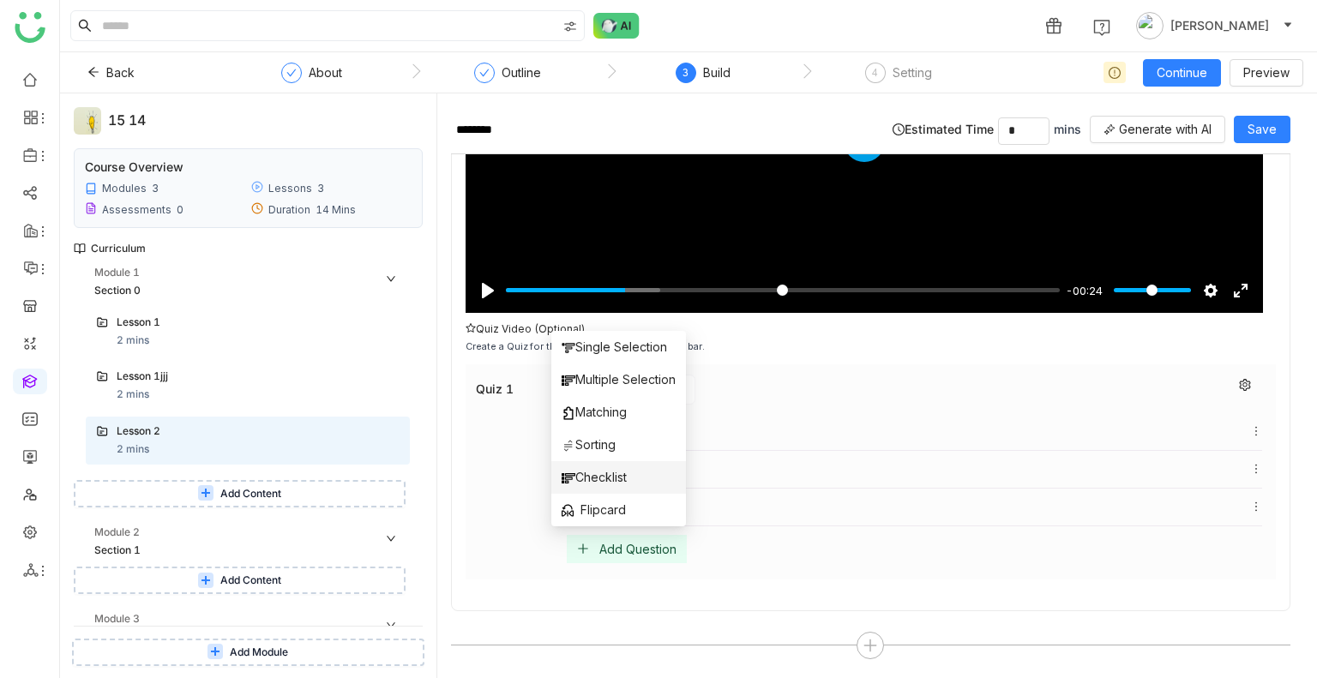
click at [584, 463] on li "Checklist" at bounding box center [618, 477] width 135 height 33
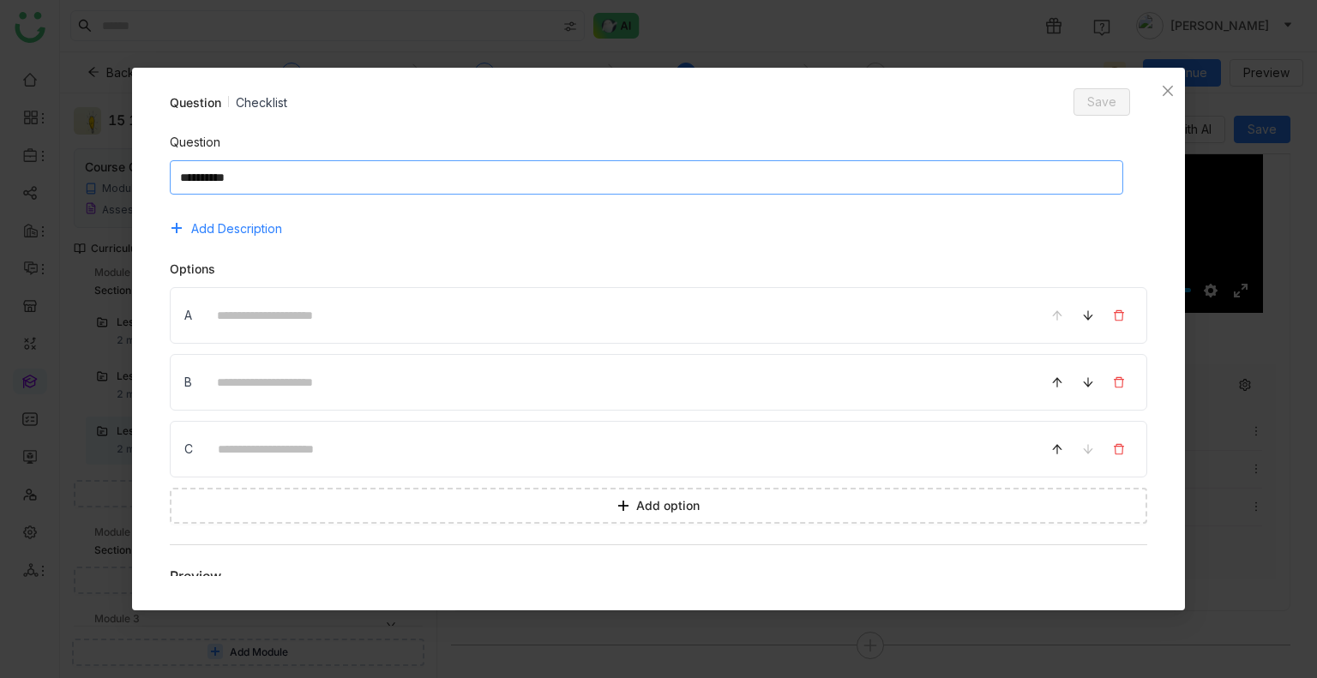
click at [425, 188] on textarea at bounding box center [647, 177] width 954 height 34
type textarea "*****"
click at [316, 329] on input at bounding box center [616, 315] width 821 height 33
type input "***"
click at [248, 380] on input at bounding box center [616, 382] width 821 height 33
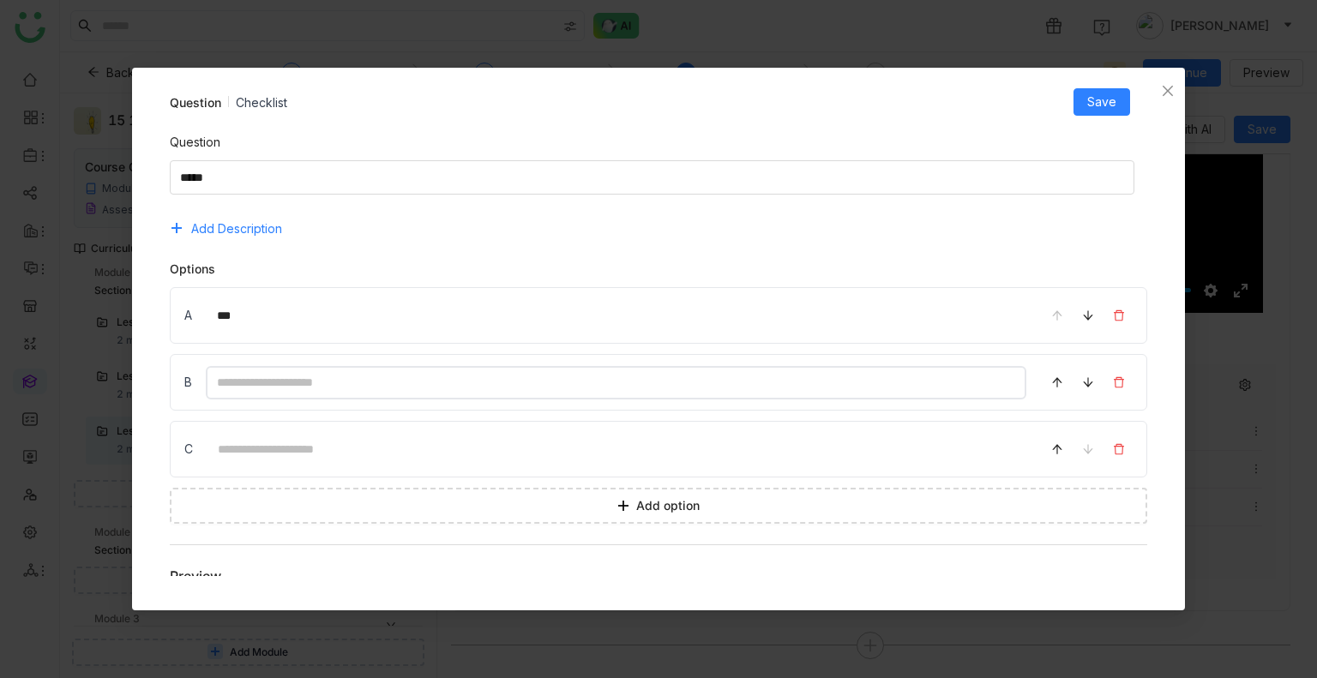
type input "********"
click at [243, 449] on input at bounding box center [617, 449] width 820 height 33
type input "********"
click at [1093, 104] on span "Save" at bounding box center [1101, 102] width 29 height 19
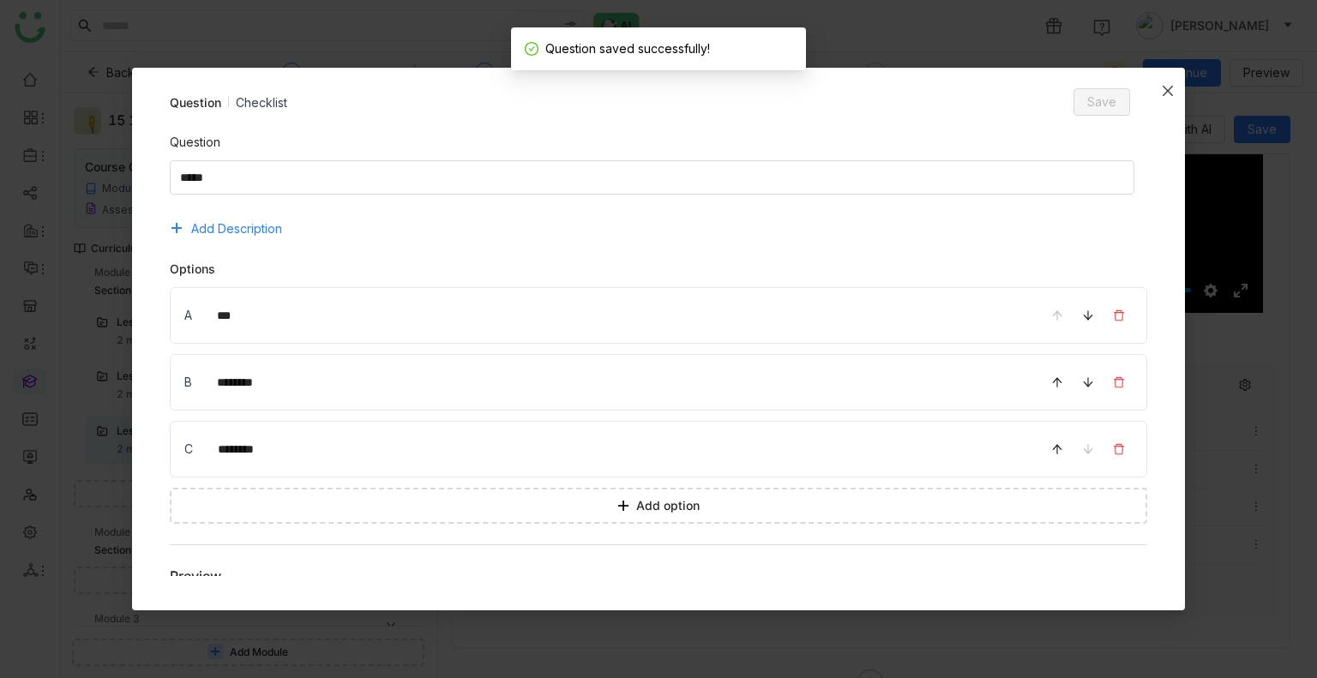
click at [1162, 78] on span "Close" at bounding box center [1167, 91] width 34 height 46
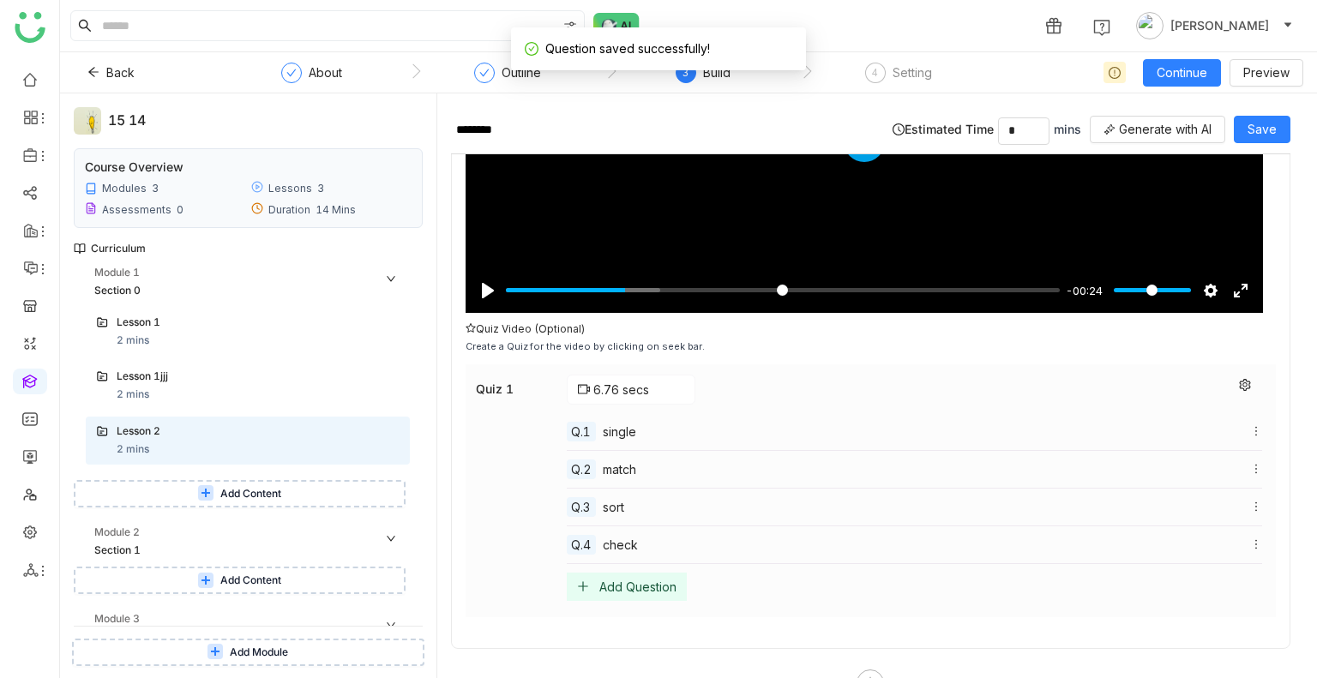
scroll to position [304, 0]
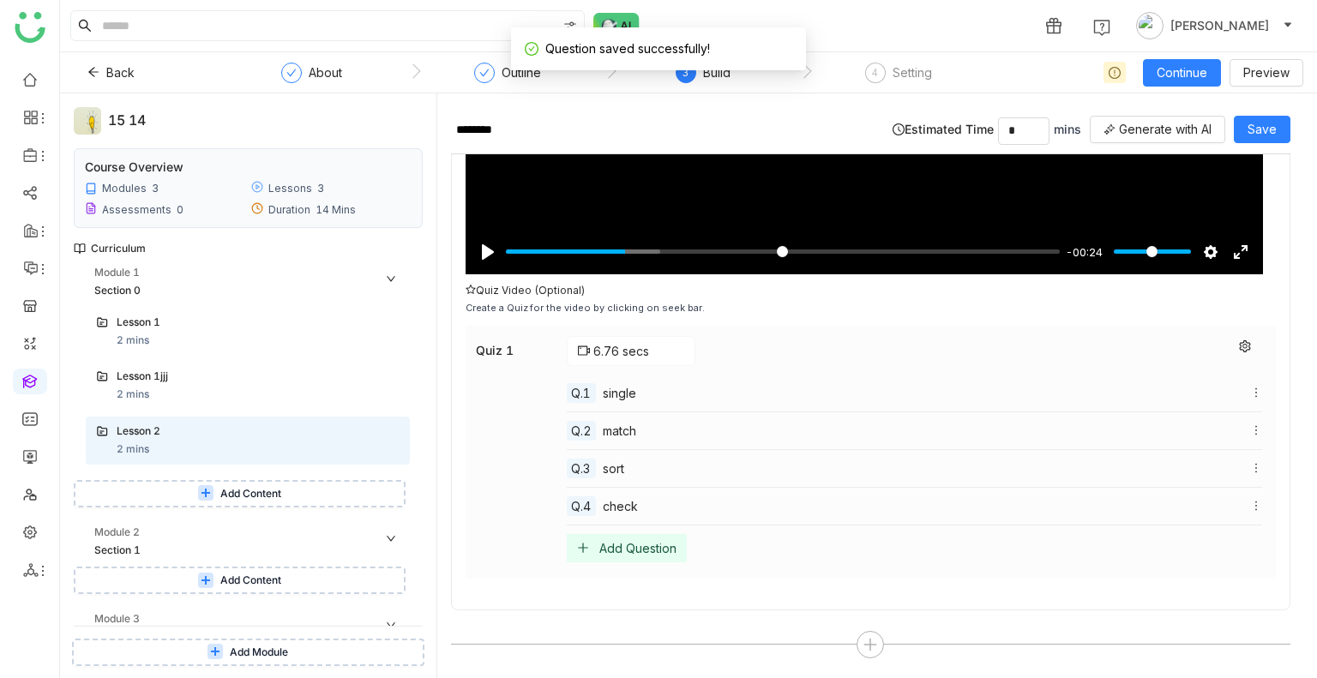
click at [631, 557] on div "Add Question" at bounding box center [627, 548] width 120 height 28
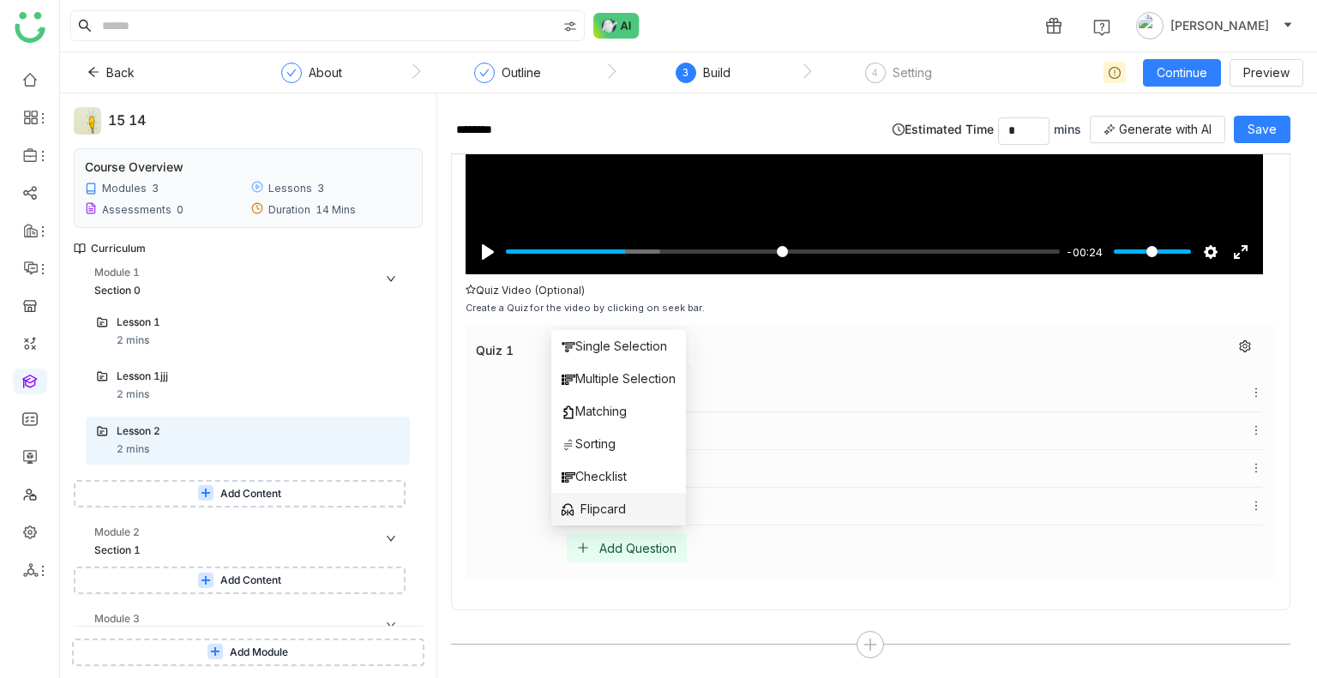
click at [614, 523] on li "Flipcard" at bounding box center [618, 509] width 135 height 33
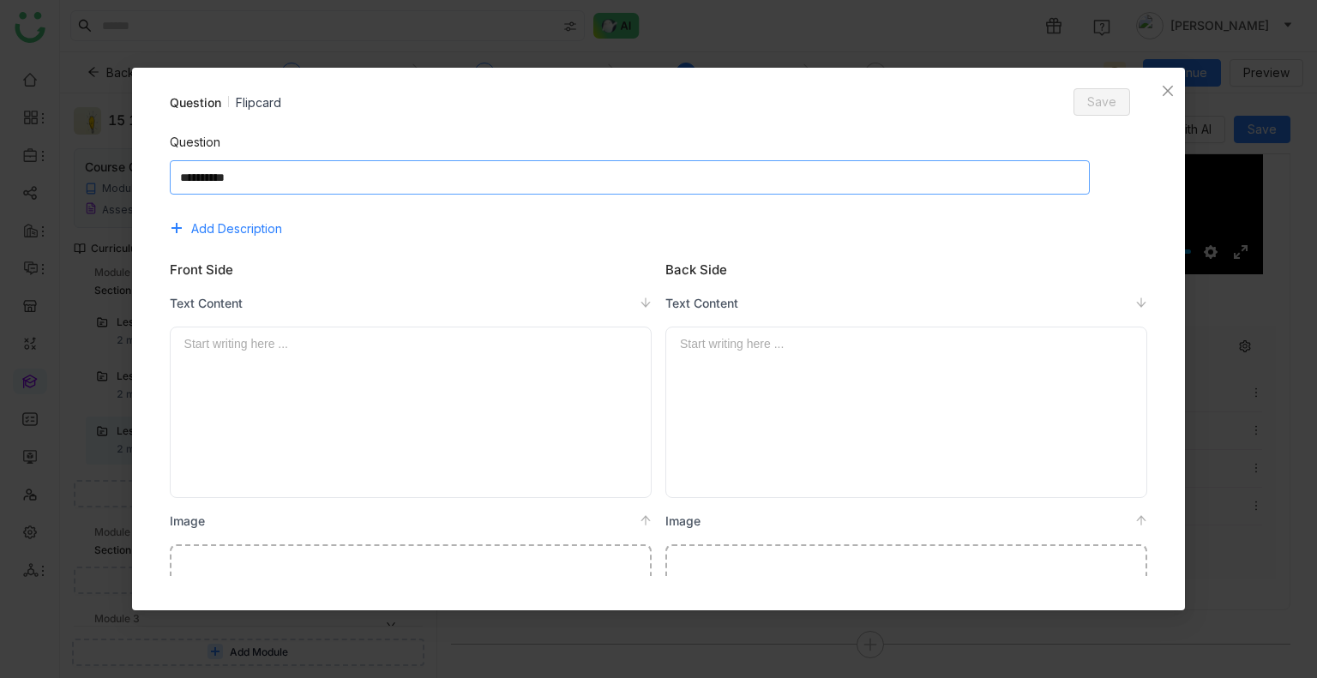
click at [515, 192] on textarea at bounding box center [630, 177] width 921 height 34
type textarea "****"
click at [388, 394] on div at bounding box center [410, 412] width 453 height 156
click at [1108, 96] on span "Save" at bounding box center [1101, 102] width 29 height 19
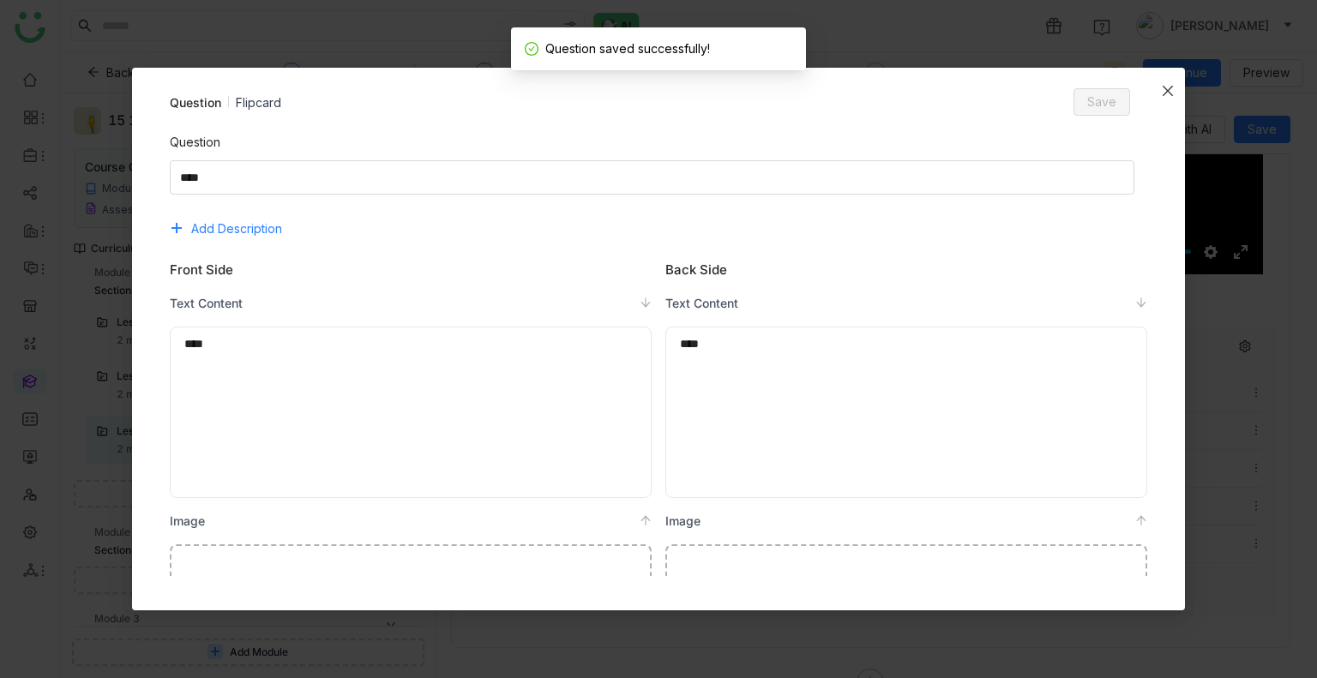
click at [1166, 95] on icon "Close" at bounding box center [1168, 91] width 14 height 14
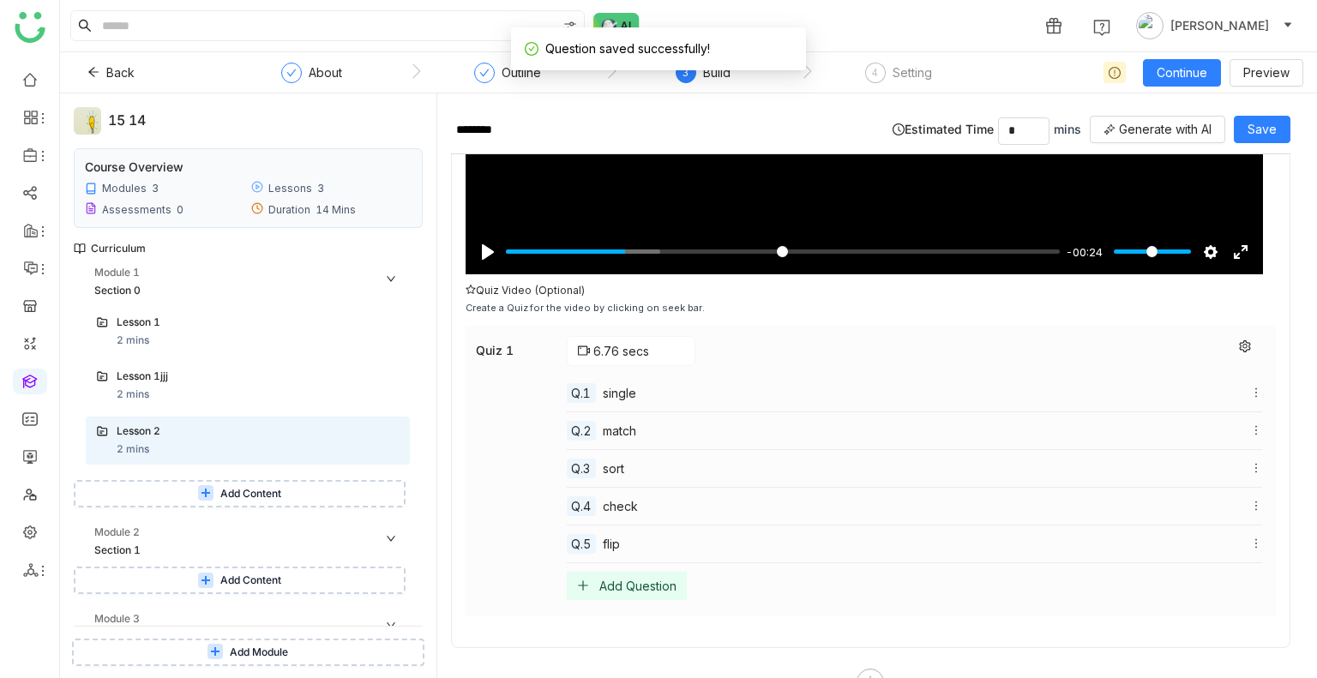
scroll to position [342, 0]
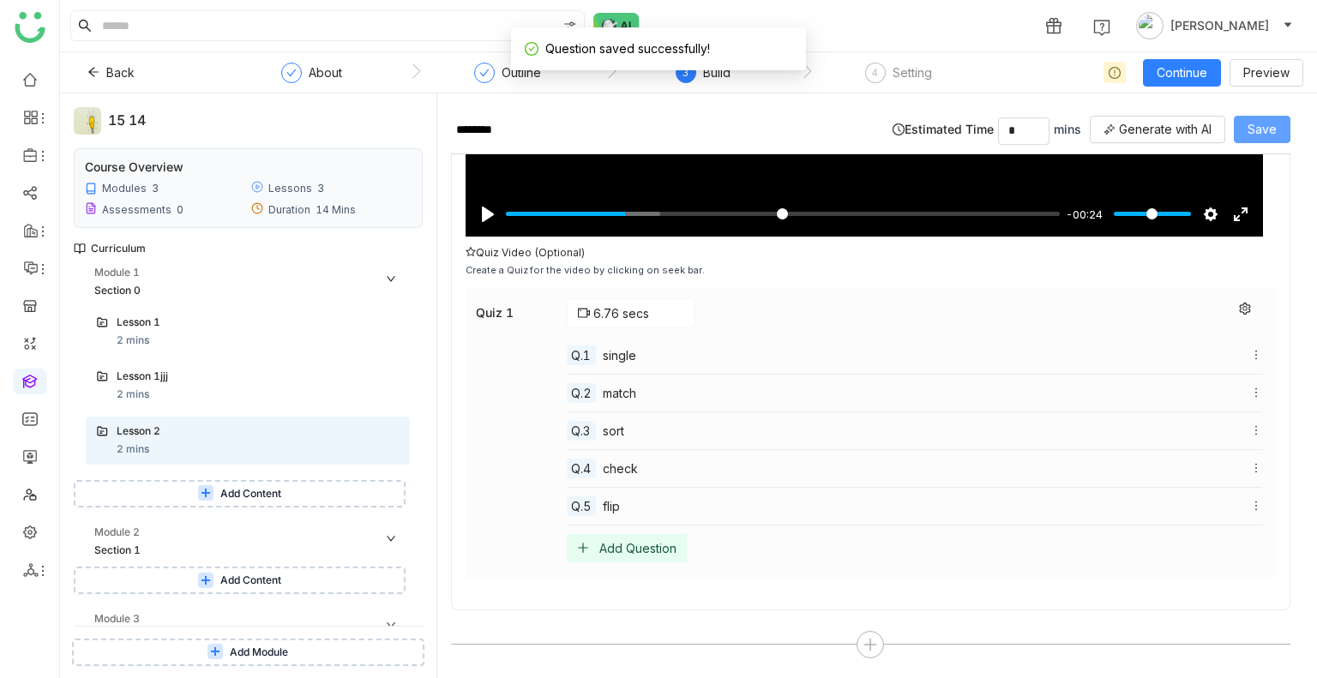
click at [1269, 134] on span "Save" at bounding box center [1261, 129] width 29 height 19
click at [1239, 306] on icon at bounding box center [1244, 309] width 11 height 12
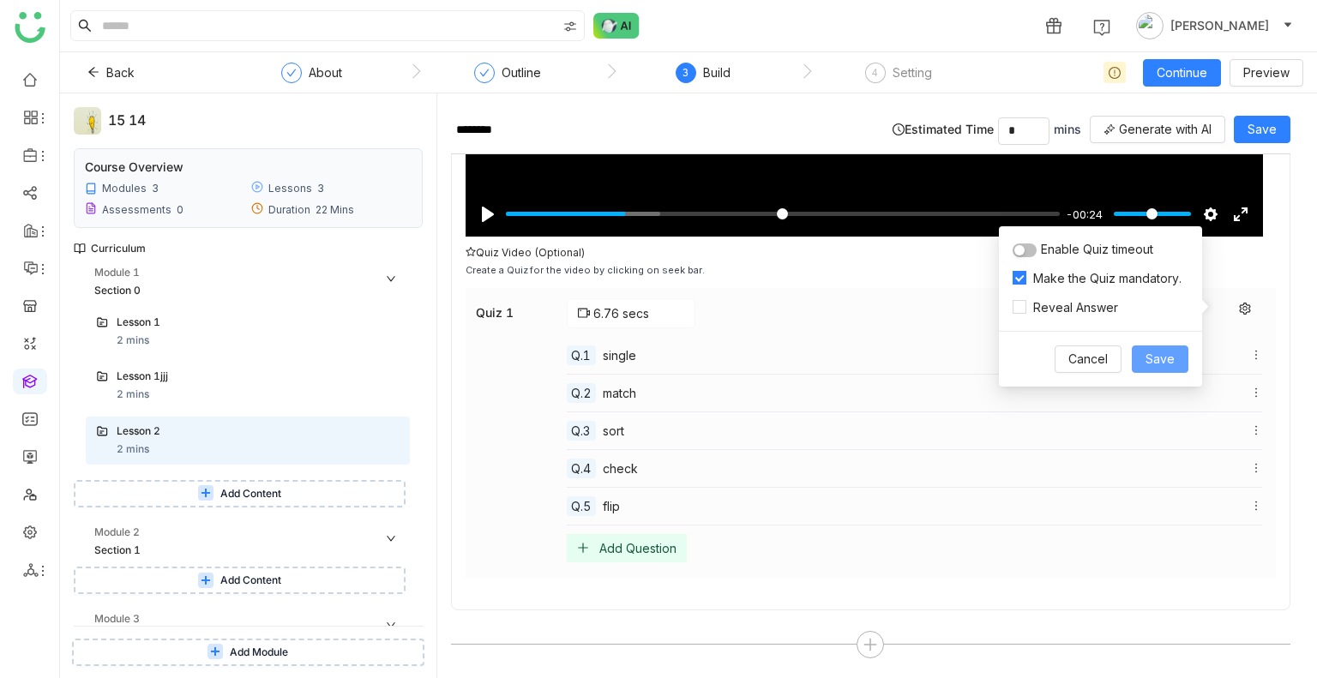
click at [1162, 348] on button "Save" at bounding box center [1160, 358] width 57 height 27
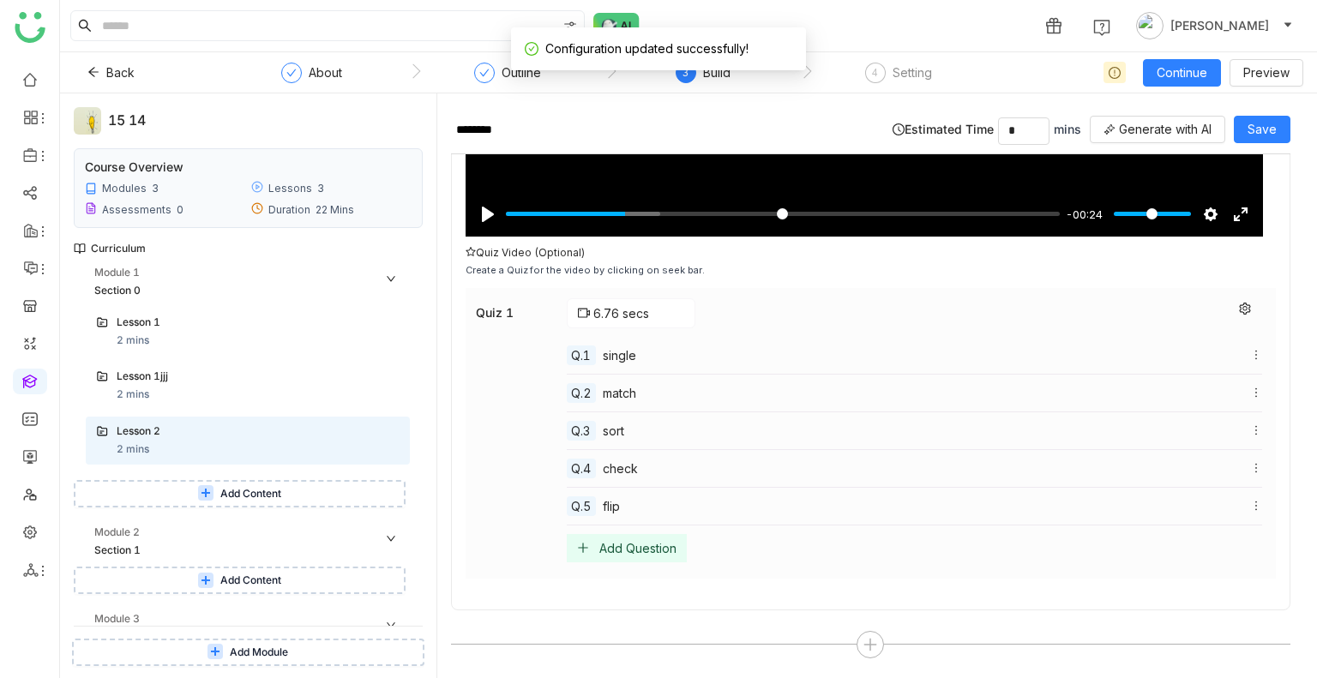
click at [1265, 150] on div "******** Estimated Time * mins Generate with AI Save" at bounding box center [870, 130] width 839 height 47
click at [1264, 143] on div "******** Estimated Time * mins Generate with AI Save" at bounding box center [870, 130] width 839 height 47
click at [1255, 129] on span "Save" at bounding box center [1261, 129] width 29 height 19
click at [1163, 81] on button "Continue" at bounding box center [1182, 72] width 78 height 27
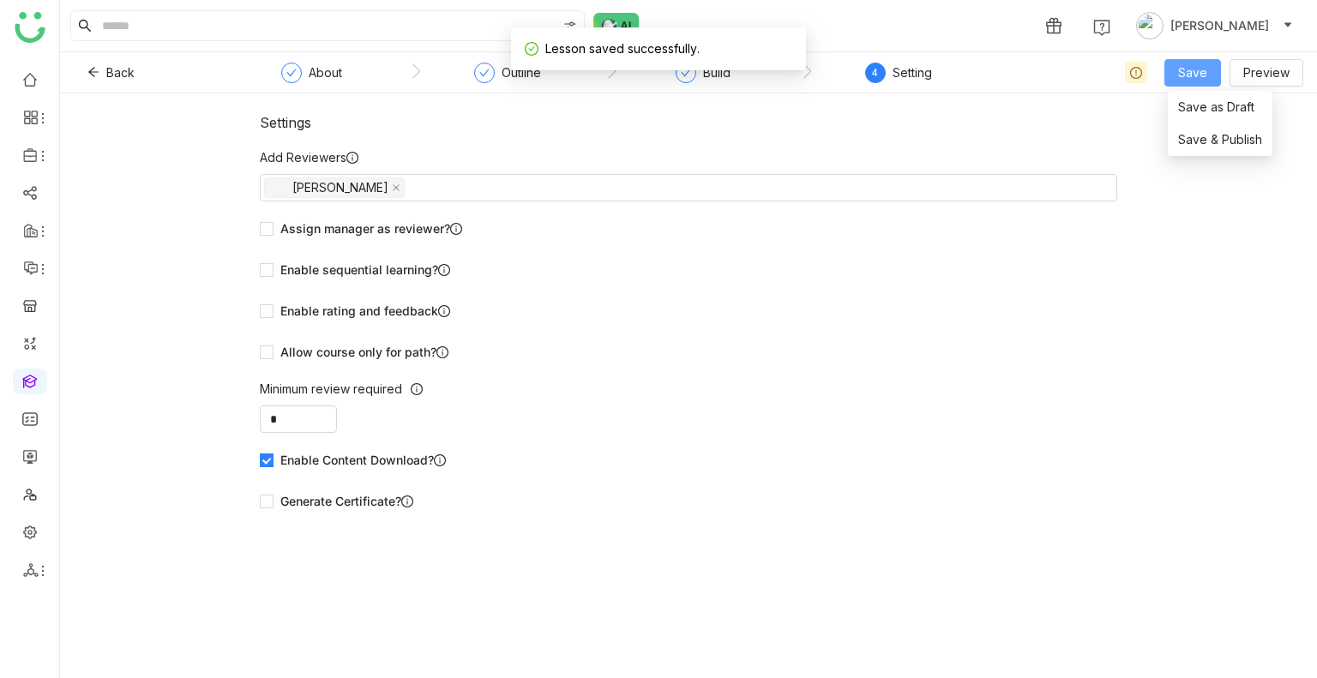
click at [1180, 78] on span "Save" at bounding box center [1192, 72] width 29 height 19
click at [1206, 151] on li "Save & Publish" at bounding box center [1220, 139] width 105 height 33
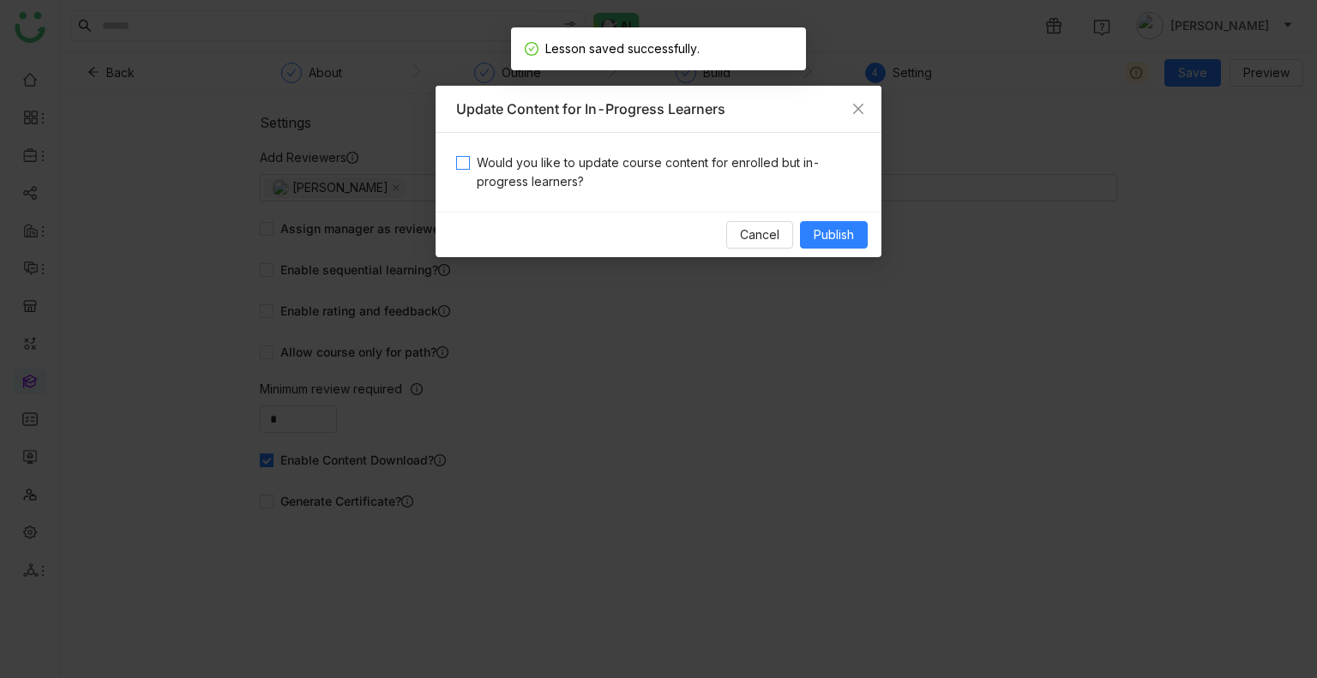
click at [775, 161] on span "Would you like to update course content for enrolled but in-progress learners?" at bounding box center [665, 172] width 391 height 38
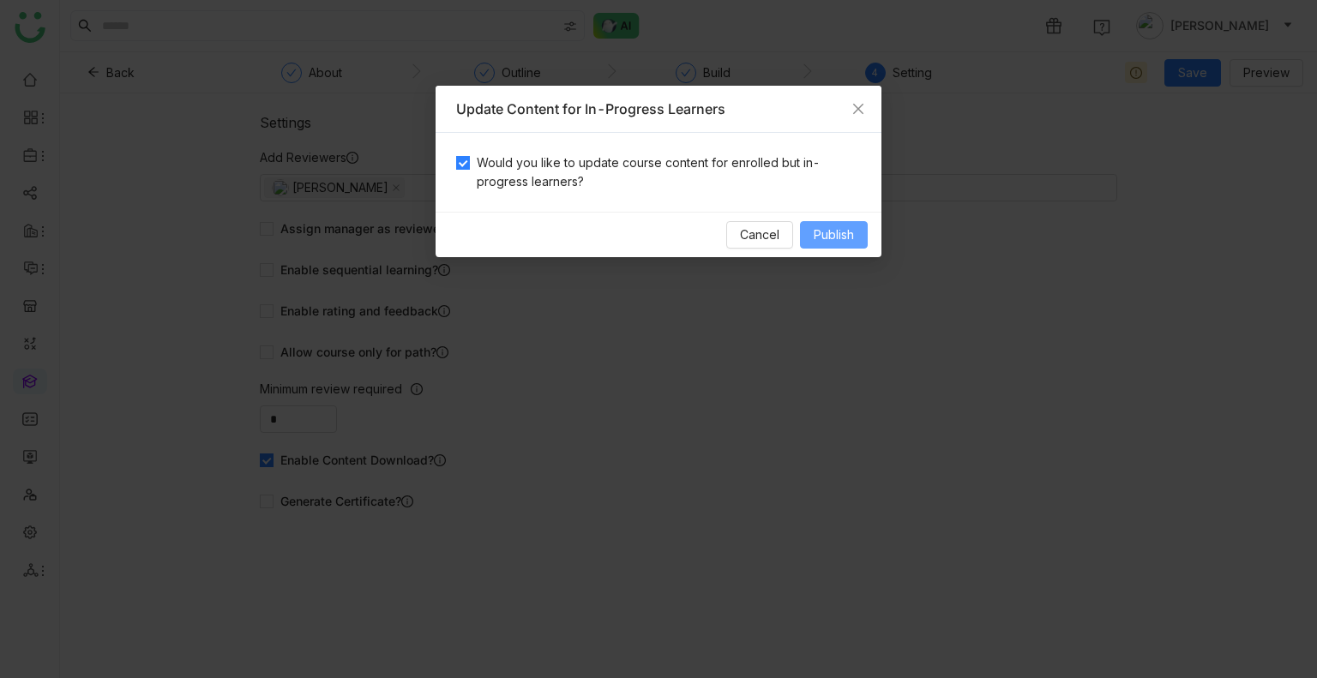
click at [840, 226] on span "Publish" at bounding box center [834, 234] width 40 height 19
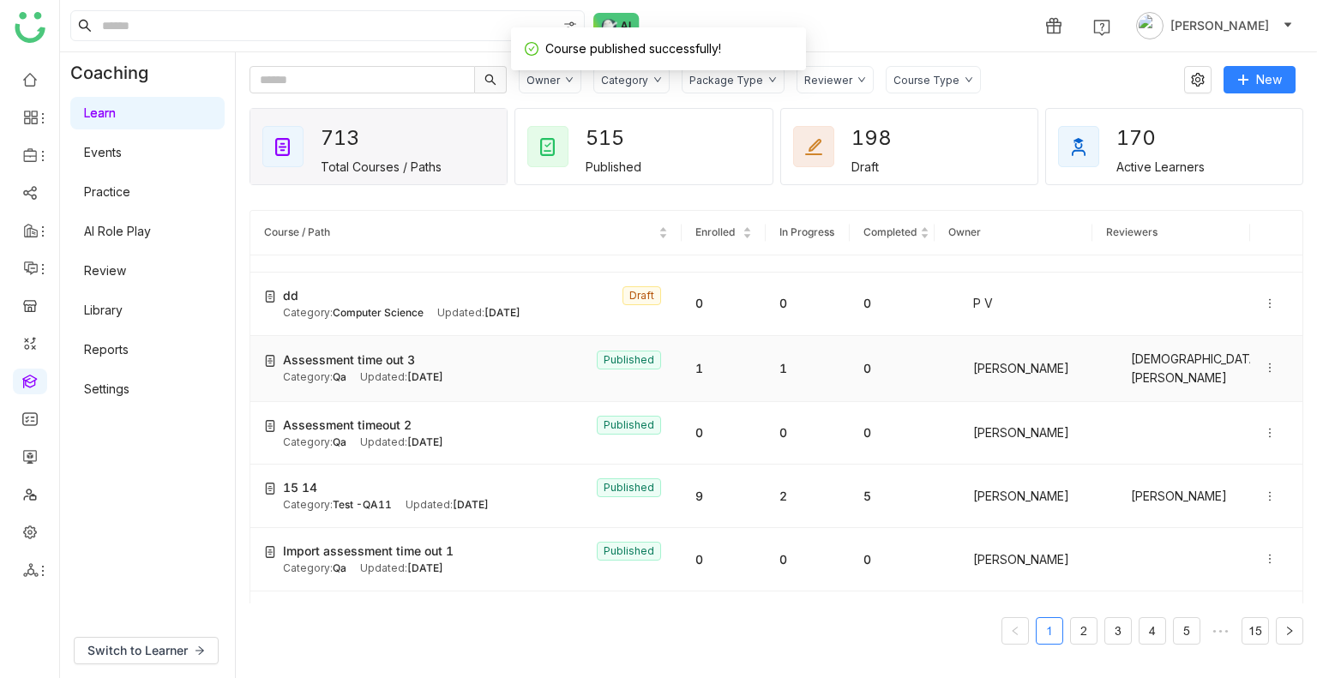
scroll to position [118, 0]
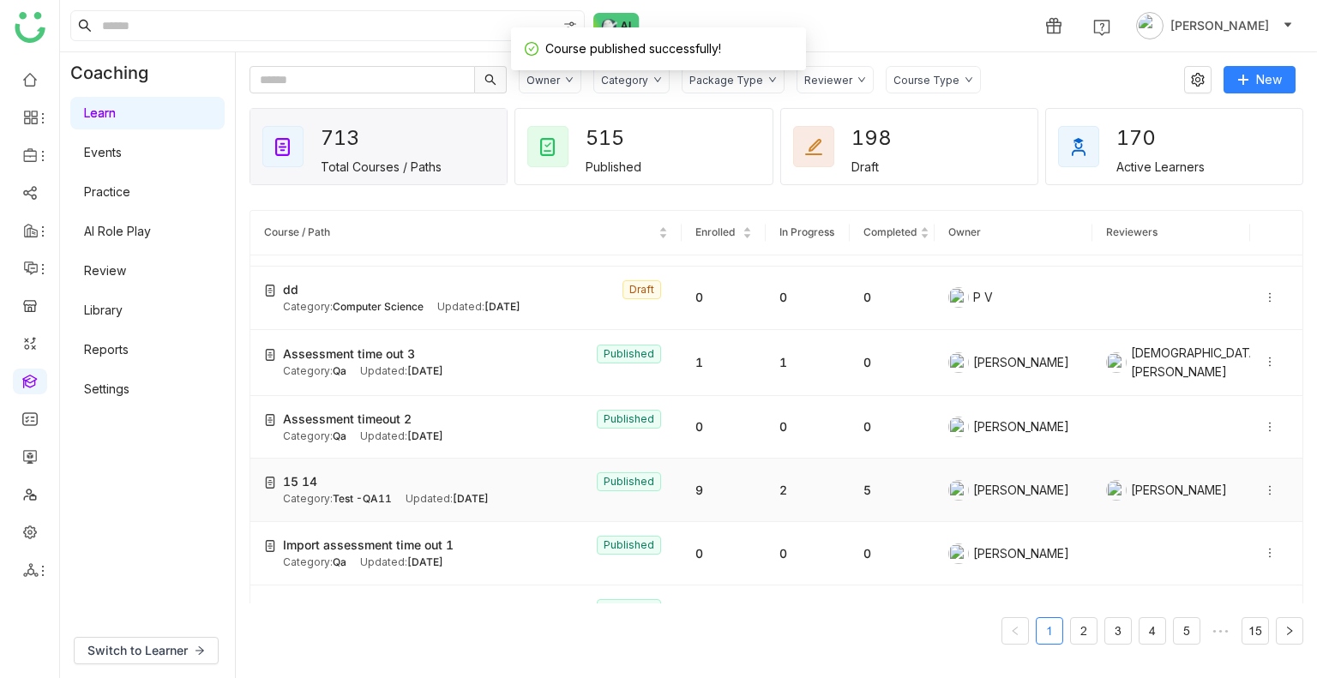
click at [330, 479] on div "15 14 Published" at bounding box center [475, 481] width 385 height 19
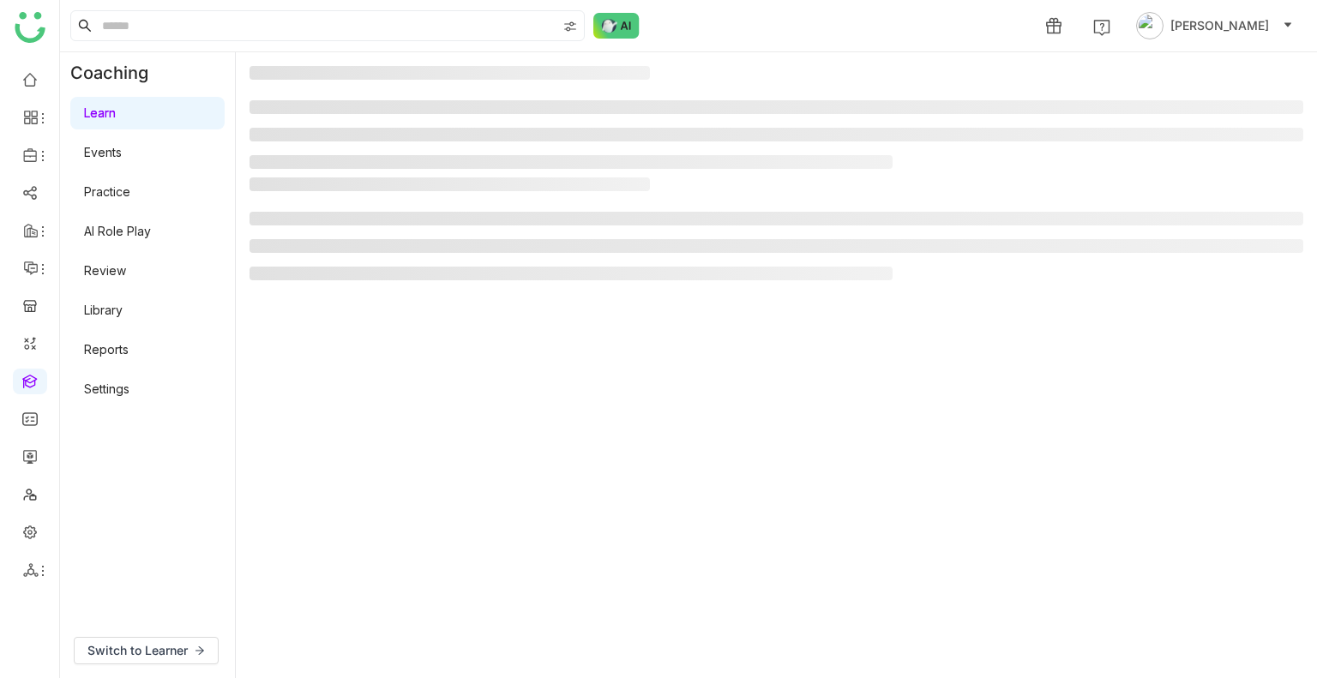
click at [330, 479] on gtmb-manage-detail-wrapper at bounding box center [776, 365] width 1054 height 598
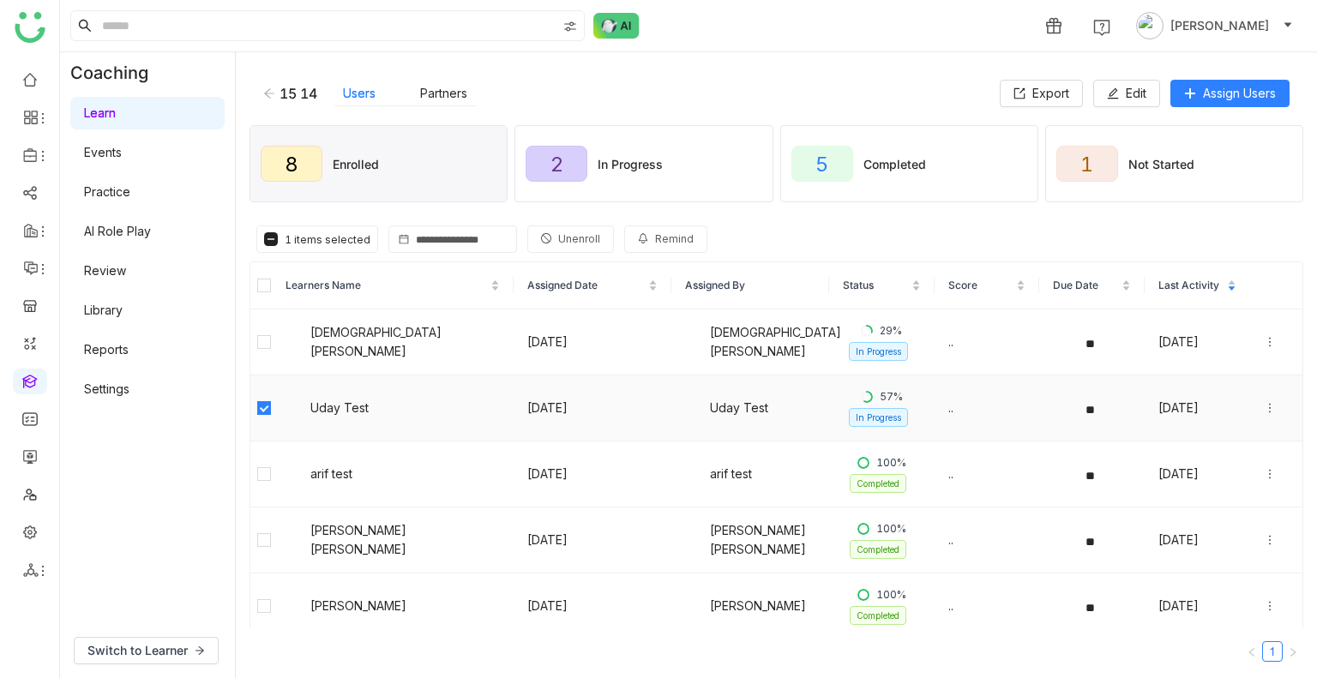
click at [1269, 407] on icon at bounding box center [1270, 407] width 2 height 9
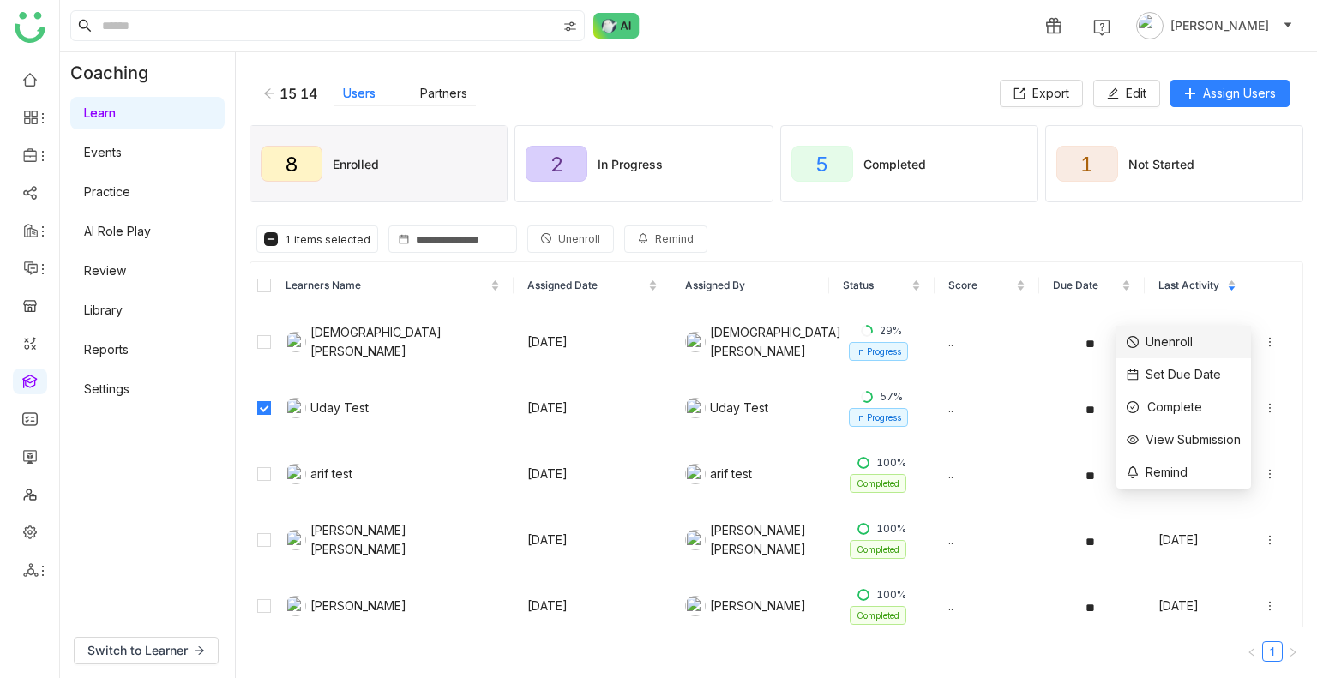
click at [1156, 351] on div "Unenroll" at bounding box center [1159, 342] width 66 height 19
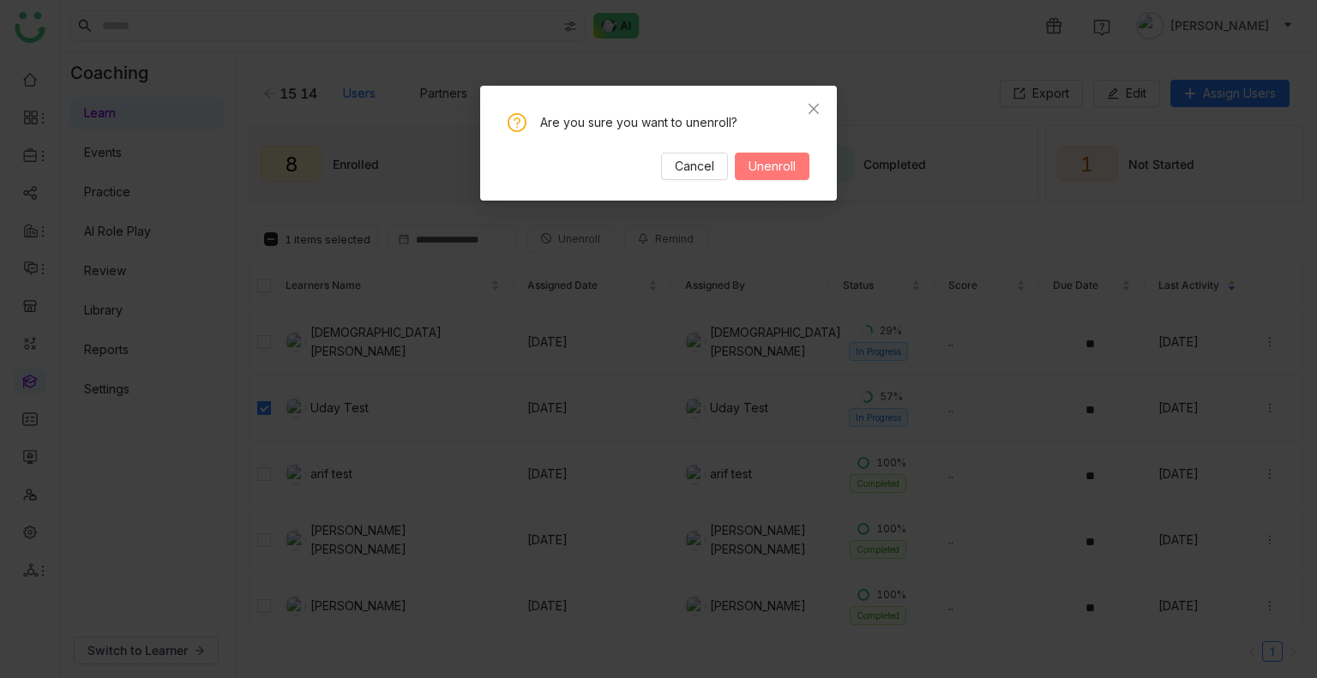
click at [774, 174] on span "Unenroll" at bounding box center [771, 166] width 47 height 19
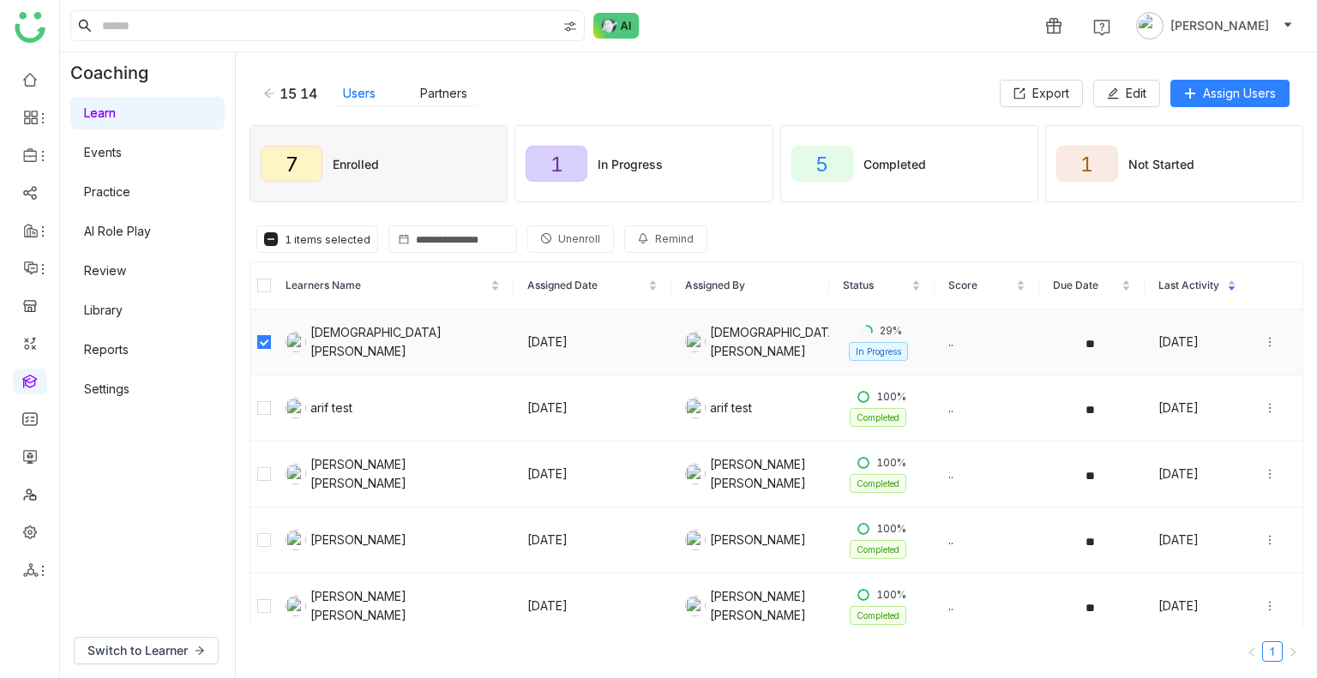
click at [1264, 333] on div at bounding box center [1276, 342] width 25 height 19
click at [1174, 279] on div "Unenroll" at bounding box center [1159, 276] width 66 height 19
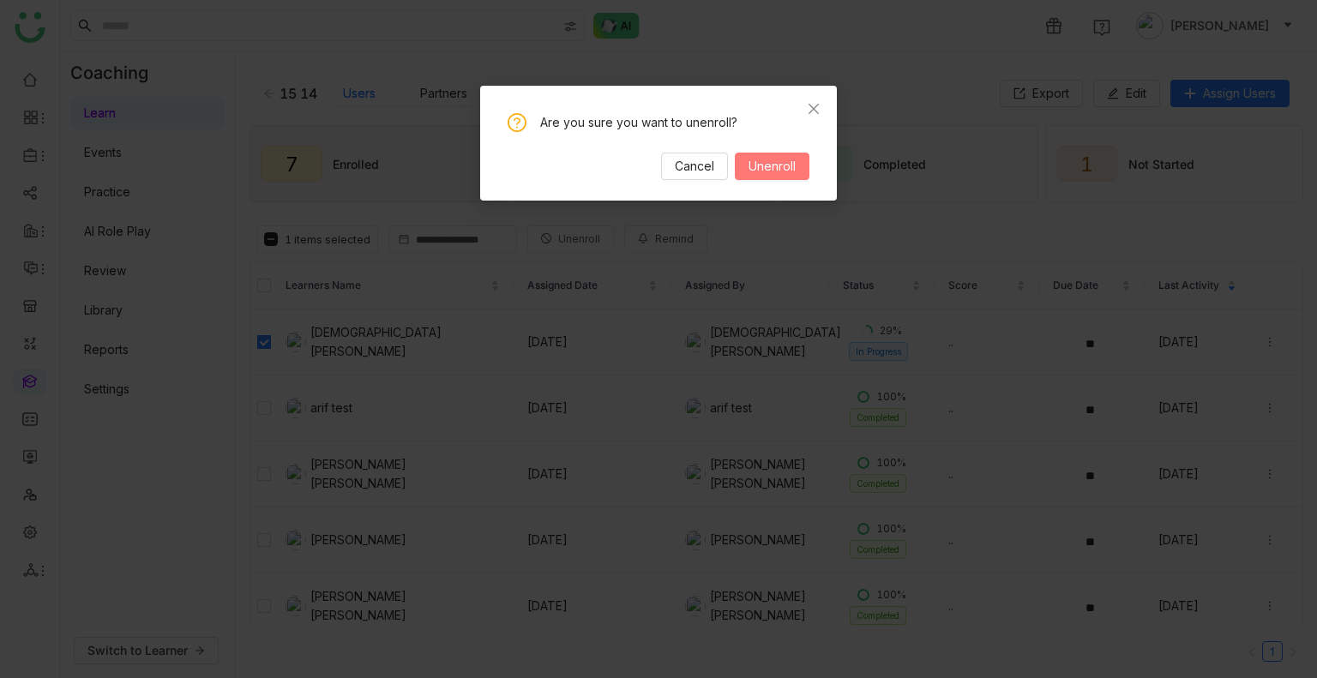
click at [774, 166] on span "Unenroll" at bounding box center [771, 166] width 47 height 19
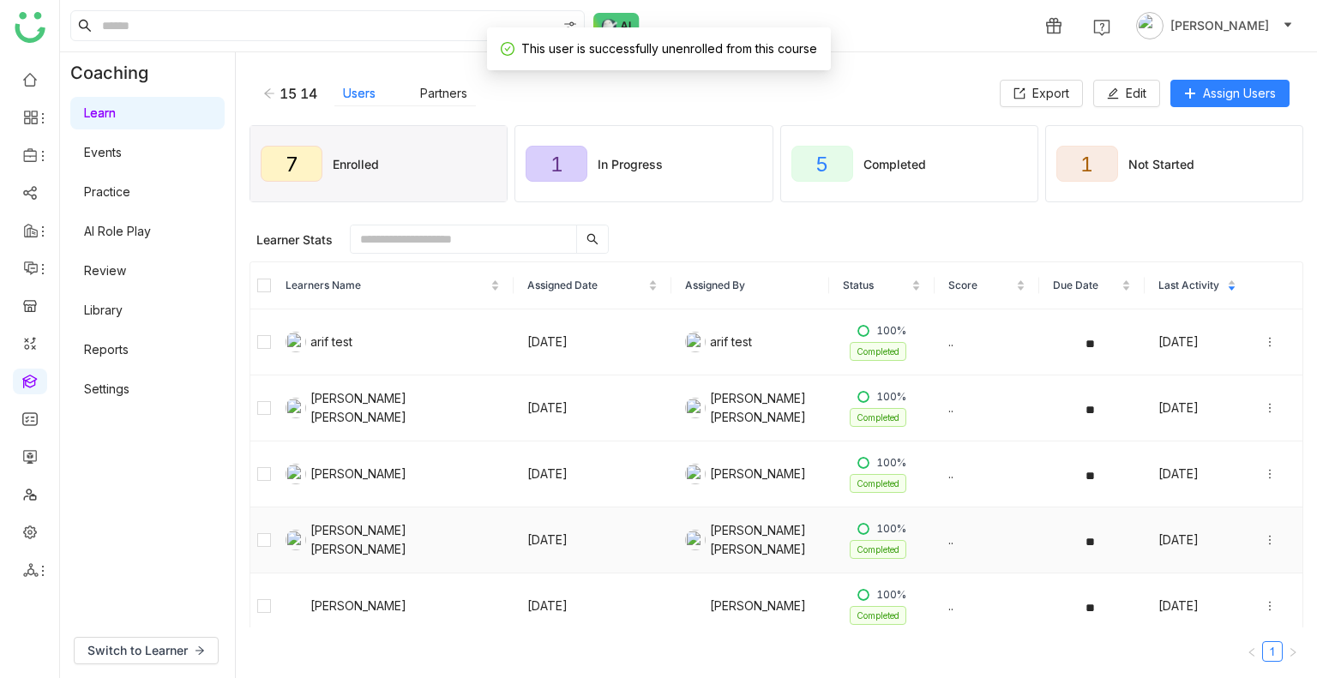
scroll to position [141, 0]
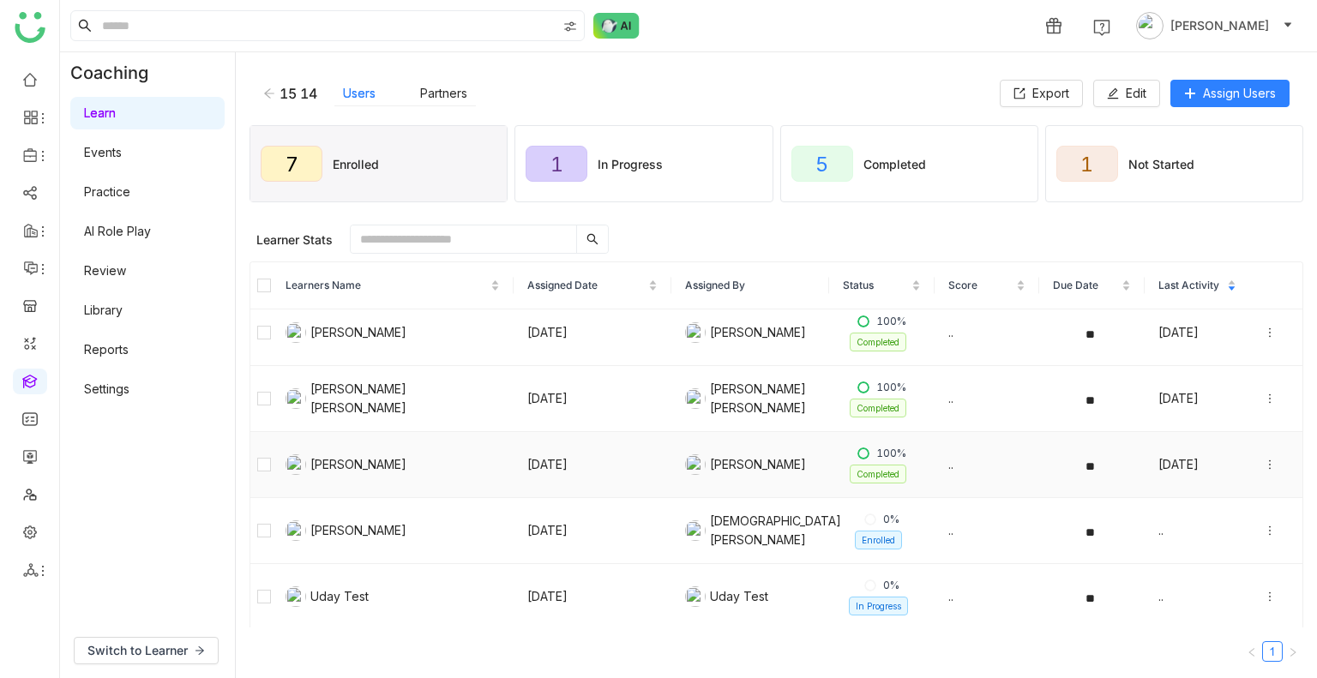
click at [254, 455] on td at bounding box center [260, 465] width 21 height 66
click at [569, 246] on span "Unenroll" at bounding box center [578, 239] width 42 height 16
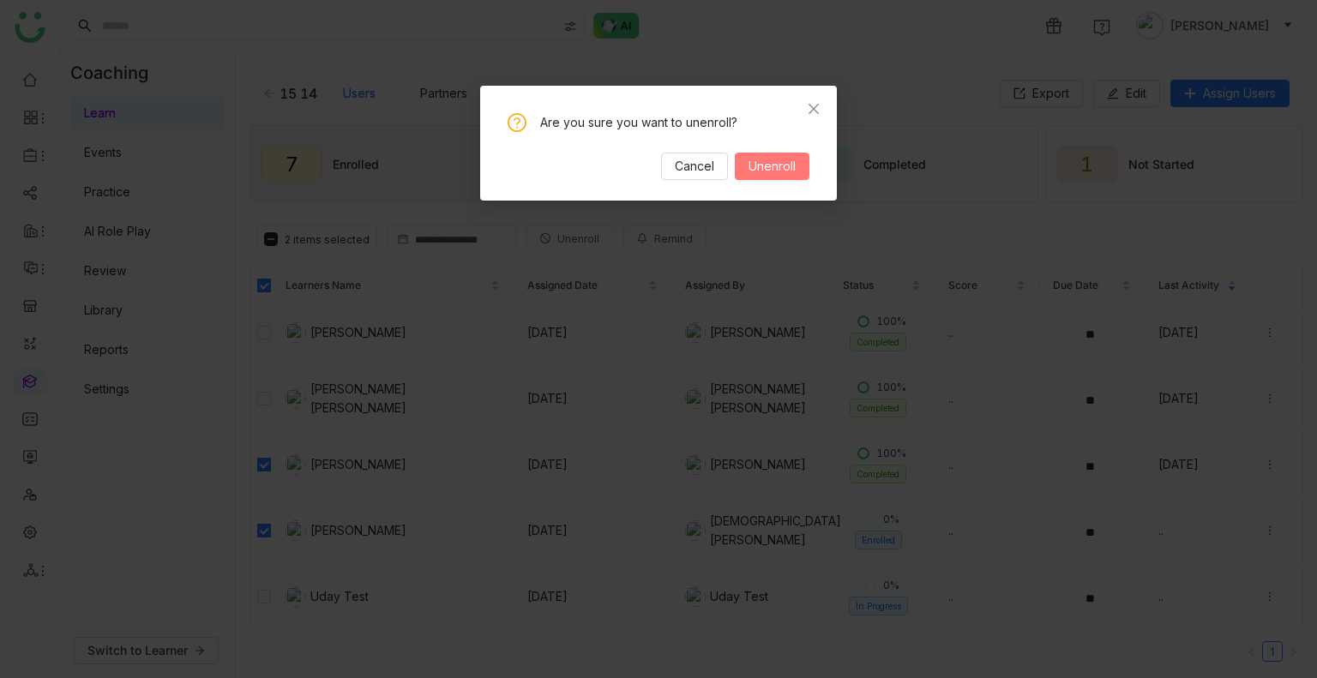
click at [772, 162] on span "Unenroll" at bounding box center [771, 166] width 47 height 19
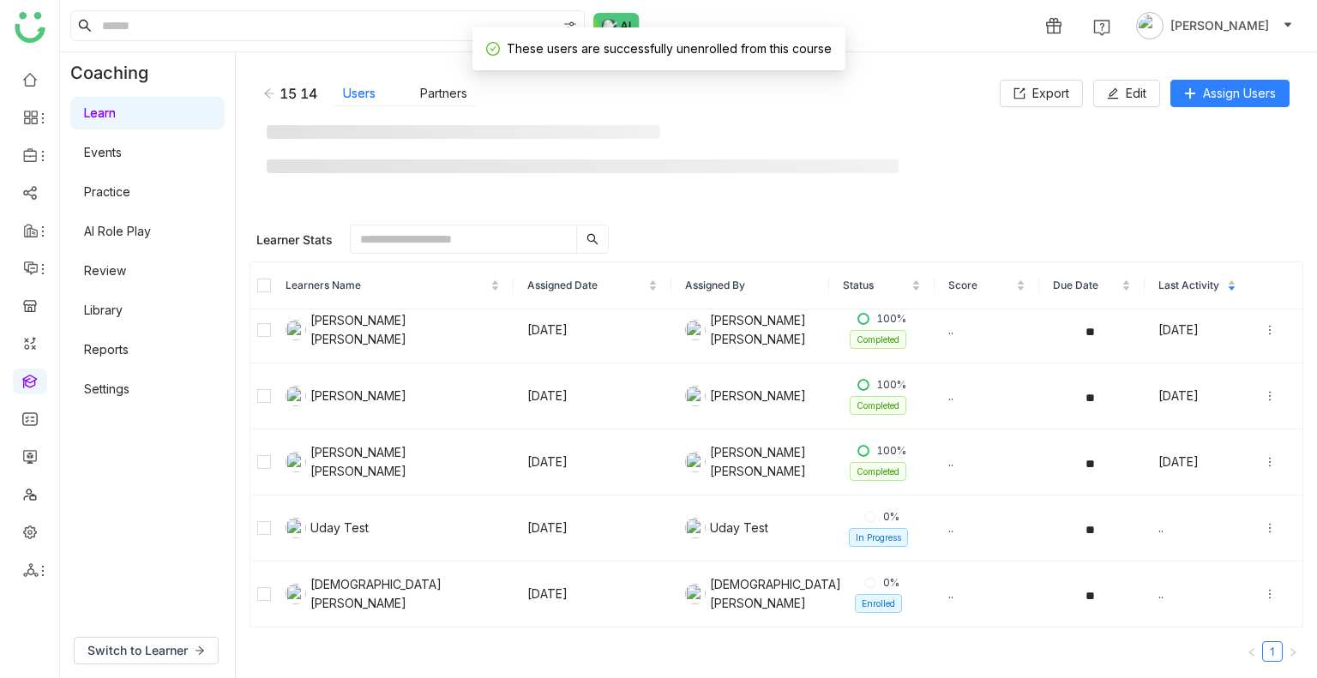
scroll to position [75, 0]
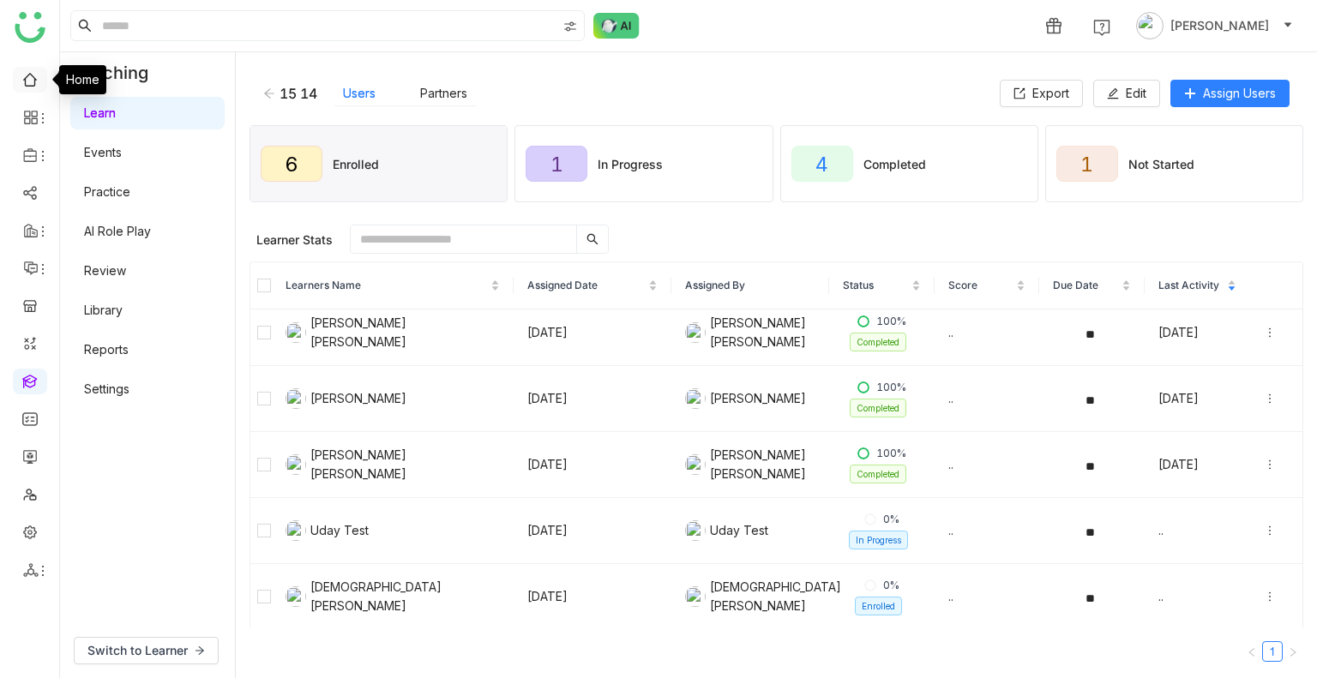
click at [22, 83] on link at bounding box center [29, 78] width 15 height 15
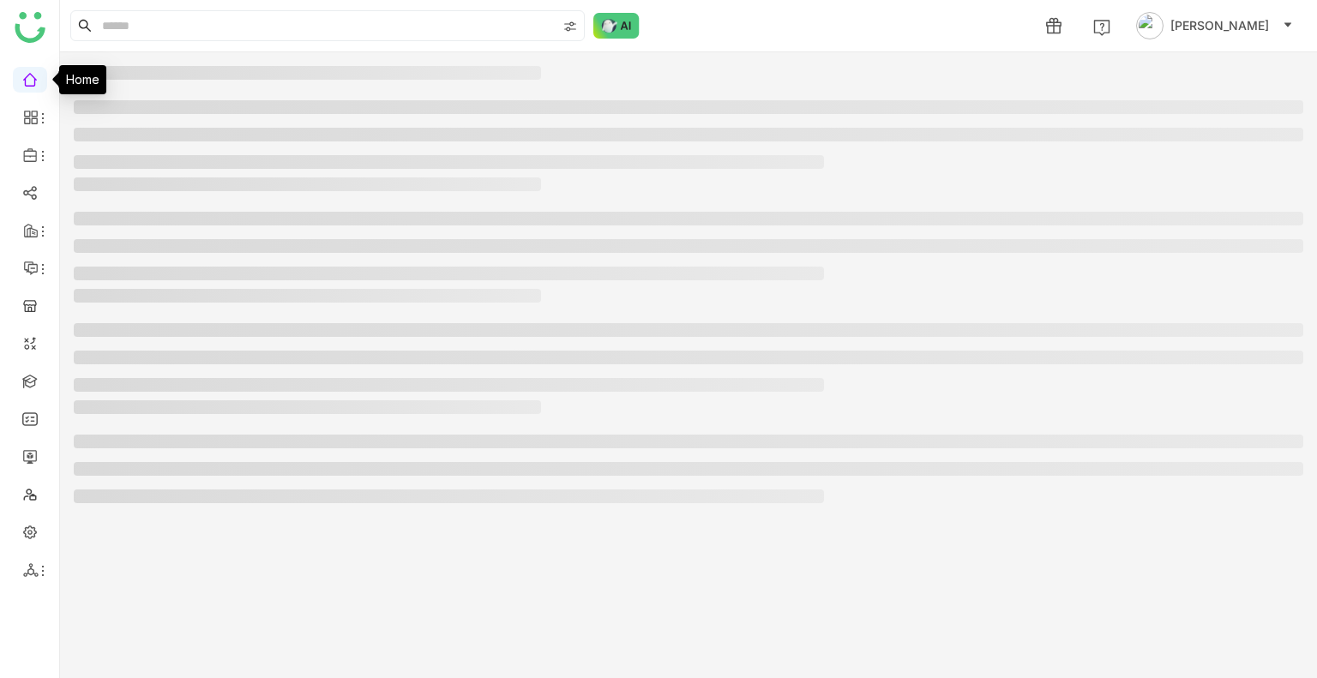
click at [22, 83] on link at bounding box center [29, 78] width 15 height 15
